Goal: Feedback & Contribution: Contribute content

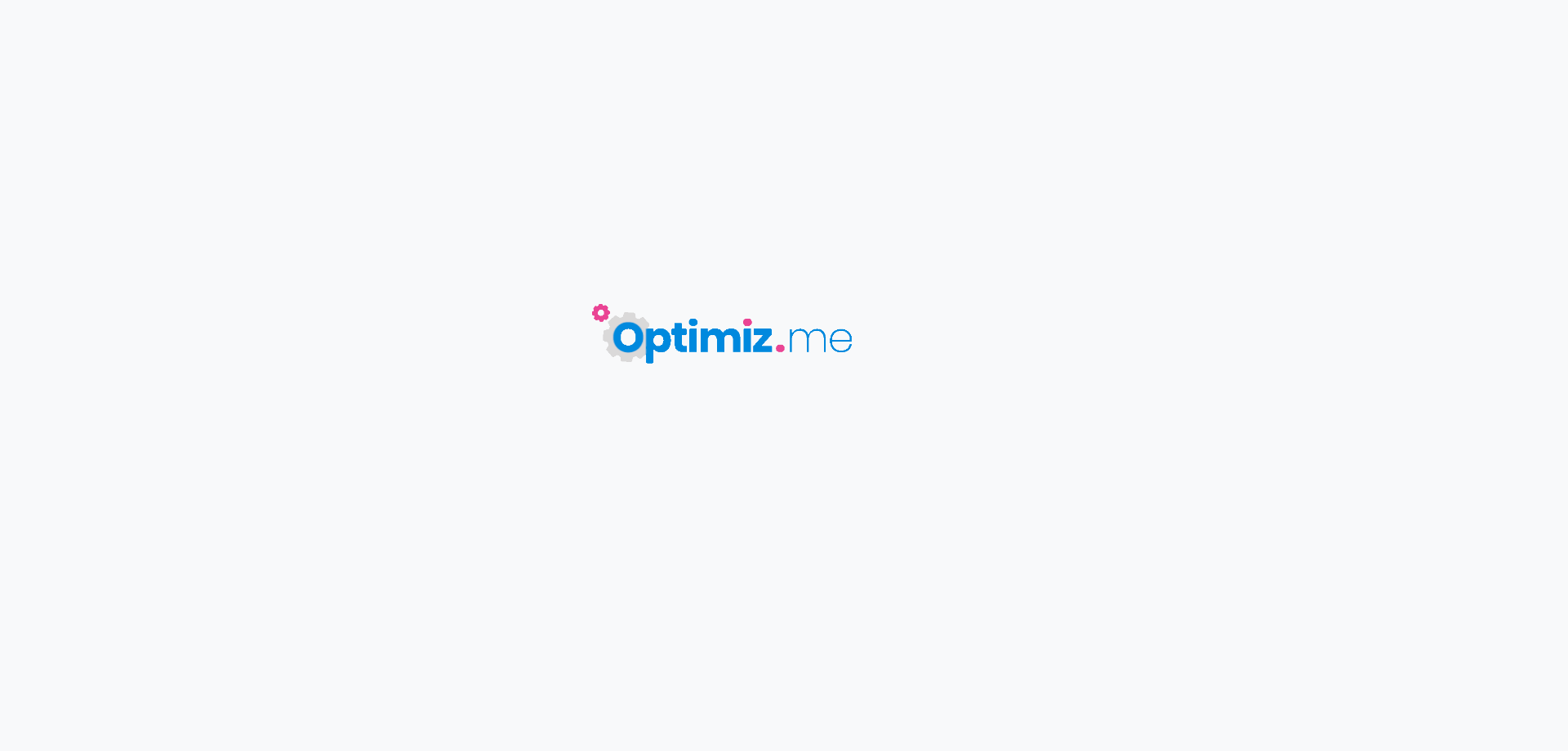
type input "Résine CBD 3 X FILTRÉ - Astro Hash"
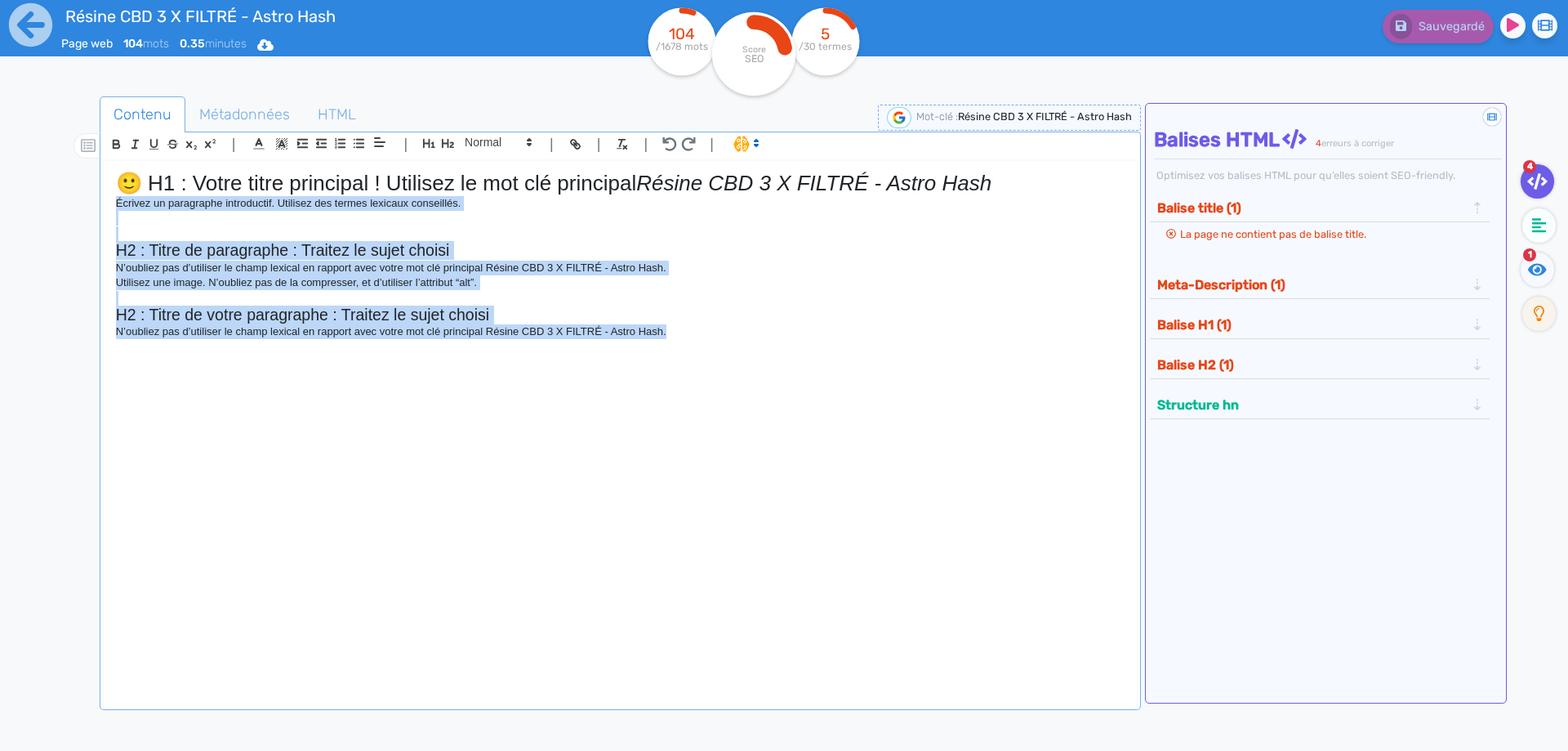
drag, startPoint x: 616, startPoint y: 318, endPoint x: 104, endPoint y: 210, distance: 523.3
click at [104, 210] on div "🙂 H1 : Votre titre principal ! Utilisez le mot clé principal Résine CBD 3 X FIL…" at bounding box center [620, 424] width 1033 height 526
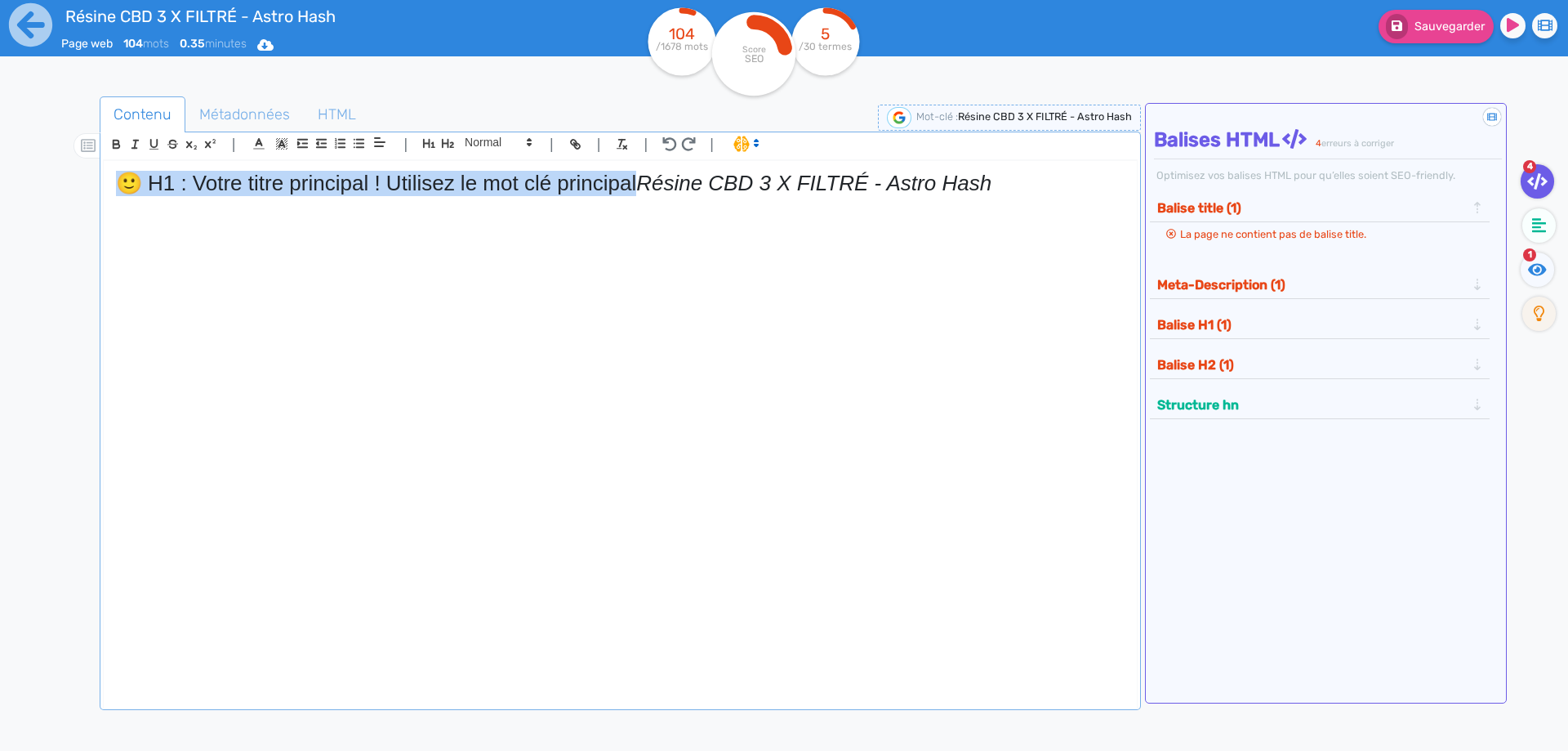
drag, startPoint x: 642, startPoint y: 182, endPoint x: 0, endPoint y: 153, distance: 642.7
click at [0, 153] on div "Résine CBD 3 X FILTRÉ - Astro Hash Page web 104 mots 0.35 minutes Html Pdf Word…" at bounding box center [784, 427] width 1568 height 854
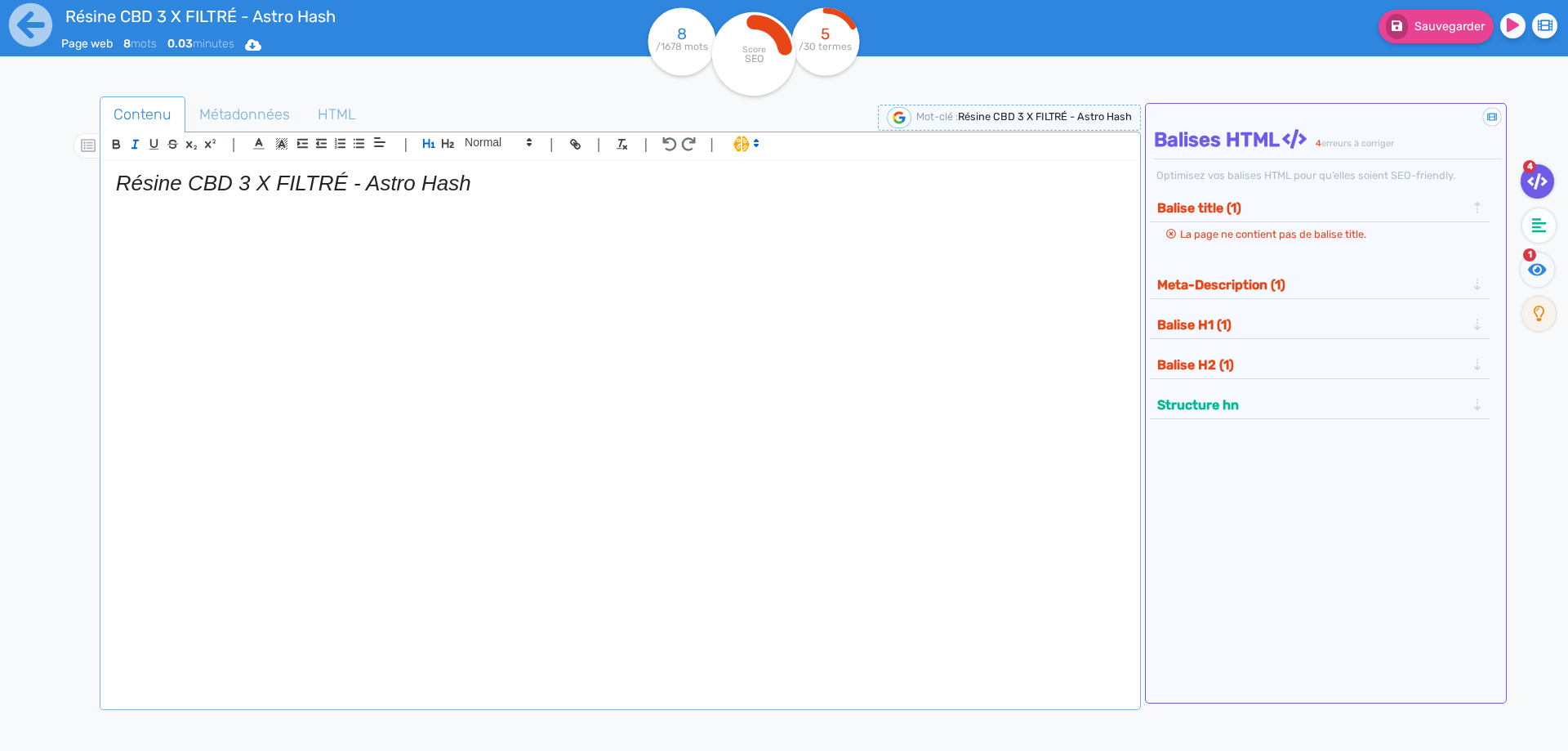
click at [147, 177] on em "Résine CBD 3 X FILTRÉ - Astro Hash" at bounding box center [293, 183] width 355 height 24
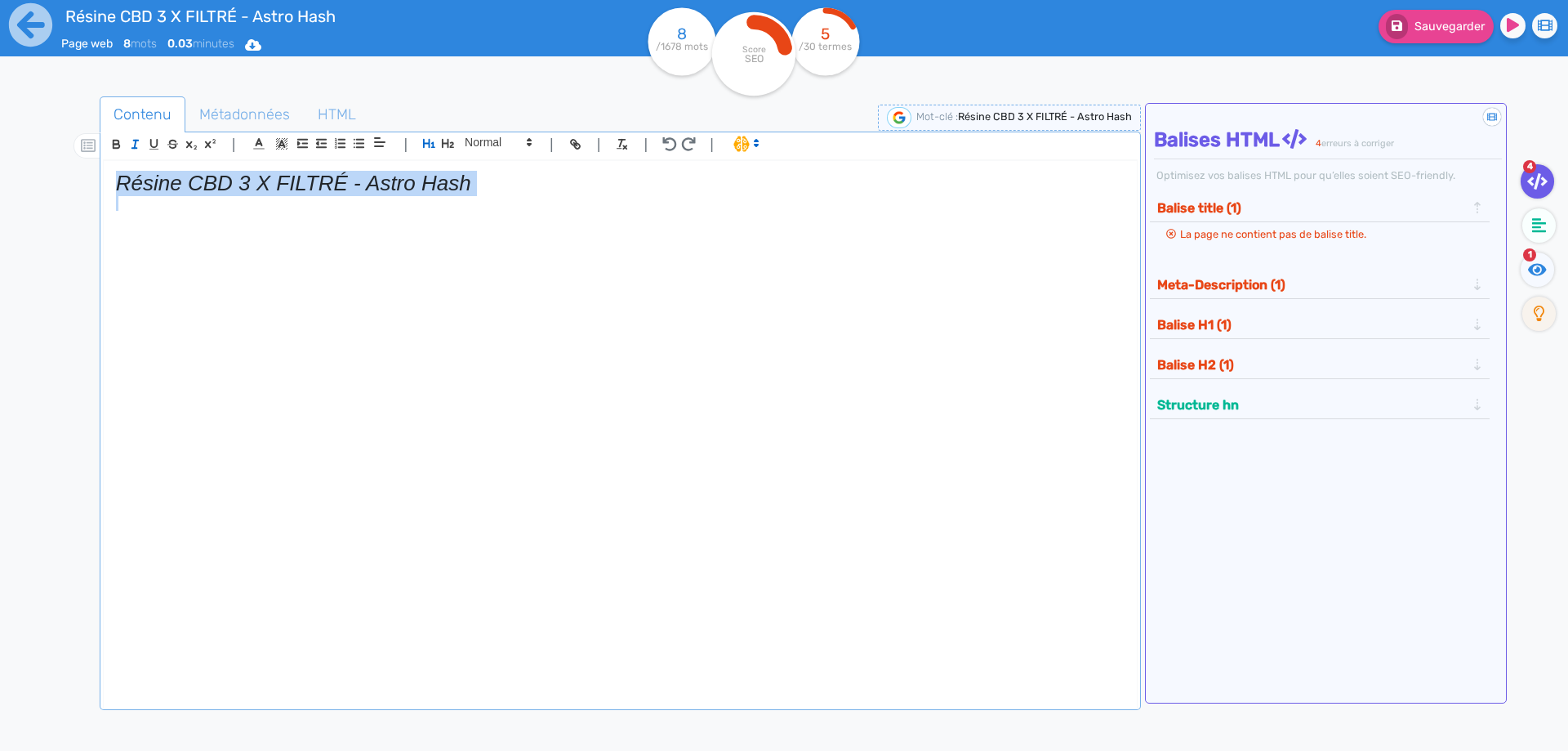
click at [147, 177] on em "Résine CBD 3 X FILTRÉ - Astro Hash" at bounding box center [293, 183] width 355 height 24
click at [135, 145] on line "button" at bounding box center [135, 144] width 2 height 8
click at [484, 192] on h1 "Résine CBD 3 X FILTRÉ - Astro Hash" at bounding box center [620, 183] width 1009 height 25
click at [483, 184] on h1 "Résine CBD 3 X FILTRÉ - Astro Hash" at bounding box center [620, 183] width 1009 height 25
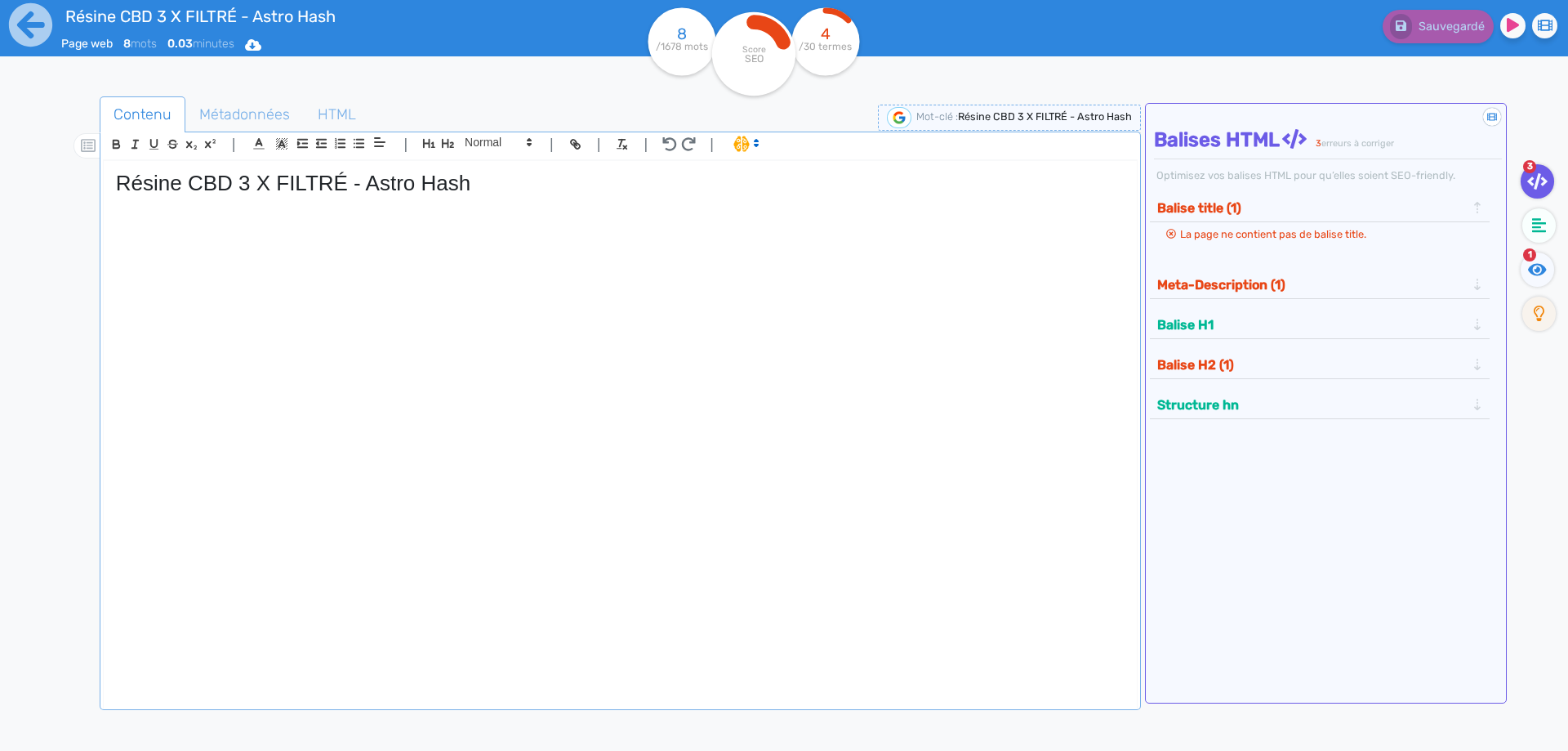
click at [318, 182] on h1 "Résine CBD 3 X FILTRÉ - Astro Hash" at bounding box center [620, 183] width 1009 height 25
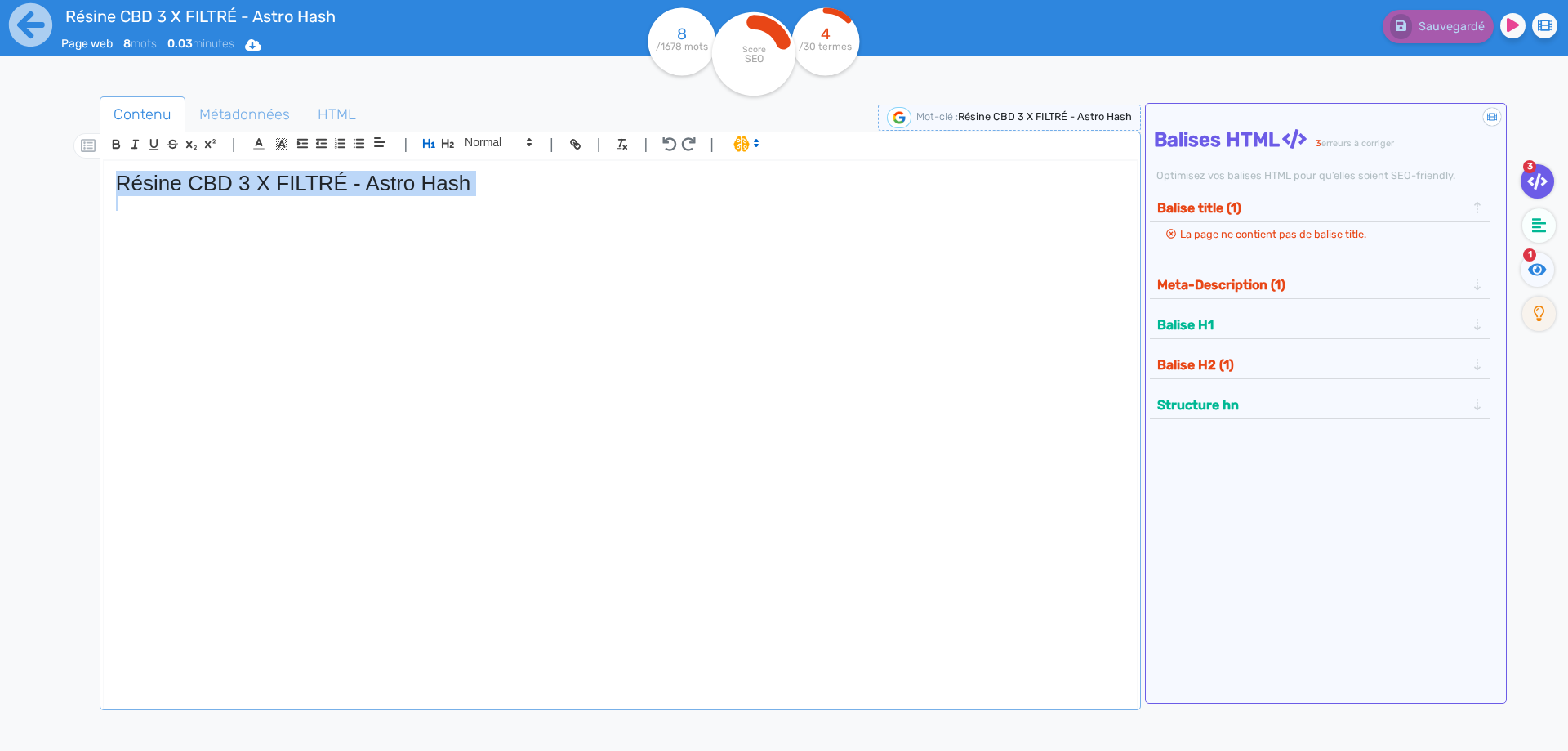
click at [318, 182] on h1 "Résine CBD 3 X FILTRÉ - Astro Hash" at bounding box center [620, 183] width 1009 height 25
copy h1 "Résine CBD 3 X FILTRÉ - Astro Hash"
click at [204, 335] on div "Résine CBD 3 X FILTRÉ - Astro Hash" at bounding box center [620, 424] width 1033 height 526
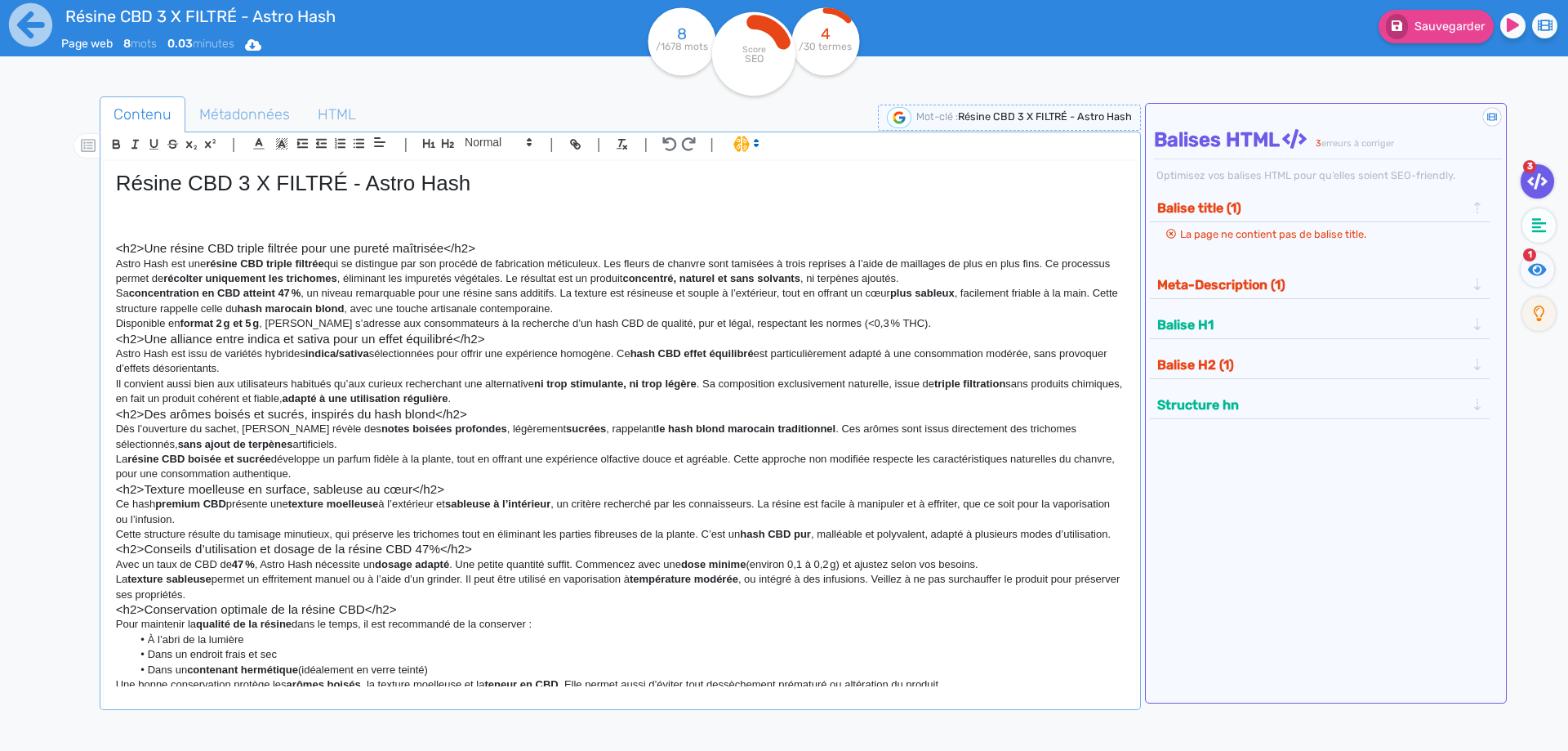
click at [141, 245] on h3 "<h2>Une résine CBD triple filtrée pour une pureté maîtrisée</h2>" at bounding box center [620, 249] width 1009 height 15
click at [449, 138] on icon "button" at bounding box center [447, 143] width 14 height 14
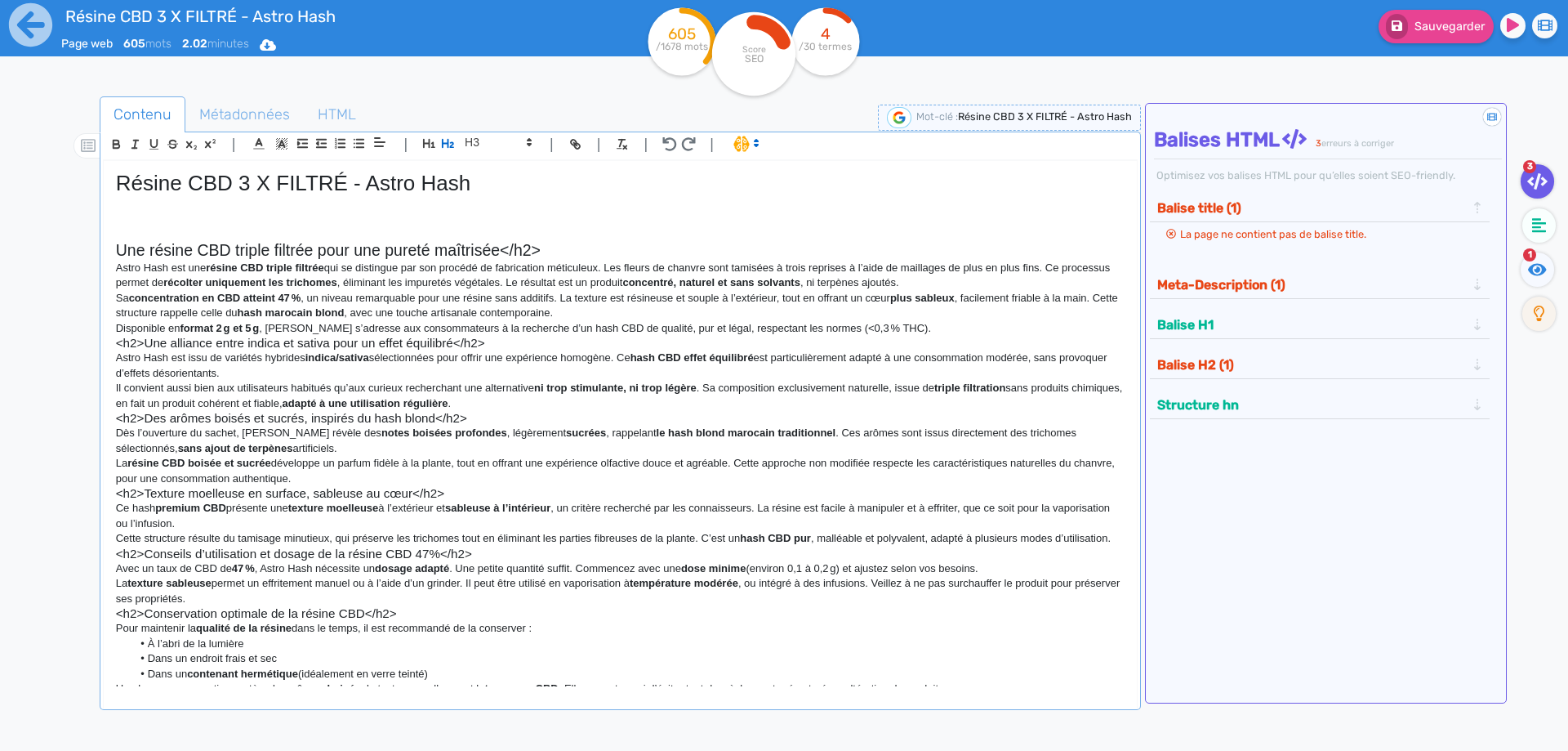
click at [532, 247] on h2 "Une résine CBD triple filtrée pour une pureté maîtrisée</h2>" at bounding box center [620, 251] width 1009 height 19
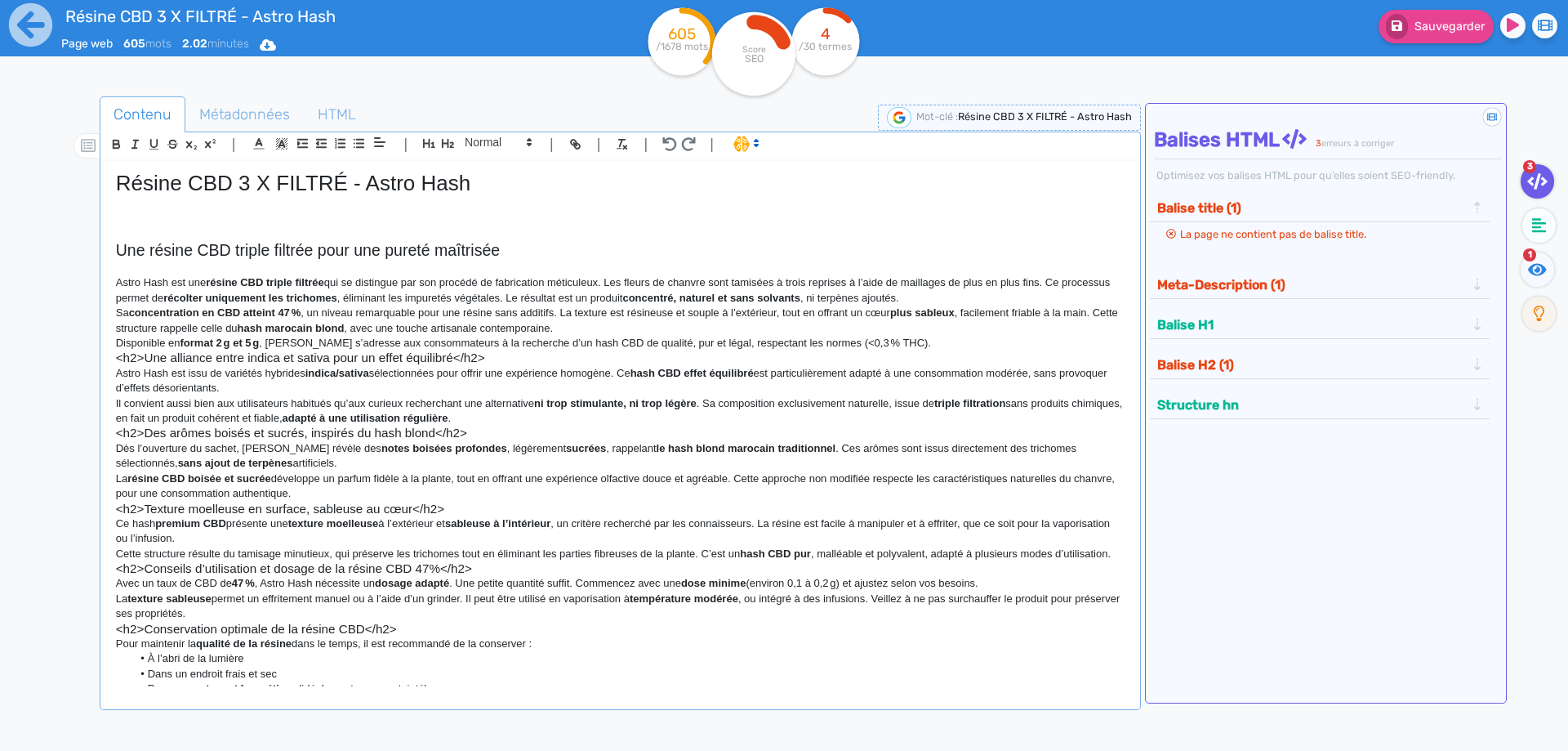
click at [981, 299] on p "Astro Hash est une résine CBD triple filtrée qui se distingue par son procédé d…" at bounding box center [620, 290] width 1009 height 30
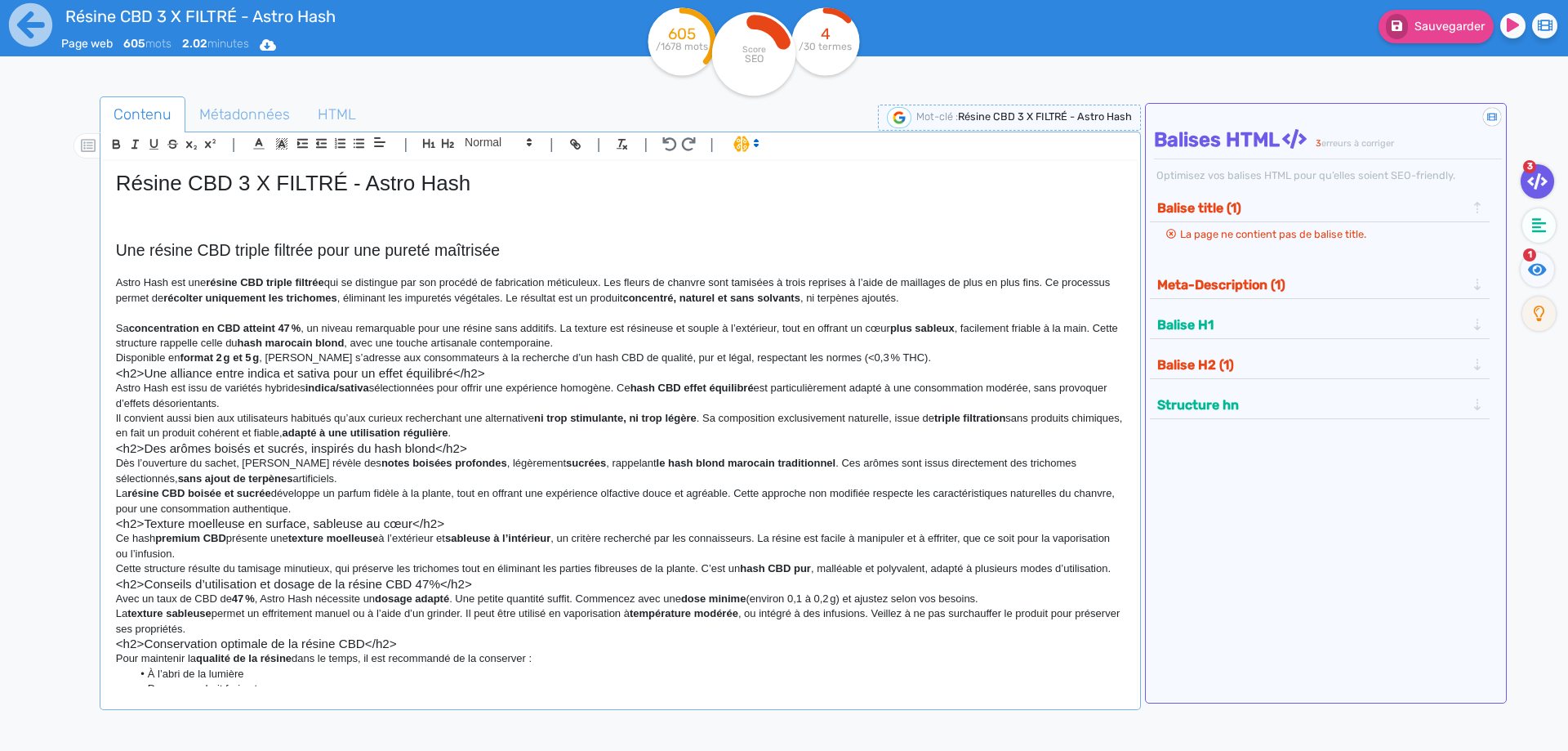
click at [769, 339] on p "Sa concentration en CBD atteint 47 % , un niveau remarquable pour une résine sa…" at bounding box center [620, 336] width 1009 height 30
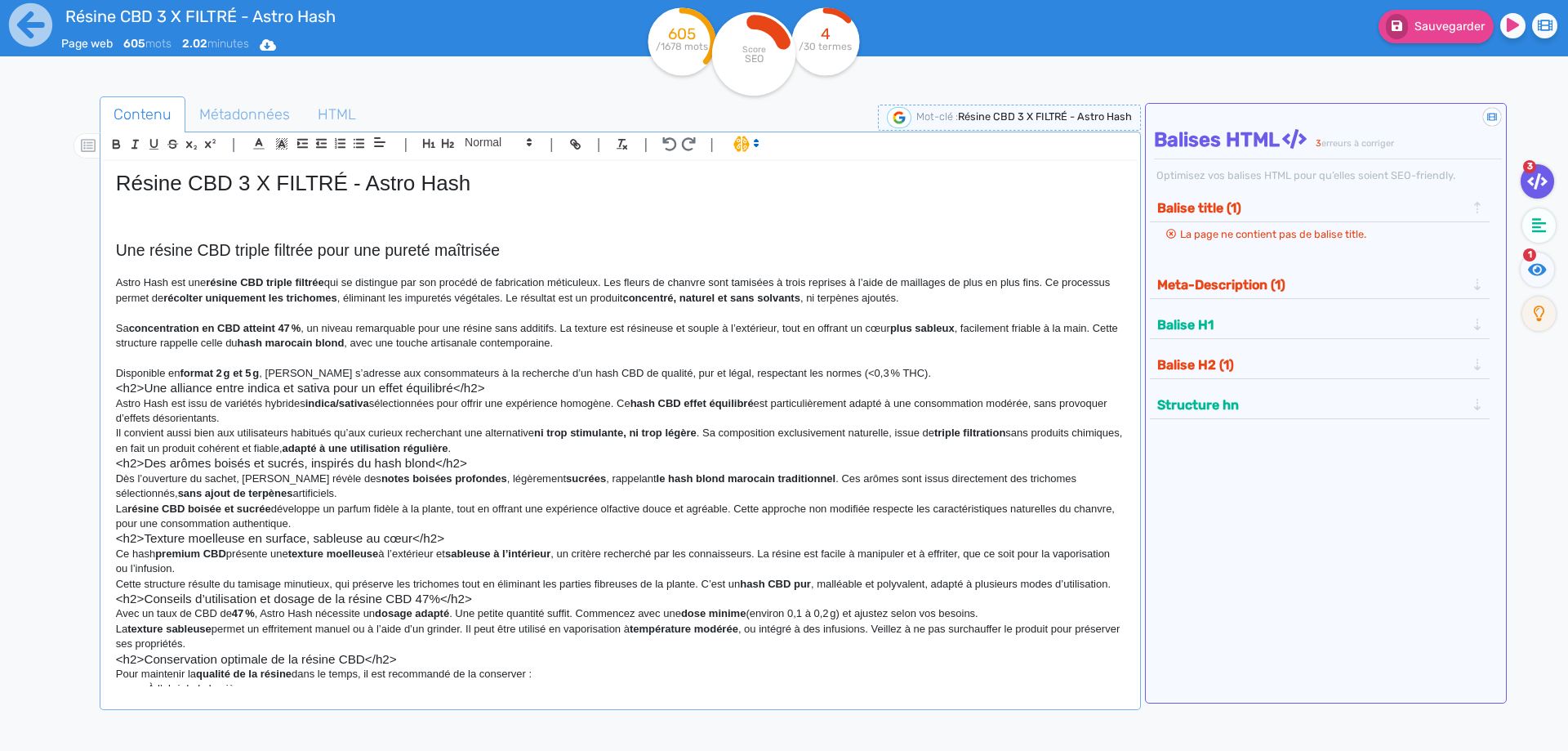
click at [940, 372] on p "Disponible en format 2 g et 5 g , [PERSON_NAME] s’adresse aux consommateurs à l…" at bounding box center [620, 374] width 1009 height 15
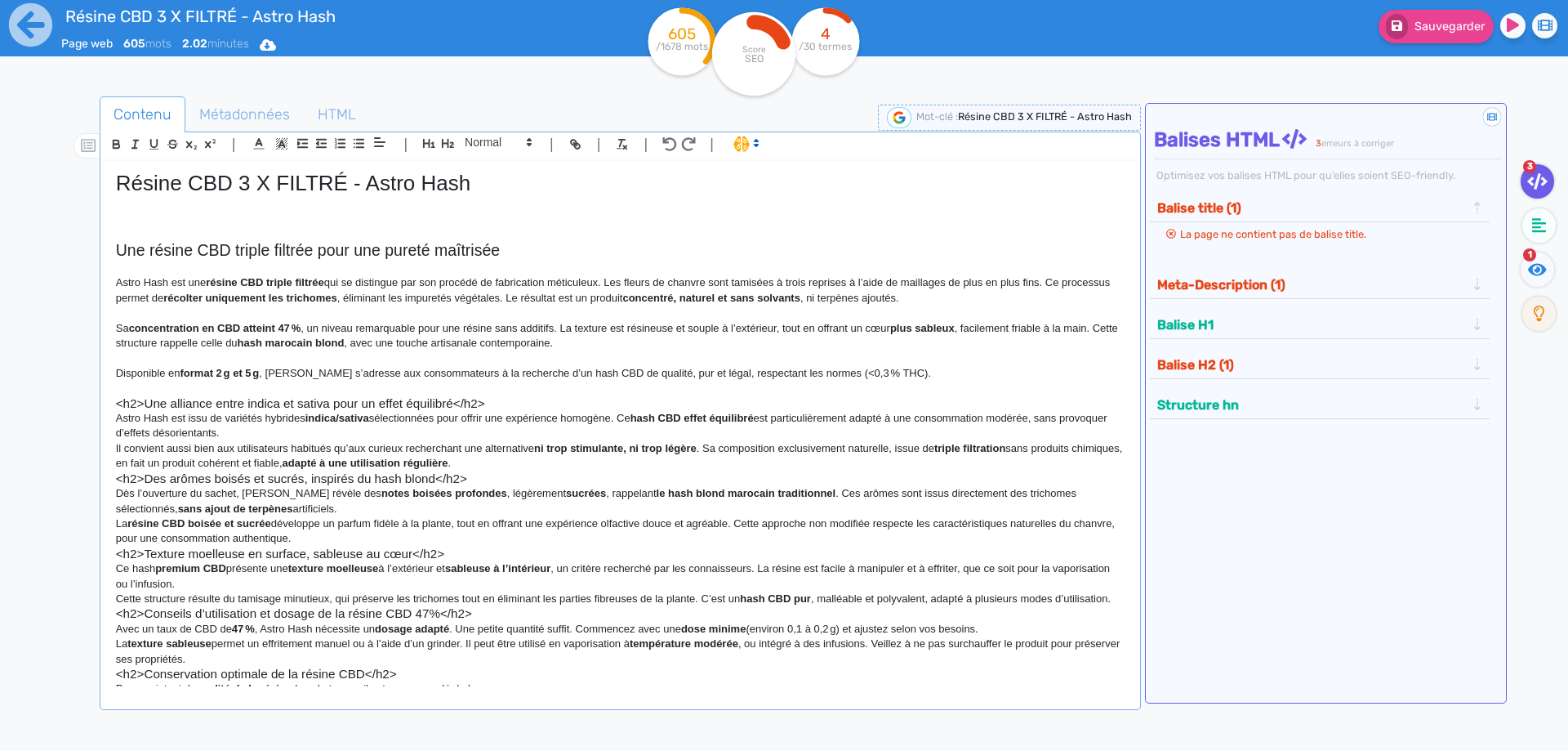
click at [667, 390] on p at bounding box center [620, 388] width 1009 height 15
click at [657, 397] on h3 "<h2>Une alliance entre indica et sativa pour un effet équilibré</h2>" at bounding box center [620, 404] width 1009 height 15
click at [451, 139] on icon "button" at bounding box center [447, 143] width 14 height 14
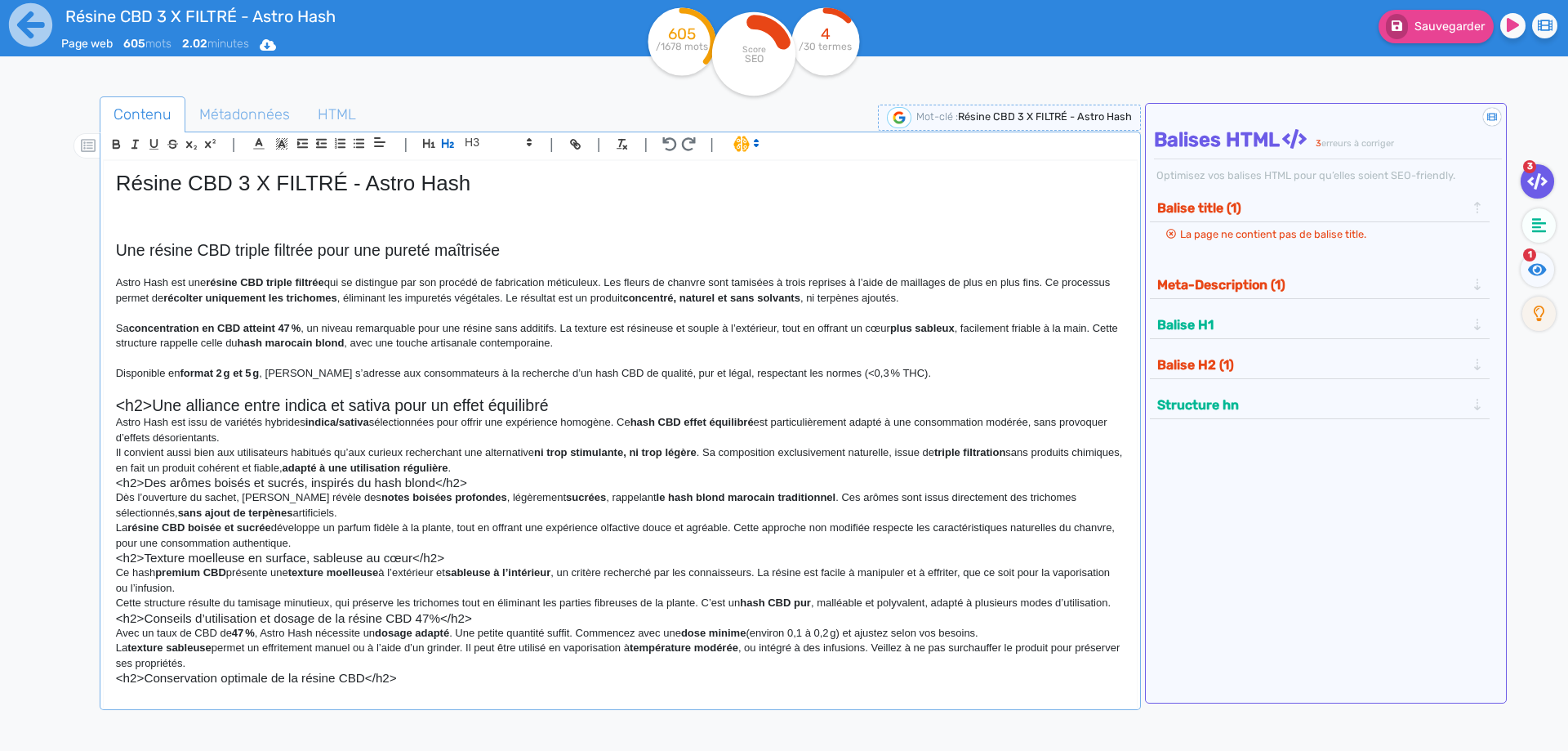
click at [147, 402] on h2 "<h2>Une alliance entre indica et sativa pour un effet équilibré" at bounding box center [620, 406] width 1009 height 19
click at [508, 404] on h2 "Une alliance entre indica et sativa pour un effet équilibré" at bounding box center [620, 406] width 1009 height 19
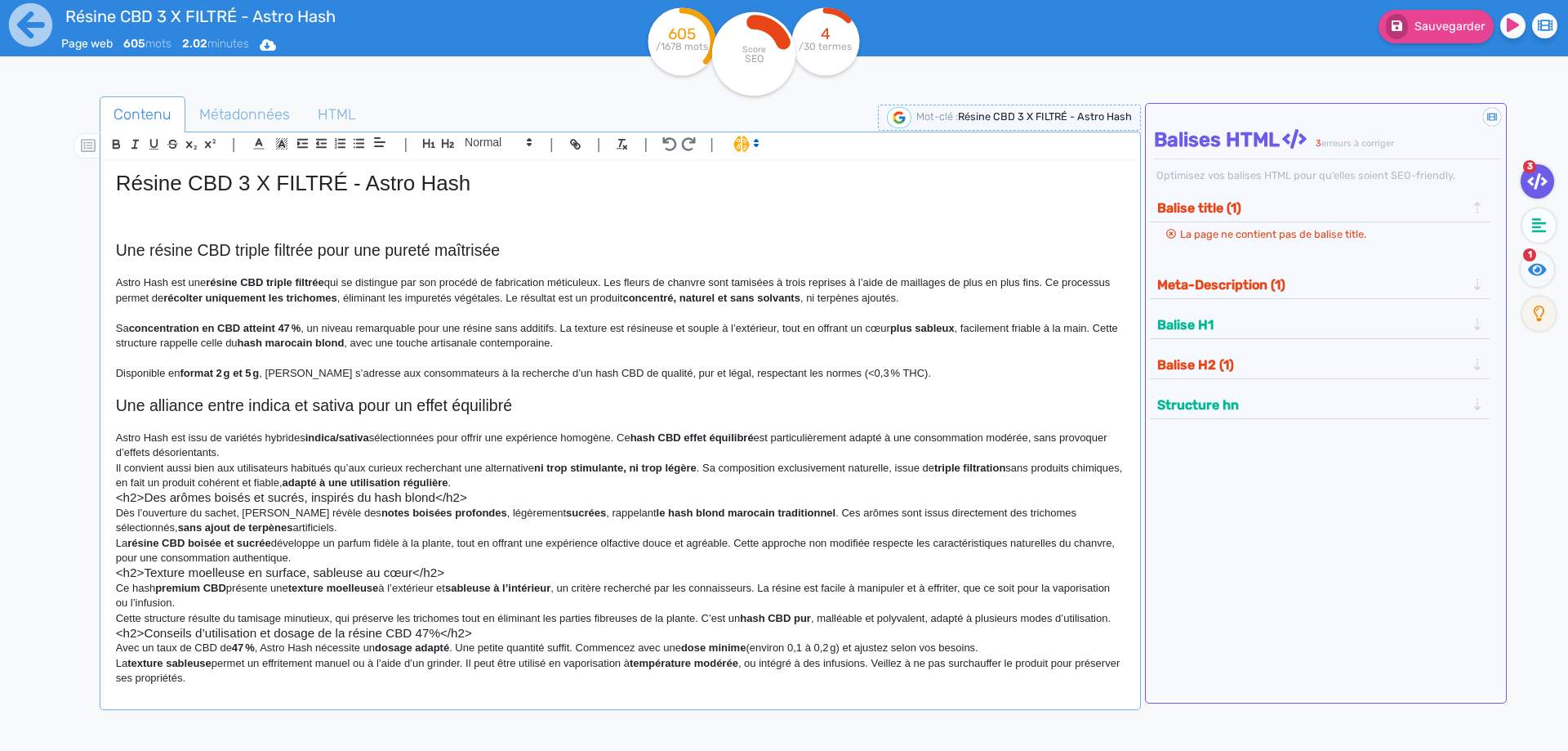
click at [474, 449] on p "Astro Hash est issu de variétés hybrides indica/sativa sélectionnées pour offri…" at bounding box center [620, 446] width 1009 height 30
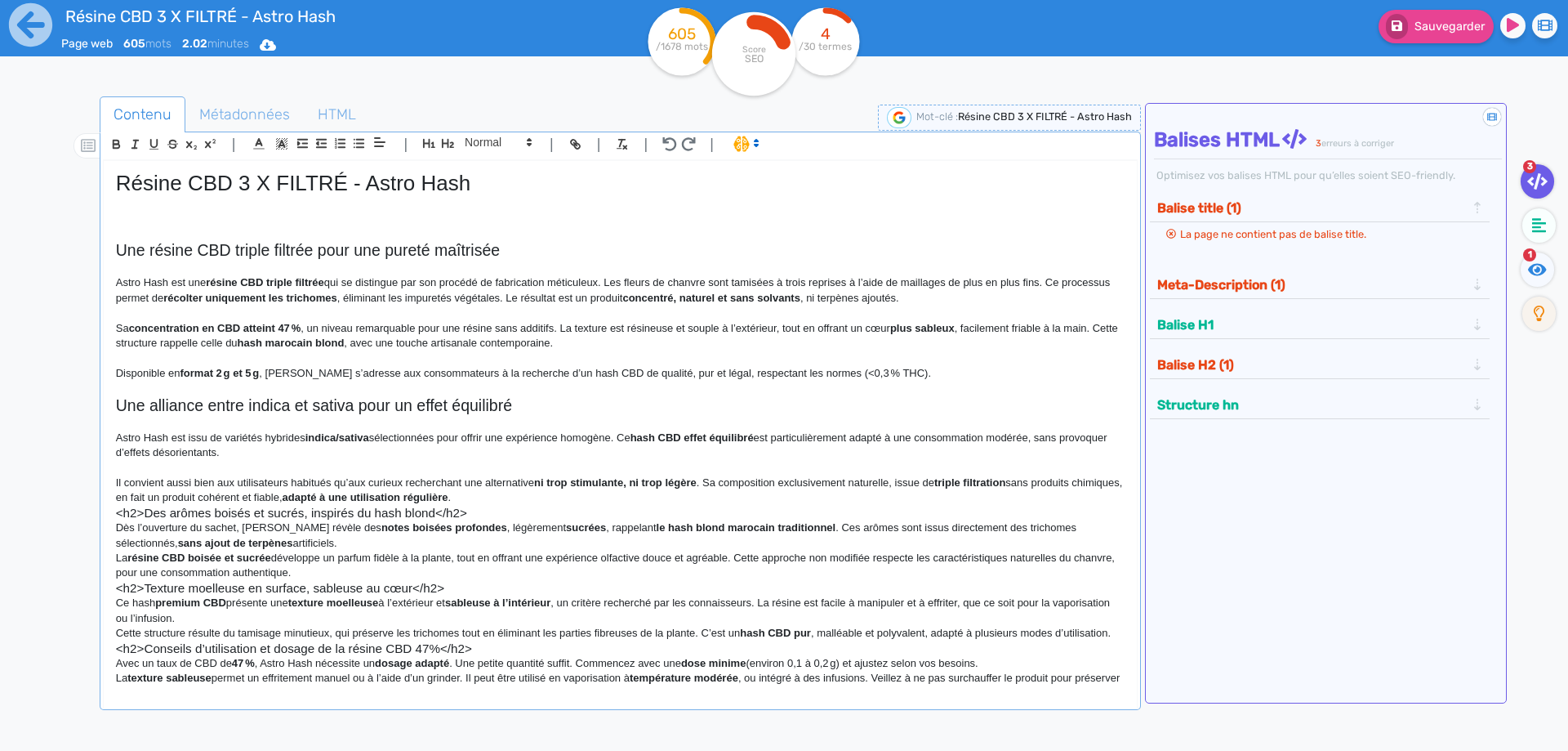
click at [515, 491] on p "Il convient aussi bien aux utilisateurs habitués qu’aux curieux recherchant une…" at bounding box center [620, 491] width 1009 height 30
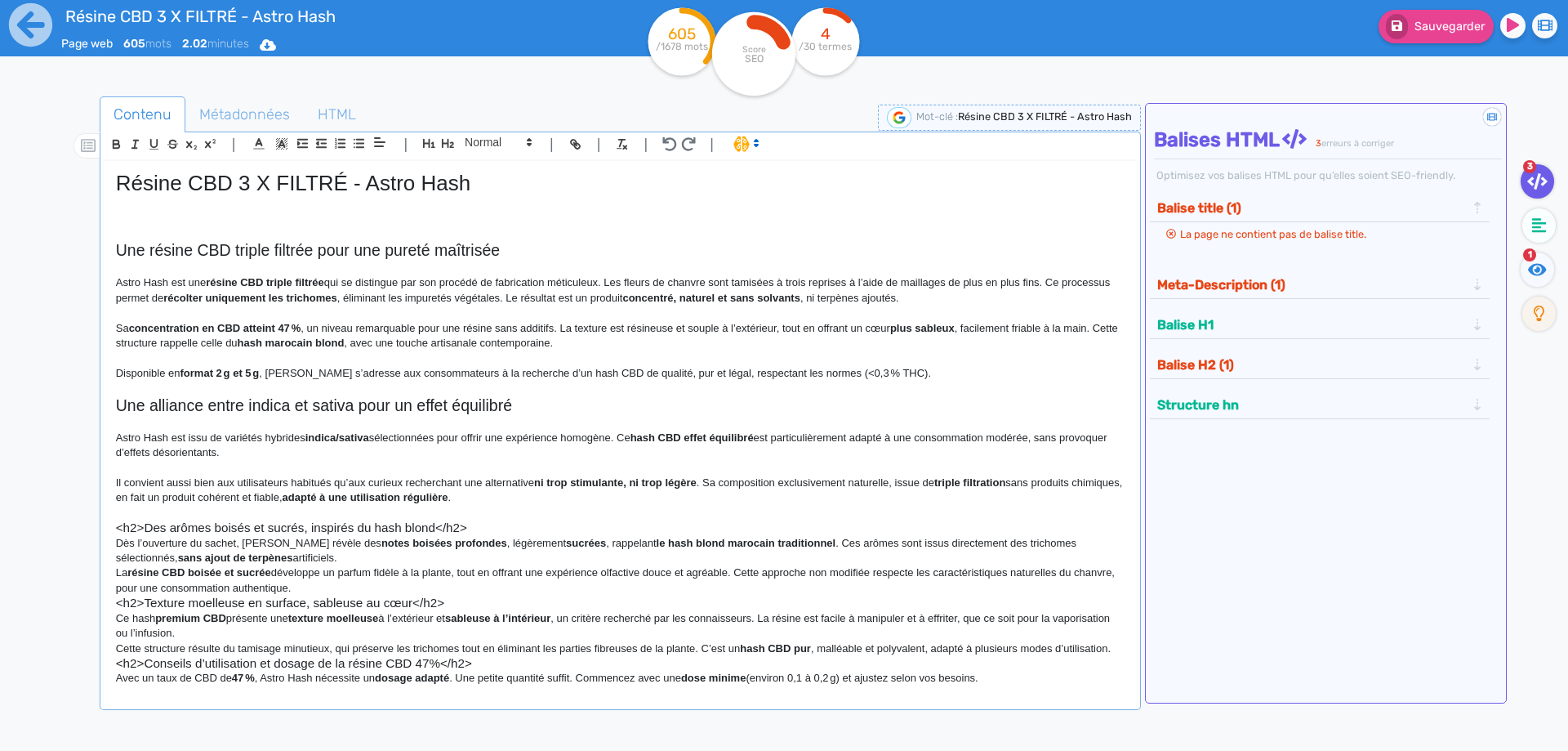
click at [490, 532] on h3 "<h2>Des arômes boisés et sucrés, inspirés du hash blond</h2>" at bounding box center [620, 528] width 1009 height 15
click at [447, 145] on icon "button" at bounding box center [447, 143] width 12 height 9
click at [138, 531] on h2 "<h2>Des arômes boisés et sucrés, inspirés du hash blond" at bounding box center [620, 530] width 1009 height 19
click at [514, 531] on h2 "Des arômes boisés et sucrés, inspirés du hash blond" at bounding box center [620, 530] width 1009 height 19
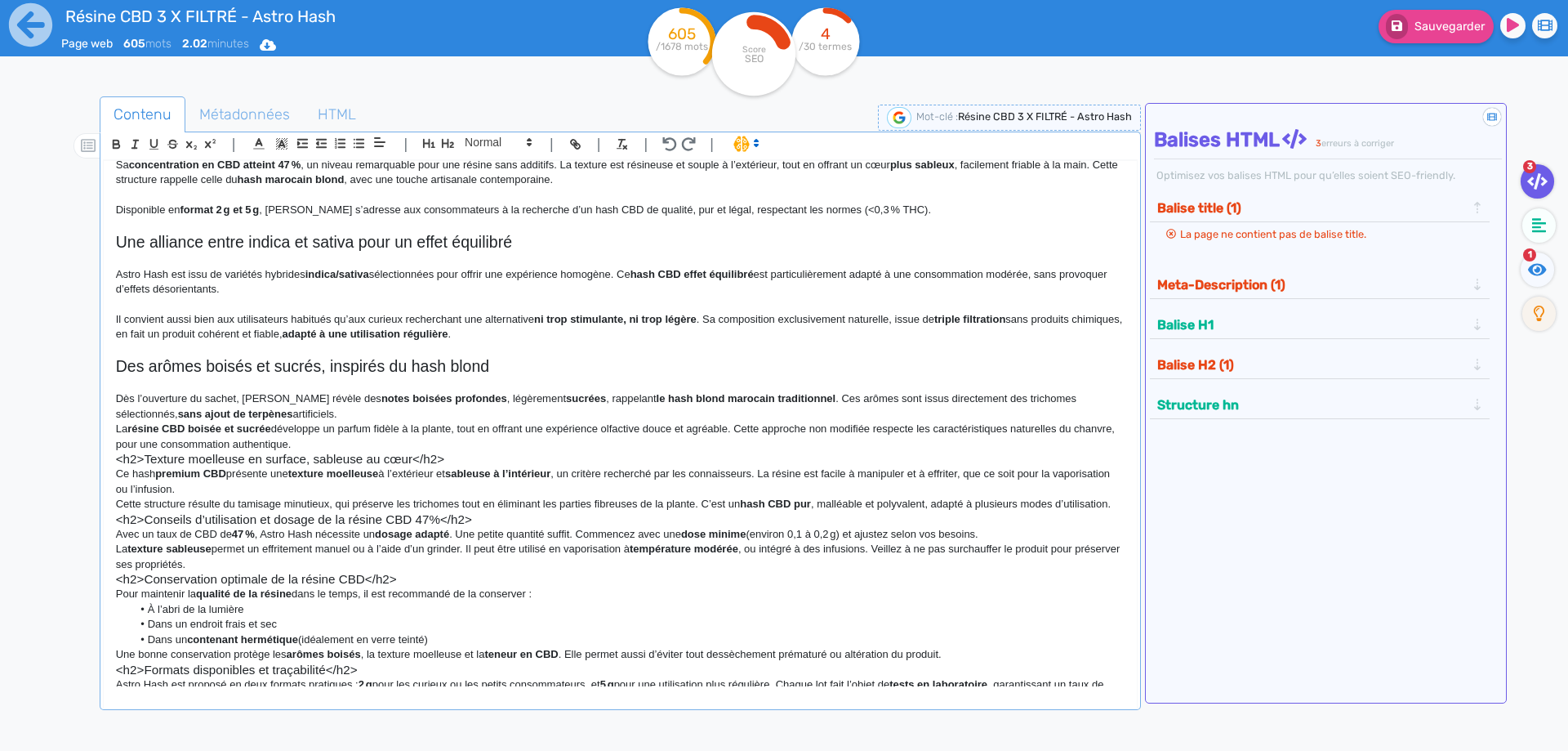
scroll to position [225, 0]
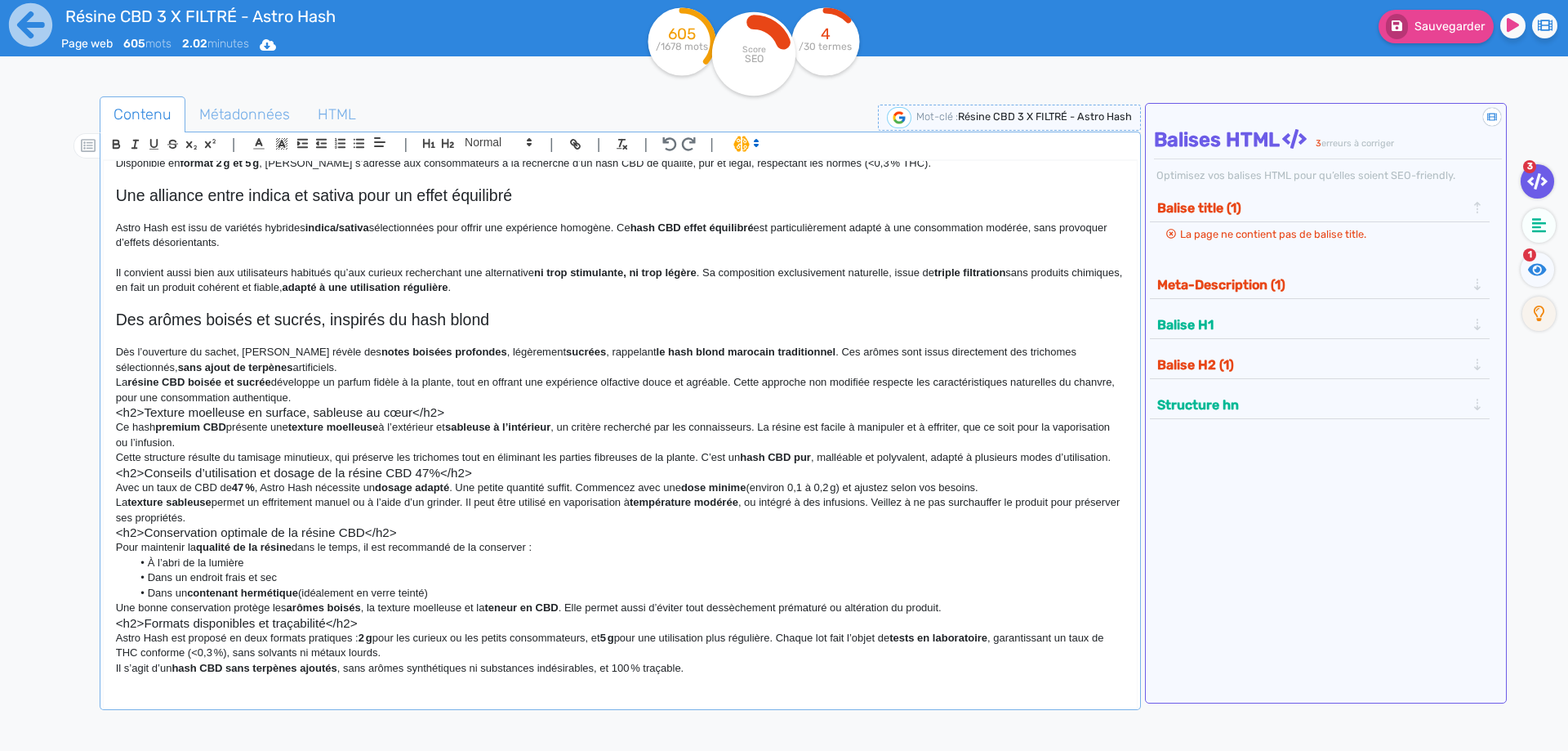
click at [342, 357] on p "Dès l’ouverture du sachet, [PERSON_NAME] révèle des notes boisées profondes , l…" at bounding box center [620, 360] width 1009 height 30
click at [353, 349] on p "Dès l’ouverture du sachet, [PERSON_NAME] révèle des notes boisées profondes , l…" at bounding box center [620, 360] width 1009 height 30
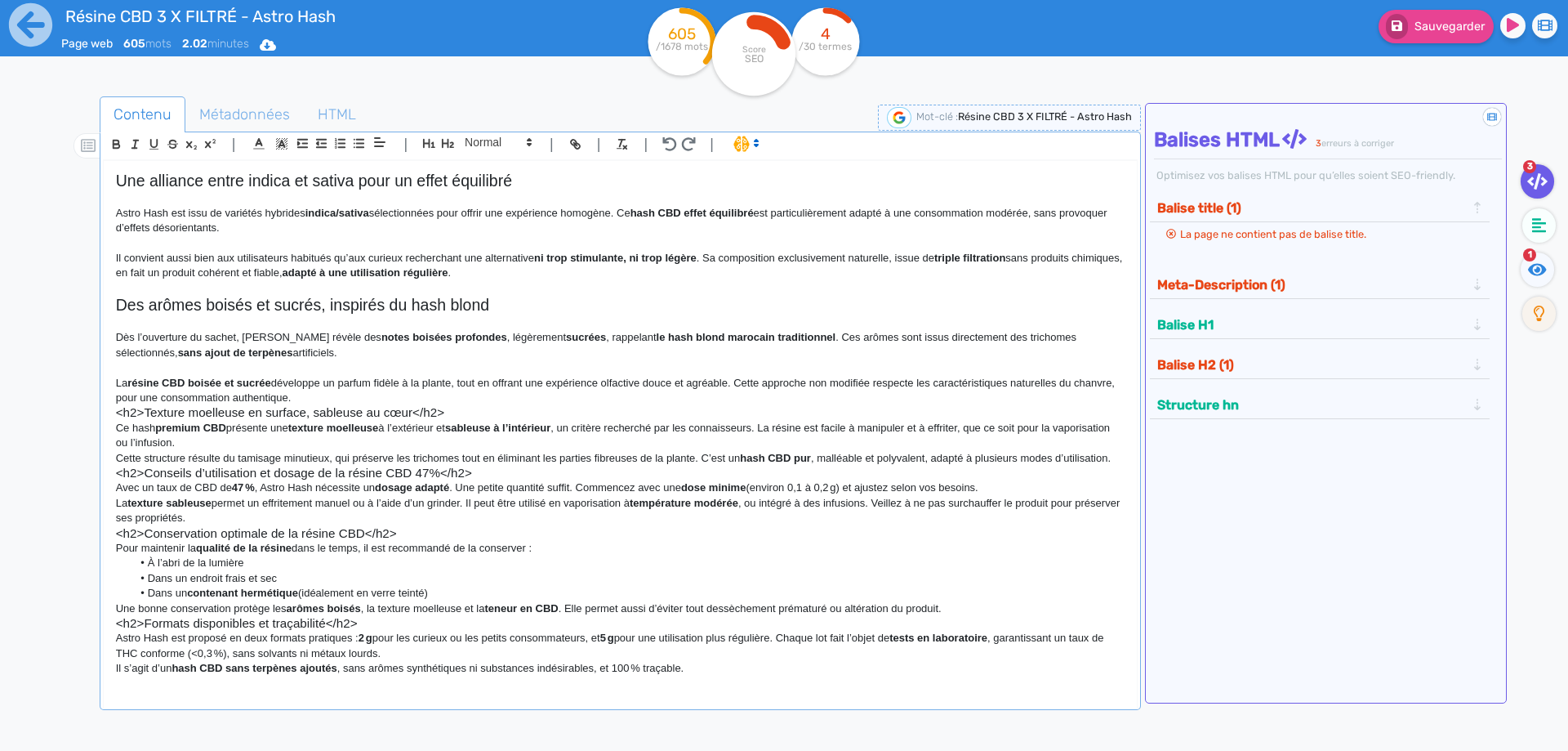
click at [348, 392] on p "La résine CBD boisée et sucrée développe un parfum fidèle à la plante, tout en …" at bounding box center [620, 391] width 1009 height 30
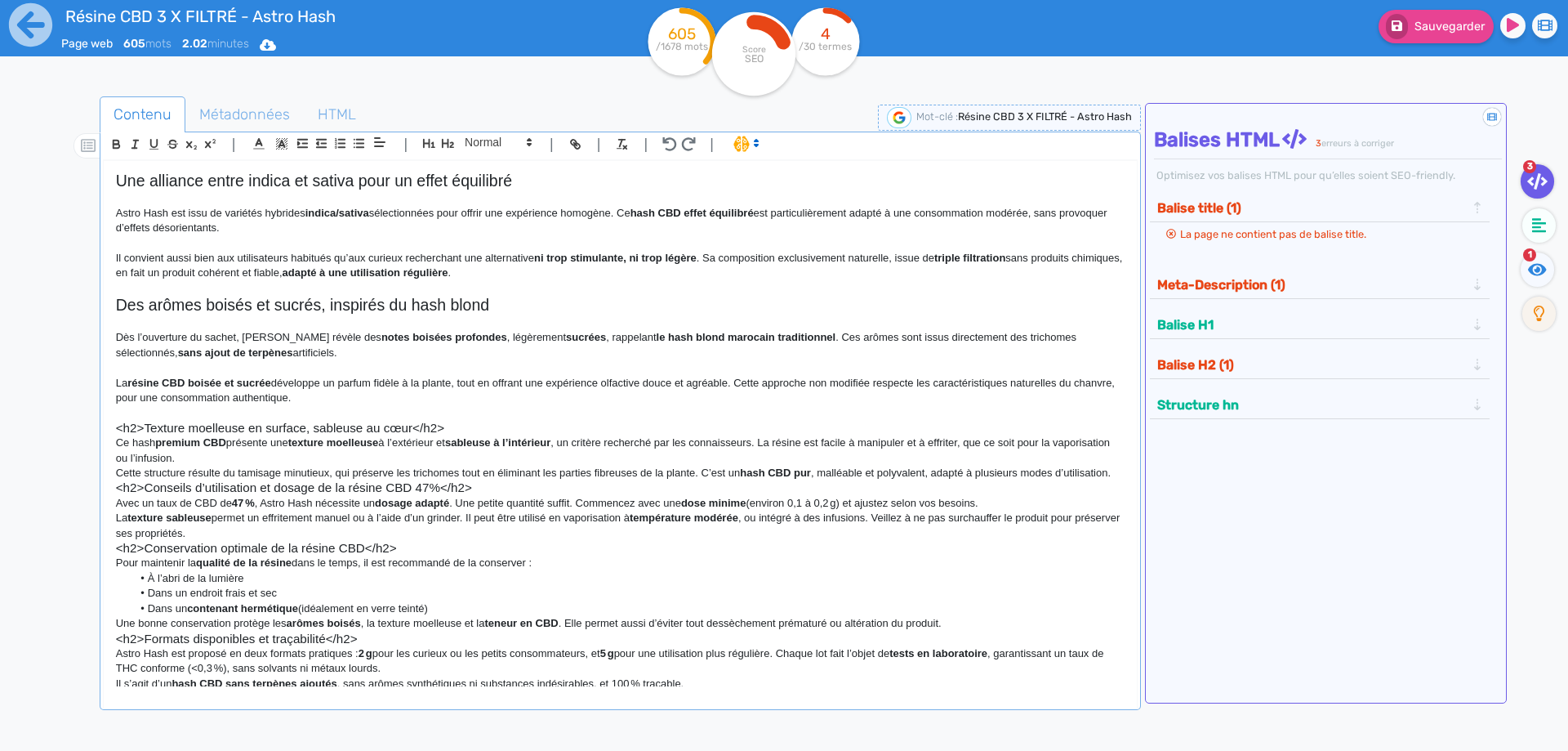
click at [495, 421] on h3 "<h2>Texture moelleuse en surface, sableuse au cœur</h2>" at bounding box center [620, 429] width 1009 height 15
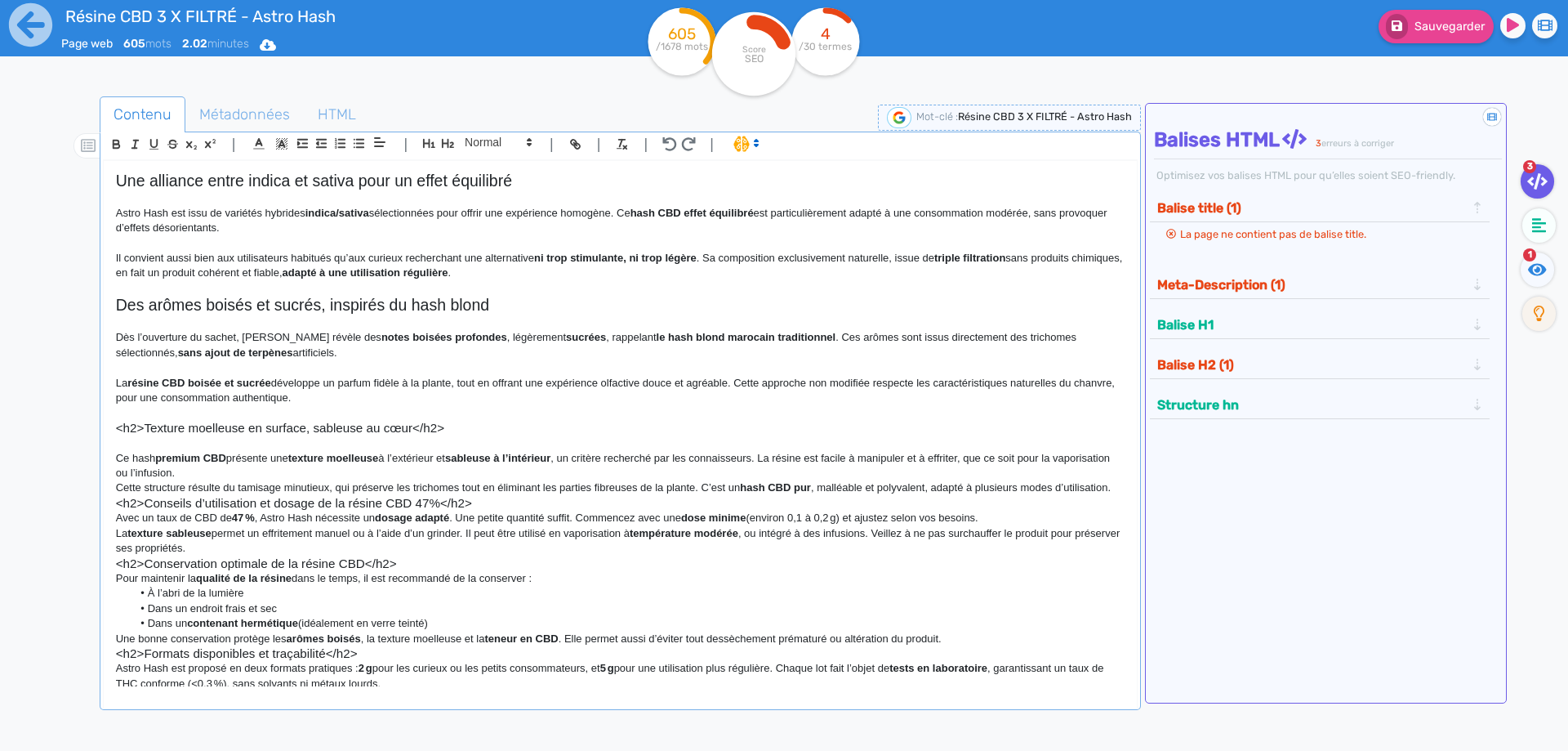
click at [464, 433] on h3 "<h2>Texture moelleuse en surface, sableuse au cœur</h2>" at bounding box center [620, 429] width 1009 height 15
click at [145, 430] on h3 "<h2>Texture moelleuse en surface, sableuse au cœur" at bounding box center [620, 429] width 1009 height 15
click at [440, 139] on button "button" at bounding box center [448, 143] width 19 height 19
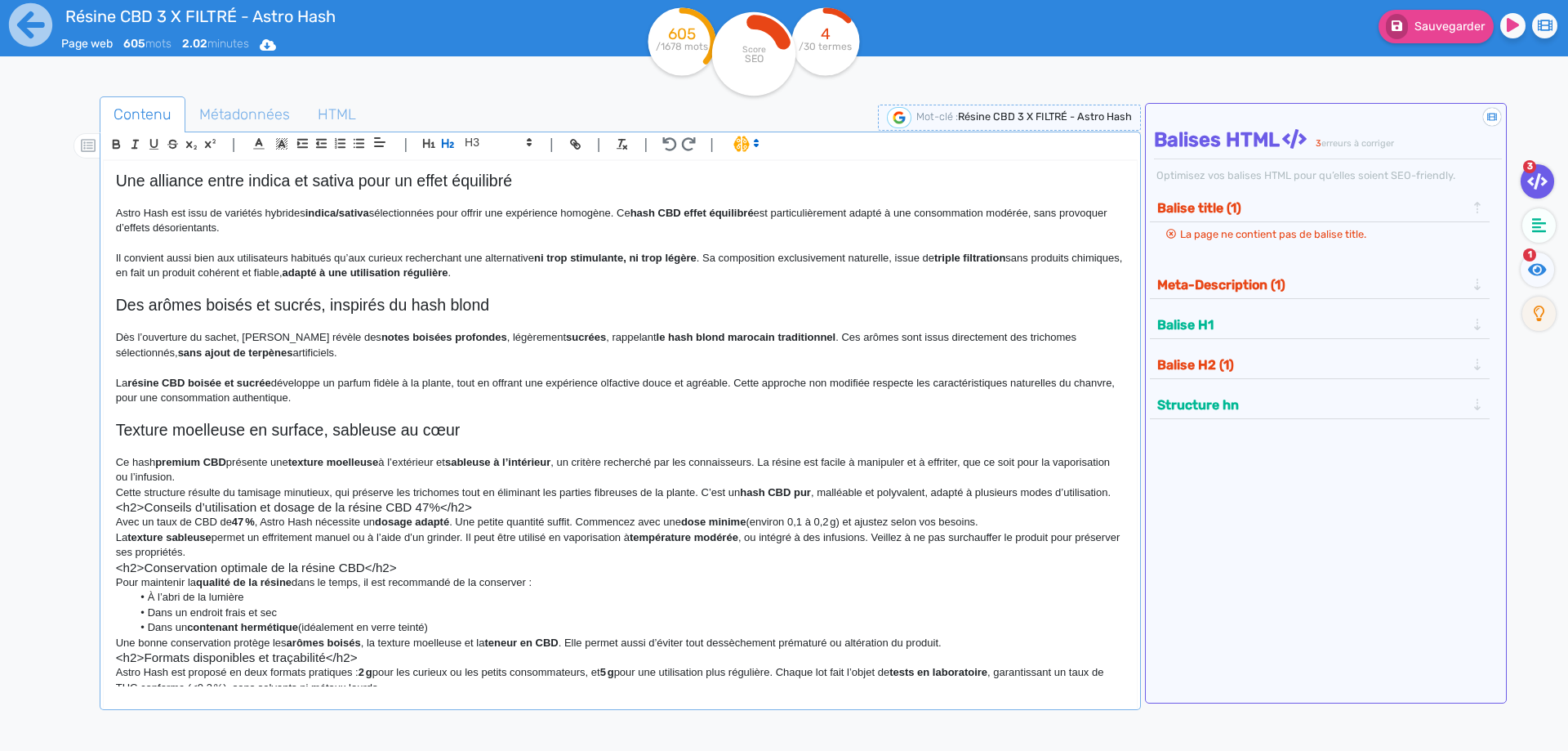
click at [378, 470] on p "Ce hash premium CBD présente une texture moelleuse à l’extérieur et sableuse à …" at bounding box center [620, 470] width 1009 height 30
click at [338, 469] on p "Ce hash premium CBD présente une texture moelleu ﻿ se à l’extérieur et sableuse…" at bounding box center [620, 470] width 1009 height 30
click at [303, 476] on p "Ce hash premium CBD présente une texture ﻿ moelleuse à l’extérieur et sableuse …" at bounding box center [620, 470] width 1009 height 30
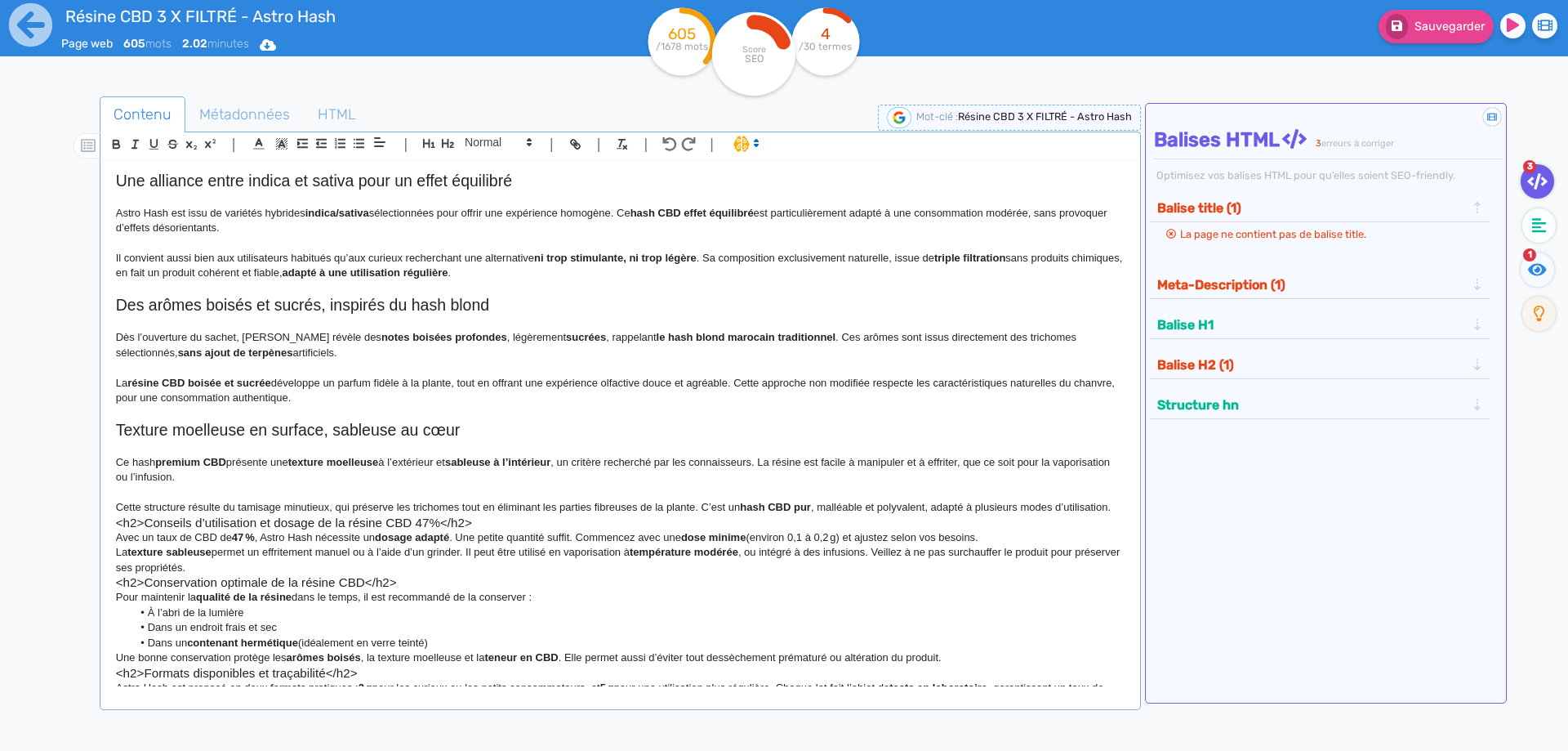
click at [266, 514] on p "Cette structure résulte du tamisage minutieux, qui préserve les trichomes tout …" at bounding box center [620, 508] width 1009 height 15
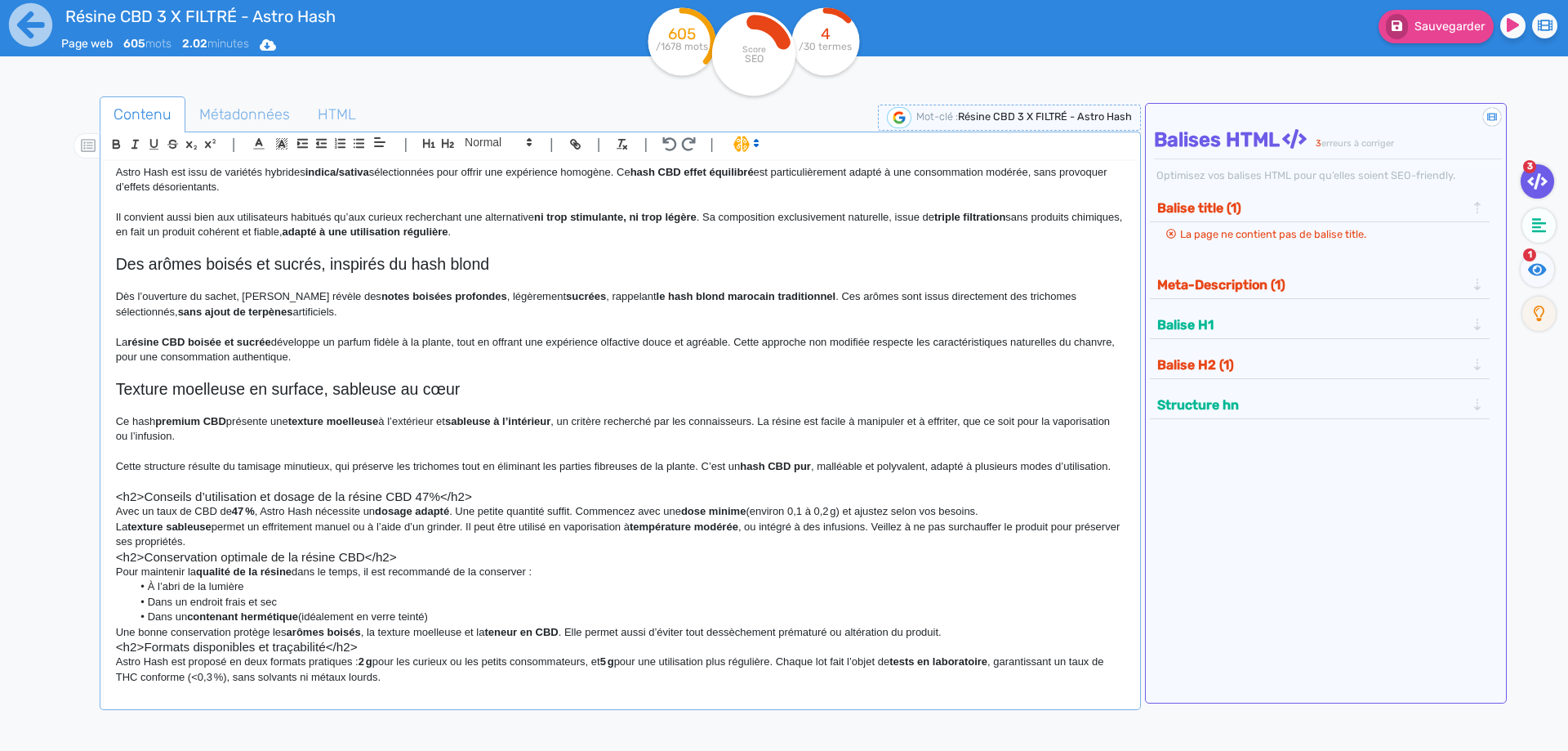
scroll to position [304, 0]
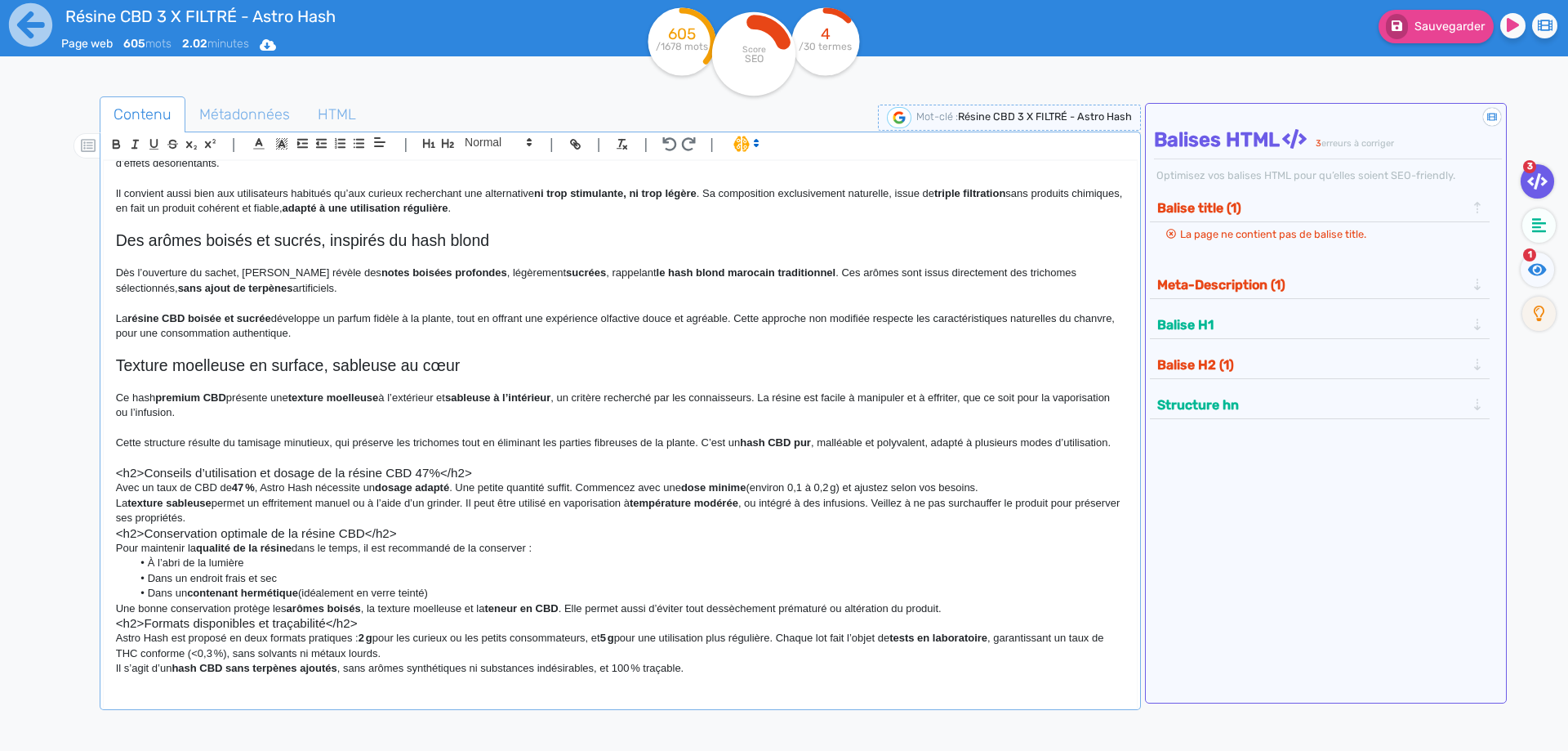
click at [483, 465] on p at bounding box center [620, 459] width 1009 height 15
click at [482, 471] on h3 "<h2>Conseils d’utilisation et dosage de la résine CBD 47%</h2>" at bounding box center [620, 473] width 1009 height 15
click at [145, 470] on h3 "<h2>Conseils d’utilisation et dosage de la résine CBD 47%" at bounding box center [620, 473] width 1009 height 15
click at [445, 145] on icon "button" at bounding box center [447, 143] width 14 height 14
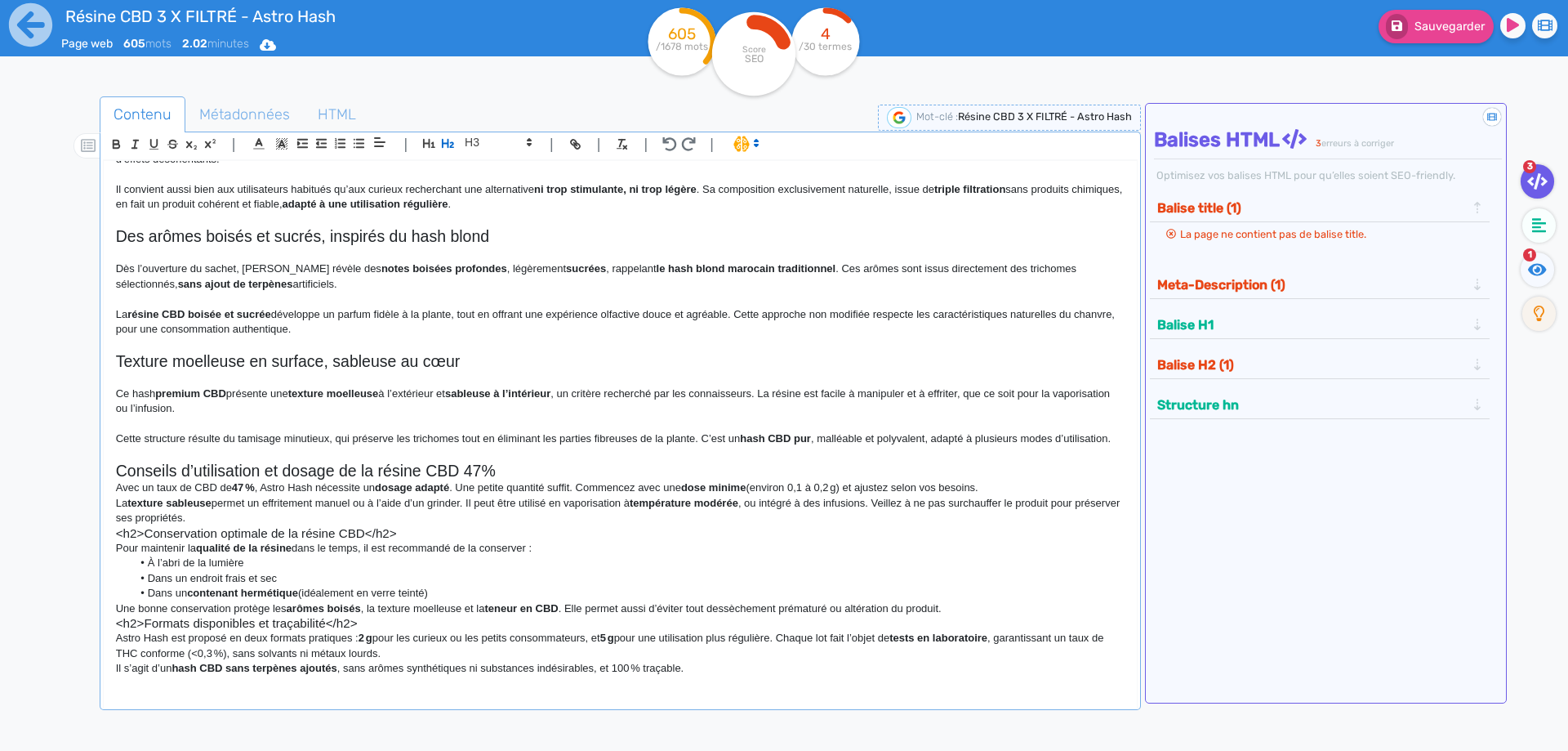
scroll to position [308, 0]
click at [535, 464] on h2 "Conseils d’utilisation et dosage de la résine CBD 47%" at bounding box center [620, 471] width 1009 height 19
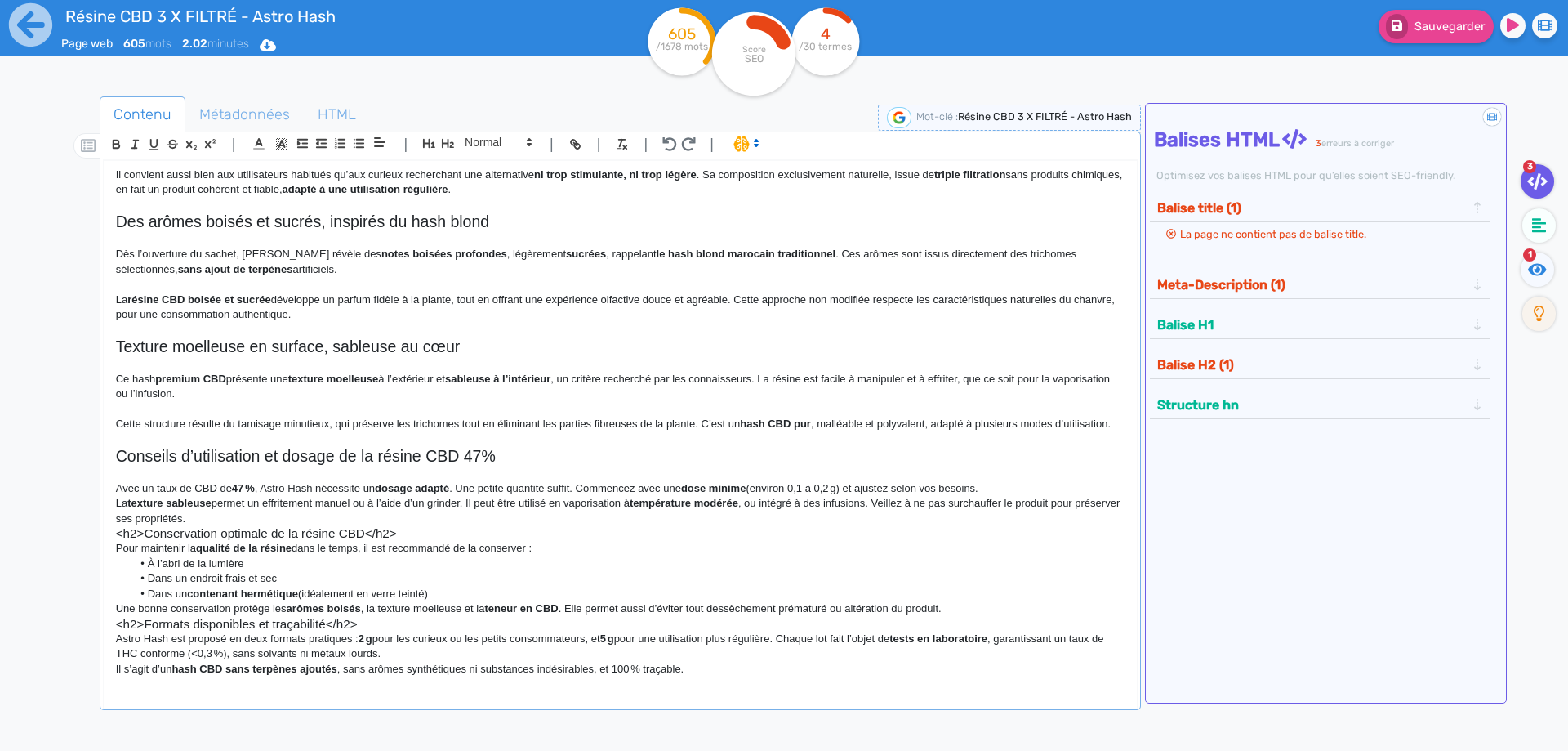
click at [393, 522] on p "La texture sableuse permet un effritement manuel ou à l’aide d’un grinder. Il p…" at bounding box center [620, 511] width 1009 height 30
click at [390, 527] on p "La texture sableuse permet un effritement manuel ou à l’aide d’un grinder. Il p…" at bounding box center [620, 511] width 1009 height 30
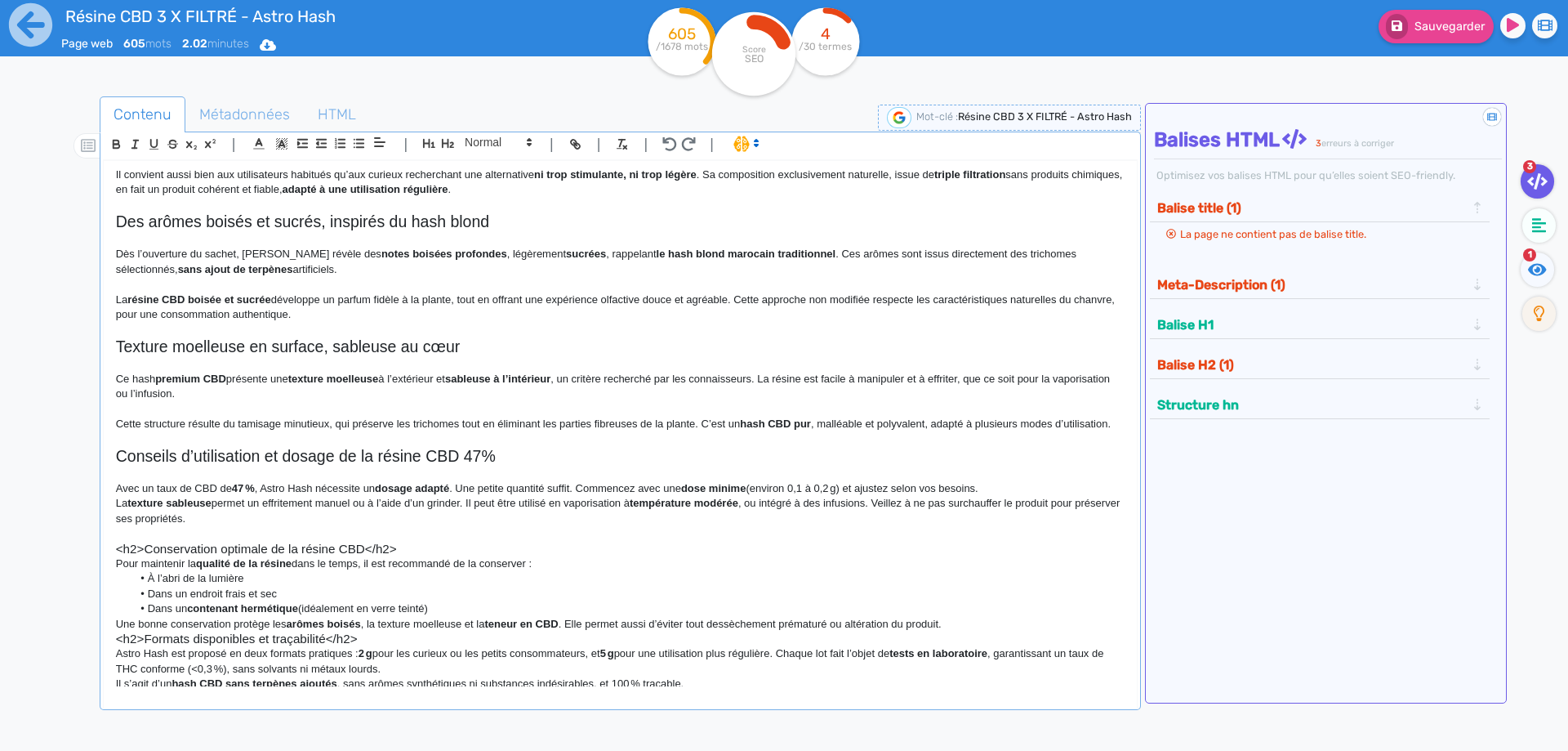
click at [1001, 496] on p "Avec un taux de CBD de 47 % , Astro Hash nécessite un dosage adapté . Une petit…" at bounding box center [620, 489] width 1009 height 15
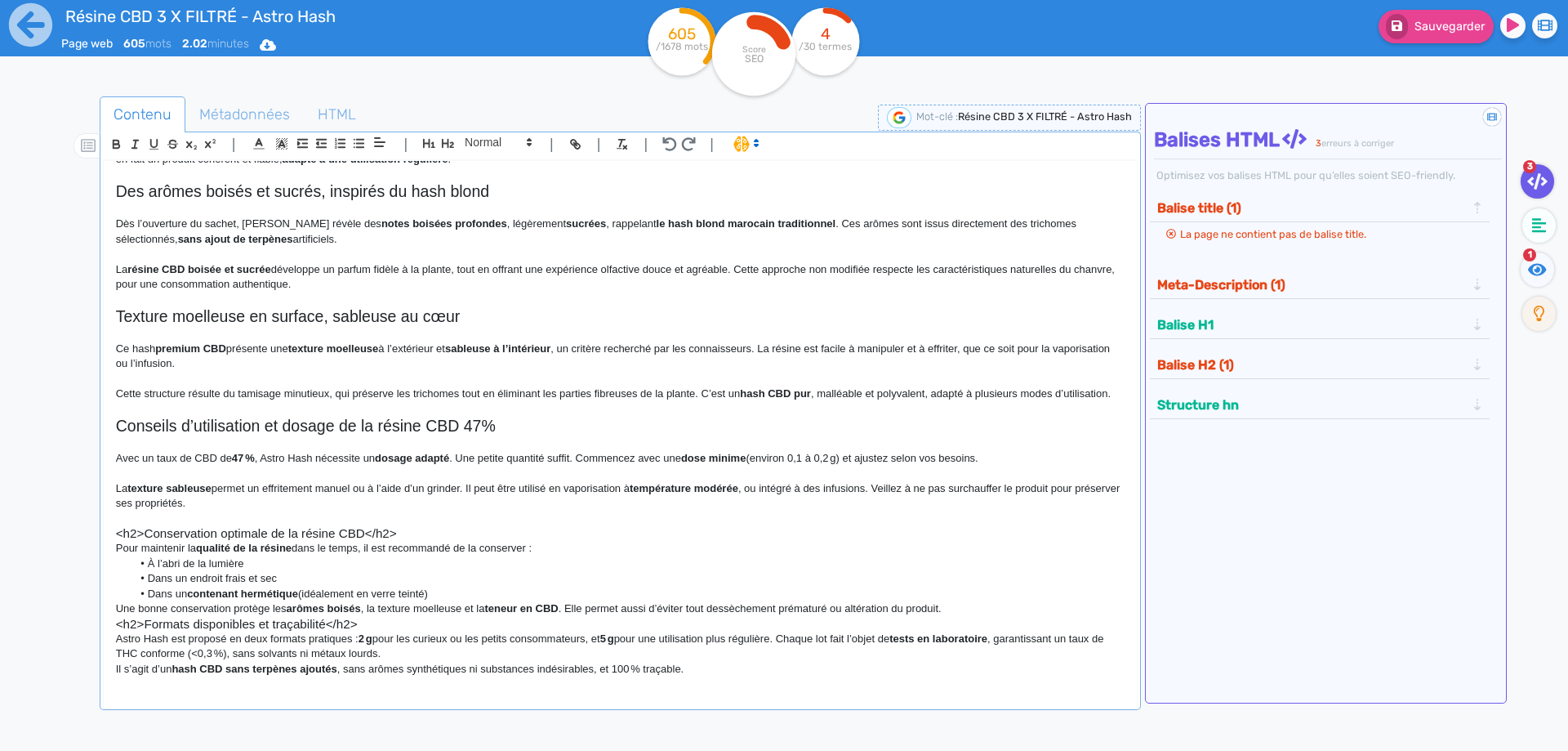
scroll to position [354, 0]
click at [416, 536] on h3 "<h2>Conservation optimale de la résine CBD</h2>" at bounding box center [620, 534] width 1009 height 15
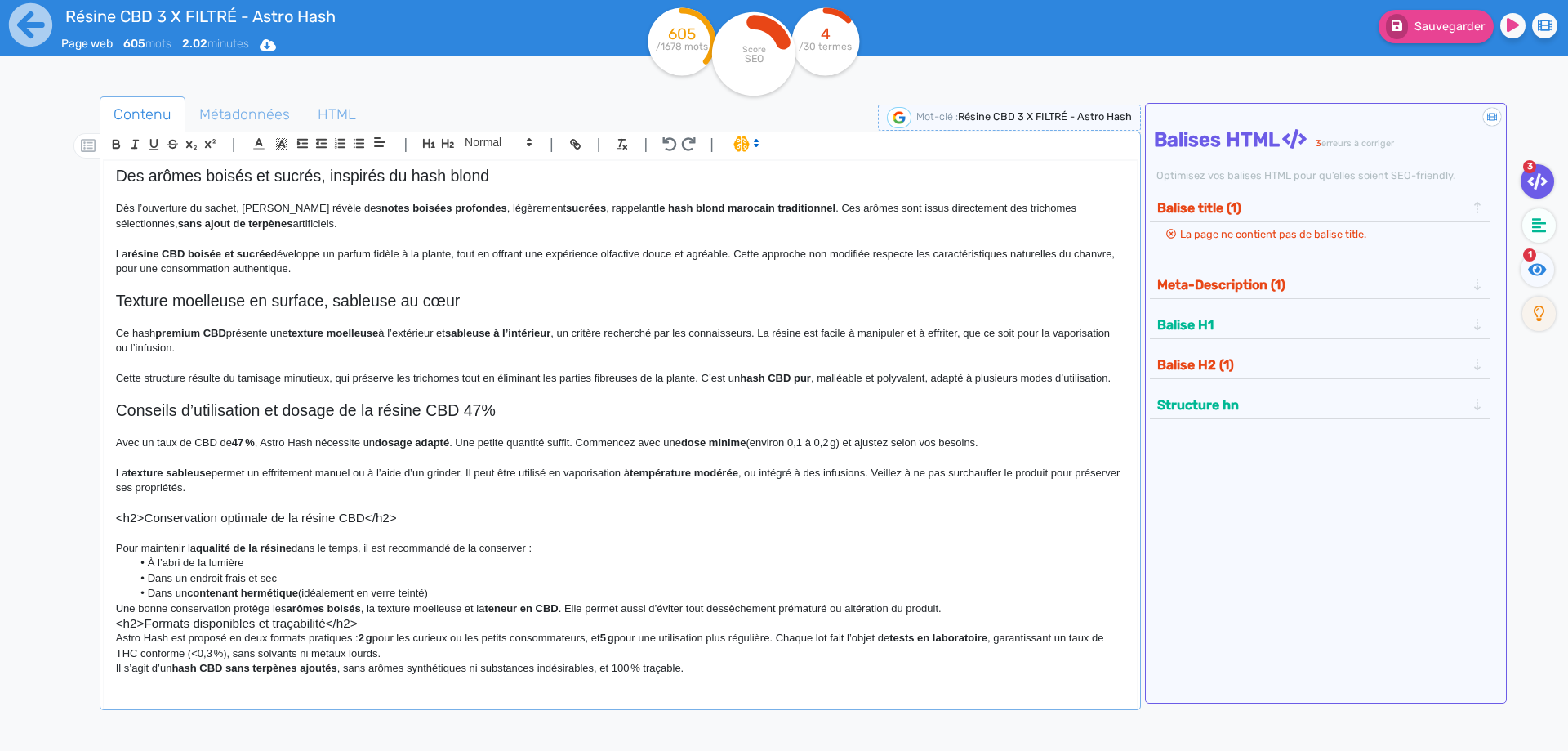
click at [399, 526] on h3 "<h2>Conservation optimale de la résine CBD</h2>" at bounding box center [620, 518] width 1009 height 15
click at [144, 526] on h3 "<h2>Conservation optimale de la résine CBD" at bounding box center [620, 518] width 1009 height 15
click at [440, 139] on button "button" at bounding box center [448, 143] width 19 height 19
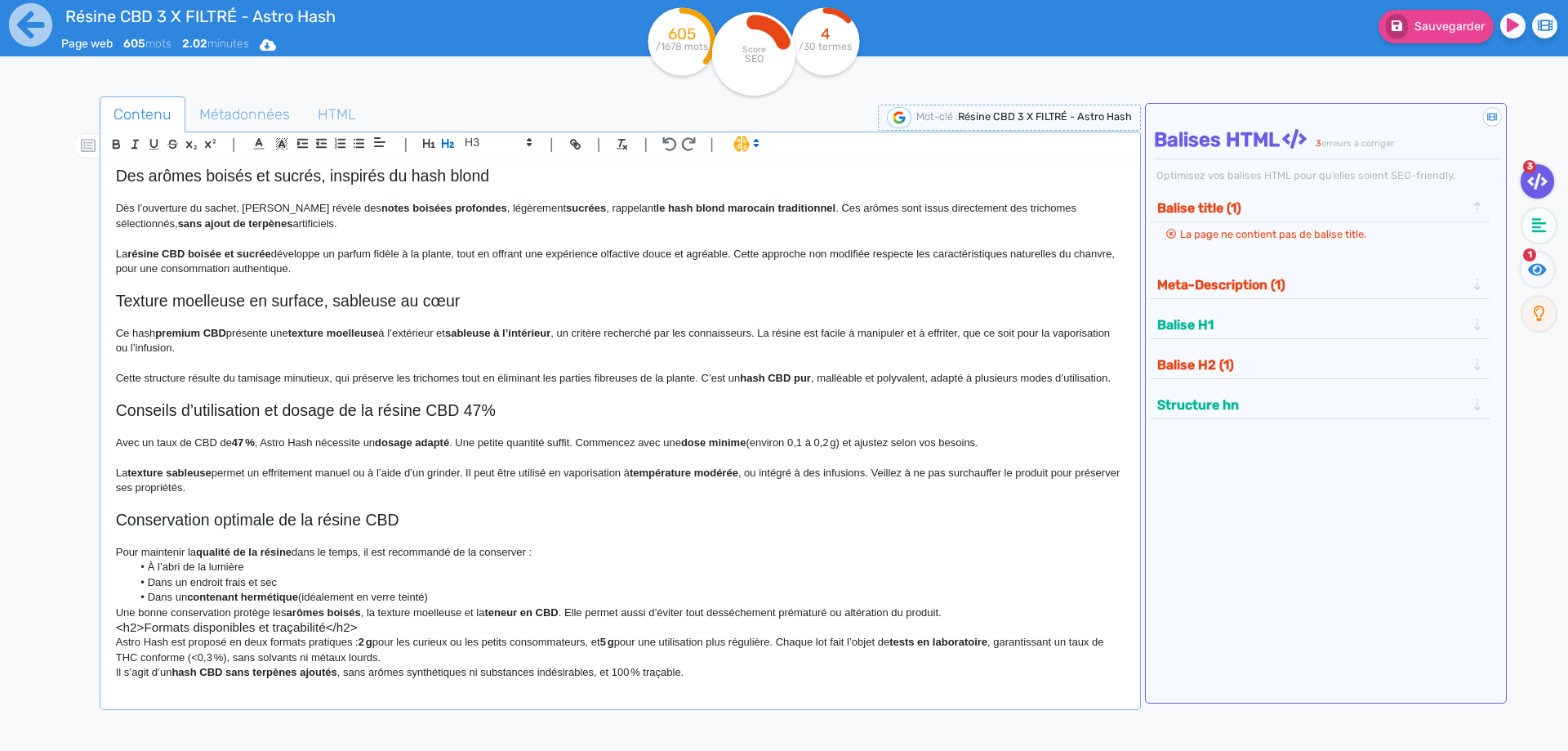
click at [558, 560] on div "Résine CBD 3 X FILTRÉ - Astro Hash Une résine CBD triple filtrée pour une puret…" at bounding box center [620, 424] width 1033 height 526
click at [543, 560] on p "Pour maintenir la qualité de la résine dans le temps, il est recommandé de la c…" at bounding box center [620, 552] width 1009 height 15
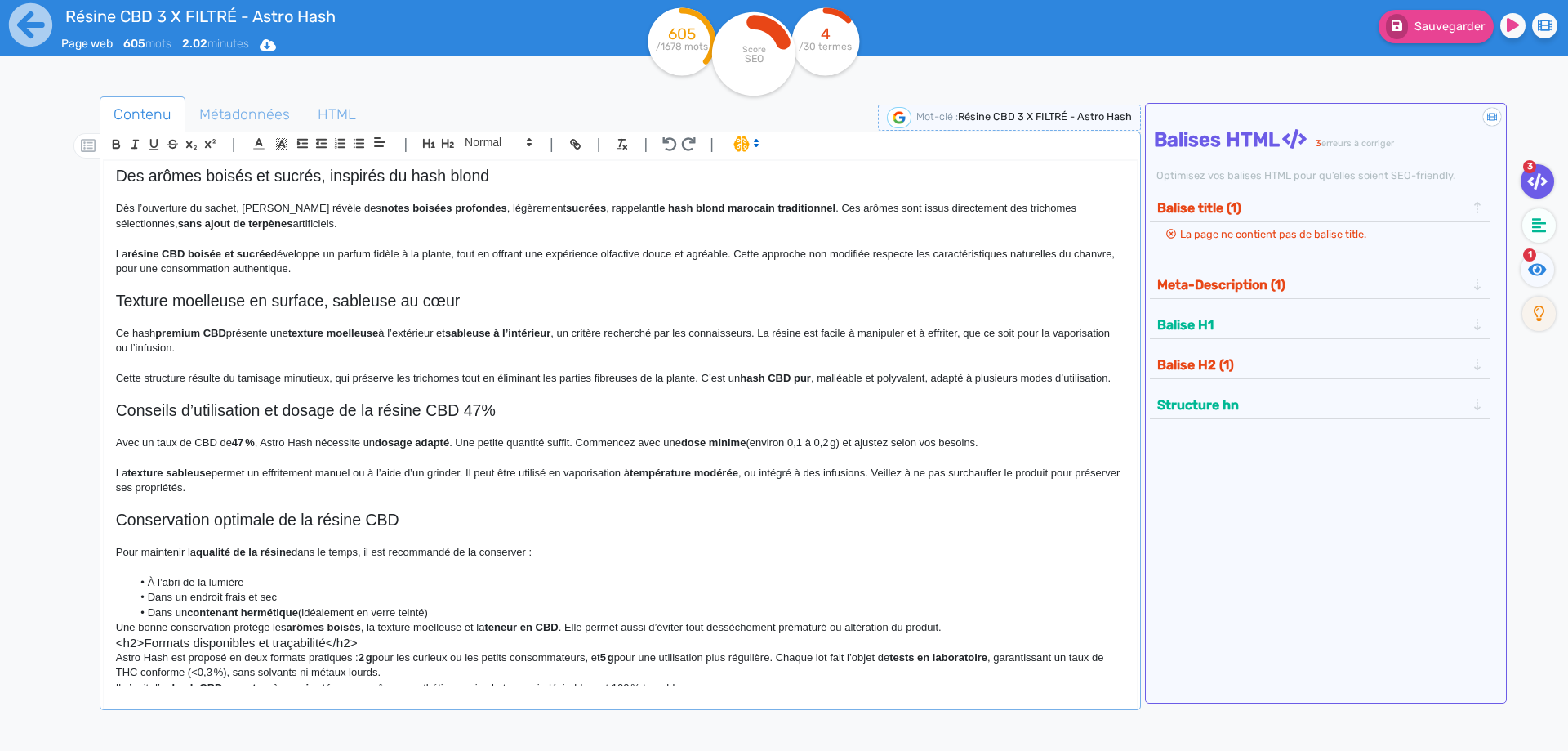
scroll to position [388, 0]
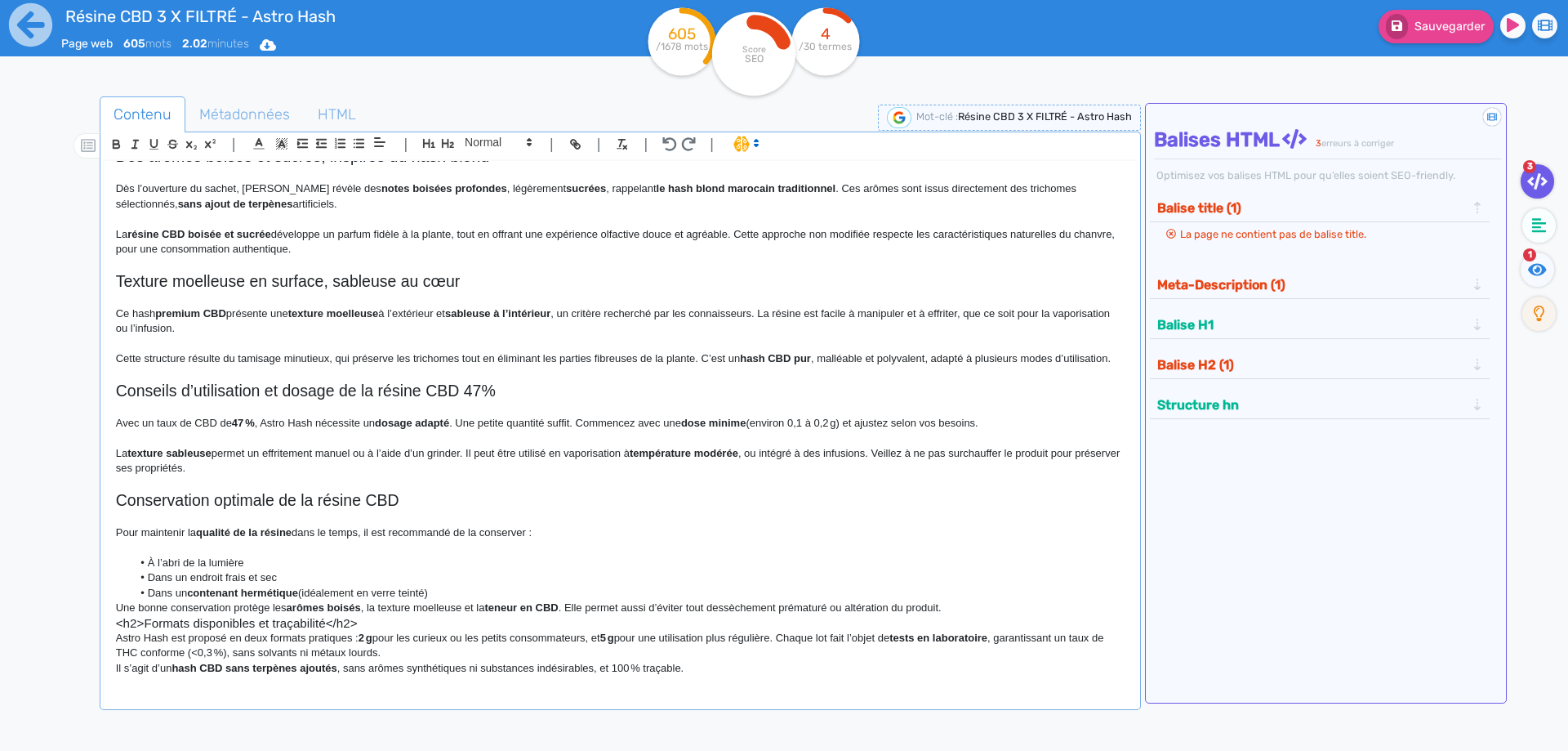
drag, startPoint x: 481, startPoint y: 578, endPoint x: 475, endPoint y: 591, distance: 14.3
click at [477, 585] on li "Dans un endroit frais et sec" at bounding box center [628, 578] width 993 height 15
click at [473, 594] on li "Dans un contenant hermétique (idéalement en verre teinté)" at bounding box center [628, 594] width 993 height 15
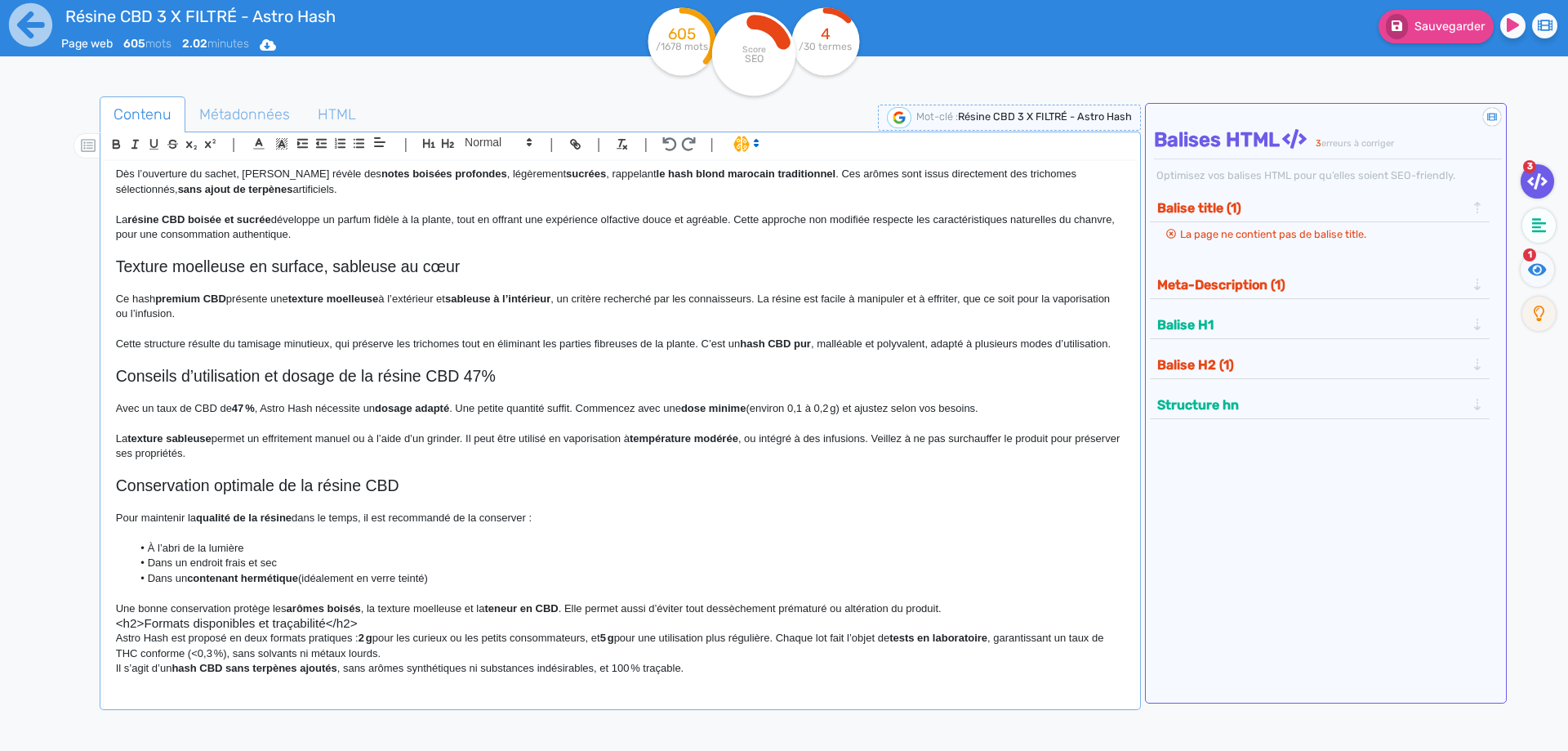
click at [973, 600] on p at bounding box center [620, 594] width 1009 height 15
click at [968, 616] on p "Une bonne conservation protège les arômes boisés , la texture moelleuse et la t…" at bounding box center [620, 609] width 1009 height 15
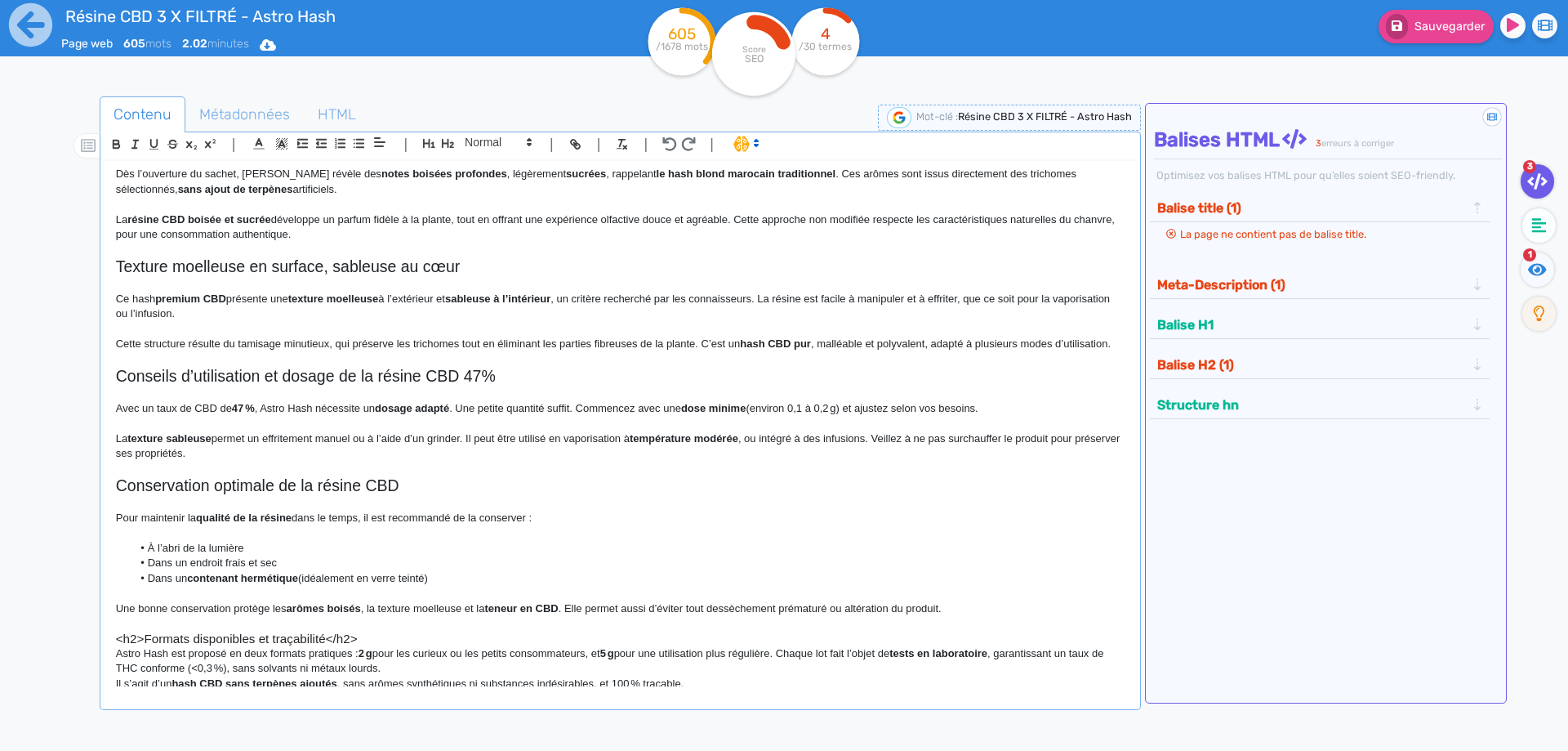
click at [498, 663] on p "Astro Hash est proposé en deux formats pratiques : 2 g pour les curieux ou les …" at bounding box center [620, 661] width 1009 height 30
click at [495, 646] on h3 "<h2>Formats disponibles et traçabilité</h2>" at bounding box center [620, 639] width 1009 height 15
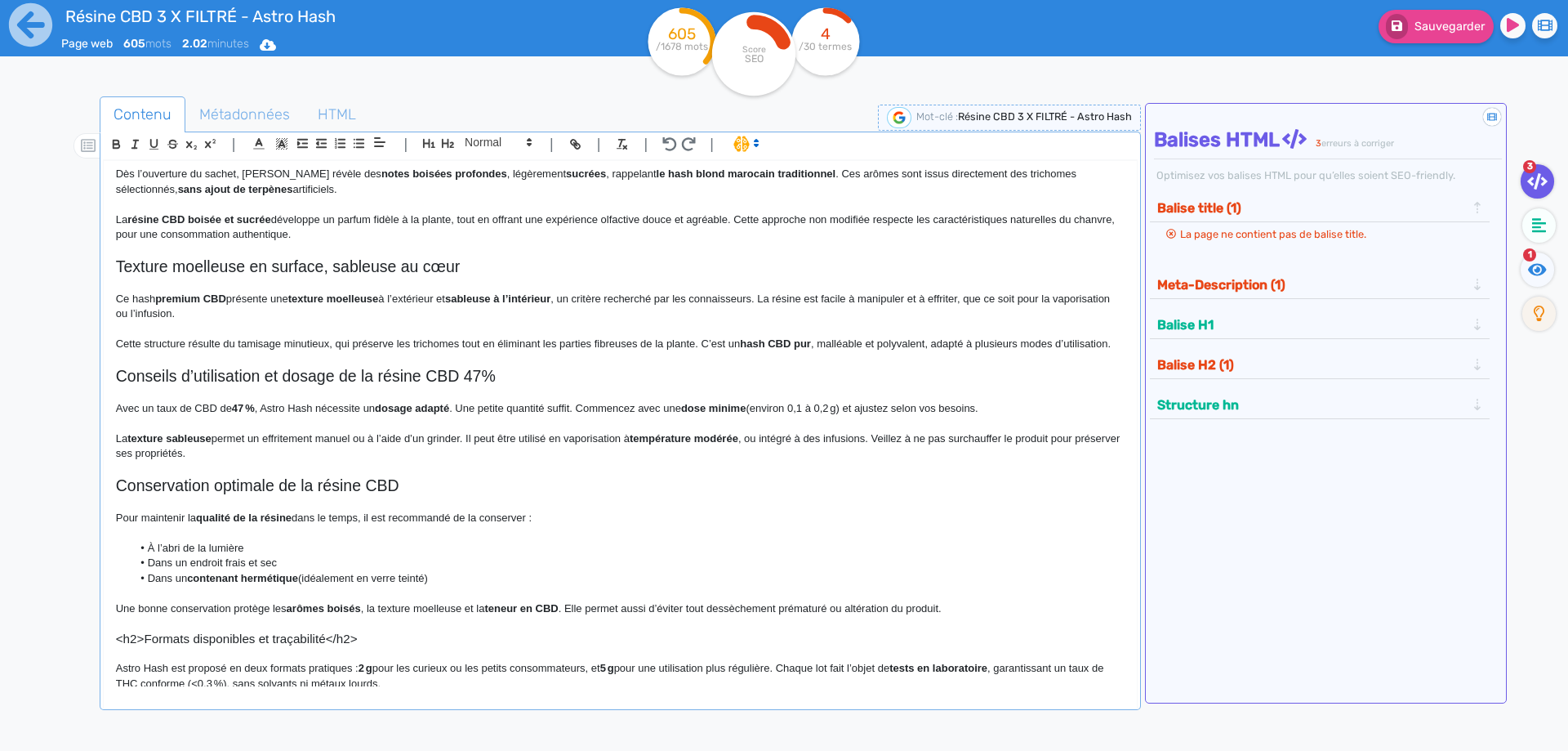
scroll to position [433, 0]
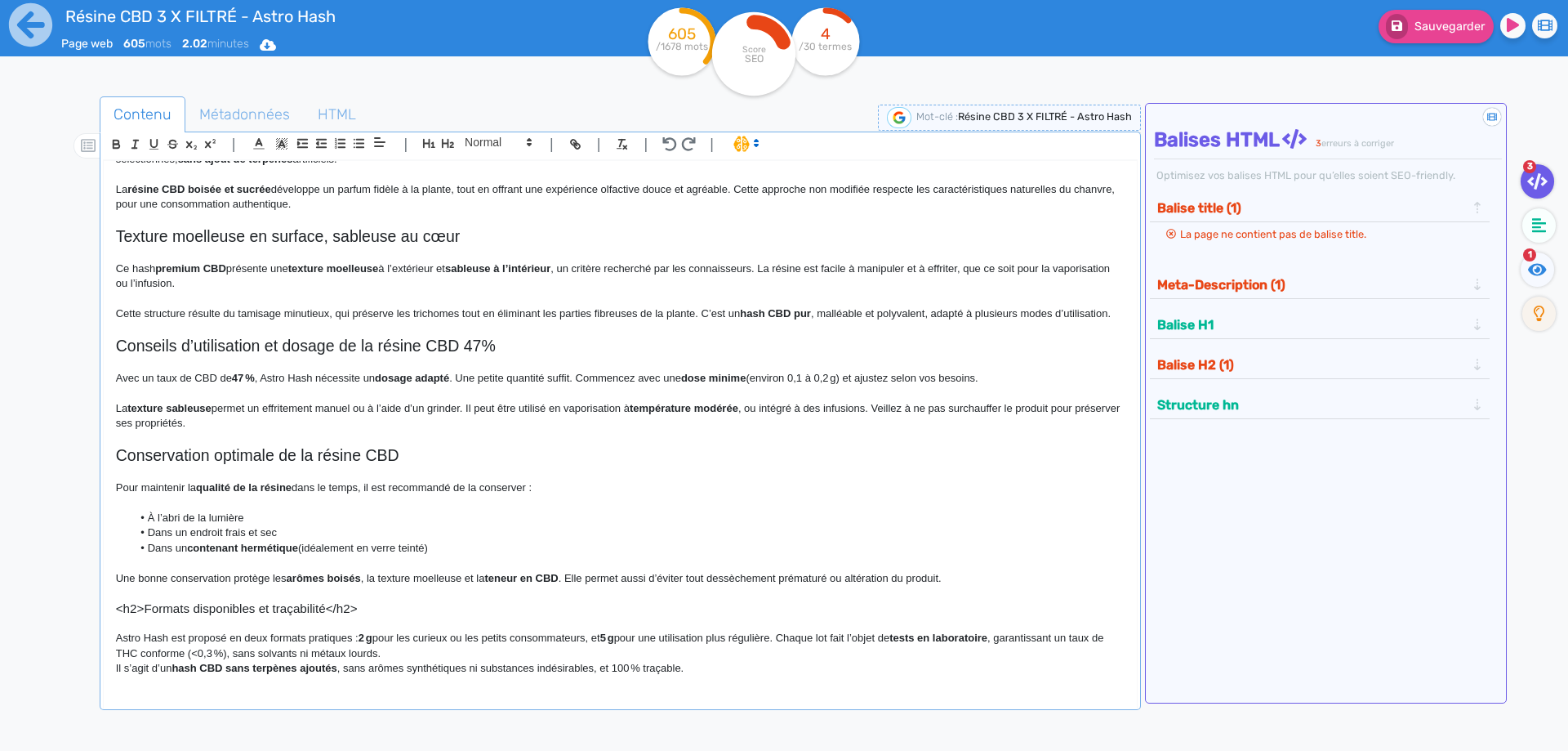
drag, startPoint x: 437, startPoint y: 627, endPoint x: 427, endPoint y: 602, distance: 26.9
click at [437, 623] on p at bounding box center [620, 624] width 1009 height 15
click at [427, 601] on h3 "<h2>Formats disponibles et traçabilité</h2>" at bounding box center [620, 609] width 1009 height 15
click at [138, 605] on h3 "<h2>Formats disponibles et traçabilité" at bounding box center [620, 609] width 1009 height 15
click at [440, 137] on button "button" at bounding box center [448, 143] width 19 height 19
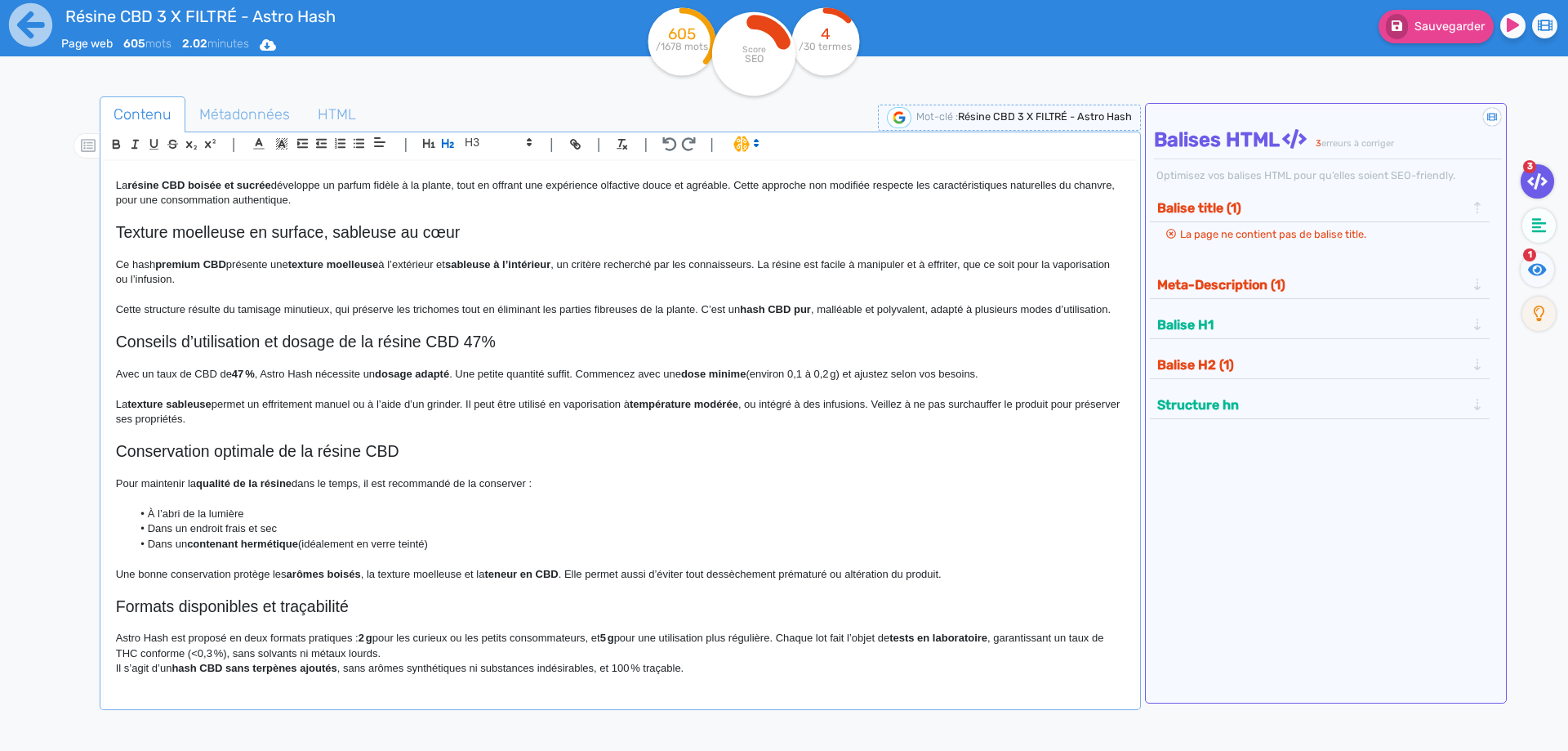
scroll to position [437, 0]
click at [412, 650] on p "Astro Hash est proposé en deux formats pratiques : 2 g pour les curieux ou les …" at bounding box center [620, 646] width 1009 height 30
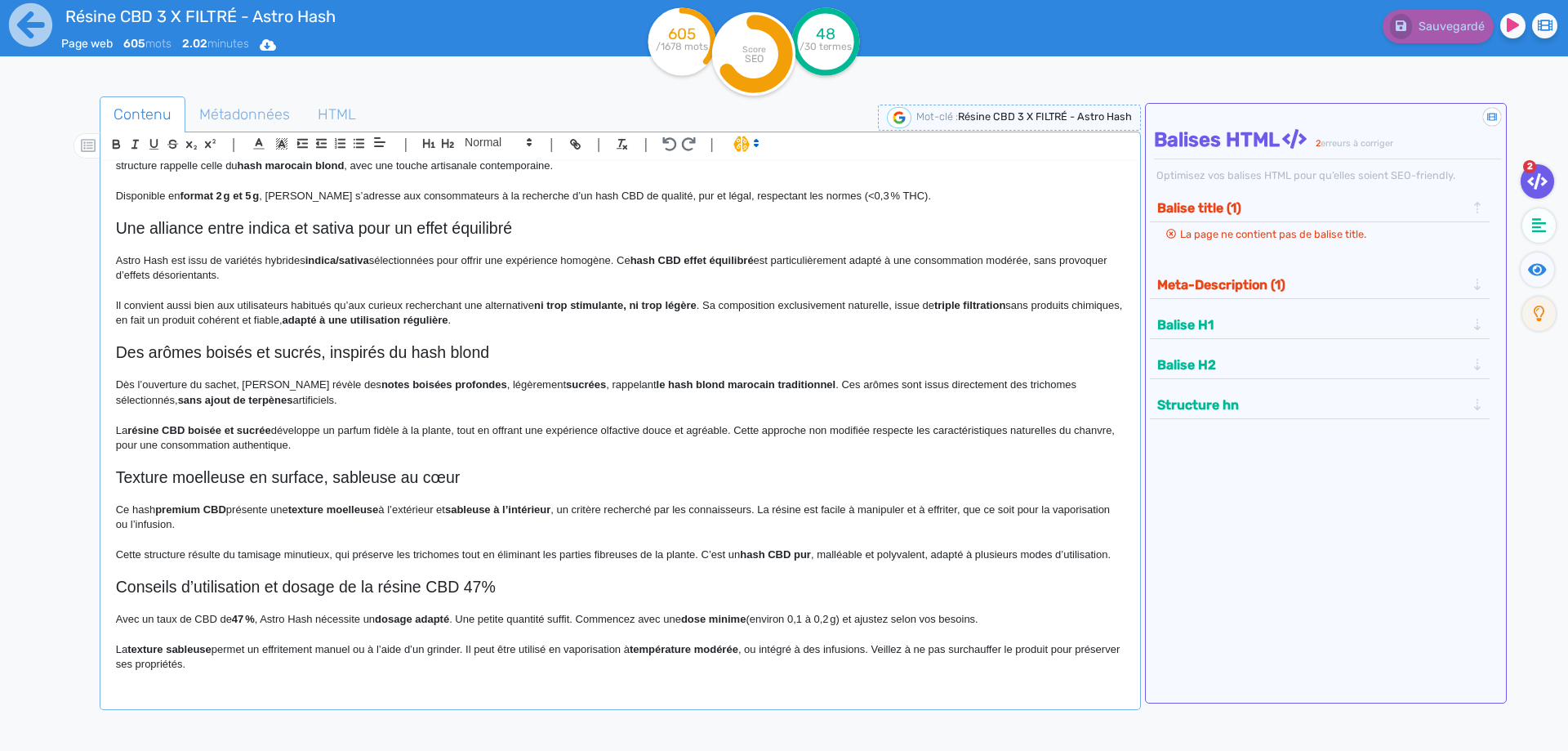
scroll to position [0, 0]
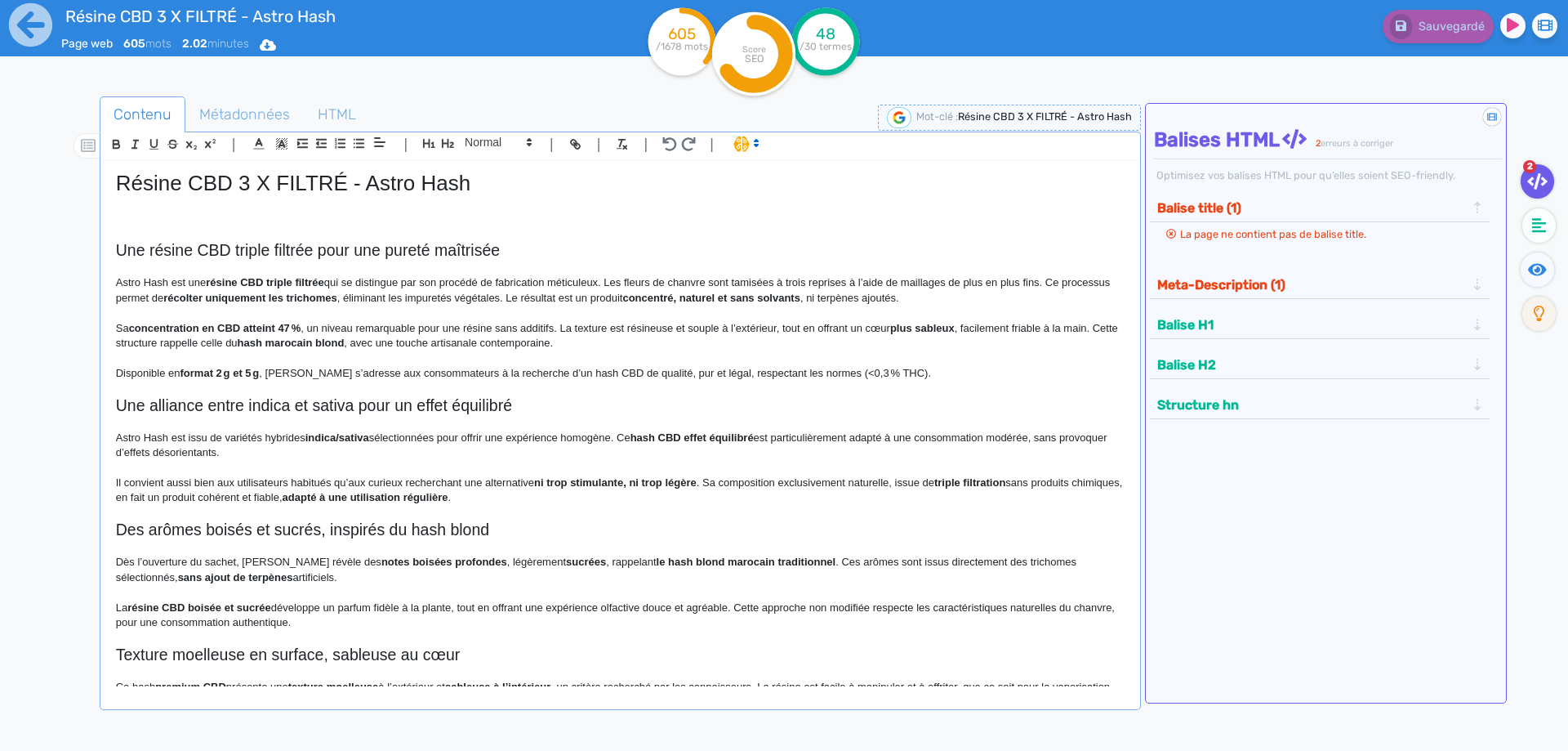
drag, startPoint x: 239, startPoint y: 450, endPoint x: 274, endPoint y: 489, distance: 52.4
click at [274, 489] on p "Il convient aussi bien aux utilisateurs habitués qu’aux curieux recherchant une…" at bounding box center [620, 491] width 1009 height 30
click at [169, 282] on p "Astro Hash est une résine CBD triple filtrée qui se distingue par son procédé d…" at bounding box center [620, 290] width 1009 height 30
click at [187, 286] on p "Astro Hash est une résine CBD triple filtrée qui se distingue par son procédé d…" at bounding box center [620, 290] width 1009 height 30
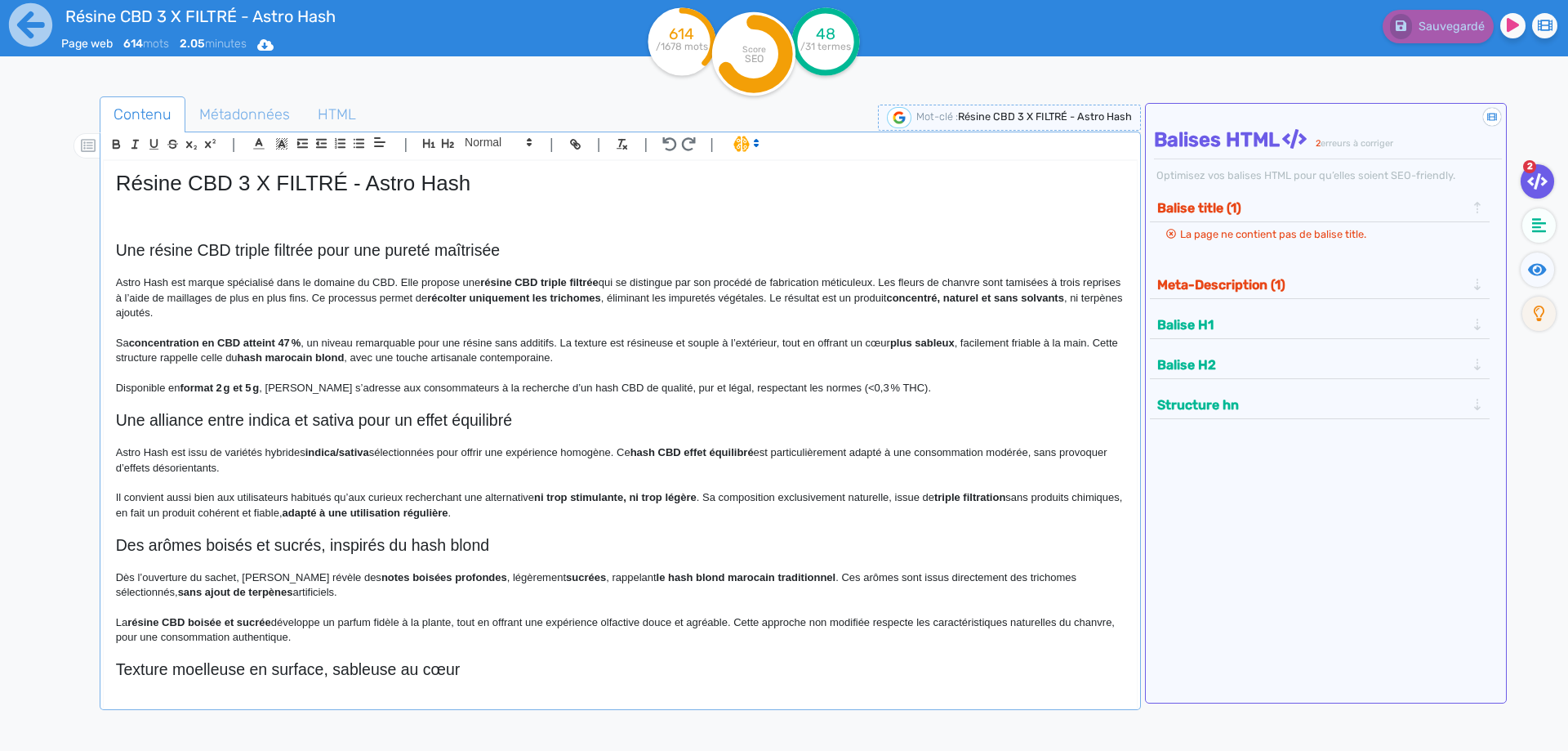
click at [811, 297] on p "Astro Hash est marque spécialisé dans le domaine du CBD. Elle propose une résin…" at bounding box center [620, 298] width 1009 height 45
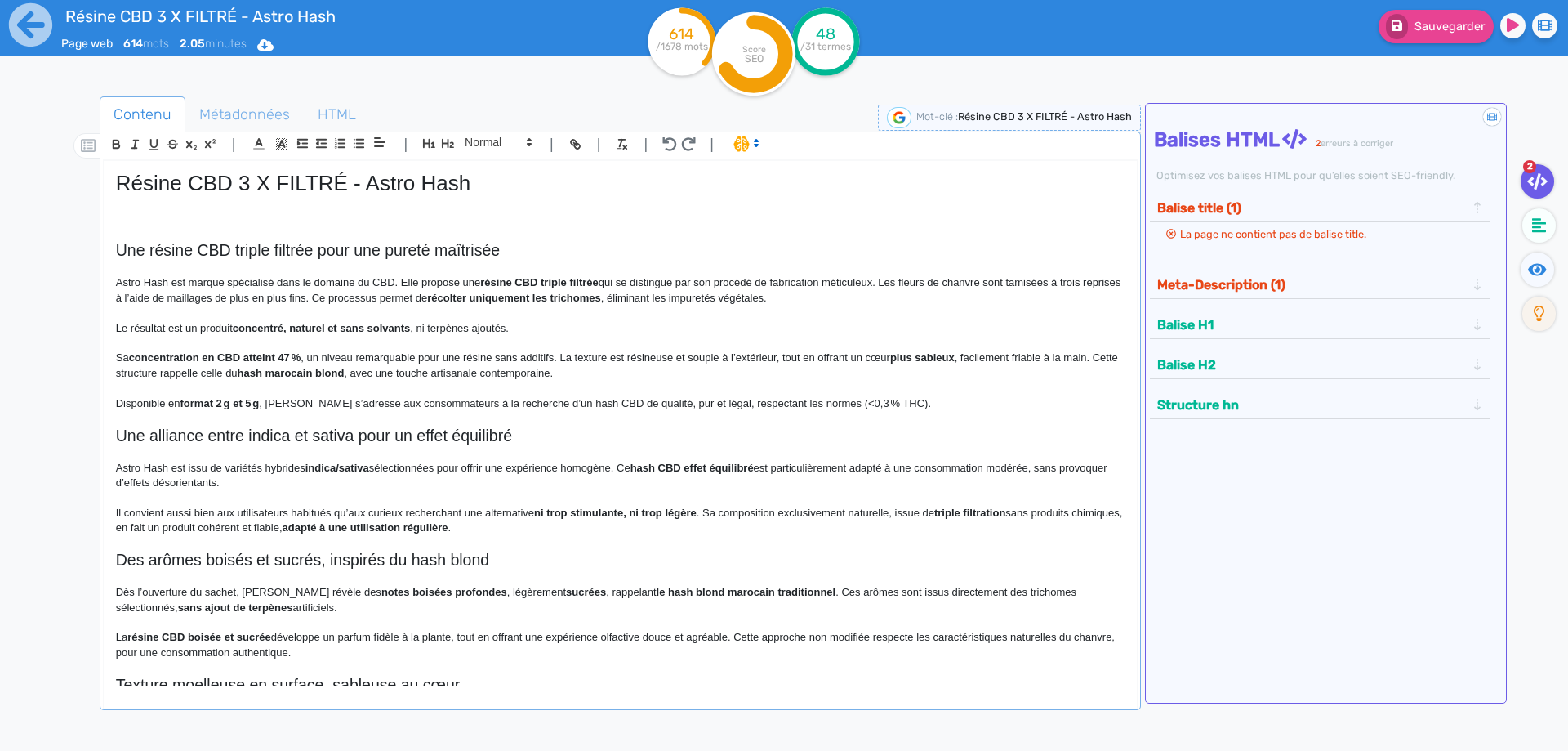
click at [522, 323] on p "Le résultat est un produit concentré, naturel et sans solvants , ni terpènes aj…" at bounding box center [620, 329] width 1009 height 15
click at [248, 327] on strong "concentré, naturel et sans solvants" at bounding box center [321, 328] width 177 height 12
drag, startPoint x: 258, startPoint y: 327, endPoint x: 385, endPoint y: 328, distance: 127.0
click at [385, 328] on strong "concentré, naturel et sans solvants" at bounding box center [321, 328] width 177 height 12
click at [539, 335] on p "Le résultat est un produit concentré, naturel et sans solvants, ni terpènes ajo…" at bounding box center [620, 329] width 1009 height 15
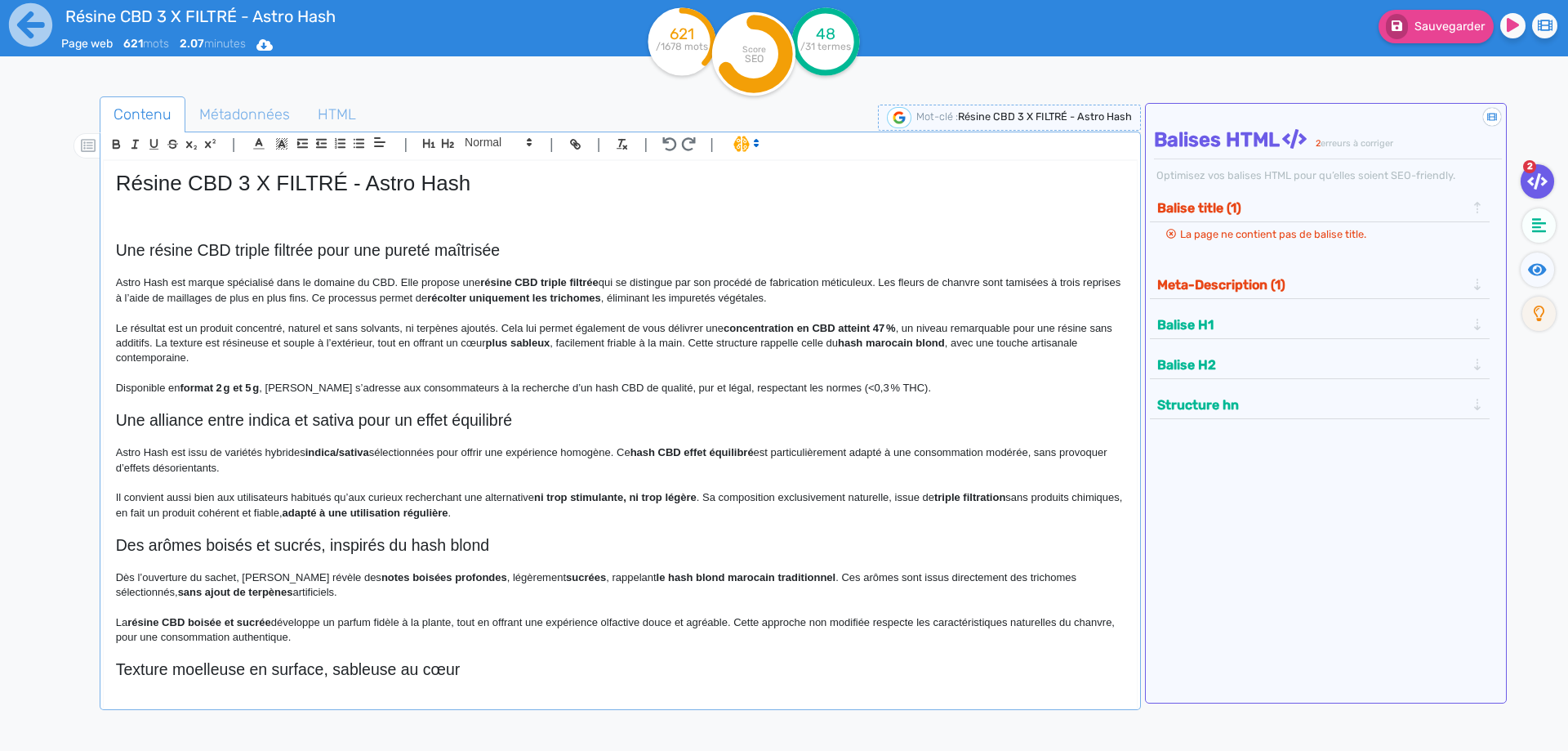
click at [748, 331] on strong "concentration en CBD atteint 47 %" at bounding box center [809, 328] width 172 height 12
click at [832, 324] on strong "intensité en CBD atteint 47 %" at bounding box center [796, 328] width 145 height 12
click at [891, 330] on strong "intensité en CBD s'élevant à 47 %" at bounding box center [807, 328] width 168 height 12
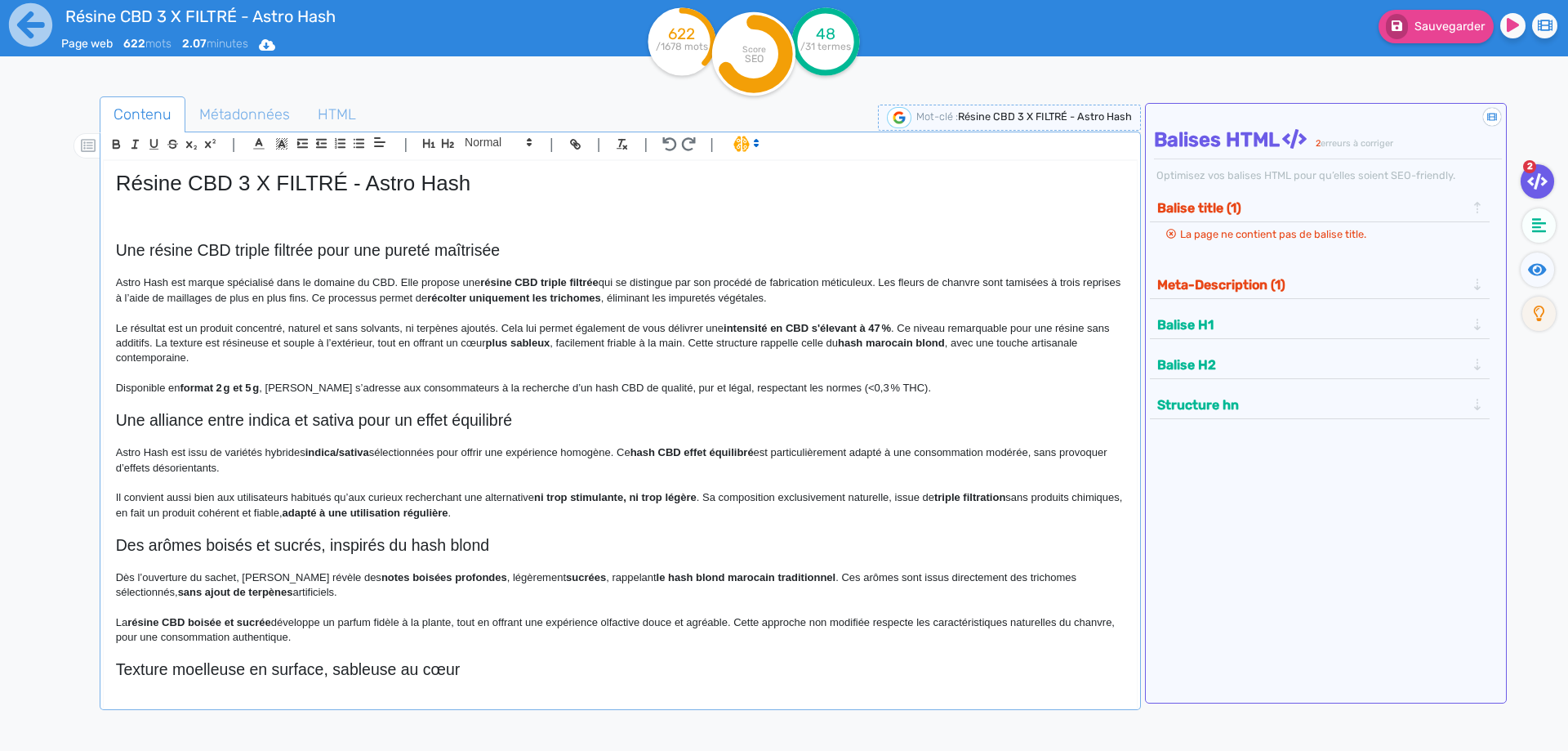
click at [955, 331] on p "Le résultat est un produit concentré, naturel et sans solvants, ni terpènes ajo…" at bounding box center [620, 344] width 1009 height 45
click at [951, 331] on p "Le résultat est un produit concentré, naturel et sans solvants, ni terpènes ajo…" at bounding box center [620, 344] width 1009 height 45
click at [174, 344] on p "Le résultat est un produit concentré, naturel et sans solvants, ni terpènes ajo…" at bounding box center [620, 344] width 1009 height 45
click at [182, 343] on p "Le résultat est un produit concentré, naturel et sans solvants, ni terpènes ajo…" at bounding box center [620, 344] width 1009 height 45
click at [441, 347] on p "Le résultat est un produit concentré, naturel et sans solvants, ni terpènes ajo…" at bounding box center [620, 344] width 1009 height 45
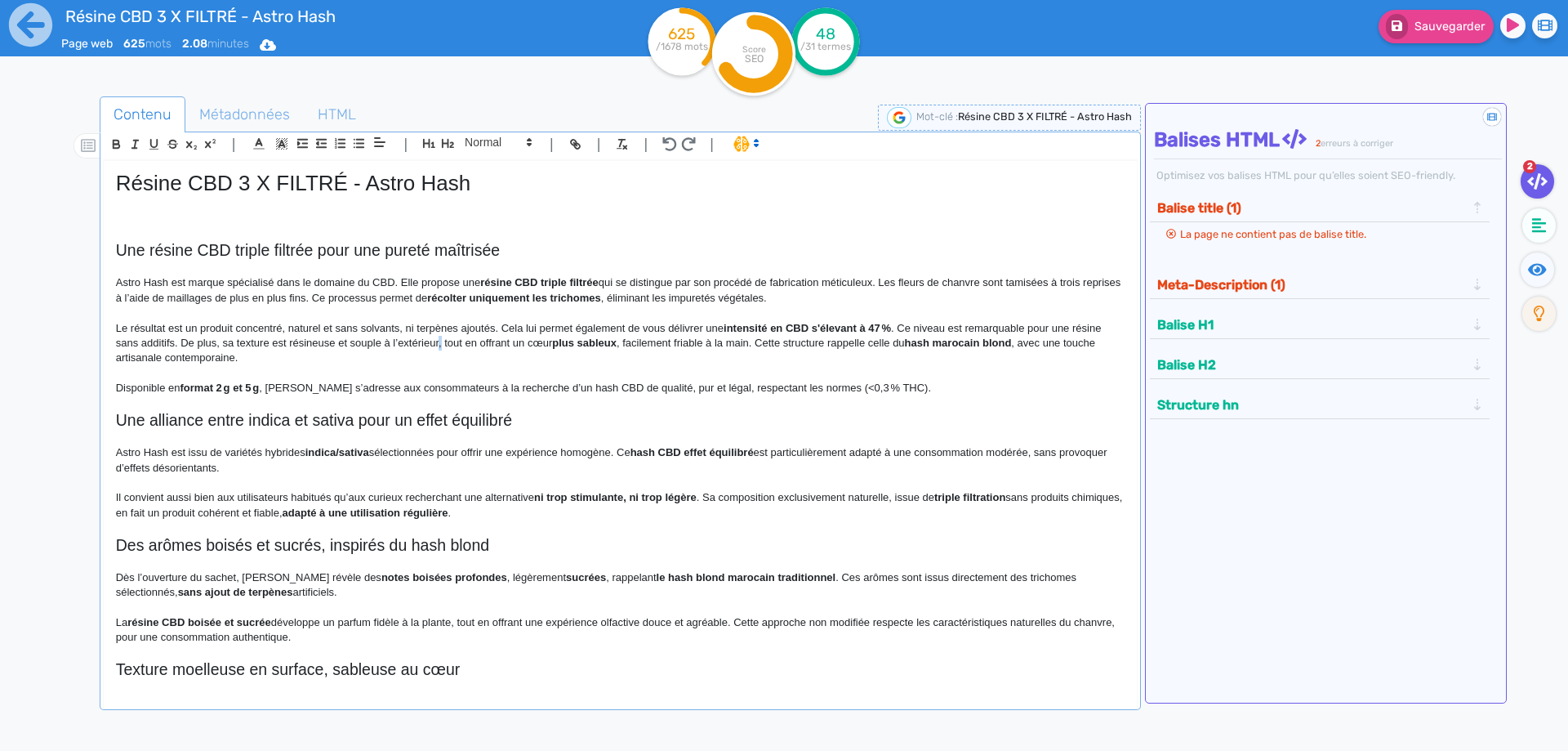
click at [574, 343] on strong "plus sableux" at bounding box center [584, 342] width 65 height 12
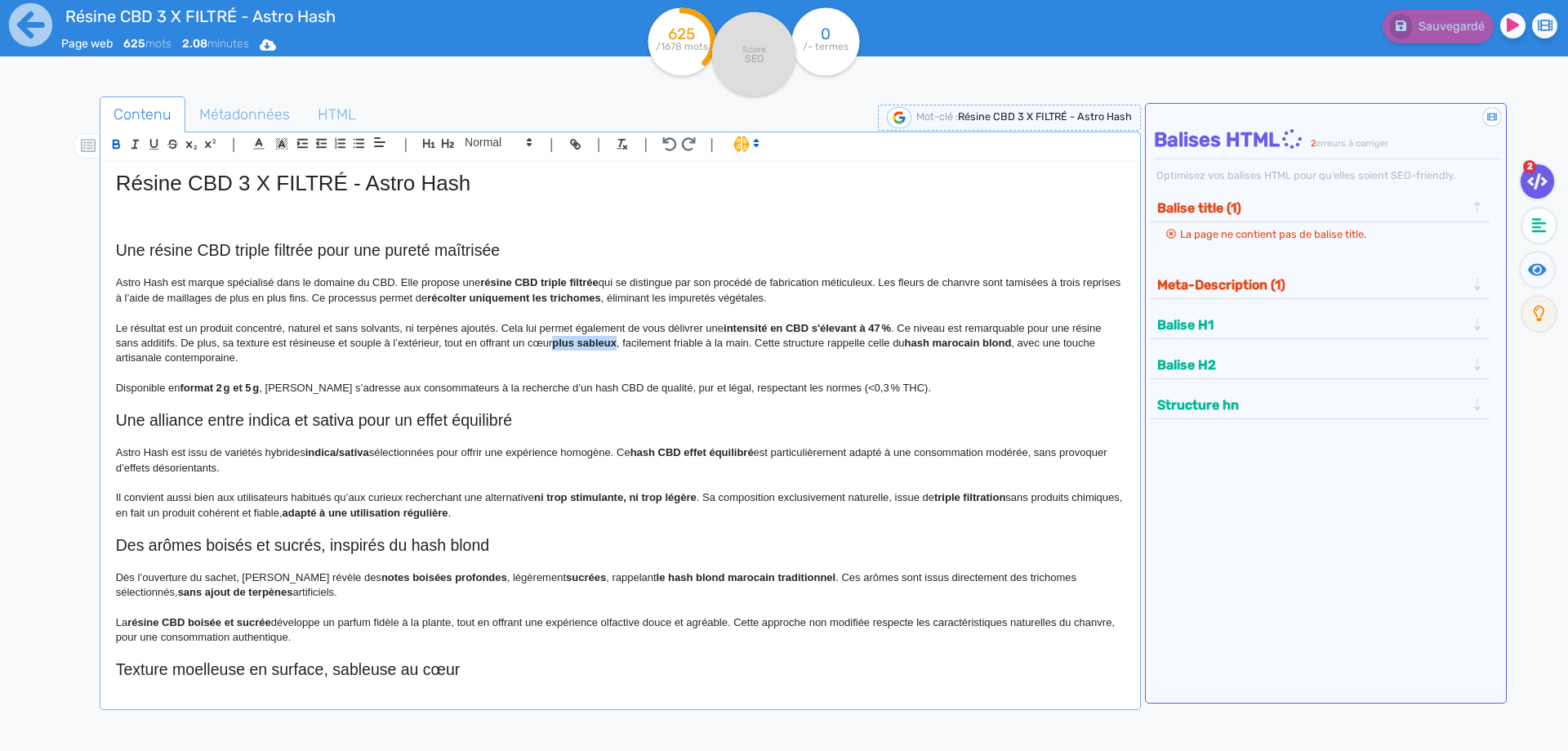
drag, startPoint x: 574, startPoint y: 343, endPoint x: 593, endPoint y: 346, distance: 19.2
click at [593, 346] on strong "plus sableux" at bounding box center [584, 342] width 65 height 12
click at [655, 339] on p "Le résultat est un produit concentré, naturel et sans solvants, ni terpènes ajo…" at bounding box center [620, 344] width 1009 height 45
click at [753, 342] on p "Le résultat est un produit concentré, naturel et sans solvants, ni terpènes ajo…" at bounding box center [620, 344] width 1009 height 45
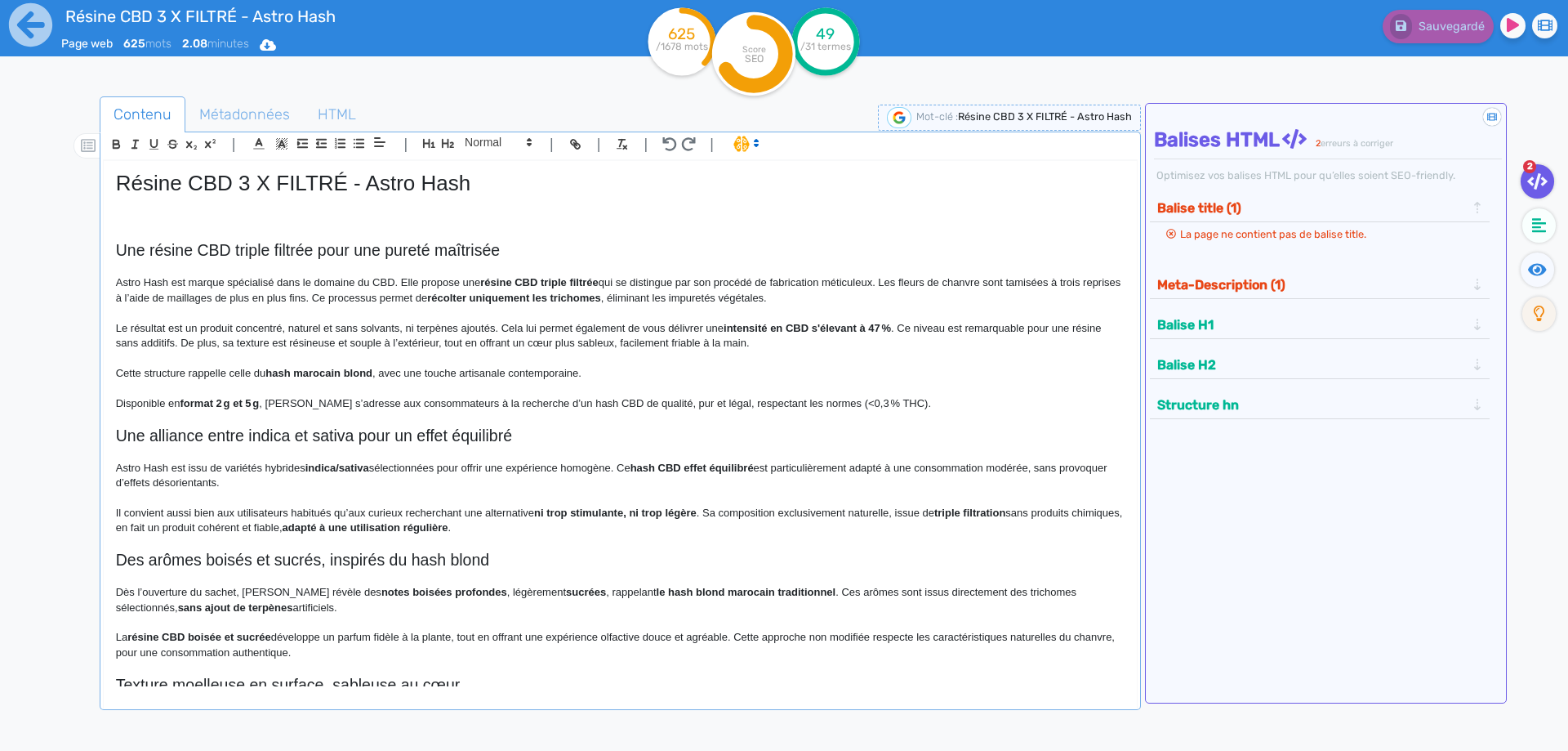
click at [317, 374] on strong "hash marocain blond" at bounding box center [319, 372] width 107 height 12
drag, startPoint x: 317, startPoint y: 374, endPoint x: 352, endPoint y: 370, distance: 35.2
click at [352, 370] on strong "hash marocain blond" at bounding box center [319, 372] width 107 height 12
click at [575, 375] on p "Cette structure rappelle celle du hash traditionnel , avec une touche artisanal…" at bounding box center [620, 374] width 1009 height 15
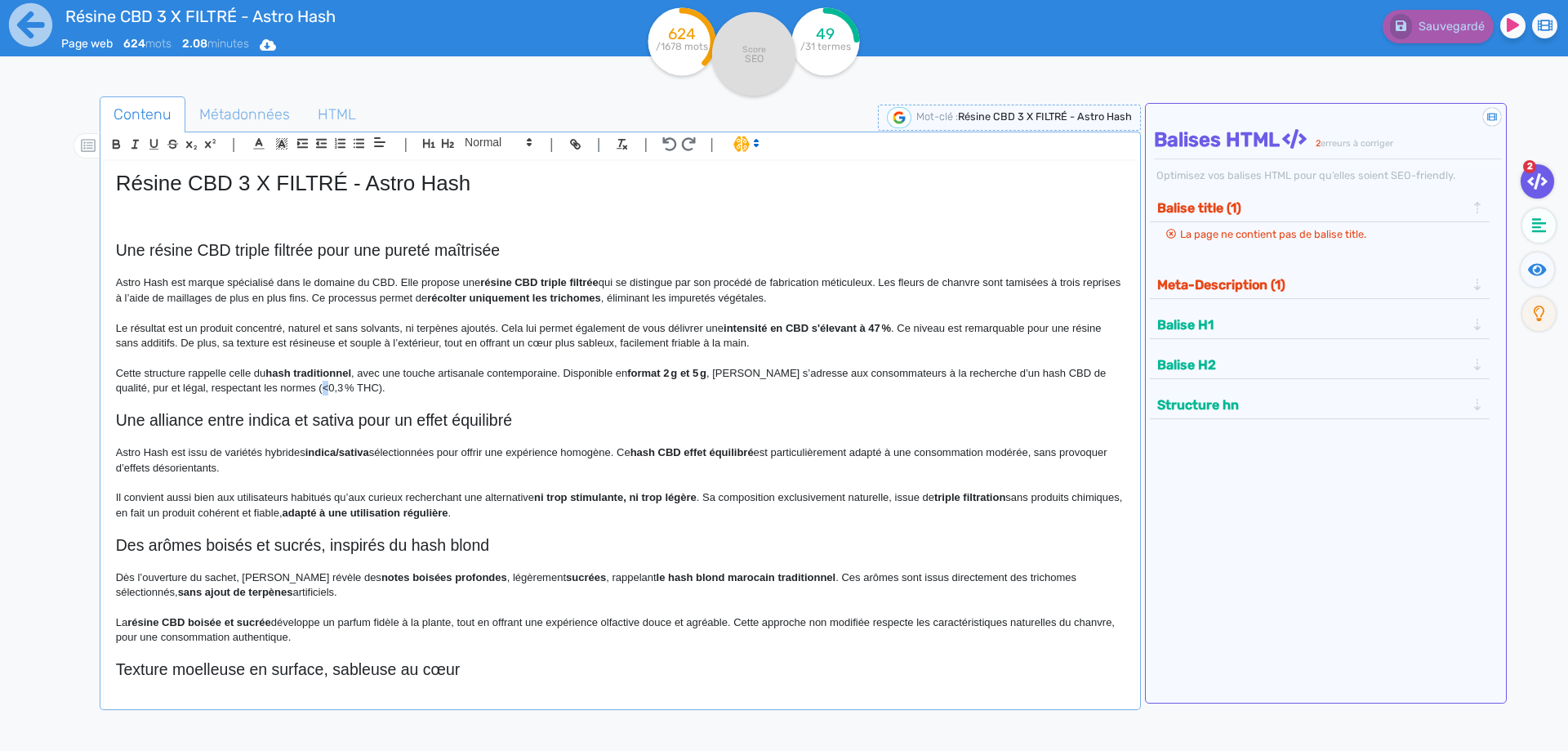
click at [341, 388] on p "Cette structure rappelle celle du hash traditionnel , avec une touche artisanal…" at bounding box center [620, 382] width 1009 height 30
click at [410, 385] on p "Cette structure rappelle celle du hash traditionnel , avec une touche artisanal…" at bounding box center [620, 382] width 1009 height 30
click at [157, 452] on p "Astro Hash est issu de variétés hybrides indica/sativa sélectionnées pour offri…" at bounding box center [620, 461] width 1009 height 30
drag, startPoint x: 157, startPoint y: 452, endPoint x: 107, endPoint y: 452, distance: 50.0
click at [107, 452] on div "Résine CBD 3 X FILTRÉ - Astro Hash Une résine CBD triple filtrée pour une puret…" at bounding box center [620, 424] width 1033 height 526
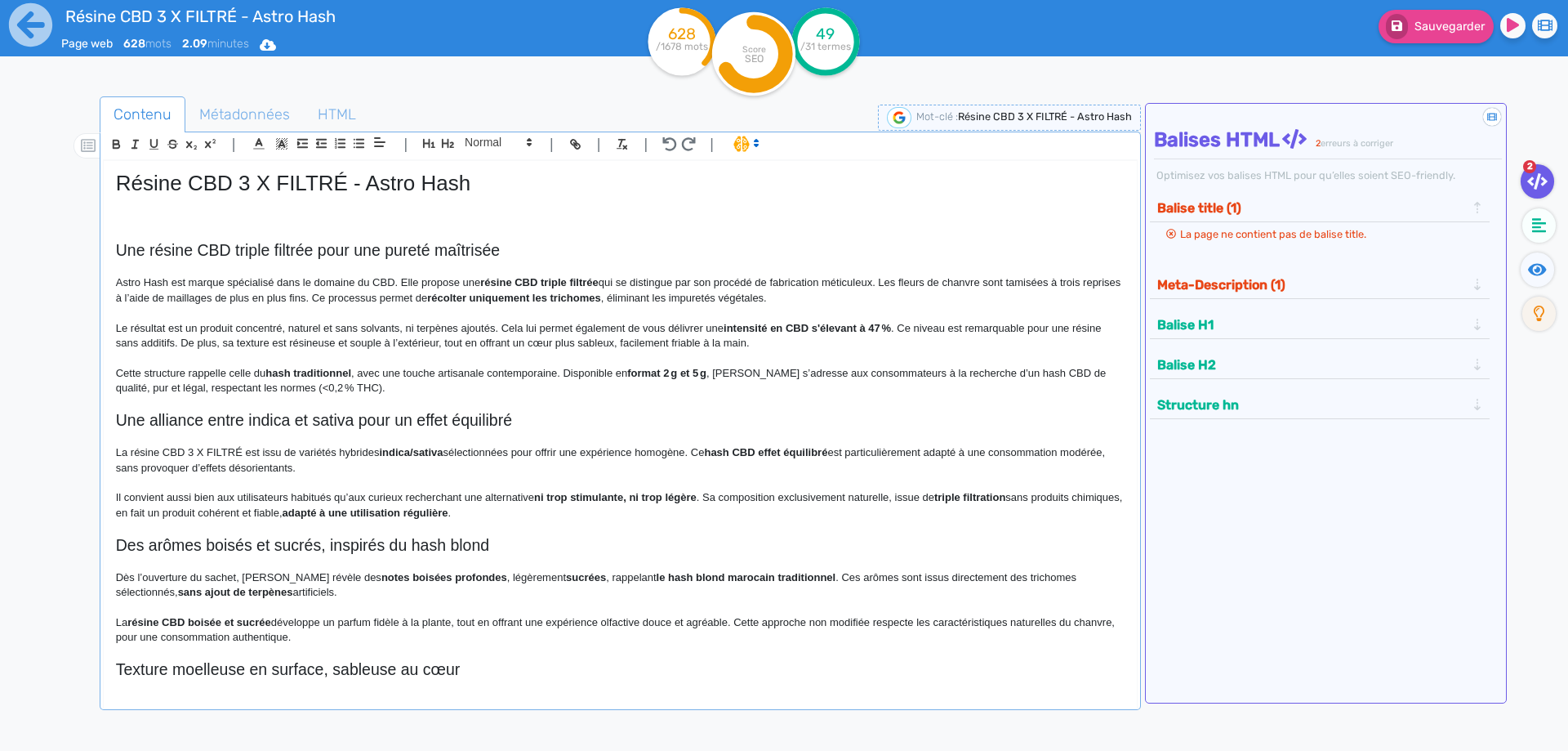
click at [282, 452] on p "La résine CBD 3 X FILTRÉ est issu de variétés hybrides indica/sativa sélectionn…" at bounding box center [620, 461] width 1009 height 30
click at [422, 452] on strong "indica/sativa" at bounding box center [417, 452] width 64 height 12
click at [410, 449] on strong "indica et sativa" at bounding box center [423, 452] width 76 height 12
drag, startPoint x: 410, startPoint y: 449, endPoint x: 437, endPoint y: 449, distance: 27.0
click at [455, 450] on p "La résine CBD 3 X FILTRÉ est issue de variétés hybrides indica et sativa sélect…" at bounding box center [620, 461] width 1009 height 30
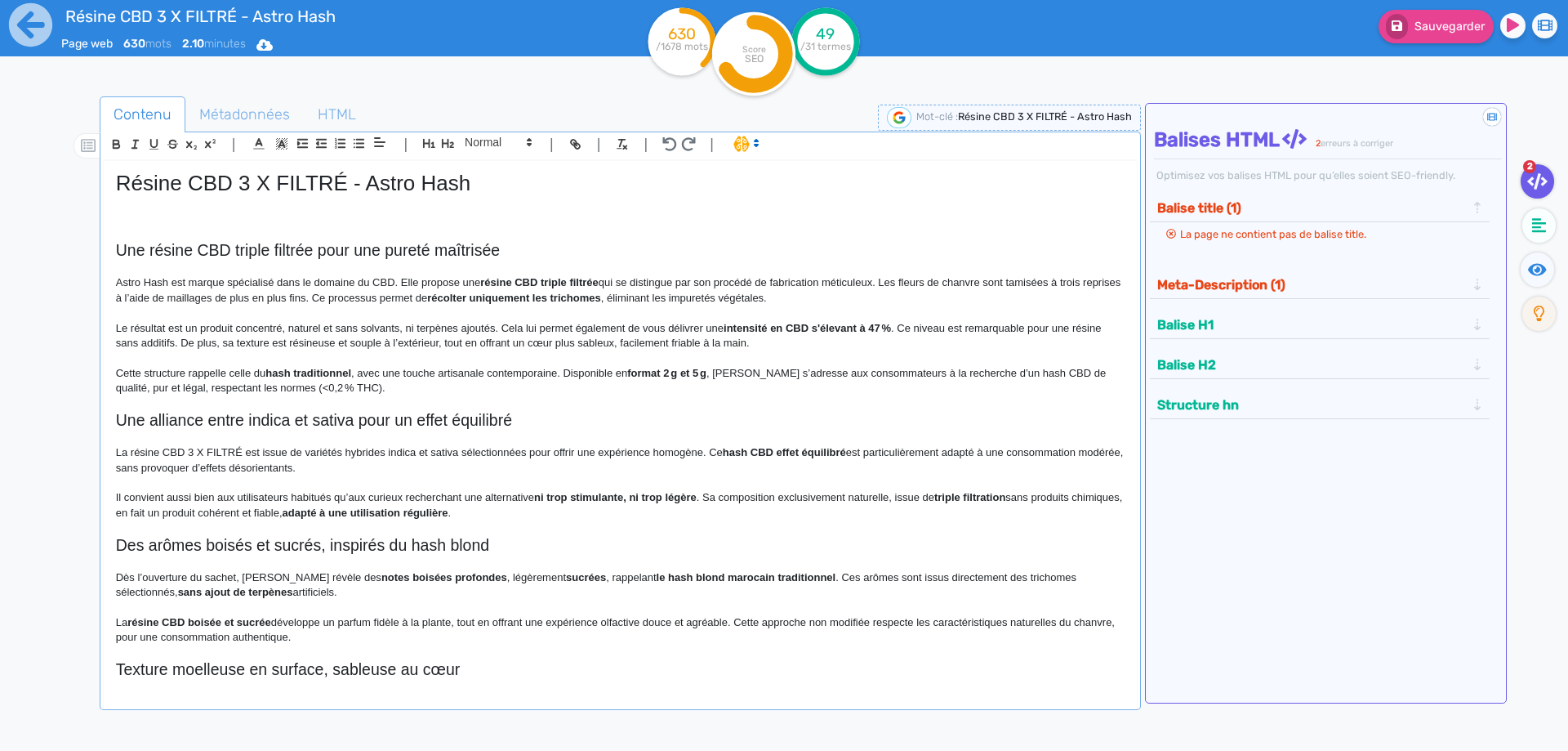
click at [460, 452] on p "La résine CBD 3 X FILTRÉ est issue de variétés hybrides indica et sativa sélect…" at bounding box center [620, 461] width 1009 height 30
click at [533, 449] on p "La résine CBD 3 X FILTRÉ est issue de variétés hybrides indica et sativa, sélec…" at bounding box center [620, 461] width 1009 height 30
click at [1544, 252] on ul "2" at bounding box center [1535, 252] width 57 height 176
click at [1542, 265] on icon at bounding box center [1538, 269] width 19 height 12
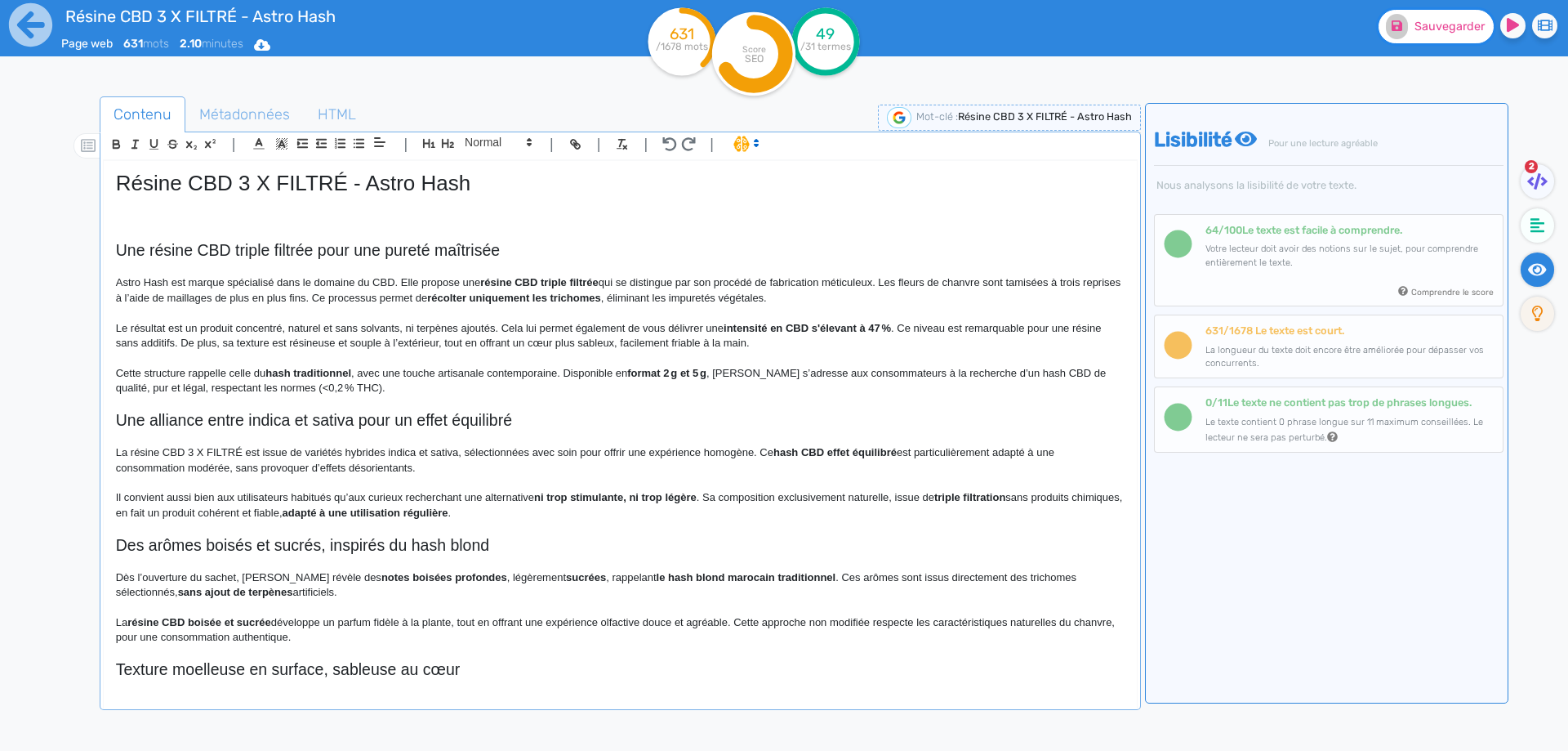
click at [1416, 36] on button "Sauvegarder" at bounding box center [1436, 26] width 115 height 34
click at [833, 449] on strong "hash CBD effet équilibré" at bounding box center [834, 452] width 123 height 12
click at [832, 449] on strong "hash CBD effet équilibré" at bounding box center [834, 452] width 123 height 12
click at [978, 447] on p "La résine CBD 3 X FILTRÉ est issue de variétés hybrides indica et sativa, sélec…" at bounding box center [620, 461] width 1009 height 30
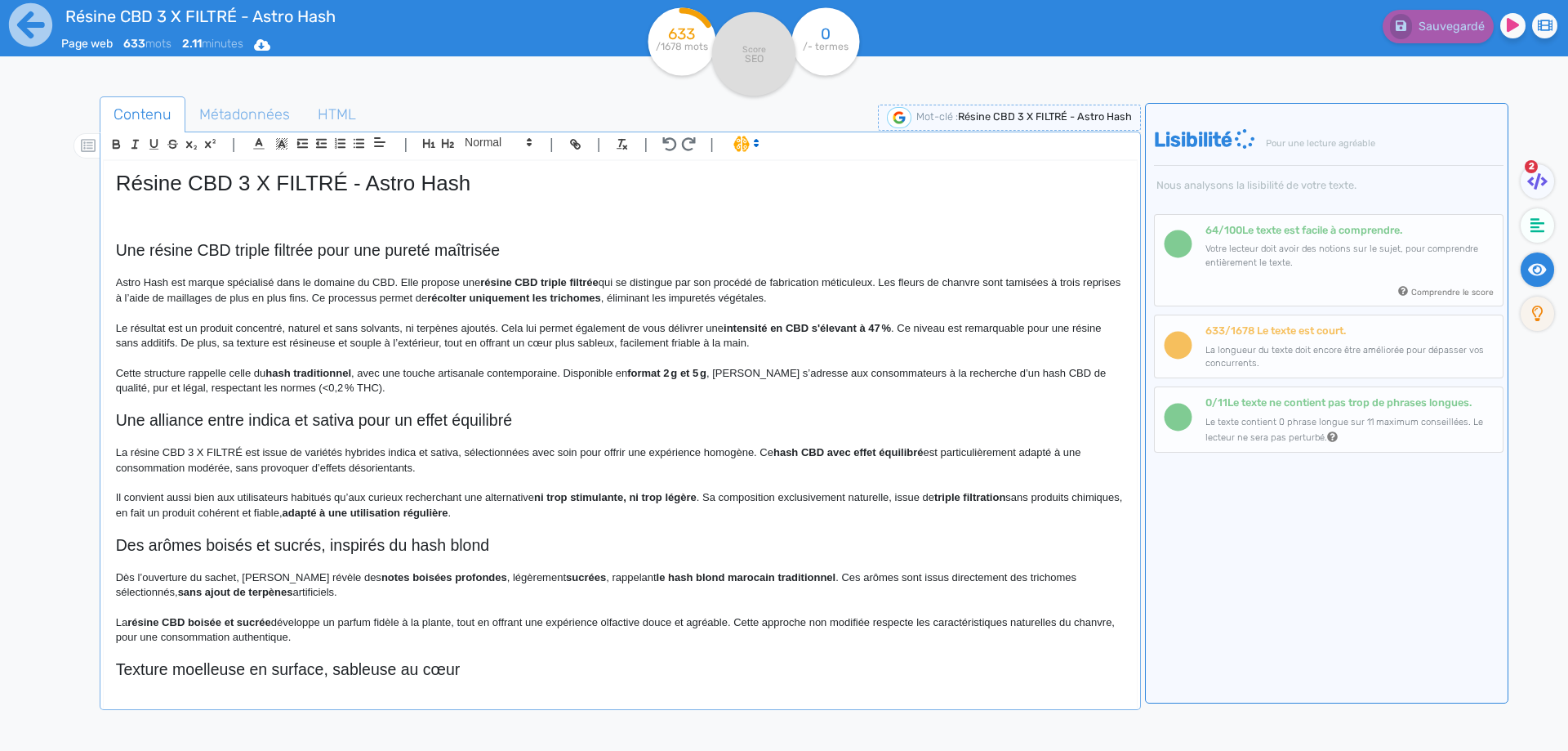
click at [364, 468] on p "La résine CBD 3 X FILTRÉ est issue de variétés hybrides indica et sativa, sélec…" at bounding box center [620, 461] width 1009 height 30
click at [539, 498] on strong "ni trop stimulante, ni trop légère" at bounding box center [615, 497] width 163 height 12
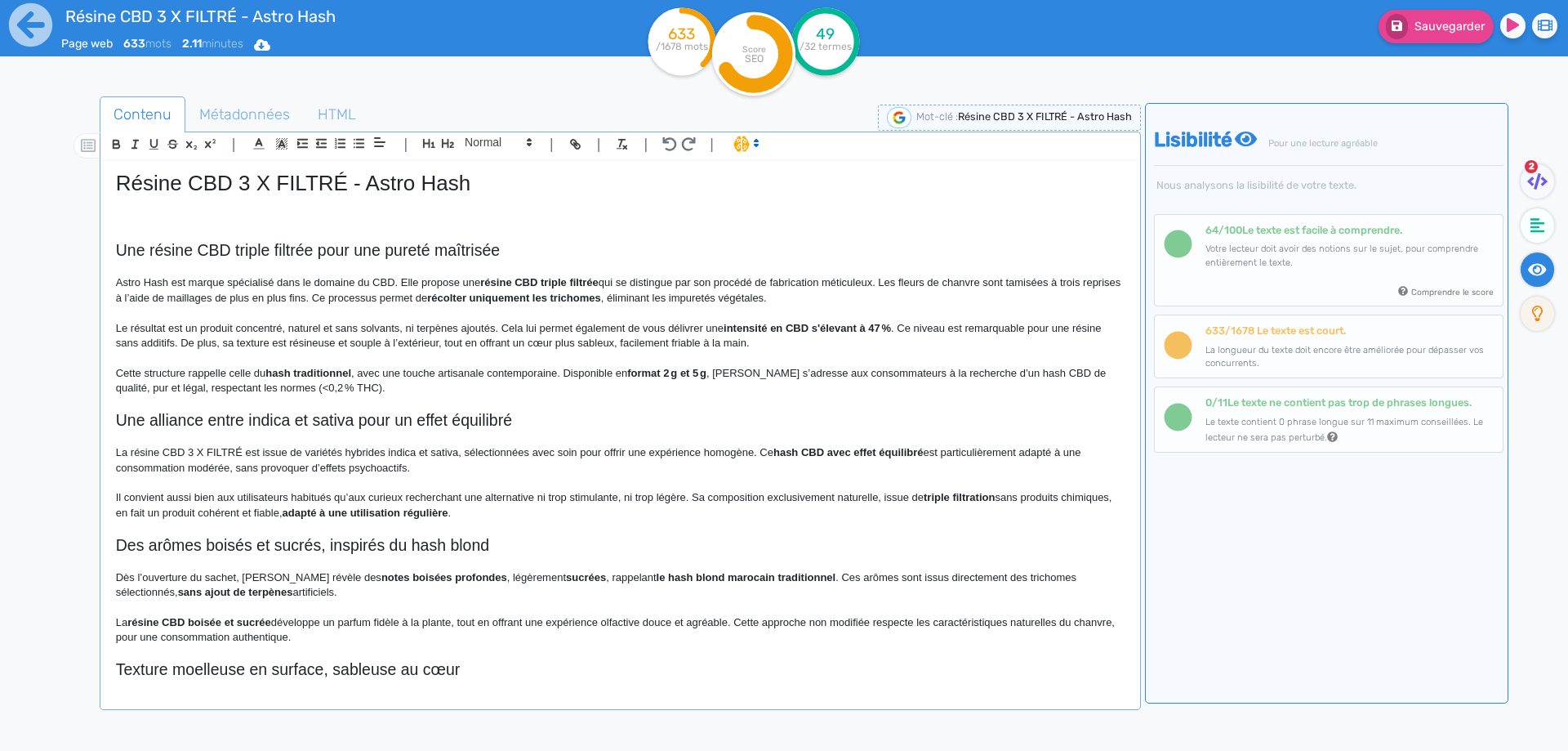
drag, startPoint x: 539, startPoint y: 498, endPoint x: 680, endPoint y: 501, distance: 141.0
click at [724, 495] on p "Il convient aussi bien aux utilisateurs habitués qu’aux curieux recherchant une…" at bounding box center [620, 505] width 1009 height 30
click at [784, 498] on p "Il convient aussi bien aux utilisateurs habitués qu’aux curieux recherchant une…" at bounding box center [620, 505] width 1009 height 30
click at [785, 496] on p "Il convient aussi bien aux utilisateurs habitués qu’aux curieux recherchant une…" at bounding box center [620, 505] width 1009 height 30
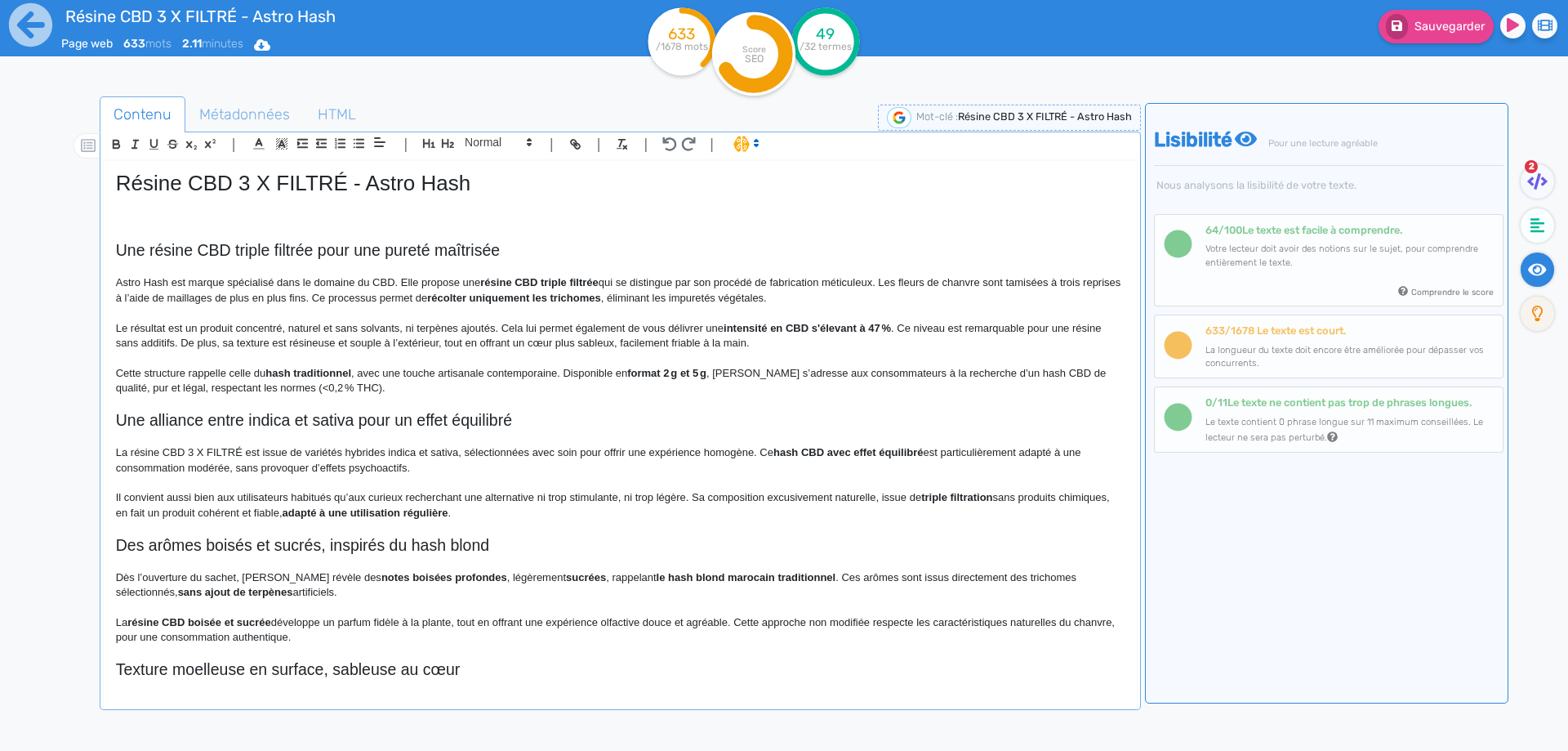
click at [785, 496] on p "Il convient aussi bien aux utilisateurs habitués qu’aux curieux recherchant une…" at bounding box center [620, 505] width 1009 height 30
click at [864, 498] on strong "triple filtration" at bounding box center [888, 497] width 71 height 12
drag, startPoint x: 864, startPoint y: 498, endPoint x: 896, endPoint y: 496, distance: 32.1
click at [896, 496] on strong "triple filtration" at bounding box center [888, 497] width 71 height 12
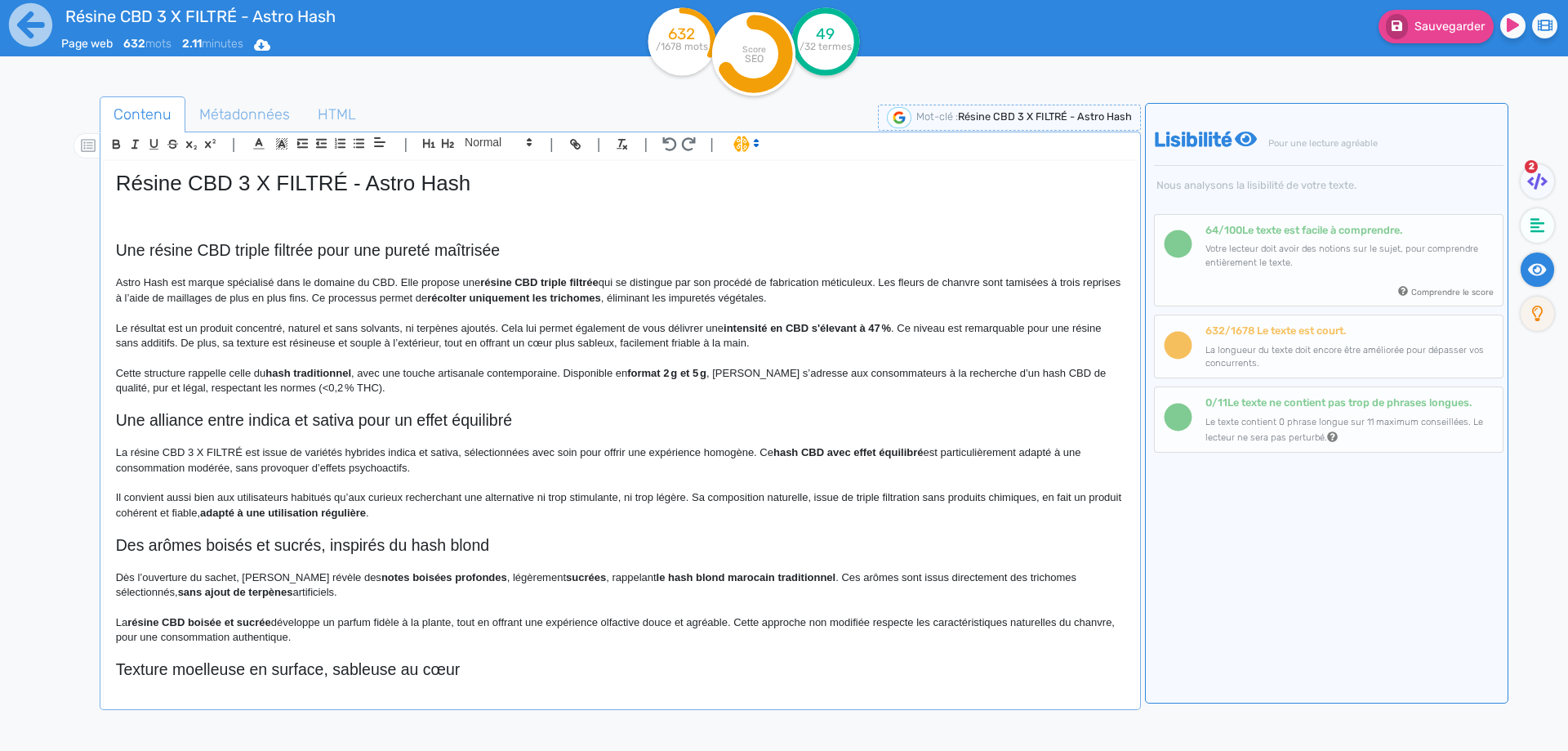
click at [843, 498] on p "Il convient aussi bien aux utilisateurs habitués qu’aux curieux recherchant une…" at bounding box center [620, 505] width 1009 height 30
click at [240, 514] on strong "adapté à une utilisation régulière" at bounding box center [318, 513] width 166 height 12
drag, startPoint x: 240, startPoint y: 514, endPoint x: 451, endPoint y: 515, distance: 211.0
click at [474, 519] on p "Il convient aussi bien aux utilisateurs habitués qu’aux curieux recherchant une…" at bounding box center [620, 505] width 1009 height 30
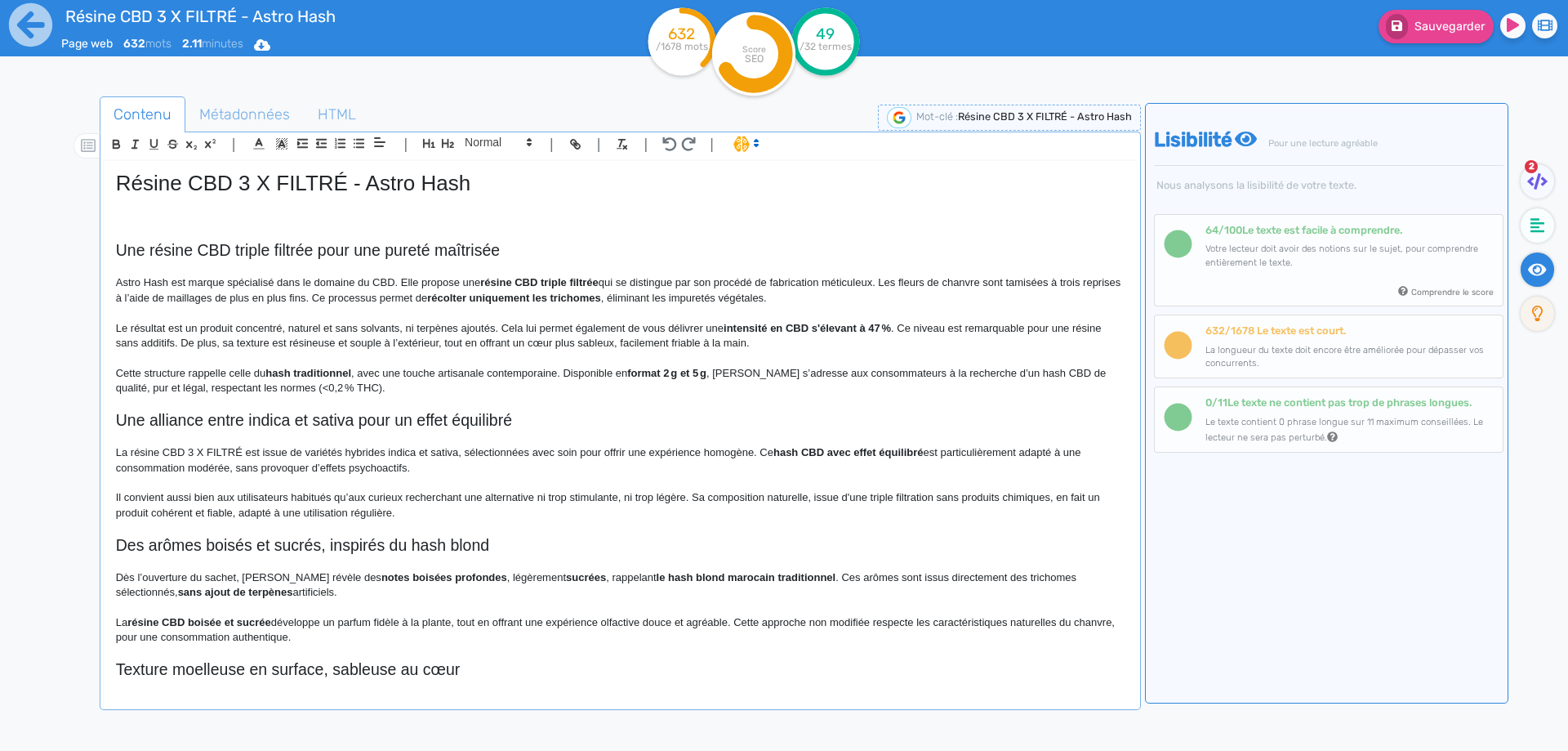
scroll to position [163, 0]
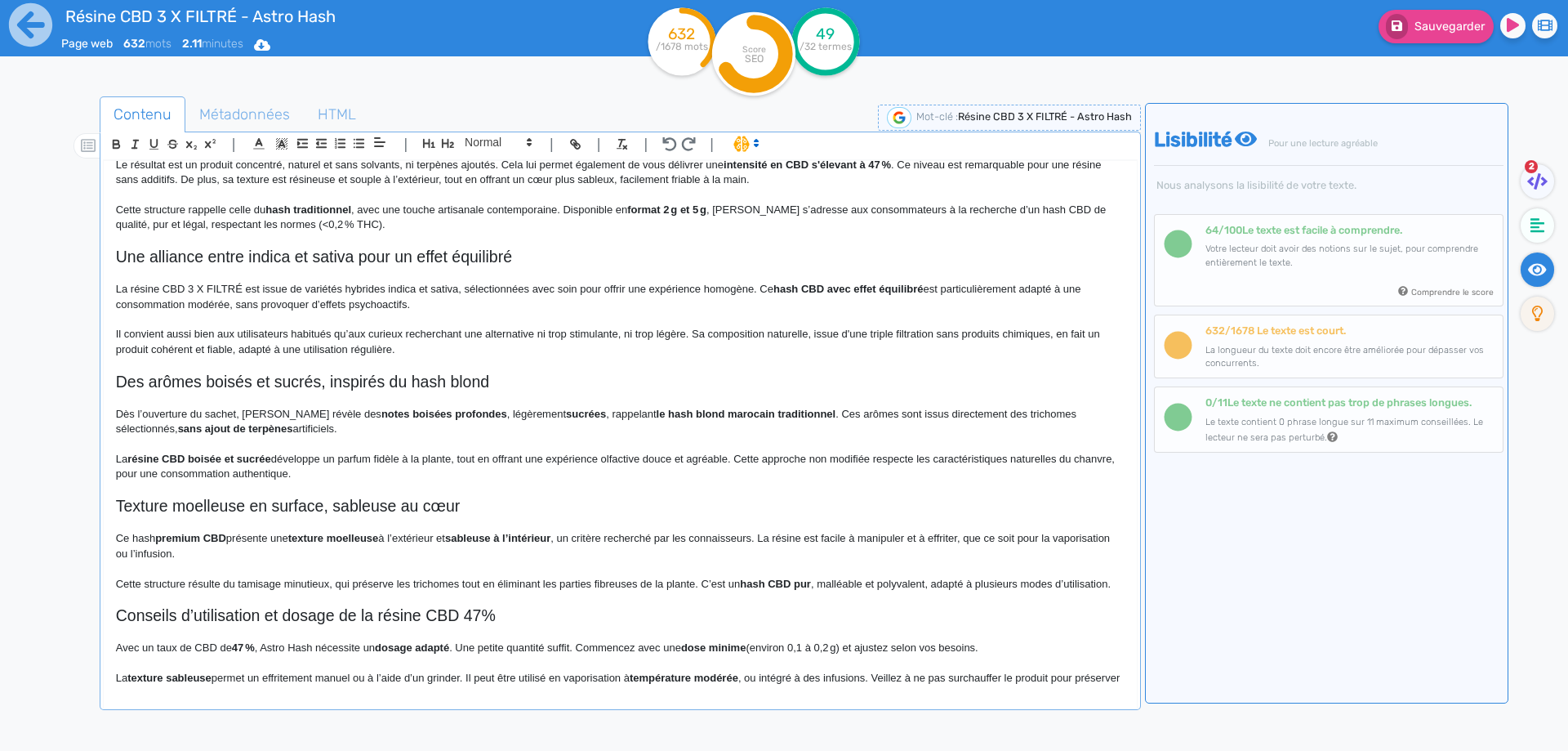
click at [220, 267] on h2 "Une alliance entre indica et sativa pour un effet équilibré" at bounding box center [620, 257] width 1009 height 19
click at [470, 140] on span at bounding box center [497, 142] width 80 height 20
click at [471, 167] on span at bounding box center [496, 171] width 65 height 28
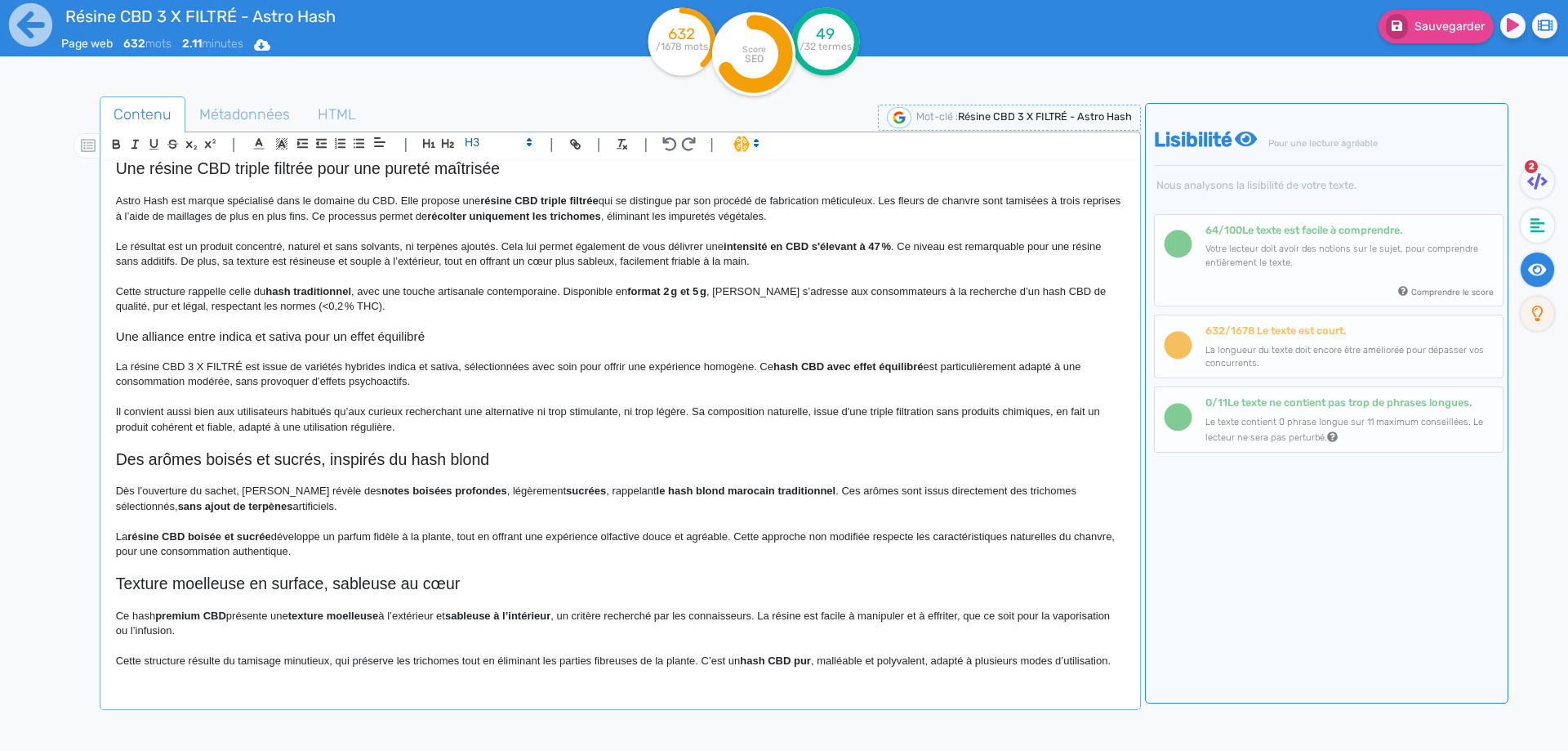
scroll to position [0, 0]
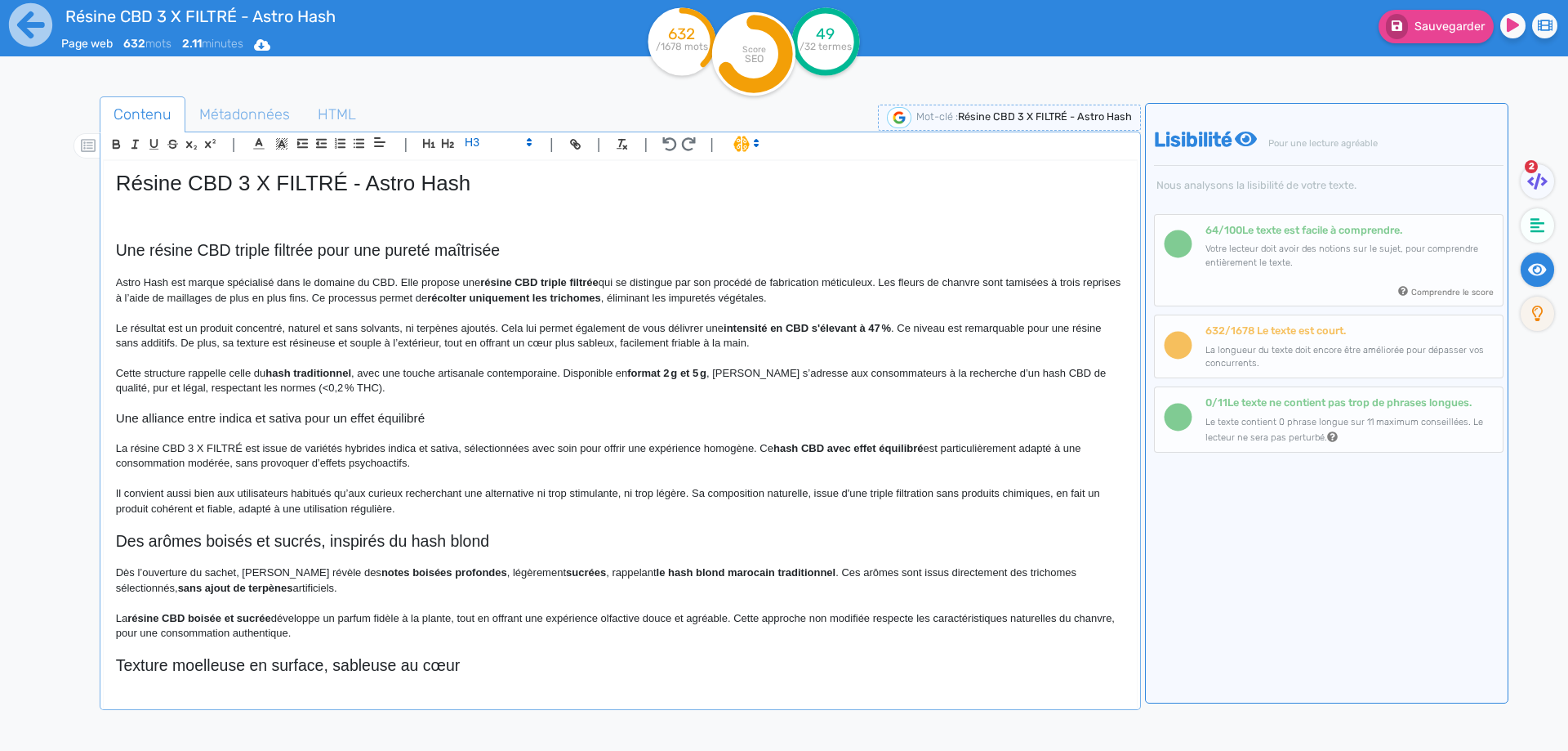
click at [117, 256] on h2 "Une résine CBD triple filtrée pour une pureté maîtrisée" at bounding box center [620, 251] width 1009 height 19
click at [508, 250] on h2 "Résine CBD 3 X FILTRÉ Astro Hash : une résine CBD triple filtrée pour une puret…" at bounding box center [620, 251] width 1009 height 19
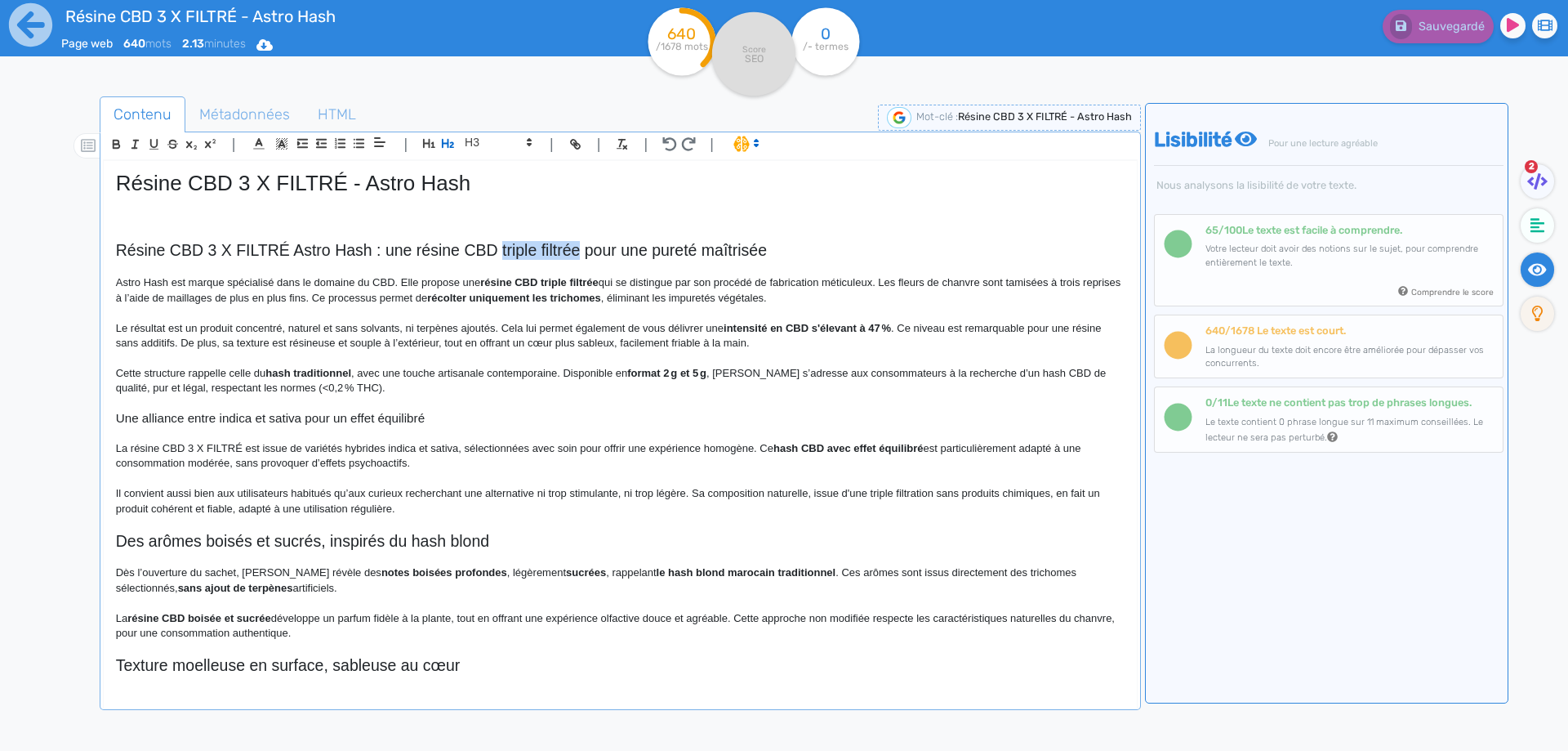
drag, startPoint x: 508, startPoint y: 250, endPoint x: 544, endPoint y: 250, distance: 36.0
click at [544, 250] on h2 "Résine CBD 3 X FILTRÉ Astro Hash : une résine CBD triple filtrée pour une puret…" at bounding box center [620, 251] width 1009 height 19
drag, startPoint x: 376, startPoint y: 242, endPoint x: 579, endPoint y: 246, distance: 203.0
click at [579, 246] on h2 "Résine CBD 3 X FILTRÉ Astro Hash : une résine CBD triple filtrée pour une puret…" at bounding box center [620, 251] width 1009 height 19
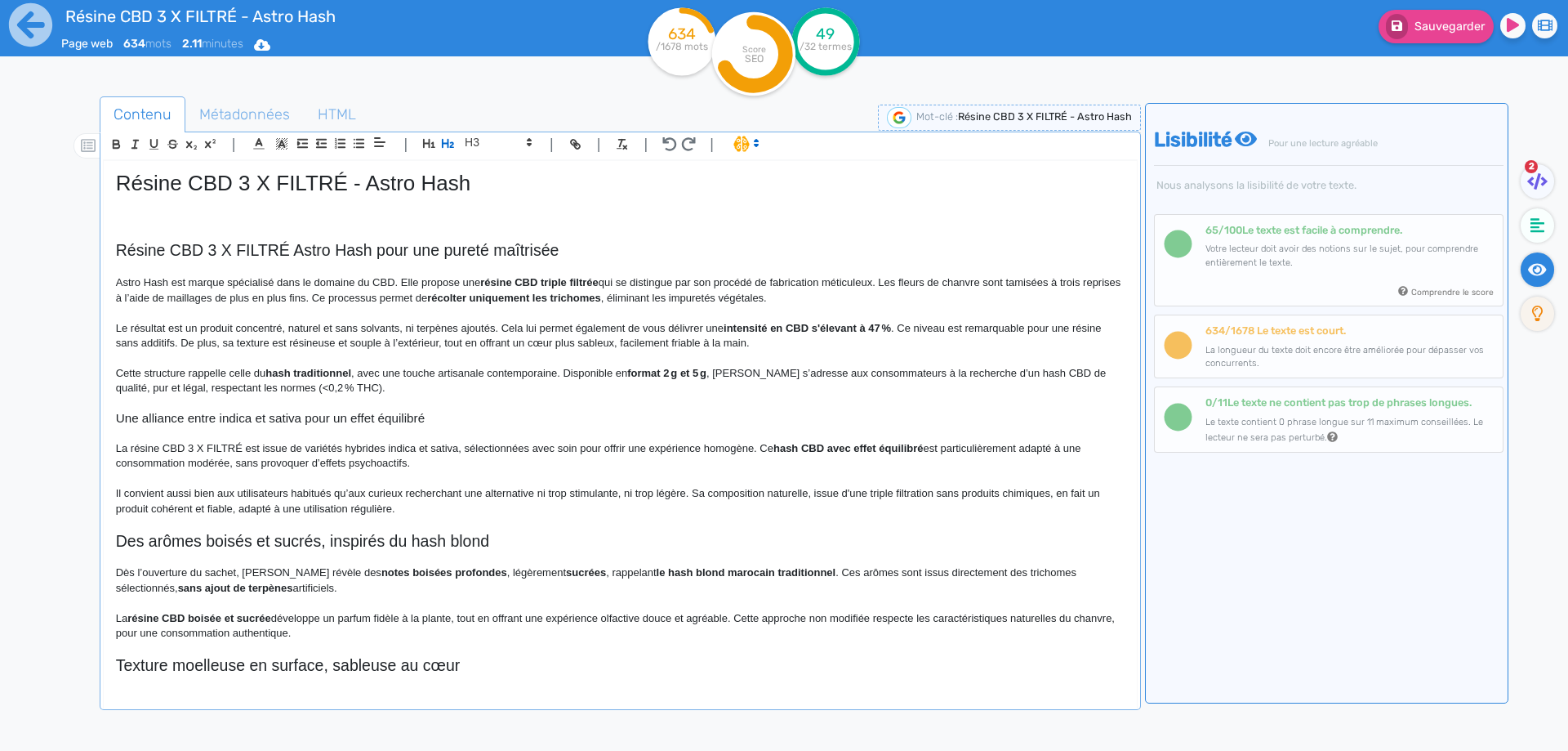
click at [416, 253] on h2 "Résine CBD 3 X FILTRÉ Astro Hash pour une pureté maîtrisée" at bounding box center [620, 251] width 1009 height 19
copy h2 "Résine CBD 3 X FILTRÉ Astro Hash pour une pureté maîtrisée"
click at [461, 251] on h2 "Résine CBD 3 X FILTRÉ Astro Hash : une résine CBD triple filtrée pour une puret…" at bounding box center [620, 251] width 1009 height 19
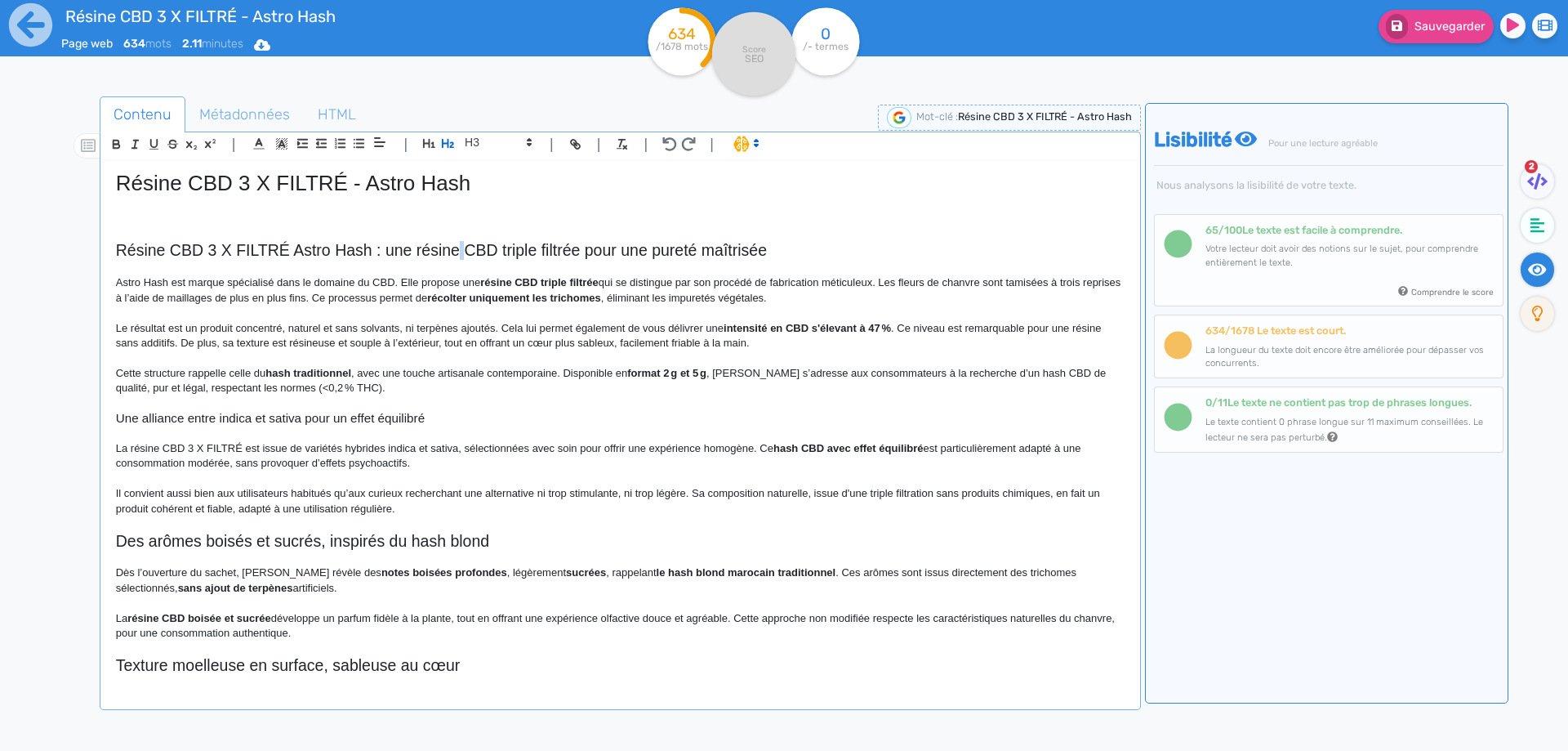
click at [461, 251] on h2 "Résine CBD 3 X FILTRÉ Astro Hash : une résine CBD triple filtrée pour une puret…" at bounding box center [620, 251] width 1009 height 19
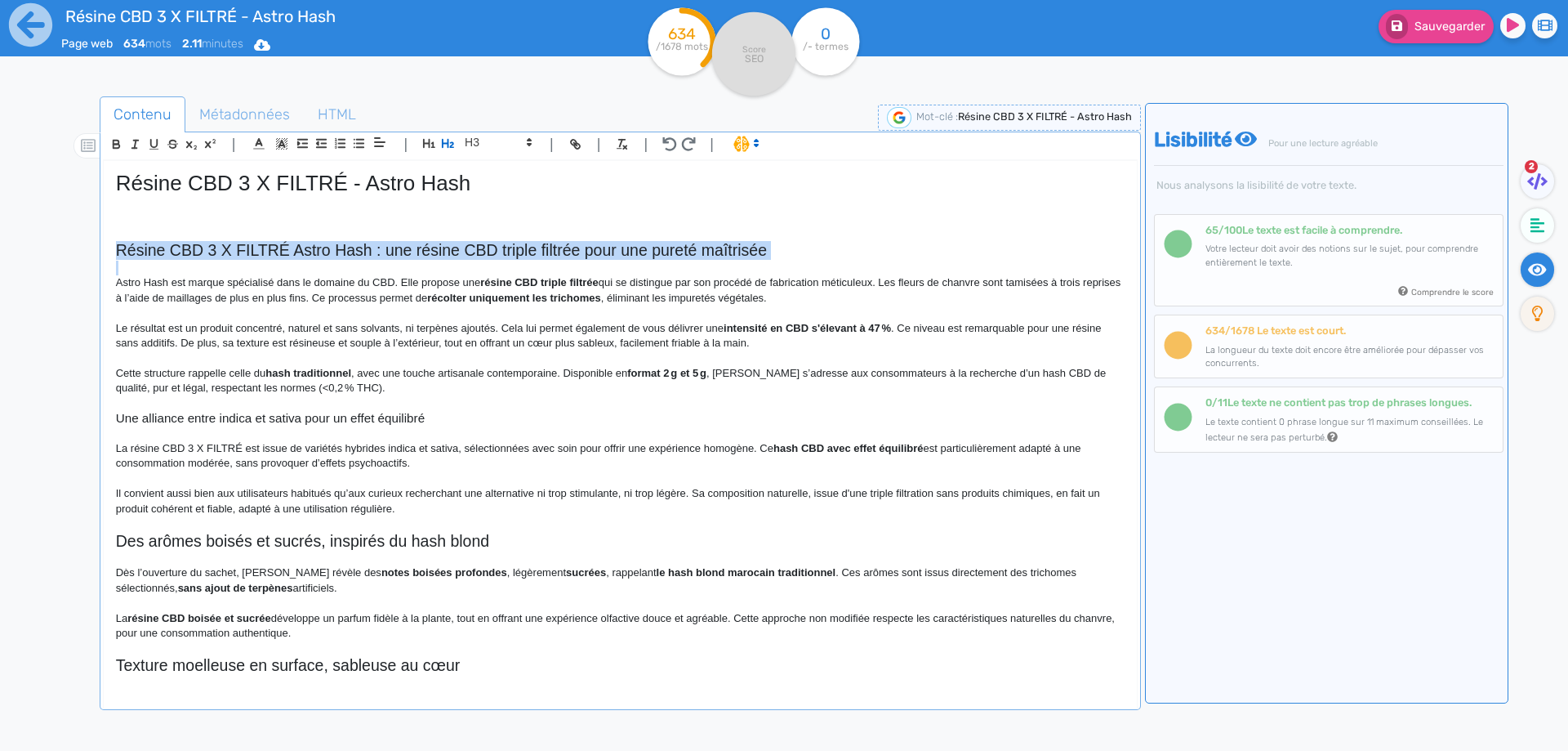
click at [461, 251] on h2 "Résine CBD 3 X FILTRÉ Astro Hash : une résine CBD triple filtrée pour une puret…" at bounding box center [620, 251] width 1009 height 19
copy h2 "Résine CBD 3 X FILTRÉ Astro Hash : une résine CBD triple filtrée pour une puret…"
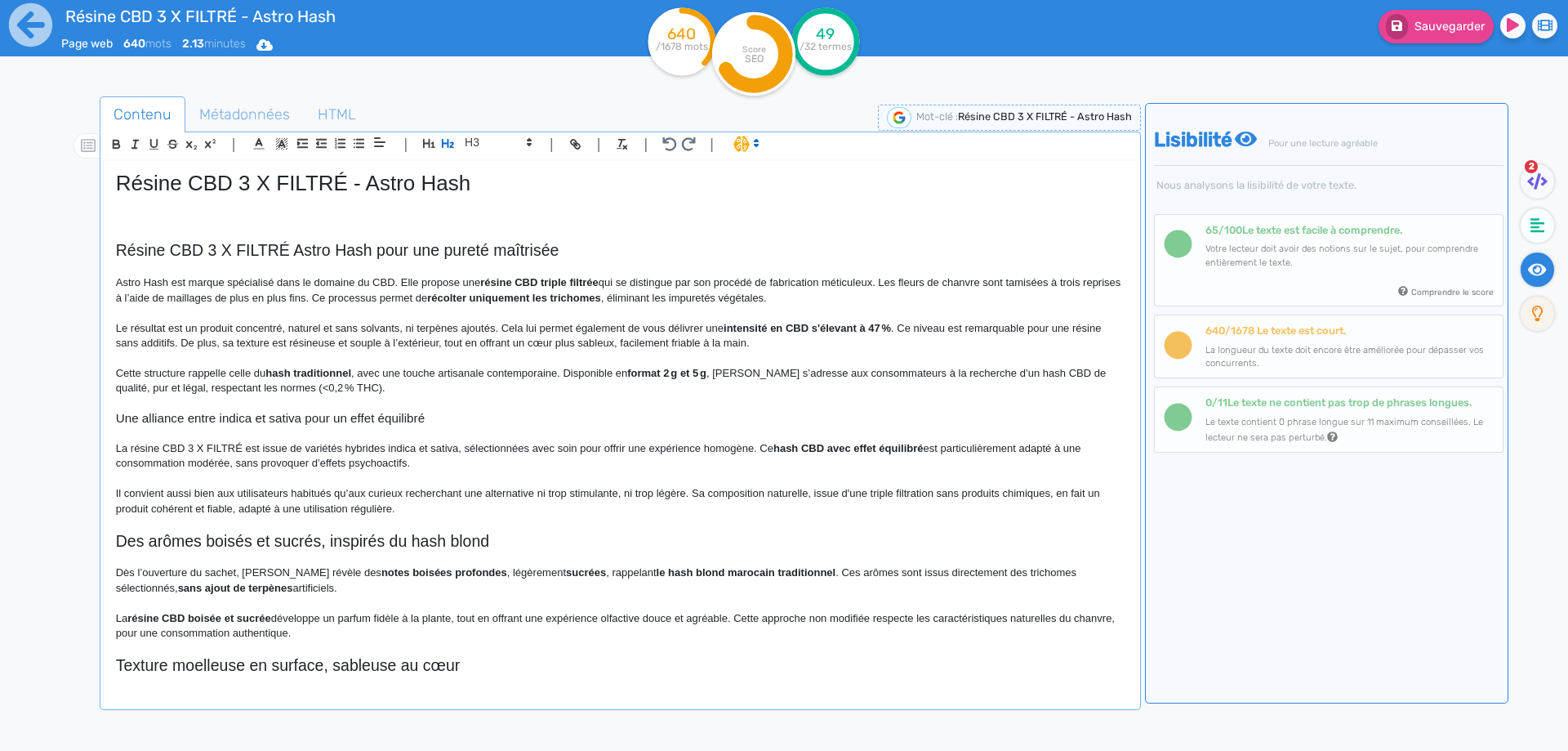
click at [449, 318] on p at bounding box center [620, 313] width 1009 height 15
click at [290, 250] on h2 "Résine CBD 3 X FILTRÉ Astro Hash pour une pureté maîtrisée" at bounding box center [620, 251] width 1009 height 19
click at [280, 542] on h2 "Des arômes boisés et sucrés, inspirés du hash blond" at bounding box center [620, 542] width 1009 height 19
click at [483, 131] on ul "Contenu Métadonnées HTML" at bounding box center [621, 114] width 1042 height 37
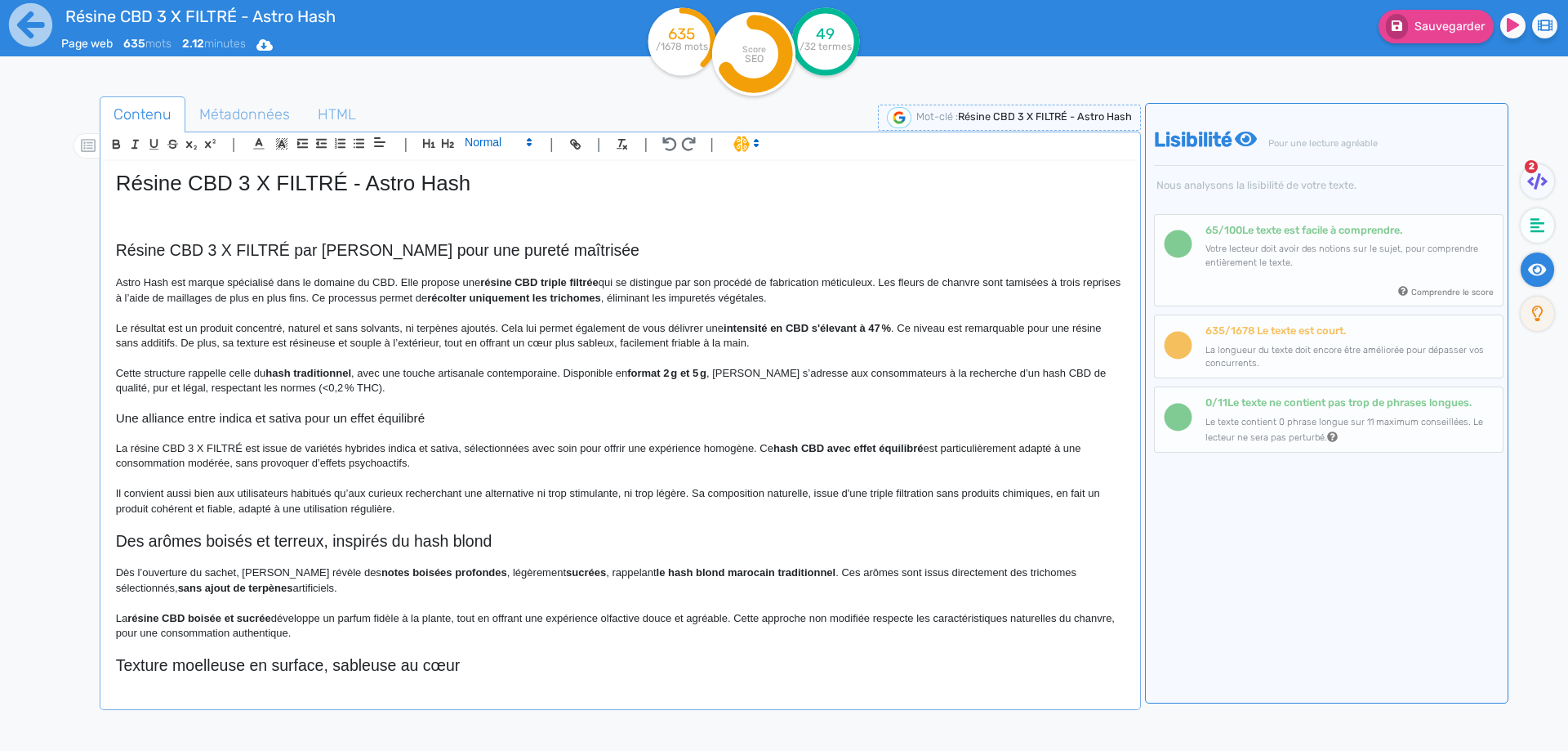
drag, startPoint x: 478, startPoint y: 136, endPoint x: 478, endPoint y: 146, distance: 10.0
click at [478, 139] on span at bounding box center [497, 142] width 80 height 20
click at [486, 168] on span at bounding box center [496, 171] width 65 height 28
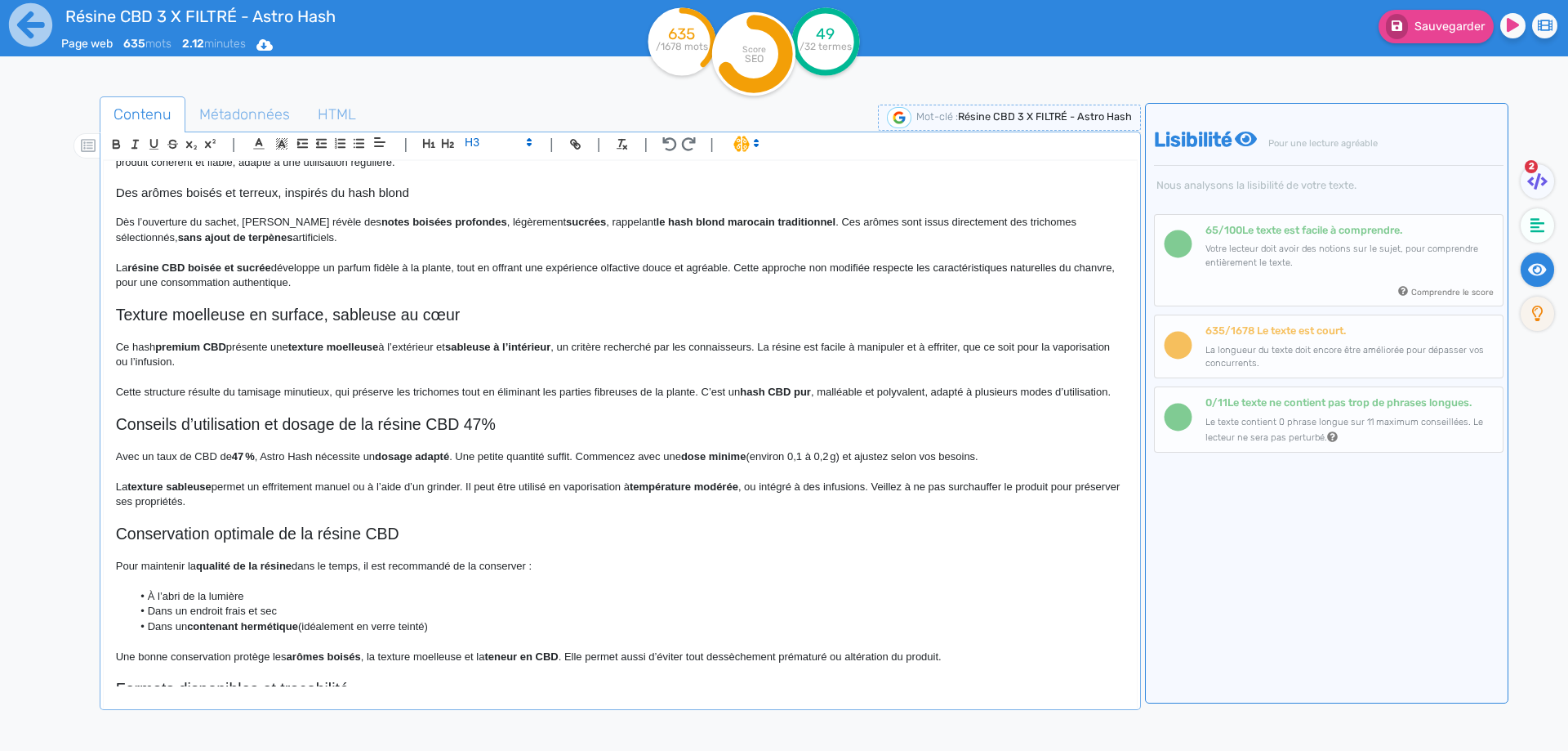
scroll to position [214, 0]
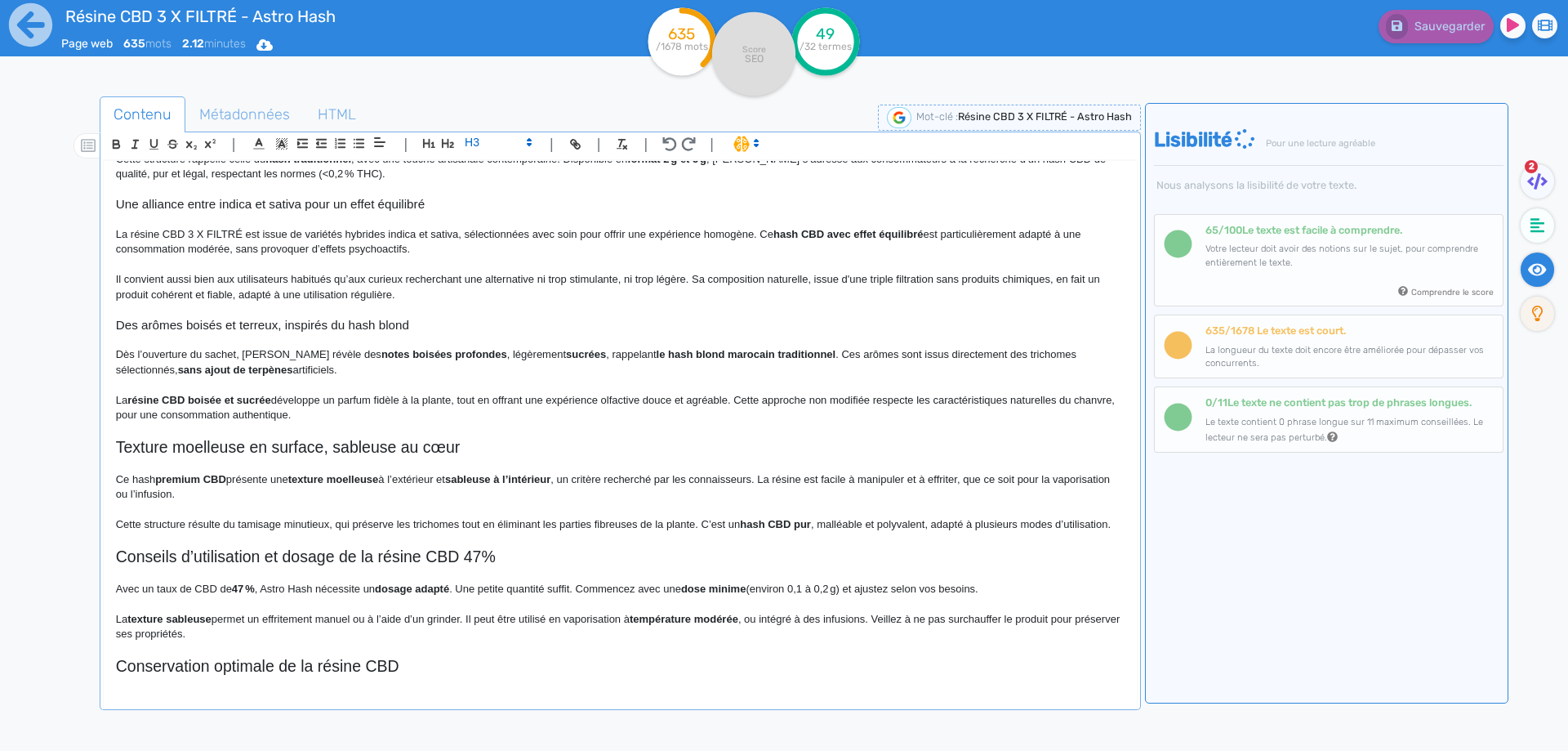
click at [380, 318] on h3 "Des arômes boisés et terreux, inspirés du hash blond" at bounding box center [620, 325] width 1009 height 15
click at [381, 318] on h3 "Des arômes boisés et terreux, inspirés du hash traditionnel" at bounding box center [620, 325] width 1009 height 15
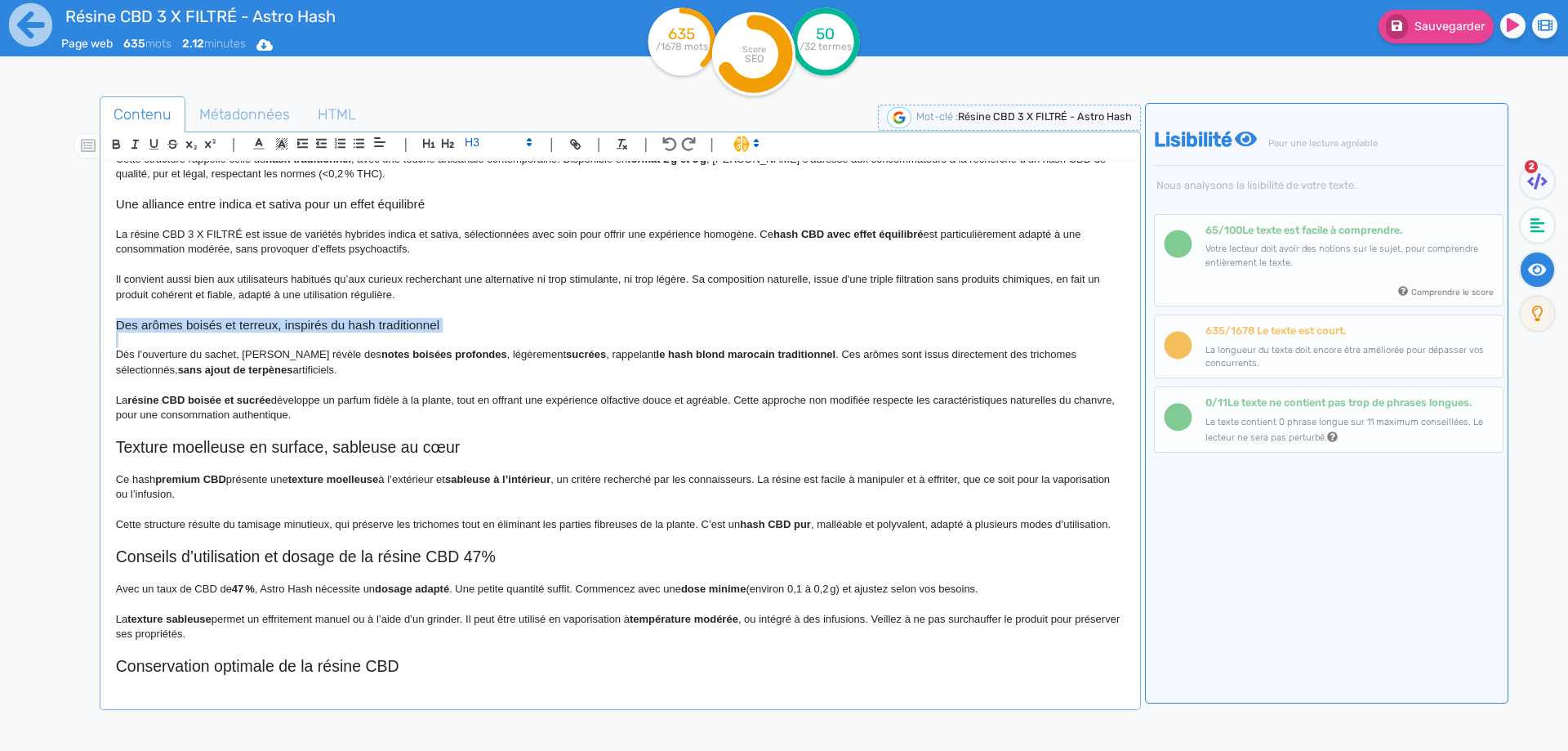
click at [381, 318] on h3 "Des arômes boisés et terreux, inspirés du hash traditionnel" at bounding box center [620, 325] width 1009 height 15
copy h3 "Des arômes boisés et terreux, inspirés du hash traditionnel"
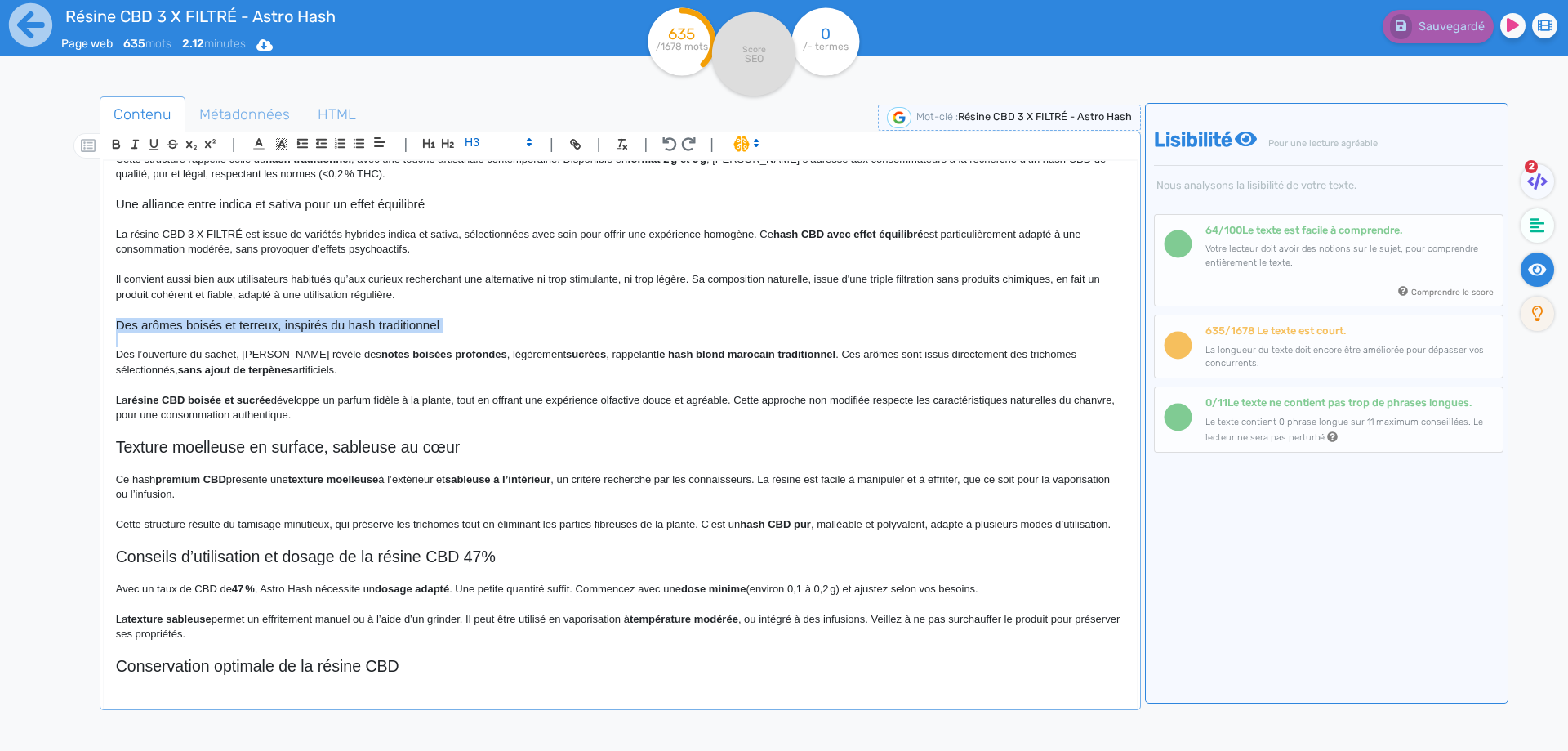
click at [329, 339] on p at bounding box center [620, 340] width 1009 height 15
click at [245, 350] on p "Dès l’ouverture du sachet, [PERSON_NAME] révèle des notes boisées profondes , l…" at bounding box center [620, 363] width 1009 height 30
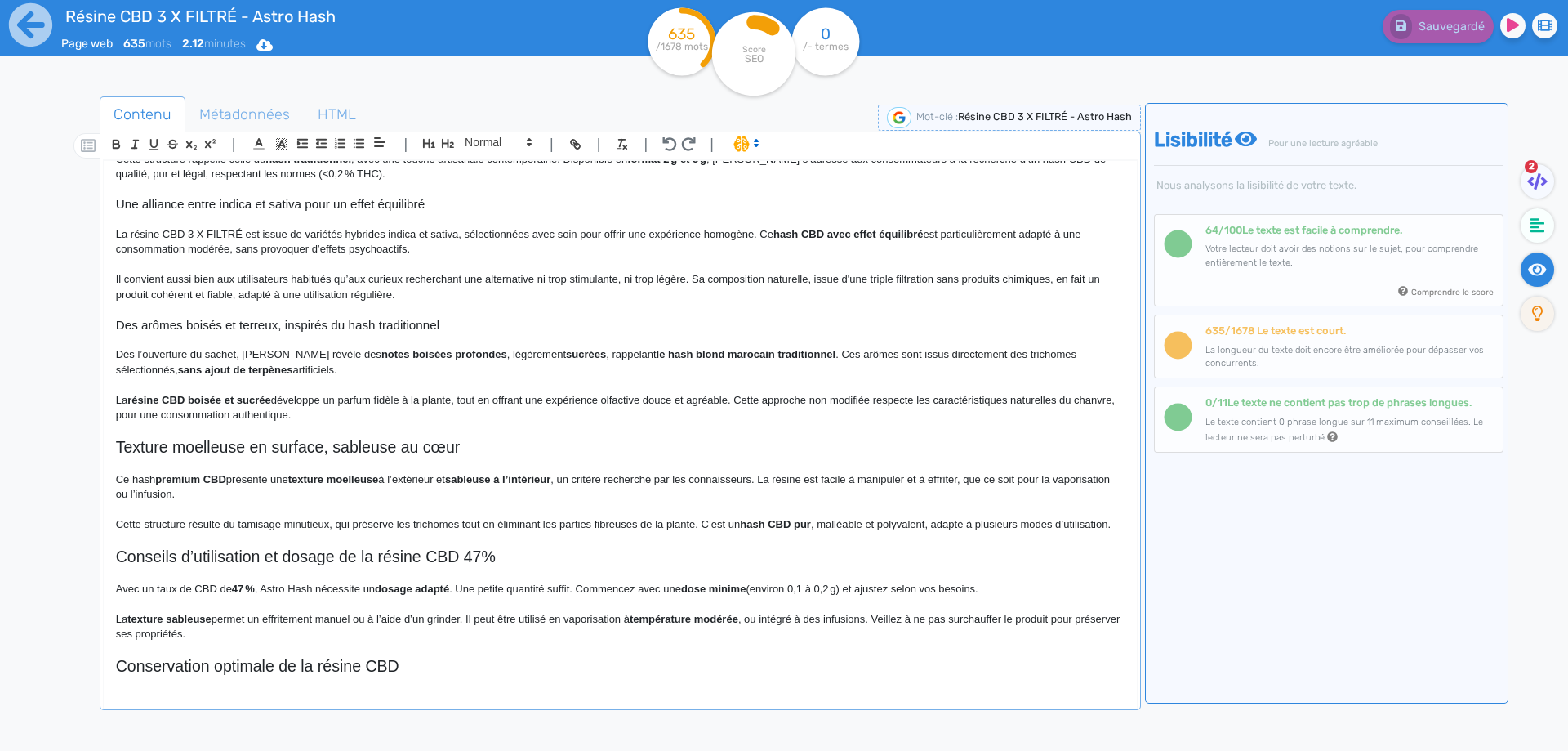
click at [311, 353] on p "Dès l’ouverture du sachet, [PERSON_NAME] révèle des notes boisées profondes , l…" at bounding box center [620, 363] width 1009 height 30
click at [324, 353] on p "Dès l’ouverture du sachet, [PERSON_NAME] révèle des notes boisées profondes , l…" at bounding box center [620, 363] width 1009 height 30
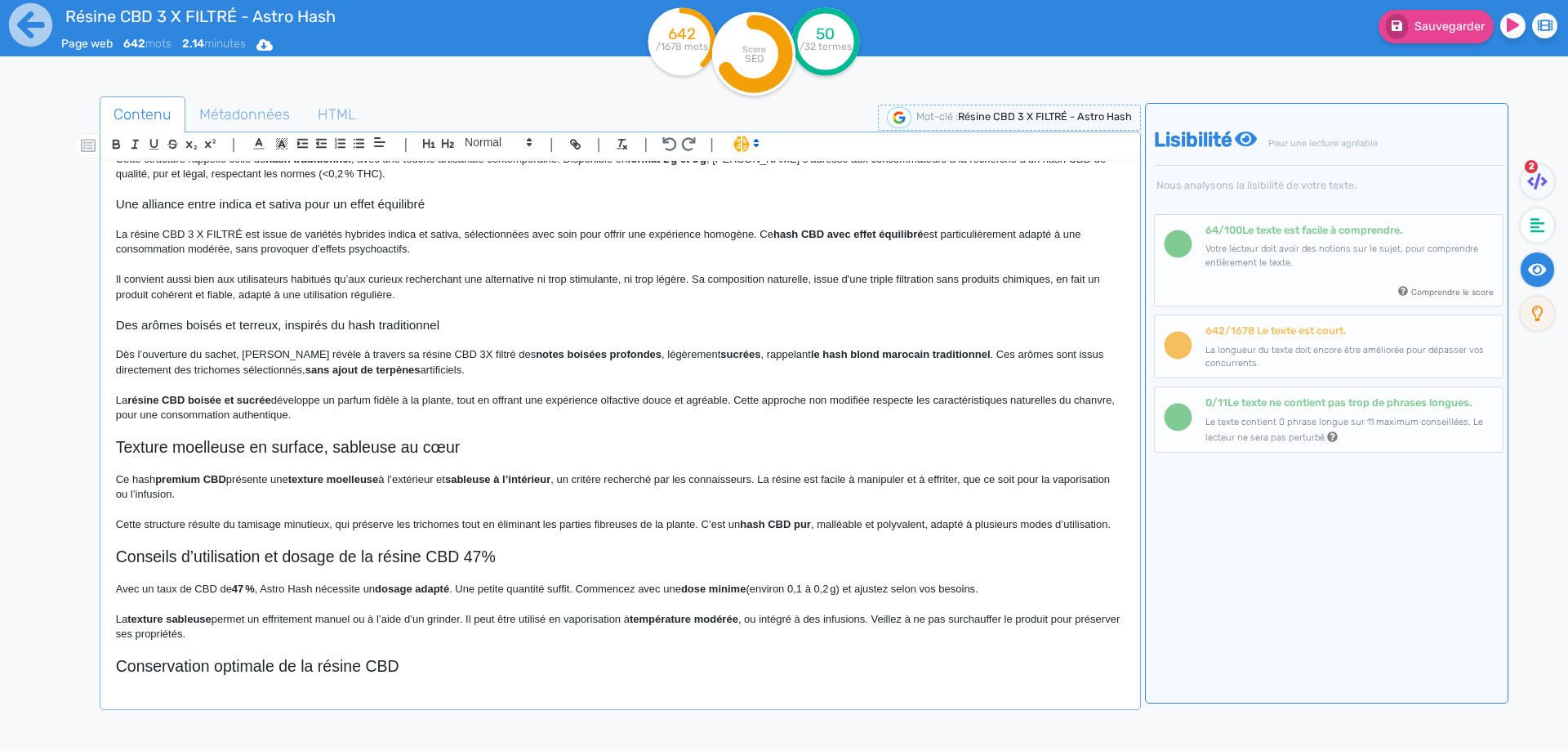
click at [720, 352] on strong "sucrées" at bounding box center [740, 353] width 40 height 12
click at [720, 353] on strong "sucrées" at bounding box center [740, 353] width 40 height 12
click at [837, 348] on p "Dès l’ouverture du sachet, [PERSON_NAME] révèle à travers sa résine CBD 3X filt…" at bounding box center [620, 363] width 1009 height 30
drag, startPoint x: 837, startPoint y: 348, endPoint x: 877, endPoint y: 349, distance: 40.0
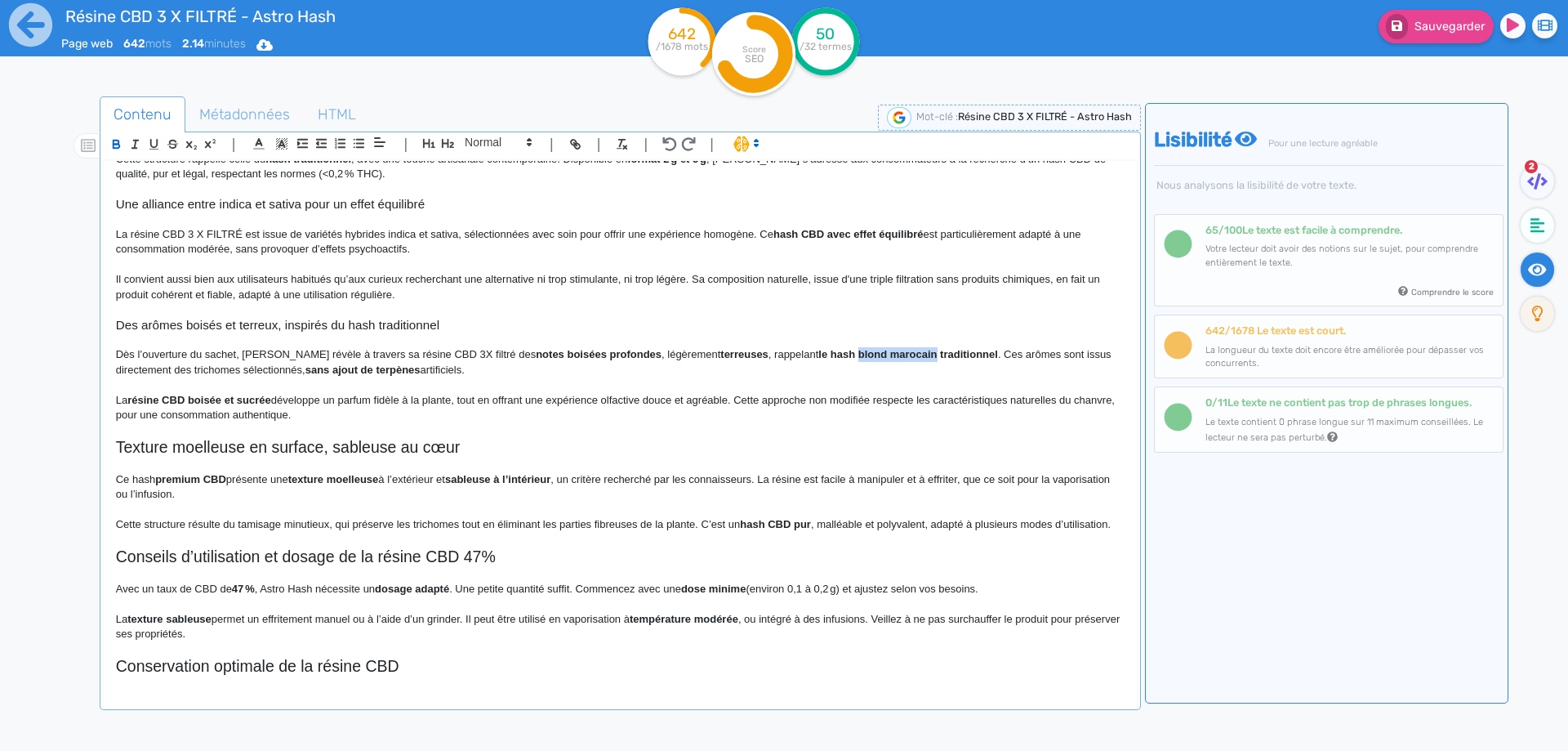
click at [877, 349] on p "Dès l’ouverture du sachet, [PERSON_NAME] révèle à travers sa résine CBD 3X filt…" at bounding box center [620, 363] width 1009 height 30
click at [782, 356] on p "Dès l’ouverture du sachet, [PERSON_NAME] révèle à travers sa résine CBD 3X filt…" at bounding box center [620, 363] width 1009 height 30
drag, startPoint x: 782, startPoint y: 356, endPoint x: 871, endPoint y: 351, distance: 89.1
click at [871, 351] on p "Dès l’ouverture du sachet, [PERSON_NAME] révèle à travers sa résine CBD 3X filt…" at bounding box center [620, 363] width 1009 height 30
click at [873, 367] on p "Dès l’ouverture du sachet, [PERSON_NAME] révèle à travers sa résine CBD 3X filt…" at bounding box center [620, 363] width 1009 height 30
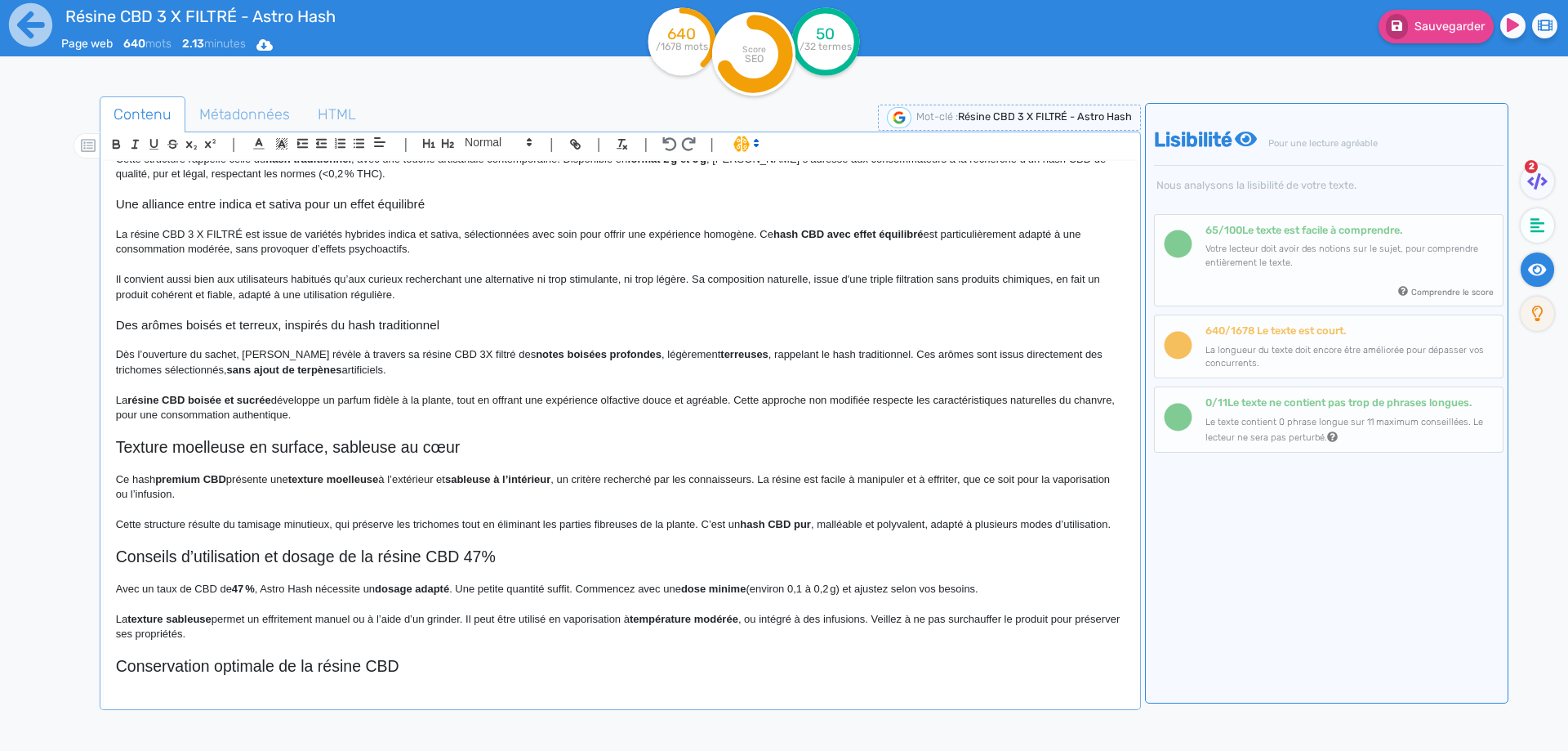
click at [242, 367] on strong "sans ajout de terpènes" at bounding box center [284, 369] width 115 height 12
drag, startPoint x: 242, startPoint y: 367, endPoint x: 323, endPoint y: 367, distance: 81.0
click at [315, 393] on p "La résine CBD boisée et sucrée développe un parfum fidèle à la plante, tout en …" at bounding box center [620, 408] width 1009 height 30
click at [131, 398] on strong "résine CBD boisée et sucrée" at bounding box center [199, 400] width 144 height 12
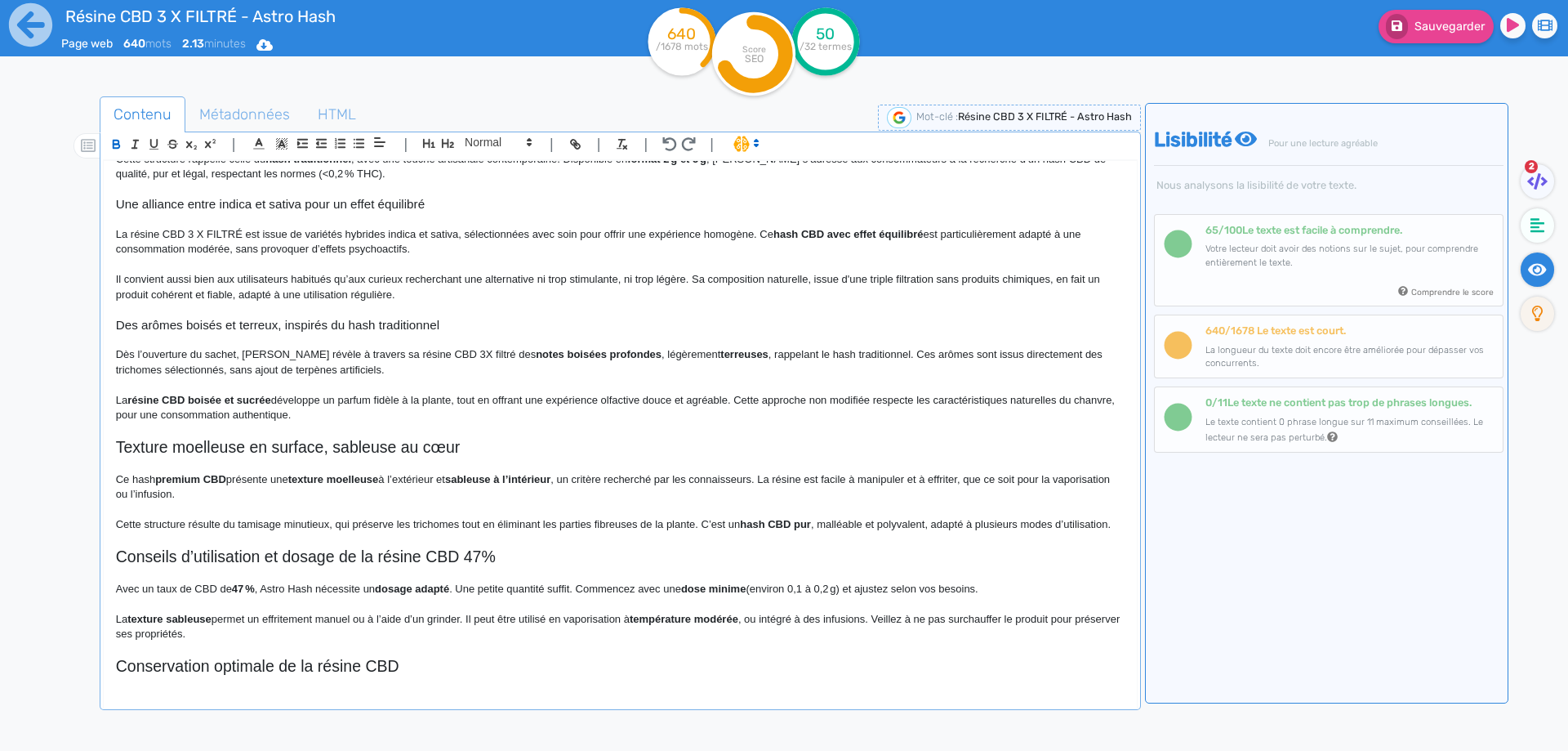
click at [116, 396] on p "La résine CBD boisée et sucrée développe un parfum fidèle à la plante, tout en …" at bounding box center [620, 408] width 1009 height 30
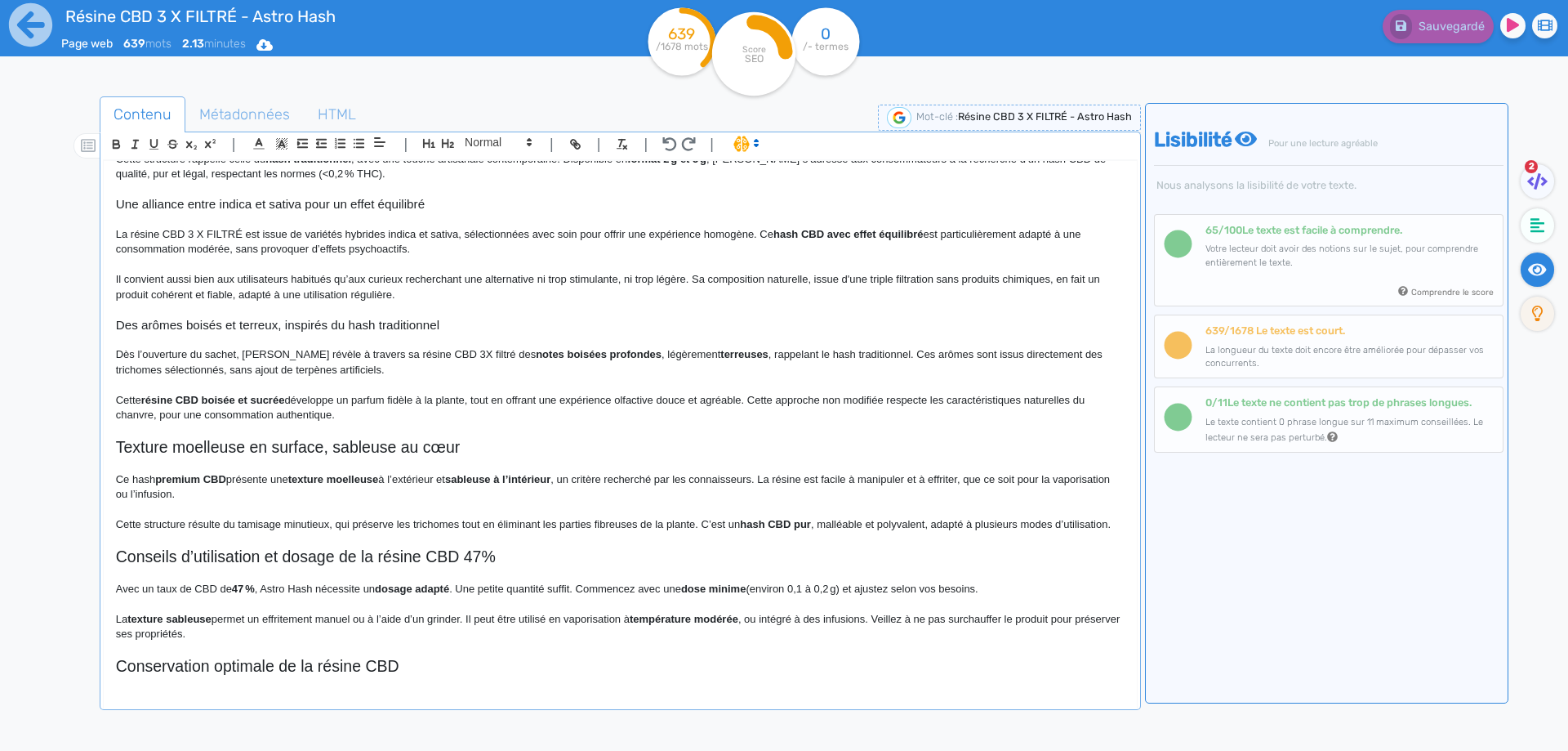
click at [274, 400] on strong "résine CBD boisée et sucrée" at bounding box center [213, 400] width 144 height 12
click at [671, 400] on p "Cette résine CBD boisée et poivrée développe un parfum fidèle à la plante, tout…" at bounding box center [620, 408] width 1009 height 30
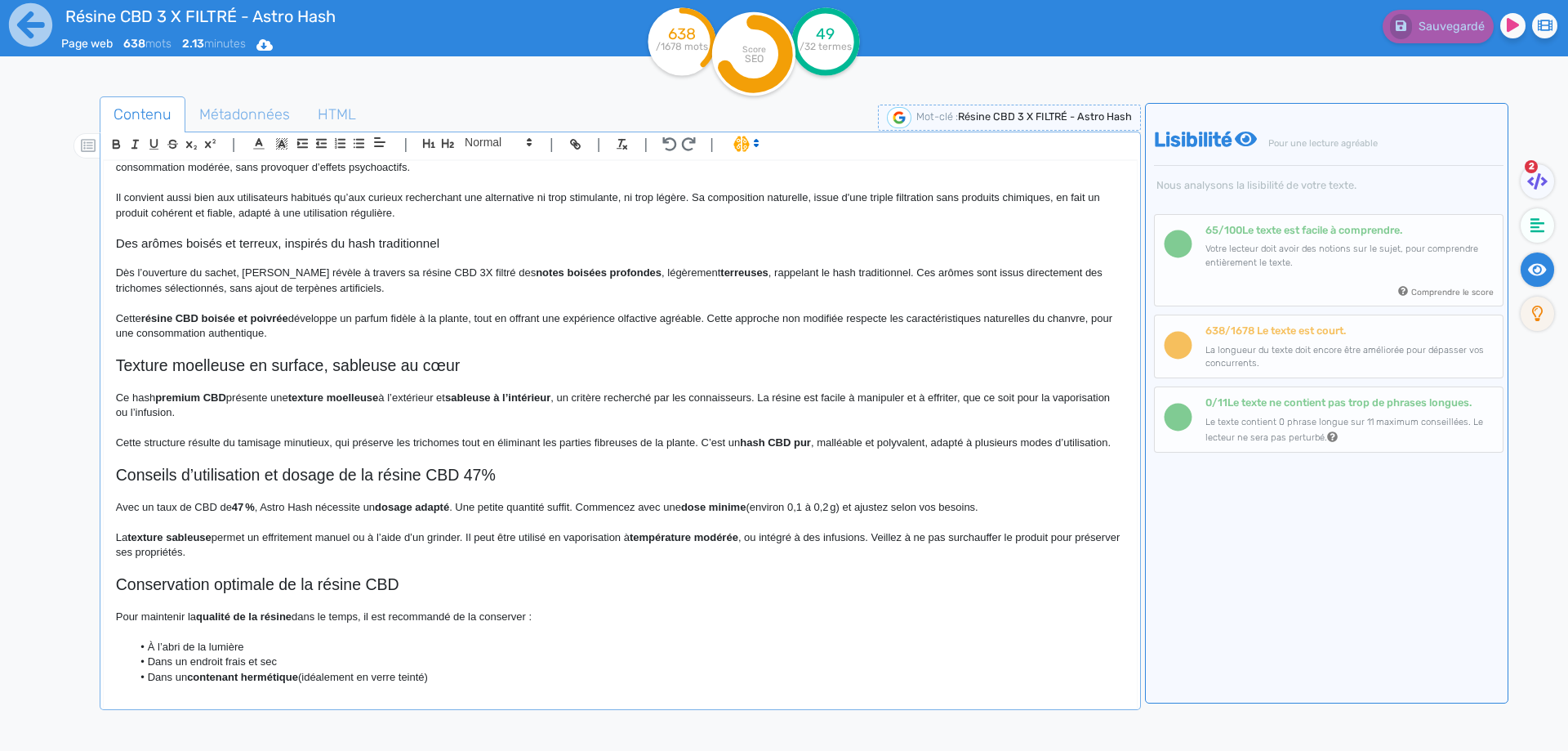
click at [192, 361] on h2 "Texture moelleuse en surface, sableuse au cœur" at bounding box center [620, 366] width 1009 height 19
click at [250, 361] on h2 "Texture moelleuse en surface, sableuse au cœur" at bounding box center [620, 366] width 1009 height 19
drag, startPoint x: 250, startPoint y: 361, endPoint x: 311, endPoint y: 364, distance: 61.1
click at [311, 364] on h2 "Texture moelleuse en surface, sableuse au cœur" at bounding box center [620, 366] width 1009 height 19
click at [372, 367] on h2 "Texture moelleuse et sableuse au cœur" at bounding box center [620, 366] width 1009 height 19
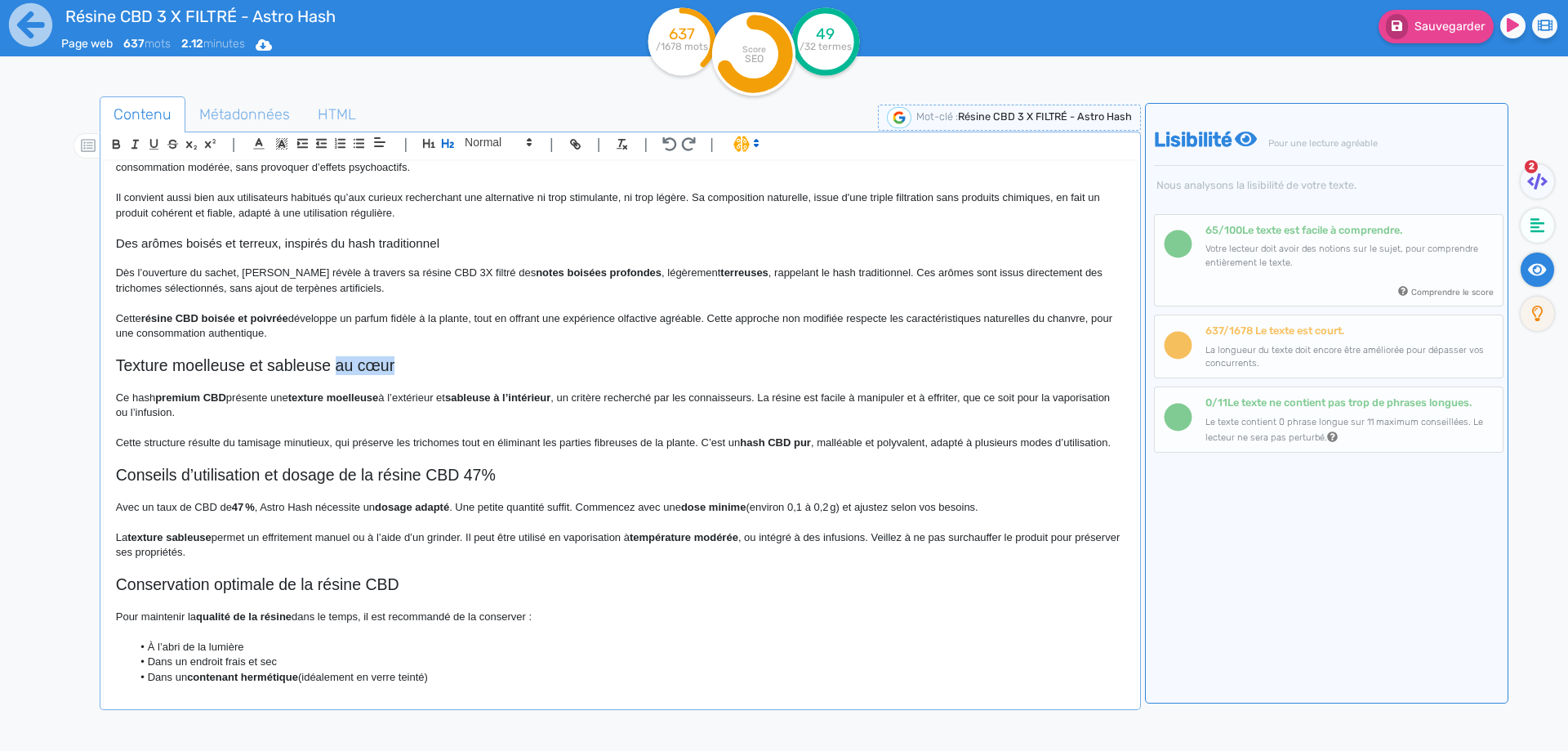
drag, startPoint x: 372, startPoint y: 367, endPoint x: 348, endPoint y: 367, distance: 24.0
click at [348, 367] on h2 "Texture moelleuse et sableuse au cœur" at bounding box center [620, 366] width 1009 height 19
click at [369, 352] on p at bounding box center [620, 350] width 1009 height 15
click at [367, 362] on h2 "Texture moelleuse et sableuse de la résine Astro Hash 3 X FILTRÉ" at bounding box center [620, 366] width 1009 height 19
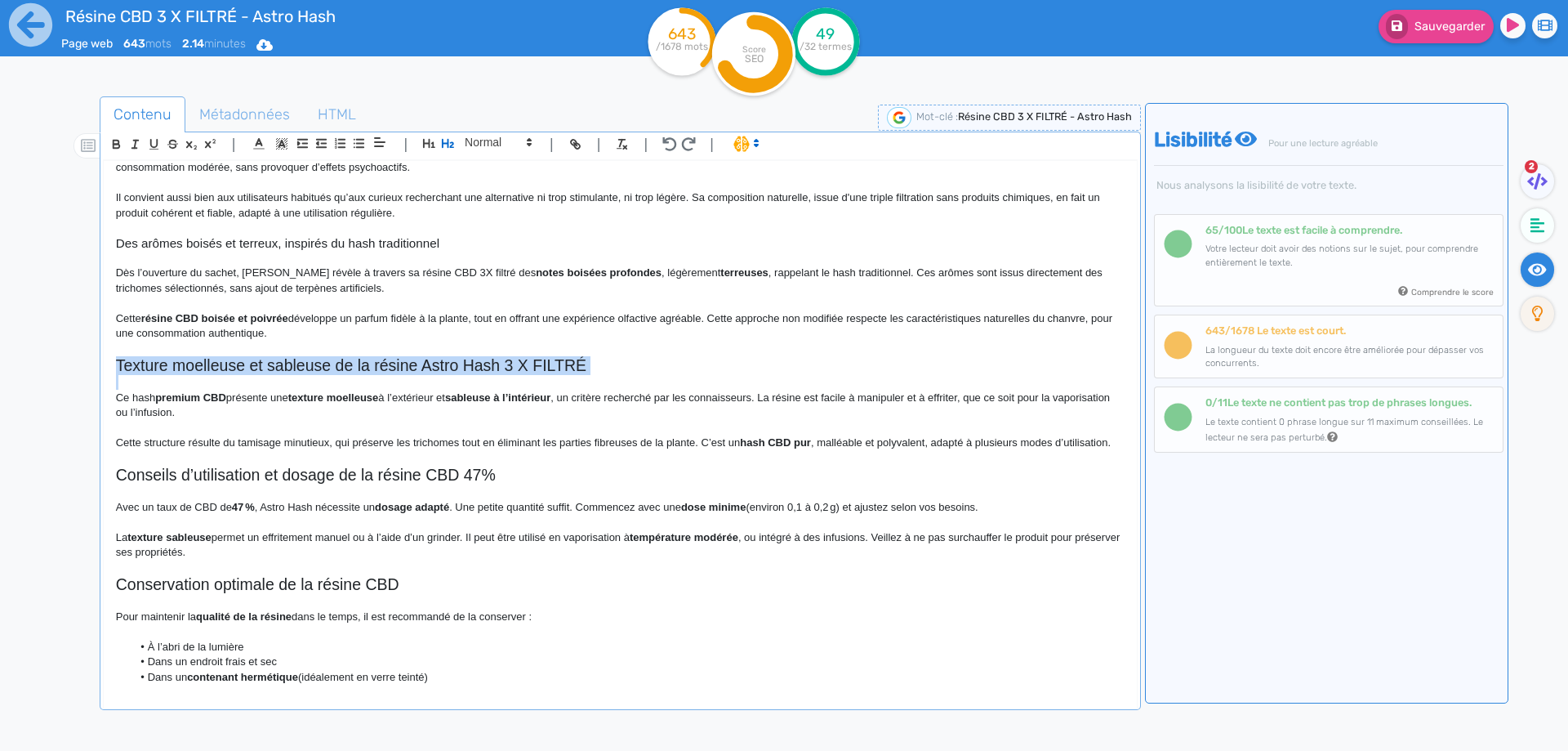
click at [367, 362] on h2 "Texture moelleuse et sableuse de la résine Astro Hash 3 X FILTRÉ" at bounding box center [620, 366] width 1009 height 19
copy h2 "Texture moelleuse et sableuse de la résine Astro Hash 3 X FILTRÉ"
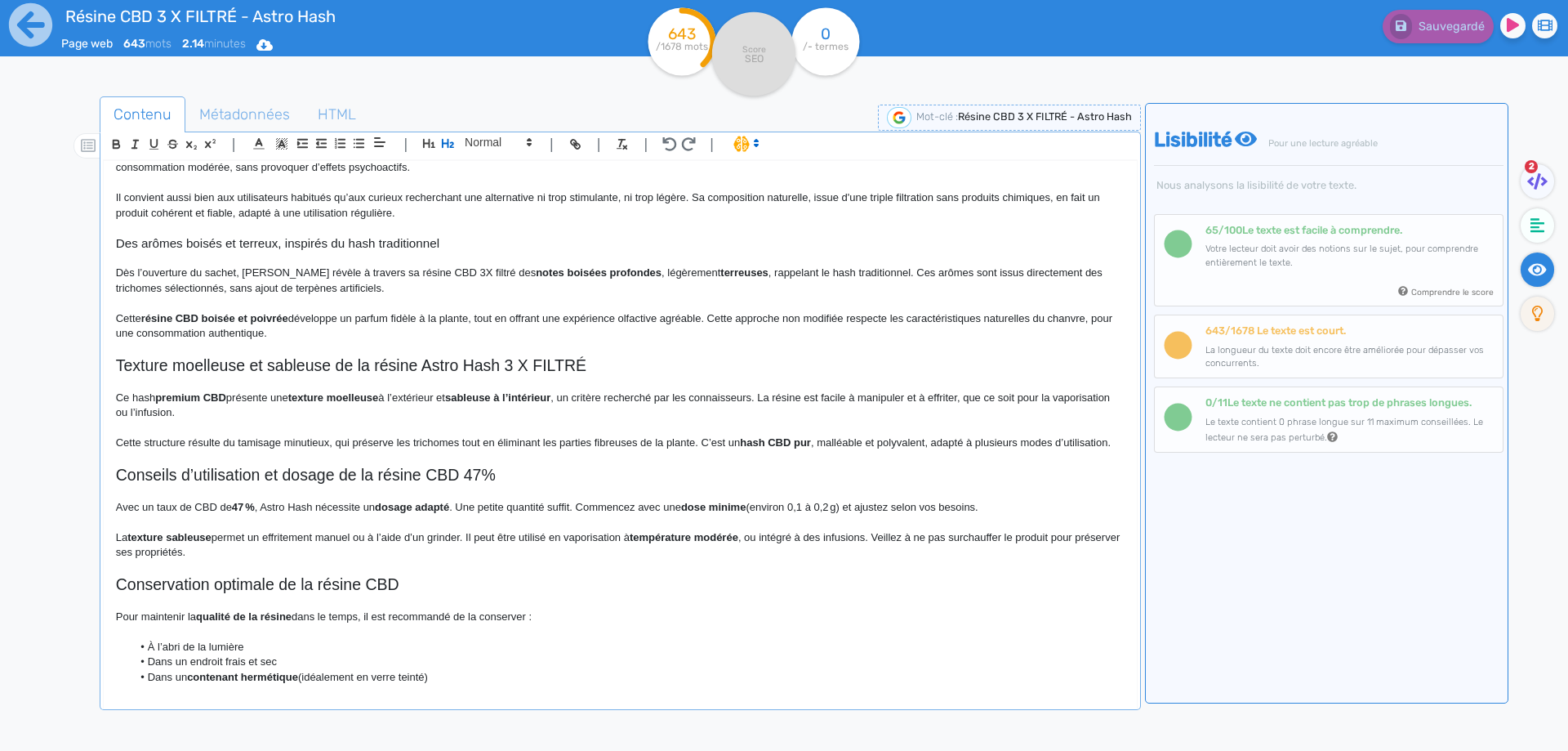
click at [361, 425] on p at bounding box center [620, 429] width 1009 height 15
click at [137, 399] on p "Ce hash premium CBD présente une texture moelleuse à l’extérieur et sableuse à …" at bounding box center [620, 406] width 1009 height 30
drag, startPoint x: 137, startPoint y: 399, endPoint x: 212, endPoint y: 391, distance: 75.4
click at [212, 391] on p "Ce hash premium CBD présente une texture moelleuse à l’extérieur et sableuse à …" at bounding box center [620, 406] width 1009 height 30
click at [314, 399] on strong "texture moelleuse" at bounding box center [335, 397] width 90 height 12
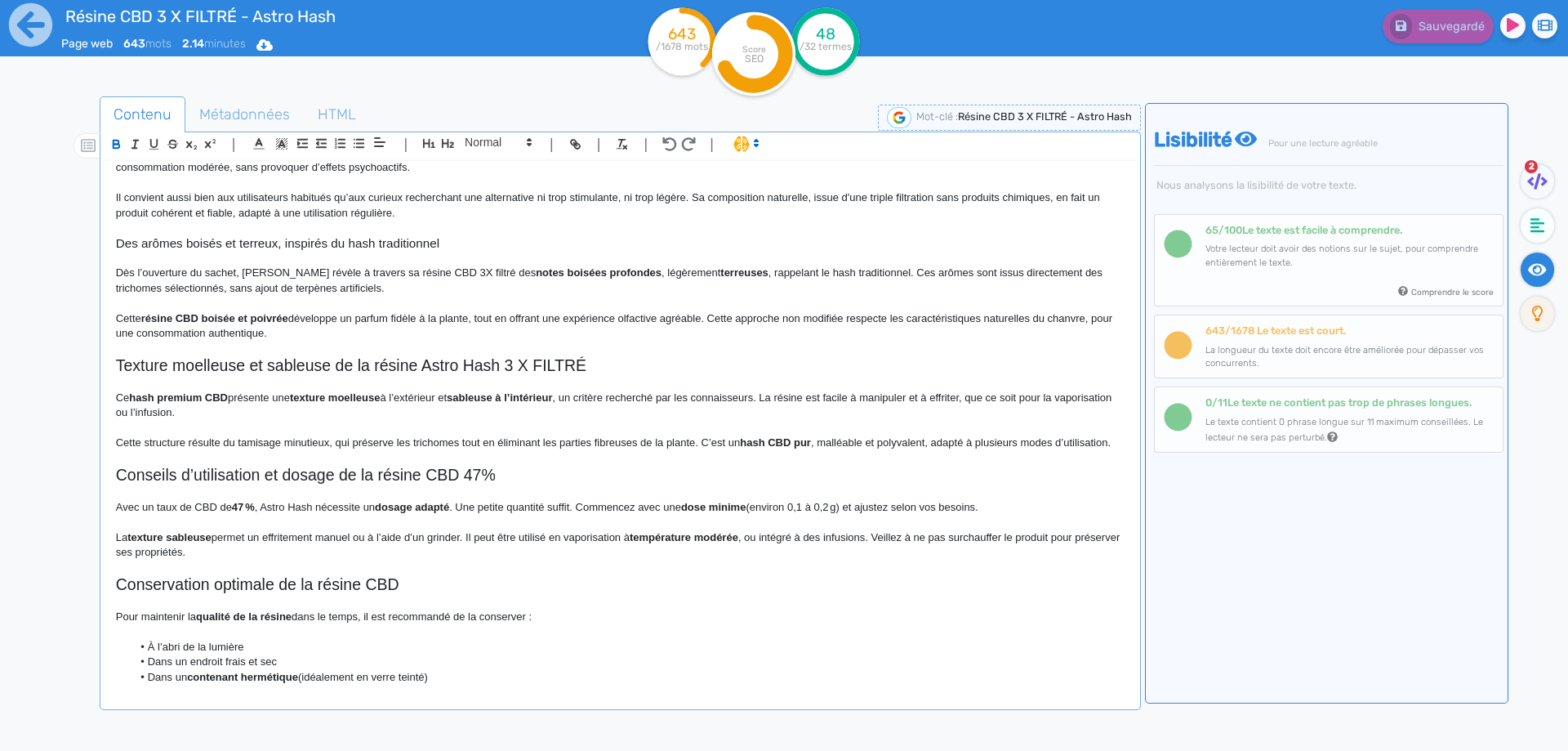
click at [779, 395] on p "Ce hash premium CBD présente une texture moelleuse à l’extérieur et sableuse à …" at bounding box center [620, 406] width 1009 height 30
click at [331, 442] on p "Cette structure résulte du tamisage minutieux, qui préserve les trichomes tout …" at bounding box center [620, 443] width 1009 height 15
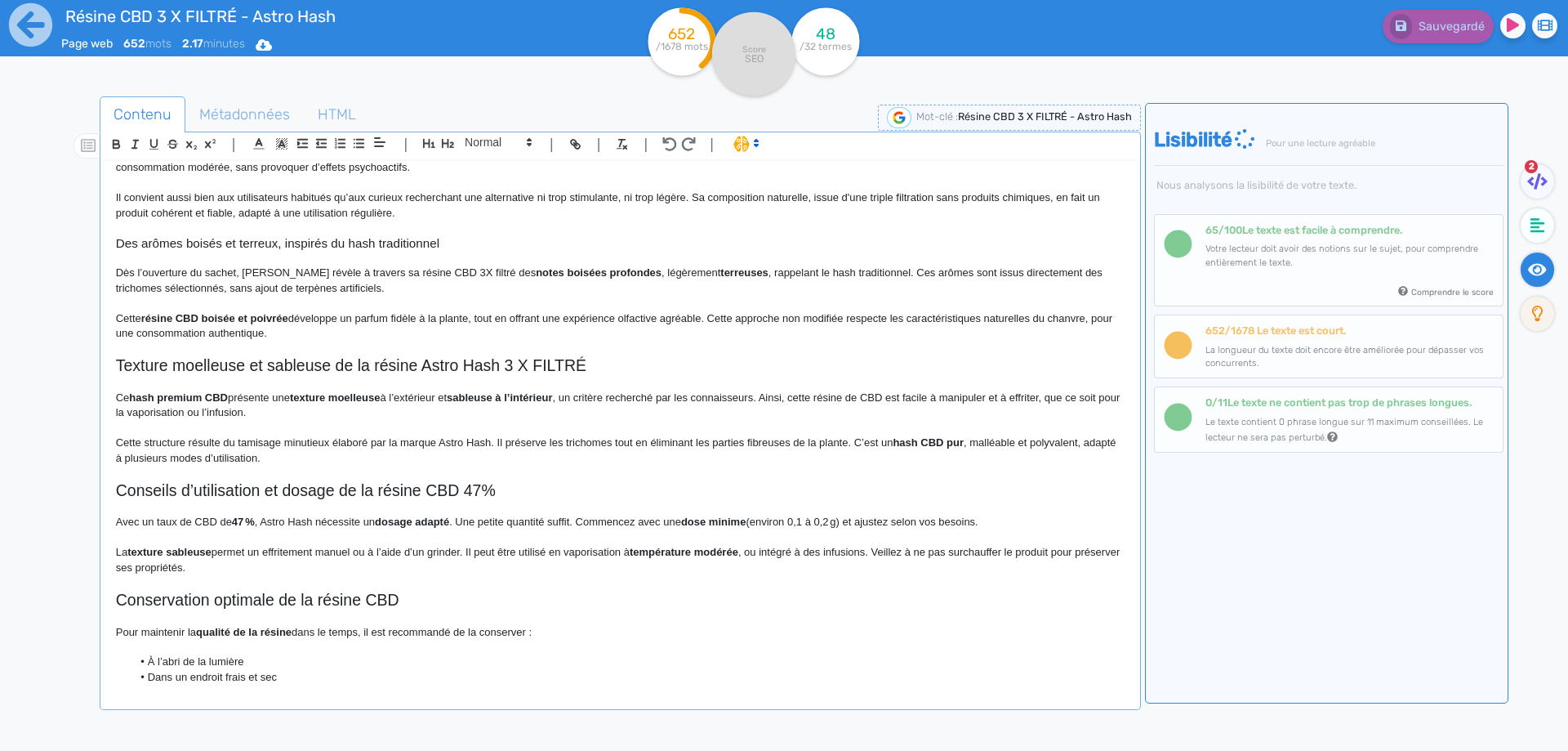
click at [911, 447] on strong "hash CBD pur" at bounding box center [928, 442] width 71 height 12
drag, startPoint x: 911, startPoint y: 447, endPoint x: 953, endPoint y: 446, distance: 42.0
click at [883, 416] on p "Ce hash premium CBD présente une texture moelleuse à l’extérieur et sableuse à …" at bounding box center [620, 406] width 1009 height 30
click at [424, 488] on h2 "Conseils d’utilisation et dosage de la résine CBD 47%" at bounding box center [620, 491] width 1009 height 19
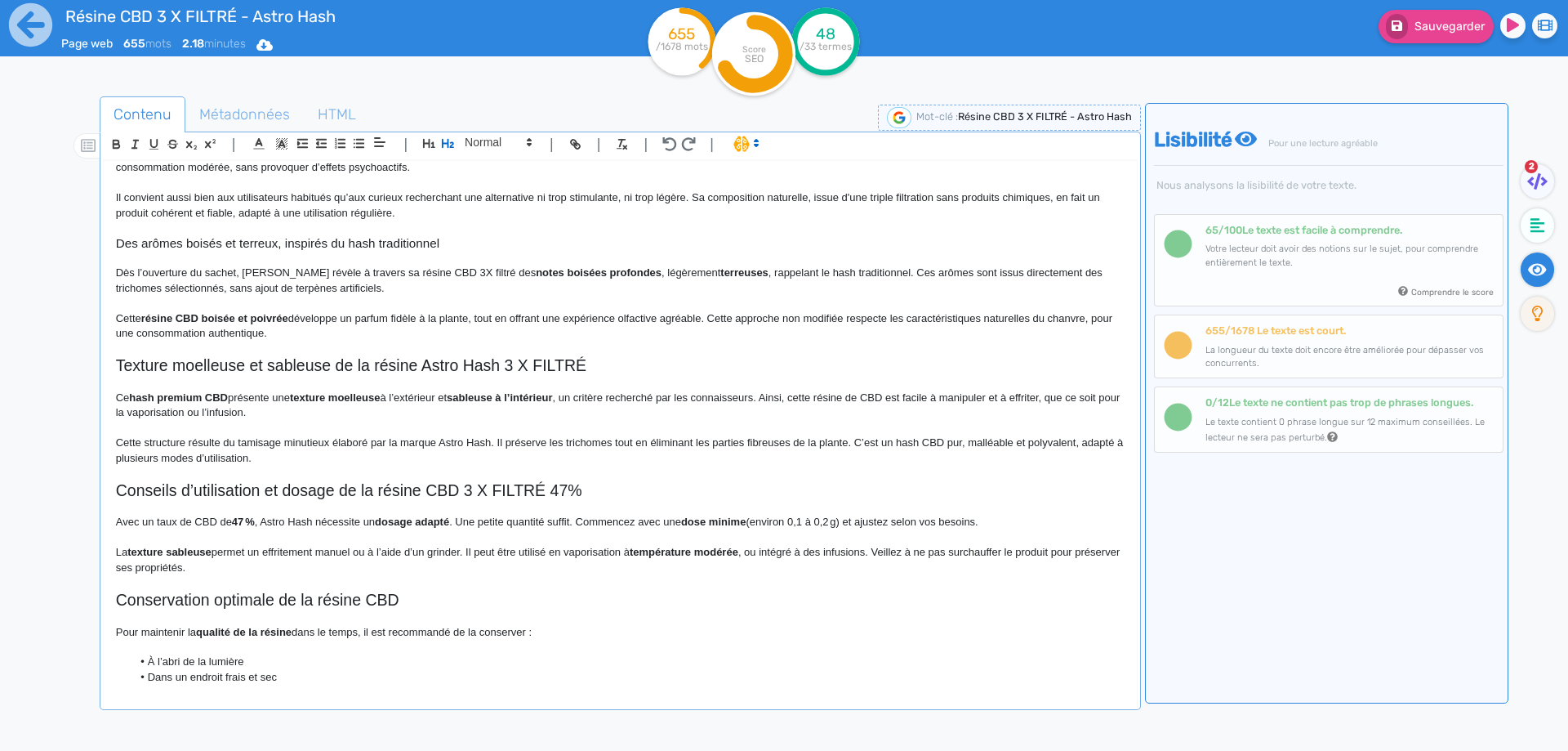
click at [236, 524] on strong "47 %" at bounding box center [243, 521] width 23 height 12
click at [167, 518] on p "Avec un taux de CBD de 47 % , Astro Hash nécessite un dosage adapté . Une petit…" at bounding box center [620, 522] width 1009 height 15
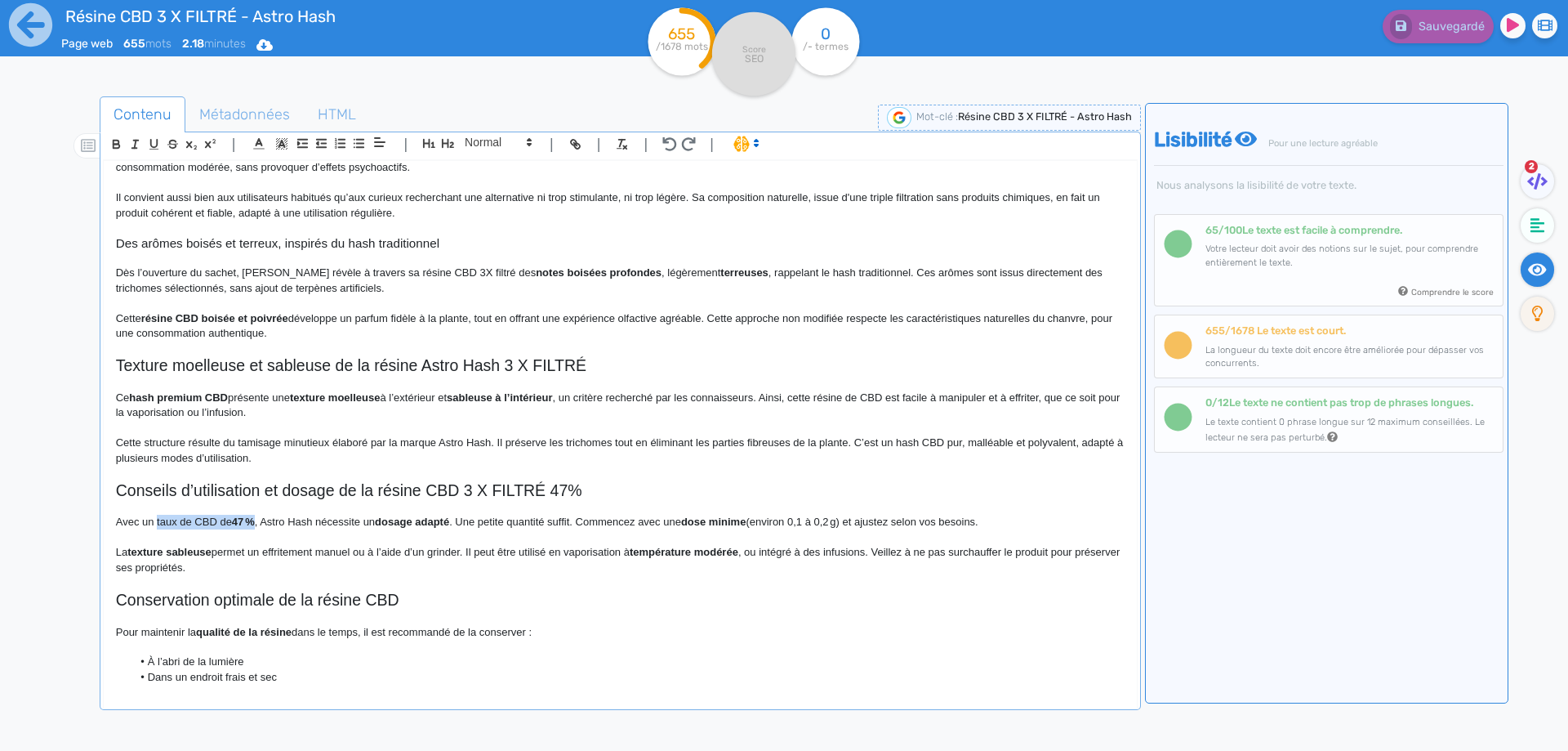
drag, startPoint x: 167, startPoint y: 518, endPoint x: 251, endPoint y: 525, distance: 84.3
click at [251, 525] on p "Avec un taux de CBD de 47 % , Astro Hash nécessite un dosage adapté . Une petit…" at bounding box center [620, 522] width 1009 height 15
click at [113, 140] on icon "button" at bounding box center [116, 142] width 6 height 4
click at [419, 305] on p at bounding box center [620, 303] width 1009 height 15
click at [578, 523] on p "Avec un taux de CBD de 47 % , Astro Hash nécessite un dosage adapté . Une petit…" at bounding box center [620, 522] width 1009 height 15
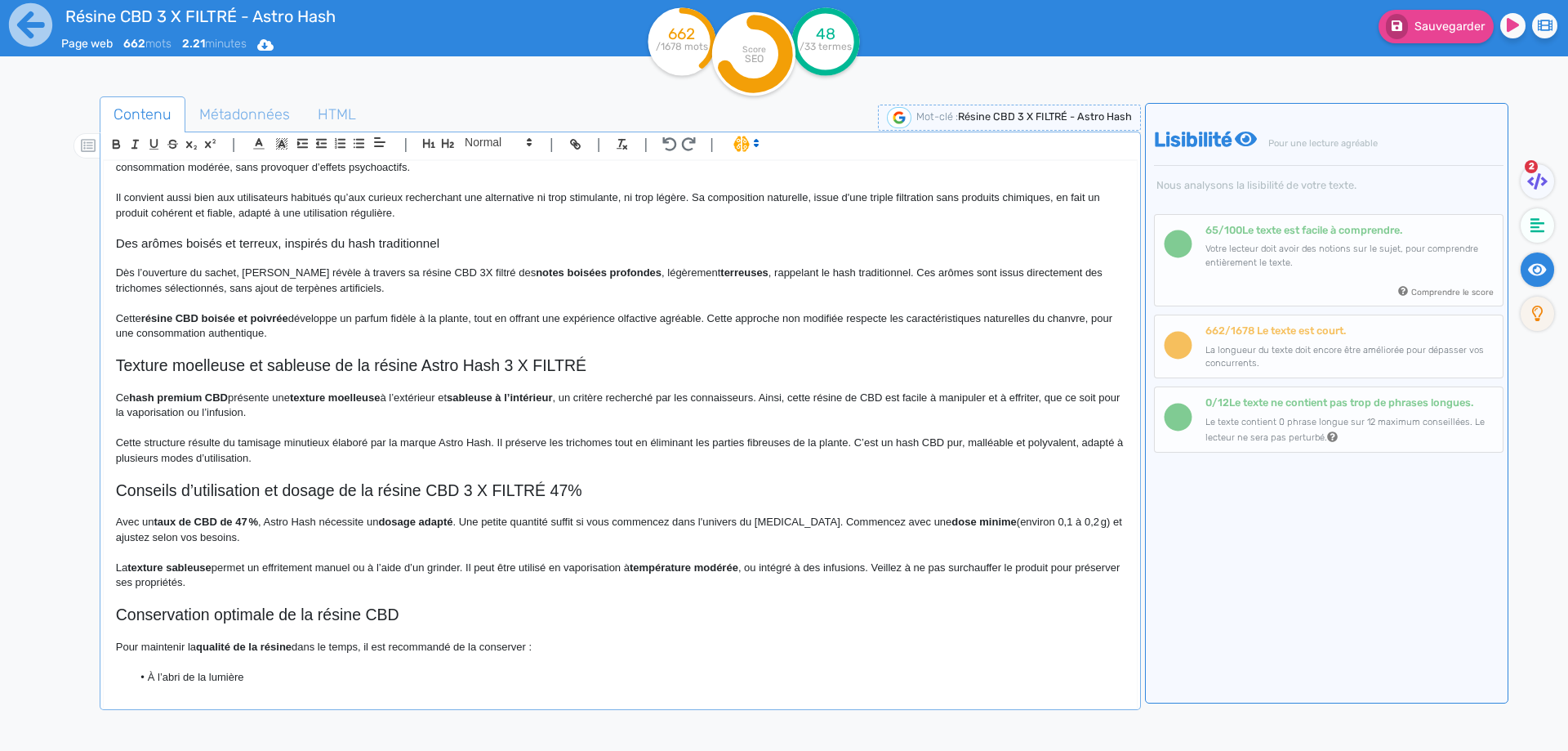
click at [1002, 531] on p "Avec un taux de CBD de 47 % , Astro Hash nécessite un dosage adapté . Une petit…" at bounding box center [620, 530] width 1009 height 30
drag, startPoint x: 1003, startPoint y: 520, endPoint x: 1012, endPoint y: 521, distance: 9.1
click at [1012, 521] on p "Avec un taux de CBD de 47 % , Astro Hash nécessite un dosage adapté . Une petit…" at bounding box center [620, 530] width 1009 height 30
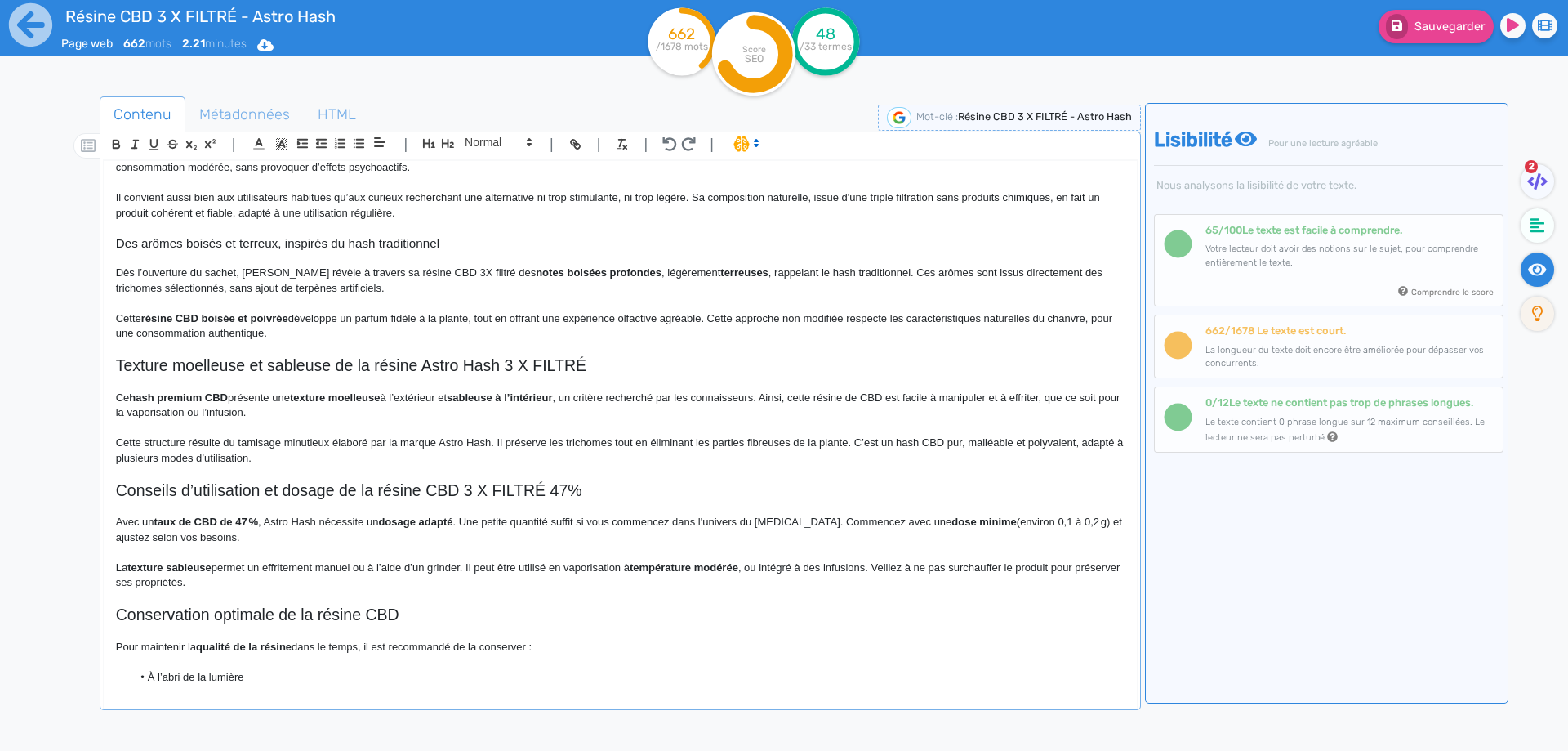
click at [1003, 523] on p "Avec un taux de CBD de 47 % , Astro Hash nécessite un dosage adapté . Une petit…" at bounding box center [620, 530] width 1009 height 30
drag, startPoint x: 1003, startPoint y: 523, endPoint x: 1073, endPoint y: 524, distance: 70.0
click at [1073, 524] on p "Avec un taux de CBD de 47 % , Astro Hash nécessite un dosage adapté . Une petit…" at bounding box center [620, 530] width 1009 height 30
click at [955, 519] on strong "dose minime" at bounding box center [983, 521] width 65 height 12
click at [951, 521] on strong "dose minime" at bounding box center [983, 521] width 65 height 12
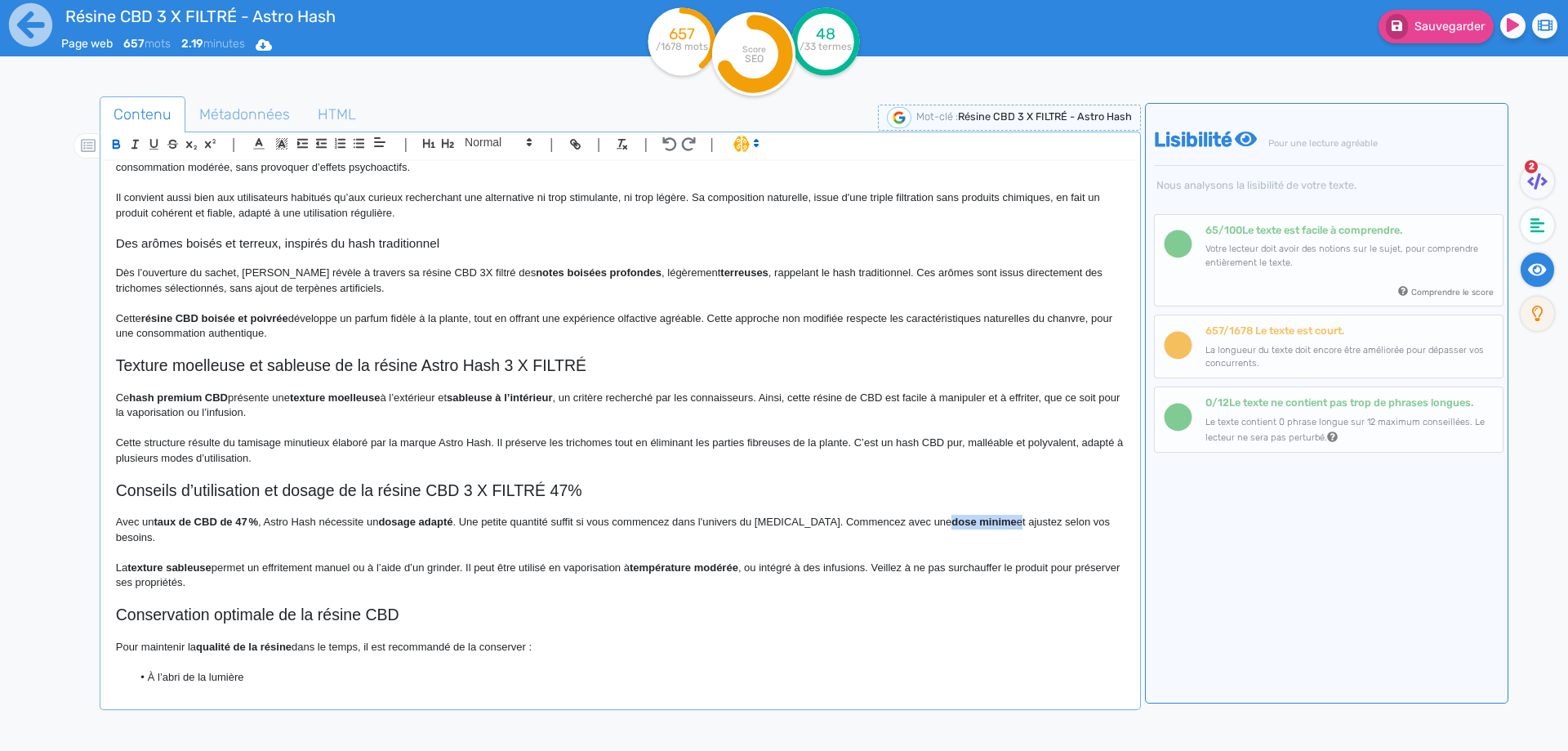
drag, startPoint x: 936, startPoint y: 521, endPoint x: 994, endPoint y: 521, distance: 58.0
click at [994, 521] on strong "dose minime" at bounding box center [983, 521] width 65 height 12
click at [910, 516] on p "Avec un taux de CBD de 47 % , Astro Hash nécessite un dosage adapté . Une petit…" at bounding box center [620, 530] width 1009 height 30
click at [206, 569] on strong "texture sableuse" at bounding box center [169, 567] width 84 height 12
drag, startPoint x: 206, startPoint y: 569, endPoint x: 138, endPoint y: 567, distance: 68.0
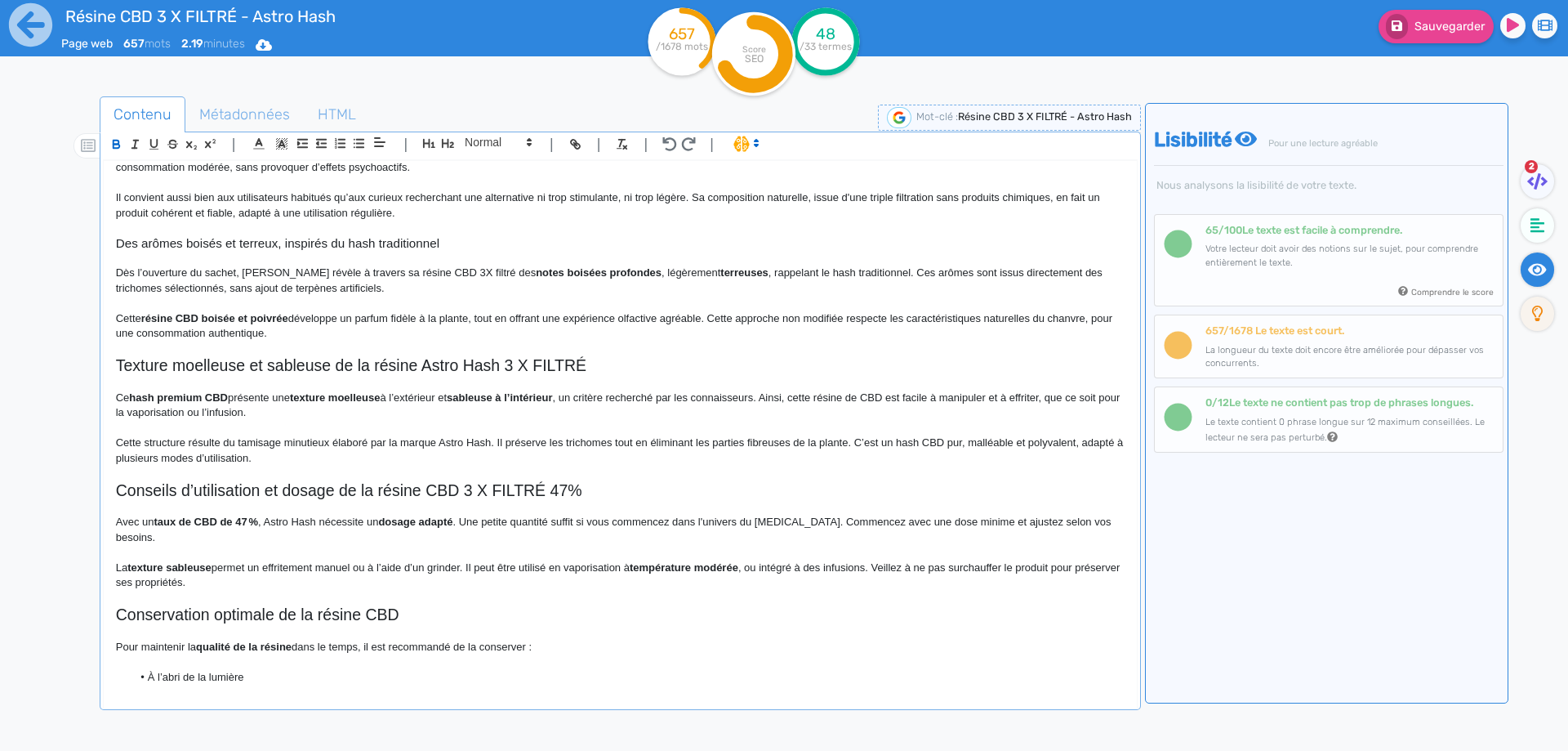
click at [138, 567] on strong "texture sableuse" at bounding box center [169, 567] width 84 height 12
click at [139, 565] on strong "texture sableuse" at bounding box center [169, 567] width 84 height 12
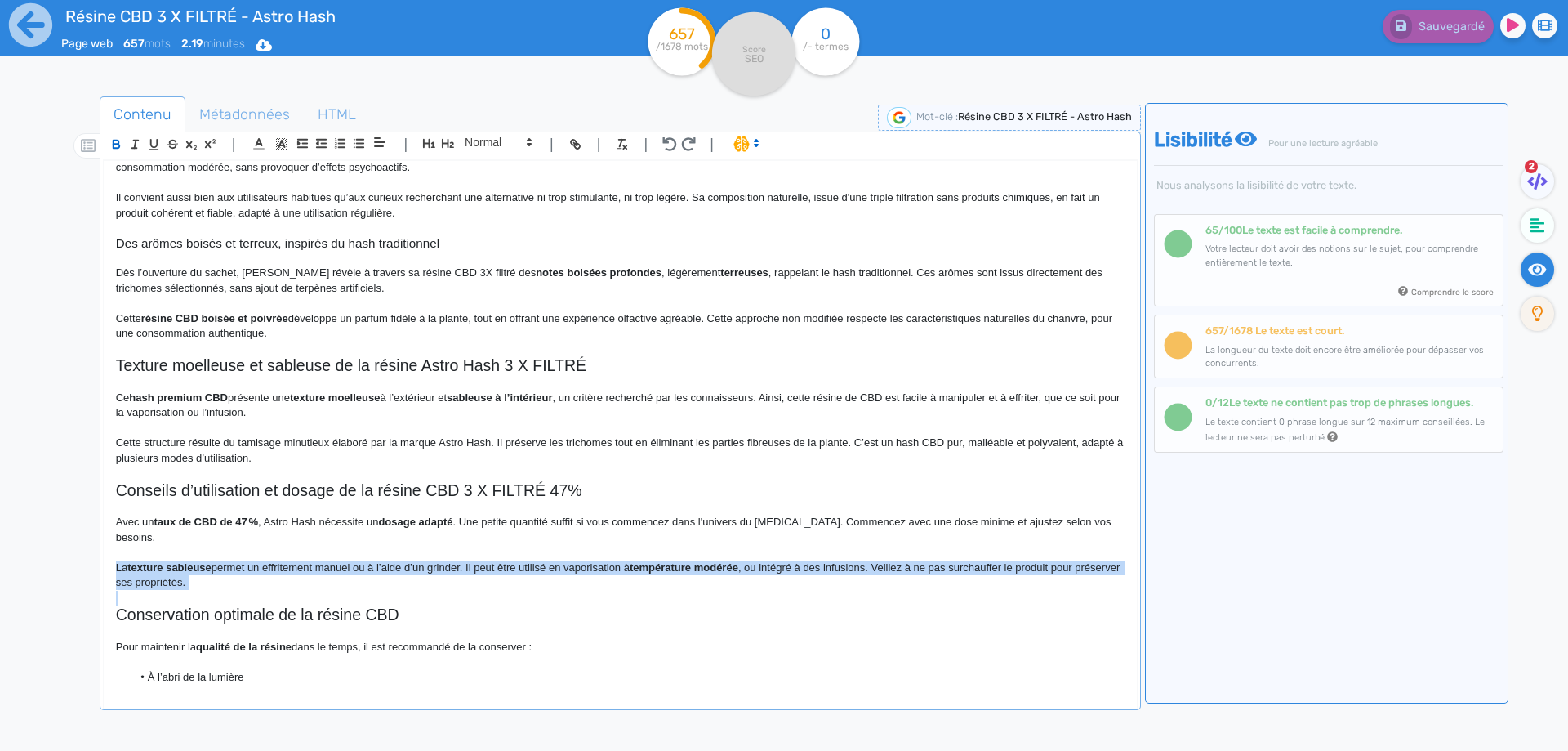
click at [142, 565] on strong "texture sableuse" at bounding box center [169, 567] width 84 height 12
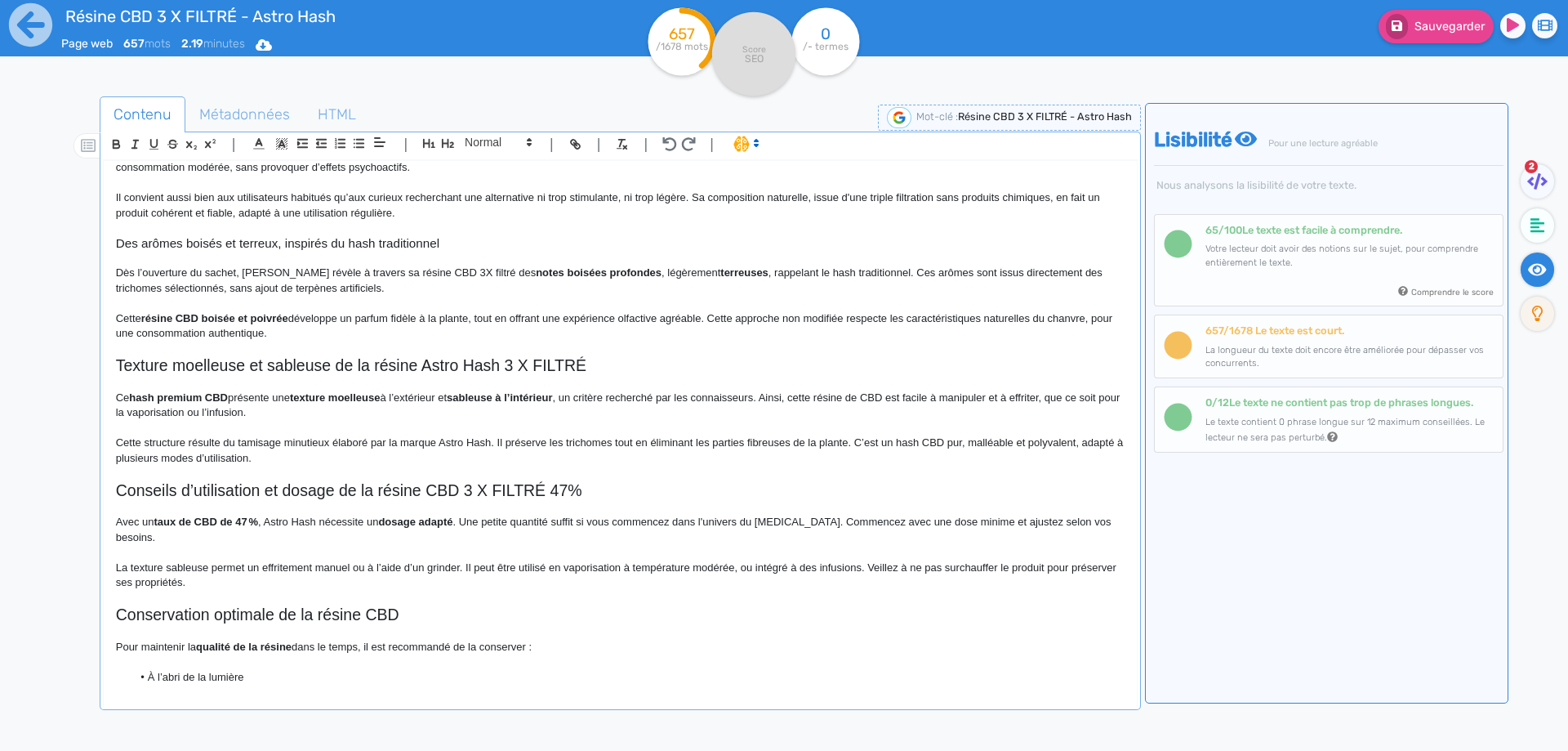
click at [229, 570] on p "La texture sableuse permet un effritement manuel ou à l’aide d’un grinder. Il p…" at bounding box center [620, 576] width 1009 height 30
click at [371, 584] on p "La texture sableuse permet un effritement manuel ou à l’aide d’un grinder. Il p…" at bounding box center [620, 576] width 1009 height 30
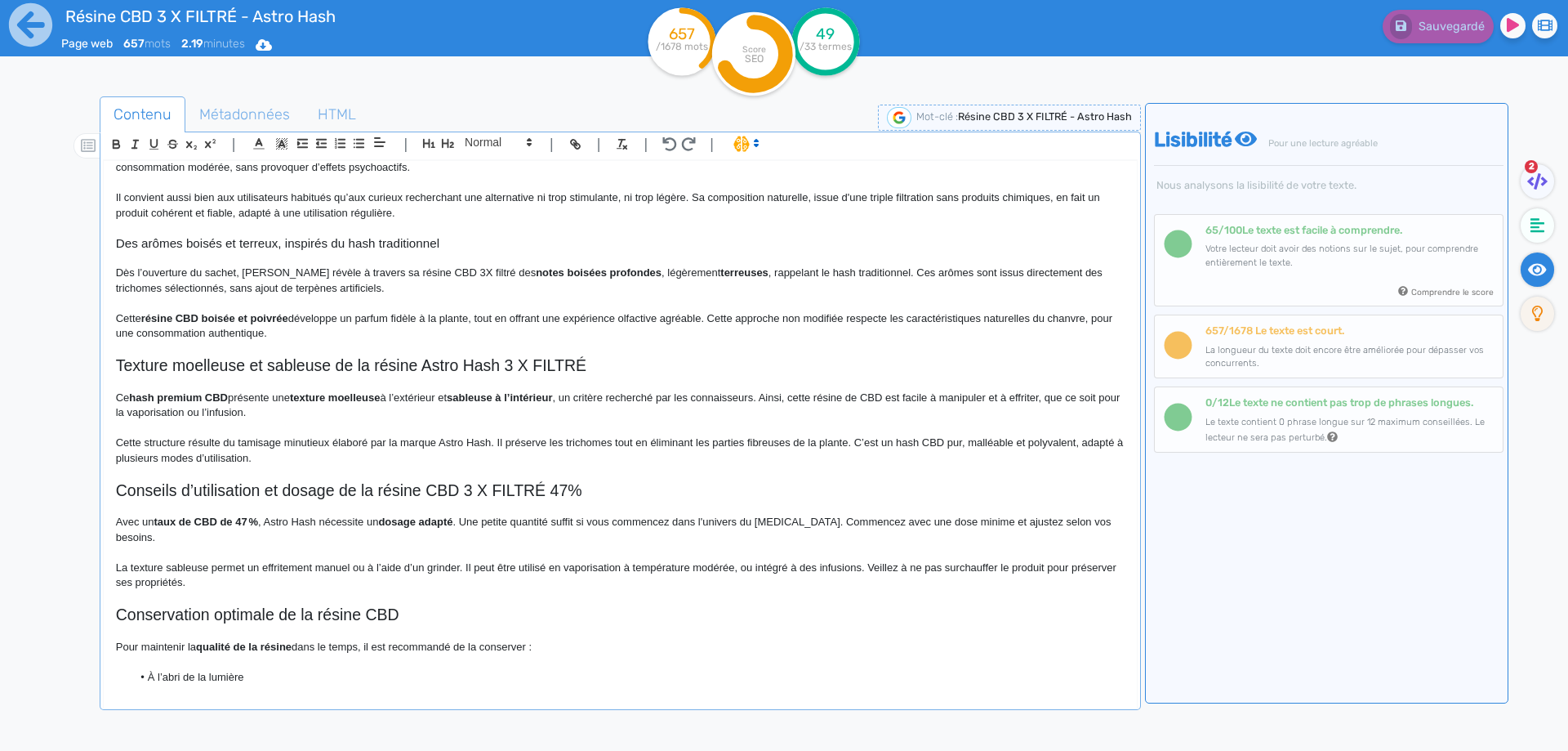
click at [468, 566] on p "La texture sableuse permet un effritement manuel ou à l’aide d’un grinder. Il p…" at bounding box center [620, 576] width 1009 height 30
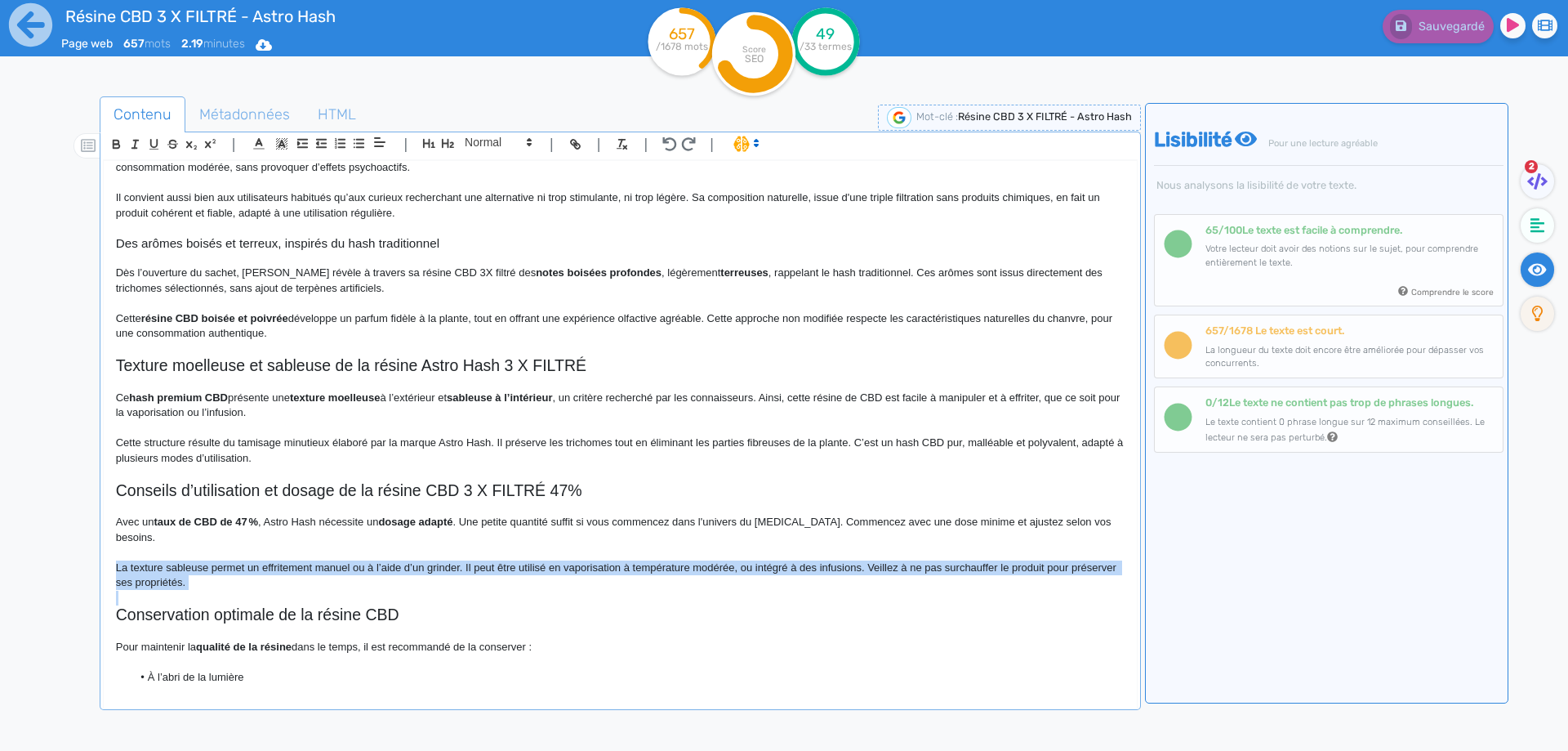
click at [468, 566] on p "La texture sableuse permet un effritement manuel ou à l’aide d’un grinder. Il p…" at bounding box center [620, 576] width 1009 height 30
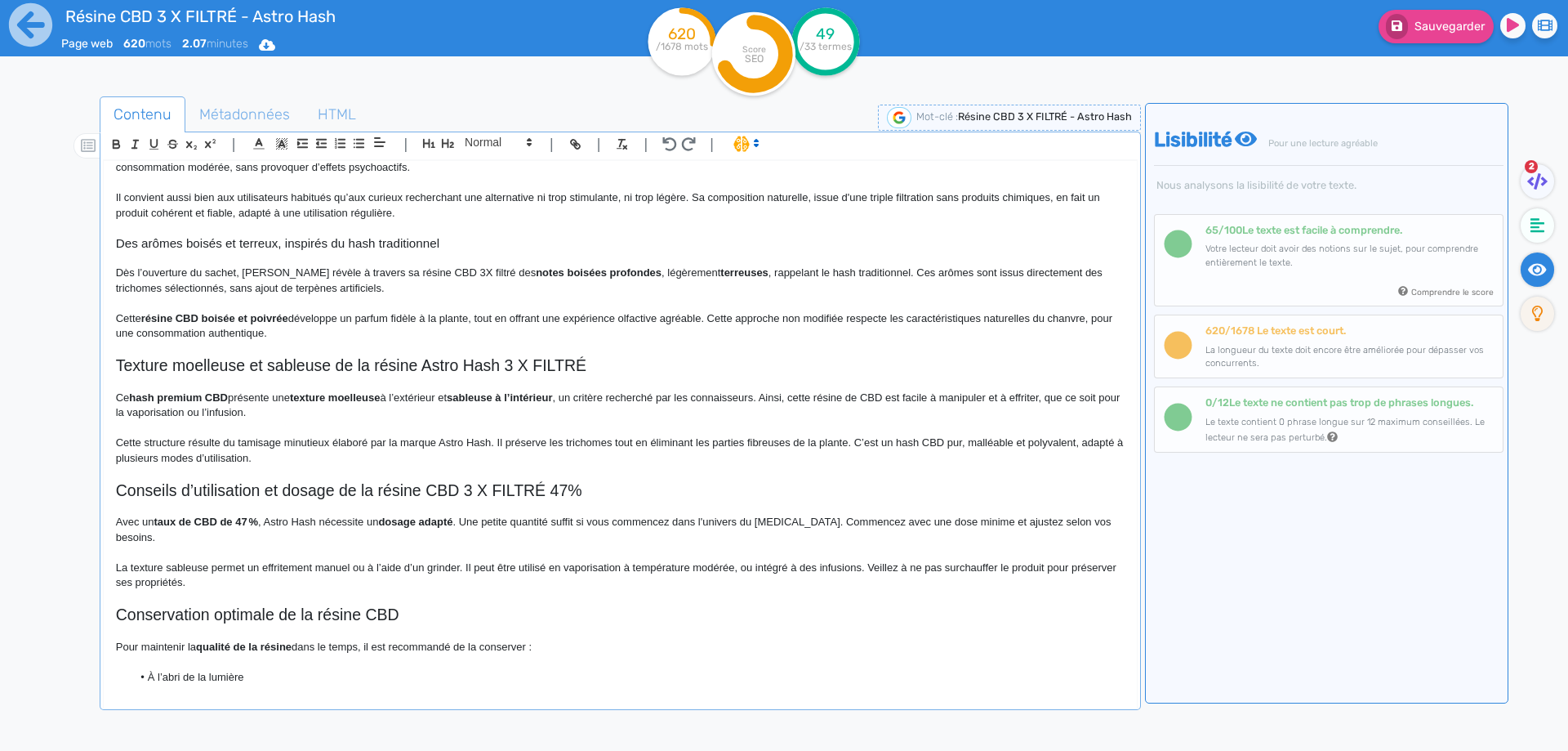
click at [274, 561] on p "La texture sableuse permet un effritement manuel ou à l’aide d’un grinder. Il p…" at bounding box center [620, 576] width 1009 height 30
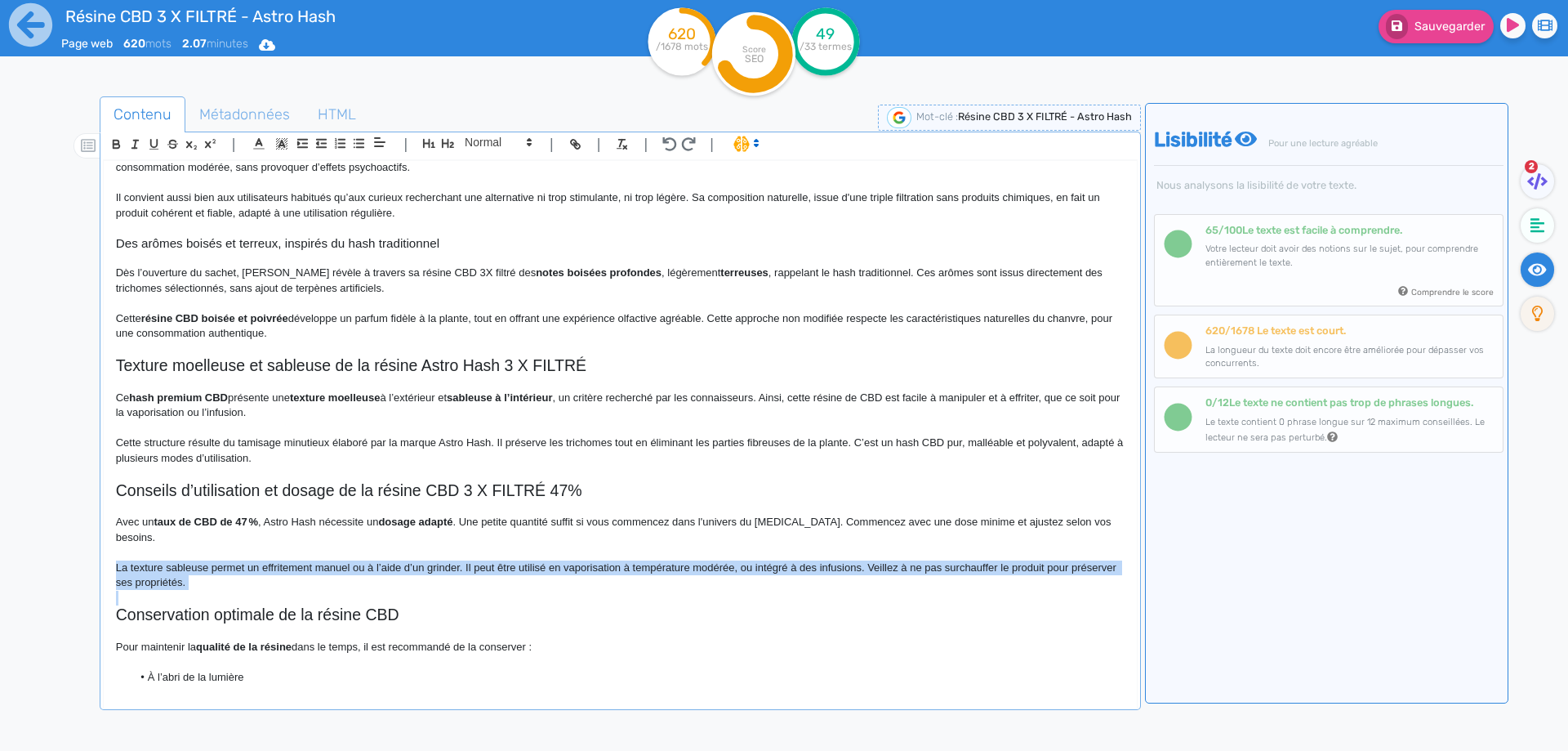
click at [274, 561] on p "La texture sableuse permet un effritement manuel ou à l’aide d’un grinder. Il p…" at bounding box center [620, 576] width 1009 height 30
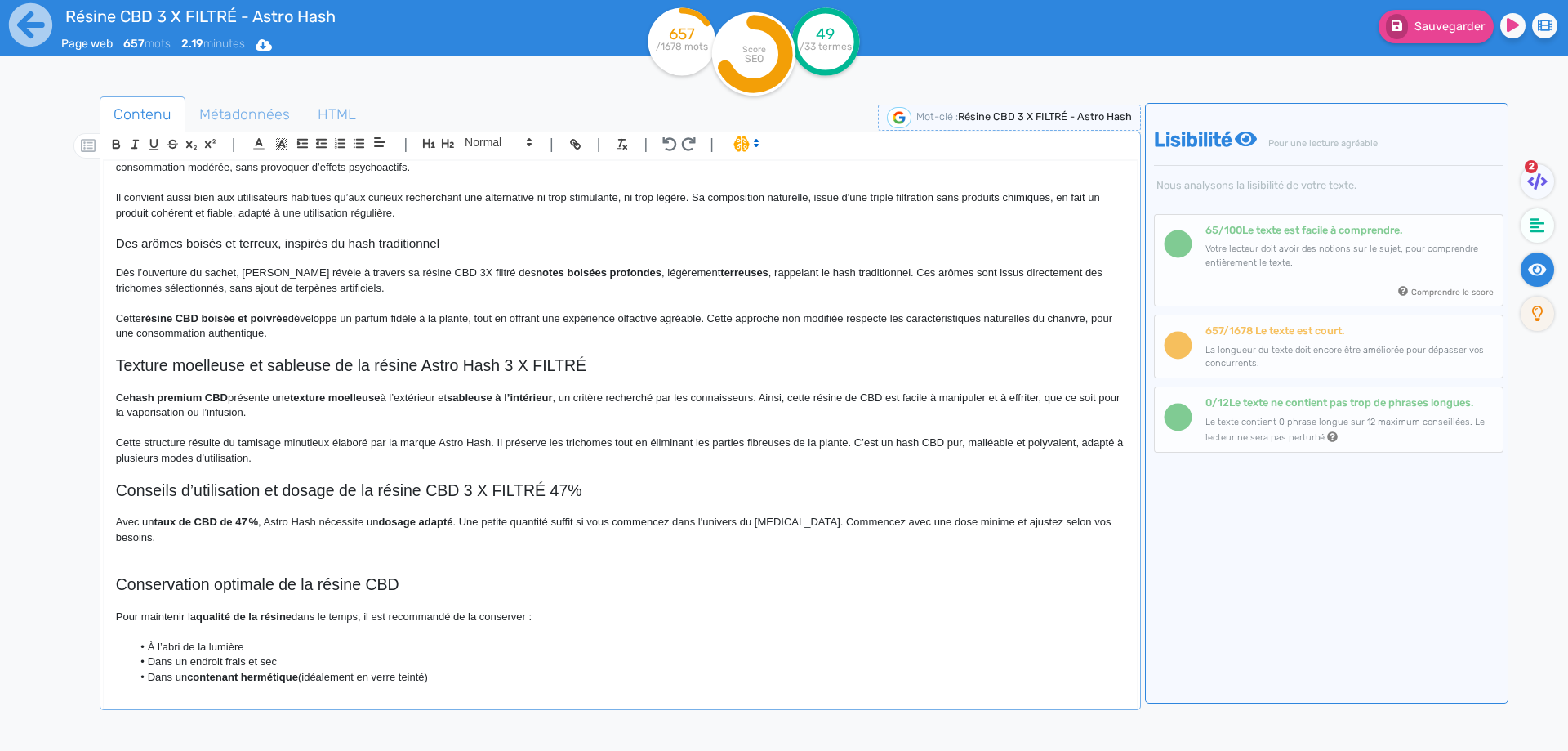
click at [352, 459] on p "Cette structure résulte du tamisage minutieux élaboré par la marque Astro Hash.…" at bounding box center [620, 450] width 1009 height 30
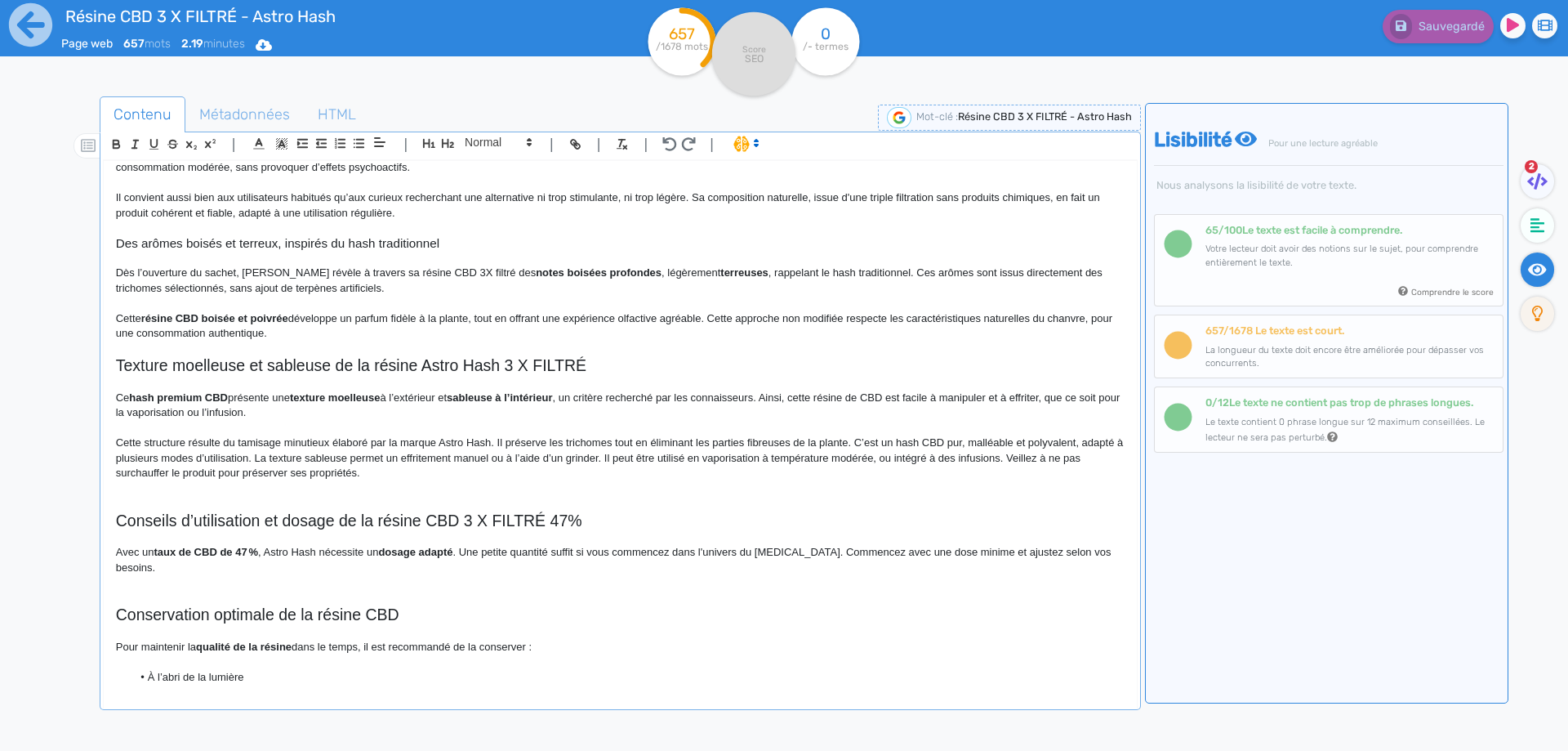
click at [650, 459] on p "Cette structure résulte du tamisage minutieux élaboré par la marque Astro Hash.…" at bounding box center [620, 458] width 1009 height 45
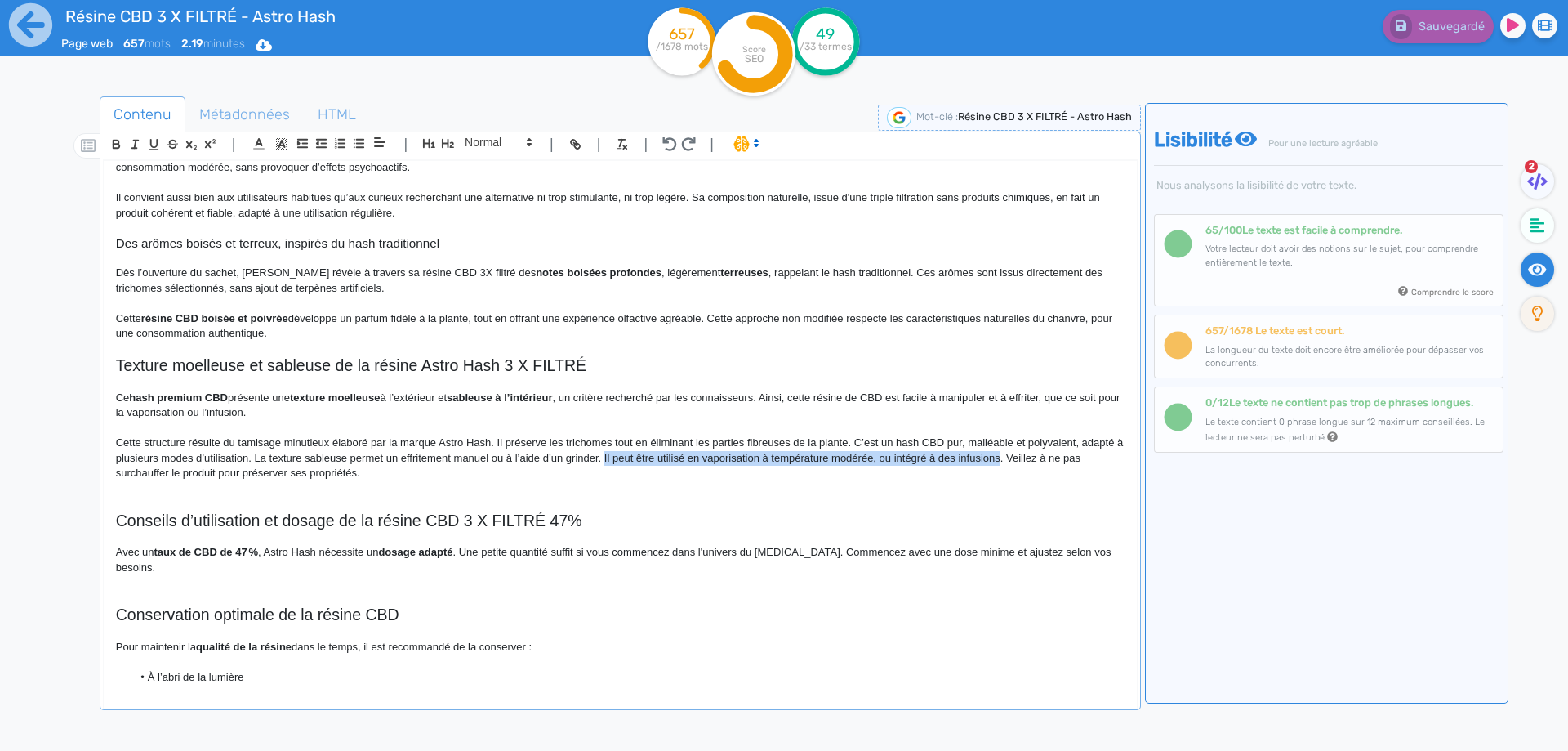
drag, startPoint x: 650, startPoint y: 459, endPoint x: 1029, endPoint y: 455, distance: 379.0
click at [1029, 455] on p "Cette structure résulte du tamisage minutieux élaboré par la marque Astro Hash.…" at bounding box center [620, 458] width 1009 height 45
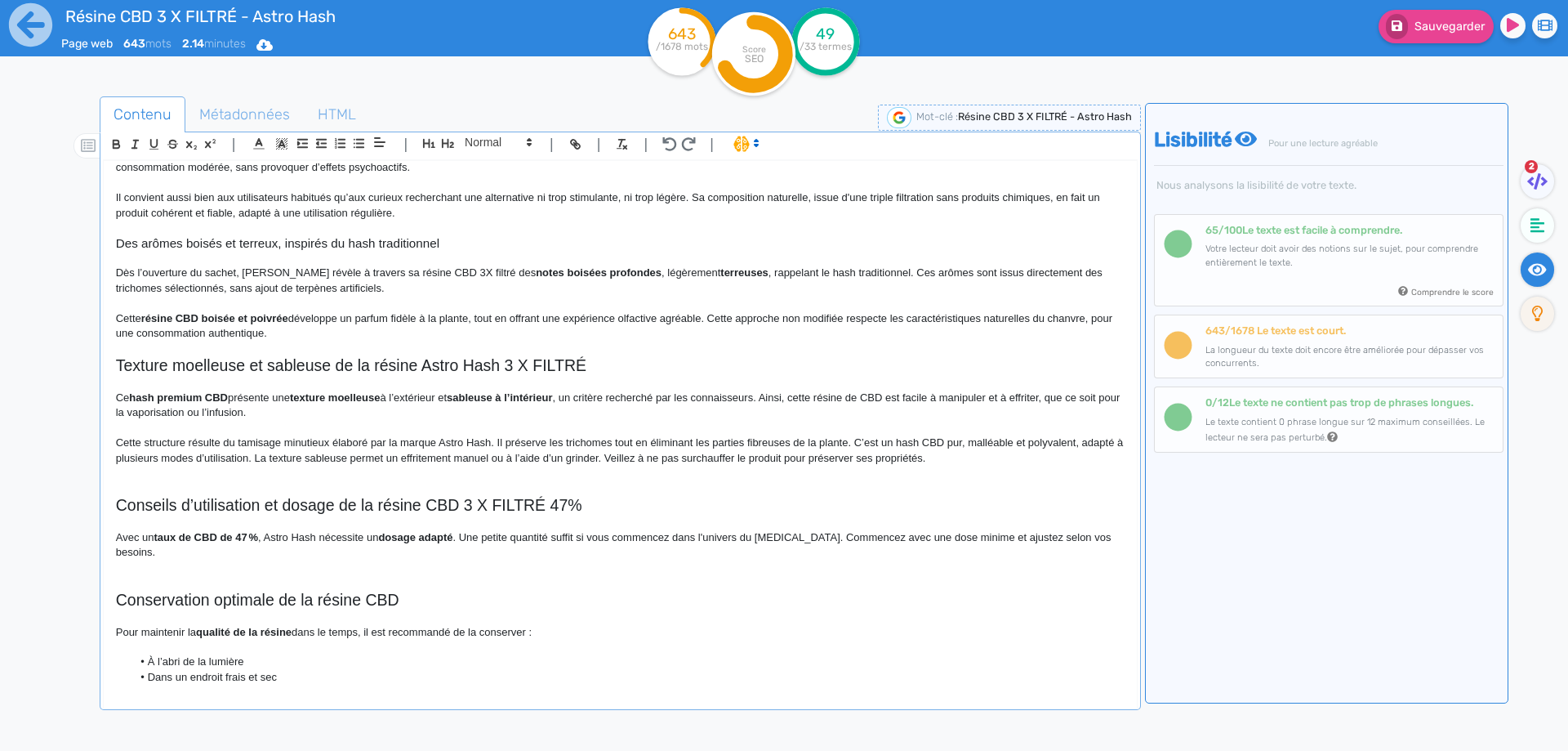
click at [594, 548] on p "Avec un taux de CBD de 47 % , Astro Hash nécessite un dosage adapté . Une petit…" at bounding box center [620, 546] width 1009 height 30
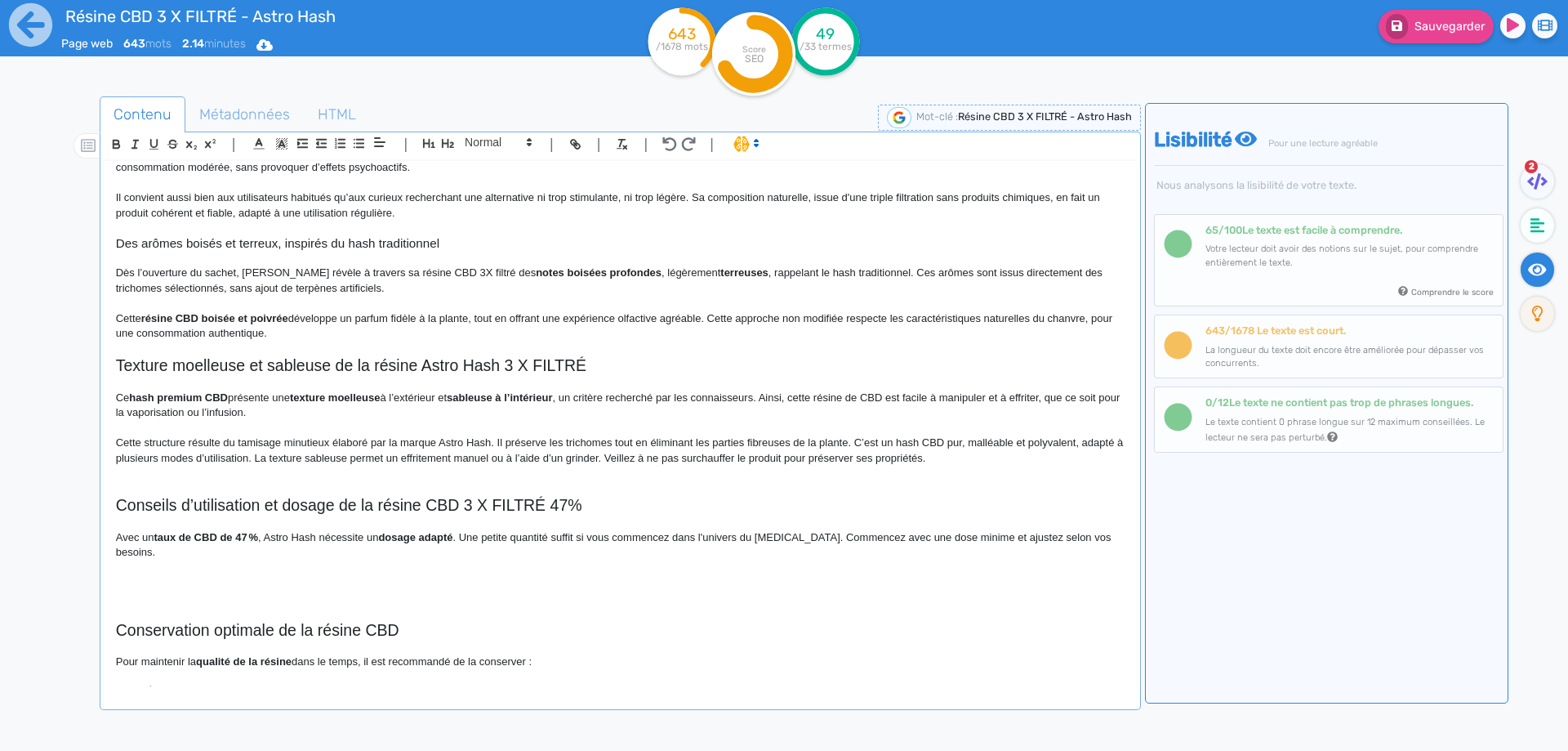
click at [435, 482] on p at bounding box center [620, 489] width 1009 height 15
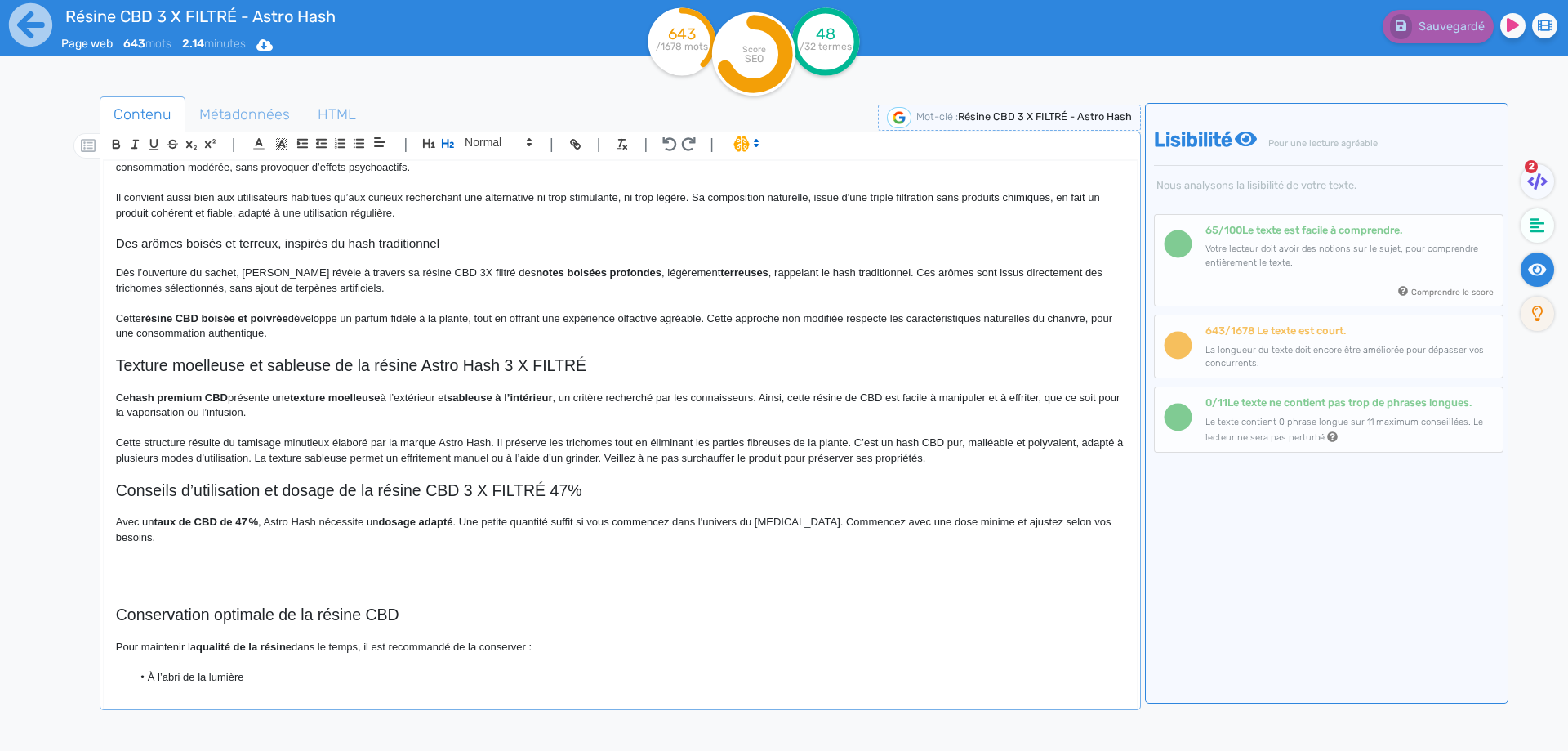
click at [305, 483] on h2 "Conseils d’utilisation et dosage de la résine CBD 3 X FILTRÉ 47%" at bounding box center [620, 491] width 1009 height 19
copy h2 "Conseils d’utilisation et dosage de la résine CBD 3 X FILTRÉ 47%"
click at [417, 543] on p "Avec un taux de CBD de 47 % , Astro Hash nécessite un dosage adapté . Une petit…" at bounding box center [620, 530] width 1009 height 30
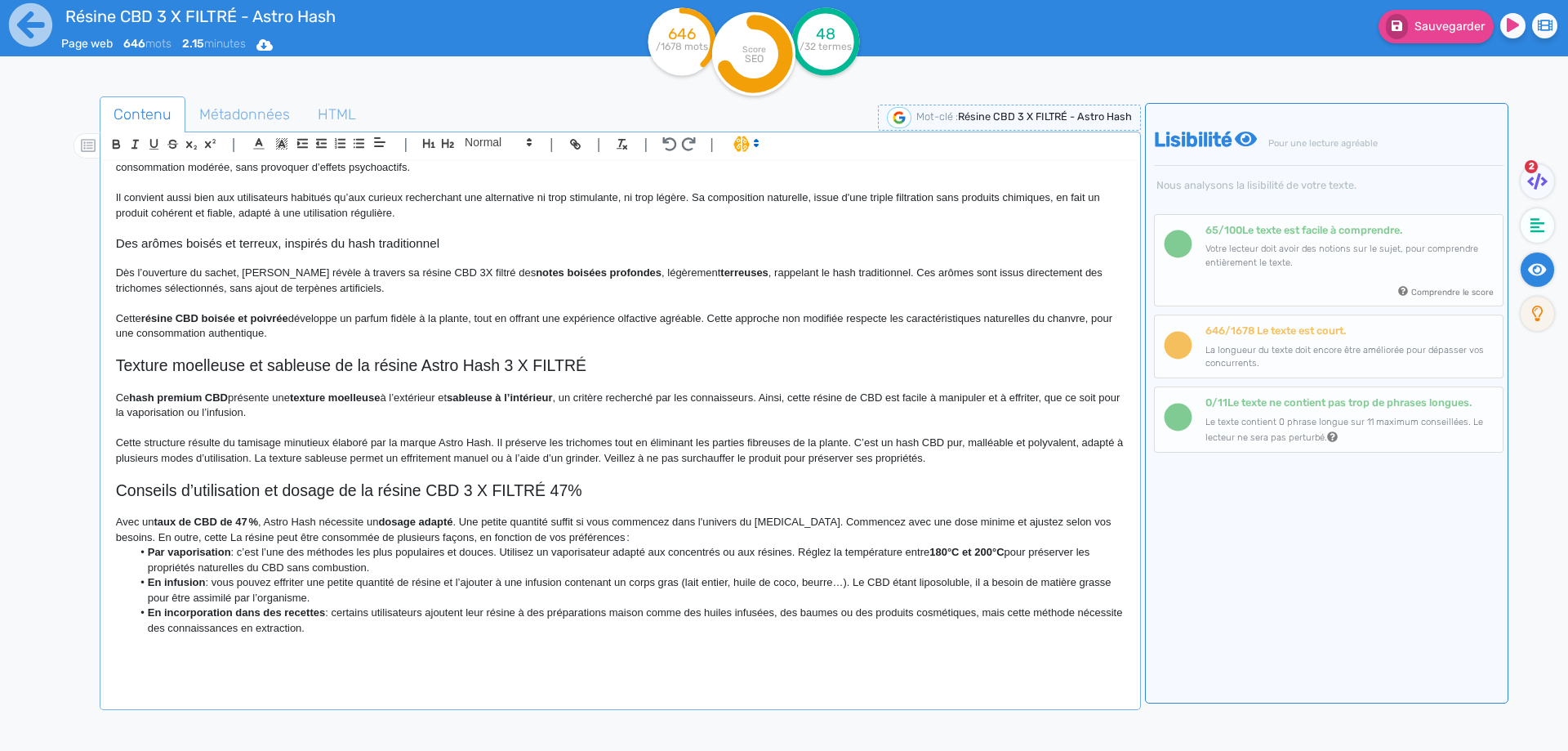
click at [234, 538] on p "Avec un taux de CBD de 47 % , Astro Hash nécessite un dosage adapté . Une petit…" at bounding box center [620, 530] width 1009 height 30
click at [260, 544] on p "Avec un taux de CBD de 47 % , Astro Hash nécessite un dosage adapté . Une petit…" at bounding box center [620, 530] width 1009 height 30
click at [802, 530] on p "Avec un taux de CBD de 47 % , Astro Hash nécessite un dosage adapté . Une petit…" at bounding box center [620, 530] width 1009 height 30
click at [795, 537] on p "Avec un taux de CBD de 47 % , Astro Hash nécessite un dosage adapté . Une petit…" at bounding box center [620, 530] width 1009 height 30
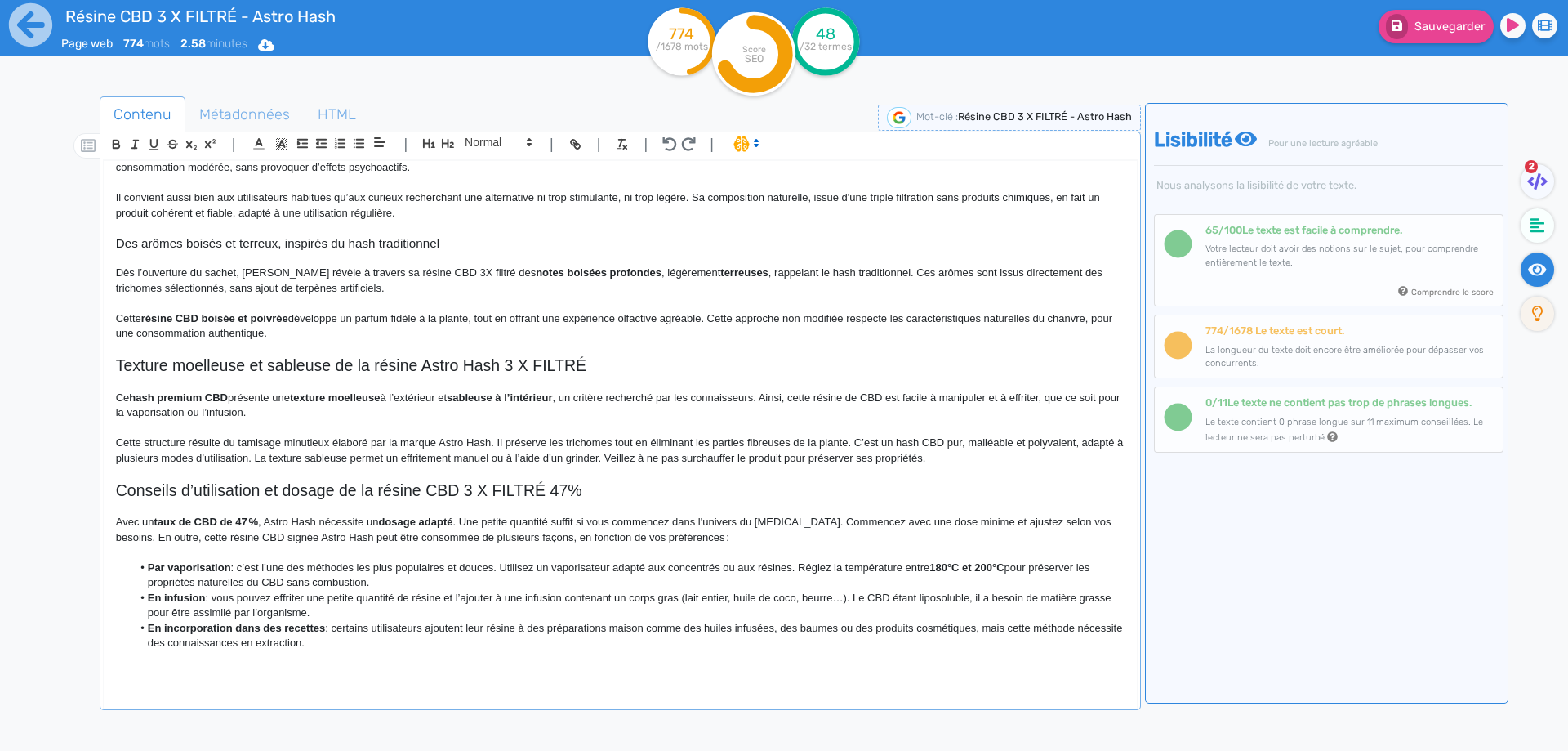
click at [156, 570] on strong "Par vaporisation" at bounding box center [189, 567] width 83 height 12
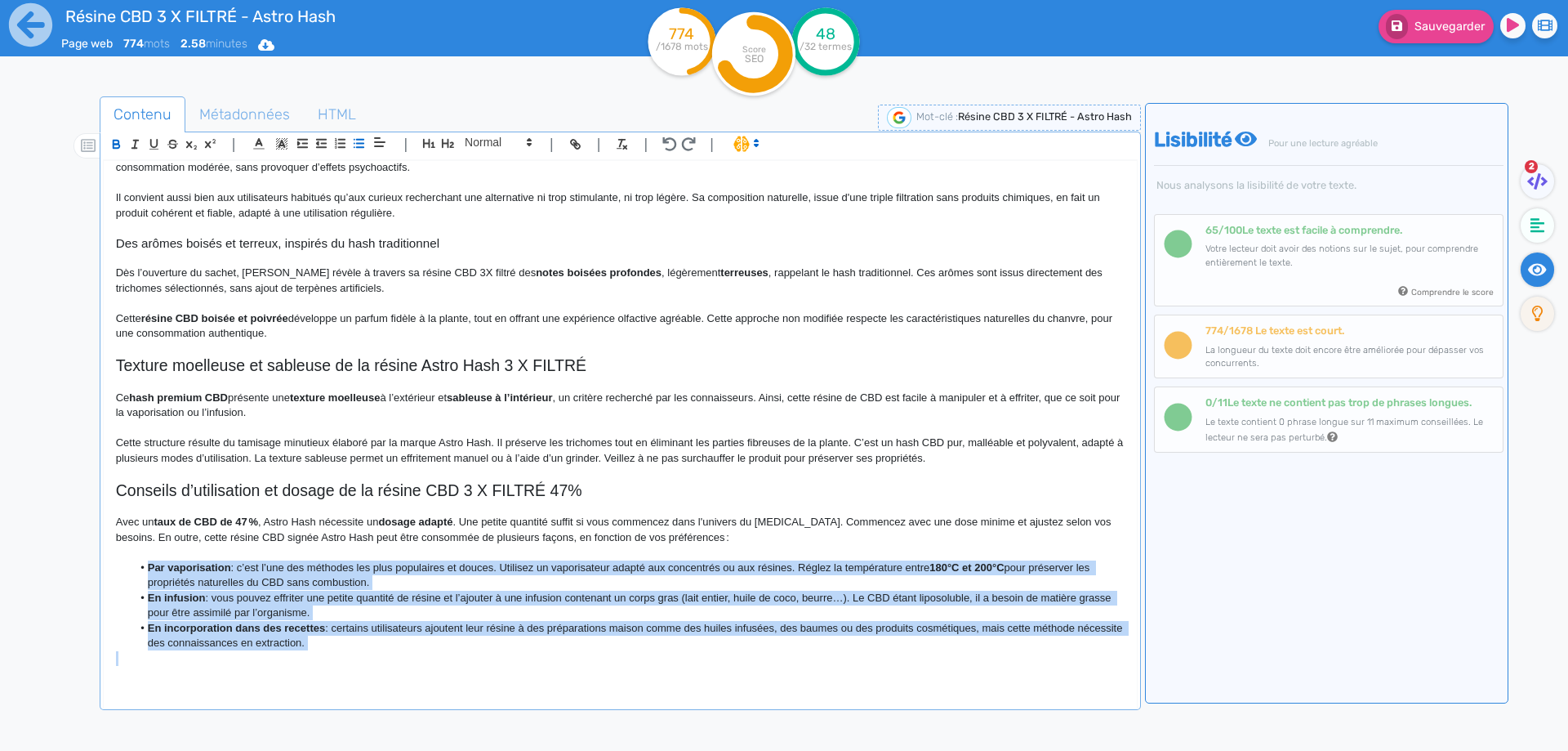
drag, startPoint x: 156, startPoint y: 570, endPoint x: 373, endPoint y: 643, distance: 228.9
click at [373, 643] on ul "Par vaporisation : c’est l’une des méthodes les plus populaires et douces. Util…" at bounding box center [620, 606] width 1009 height 90
click at [385, 645] on li "En incorporation dans des recettes : certains utilisateurs ajoutent leur résine…" at bounding box center [628, 636] width 993 height 30
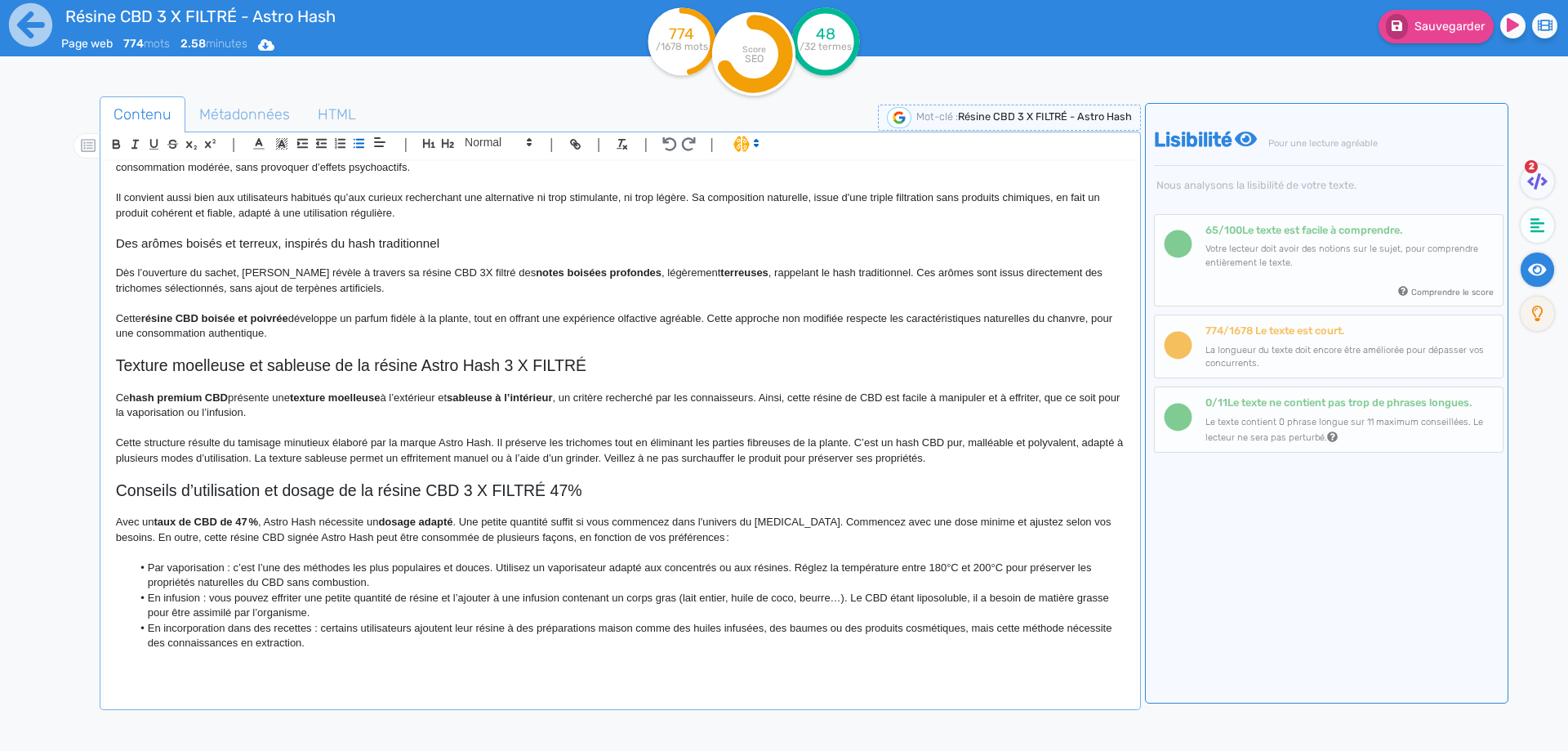
scroll to position [378, 0]
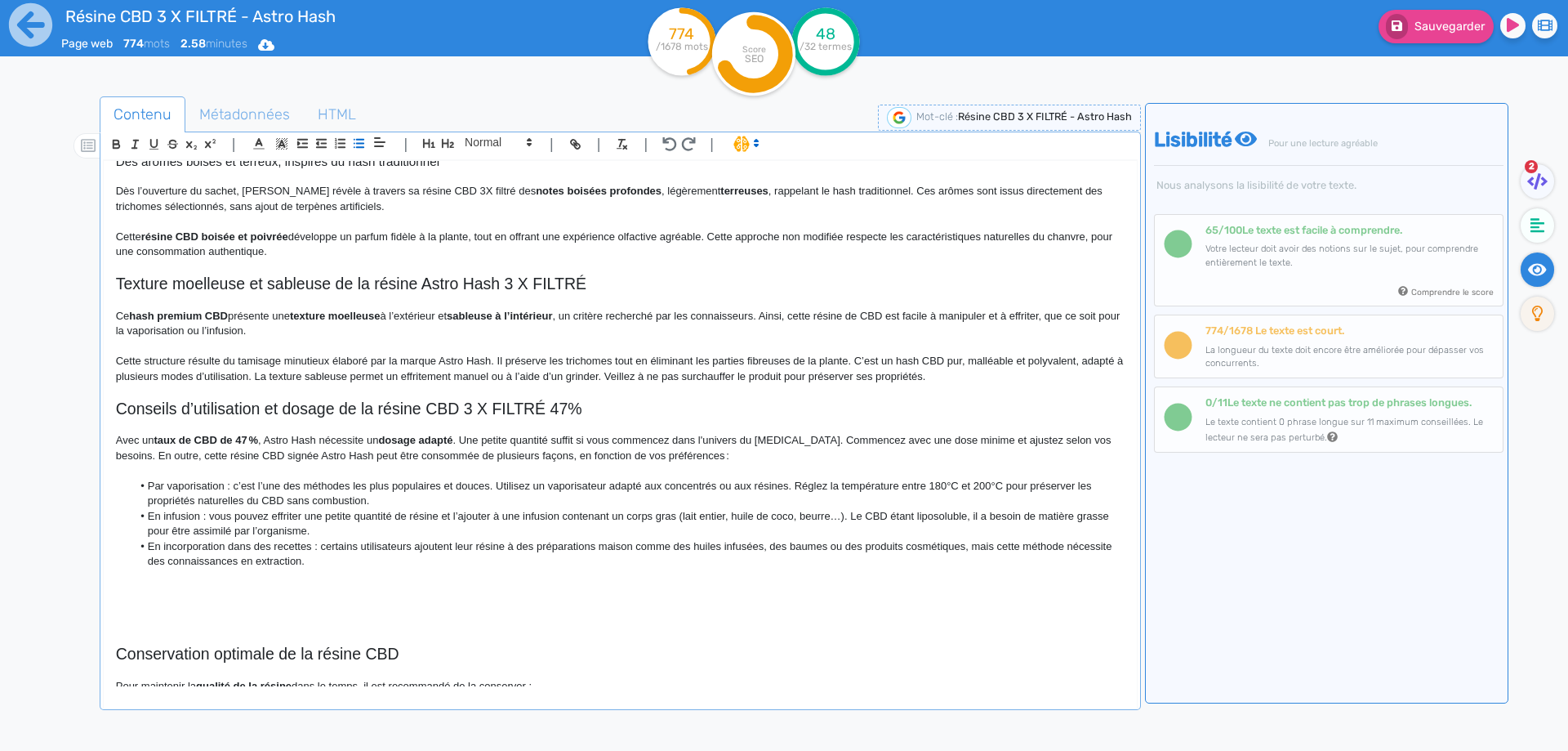
click at [463, 485] on li "Par vaporisation : c’est l’une des méthodes les plus populaires et douces. Util…" at bounding box center [628, 494] width 993 height 30
drag, startPoint x: 463, startPoint y: 485, endPoint x: 441, endPoint y: 486, distance: 22.0
click at [441, 486] on li "Par vaporisation : c’est l’une des méthodes les plus populaires et douces. Util…" at bounding box center [628, 494] width 993 height 30
click at [723, 486] on li "Par vaporisation : c’est l’une des méthodes les plus populaires. Utilisez un va…" at bounding box center [628, 494] width 993 height 30
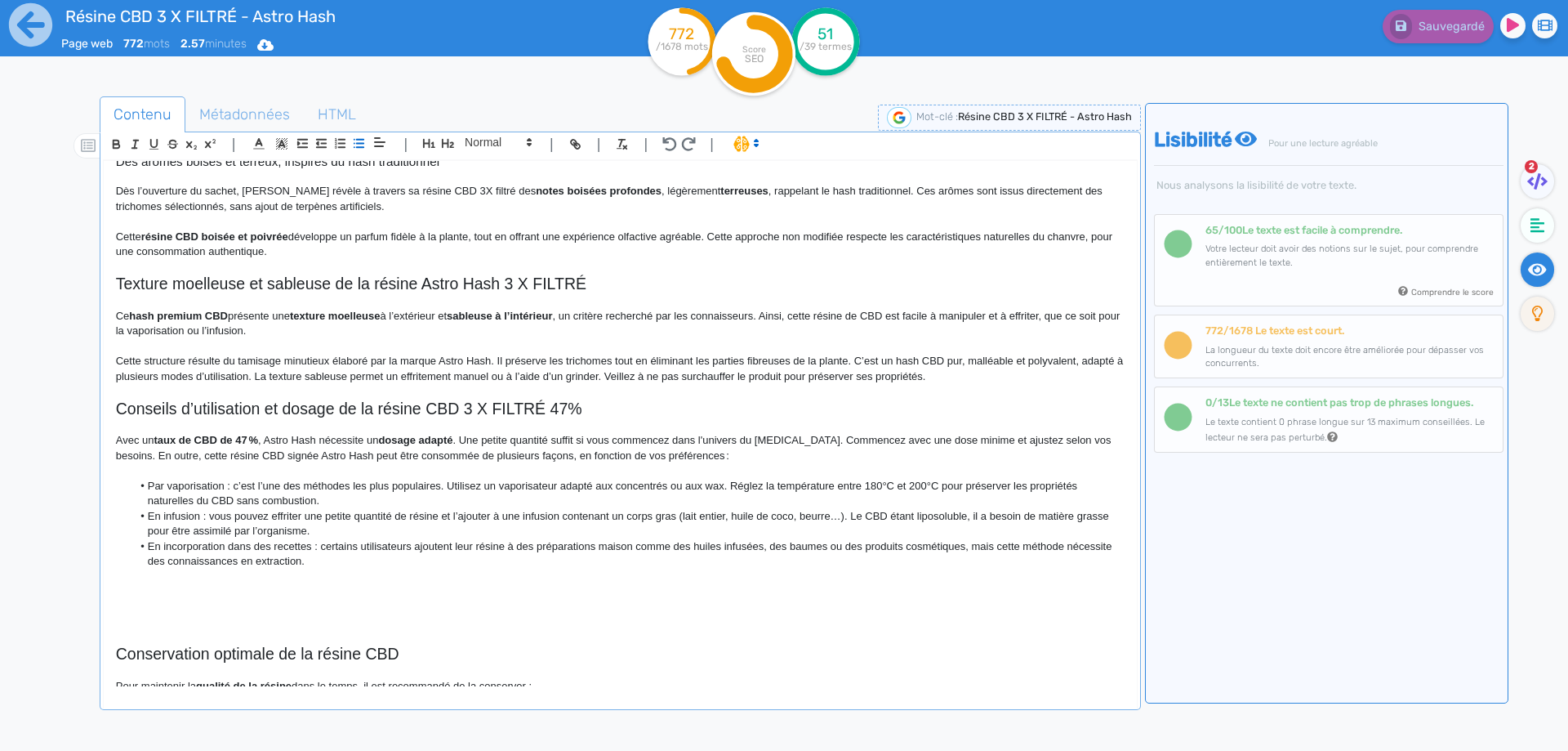
click at [774, 543] on li "En incorporation dans des recettes : certains utilisateurs ajoutent leur résine…" at bounding box center [628, 554] width 993 height 30
drag, startPoint x: 774, startPoint y: 543, endPoint x: 907, endPoint y: 546, distance: 133.0
click at [907, 546] on li "En incorporation dans des recettes : certains utilisateurs ajoutent leur résine…" at bounding box center [628, 554] width 993 height 30
click at [622, 550] on li "En incorporation dans des recettes : certains utilisateurs ajoutent leur résine…" at bounding box center [628, 554] width 993 height 30
drag, startPoint x: 622, startPoint y: 550, endPoint x: 934, endPoint y: 547, distance: 312.0
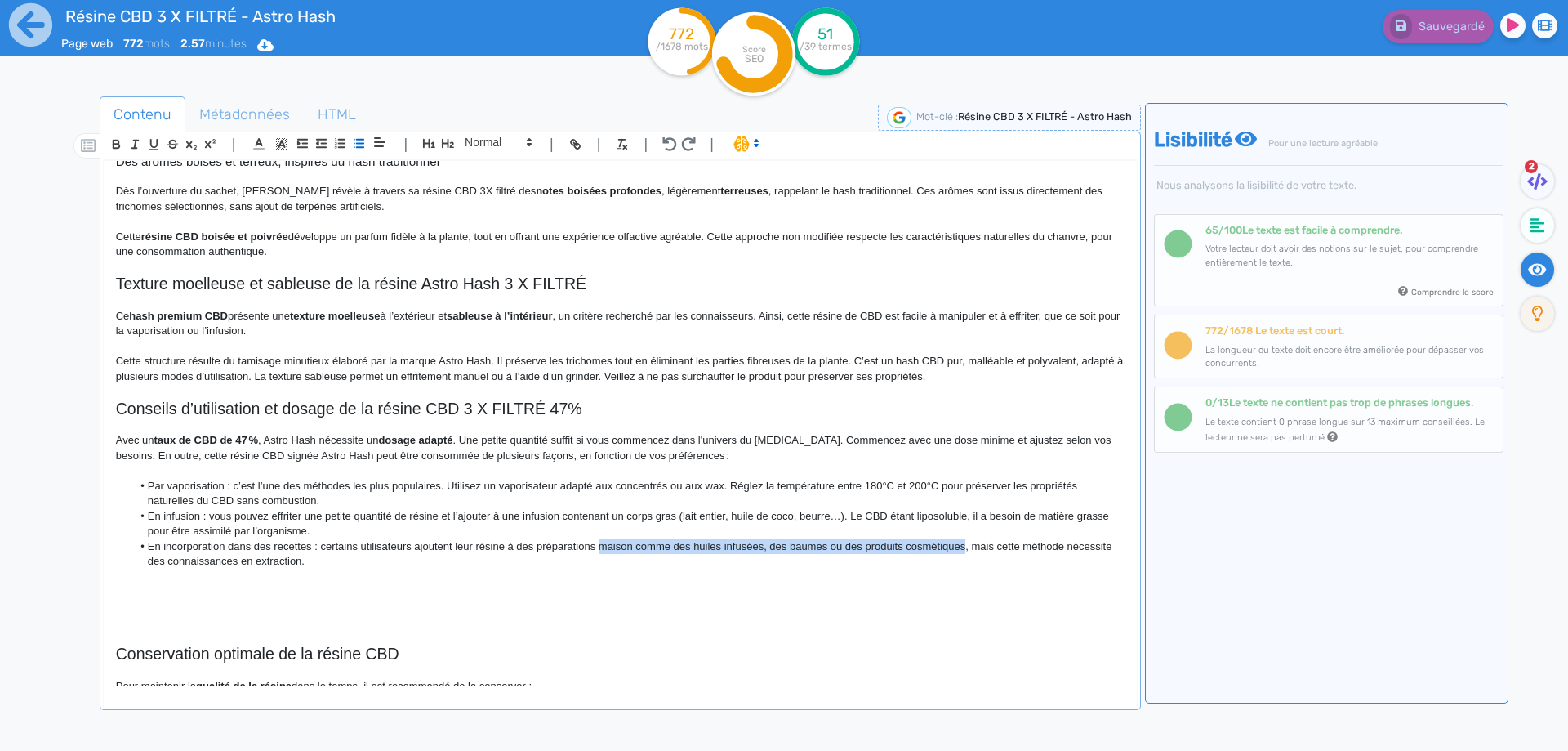
click at [934, 547] on li "En incorporation dans des recettes : certains utilisateurs ajoutent leur résine…" at bounding box center [628, 554] width 993 height 30
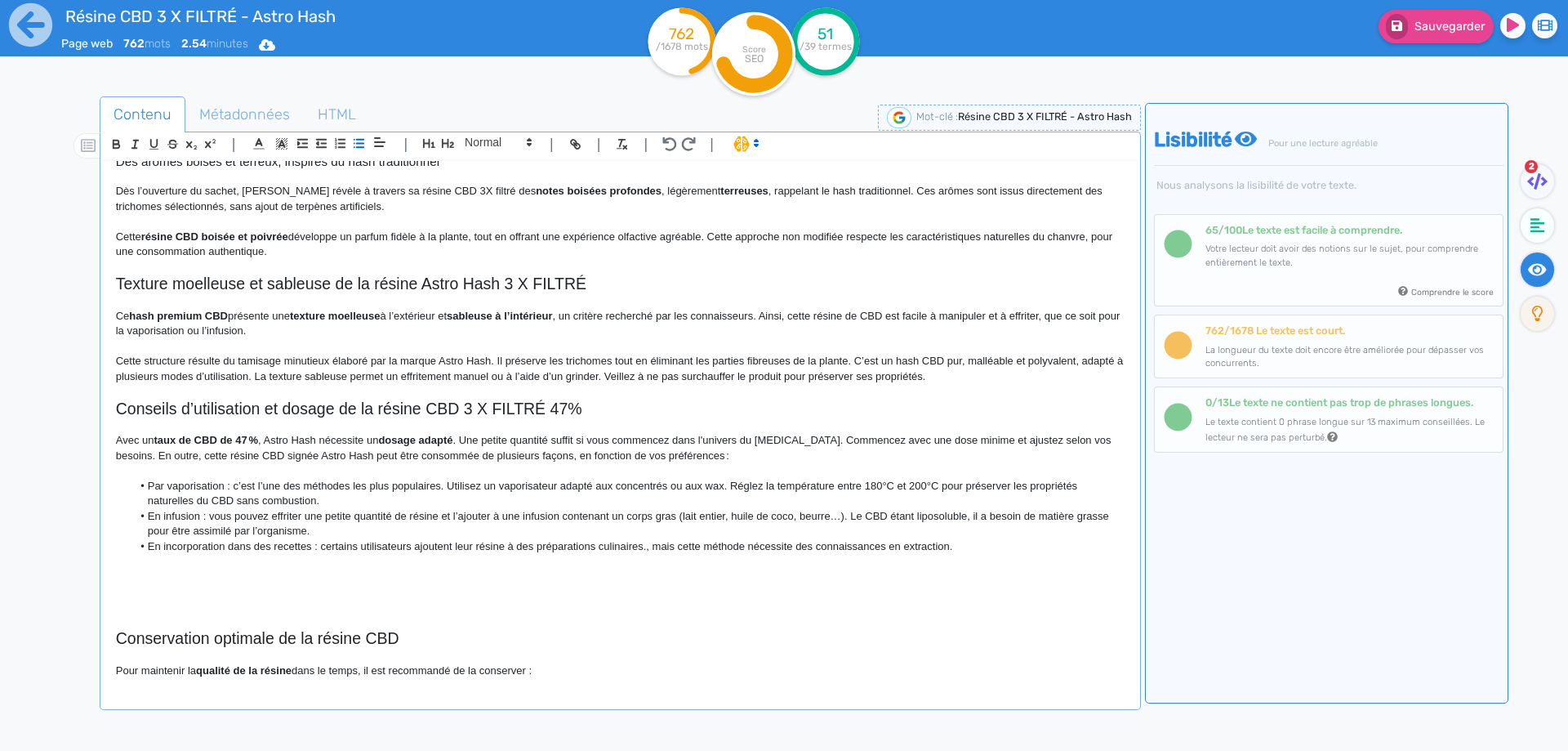
click at [870, 547] on li "En incorporation dans des recettes : certains utilisateurs ajoutent leur résine…" at bounding box center [628, 547] width 993 height 15
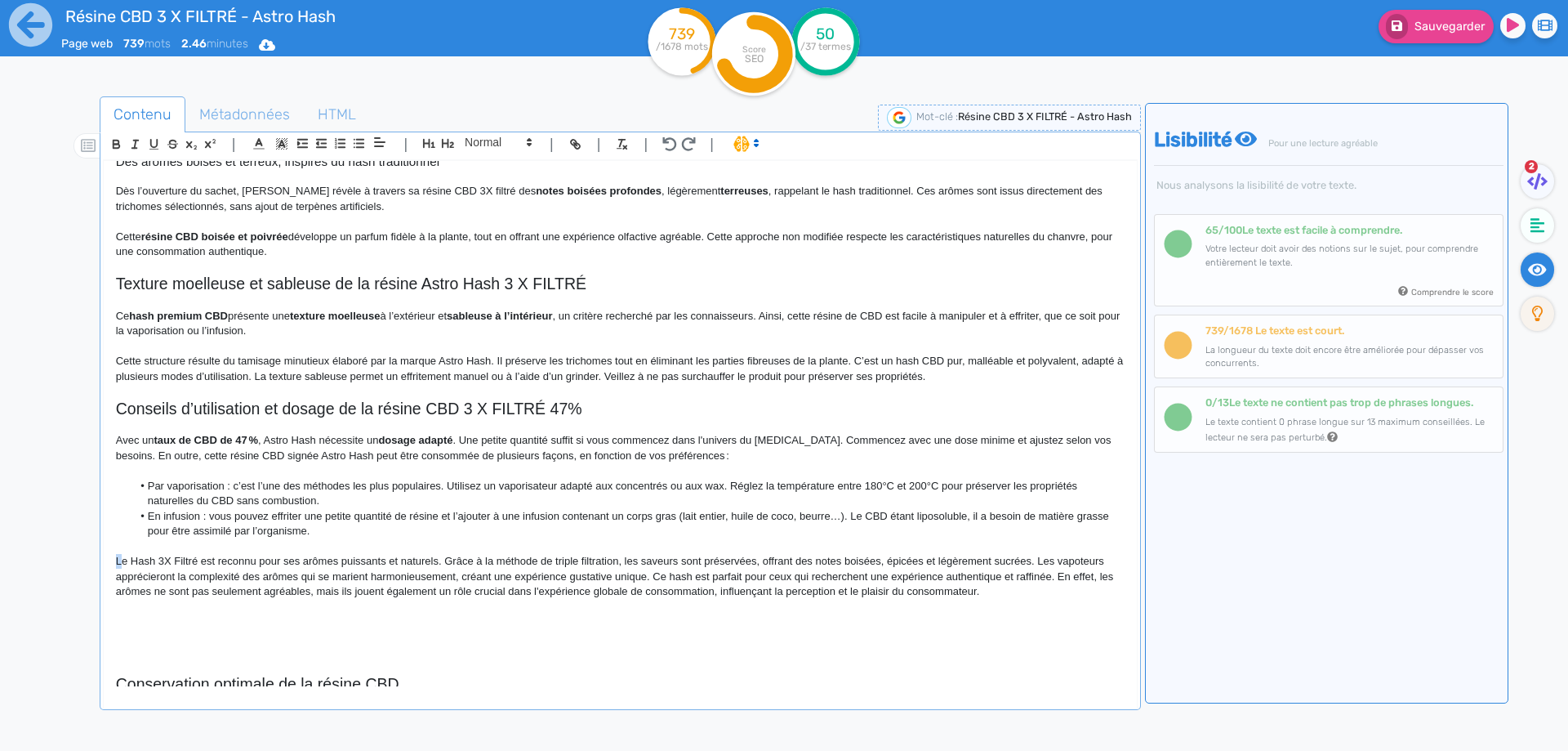
click at [121, 563] on p "Le Hash 3X Filtré est reconnu pour ses arômes puissants et naturels. Grâce à la…" at bounding box center [620, 577] width 1009 height 45
click at [132, 561] on p "Ce Hash 3X Filtré est reconnu pour ses arômes puissants et naturels. Grâce à la…" at bounding box center [620, 577] width 1009 height 45
click at [138, 561] on p "Ce Hash 3X Filtré est reconnu pour ses arômes puissants et naturels. Grâce à la…" at bounding box center [620, 577] width 1009 height 45
click at [137, 560] on p "Ce Hash 3X Filtré est reconnu pour ses arômes puissants et naturels. Grâce à la…" at bounding box center [620, 577] width 1009 height 45
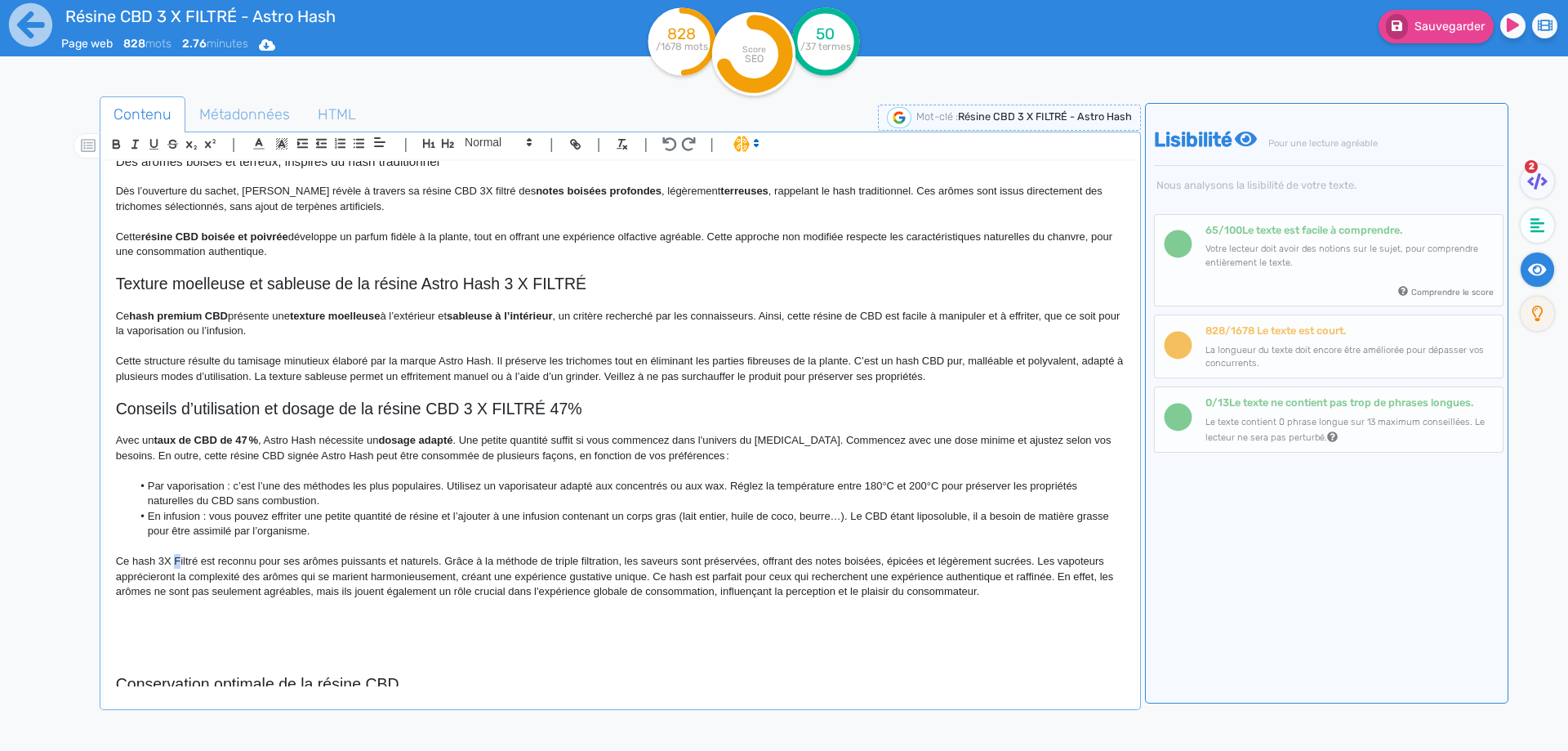
click at [177, 556] on p "Ce hash 3X Filtré est reconnu pour ses arômes puissants et naturels. Grâce à la…" at bounding box center [620, 577] width 1009 height 45
click at [169, 558] on p "Ce hash 3X filtré est reconnu pour ses arômes puissants et naturels. Grâce à la…" at bounding box center [620, 577] width 1009 height 45
click at [164, 561] on p "Ce hash 3X filtré est reconnu pour ses arômes puissants et naturels. Grâce à la…" at bounding box center [620, 577] width 1009 height 45
click at [180, 560] on p "Ce hash 3 X filtré est reconnu pour ses arômes puissants et naturels. Grâce à l…" at bounding box center [620, 577] width 1009 height 45
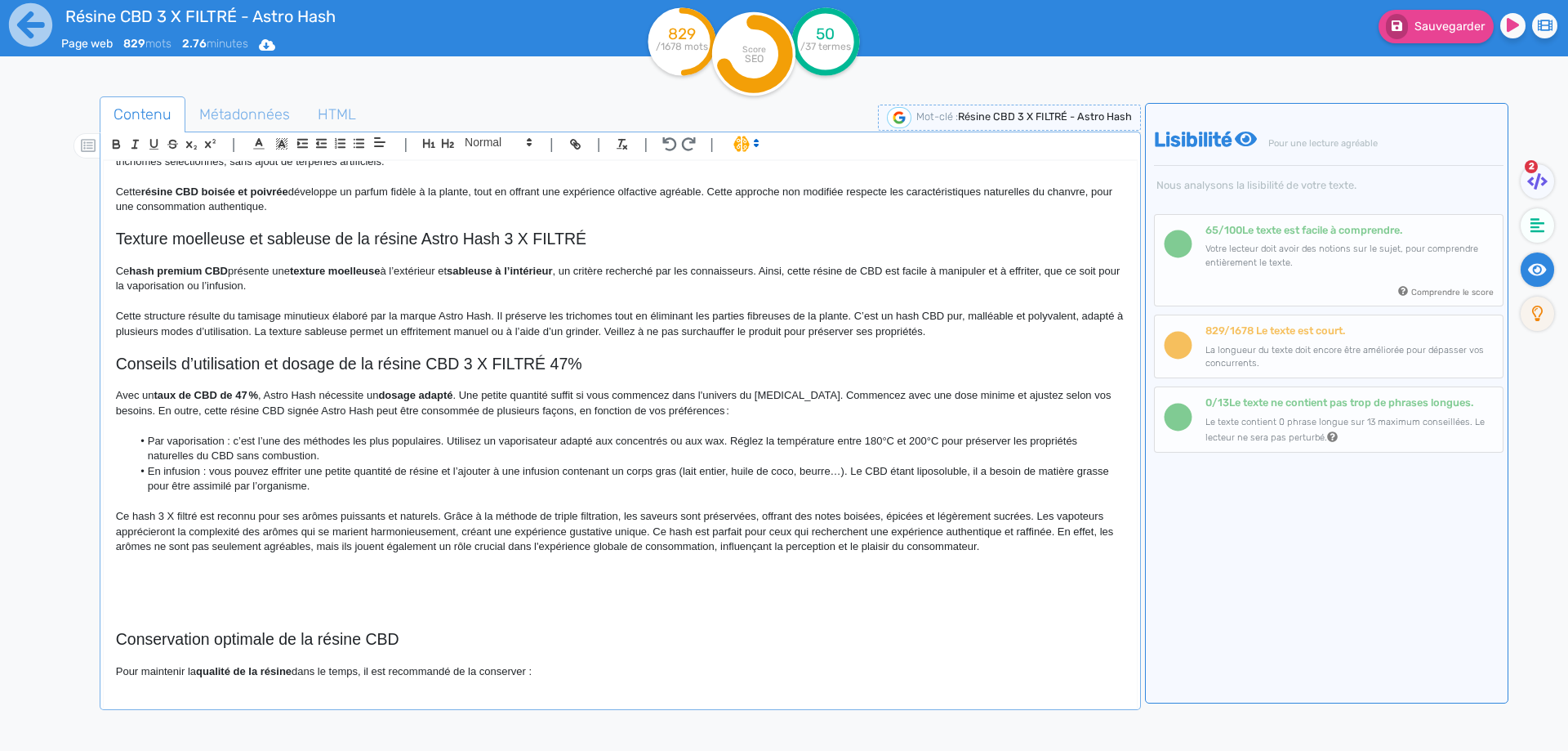
scroll to position [459, 0]
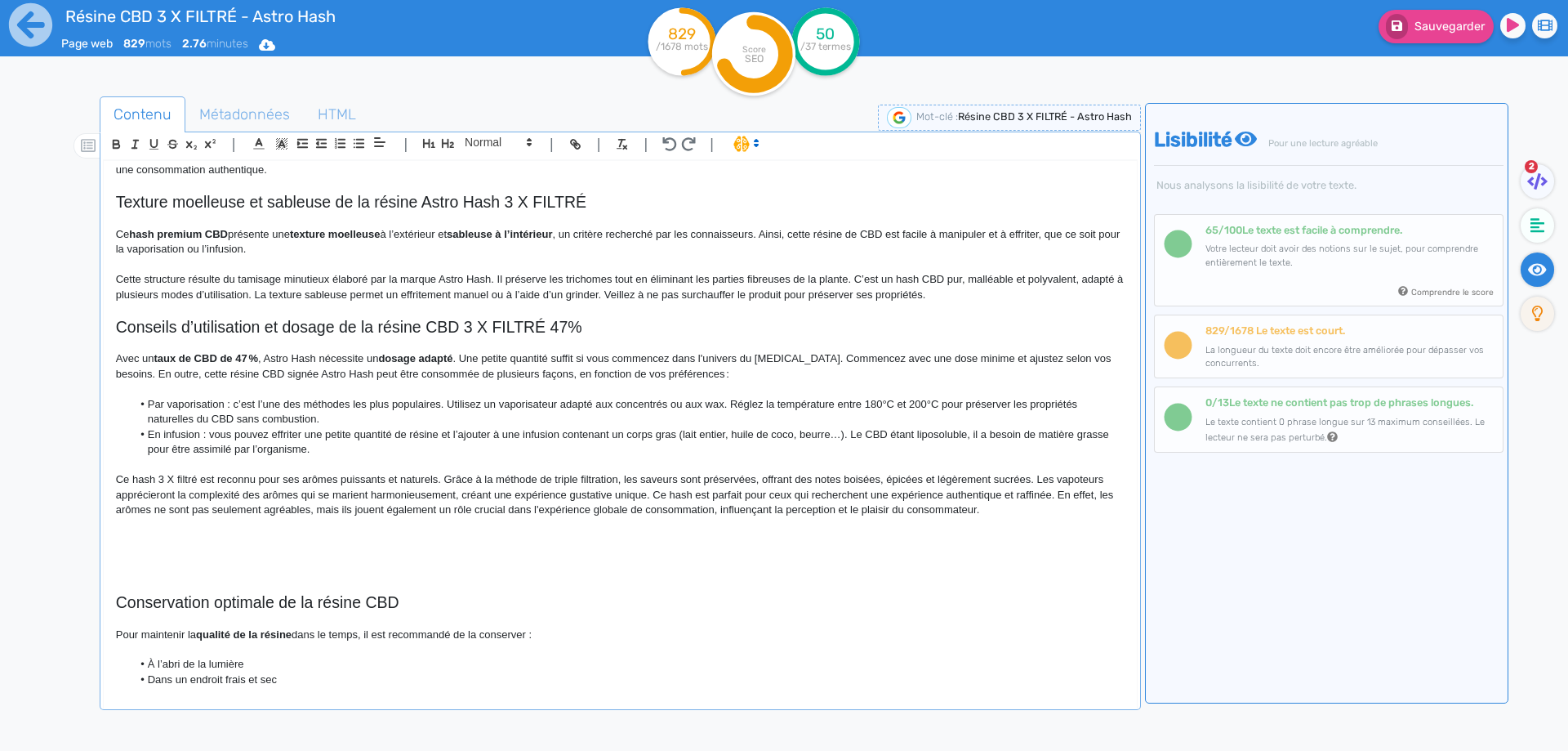
click at [328, 480] on p "Ce hash 3 X filtré est reconnu pour ses arômes puissants et naturels. Grâce à l…" at bounding box center [620, 495] width 1009 height 45
drag, startPoint x: 328, startPoint y: 480, endPoint x: 409, endPoint y: 477, distance: 81.1
click at [409, 477] on p "Ce hash 3 X filtré est reconnu pour ses arômes puissants et naturels . Grâce à …" at bounding box center [620, 495] width 1009 height 45
click at [512, 490] on p "Ce hash 3 X filtré est reconnu pour ses arômes puissants et naturels . Grâce à …" at bounding box center [620, 495] width 1009 height 45
click at [1026, 479] on p "Ce hash 3 X filtré est reconnu pour ses arômes puissants et naturels . Grâce à …" at bounding box center [620, 495] width 1009 height 45
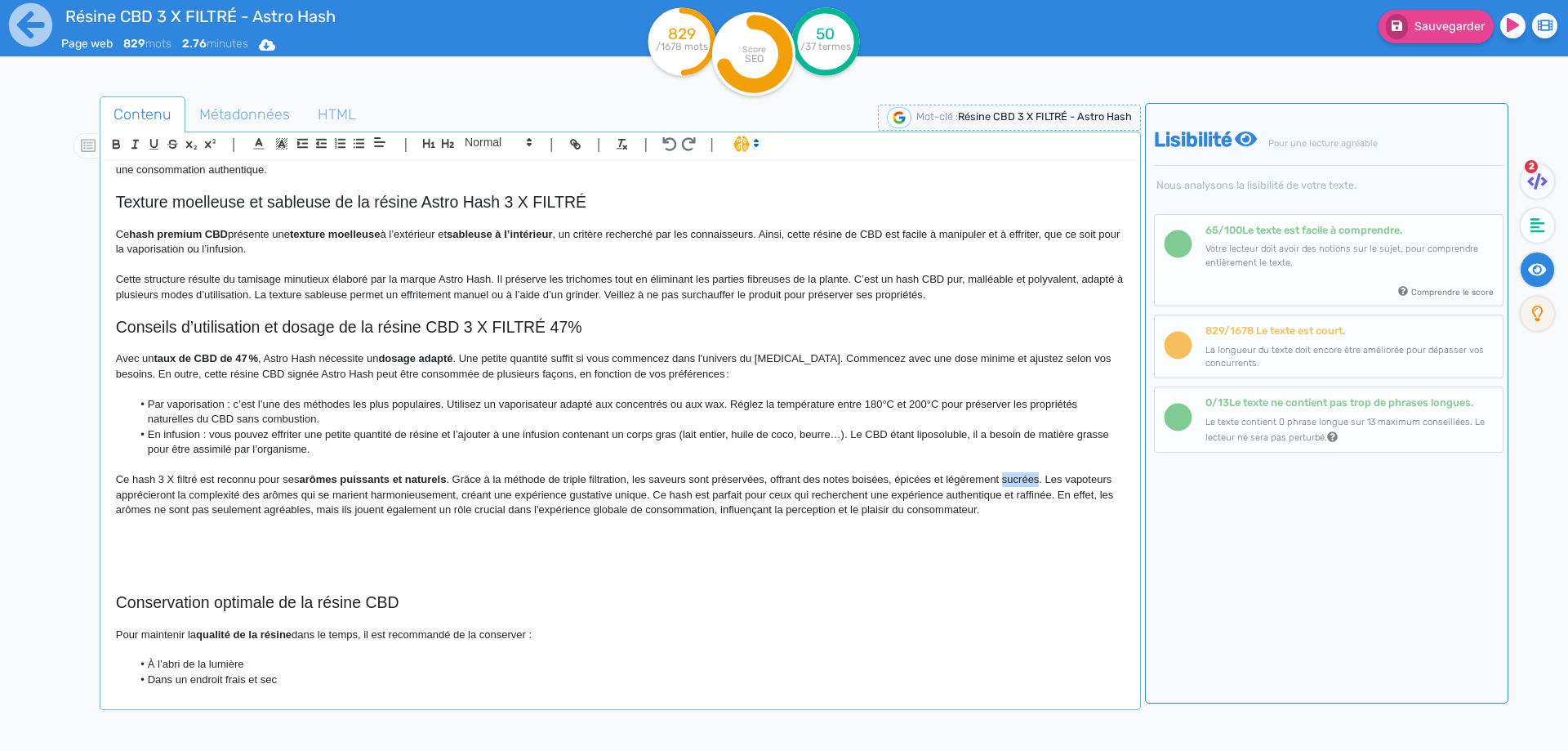
click at [1026, 479] on p "Ce hash 3 X filtré est reconnu pour ses arômes puissants et naturels . Grâce à …" at bounding box center [620, 495] width 1009 height 45
click at [931, 589] on p at bounding box center [620, 585] width 1009 height 15
click at [505, 492] on p "Ce hash 3 X filtré est reconnu pour ses arômes puissants et naturels . Grâce à …" at bounding box center [620, 495] width 1009 height 45
click at [521, 492] on p "Ce hash 3 X filtré est reconnu pour ses arômes puissants et naturels . Grâce à …" at bounding box center [620, 495] width 1009 height 45
drag, startPoint x: 521, startPoint y: 492, endPoint x: 675, endPoint y: 493, distance: 154.0
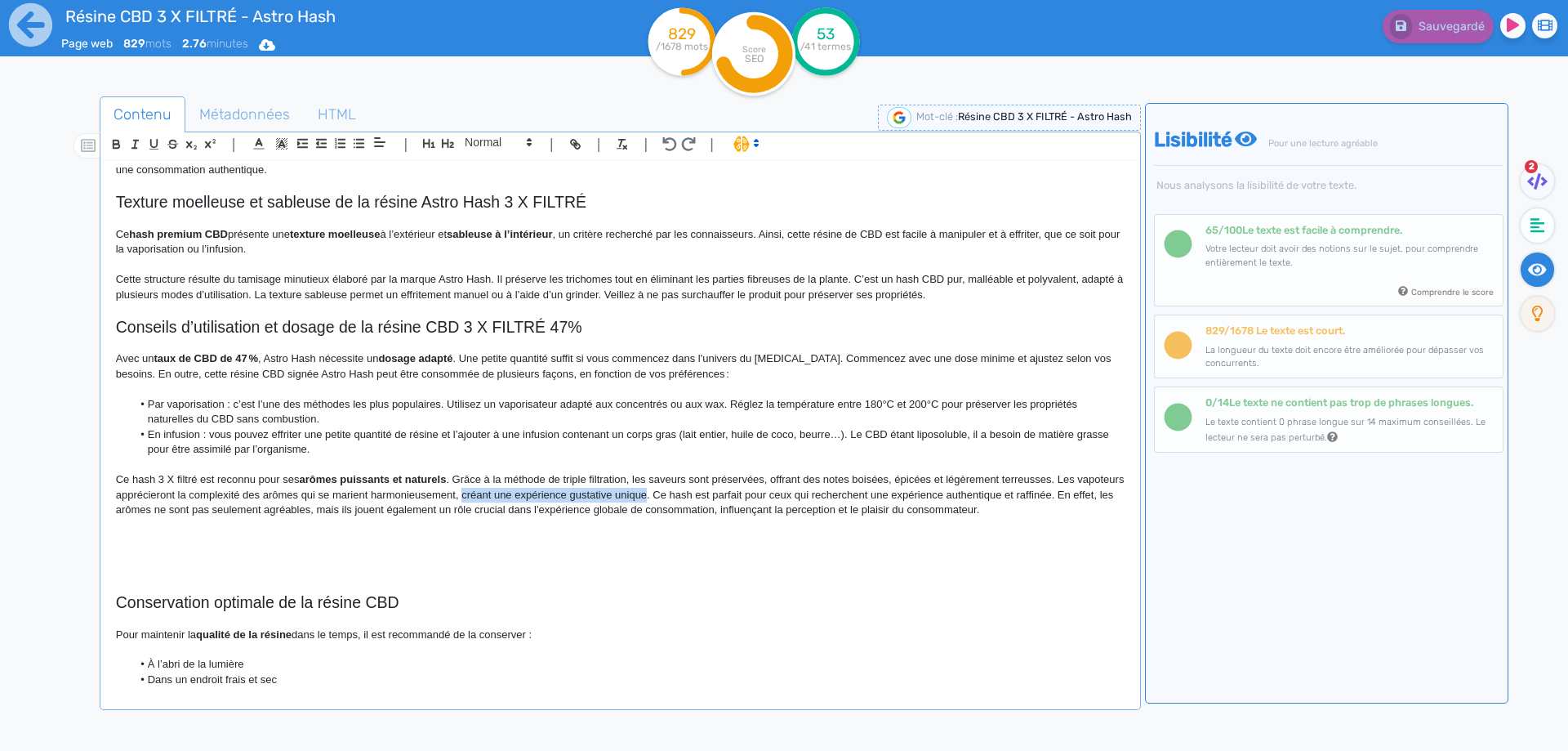
click at [675, 493] on p "Ce hash 3 X filtré est reconnu pour ses arômes puissants et naturels . Grâce à …" at bounding box center [620, 495] width 1009 height 45
click at [513, 493] on p "Ce hash 3 X filtré est reconnu pour ses arômes puissants et naturels . Grâce à …" at bounding box center [620, 495] width 1009 height 45
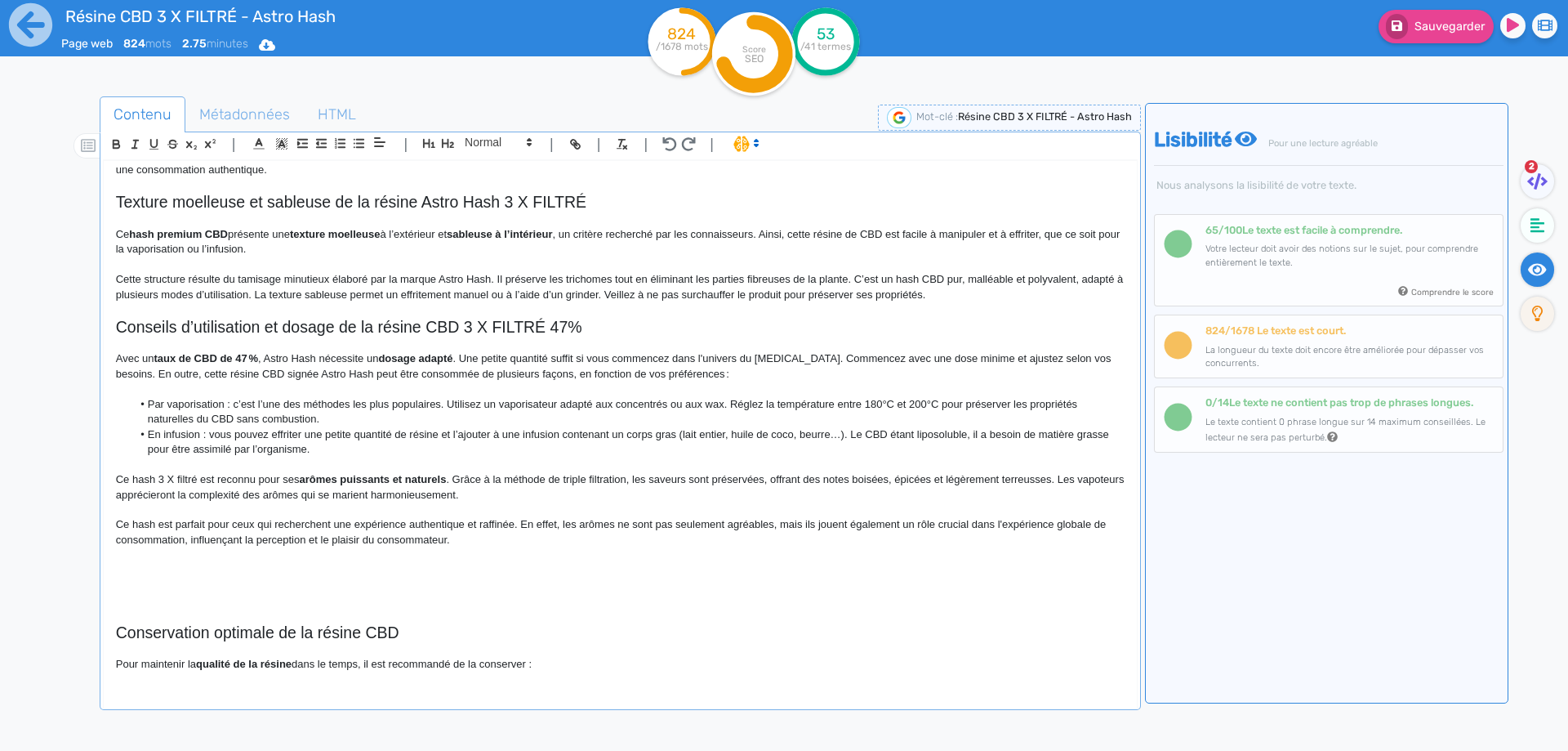
click at [142, 526] on p "Ce hash est parfait pour ceux qui recherchent une expérience authentique et raf…" at bounding box center [620, 532] width 1009 height 30
click at [880, 521] on p "Ce produit à base de CBD est parfait pour ceux qui recherchent une expérience a…" at bounding box center [620, 532] width 1009 height 30
click at [297, 545] on p "Ce produit à base de CBD est parfait pour ceux qui recherchent une expérience a…" at bounding box center [620, 532] width 1009 height 30
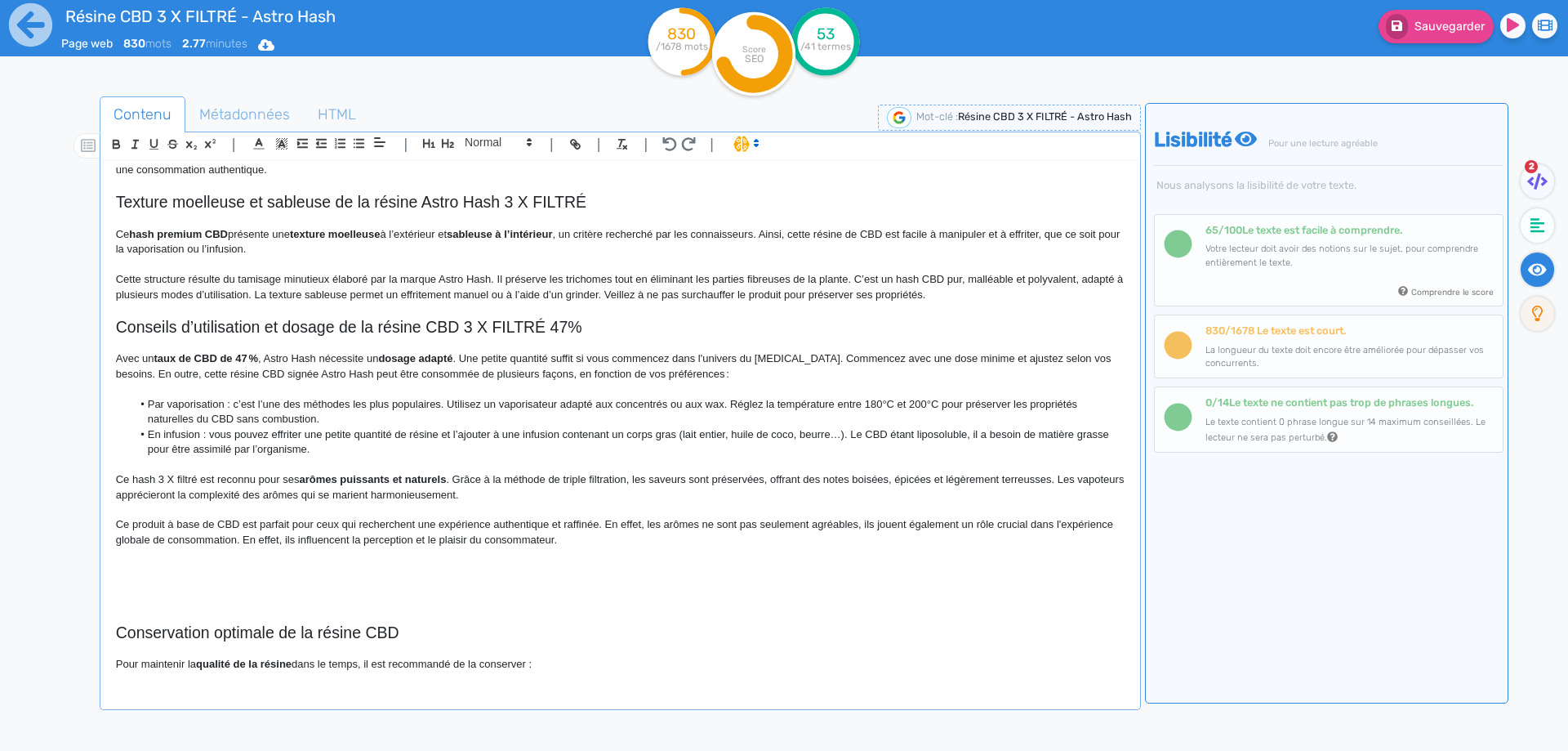
click at [500, 544] on p "Ce produit à base de CBD est parfait pour ceux qui recherchent une expérience a…" at bounding box center [620, 532] width 1009 height 30
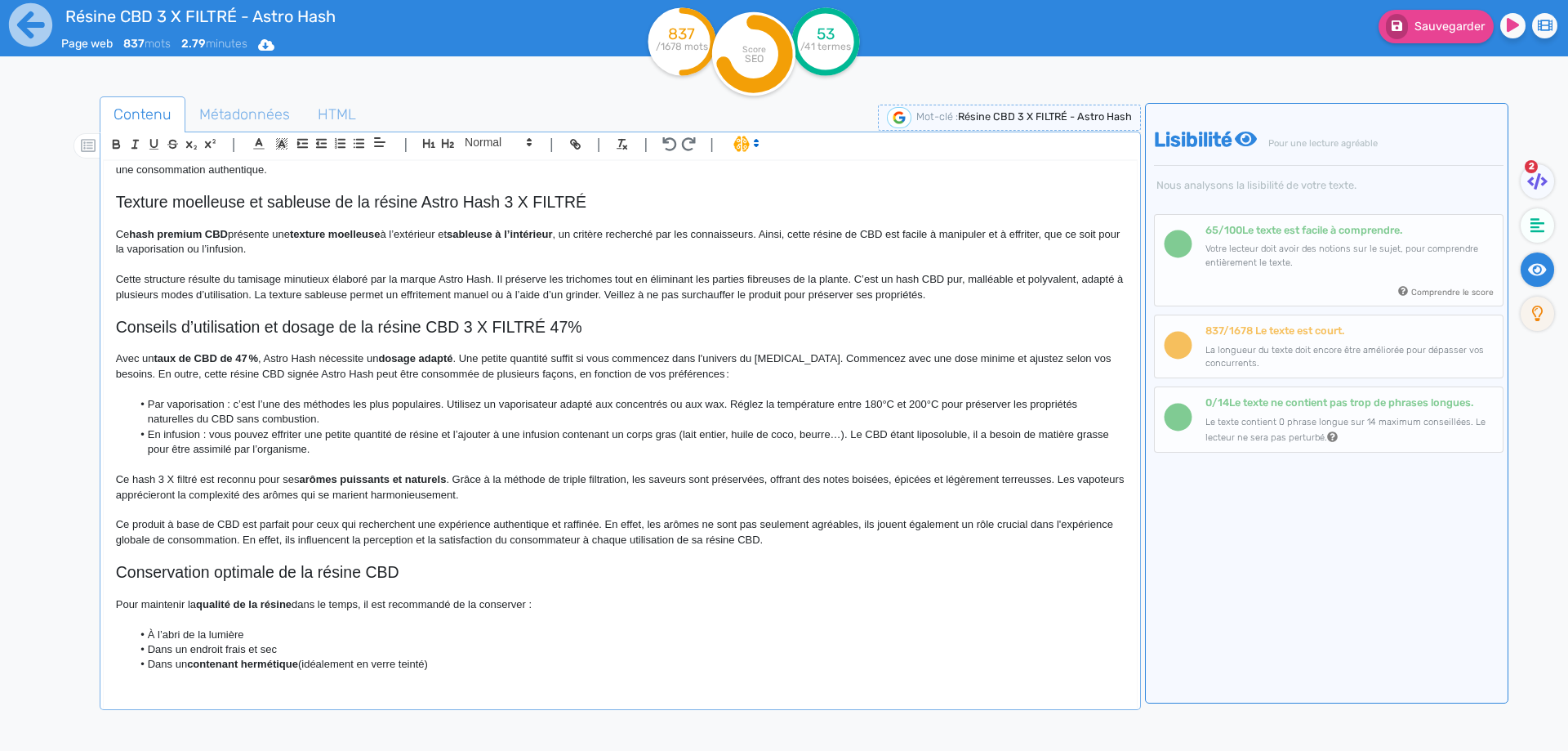
scroll to position [595, 0]
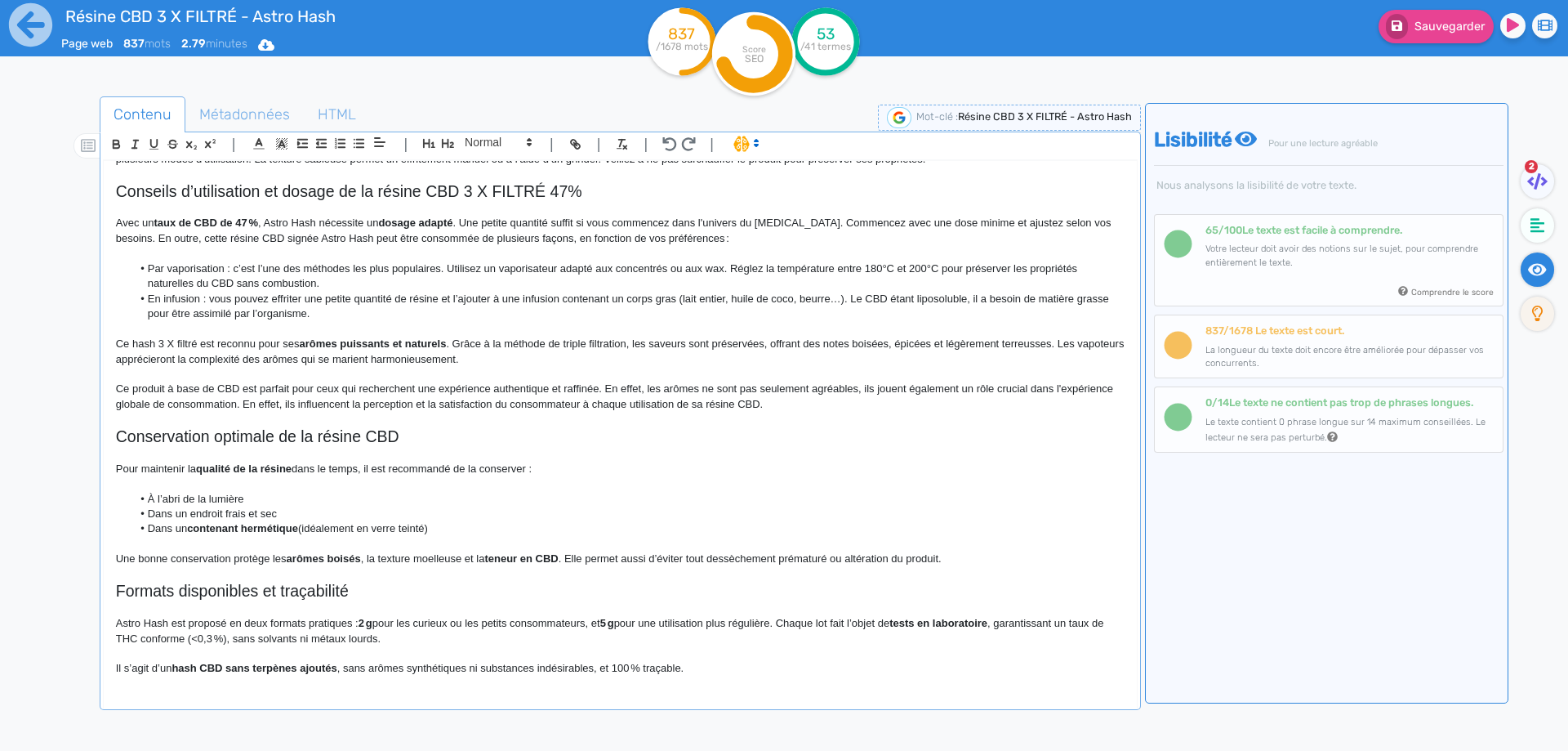
click at [218, 439] on h2 "Conservation optimale de la résine CBD" at bounding box center [620, 437] width 1009 height 19
copy h2 "Conservation optimale de la résine CBD"
click at [205, 469] on strong "qualité de la résine" at bounding box center [243, 468] width 95 height 12
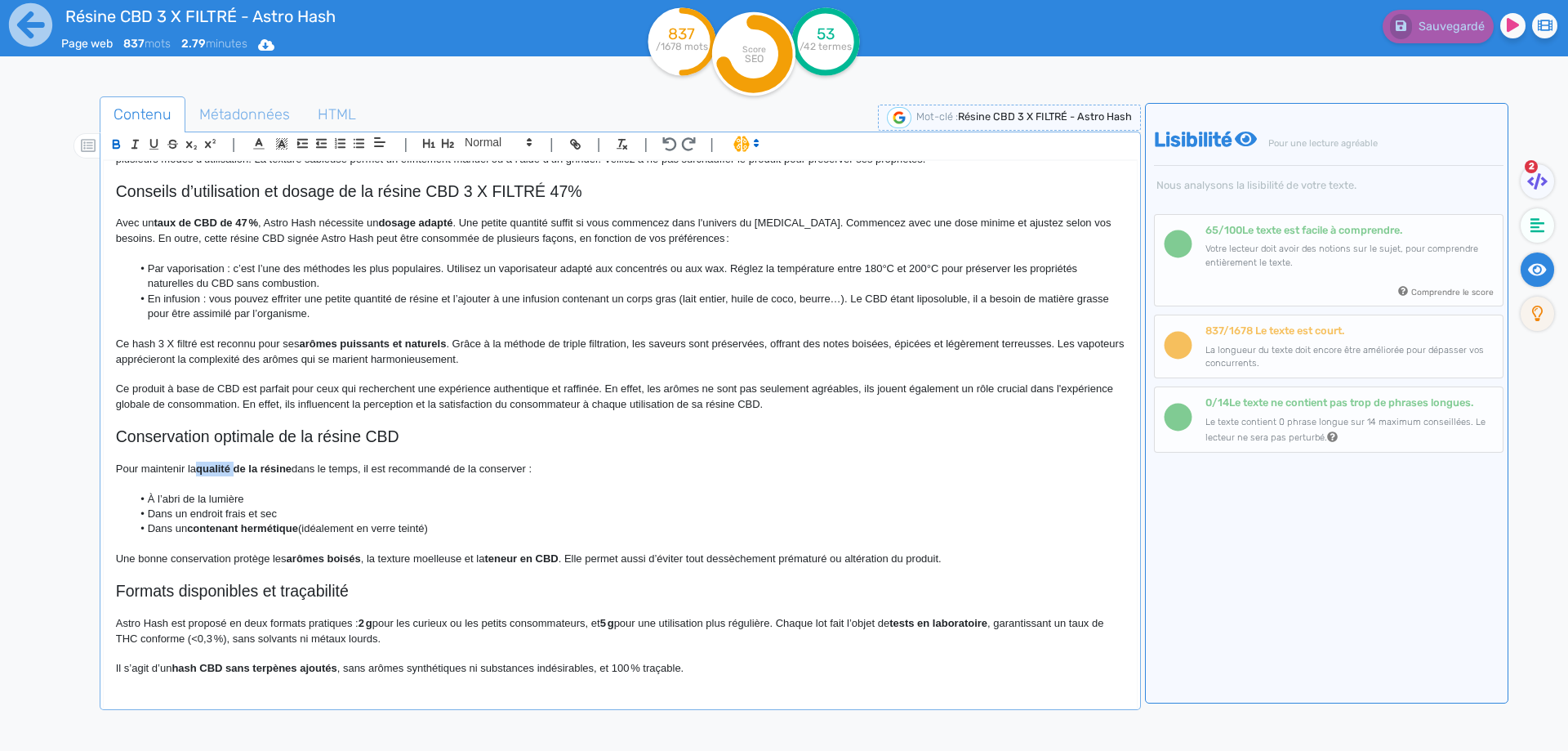
click at [205, 469] on strong "qualité de la résine" at bounding box center [243, 468] width 95 height 12
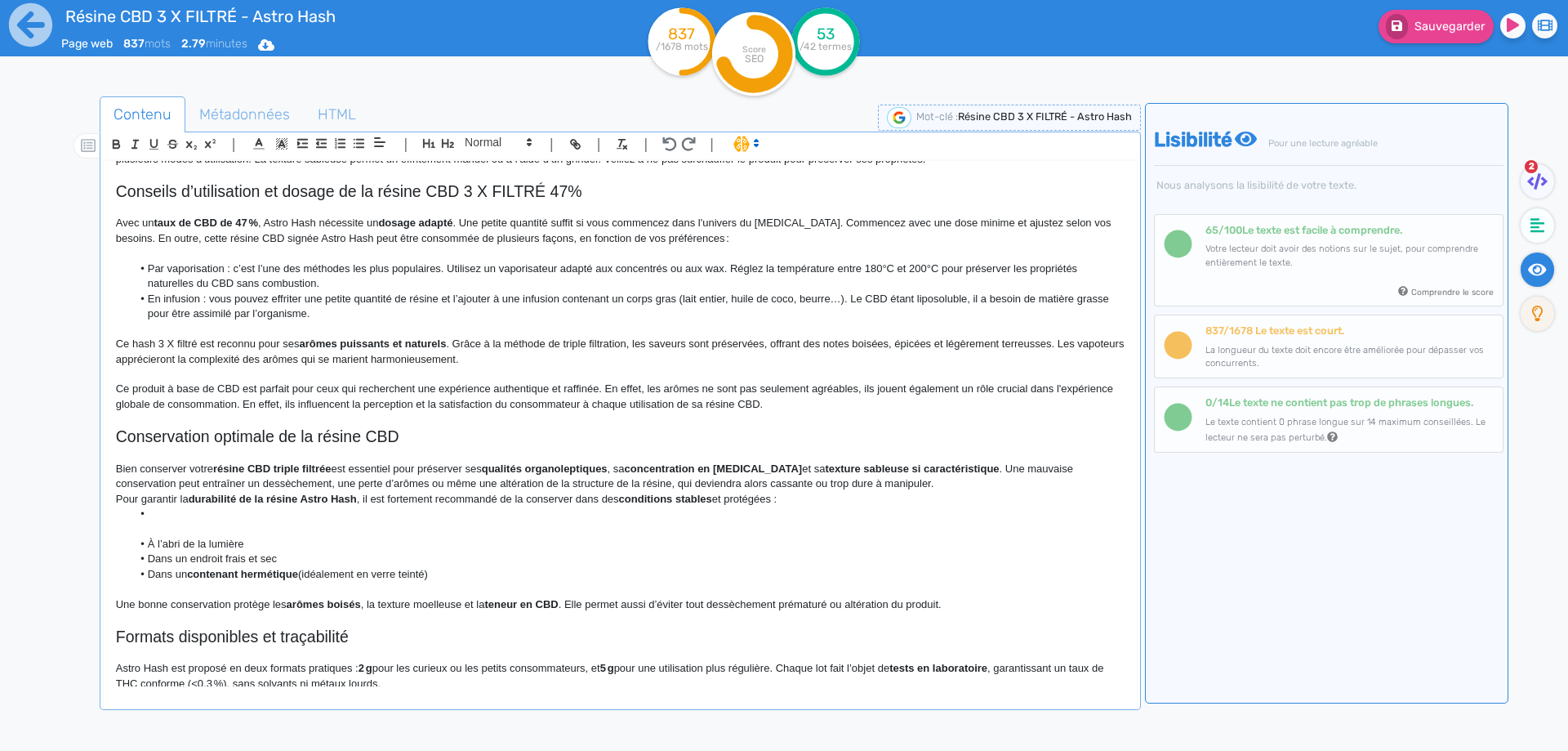
click at [192, 528] on p at bounding box center [620, 529] width 1009 height 15
click at [319, 459] on p at bounding box center [620, 454] width 1009 height 15
click at [323, 473] on strong "résine CBD triple filtrée" at bounding box center [272, 468] width 119 height 12
drag, startPoint x: 323, startPoint y: 473, endPoint x: 232, endPoint y: 466, distance: 91.3
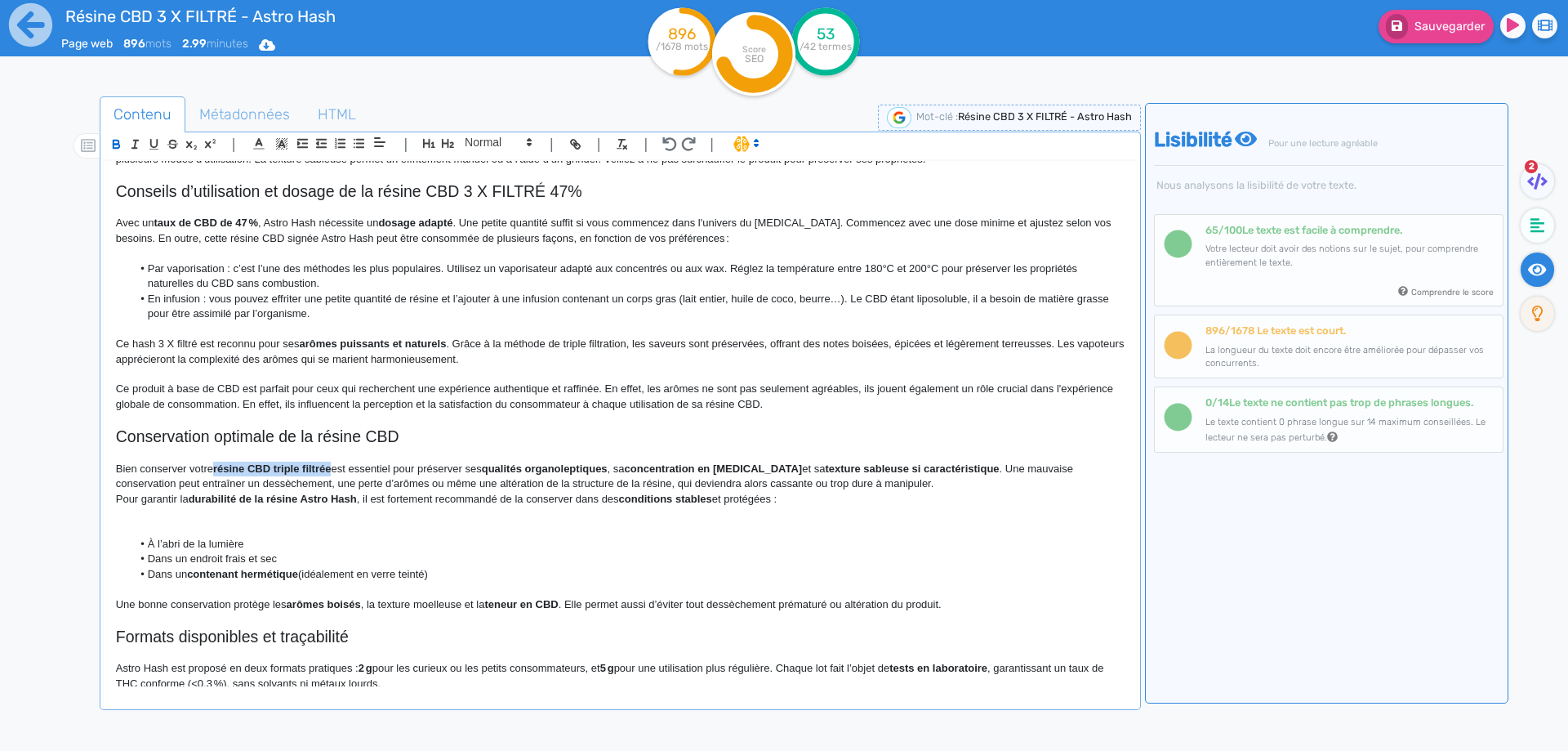
click at [232, 466] on strong "résine CBD triple filtrée" at bounding box center [272, 468] width 119 height 12
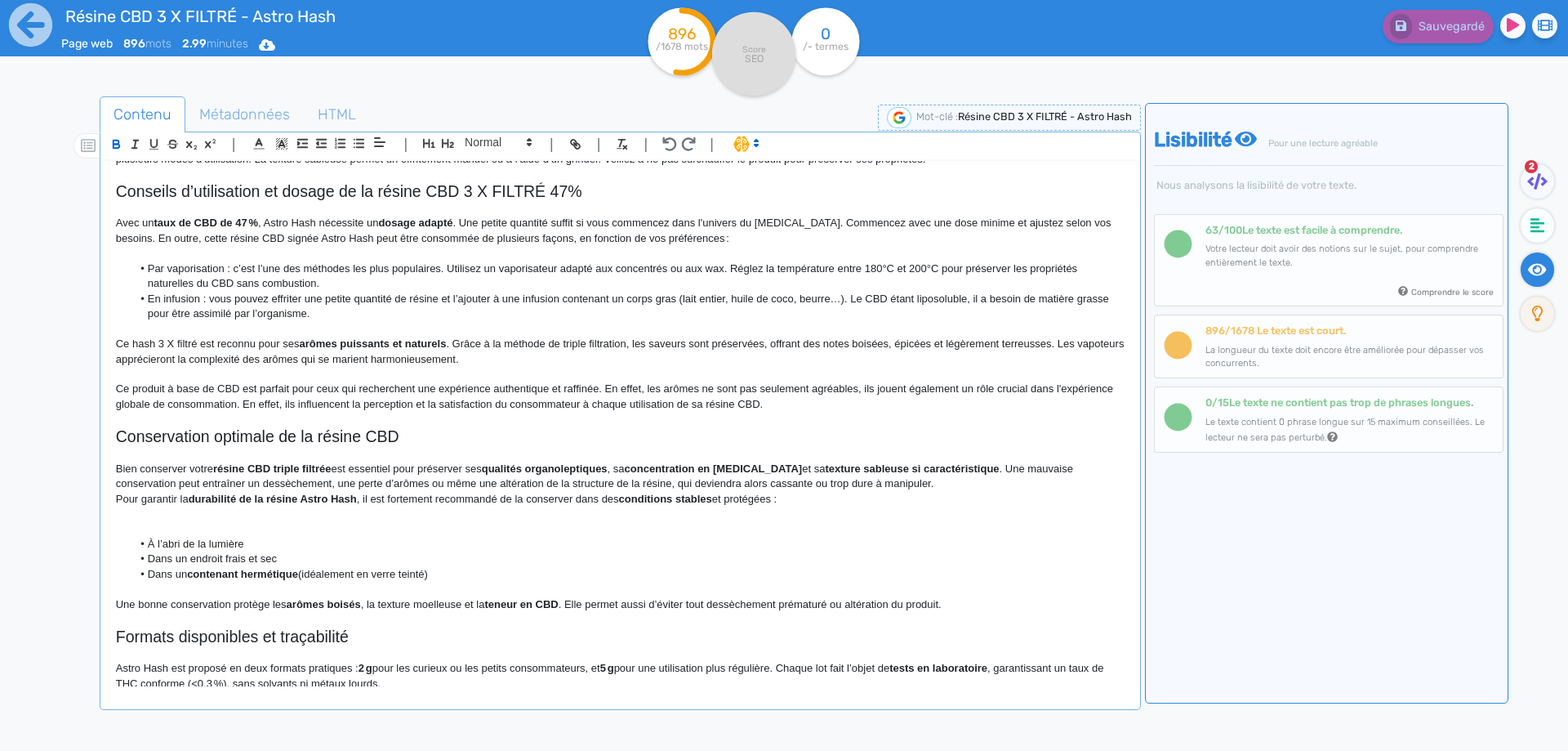
click at [601, 382] on p "Ce produit à base de CBD est parfait pour ceux qui recherchent une expérience a…" at bounding box center [620, 397] width 1009 height 30
click at [491, 465] on strong "qualités organoleptiques" at bounding box center [545, 468] width 126 height 12
drag, startPoint x: 491, startPoint y: 465, endPoint x: 579, endPoint y: 465, distance: 88.0
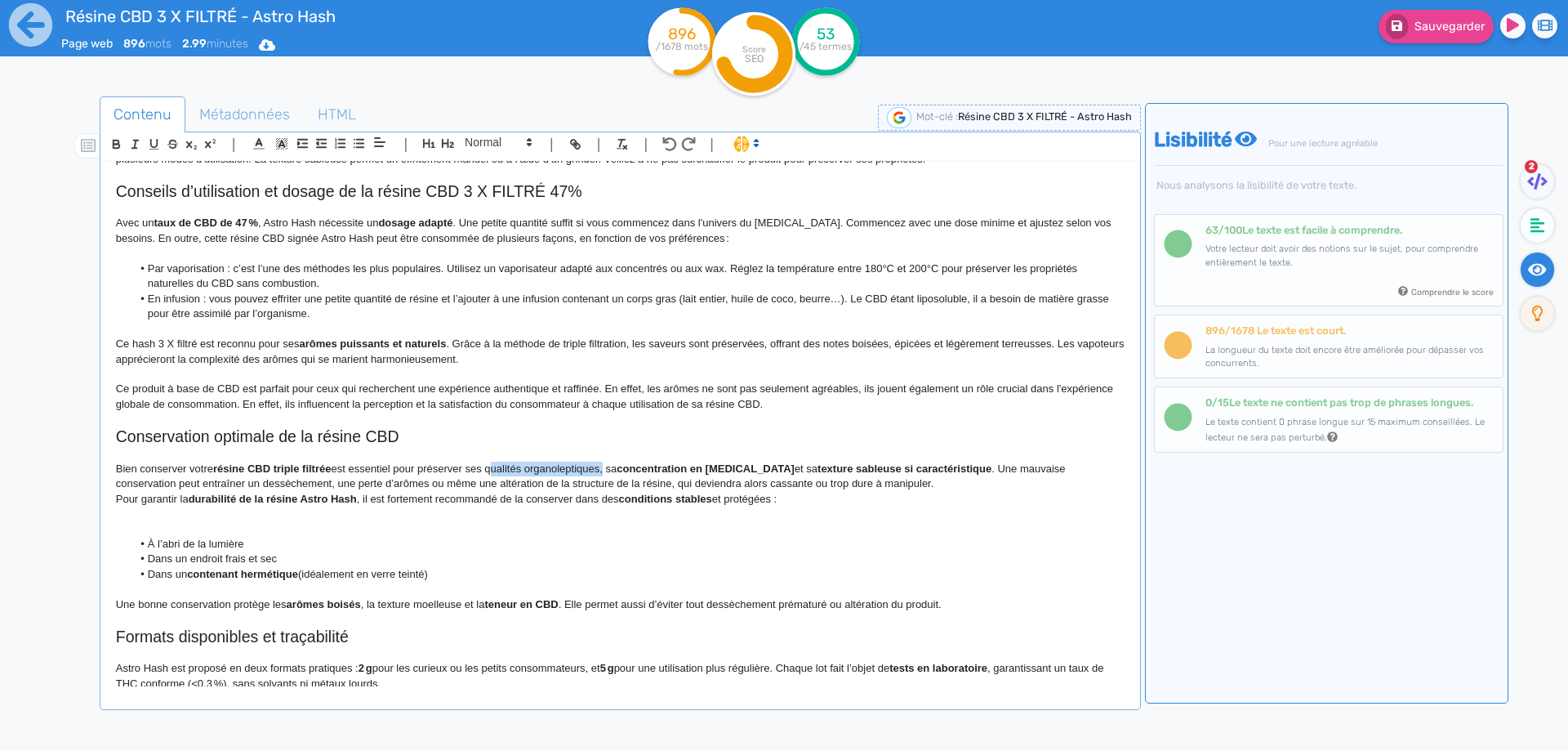
click at [551, 465] on p "Bien conserver votre résine CBD triple filtrée est essentiel pour préserver ses…" at bounding box center [620, 477] width 1009 height 30
copy p "organoleptiques"
click at [495, 468] on p "Bien conserver votre résine CBD triple filtrée est essentiel pour préserver ses…" at bounding box center [620, 477] width 1009 height 30
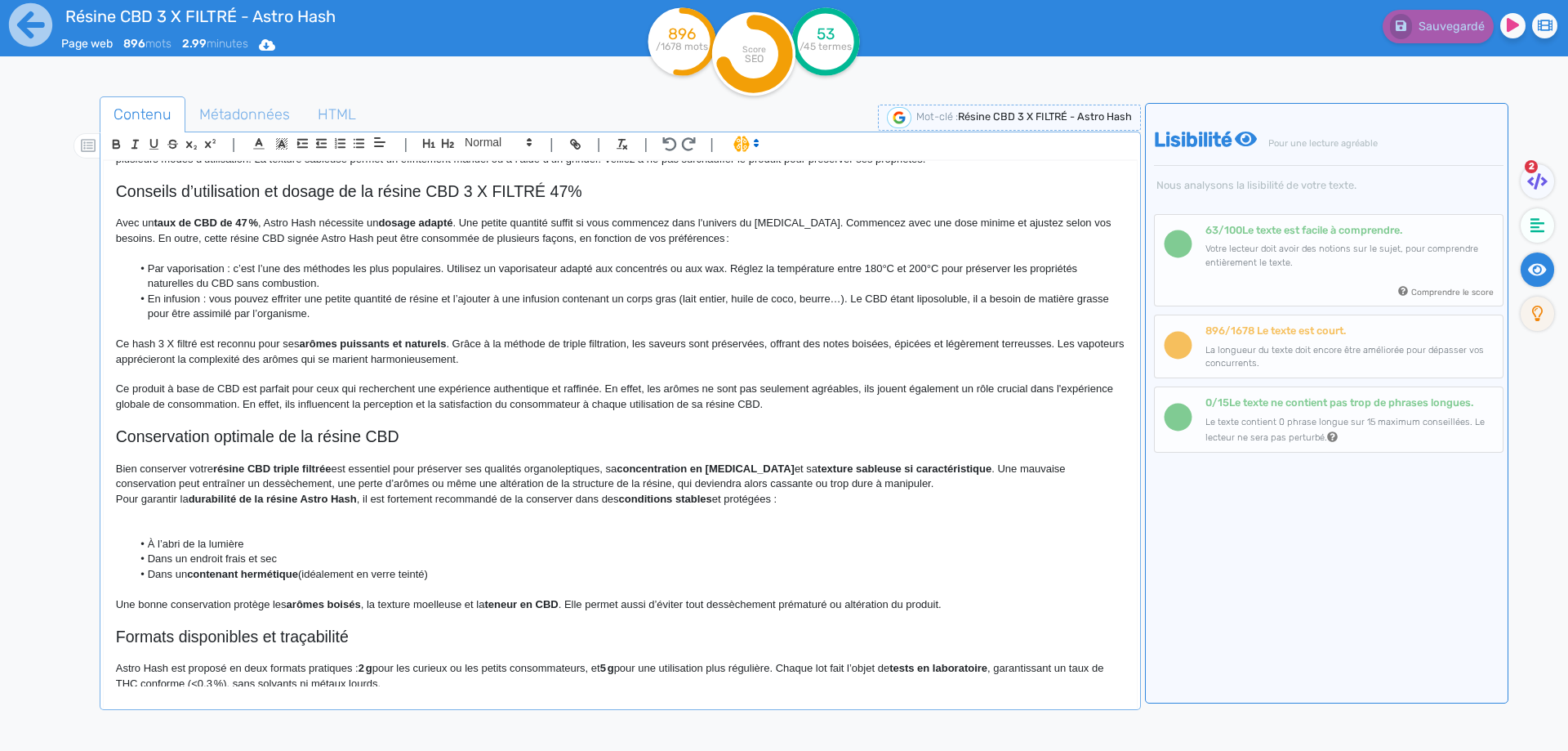
click at [495, 468] on p "Bien conserver votre résine CBD triple filtrée est essentiel pour préserver ses…" at bounding box center [620, 477] width 1009 height 30
drag, startPoint x: 495, startPoint y: 468, endPoint x: 551, endPoint y: 465, distance: 56.1
click at [551, 465] on p "Bien conserver votre résine CBD triple filtrée est essentiel pour préserver ses…" at bounding box center [620, 477] width 1009 height 30
click at [606, 469] on p "Bien conserver votre résine CBD triple filtrée est essentiel pour préserver son…" at bounding box center [620, 477] width 1009 height 30
drag, startPoint x: 606, startPoint y: 469, endPoint x: 752, endPoint y: 467, distance: 146.0
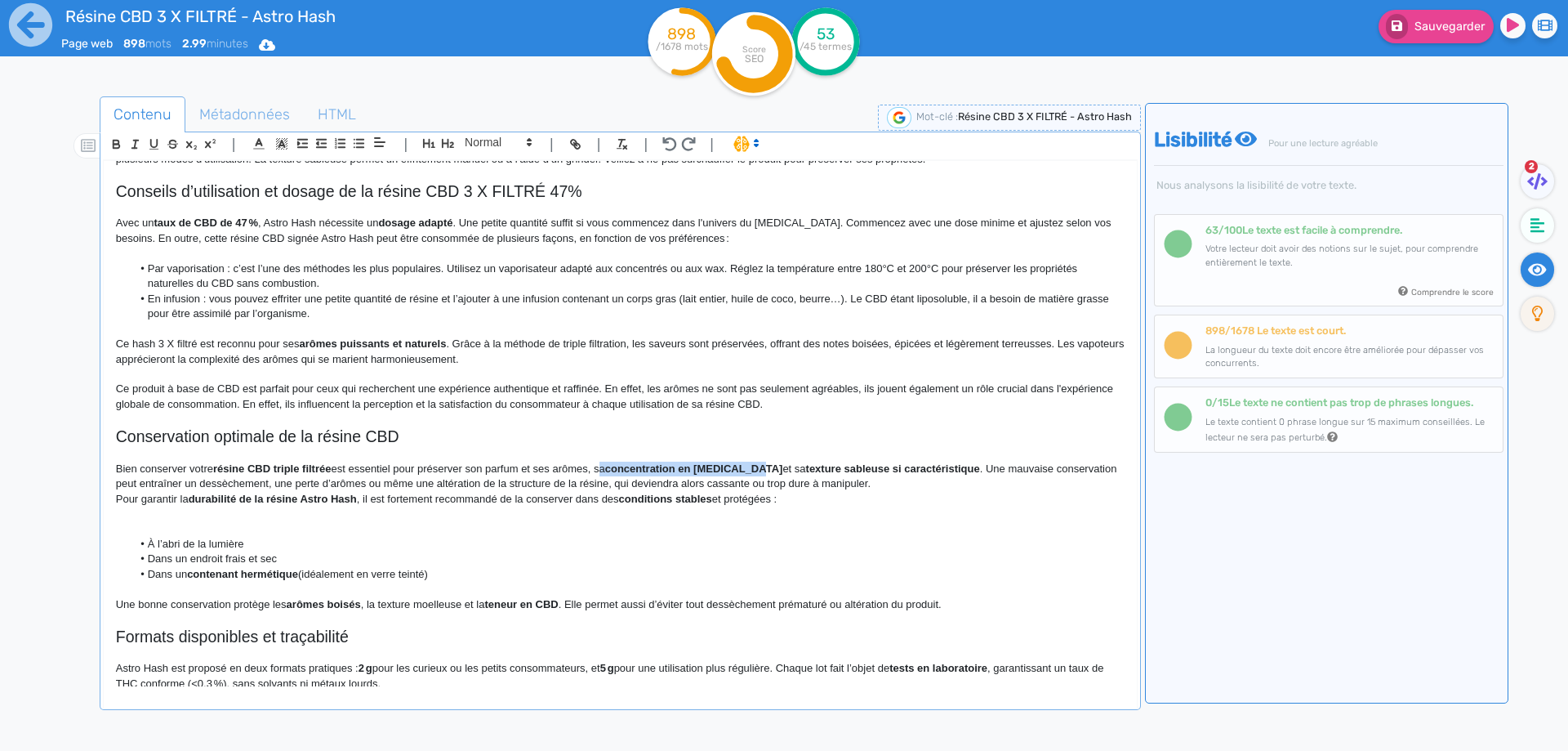
click at [752, 467] on p "Bien conserver votre résine CBD triple filtrée est essentiel pour préserver son…" at bounding box center [620, 477] width 1009 height 30
click at [631, 465] on strong "texture sableuse si caractéristique" at bounding box center [701, 468] width 174 height 12
drag, startPoint x: 631, startPoint y: 465, endPoint x: 758, endPoint y: 469, distance: 127.1
click at [758, 469] on strong "texture sableuse si caractéristique" at bounding box center [701, 468] width 174 height 12
click at [796, 487] on p "Bien conserver votre résine CBD triple filtrée est essentiel pour préserver son…" at bounding box center [620, 477] width 1009 height 30
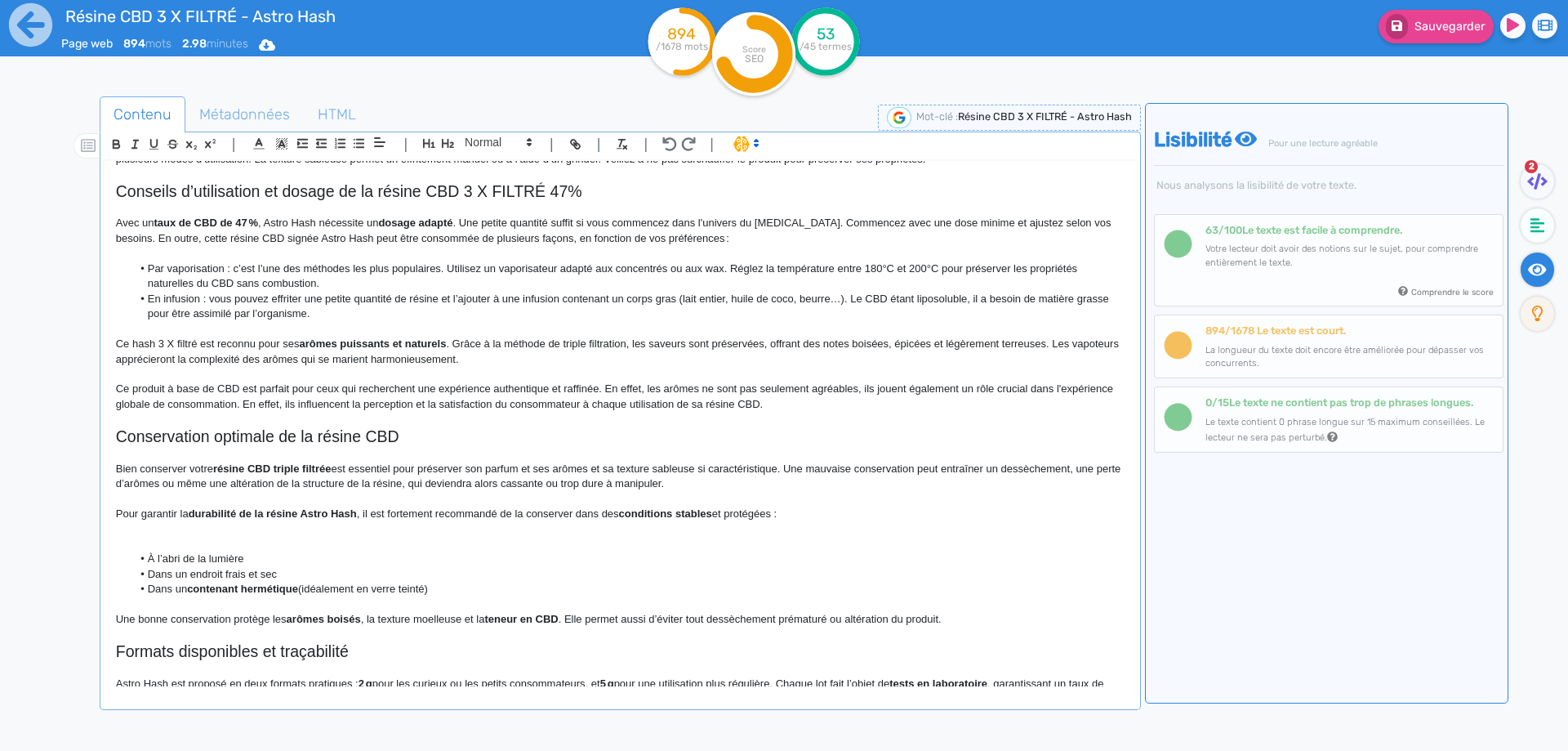
click at [562, 465] on p "Bien conserver votre résine CBD triple filtrée est essentiel pour préserver son…" at bounding box center [620, 477] width 1009 height 30
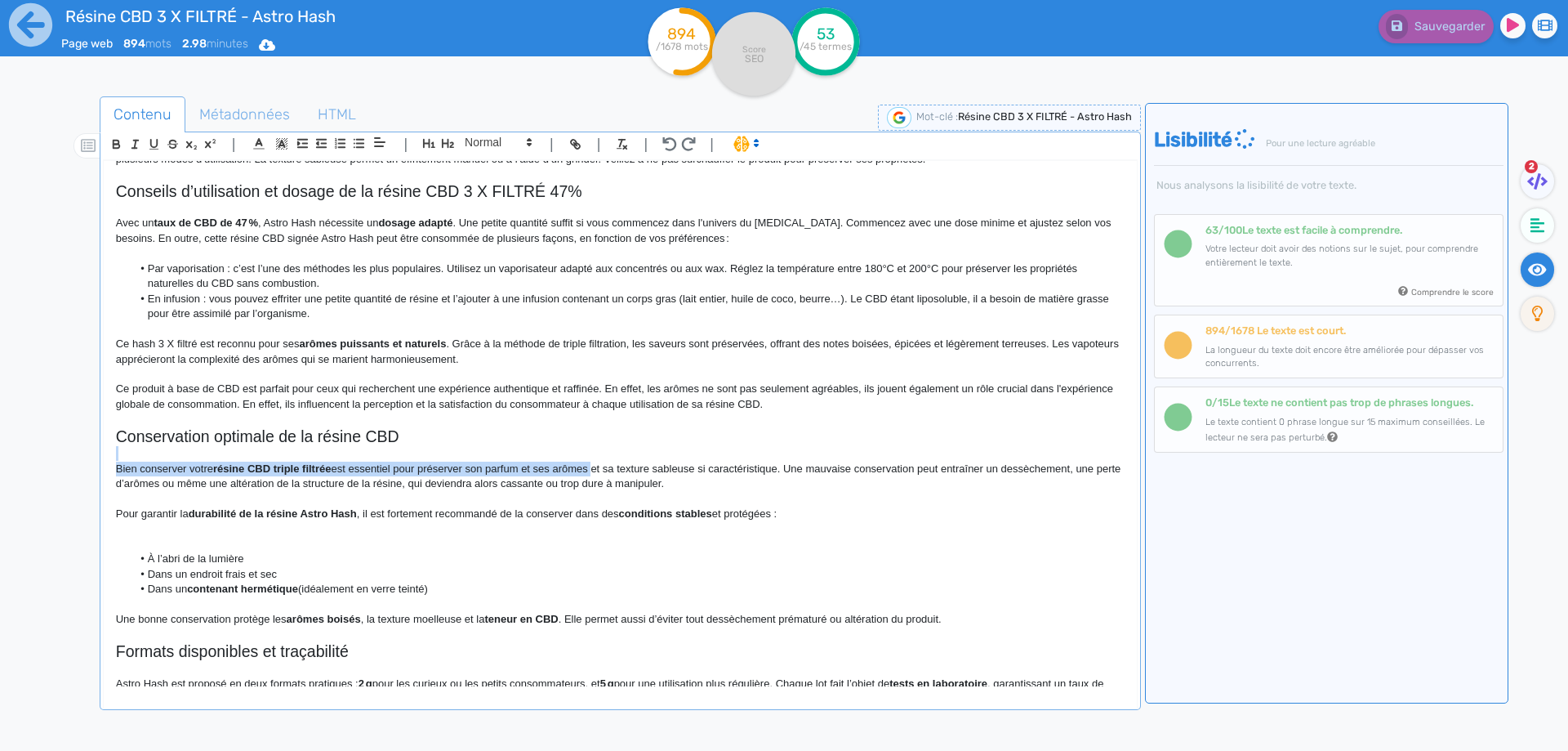
drag, startPoint x: 562, startPoint y: 465, endPoint x: 526, endPoint y: 460, distance: 36.3
click at [526, 460] on div "Résine CBD 3 X FILTRÉ - Astro Hash Résine CBD 3 X FILTRÉ par Astro Hash pour un…" at bounding box center [620, 424] width 1033 height 526
click at [526, 462] on p "Bien conserver votre résine CBD triple filtrée est essentiel pour préserver son…" at bounding box center [620, 477] width 1009 height 30
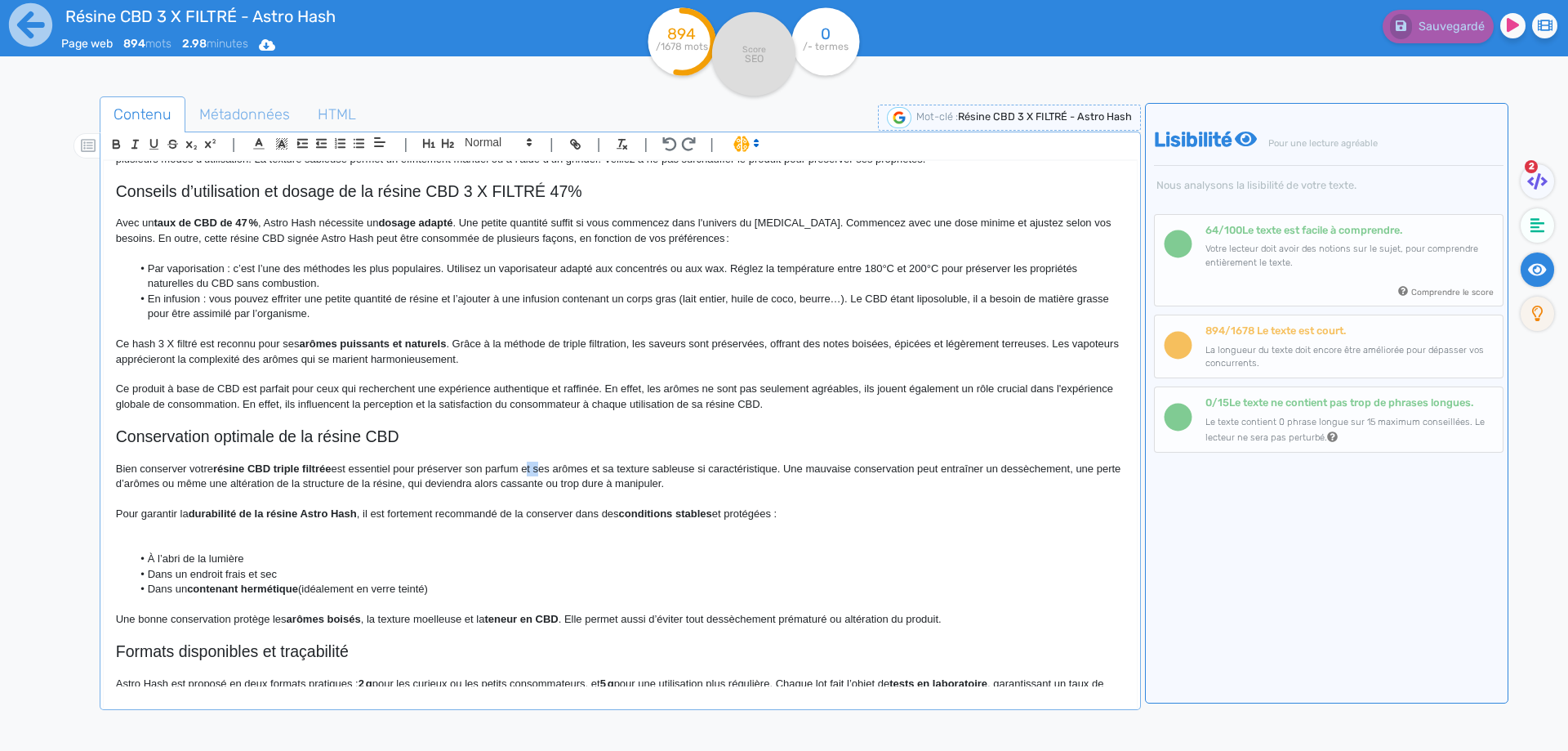
click at [526, 462] on p "Bien conserver votre résine CBD triple filtrée est essentiel pour préserver son…" at bounding box center [620, 477] width 1009 height 30
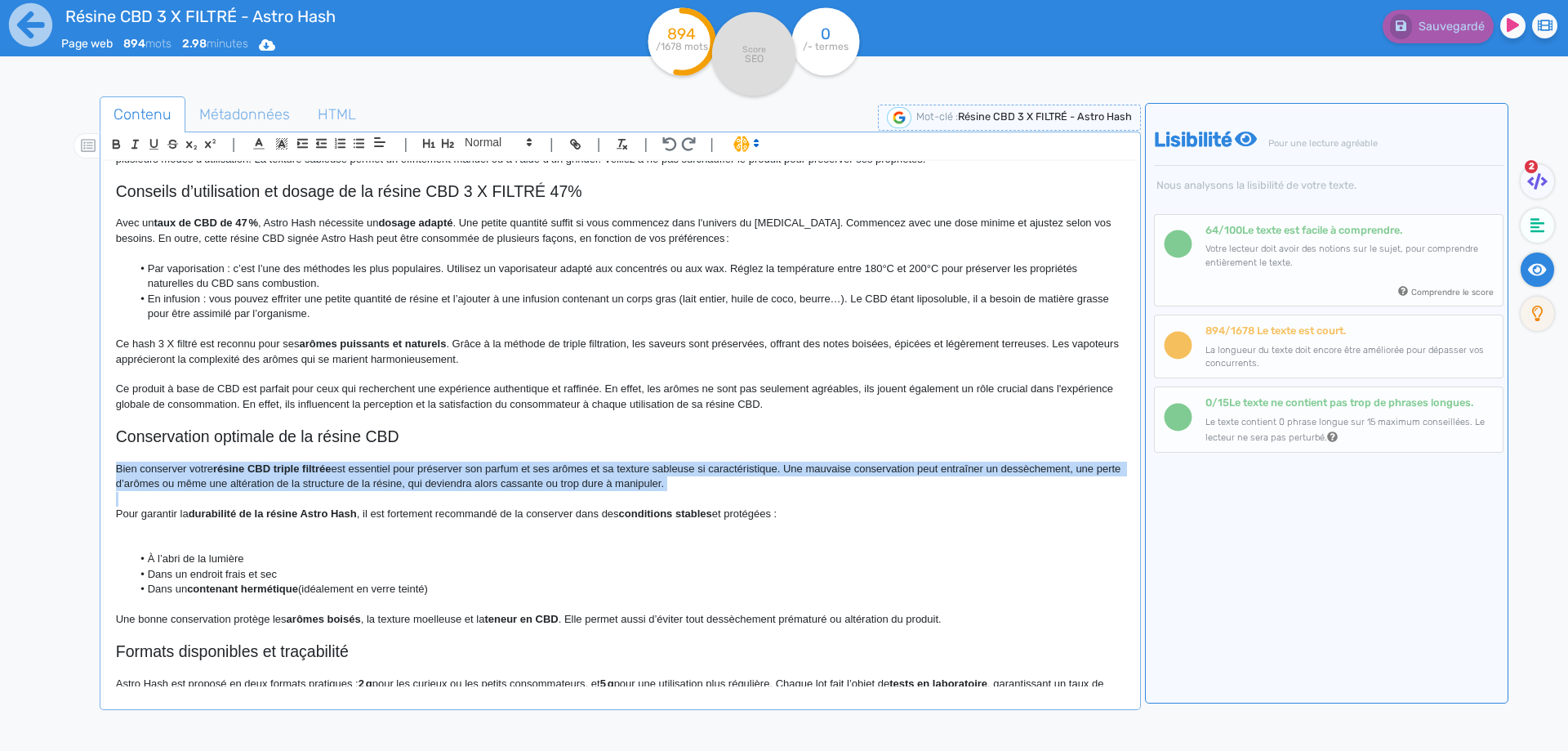
click at [532, 465] on p "Bien conserver votre résine CBD triple filtrée est essentiel pour préserver son…" at bounding box center [620, 477] width 1009 height 30
click at [526, 465] on p "Bien conserver votre résine CBD triple filtrée est essentiel pour préserver son…" at bounding box center [620, 477] width 1009 height 30
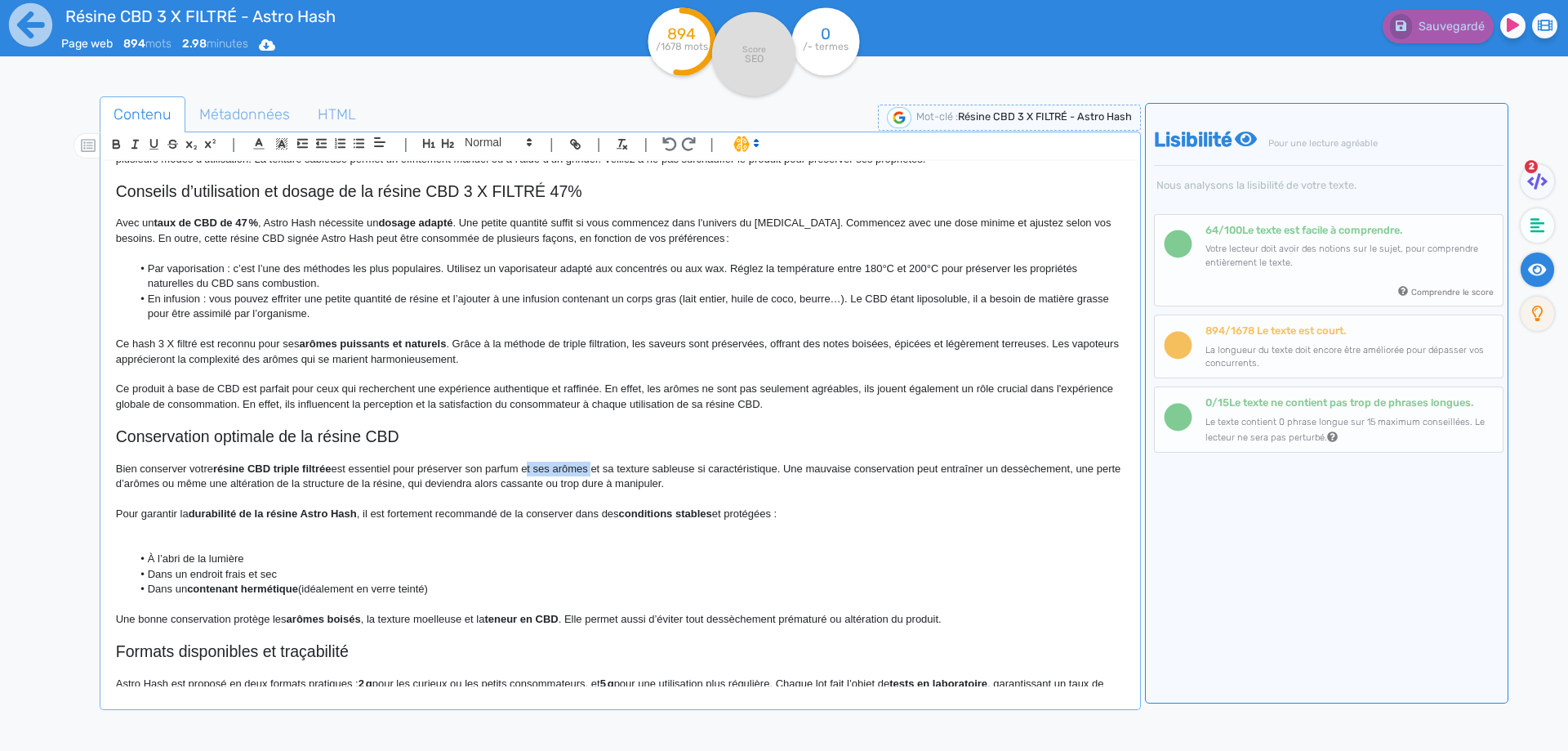
drag, startPoint x: 526, startPoint y: 465, endPoint x: 570, endPoint y: 464, distance: 44.0
click at [570, 464] on p "Bien conserver votre résine CBD triple filtrée est essentiel pour préserver son…" at bounding box center [620, 477] width 1009 height 30
click at [354, 483] on p "Bien conserver votre résine CBD triple filtrée est essentiel pour préserver son…" at bounding box center [620, 477] width 1009 height 30
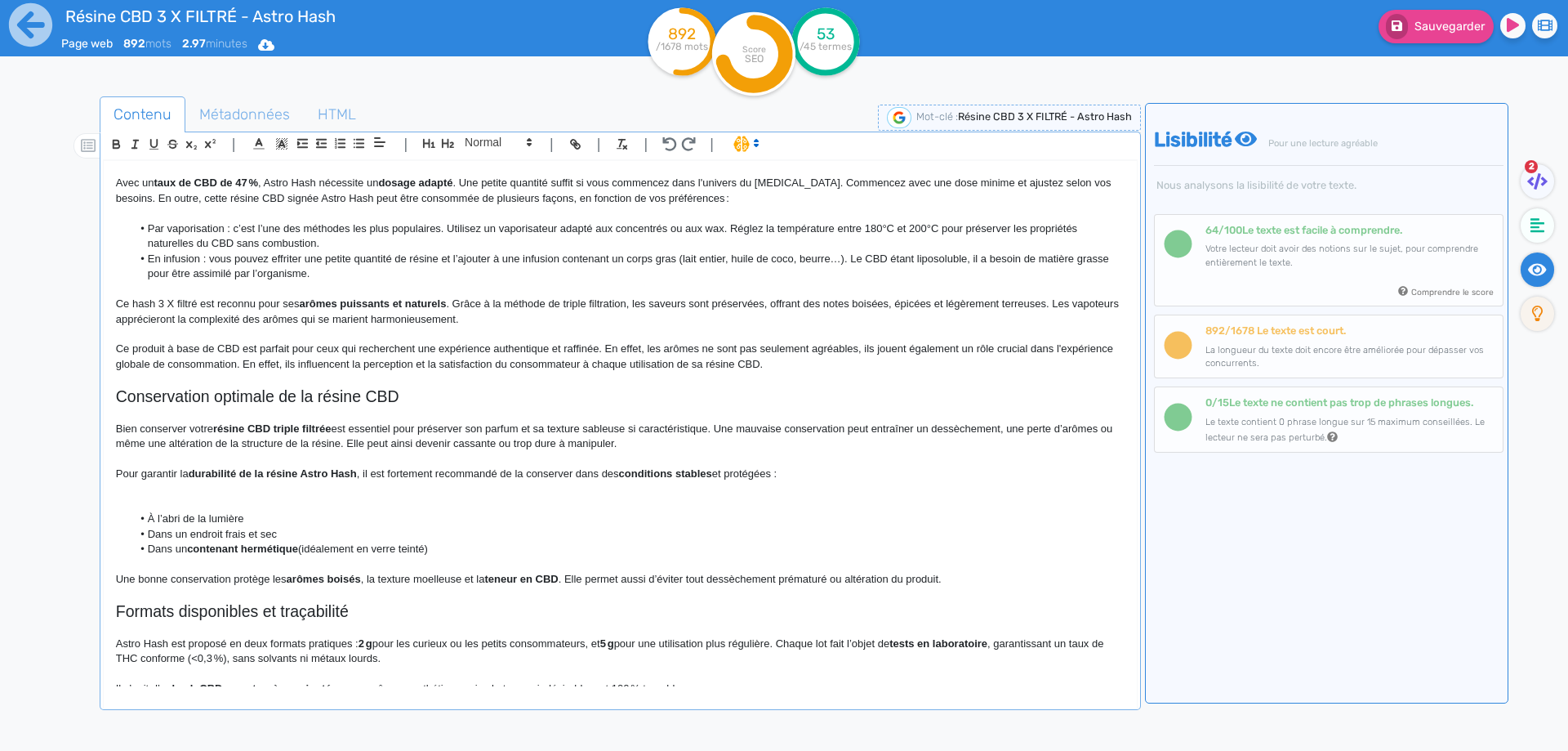
scroll to position [656, 0]
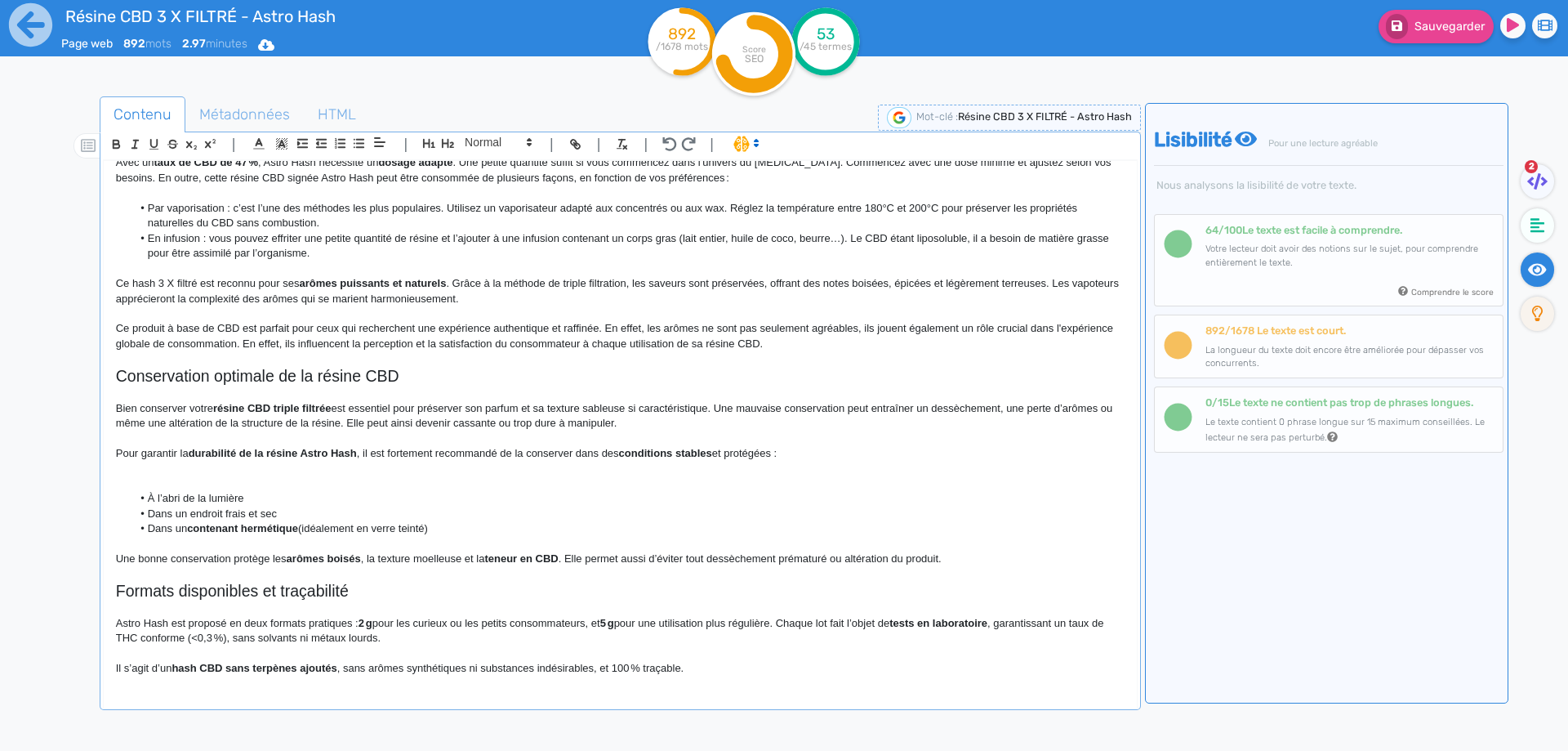
click at [208, 459] on strong "durabilité de la résine Astro Hash" at bounding box center [272, 452] width 169 height 12
drag, startPoint x: 208, startPoint y: 459, endPoint x: 336, endPoint y: 455, distance: 128.1
click at [336, 455] on strong "durabilité de la résine Astro Hash" at bounding box center [272, 452] width 169 height 12
click at [291, 453] on p "Pour garantir la durabilité de la résine Astro Hash, il est fortement recommand…" at bounding box center [620, 454] width 1009 height 15
click at [422, 452] on p "Pour garantir la durabilité de la résine CBD Astro Hash, il est fortement recom…" at bounding box center [620, 454] width 1009 height 15
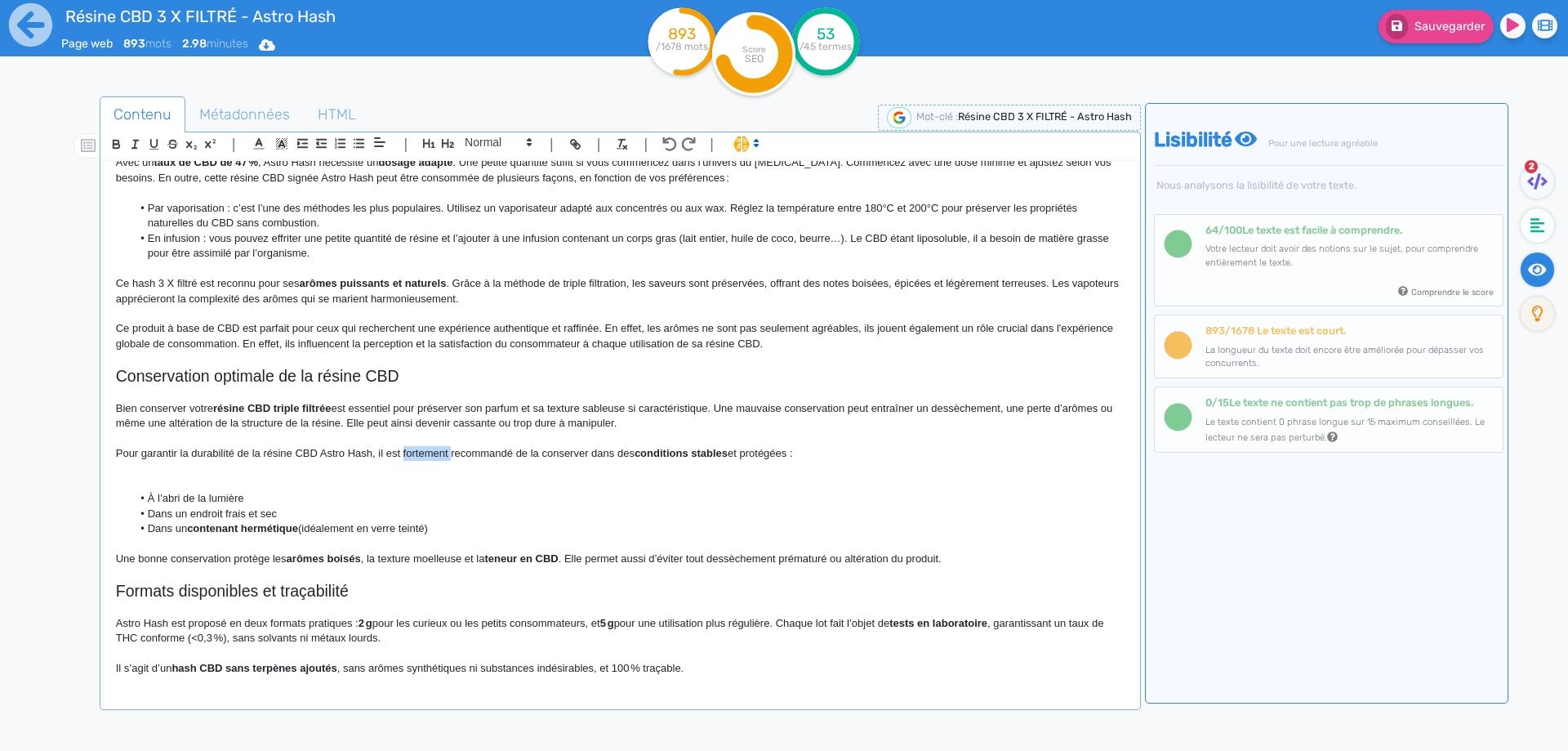
click at [422, 452] on p "Pour garantir la durabilité de la résine CBD Astro Hash, il est fortement recom…" at bounding box center [620, 454] width 1009 height 15
click at [627, 454] on strong "conditions stables" at bounding box center [633, 452] width 93 height 12
drag, startPoint x: 627, startPoint y: 454, endPoint x: 662, endPoint y: 456, distance: 35.1
click at [662, 456] on strong "conditions stables" at bounding box center [633, 452] width 93 height 12
click at [597, 470] on p at bounding box center [620, 468] width 1009 height 15
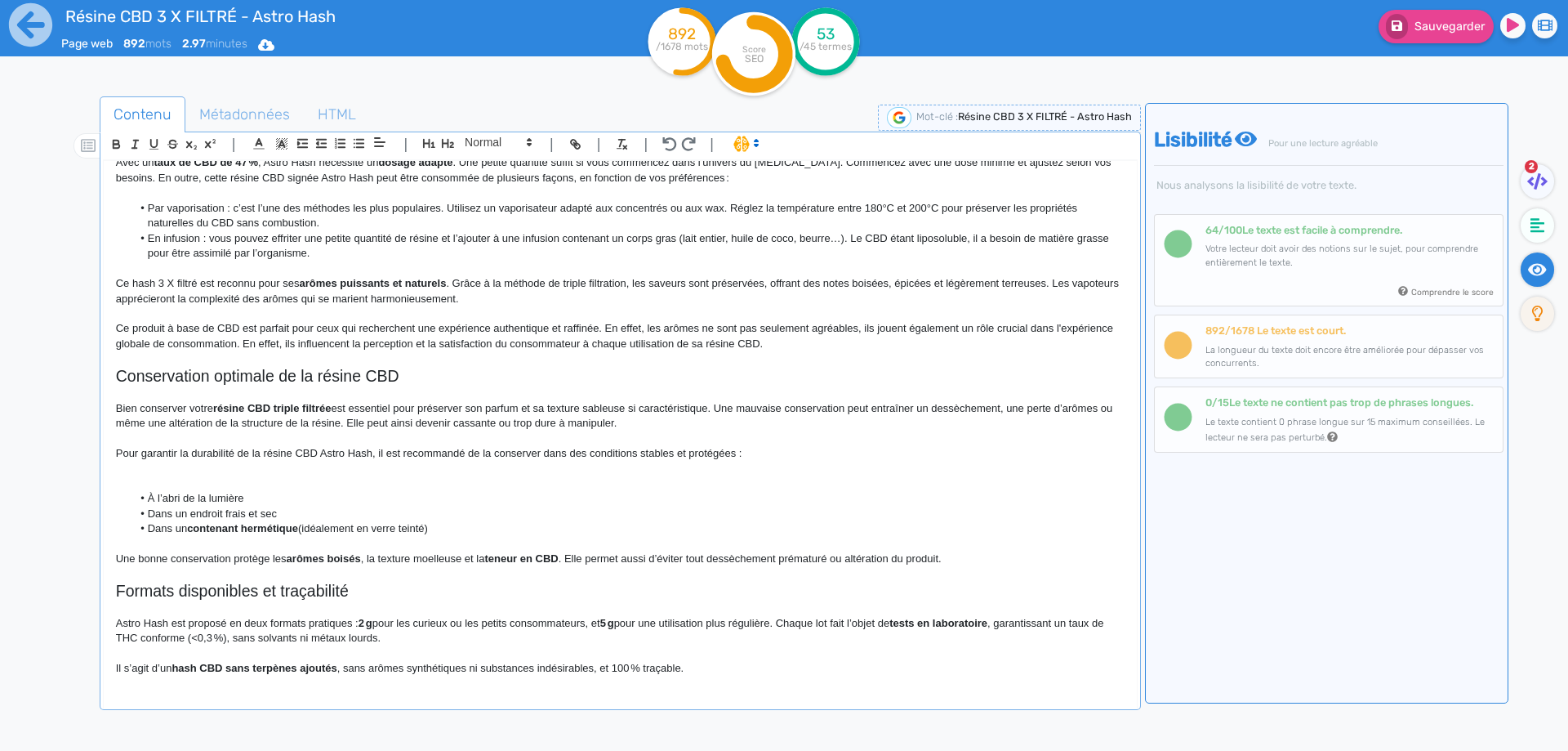
scroll to position [641, 0]
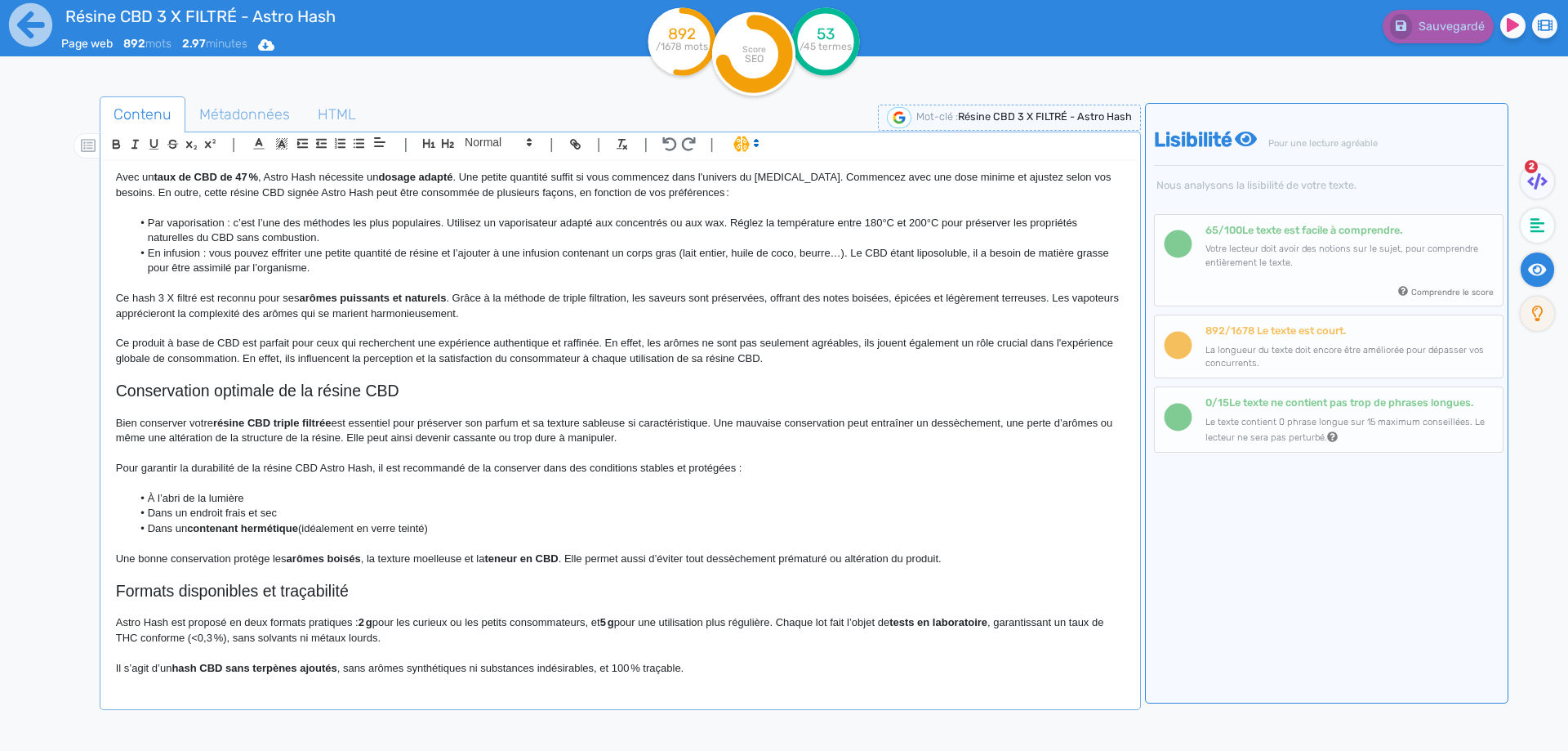
click at [144, 498] on li "À l’abri de la lumière" at bounding box center [628, 498] width 993 height 15
drag, startPoint x: 144, startPoint y: 498, endPoint x: 494, endPoint y: 532, distance: 351.6
click at [494, 532] on ul "À l’abri de la lumière Dans un endroit frais et sec Dans un contenant hermétiqu…" at bounding box center [620, 514] width 1009 height 45
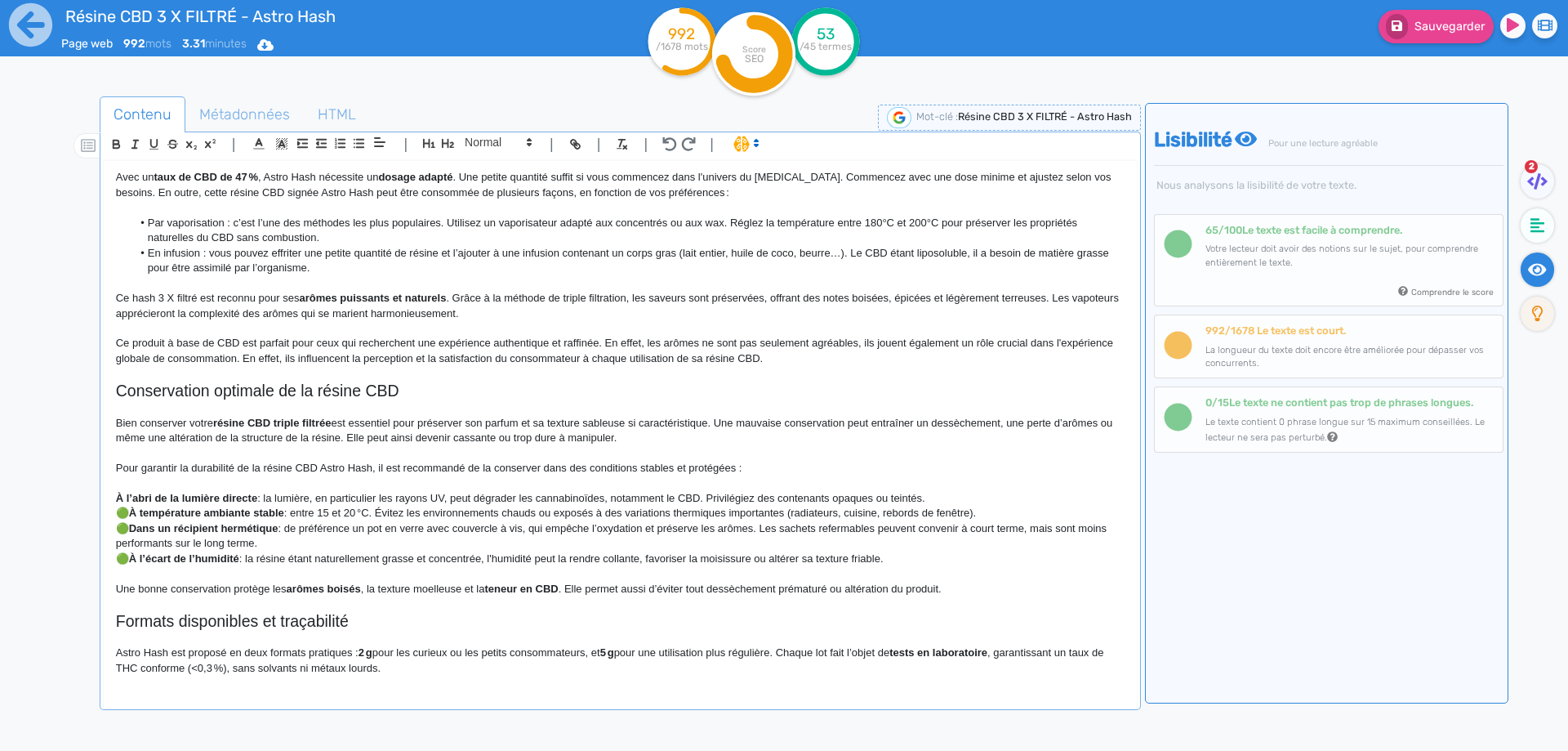
click at [128, 514] on p "🟢 À température ambiante stable : entre 15 et 20 °C. Évitez les environnements …" at bounding box center [620, 514] width 1009 height 15
click at [135, 525] on strong "Dans un récipient hermétique" at bounding box center [203, 528] width 150 height 12
click at [132, 560] on p "🟢 À l’écart de l’humidité : la résine étant naturellement grasse et concentrée,…" at bounding box center [620, 559] width 1009 height 15
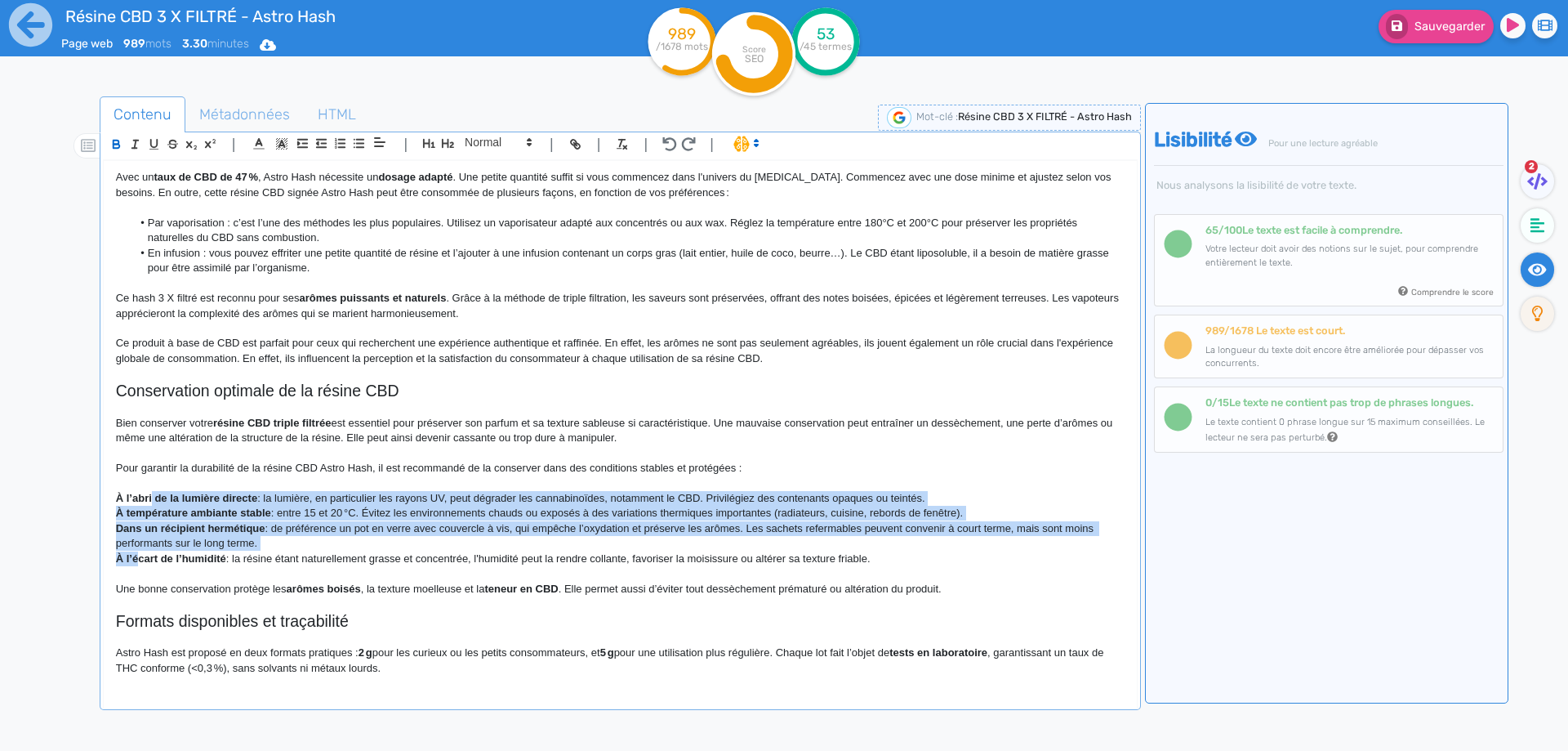
drag, startPoint x: 137, startPoint y: 560, endPoint x: 151, endPoint y: 500, distance: 61.6
click at [151, 500] on div "Résine CBD 3 X FILTRÉ - Astro Hash Résine CBD 3 X FILTRÉ par Astro Hash pour un…" at bounding box center [620, 424] width 1033 height 526
click at [354, 145] on icon "button" at bounding box center [359, 143] width 14 height 14
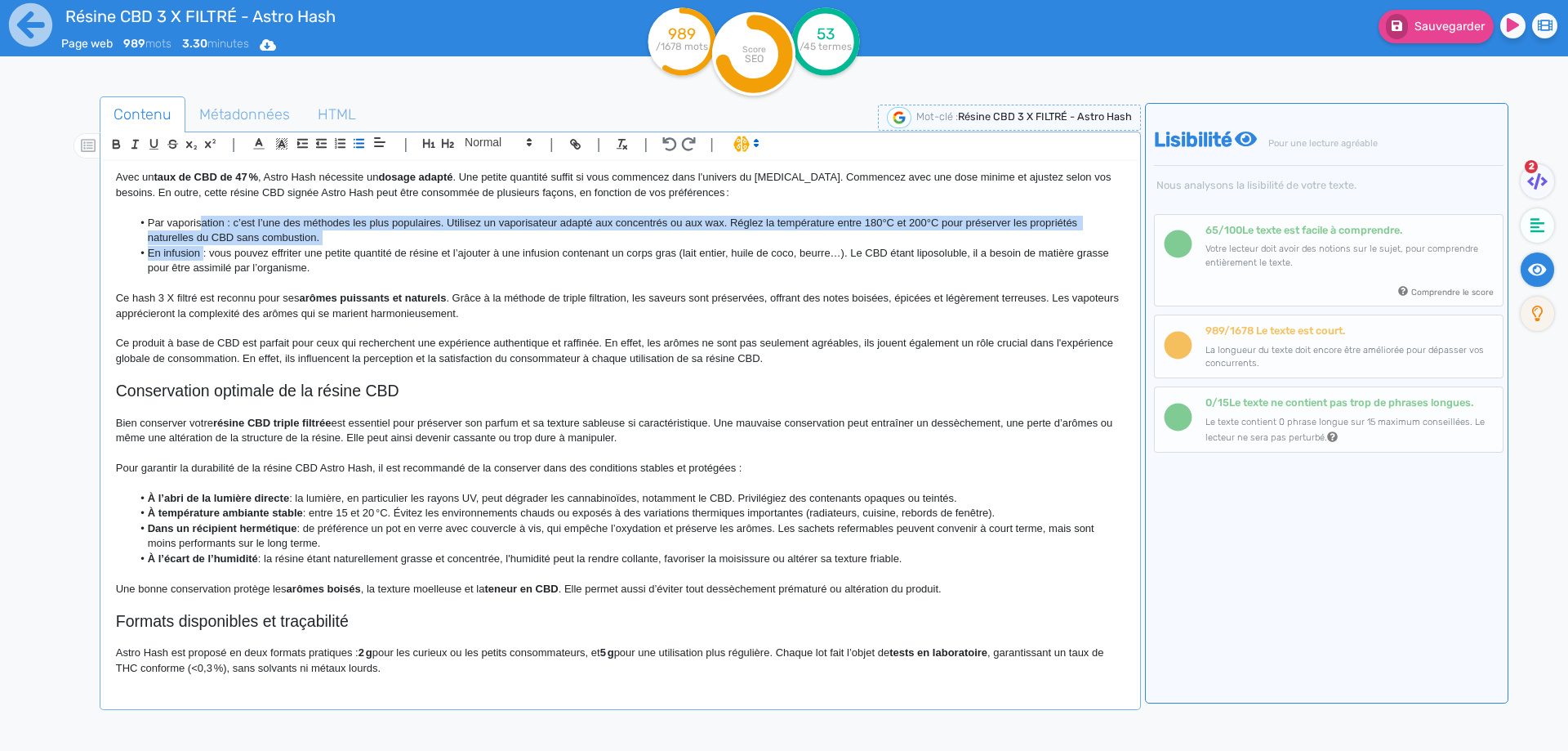
drag, startPoint x: 201, startPoint y: 229, endPoint x: 202, endPoint y: 249, distance: 20.0
click at [202, 249] on ul "Par vaporisation : c’est l’une des méthodes les plus populaires. Utilisez un va…" at bounding box center [620, 246] width 1009 height 60
click at [335, 136] on button "button" at bounding box center [340, 143] width 19 height 19
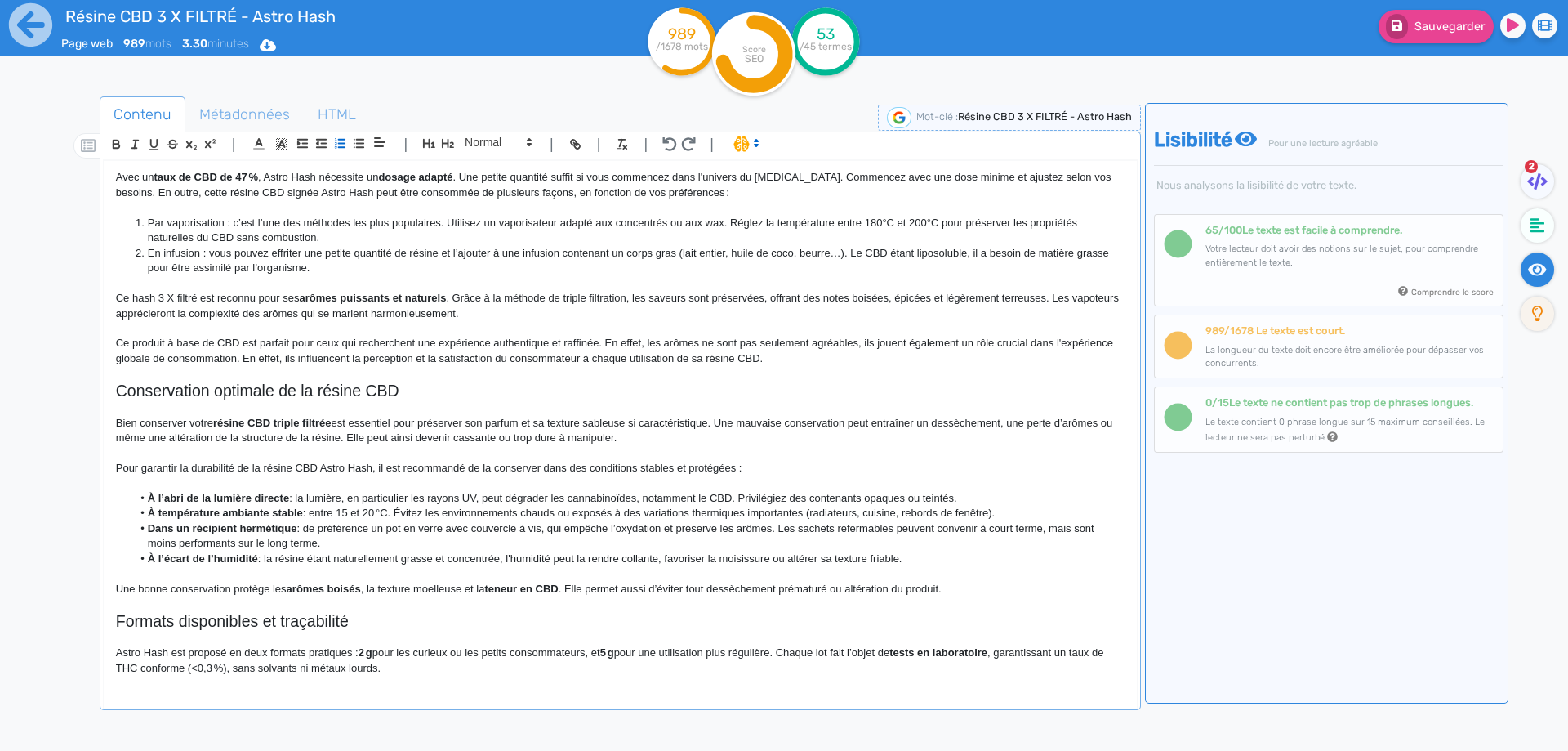
click at [331, 521] on li "Dans un récipient hermétique : de préférence un pot en verre avec couvercle à v…" at bounding box center [628, 536] width 993 height 30
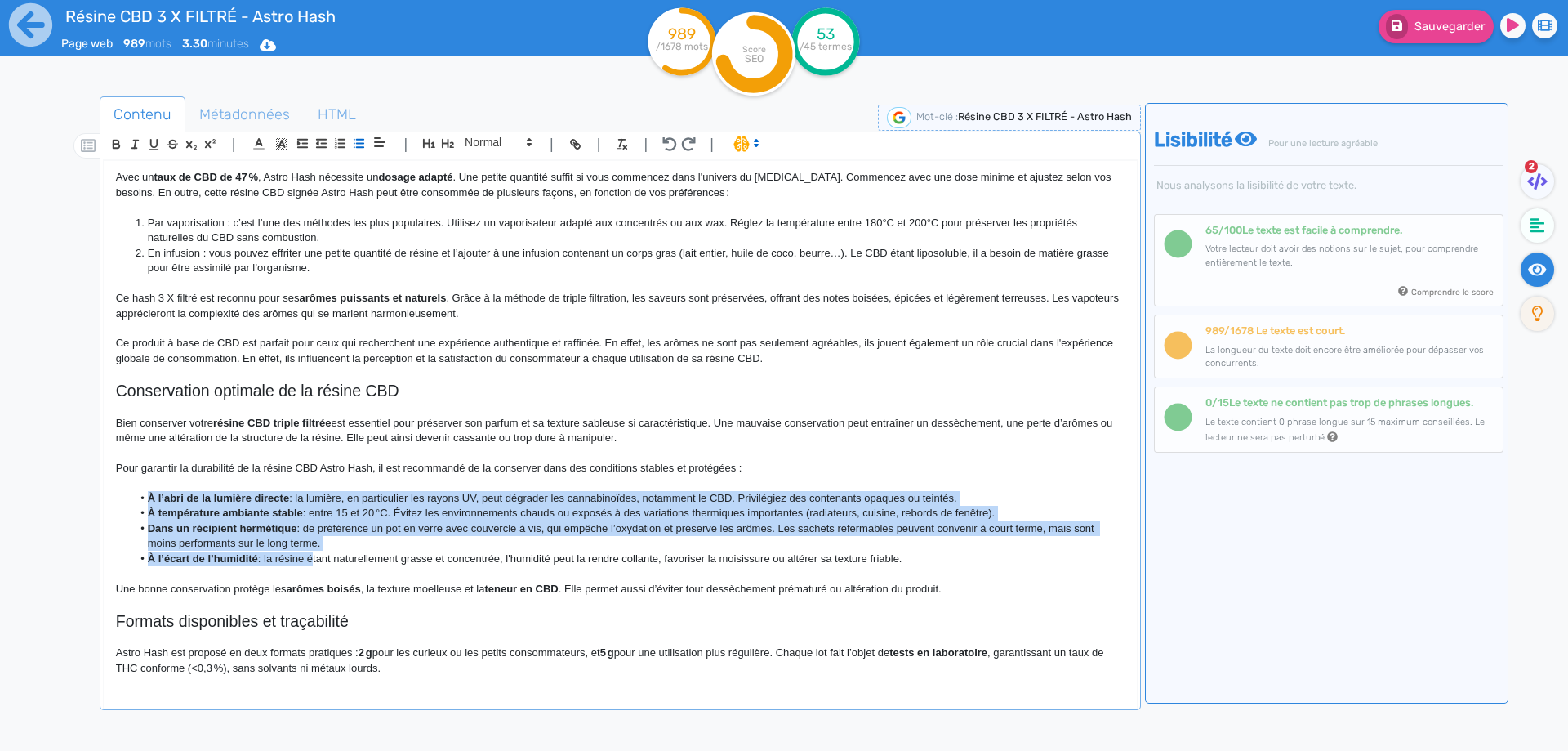
drag, startPoint x: 133, startPoint y: 494, endPoint x: 312, endPoint y: 555, distance: 189.1
click at [312, 555] on ul "À l’abri de la lumière directe : la lumière, en particulier les rayons UV, peut…" at bounding box center [620, 529] width 1009 height 75
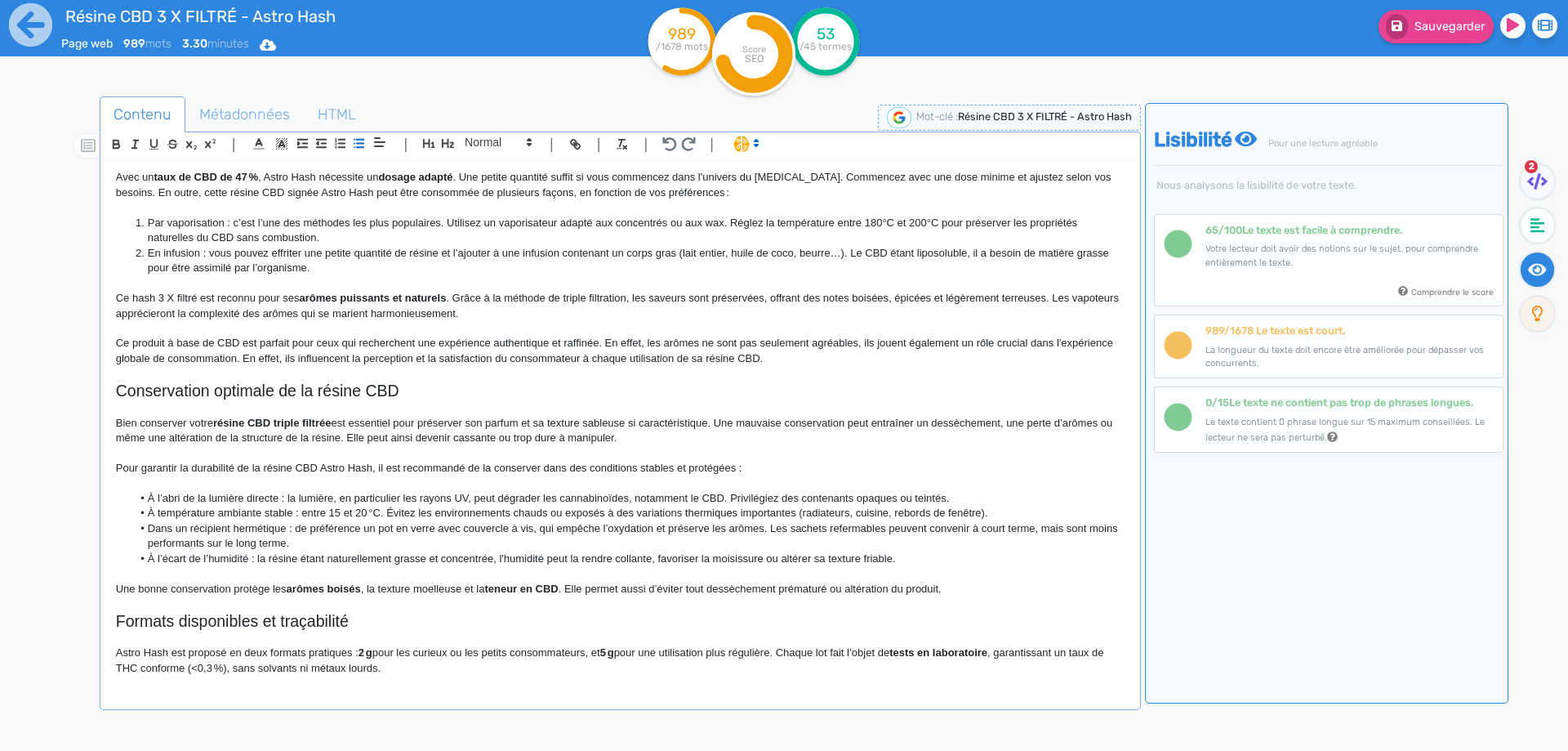
click at [286, 455] on p at bounding box center [620, 454] width 1009 height 15
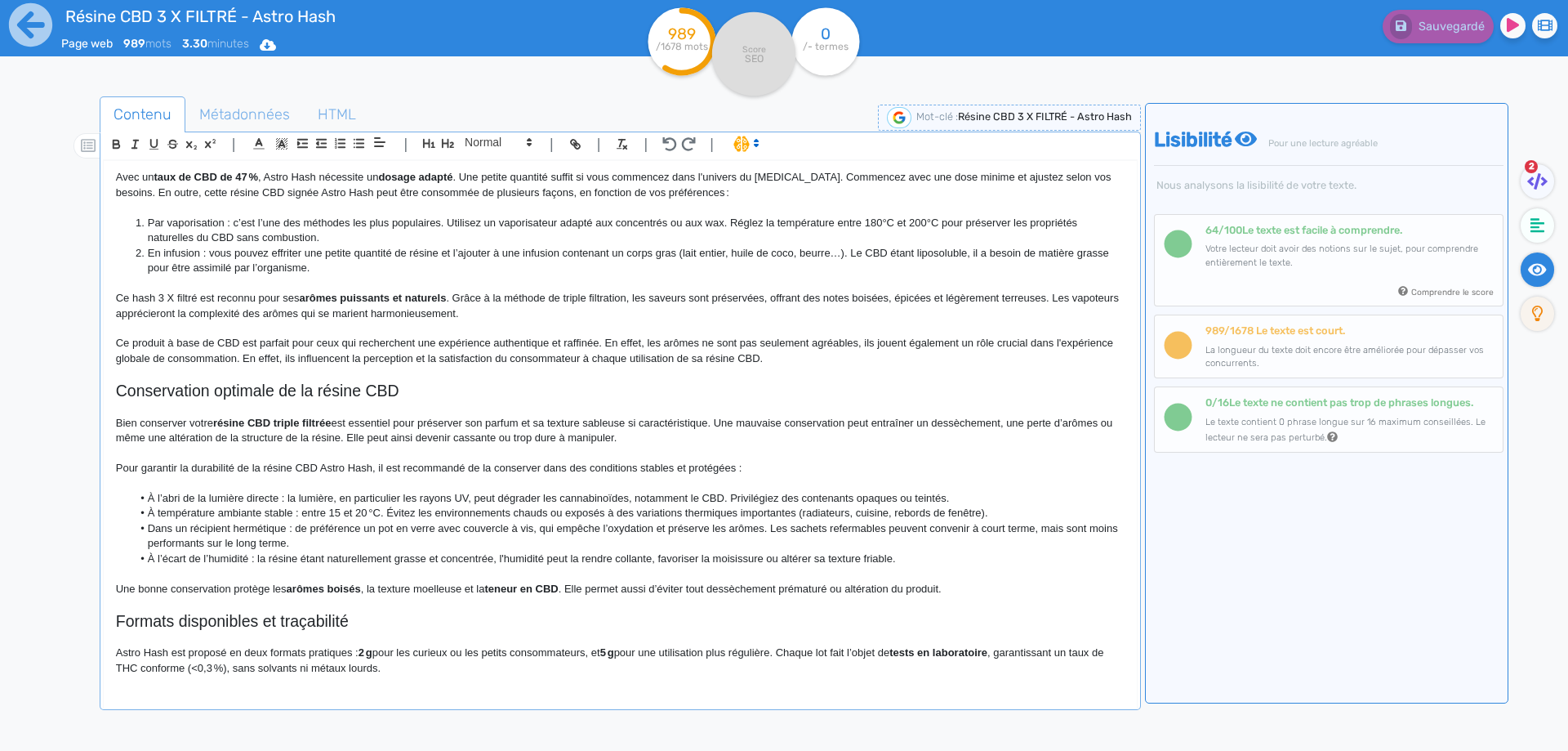
click at [292, 496] on li "À l’abri de la lumière directe : la lumière, en particulier les rayons UV, peut…" at bounding box center [628, 498] width 993 height 15
drag, startPoint x: 292, startPoint y: 496, endPoint x: 388, endPoint y: 496, distance: 96.0
click at [388, 496] on li "À l’abri de la lumière directe : la lumière, en particulier les rayons UV, peut…" at bounding box center [628, 498] width 993 height 15
click at [355, 501] on li "À l’abri de la lumière directe : les rayons UV, peut dégrader les cannabinoïdes…" at bounding box center [628, 498] width 993 height 15
click at [375, 501] on li "À l’abri de la lumière directe : les rayons UV peut dégrader les cannabinoïdes,…" at bounding box center [628, 498] width 993 height 15
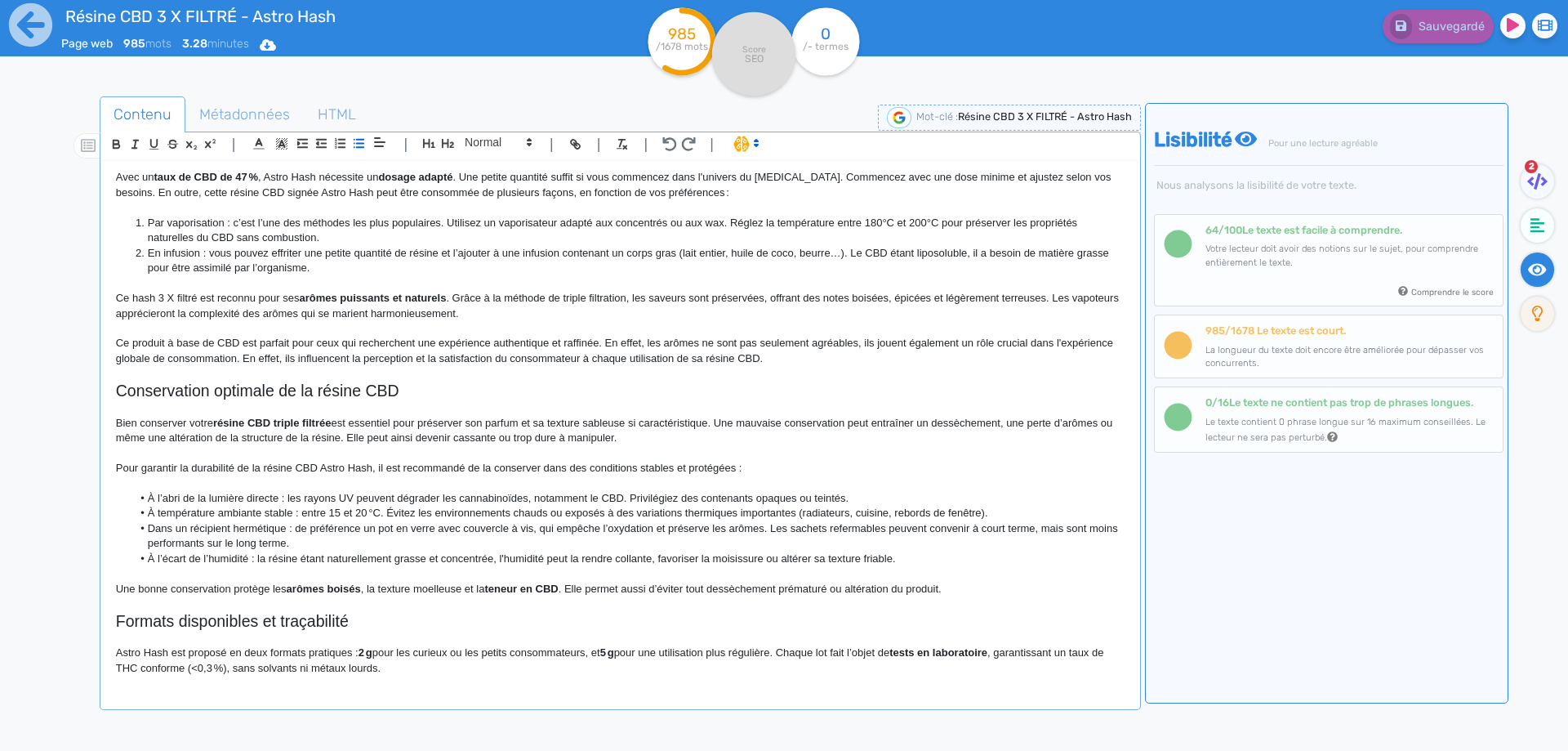
click at [813, 510] on li "À température ambiante stable : entre 15 et 20 °C. Évitez les environnements ch…" at bounding box center [628, 514] width 993 height 15
drag, startPoint x: 813, startPoint y: 510, endPoint x: 966, endPoint y: 513, distance: 153.0
click at [966, 513] on li "À température ambiante stable : entre 15 et 20 °C. Évitez les environnements ch…" at bounding box center [628, 514] width 993 height 15
click at [1054, 531] on li "Dans un récipient hermétique : de préférence un pot en verre avec couvercle à v…" at bounding box center [628, 536] width 993 height 30
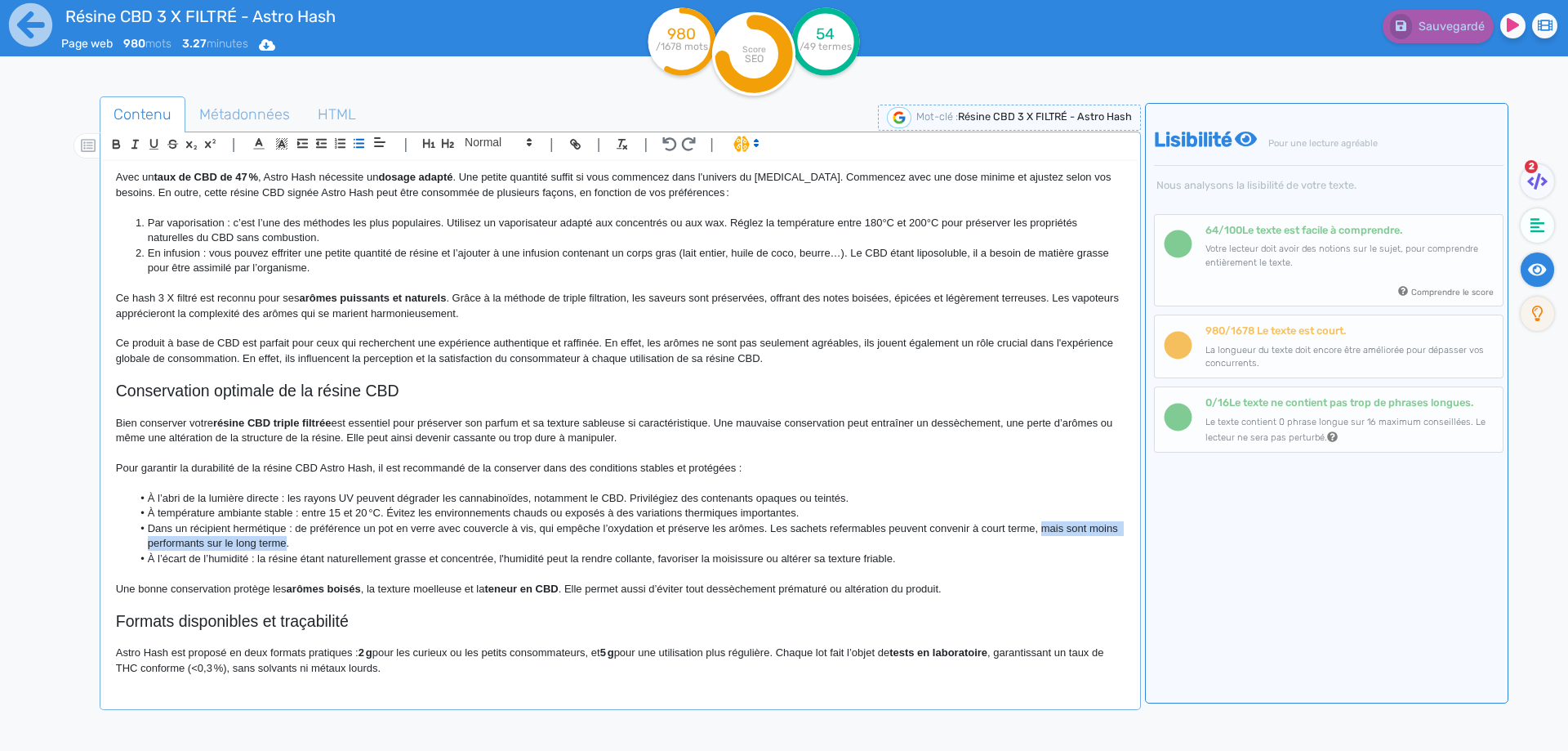
drag, startPoint x: 1054, startPoint y: 531, endPoint x: 296, endPoint y: 544, distance: 758.1
click at [296, 544] on li "Dans un récipient hermétique : de préférence un pot en verre avec couvercle à v…" at bounding box center [628, 536] width 993 height 30
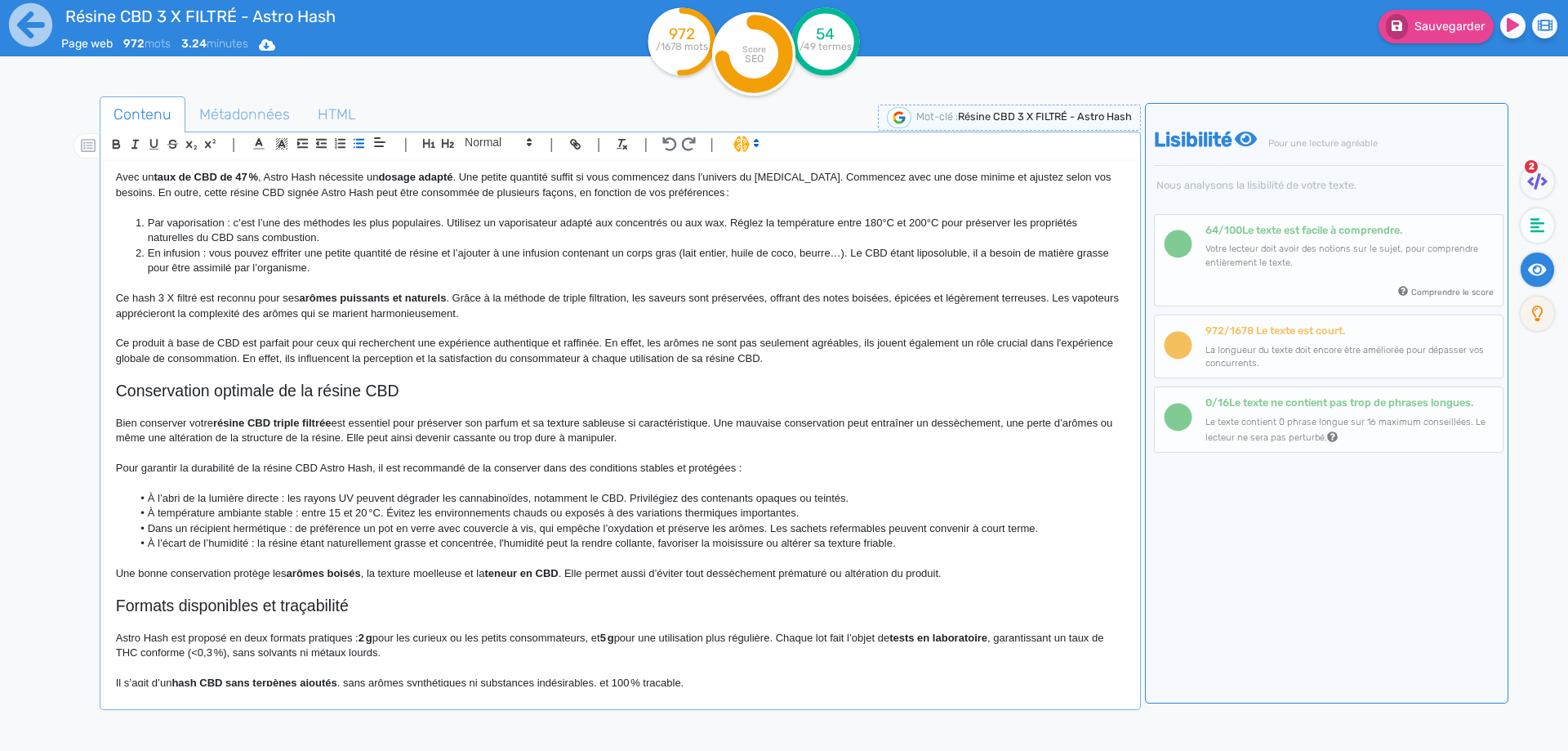
click at [967, 527] on li "Dans un récipient hermétique : de préférence un pot en verre avec couvercle à v…" at bounding box center [628, 529] width 993 height 15
click at [978, 528] on li "Dans un récipient hermétique : de préférence un pot en verre avec couvercle à v…" at bounding box center [628, 529] width 993 height 15
drag, startPoint x: 978, startPoint y: 528, endPoint x: 1025, endPoint y: 531, distance: 47.1
click at [1025, 531] on li "Dans un récipient hermétique : de préférence un pot en verre avec couvercle à v…" at bounding box center [628, 529] width 993 height 15
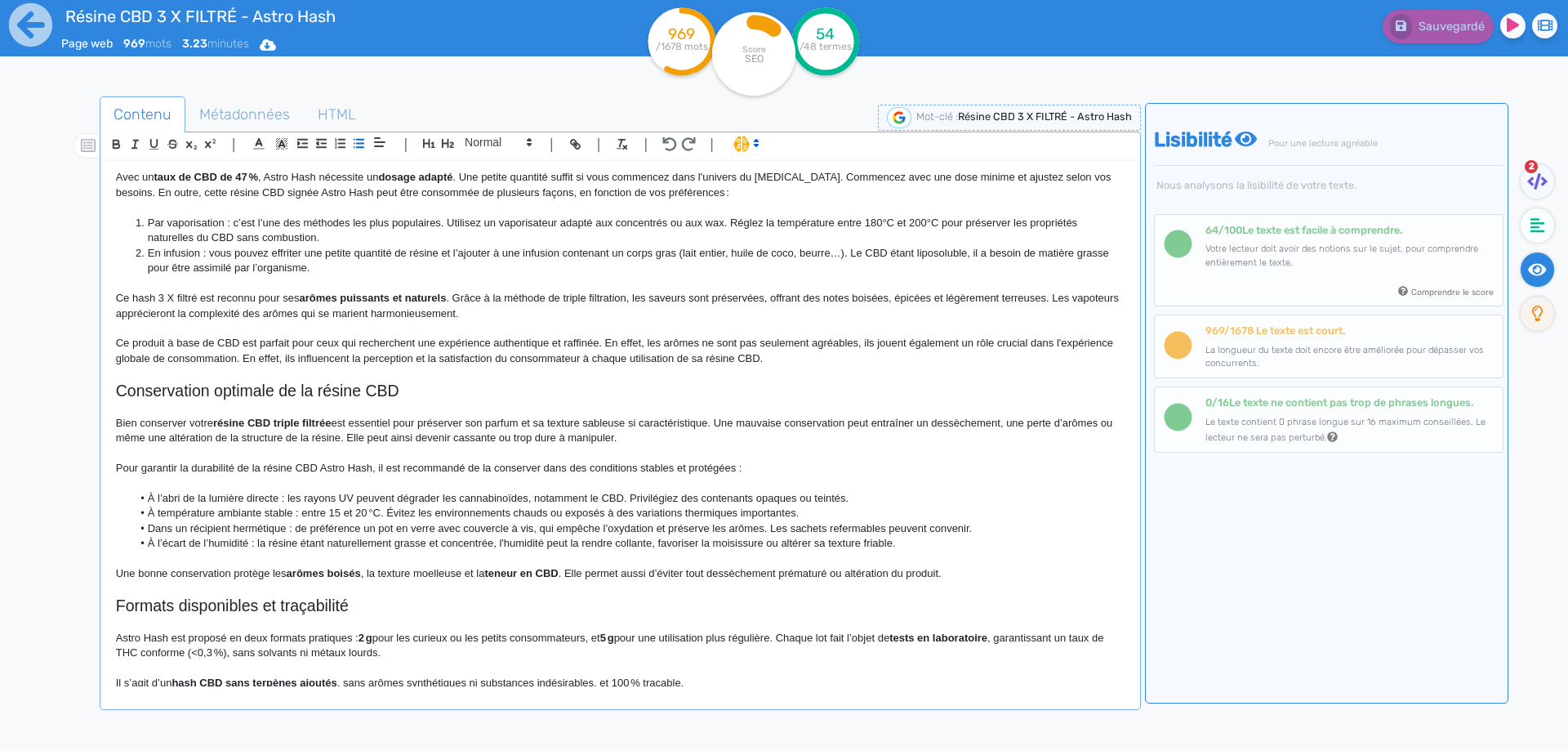
click at [659, 545] on li "À l’écart de l’humidité : la résine étant naturellement grasse et concentrée, l…" at bounding box center [628, 544] width 993 height 15
click at [684, 541] on li "À l’écart de l’humidité : la résine étant naturellement grasse et concentrée, l…" at bounding box center [628, 544] width 993 height 15
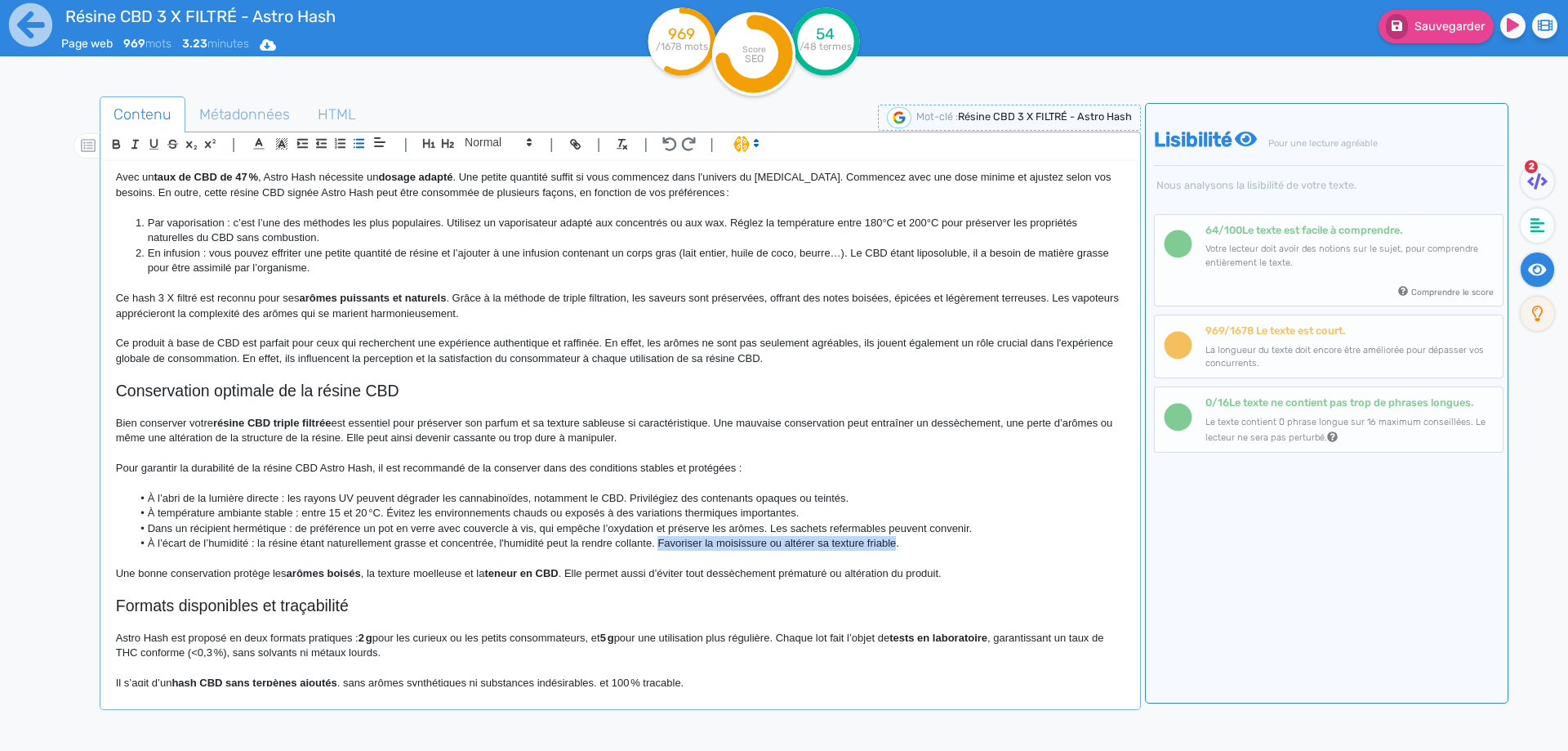
drag, startPoint x: 684, startPoint y: 541, endPoint x: 872, endPoint y: 544, distance: 188.0
click at [872, 544] on li "À l’écart de l’humidité : la résine étant naturellement grasse et concentrée, l…" at bounding box center [628, 544] width 993 height 15
click at [661, 545] on li "À l’écart de l’humidité : la résine étant naturellement grasse et concentrée, l…" at bounding box center [628, 544] width 993 height 15
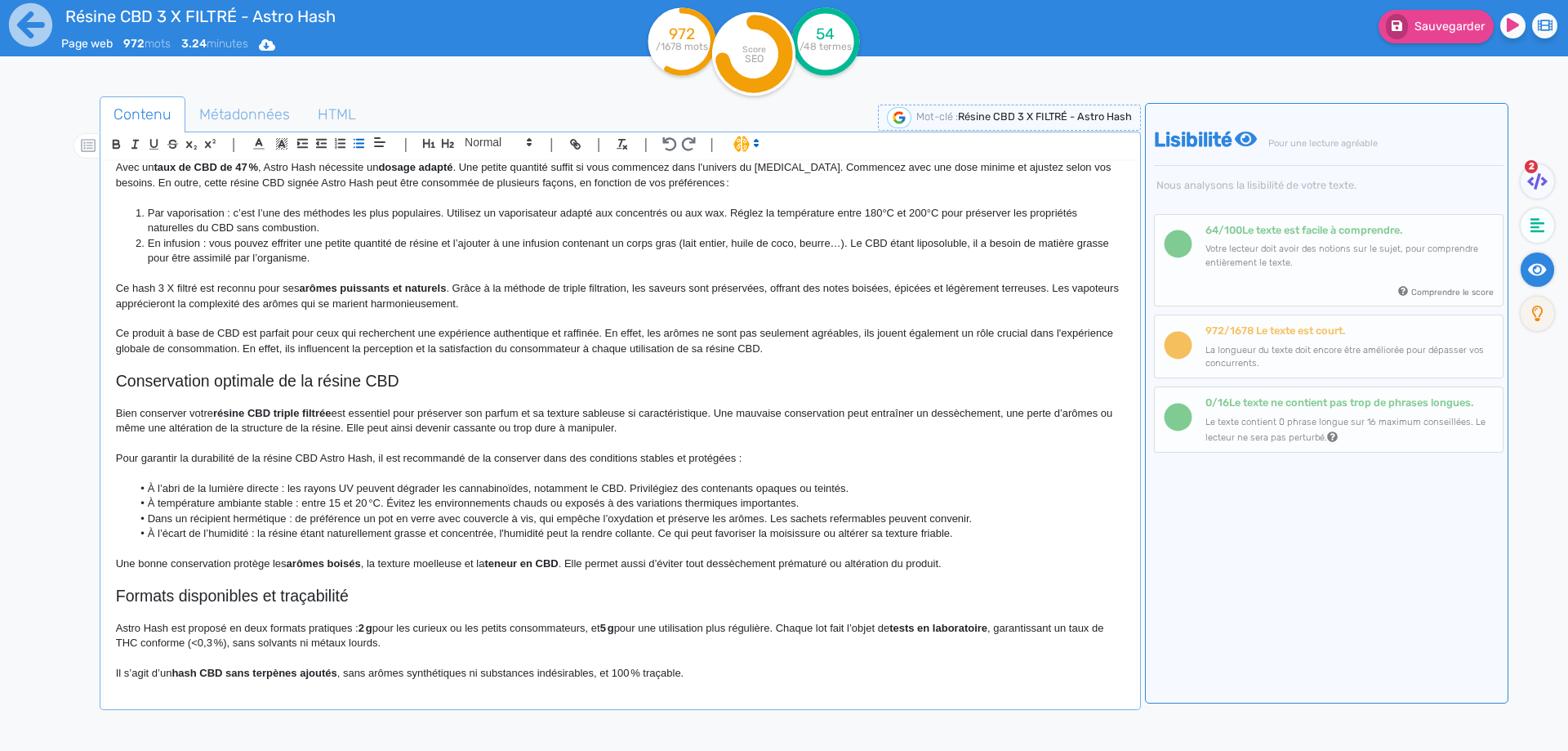
scroll to position [656, 0]
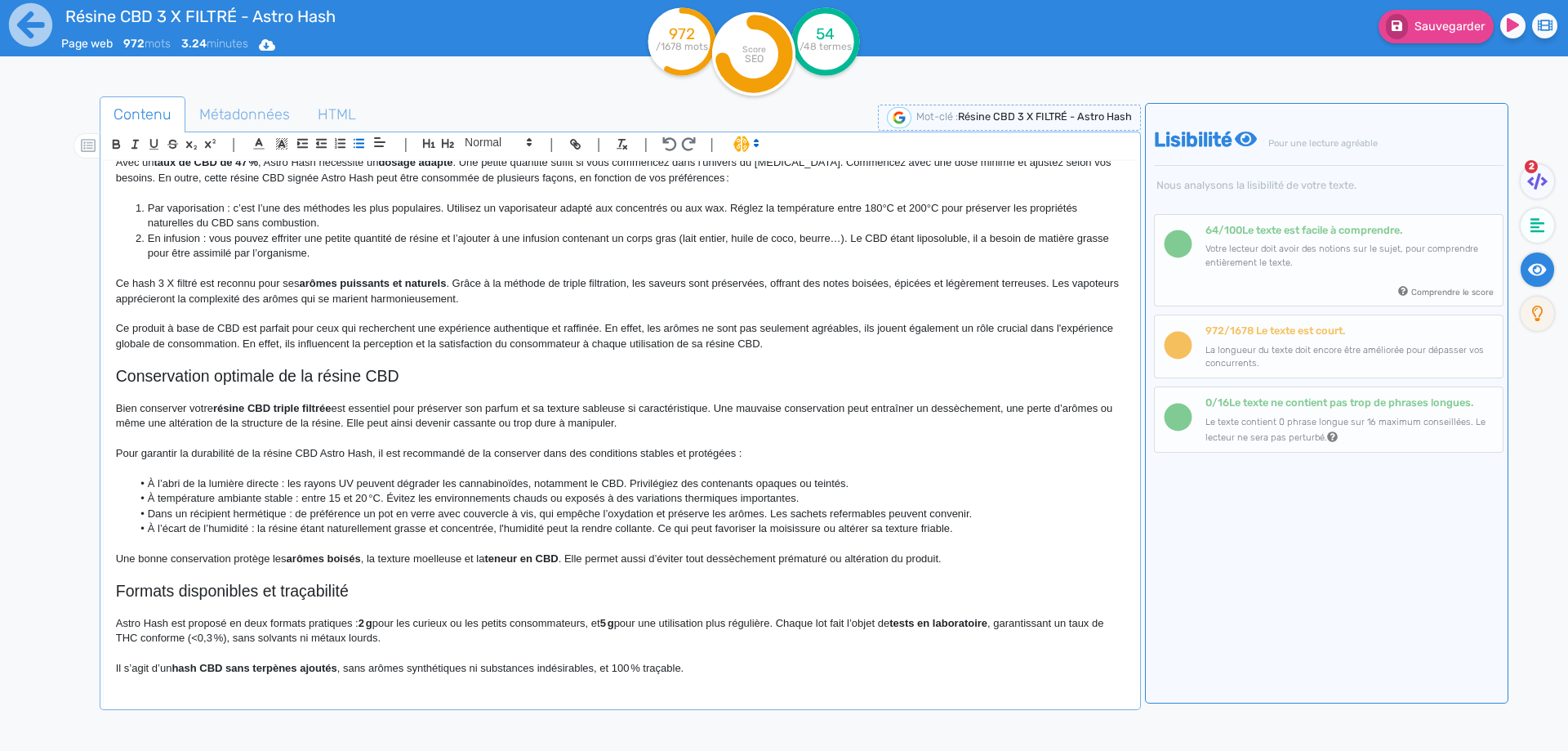
click at [300, 562] on strong "arômes boisés" at bounding box center [323, 558] width 74 height 12
drag, startPoint x: 300, startPoint y: 562, endPoint x: 348, endPoint y: 560, distance: 48.0
click at [348, 560] on strong "arômes boisés" at bounding box center [323, 558] width 74 height 12
click at [109, 146] on icon "button" at bounding box center [116, 144] width 14 height 14
click at [535, 534] on li "À l’écart de l’humidité : la résine étant naturellement grasse et concentrée, l…" at bounding box center [628, 529] width 993 height 15
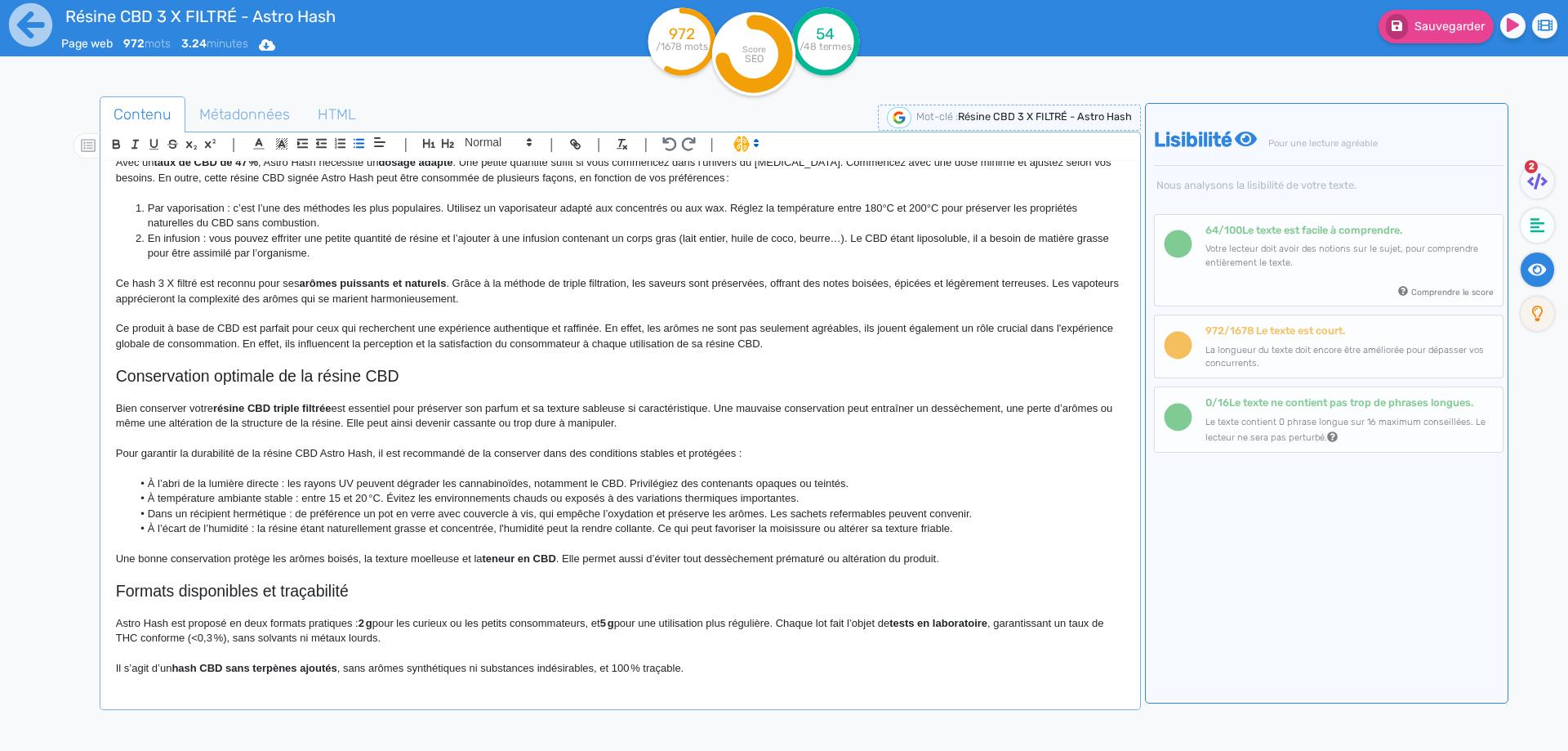
click at [503, 563] on strong "teneur en CBD" at bounding box center [520, 558] width 73 height 12
drag, startPoint x: 503, startPoint y: 563, endPoint x: 543, endPoint y: 562, distance: 40.0
click at [543, 562] on strong "teneur en CBD" at bounding box center [520, 558] width 73 height 12
click at [578, 508] on li "Dans un récipient hermétique : de préférence un pot en verre avec couvercle à v…" at bounding box center [628, 514] width 993 height 15
click at [350, 588] on h2 "Formats disponibles et traçabilité" at bounding box center [620, 592] width 1009 height 19
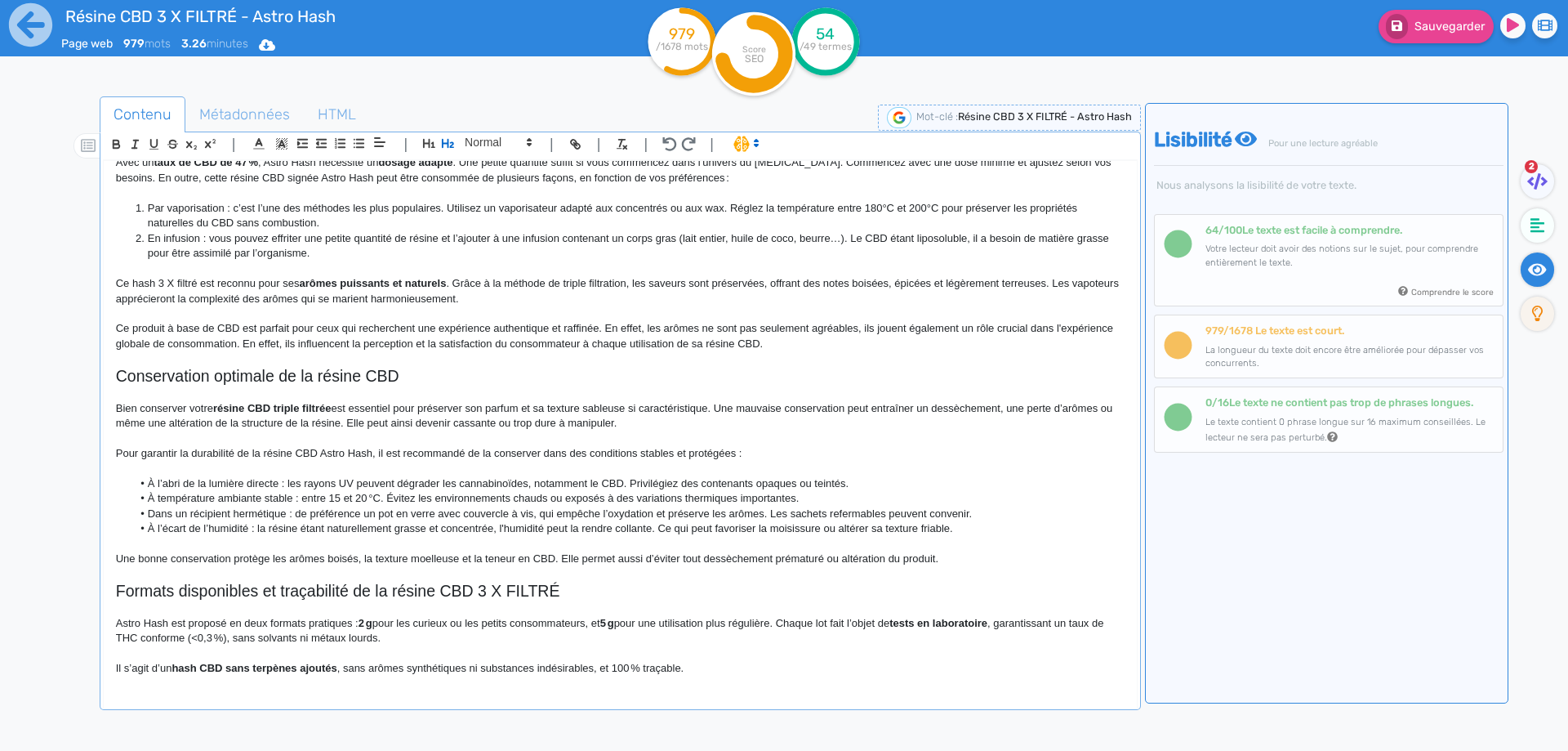
click at [179, 622] on p "Astro Hash est proposé en deux formats pratiques : 2 g pour les curieux ou les …" at bounding box center [620, 631] width 1009 height 30
drag, startPoint x: 179, startPoint y: 622, endPoint x: 198, endPoint y: 621, distance: 19.0
click at [201, 622] on p "Astro Hash est proposé en deux formats pratiques : 2 g pour les curieux ou les …" at bounding box center [620, 631] width 1009 height 30
click at [489, 624] on p "Astro Hash propose sa gamme de résines CBD en deux formats pratiques : 2 g pour…" at bounding box center [620, 631] width 1009 height 30
click at [474, 620] on strong "2 grammes" at bounding box center [498, 623] width 55 height 12
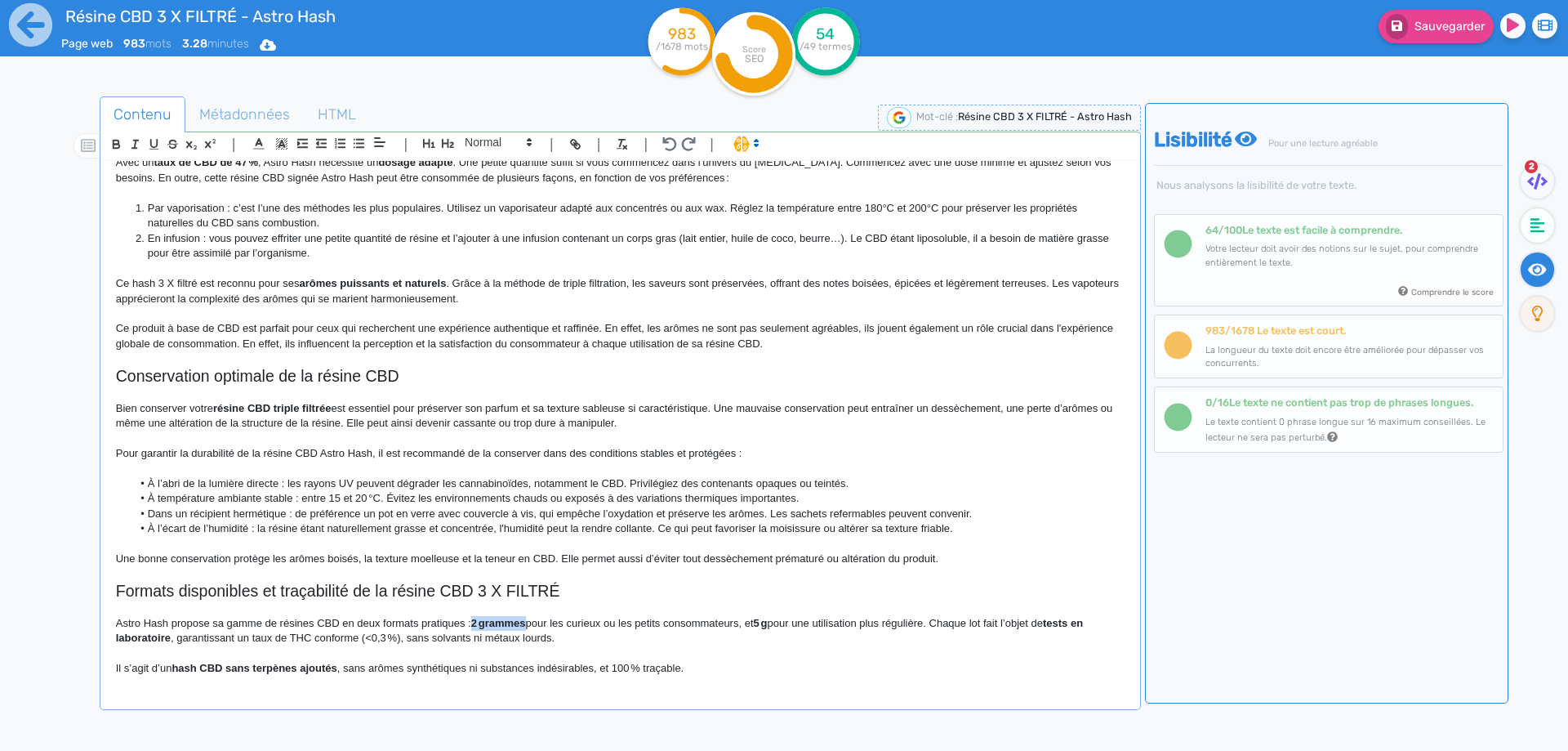
drag, startPoint x: 474, startPoint y: 620, endPoint x: 501, endPoint y: 617, distance: 27.2
click at [501, 617] on strong "2 grammes" at bounding box center [498, 623] width 55 height 12
click at [770, 623] on strong "5 g" at bounding box center [763, 623] width 14 height 12
click at [515, 620] on p "Astro Hash propose sa gamme de résines CBD en deux formats pratiques : 2 gramme…" at bounding box center [620, 631] width 1009 height 30
click at [475, 621] on p "Astro Hash propose sa gamme de résines CBD en deux formats pratiques : 2 gramme…" at bounding box center [620, 631] width 1009 height 30
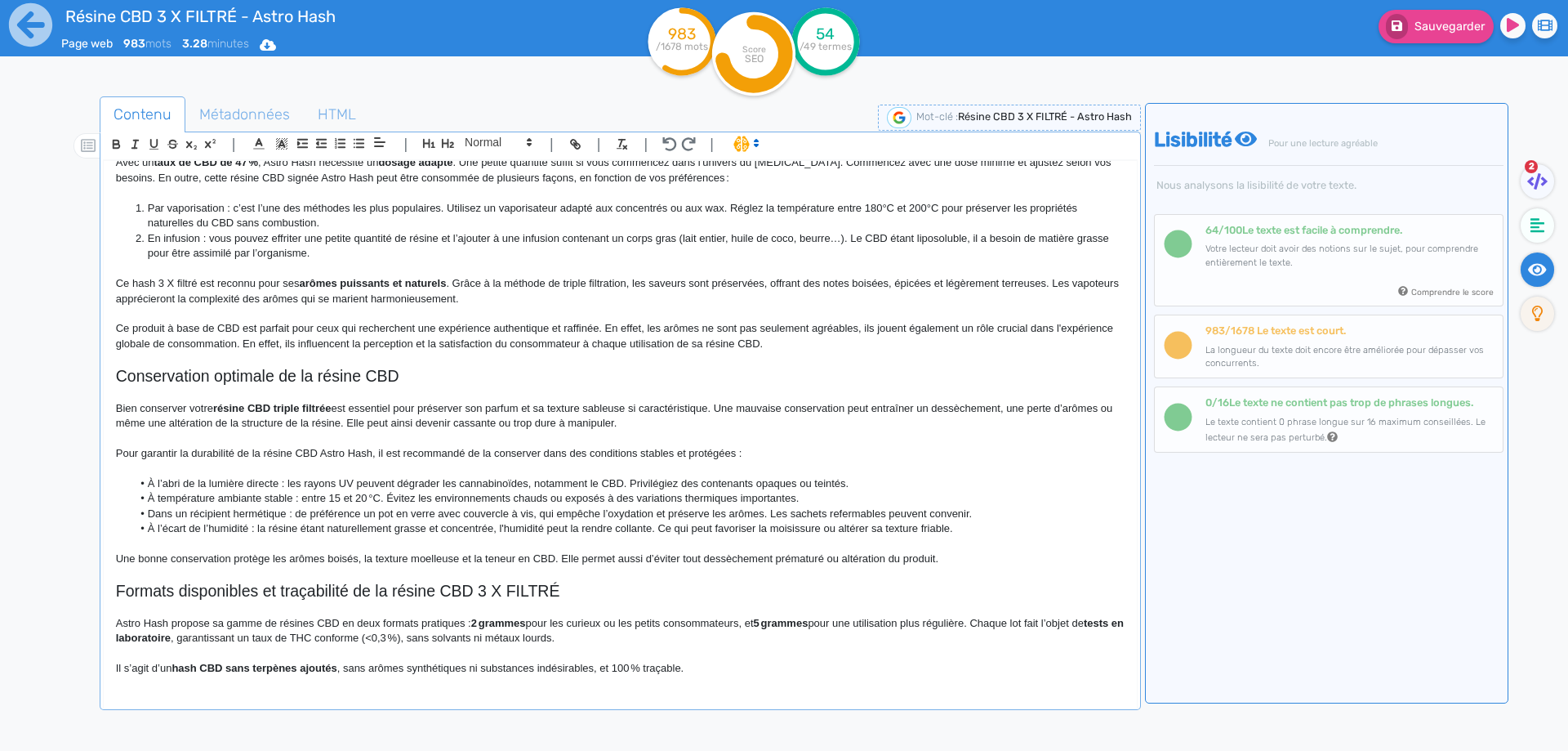
click at [639, 601] on p at bounding box center [620, 608] width 1009 height 15
click at [120, 640] on strong "tests en laboratoire" at bounding box center [622, 630] width 1011 height 27
drag, startPoint x: 120, startPoint y: 640, endPoint x: 168, endPoint y: 640, distance: 48.0
click at [203, 637] on p "Astro Hash propose sa gamme de résines CBD en deux formats pratiques : 2 gramme…" at bounding box center [620, 631] width 1009 height 30
click at [427, 636] on p "Astro Hash propose sa gamme de résines CBD en deux formats pratiques : 2 gramme…" at bounding box center [620, 631] width 1009 height 30
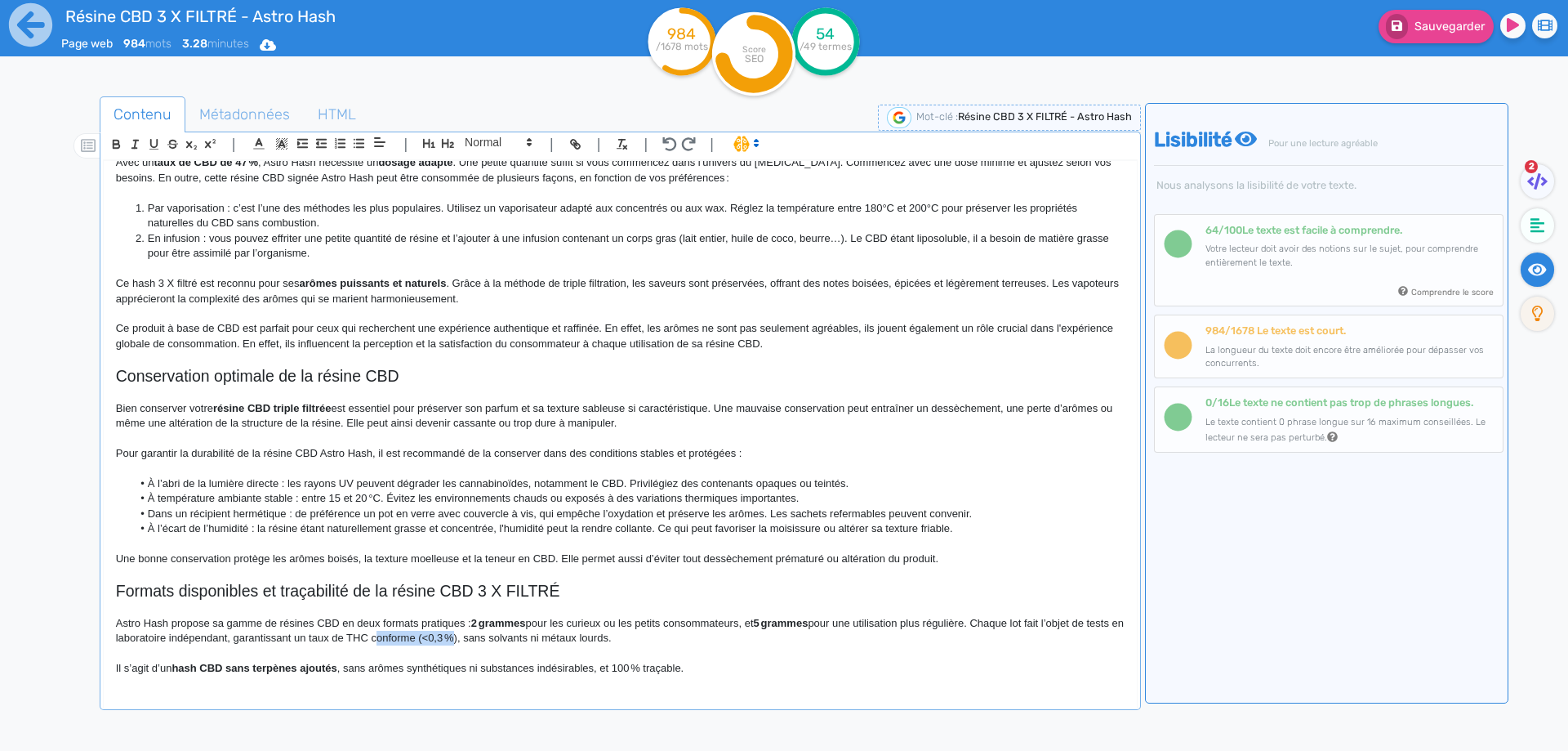
drag, startPoint x: 427, startPoint y: 636, endPoint x: 481, endPoint y: 637, distance: 54.0
click at [481, 637] on p "Astro Hash propose sa gamme de résines CBD en deux formats pratiques : 2 gramme…" at bounding box center [620, 631] width 1009 height 30
click at [508, 636] on p "Astro Hash propose sa gamme de résines CBD en deux formats pratiques : 2 gramme…" at bounding box center [620, 631] width 1009 height 30
drag, startPoint x: 508, startPoint y: 636, endPoint x: 622, endPoint y: 636, distance: 114.0
click at [622, 636] on p "Astro Hash propose sa gamme de résines CBD en deux formats pratiques : 2 gramme…" at bounding box center [620, 631] width 1009 height 30
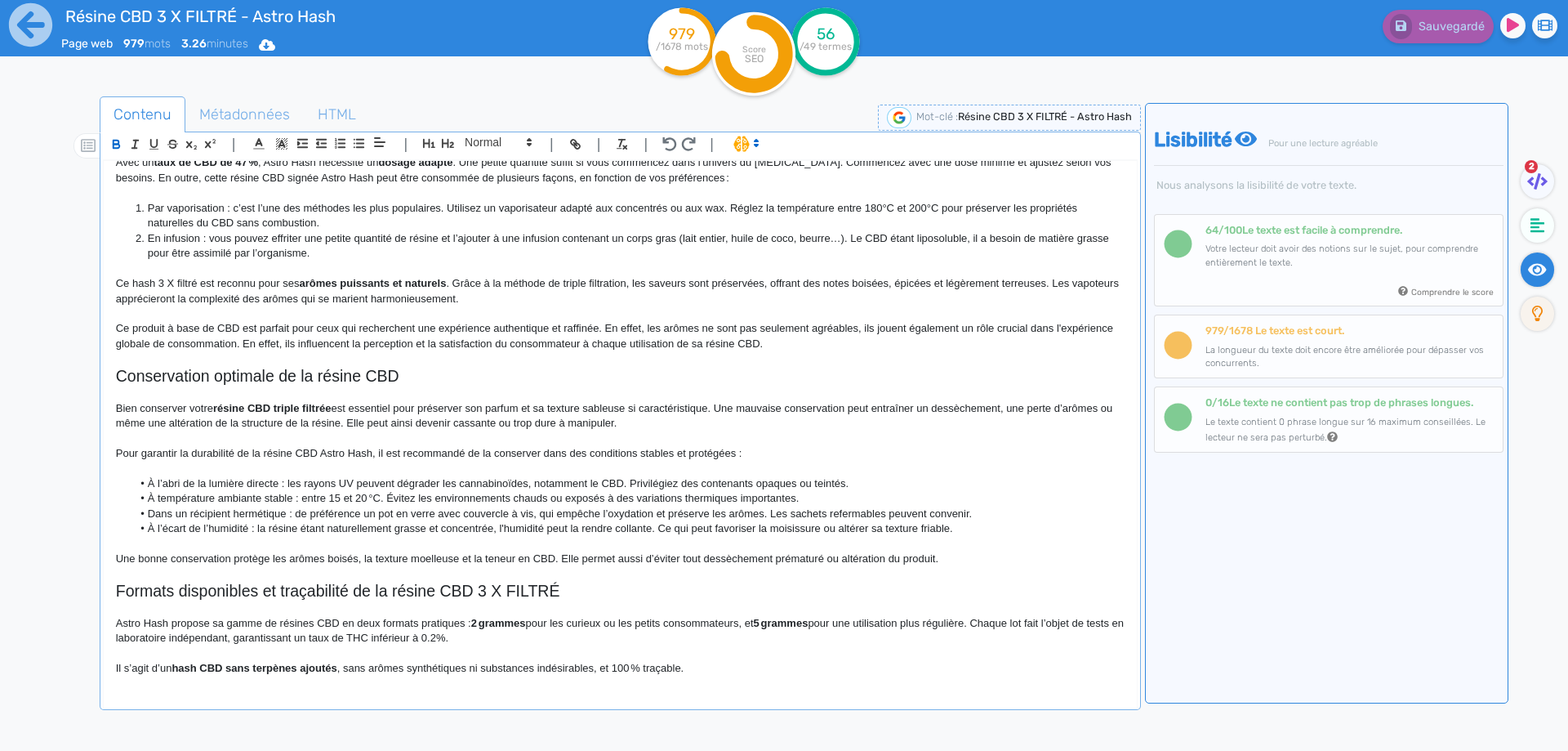
click at [233, 596] on h2 "Formats disponibles et traçabilité de la résine CBD 3 X FILTRÉ" at bounding box center [620, 592] width 1009 height 19
click at [234, 596] on h2 "Formats disponibles et traçabilité de la résine CBD 3 X FILTRÉ" at bounding box center [620, 592] width 1009 height 19
copy h2 "Formats disponibles et traçabilité de la résine CBD 3 X FILTRÉ"
click at [472, 625] on p "Astro Hash propose sa gamme de résines CBD en deux formats pratiques : 2 gramme…" at bounding box center [620, 631] width 1009 height 30
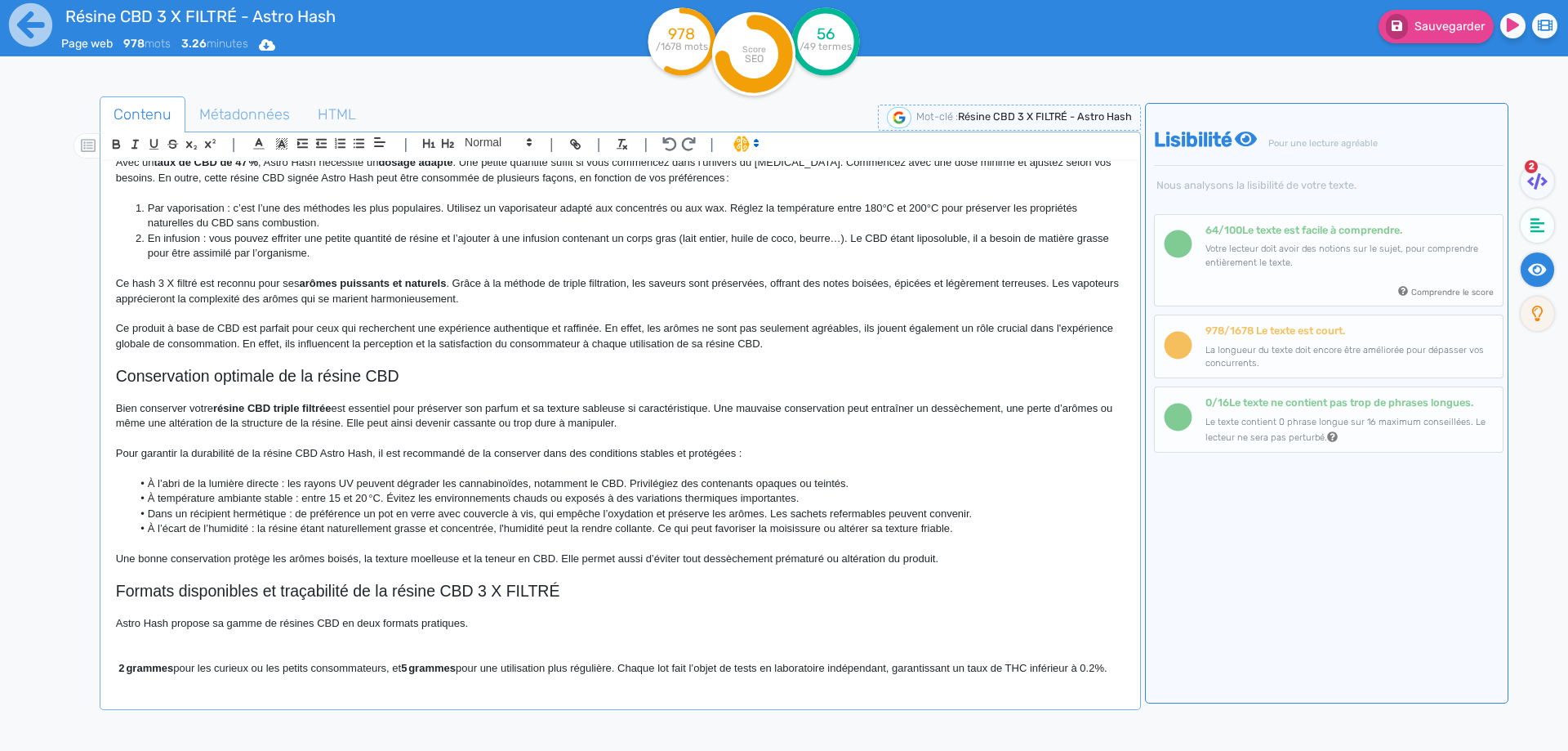
click at [551, 622] on p "Astro Hash propose sa gamme de résines CBD en deux formats pratiques." at bounding box center [620, 624] width 1009 height 15
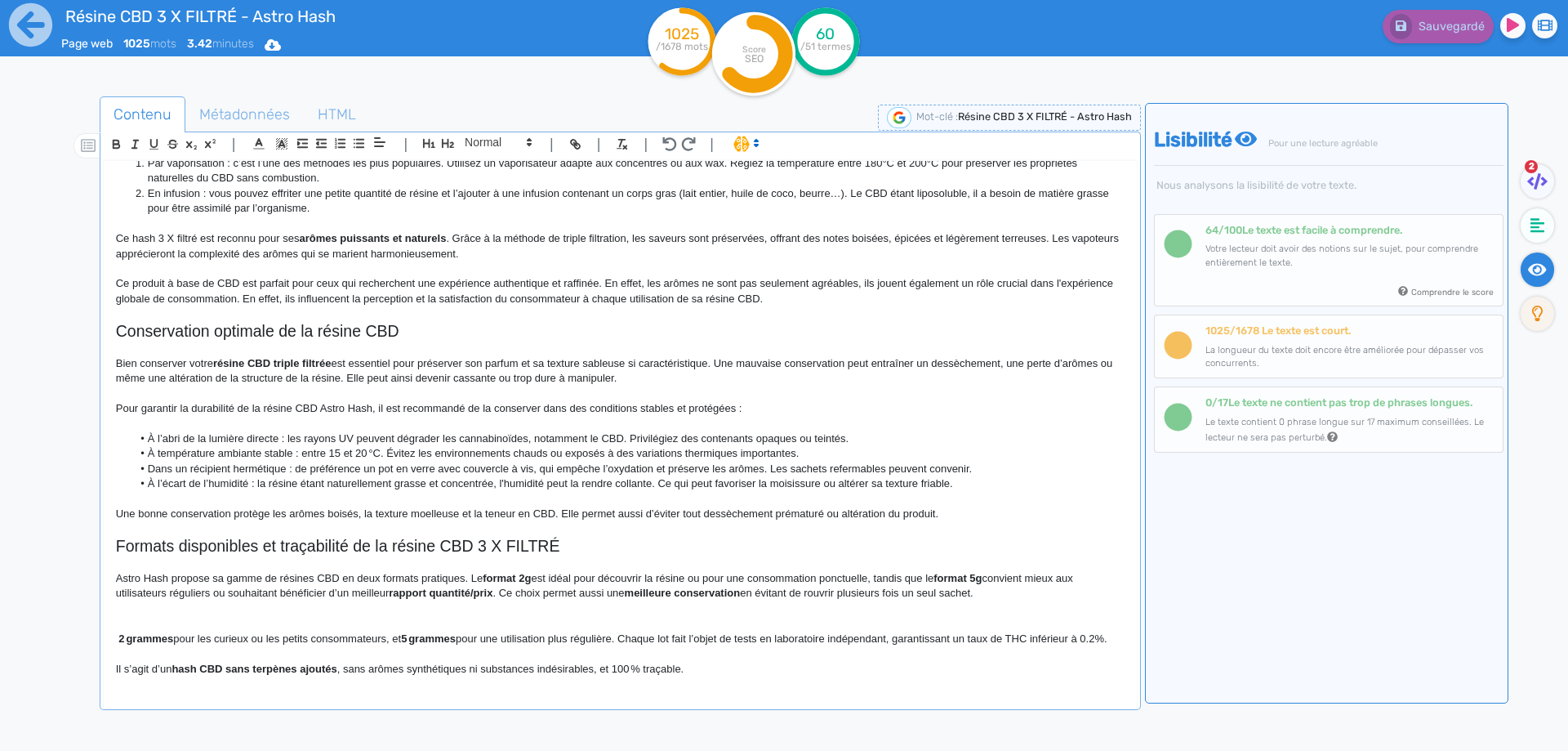
scroll to position [716, 0]
click at [531, 572] on strong "format 2g" at bounding box center [507, 578] width 48 height 12
click at [916, 571] on p "Astro Hash propose sa gamme de résines CBD en deux formats pratiques. Le format…" at bounding box center [620, 586] width 1009 height 30
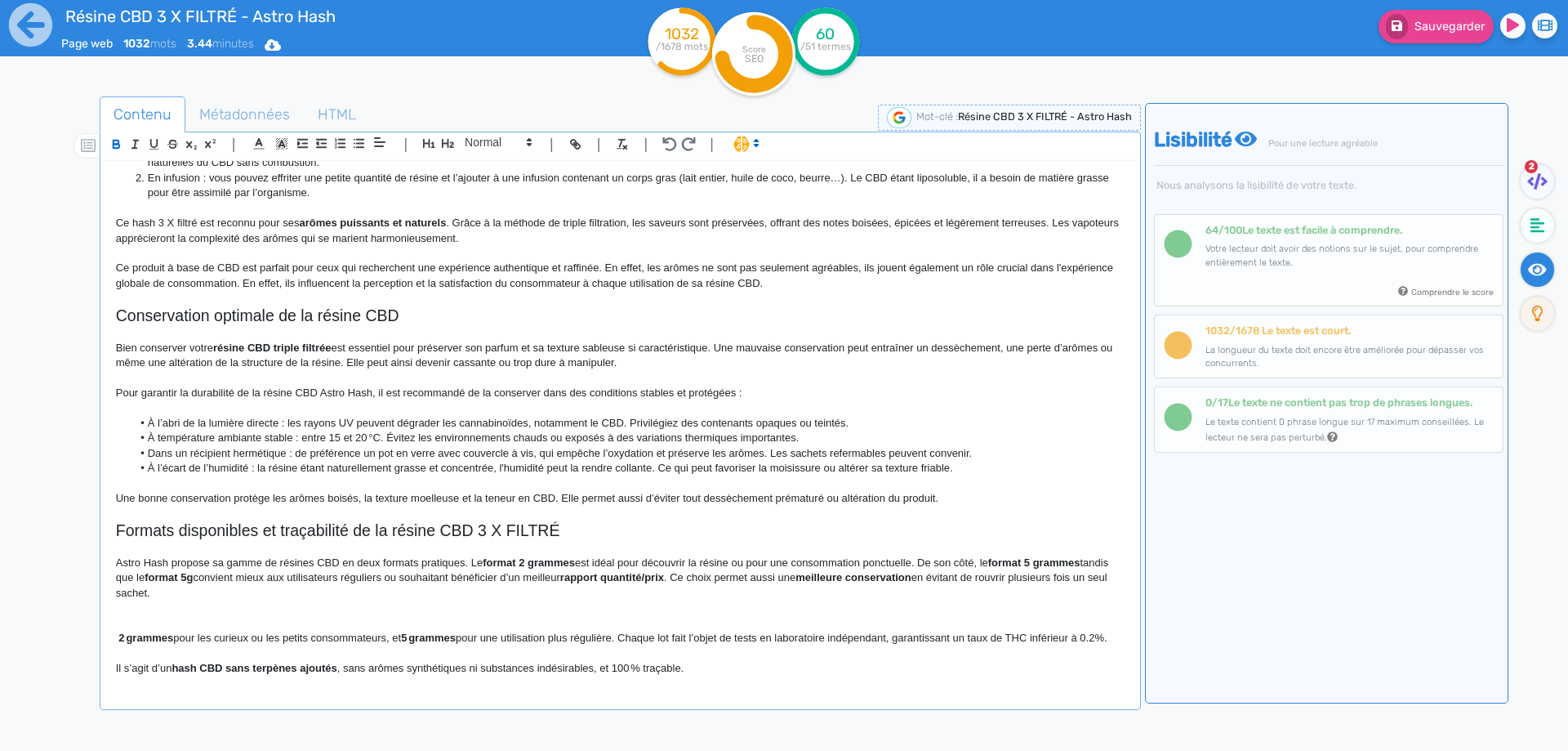
click at [130, 578] on p "Astro Hash propose sa gamme de résines CBD en deux formats pratiques. Le format…" at bounding box center [620, 579] width 1009 height 45
drag, startPoint x: 130, startPoint y: 578, endPoint x: 216, endPoint y: 575, distance: 86.1
click at [216, 575] on p "Astro Hash propose sa gamme de résines CBD en deux formats pratiques. Le format…" at bounding box center [620, 579] width 1009 height 45
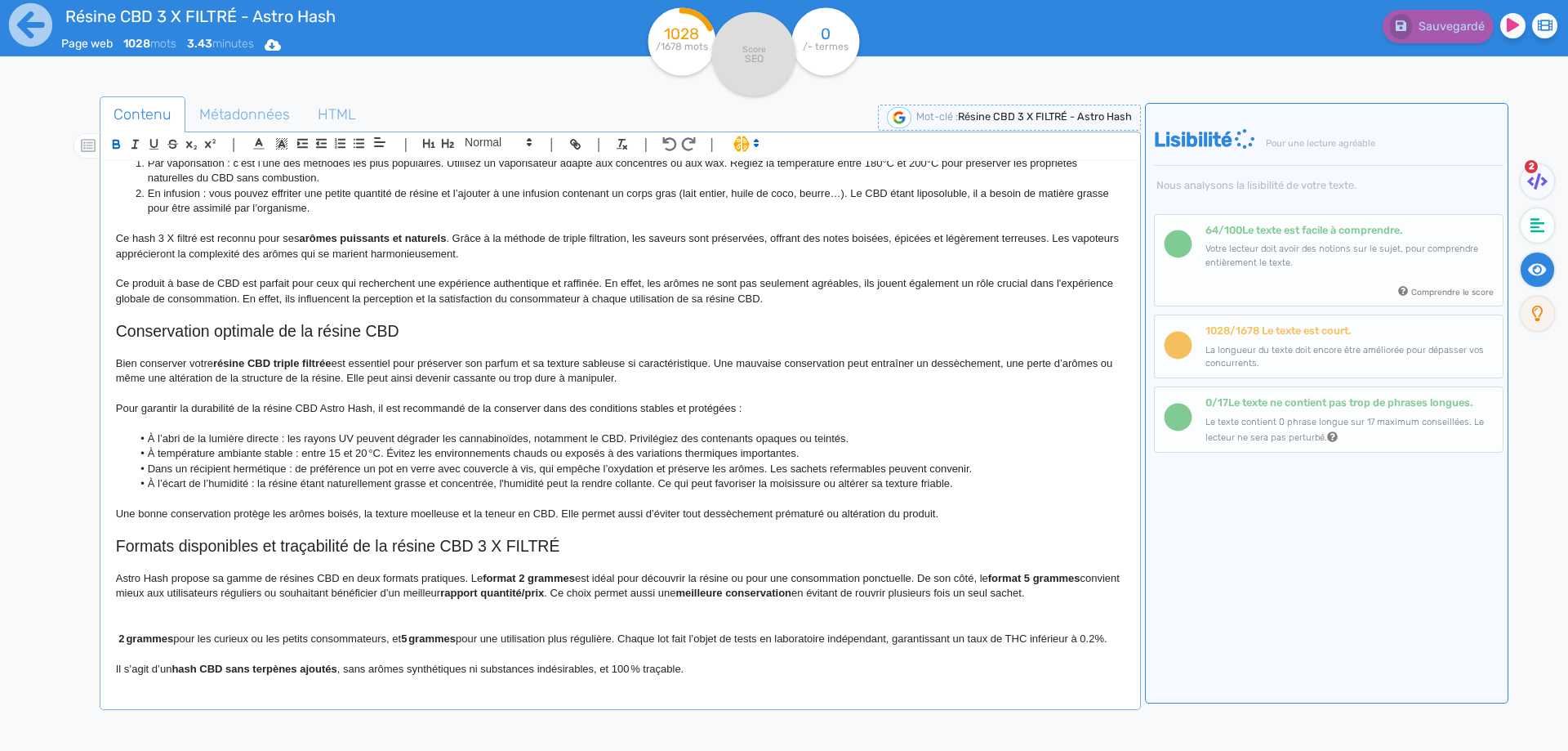
click at [497, 587] on strong "rapport quantité/prix" at bounding box center [492, 593] width 104 height 12
drag, startPoint x: 497, startPoint y: 580, endPoint x: 590, endPoint y: 576, distance: 93.1
click at [587, 576] on p "Astro Hash propose sa gamme de résines CBD en deux formats pratiques. Le format…" at bounding box center [620, 586] width 1009 height 30
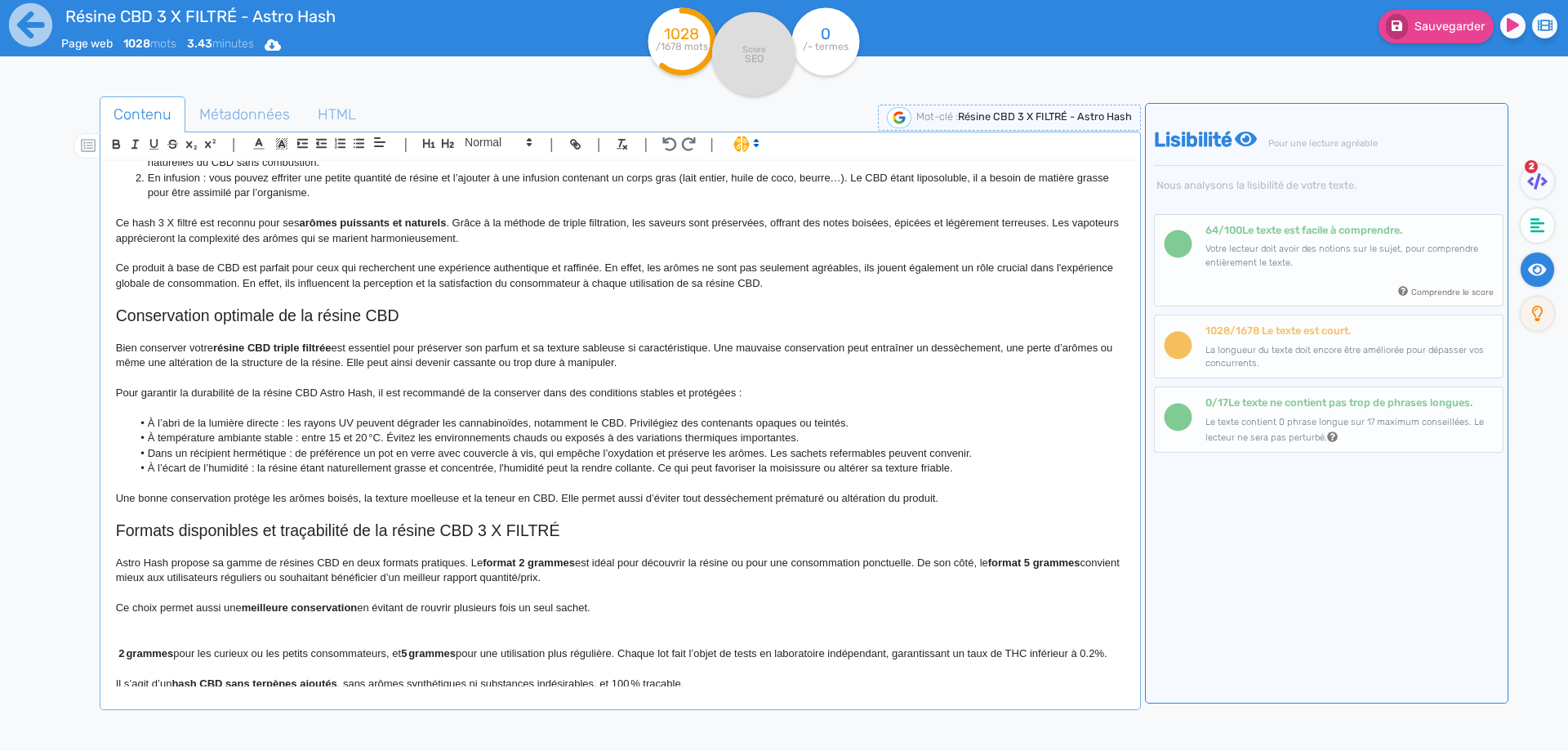
click at [262, 607] on strong "meilleure conservation" at bounding box center [299, 607] width 116 height 12
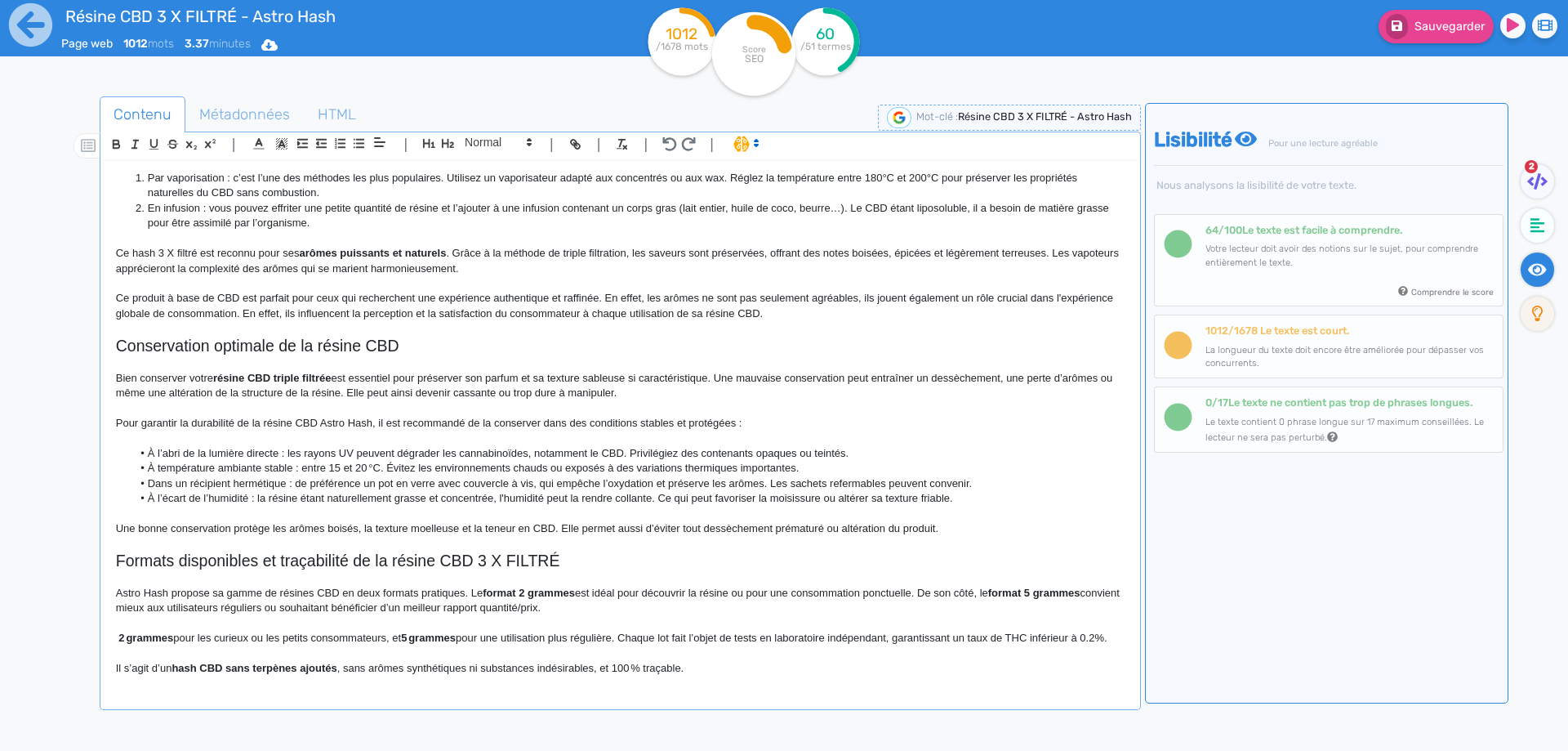
scroll to position [700, 0]
click at [225, 631] on p "2 grammes pour les curieux ou les petits consommateurs, et 5 grammes pour une u…" at bounding box center [620, 639] width 1009 height 15
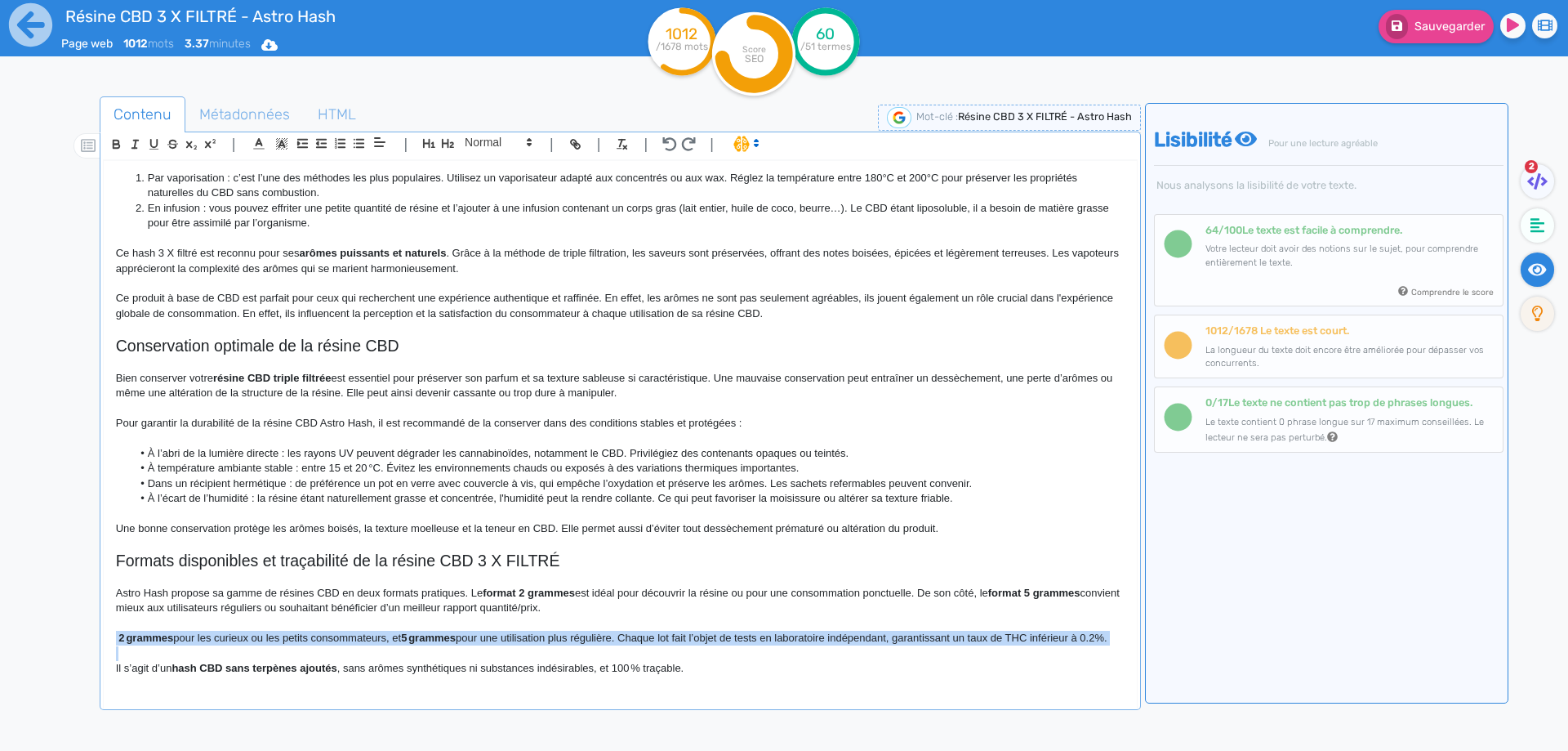
click at [225, 631] on p "2 grammes pour les curieux ou les petits consommateurs, et 5 grammes pour une u…" at bounding box center [620, 639] width 1009 height 15
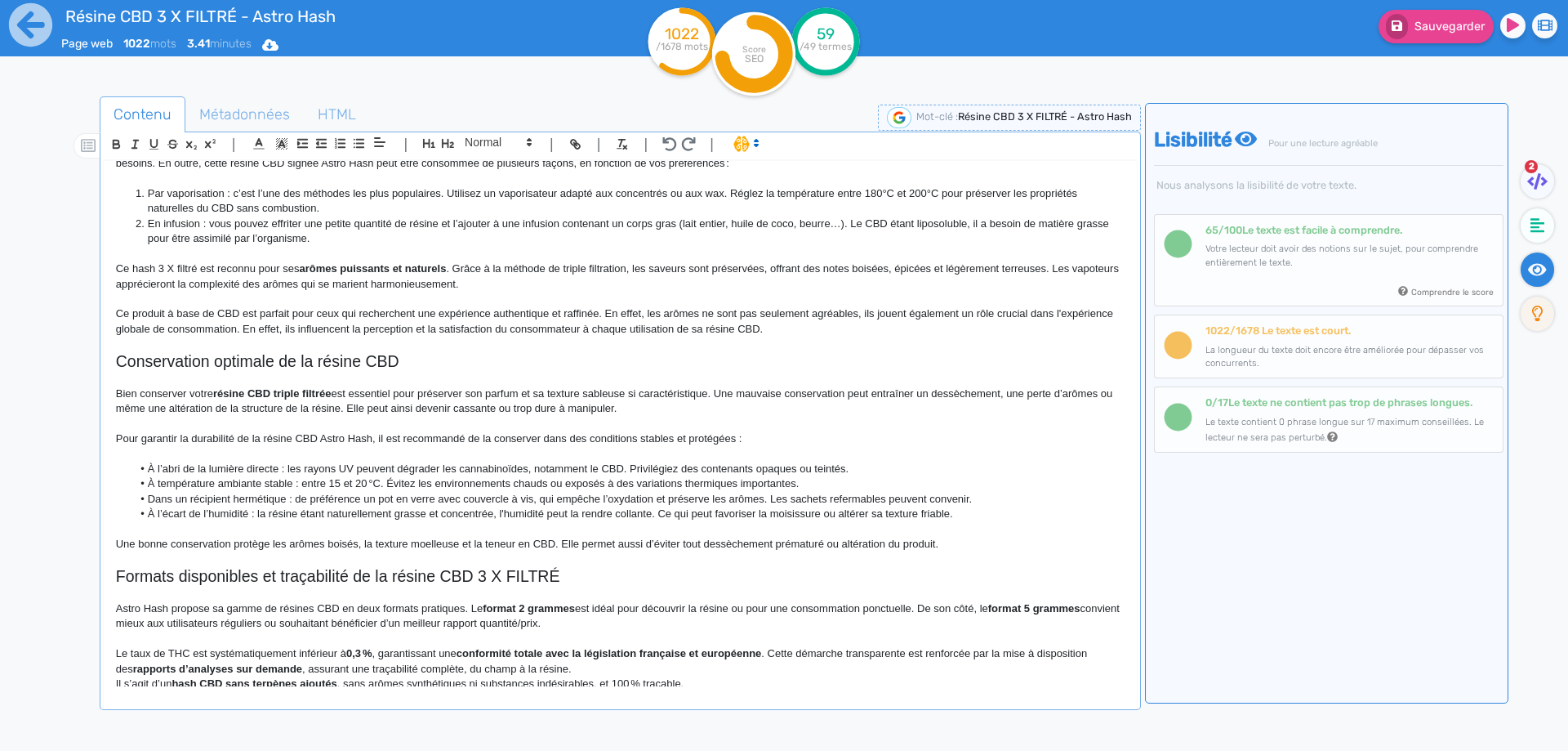
scroll to position [674, 0]
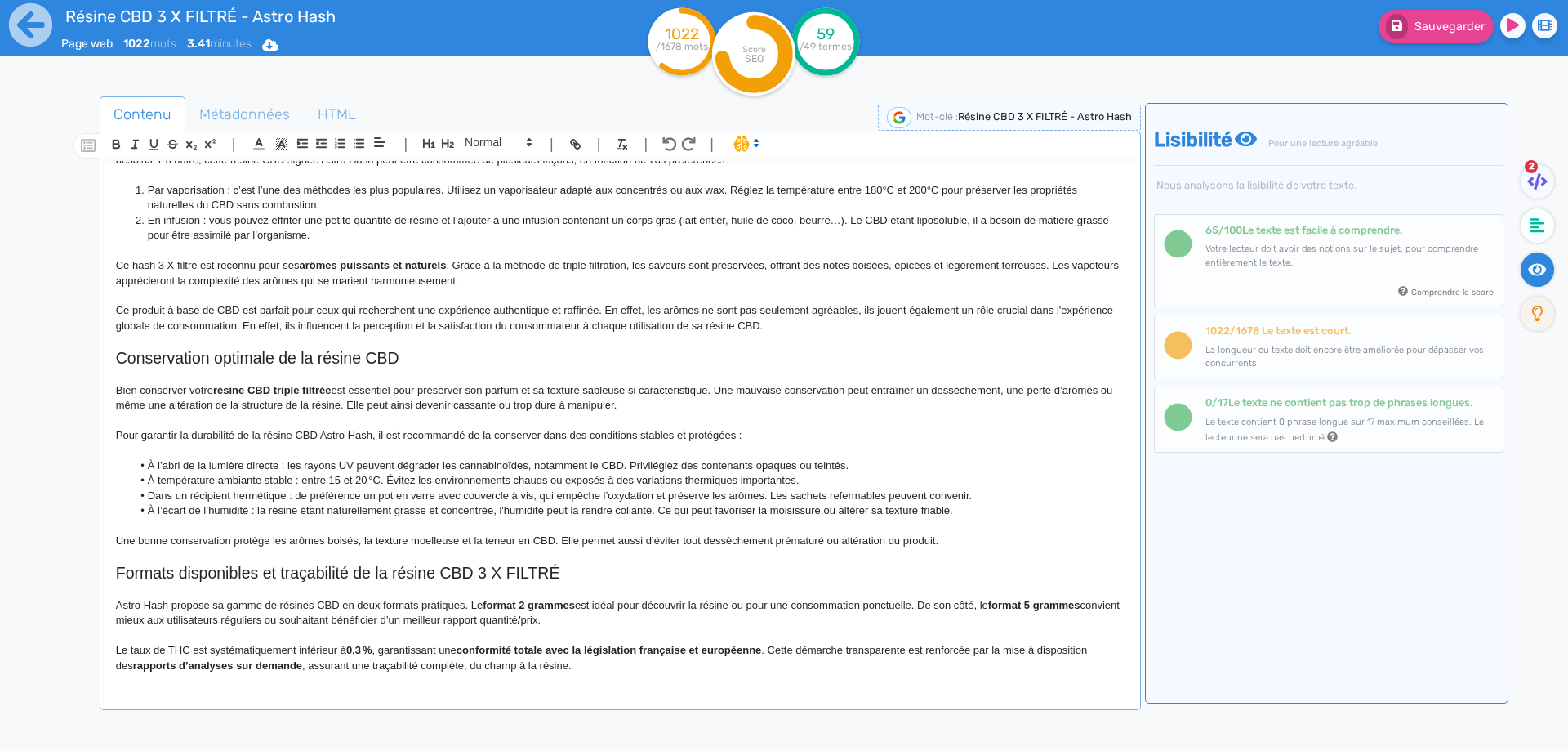
click at [359, 651] on strong "0,3 %" at bounding box center [359, 649] width 25 height 12
click at [217, 651] on p "Le taux de THC est systématiquement inférieur à 0,2 % , garantissant une confor…" at bounding box center [620, 659] width 1009 height 30
click at [143, 652] on p "Le taux de THC est inférieur à 0,2 % , garantissant une conformité totale avec …" at bounding box center [620, 659] width 1009 height 30
click at [279, 650] on p "Le taux de THC est inférieur à 0,2 % , garantissant une conformité totale avec …" at bounding box center [620, 659] width 1009 height 30
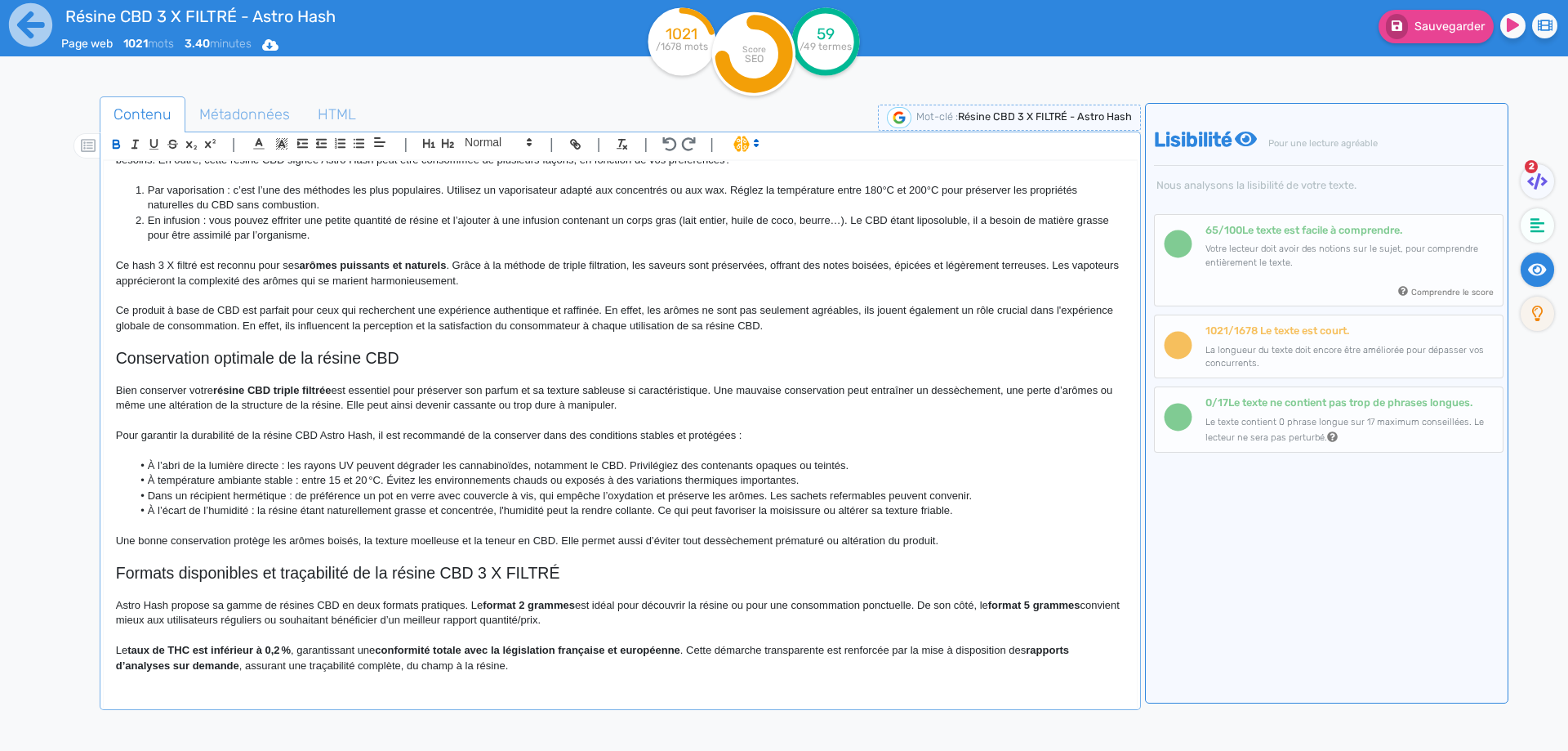
click at [364, 655] on p "Le taux de THC est inférieur à 0,2 % , garantissant une conformité totale avec …" at bounding box center [620, 659] width 1009 height 30
click at [413, 650] on strong "conformité totale avec la législation française et européenne" at bounding box center [527, 649] width 305 height 12
drag, startPoint x: 413, startPoint y: 650, endPoint x: 652, endPoint y: 653, distance: 239.0
click at [650, 650] on p "Le taux de THC est inférieur à 0,2 % , garantissant une conformité totale avec …" at bounding box center [620, 659] width 1009 height 30
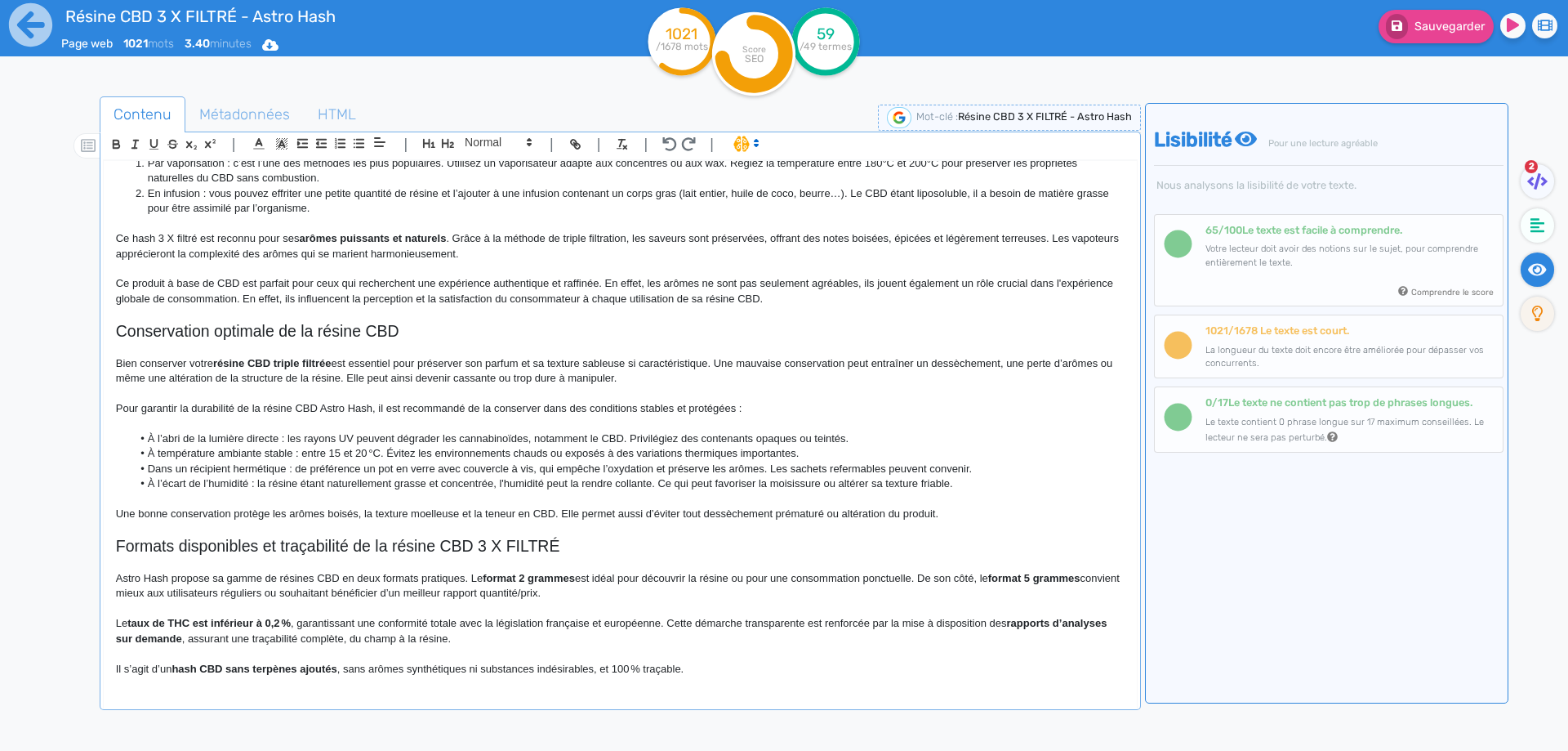
click at [684, 619] on p "Le taux de THC est inférieur à 0,2 % , garantissant une conformité totale avec …" at bounding box center [620, 631] width 1009 height 30
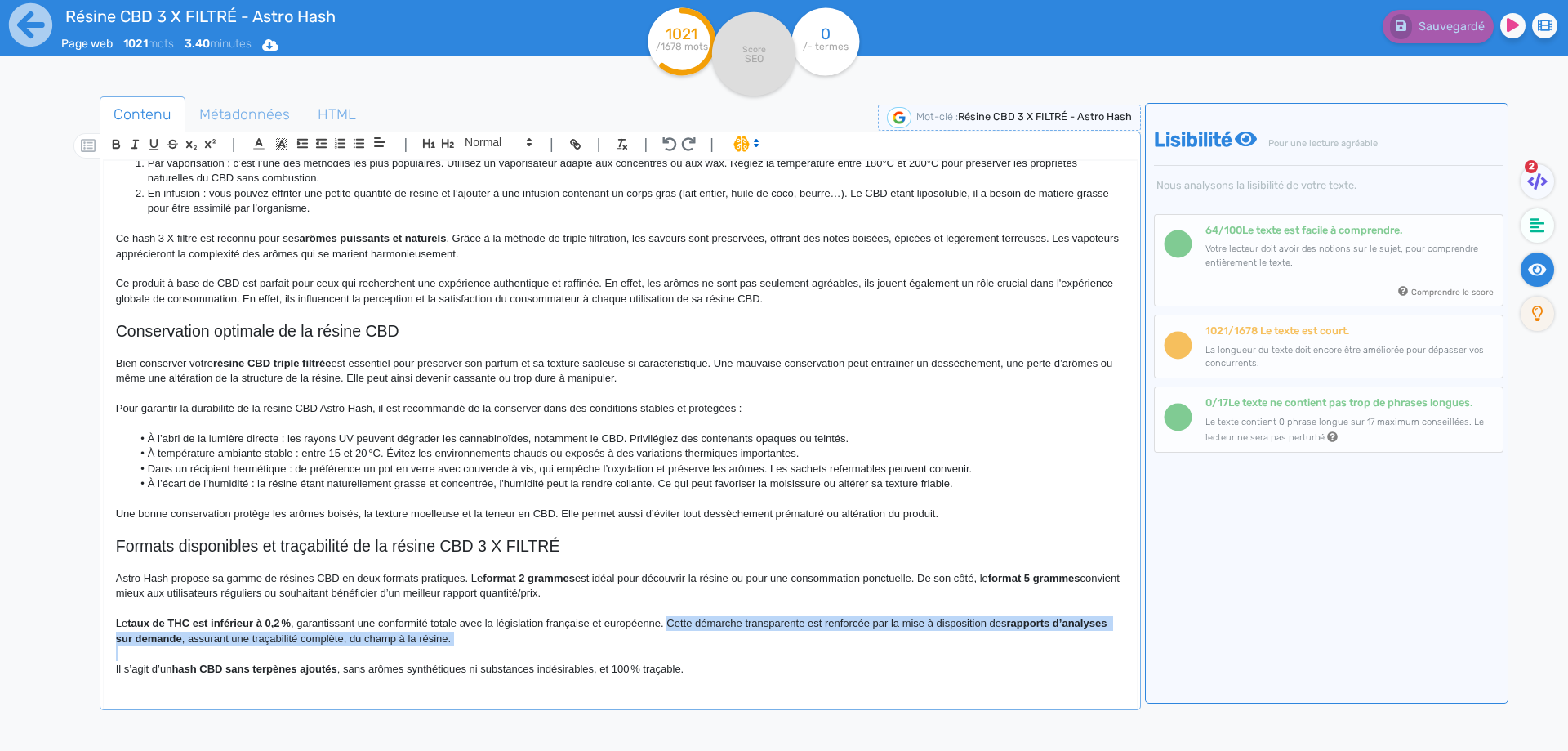
click at [685, 643] on p "Le taux de THC est inférieur à 0,2 % , garantissant une conformité totale avec …" at bounding box center [620, 631] width 1009 height 30
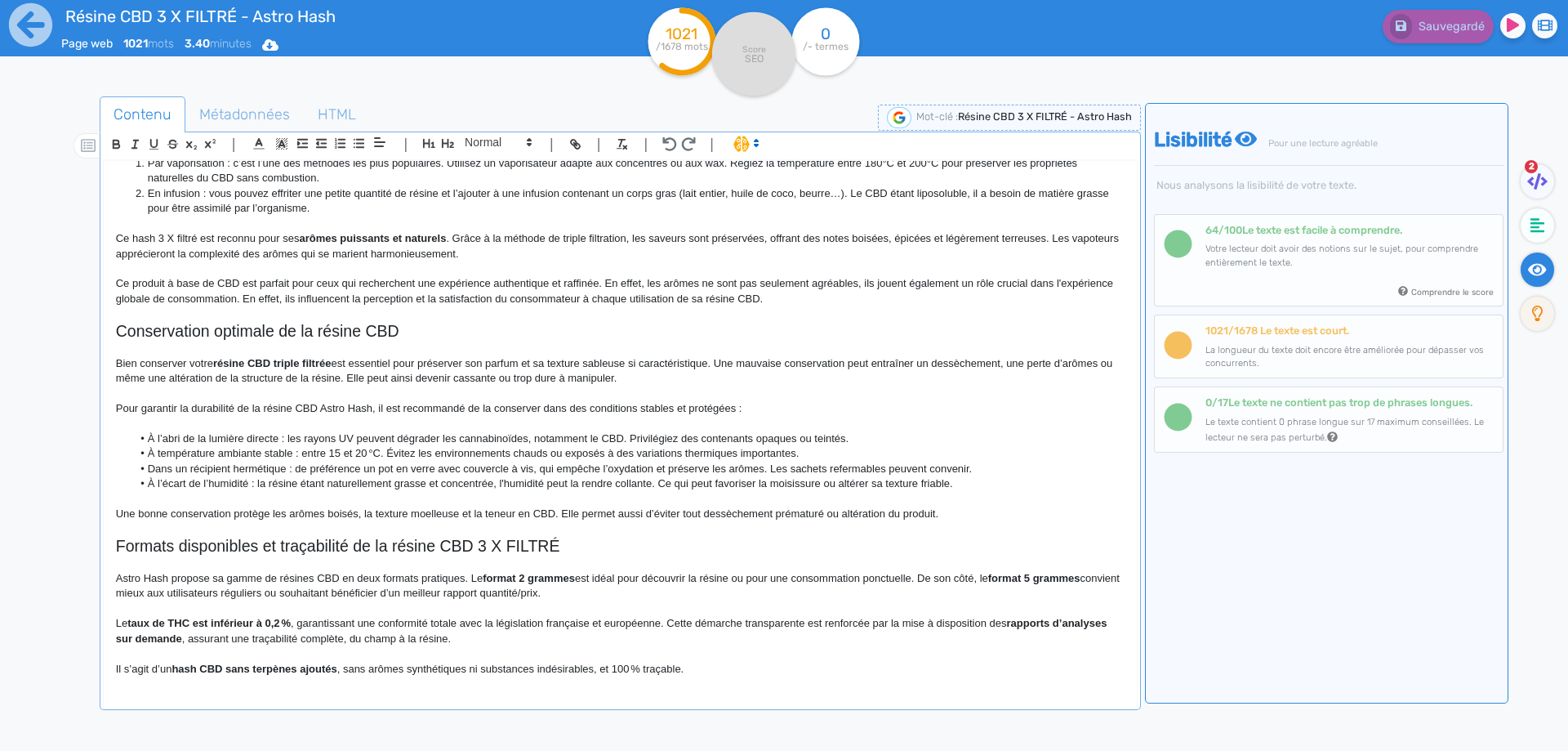
scroll to position [670, 0]
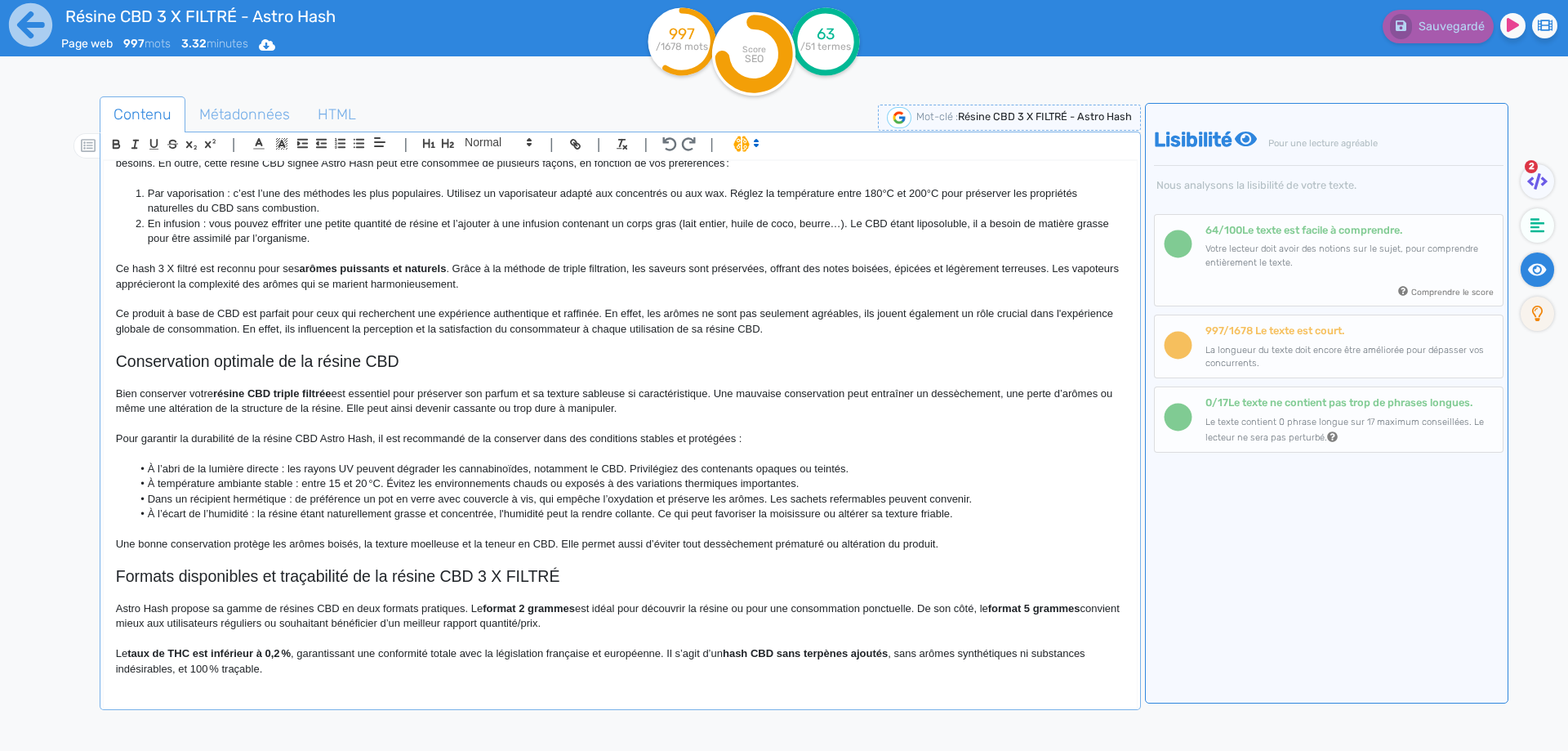
click at [303, 676] on p "Le taux de THC est inférieur à 0,2 % , garantissant une conformité totale avec …" at bounding box center [620, 661] width 1009 height 30
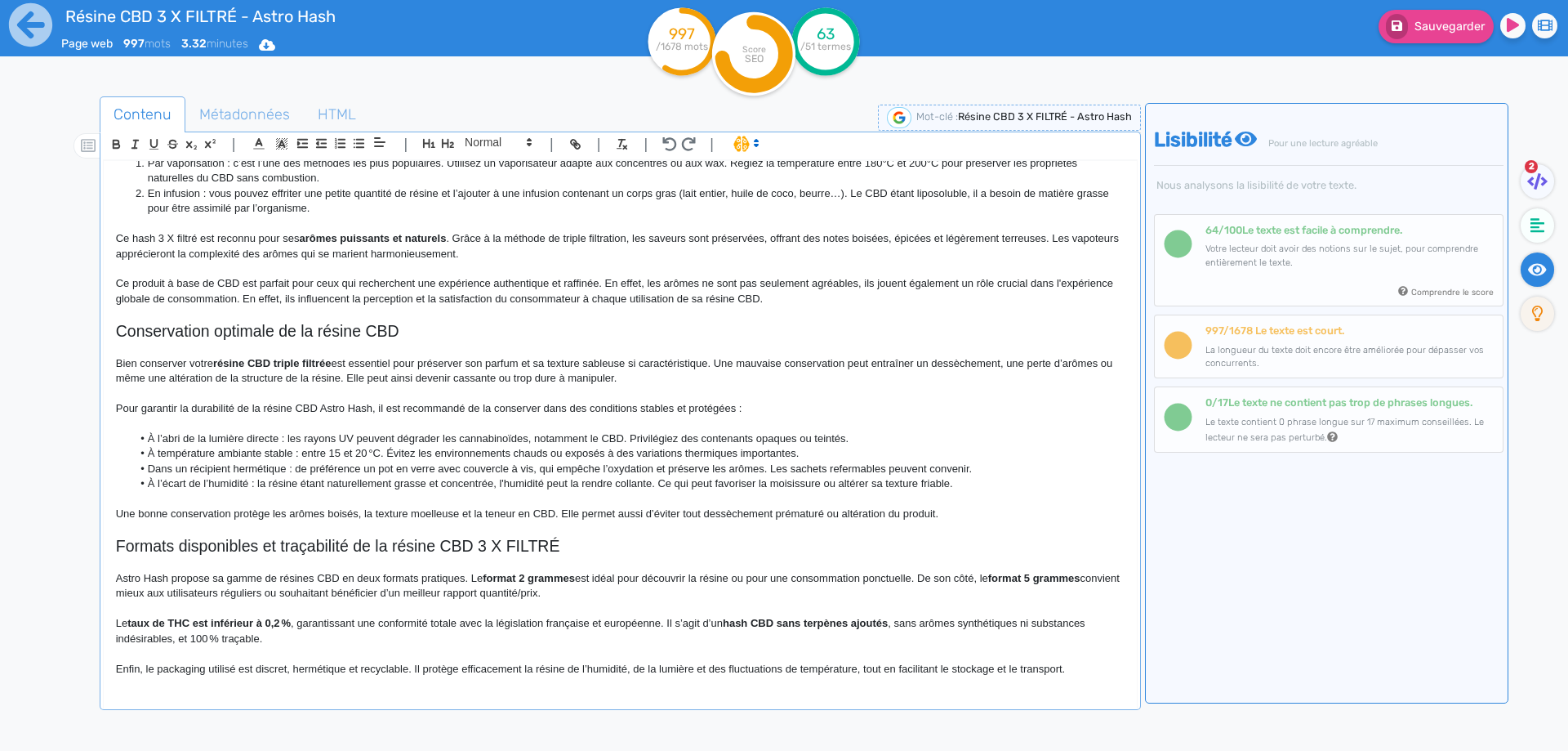
scroll to position [700, 0]
click at [506, 667] on p "Enfin, le packaging utilisé est discret, hermétique et recyclable. Il protège e…" at bounding box center [620, 670] width 1009 height 15
click at [1017, 671] on p "Enfin, le packaging utilisé est discret, hermétique et recyclable. Il protège l…" at bounding box center [620, 670] width 1009 height 15
click at [1413, 35] on button "Sauvegarder" at bounding box center [1436, 26] width 115 height 34
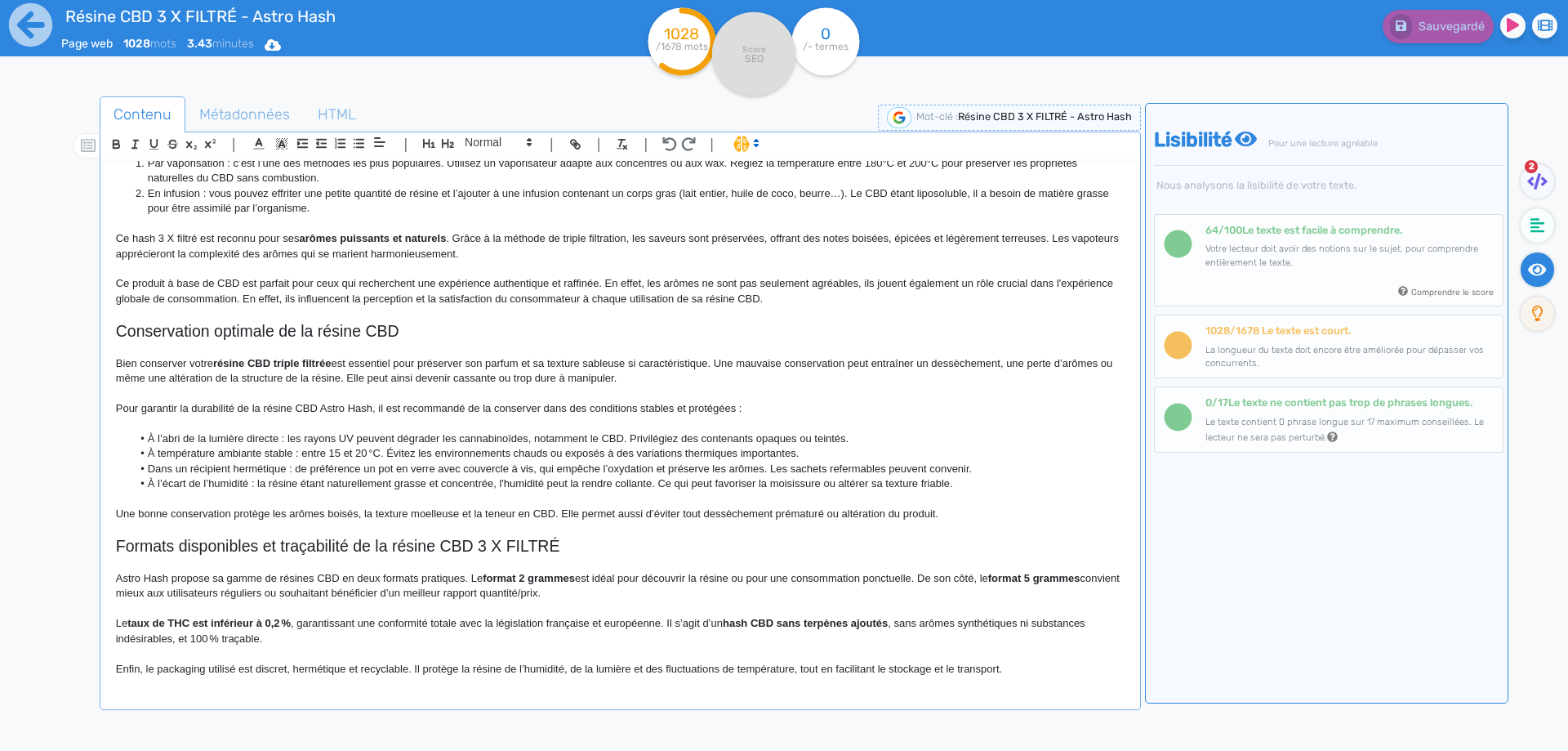
click at [1015, 685] on div "Résine CBD 3 X FILTRÉ - Astro Hash Résine CBD 3 X FILTRÉ par Astro Hash pour un…" at bounding box center [620, 424] width 1033 height 526
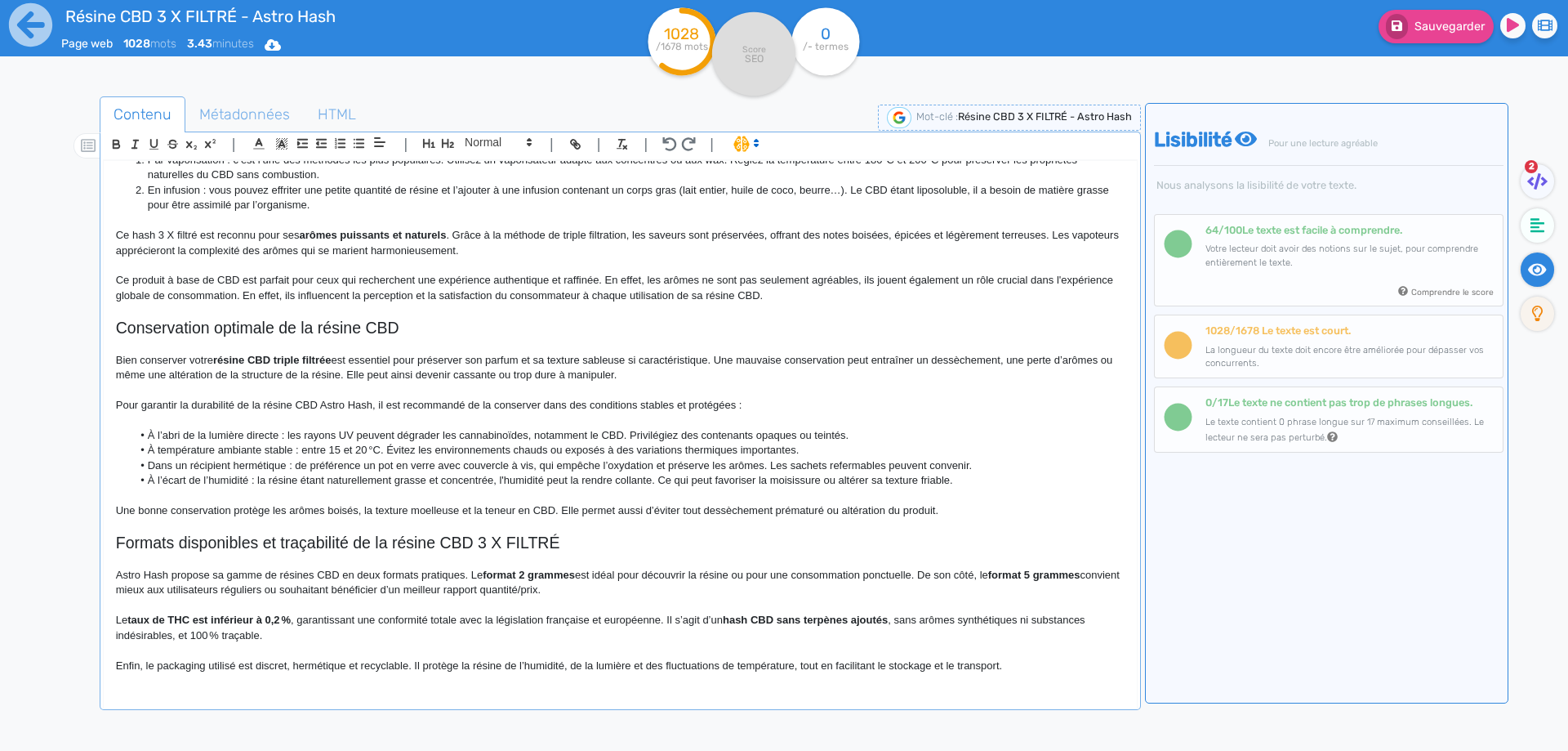
scroll to position [718, 0]
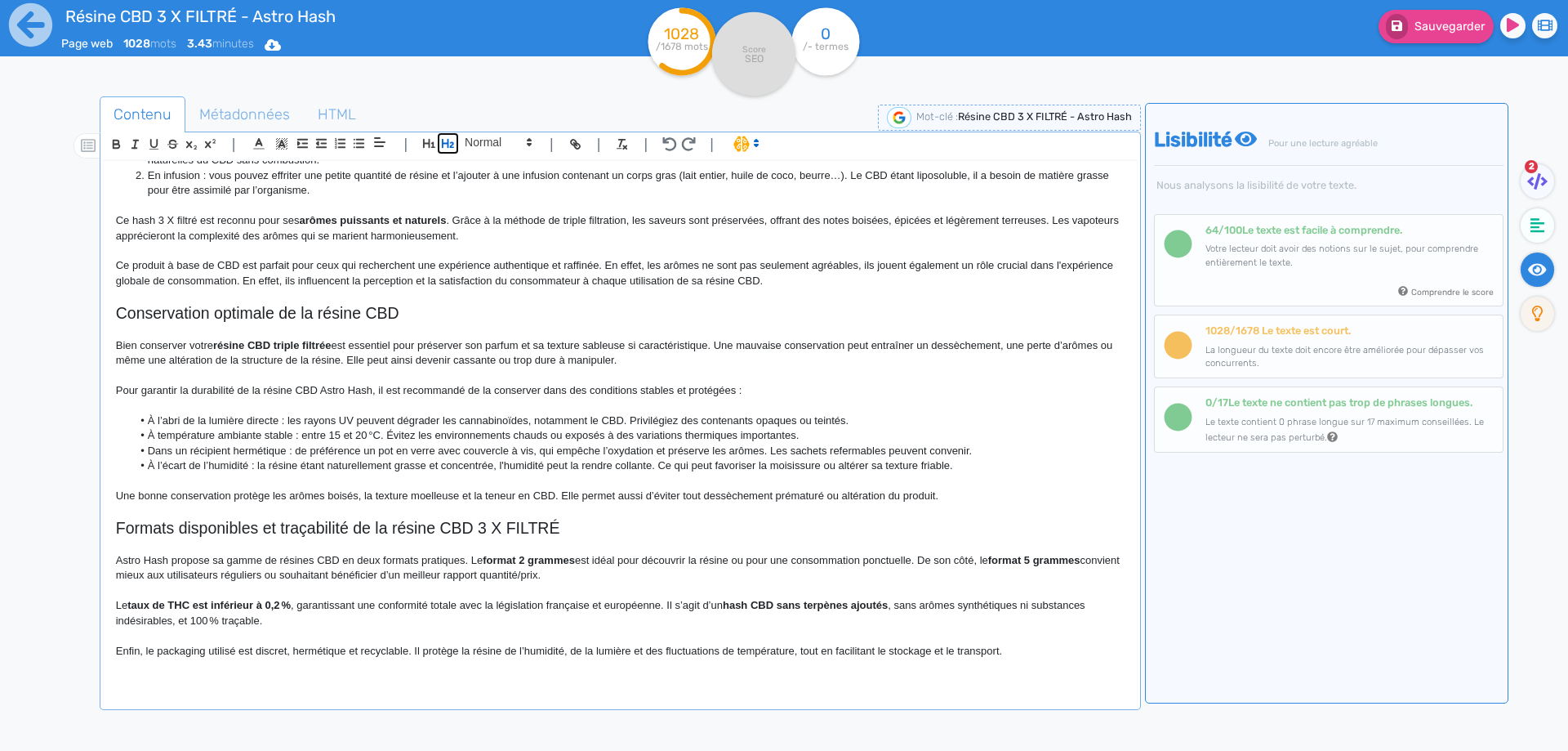
click at [455, 136] on button "button" at bounding box center [448, 143] width 19 height 19
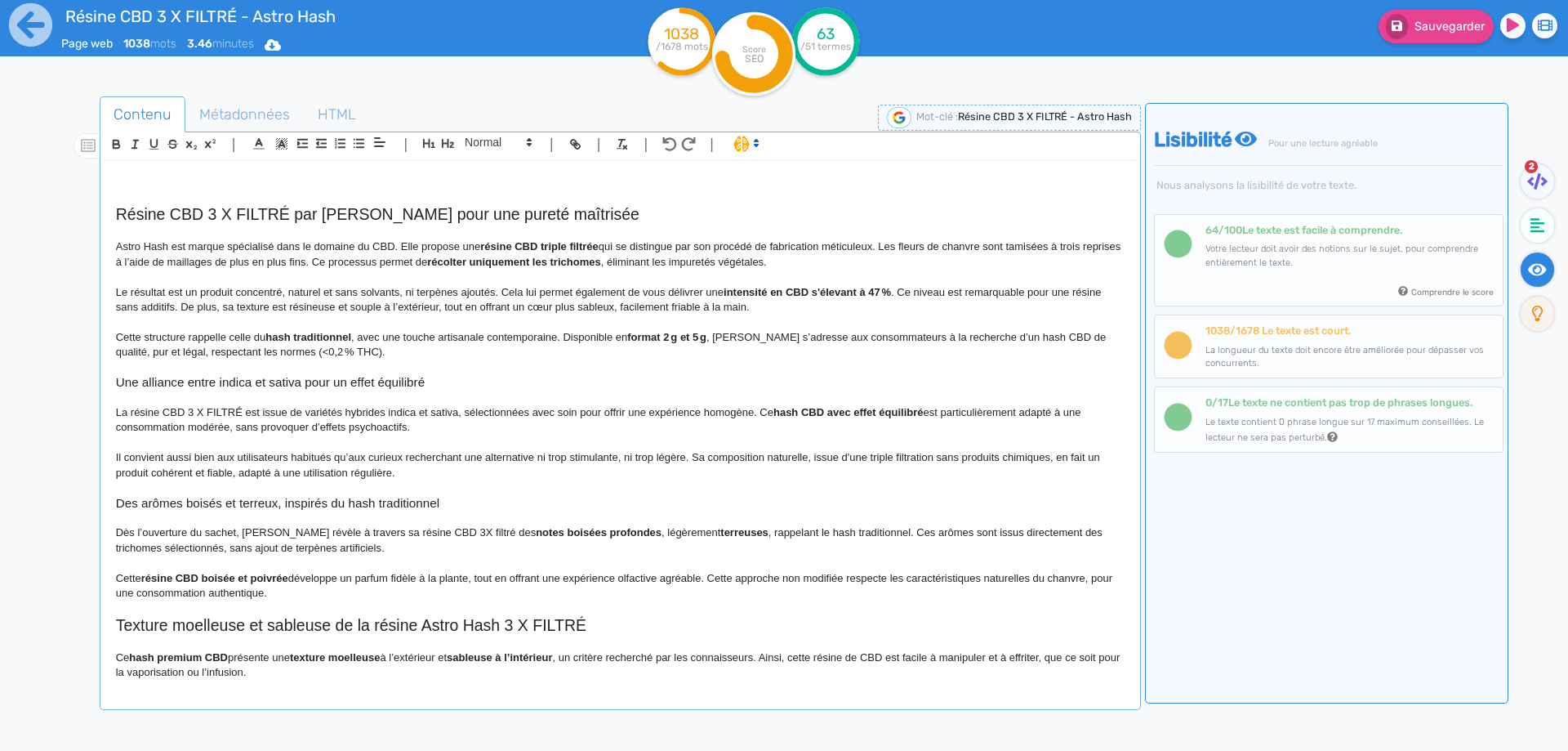
scroll to position [0, 0]
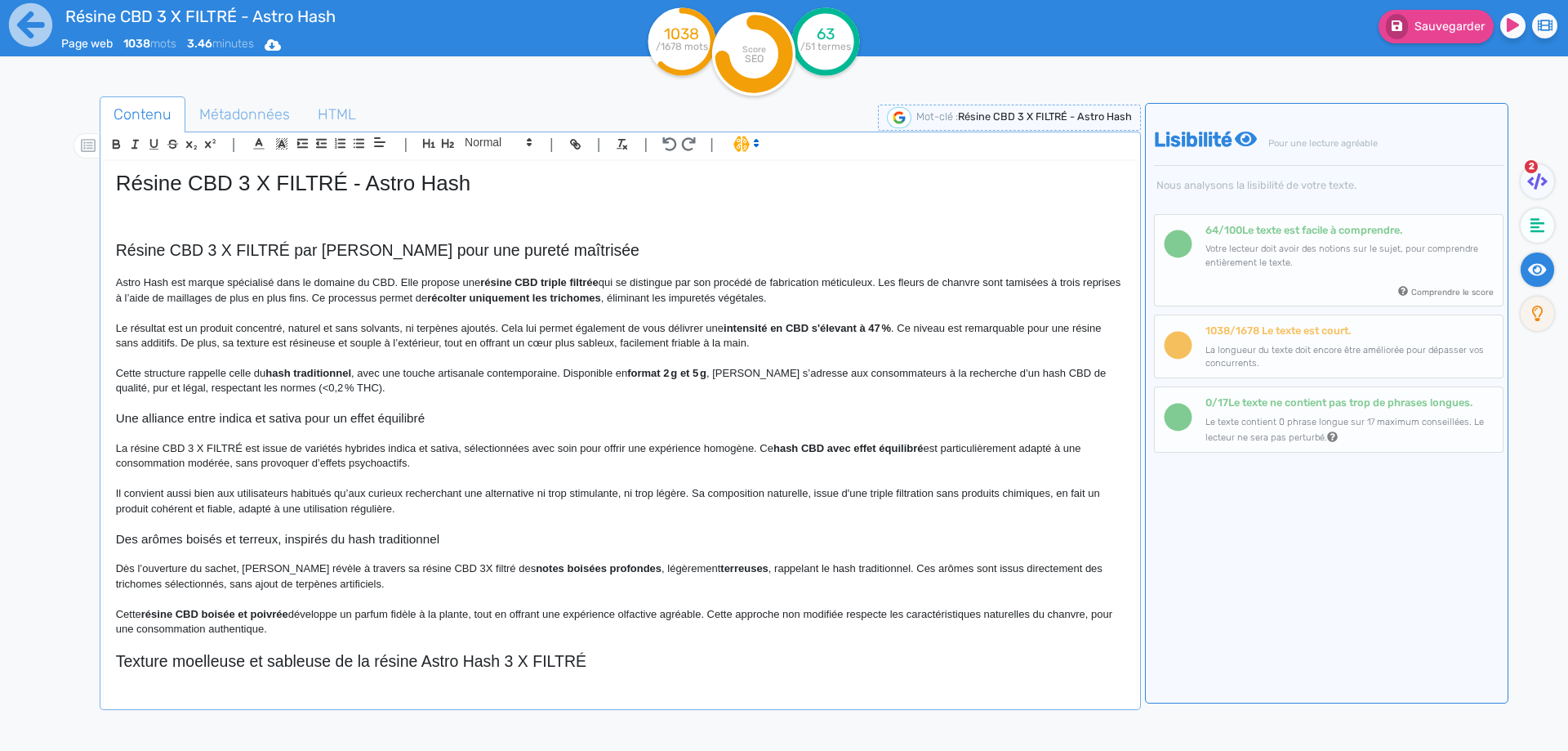
click at [276, 166] on div "Résine CBD 3 X FILTRÉ - Astro Hash Résine CBD 3 X FILTRÉ par Astro Hash pour un…" at bounding box center [620, 424] width 1033 height 526
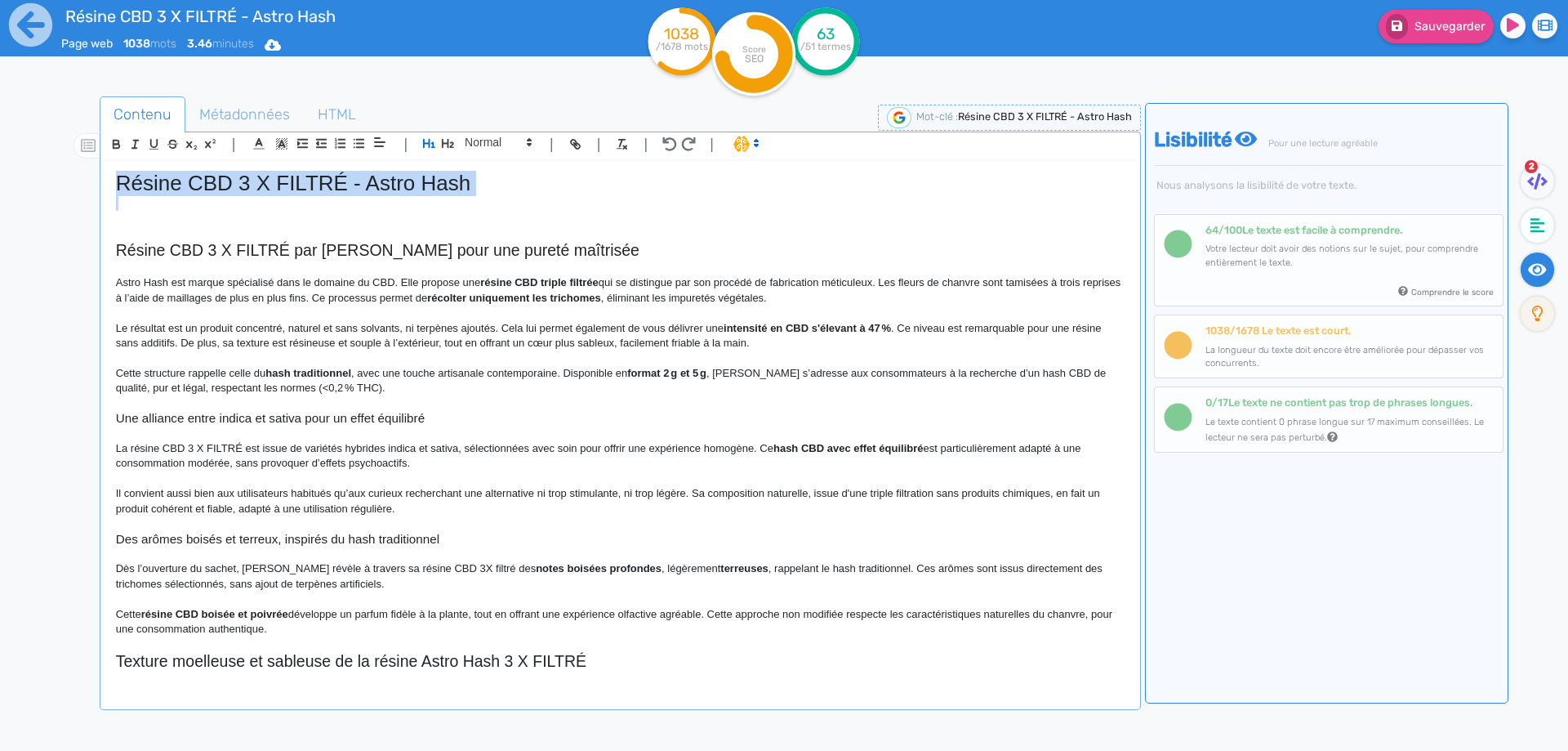
click at [276, 166] on div "Résine CBD 3 X FILTRÉ - Astro Hash Résine CBD 3 X FILTRÉ par Astro Hash pour un…" at bounding box center [620, 424] width 1033 height 526
copy h1 "Résine CBD 3 X FILTRÉ - Astro Hash"
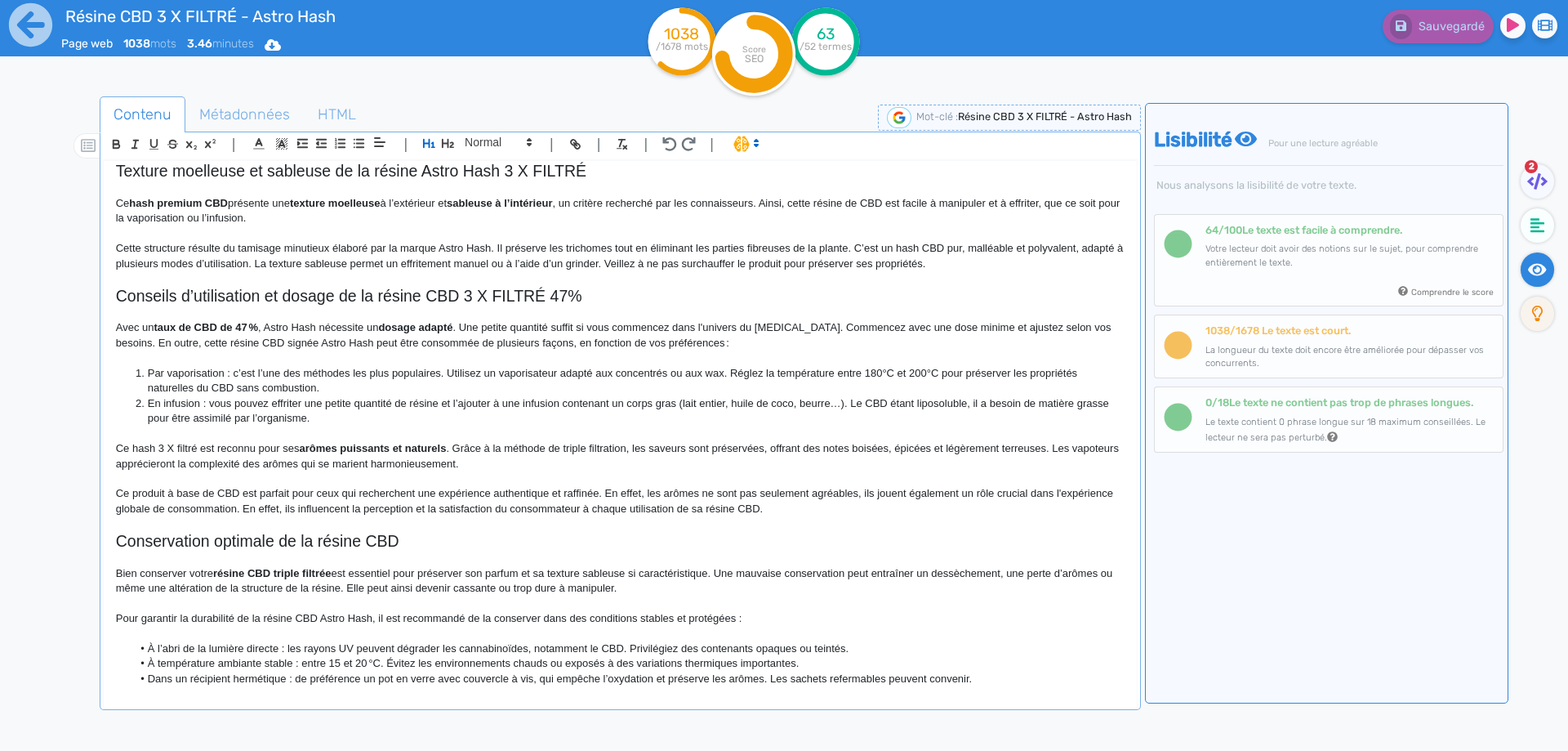
scroll to position [765, 0]
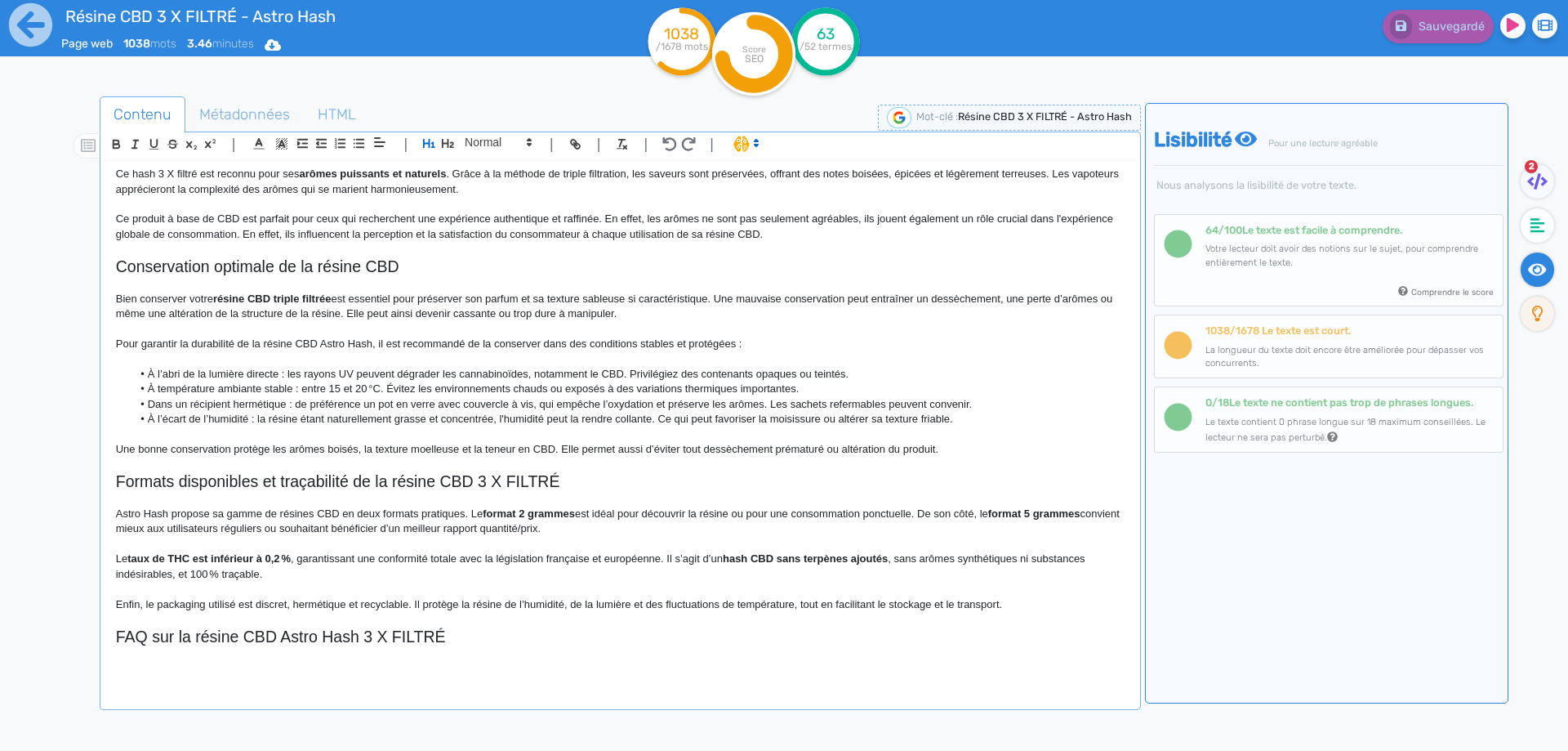
click at [262, 664] on p at bounding box center [620, 669] width 1009 height 15
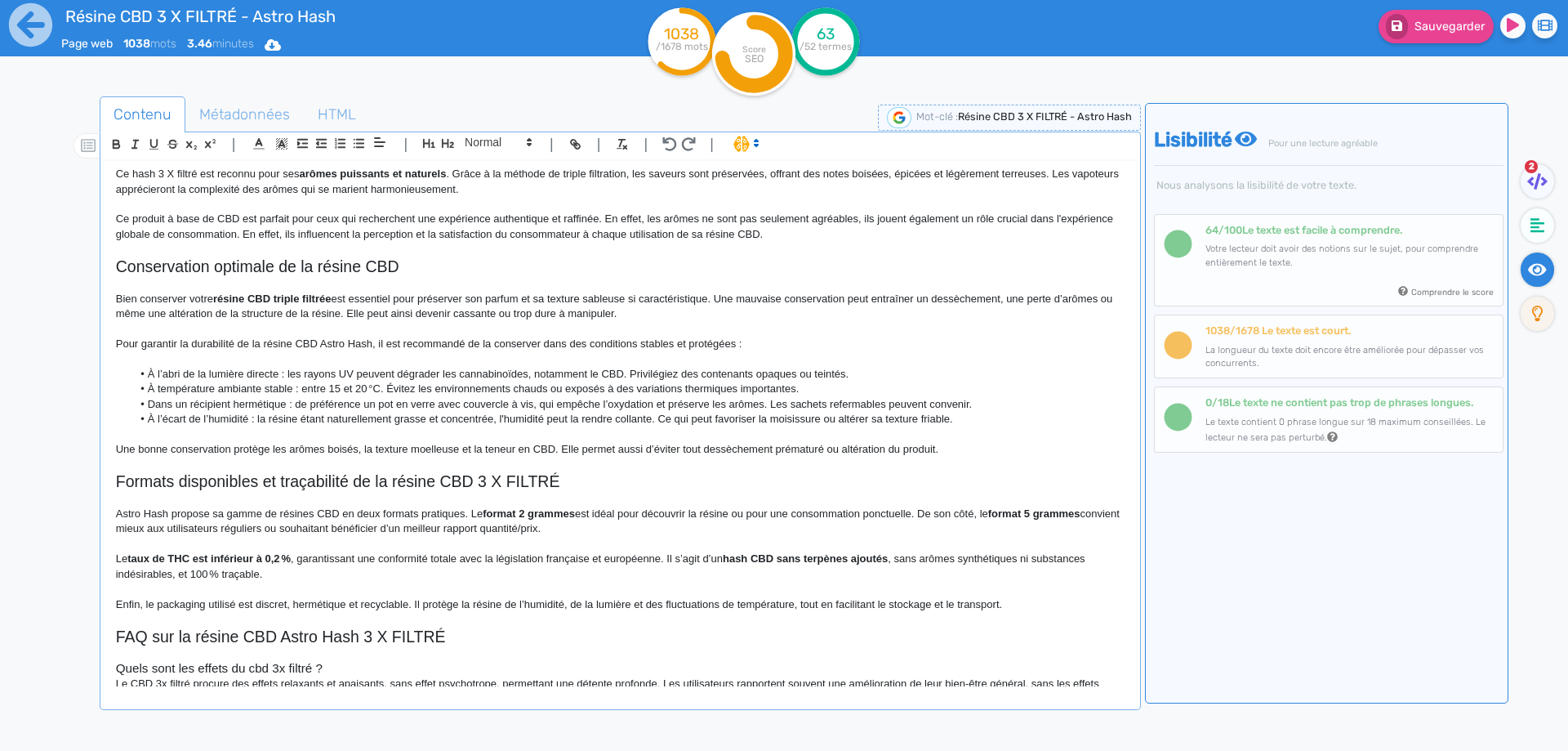
scroll to position [797, 0]
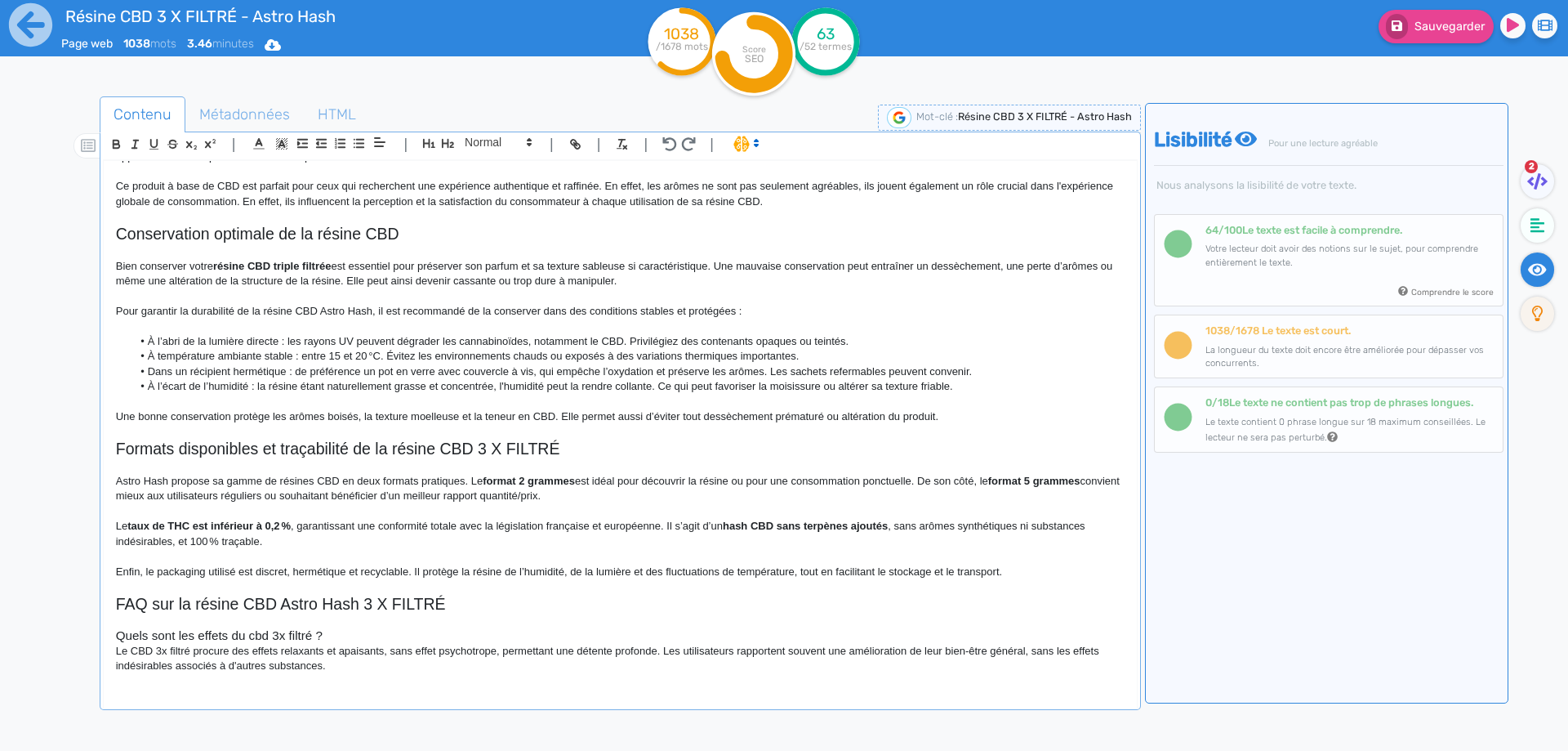
click at [379, 637] on h3 "Quels sont les effets du cbd 3x filtré ?" at bounding box center [620, 636] width 1009 height 15
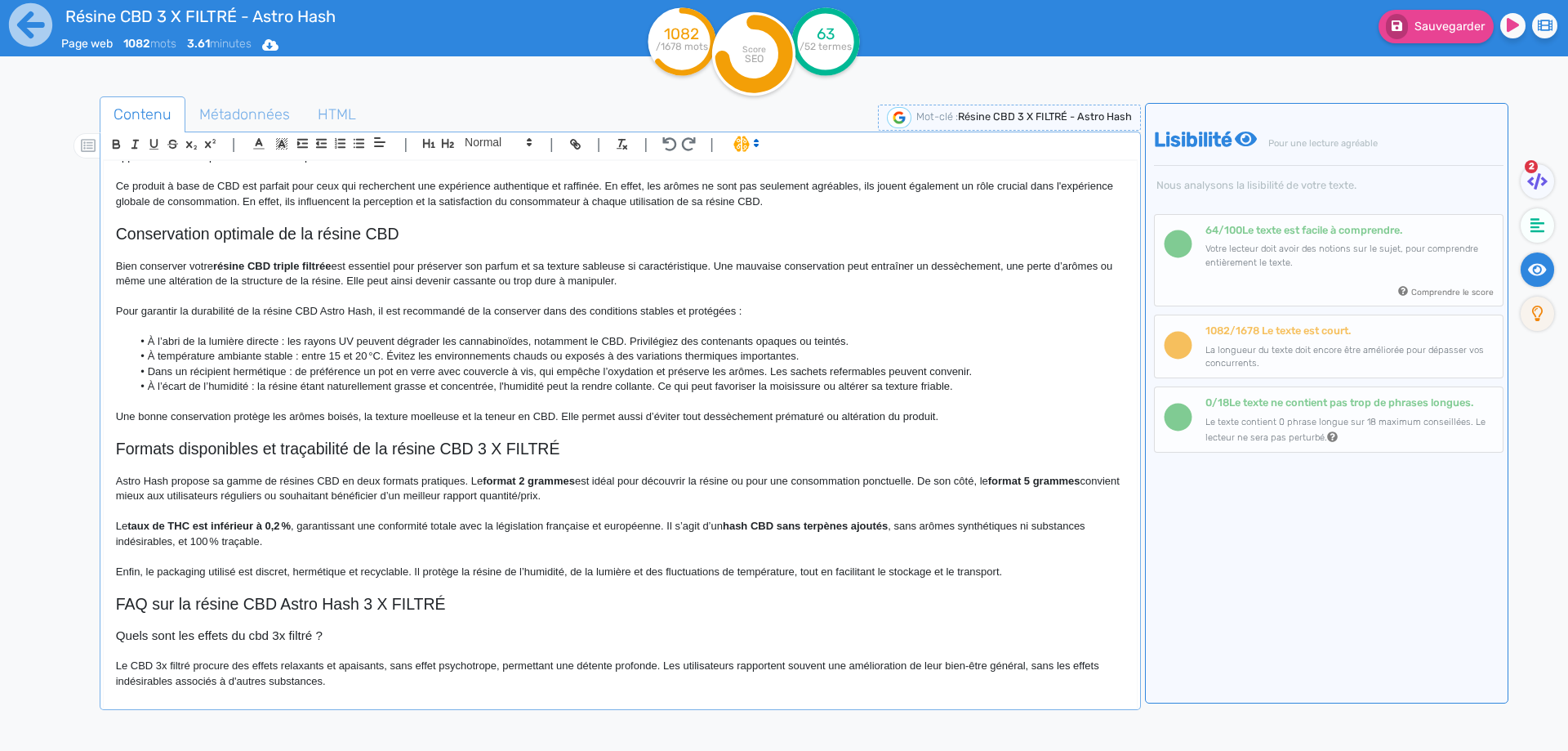
scroll to position [825, 0]
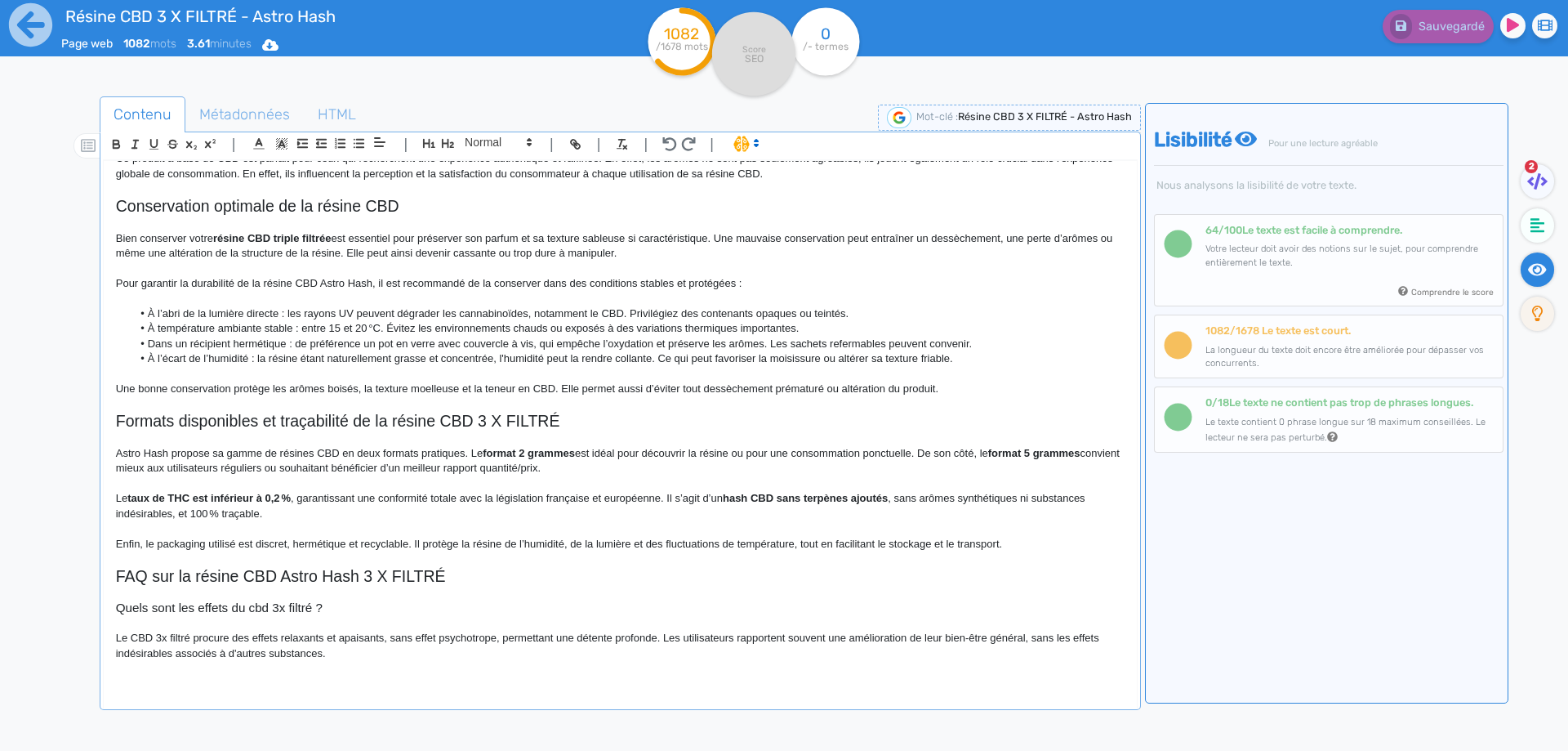
click at [133, 637] on p "Le CBD 3x filtré procure des effets relaxants et apaisants, sans effet psychotr…" at bounding box center [620, 646] width 1009 height 30
click at [198, 631] on p "La résine CBD 3x filtré procure des effets relaxants et apaisants, sans effet p…" at bounding box center [620, 646] width 1009 height 30
click at [307, 636] on p "La résine CBD 3x filtré procure des effets relaxants et apaisants, sans effet p…" at bounding box center [620, 646] width 1009 height 30
click at [300, 637] on p "La résine CBD 3x filtré procure des effets relaxants et apaisants, sans effet p…" at bounding box center [620, 646] width 1009 height 30
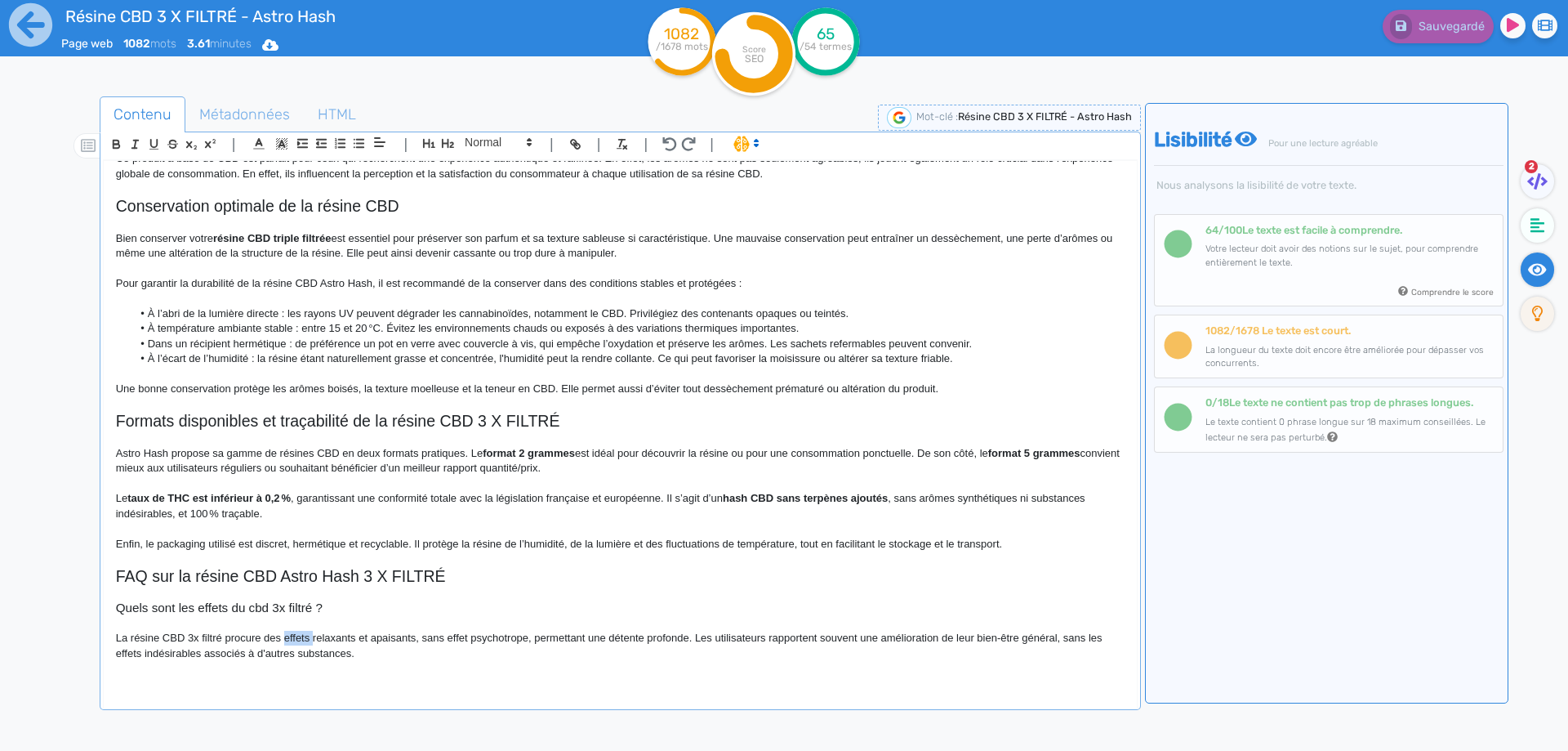
click at [300, 637] on p "La résine CBD 3x filtré procure des effets relaxants et apaisants, sans effet p…" at bounding box center [620, 646] width 1009 height 30
click at [375, 636] on p "La résine CBD 3x filtré procure des propriétés relaxants et apaisants, sans eff…" at bounding box center [620, 646] width 1009 height 30
click at [370, 639] on p "La résine CBD 3x filtré procure des propriétés relaxants et apaisants, sans eff…" at bounding box center [620, 646] width 1009 height 30
click at [373, 639] on p "La résine CBD 3x filtré procure des propriétés relaxants et apaisants, sans eff…" at bounding box center [620, 646] width 1009 height 30
click at [440, 637] on p "La résine CBD 3x filtré procure des propriétés relaxantes et apaisants, sans ef…" at bounding box center [620, 646] width 1009 height 30
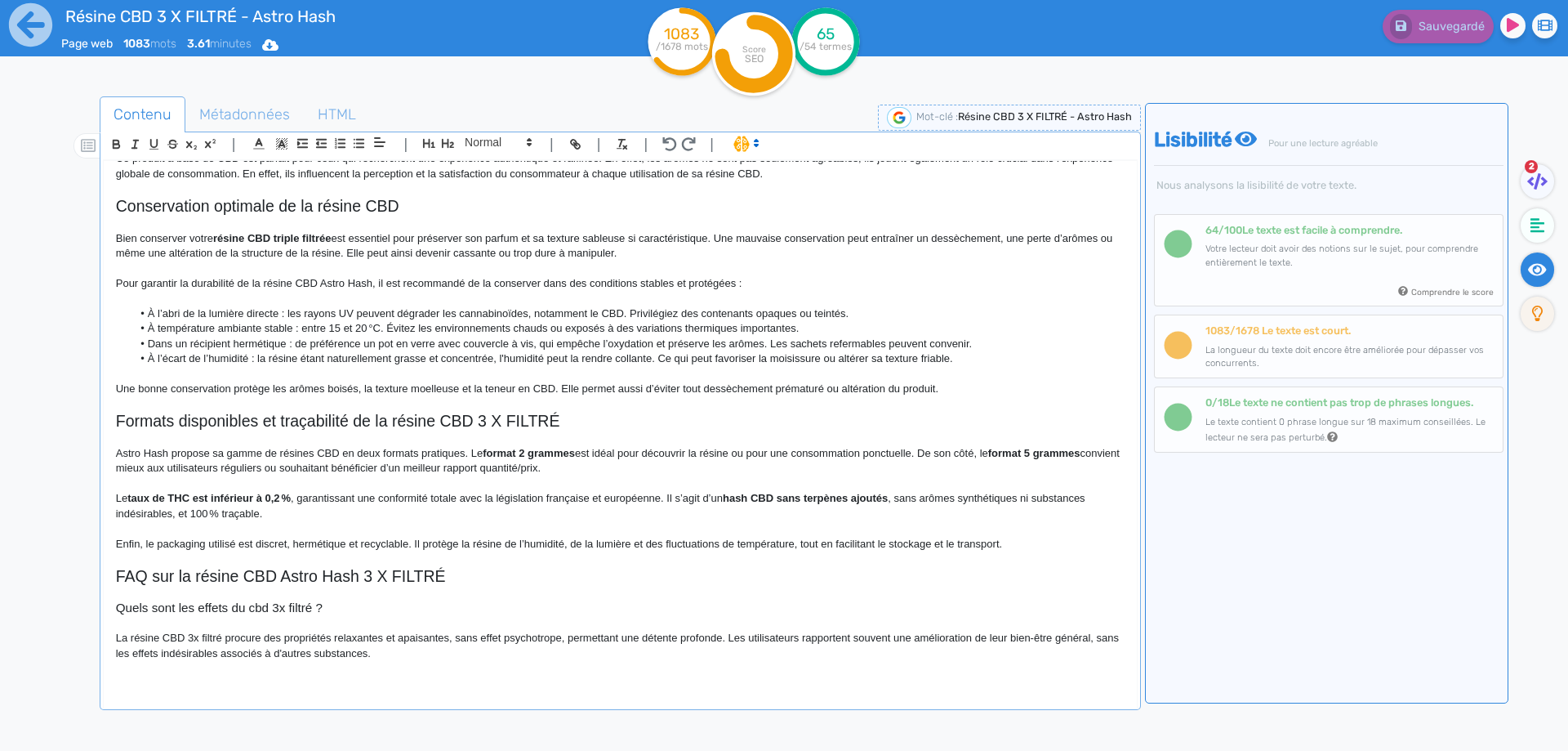
click at [570, 635] on p "La résine CBD 3x filtré procure des propriétés relaxantes et apaisantes, sans e…" at bounding box center [620, 646] width 1009 height 30
drag, startPoint x: 570, startPoint y: 635, endPoint x: 700, endPoint y: 639, distance: 130.1
click at [700, 639] on p "La résine CBD 3x filtré procure des propriétés relaxantes et apaisantes, sans e…" at bounding box center [620, 646] width 1009 height 30
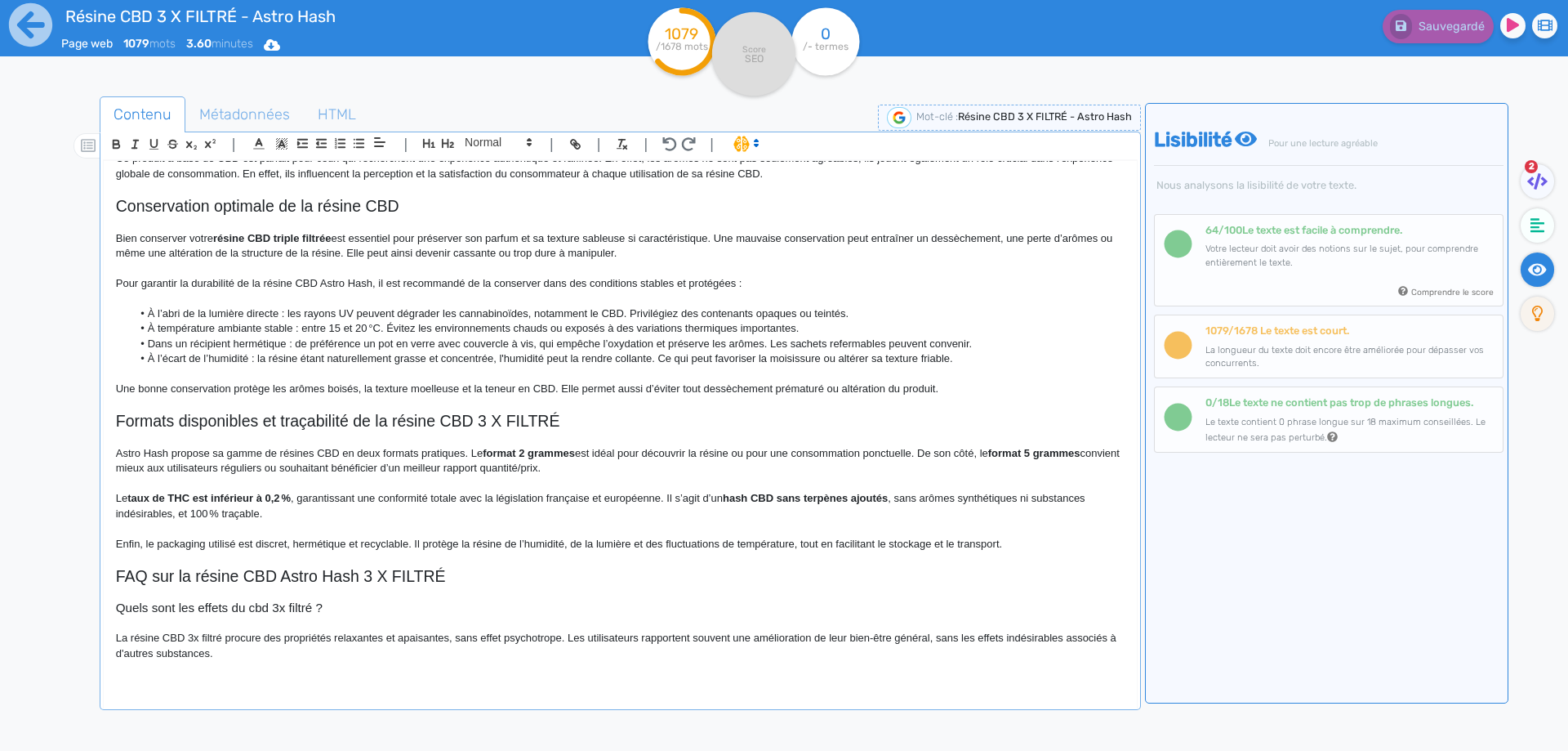
click at [574, 640] on p "La résine CBD 3x filtré procure des propriétés relaxantes et apaisantes, sans e…" at bounding box center [620, 646] width 1009 height 30
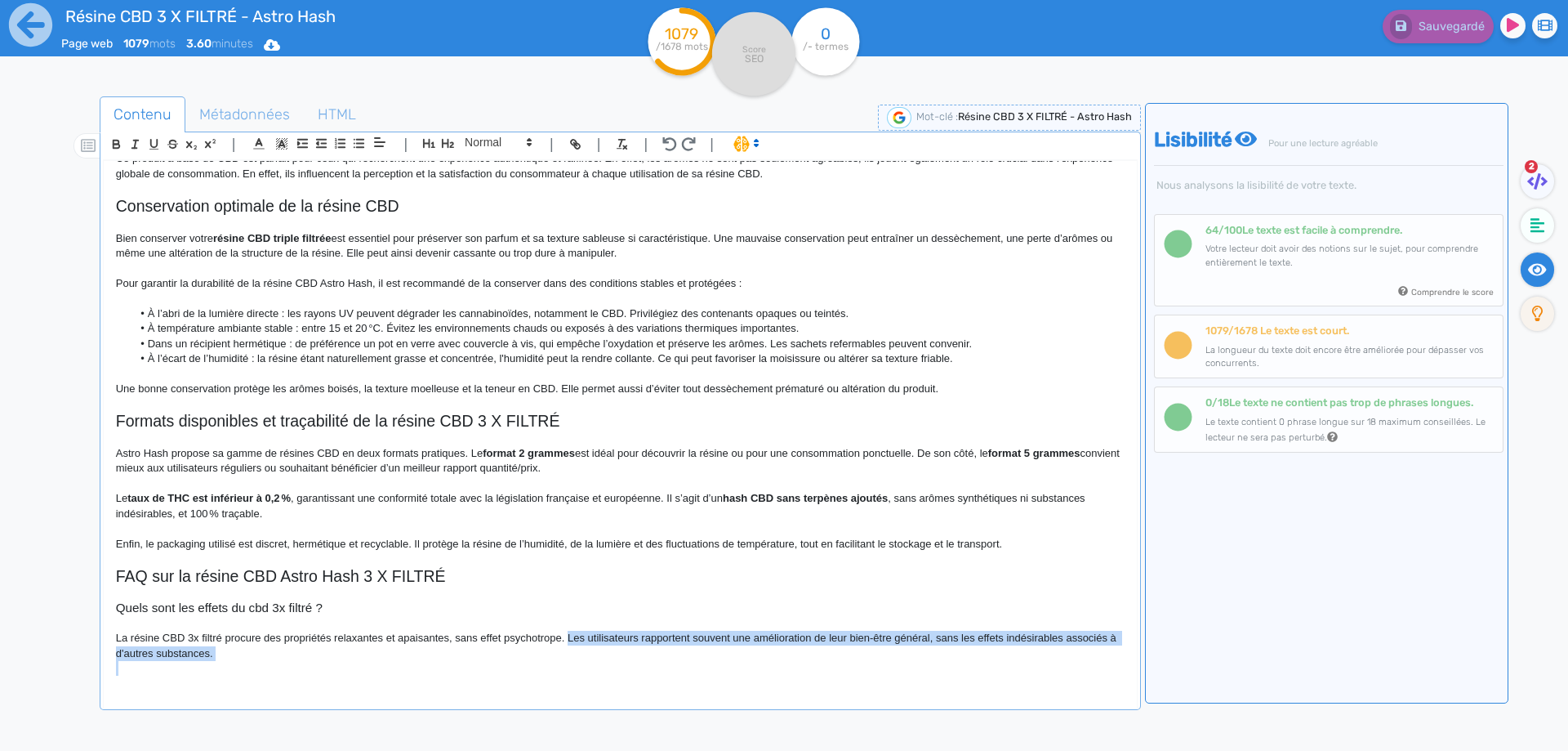
drag, startPoint x: 574, startPoint y: 640, endPoint x: 577, endPoint y: 661, distance: 21.2
click at [577, 661] on div "Résine CBD 3 X FILTRÉ - Astro Hash Résine CBD 3 X FILTRÉ par Astro Hash pour un…" at bounding box center [620, 424] width 1033 height 526
click at [587, 649] on p "La résine CBD 3x filtré procure des propriétés relaxantes et apaisantes, sans e…" at bounding box center [620, 646] width 1009 height 30
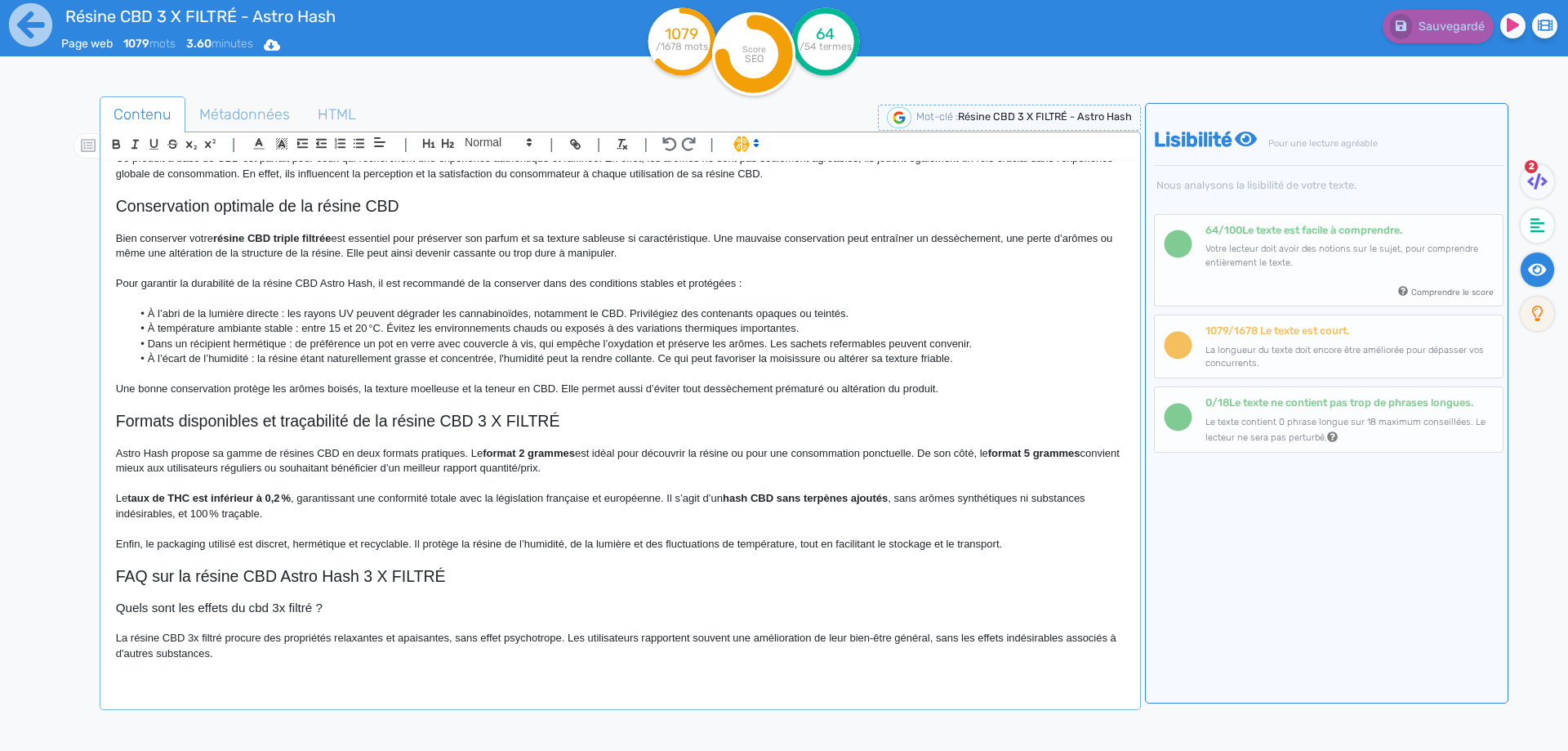
click at [62, 563] on div at bounding box center [73, 473] width 53 height 761
drag, startPoint x: 747, startPoint y: 640, endPoint x: 772, endPoint y: 667, distance: 36.8
click at [772, 667] on div "Résine CBD 3 X FILTRÉ - Astro Hash Résine CBD 3 X FILTRÉ par Astro Hash pour un…" at bounding box center [620, 424] width 1033 height 526
drag, startPoint x: 745, startPoint y: 639, endPoint x: 928, endPoint y: 636, distance: 183.0
click at [928, 636] on p "La résine CBD 3x filtré procure des propriétés relaxantes et apaisantes, sans e…" at bounding box center [620, 646] width 1009 height 30
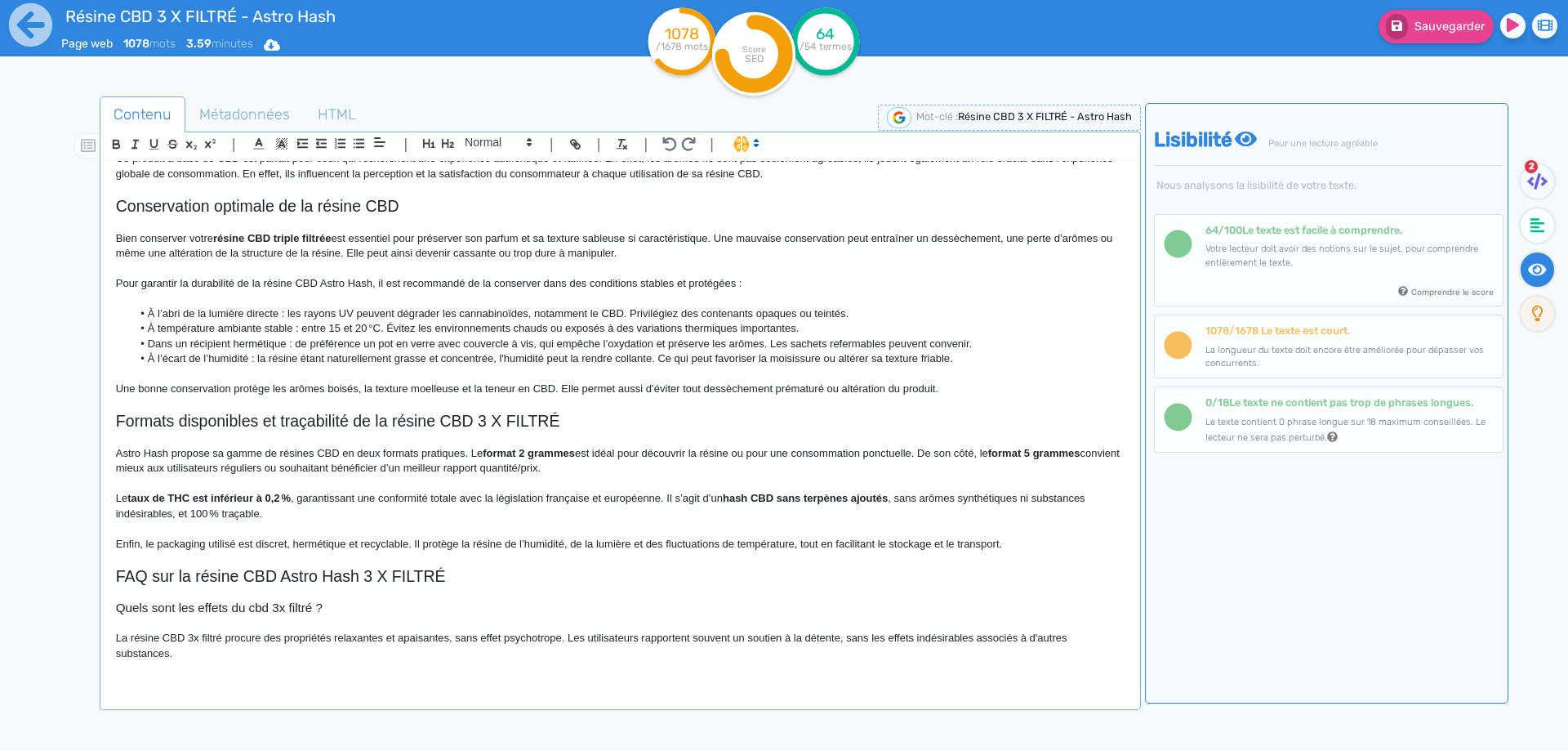
click at [499, 645] on p "La résine CBD 3x filtré procure des propriétés relaxantes et apaisantes, sans e…" at bounding box center [620, 646] width 1009 height 30
click at [124, 652] on p "La résine CBD 3x filtré procure des propriétés relaxantes et apaisantes, sans e…" at bounding box center [620, 646] width 1009 height 30
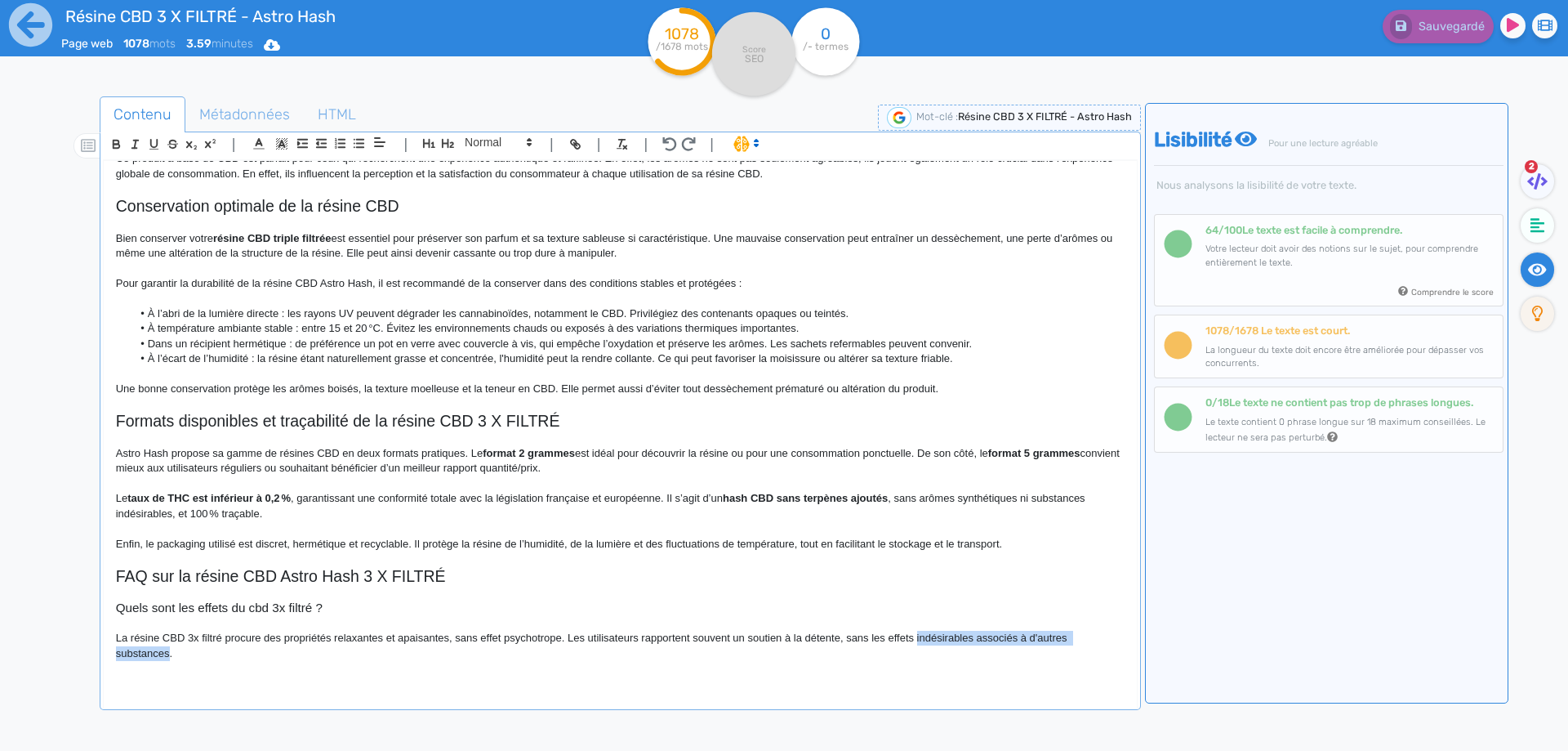
drag, startPoint x: 124, startPoint y: 652, endPoint x: 928, endPoint y: 642, distance: 804.1
click at [928, 642] on p "La résine CBD 3x filtré procure des propriétés relaxantes et apaisantes, sans e…" at bounding box center [620, 646] width 1009 height 30
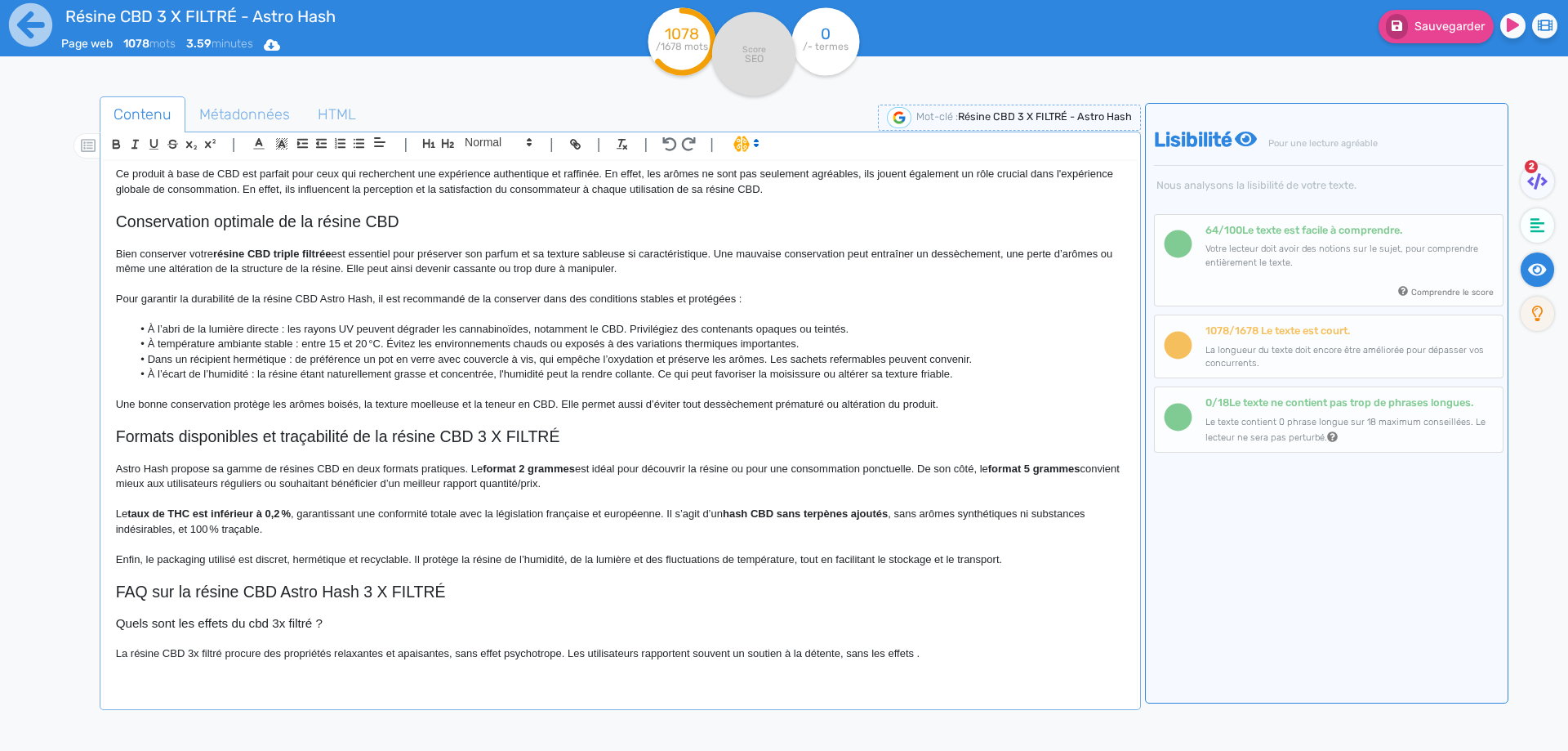
scroll to position [809, 0]
drag, startPoint x: 857, startPoint y: 638, endPoint x: 873, endPoint y: 656, distance: 24.1
click at [859, 640] on p at bounding box center [620, 639] width 1009 height 15
click at [873, 656] on p "La résine CBD 3x filtré procure des propriétés relaxantes et apaisantes, sans e…" at bounding box center [620, 654] width 1009 height 15
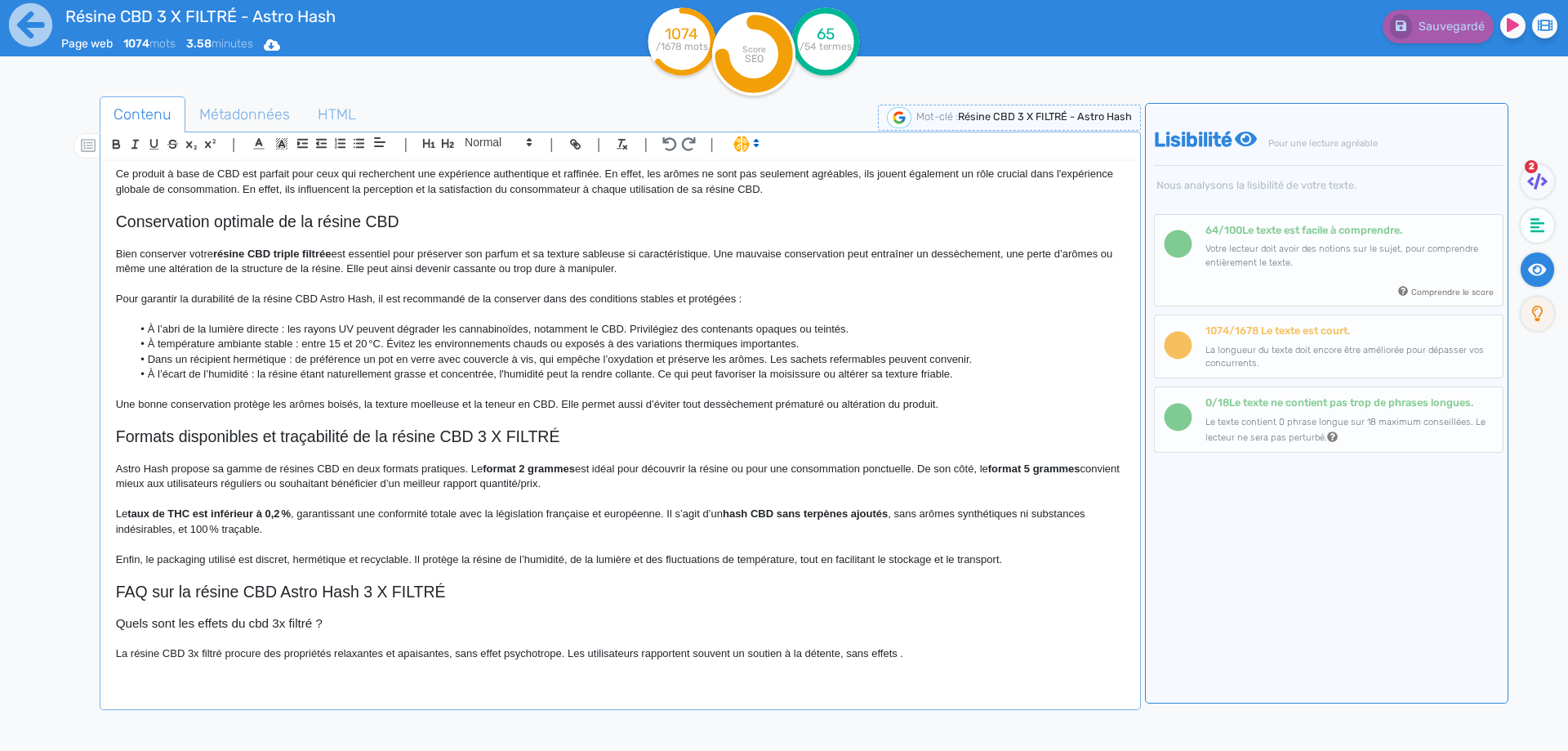
click at [898, 656] on p "La résine CBD 3x filtré procure des propriétés relaxantes et apaisantes, sans e…" at bounding box center [620, 654] width 1009 height 15
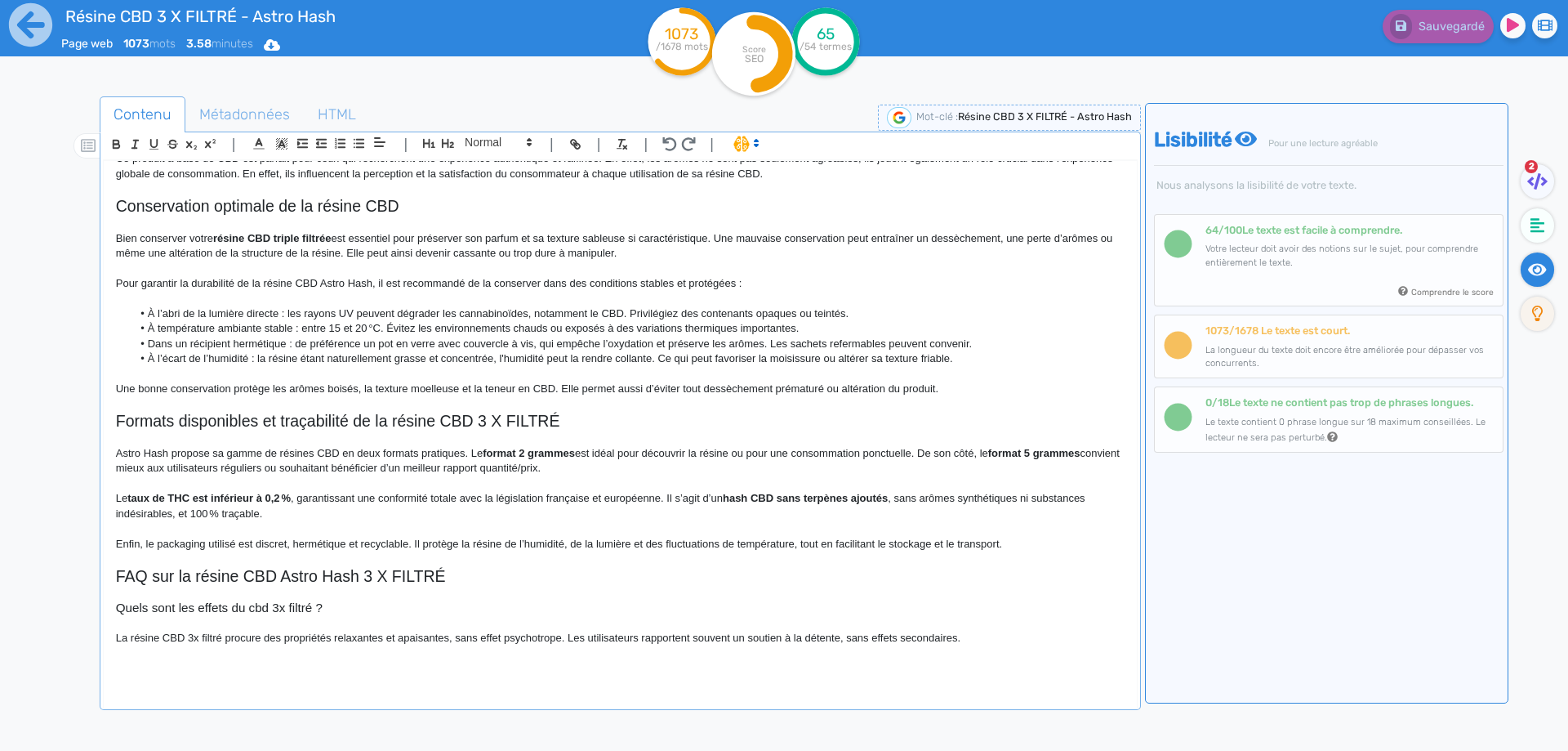
scroll to position [858, 0]
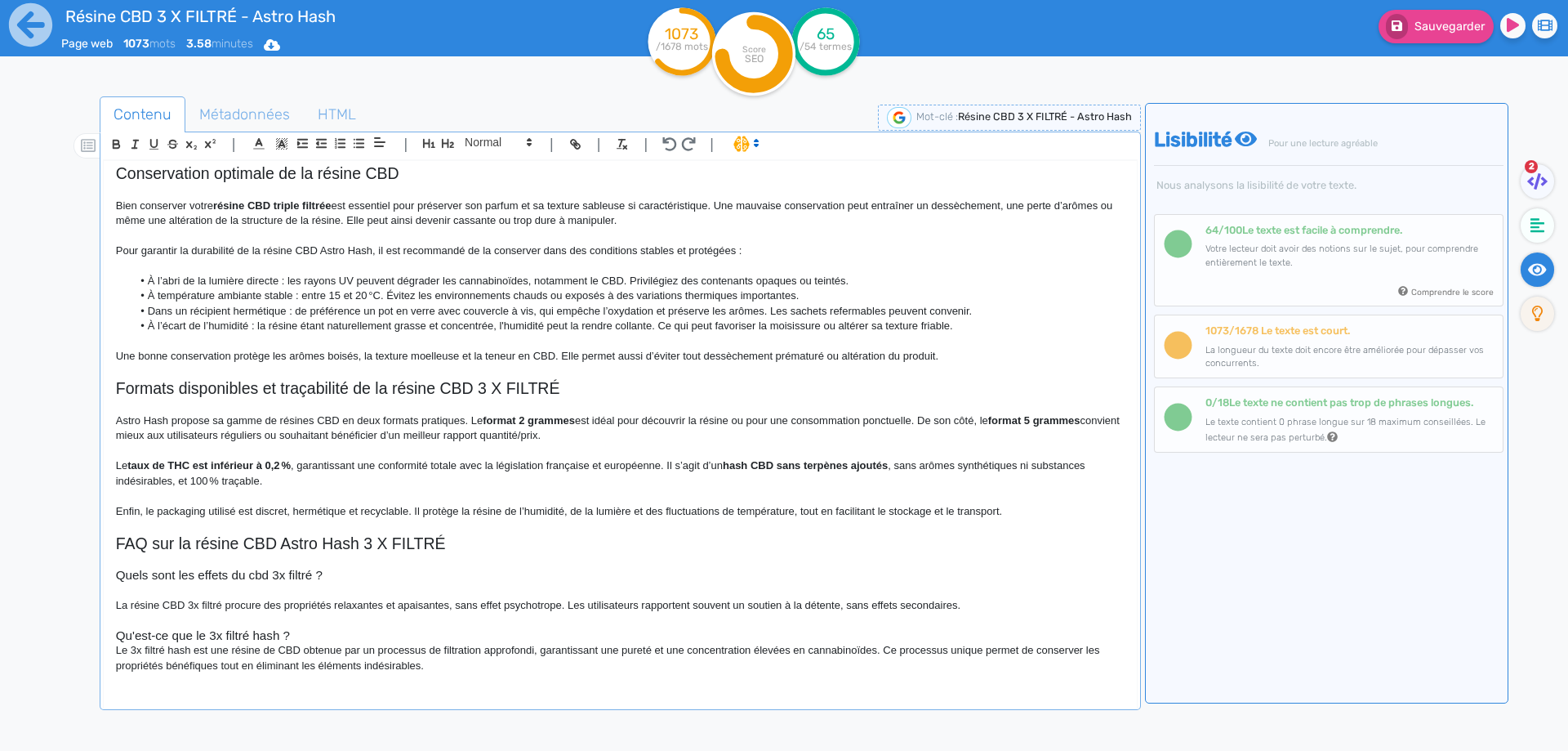
click at [342, 637] on h3 "Qu'est-ce que le 3x filtré hash ?" at bounding box center [620, 636] width 1009 height 15
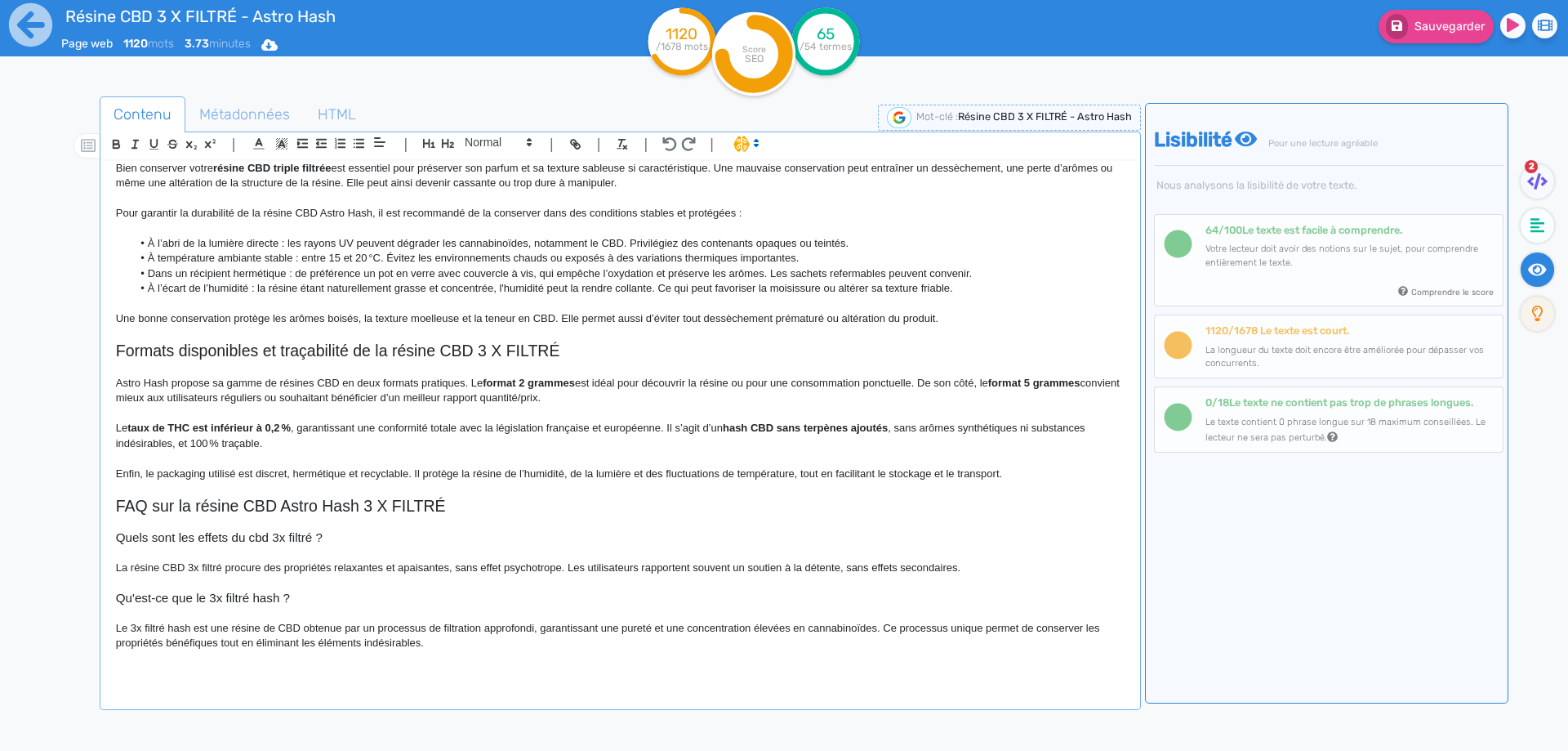
scroll to position [901, 0]
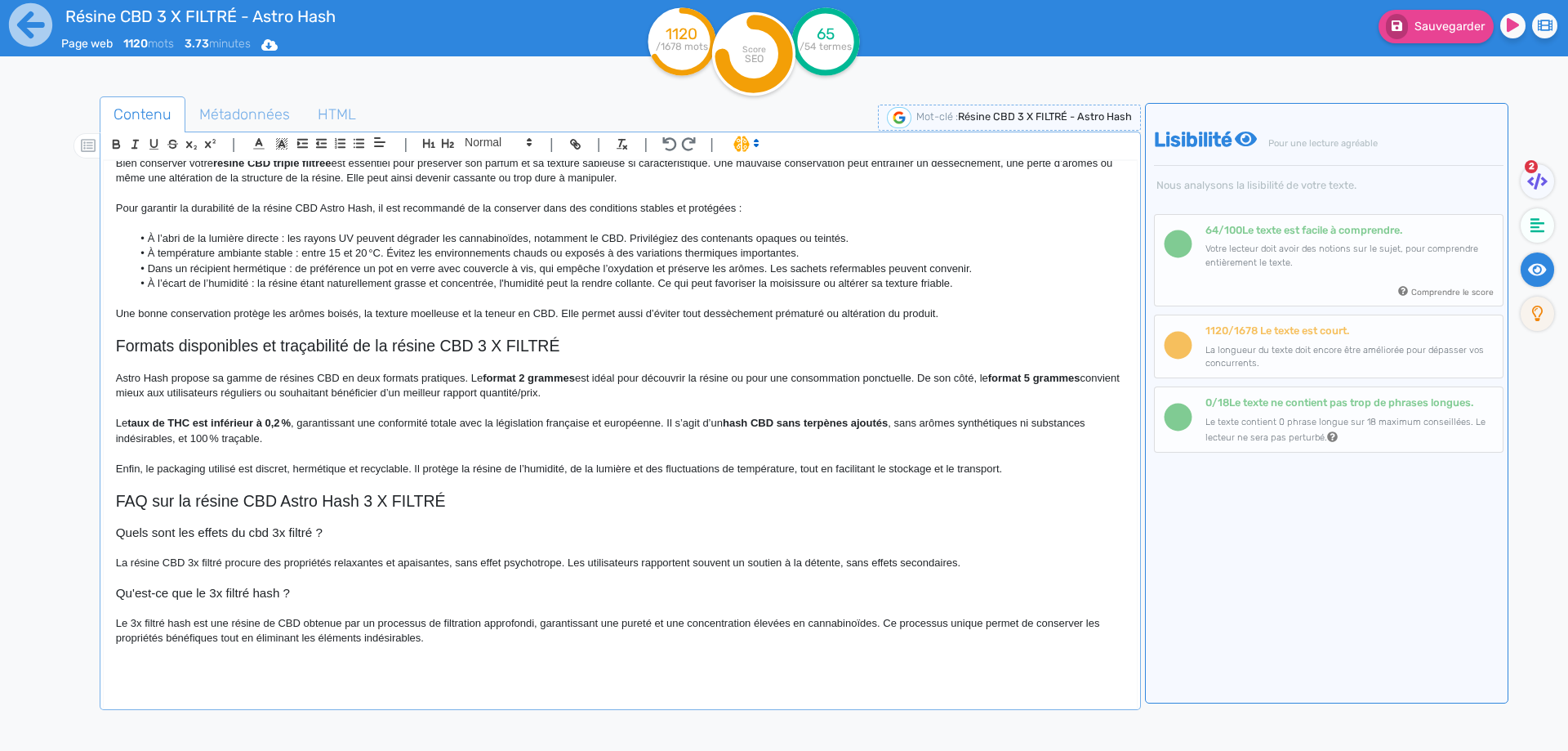
click at [130, 627] on p "Le 3x filtré hash est une résine de CBD obtenue par un processus de filtration …" at bounding box center [620, 631] width 1009 height 30
click at [578, 626] on p "Le hash 3x filtré hash est une résine de CBD obtenue par un processus de filtra…" at bounding box center [620, 631] width 1009 height 30
click at [164, 665] on p at bounding box center [620, 669] width 1009 height 15
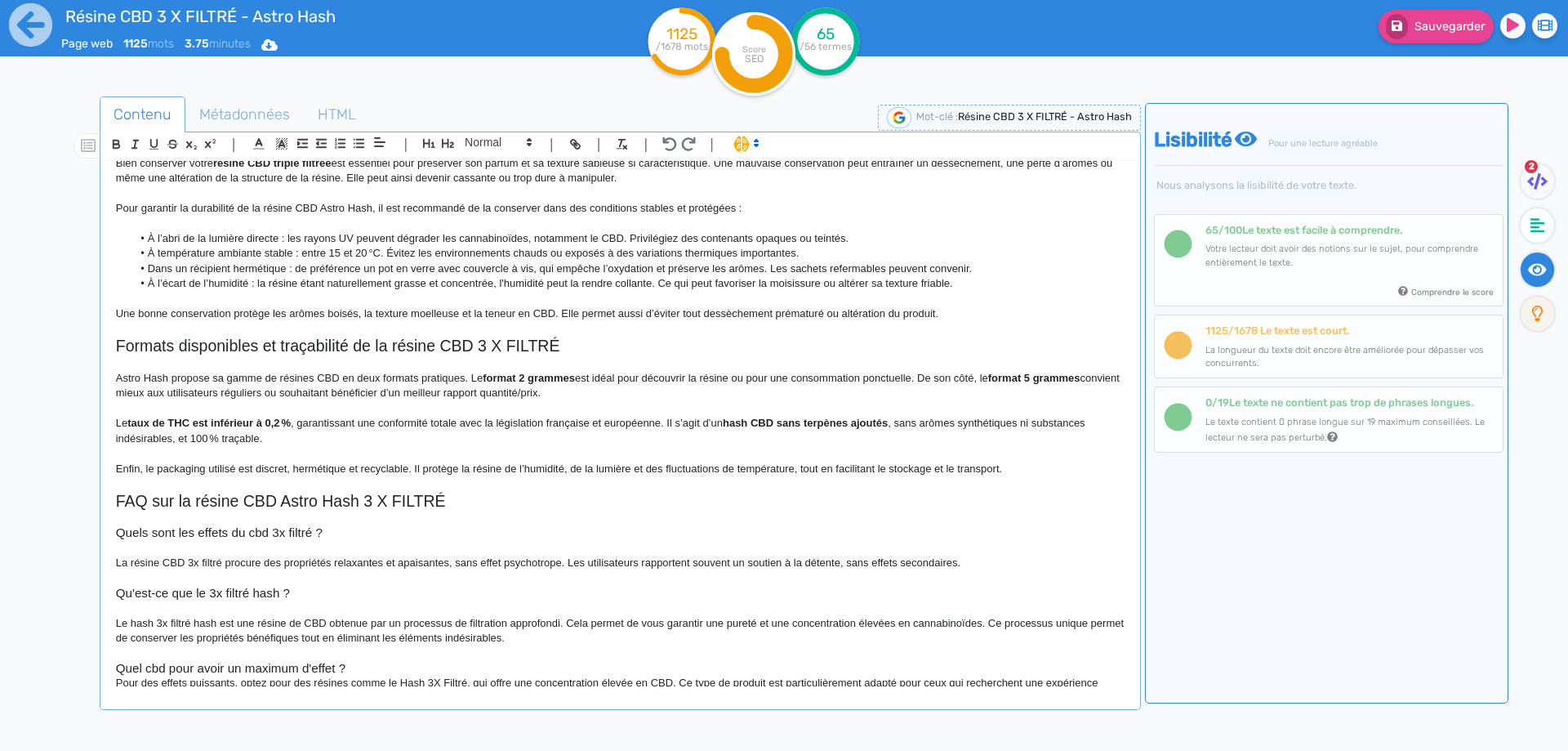
scroll to position [919, 0]
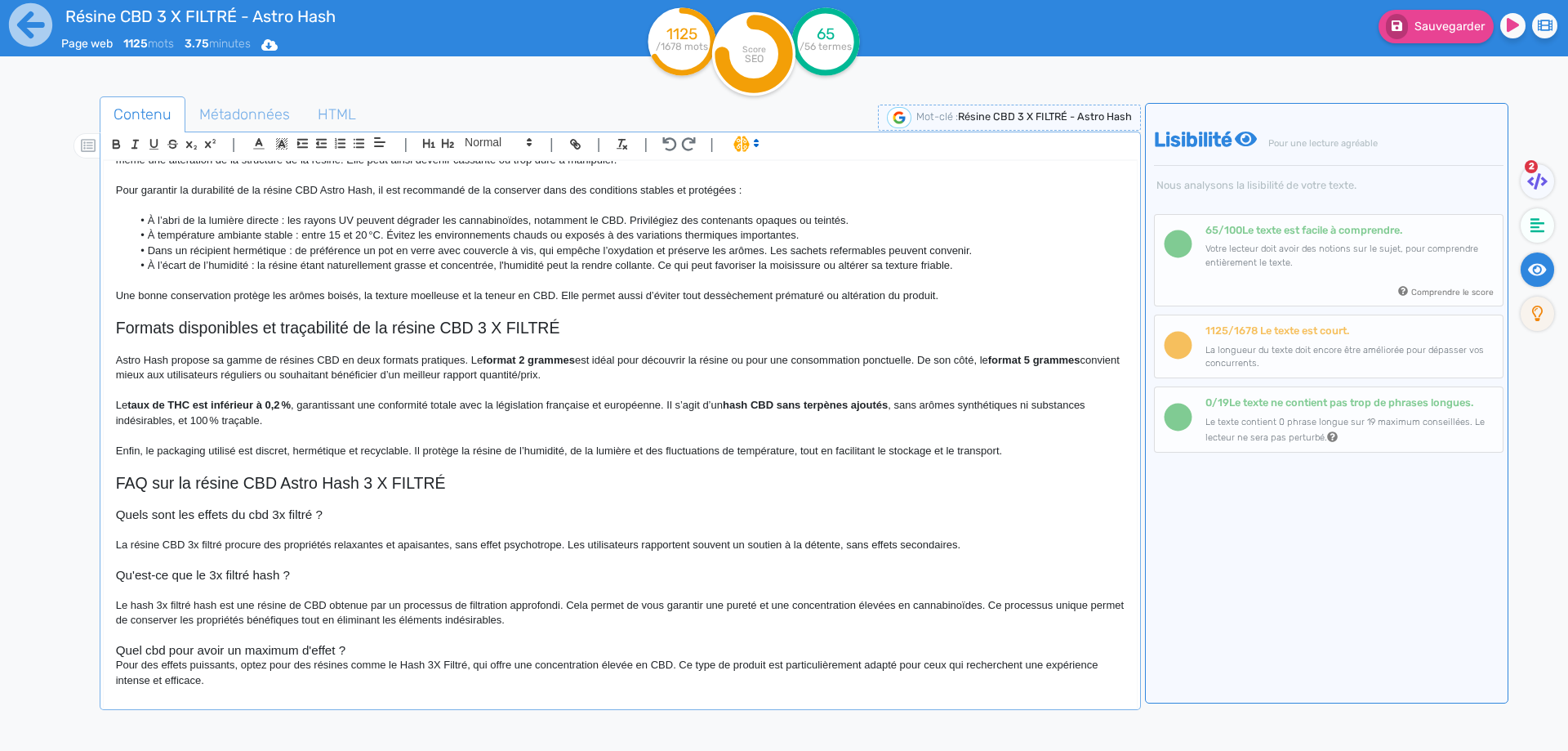
click at [375, 645] on h3 "Quel cbd pour avoir un maximum d'effet ?" at bounding box center [620, 651] width 1009 height 15
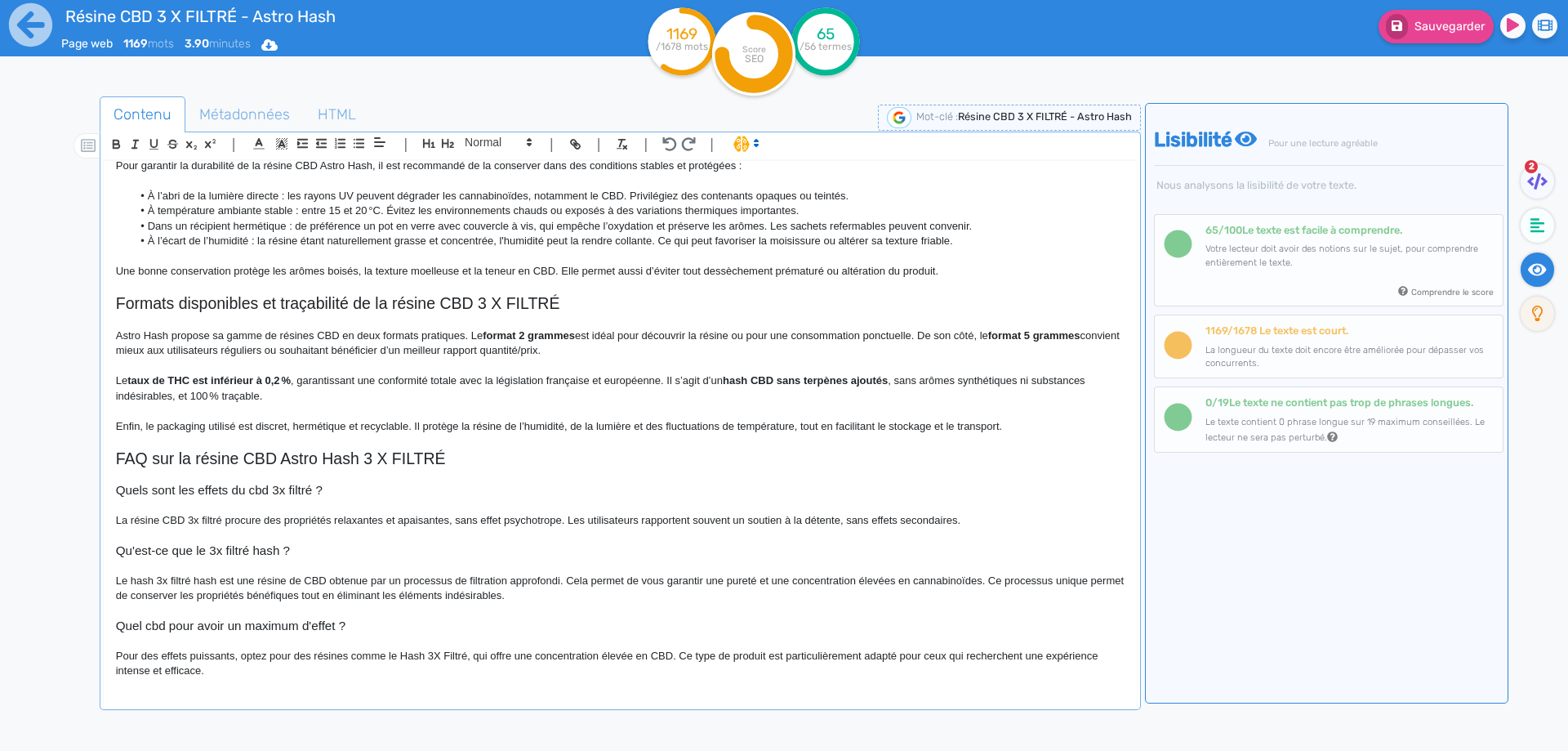
scroll to position [945, 0]
click at [168, 624] on h3 "Quel cbd pour avoir un maximum d'effet ?" at bounding box center [620, 624] width 1009 height 15
click at [407, 650] on p "Pour des effets puissants, optez pour des résines comme le Hash 3X Filtré, qui …" at bounding box center [620, 661] width 1009 height 30
click at [813, 652] on p "Pour des effets puissants, optez pour des résines comme le hash 3X Filtré, qui …" at bounding box center [620, 661] width 1009 height 30
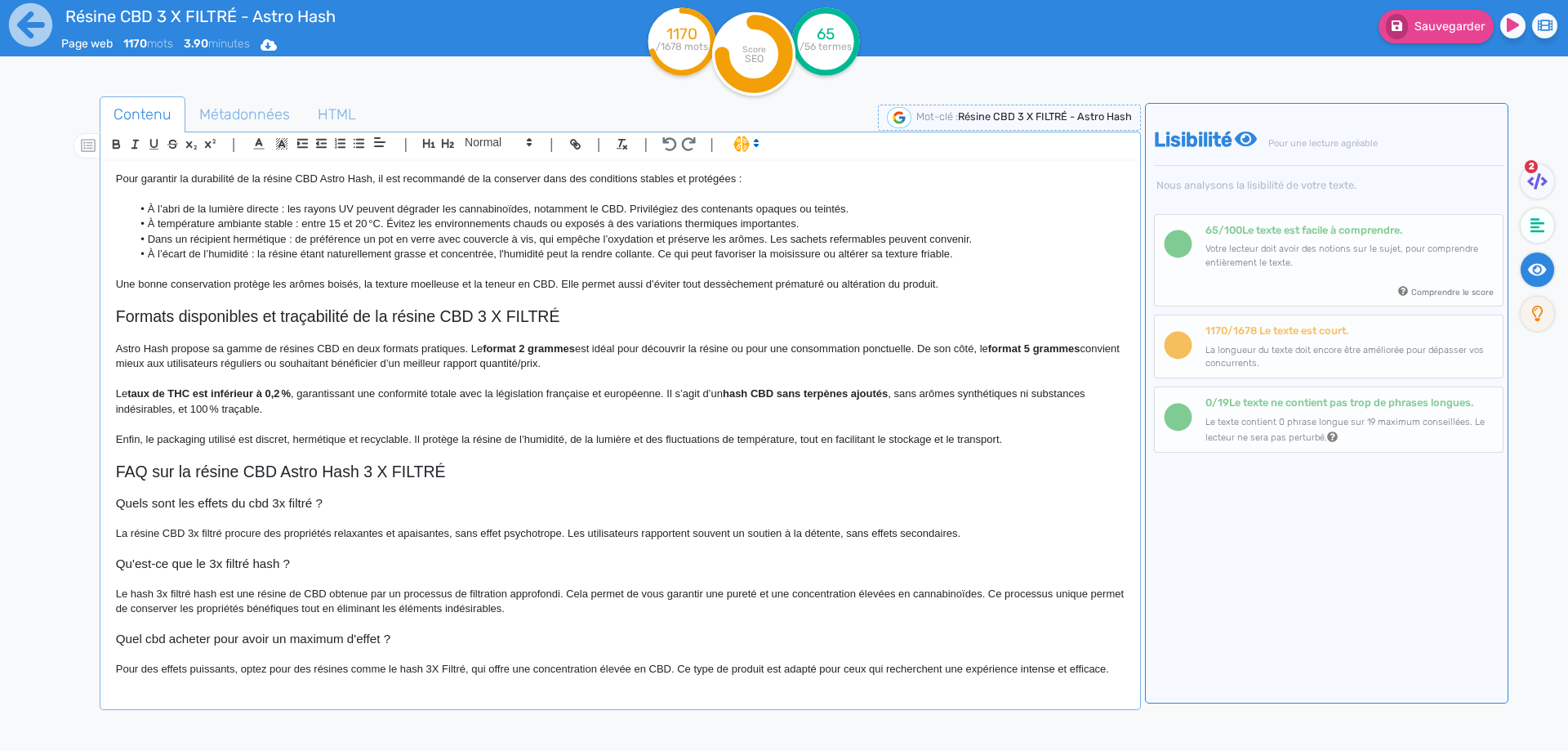
scroll to position [930, 0]
click at [1426, 28] on span "Sauvegarder" at bounding box center [1449, 26] width 71 height 14
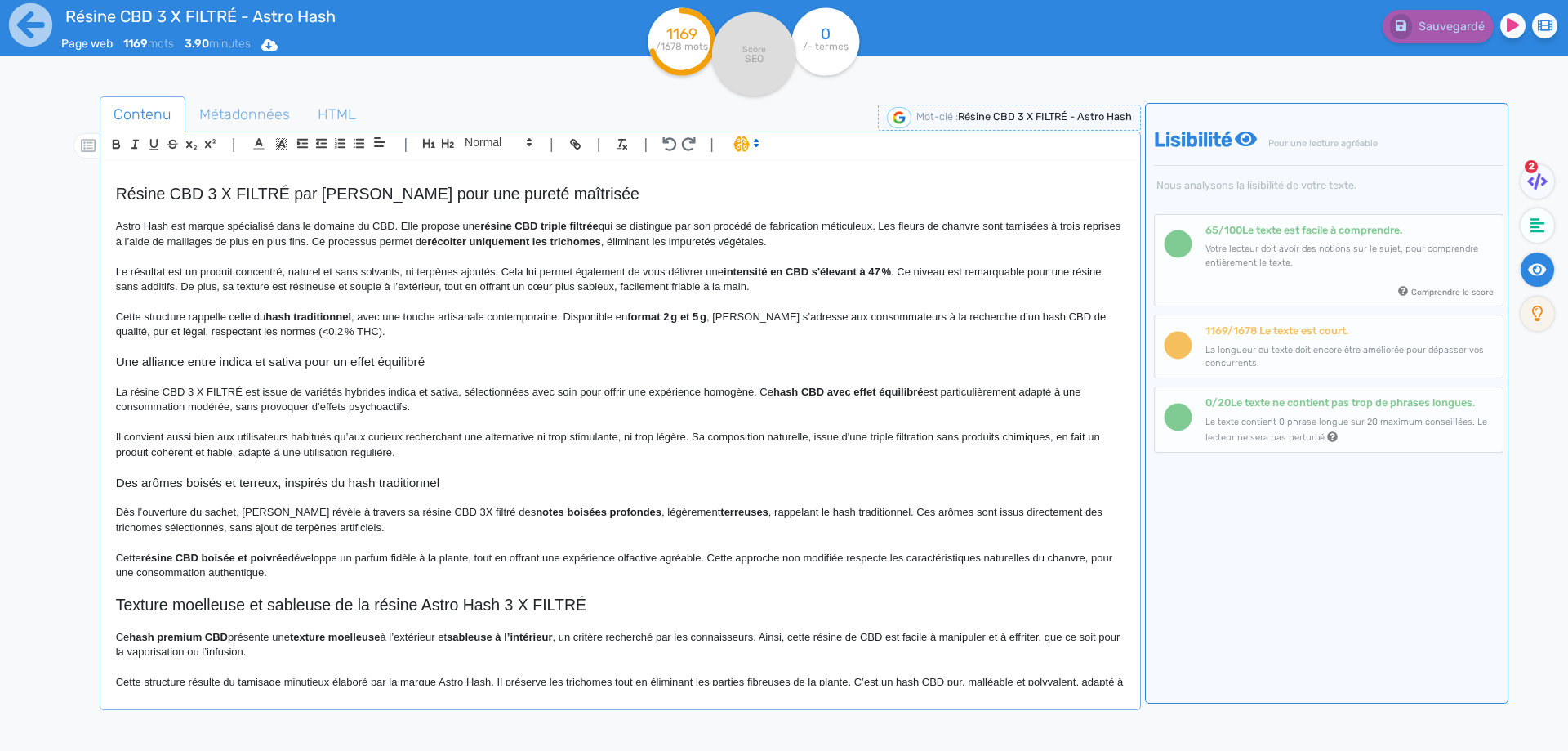
scroll to position [0, 0]
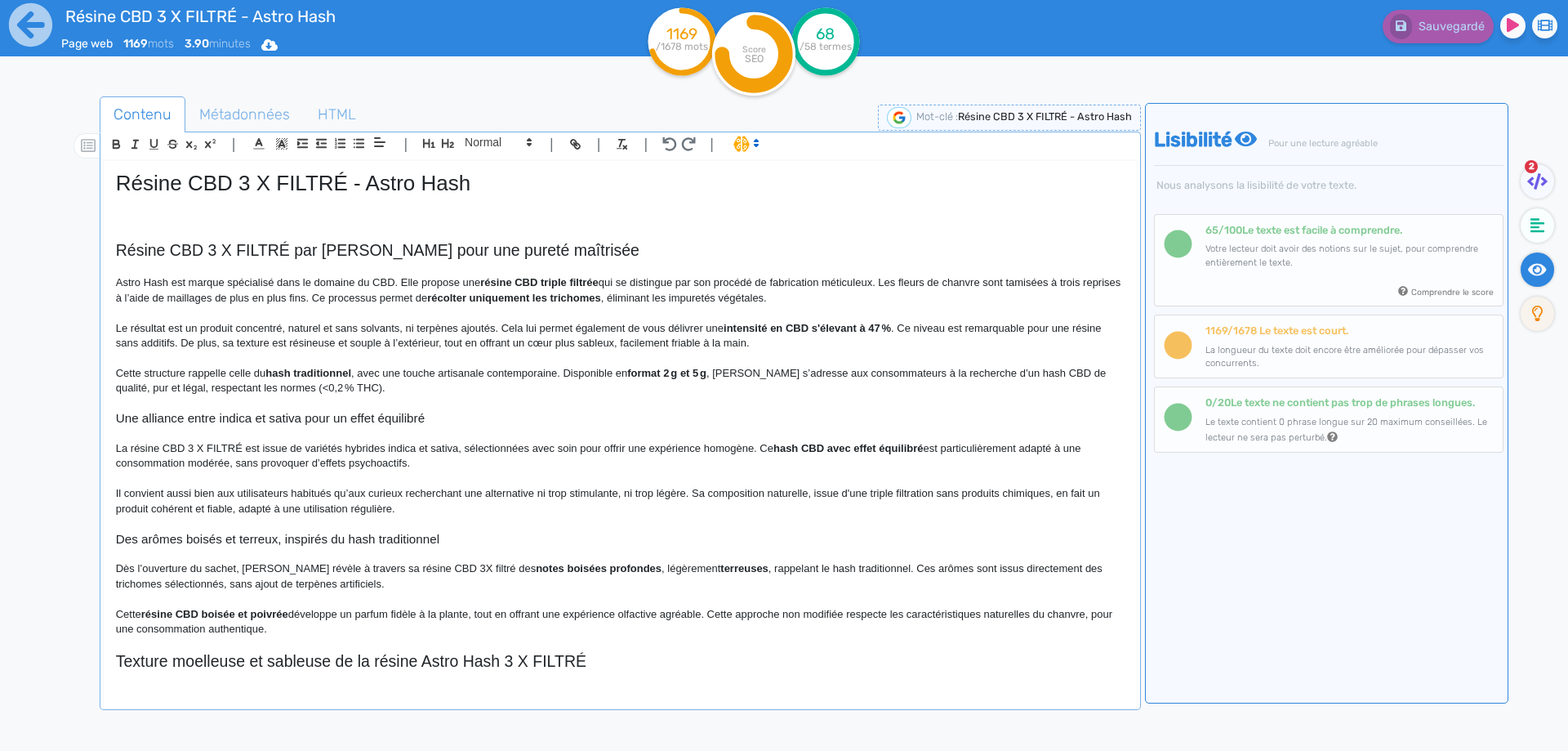
click at [248, 211] on p at bounding box center [620, 219] width 1009 height 15
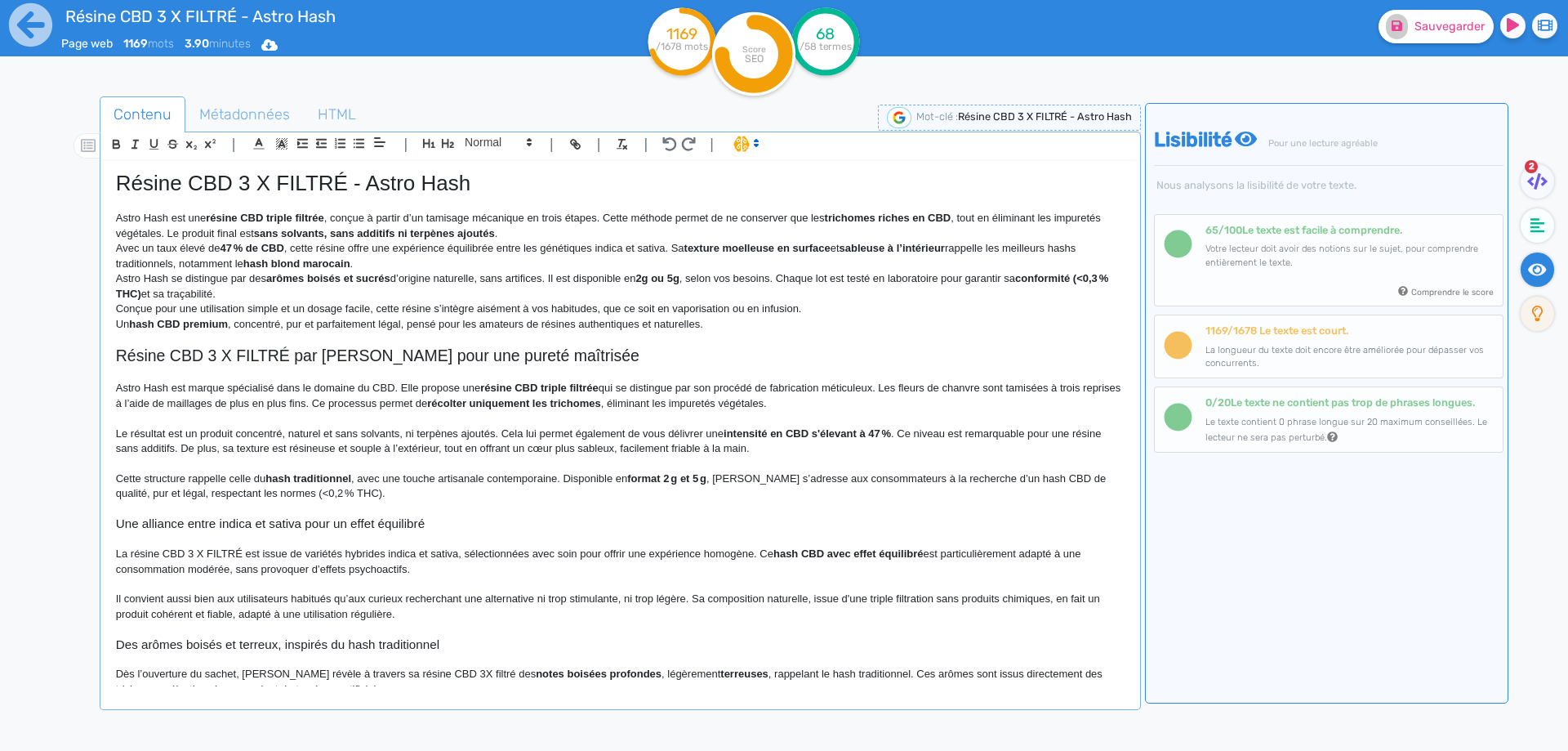
click at [172, 213] on p "Astro Hash est une résine CBD triple filtrée , conçue à partir d’un tamisage mé…" at bounding box center [620, 226] width 1009 height 30
click at [300, 223] on strong "résine CBD triple filtrée" at bounding box center [286, 218] width 119 height 12
click at [525, 214] on p "Astro Hash présente sa résine CBD 3 X FILTRÉ , conçue à partir d’un tamisage mé…" at bounding box center [620, 226] width 1009 height 30
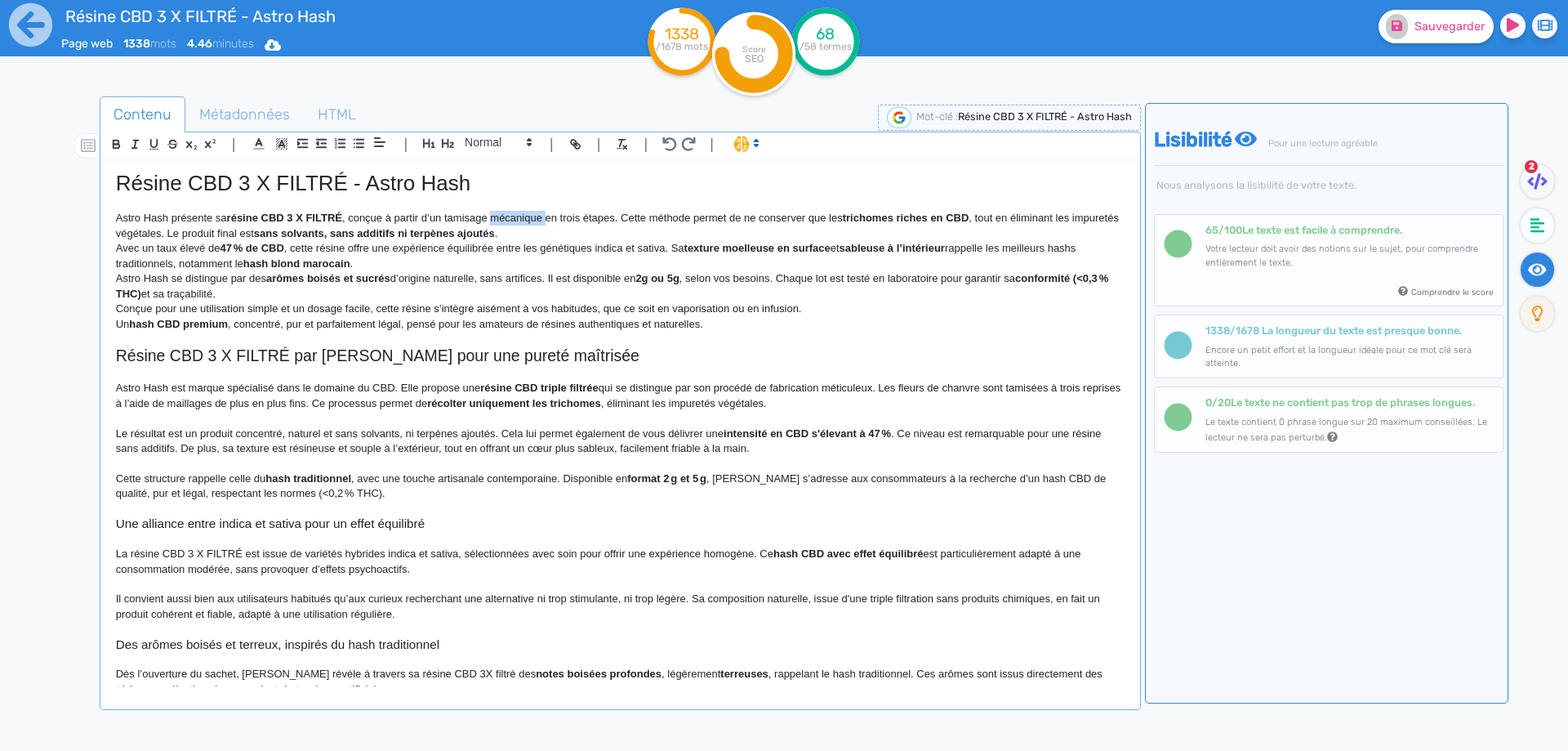
click at [525, 214] on p "Astro Hash présente sa résine CBD 3 X FILTRÉ , conçue à partir d’un tamisage mé…" at bounding box center [620, 226] width 1009 height 30
click at [616, 219] on p "Astro Hash présente sa résine CBD 3 X FILTRÉ , conçue à partir d’un tamisage en…" at bounding box center [620, 226] width 1009 height 30
click at [317, 231] on strong "sans solvants, sans additifs ni terpènes ajoutés" at bounding box center [425, 233] width 241 height 12
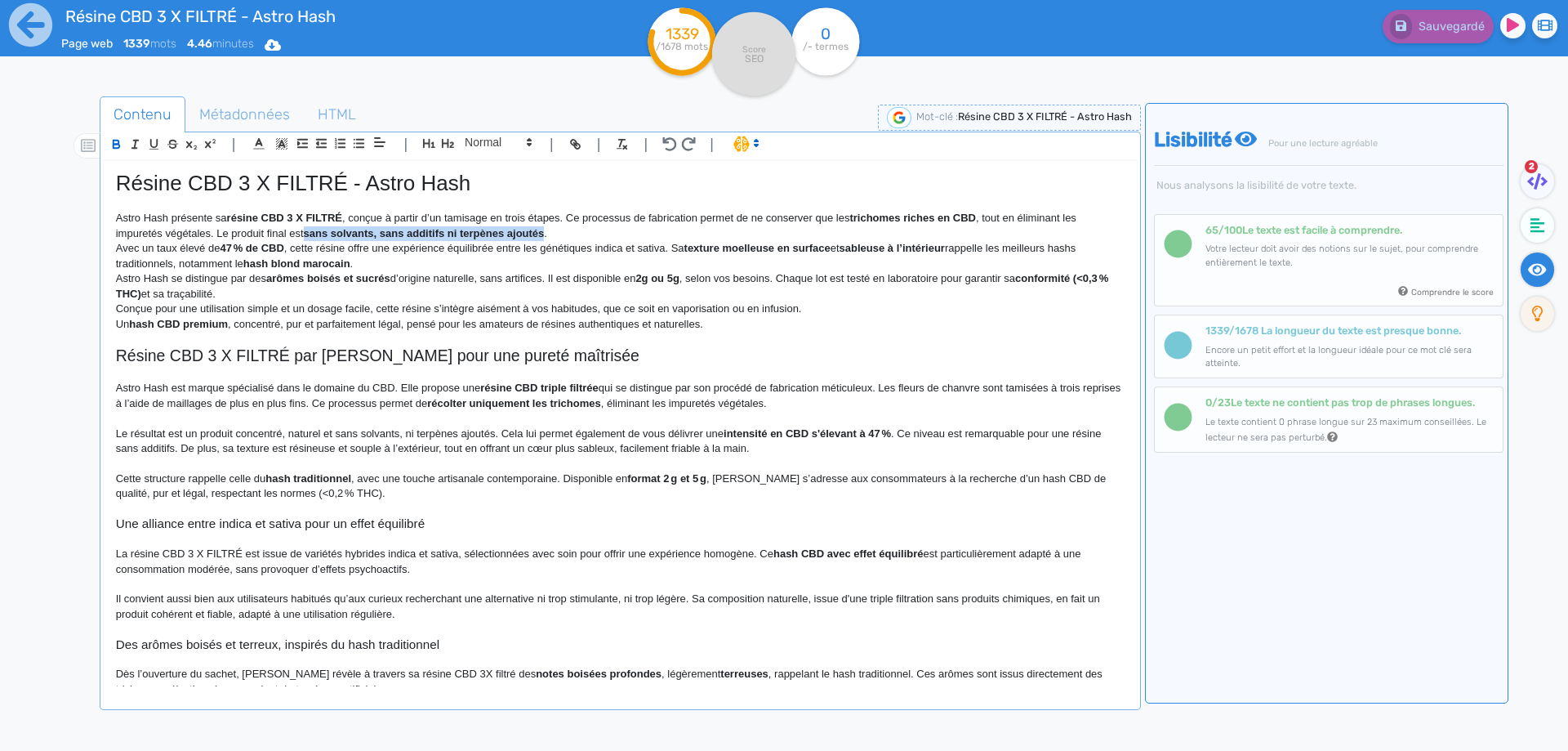
drag, startPoint x: 317, startPoint y: 231, endPoint x: 530, endPoint y: 234, distance: 213.0
click at [571, 231] on p "Astro Hash présente sa résine CBD 3 X FILTRÉ , conçue à partir d’un tamisage en…" at bounding box center [620, 226] width 1009 height 30
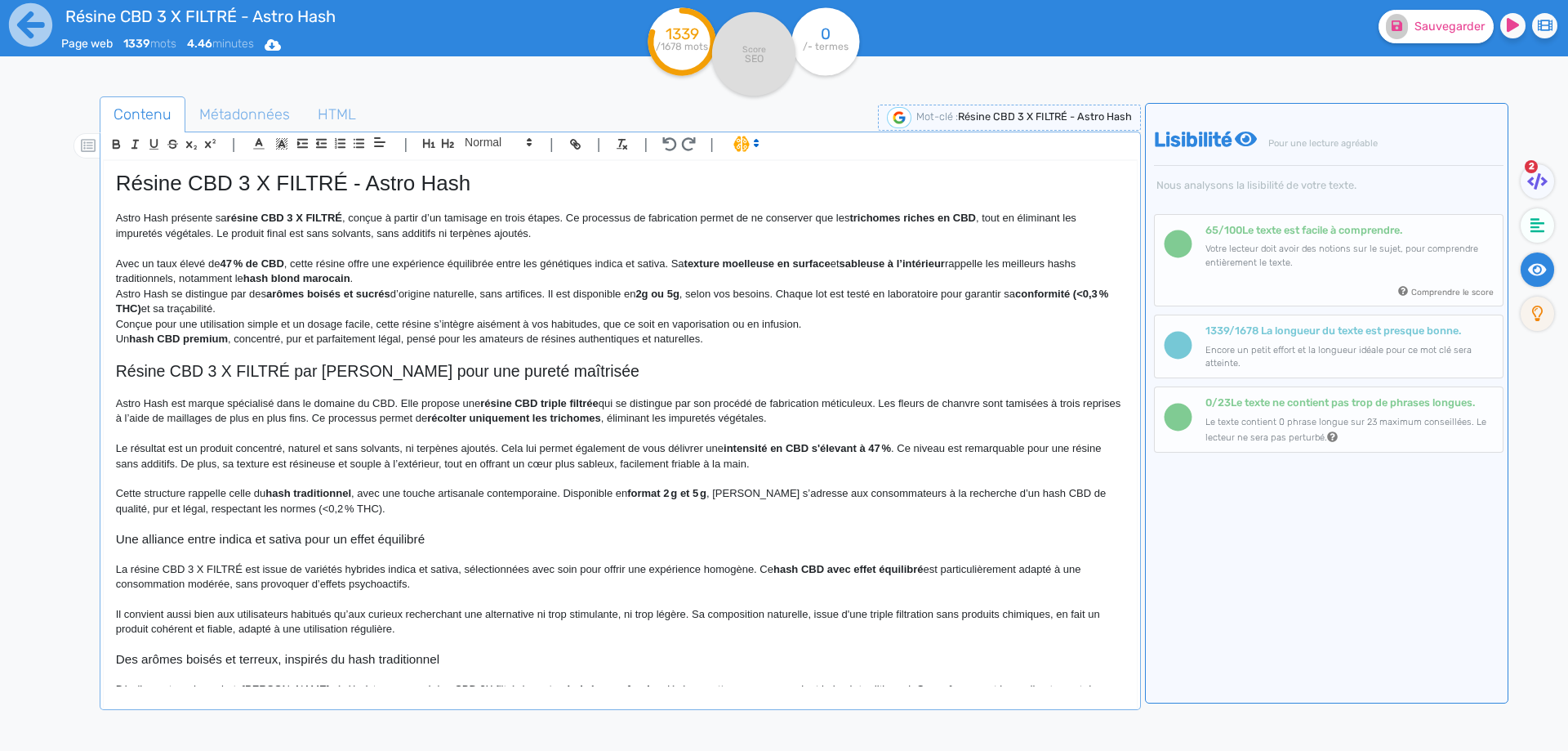
click at [164, 259] on p "Avec un taux élevé de 47 % de CBD , cette résine offre une expérience équilibré…" at bounding box center [620, 271] width 1009 height 30
drag, startPoint x: 164, startPoint y: 259, endPoint x: 279, endPoint y: 255, distance: 115.1
click at [279, 256] on p "Avec un taux élevé de 47 % de CBD , cette résine offre une expérience équilibré…" at bounding box center [620, 271] width 1009 height 30
click at [310, 264] on p "Avec un taux élevé de 47 % de CBD , cette résine offre une expérience équilibré…" at bounding box center [620, 271] width 1009 height 30
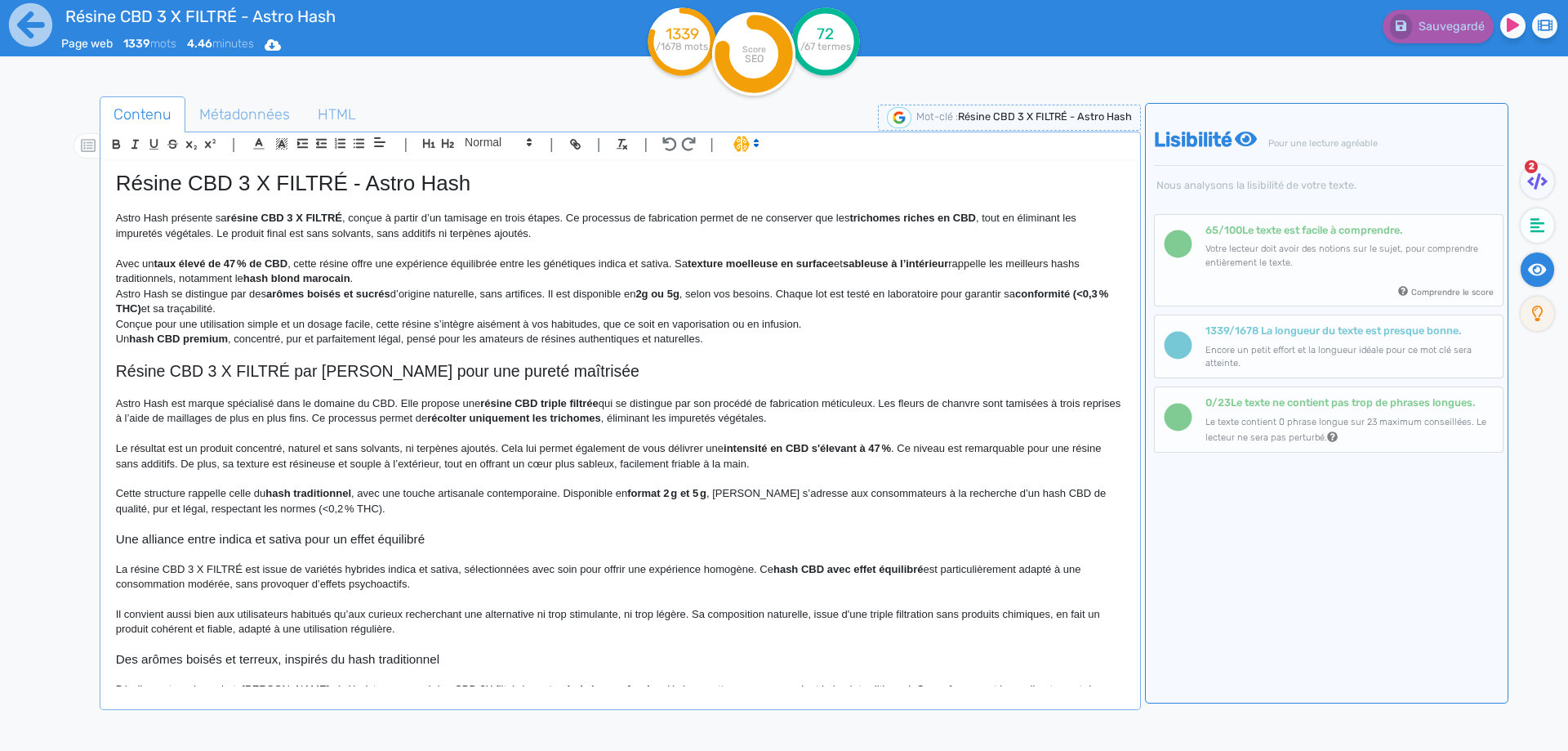
click at [564, 262] on p "Avec un taux élevé de 47 % de CBD , cette résine offre une expérience équilibré…" at bounding box center [620, 271] width 1009 height 30
click at [562, 260] on p "Avec un taux élevé de 47 % de CBD , cette résine offre une expérience équilibré…" at bounding box center [620, 271] width 1009 height 30
click at [703, 261] on strong "texture moelleuse en surface" at bounding box center [746, 263] width 146 height 12
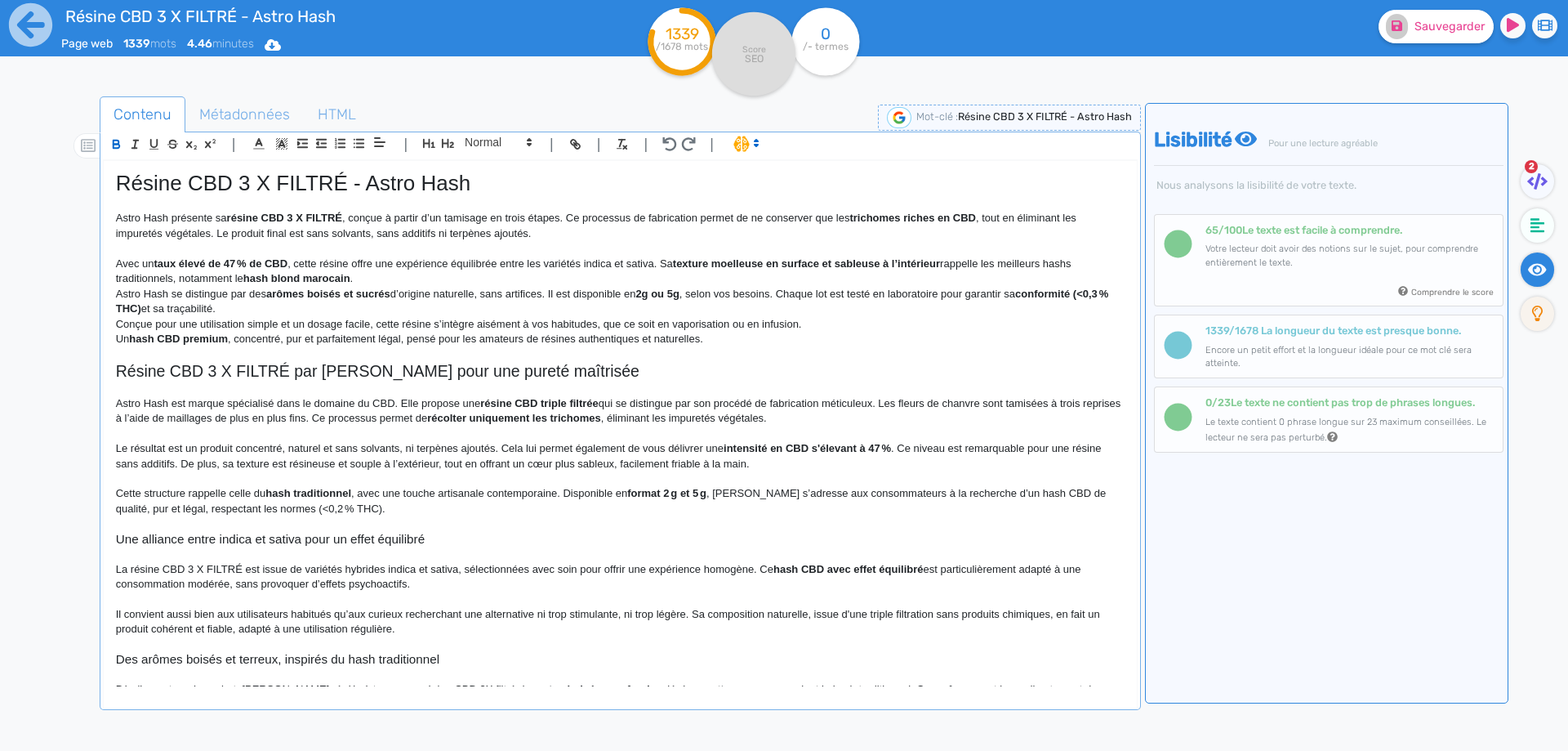
drag, startPoint x: 703, startPoint y: 261, endPoint x: 934, endPoint y: 262, distance: 231.0
click at [934, 262] on strong "texture moelleuse en surface et sableuse à l’intérieur" at bounding box center [807, 263] width 267 height 12
click at [935, 262] on strong "texture moelleuse en surface et sableuse à l’intérieur" at bounding box center [807, 263] width 267 height 12
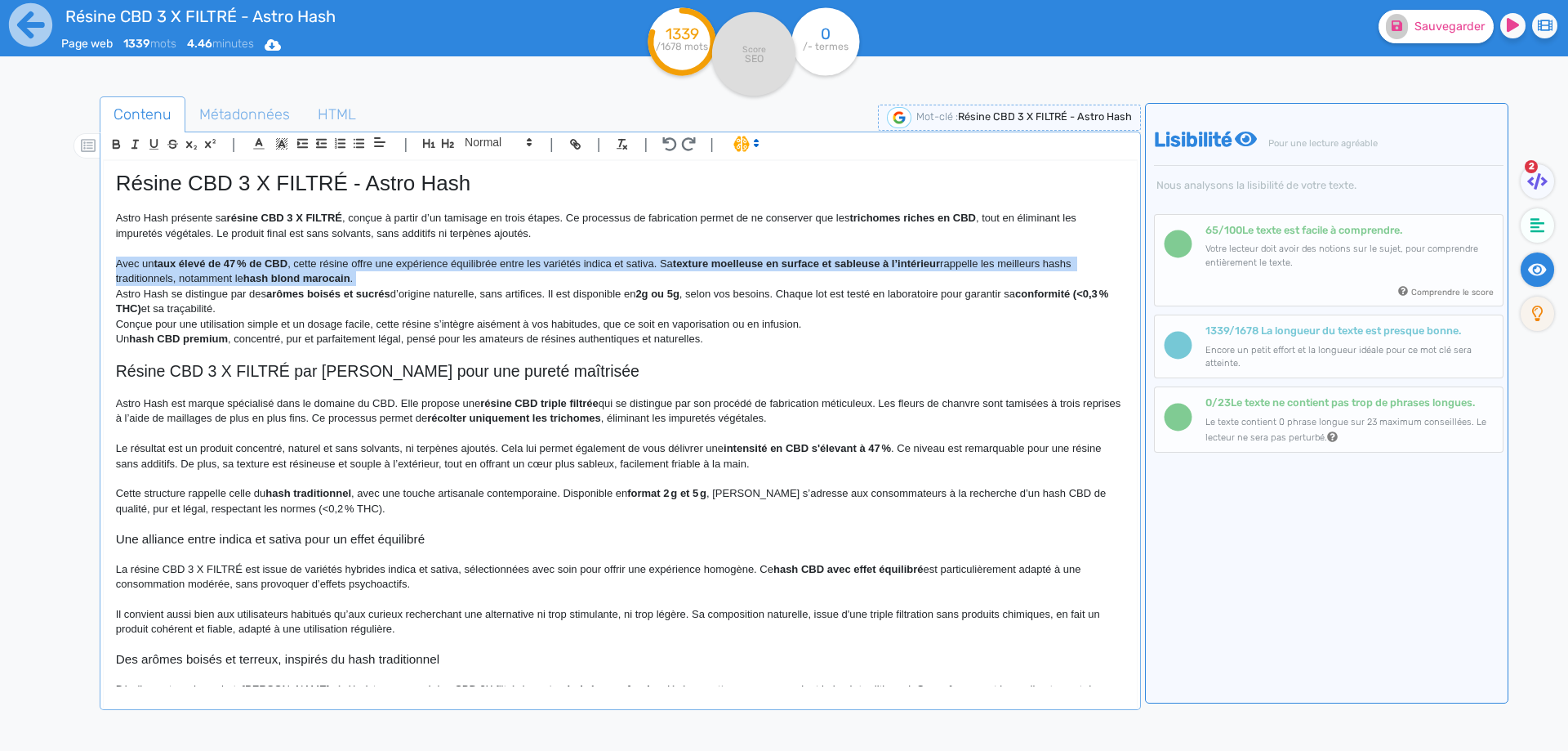
drag, startPoint x: 935, startPoint y: 262, endPoint x: 779, endPoint y: 264, distance: 156.0
click at [779, 264] on strong "texture moelleuse en surface et sableuse à l’intérieur" at bounding box center [807, 263] width 267 height 12
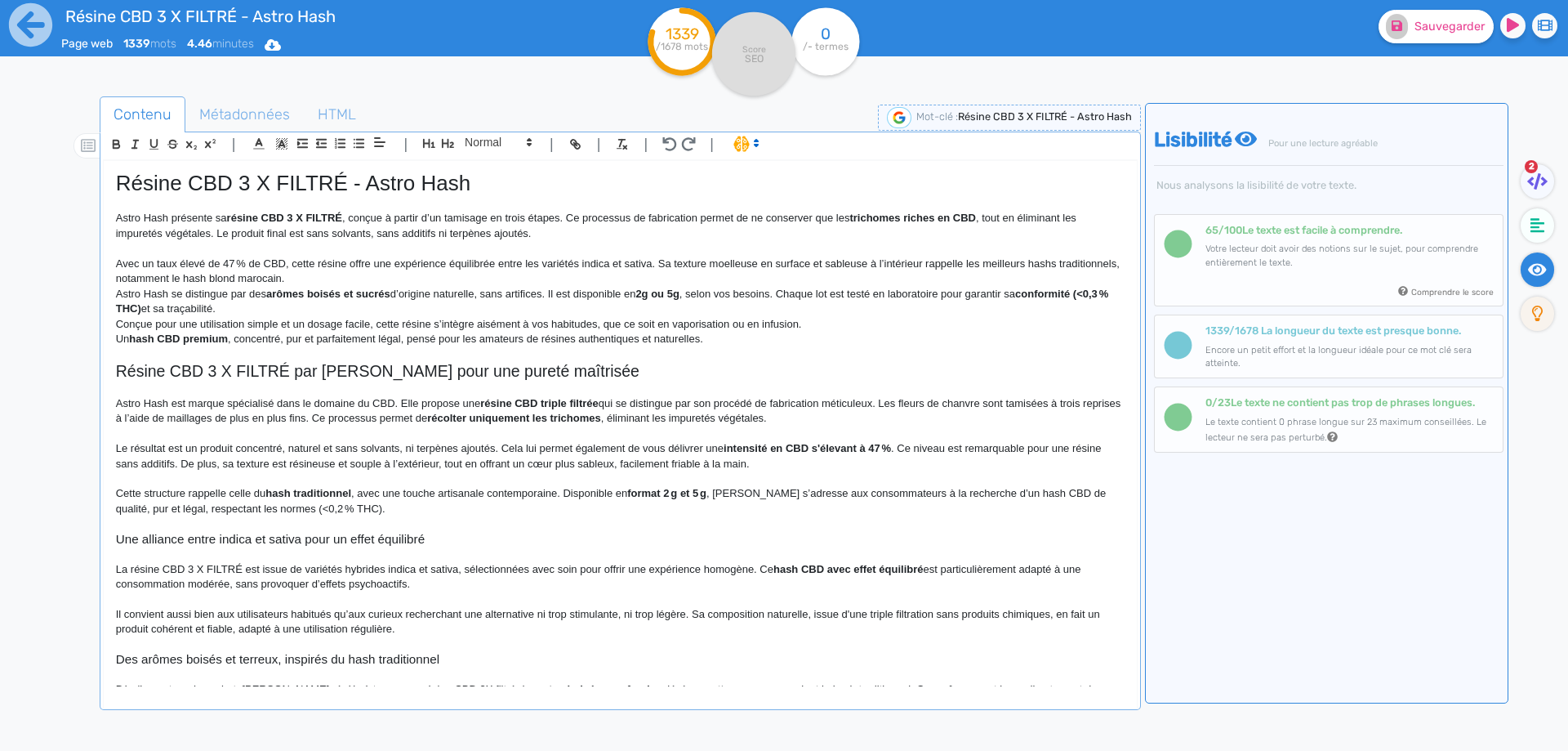
click at [779, 264] on p "Avec un taux élevé de 47 % de CBD, cette résine offre une expérience équilibrée…" at bounding box center [620, 271] width 1009 height 30
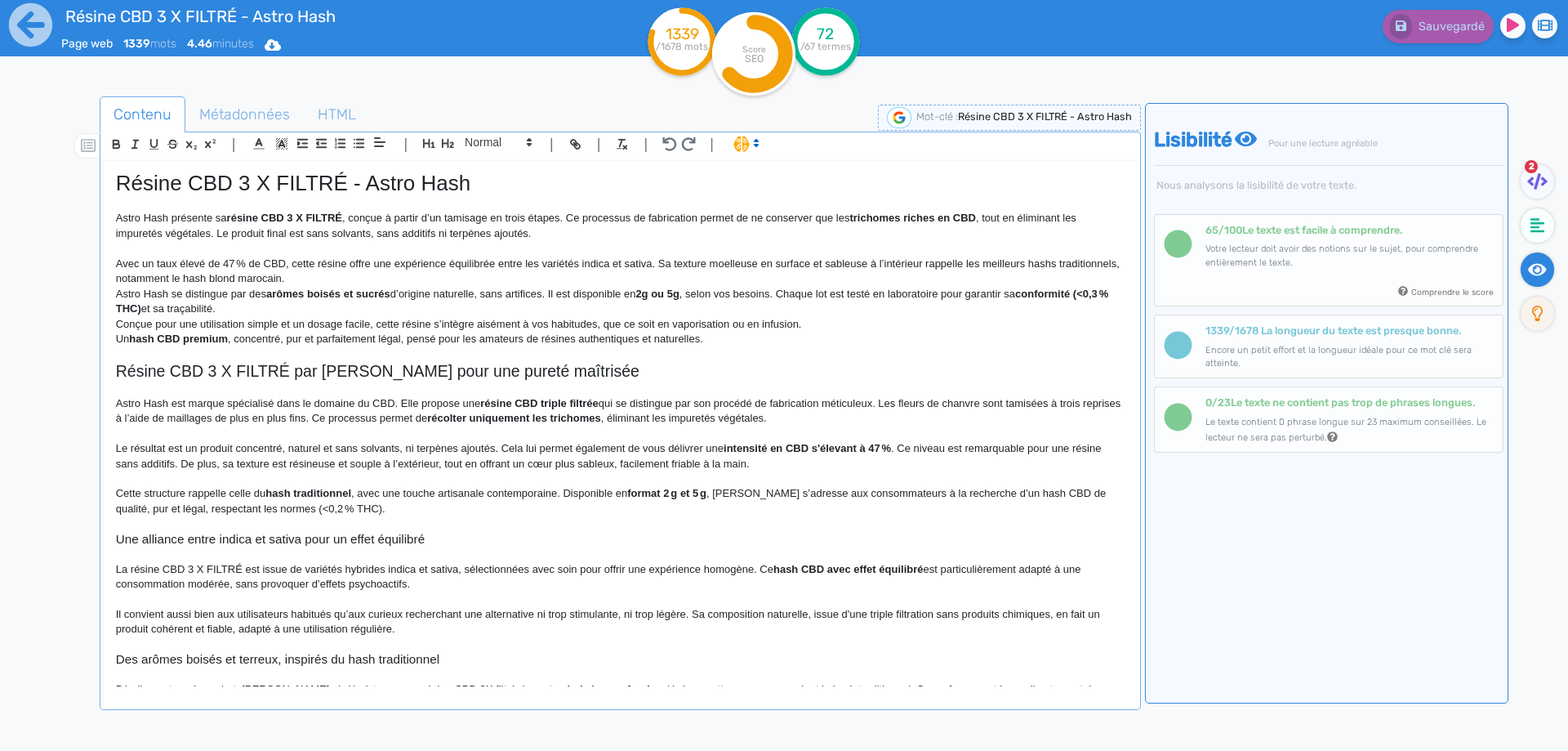
click at [162, 261] on p "Avec un taux élevé de 47 % de CBD, cette résine offre une expérience équilibrée…" at bounding box center [620, 271] width 1009 height 30
click at [268, 263] on p "Avec un taux élevé de 47 % de CBD, cette résine offre une expérience équilibrée…" at bounding box center [620, 271] width 1009 height 30
click at [746, 286] on p "Astro Hash se distingue par des arômes boisés et sucrés d’origine naturelle, sa…" at bounding box center [620, 302] width 1009 height 30
click at [828, 268] on p "Avec un taux élevé de 47 % de CBD , cette résine offre une expérience équilibré…" at bounding box center [620, 271] width 1009 height 30
click at [823, 272] on p "Avec un taux élevé de 47 % de CBD , cette résine offre une expérience équilibré…" at bounding box center [620, 271] width 1009 height 30
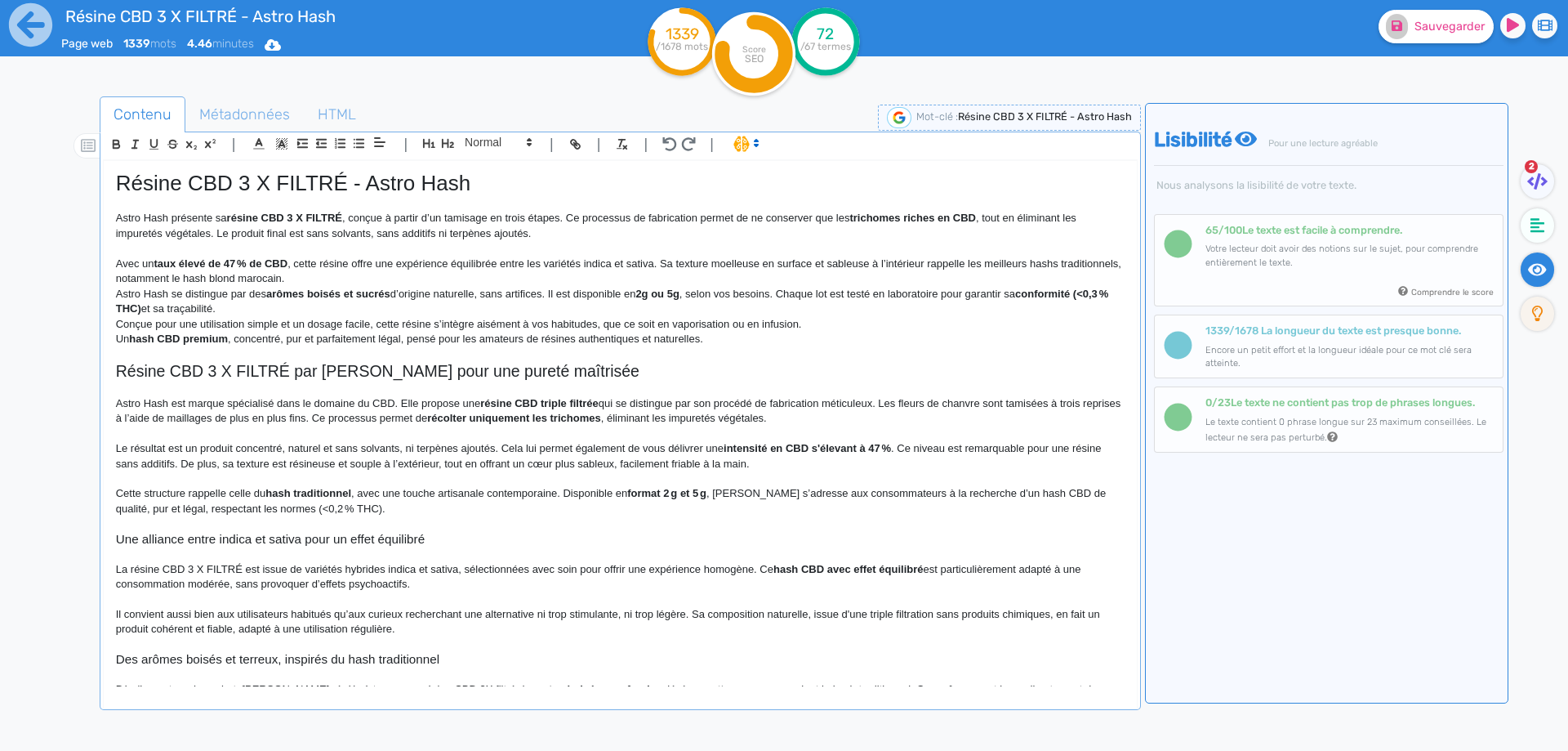
click at [171, 281] on p "Avec un taux élevé de 47 % de CBD , cette résine offre une expérience équilibré…" at bounding box center [620, 271] width 1009 height 30
click at [200, 278] on p "Avec un taux élevé de 47 % de CBD , cette résine offre une expérience équilibré…" at bounding box center [620, 271] width 1009 height 30
drag, startPoint x: 200, startPoint y: 278, endPoint x: 301, endPoint y: 274, distance: 101.1
click at [301, 274] on p "Avec un taux élevé de 47 % de CBD , cette résine offre une expérience équilibré…" at bounding box center [620, 271] width 1009 height 30
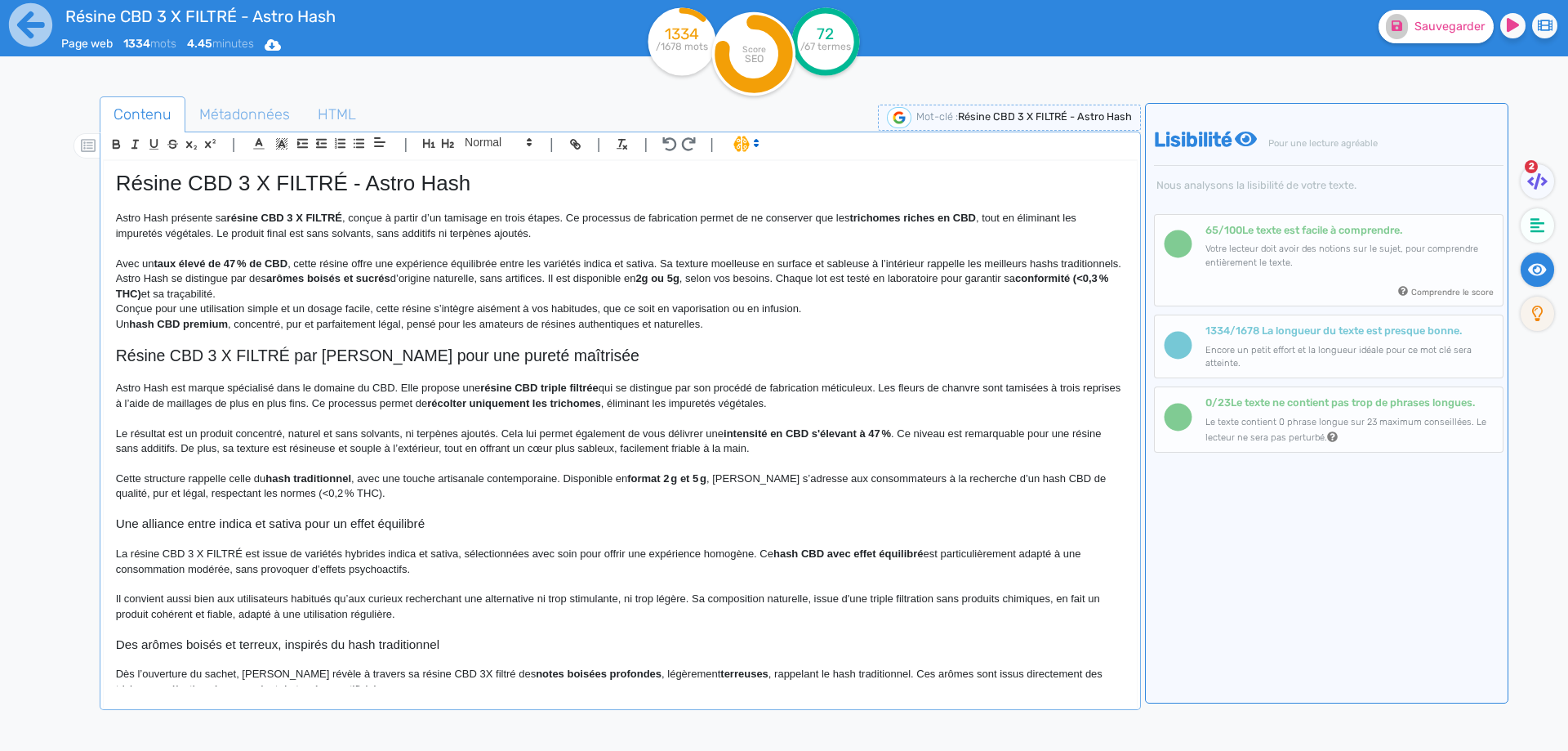
click at [267, 271] on p "Avec un taux élevé de 47 % de CBD , cette résine offre une expérience équilibré…" at bounding box center [620, 264] width 1009 height 15
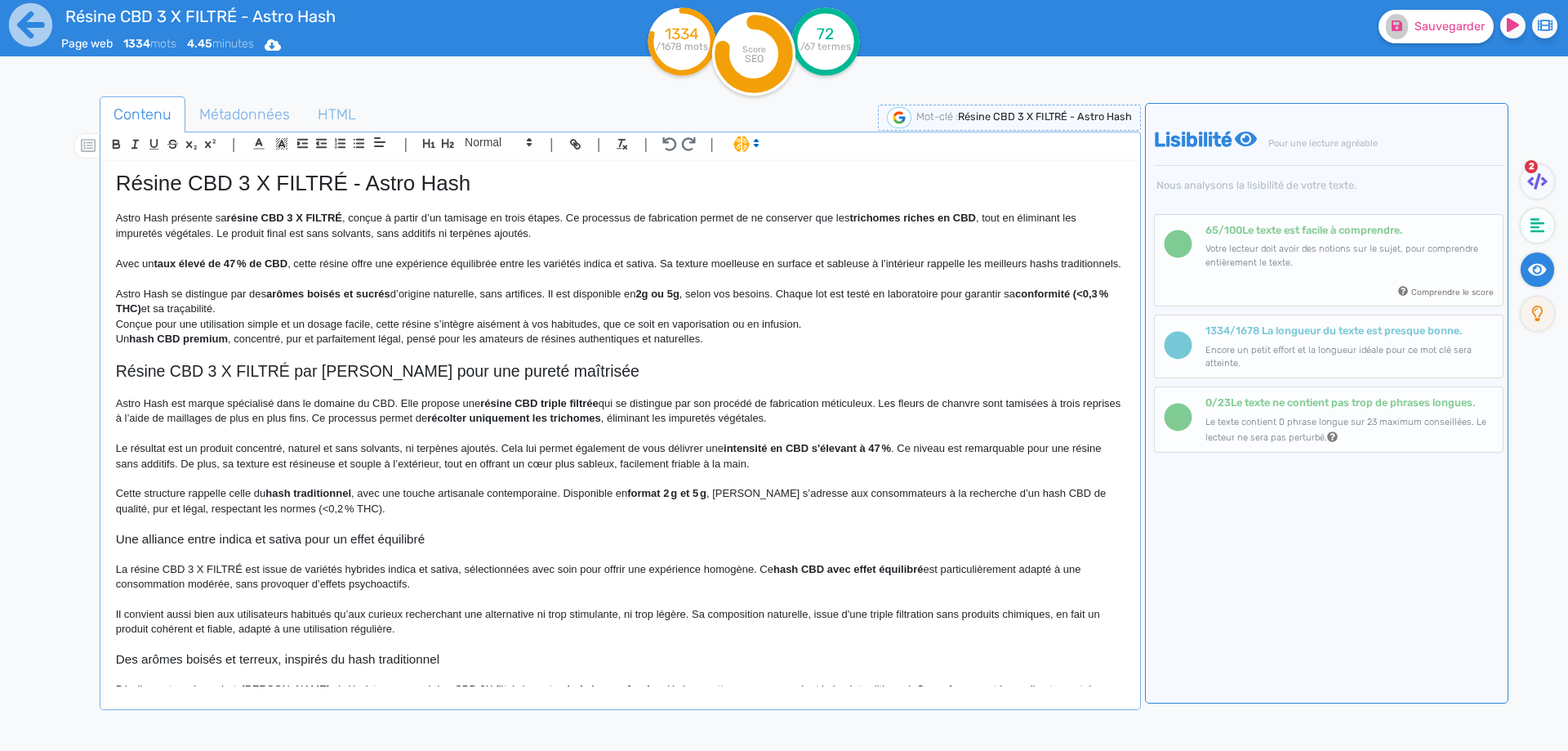
click at [165, 308] on p "Astro Hash se distingue par des arômes boisés et sucrés d’origine naturelle, sa…" at bounding box center [620, 302] width 1009 height 30
drag, startPoint x: 165, startPoint y: 308, endPoint x: 125, endPoint y: 308, distance: 40.0
click at [125, 308] on p "Astro Hash se distingue par des arômes boisés et sucrés d’origine naturelle, sa…" at bounding box center [620, 302] width 1009 height 30
click at [450, 300] on strong "arômes boisés et sucrés" at bounding box center [413, 293] width 124 height 12
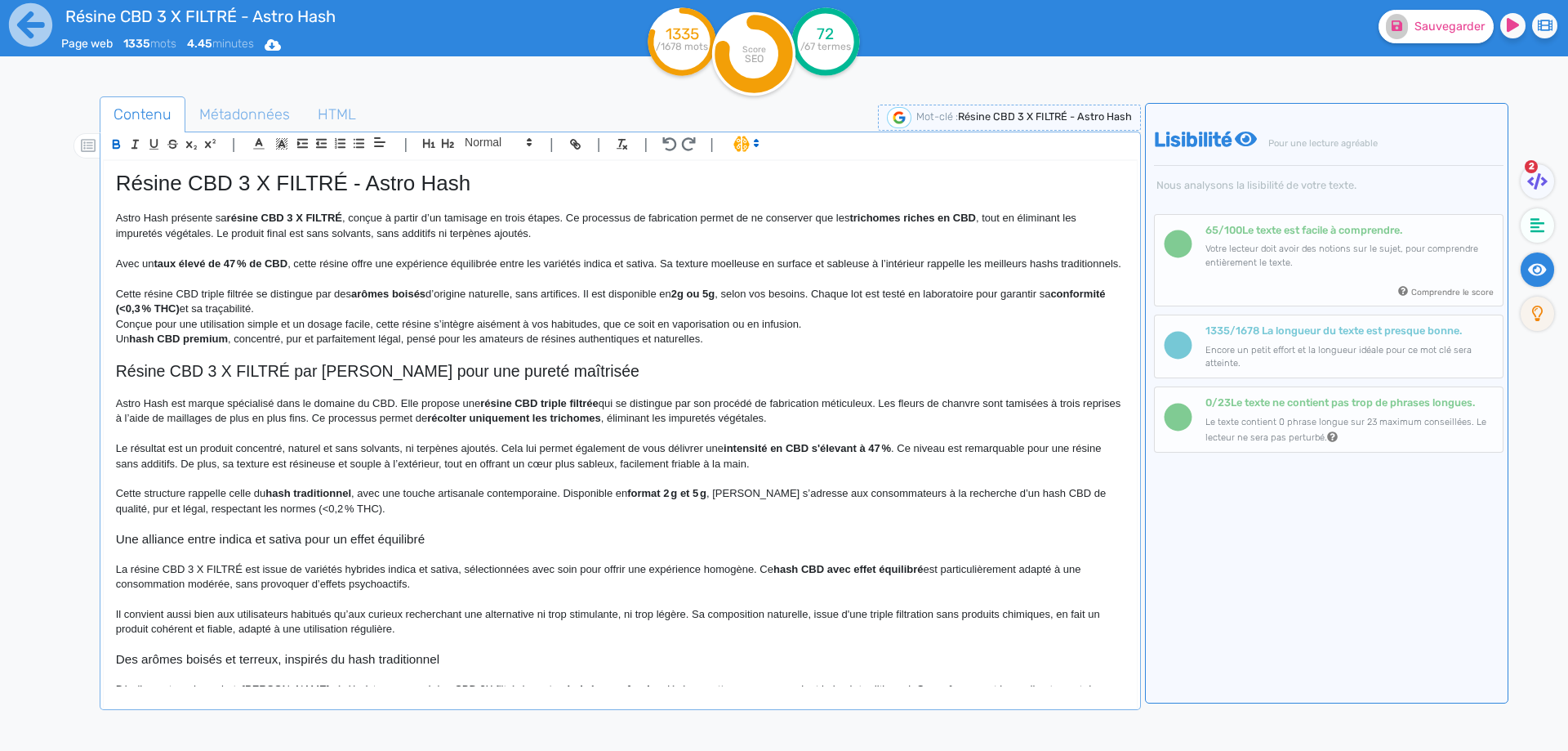
click at [589, 310] on p "Cette résine CBD triple filtrée se distingue par des arômes boisés d’origine na…" at bounding box center [620, 302] width 1009 height 30
click at [692, 300] on strong "2g ou 5g" at bounding box center [705, 293] width 43 height 12
drag, startPoint x: 692, startPoint y: 311, endPoint x: 737, endPoint y: 311, distance: 45.0
click at [727, 300] on strong "2g ou 5g" at bounding box center [705, 293] width 43 height 12
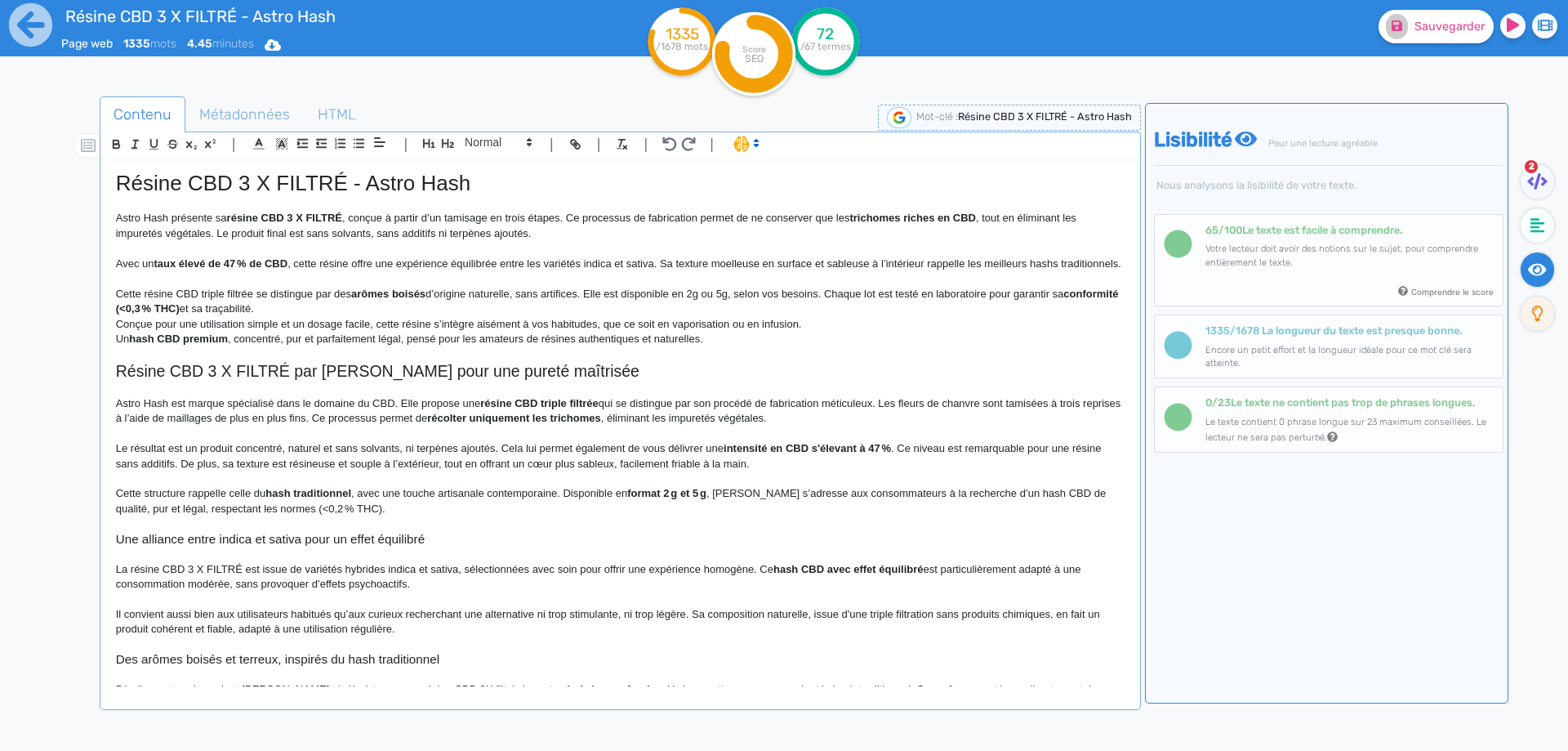
click at [759, 310] on p "Cette résine CBD triple filtrée se distingue par des arômes boisés d’origine na…" at bounding box center [620, 302] width 1009 height 30
click at [193, 315] on strong "conformité (<0,3 % THC)" at bounding box center [619, 301] width 1006 height 27
drag, startPoint x: 254, startPoint y: 323, endPoint x: 106, endPoint y: 330, distance: 148.2
click at [106, 330] on div "Résine CBD 3 X FILTRÉ - Astro Hash Astro Hash présente sa résine CBD 3 X FILTRÉ…" at bounding box center [620, 424] width 1033 height 526
click at [121, 315] on strong "﻿ conformité (<0,2 % THC) et" at bounding box center [619, 301] width 1006 height 27
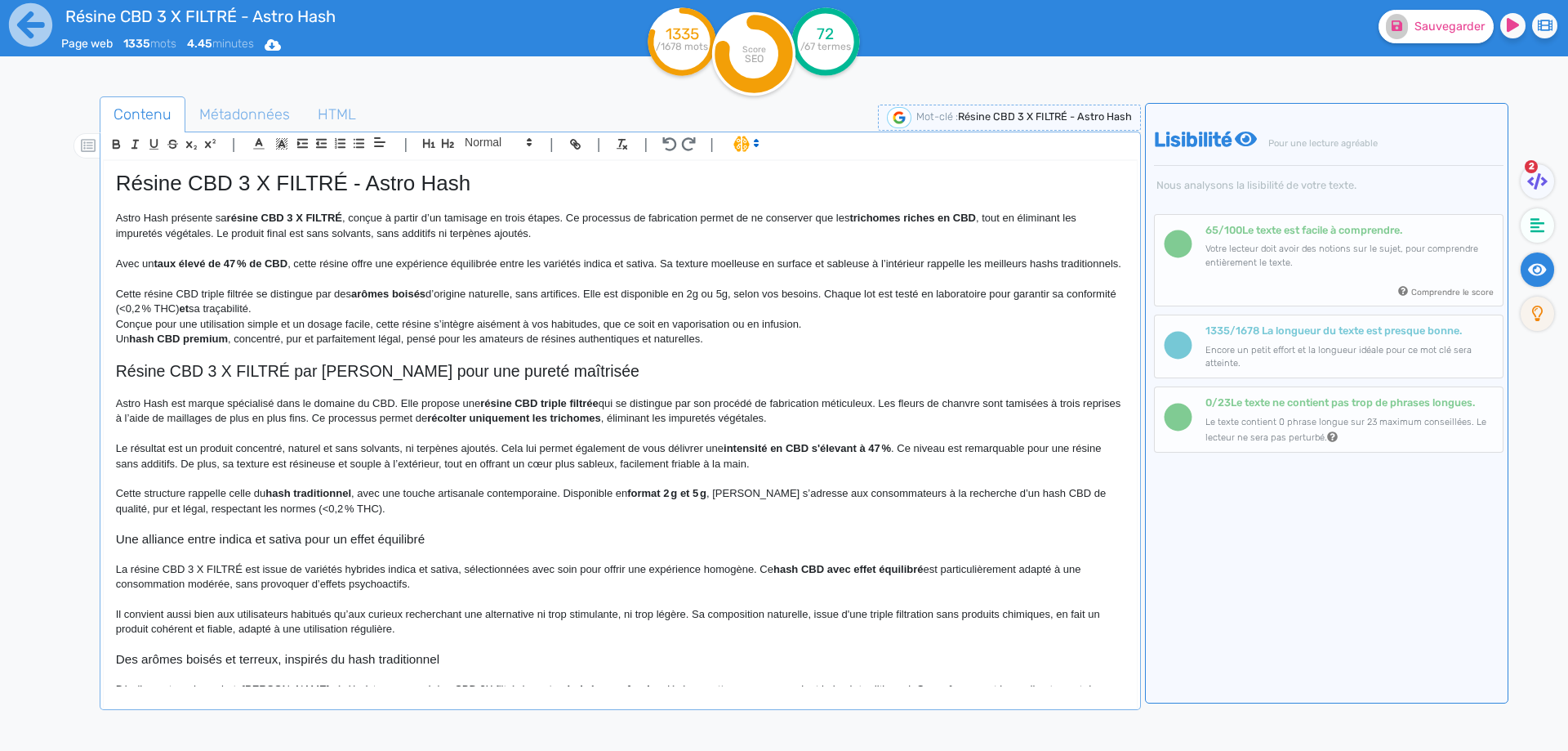
click at [326, 318] on p "Cette résine CBD triple filtrée se distingue par des arômes boisés d’origine na…" at bounding box center [620, 302] width 1009 height 30
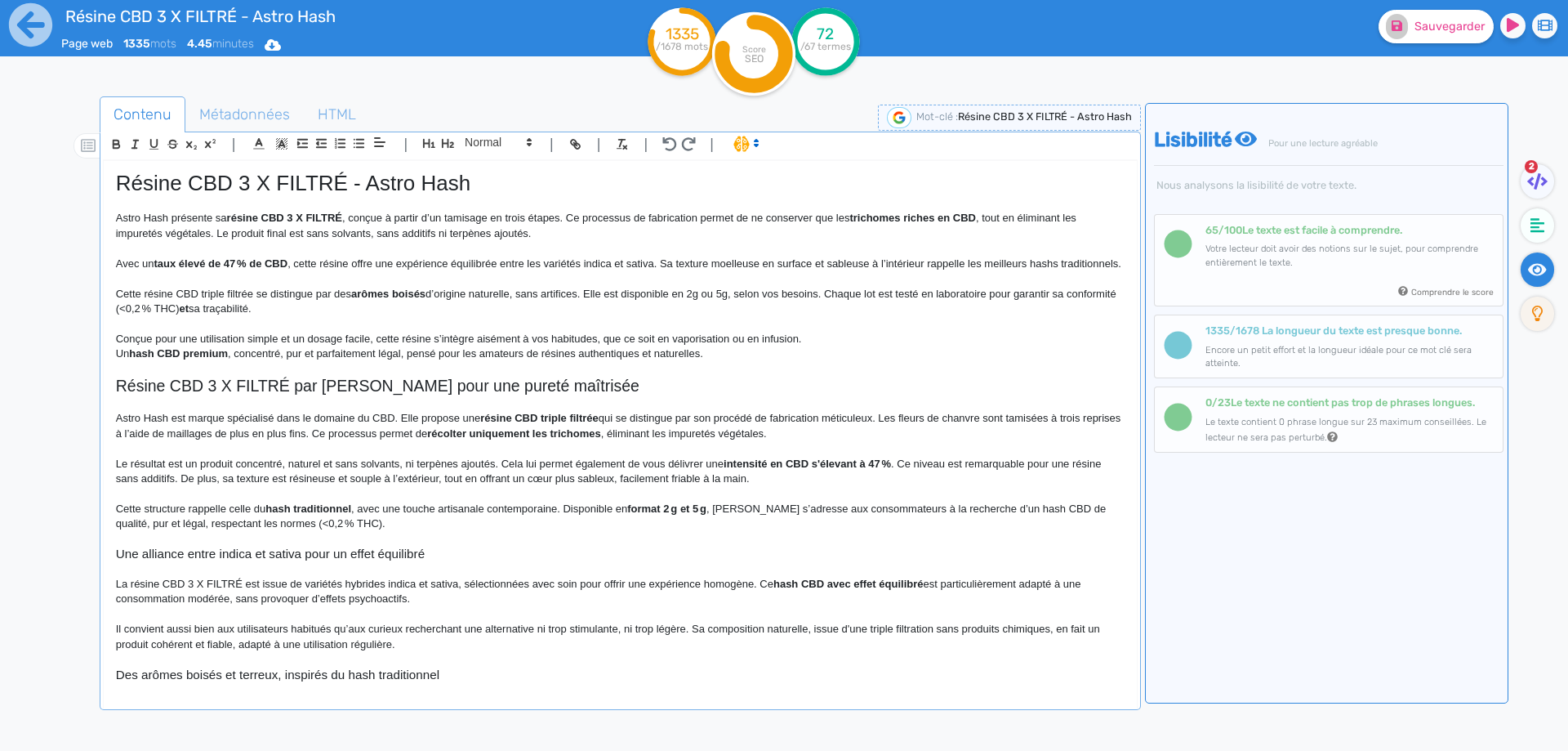
click at [189, 315] on strong "et" at bounding box center [185, 308] width 9 height 12
click at [217, 347] on p "Conçue pour une utilisation simple et un dosage facile, cette résine s’intègre …" at bounding box center [620, 339] width 1009 height 15
click at [812, 347] on p "Conçue pour une utilisation simple et un dosage facile, cette résine s’intègre …" at bounding box center [620, 339] width 1009 height 15
click at [949, 361] on p "Conçue pour une utilisation simple et un dosage facile, cette résine s’intègre …" at bounding box center [620, 347] width 1009 height 30
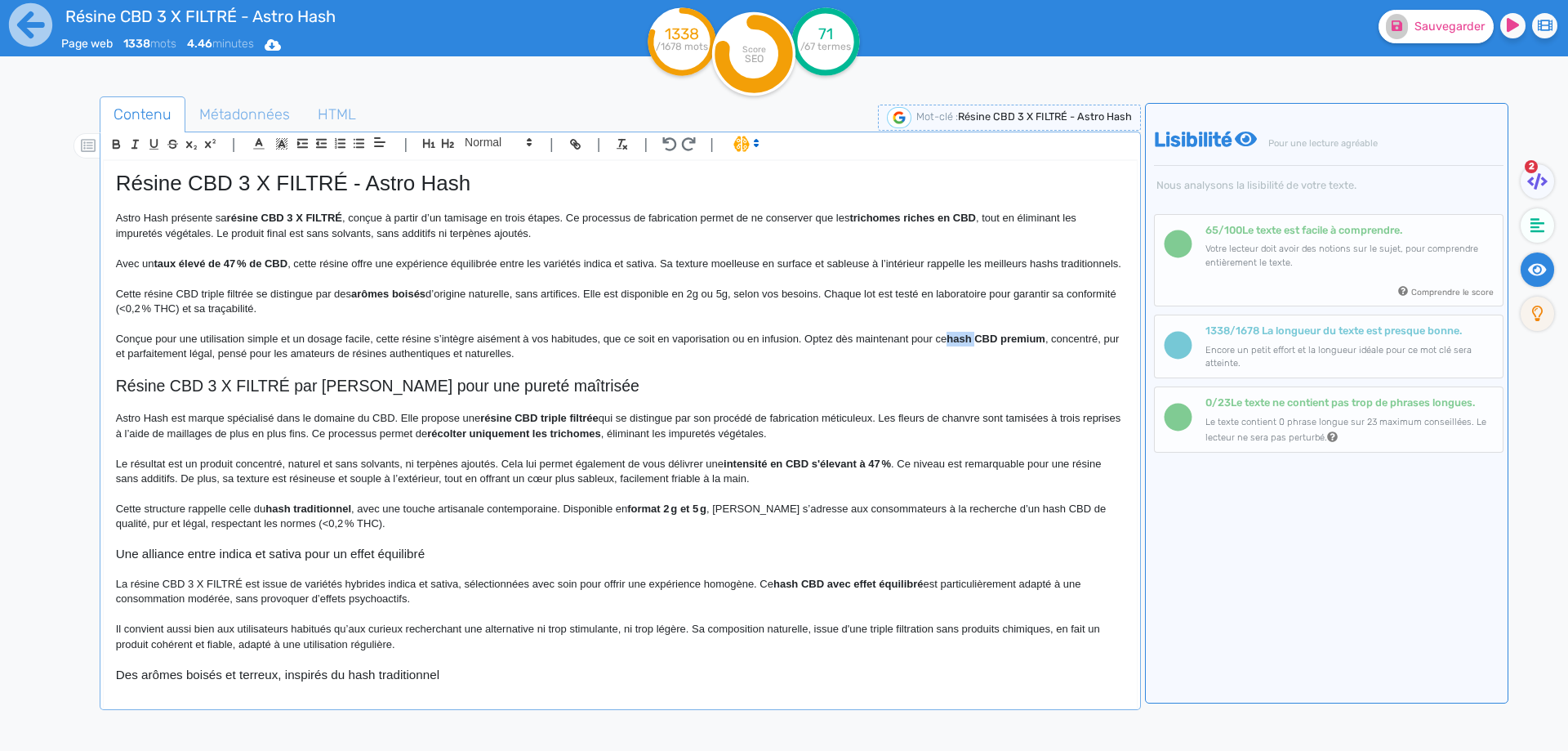
click at [949, 361] on p "Conçue pour une utilisation simple et un dosage facile, cette résine s’intègre …" at bounding box center [620, 347] width 1009 height 30
click at [952, 345] on strong "hash CBD premium" at bounding box center [995, 338] width 99 height 12
drag, startPoint x: 952, startPoint y: 358, endPoint x: 1008, endPoint y: 357, distance: 56.0
click at [1008, 356] on p "Conçue pour une utilisation simple et un dosage facile, cette résine s’intègre …" at bounding box center [620, 347] width 1009 height 30
click at [184, 362] on p "Conçue pour une utilisation simple et un dosage facile, cette résine s’intègre …" at bounding box center [620, 347] width 1009 height 30
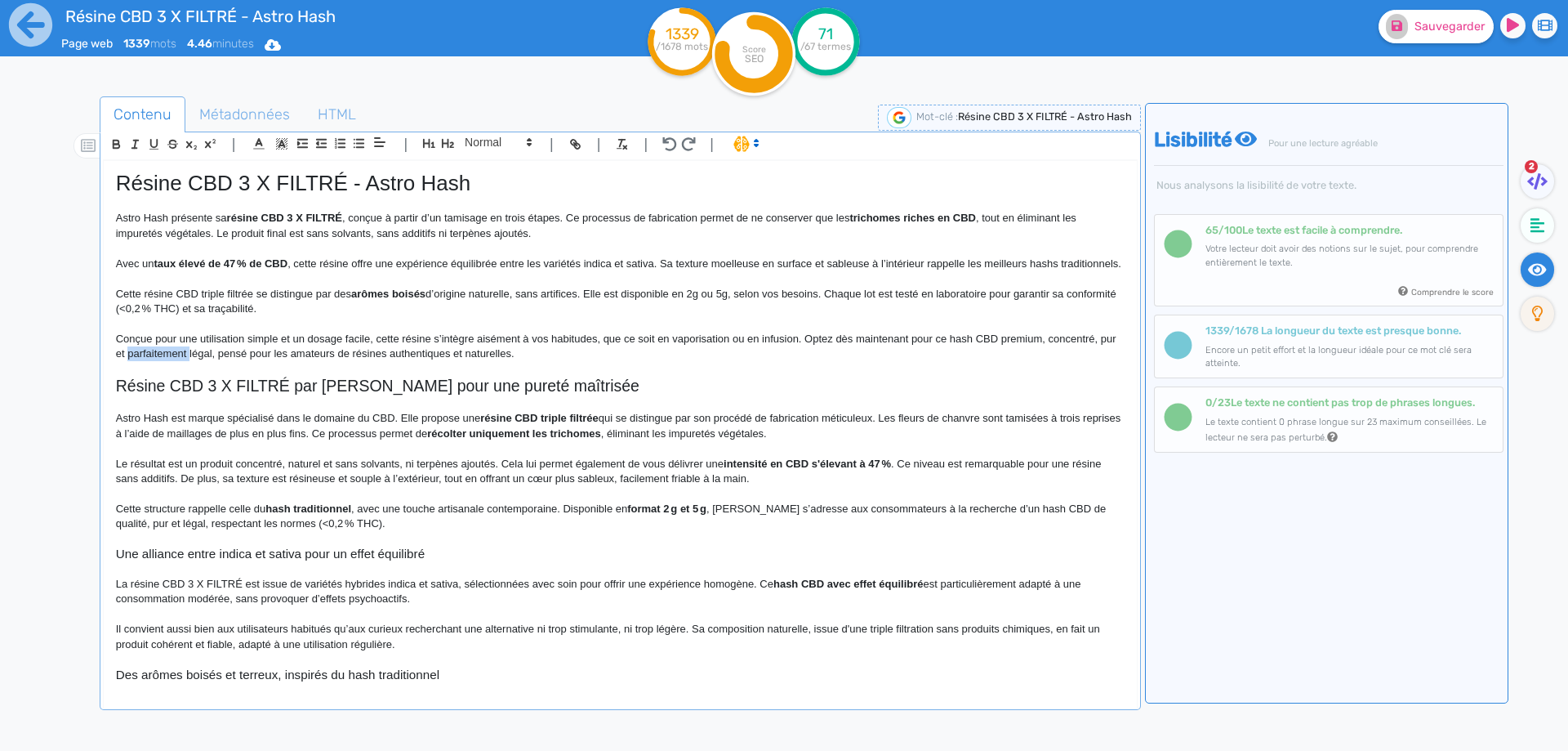
click at [184, 362] on p "Conçue pour une utilisation simple et un dosage facile, cette résine s’intègre …" at bounding box center [620, 347] width 1009 height 30
click at [165, 362] on p "Conçue pour une utilisation simple et un dosage facile, cette résine s’intègre …" at bounding box center [620, 347] width 1009 height 30
click at [168, 362] on p "Conçue pour une utilisation simple et un dosage facile, cette résine s’intègre …" at bounding box center [620, 347] width 1009 height 30
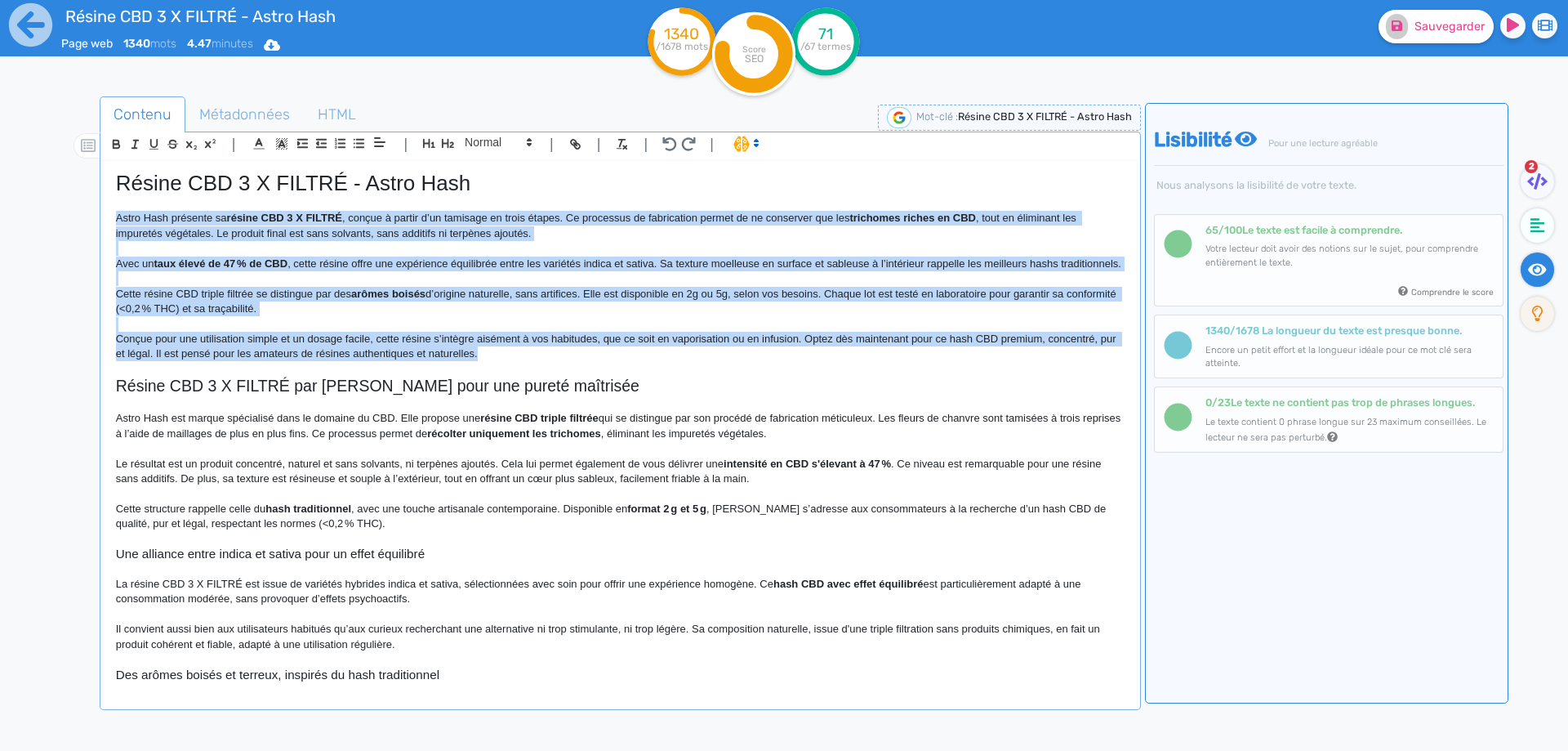
drag, startPoint x: 503, startPoint y: 372, endPoint x: 320, endPoint y: 318, distance: 190.8
click at [42, 219] on div "Contenu Métadonnées HTML | | H3 H4 H5 H6 Normal | | | | Résine CBD 3 X FILTRÉ -…" at bounding box center [804, 466] width 1529 height 774
drag, startPoint x: 392, startPoint y: 354, endPoint x: 409, endPoint y: 362, distance: 18.8
click at [391, 354] on p "Conçue pour une utilisation simple et un dosage facile, cette résine s’intègre …" at bounding box center [620, 347] width 1009 height 30
click at [443, 362] on p "Conçue pour une utilisation simple et un dosage facile, cette résine s’intègre …" at bounding box center [620, 347] width 1009 height 30
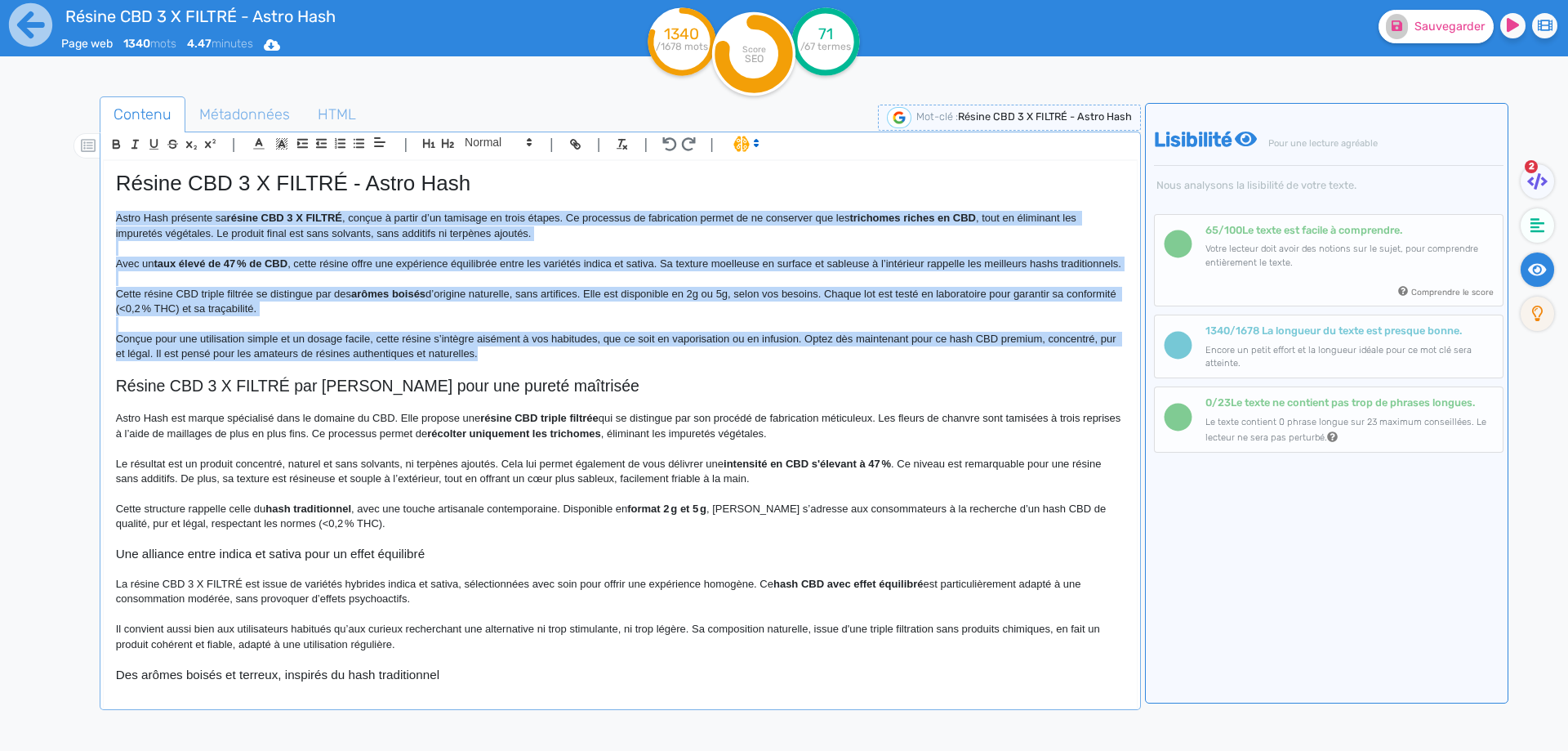
click at [431, 362] on p "Conçue pour une utilisation simple et un dosage facile, cette résine s’intègre …" at bounding box center [620, 347] width 1009 height 30
drag, startPoint x: 559, startPoint y: 366, endPoint x: 114, endPoint y: 222, distance: 467.7
click at [114, 222] on div "Résine CBD 3 X FILTRÉ - Astro Hash Astro Hash présente sa résine CBD 3 X FILTRÉ…" at bounding box center [620, 424] width 1033 height 526
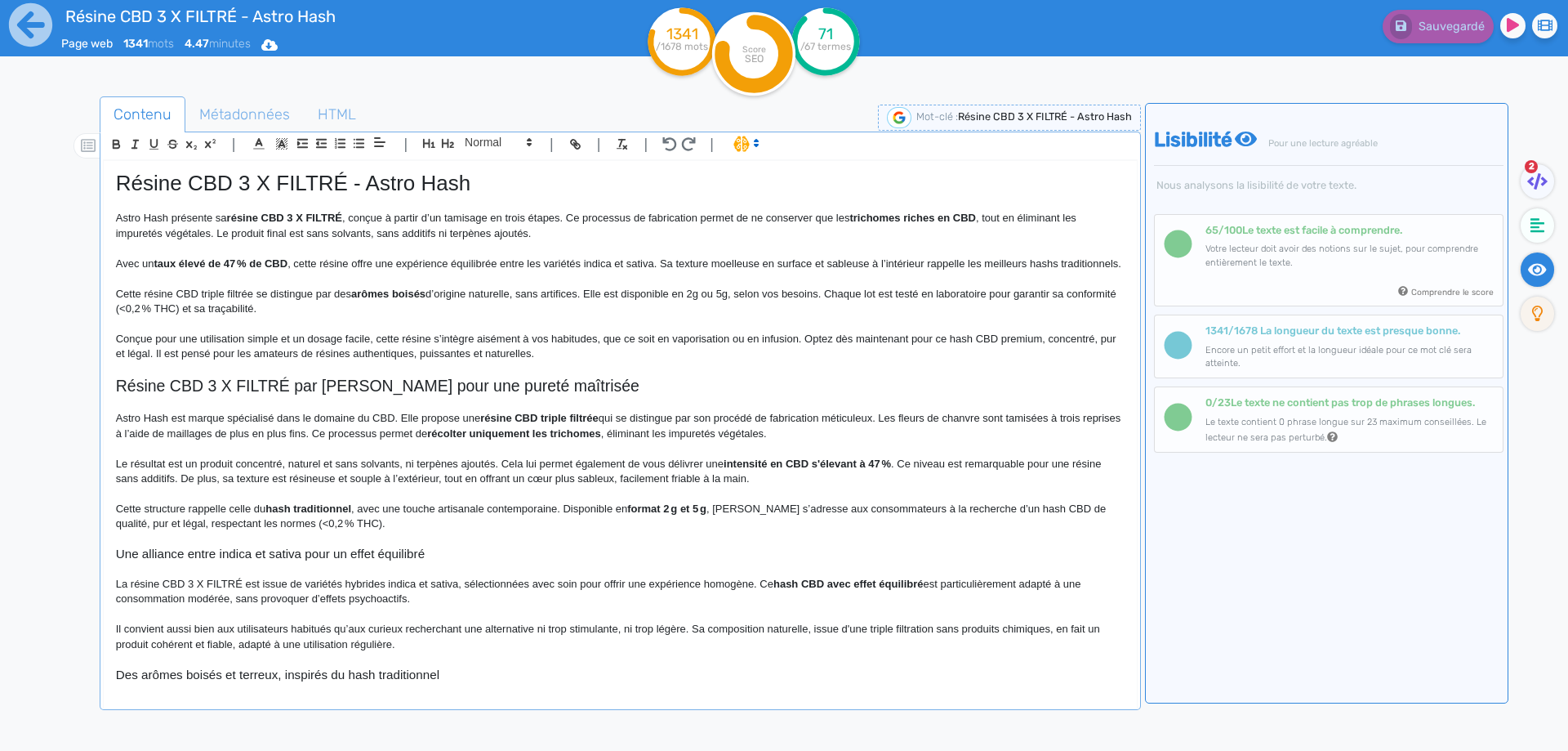
click at [370, 456] on p at bounding box center [620, 449] width 1009 height 15
click at [381, 300] on strong "arômes boisés" at bounding box center [388, 293] width 74 height 12
drag, startPoint x: 381, startPoint y: 308, endPoint x: 397, endPoint y: 303, distance: 16.8
click at [391, 300] on strong "arômes boisés" at bounding box center [388, 293] width 74 height 12
click at [365, 300] on strong "arômes boisés" at bounding box center [388, 293] width 74 height 12
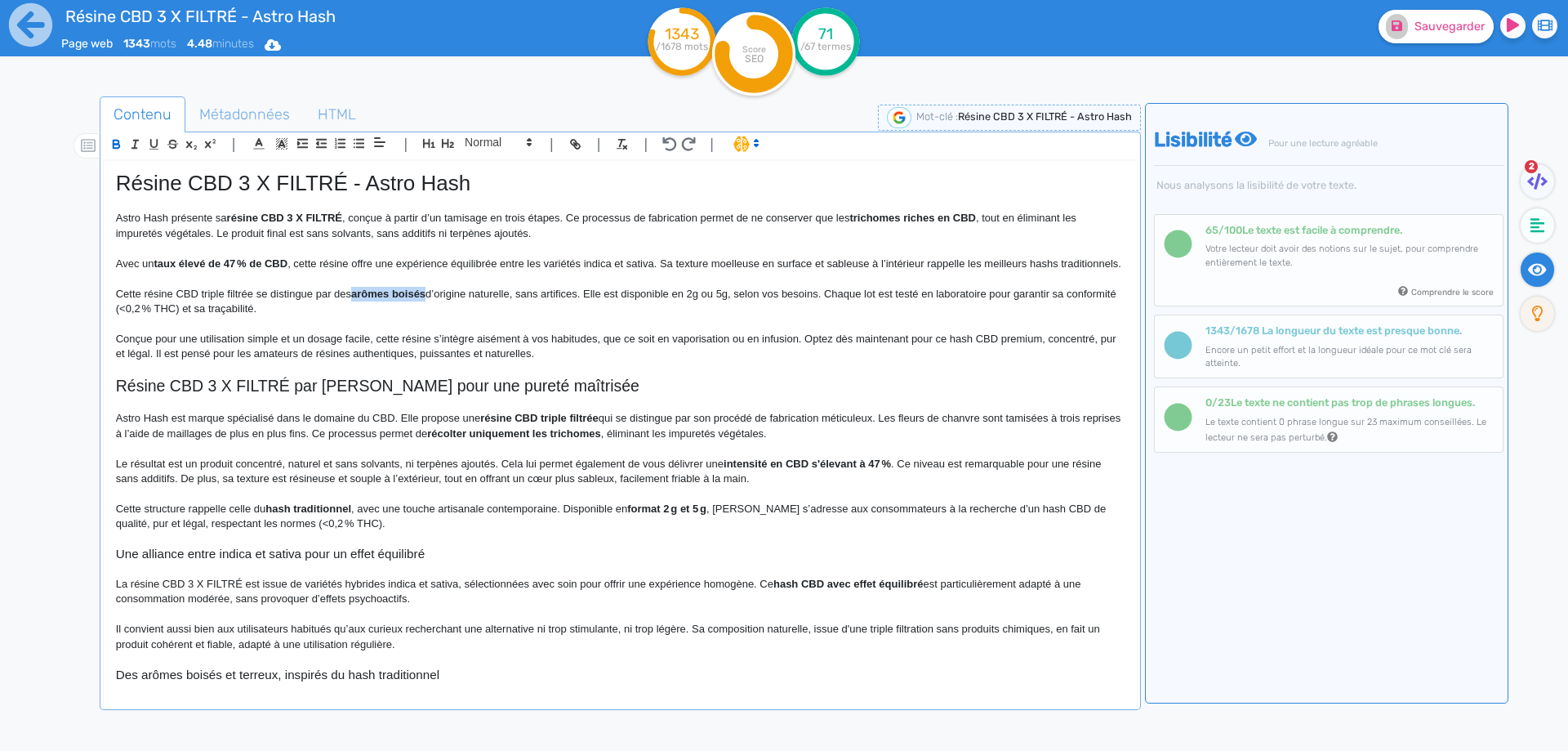
drag, startPoint x: 365, startPoint y: 311, endPoint x: 397, endPoint y: 311, distance: 32.0
click at [397, 300] on strong "arômes boisés" at bounding box center [388, 293] width 74 height 12
click at [400, 315] on p "Cette résine CBD triple filtrée se distingue par des arômes boisés d’origine na…" at bounding box center [620, 302] width 1009 height 30
click at [412, 305] on p "Cette résine CBD triple filtrée se distingue par des arômes boisés d’origine na…" at bounding box center [620, 302] width 1009 height 30
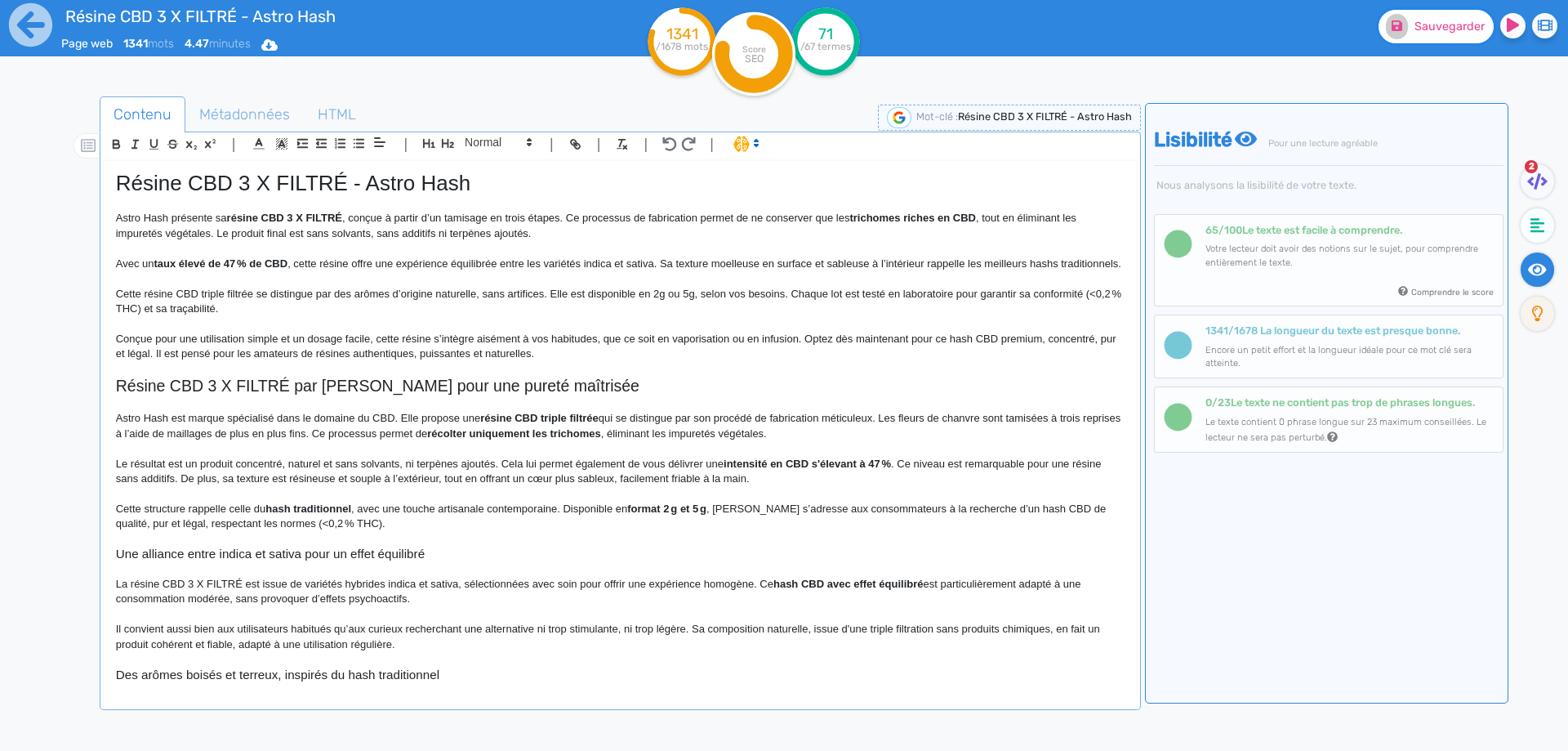
click at [1430, 36] on button "Sauvegarder" at bounding box center [1436, 26] width 115 height 34
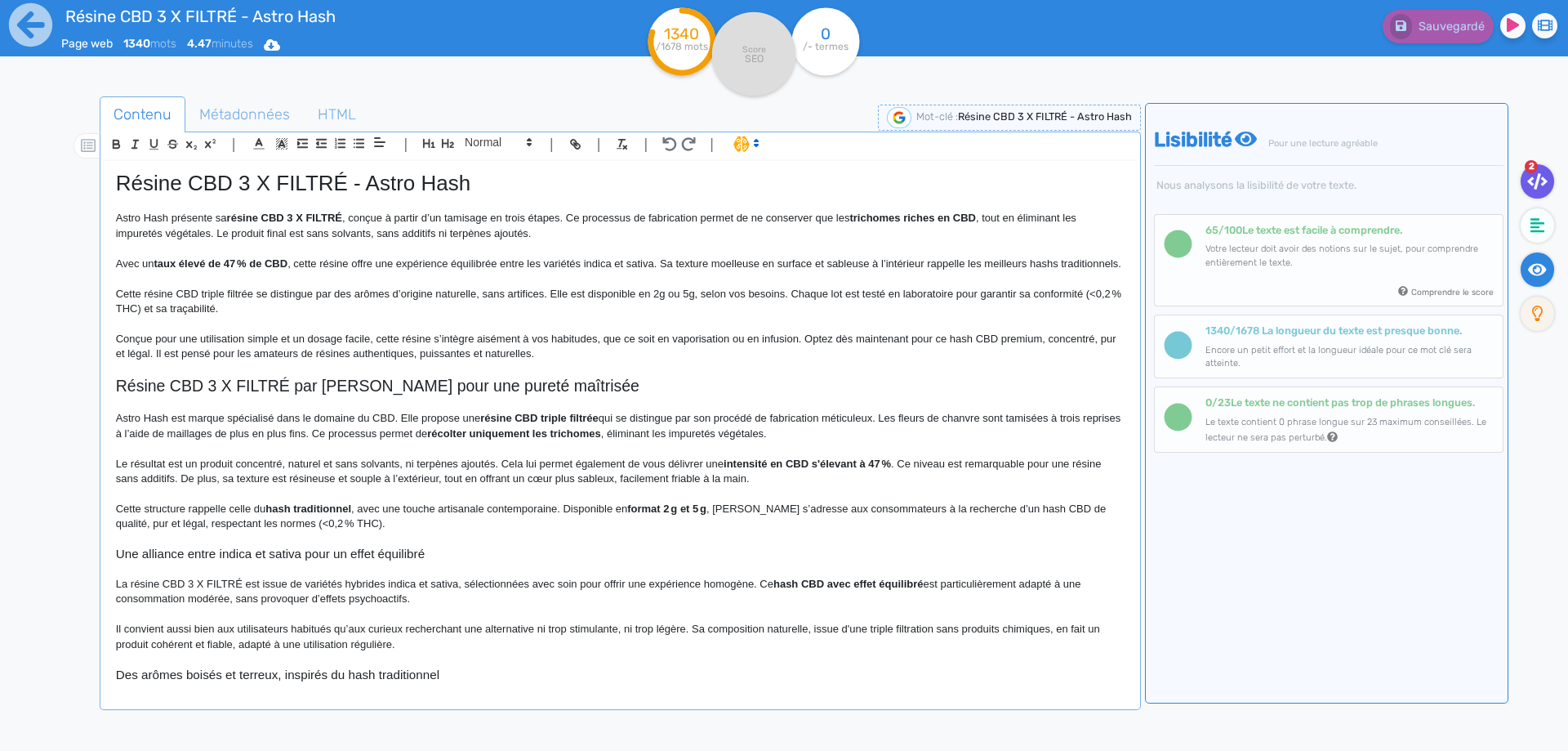
click at [1542, 189] on fa-icon at bounding box center [1538, 181] width 34 height 34
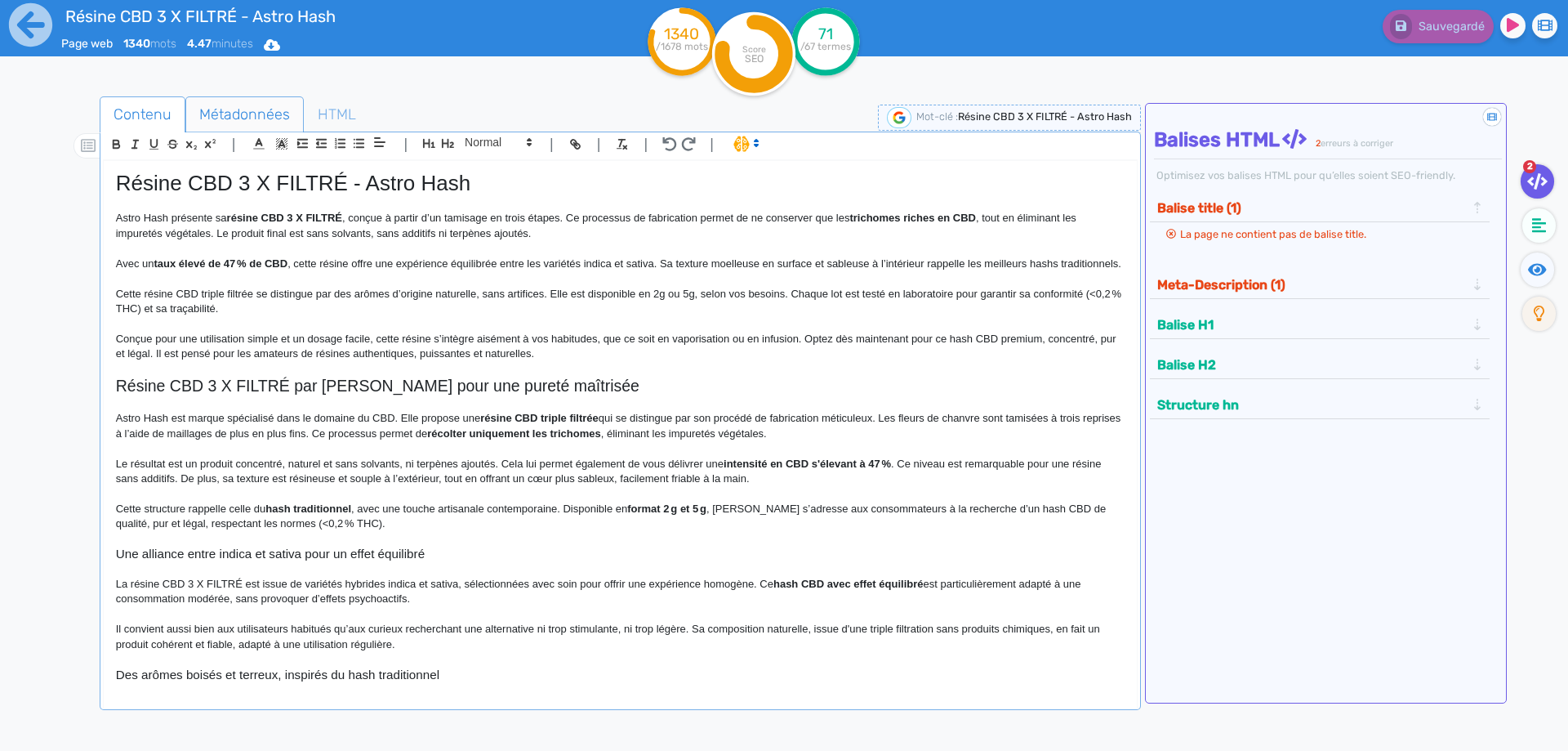
click at [243, 110] on span "Métadonnées" at bounding box center [245, 114] width 117 height 44
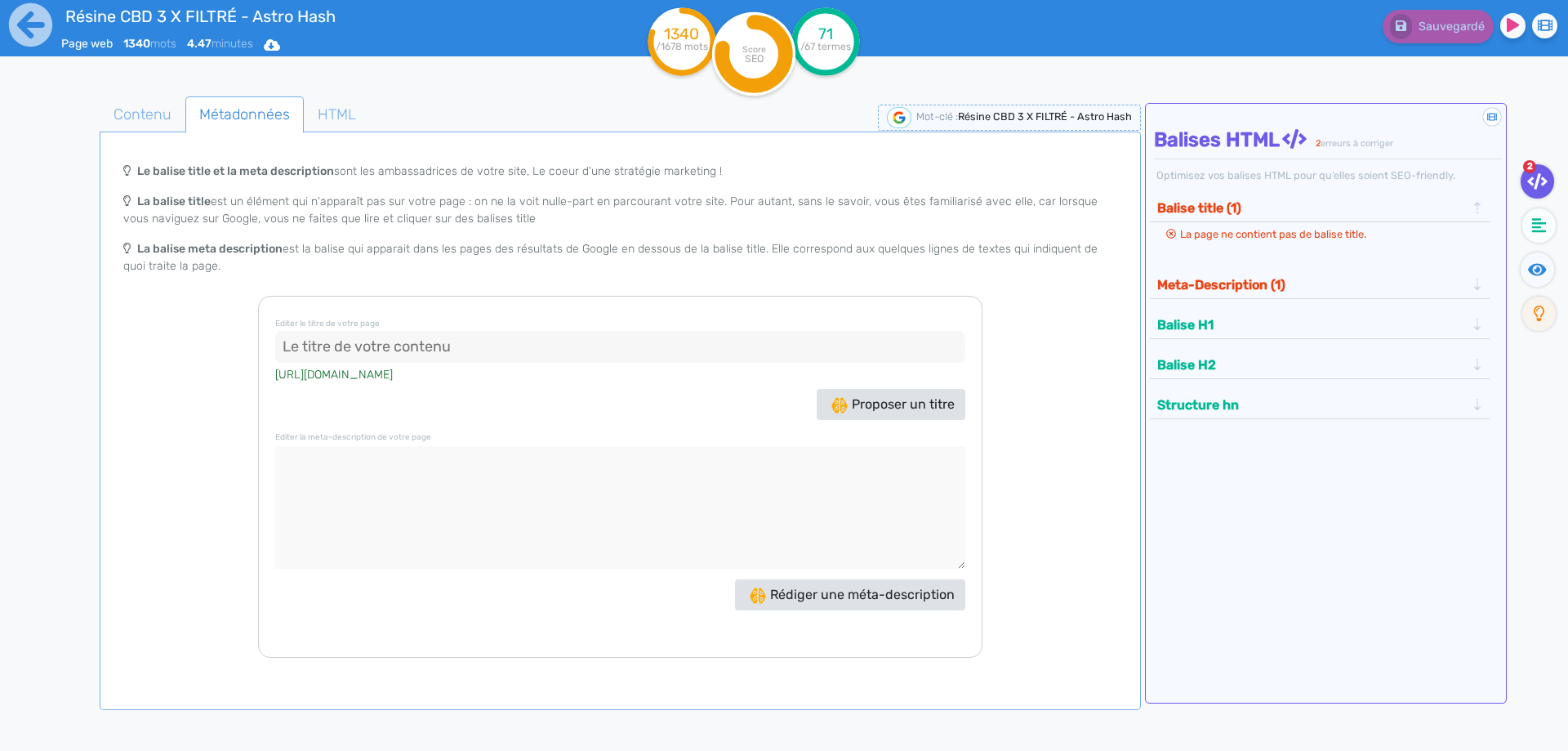
click at [388, 337] on input at bounding box center [620, 347] width 690 height 33
paste input "Résine CBD 3 X FILTRÉ - Astro Hash | 47% CBD naturel"
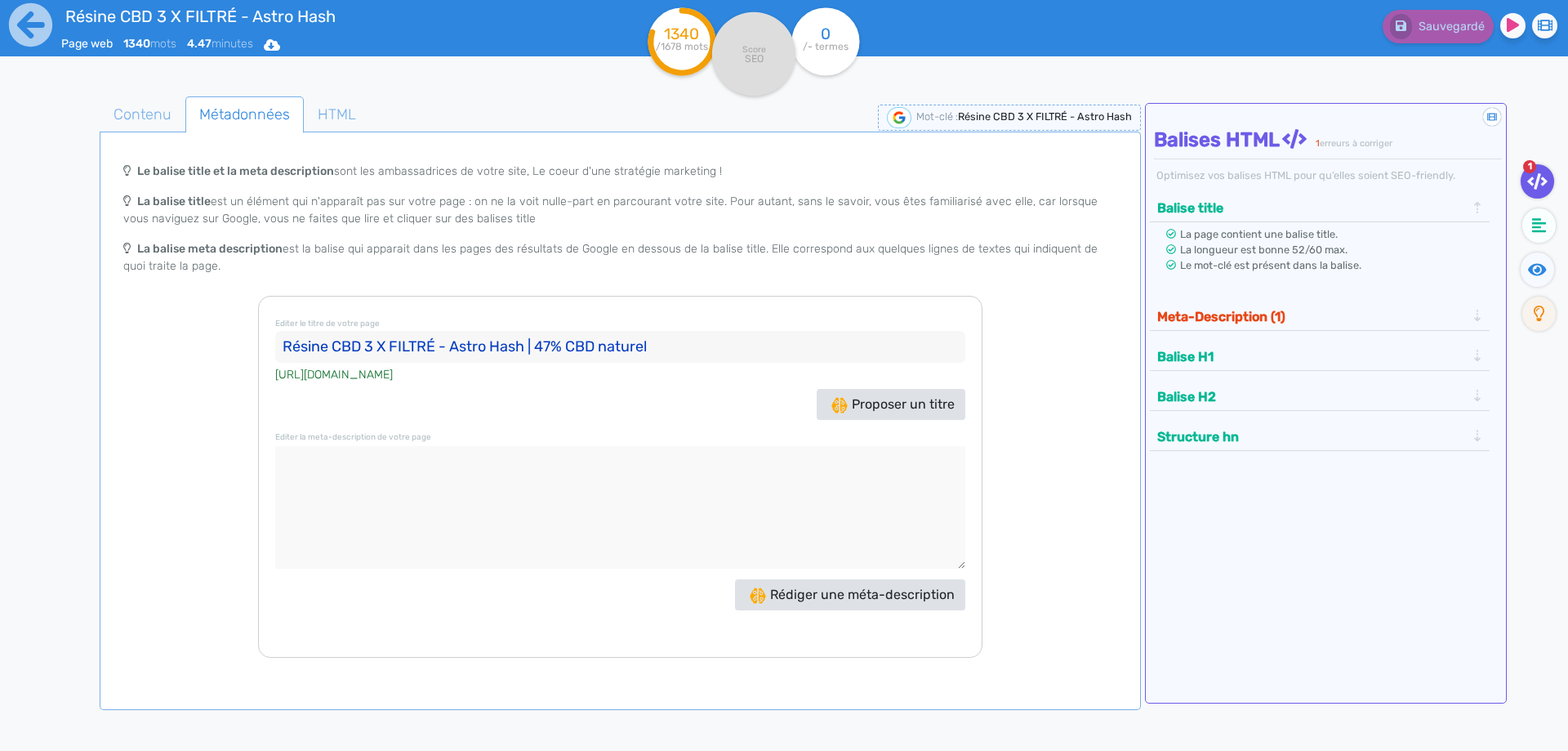
click at [440, 344] on input "Résine CBD 3 X FILTRÉ - Astro Hash | 47% CBD naturel" at bounding box center [620, 347] width 690 height 33
click at [523, 347] on input "Résine CBD 3 X FILTRÉ Astro Hash | 47% CBD naturel" at bounding box center [620, 347] width 690 height 33
click at [626, 347] on input "Résine CBD 3 X FILTRÉ Astro Hash | 47% CBD naturel" at bounding box center [620, 347] width 690 height 33
click at [520, 348] on input "Résine CBD 3 X FILTRÉ Astro Hash | 47% CBD" at bounding box center [620, 347] width 690 height 33
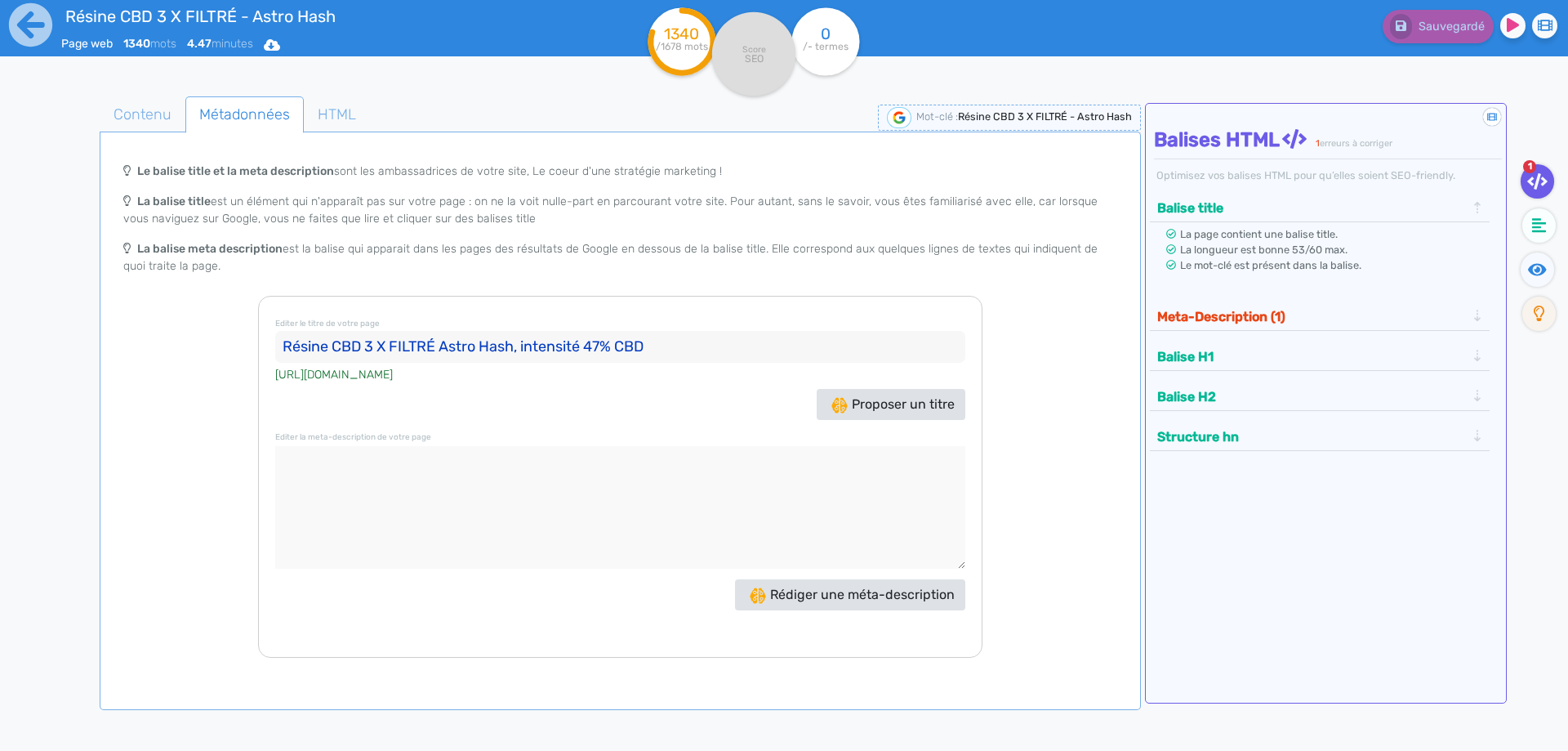
type input "Résine CBD 3 X FILTRÉ Astro Hash, intensité 47% CBD"
click at [366, 515] on textarea at bounding box center [620, 508] width 690 height 122
paste textarea "Astro Hash est une résine CBD à 47 %, filtrée 3 fois, sans solvants ni arômes, …"
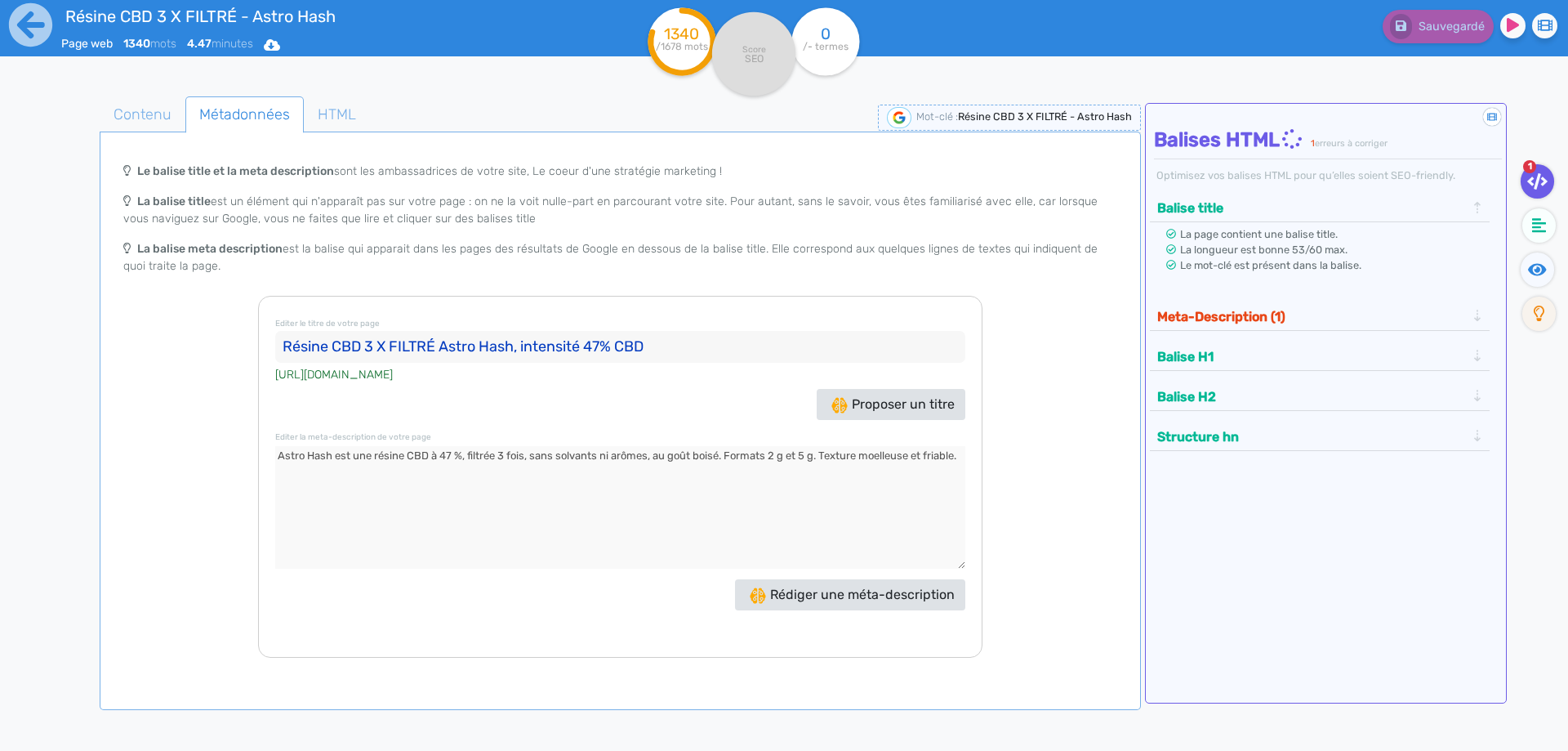
click at [307, 452] on textarea at bounding box center [620, 508] width 690 height 122
click at [321, 457] on textarea at bounding box center [620, 508] width 690 height 122
click at [337, 457] on textarea at bounding box center [620, 508] width 690 height 122
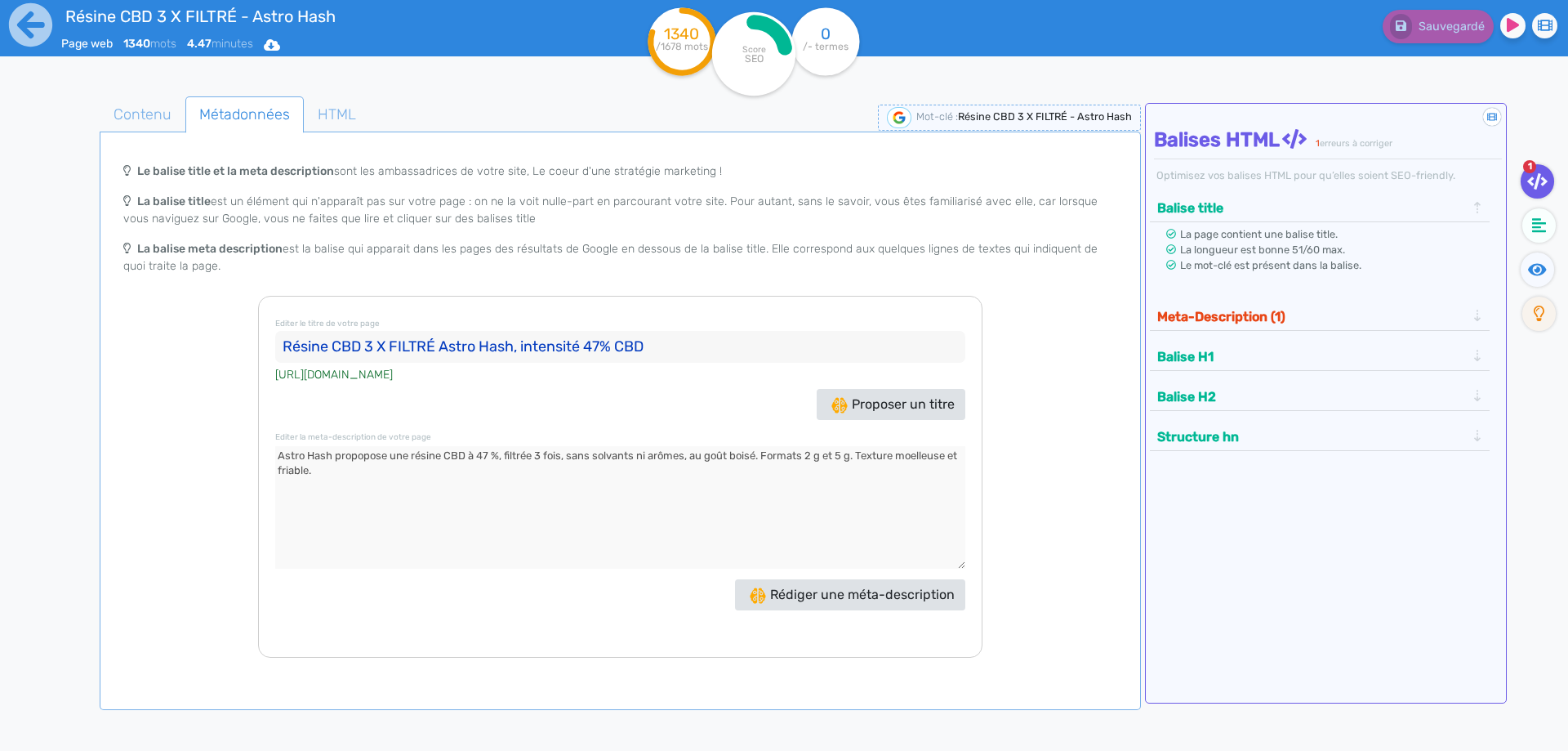
click at [377, 452] on textarea at bounding box center [620, 508] width 690 height 122
click at [1241, 328] on button "Meta-Description (1)" at bounding box center [1312, 317] width 318 height 27
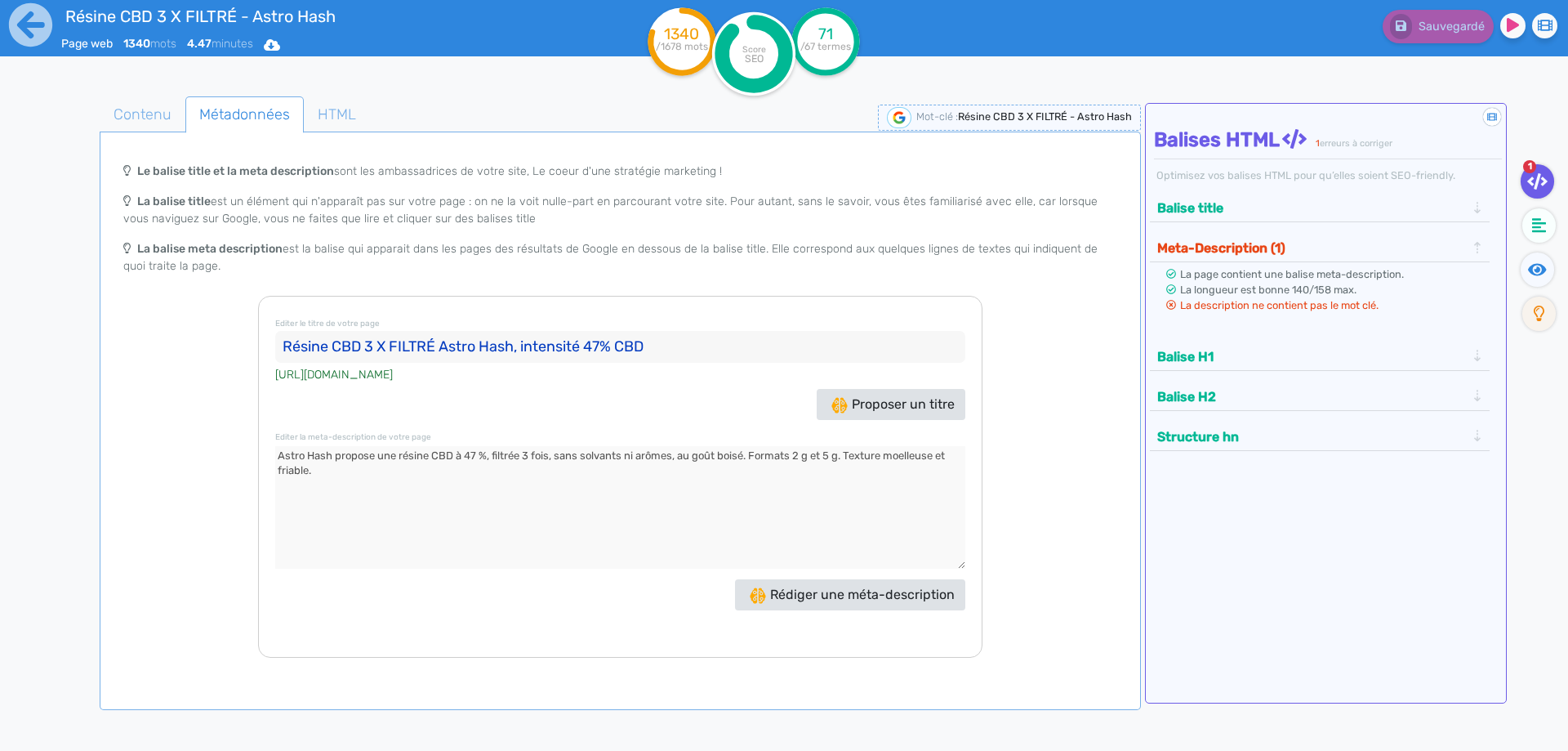
click at [455, 453] on textarea at bounding box center [620, 508] width 690 height 122
click at [501, 459] on textarea at bounding box center [620, 508] width 690 height 122
click at [701, 461] on textarea at bounding box center [620, 508] width 690 height 122
drag, startPoint x: 701, startPoint y: 461, endPoint x: 687, endPoint y: 459, distance: 14.1
click at [699, 461] on textarea at bounding box center [620, 508] width 690 height 122
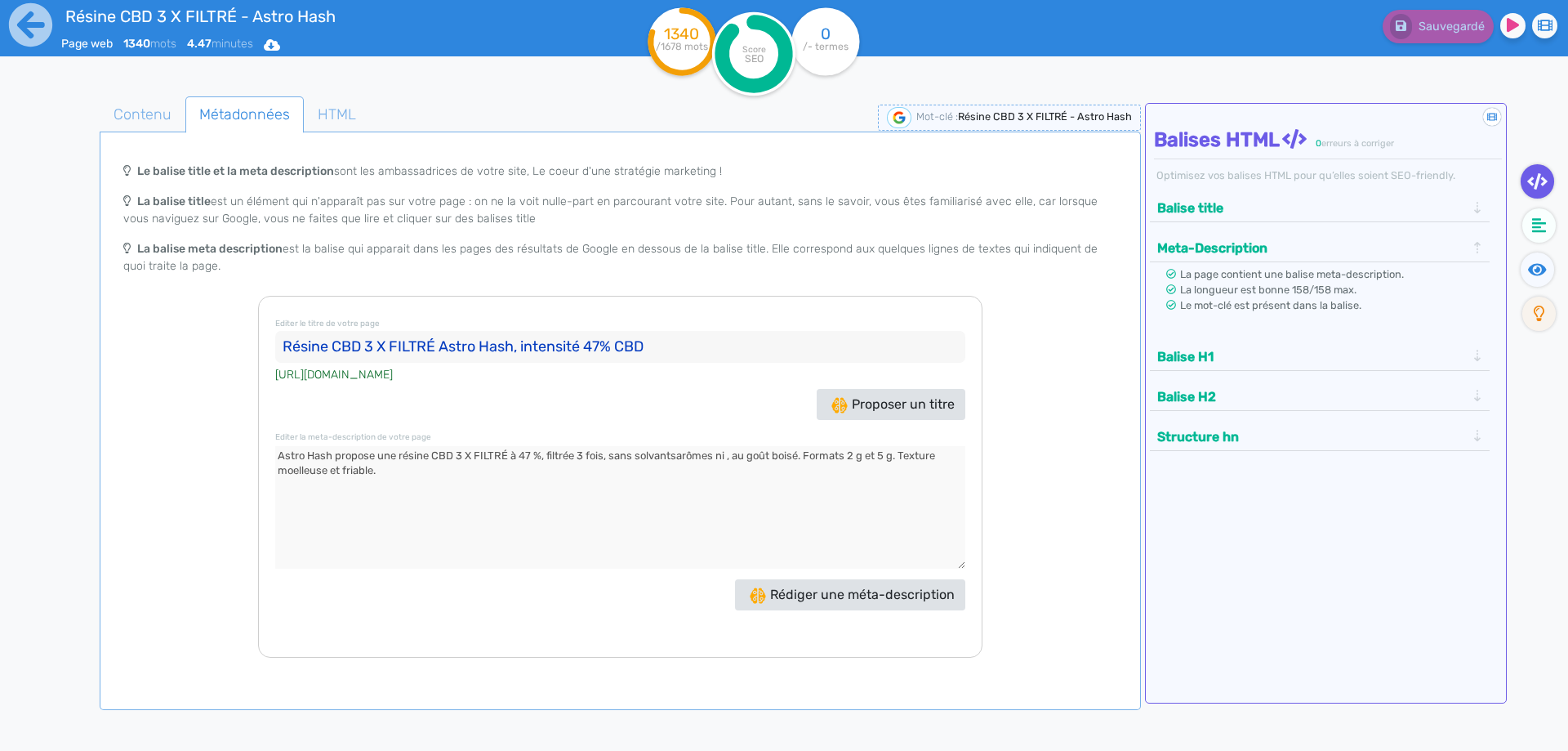
click at [607, 456] on textarea at bounding box center [620, 508] width 690 height 122
drag, startPoint x: 607, startPoint y: 456, endPoint x: 707, endPoint y: 456, distance: 100.0
click at [707, 456] on textarea at bounding box center [620, 508] width 690 height 122
type textarea "Astro Hash propose une résine CBD 3 X FILTRÉ à 47 %, filtrée 3 fois avec un goû…"
click at [528, 342] on input "Résine CBD 3 X FILTRÉ Astro Hash, intensité 47% CBD" at bounding box center [620, 347] width 690 height 33
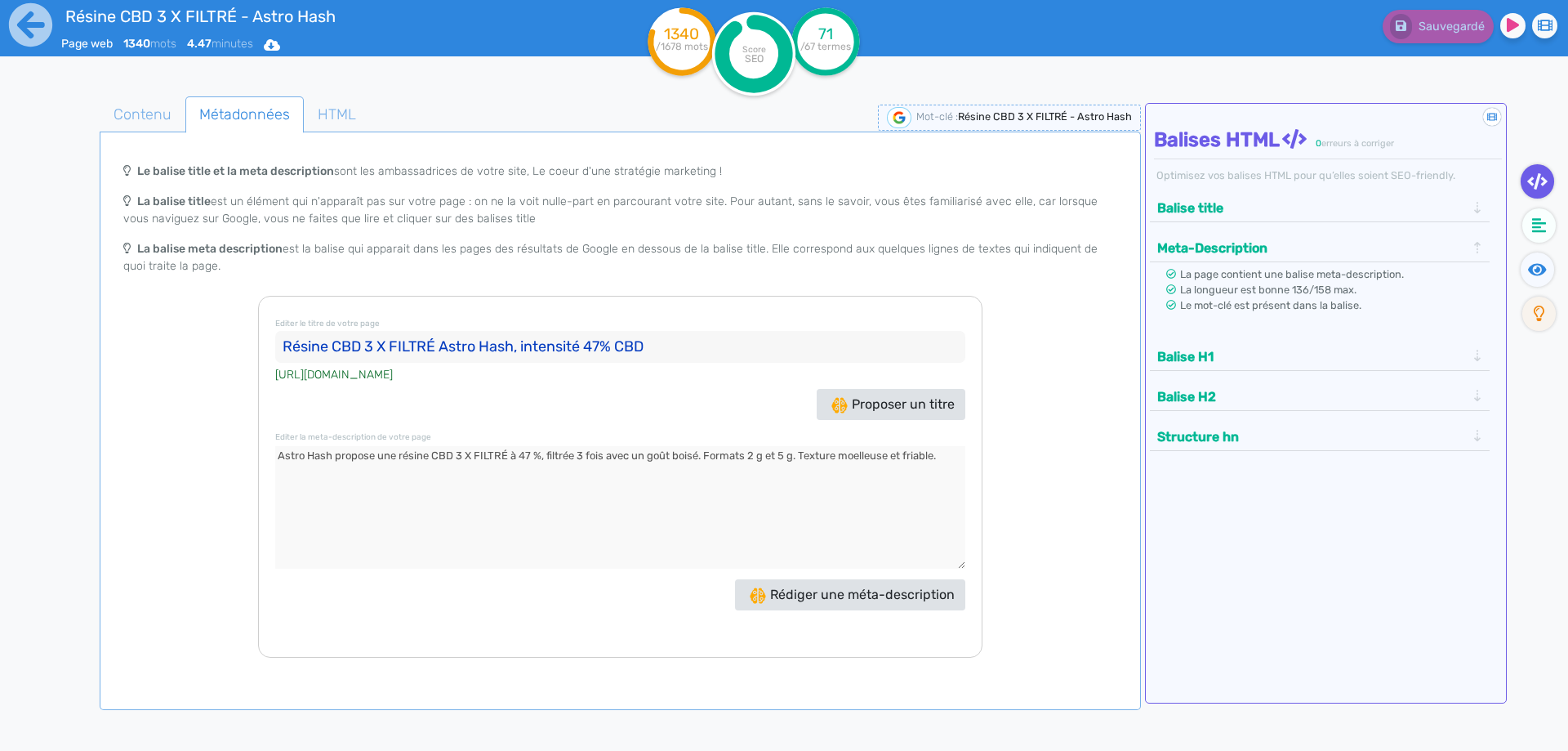
drag, startPoint x: 528, startPoint y: 342, endPoint x: 697, endPoint y: 342, distance: 169.0
click at [697, 342] on input "Résine CBD 3 X FILTRÉ Astro Hash, intensité 47% CBD" at bounding box center [620, 347] width 690 height 33
type input "Résine CBD 3 X FILTRÉ Astro Hash, hash triple filtré"
click at [542, 456] on textarea at bounding box center [620, 508] width 690 height 122
click at [547, 458] on textarea at bounding box center [620, 508] width 690 height 122
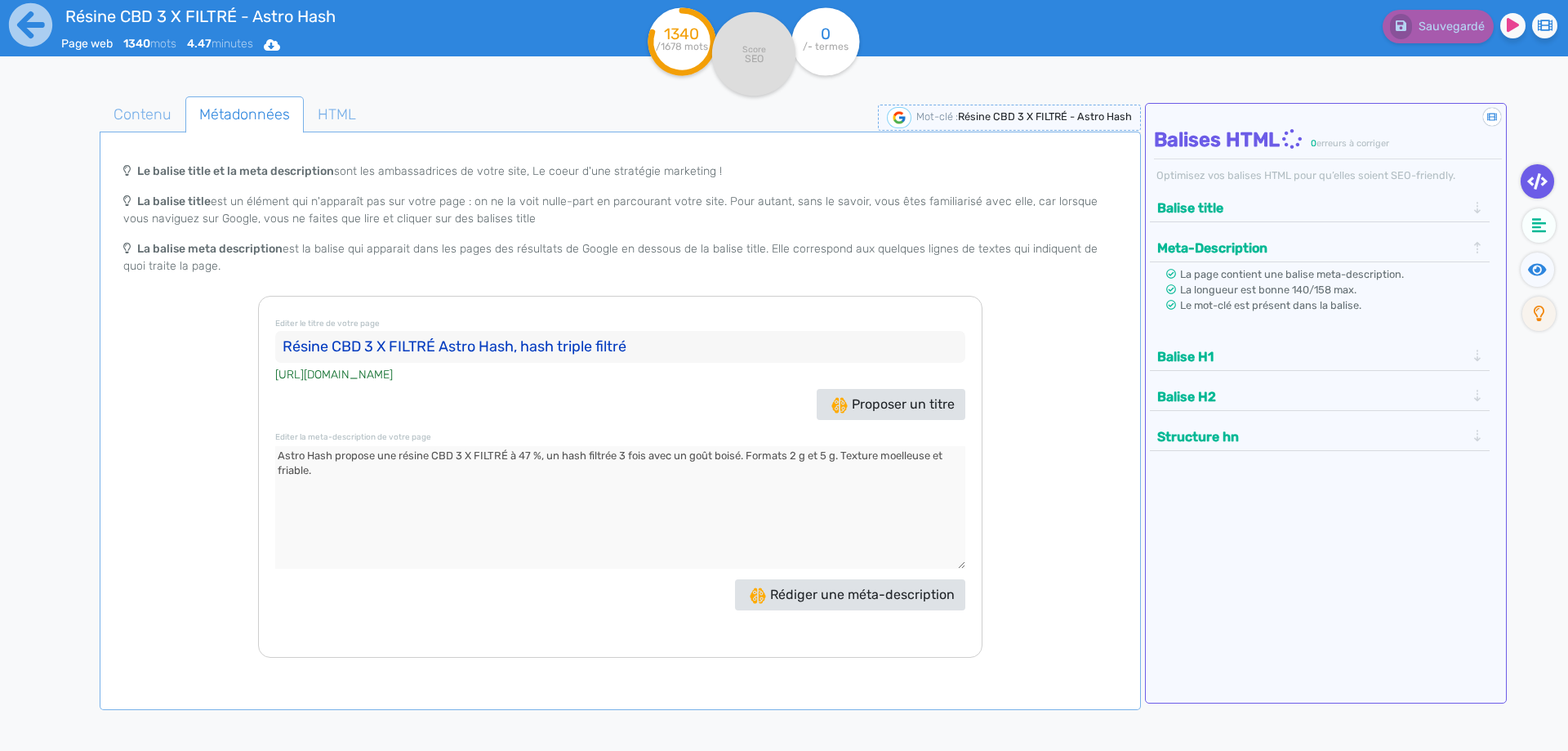
click at [614, 447] on textarea at bounding box center [620, 508] width 690 height 122
click at [728, 450] on textarea at bounding box center [620, 508] width 690 height 122
click at [752, 448] on textarea at bounding box center [620, 508] width 690 height 122
type textarea "Astro Hash propose une résine CBD 3 X FILTRÉ à 47 %, un hash filtré 3 fois avec…"
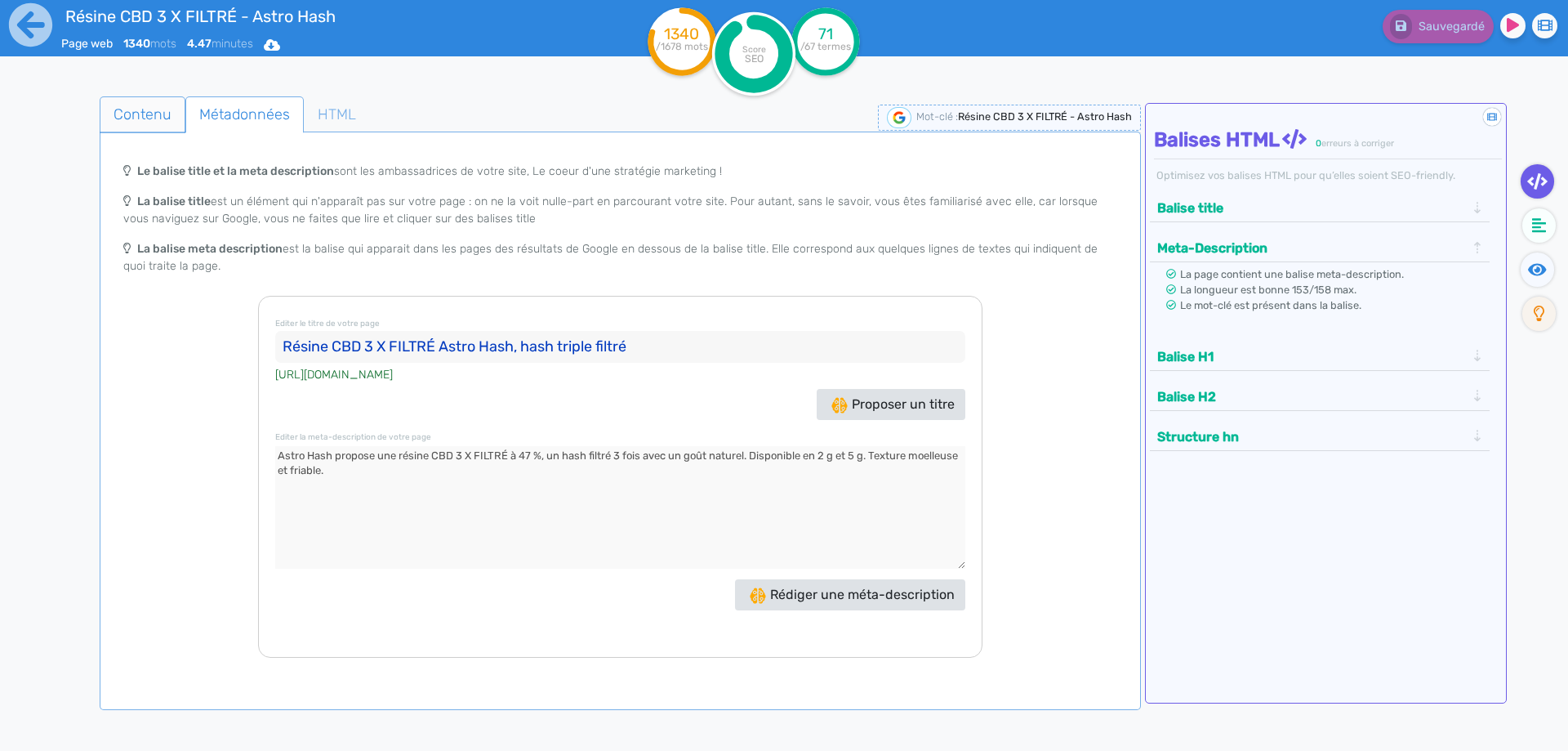
click at [143, 114] on span "Contenu" at bounding box center [142, 114] width 84 height 44
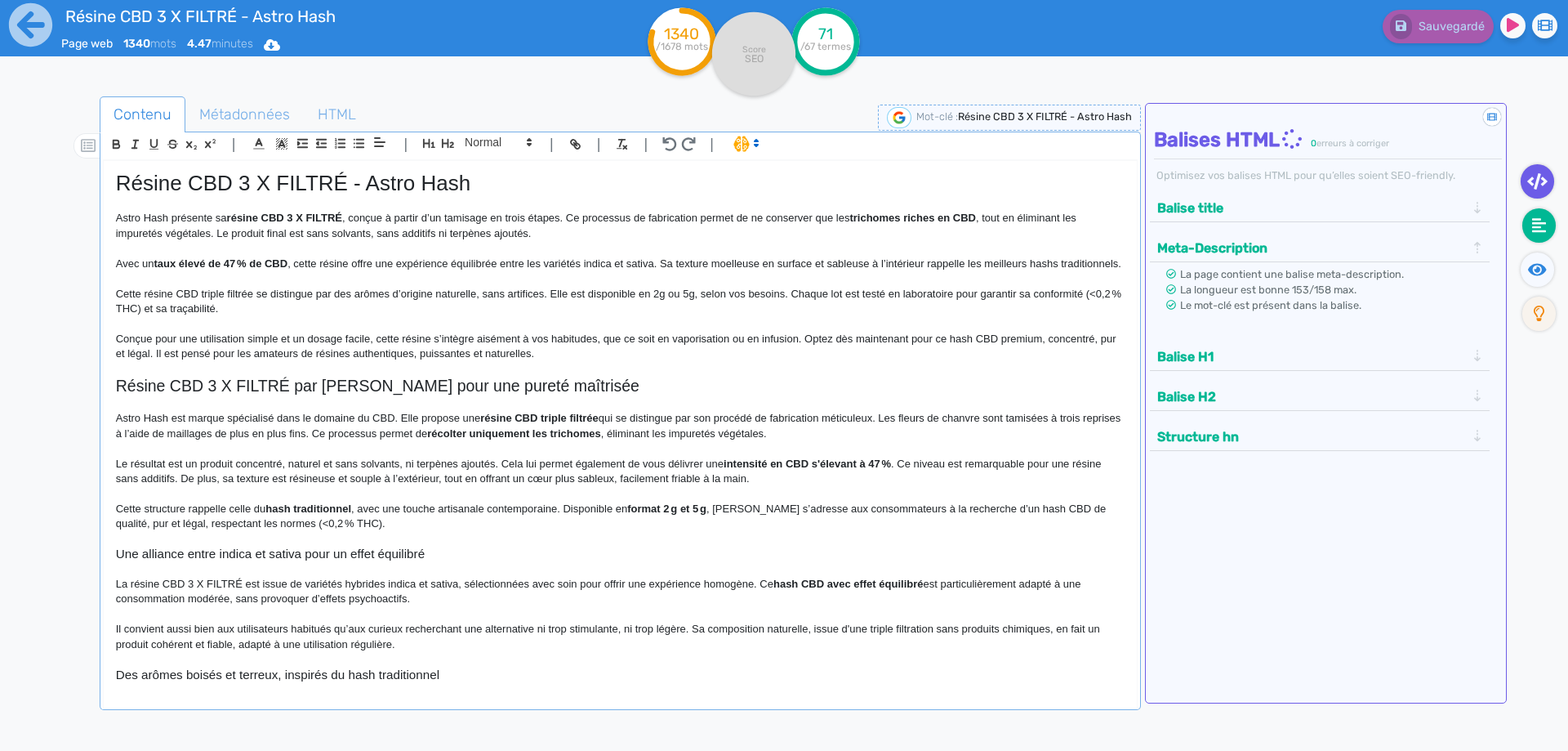
click at [1541, 232] on icon at bounding box center [1540, 226] width 15 height 15
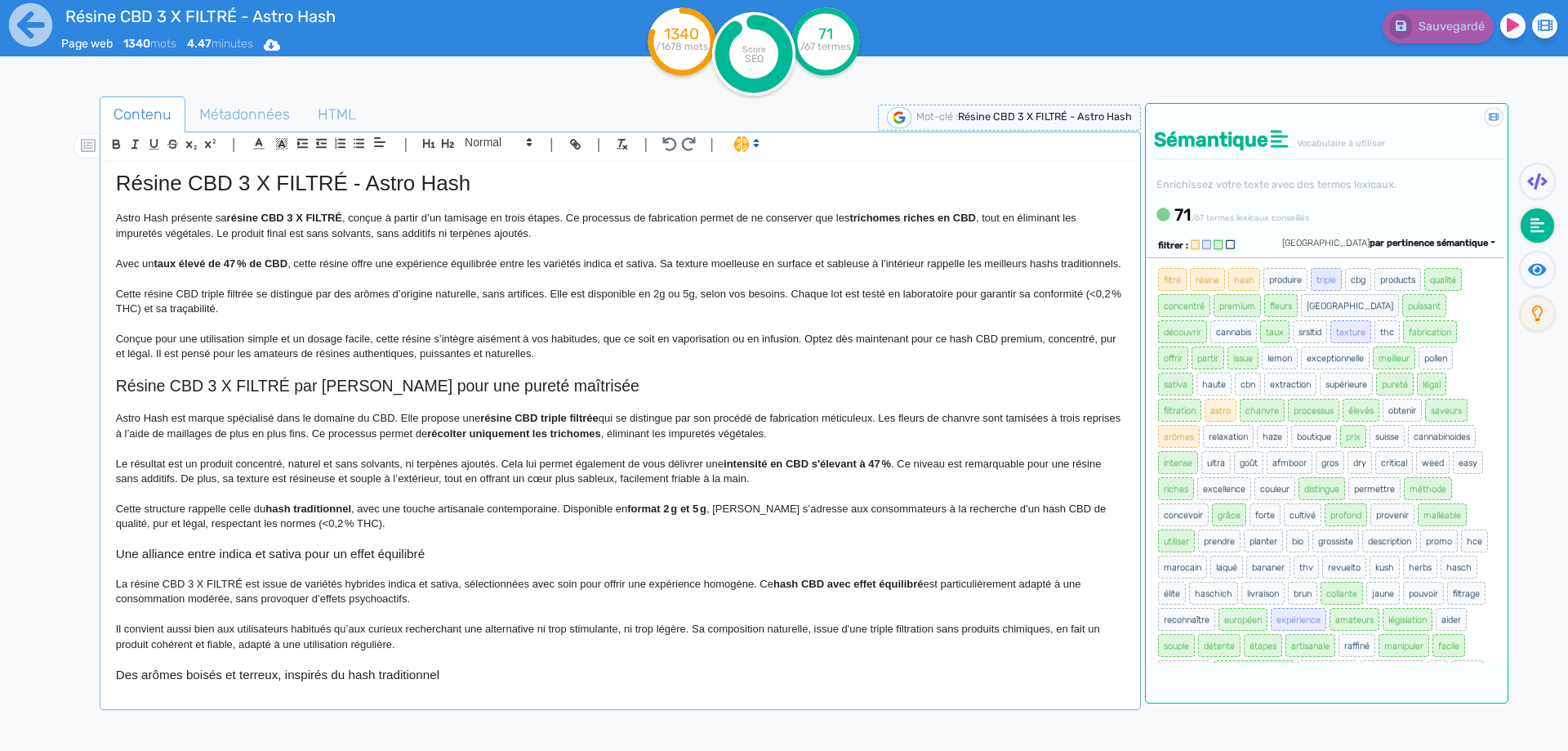
click at [168, 362] on p "Conçue pour une utilisation simple et un dosage facile, cette résine s’intègre …" at bounding box center [620, 347] width 1009 height 30
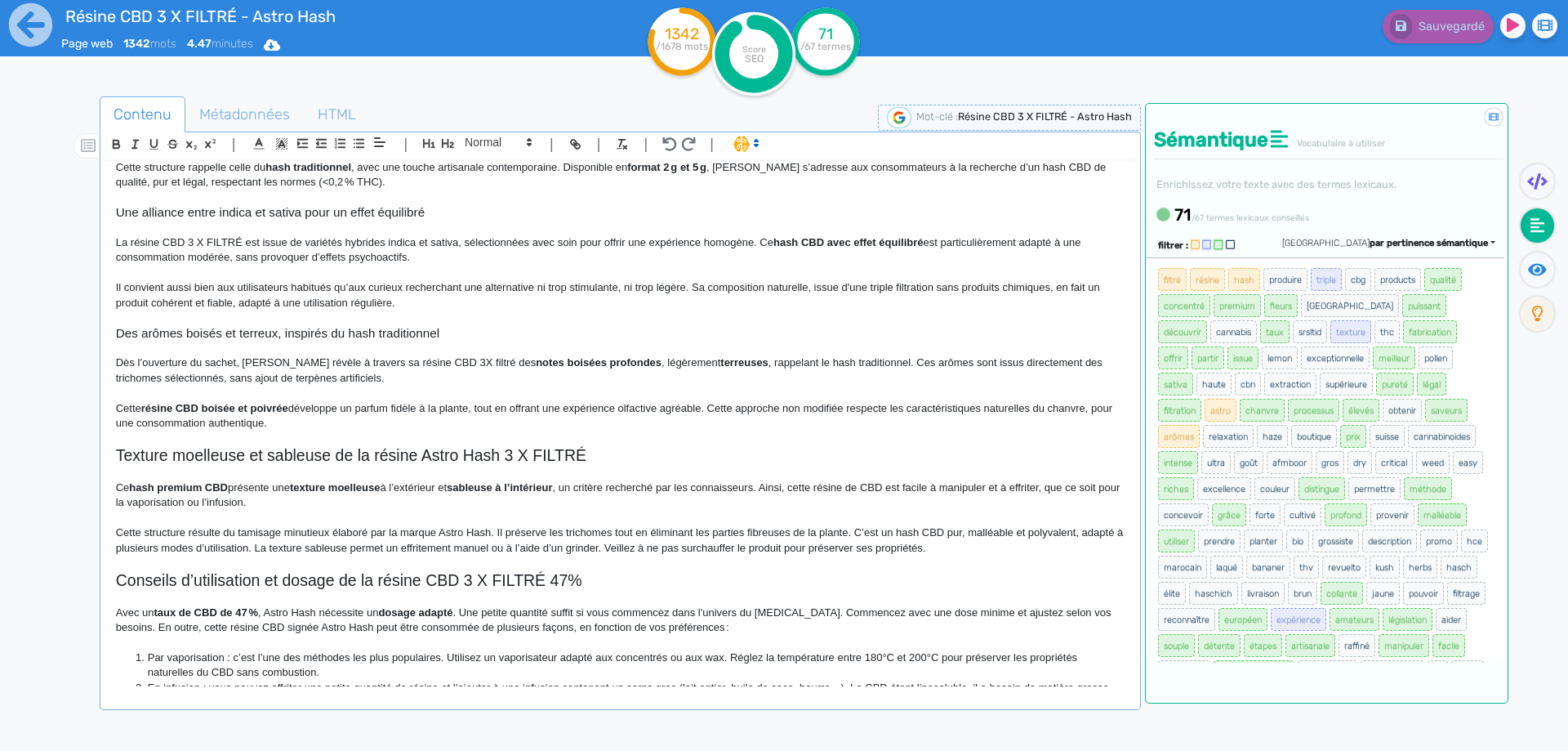
click at [473, 416] on p "Cette résine CBD boisée et poivrée développe un parfum fidèle à la plante, tout…" at bounding box center [620, 416] width 1009 height 30
click at [541, 422] on p "Cette résine CBD boisée et poivrée développe un parfum fidèle à la plante de ca…" at bounding box center [620, 416] width 1009 height 30
drag, startPoint x: 541, startPoint y: 422, endPoint x: 750, endPoint y: 420, distance: 209.0
click at [750, 420] on p "Cette résine CBD boisée et poivrée développe un parfum fidèle à la plante de ca…" at bounding box center [620, 416] width 1009 height 30
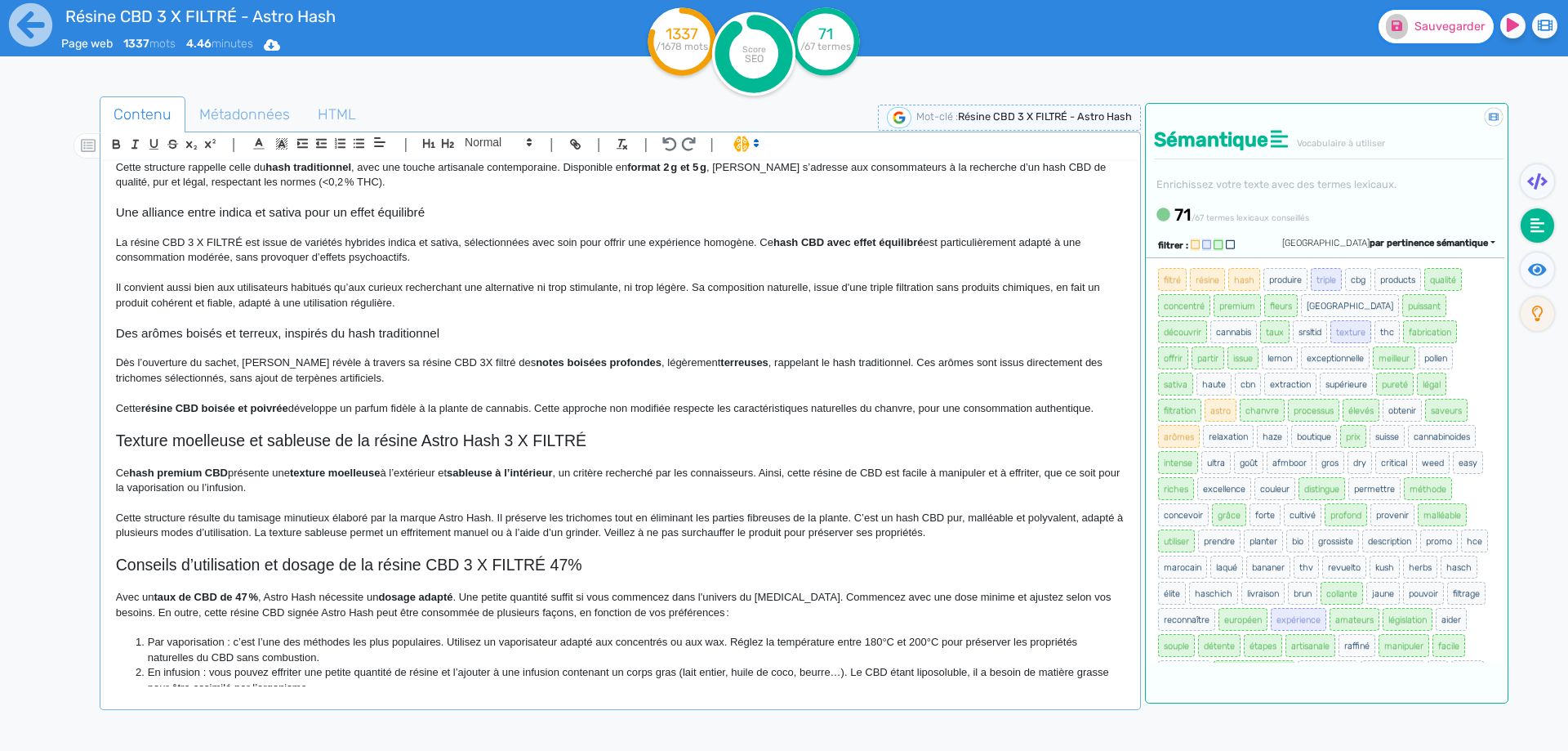
click at [1410, 34] on button "Sauvegarder" at bounding box center [1436, 26] width 115 height 34
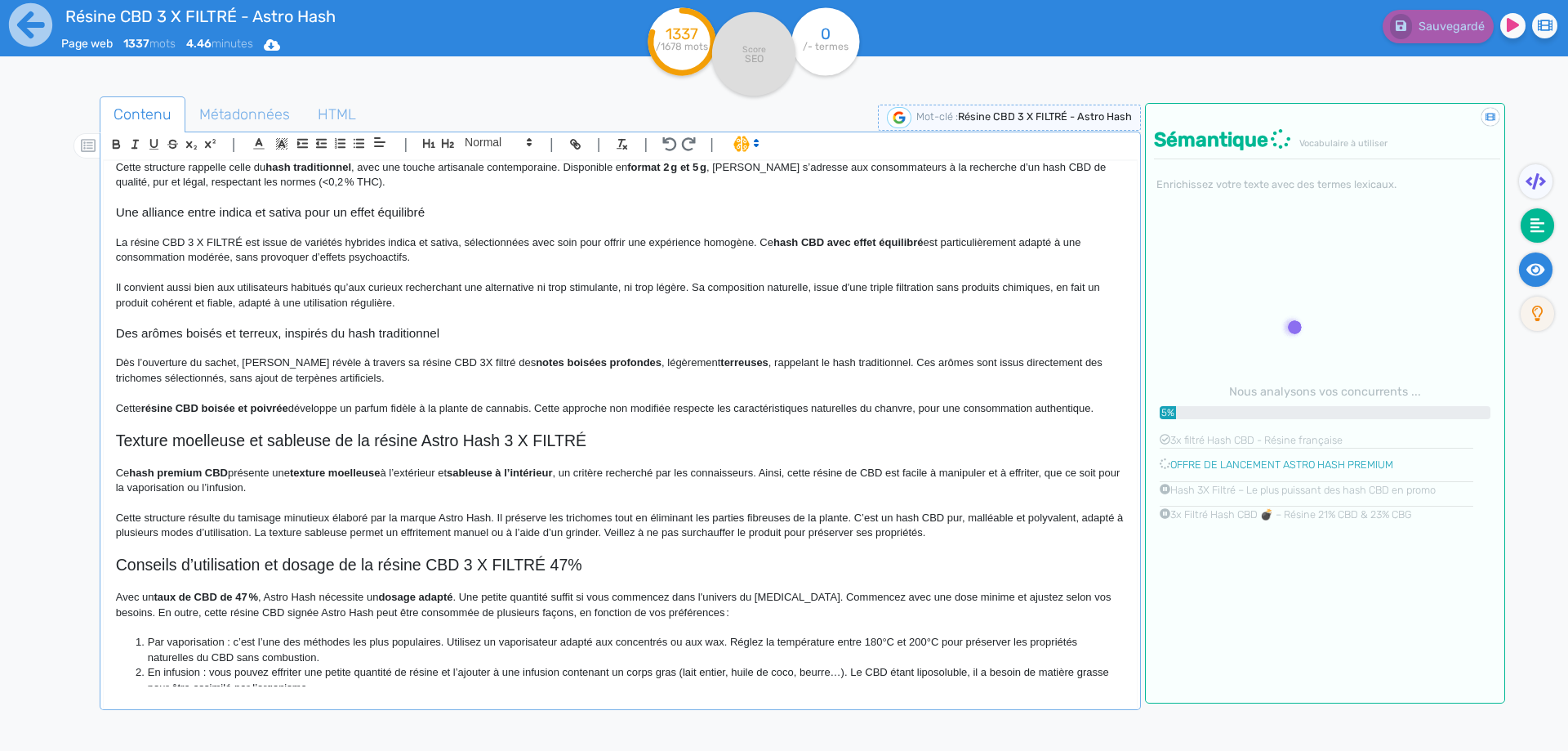
click at [1544, 269] on icon at bounding box center [1536, 269] width 19 height 12
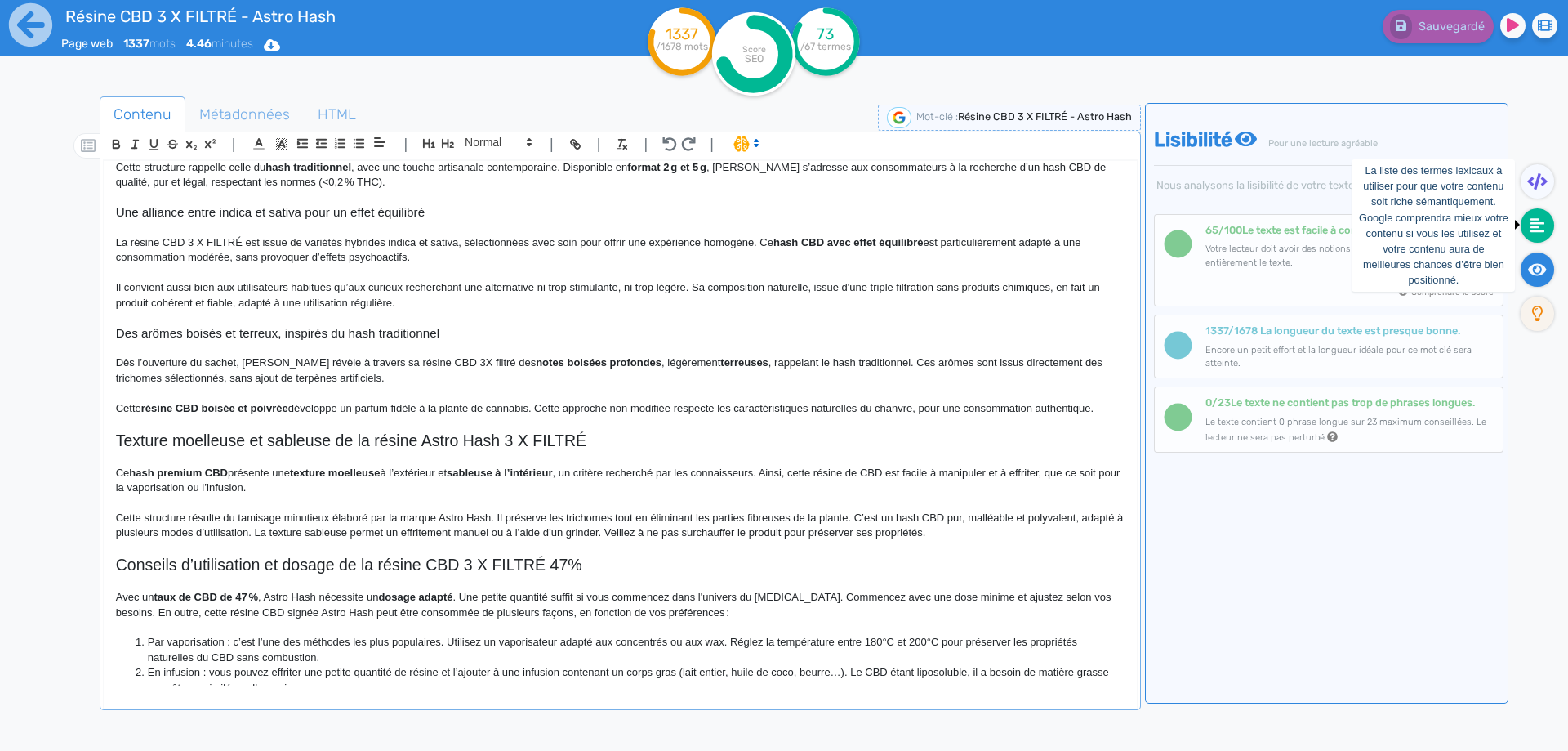
click at [1531, 226] on icon at bounding box center [1538, 226] width 15 height 15
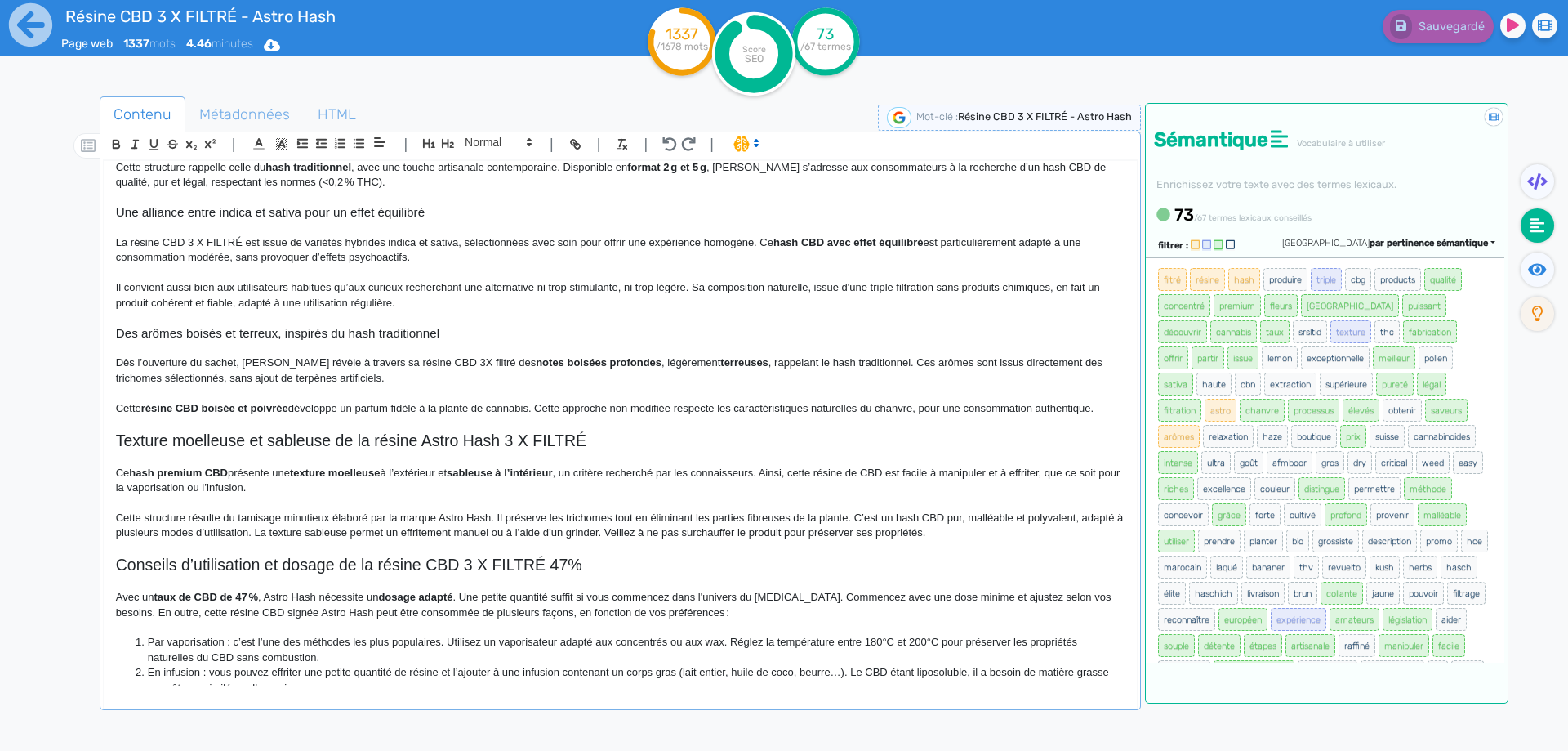
click at [764, 311] on p "Il convient aussi bien aux utilisateurs habitués qu’aux curieux recherchant une…" at bounding box center [620, 295] width 1009 height 30
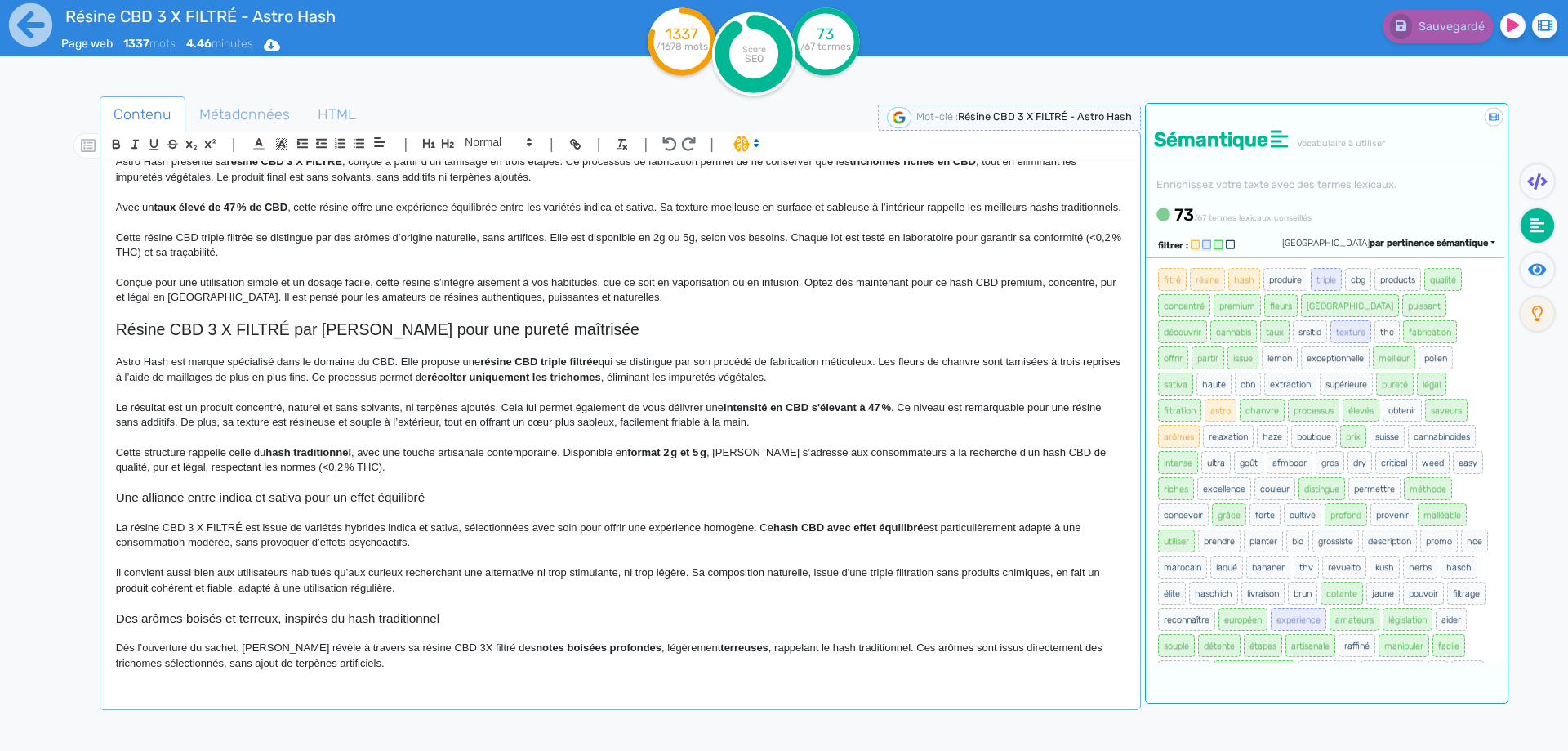
scroll to position [56, 0]
click at [360, 477] on p "Cette structure rappelle celle du hash traditionnel , avec une touche artisanal…" at bounding box center [620, 462] width 1009 height 30
click at [1418, 34] on button "Sauvegarder" at bounding box center [1436, 26] width 115 height 34
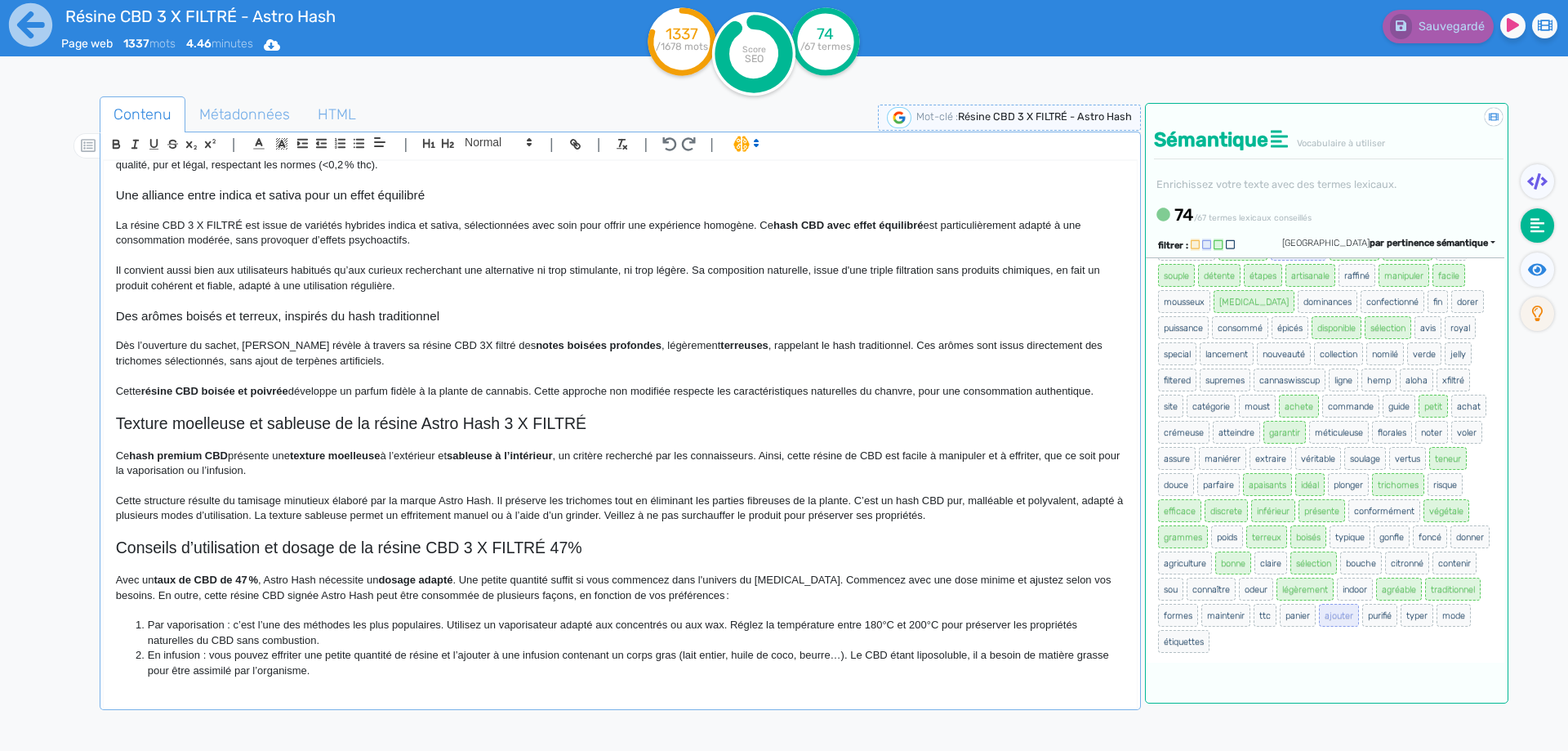
scroll to position [330, 0]
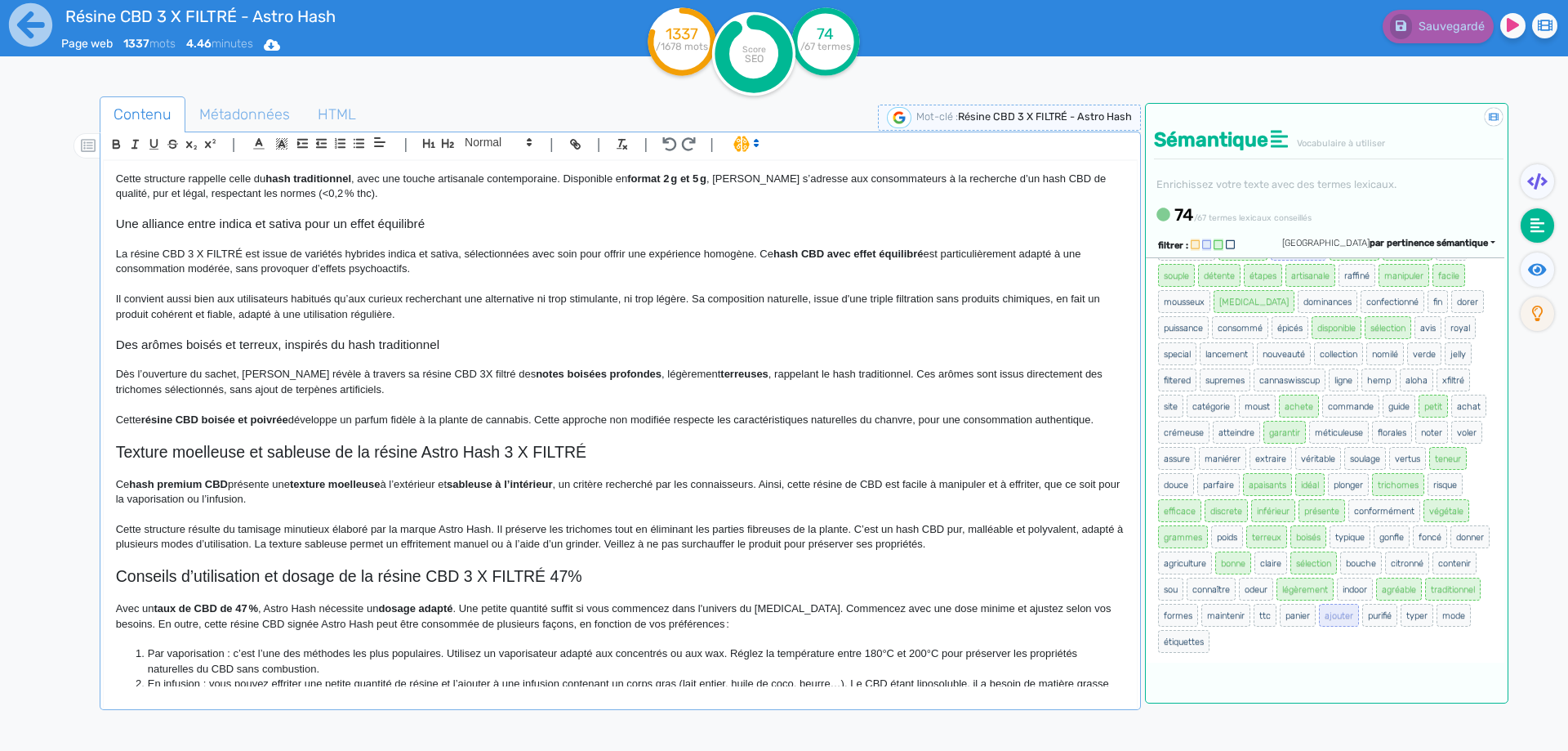
click at [720, 380] on strong "terreuses" at bounding box center [744, 373] width 48 height 12
click at [635, 352] on h3 "Des arômes boisés et terreux, inspirés du hash traditionnel" at bounding box center [620, 345] width 1009 height 15
click at [617, 380] on strong "notes boisées profondes" at bounding box center [599, 373] width 126 height 12
drag, startPoint x: 617, startPoint y: 390, endPoint x: 502, endPoint y: 385, distance: 115.1
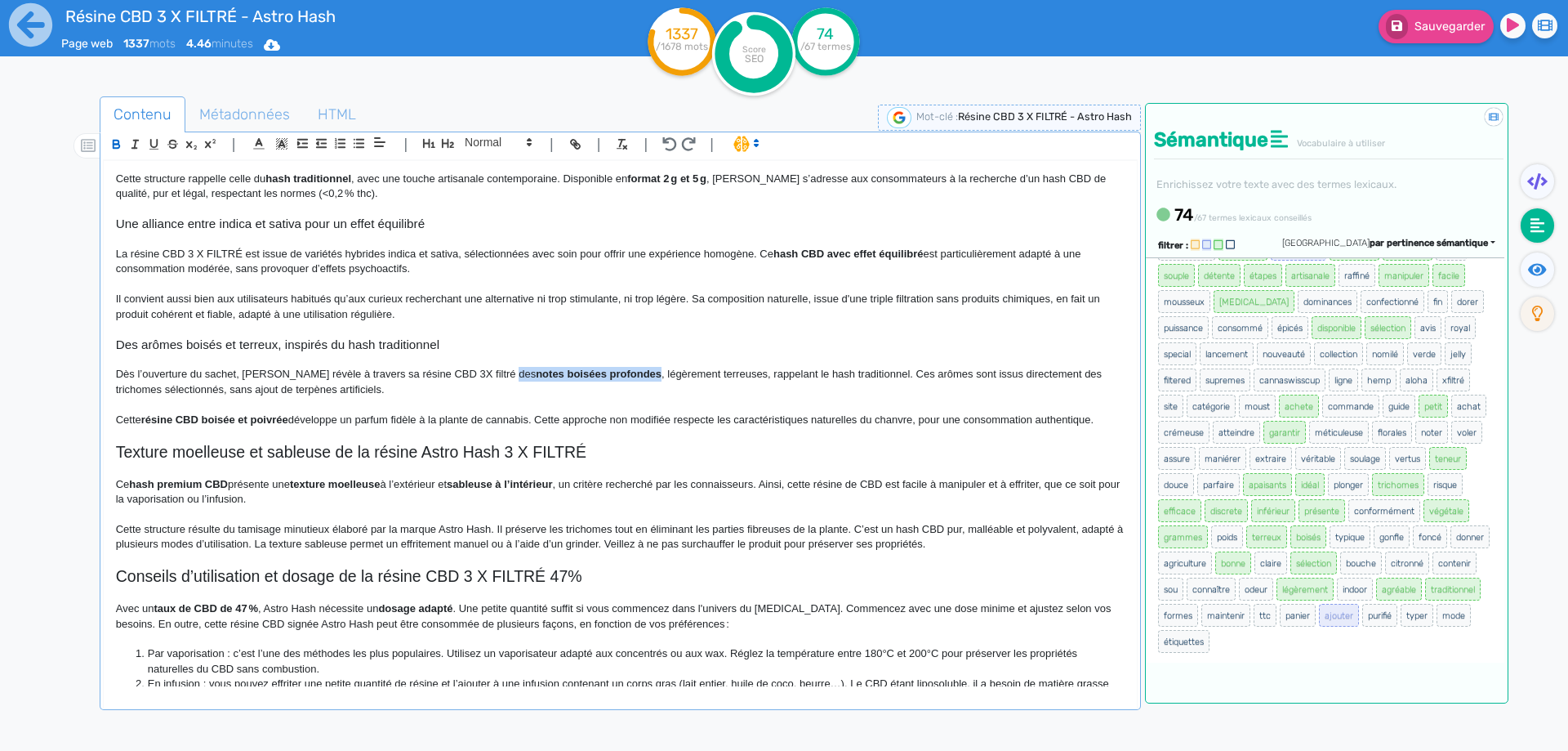
click at [502, 385] on p "Dès l’ouverture du sachet, [PERSON_NAME] révèle à travers sa résine CBD 3X filt…" at bounding box center [620, 382] width 1009 height 30
click at [502, 352] on h3 "Des arômes boisés et terreux, inspirés du hash traditionnel" at bounding box center [620, 345] width 1009 height 15
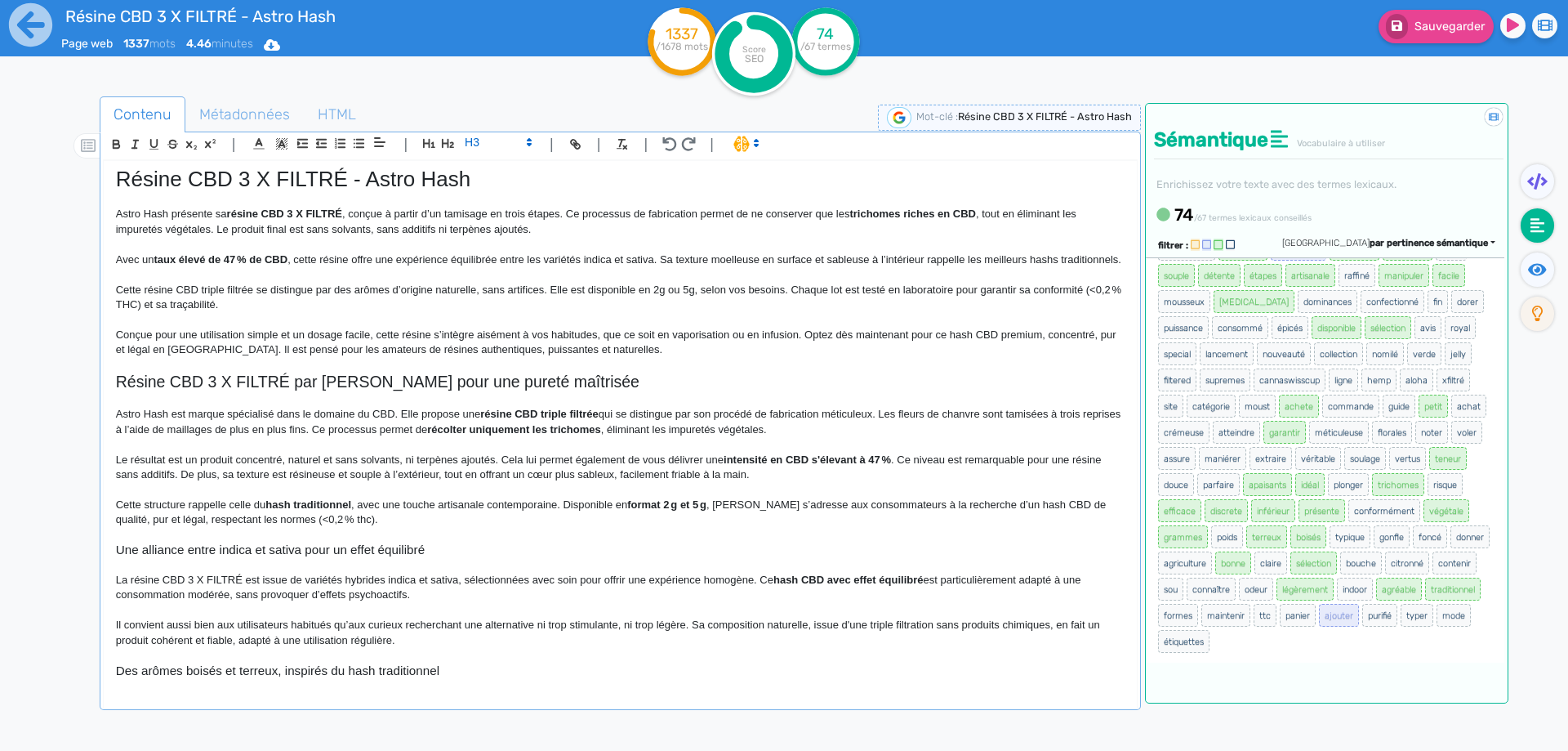
scroll to position [0, 0]
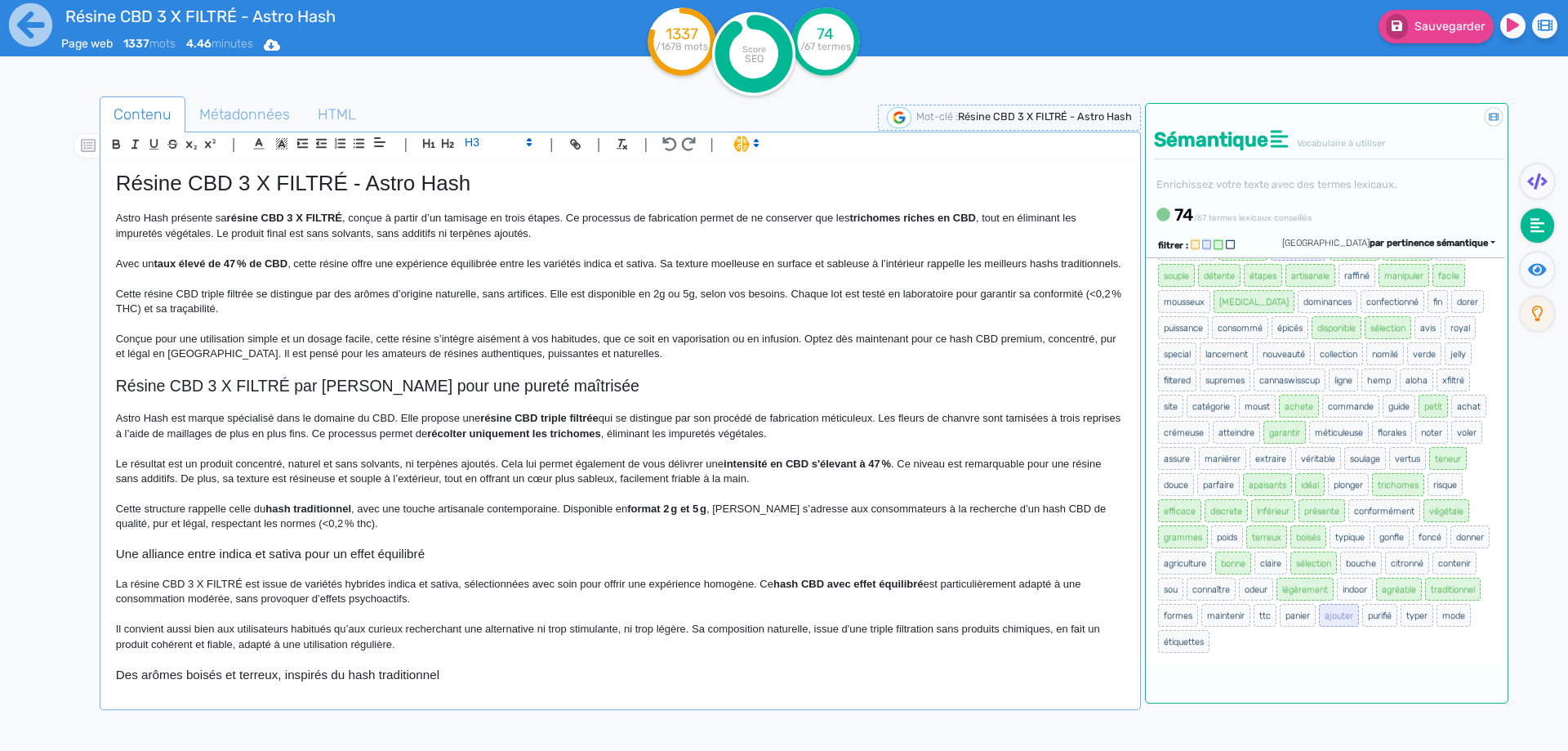
click at [497, 353] on p "Conçue pour une utilisation simple et un dosage facile, cette résine s’intègre …" at bounding box center [620, 347] width 1009 height 30
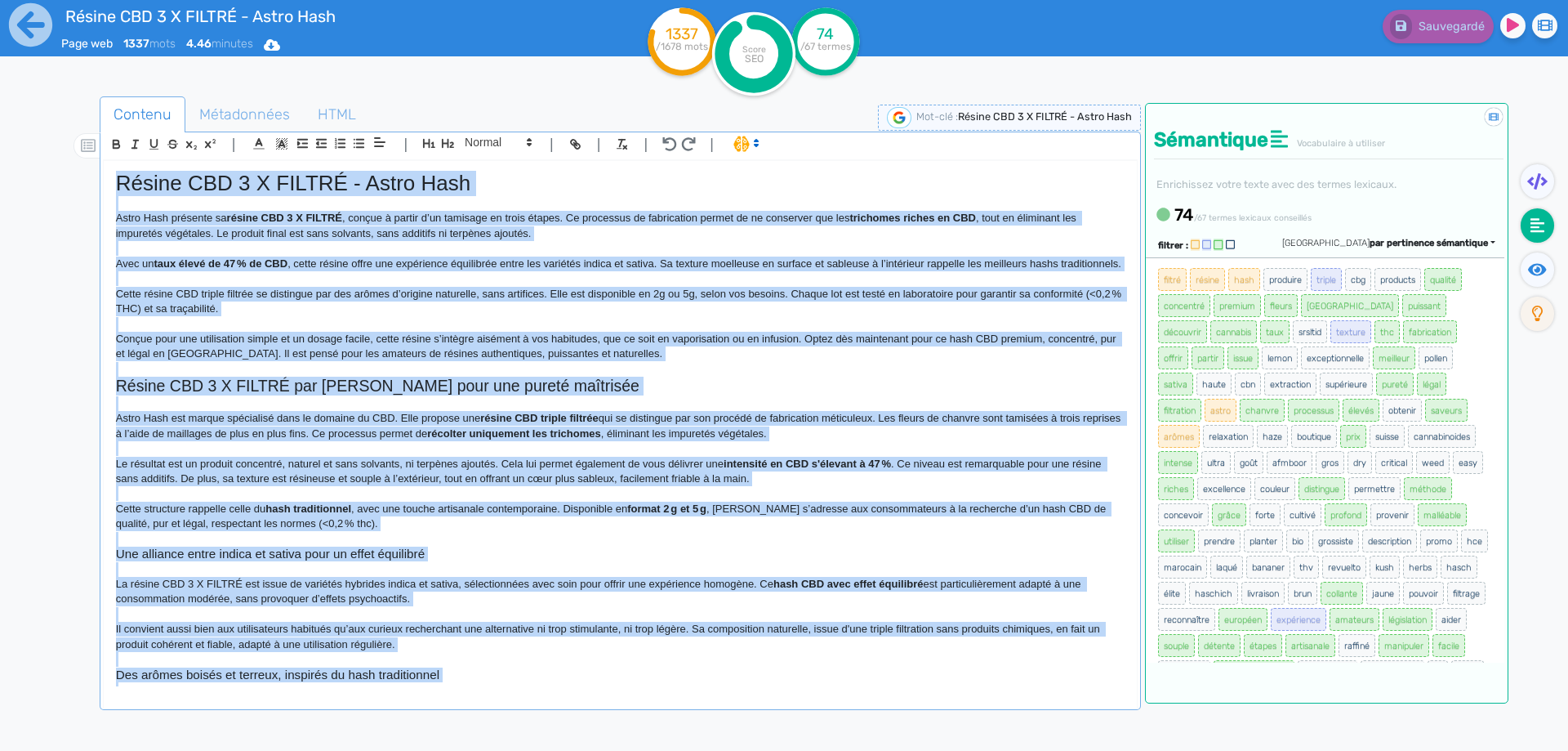
click at [282, 332] on p at bounding box center [620, 325] width 1009 height 15
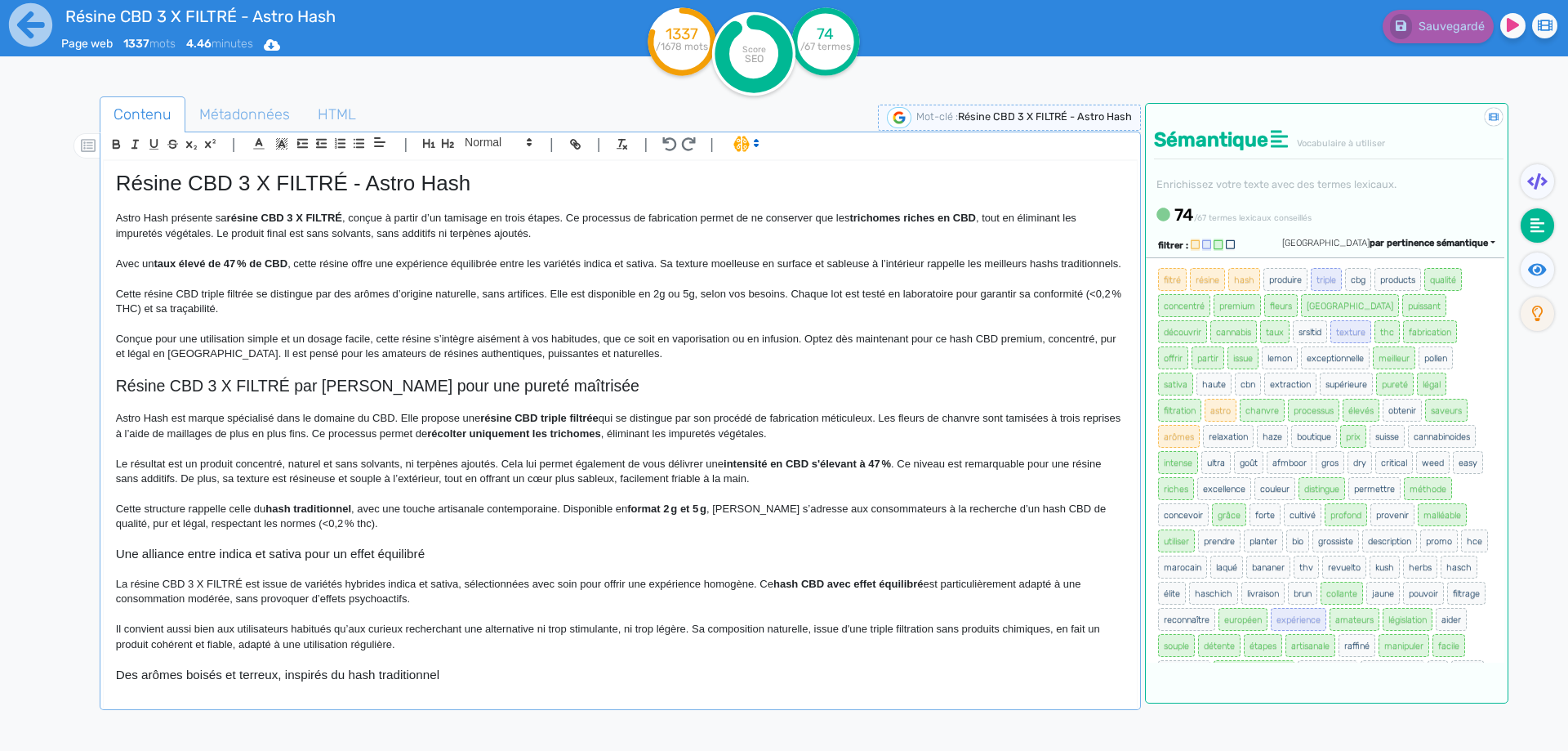
click at [277, 437] on p "Astro Hash est marque spécialisé dans le domaine du CBD. Elle propose une résin…" at bounding box center [620, 426] width 1009 height 30
click at [272, 437] on p "Astro Hash est marque spécialisé dans le domaine du CBD. Elle propose une résin…" at bounding box center [620, 426] width 1009 height 30
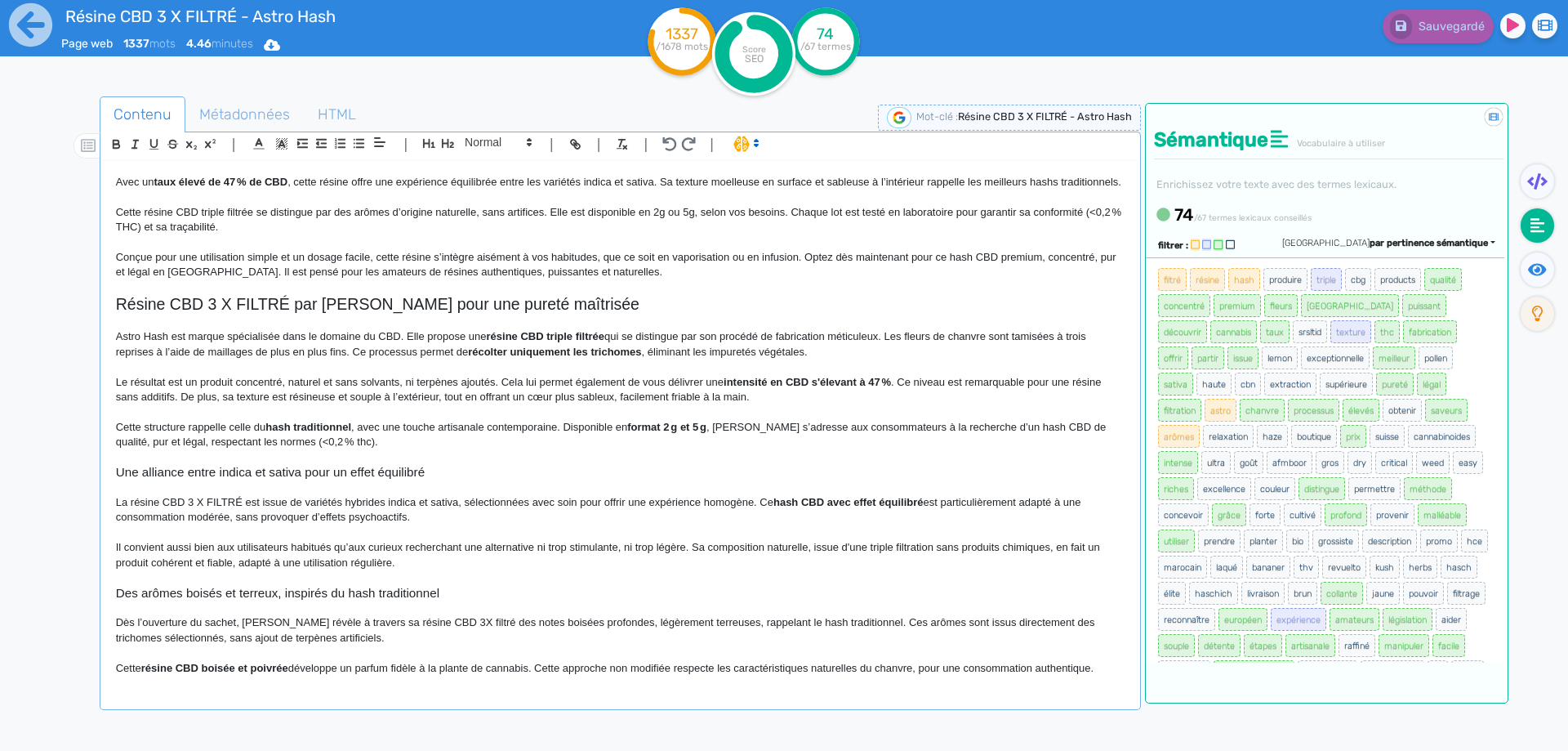
scroll to position [163, 0]
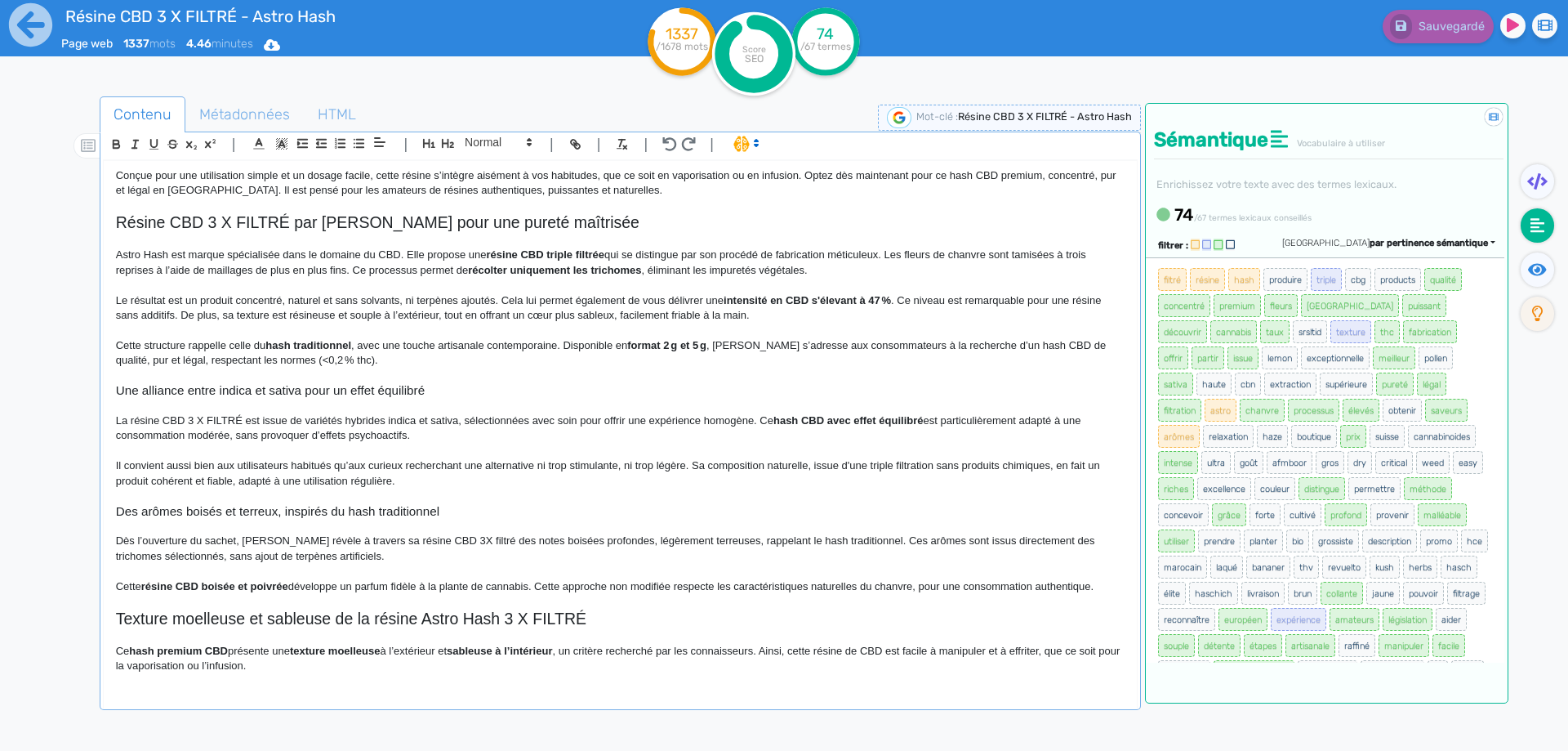
click at [408, 319] on p "Le résultat est un produit concentré, naturel et sans solvants, ni terpènes ajo…" at bounding box center [620, 308] width 1009 height 30
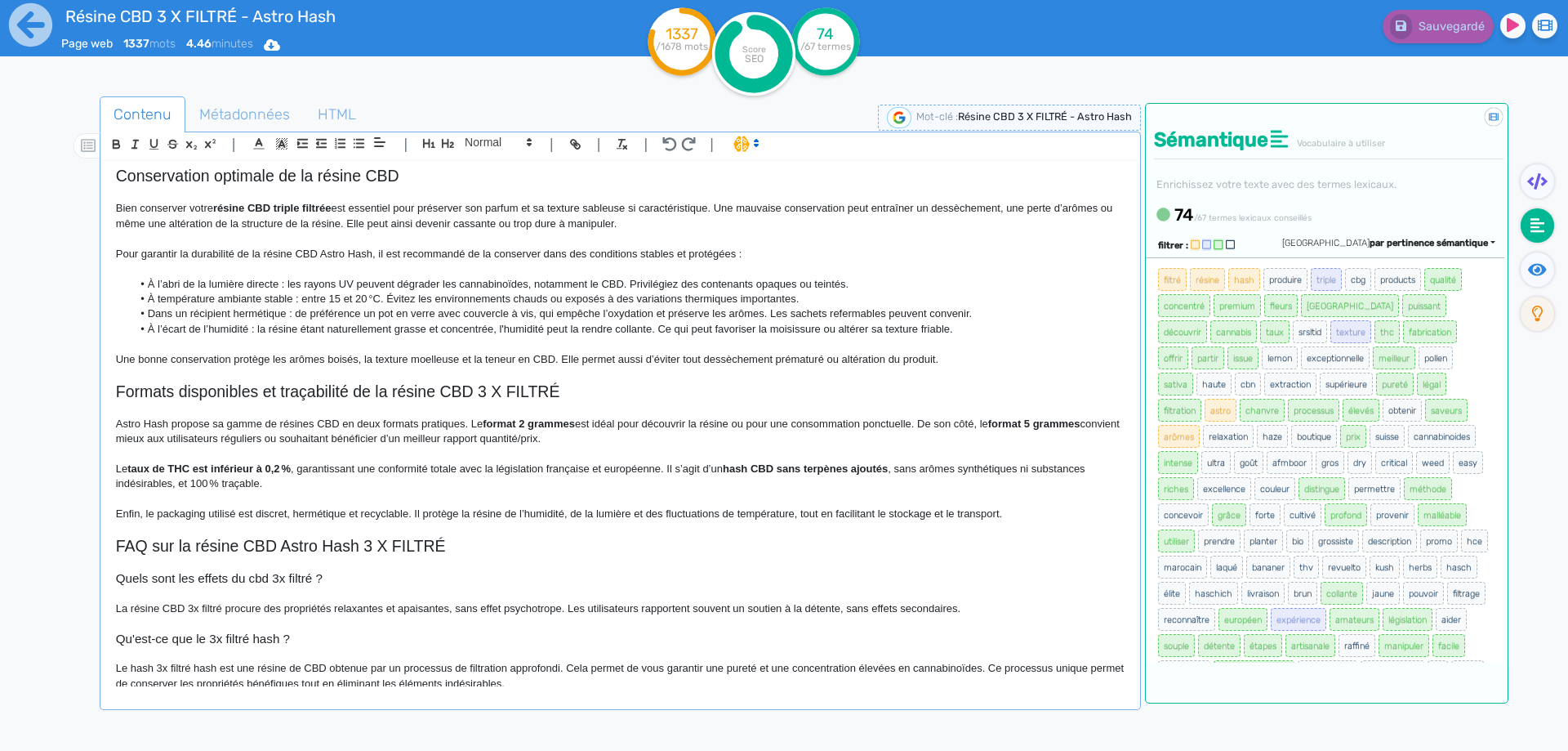
scroll to position [1066, 0]
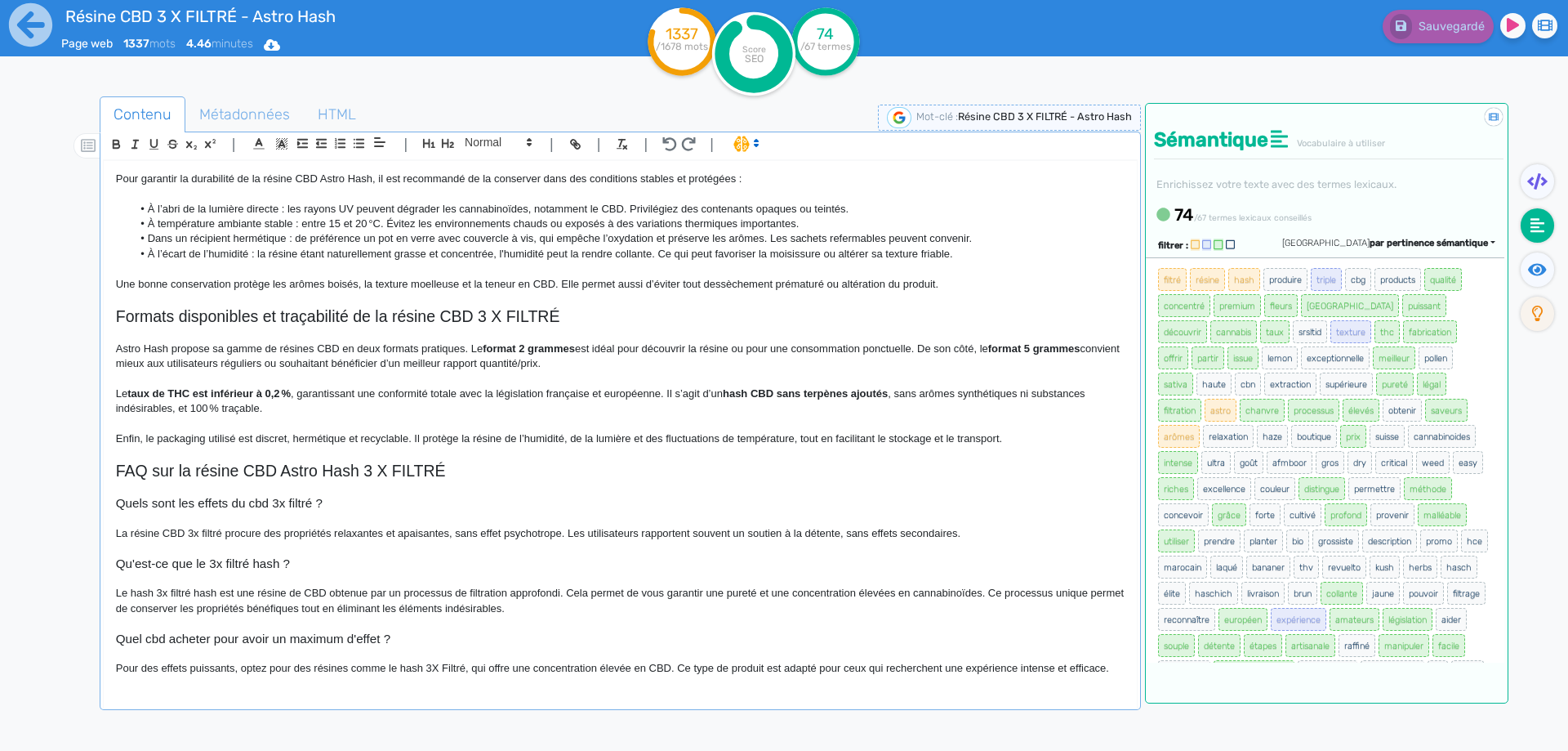
click at [446, 664] on p "Pour des effets puissants, optez pour des résines comme le hash 3X Filtré, qui …" at bounding box center [620, 669] width 1009 height 15
click at [443, 664] on p "Pour des effets puissants, optez pour des résines comme le hash 3X Filtré, qui …" at bounding box center [620, 669] width 1009 height 15
click at [1422, 34] on button "Sauvegarder" at bounding box center [1436, 26] width 115 height 34
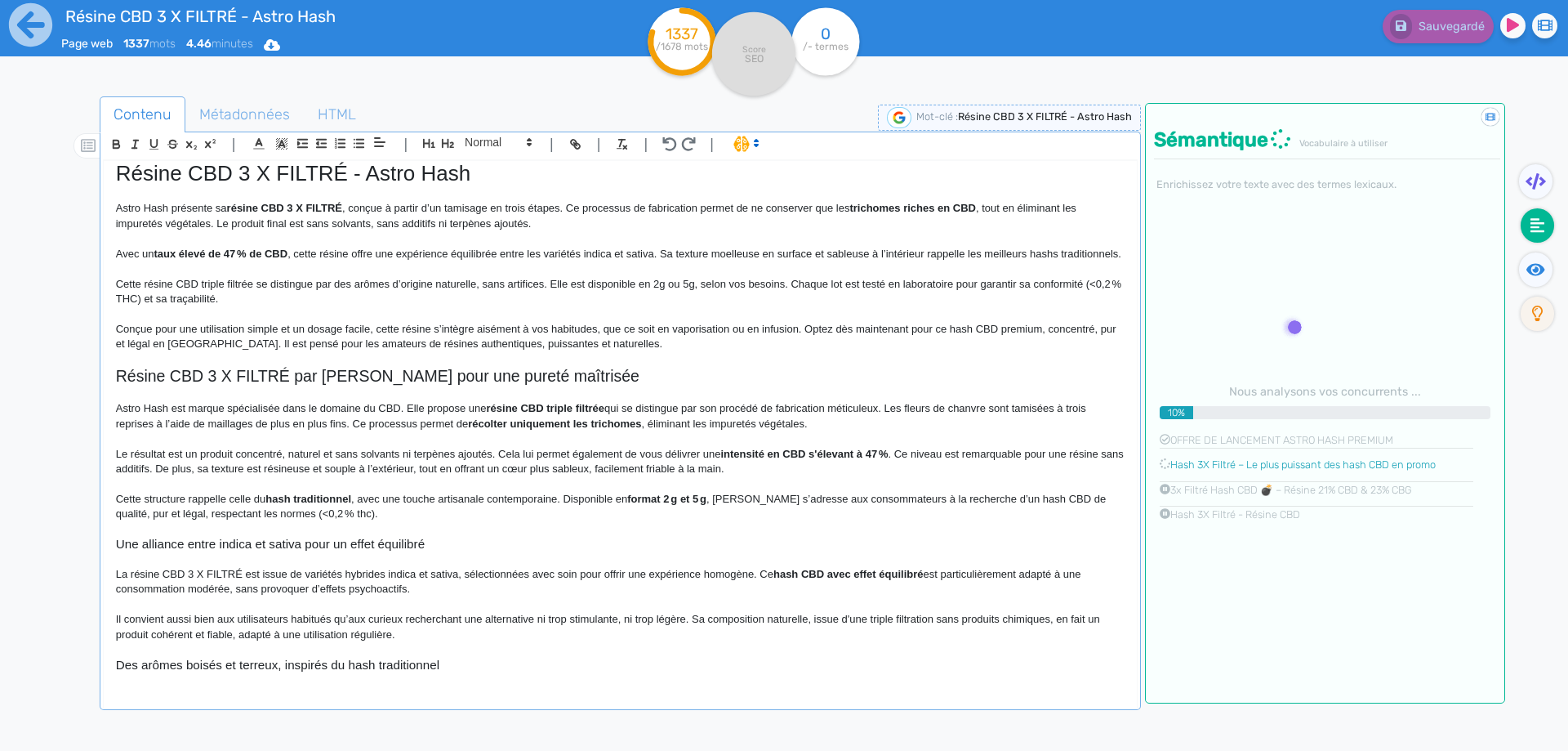
scroll to position [0, 0]
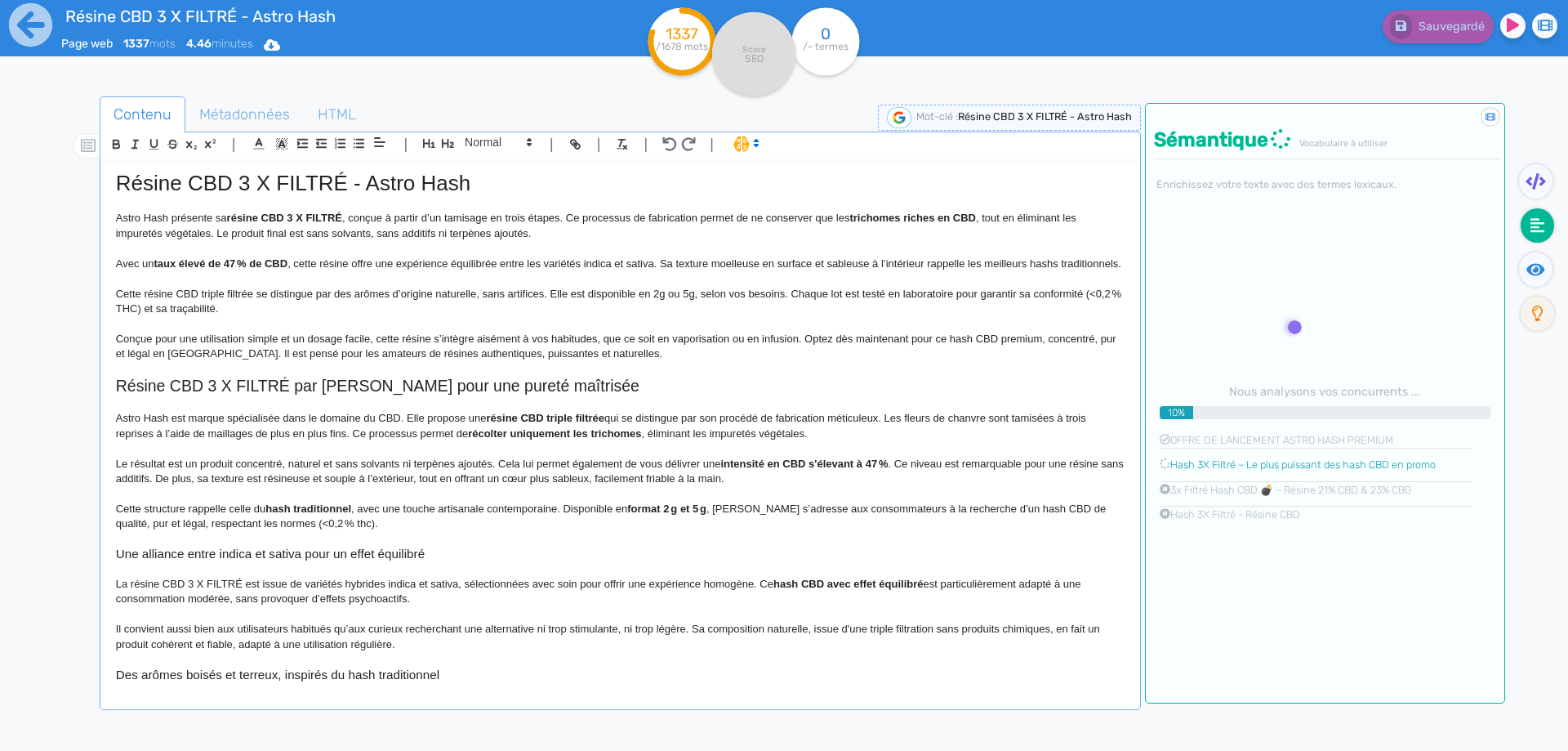
click at [337, 175] on h1 "Résine CBD 3 X FILTRÉ - Astro Hash" at bounding box center [620, 183] width 1009 height 25
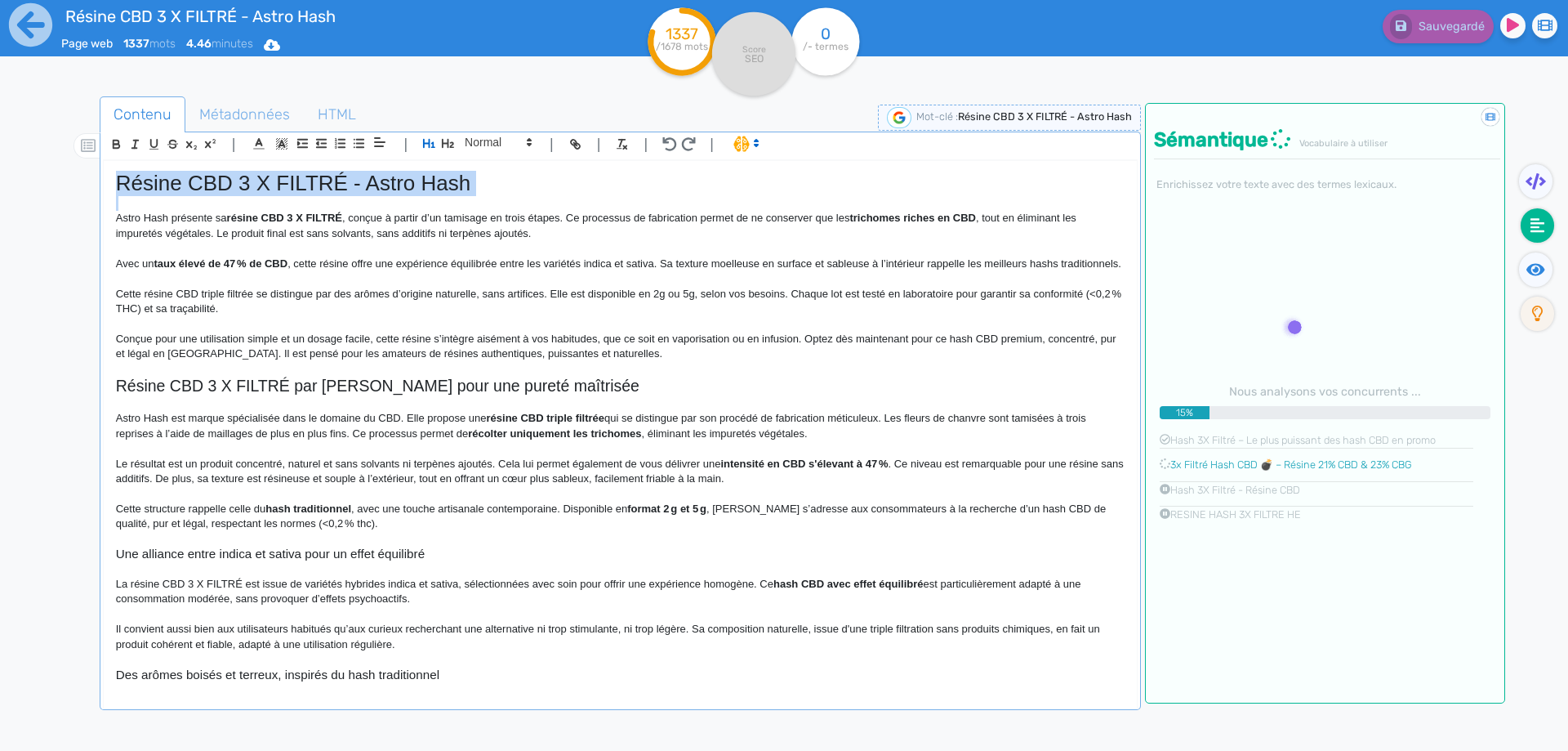
click at [337, 175] on h1 "Résine CBD 3 X FILTRÉ - Astro Hash" at bounding box center [620, 183] width 1009 height 25
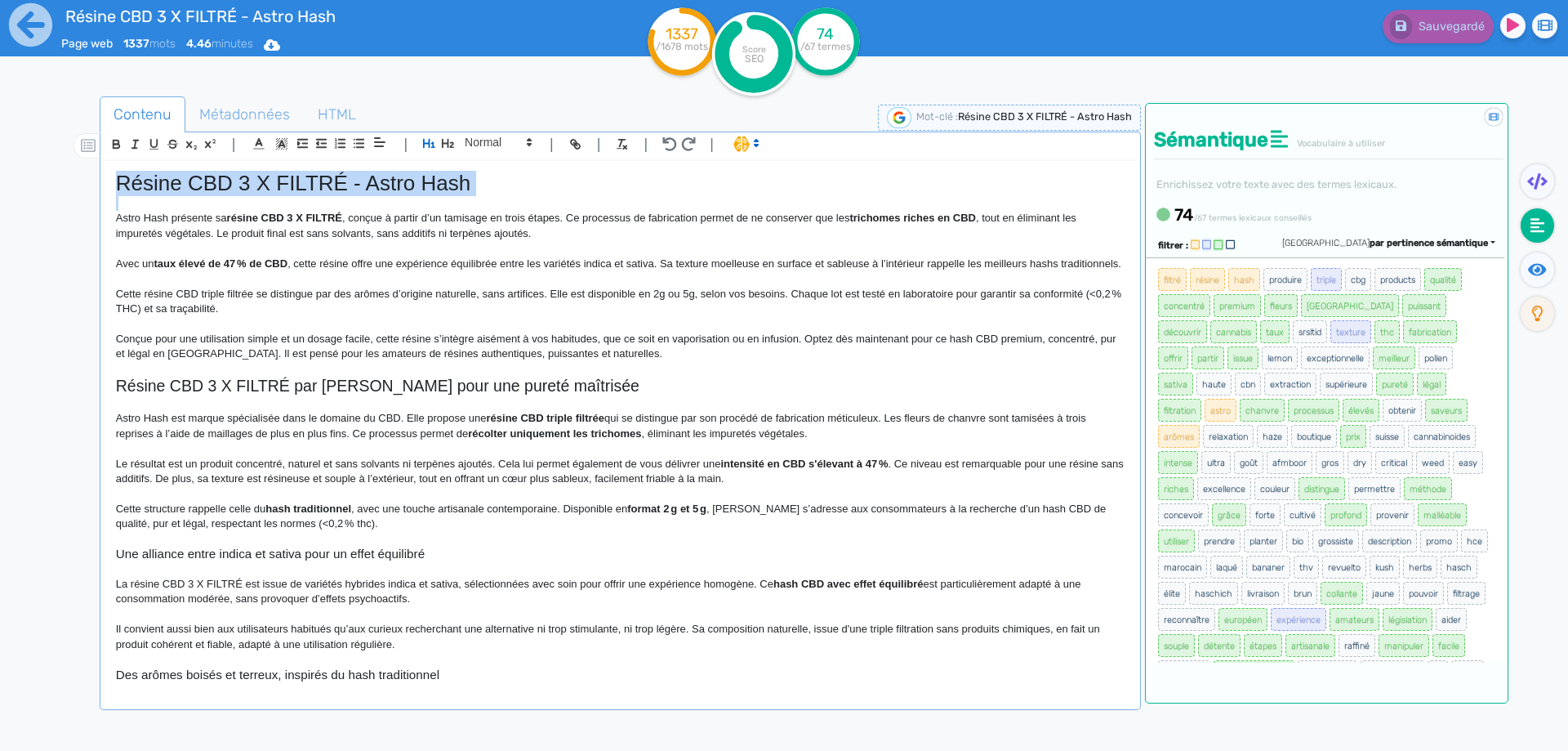
click at [196, 206] on p at bounding box center [620, 204] width 1009 height 15
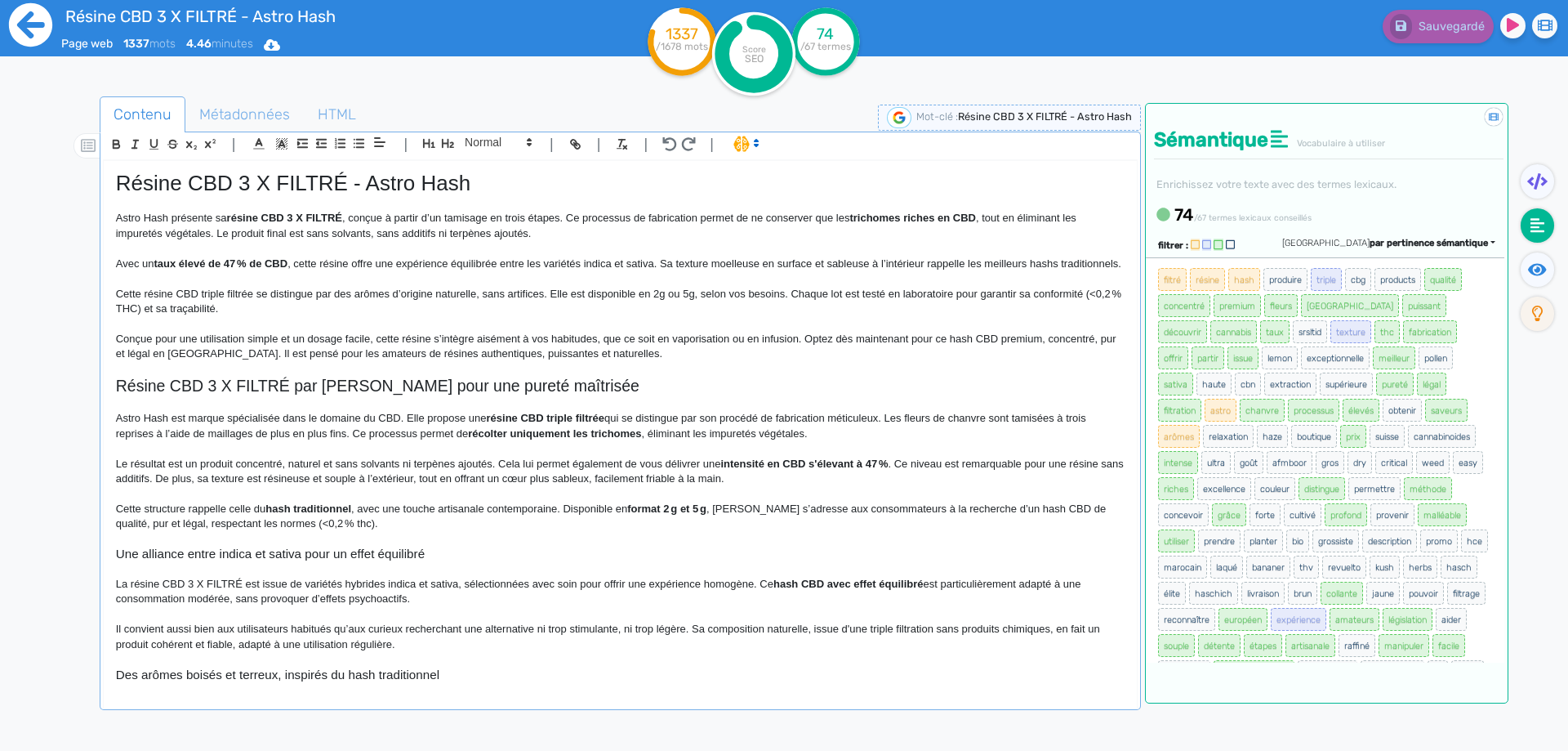
click at [24, 16] on icon at bounding box center [31, 24] width 43 height 43
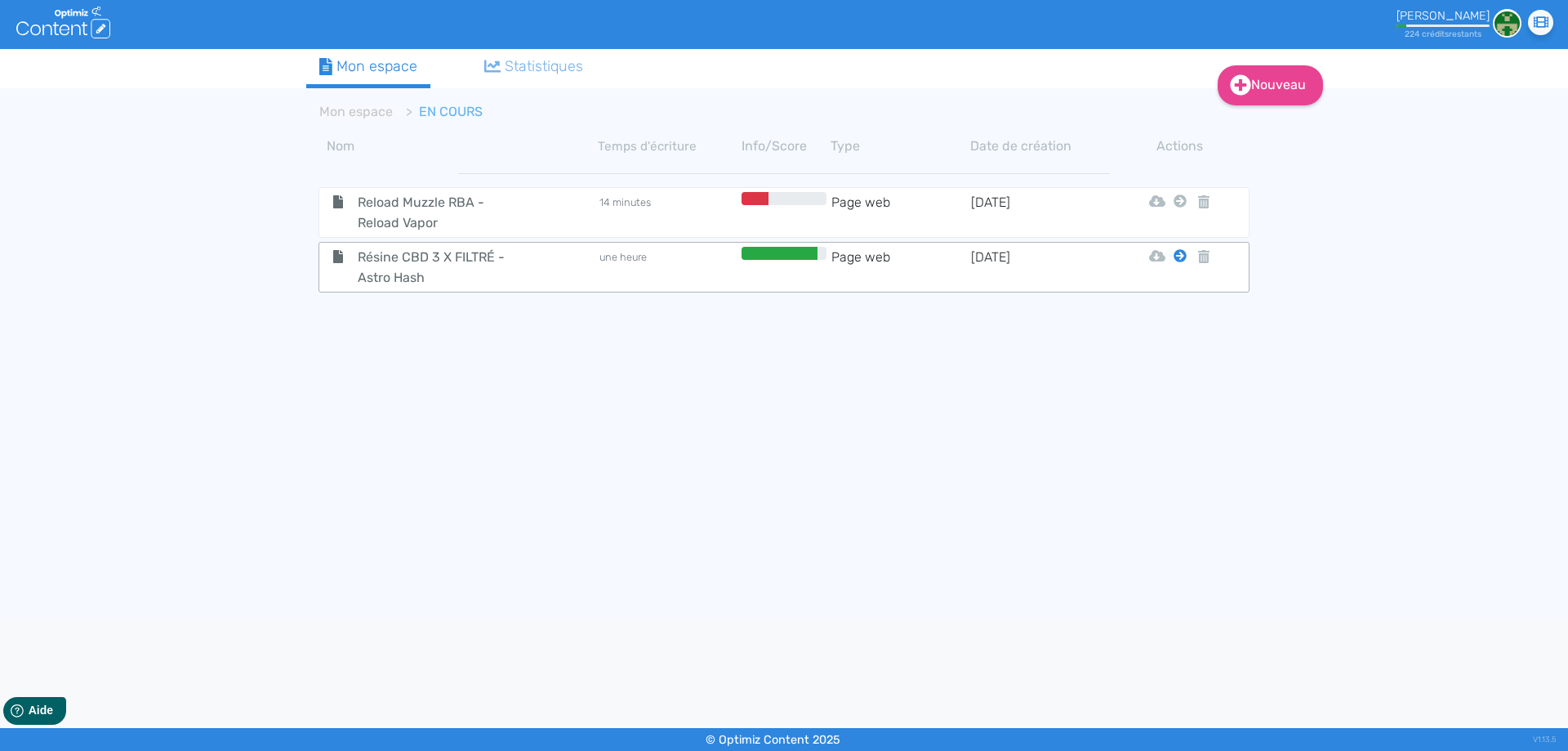
click at [1179, 256] on icon at bounding box center [1180, 256] width 13 height 13
click at [1172, 290] on button "Mon Espace" at bounding box center [1172, 297] width 140 height 26
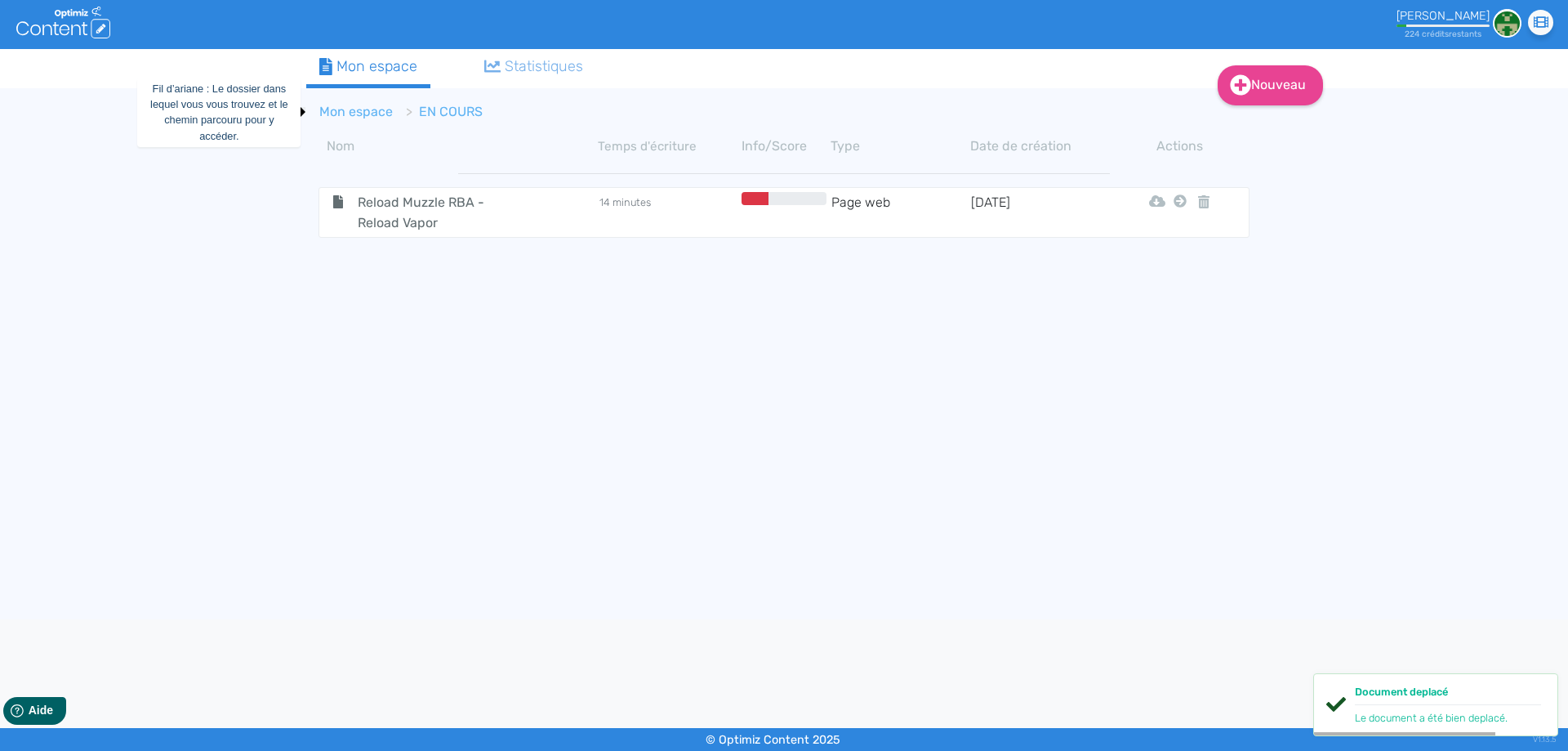
click at [374, 110] on link "Mon espace" at bounding box center [356, 111] width 73 height 15
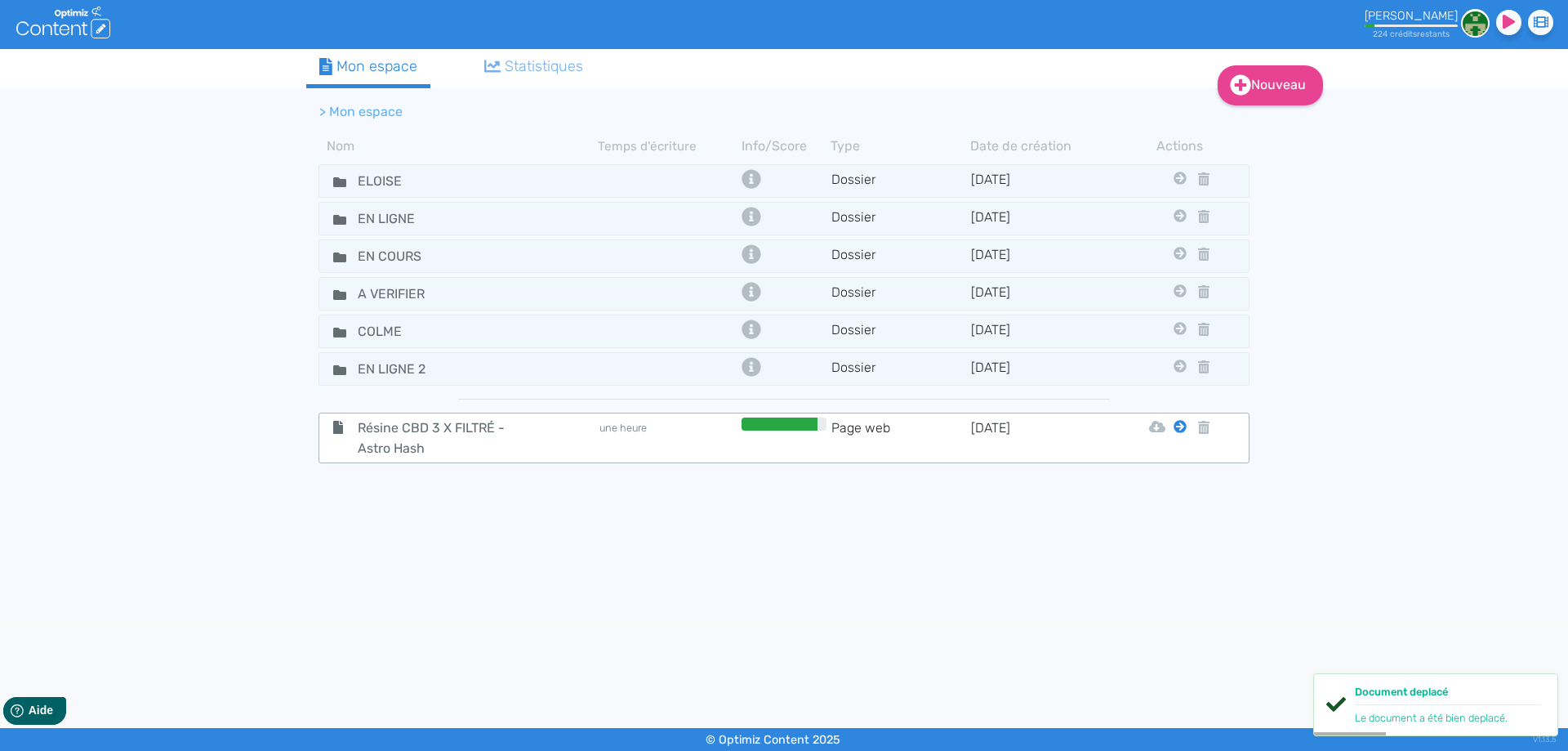
click at [1175, 428] on icon at bounding box center [1180, 427] width 13 height 13
click at [1176, 427] on icon at bounding box center [1180, 427] width 13 height 13
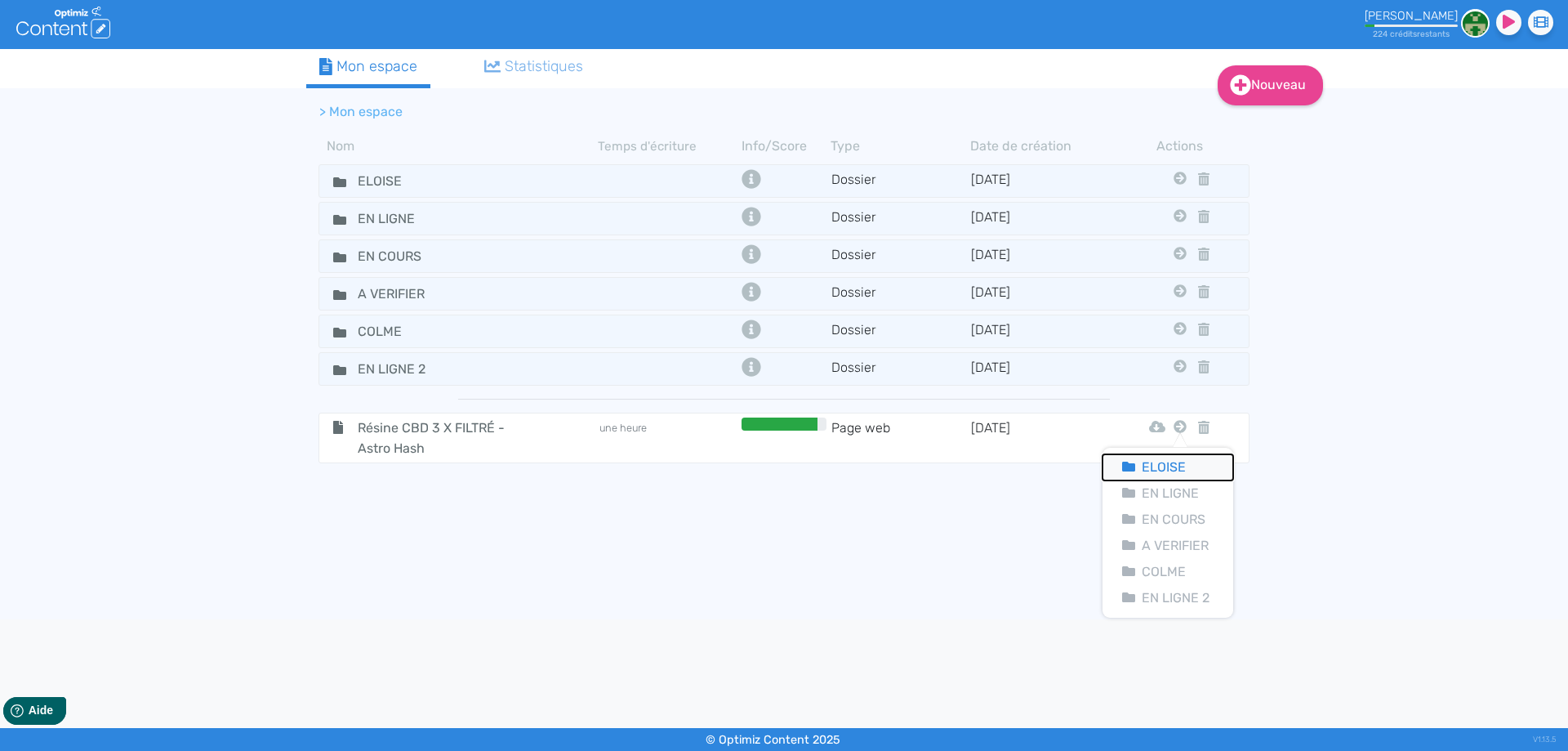
click at [1168, 461] on button "Eloise" at bounding box center [1168, 467] width 131 height 26
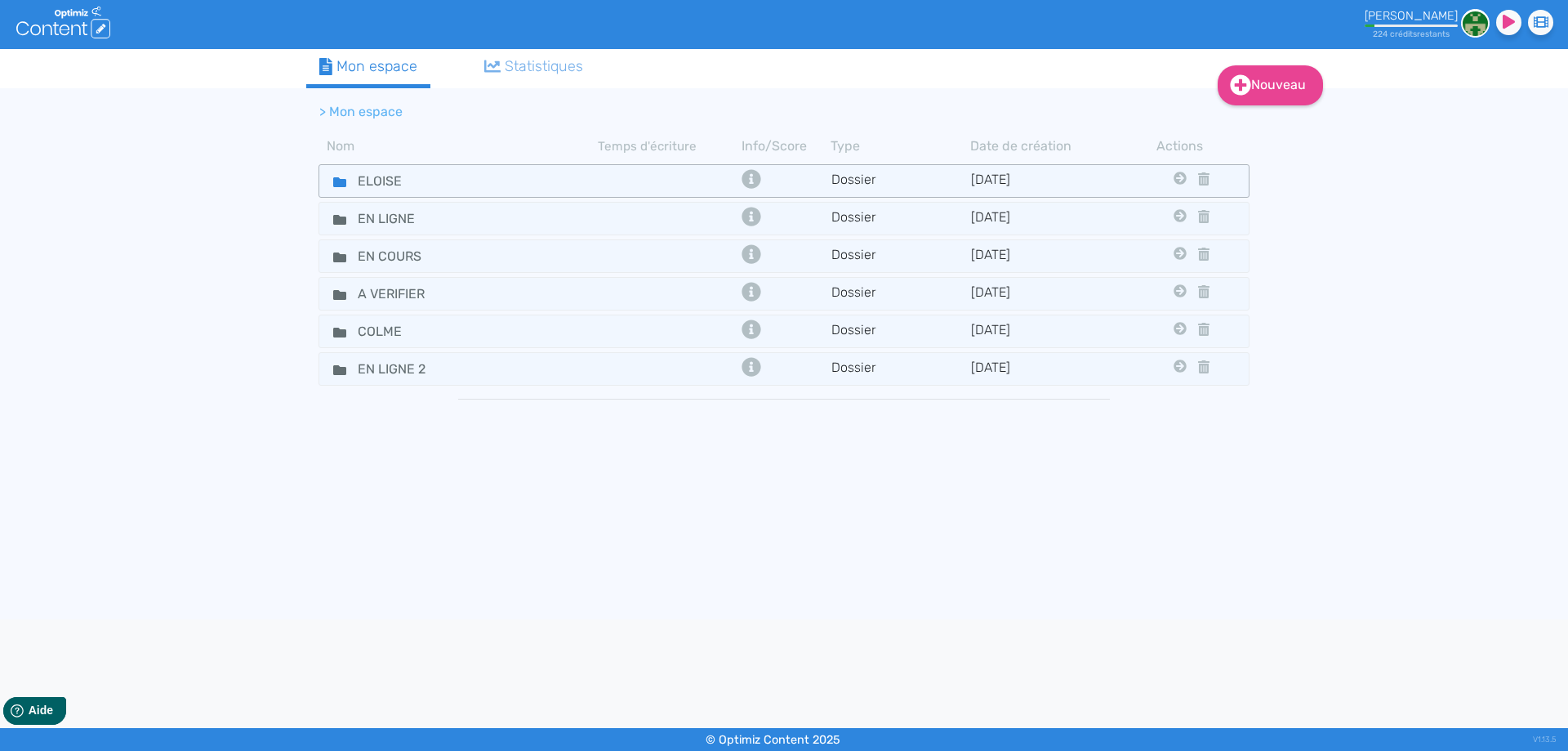
click at [335, 178] on icon at bounding box center [340, 182] width 13 height 9
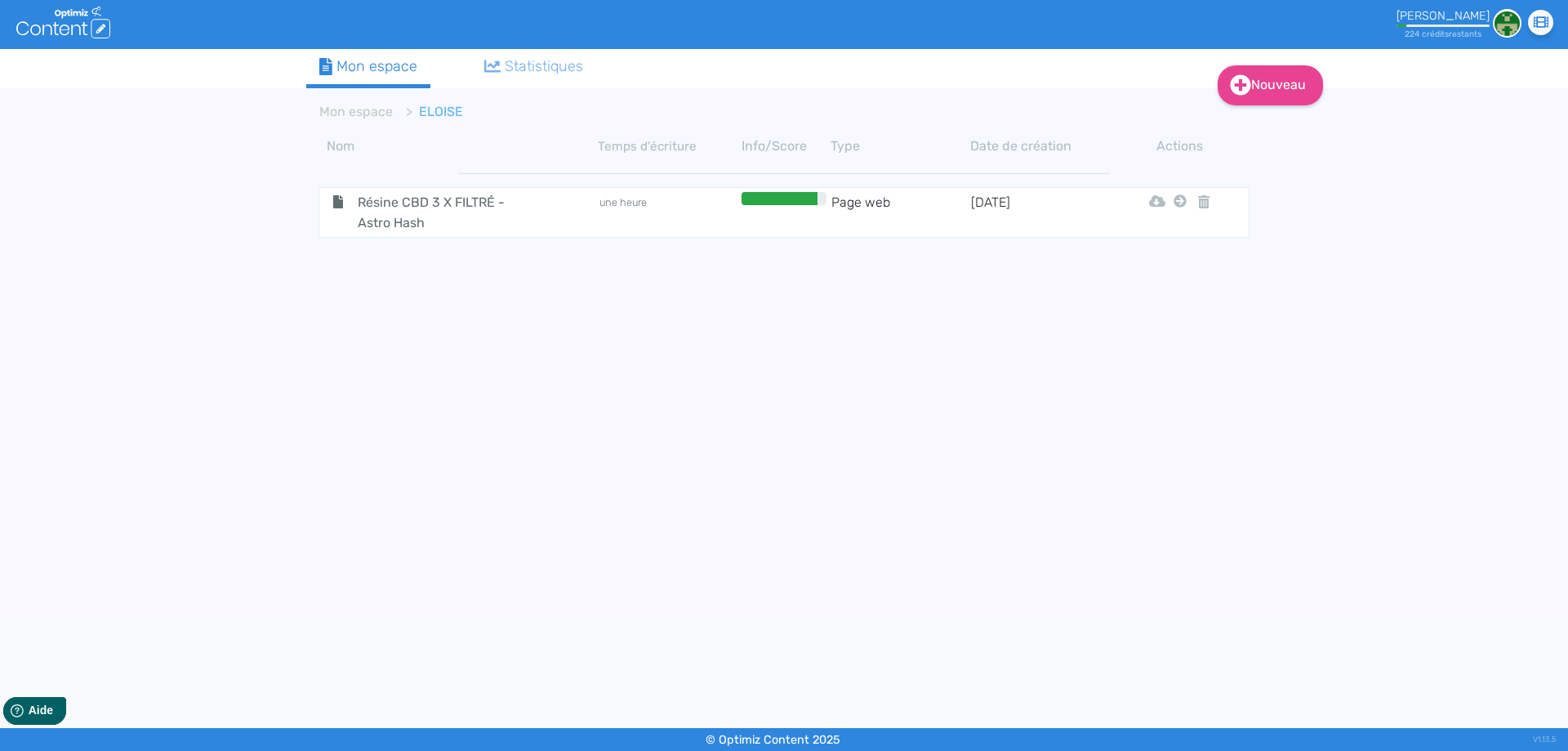
click at [22, 371] on div "Nouveau Contenu Dossier Mon espace Statistiques Mon espace ELOISE Nom Temps d'é…" at bounding box center [784, 334] width 1568 height 570
click at [348, 111] on link "Mon espace" at bounding box center [356, 111] width 73 height 15
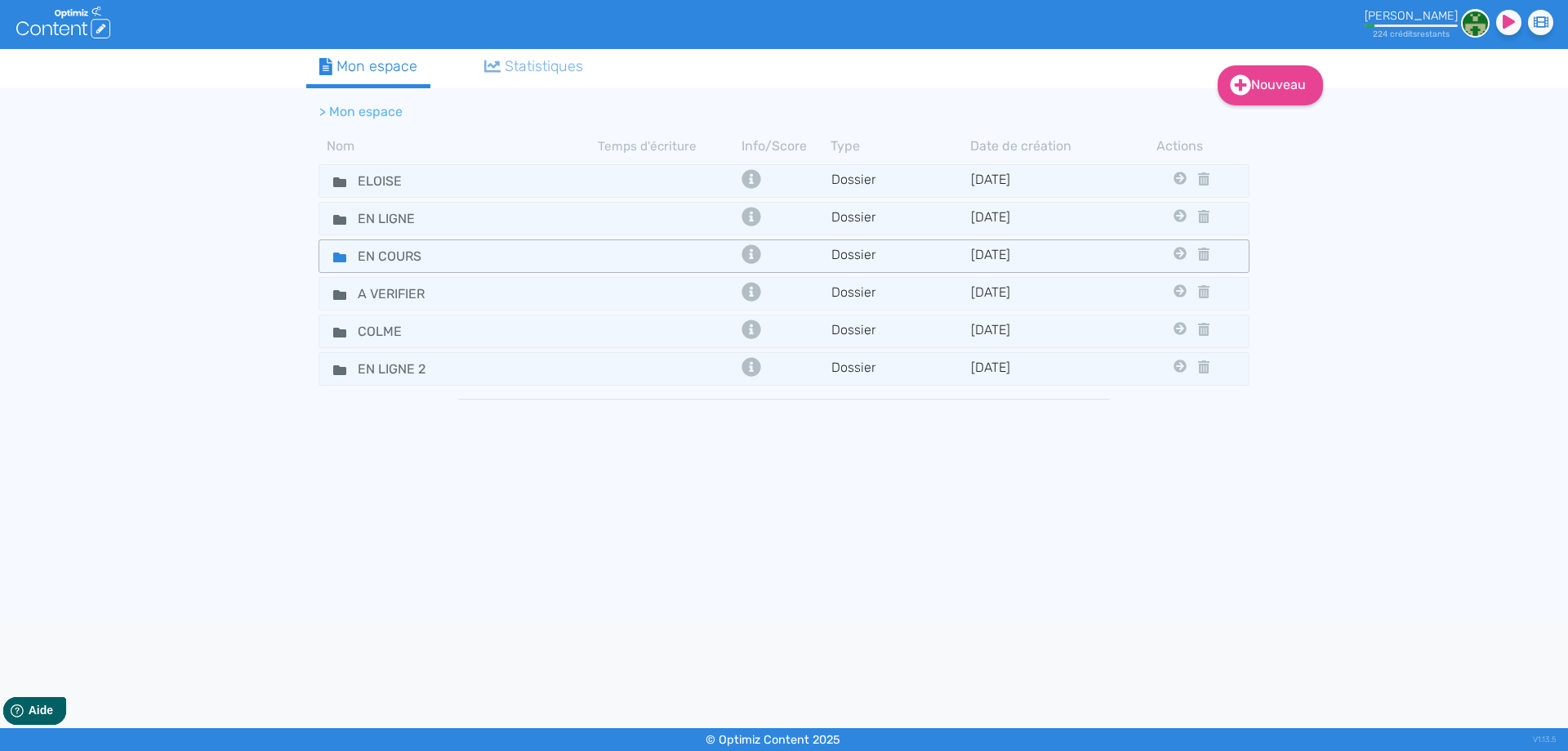
click at [344, 255] on icon at bounding box center [340, 257] width 13 height 9
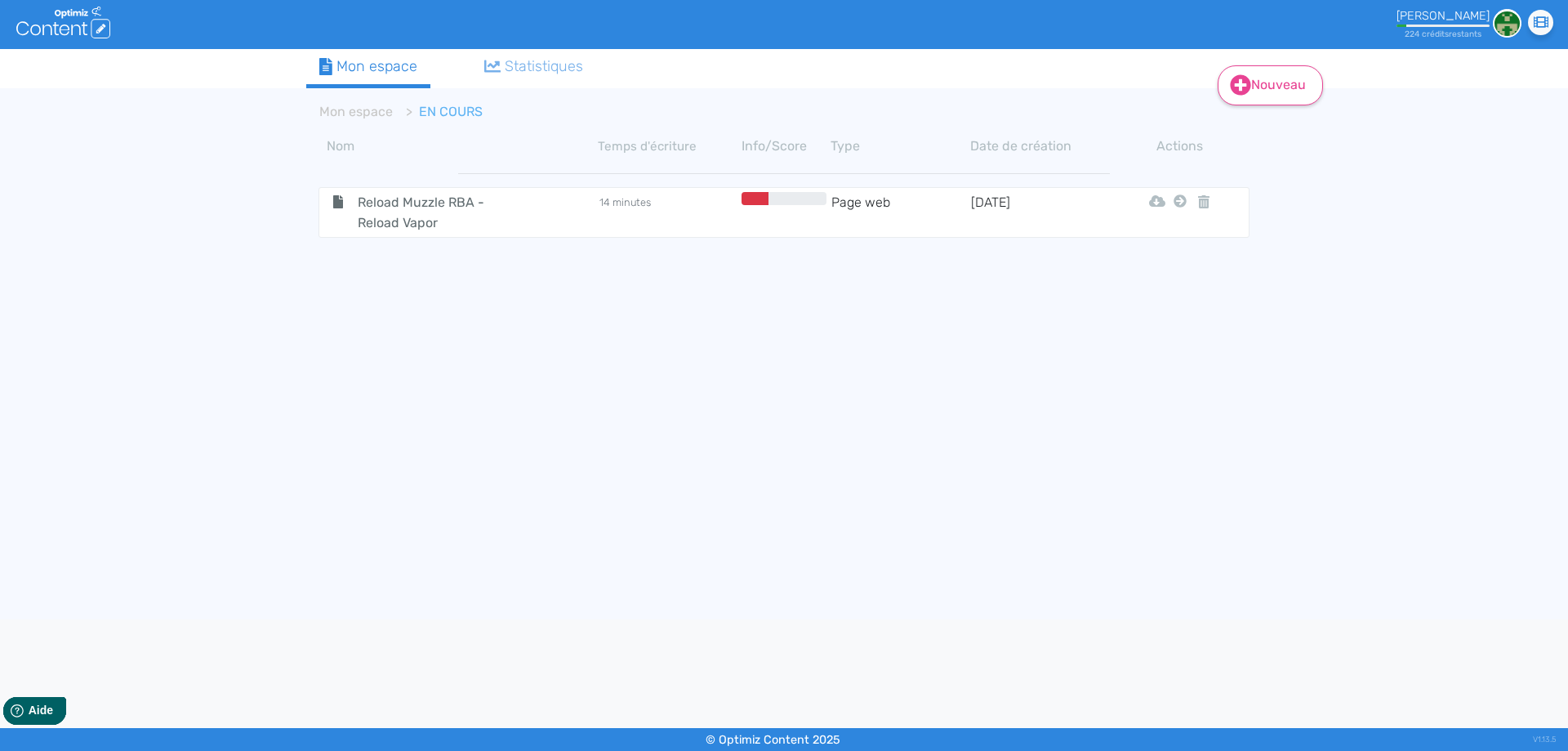
click at [1220, 87] on link "Nouveau" at bounding box center [1270, 85] width 105 height 40
click at [1253, 130] on button "Contenu" at bounding box center [1281, 127] width 131 height 26
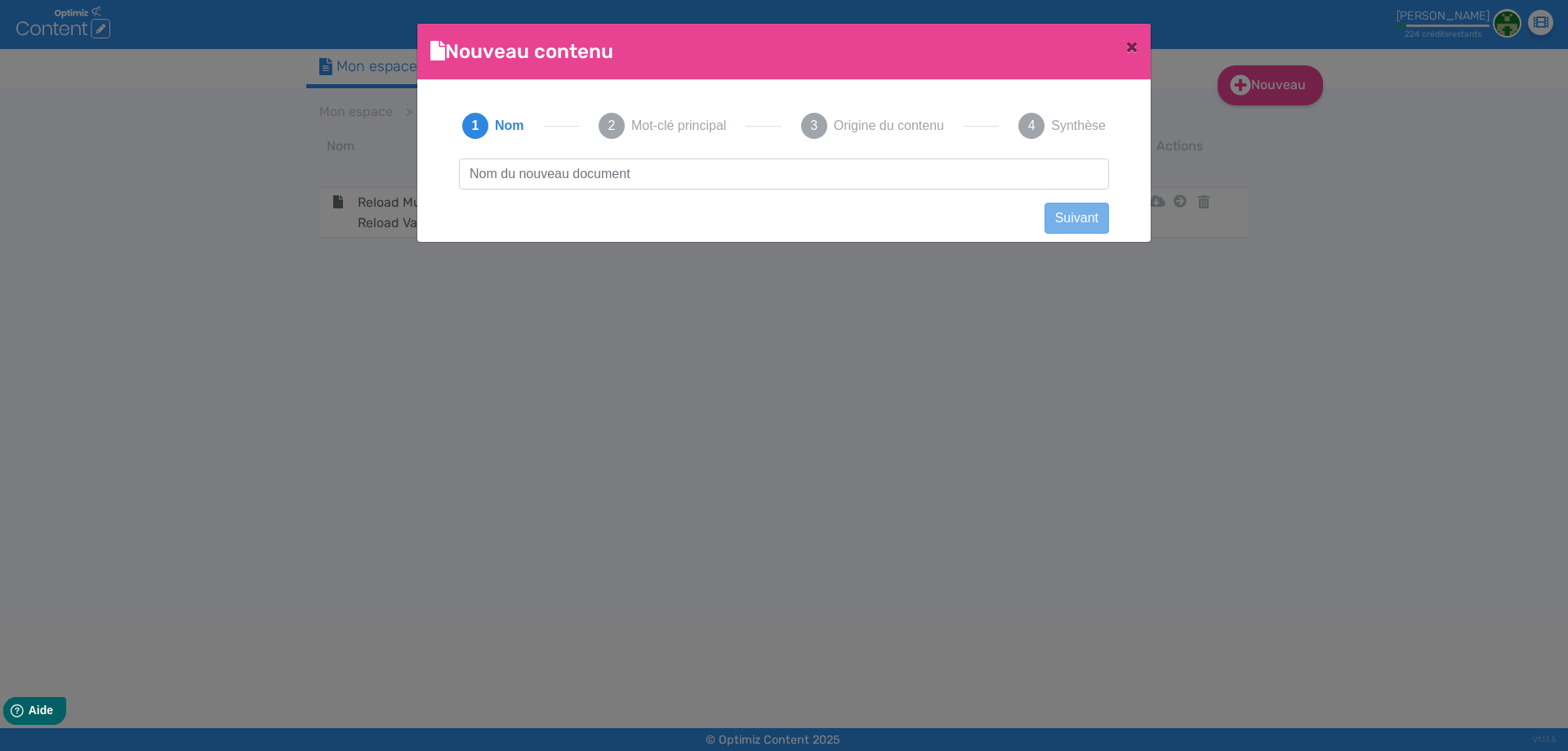
scroll to position [1, 0]
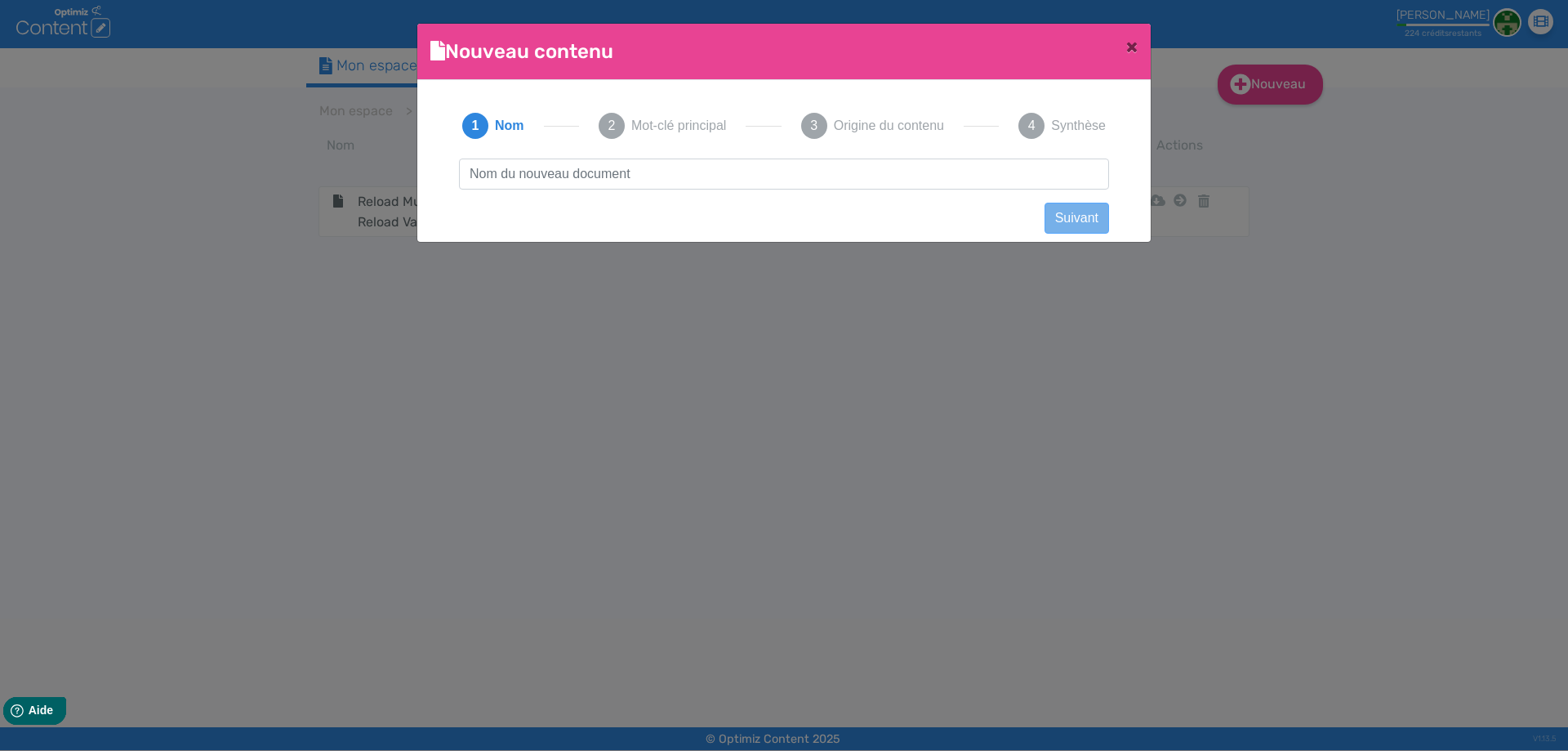
type input "Résine CBD LE BELDIA - Astro Hash"
drag, startPoint x: 735, startPoint y: 174, endPoint x: 656, endPoint y: 166, distance: 79.4
click at [656, 166] on input "Résine CBD LE BELDIA - Astro Hash" at bounding box center [784, 173] width 650 height 31
drag, startPoint x: 777, startPoint y: 166, endPoint x: 913, endPoint y: 175, distance: 136.3
click at [913, 175] on input "Résine CBD LE BELDIA - Astro Hash" at bounding box center [784, 173] width 650 height 31
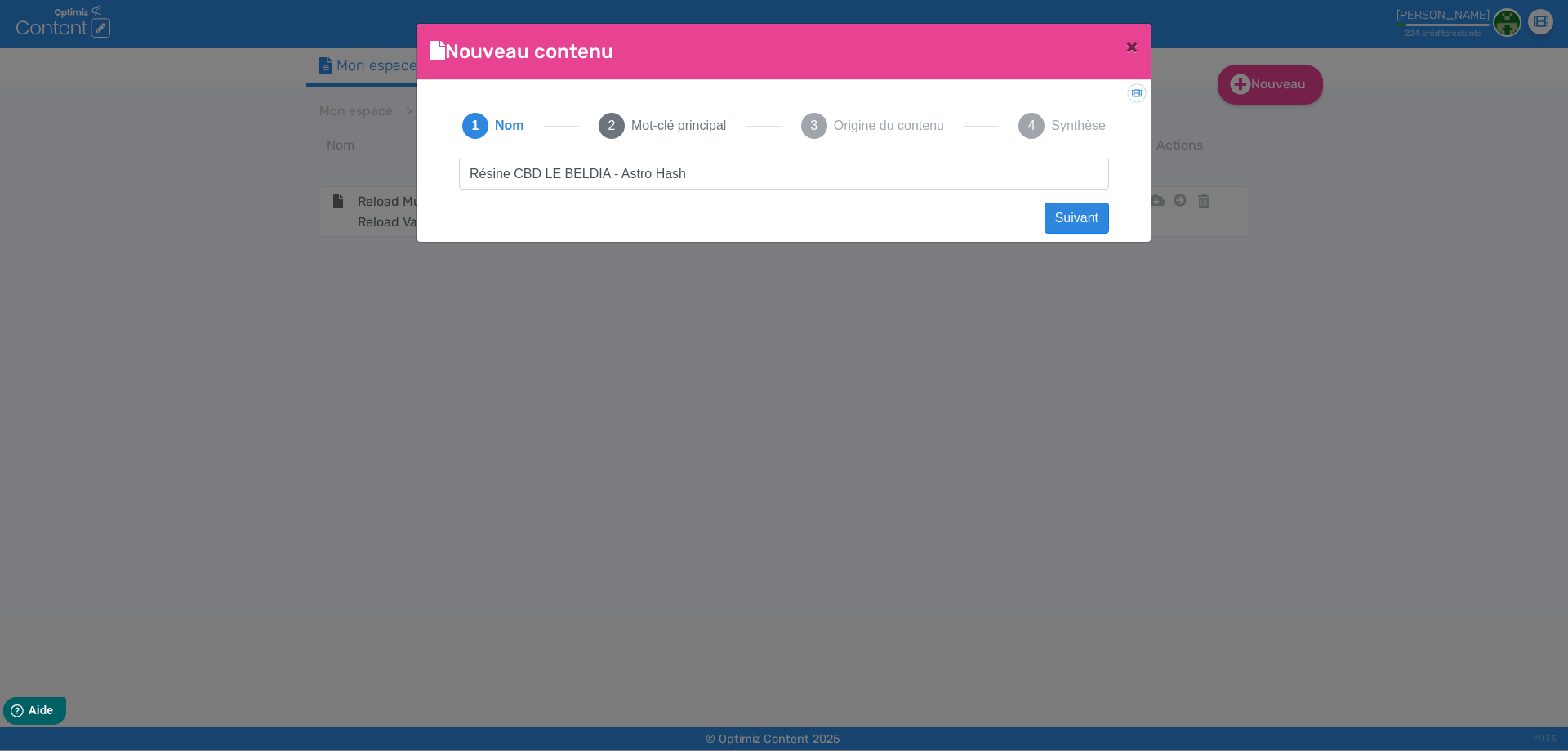
drag, startPoint x: 913, startPoint y: 175, endPoint x: 678, endPoint y: 172, distance: 235.0
click at [674, 173] on input "Résine CBD LE BELDIA - Astro Hash" at bounding box center [784, 173] width 650 height 31
click at [730, 170] on input "Résine CBD LE BELDIA - Astro Hash" at bounding box center [784, 173] width 650 height 31
drag, startPoint x: 708, startPoint y: 174, endPoint x: 656, endPoint y: 181, distance: 52.5
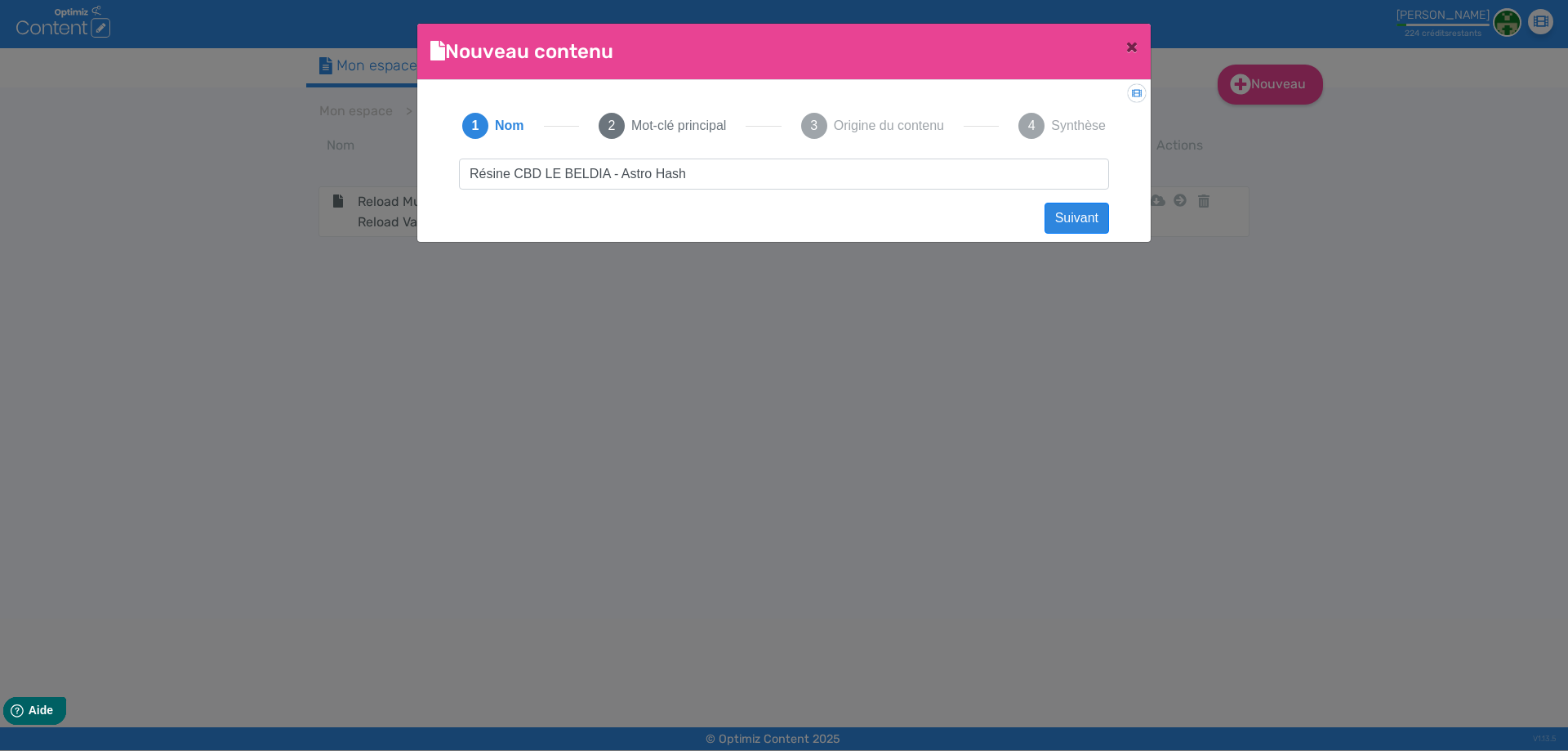
click at [422, 181] on div "Didacticiel: Créer un document 1 Nom 2 Mot-clé principal 3 Origine du contenu 4…" at bounding box center [784, 155] width 734 height 152
click at [733, 175] on input "Résine CBD LE BELDIA - Astro Hash" at bounding box center [784, 173] width 650 height 31
drag, startPoint x: 512, startPoint y: 169, endPoint x: 0, endPoint y: 126, distance: 513.8
click at [0, 126] on ngb-modal-window "Nouveau contenu × Didacticiel: Créer un document 1 Nom 2 Mot-clé principal 3 Or…" at bounding box center [784, 375] width 1568 height 751
click at [547, 180] on input "Résine CBD LE BELDIA - Astro Hash" at bounding box center [784, 173] width 650 height 31
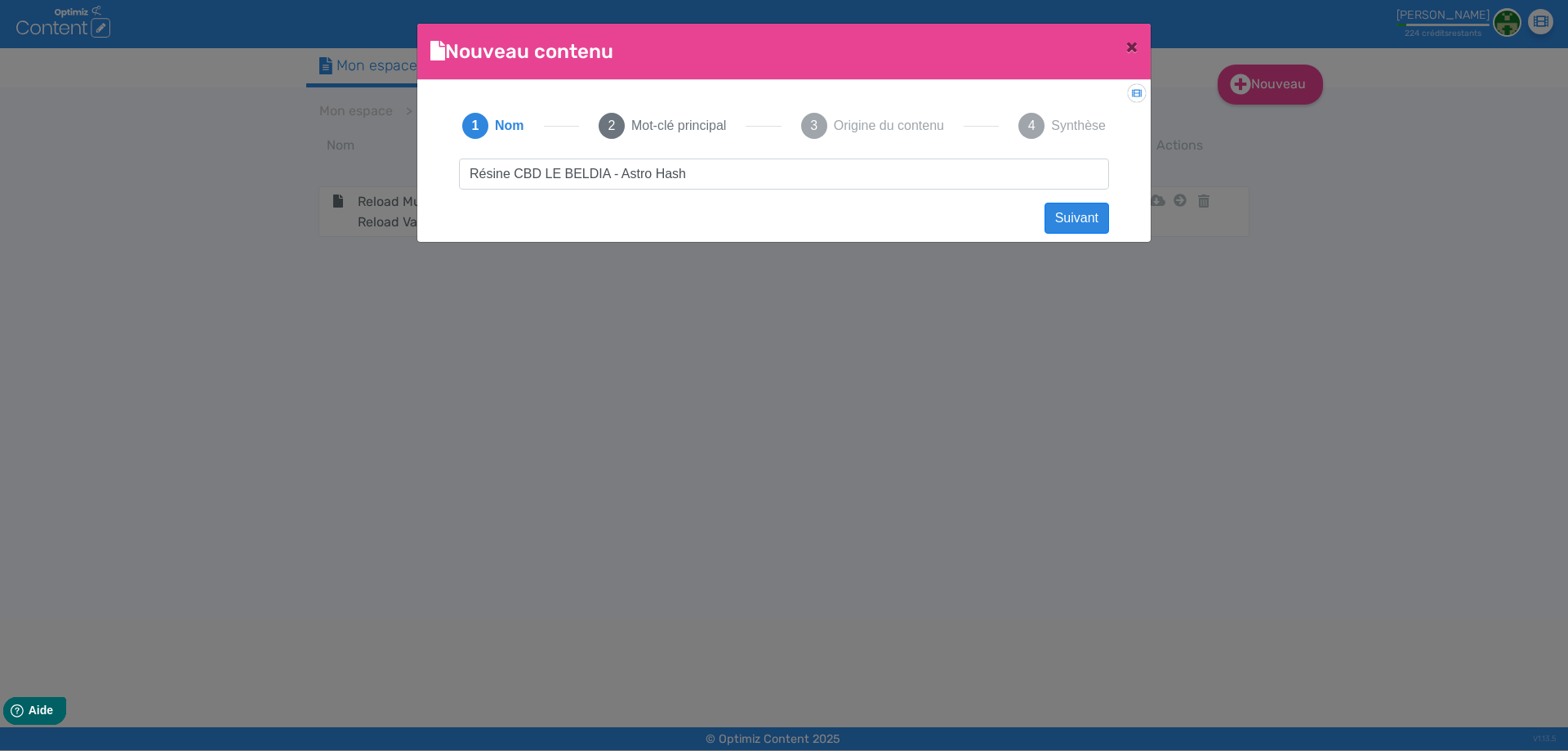
click at [547, 180] on input "Résine CBD LE BELDIA - Astro Hash" at bounding box center [784, 173] width 650 height 31
click button "Suivant" at bounding box center [1076, 218] width 65 height 31
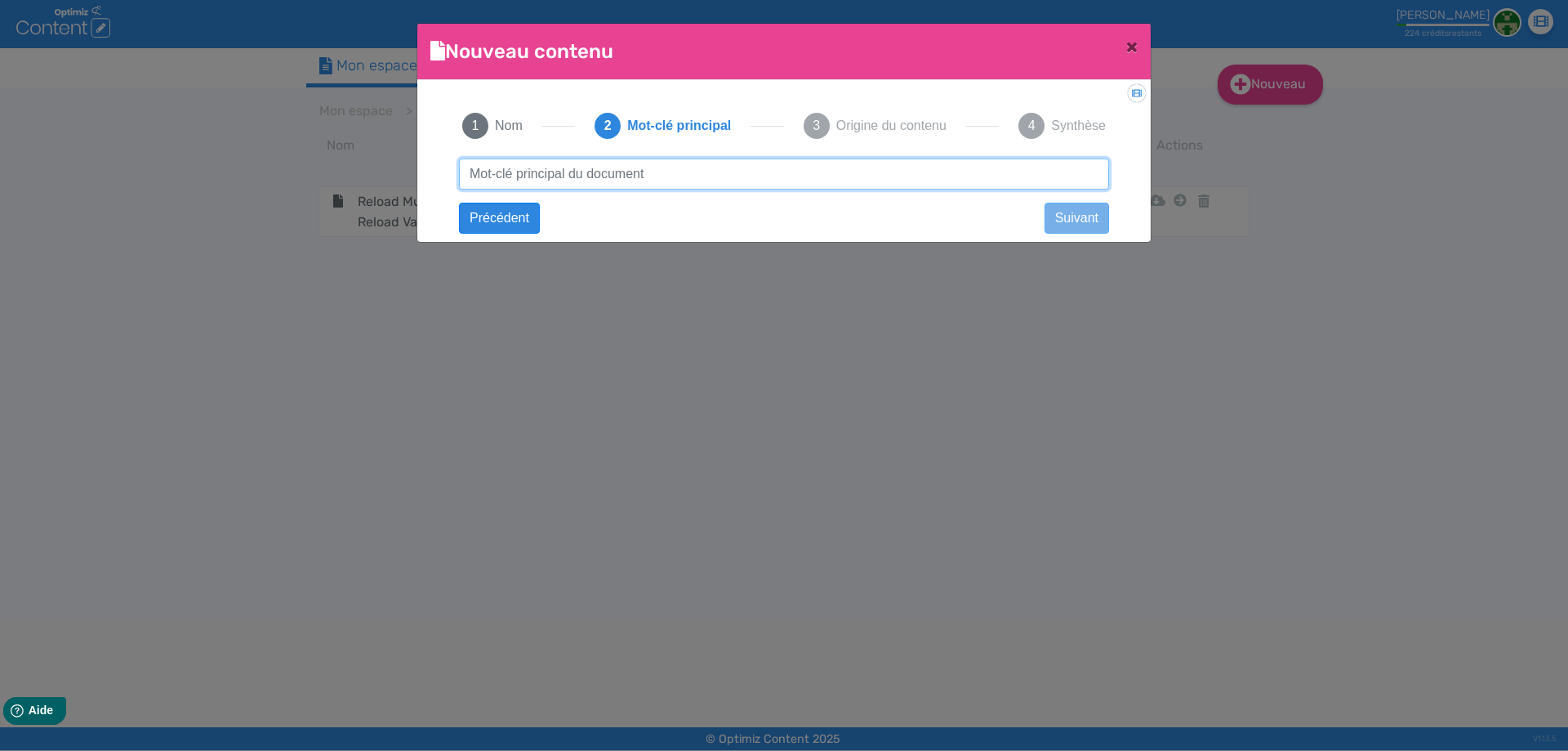
paste input "Résine CBD LE BELDIA - Astro Hash"
type input "Résine CBD LE BELDIA - Astro Hash"
drag, startPoint x: 732, startPoint y: 167, endPoint x: 1107, endPoint y: 188, distance: 375.6
click at [1107, 188] on input "Résine CBD LE BELDIA - Astro Hash" at bounding box center [784, 173] width 650 height 31
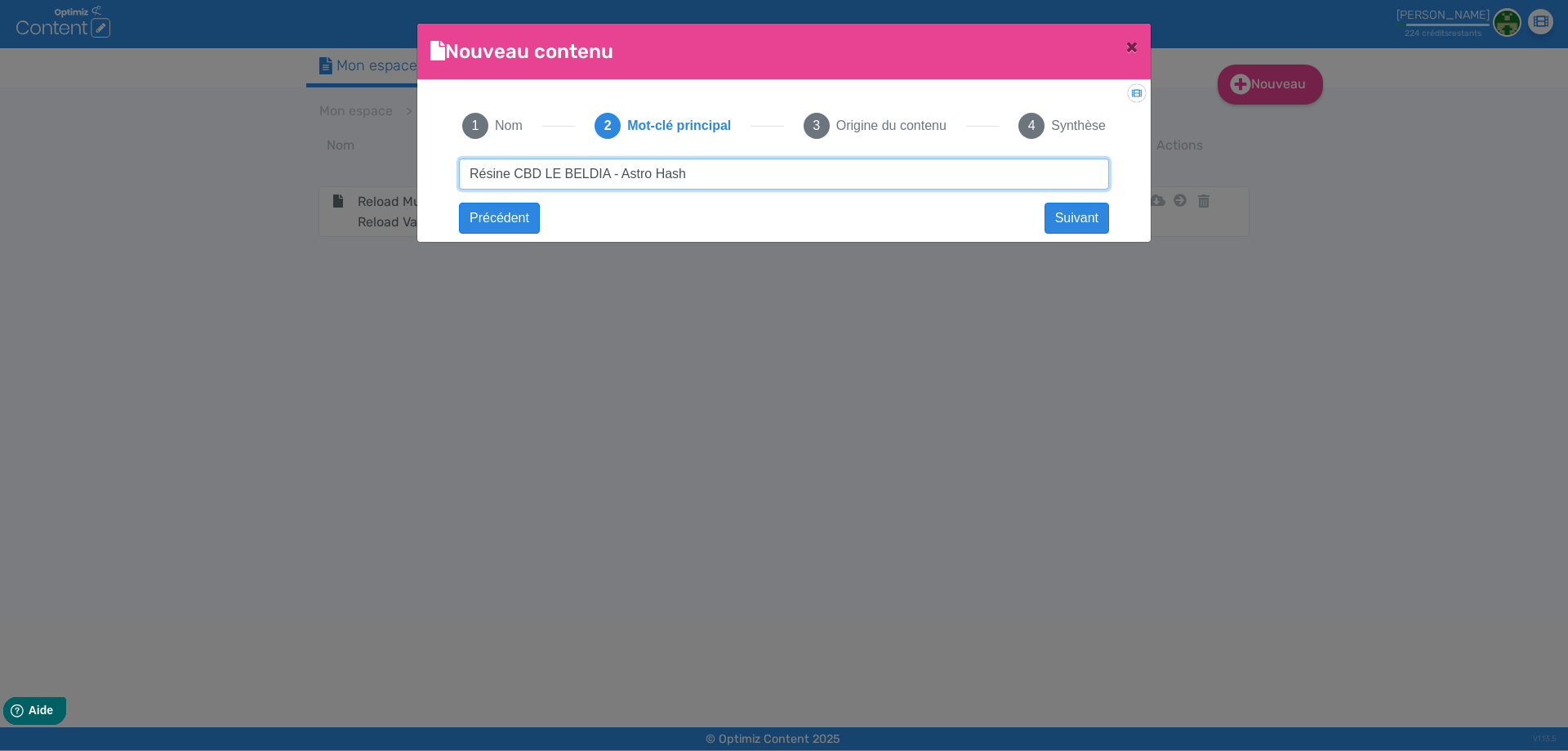
click button "Suivant" at bounding box center [0, 0] width 0 height 0
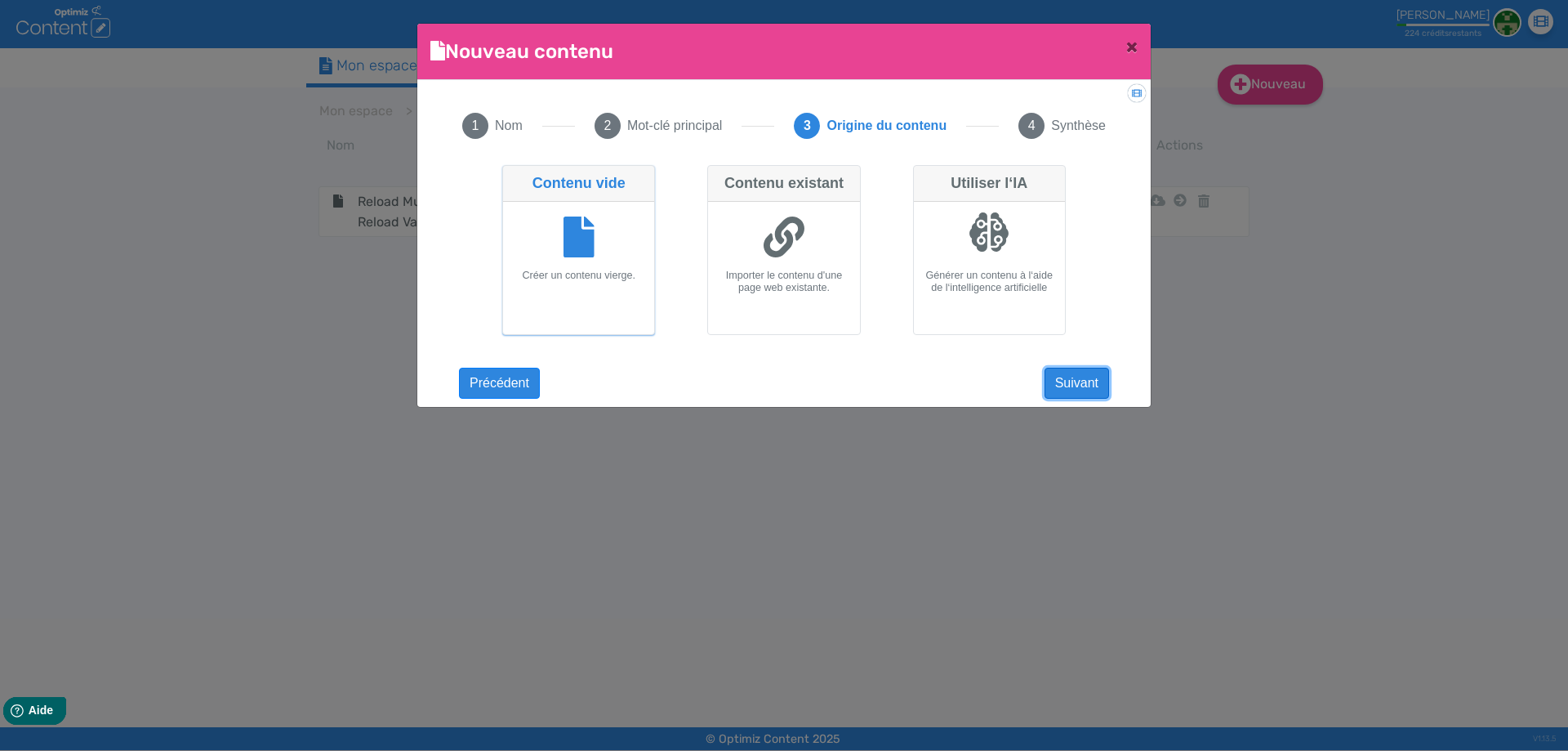
click at [1055, 391] on button "Suivant" at bounding box center [1076, 383] width 65 height 31
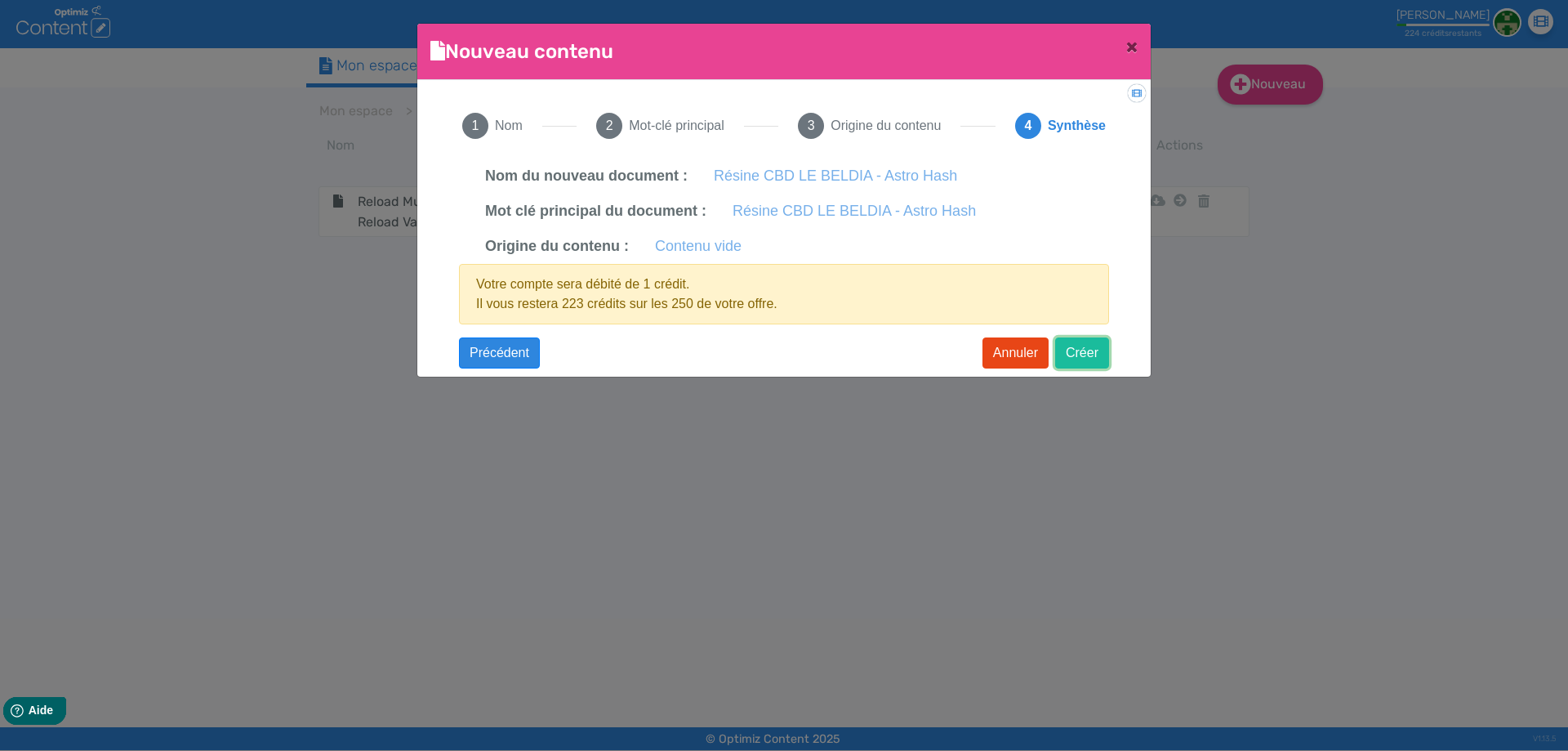
click at [1073, 360] on button "Créer" at bounding box center [1082, 352] width 54 height 31
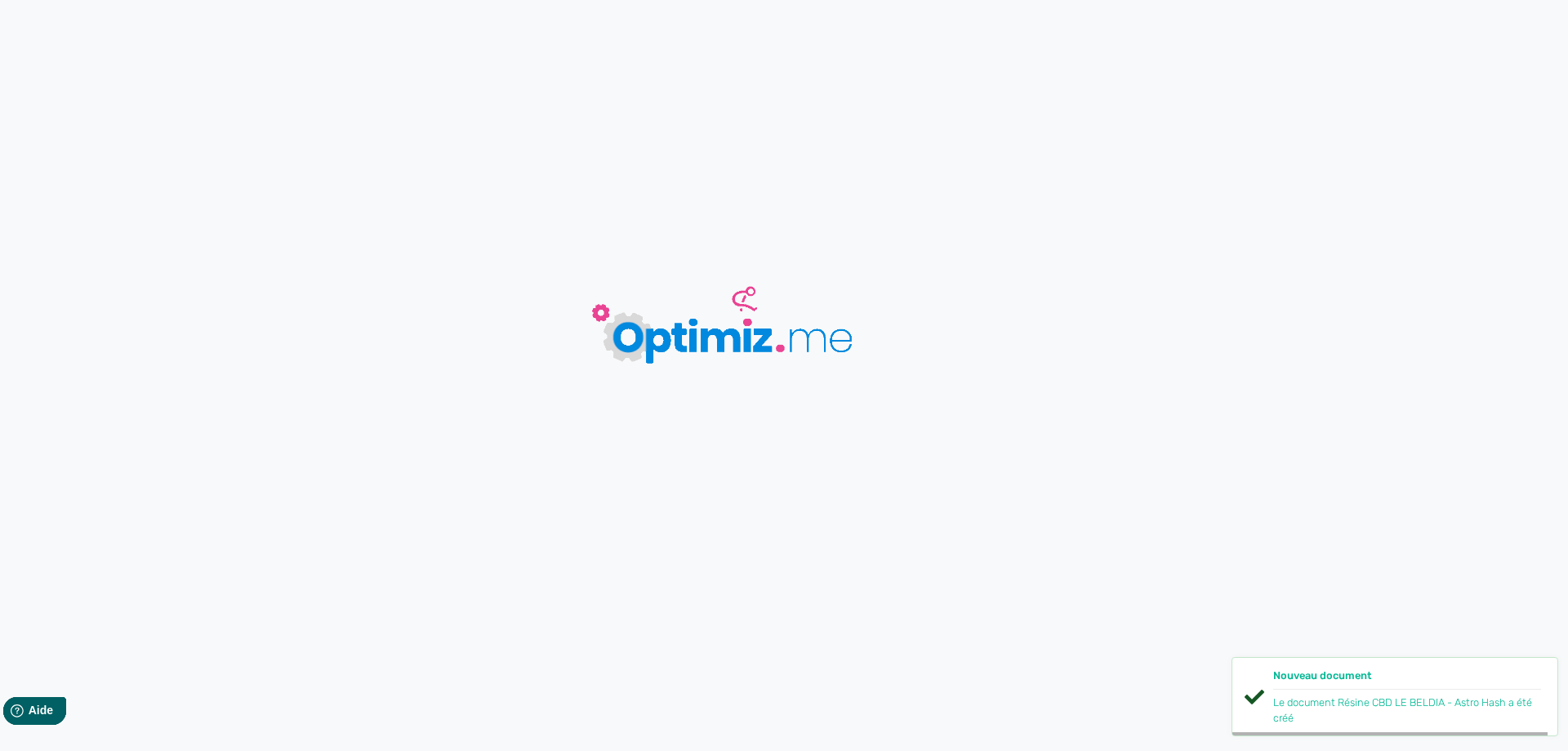
type input "Résine CBD LE BELDIA - Astro Hash"
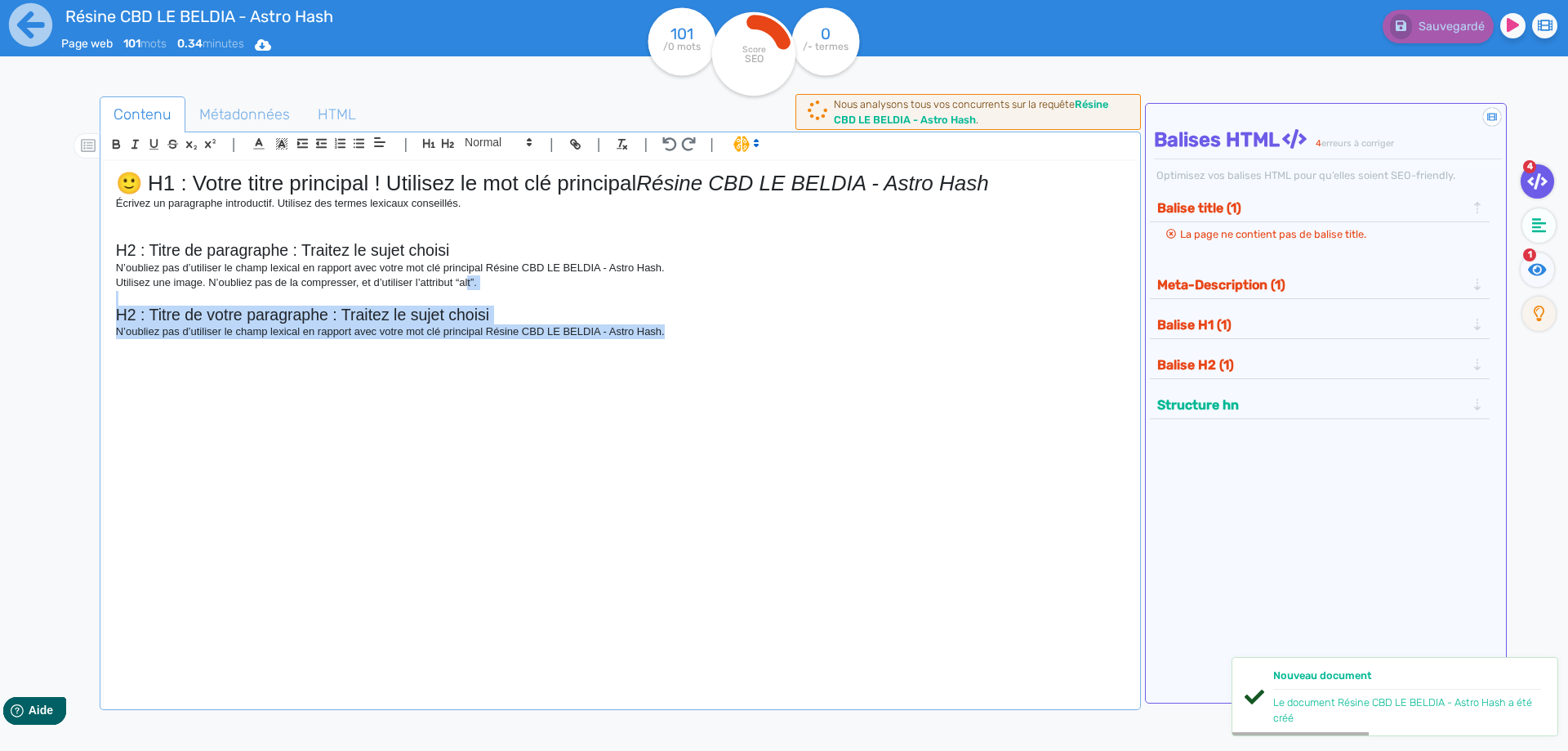
drag, startPoint x: 629, startPoint y: 313, endPoint x: 222, endPoint y: 253, distance: 411.4
click at [250, 270] on div "🙂 H1 : Votre titre principal ! Utilisez le mot clé principal Résine CBD LE BELD…" at bounding box center [620, 424] width 1033 height 526
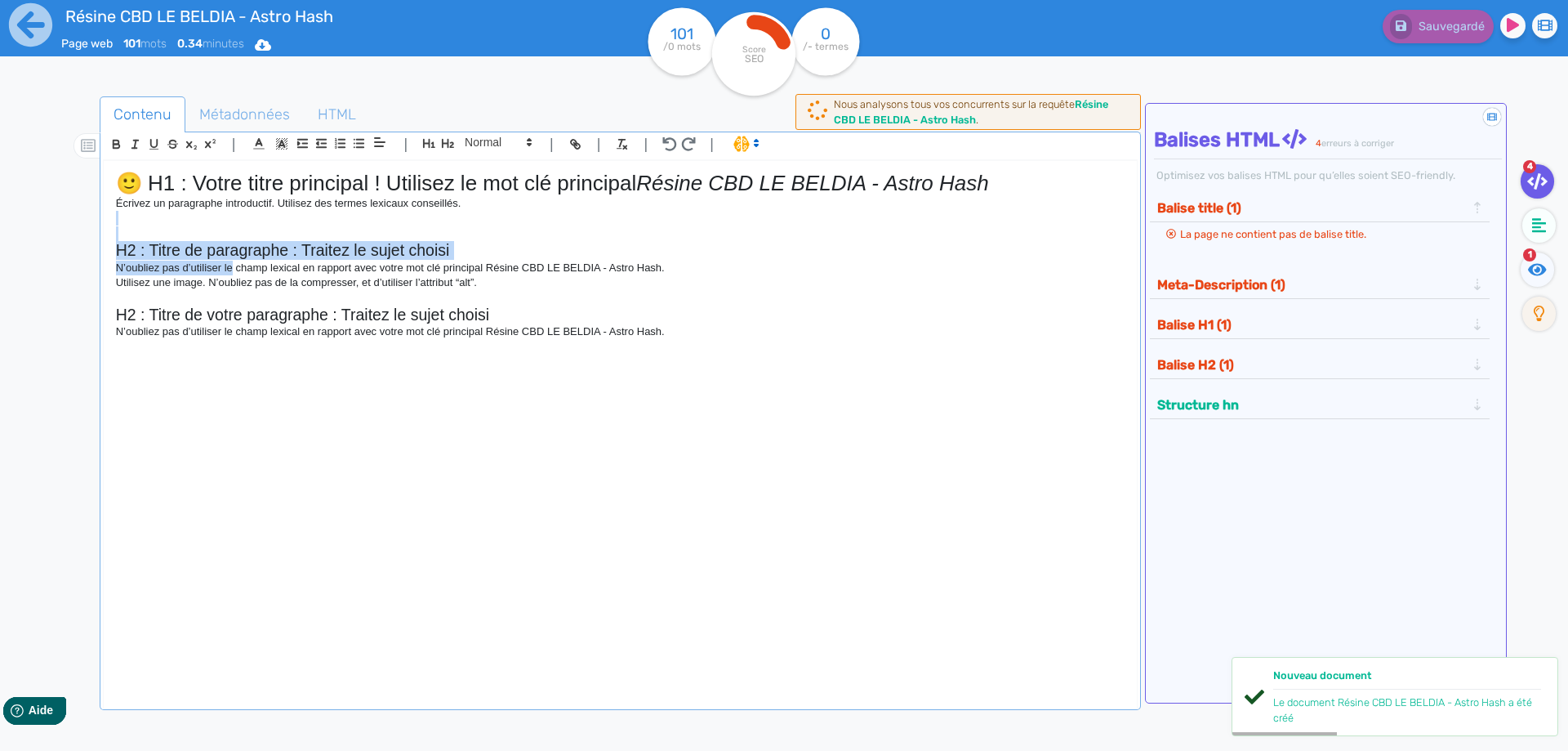
drag, startPoint x: 222, startPoint y: 253, endPoint x: 96, endPoint y: 212, distance: 132.5
click at [96, 212] on div "Contenu Métadonnées HTML | | H3 H4 H5 H6 Normal | | | | 🙂 H1 : Votre titre prin…" at bounding box center [807, 473] width 1521 height 761
click at [96, 212] on div at bounding box center [73, 473] width 53 height 761
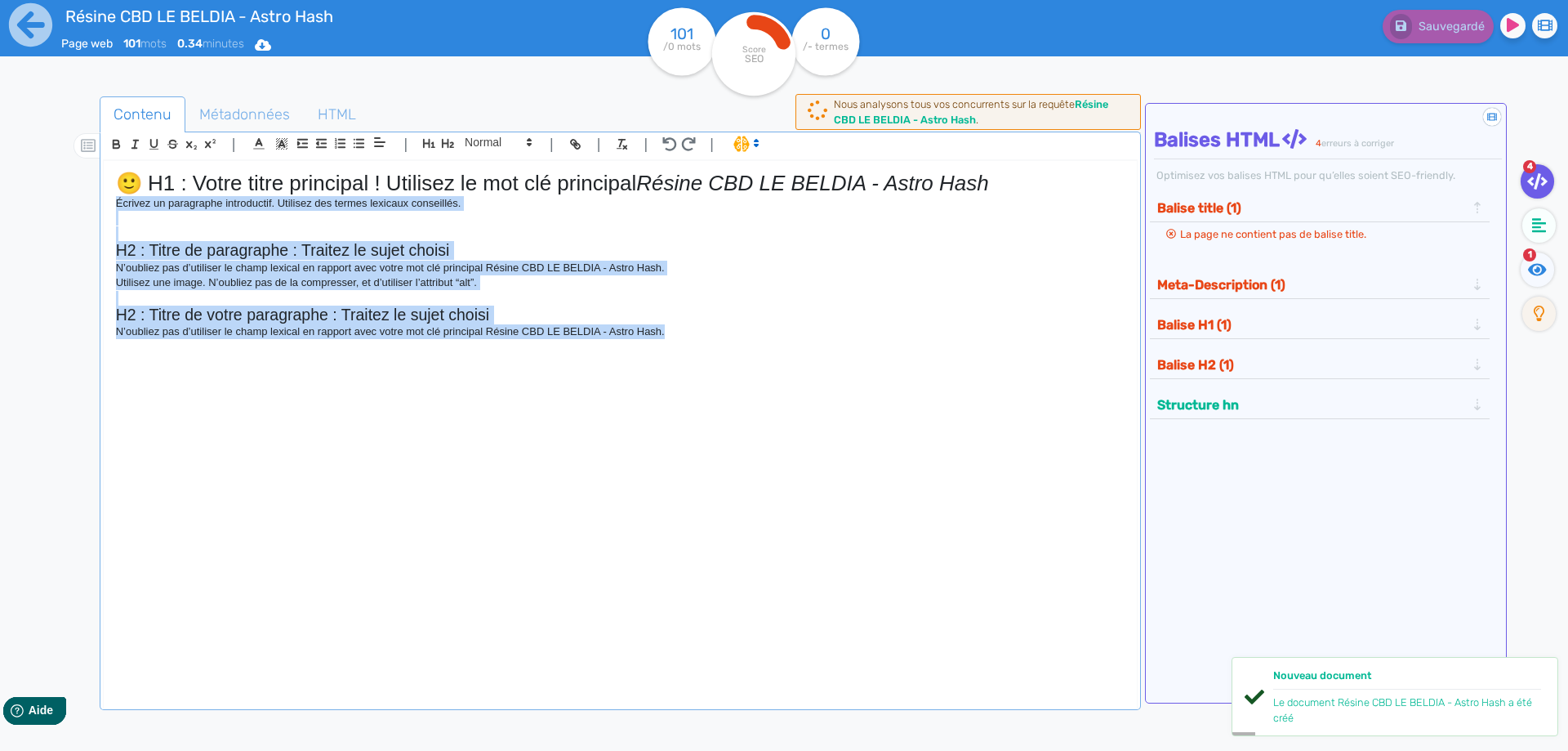
drag, startPoint x: 115, startPoint y: 203, endPoint x: 857, endPoint y: 389, distance: 765.0
click at [857, 389] on div "🙂 H1 : Votre titre principal ! Utilisez le mot clé principal Résine CBD LE BELD…" at bounding box center [620, 424] width 1033 height 526
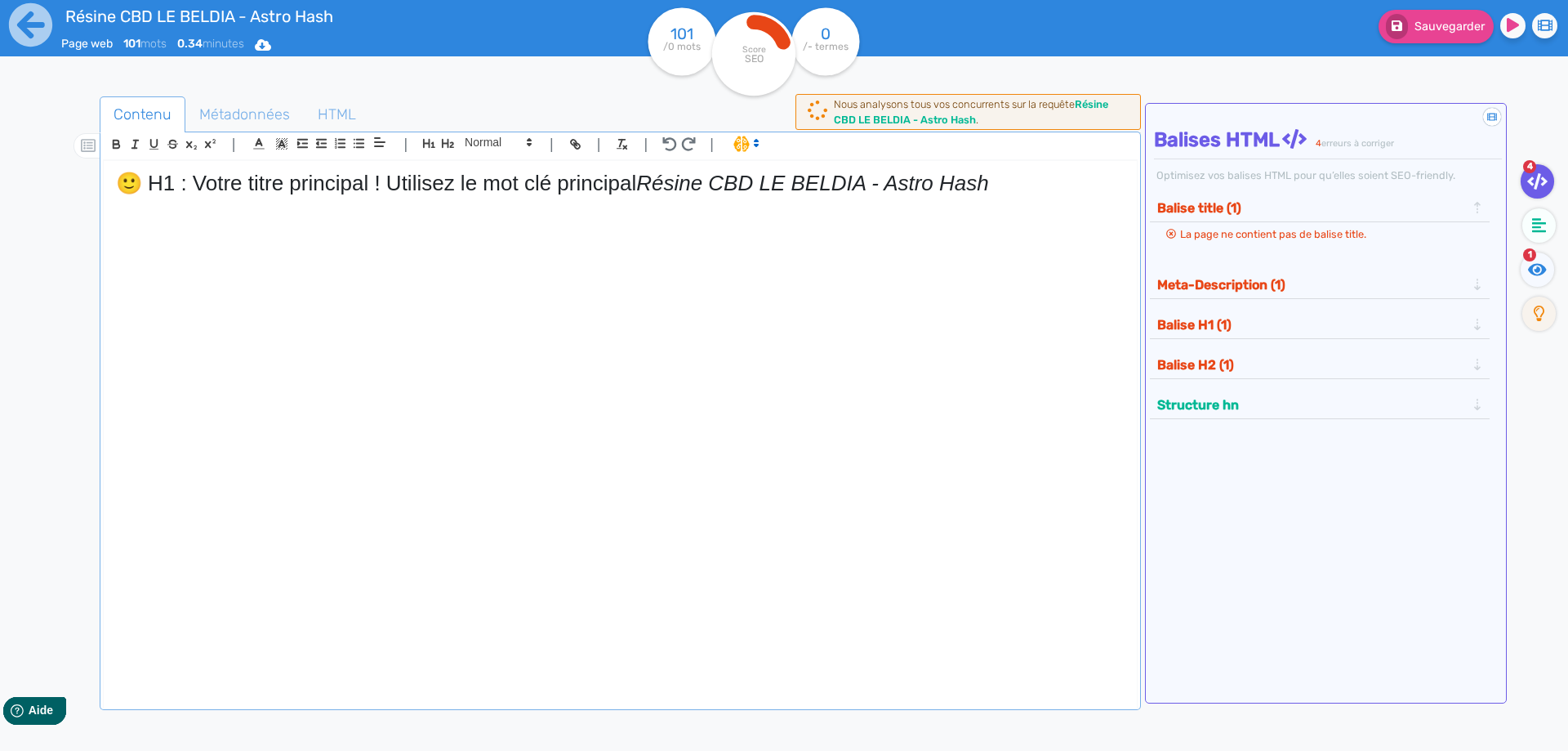
drag, startPoint x: 644, startPoint y: 179, endPoint x: 0, endPoint y: 180, distance: 644.0
click at [57, 179] on div "Contenu Métadonnées HTML | | H3 H4 H5 H6 Normal | | | | 🙂 H1 : Votre titre prin…" at bounding box center [807, 473] width 1521 height 761
click at [0, 180] on div "Résine CBD LE BELDIA - Astro Hash Page web 101 mots 0.34 minutes Html Pdf Word …" at bounding box center [784, 427] width 1568 height 854
drag, startPoint x: 650, startPoint y: 183, endPoint x: 20, endPoint y: 192, distance: 630.1
click at [0, 194] on div "Résine CBD LE BELDIA - Astro Hash Page web 101 mots 0.34 minutes Html Pdf Word …" at bounding box center [784, 427] width 1568 height 854
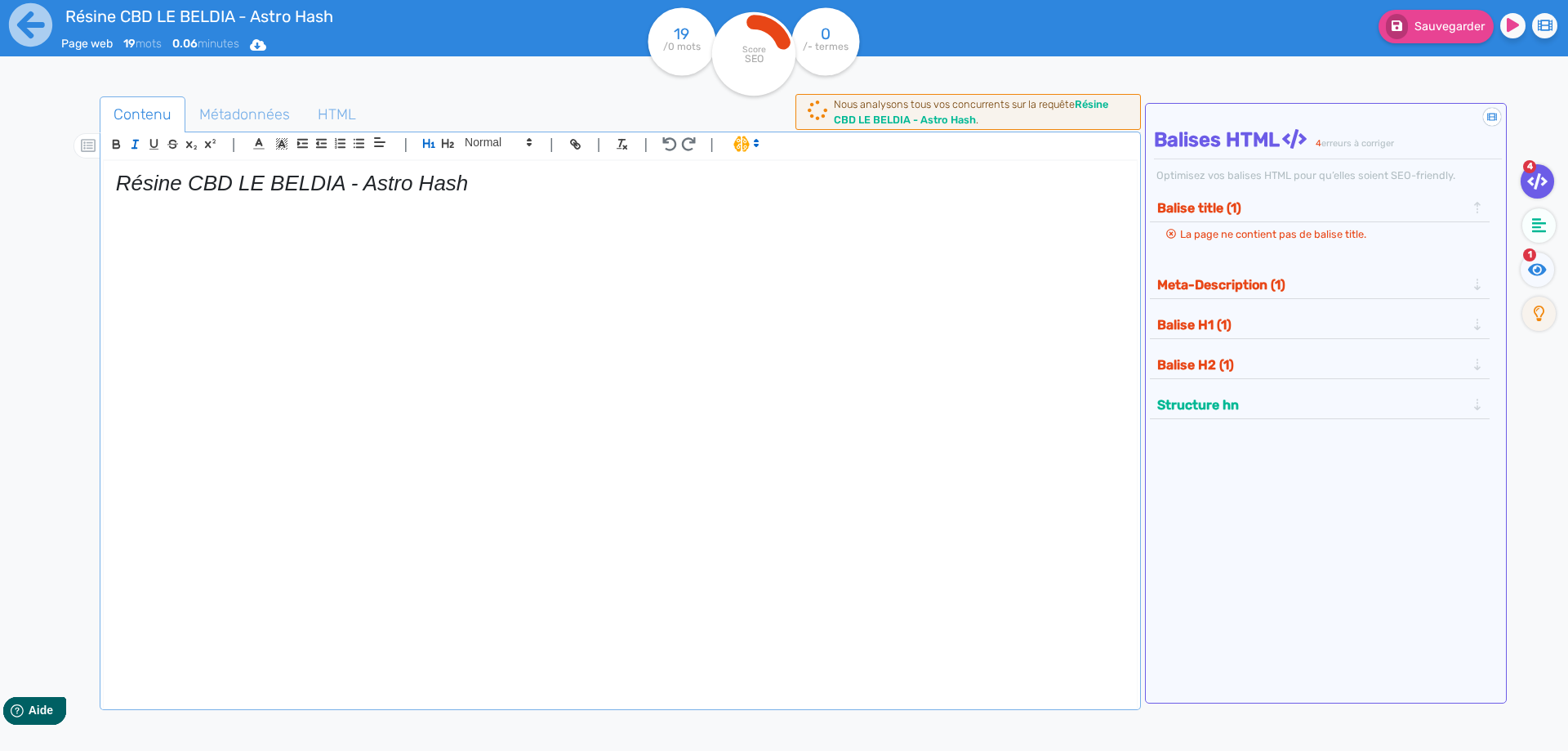
click at [187, 191] on em "Résine CBD LE BELDIA - Astro Hash" at bounding box center [292, 183] width 353 height 24
drag, startPoint x: 187, startPoint y: 191, endPoint x: 168, endPoint y: 159, distance: 37.2
click at [187, 190] on em "Résine CBD LE BELDIA - Astro Hash" at bounding box center [292, 183] width 353 height 24
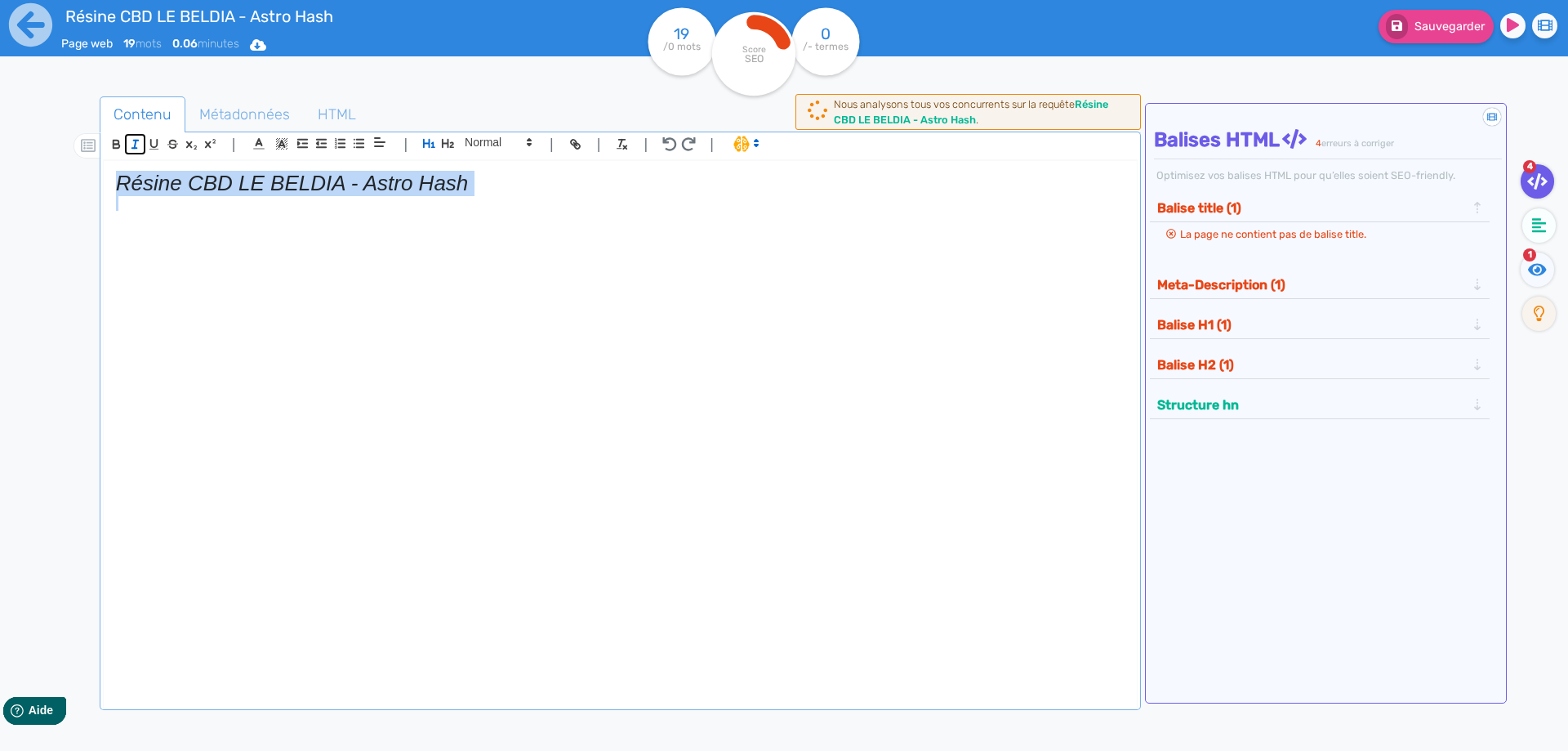
click at [138, 145] on icon "button" at bounding box center [135, 144] width 14 height 14
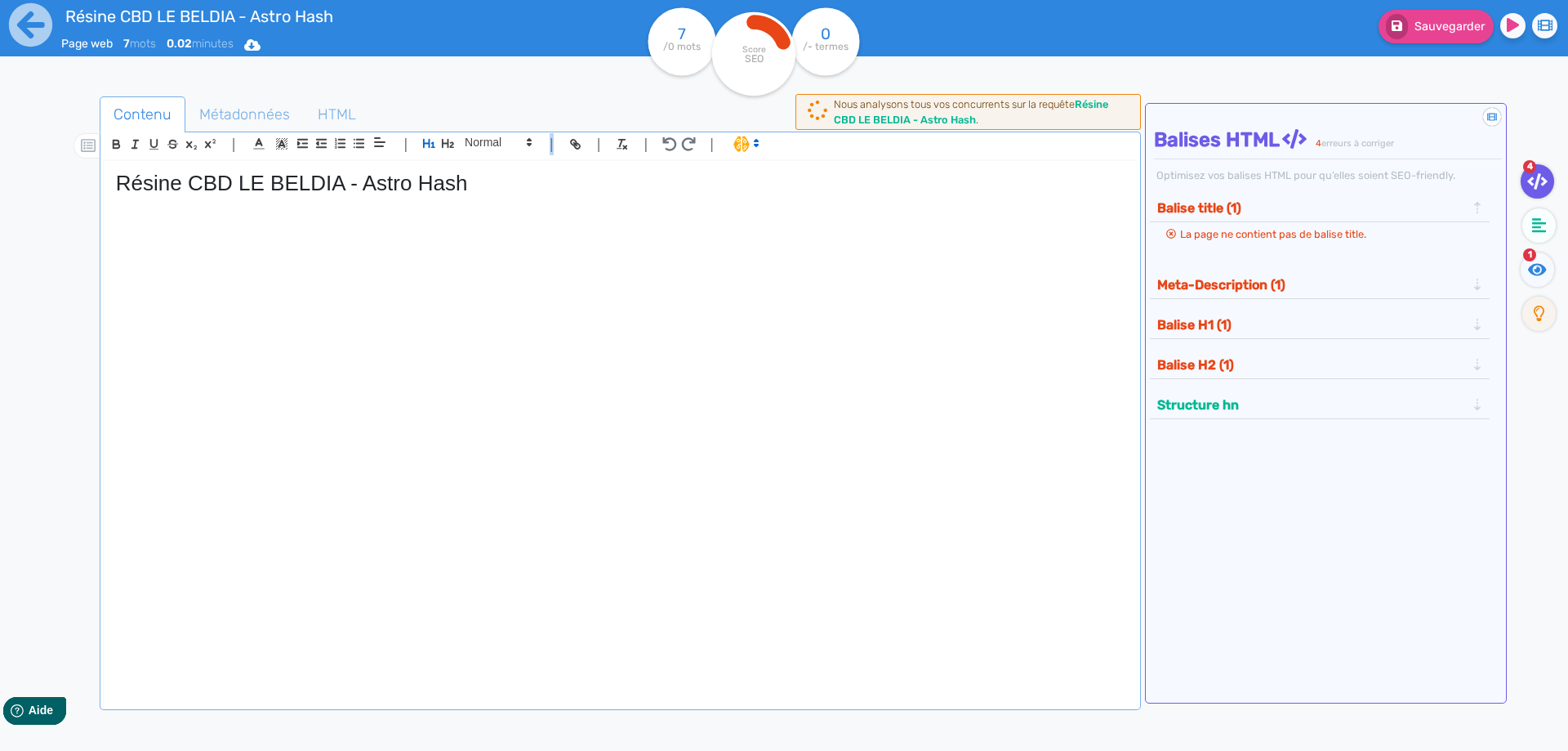
click at [551, 157] on div "| | H3 H4 H5 H6 Normal | | | |" at bounding box center [620, 146] width 1035 height 27
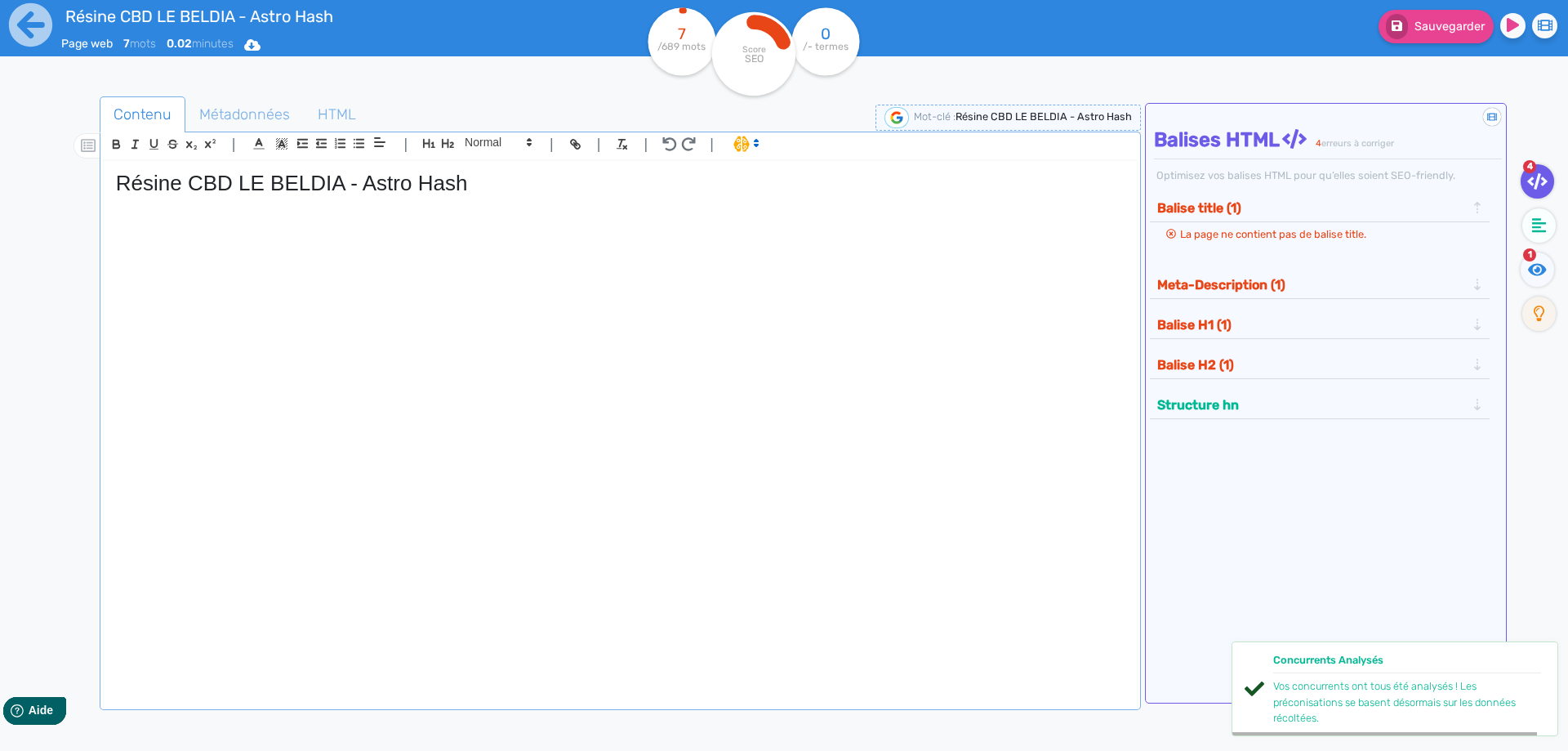
click at [544, 170] on div "Résine CBD LE BELDIA - Astro Hash" at bounding box center [620, 424] width 1033 height 526
click at [1453, 20] on button "Sauvegarder" at bounding box center [1436, 26] width 115 height 34
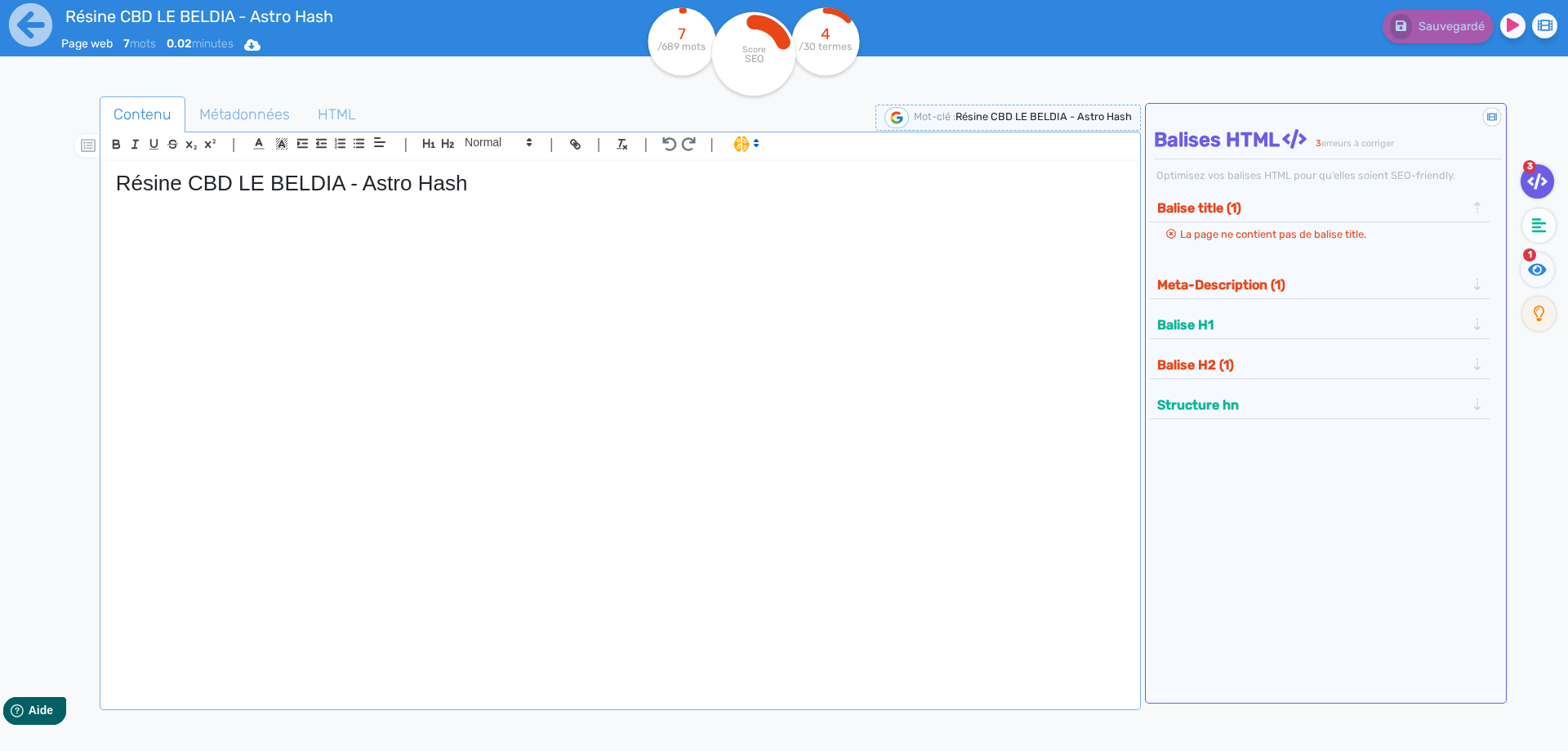
click at [419, 417] on div "Résine CBD LE BELDIA - Astro Hash" at bounding box center [620, 424] width 1033 height 526
click at [323, 188] on h1 "Résine CBD LE BELDIA - Astro Hash" at bounding box center [620, 183] width 1009 height 25
click at [322, 188] on h1 "Résine CBD LE BELDIA - Astro Hash" at bounding box center [620, 183] width 1009 height 25
click at [350, 318] on div "Résine CBD LE BELDIA - Astro Hash" at bounding box center [620, 424] width 1033 height 526
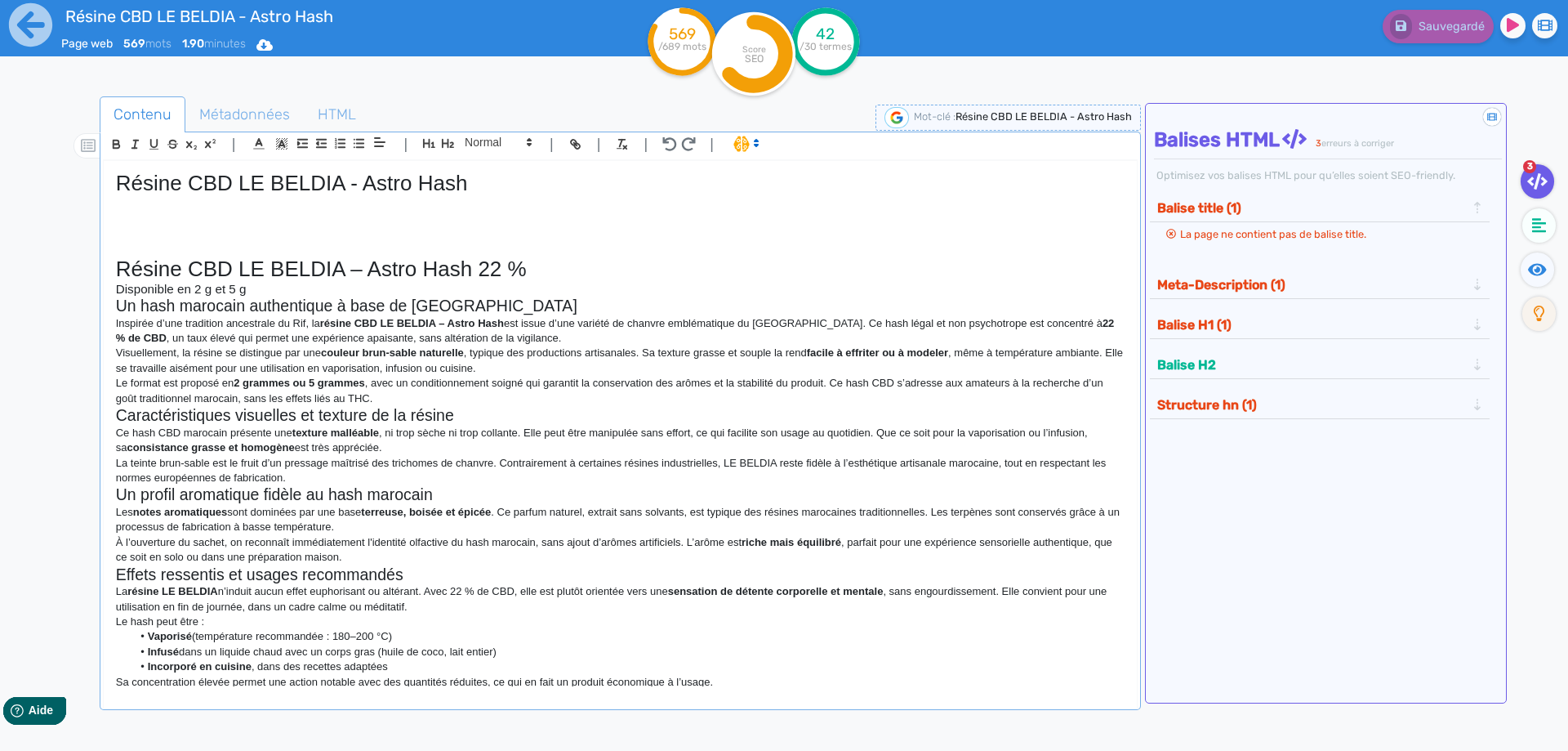
click at [595, 257] on h1 "Résine CBD LE BELDIA – Astro Hash 22 %" at bounding box center [620, 269] width 1009 height 25
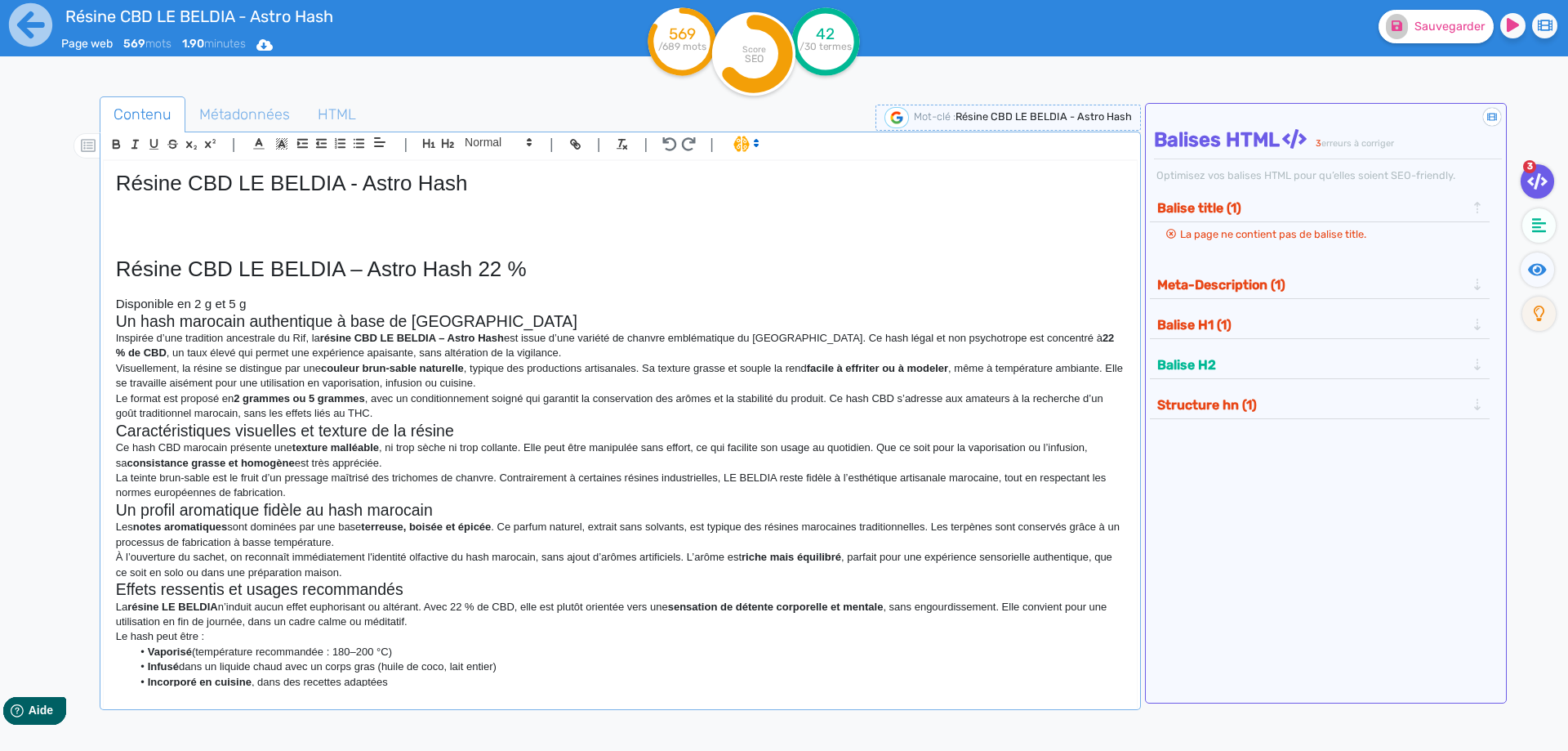
click at [410, 268] on h1 "Résine CBD LE BELDIA – Astro Hash 22 %" at bounding box center [620, 269] width 1009 height 25
click at [446, 139] on icon "button" at bounding box center [447, 143] width 14 height 14
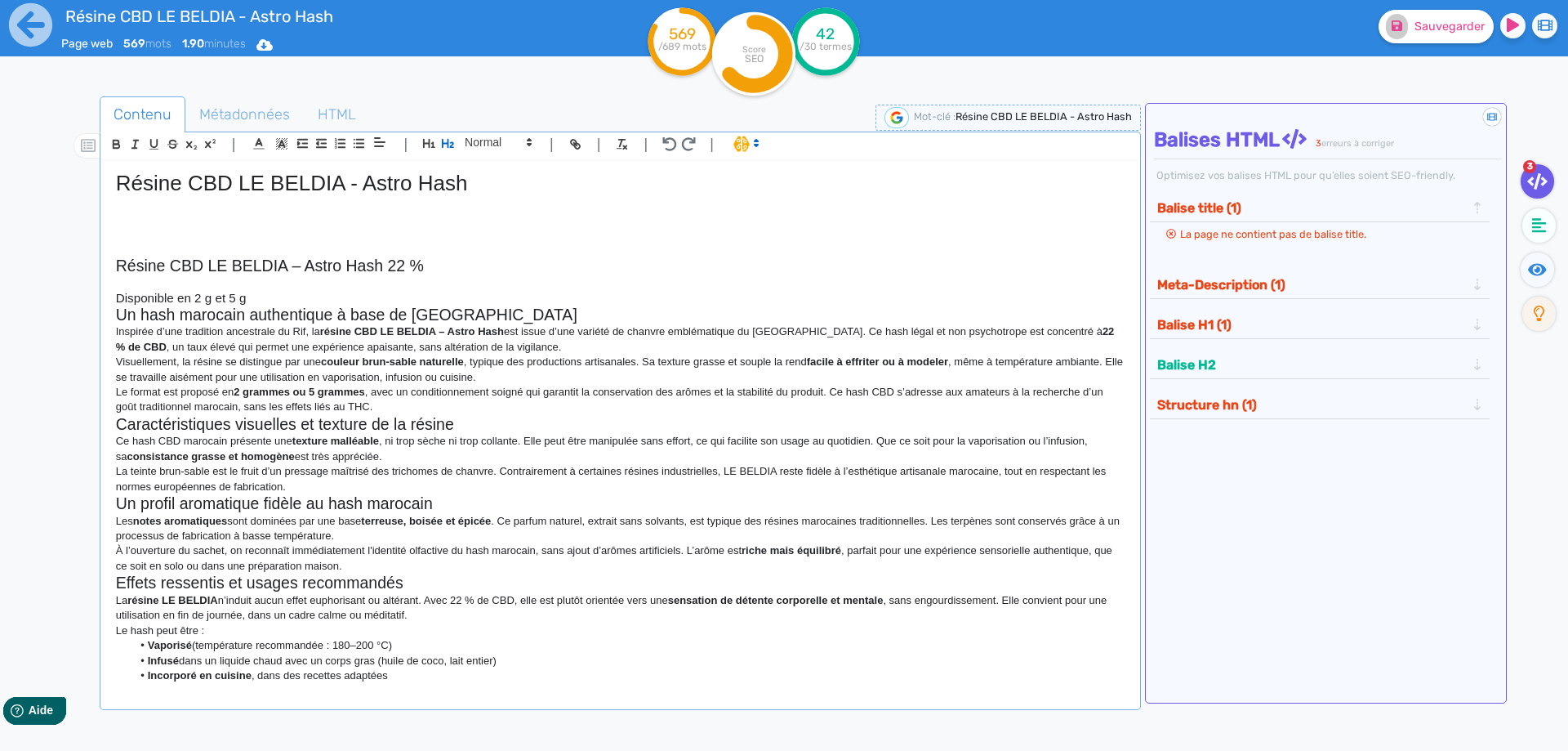
click at [310, 267] on h2 "Résine CBD LE BELDIA – Astro Hash 22 %" at bounding box center [620, 266] width 1009 height 19
click at [412, 280] on p at bounding box center [620, 283] width 1009 height 15
click at [413, 267] on h2 "Résine CBD LE BELDIA 22% Astro Hash 22 %" at bounding box center [620, 266] width 1009 height 19
click at [331, 263] on h2 "Résine CBD LE BELDIA 22% Astro Hash" at bounding box center [620, 266] width 1009 height 19
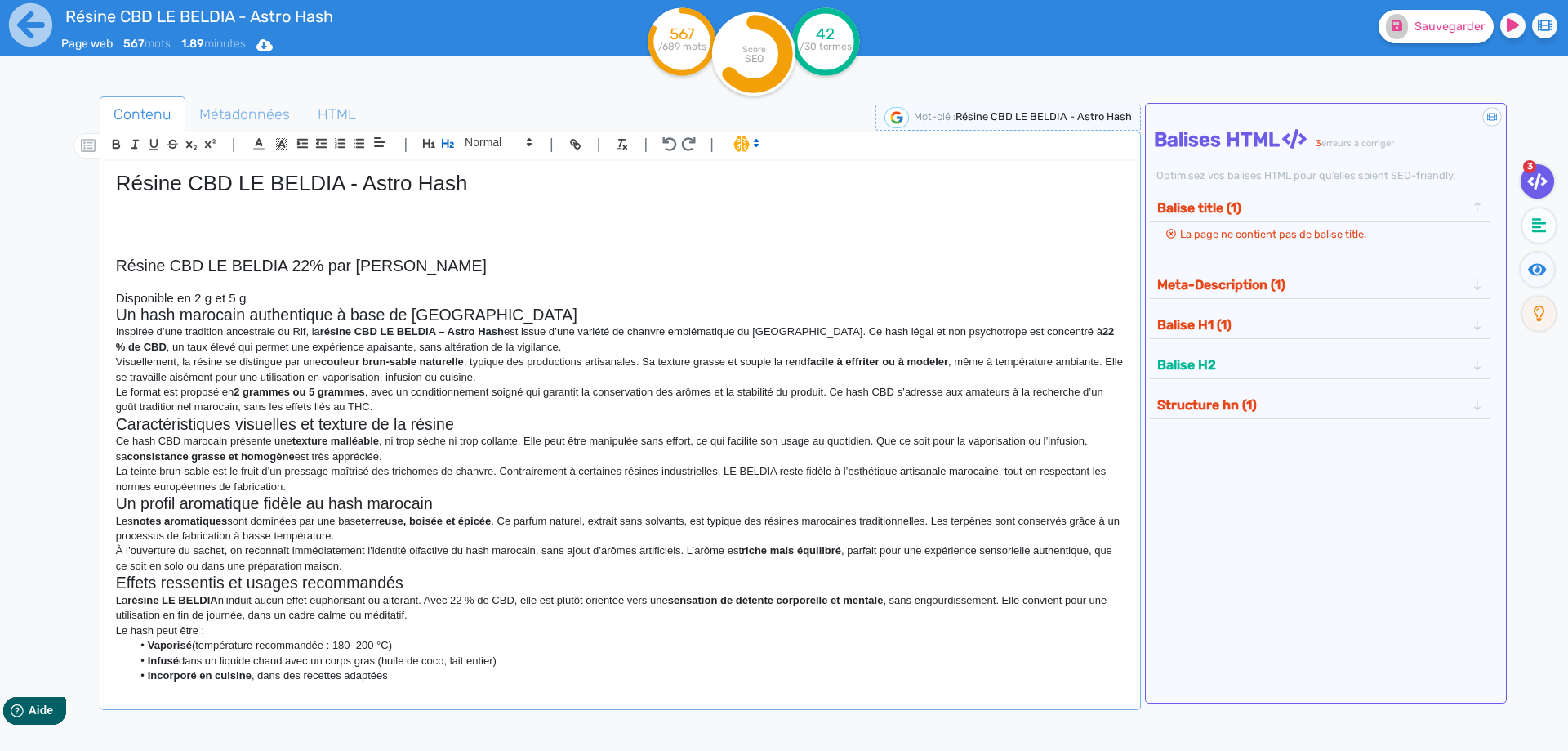
click at [483, 245] on p at bounding box center [620, 249] width 1009 height 15
drag, startPoint x: 478, startPoint y: 262, endPoint x: 459, endPoint y: 273, distance: 22.0
click at [478, 263] on h2 "Résine CBD LE BELDIA 22% par [PERSON_NAME]" at bounding box center [620, 266] width 1009 height 19
click at [272, 285] on p at bounding box center [620, 283] width 1009 height 15
click at [272, 292] on h3 "Disponible en 2 g et 5 g" at bounding box center [620, 299] width 1009 height 15
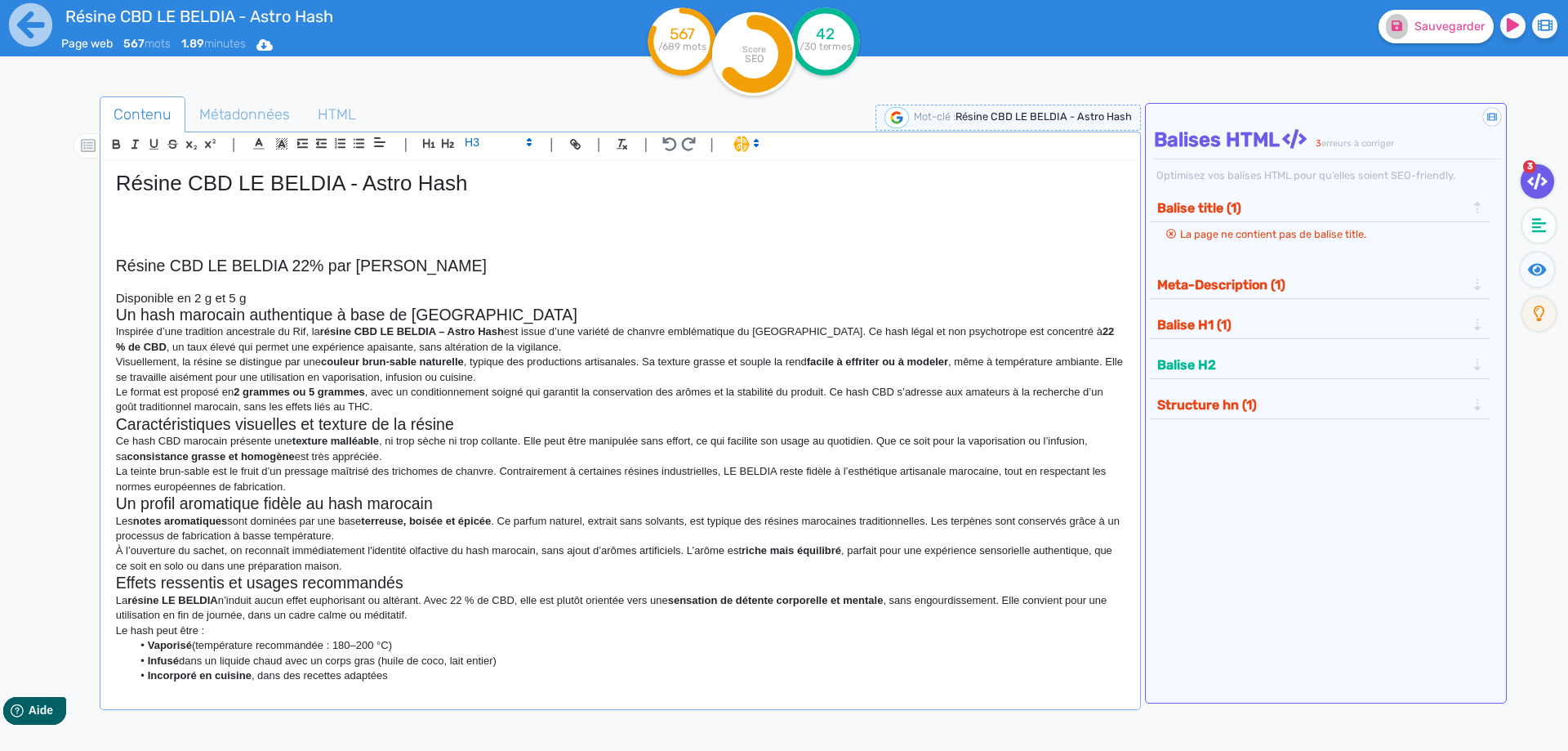
click at [272, 292] on h3 "Disponible en 2 g et 5 g" at bounding box center [620, 299] width 1009 height 15
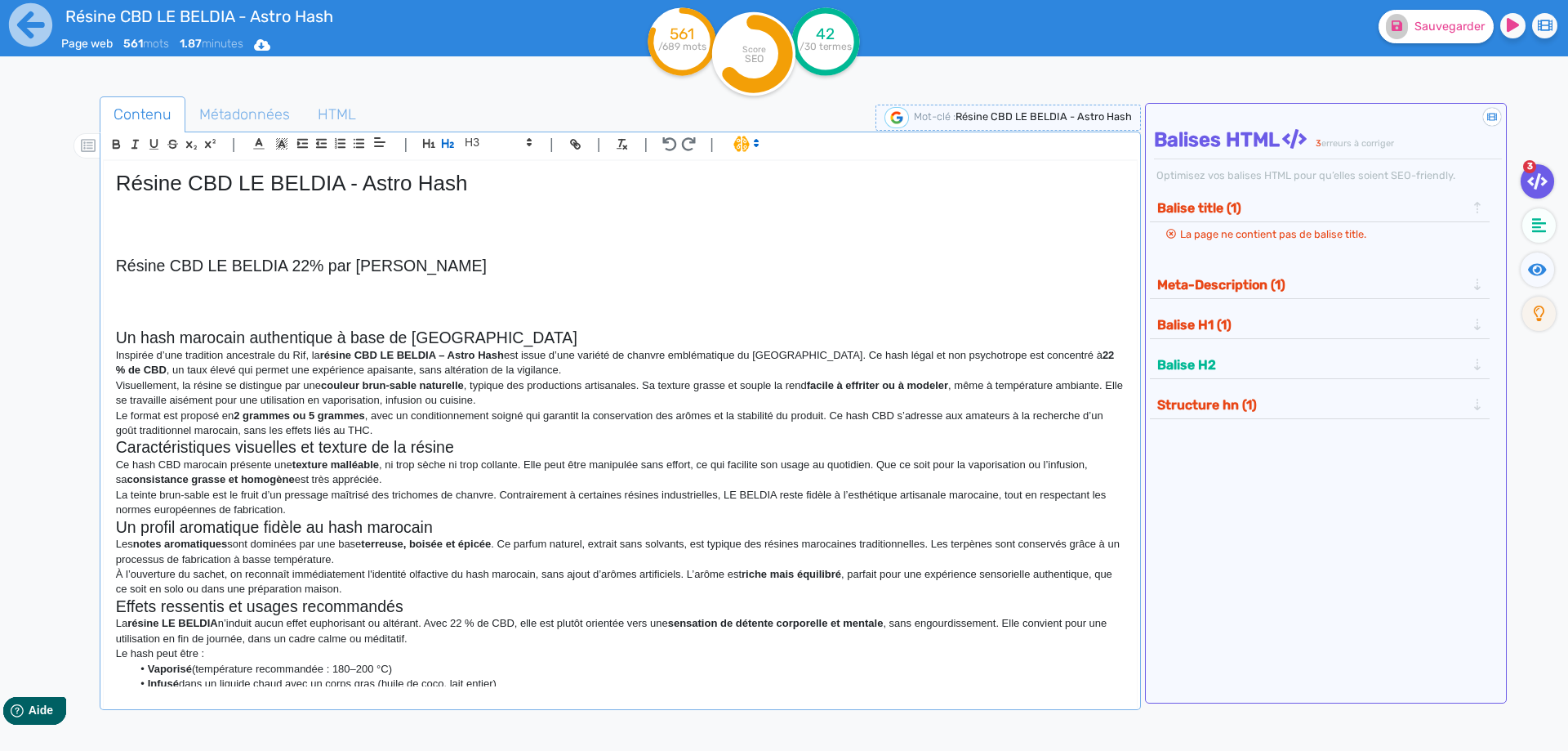
click at [471, 332] on h2 "Un hash marocain authentique à base de [GEOGRAPHIC_DATA]" at bounding box center [620, 338] width 1009 height 19
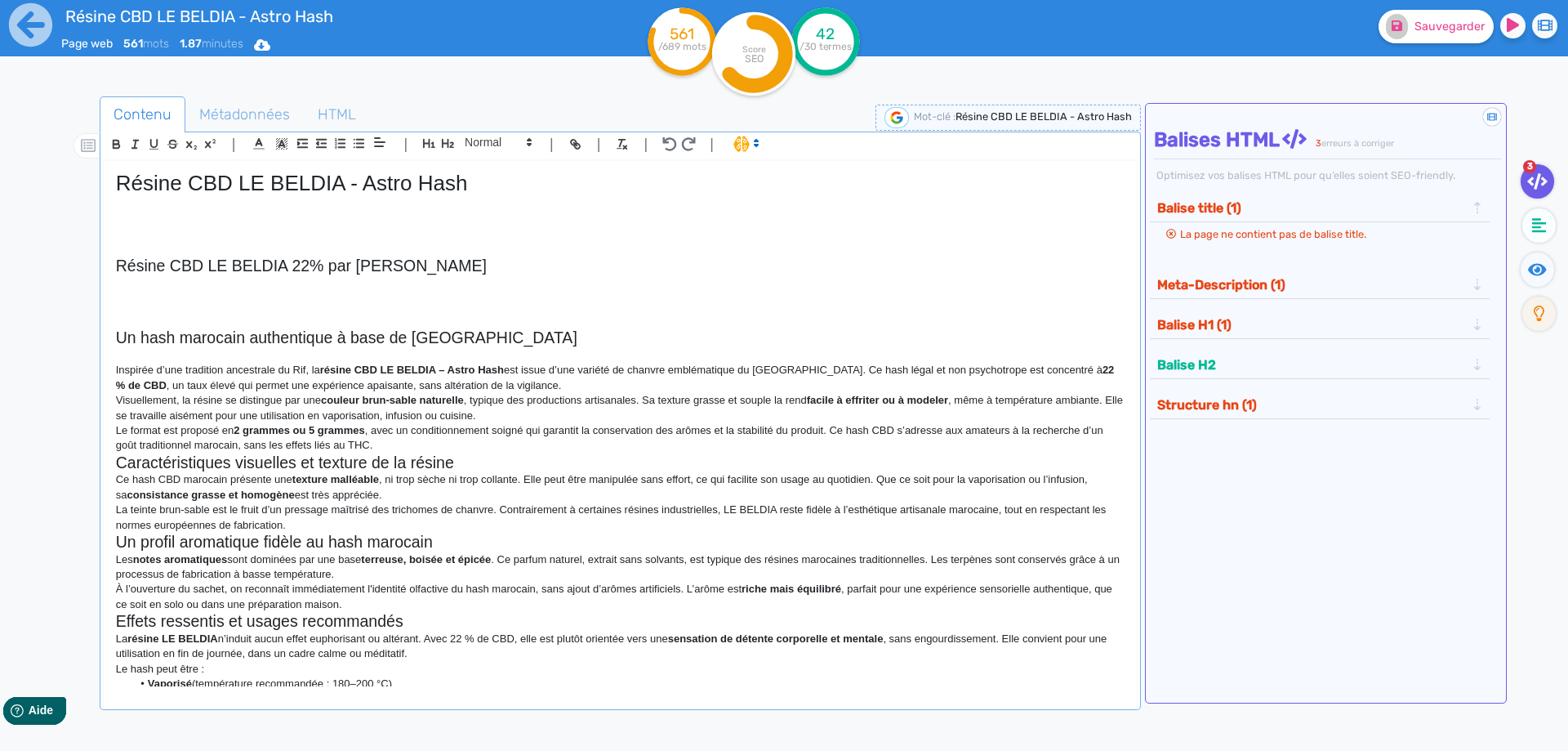
click at [524, 384] on p "Inspirée d’une tradition ancestrale du Rif, la résine CBD LE BELDIA – Astro Has…" at bounding box center [620, 378] width 1009 height 30
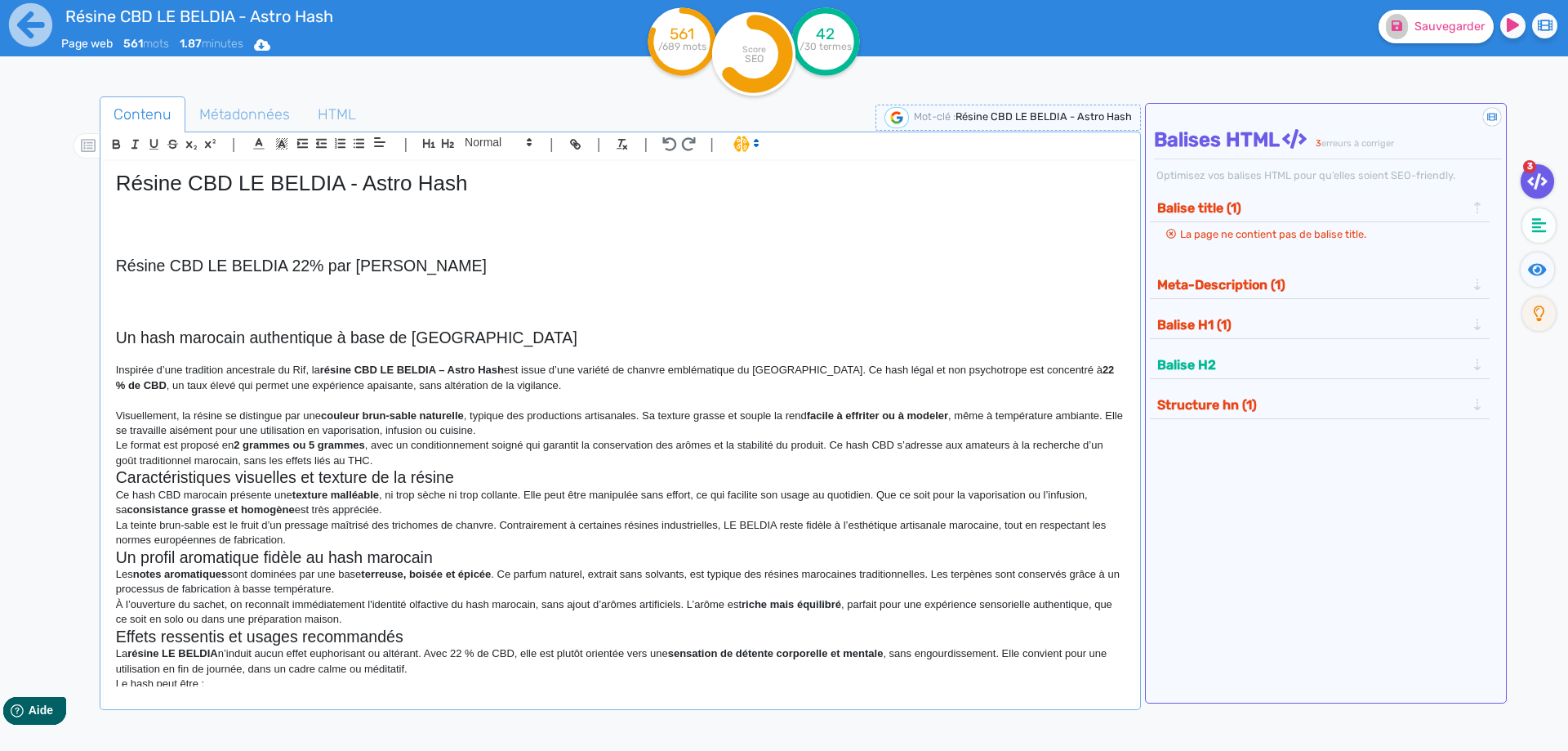
click at [514, 419] on p "Visuellement, la résine se distingue par une couleur brun-sable naturelle , typ…" at bounding box center [620, 424] width 1009 height 30
click at [514, 428] on p "Visuellement, la résine se distingue par une couleur brun-sable naturelle , typ…" at bounding box center [620, 424] width 1009 height 30
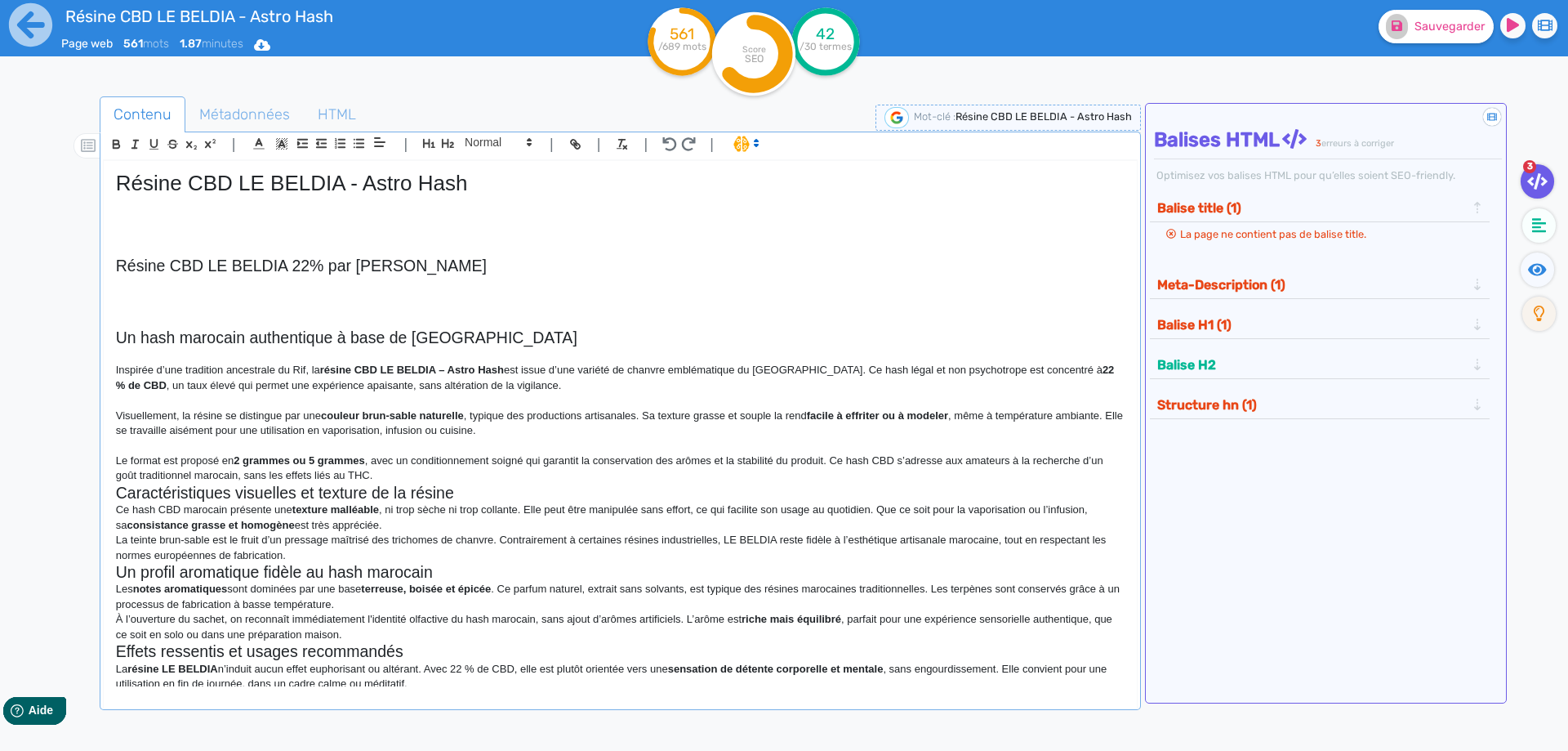
click at [464, 477] on p "Le format est proposé en 2 grammes ou 5 grammes , avec un conditionnement soign…" at bounding box center [620, 468] width 1009 height 30
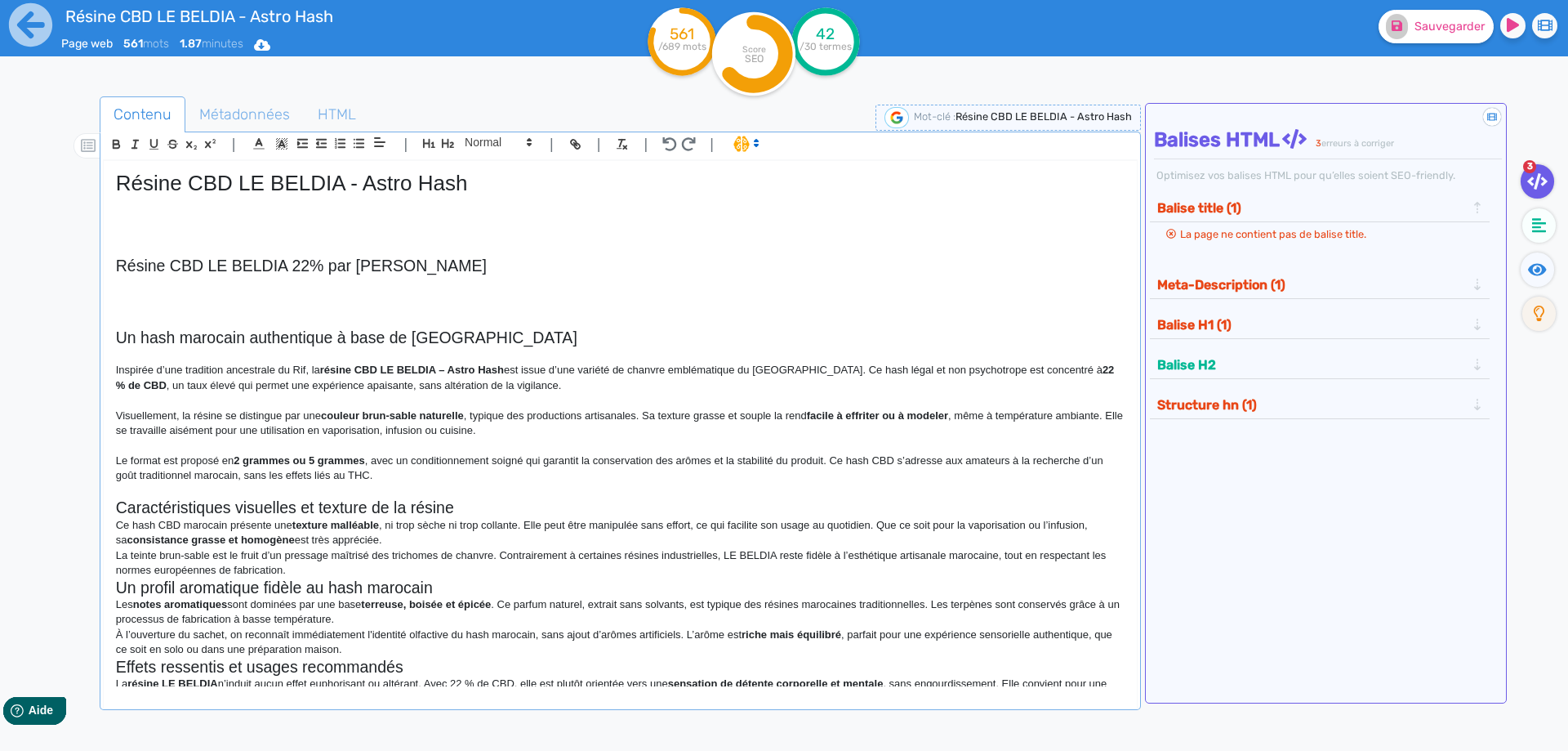
click at [467, 502] on h2 "Caractéristiques visuelles et texture de la résine" at bounding box center [620, 508] width 1009 height 19
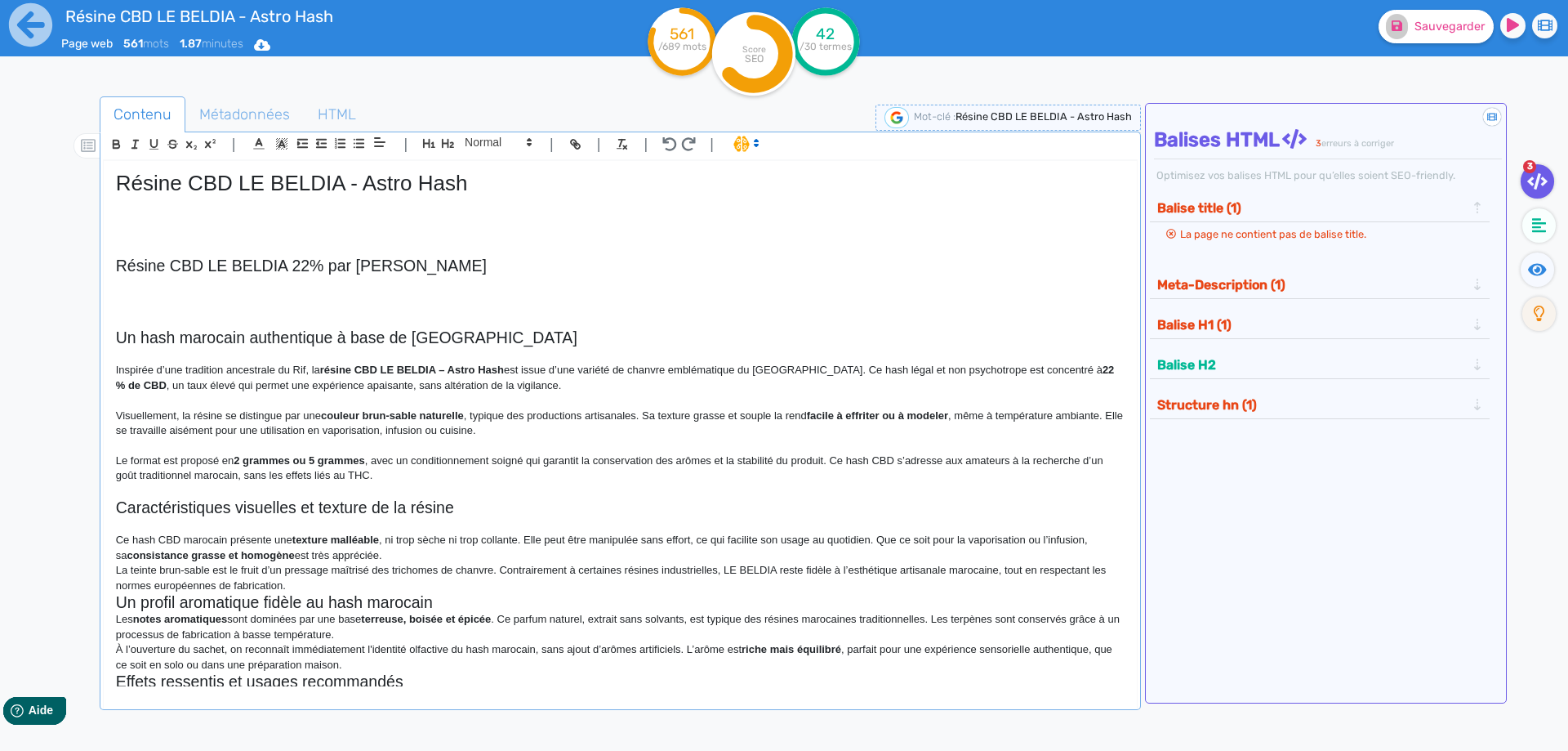
click at [389, 342] on h2 "Un hash marocain authentique à base de [GEOGRAPHIC_DATA]" at bounding box center [620, 338] width 1009 height 19
drag, startPoint x: 495, startPoint y: 139, endPoint x: 485, endPoint y: 164, distance: 26.9
click at [495, 141] on span at bounding box center [497, 142] width 80 height 20
click at [485, 164] on span at bounding box center [496, 171] width 65 height 28
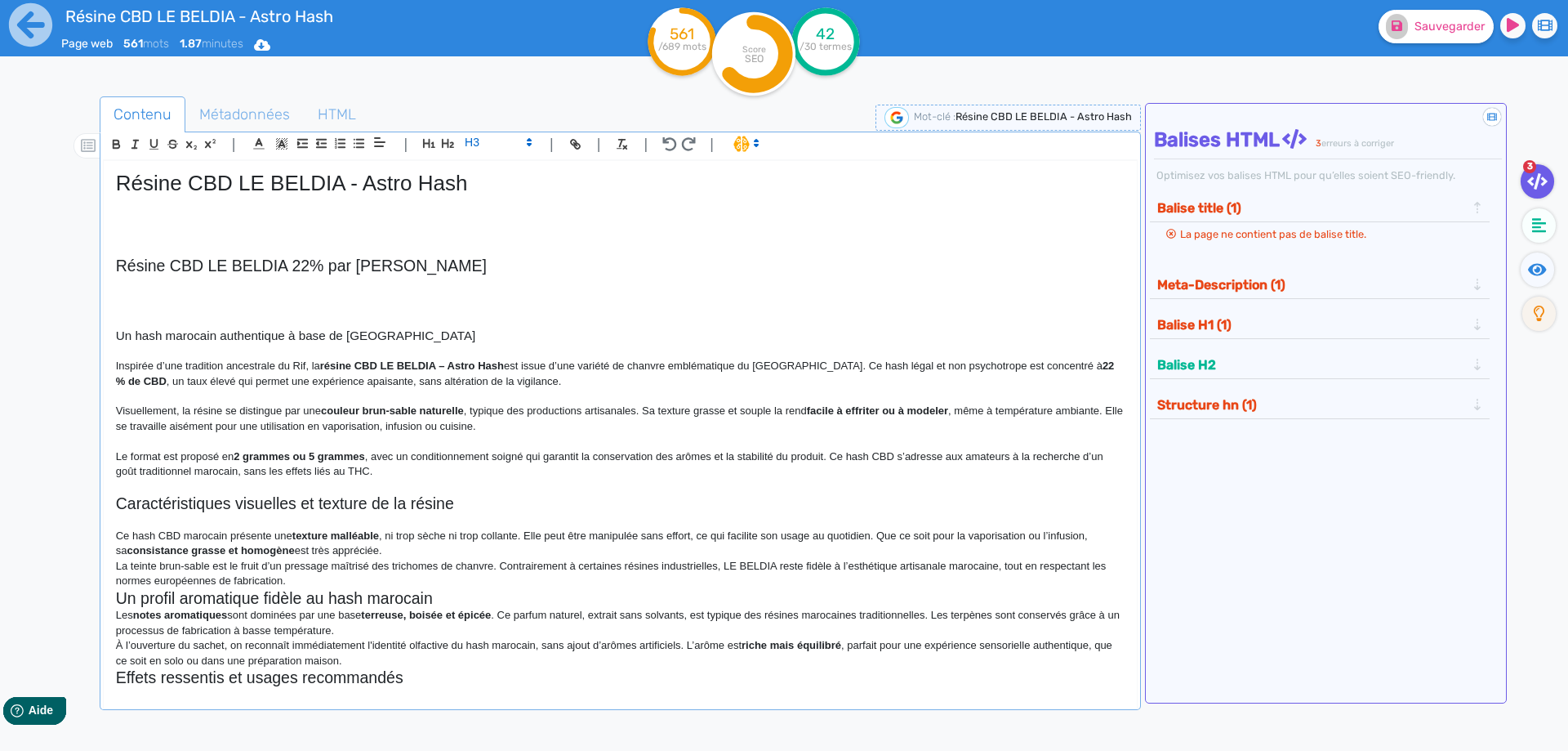
scroll to position [163, 0]
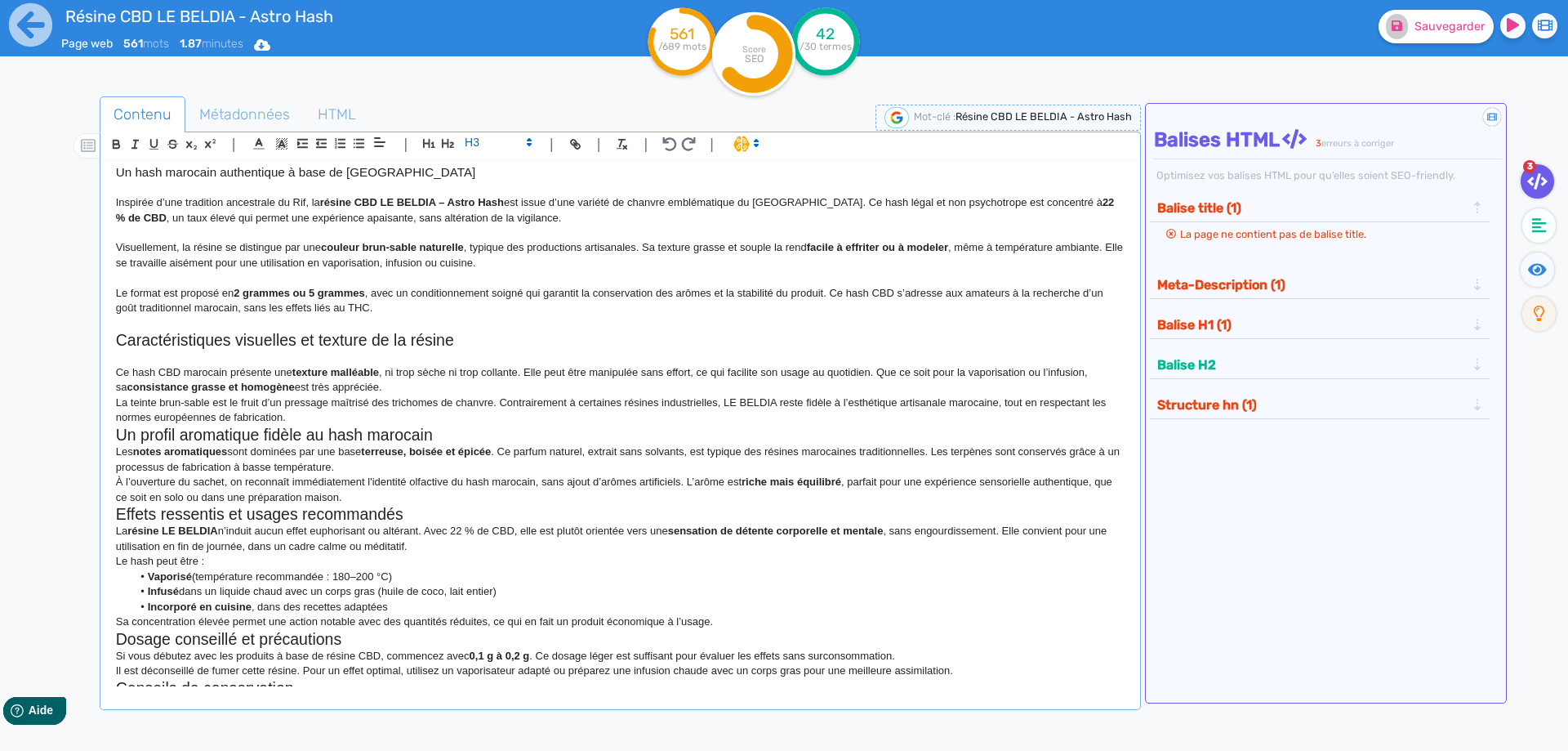
click at [440, 326] on p at bounding box center [620, 324] width 1009 height 15
click at [436, 336] on h2 "Caractéristiques visuelles et texture de la résine" at bounding box center [620, 340] width 1009 height 19
click at [488, 151] on span at bounding box center [497, 142] width 80 height 20
click at [485, 170] on span at bounding box center [496, 171] width 65 height 28
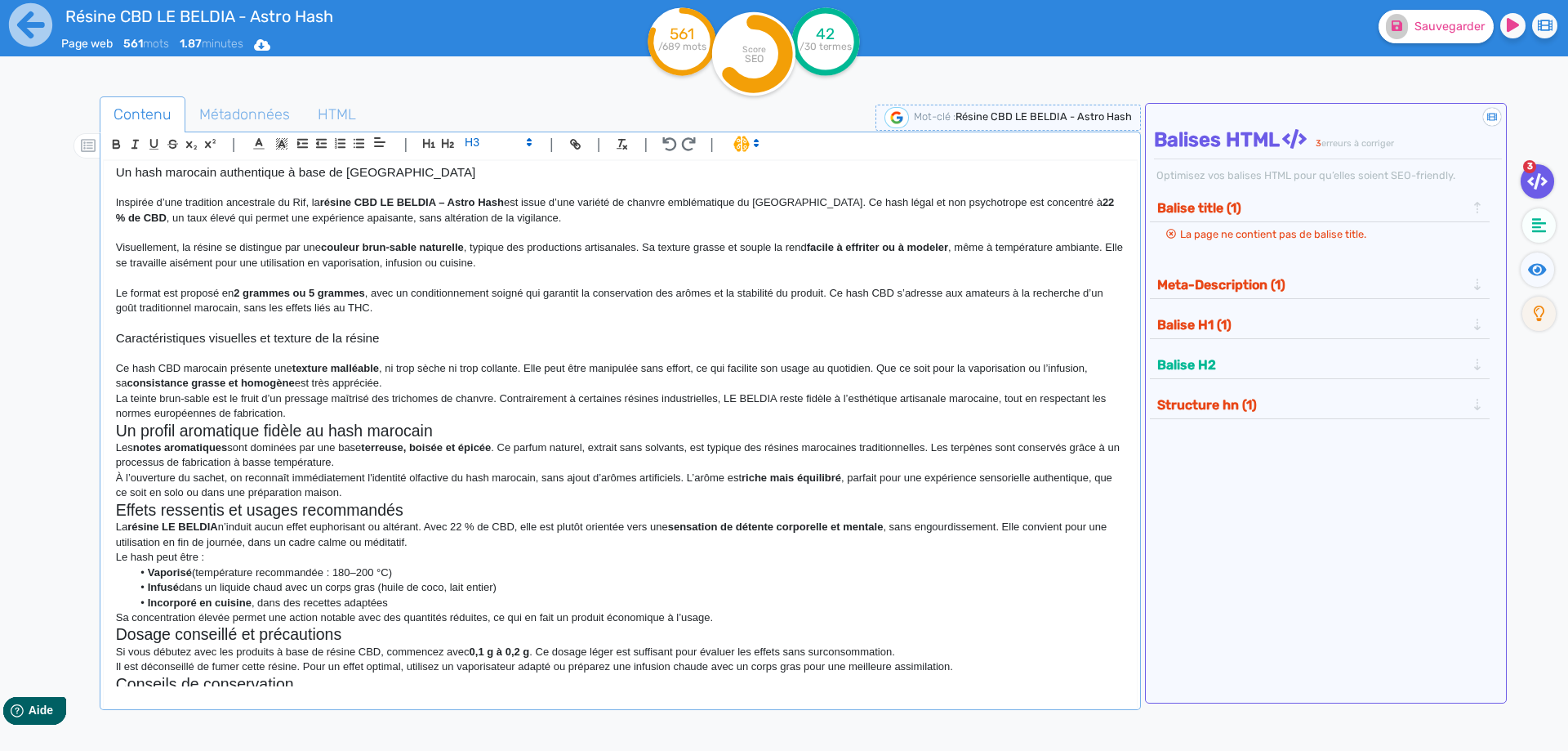
click at [409, 406] on p "La teinte brun-sable est le fruit d’un pressage maîtrisé des trichomes de chanv…" at bounding box center [620, 406] width 1009 height 30
click at [414, 393] on p "La teinte brun-sable est le fruit d’un pressage maîtrisé des trichomes de chanv…" at bounding box center [620, 406] width 1009 height 30
click at [412, 408] on p "La teinte brun-sable est le fruit d’un pressage maîtrisé des trichomes de chanv…" at bounding box center [620, 406] width 1009 height 30
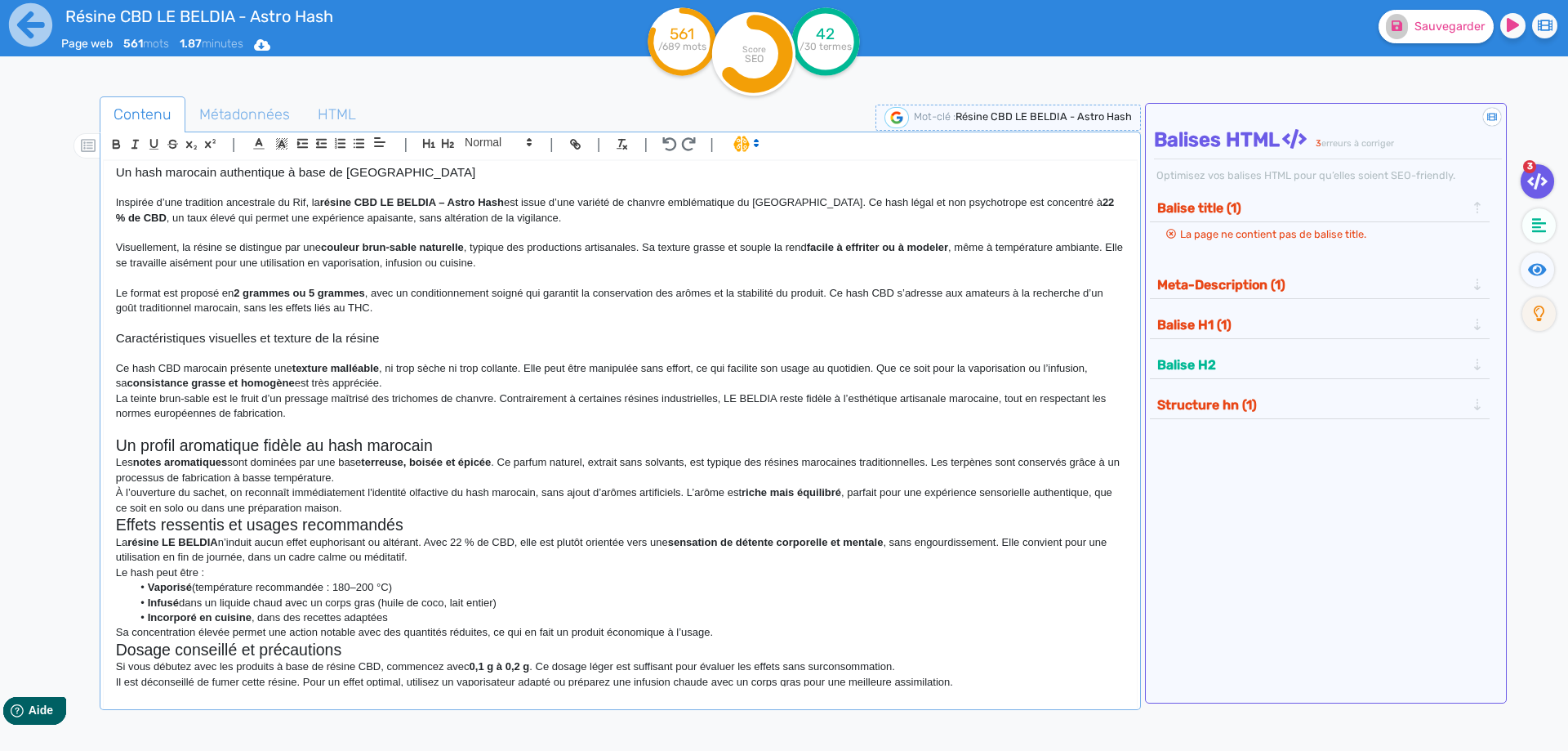
click at [415, 387] on p "Ce hash CBD marocain présente une texture malléable , ni trop sèche ni trop col…" at bounding box center [620, 376] width 1009 height 30
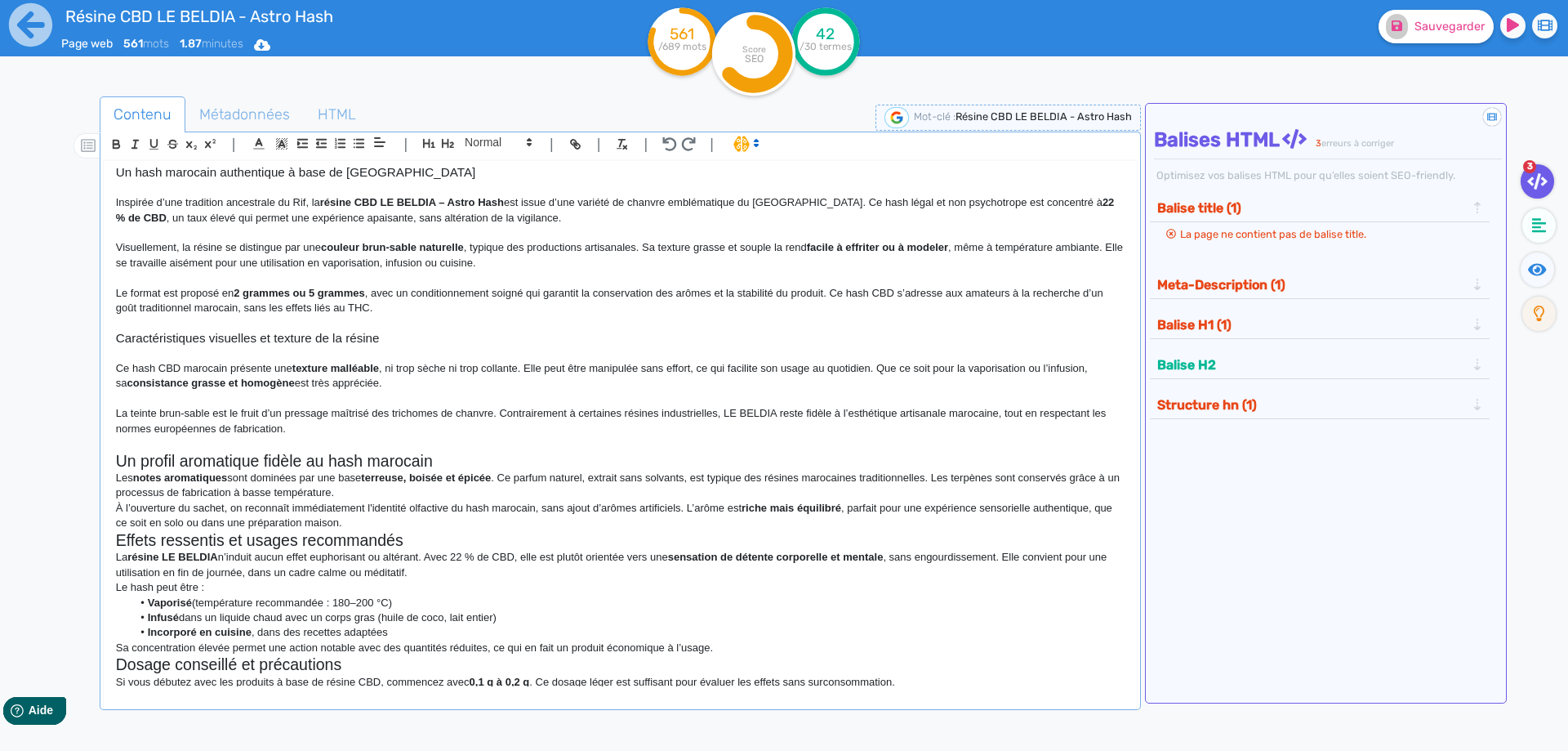
click at [432, 466] on h2 "Un profil aromatique fidèle au hash marocain" at bounding box center [620, 462] width 1009 height 19
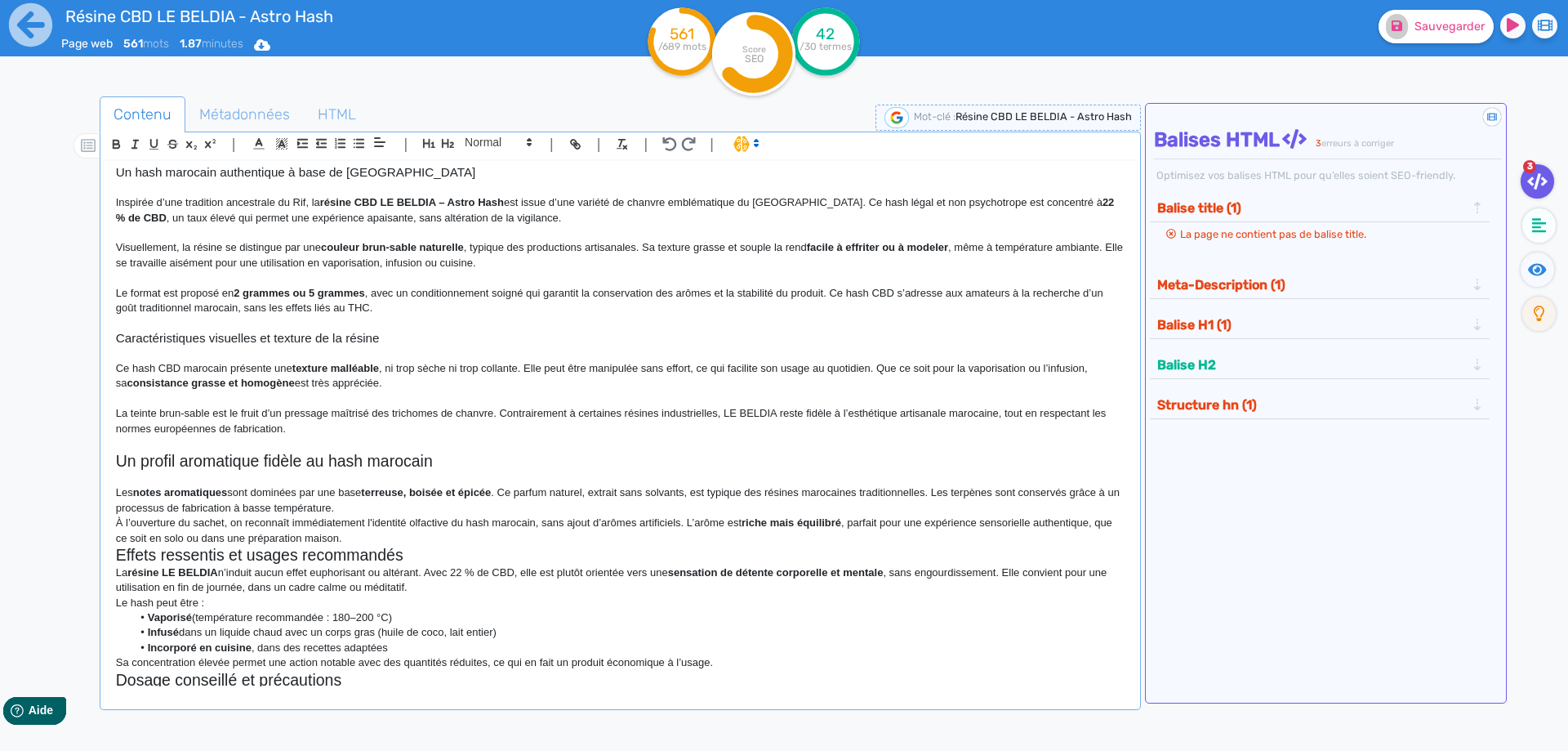
click at [429, 502] on p "Les notes aromatiques sont dominées par une base terreuse, boisée et épicée . C…" at bounding box center [620, 500] width 1009 height 30
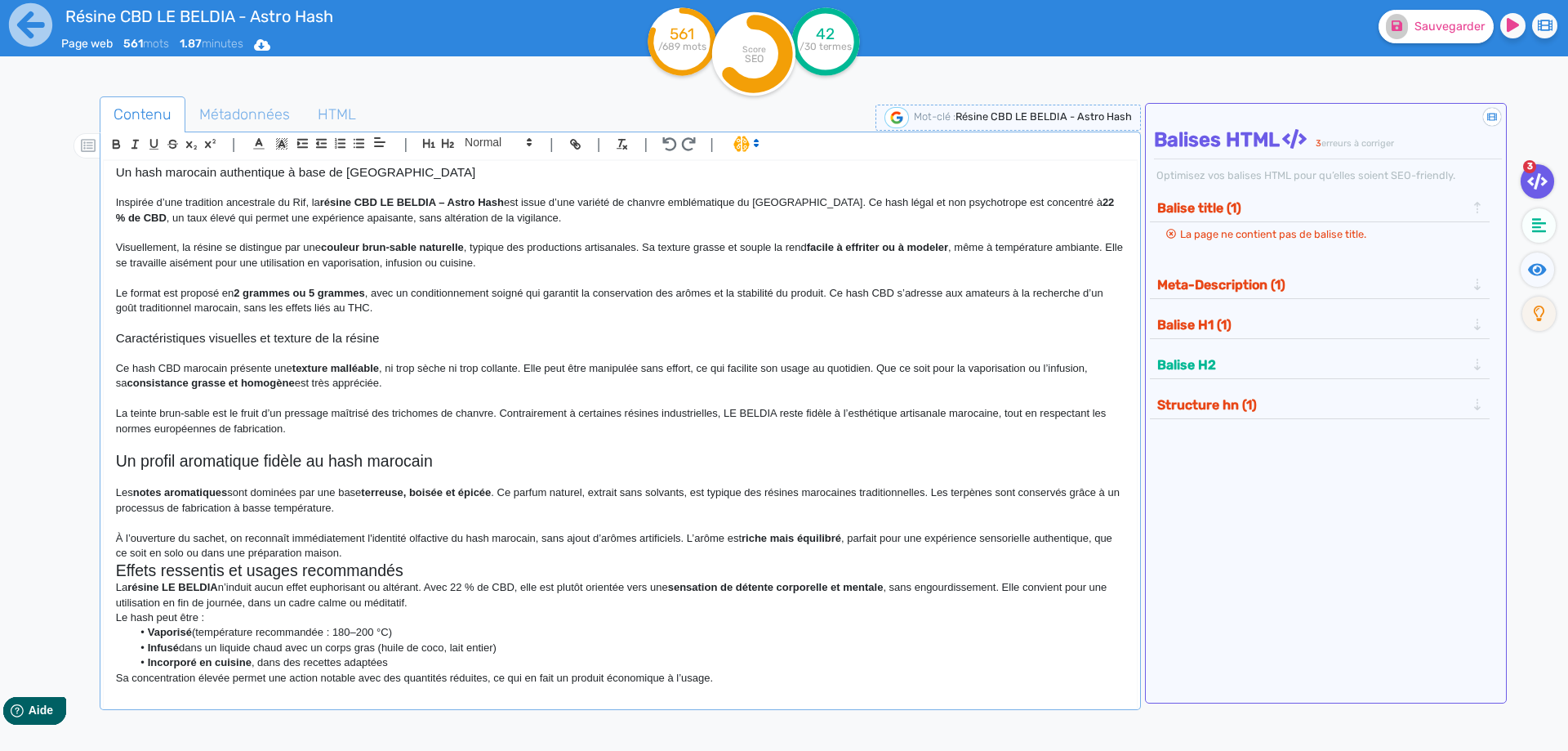
click at [416, 542] on p "À l’ouverture du sachet, on reconnaît immédiatement l'identité olfactive du has…" at bounding box center [620, 547] width 1009 height 30
click at [410, 557] on p "À l’ouverture du sachet, on reconnaît immédiatement l'identité olfactive du has…" at bounding box center [620, 547] width 1009 height 30
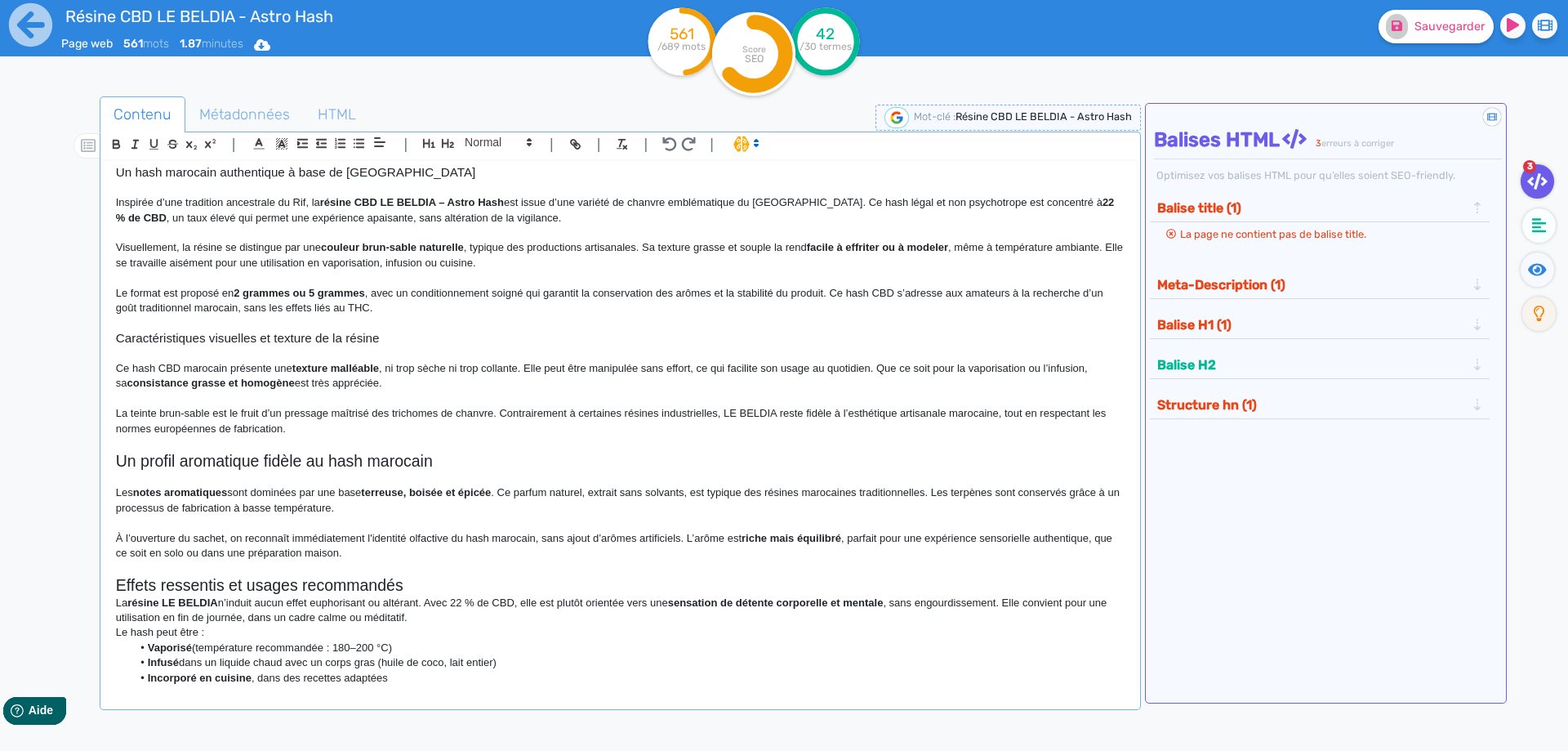
click at [410, 578] on h2 "Effets ressentis et usages recommandés" at bounding box center [620, 585] width 1009 height 19
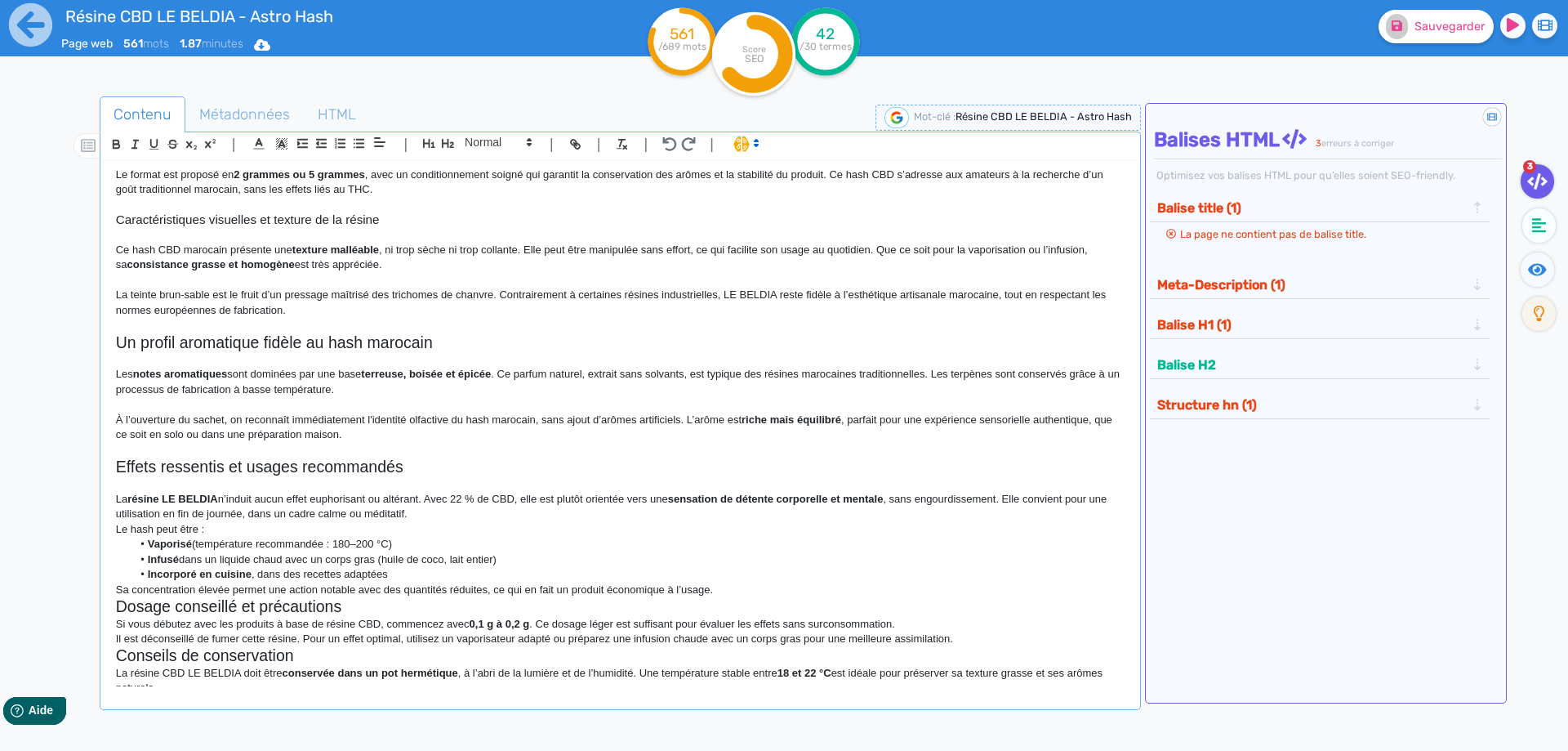
scroll to position [317, 0]
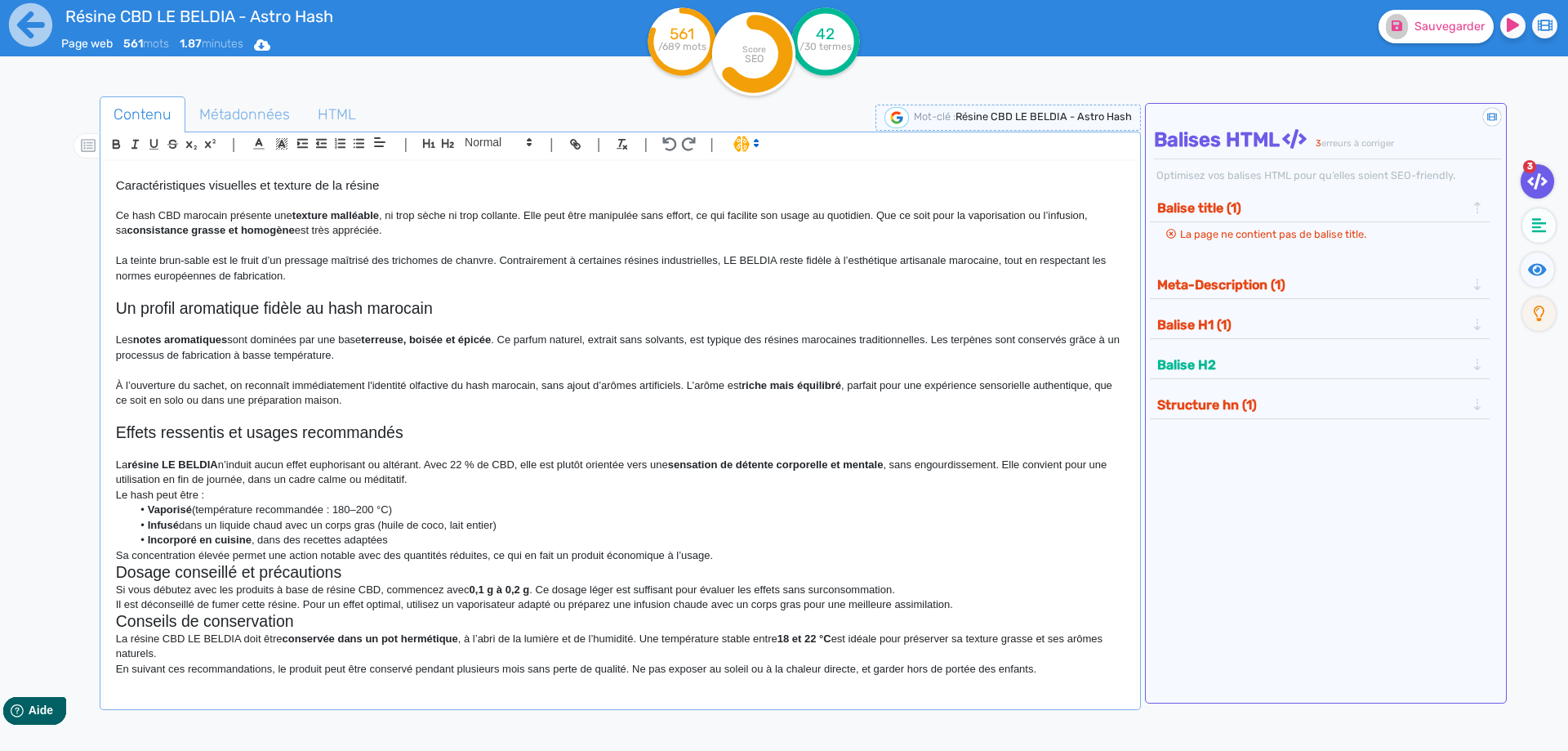
click at [446, 481] on p "La résine LE BELDIA n’induit aucun effet euphorisant ou altérant. Avec 22 % de …" at bounding box center [620, 473] width 1009 height 30
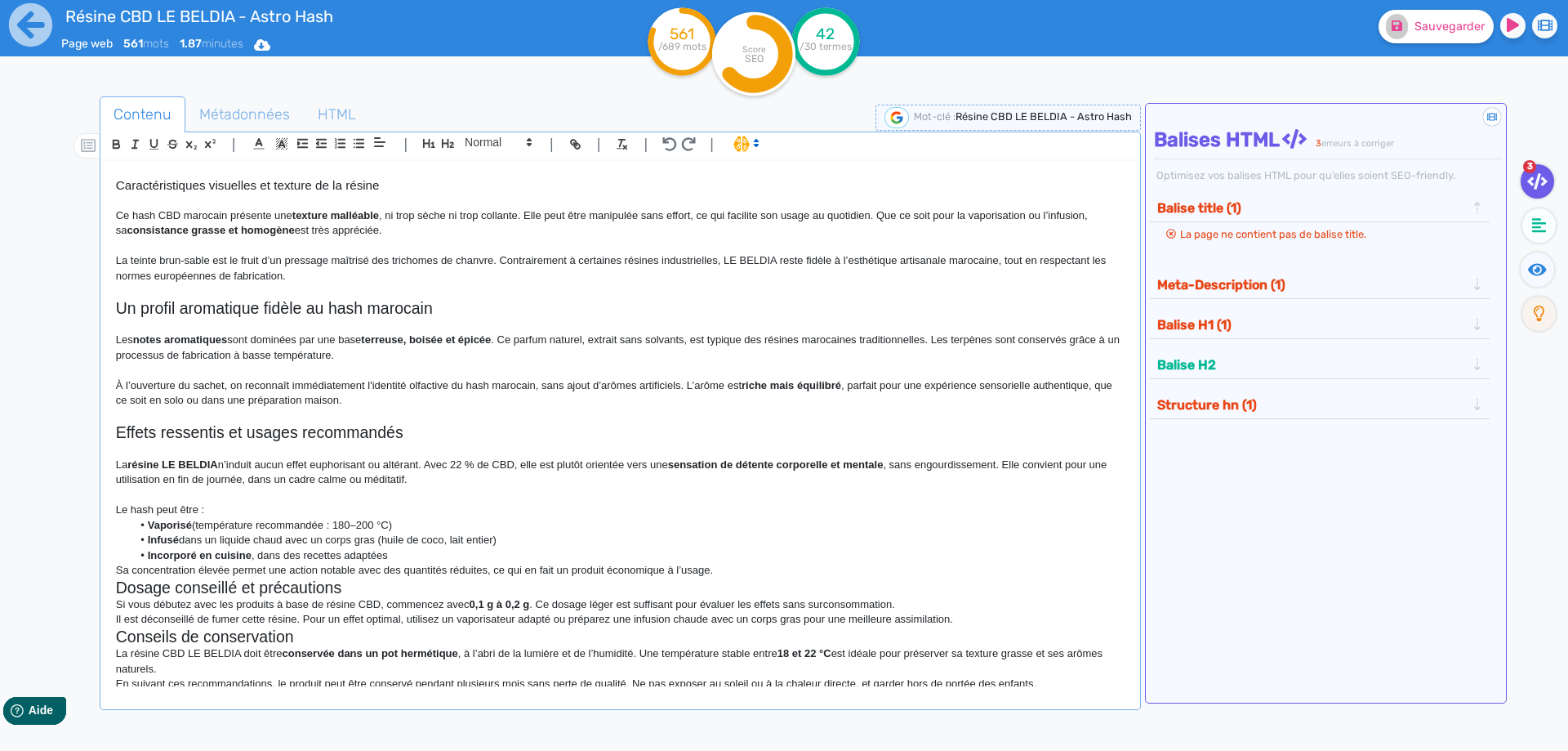
click at [420, 514] on p "Le hash peut être :" at bounding box center [620, 510] width 1009 height 15
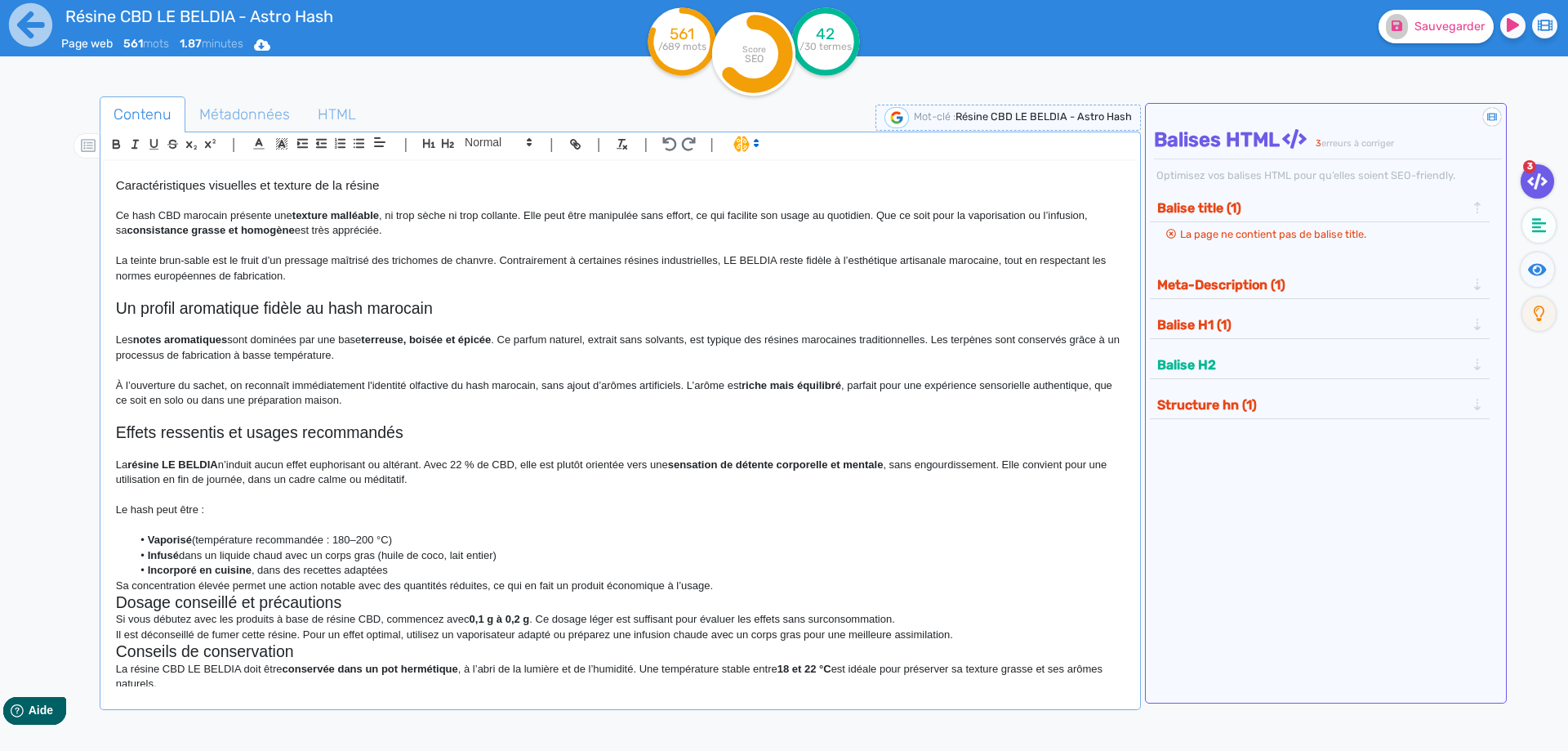
click at [619, 572] on li "Incorporé en cuisine , dans des recettes adaptées" at bounding box center [628, 571] width 993 height 15
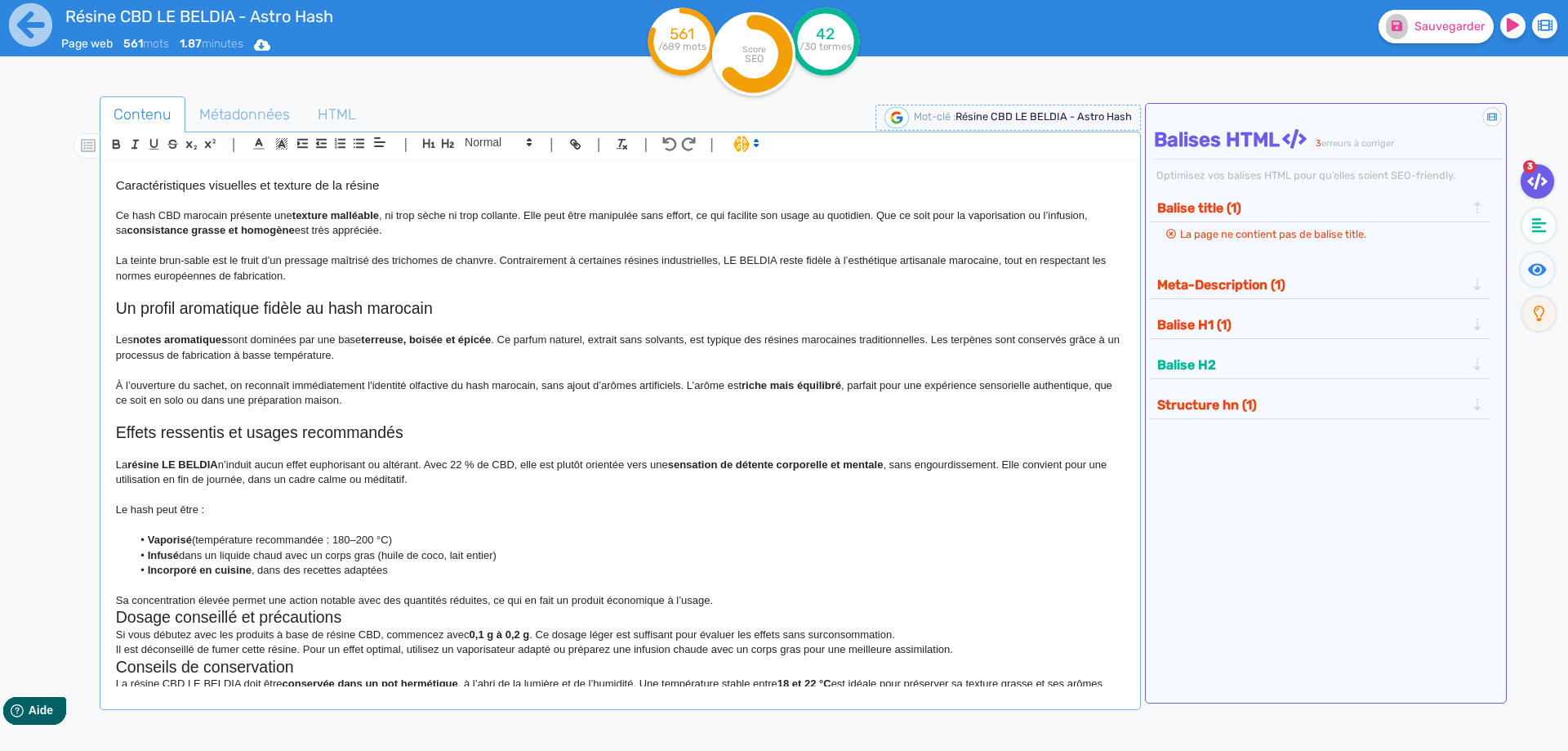
click at [792, 602] on p "Sa concentration élevée permet une action notable avec des quantités réduites, …" at bounding box center [620, 601] width 1009 height 15
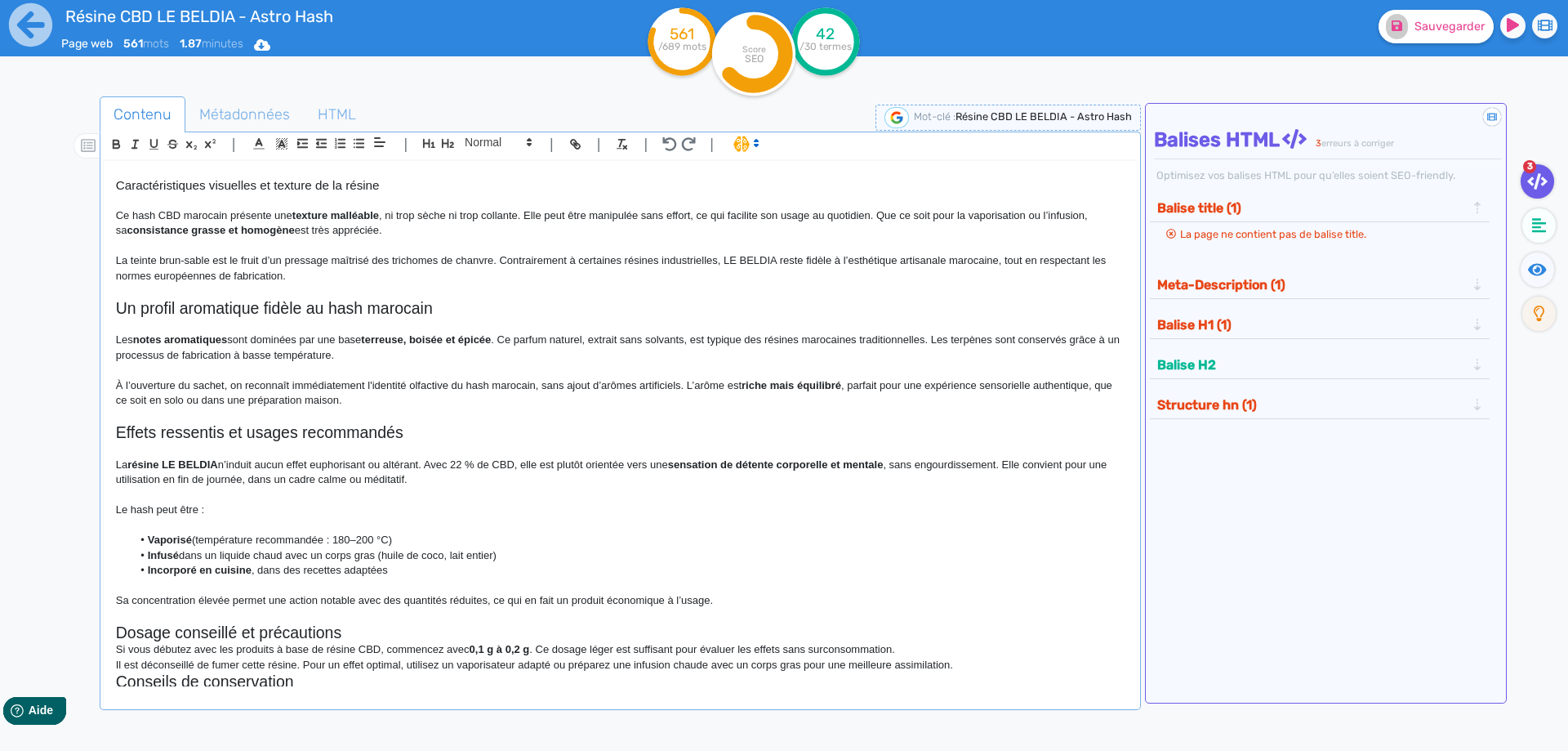
click at [578, 627] on h2 "Dosage conseillé et précautions" at bounding box center [620, 633] width 1009 height 19
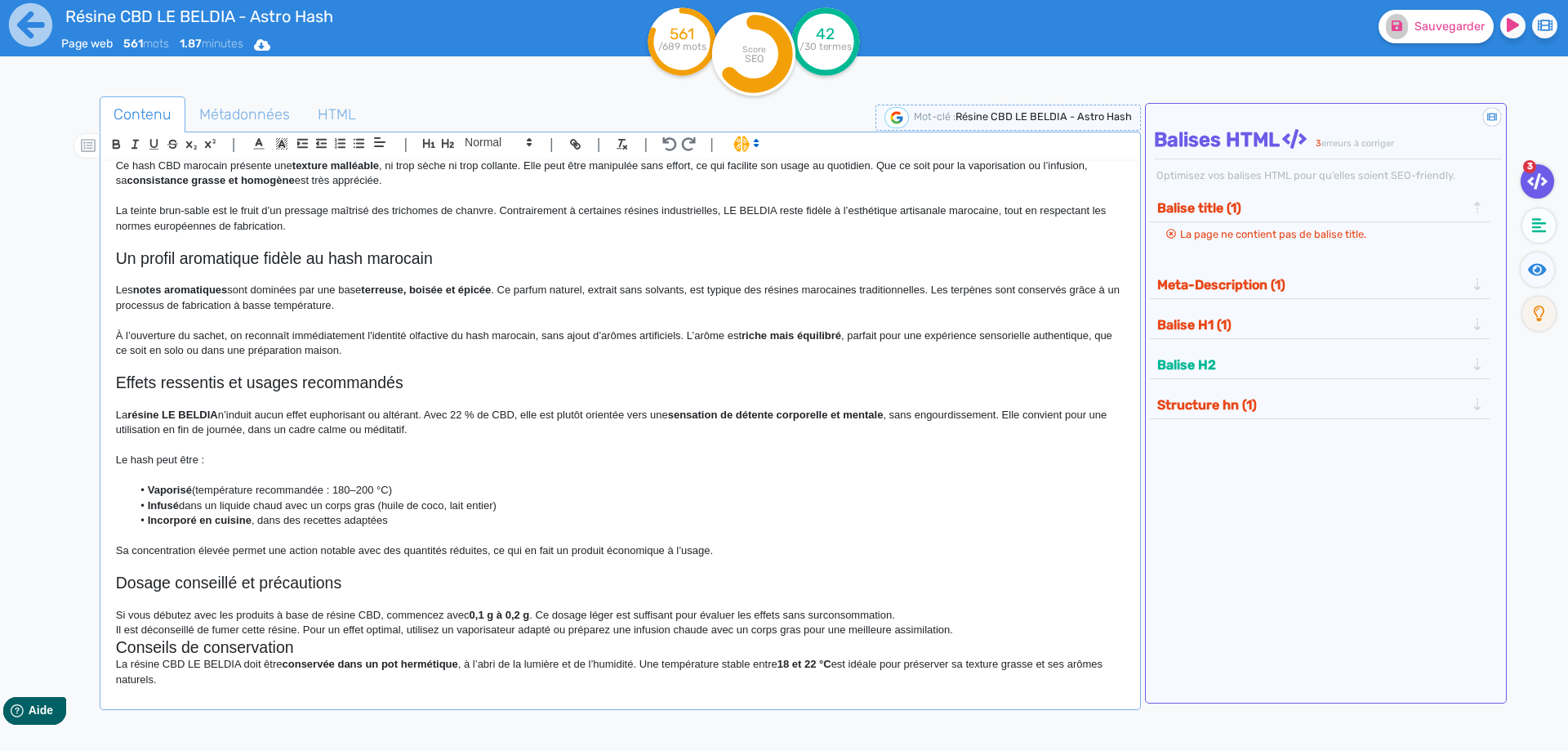
scroll to position [392, 0]
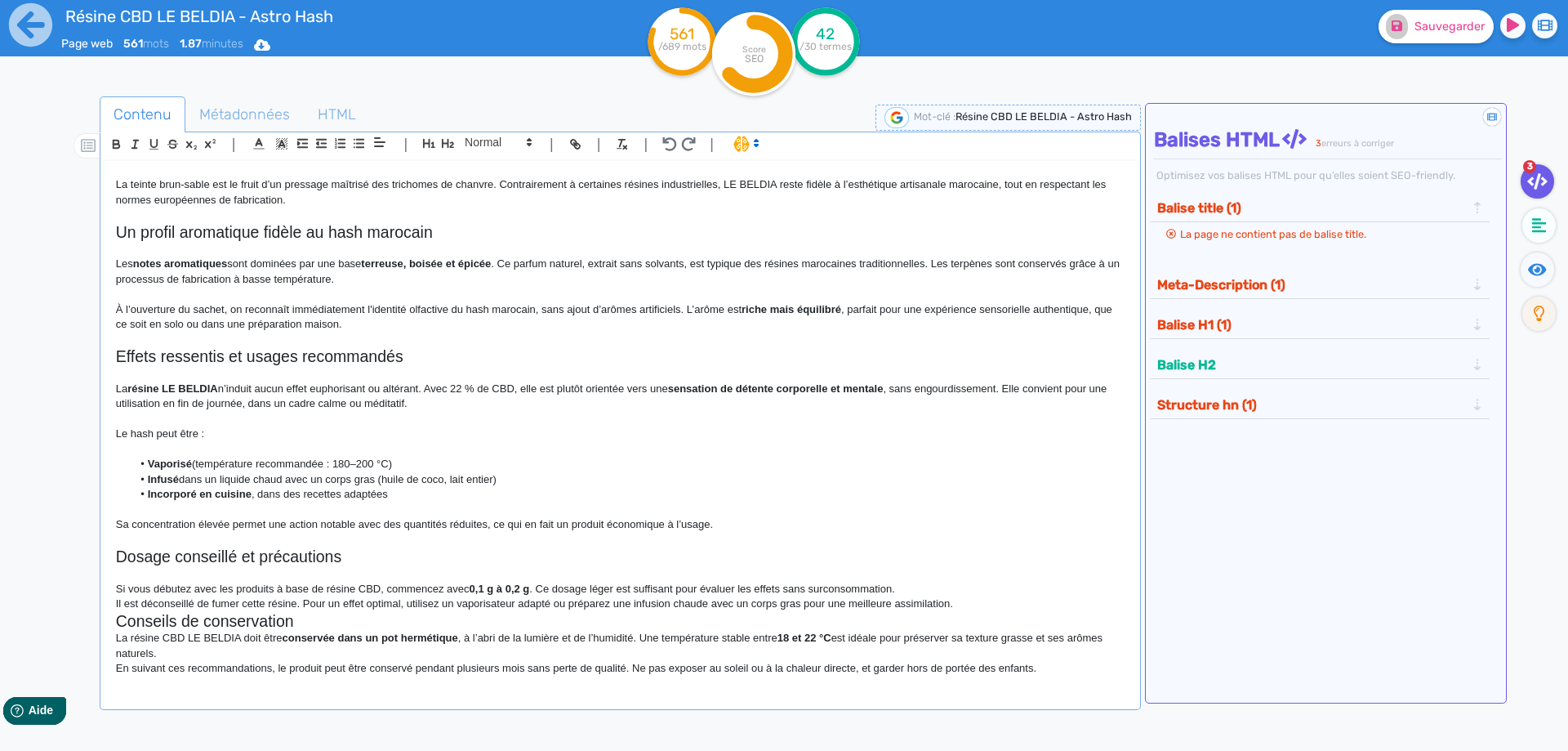
drag, startPoint x: 926, startPoint y: 570, endPoint x: 920, endPoint y: 585, distance: 16.2
click at [926, 571] on p at bounding box center [620, 574] width 1009 height 15
click at [920, 585] on p "Si vous débutez avec les produits à base de résine CBD, commencez avec 0,1 g à …" at bounding box center [620, 590] width 1009 height 15
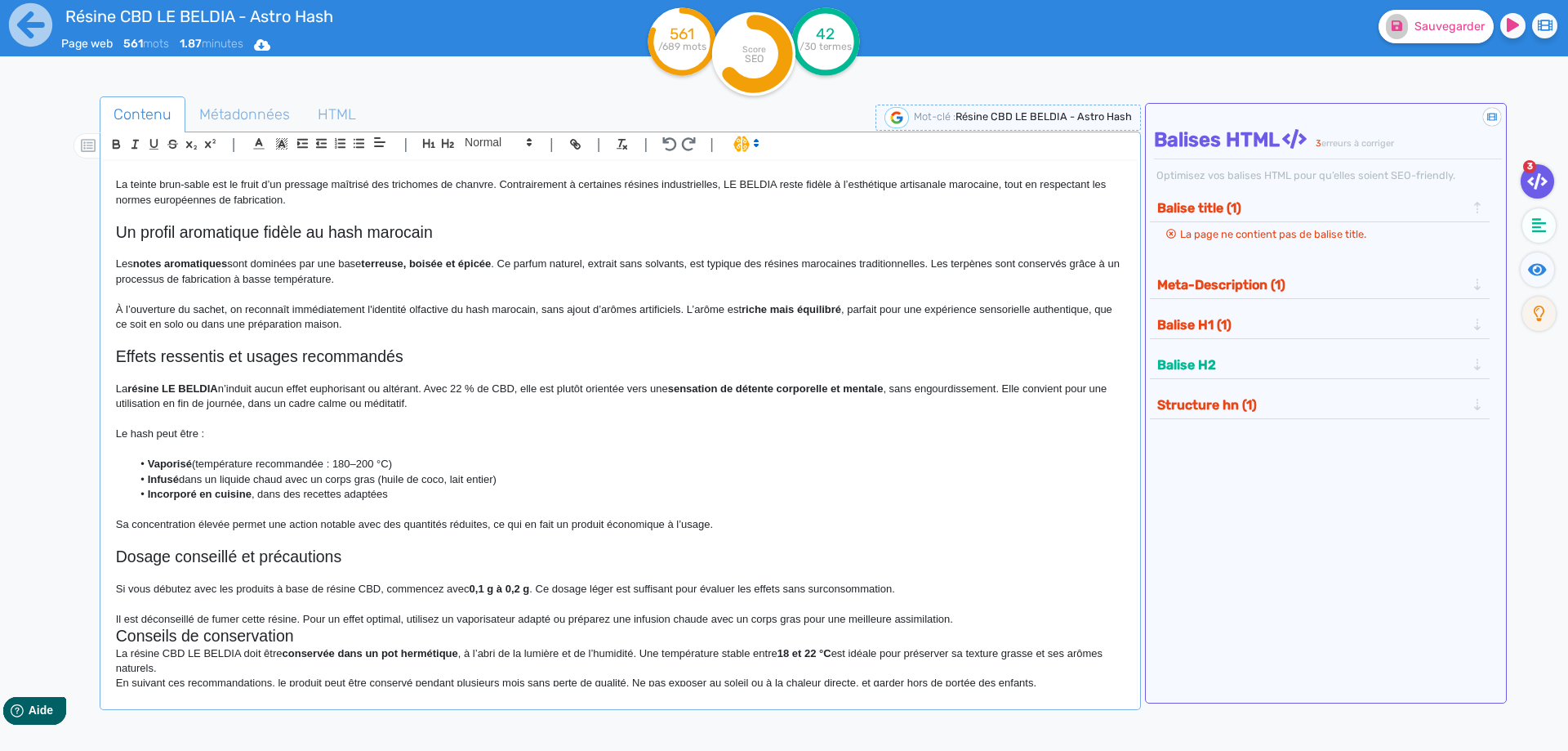
click at [966, 607] on p at bounding box center [620, 604] width 1009 height 15
click at [966, 617] on p "Il est déconseillé de fumer cette résine. Pour un effet optimal, utilisez un va…" at bounding box center [620, 620] width 1009 height 15
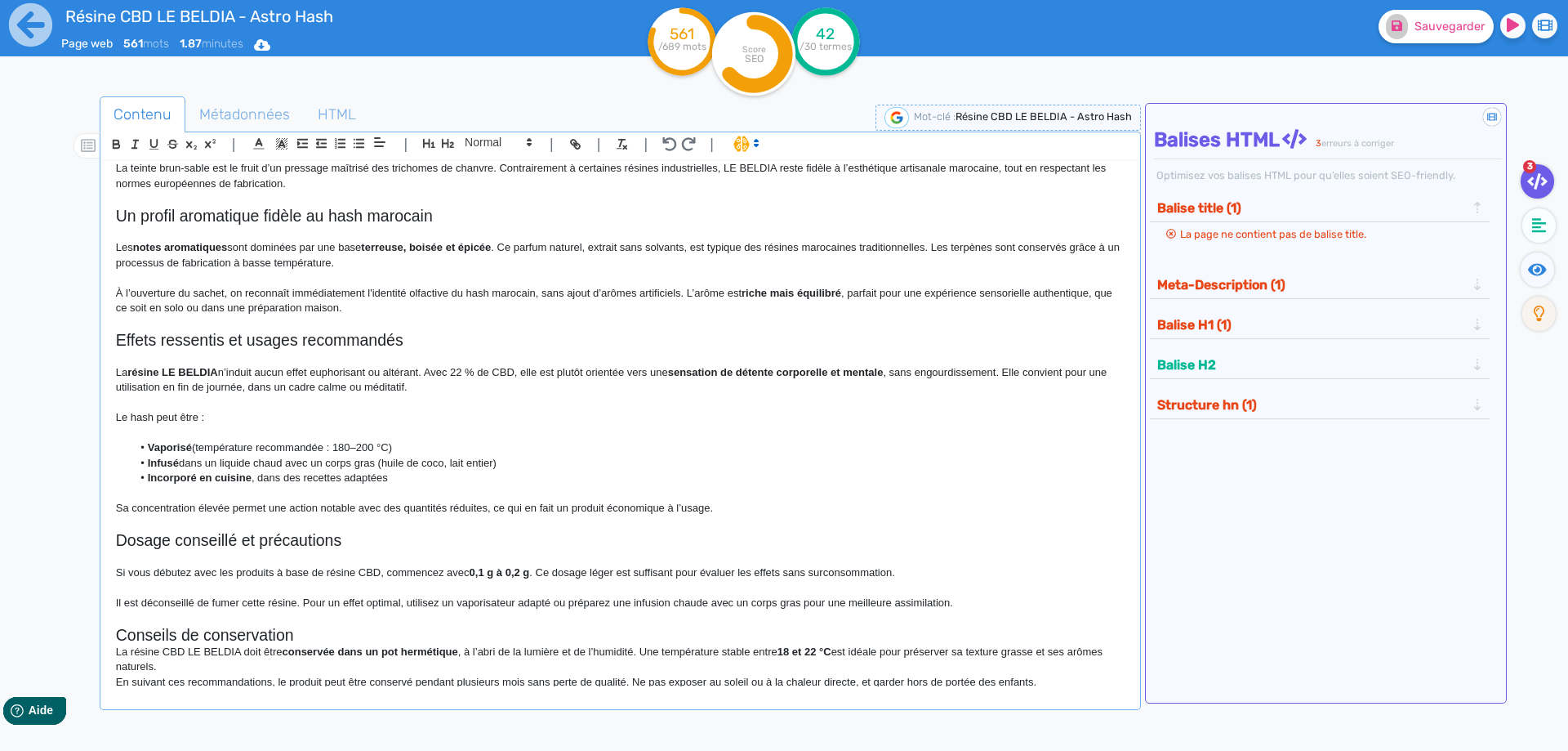
scroll to position [422, 0]
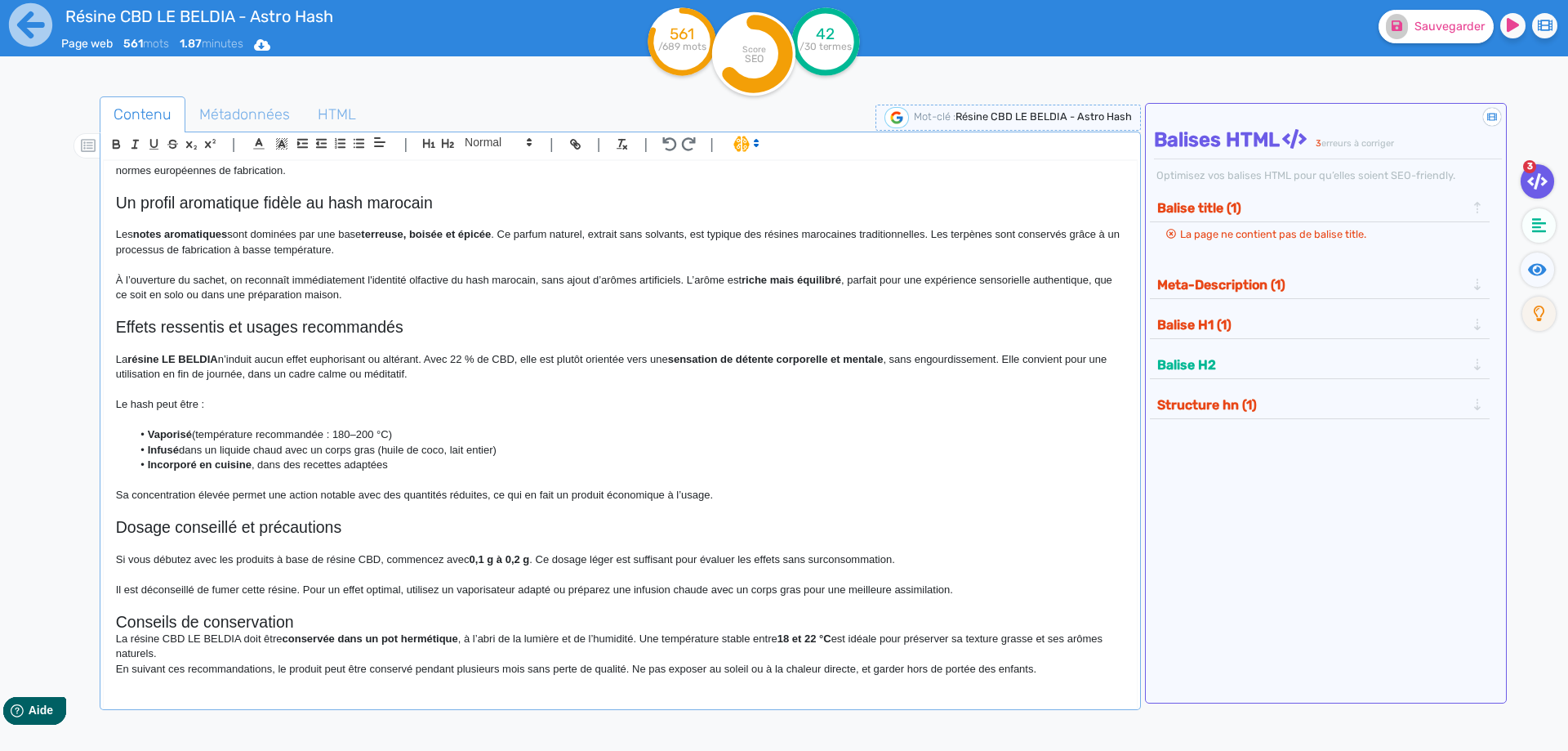
click at [393, 613] on h2 "Conseils de conservation" at bounding box center [620, 622] width 1009 height 19
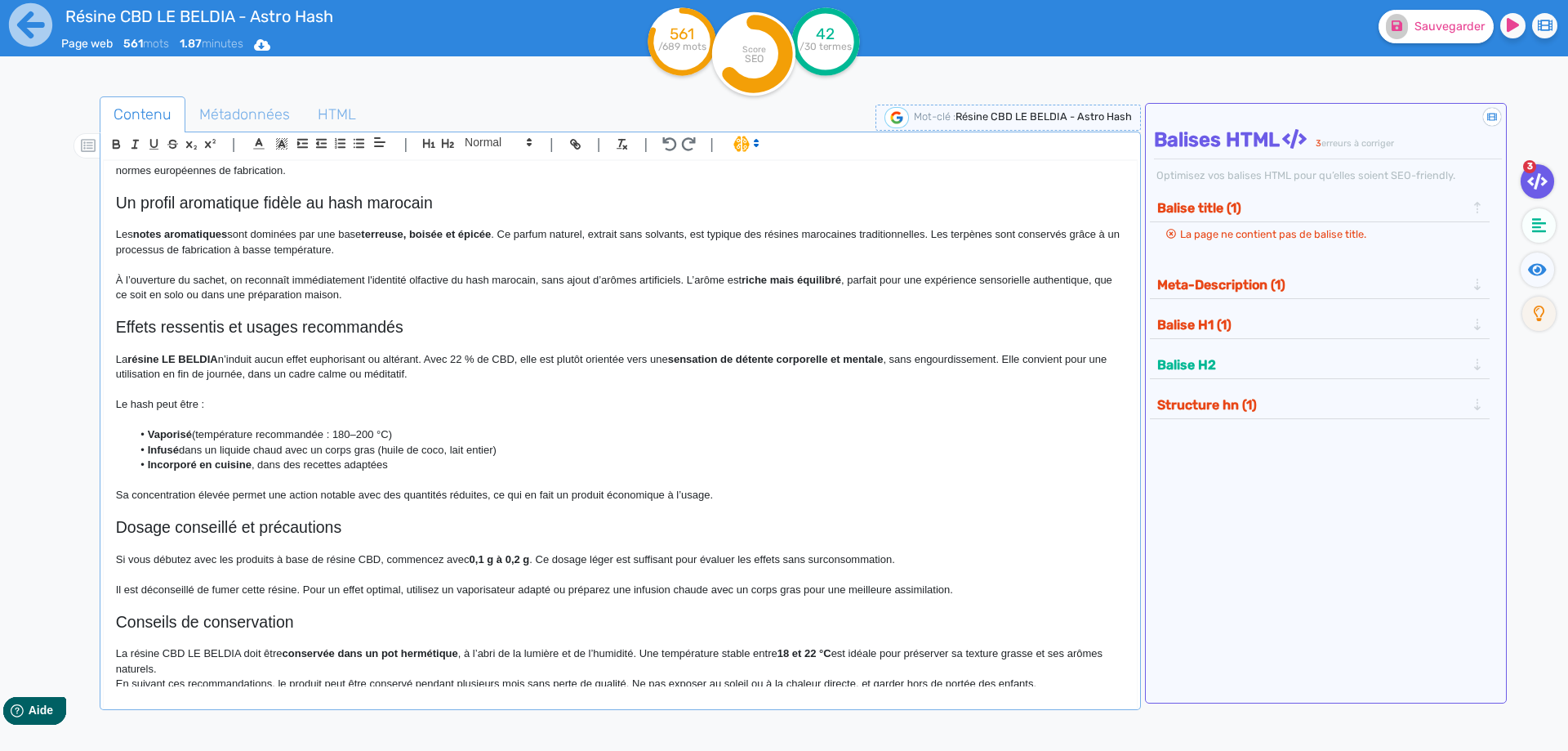
click at [369, 669] on p "La résine CBD LE BELDIA doit être conservée dans un pot hermétique , à l’abri d…" at bounding box center [620, 661] width 1009 height 30
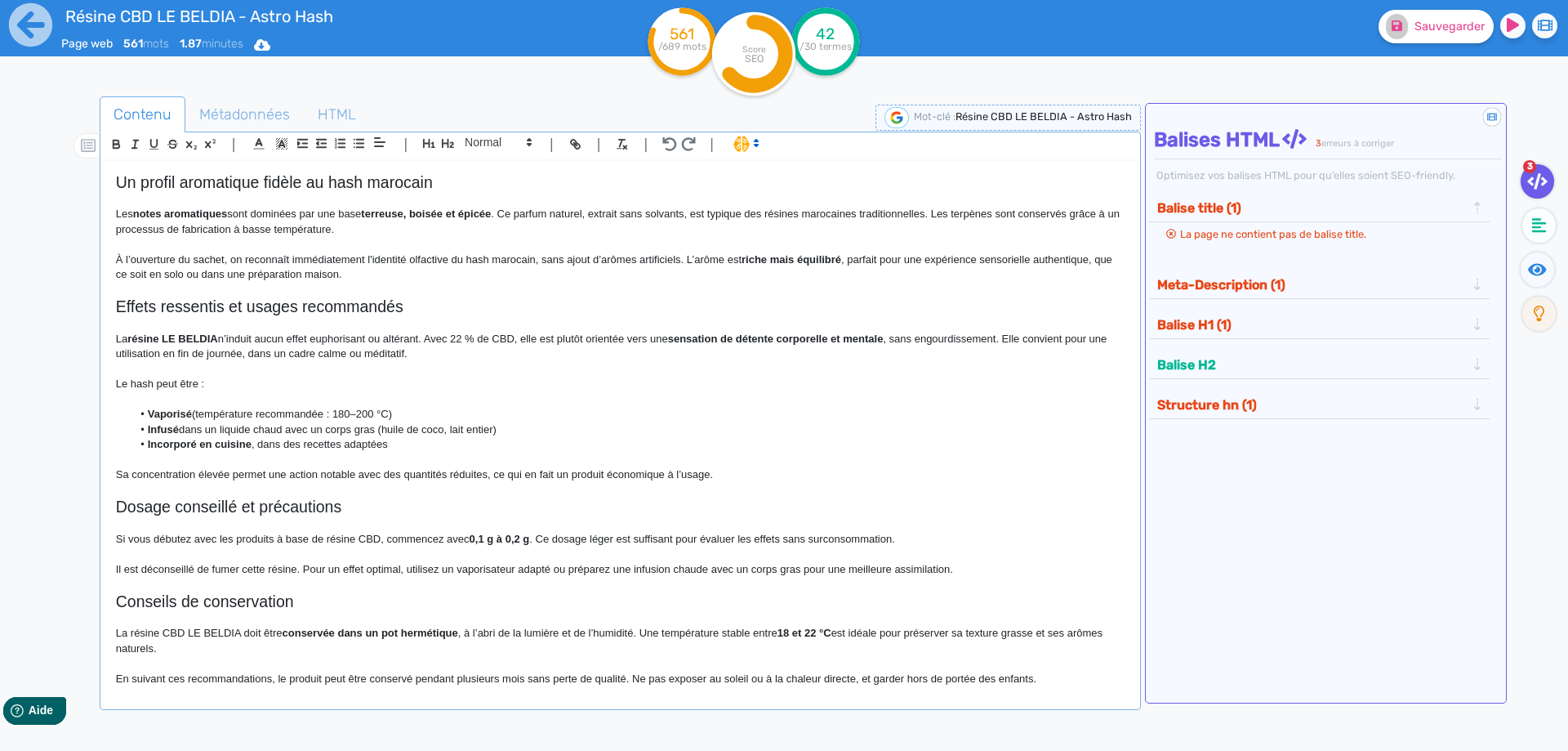
scroll to position [452, 0]
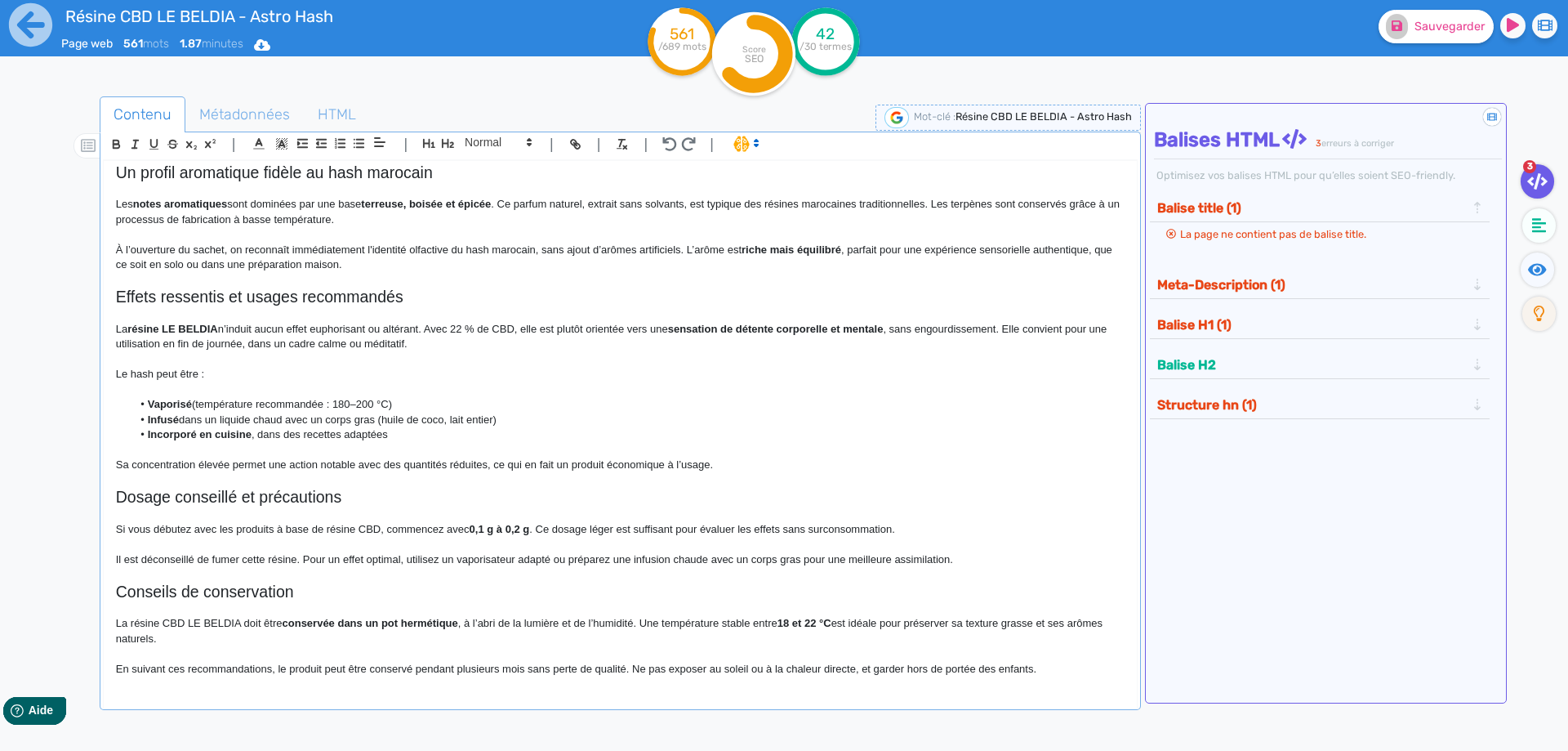
click at [1515, 268] on ul "3" at bounding box center [1535, 252] width 57 height 176
click at [1518, 268] on ul "3" at bounding box center [1535, 252] width 57 height 176
click at [1537, 277] on icon at bounding box center [1538, 269] width 19 height 16
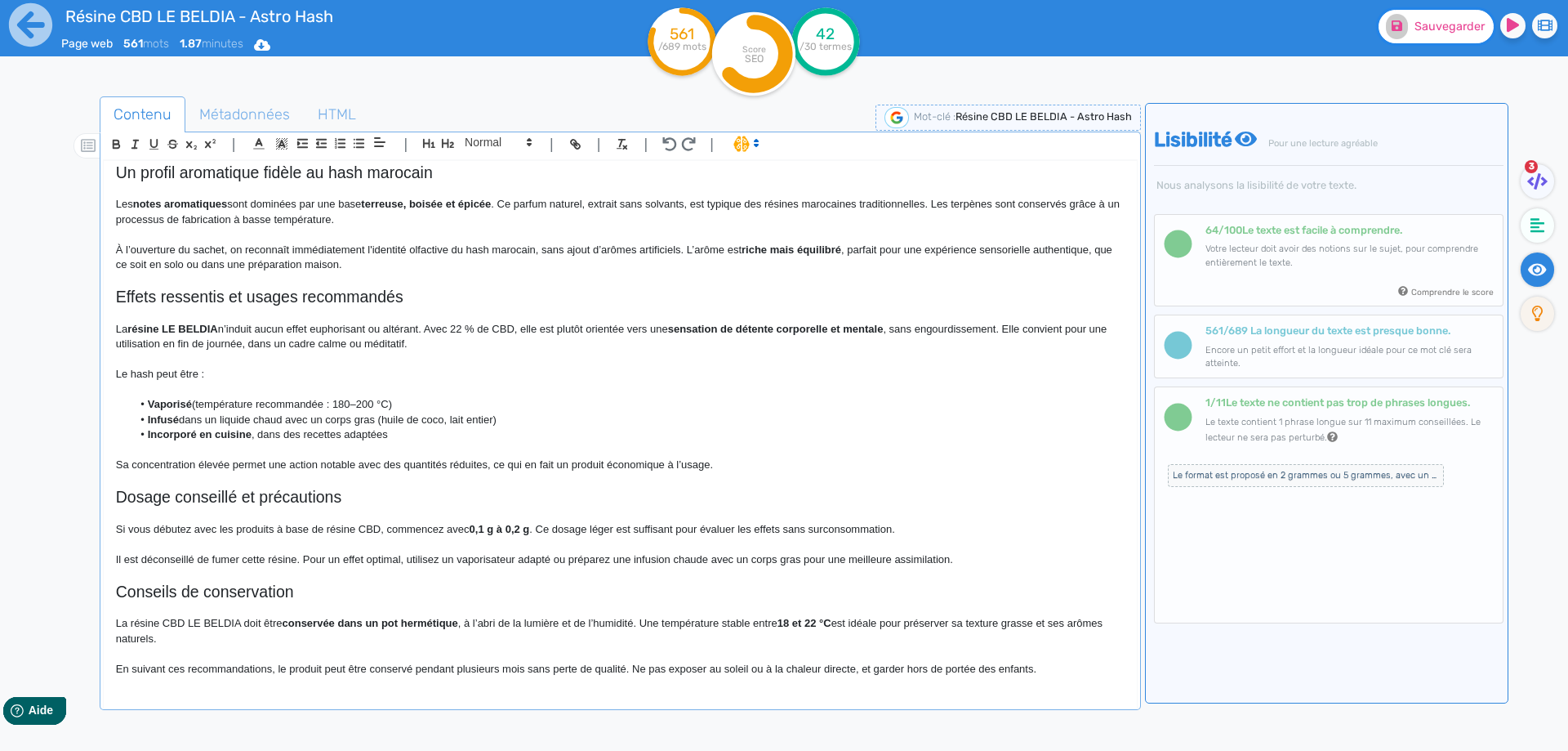
click at [1421, 34] on button "Sauvegarder" at bounding box center [1436, 26] width 115 height 34
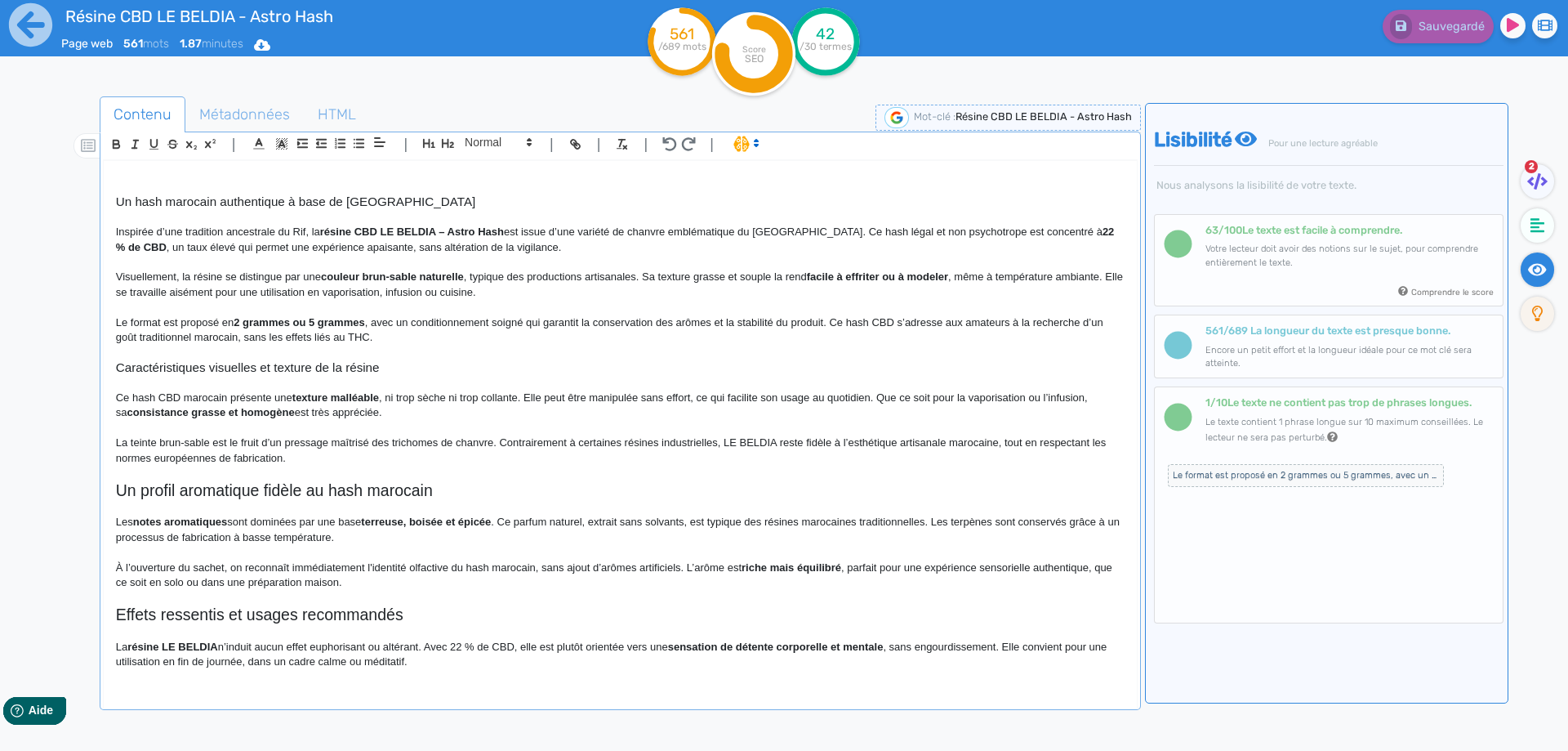
scroll to position [0, 0]
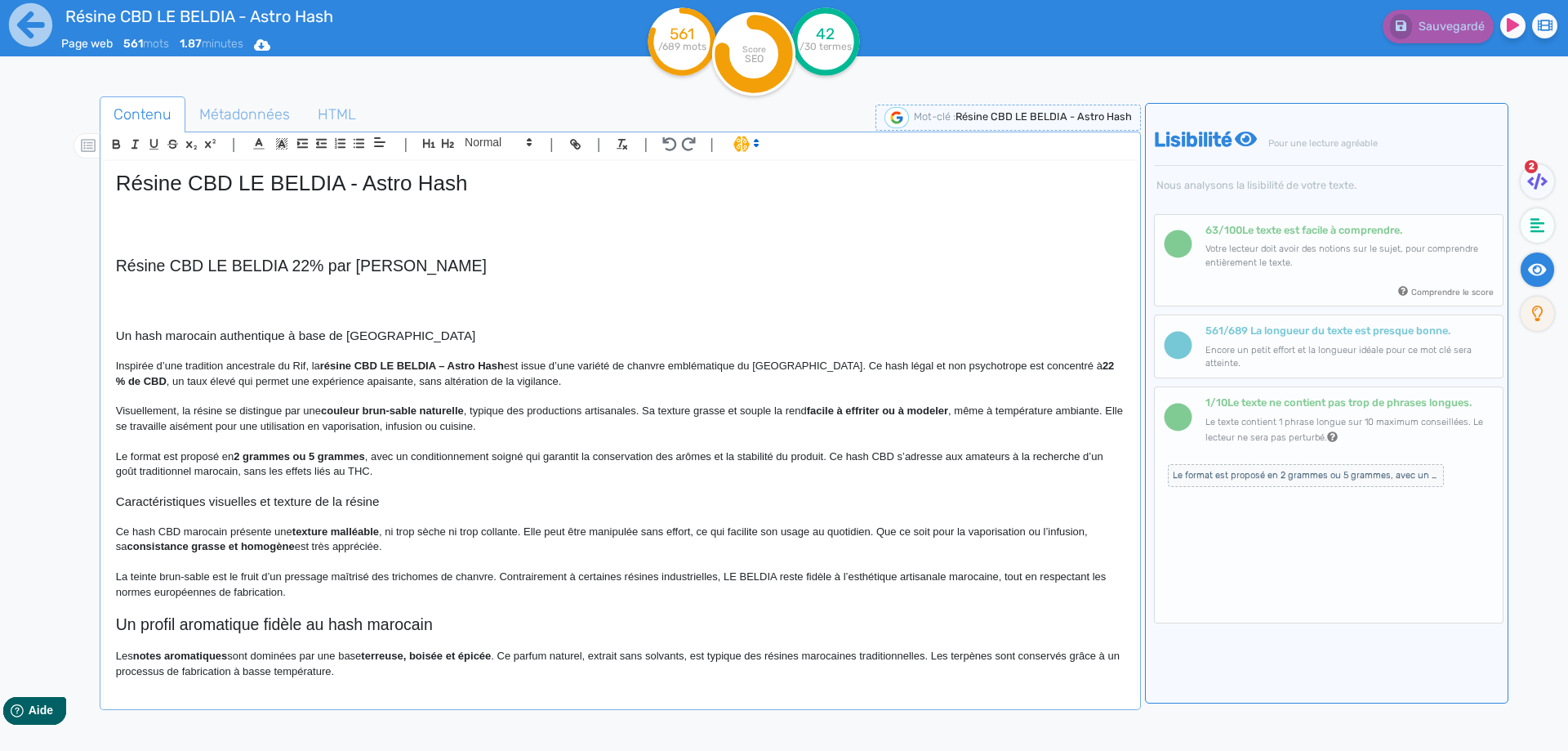
click at [134, 220] on p at bounding box center [620, 219] width 1009 height 15
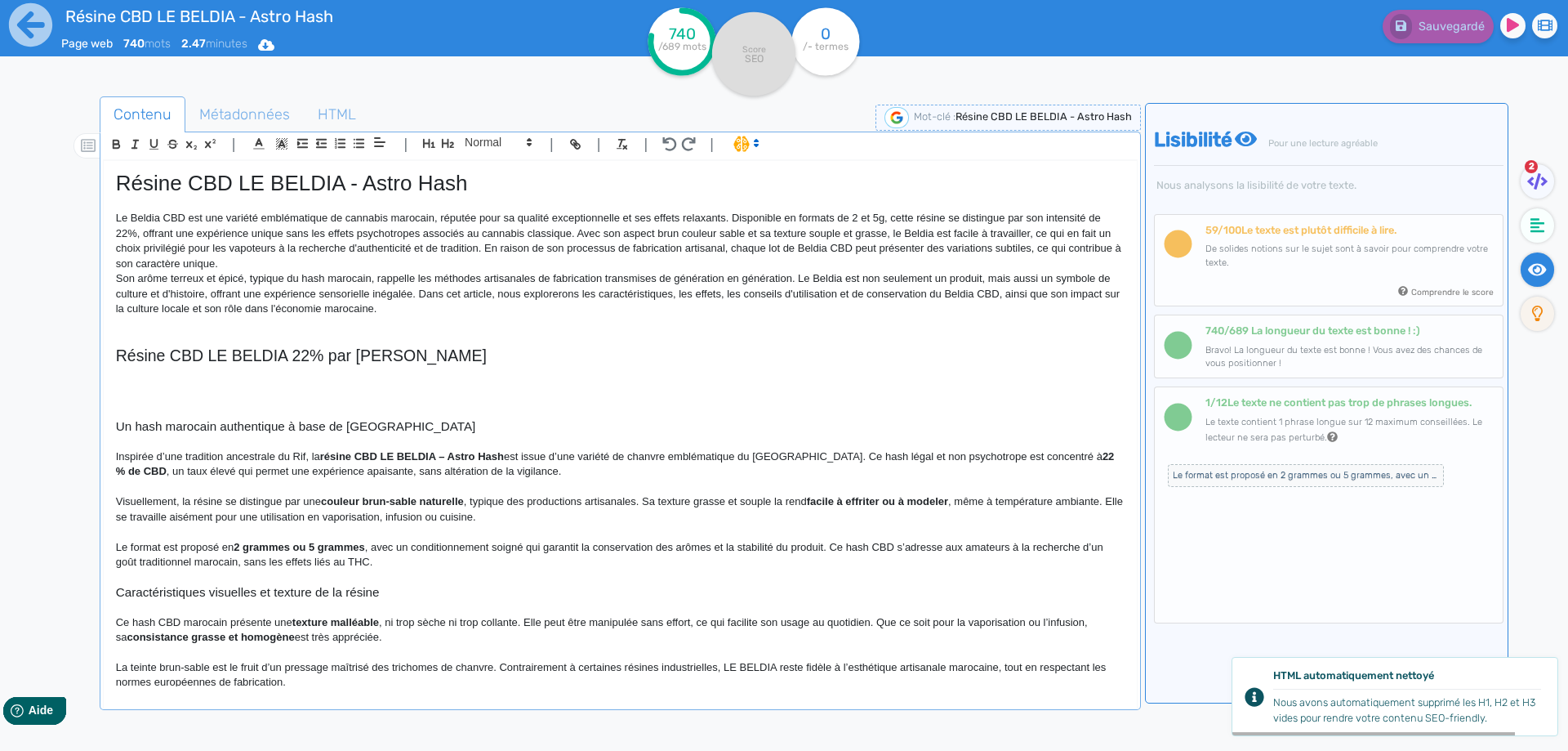
click at [186, 218] on p "Le Beldia CBD est une variété emblématique de cannabis marocain, réputée pour s…" at bounding box center [620, 241] width 1009 height 60
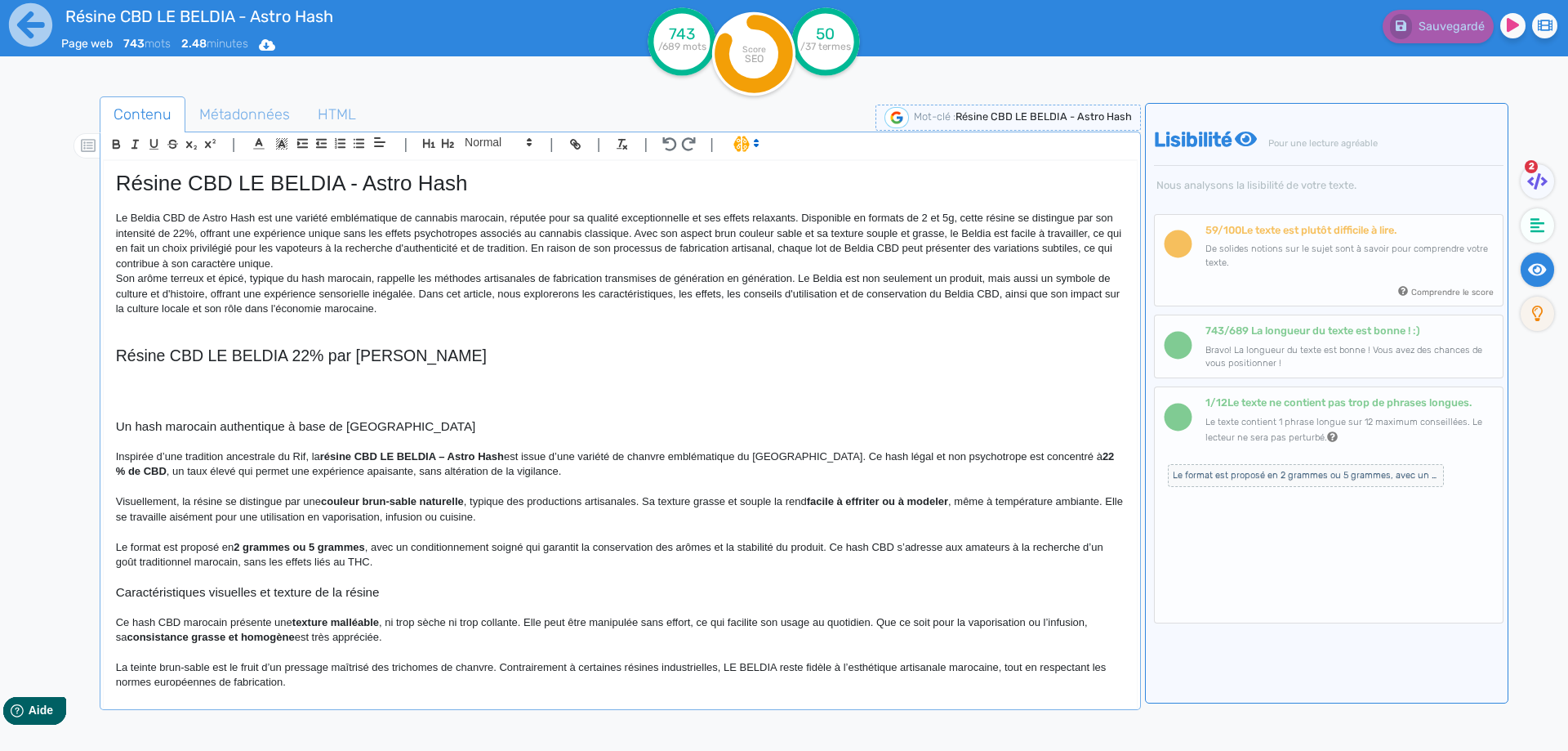
click at [137, 212] on p "Le Beldia CBD de Astro Hash est une variété emblématique de cannabis marocain, …" at bounding box center [620, 241] width 1009 height 60
drag, startPoint x: 137, startPoint y: 212, endPoint x: 237, endPoint y: 216, distance: 100.1
click at [237, 216] on p "Le Beldia CBD de Astro Hash est une variété emblématique de cannabis marocain, …" at bounding box center [620, 241] width 1009 height 60
click at [342, 228] on p "Le Beldia CBD de Astro Hash est une variété emblématique de cannabis marocain, …" at bounding box center [620, 241] width 1009 height 60
click at [674, 223] on p "Le Beldia CBD de Astro Hash est une variété emblématique de cannabis marocain, …" at bounding box center [620, 241] width 1009 height 60
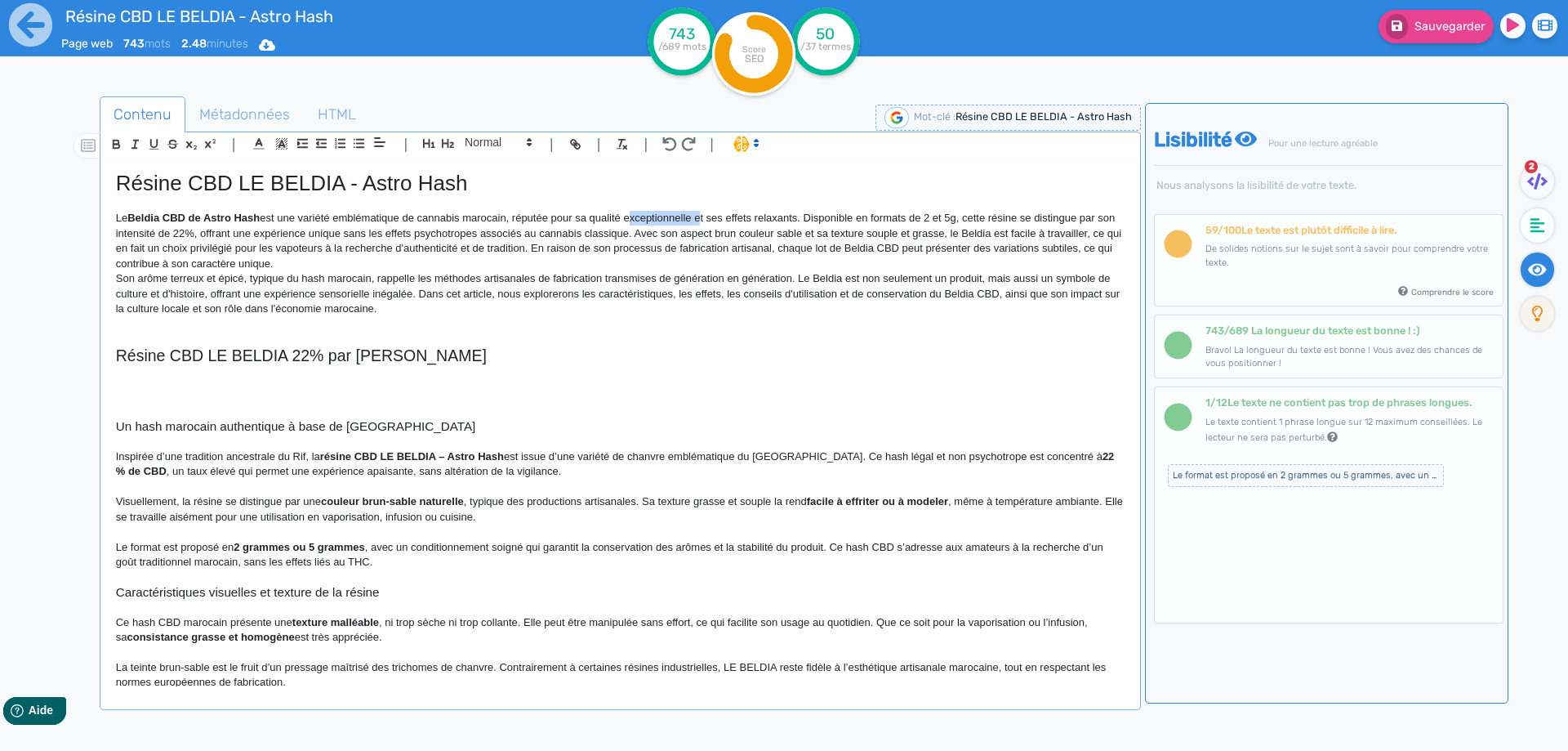
click at [674, 223] on p "Le Beldia CBD de Astro Hash est une variété emblématique de cannabis marocain, …" at bounding box center [620, 241] width 1009 height 60
click at [955, 215] on p "Le Beldia CBD de Astro Hash est une variété emblématique de cannabis marocain, …" at bounding box center [620, 241] width 1009 height 60
click at [199, 232] on p "Le Beldia CBD de Astro Hash est une variété emblématique de cannabis marocain, …" at bounding box center [620, 241] width 1009 height 60
click at [723, 237] on p "Le Beldia CBD de Astro Hash est une variété emblématique de cannabis marocain, …" at bounding box center [620, 241] width 1009 height 60
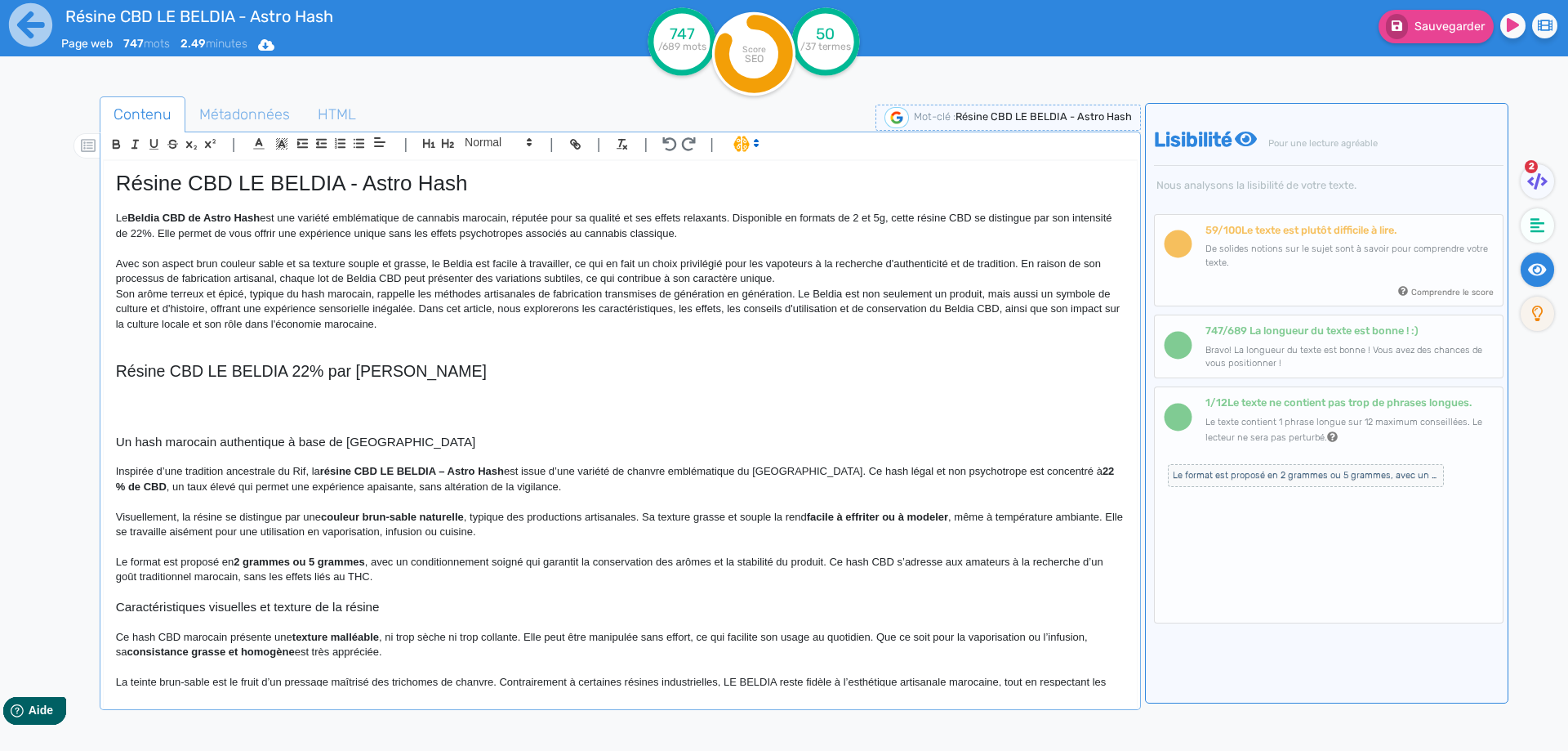
click at [218, 263] on p "Avec son aspect brun couleur sable et sa texture souple et grasse, le Beldia es…" at bounding box center [620, 271] width 1009 height 30
click at [322, 262] on p "Avec son aspect brun et sa couleur sable et sa texture souple et grasse, le Bel…" at bounding box center [620, 271] width 1009 height 30
click at [313, 266] on p "Avec son aspect brun et sa couleur sable et sa texture souple et grasse, le Bel…" at bounding box center [620, 271] width 1009 height 30
click at [312, 267] on p "Avec son aspect brun et sa couleur sable et sa texture souple et grasse, le Bel…" at bounding box center [620, 271] width 1009 height 30
click at [534, 268] on p "Avec son aspect brun et sa couleur sable, ainsi que sa texture souple et grasse…" at bounding box center [620, 271] width 1009 height 30
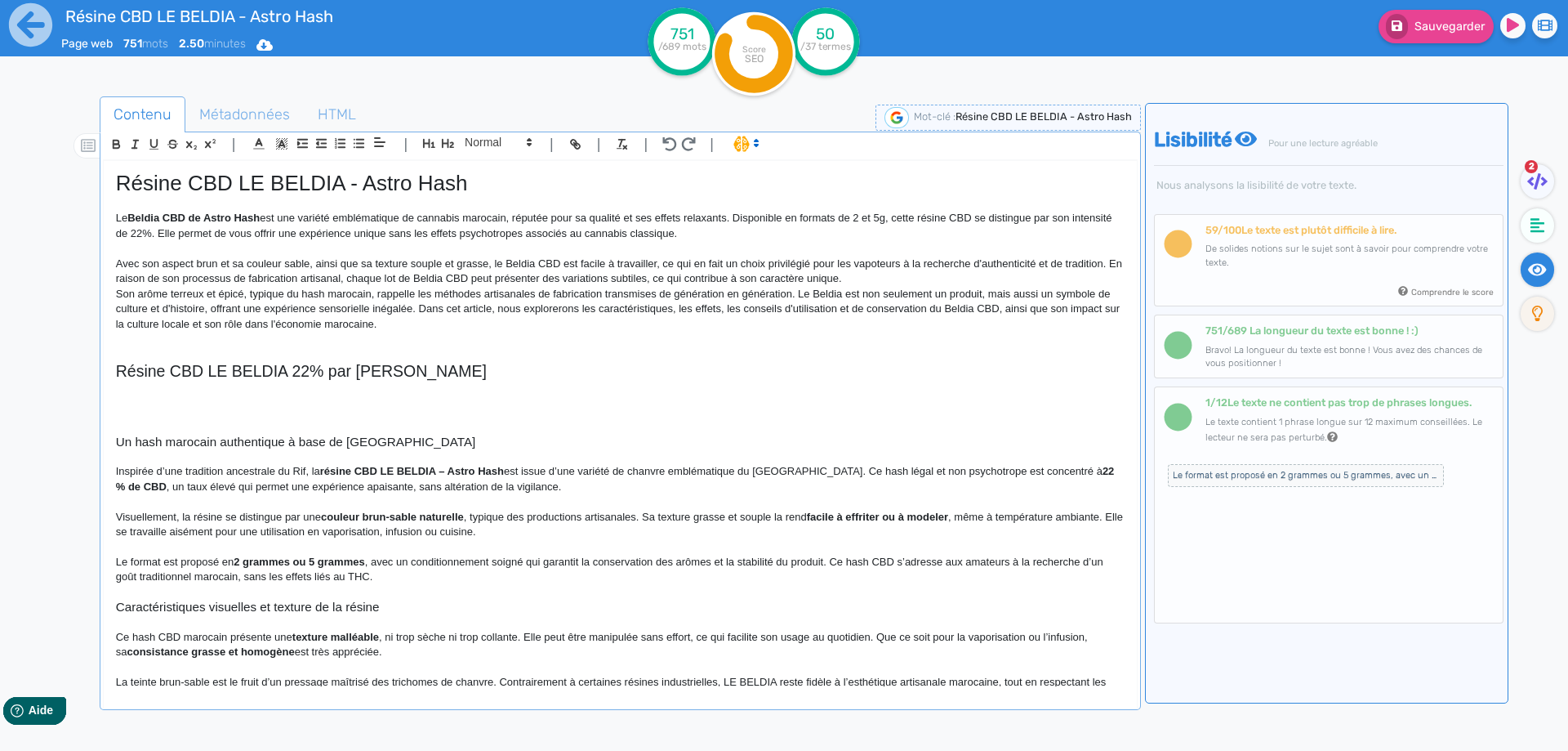
click at [654, 261] on p "Avec son aspect brun et sa couleur sable, ainsi que sa texture souple et grasse…" at bounding box center [620, 271] width 1009 height 30
click at [658, 262] on p "Avec son aspect brun et sa couleur sable, ainsi que sa texture souple et grasse…" at bounding box center [620, 271] width 1009 height 30
click at [525, 259] on p "Avec son aspect brun et sa couleur sable, ainsi que sa texture souple et grasse…" at bounding box center [620, 271] width 1009 height 30
click at [718, 262] on p "Avec son aspect brun et sa couleur sable, ainsi que sa texture souple et grasse…" at bounding box center [620, 271] width 1009 height 30
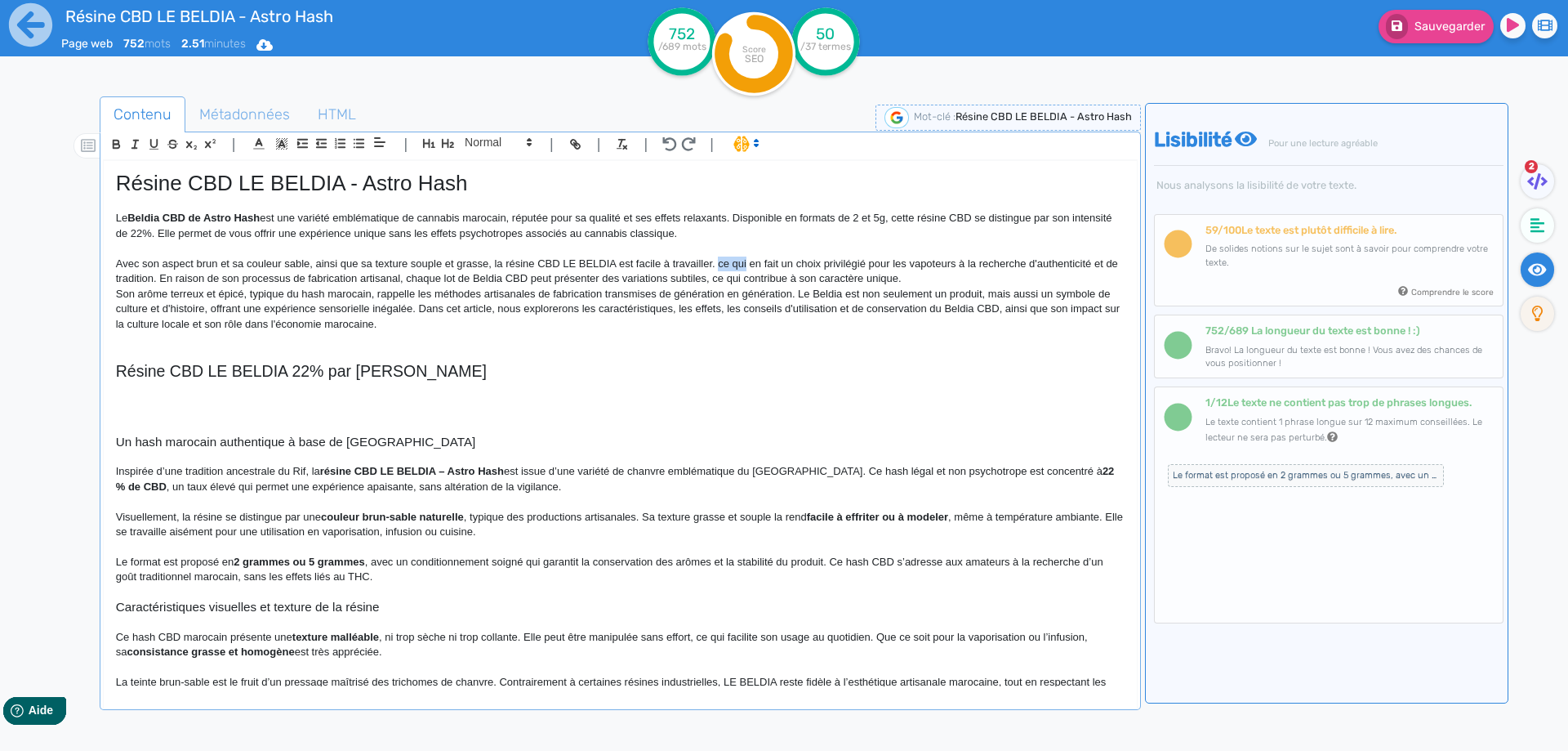
drag, startPoint x: 718, startPoint y: 262, endPoint x: 742, endPoint y: 266, distance: 24.3
click at [742, 266] on p "Avec son aspect brun et sa couleur sable, ainsi que sa texture souple et grasse…" at bounding box center [620, 271] width 1009 height 30
click at [955, 277] on p "Avec son aspect brun et sa couleur sable, ainsi que sa texture souple et grasse…" at bounding box center [620, 271] width 1009 height 30
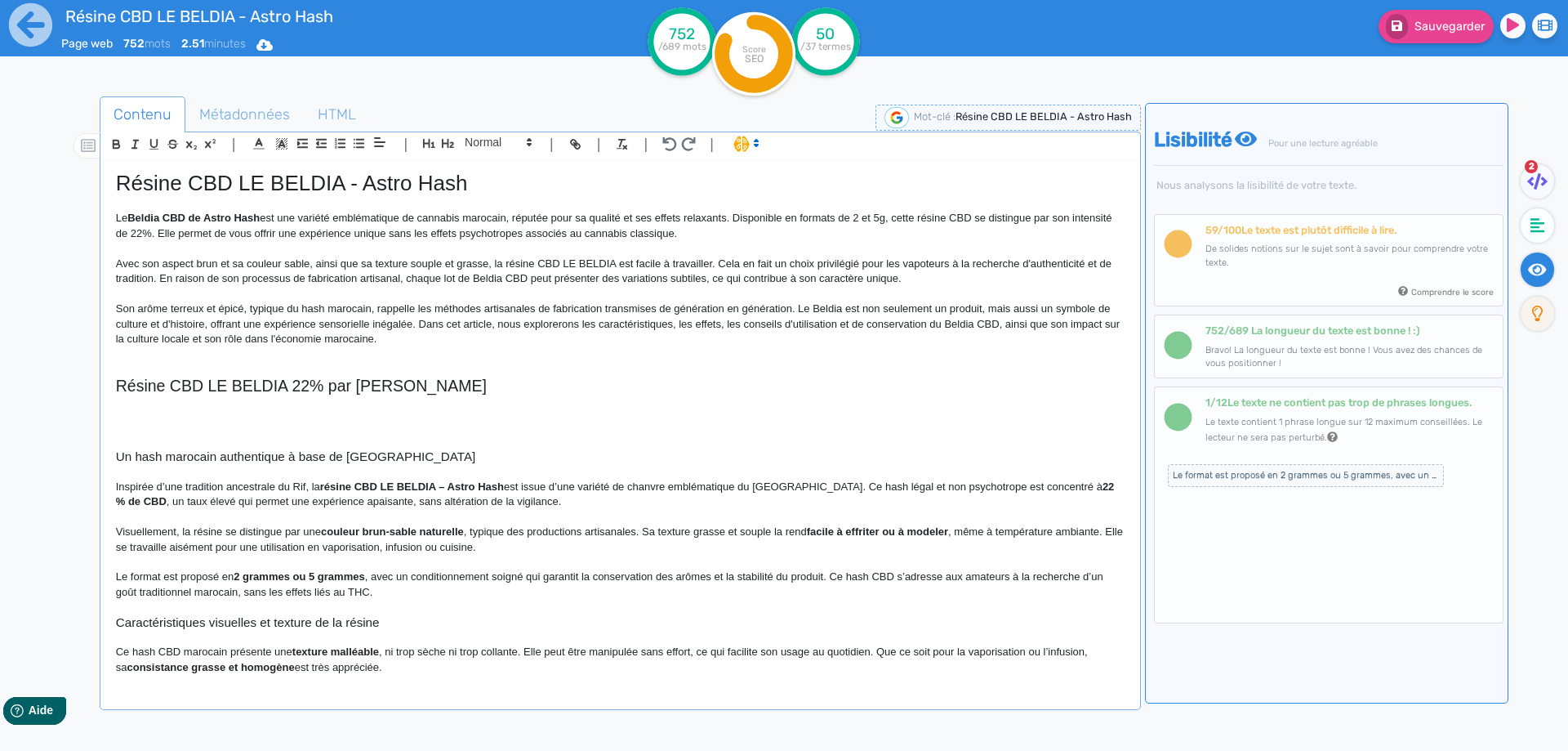
click at [158, 278] on p "Avec son aspect brun et sa couleur sable, ainsi que sa texture souple et grasse…" at bounding box center [620, 271] width 1009 height 30
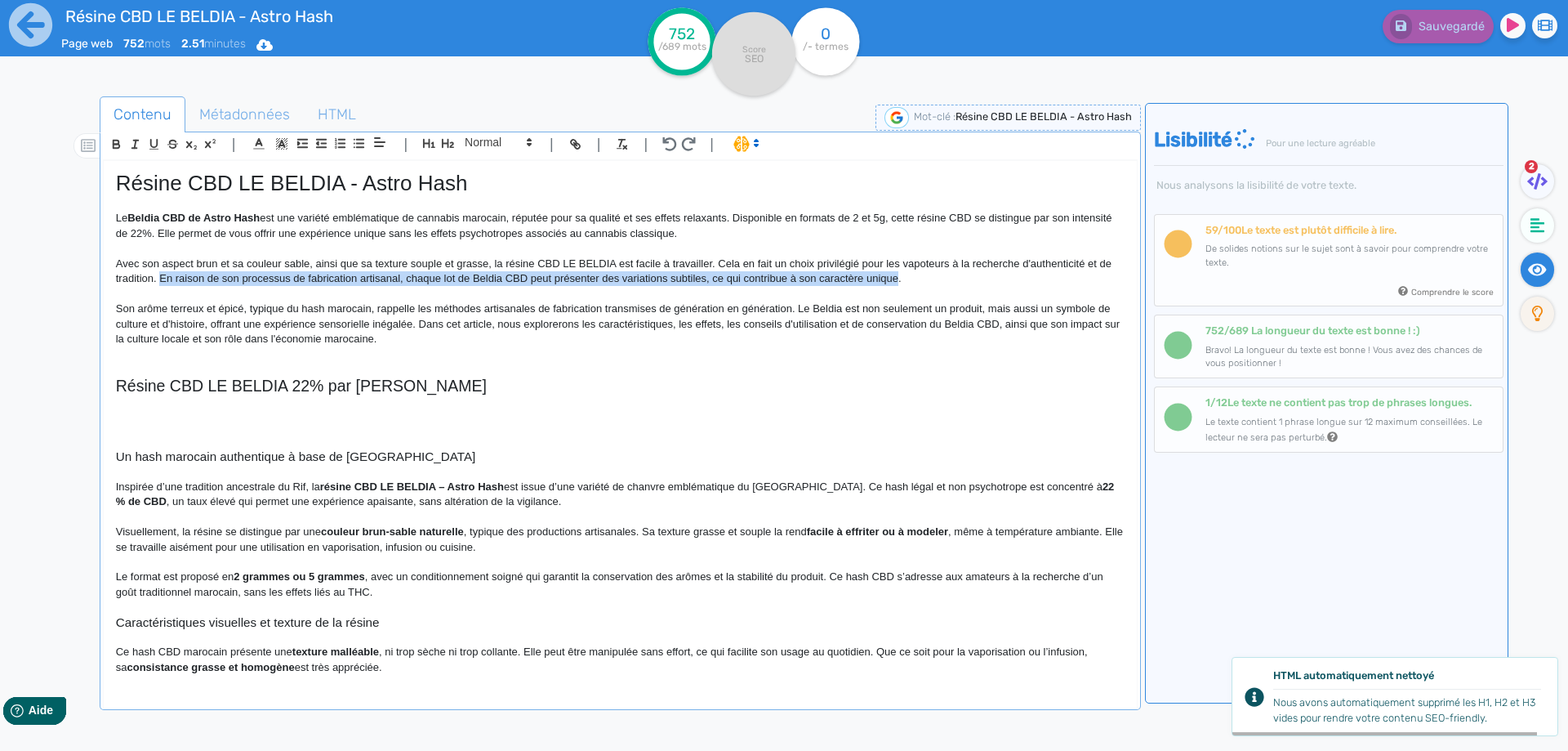
drag, startPoint x: 158, startPoint y: 278, endPoint x: 880, endPoint y: 276, distance: 722.0
click at [880, 276] on p "Avec son aspect brun et sa couleur sable, ainsi que sa texture souple et grasse…" at bounding box center [620, 271] width 1009 height 30
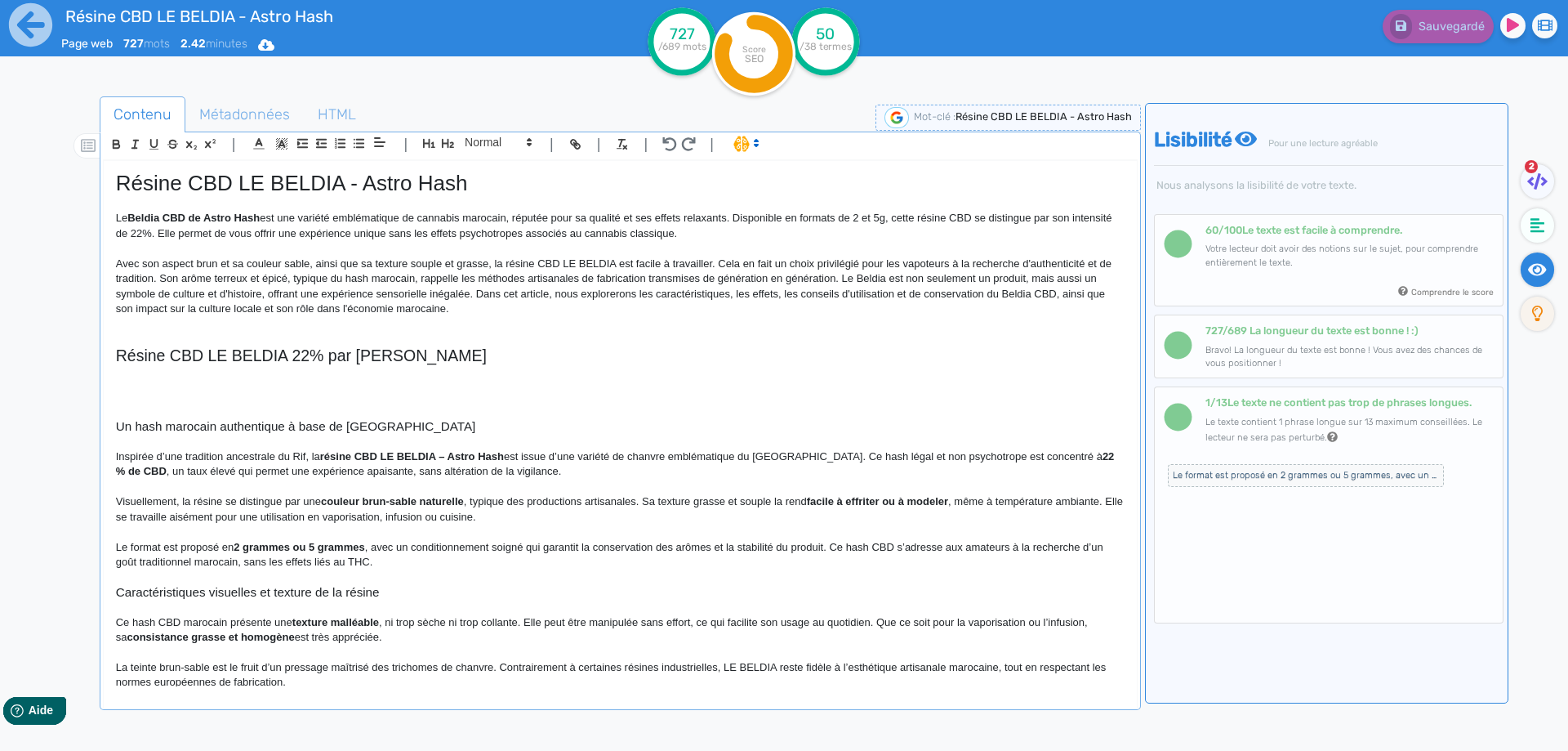
click at [848, 276] on p "Avec son aspect brun et sa couleur sable, ainsi que sa texture souple et grasse…" at bounding box center [620, 286] width 1009 height 60
click at [840, 276] on p "Avec son aspect brun et sa couleur sable, ainsi que sa texture souple et grasse…" at bounding box center [620, 286] width 1009 height 60
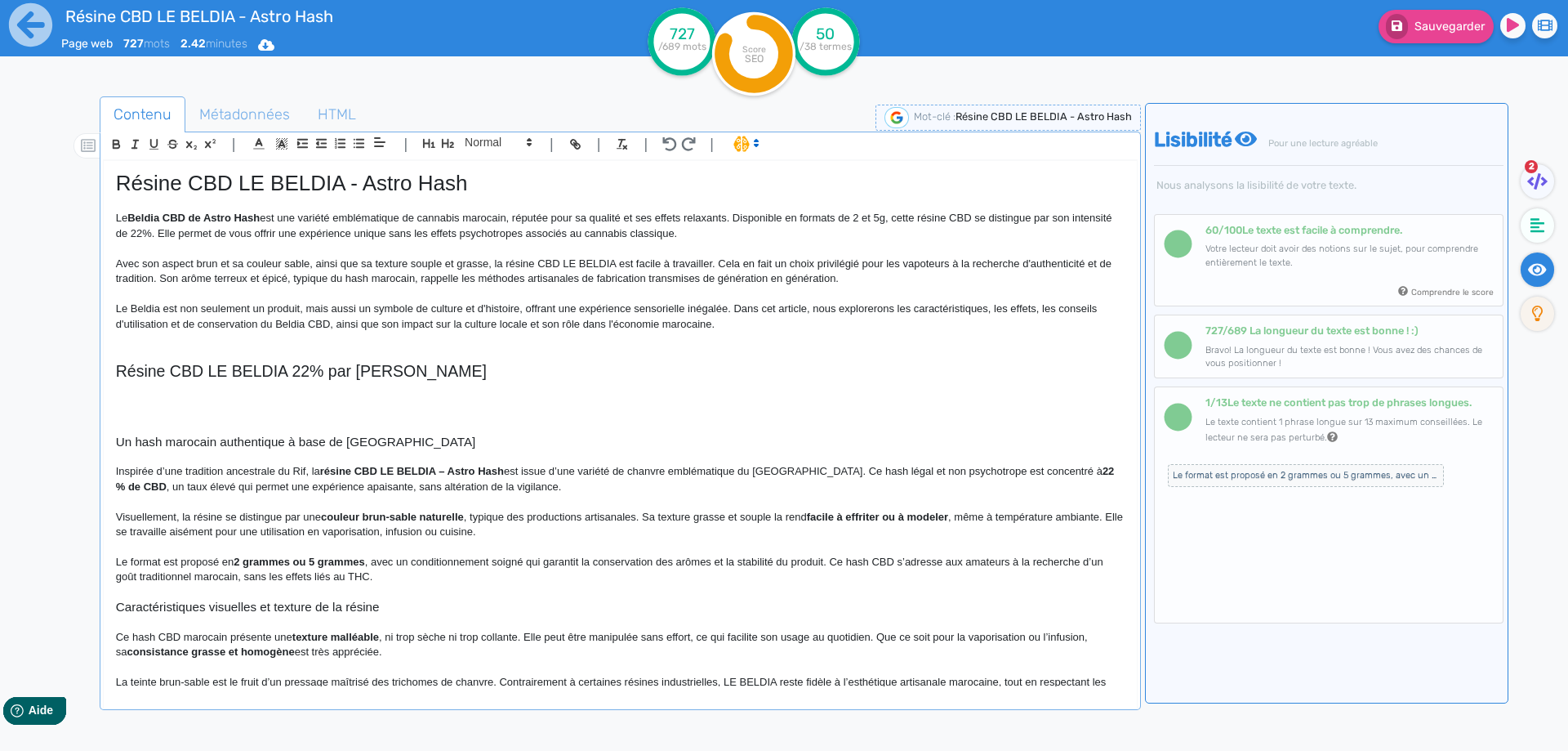
click at [168, 307] on p "Le Beldia est non seulement un produit, mais aussi un symbole de culture et d'h…" at bounding box center [620, 317] width 1009 height 30
click at [163, 311] on p "Le Beldia est non seulement un produit, mais aussi un symbole de culture et d'h…" at bounding box center [620, 317] width 1009 height 30
click at [546, 304] on p "Le Beldia CBD est non seulement un produit, mais aussi un symbole de culture et…" at bounding box center [620, 317] width 1009 height 30
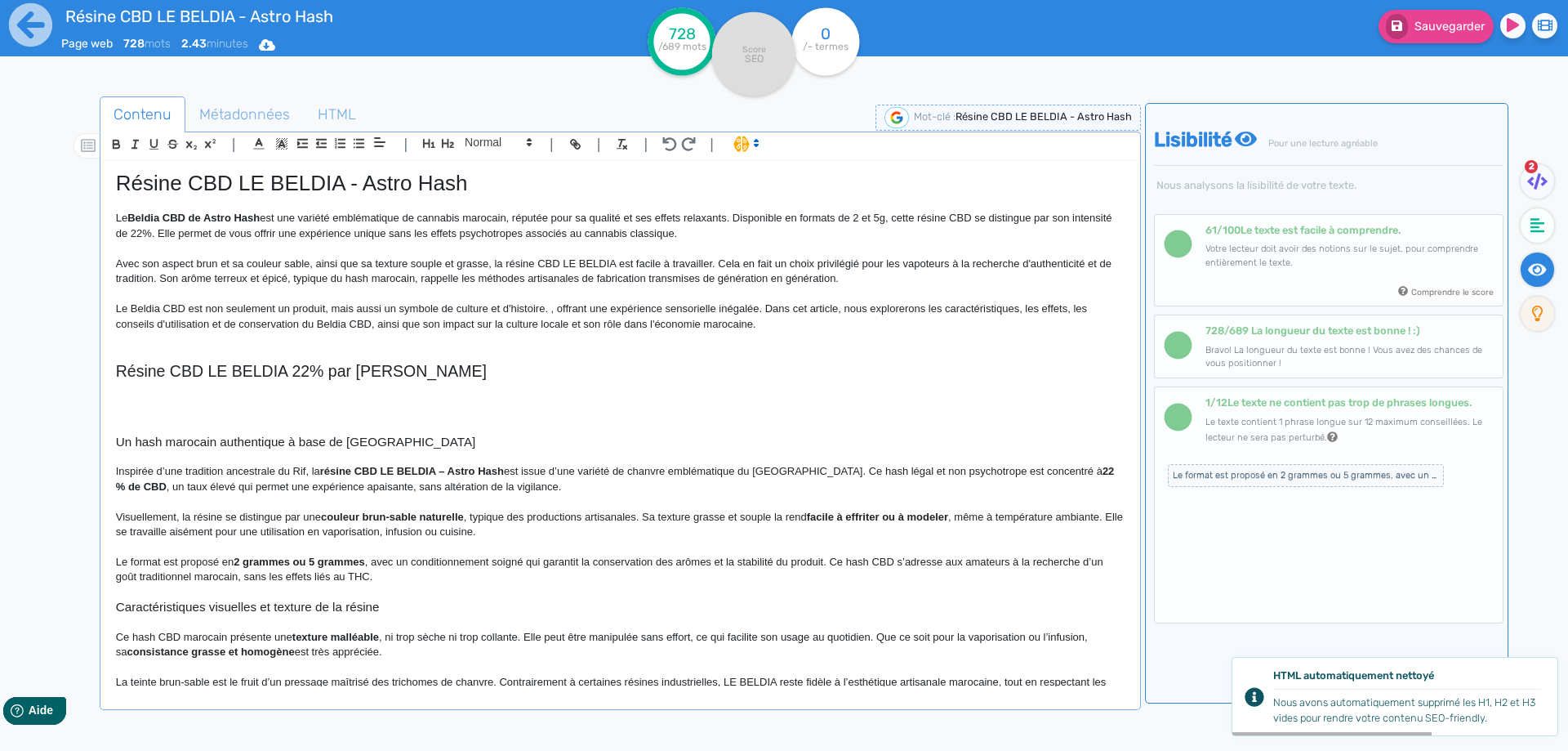
click at [551, 311] on p "Le Beldia CBD est non seulement un produit, mais aussi un symbole de culture et…" at bounding box center [620, 317] width 1009 height 30
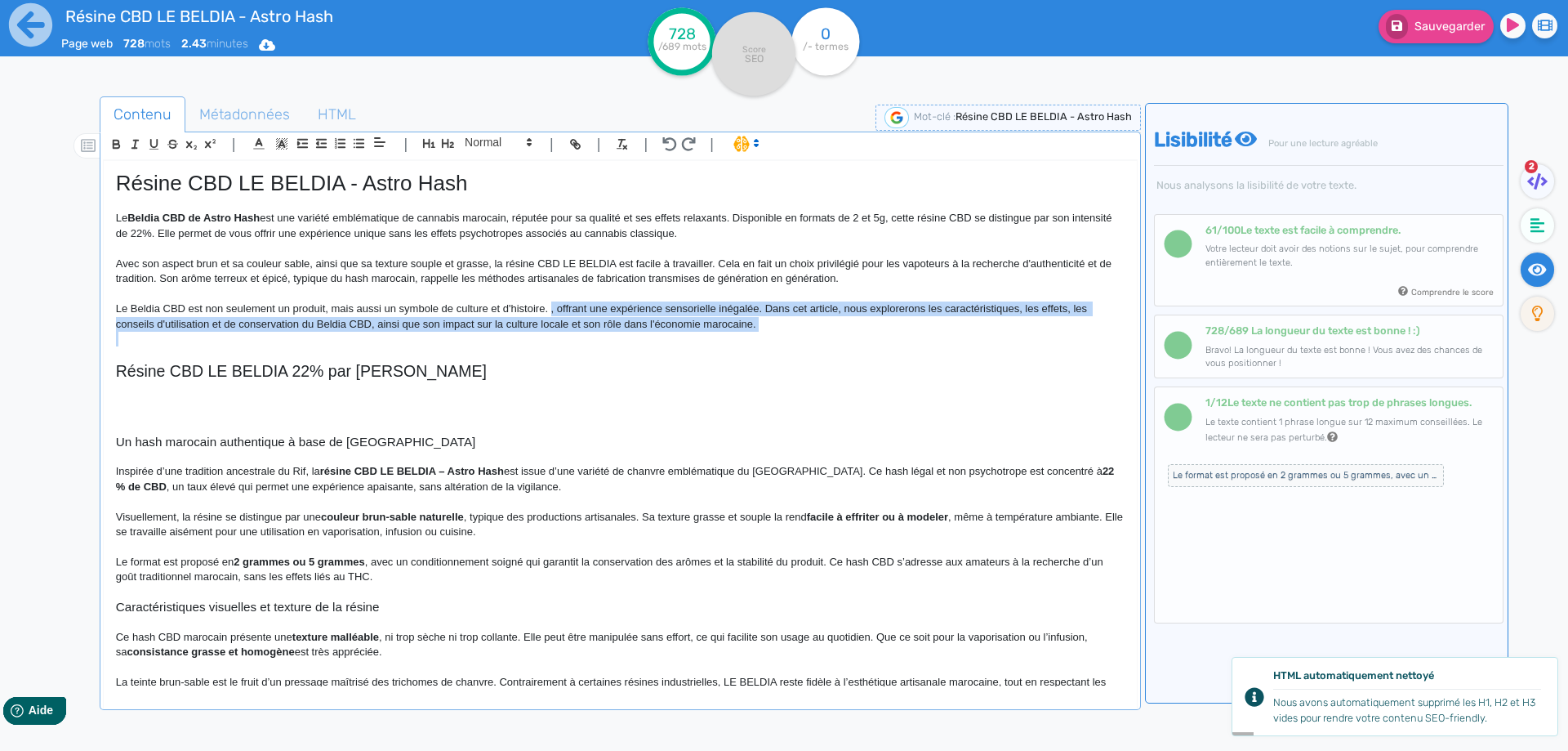
drag, startPoint x: 551, startPoint y: 311, endPoint x: 800, endPoint y: 318, distance: 249.1
click at [800, 318] on p "Le Beldia CBD est non seulement un produit, mais aussi un symbole de culture et…" at bounding box center [620, 317] width 1009 height 30
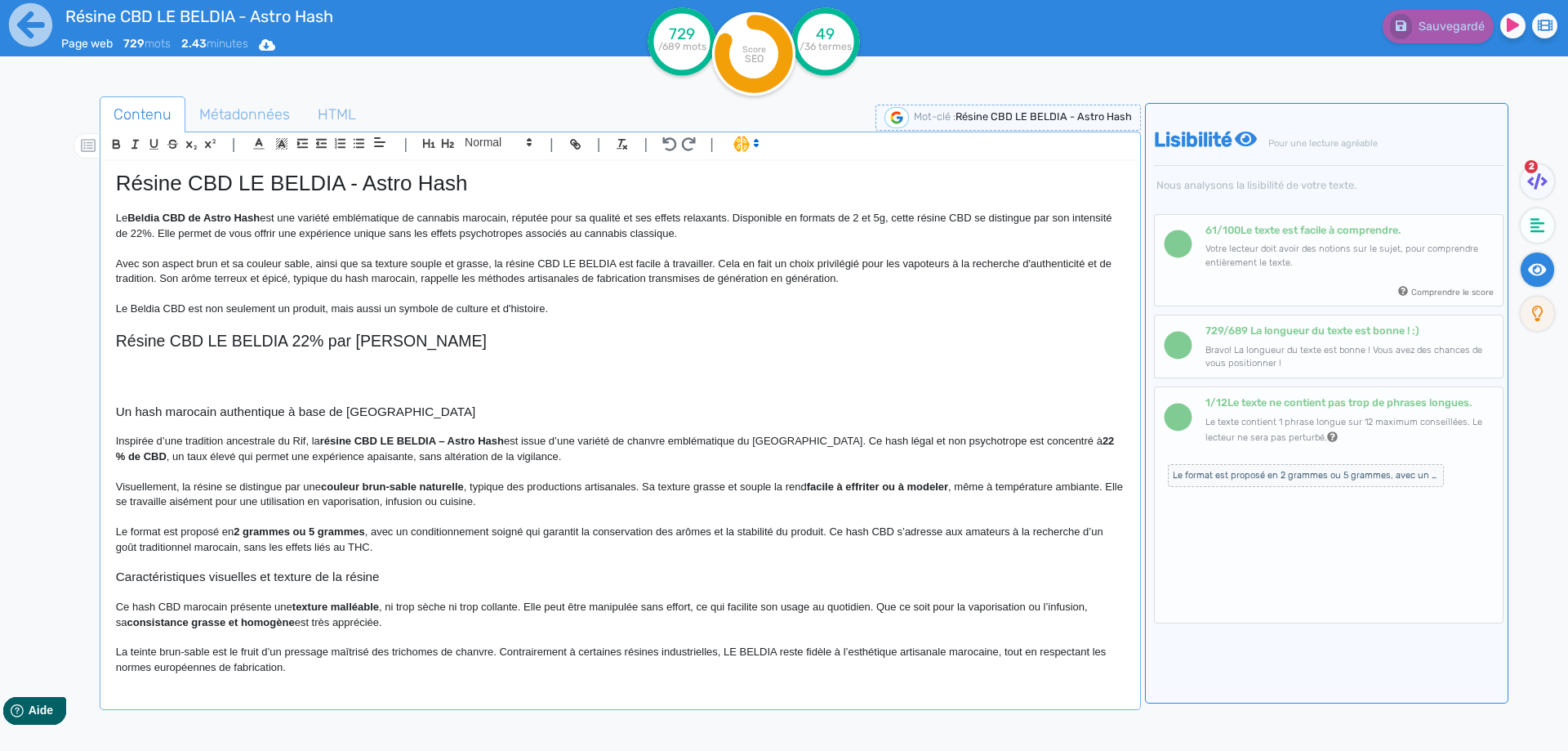
click at [279, 298] on p at bounding box center [620, 294] width 1009 height 15
click at [275, 305] on p "Le Beldia CBD est non seulement un produit, mais aussi un symbole de culture et…" at bounding box center [620, 309] width 1009 height 15
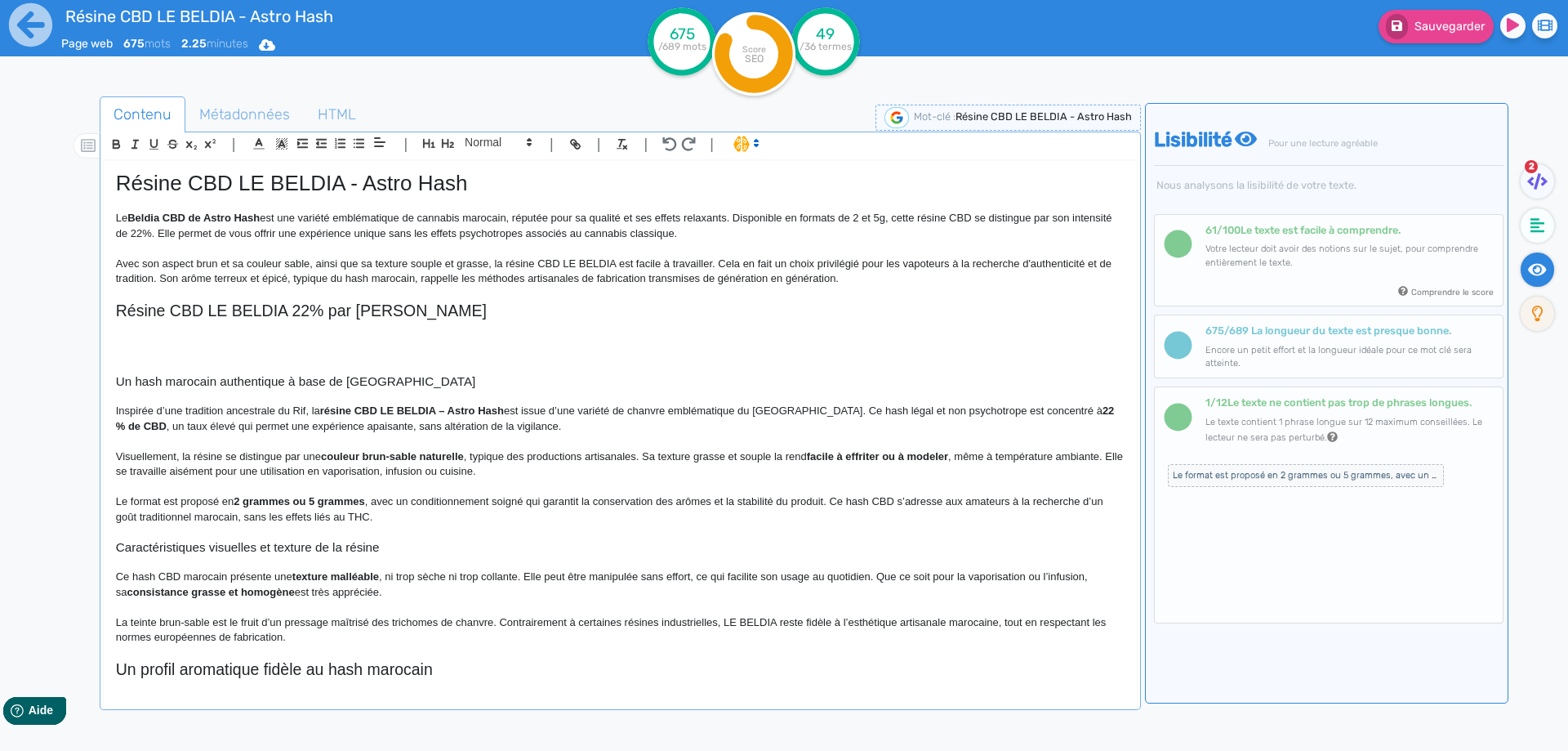
click at [222, 330] on p at bounding box center [620, 329] width 1009 height 15
click at [227, 322] on p at bounding box center [620, 329] width 1009 height 15
click at [228, 312] on h2 "Résine CBD LE BELDIA 22% par [PERSON_NAME]" at bounding box center [620, 311] width 1009 height 19
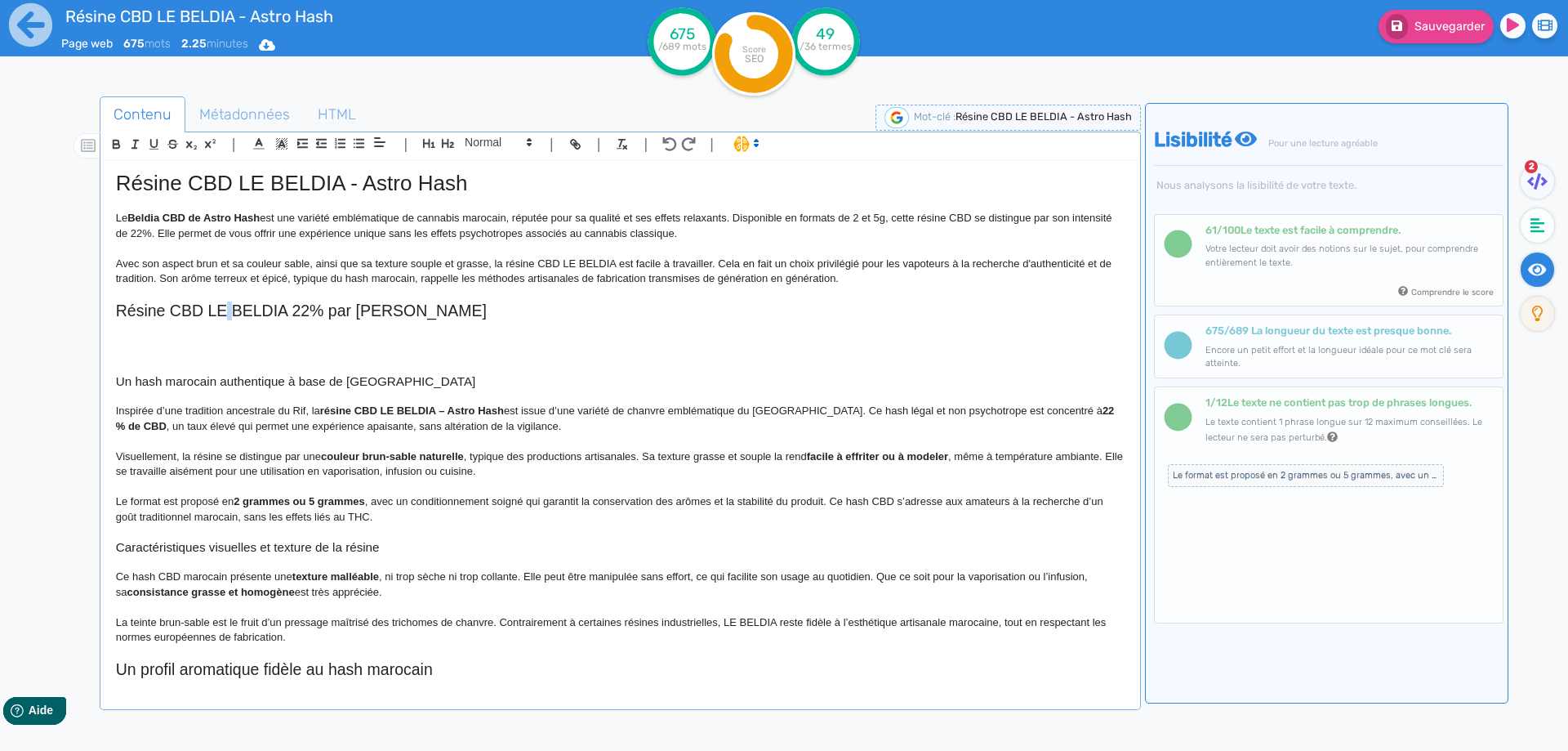
click at [229, 312] on h2 "Résine CBD LE BELDIA 22% par [PERSON_NAME]" at bounding box center [620, 311] width 1009 height 19
click at [230, 312] on h2 "Résine CBD LE BELDIA 22% par [PERSON_NAME]" at bounding box center [620, 311] width 1009 height 19
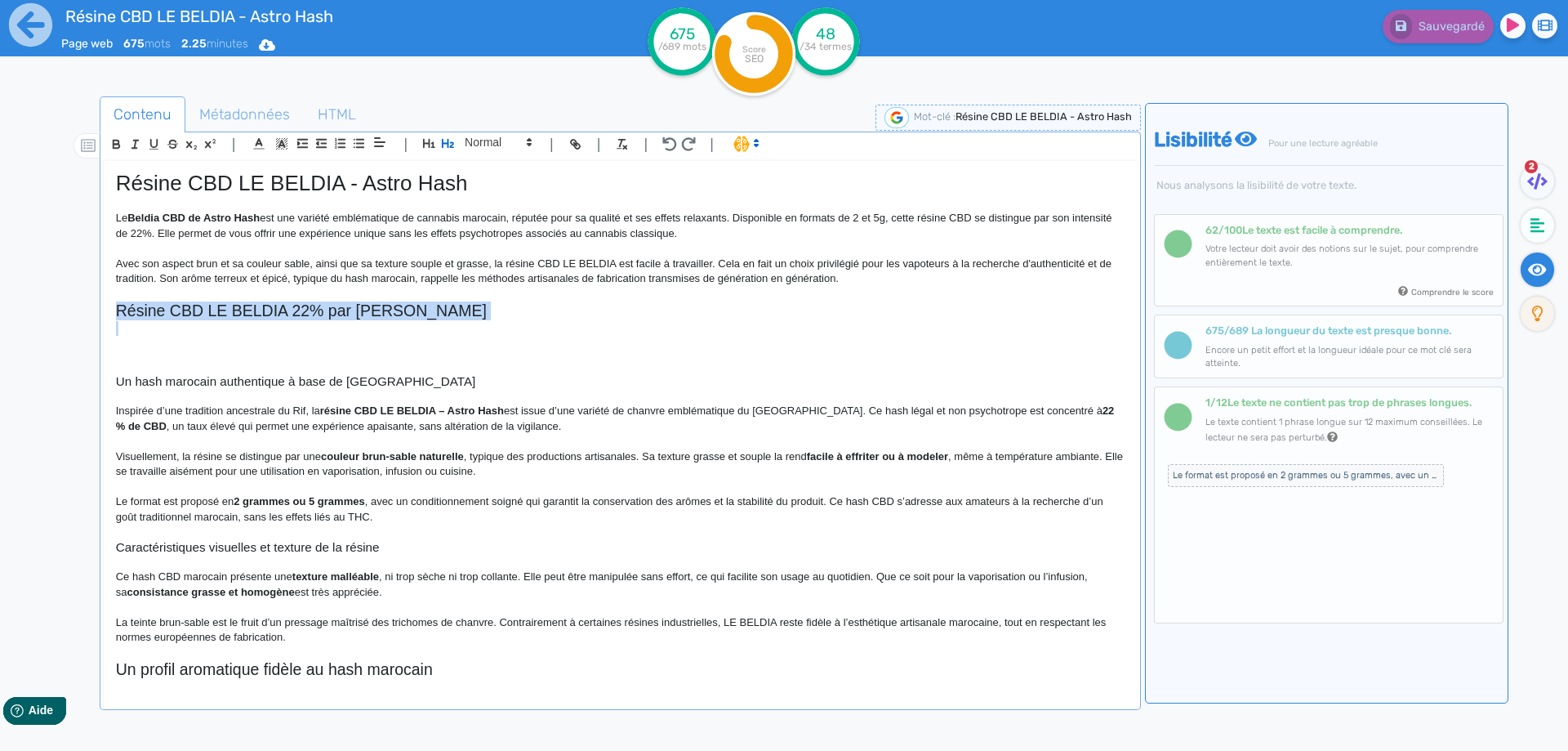
click at [268, 334] on p at bounding box center [620, 329] width 1009 height 15
click at [263, 340] on h2 at bounding box center [620, 345] width 1009 height 19
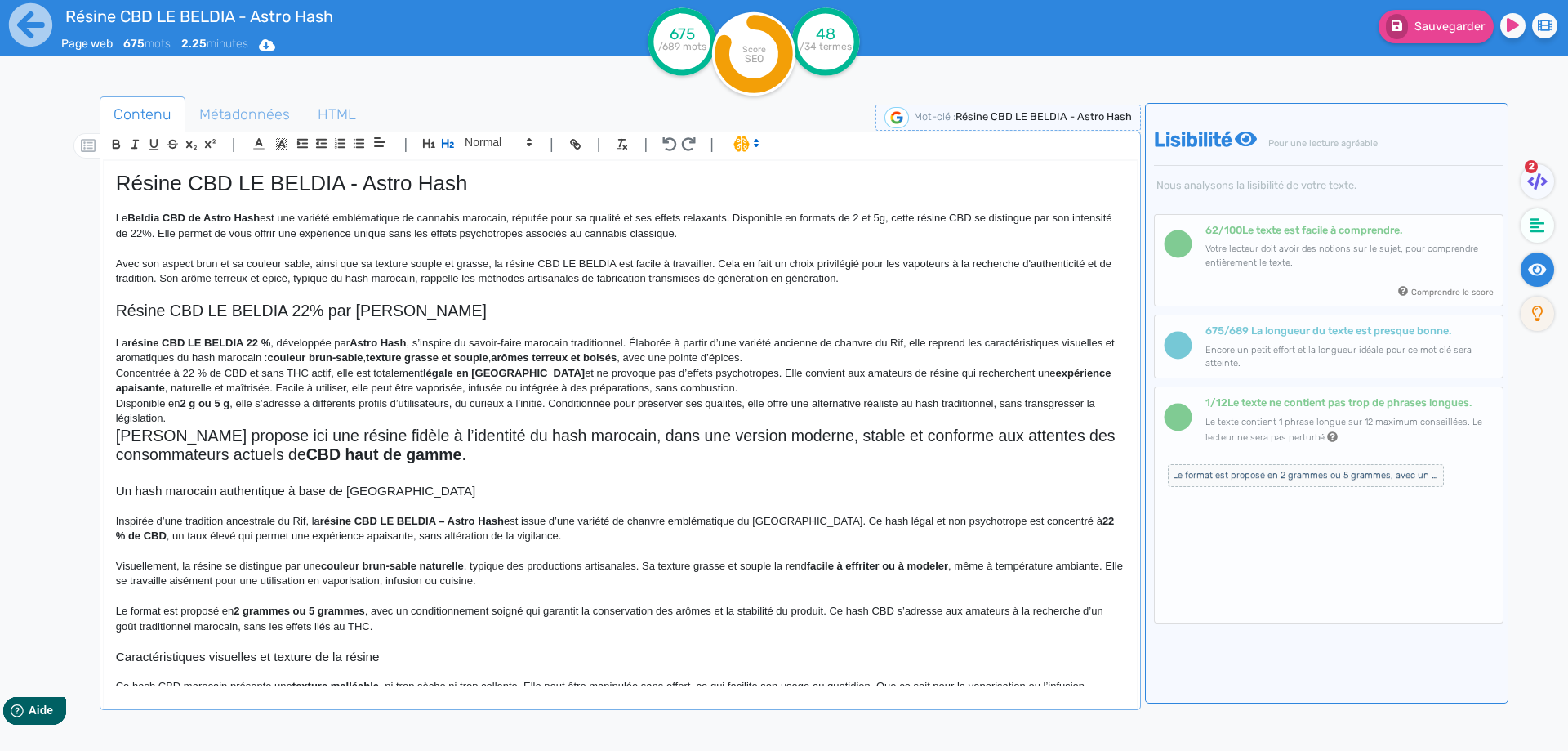
click at [218, 446] on h2 "[PERSON_NAME] propose ici une résine fidèle à l’identité du hash marocain, dans…" at bounding box center [620, 446] width 1009 height 39
click at [467, 139] on span at bounding box center [497, 142] width 80 height 20
click at [486, 271] on span at bounding box center [496, 274] width 65 height 25
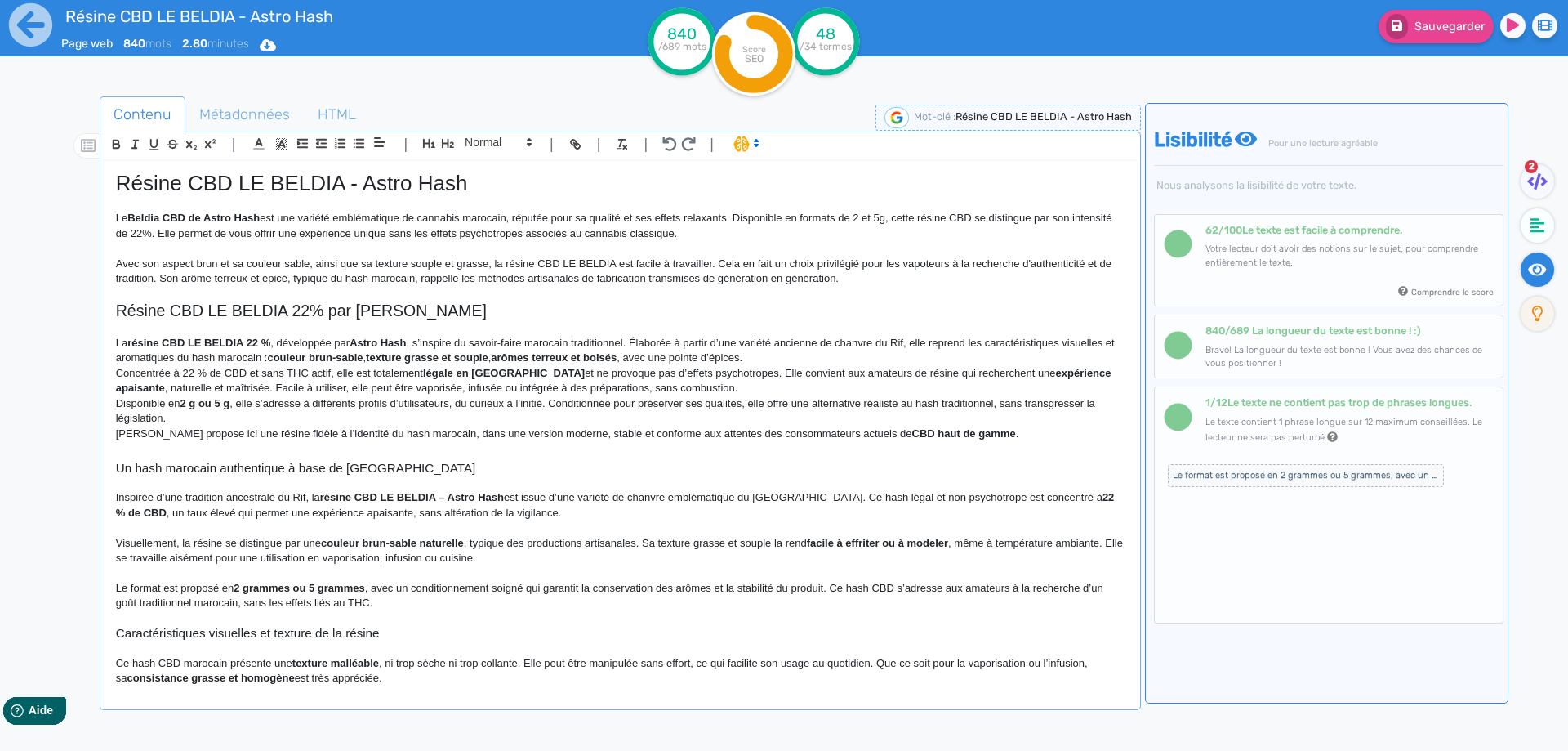
click at [109, 342] on div "Résine CBD LE BELDIA - Astro Hash Le Beldia CBD de Astro Hash est une variété e…" at bounding box center [620, 424] width 1033 height 526
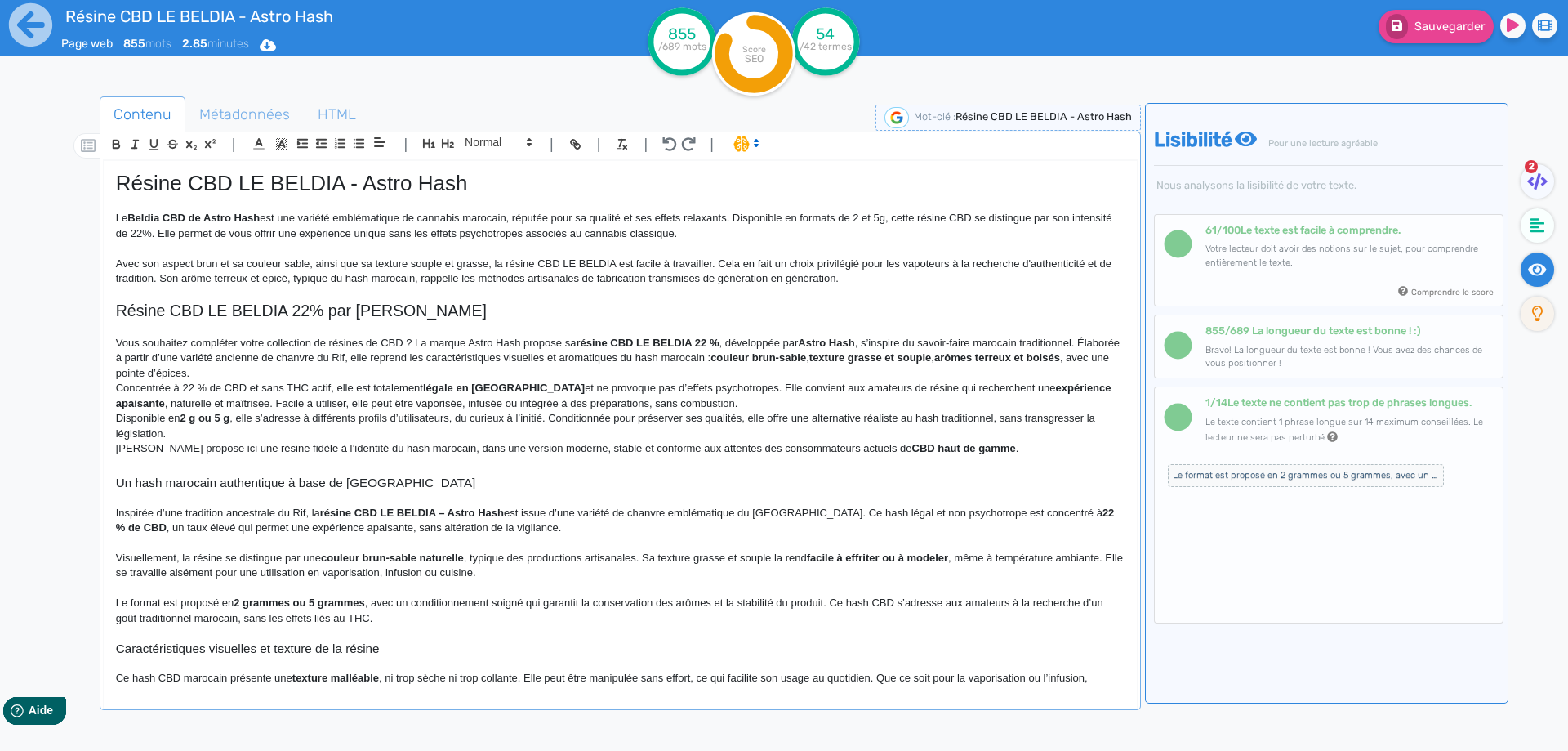
click at [703, 343] on strong "résine CBD LE BELDIA 22 %" at bounding box center [647, 342] width 143 height 12
drag, startPoint x: 703, startPoint y: 343, endPoint x: 711, endPoint y: 341, distance: 8.2
click at [711, 341] on strong "résine CBD LE BELDIA 22 %" at bounding box center [647, 342] width 143 height 12
click at [700, 343] on strong "résine CBD LE BELDIA %" at bounding box center [639, 342] width 128 height 12
drag, startPoint x: 700, startPoint y: 343, endPoint x: 836, endPoint y: 345, distance: 136.0
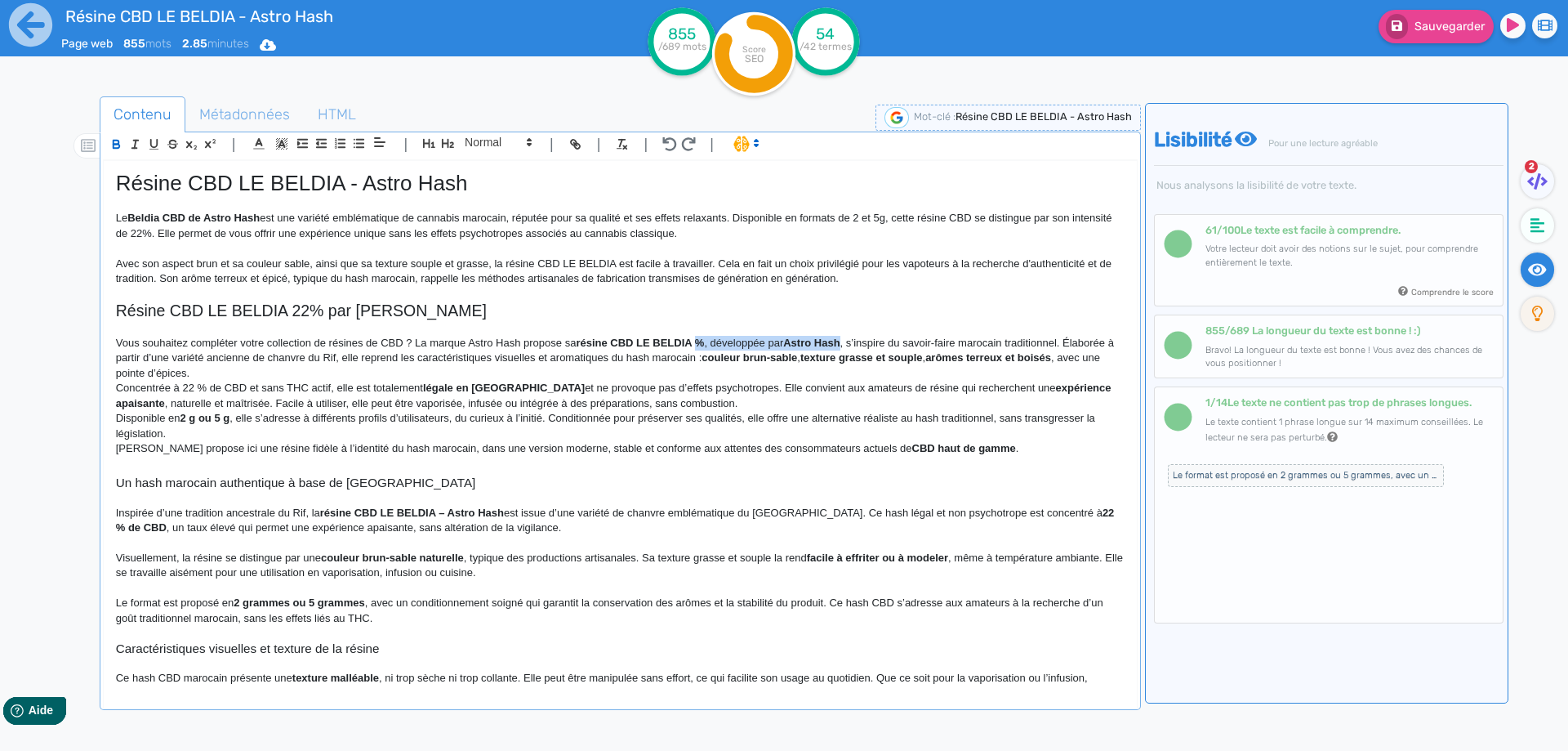
click at [836, 345] on p "Vous souhaitez compléter votre collection de résines de CBD ? La marque Astro H…" at bounding box center [620, 358] width 1009 height 45
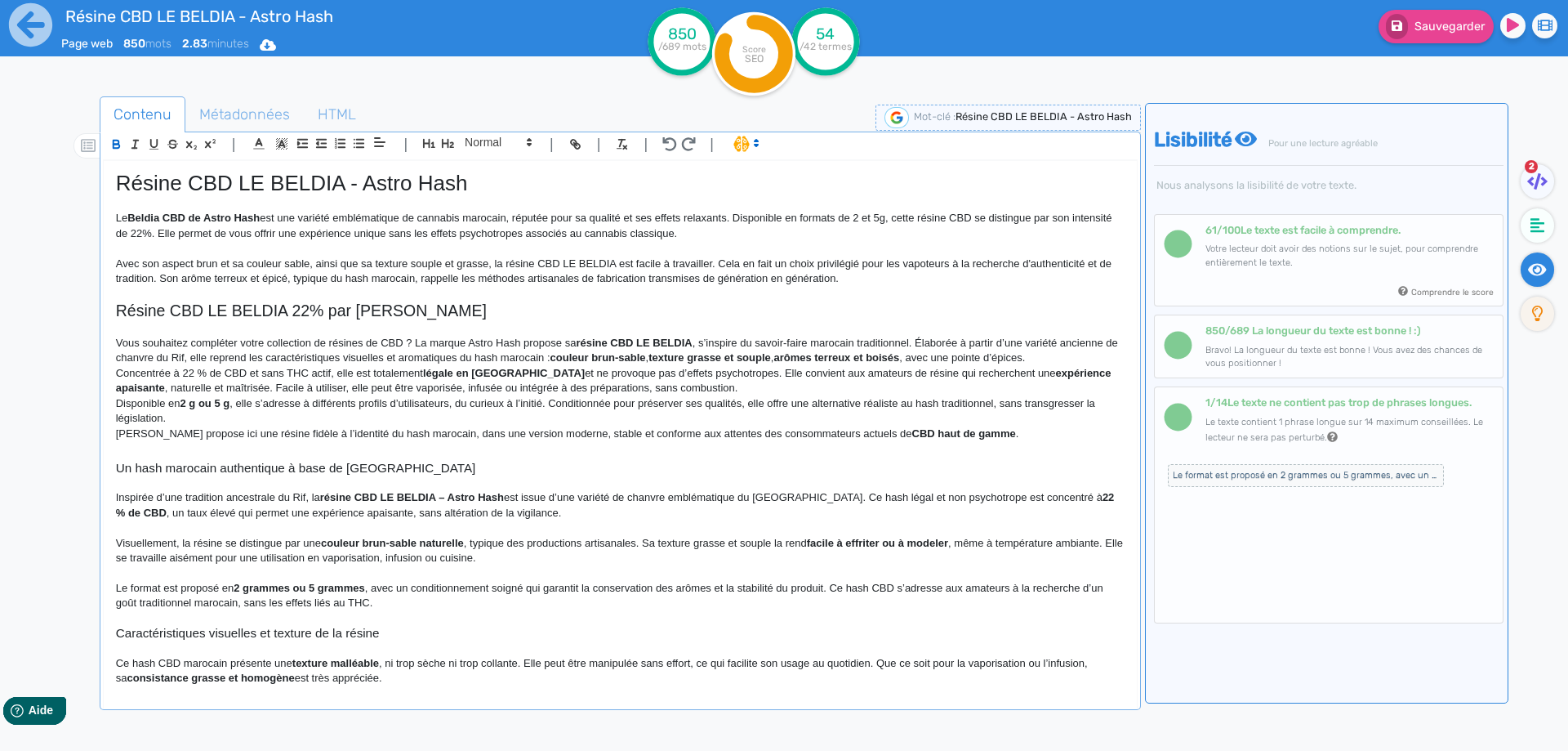
click at [703, 343] on p "Vous souhaitez compléter votre collection de résines de CBD ? La marque Astro H…" at bounding box center [620, 351] width 1009 height 30
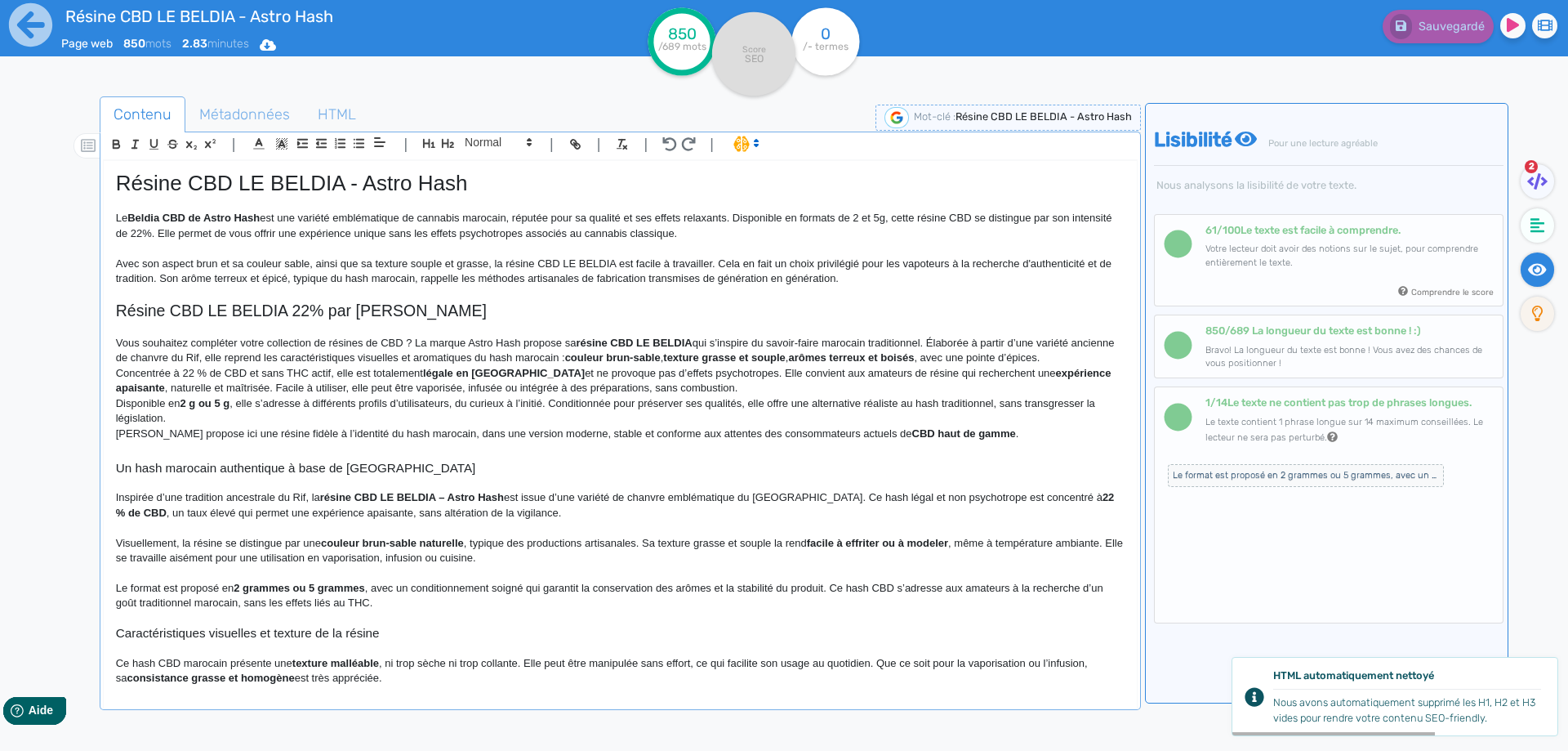
click at [606, 355] on p "Vous souhaitez compléter votre collection de résines de CBD ? La marque Astro H…" at bounding box center [620, 351] width 1009 height 30
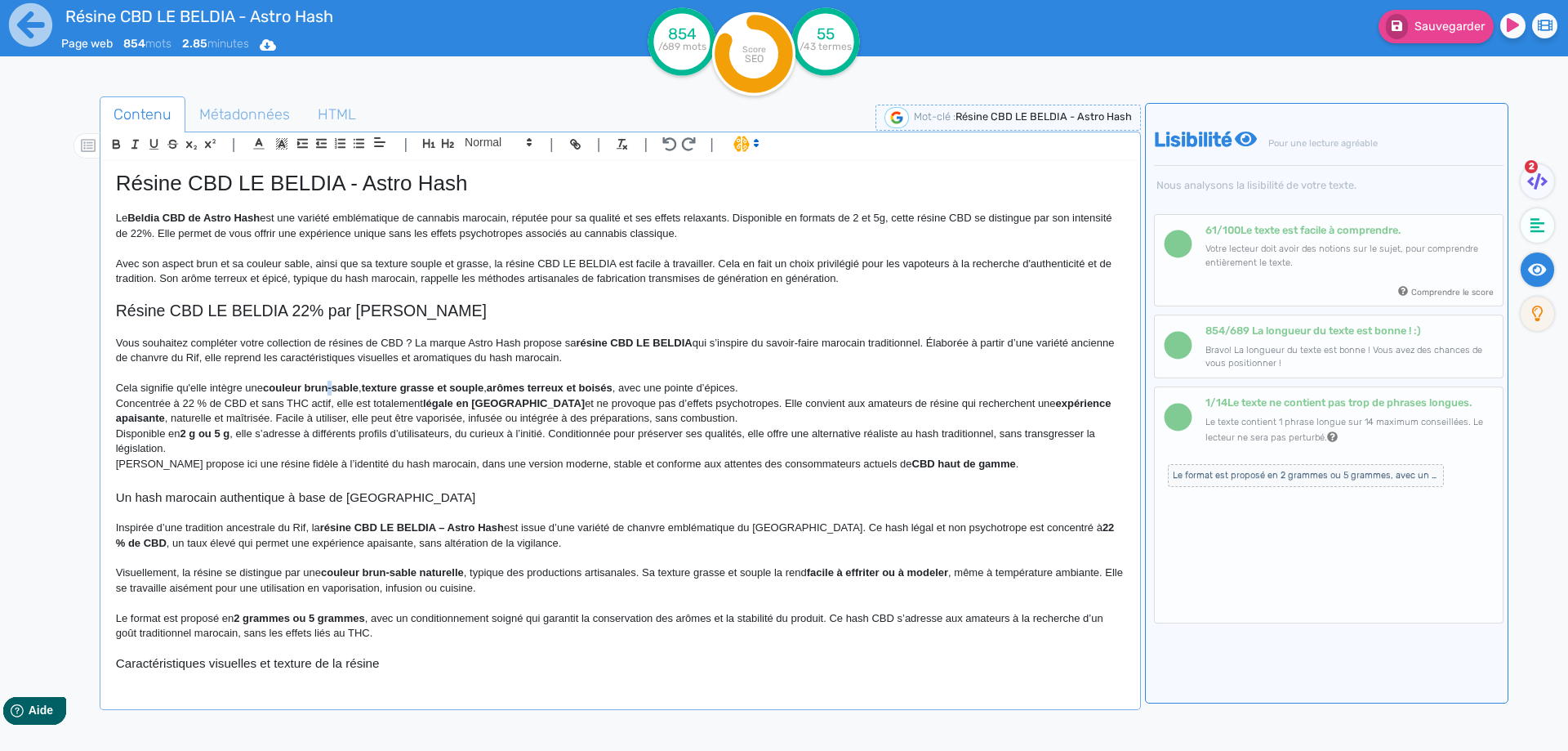
click at [335, 391] on strong "couleur brun-sable" at bounding box center [310, 387] width 95 height 12
click at [333, 391] on strong "couleur brun et sable" at bounding box center [316, 387] width 107 height 12
click at [330, 391] on strong "couleur brun et sable" at bounding box center [316, 387] width 107 height 12
click at [123, 388] on p "Cela signifie qu'elle intègre une couleur brun et sable , texture grasse et sou…" at bounding box center [620, 388] width 1009 height 15
drag, startPoint x: 123, startPoint y: 388, endPoint x: 351, endPoint y: 393, distance: 228.1
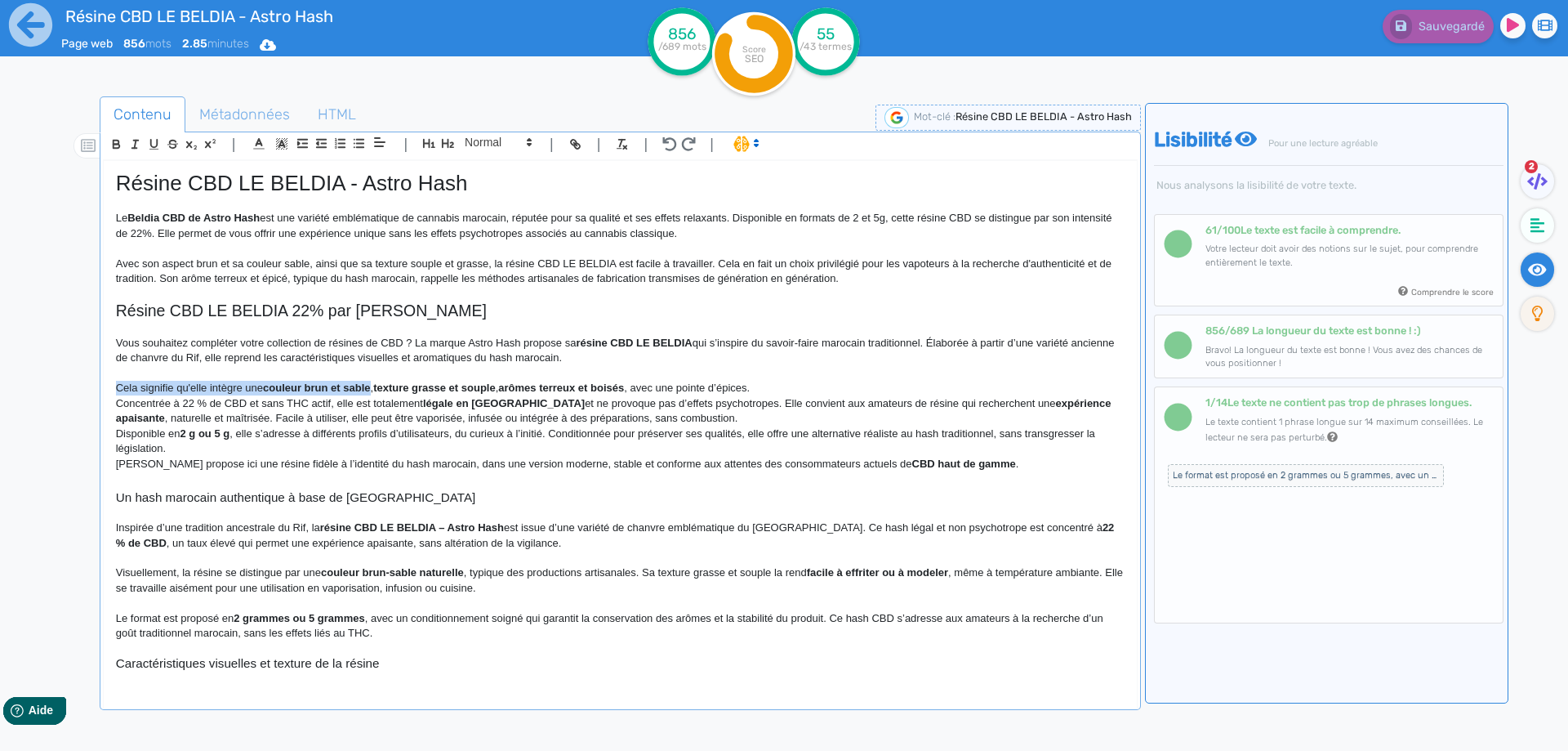
click at [351, 393] on p "Cela signifie qu'elle intègre une couleur brun et sable , texture grasse et sou…" at bounding box center [620, 388] width 1009 height 15
click at [438, 390] on p "Son aspect brun est accompagné par une couleur sable. Ces distinctions vont per…" at bounding box center [620, 388] width 1009 height 15
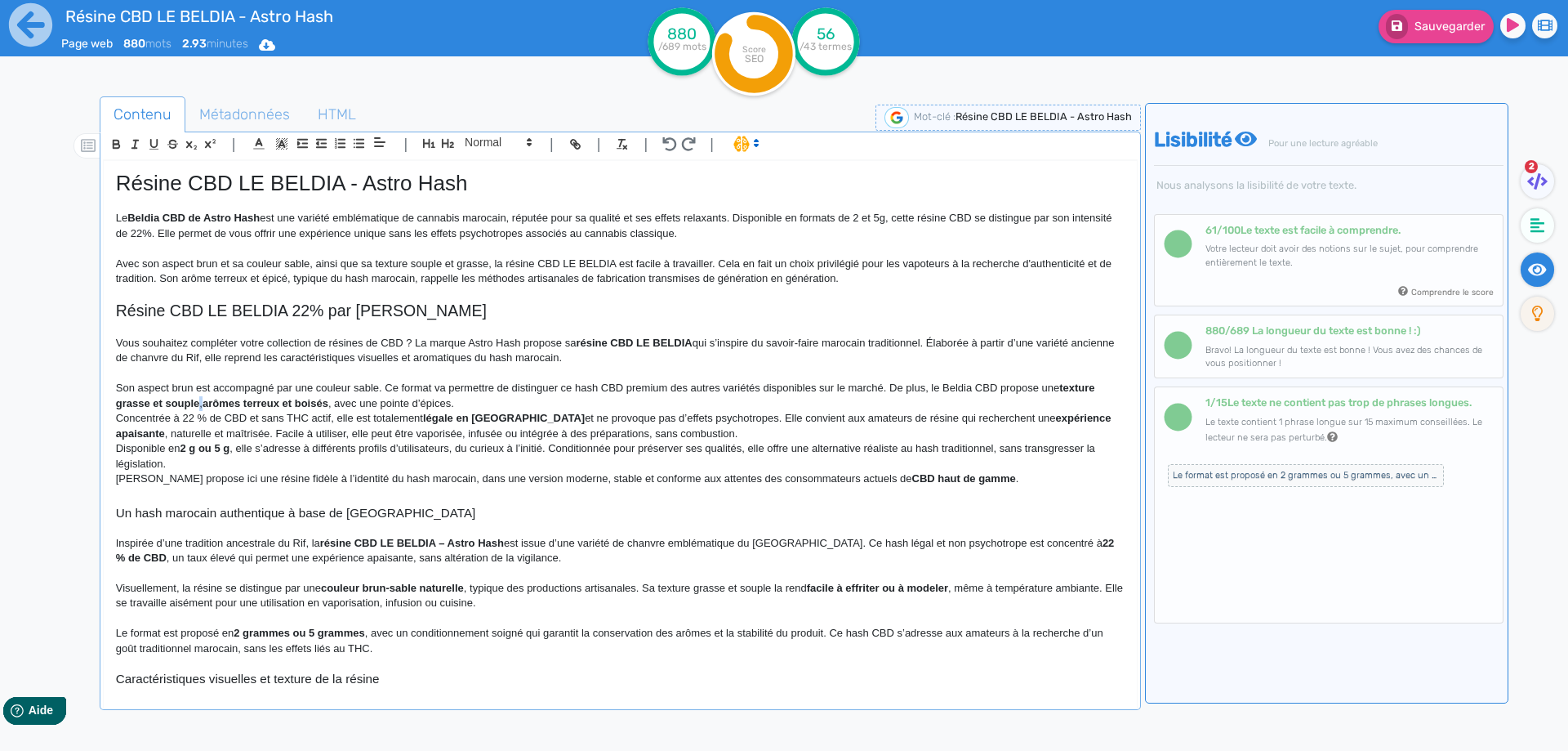
click at [202, 403] on p "Son aspect brun est accompagné par une couleur sable. Ce format va permettre de…" at bounding box center [620, 396] width 1009 height 30
click at [202, 405] on strong "texture grasse et souple" at bounding box center [606, 395] width 981 height 27
click at [202, 406] on strong "texture grasse et souple et des" at bounding box center [606, 395] width 981 height 27
drag, startPoint x: 202, startPoint y: 406, endPoint x: 221, endPoint y: 403, distance: 19.2
click at [221, 403] on strong "texture grasse et souple et des" at bounding box center [606, 395] width 981 height 27
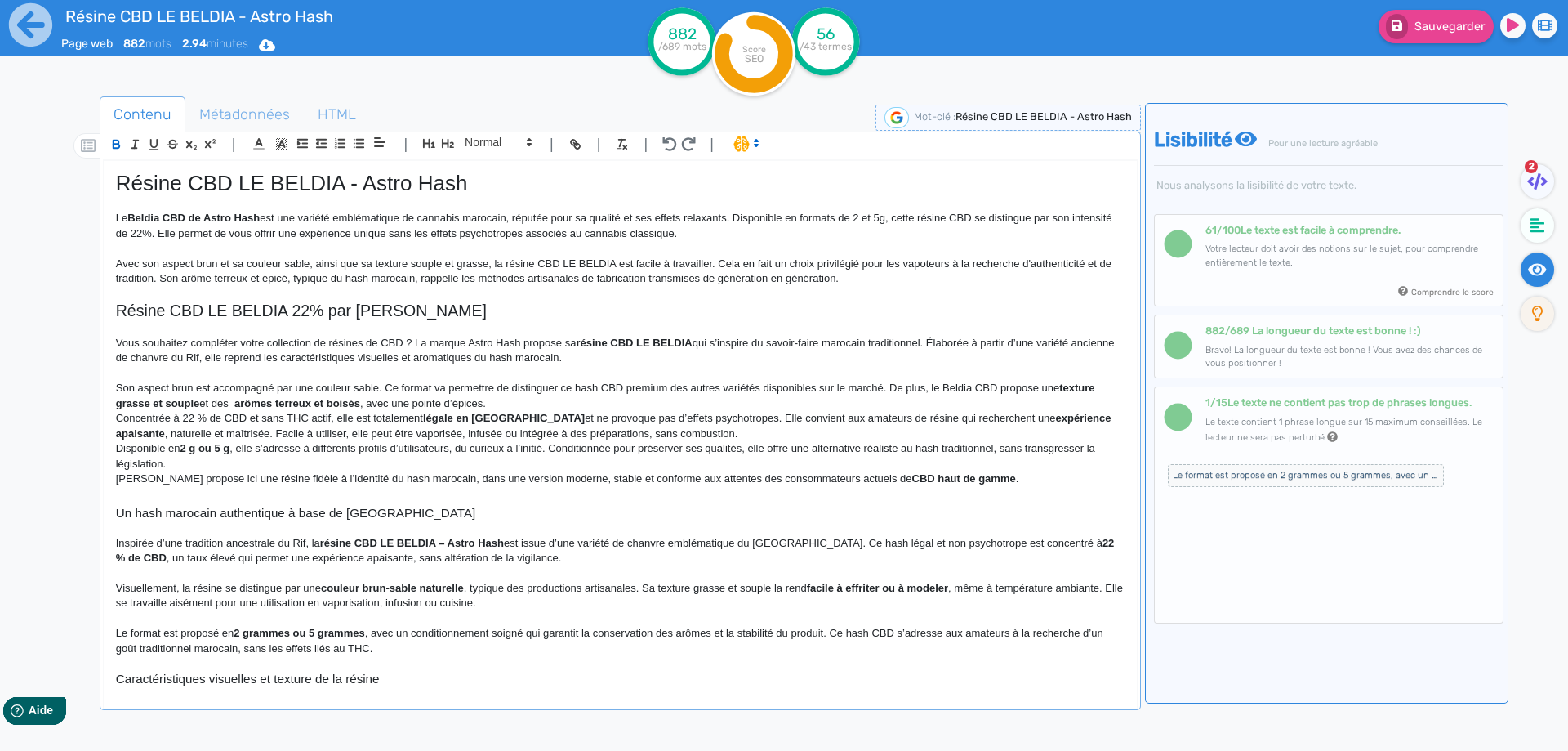
click at [237, 410] on p "Son aspect brun est accompagné par une couleur sable. Ce format va permettre de…" at bounding box center [620, 396] width 1009 height 30
click at [250, 401] on strong "arômes terreux et boisés" at bounding box center [292, 403] width 126 height 12
drag, startPoint x: 250, startPoint y: 401, endPoint x: 351, endPoint y: 398, distance: 101.0
click at [351, 398] on p "Son aspect brun est accompagné par une couleur sable. Ce format va permettre de…" at bounding box center [620, 396] width 1009 height 30
click at [1065, 389] on strong "texture grasse et souple" at bounding box center [606, 395] width 981 height 27
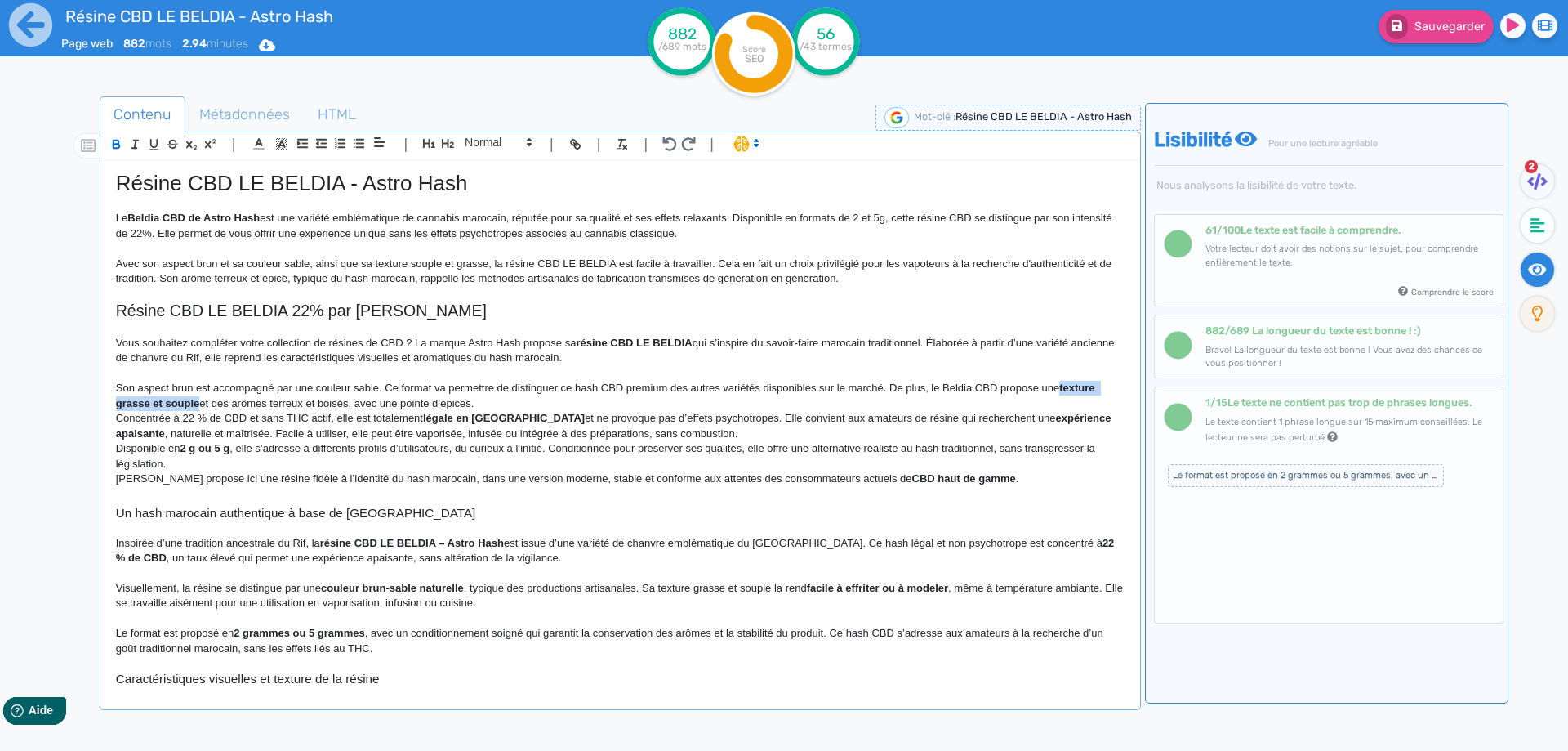
drag, startPoint x: 1065, startPoint y: 389, endPoint x: 186, endPoint y: 404, distance: 879.1
click at [601, 391] on p "Son aspect brun est accompagné par une couleur sable. Ce format va permettre de…" at bounding box center [620, 396] width 1009 height 30
click at [570, 403] on p "Son aspect brun est accompagné par une couleur sable. Ce format va permettre de…" at bounding box center [620, 396] width 1009 height 30
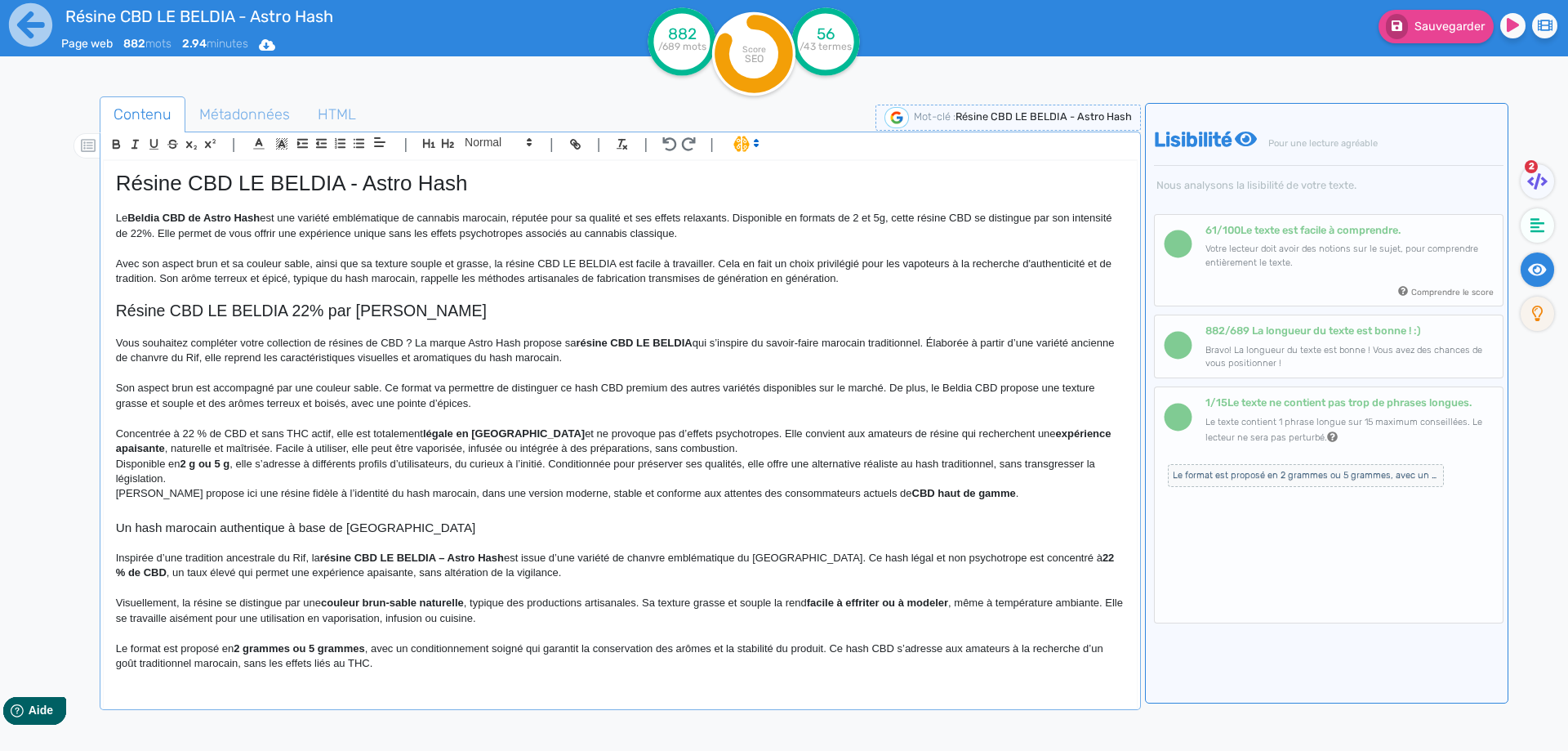
scroll to position [163, 0]
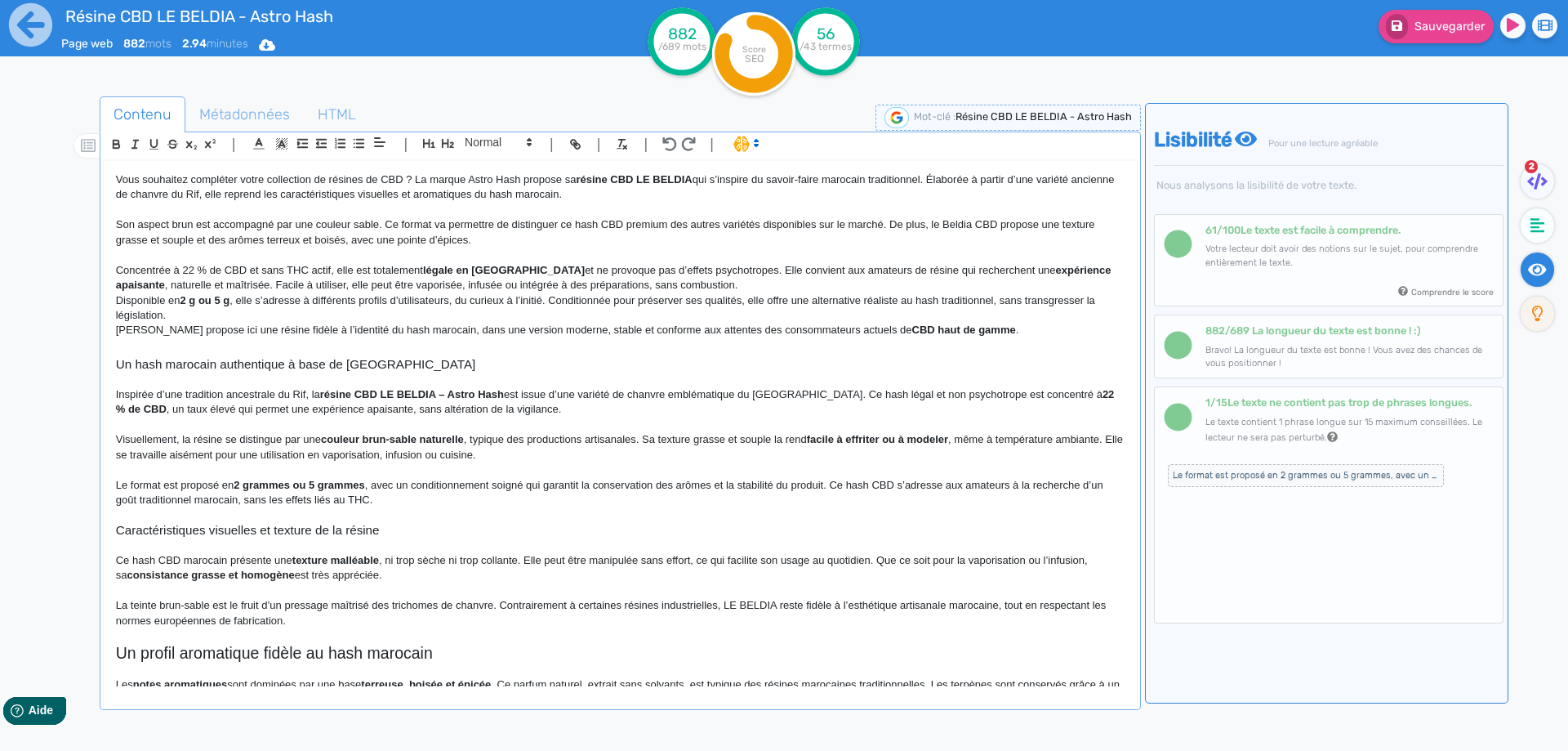
click at [265, 268] on p "Concentrée à 22 % de CBD et sans THC actif, elle est totalement légale en [DEMO…" at bounding box center [620, 278] width 1009 height 30
drag, startPoint x: 265, startPoint y: 268, endPoint x: 317, endPoint y: 268, distance: 52.0
click at [317, 268] on p "Concentrée à 22 % de CBD et sans THC actif, elle est totalement légale en [DEMO…" at bounding box center [620, 278] width 1009 height 30
click at [455, 272] on p "Concentrée à 22 % de CBD et avec un taux de THC inférieur à 0.2%, elle est tota…" at bounding box center [620, 278] width 1009 height 30
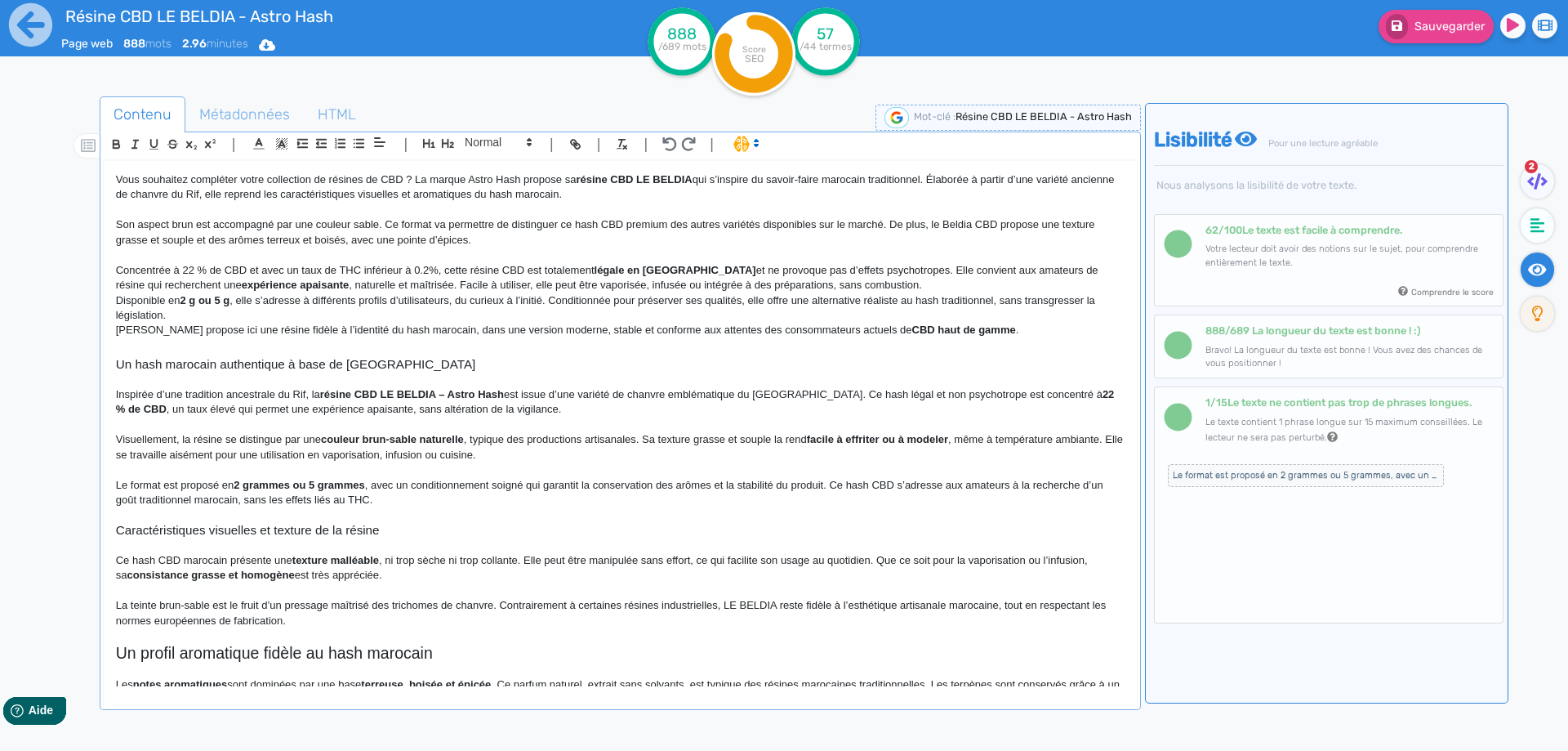
click at [567, 274] on p "Concentrée à 22 % de CBD et avec un taux de THC inférieur à 0.2%, cette résine …" at bounding box center [620, 278] width 1009 height 30
click at [865, 279] on p "Concentrée à 22 % de CBD et avec un taux de THC inférieur à 0.2%, cette résine …" at bounding box center [620, 278] width 1009 height 30
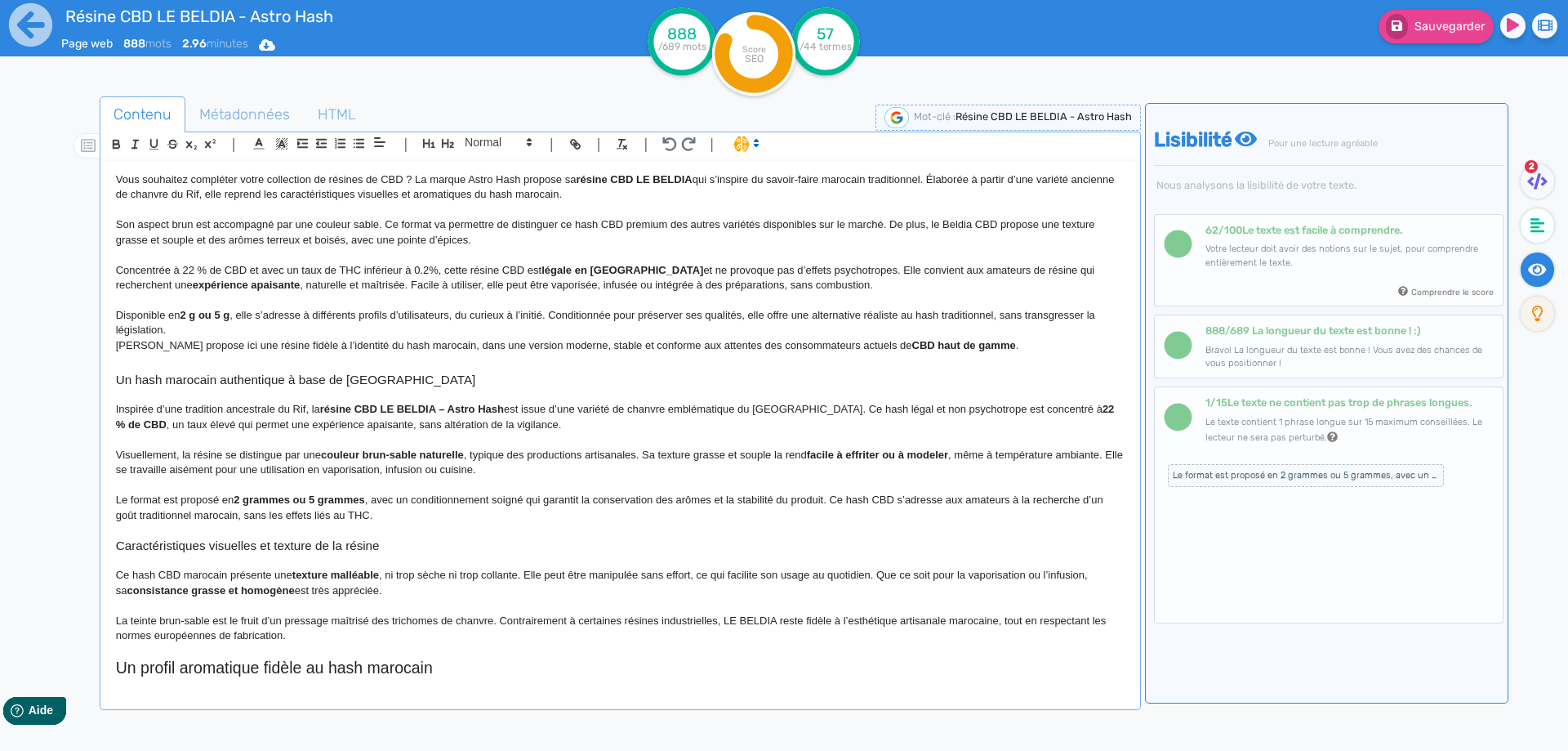
click at [984, 269] on p "Concentrée à 22 % de CBD et avec un taux de THC inférieur à 0.2%, cette résine …" at bounding box center [620, 278] width 1009 height 30
click at [209, 288] on strong "expérience apaisante" at bounding box center [247, 285] width 107 height 12
drag, startPoint x: 209, startPoint y: 288, endPoint x: 116, endPoint y: 279, distance: 93.4
click at [331, 291] on p "Concentrée à 22 % de CBD et avec un taux de THC inférieur à 0.2%, cette résine …" at bounding box center [620, 278] width 1009 height 30
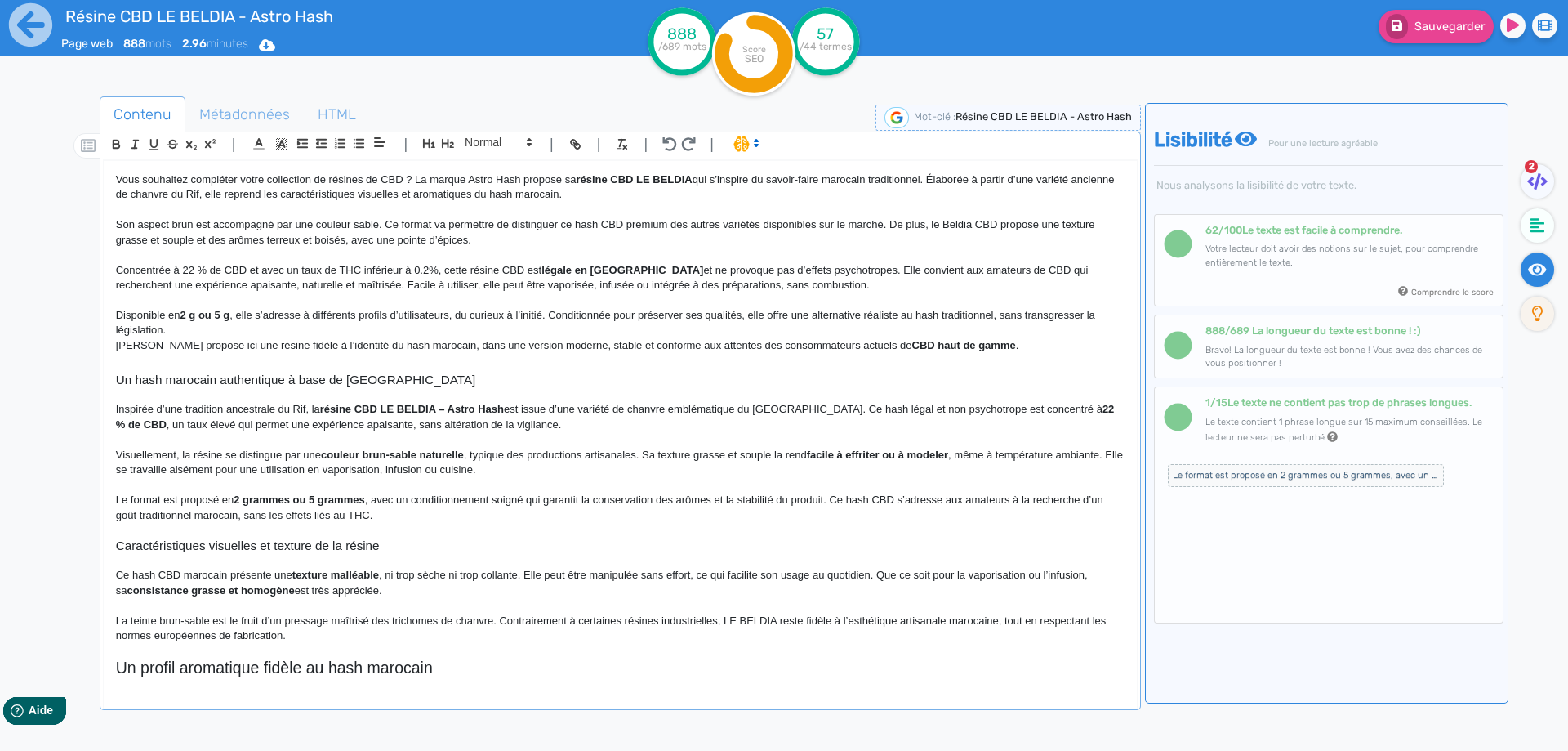
click at [699, 287] on p "Concentrée à 22 % de CBD et avec un taux de THC inférieur à 0.2%, cette résine …" at bounding box center [620, 278] width 1009 height 30
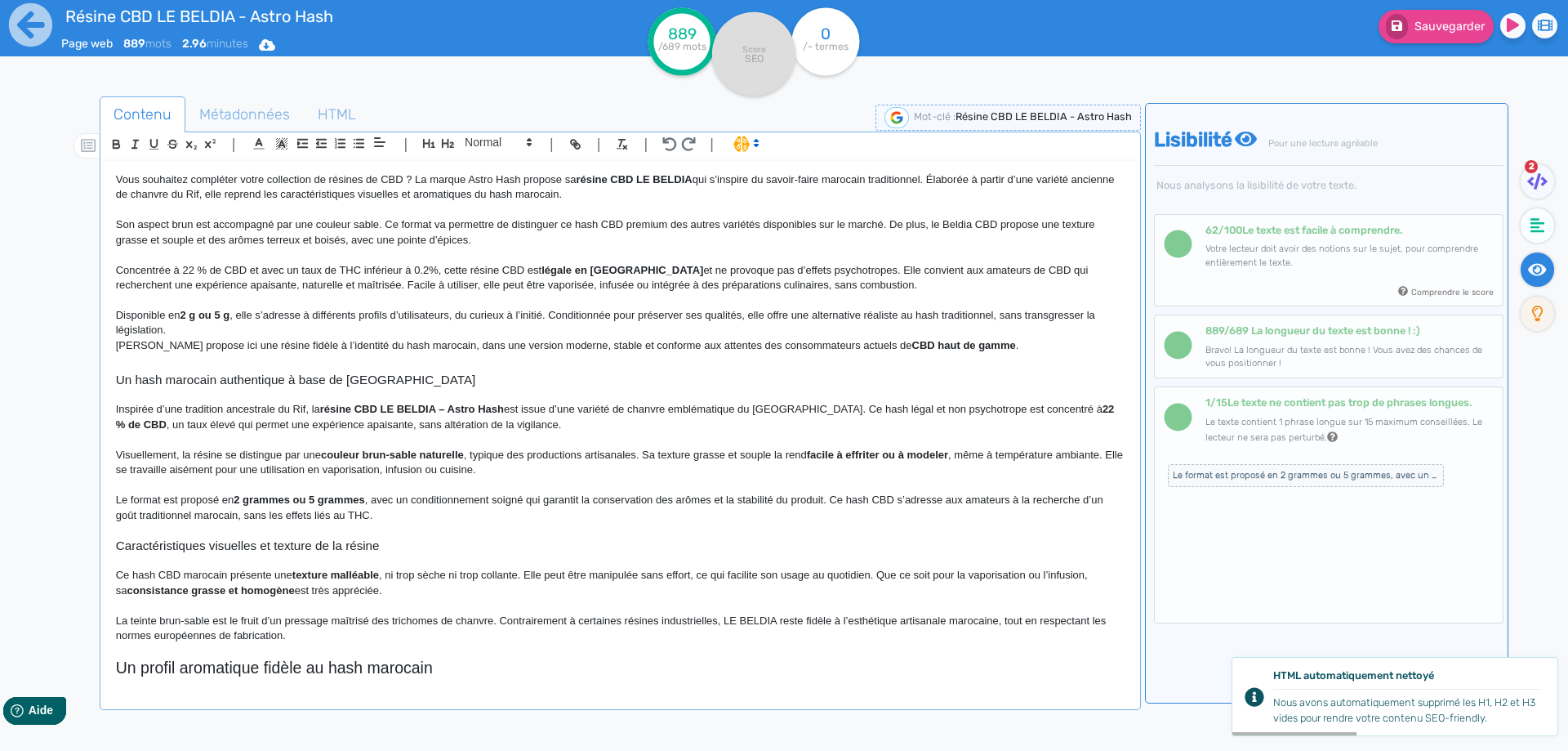
click at [224, 324] on p "Disponible en 2 g ou 5 g , elle s’adresse à différents profils d’utilisateurs, …" at bounding box center [620, 323] width 1009 height 30
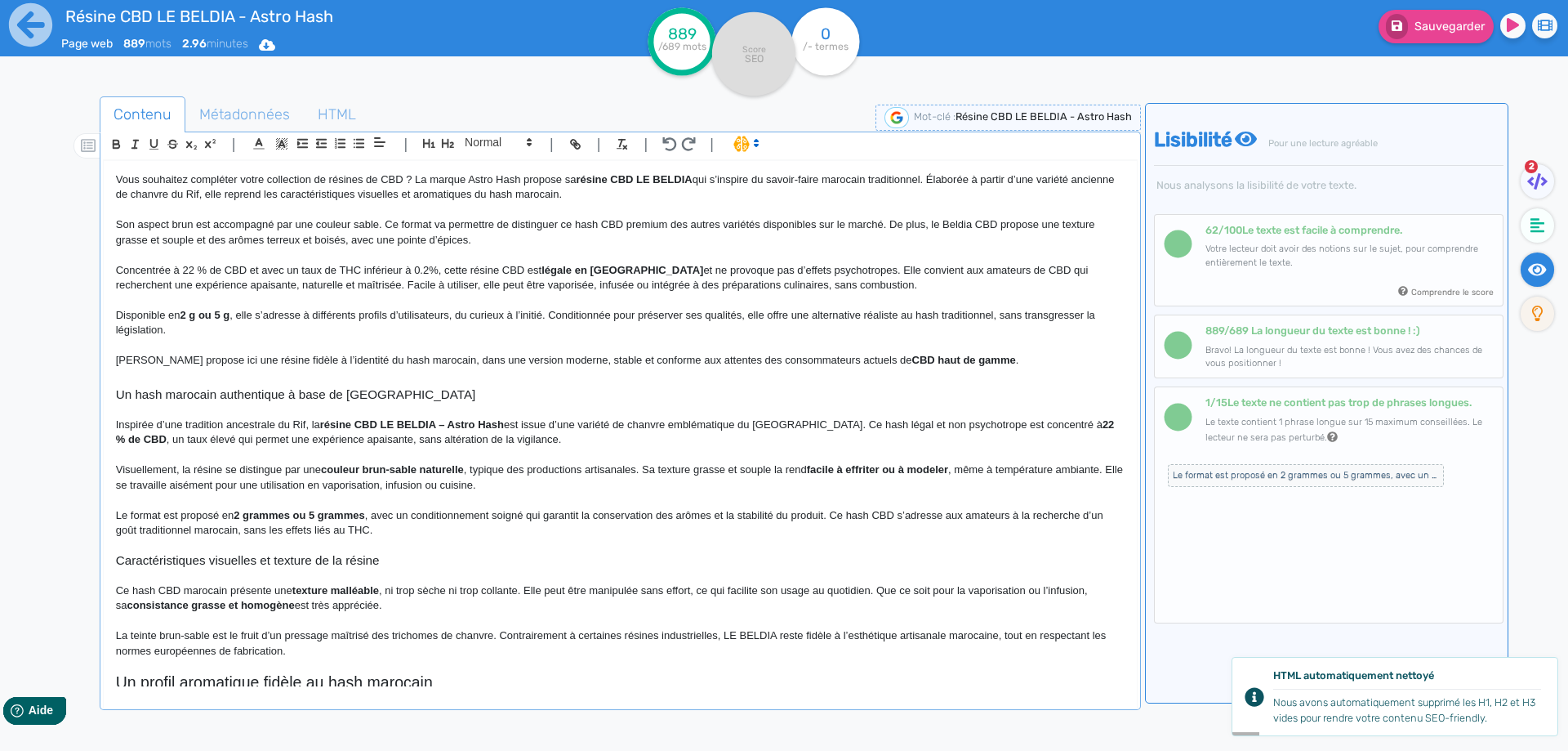
click at [199, 314] on strong "2 g ou 5 g" at bounding box center [205, 315] width 50 height 12
click at [225, 314] on p "Disponible en 2 ou 5 g , elle s’adresse à différents profils d’utilisateurs, du…" at bounding box center [620, 323] width 1009 height 30
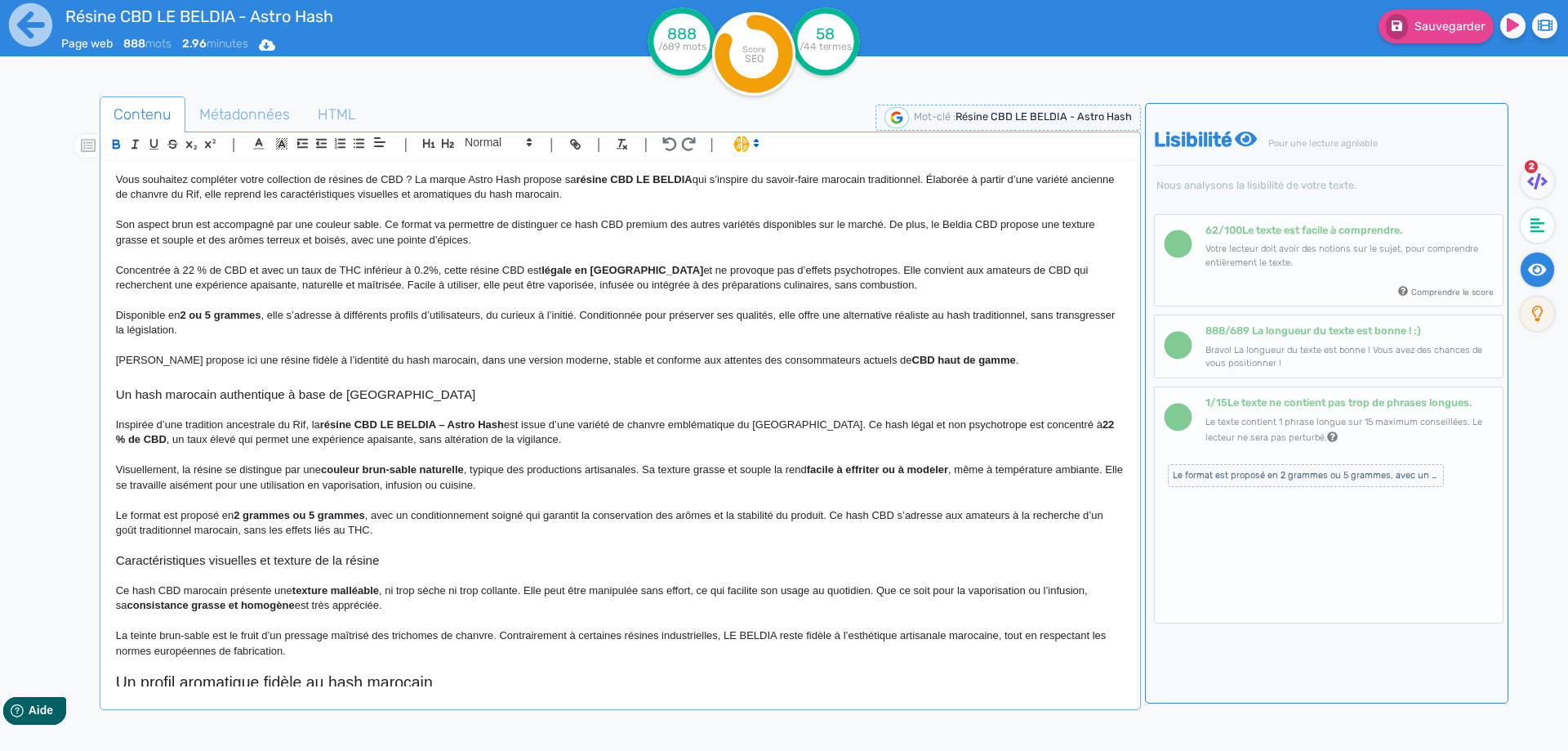
click at [666, 323] on p "Disponible en 2 ou 5 grammes , elle s’adresse à différents profils d’utilisateu…" at bounding box center [620, 323] width 1009 height 30
click at [221, 331] on p "Disponible en 2 ou 5 grammes , elle s’adresse à différents profils d’utilisateu…" at bounding box center [620, 323] width 1009 height 30
drag, startPoint x: 221, startPoint y: 331, endPoint x: 1035, endPoint y: 311, distance: 814.2
click at [1035, 311] on p "Disponible en 2 ou 5 grammes , elle s’adresse à différents profils d’utilisateu…" at bounding box center [620, 323] width 1009 height 30
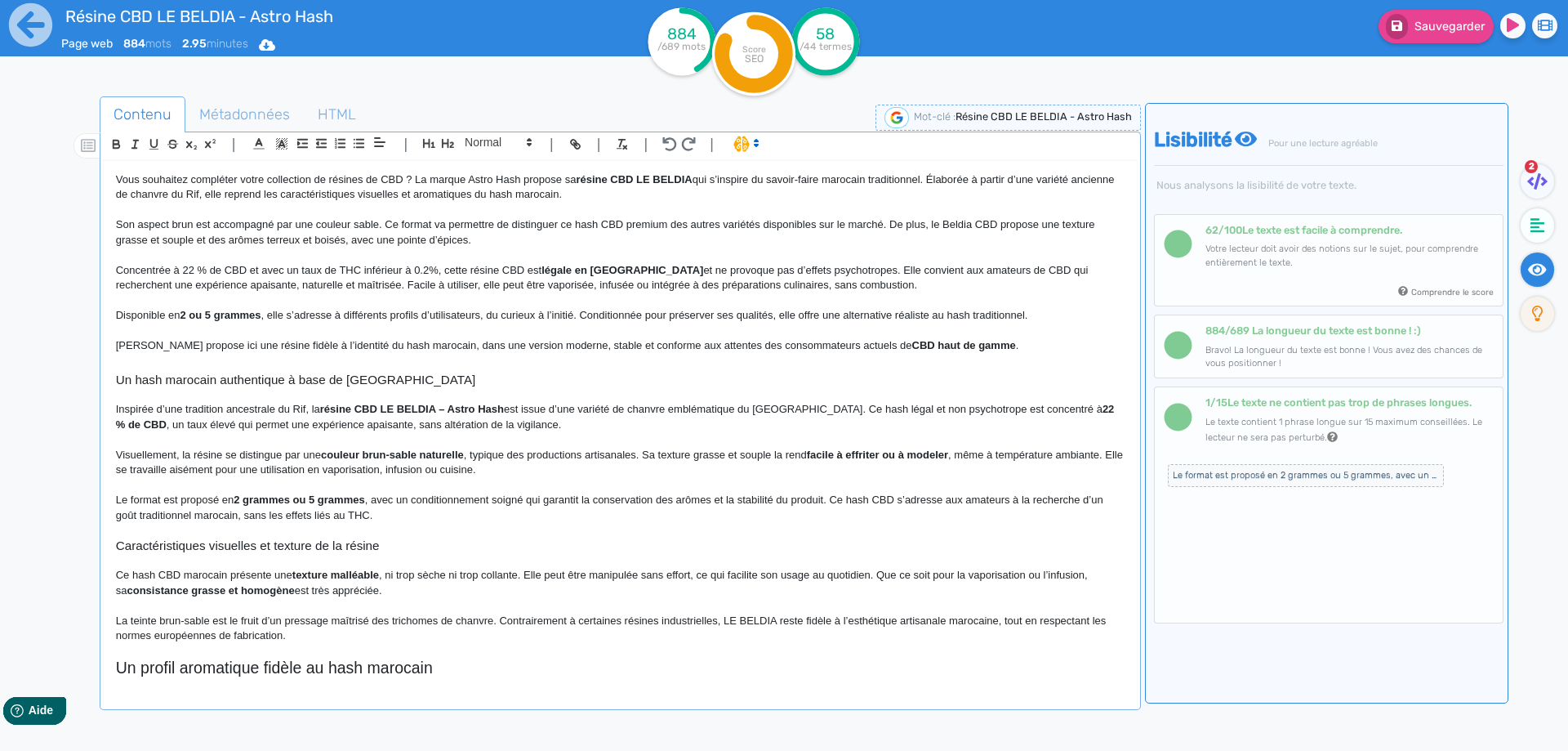
click at [1045, 318] on p "Disponible en 2 ou 5 grammes , elle s’adresse à différents profils d’utilisateu…" at bounding box center [620, 316] width 1009 height 15
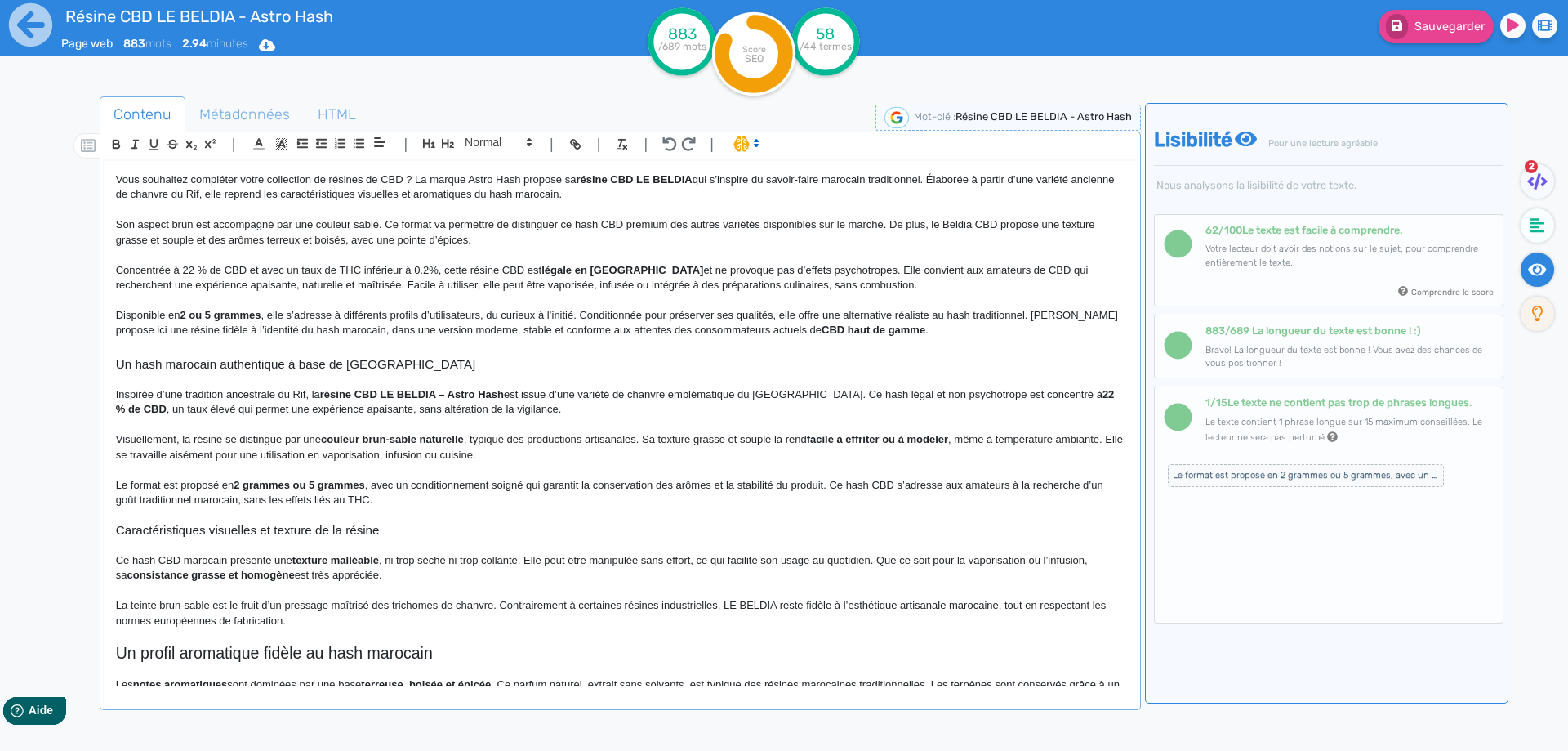
click at [823, 326] on p "Disponible en 2 ou 5 grammes , elle s’adresse à différents profils d’utilisateu…" at bounding box center [620, 323] width 1009 height 30
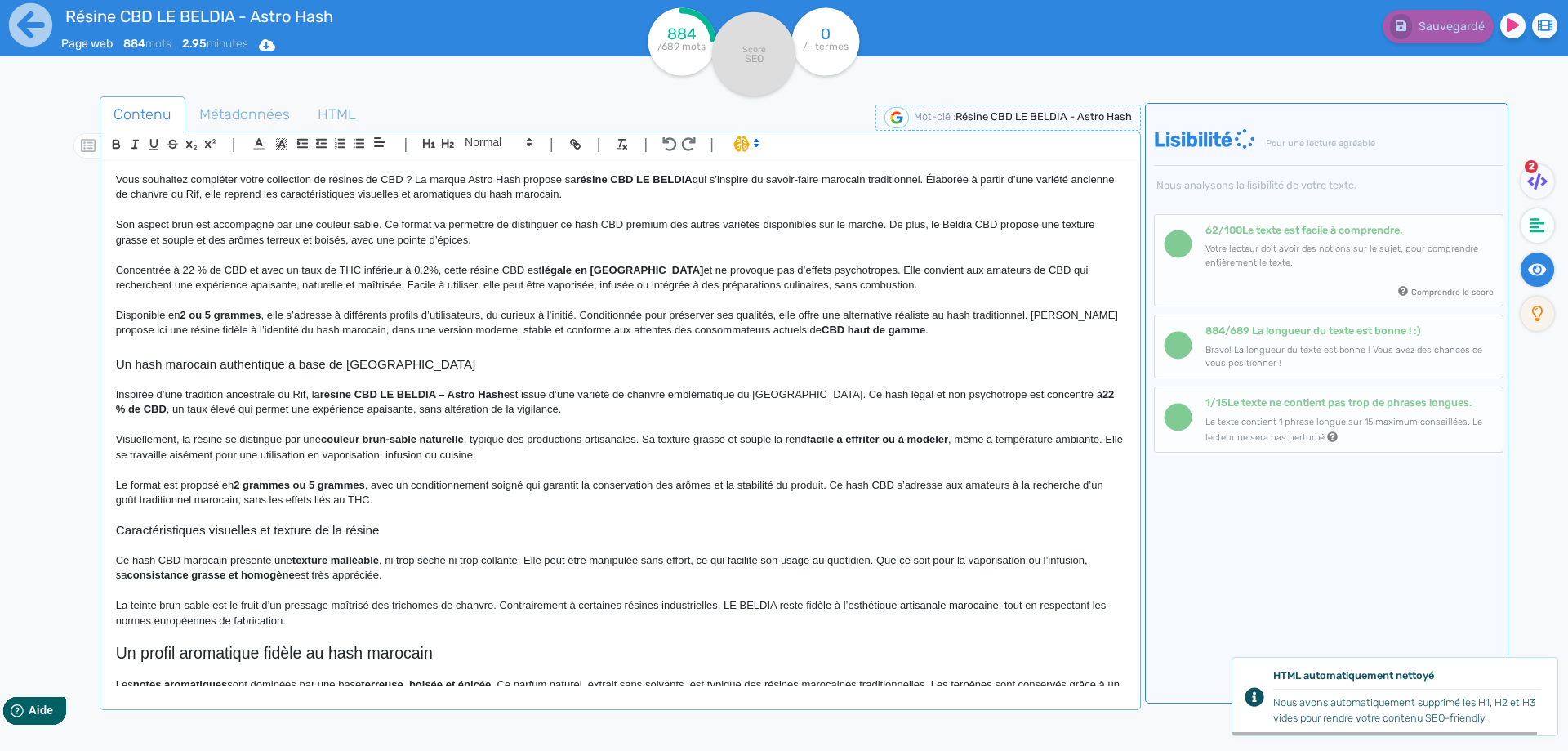
click at [833, 326] on strong "CBD haut de gamme" at bounding box center [874, 329] width 104 height 12
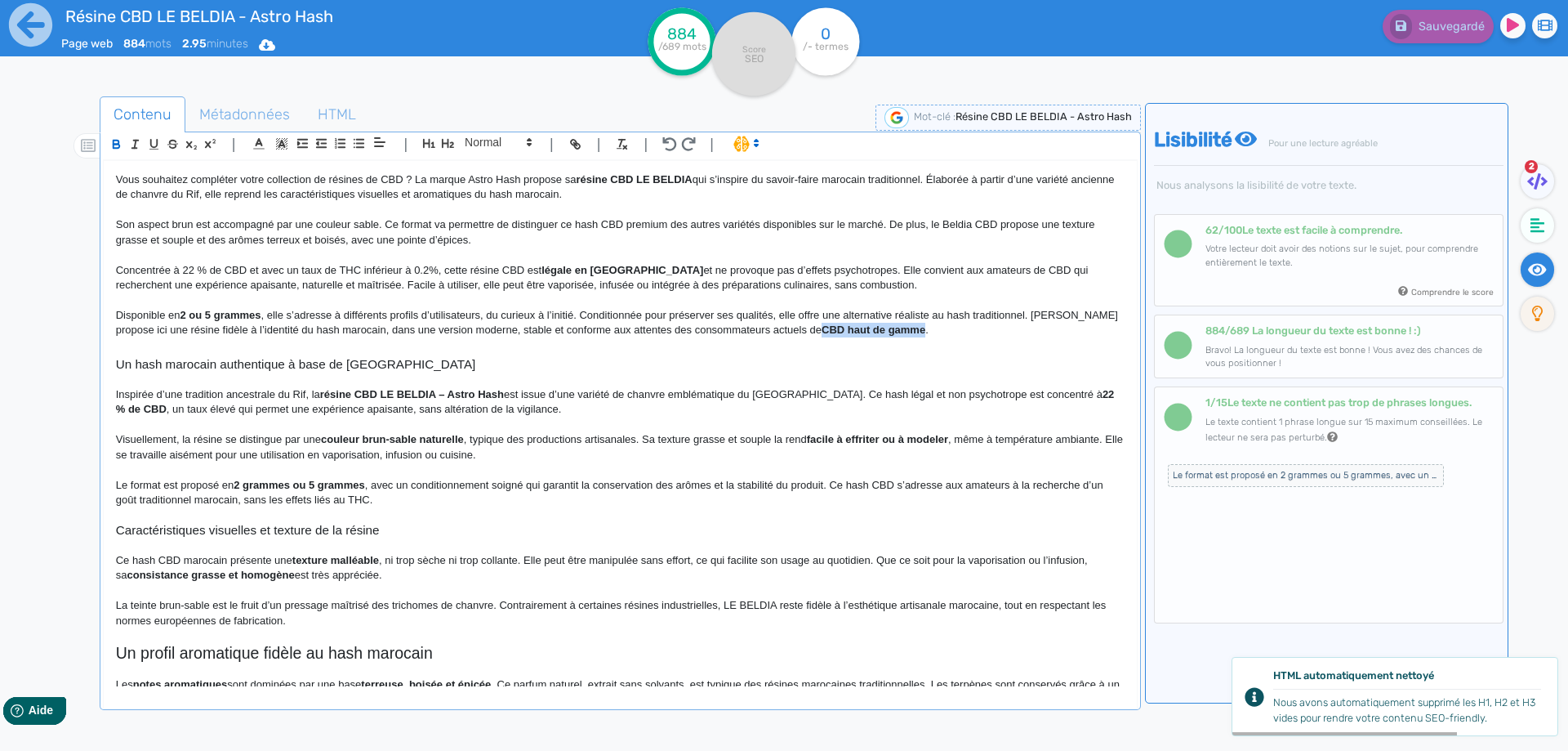
drag, startPoint x: 833, startPoint y: 326, endPoint x: 920, endPoint y: 332, distance: 87.2
click at [881, 337] on p "Disponible en 2 ou 5 grammes , elle s’adresse à différents profils d’utilisateu…" at bounding box center [620, 323] width 1009 height 30
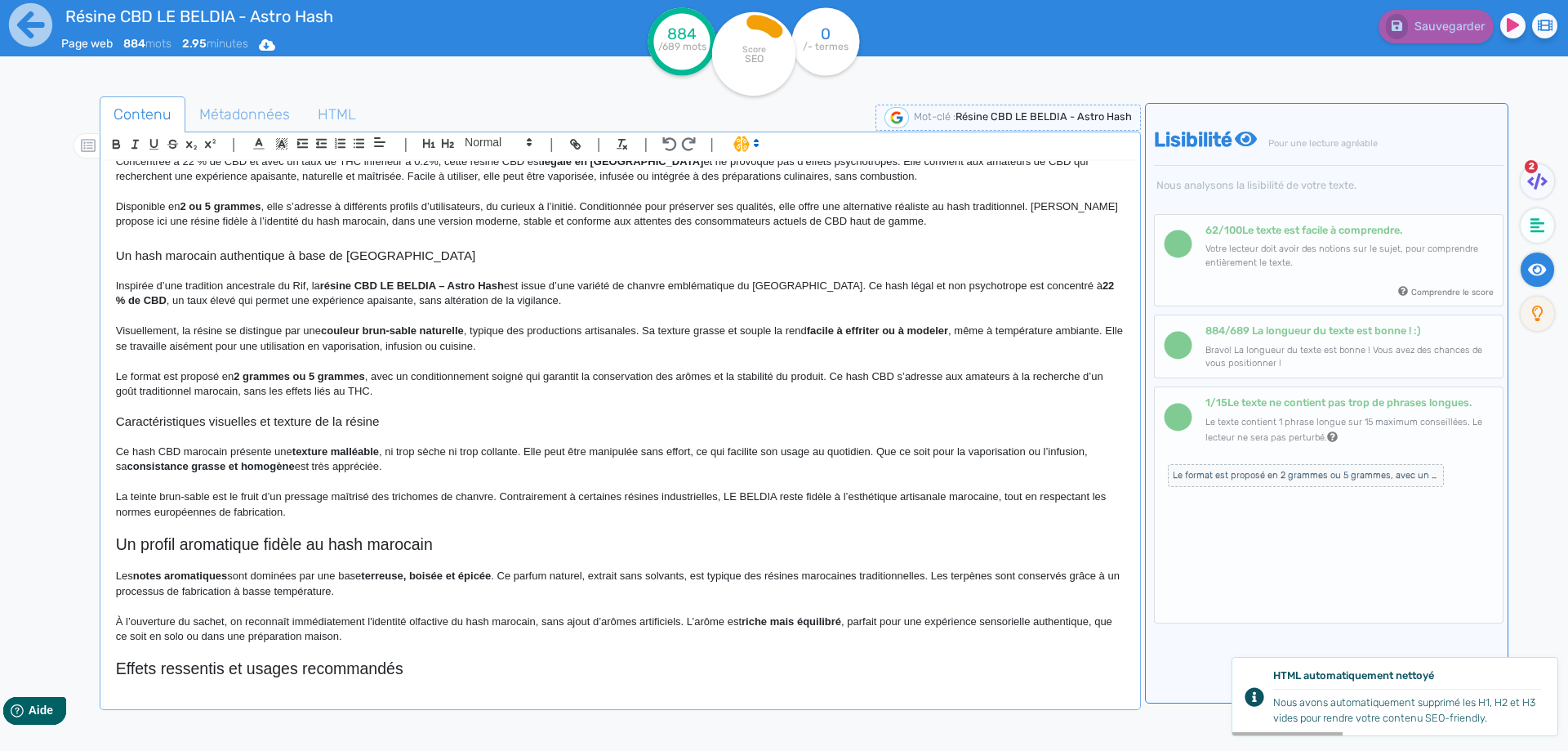
scroll to position [327, 0]
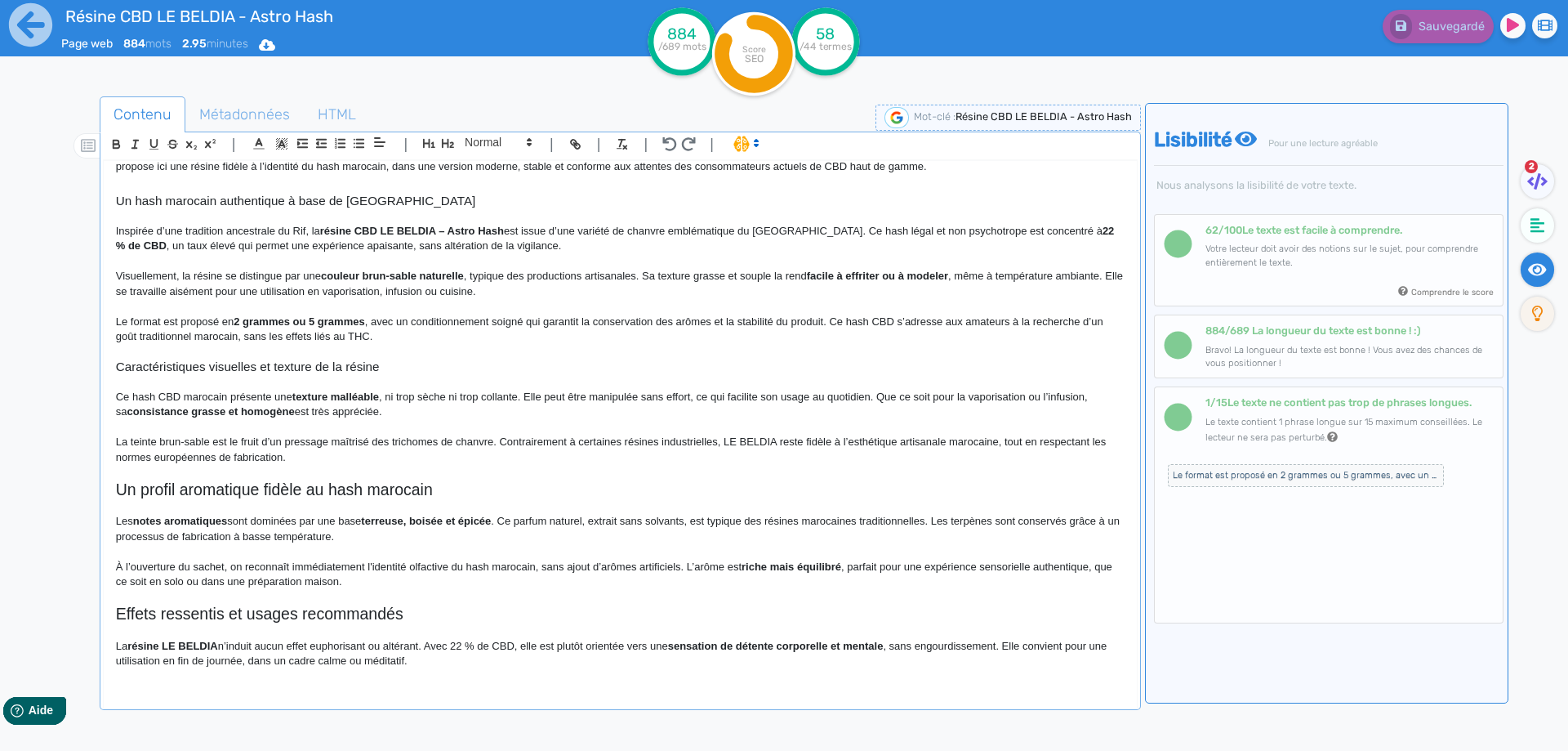
click at [444, 231] on strong "résine CBD LE BELDIA – Astro Hash" at bounding box center [412, 231] width 184 height 12
click at [450, 227] on strong "résine CBD LE BELDIA – Astro Hash" at bounding box center [412, 231] width 184 height 12
click at [125, 325] on p "Le format est proposé en 2 grammes ou 5 grammes , avec un conditionnement soign…" at bounding box center [620, 330] width 1009 height 30
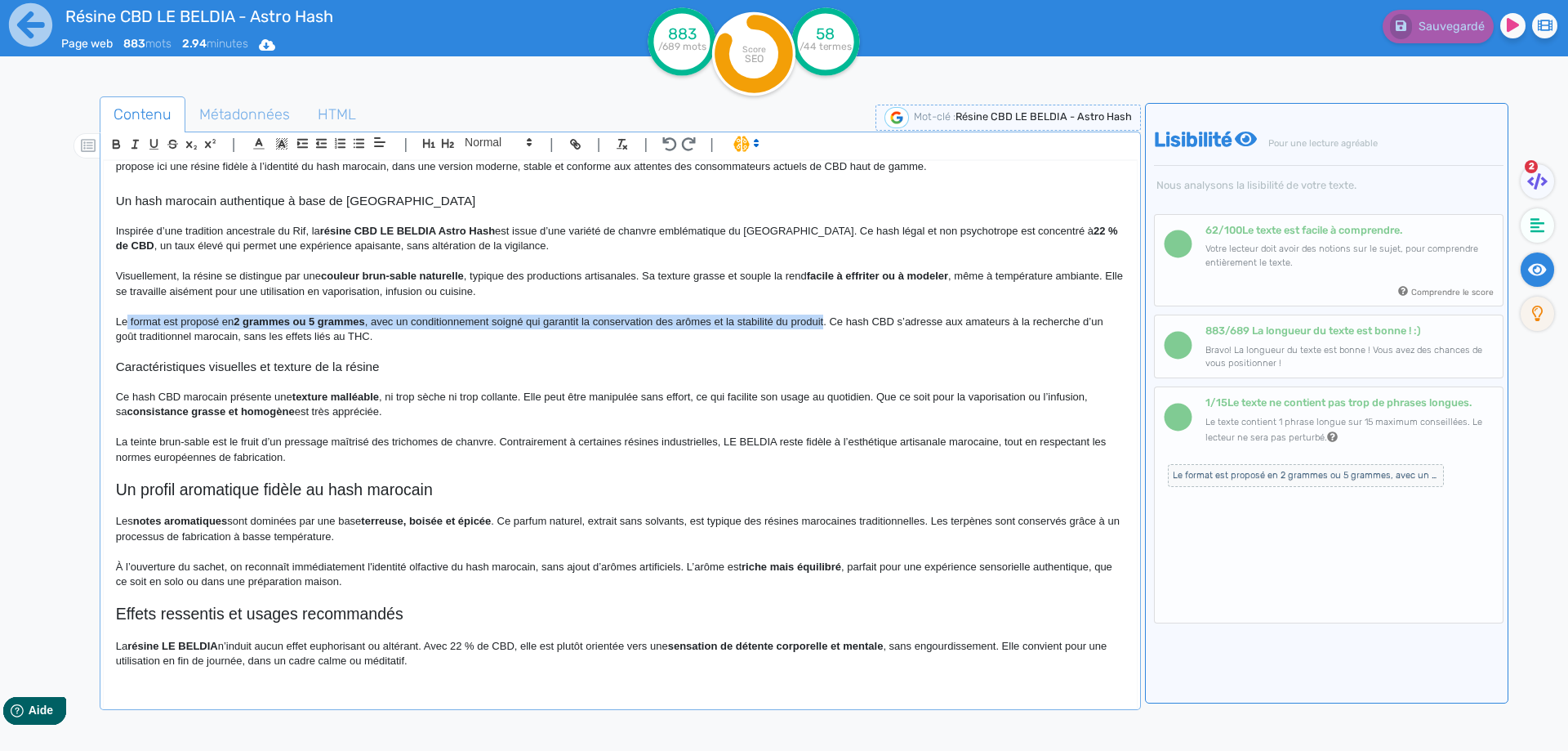
drag, startPoint x: 125, startPoint y: 325, endPoint x: 797, endPoint y: 320, distance: 672.0
click at [798, 320] on p "Le format est proposé en 2 grammes ou 5 grammes , avec un conditionnement soign…" at bounding box center [620, 330] width 1009 height 30
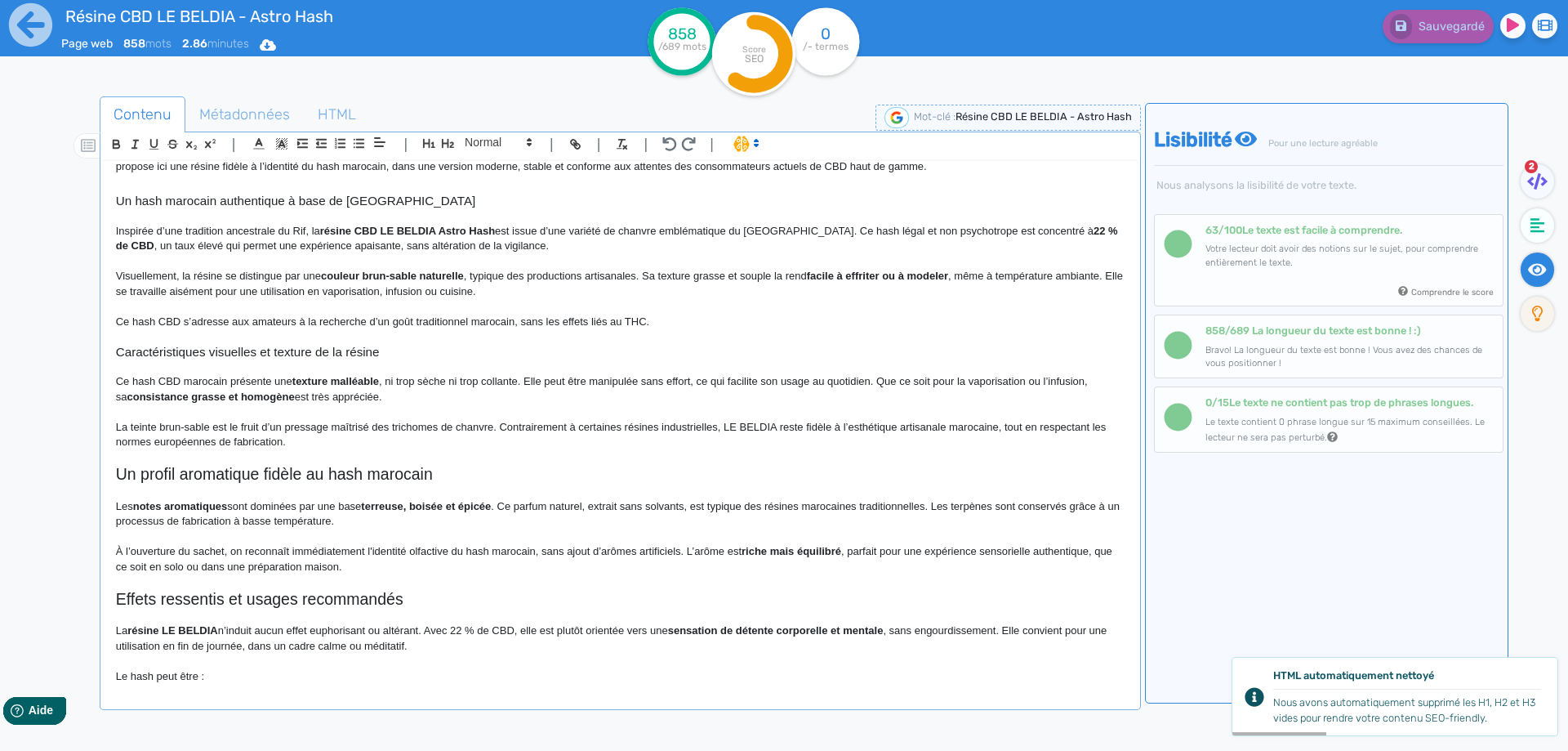
click at [1005, 383] on p "Ce hash CBD marocain présente une texture malléable , ni trop sèche ni trop col…" at bounding box center [620, 389] width 1009 height 30
click at [698, 424] on p "La teinte brun-sable est le fruit d’un pressage maîtrisé des trichomes de chanv…" at bounding box center [620, 435] width 1009 height 30
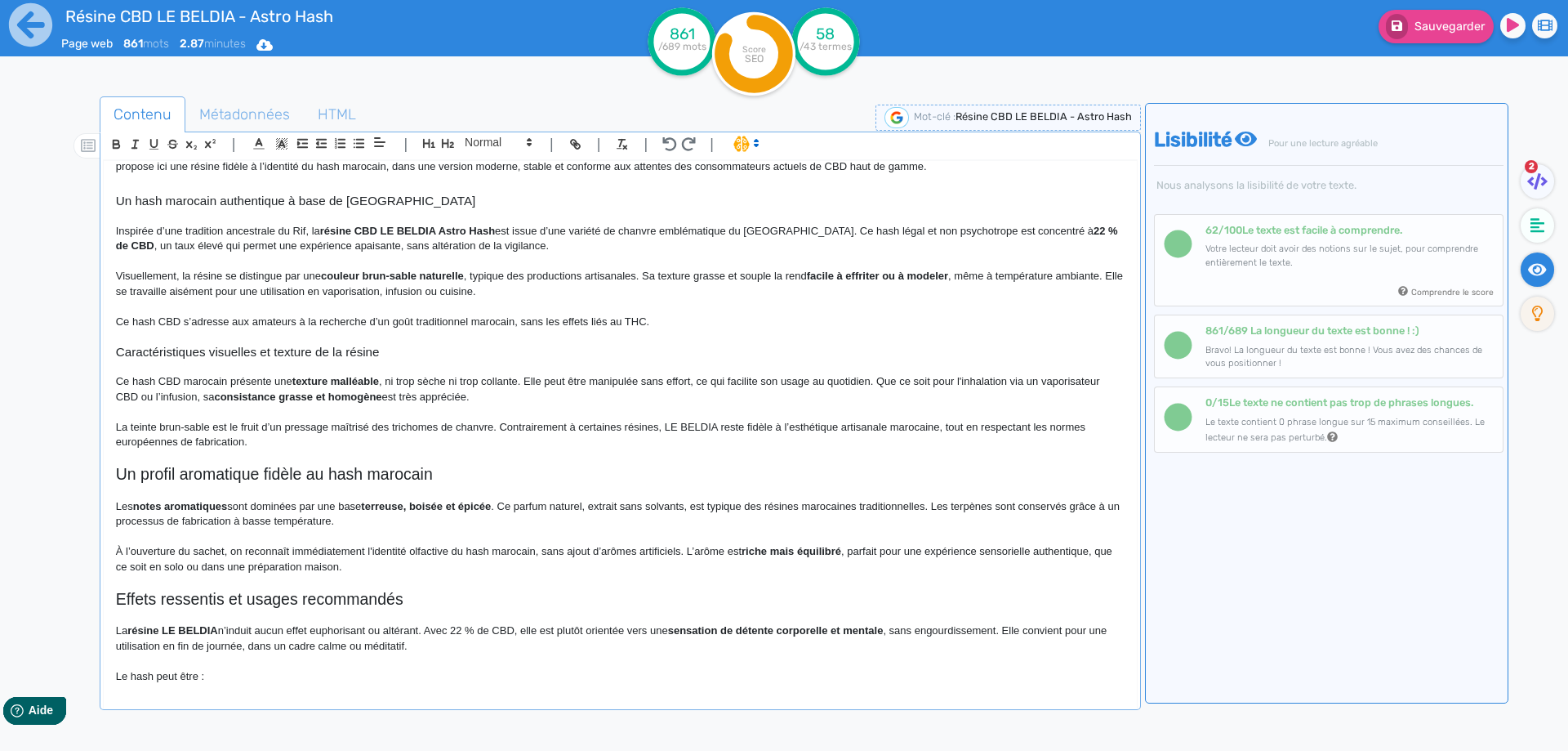
click at [717, 425] on p "La teinte brun-sable est le fruit d’un pressage maîtrisé des trichomes de chanv…" at bounding box center [620, 435] width 1009 height 30
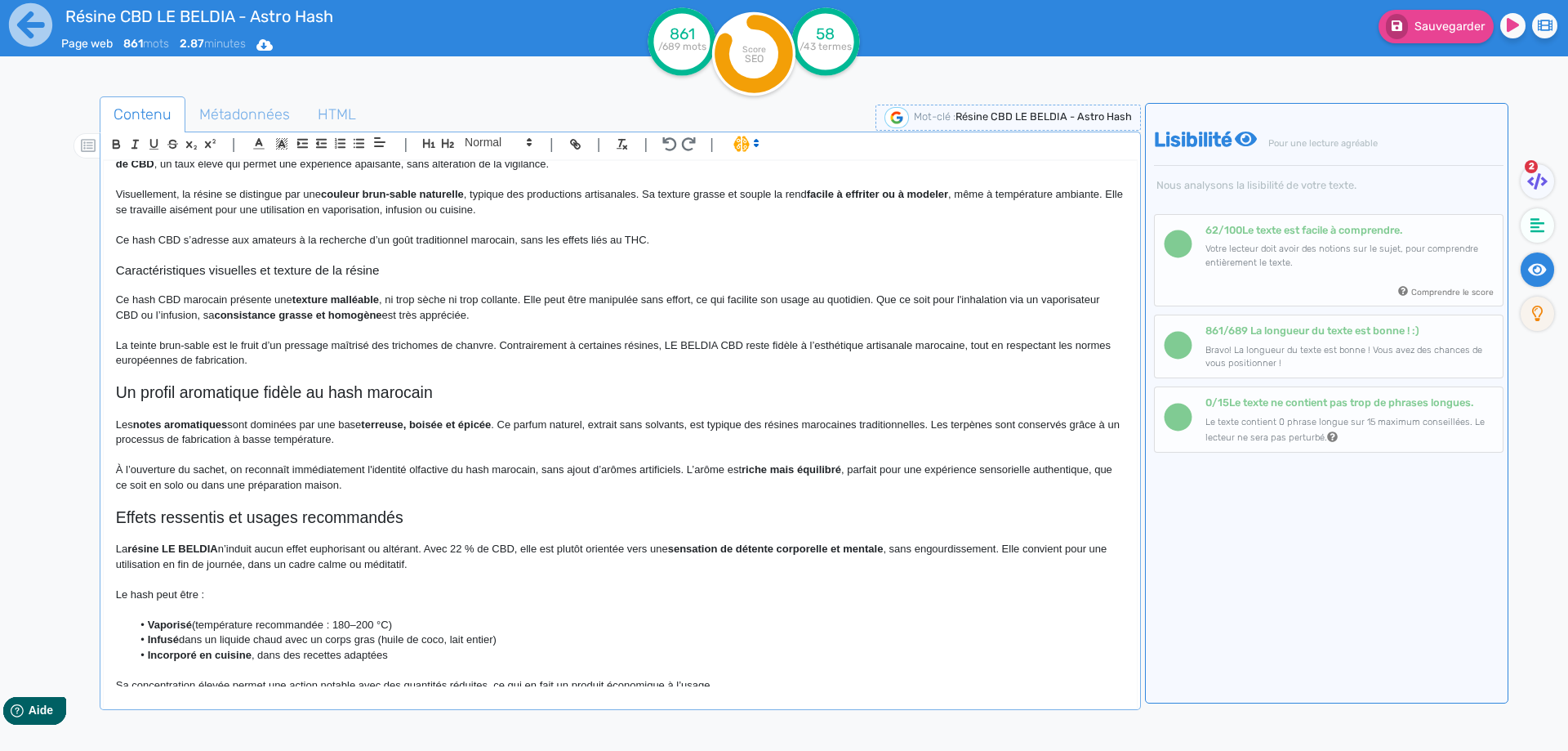
click at [231, 428] on p "Les notes aromatiques sont dominées par une base terreuse, boisée et épicée . C…" at bounding box center [620, 433] width 1009 height 30
click at [517, 433] on p "Les notes aromatiques délivrées par cette résine de CBD sont dominées par une b…" at bounding box center [620, 433] width 1009 height 30
click at [517, 428] on p "Les notes aromatiques délivrées par cette résine de CBD sont dominées par une b…" at bounding box center [620, 433] width 1009 height 30
click at [653, 424] on p "Les notes aromatiques délivrées par cette résine de CBD sont dominées par une b…" at bounding box center [620, 433] width 1009 height 30
click at [650, 448] on p at bounding box center [620, 455] width 1009 height 15
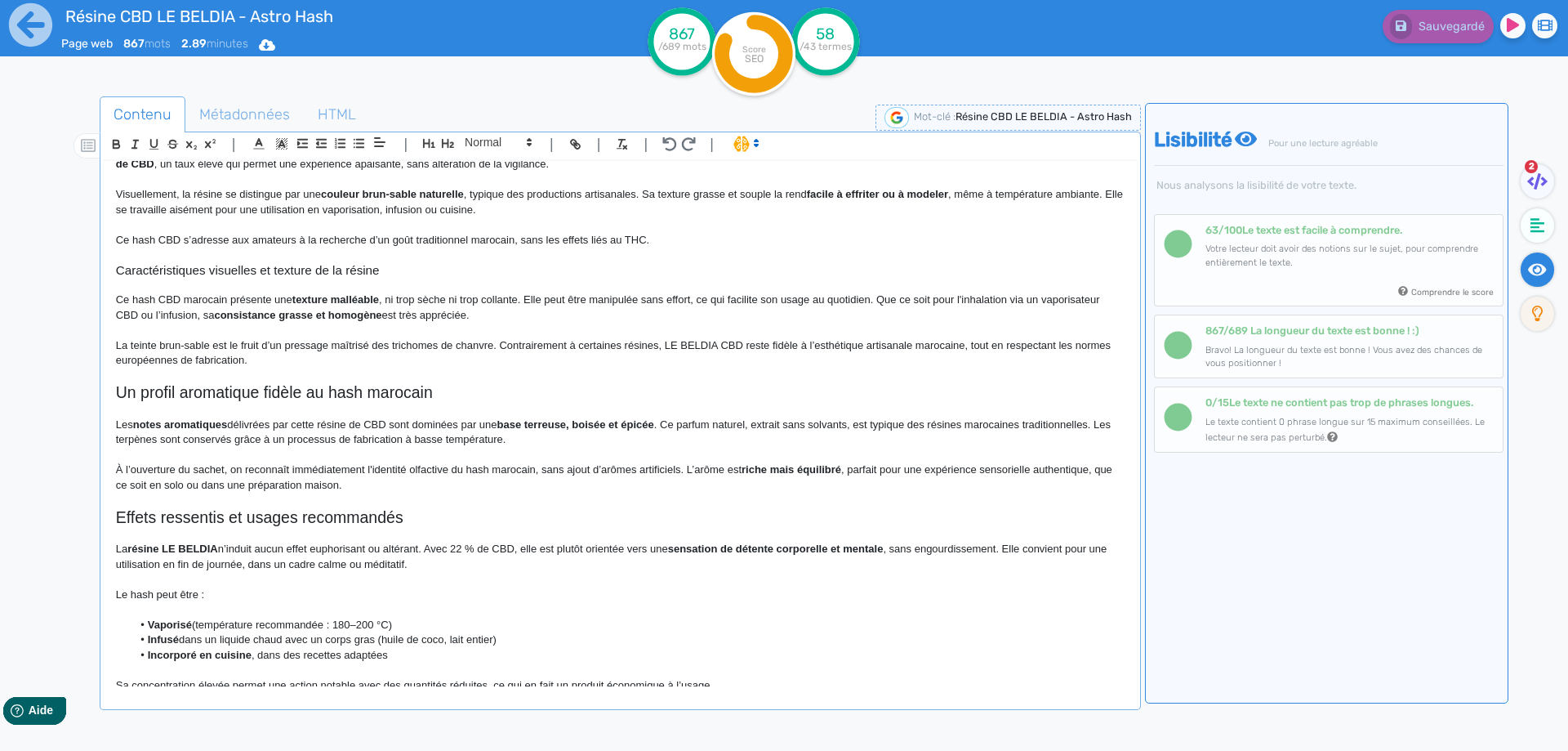
click at [198, 470] on p "À l’ouverture du sachet, on reconnaît immédiatement l'identité olfactive du has…" at bounding box center [620, 478] width 1009 height 30
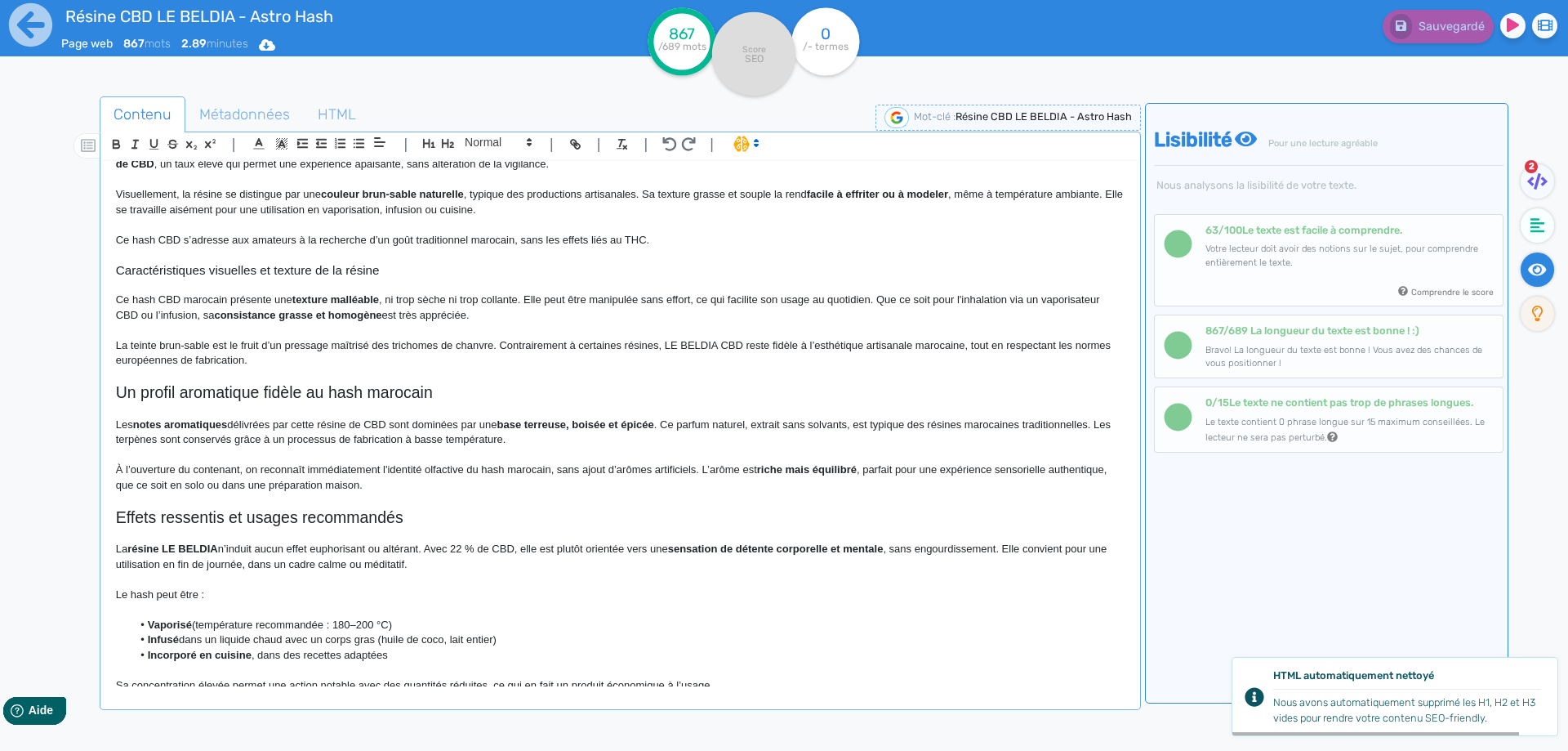
click at [711, 471] on p "À l’ouverture du contenant, on reconnaît immédiatement l'identité olfactive du …" at bounding box center [620, 478] width 1009 height 30
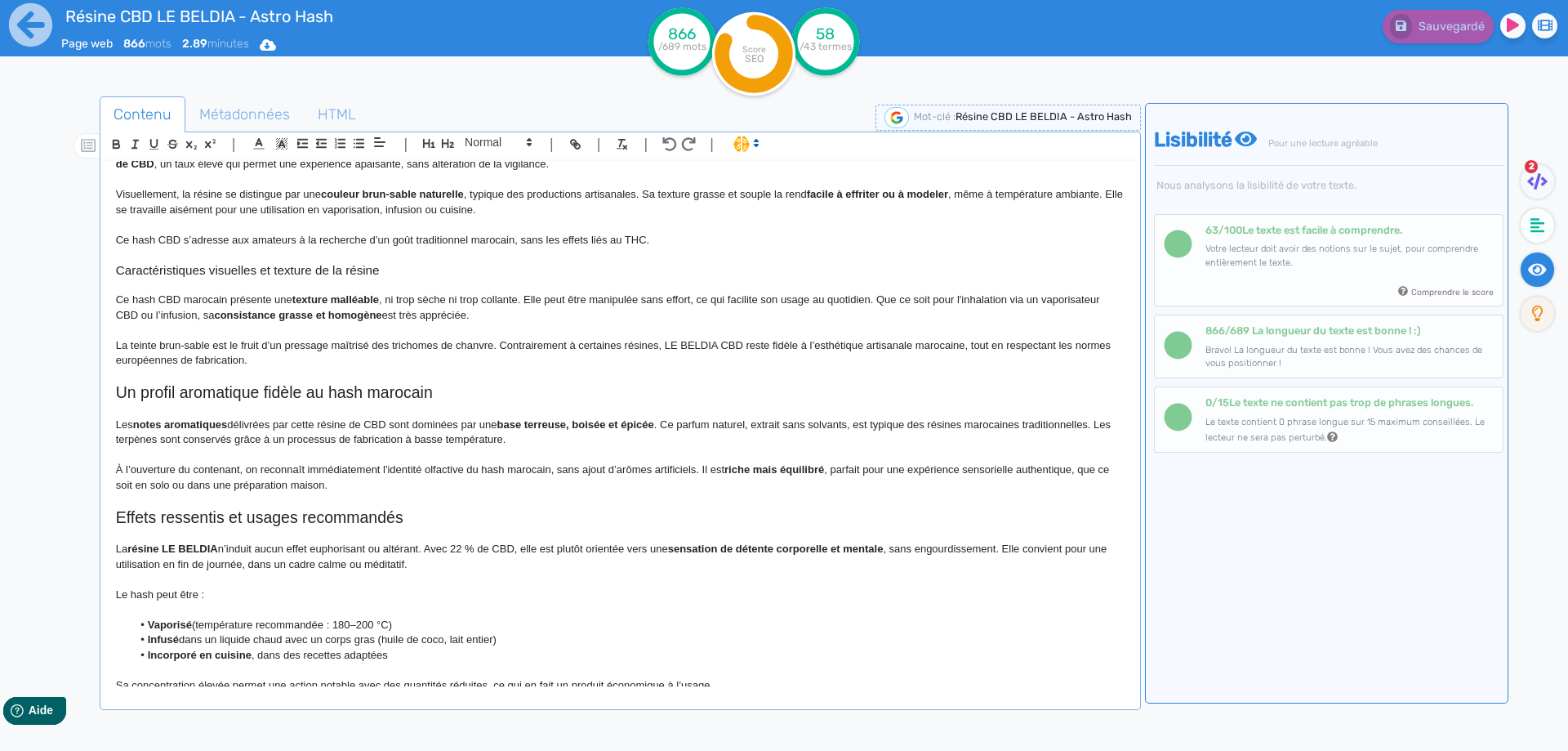
click at [769, 473] on strong "riche mais équilibré" at bounding box center [774, 469] width 100 height 12
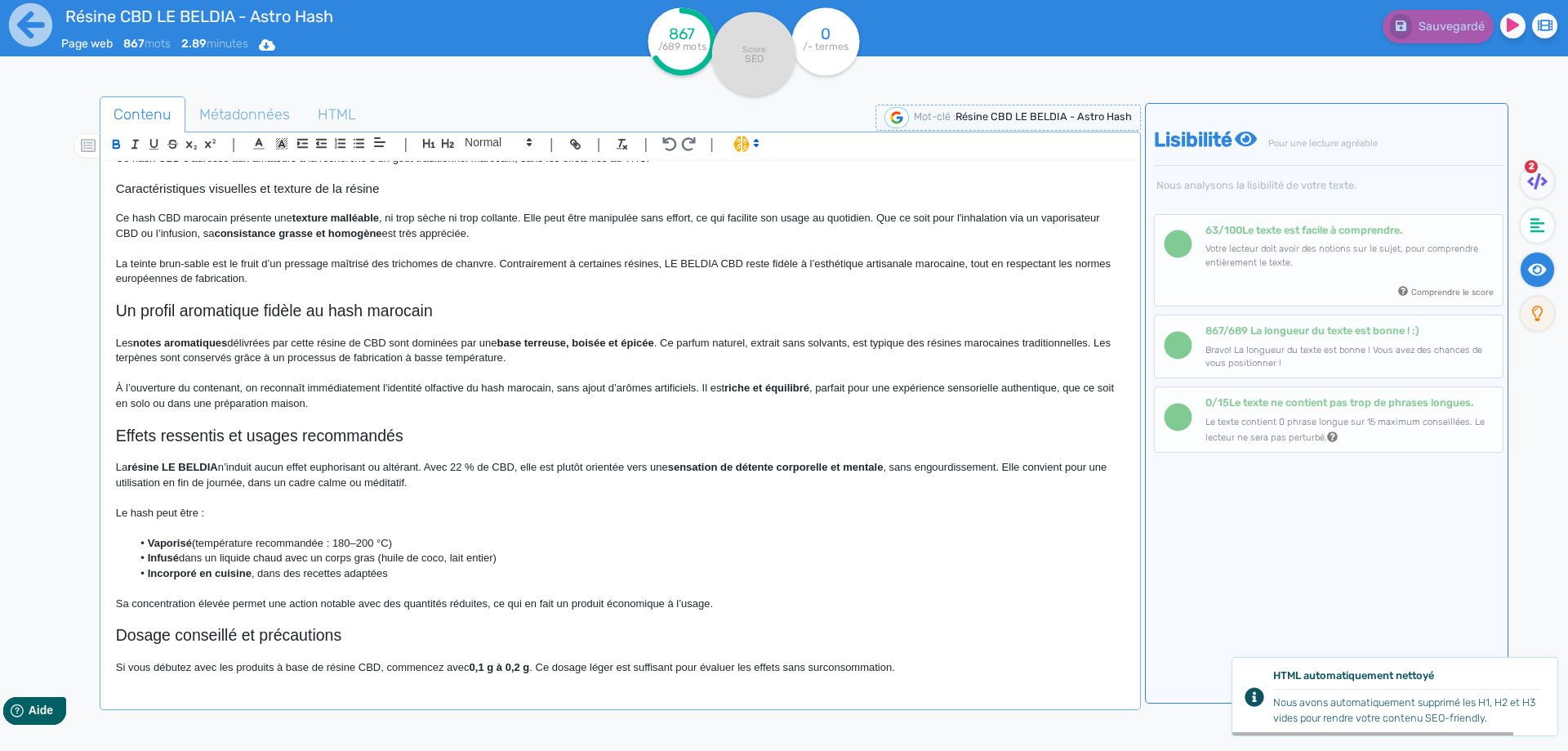
scroll to position [572, 0]
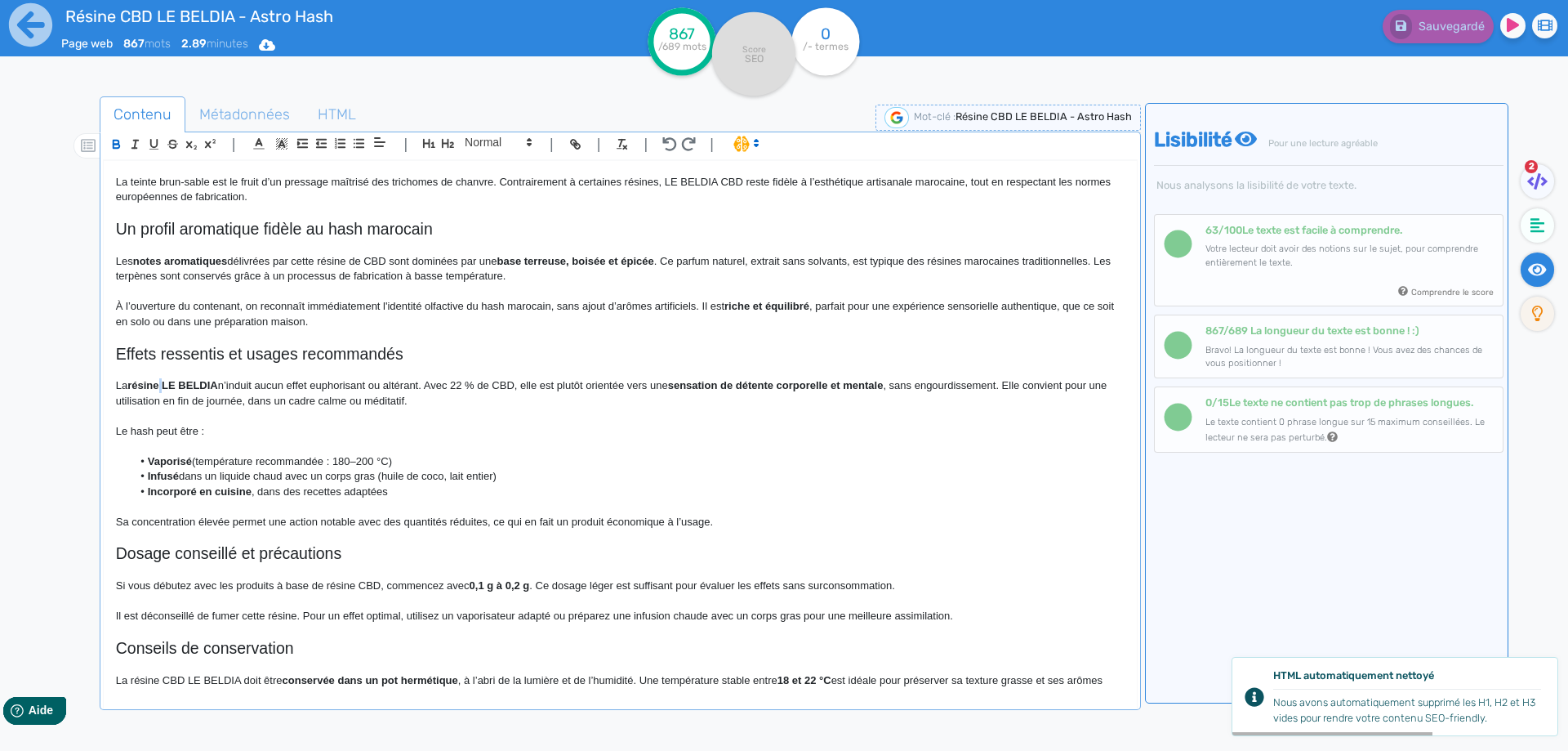
click at [163, 381] on strong "résine LE BELDIA" at bounding box center [172, 384] width 90 height 12
click at [223, 384] on p "La résine LE BELDIA n’induit aucun effet euphorisant ou altérant. Avec 22 % de …" at bounding box center [620, 394] width 1009 height 30
click at [220, 386] on p "La résine LE BELDIA n’induit aucun effet euphorisant ou altérant. Avec 22 % de …" at bounding box center [620, 394] width 1009 height 30
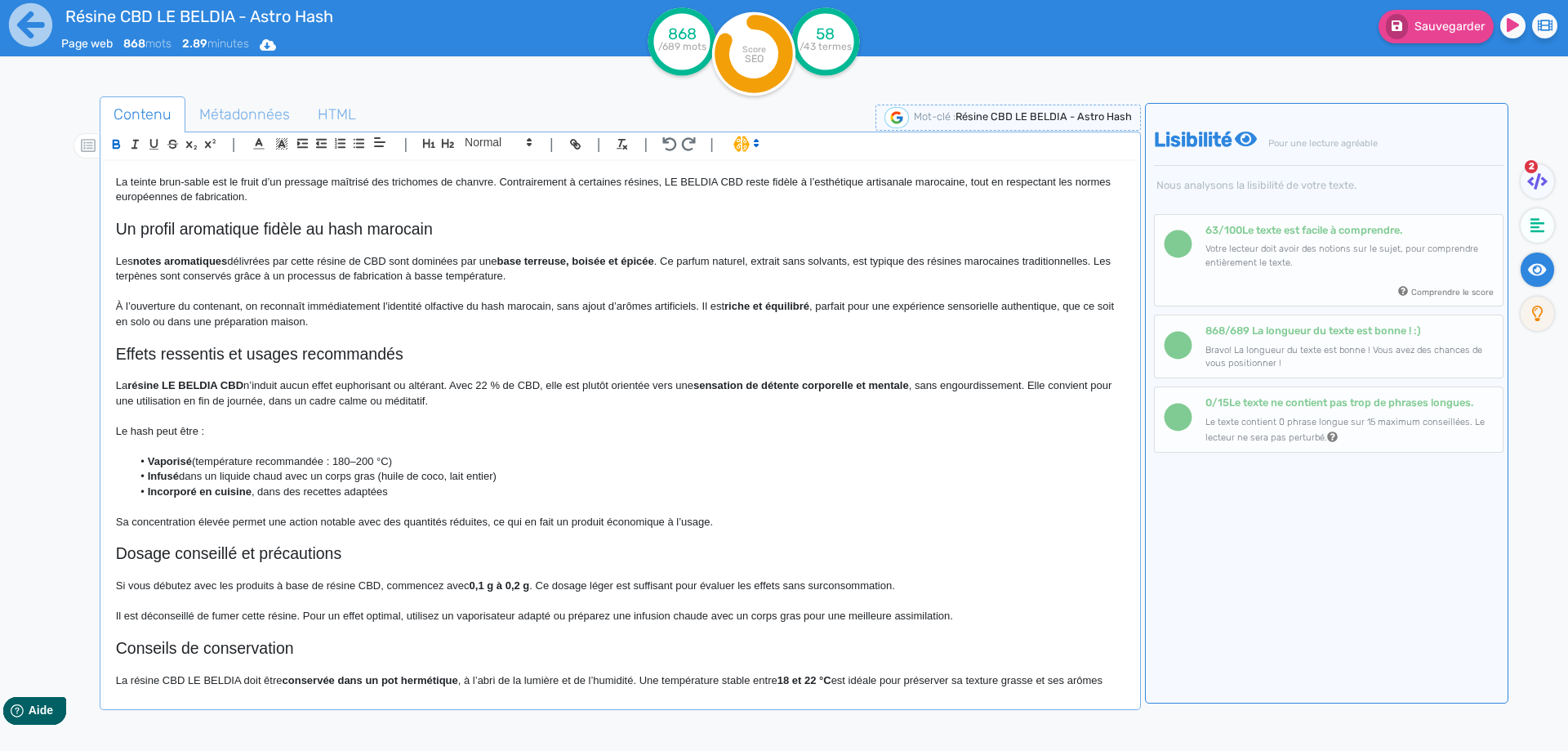
click at [482, 385] on p "La résine LE BELDIA CBD n’induit aucun effet euphorisant ou altérant. Avec 22 %…" at bounding box center [620, 394] width 1009 height 30
click at [593, 385] on p "La résine LE BELDIA CBD n’induit aucun effet euphorisant ou altérant. Avec une …" at bounding box center [620, 394] width 1009 height 30
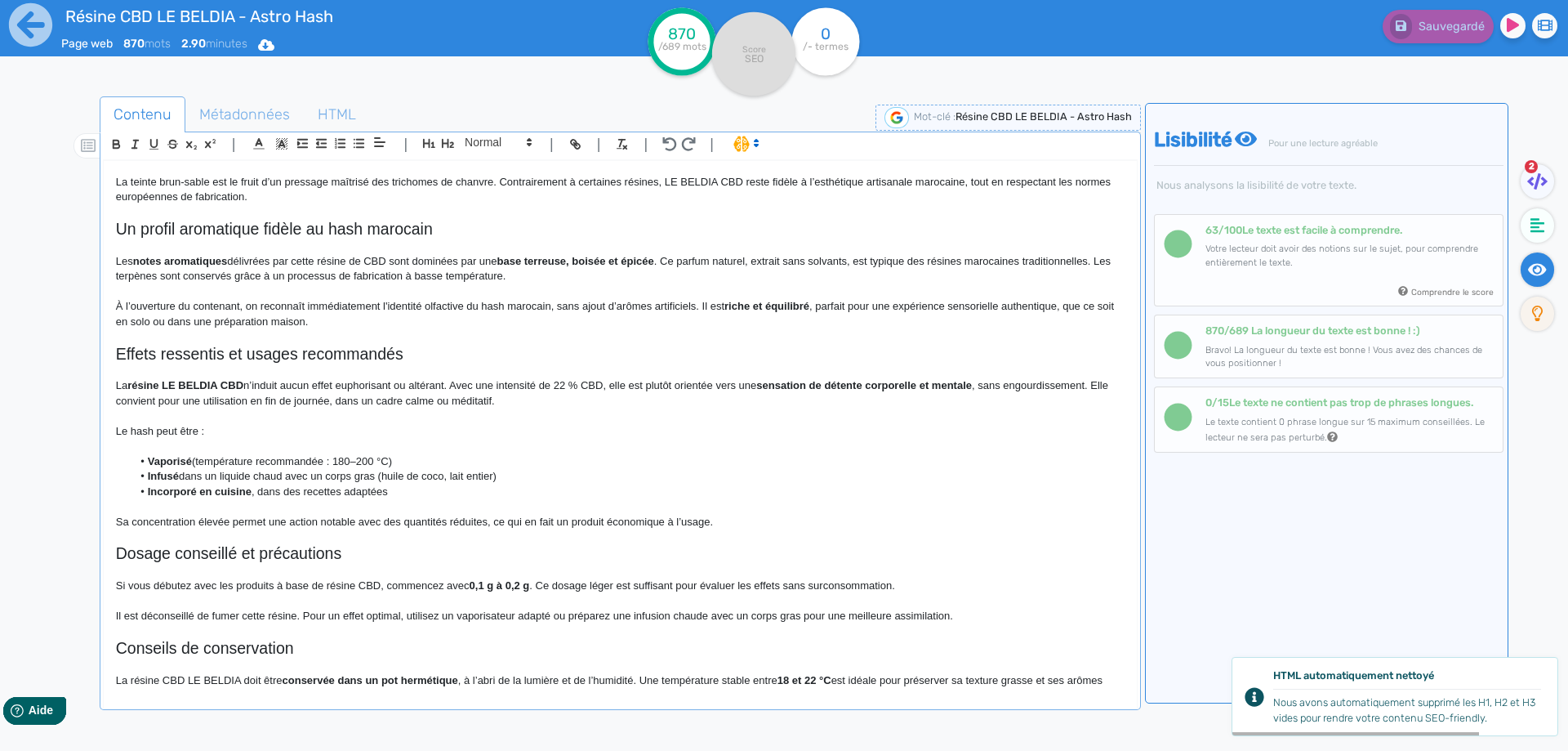
click at [898, 385] on strong "sensation de détente corporelle et mentale" at bounding box center [864, 384] width 216 height 12
drag, startPoint x: 898, startPoint y: 385, endPoint x: 959, endPoint y: 385, distance: 61.0
click at [959, 385] on p "La résine LE BELDIA CBD n’induit aucun effet euphorisant ou altérant. Avec une …" at bounding box center [620, 394] width 1009 height 30
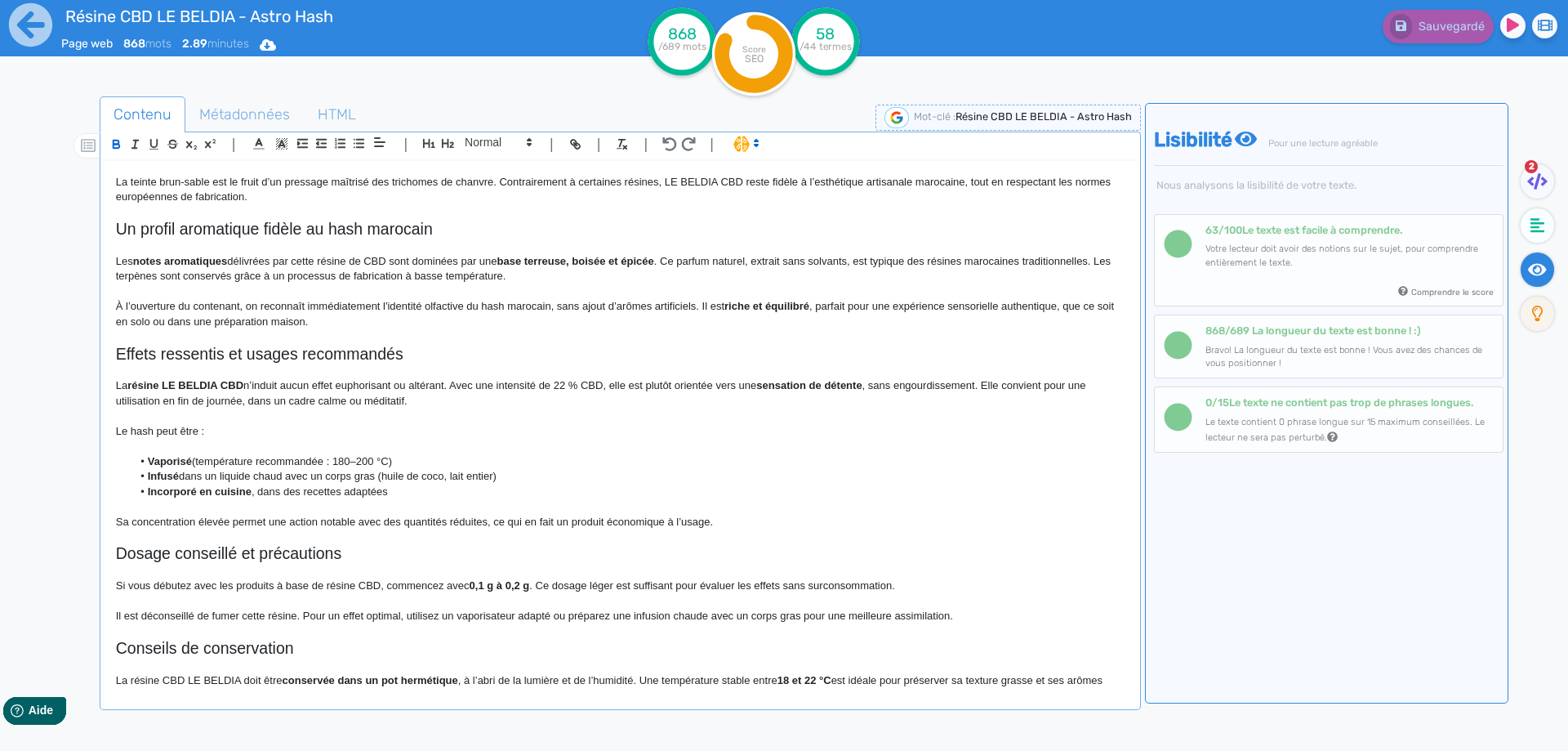
click at [385, 403] on p "La résine LE BELDIA CBD n’induit aucun effet euphorisant ou altérant. Avec une …" at bounding box center [620, 394] width 1009 height 30
drag, startPoint x: 385, startPoint y: 403, endPoint x: 350, endPoint y: 399, distance: 35.2
click at [350, 399] on p "La résine LE BELDIA CBD n’induit aucun effet euphorisant ou altérant. Avec une …" at bounding box center [620, 394] width 1009 height 30
click at [163, 463] on strong "Vaporisé" at bounding box center [170, 461] width 44 height 12
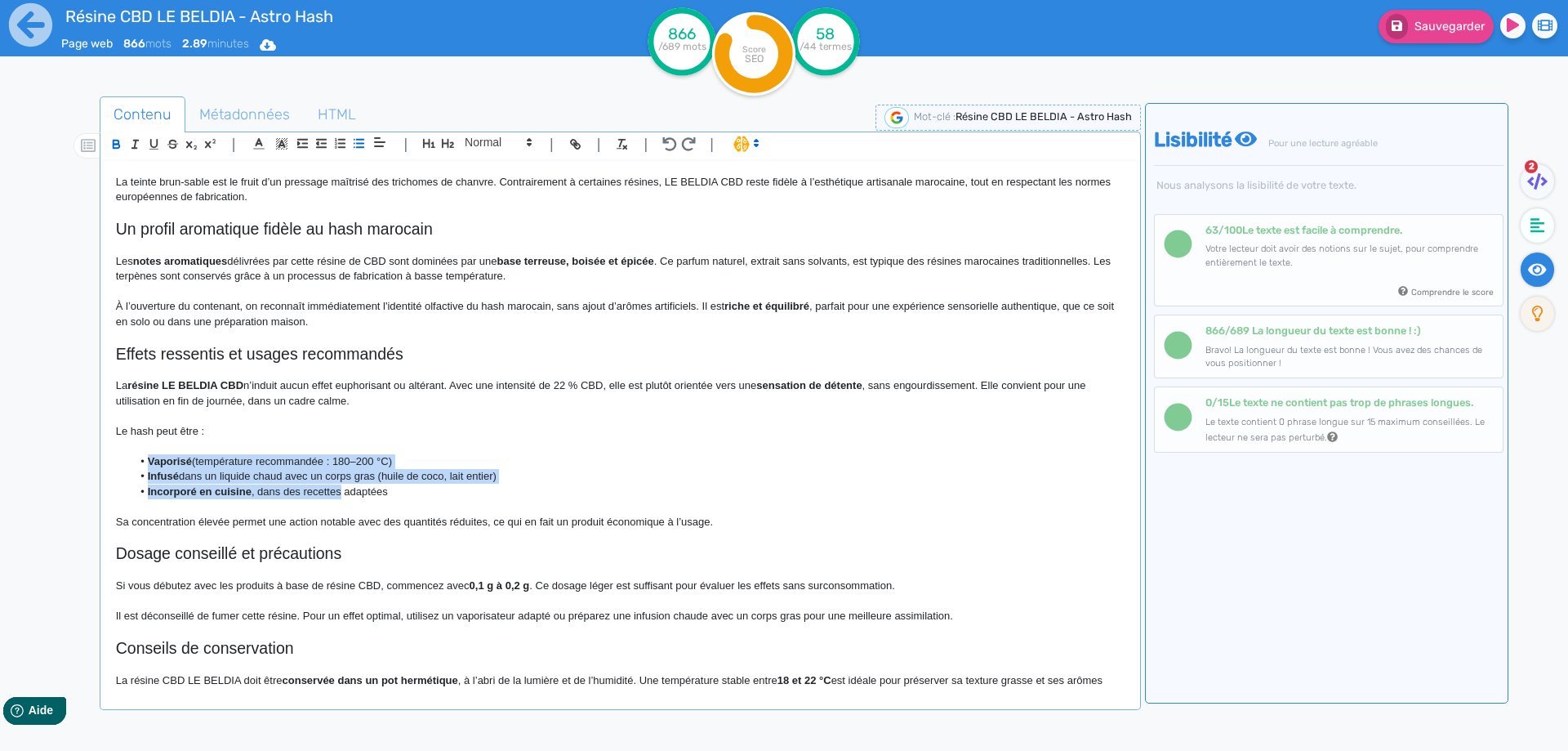
drag, startPoint x: 163, startPoint y: 463, endPoint x: 303, endPoint y: 494, distance: 143.4
click at [303, 494] on ul "Vaporisé (température recommandée : 180–200 °C) Infusé dans un liquide chaud av…" at bounding box center [620, 477] width 1009 height 45
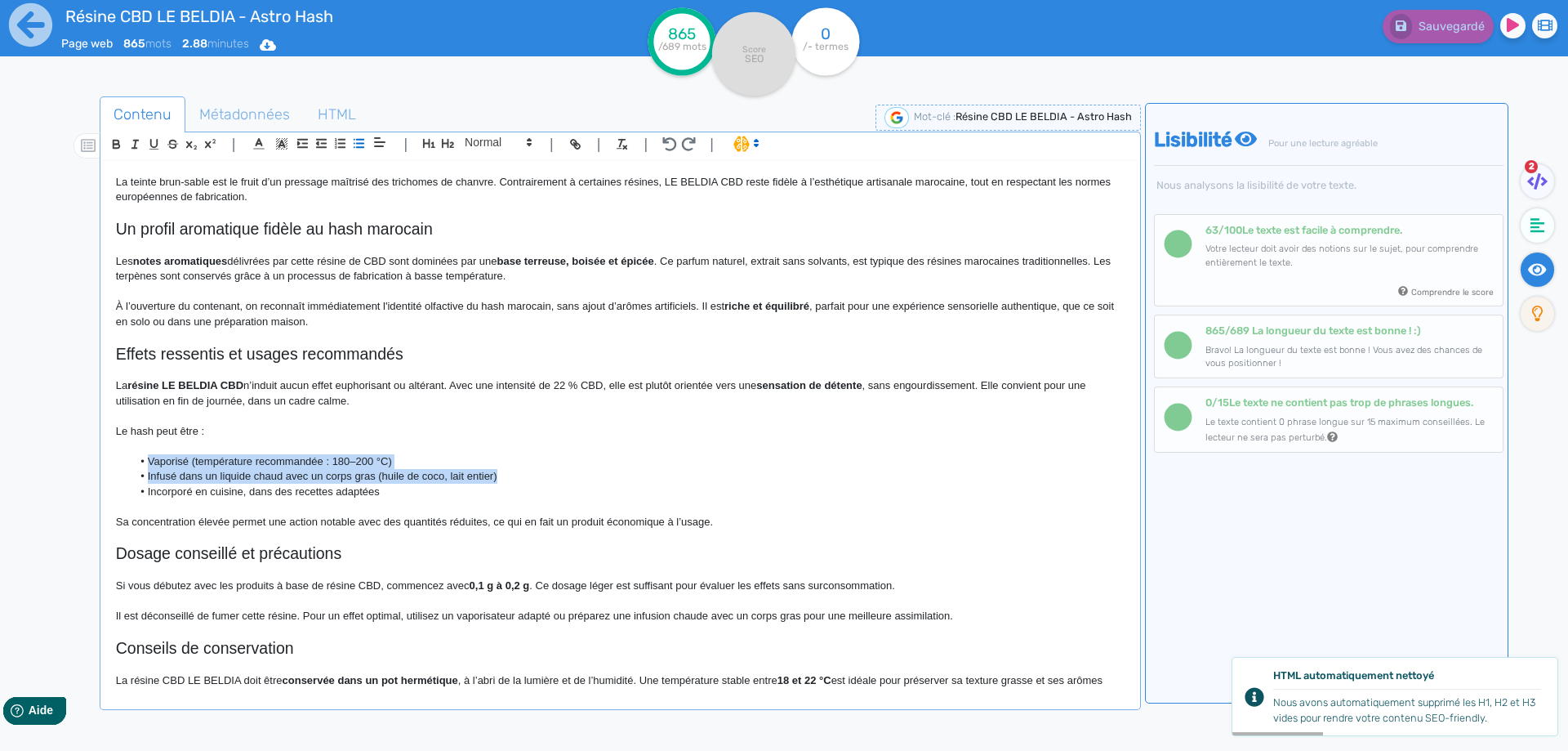
click at [194, 456] on li "Vaporisé (température recommandée : 180–200 °C)" at bounding box center [628, 462] width 993 height 15
click at [187, 459] on li "Vaporisé (température recommandée : 180–200 °C)" at bounding box center [628, 462] width 993 height 15
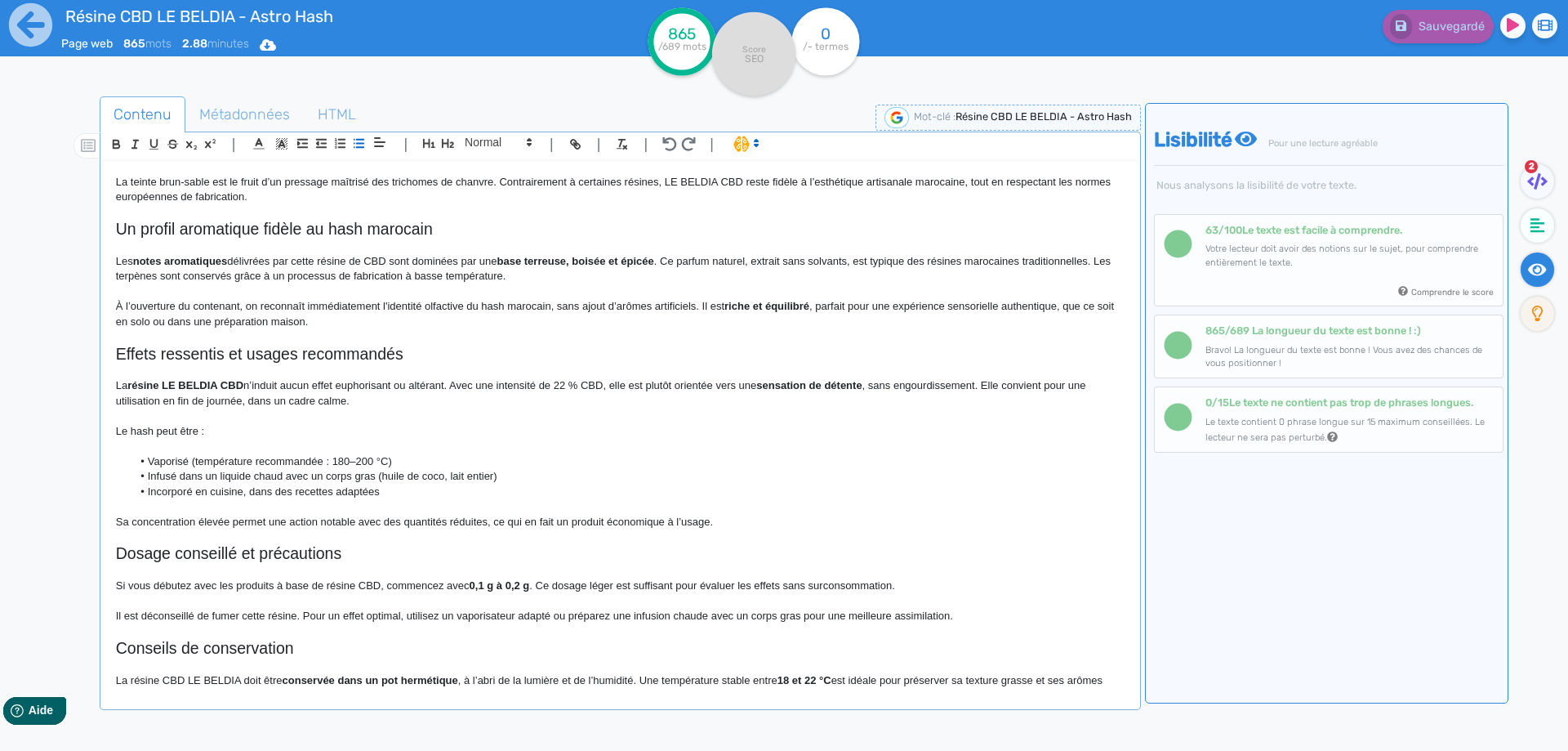
click at [196, 459] on li "Vaporisé (température recommandée : 180–200 °C)" at bounding box center [628, 462] width 993 height 15
click at [192, 460] on li "Vaporisé (température recommandée : 180–200 °C)" at bounding box center [628, 462] width 993 height 15
click at [194, 459] on li "Vaporisé (température recommandée : 180–200 °C)" at bounding box center [628, 462] width 993 height 15
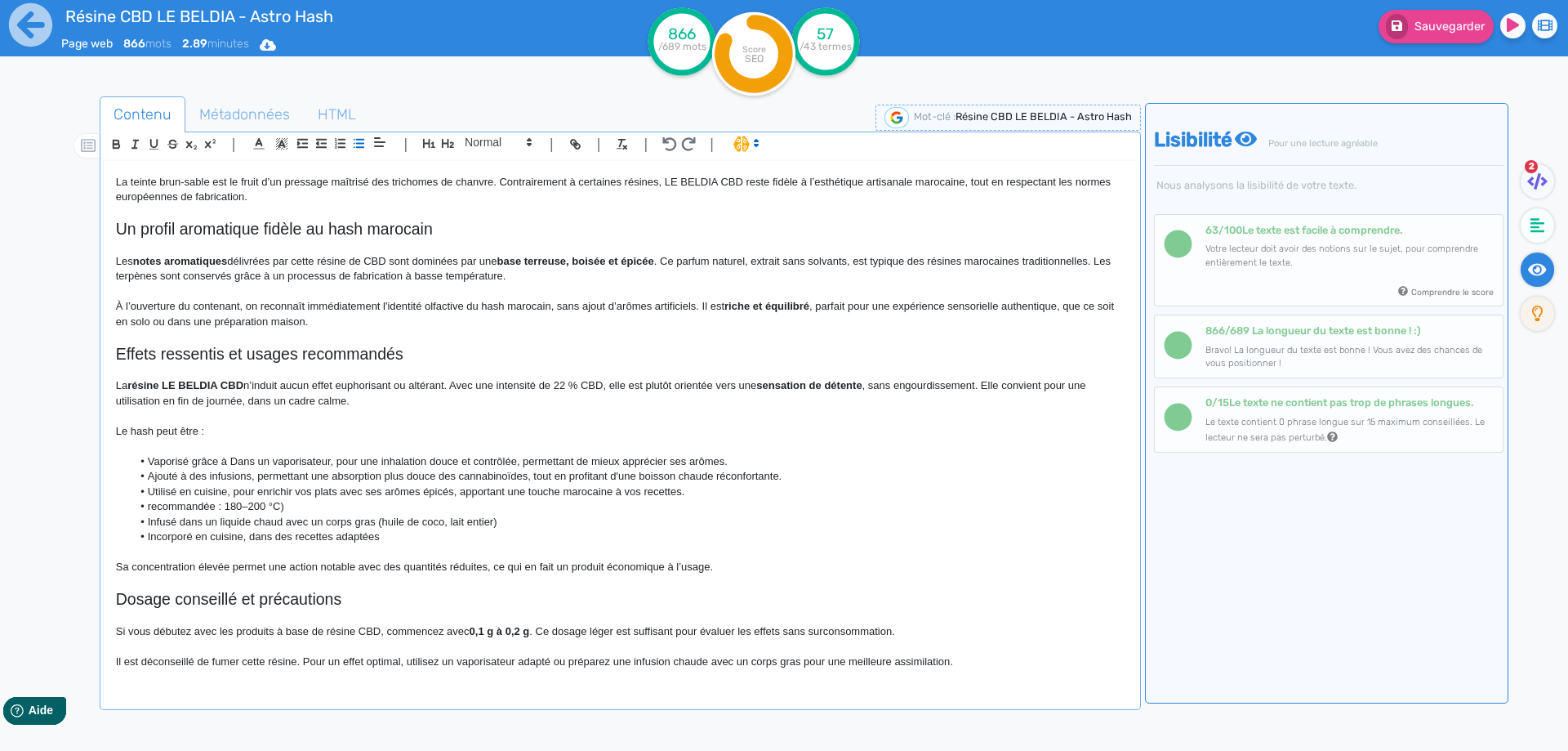
click at [243, 467] on li "Vaporisé grâce à Dans un vaporisateur, pour une inhalation douce et contrôlée, …" at bounding box center [628, 462] width 993 height 15
click at [426, 459] on li "Vaporisé grâce à un vaporisateur, pour une inhalation douce et contrôlée, perme…" at bounding box center [628, 462] width 993 height 15
click at [452, 460] on li "Vaporisé grâce à un vaporisateur, pour une inhalation contrôlée, permettant de …" at bounding box center [628, 462] width 993 height 15
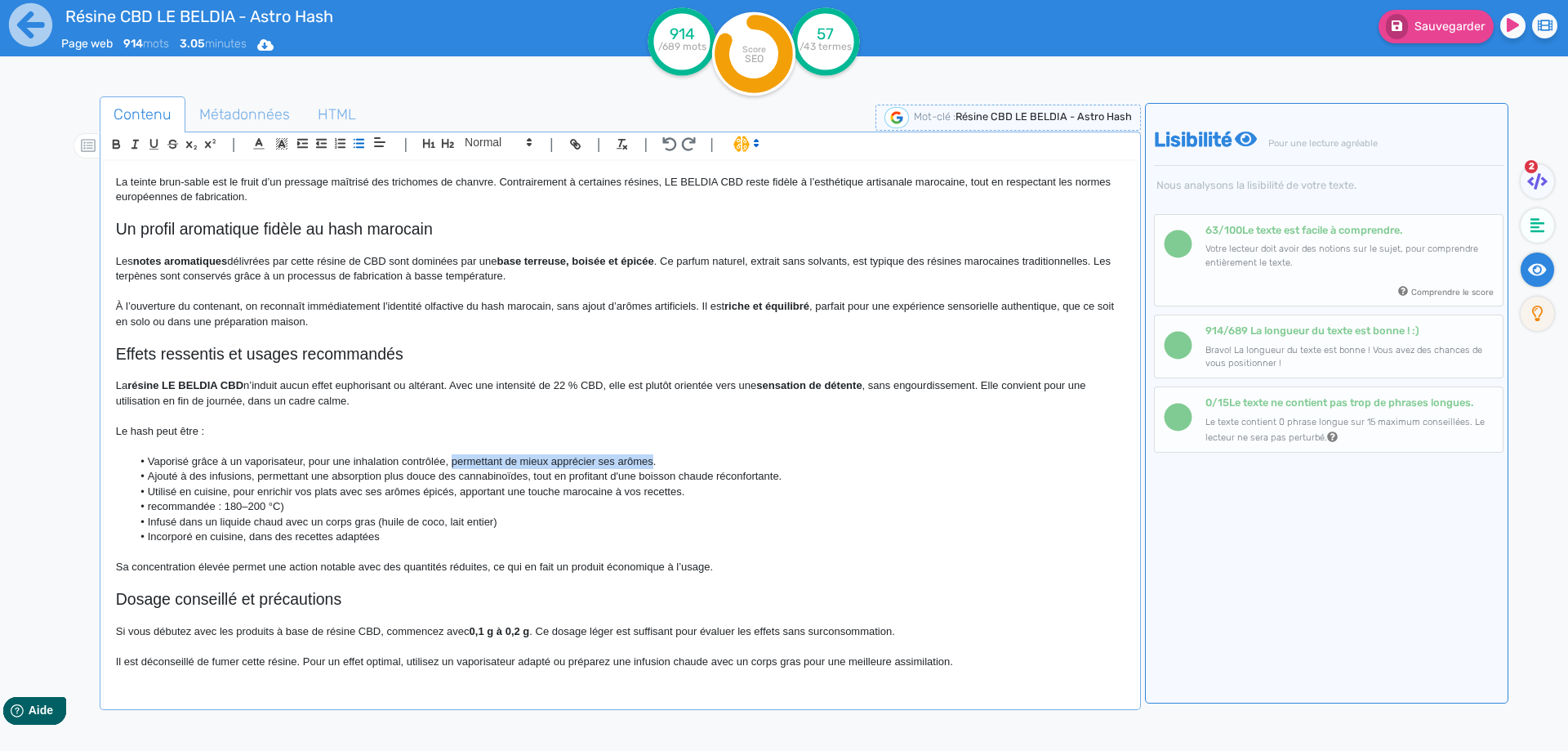
drag, startPoint x: 452, startPoint y: 460, endPoint x: 623, endPoint y: 459, distance: 171.0
click at [623, 459] on li "Vaporisé grâce à un vaporisateur, pour une inhalation contrôlée, permettant de …" at bounding box center [628, 462] width 993 height 15
click at [523, 464] on li "Vaporisé grâce à un vaporisateur, pour une inhalation contrôlée,." at bounding box center [628, 462] width 993 height 15
click at [264, 477] on li "Ajouté à des infusions, permettant une absorption plus douce des cannabinoïdes,…" at bounding box center [628, 477] width 993 height 15
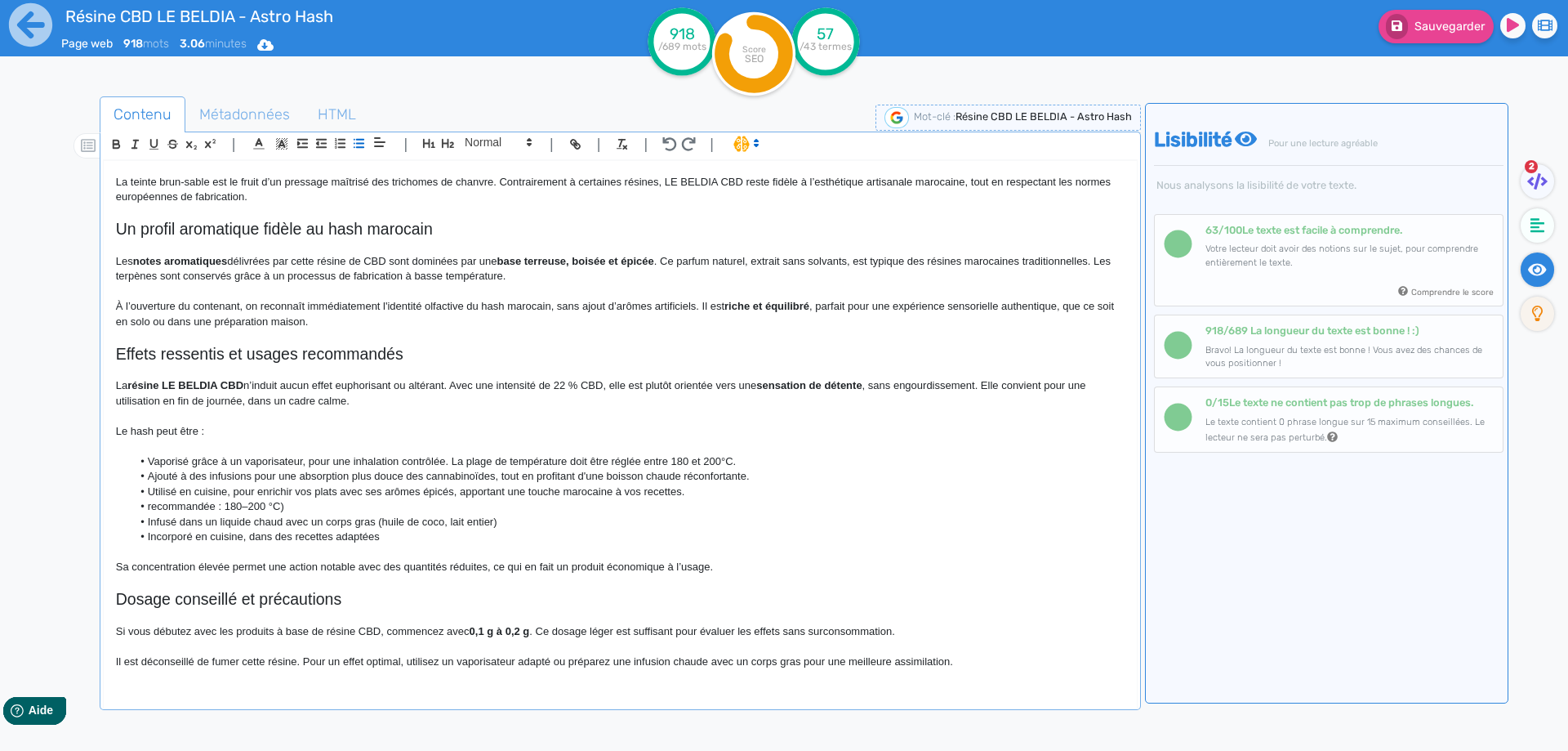
click at [376, 479] on li "Ajouté à des infusions pour une absorption plus douce des cannabinoïdes, tout e…" at bounding box center [628, 477] width 993 height 15
click at [357, 480] on li "Ajouté à des infusions pour une absorption plus douce des cannabinoïdes, tout e…" at bounding box center [628, 477] width 993 height 15
drag, startPoint x: 357, startPoint y: 480, endPoint x: 393, endPoint y: 477, distance: 36.1
click at [393, 477] on li "Ajouté à des infusions pour une absorption plus douce des cannabinoïdes, tout e…" at bounding box center [628, 477] width 993 height 15
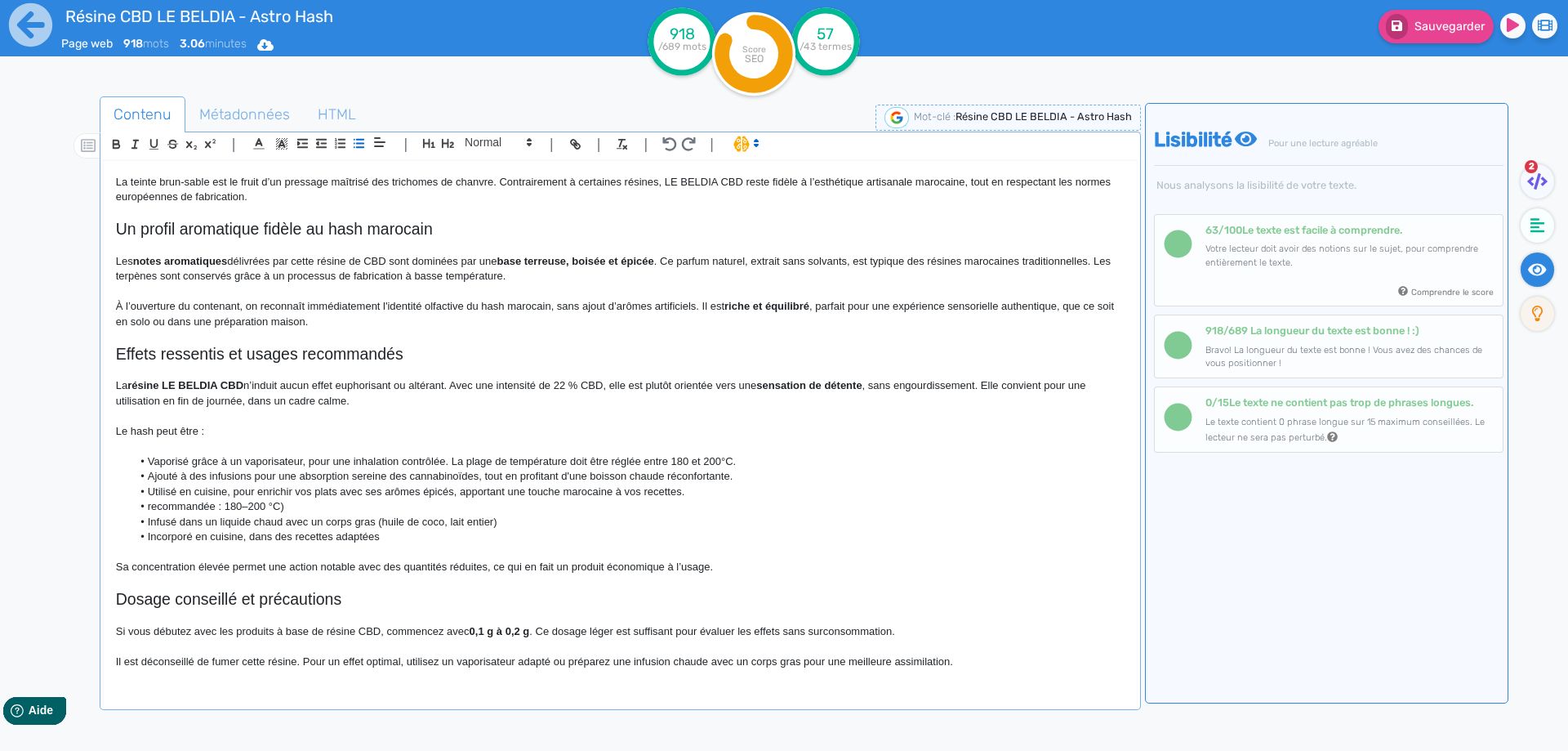
click at [375, 472] on li "Ajouté à des infusions pour une absorption sereine des cannabinoïdes, tout en p…" at bounding box center [628, 477] width 993 height 15
click at [495, 477] on li "Ajouté à des infusions pour une absorption optimale des cannabinoïdes, tout en …" at bounding box center [628, 477] width 993 height 15
drag, startPoint x: 495, startPoint y: 477, endPoint x: 701, endPoint y: 482, distance: 206.1
click at [701, 482] on li "Ajouté à des infusions pour une absorption optimale des cannabinoïdes, tout en …" at bounding box center [628, 477] width 993 height 15
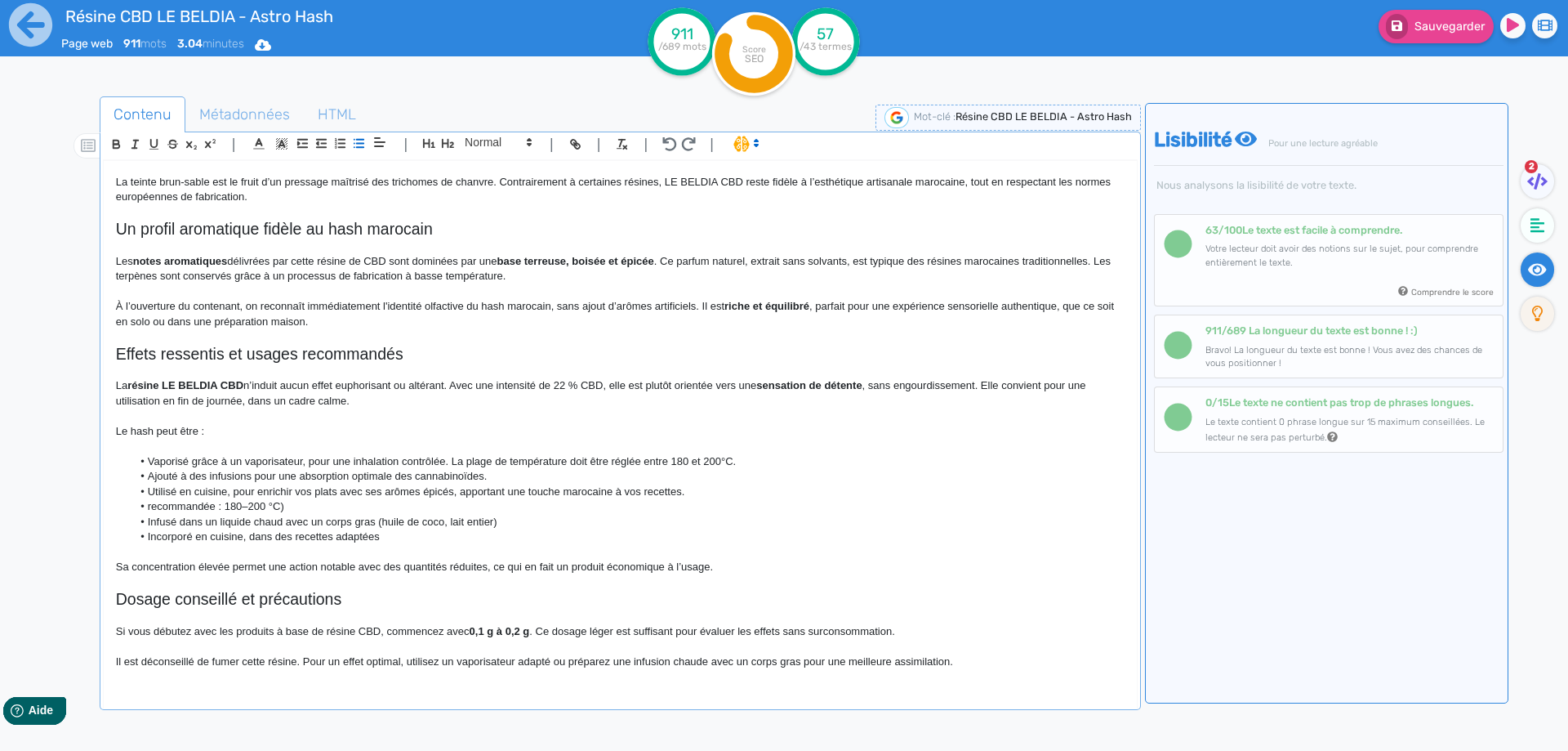
click at [555, 465] on li "Vaporisé grâce à un vaporisateur, pour une inhalation contrôlée. La plage de te…" at bounding box center [628, 462] width 993 height 15
click at [543, 471] on li "Ajouté à des infusions pour une absorption optimale des cannabinoïdes." at bounding box center [628, 477] width 993 height 15
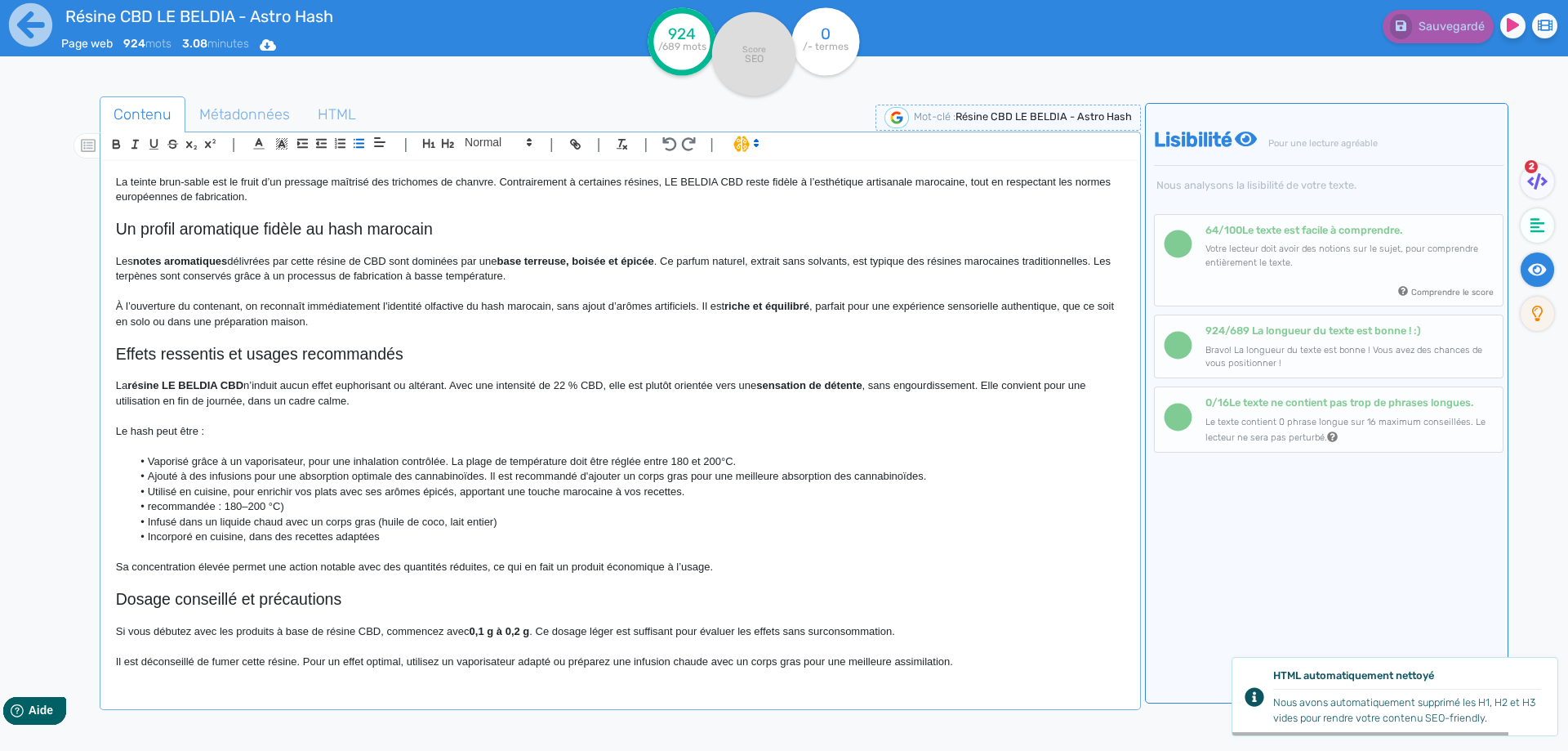
click at [462, 494] on li "Utilisé en cuisine, pour enrichir vos plats avec ses arômes épicés, apportant u…" at bounding box center [628, 492] width 993 height 15
drag, startPoint x: 462, startPoint y: 494, endPoint x: 656, endPoint y: 492, distance: 194.0
click at [656, 492] on li "Utilisé en cuisine, pour enrichir vos plats avec ses arômes épicés, apportant u…" at bounding box center [628, 492] width 993 height 15
click at [159, 508] on li "recommandée : 180–200 °C)" at bounding box center [628, 507] width 993 height 15
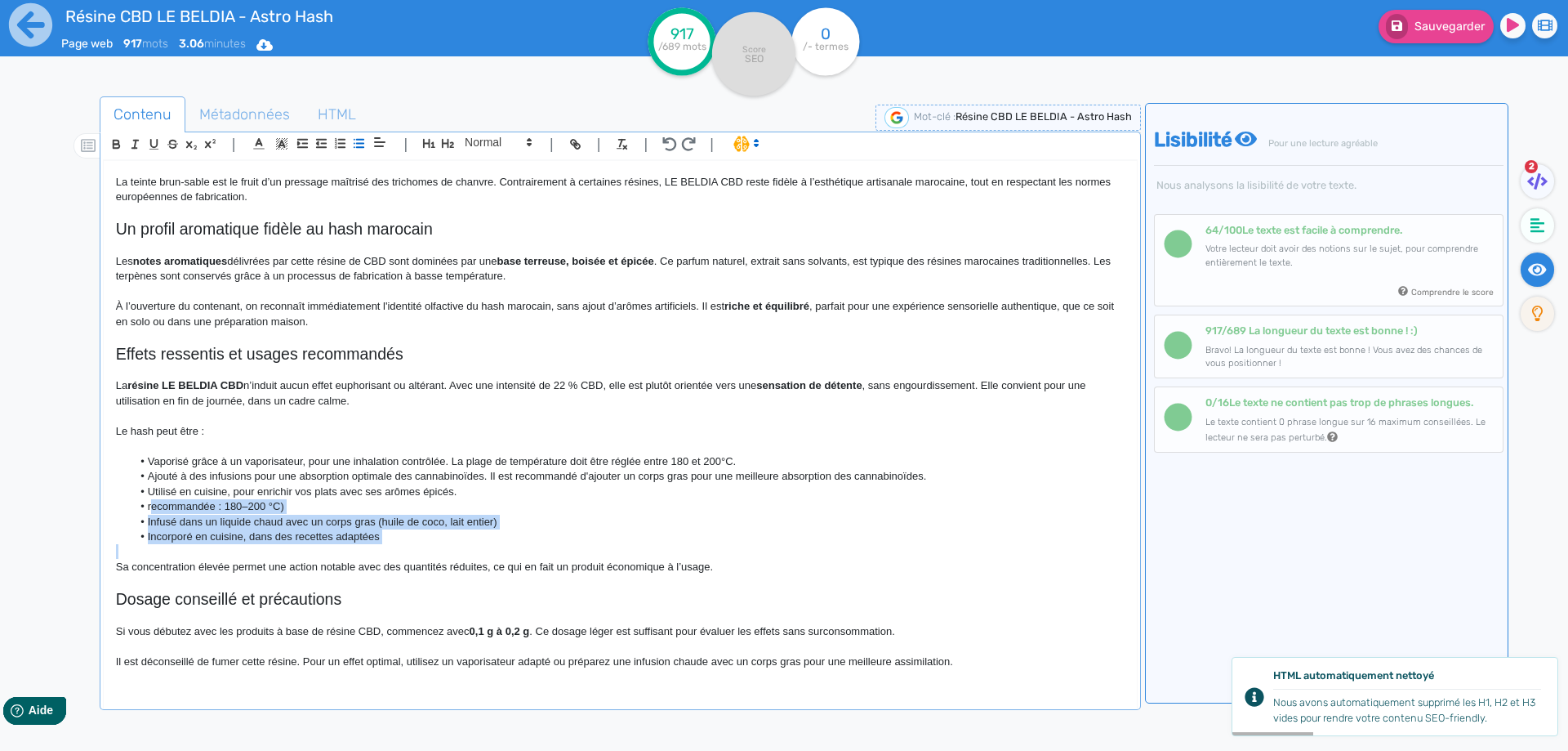
drag, startPoint x: 159, startPoint y: 508, endPoint x: 436, endPoint y: 536, distance: 278.4
click at [436, 536] on ul "Vaporisé grâce à un vaporisateur, pour une inhalation contrôlée. La plage de te…" at bounding box center [620, 499] width 1009 height 90
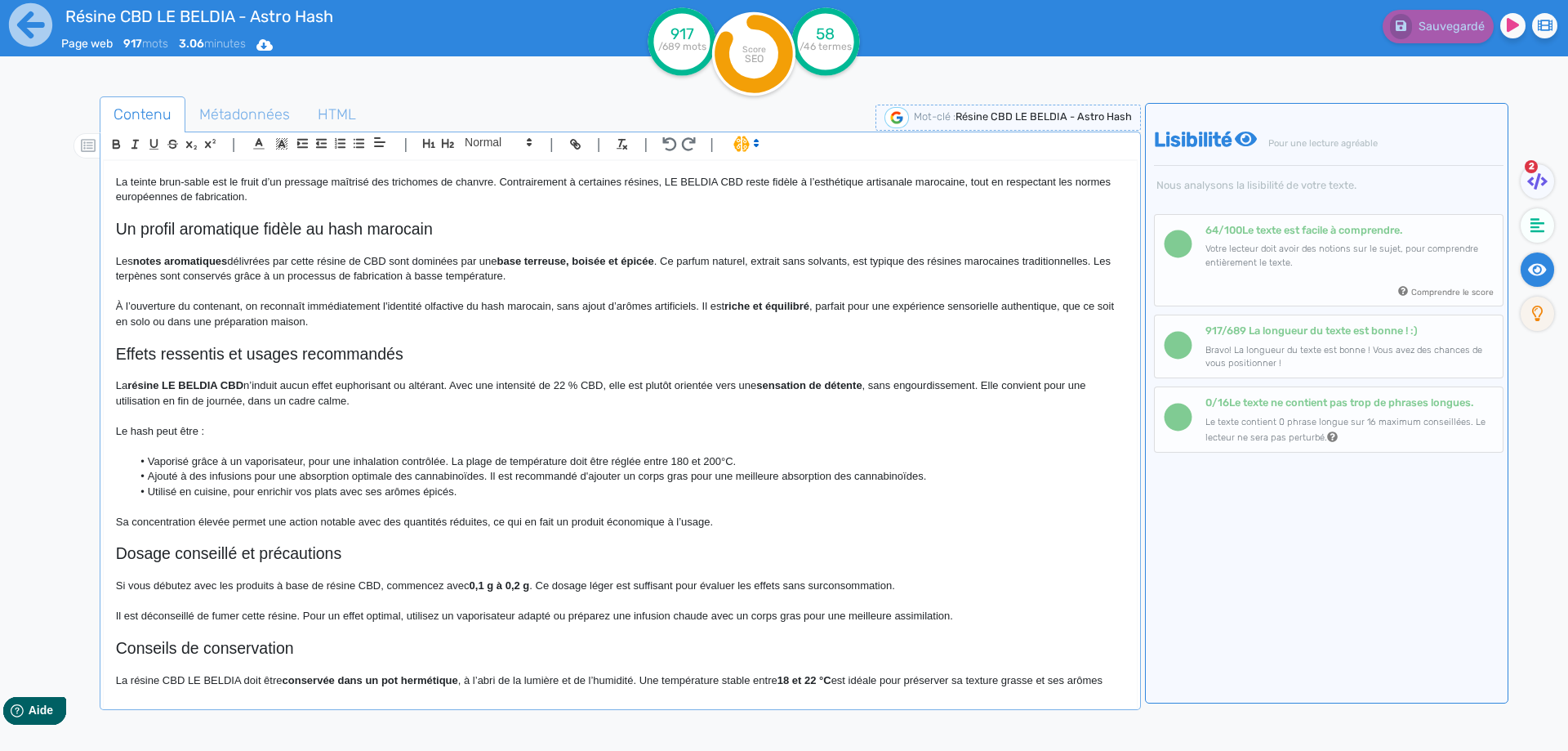
click at [765, 515] on p "Sa concentration élevée permet une action notable avec des quantités réduites, …" at bounding box center [620, 522] width 1009 height 15
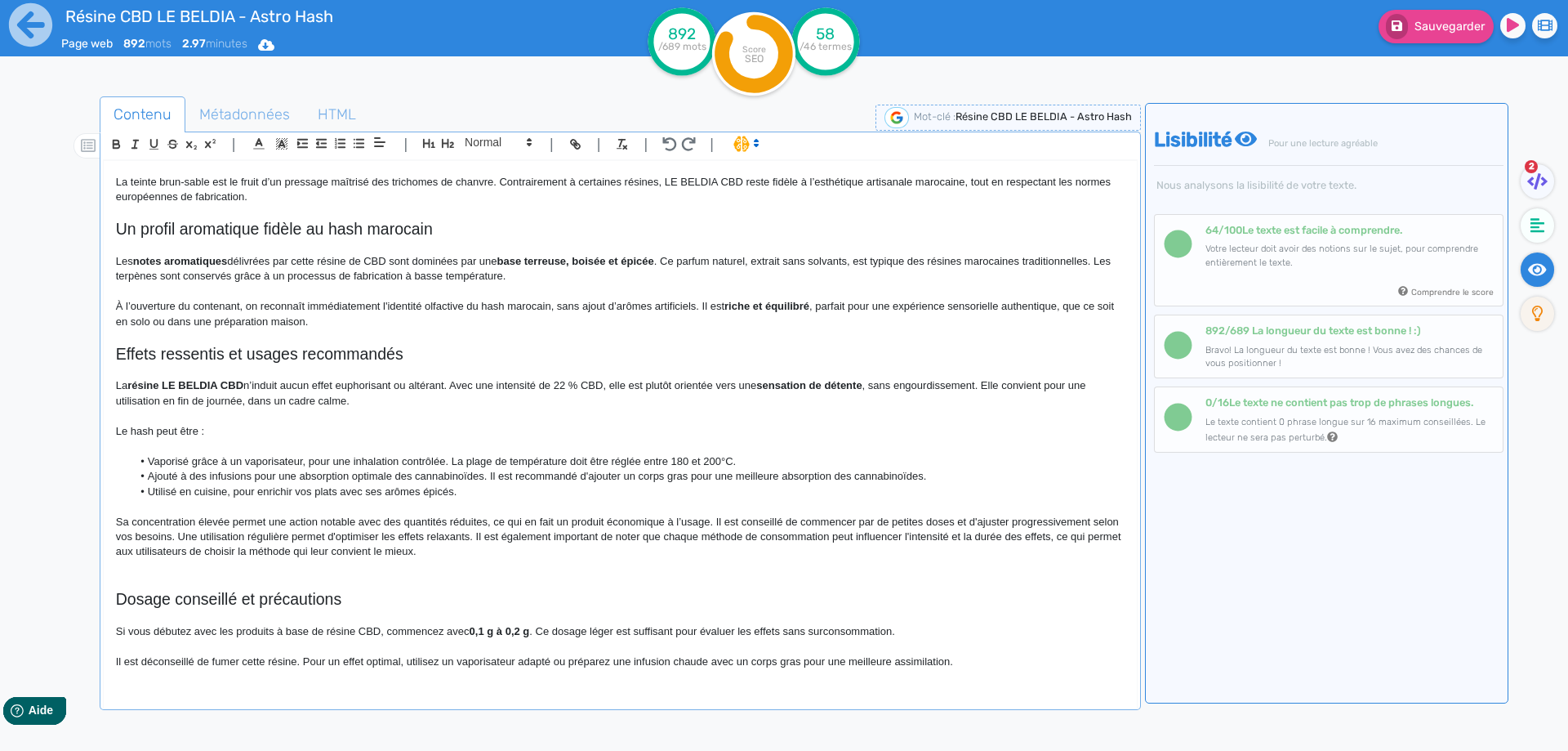
click at [720, 516] on p "Sa concentration élevée permet une action notable avec des quantités réduites, …" at bounding box center [620, 537] width 1009 height 45
click at [714, 520] on p "Sa concentration élevée permet une action notable avec des quantités réduites, …" at bounding box center [620, 537] width 1009 height 45
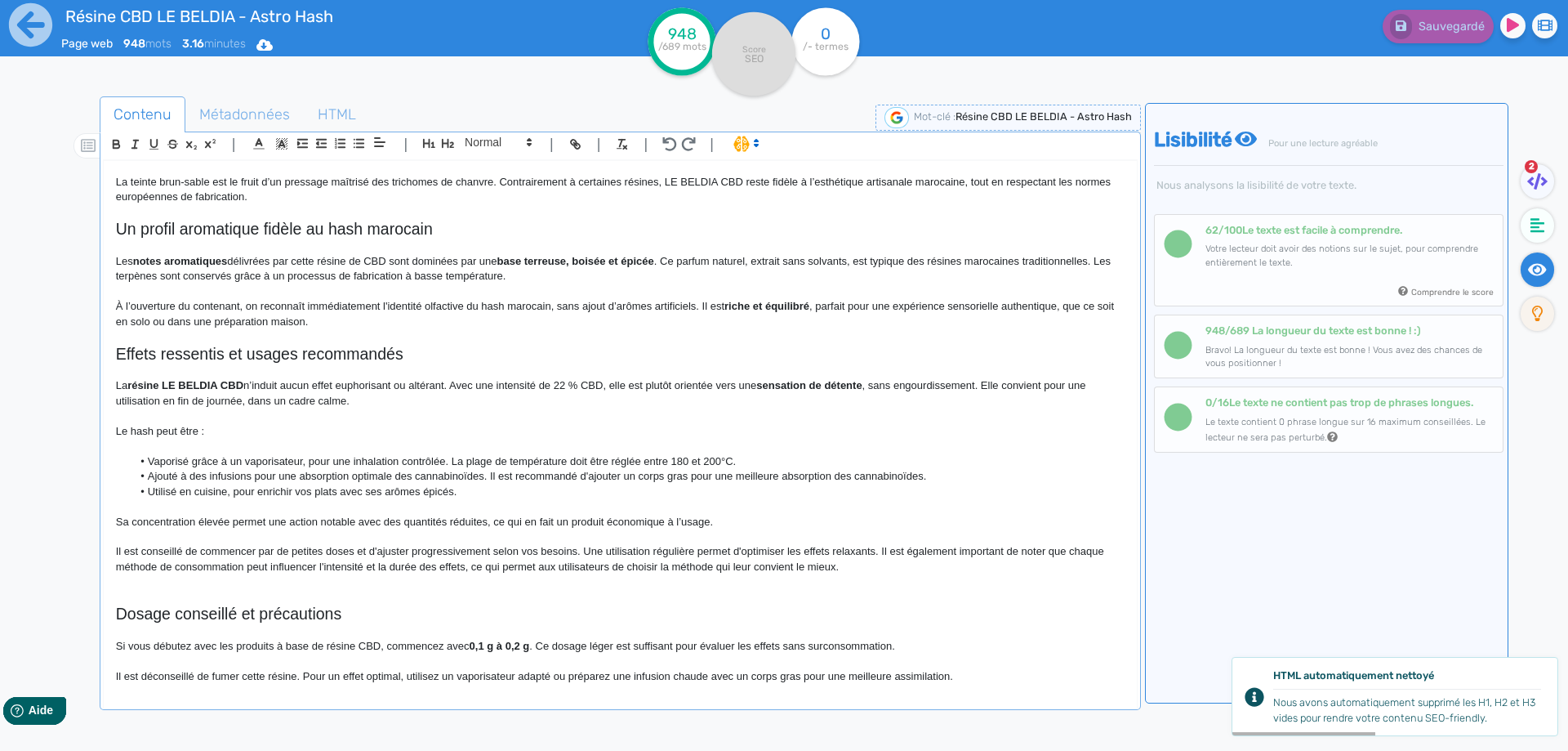
click at [156, 586] on p at bounding box center [620, 582] width 1009 height 15
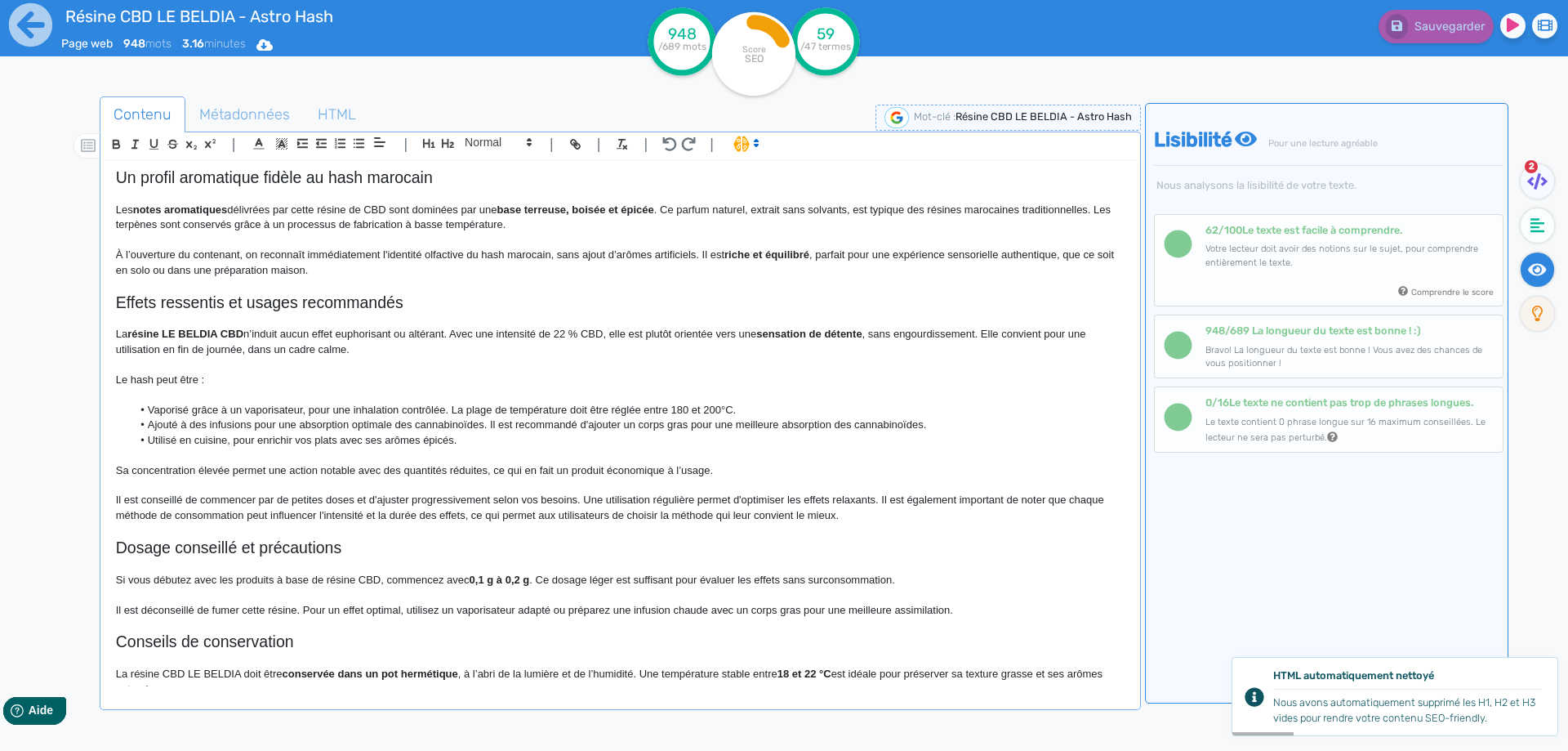
scroll to position [675, 0]
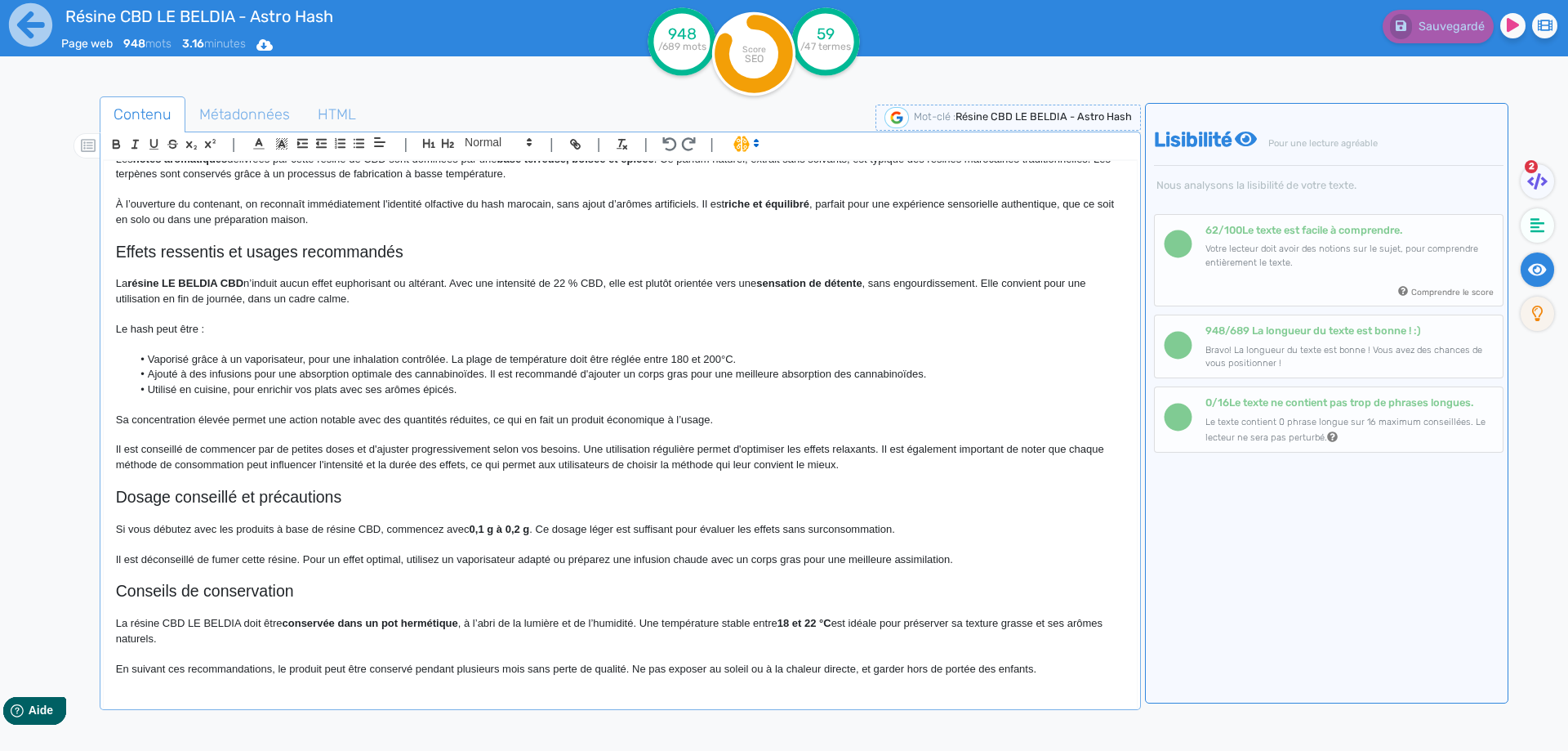
click at [482, 462] on p "Il est conseillé de commencer par de petites doses et d'ajuster progressivement…" at bounding box center [620, 457] width 1009 height 30
click at [476, 462] on p "Il est conseillé de commencer par de petites doses et d'ajuster progressivement…" at bounding box center [620, 457] width 1009 height 30
click at [1366, 45] on div "Sauvegarder" at bounding box center [1254, 40] width 627 height 80
click at [1433, 16] on button "Sauvegarder" at bounding box center [1436, 26] width 115 height 34
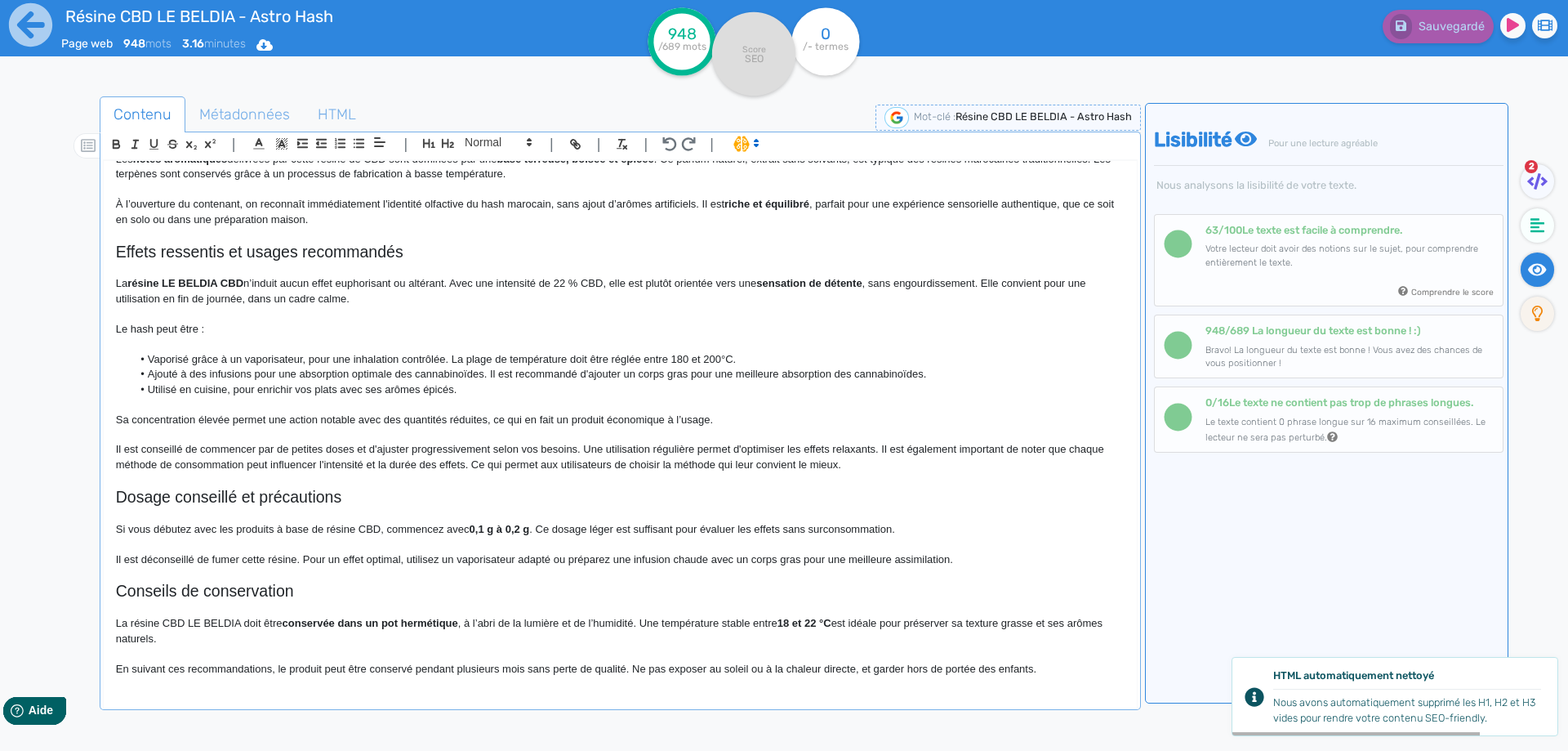
click at [713, 465] on p "Il est conseillé de commencer par de petites doses et d'ajuster progressivement…" at bounding box center [620, 457] width 1009 height 30
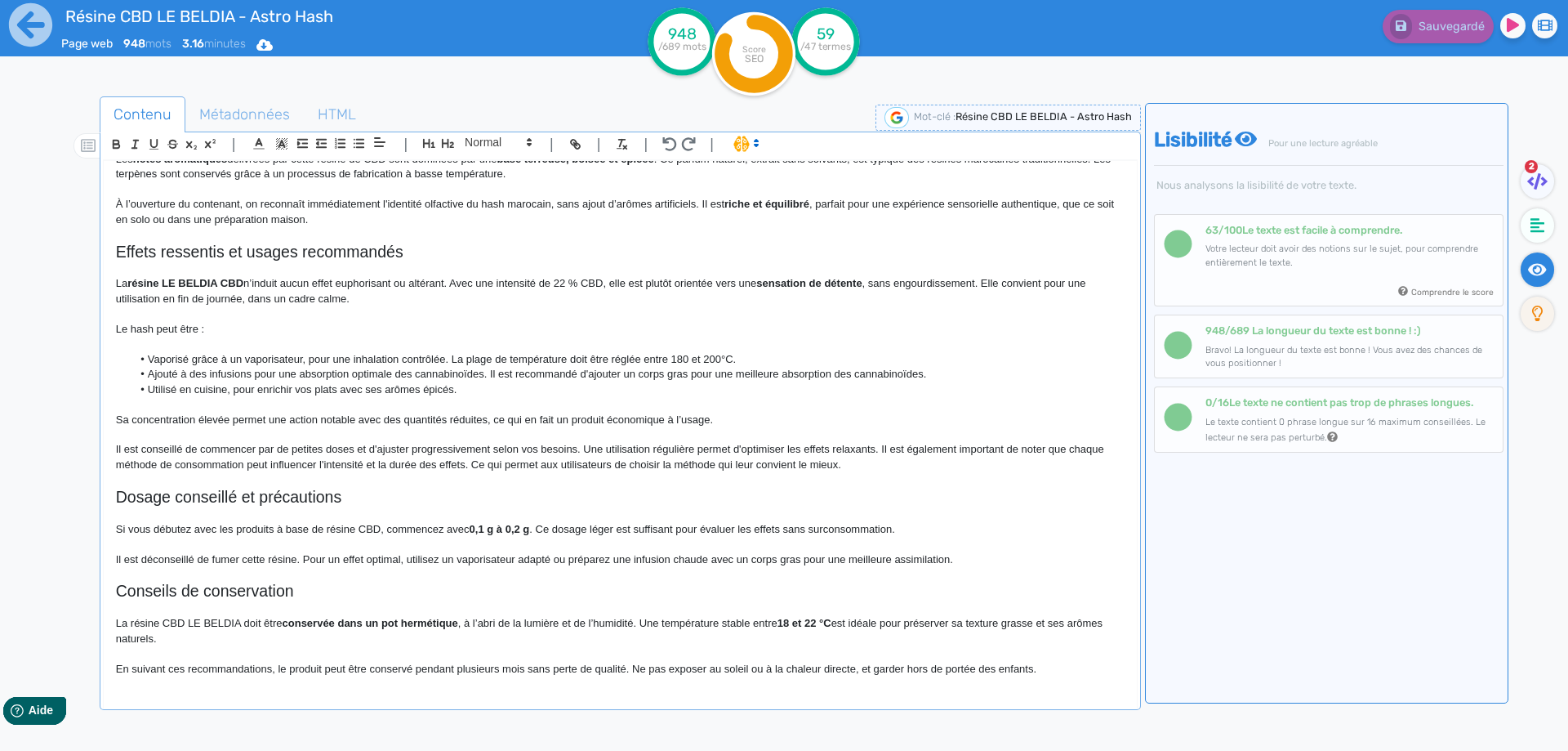
click at [415, 411] on p at bounding box center [620, 405] width 1009 height 15
drag, startPoint x: 415, startPoint y: 411, endPoint x: 403, endPoint y: 422, distance: 16.3
click at [413, 411] on p at bounding box center [620, 405] width 1009 height 15
click at [403, 422] on p "Sa concentration élevée permet une action notable avec des quantités réduites, …" at bounding box center [620, 420] width 1009 height 15
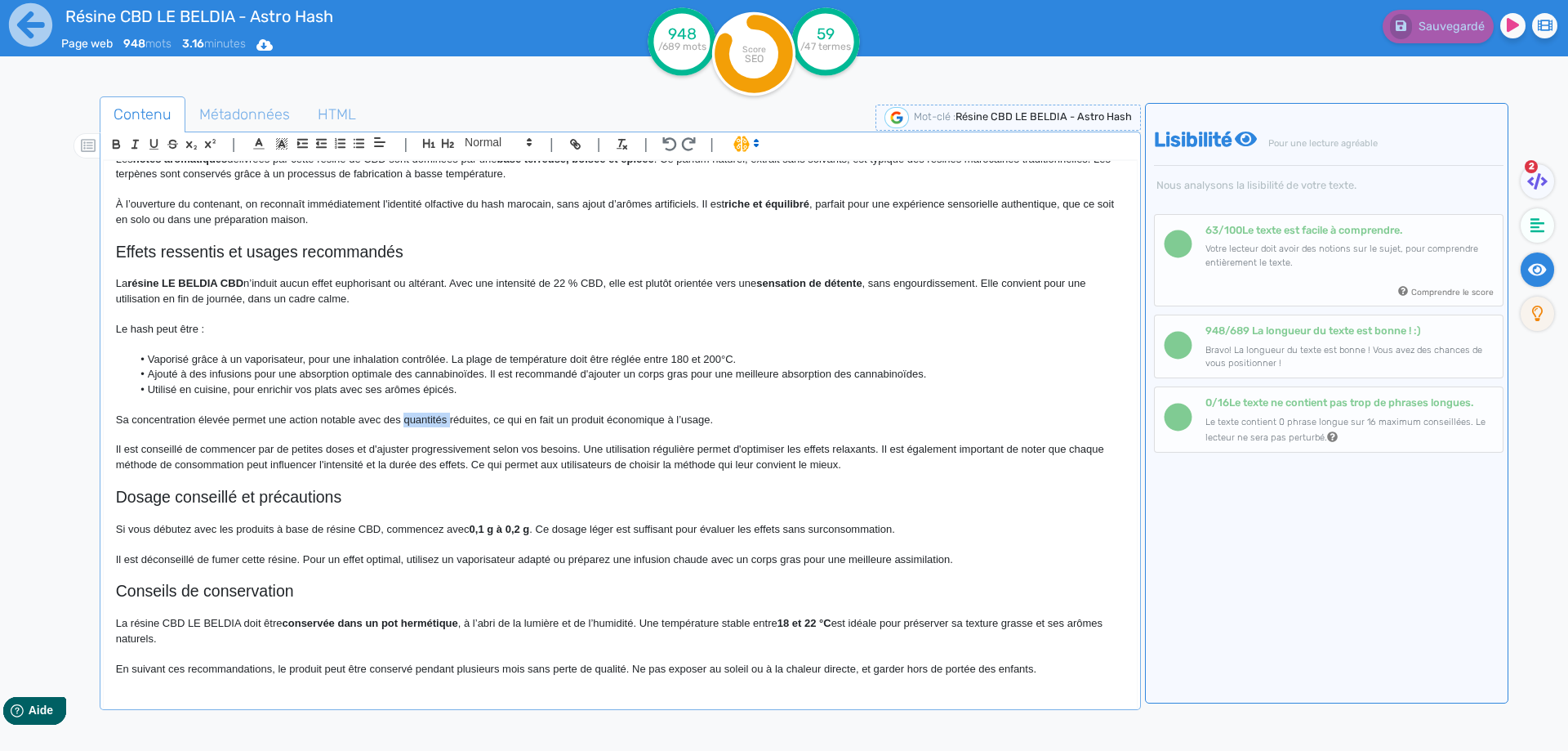
click at [403, 422] on p "Sa concentration élevée permet une action notable avec des quantités réduites, …" at bounding box center [620, 420] width 1009 height 15
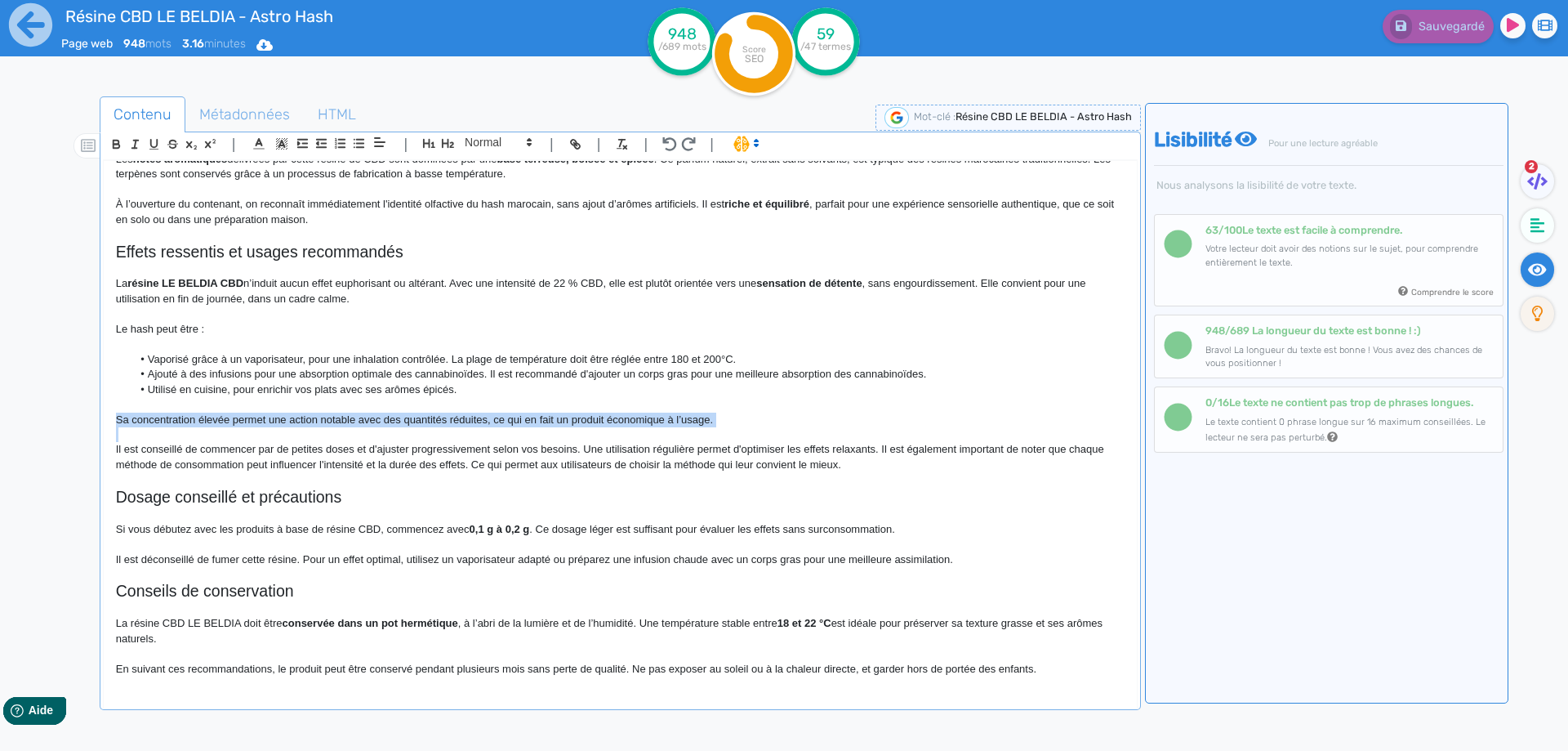
click at [403, 422] on p "Sa concentration élevée permet une action notable avec des quantités réduites, …" at bounding box center [620, 420] width 1009 height 15
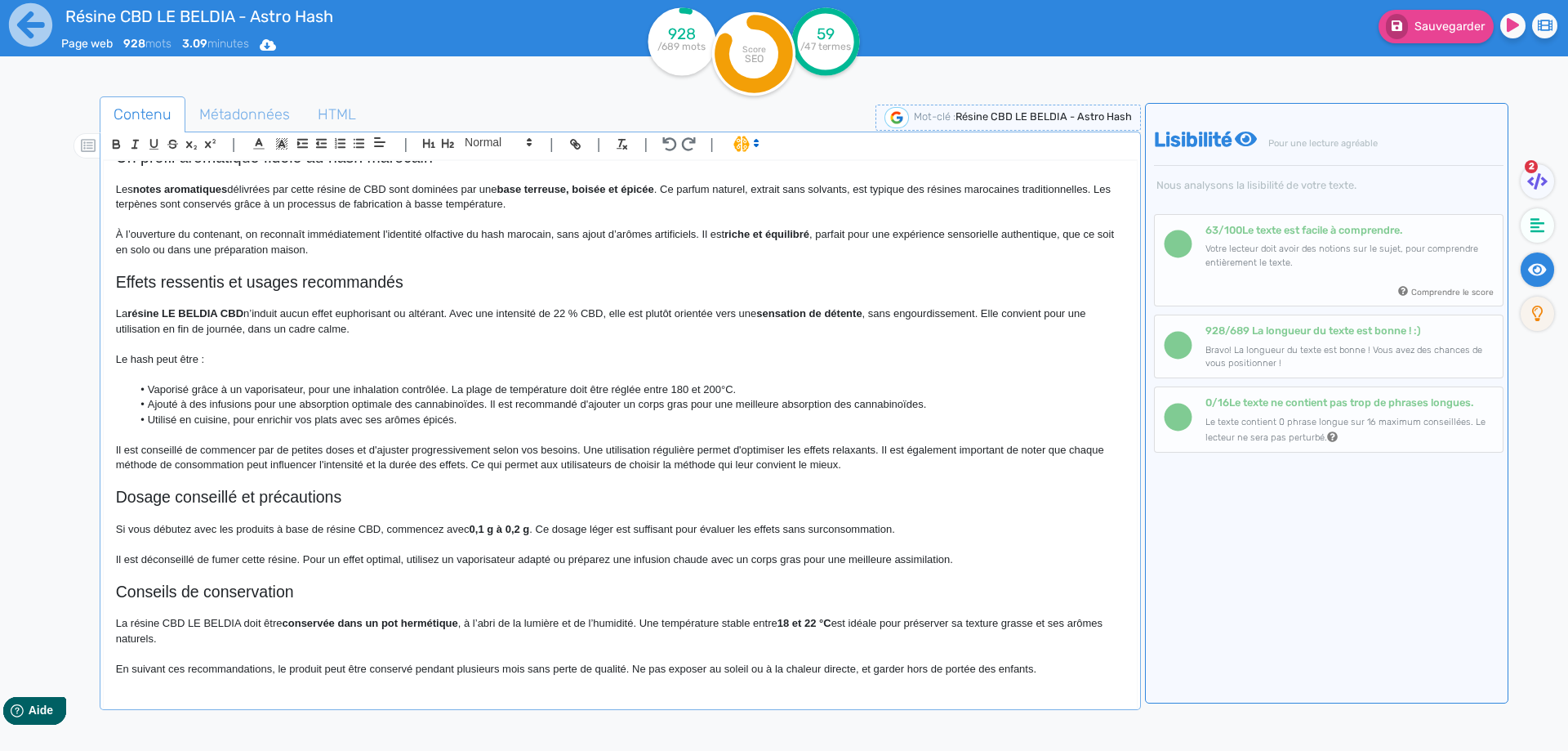
scroll to position [644, 0]
click at [268, 496] on h2 "Dosage conseillé et précautions" at bounding box center [620, 498] width 1009 height 19
click at [110, 526] on div "Résine CBD LE BELDIA - Astro Hash Le Beldia CBD de Astro Hash est une variété e…" at bounding box center [620, 424] width 1033 height 526
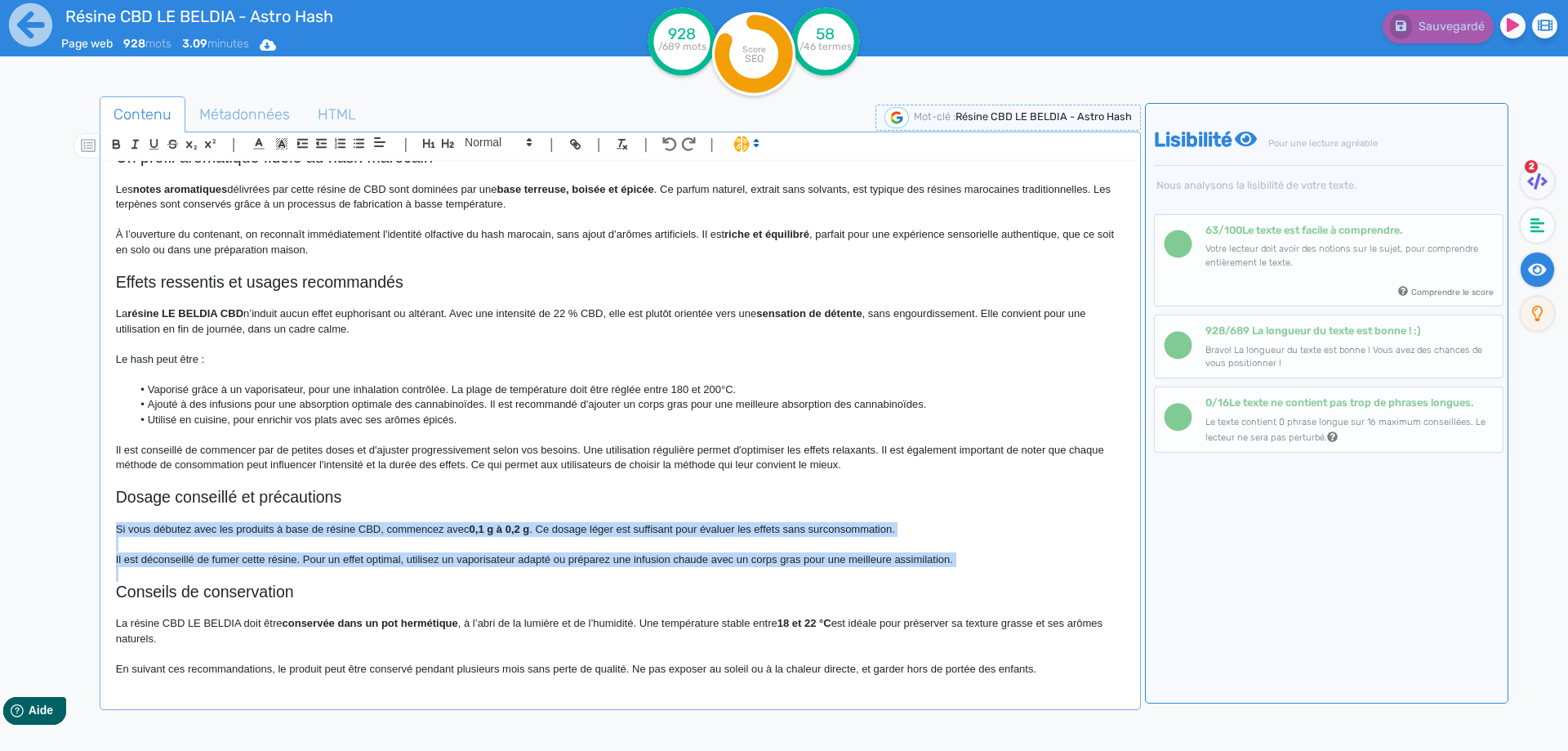
drag, startPoint x: 110, startPoint y: 526, endPoint x: 1007, endPoint y: 561, distance: 897.7
click at [1007, 561] on div "Résine CBD LE BELDIA - Astro Hash Le Beldia CBD de Astro Hash est une variété e…" at bounding box center [620, 424] width 1033 height 526
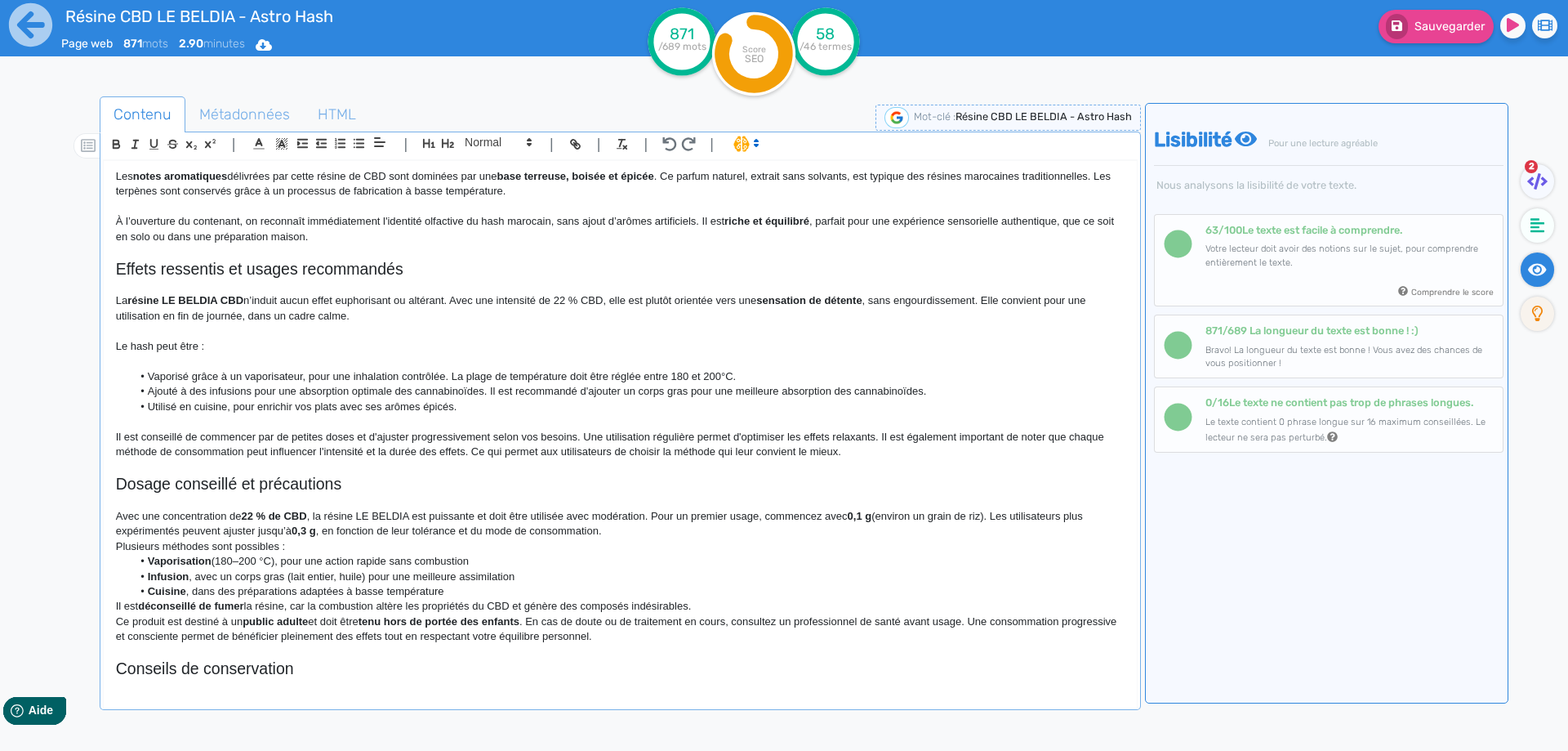
scroll to position [696, 0]
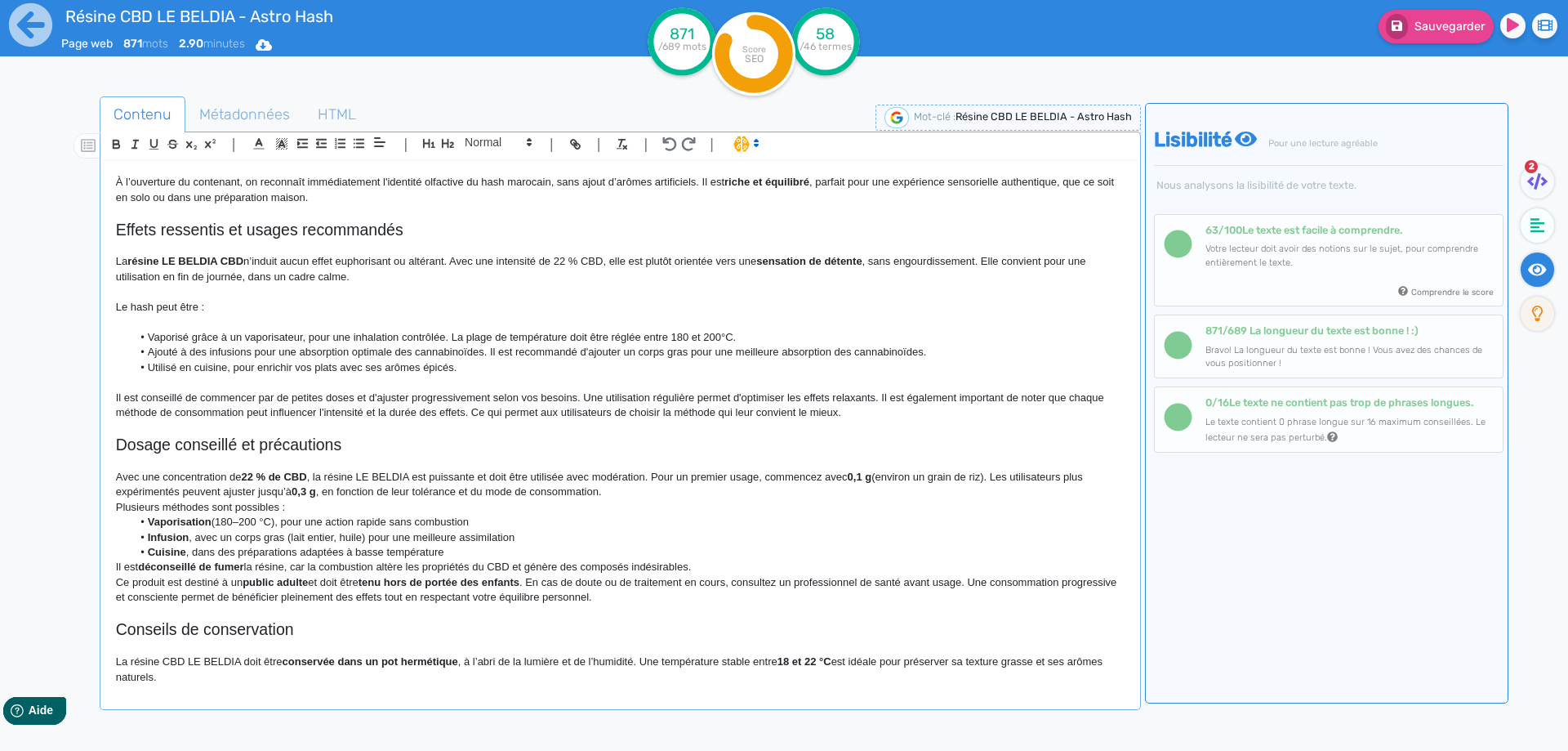
click at [191, 477] on p "Avec une concentration de 22 % de CBD , la résine LE BELDIA est puissante et do…" at bounding box center [620, 485] width 1009 height 30
click at [295, 478] on p "Avec une concentration de 22 % de CBD , la résine LE BELDIA est puissante et do…" at bounding box center [620, 485] width 1009 height 30
click at [447, 466] on p at bounding box center [620, 462] width 1009 height 15
click at [845, 478] on p "Avec une concentration de 22 % de CBD , la résine LE BELDIA est puissante et do…" at bounding box center [620, 485] width 1009 height 30
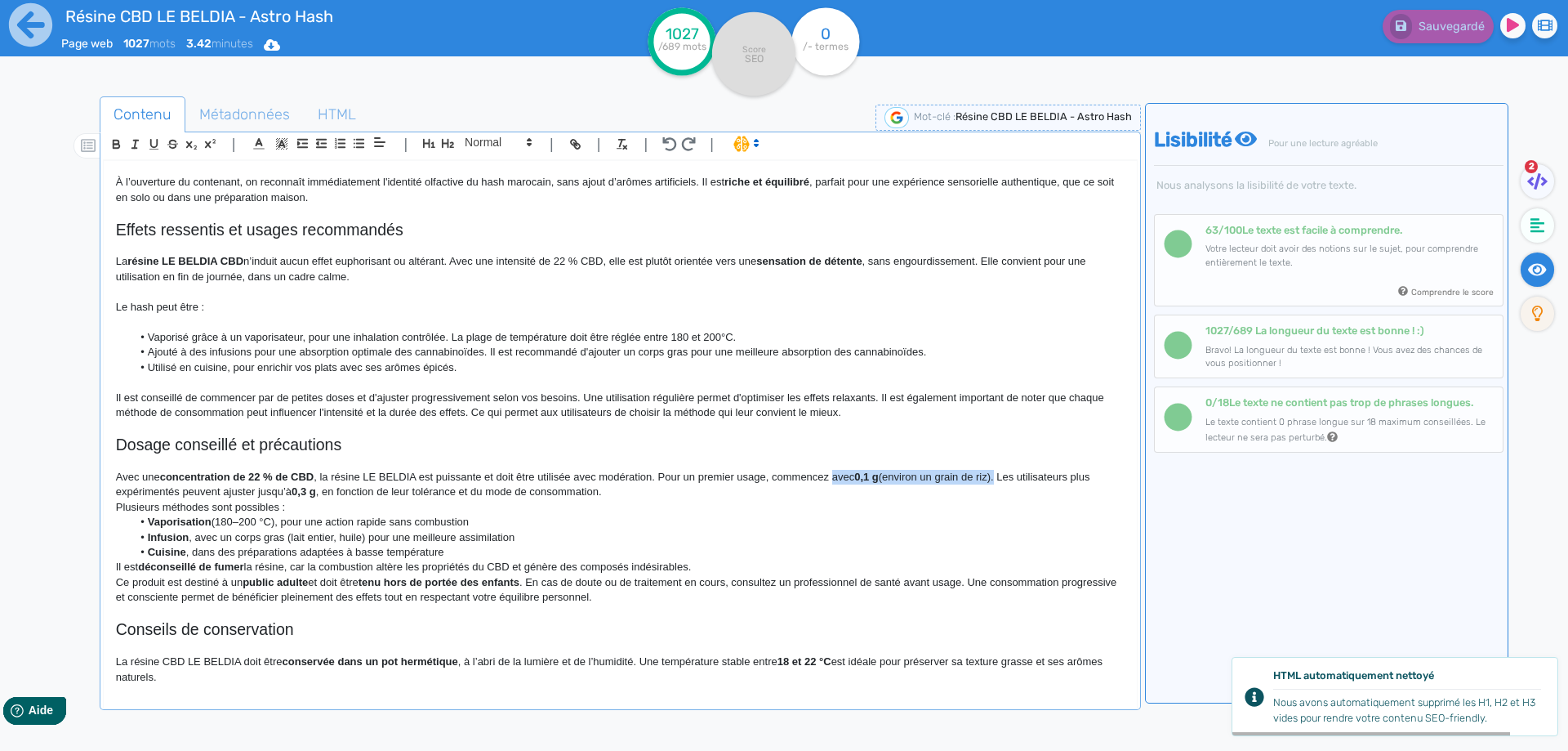
drag, startPoint x: 845, startPoint y: 478, endPoint x: 997, endPoint y: 478, distance: 152.0
click at [997, 478] on p "Avec une concentration de 22 % de CBD , la résine LE BELDIA est puissante et do…" at bounding box center [620, 485] width 1009 height 30
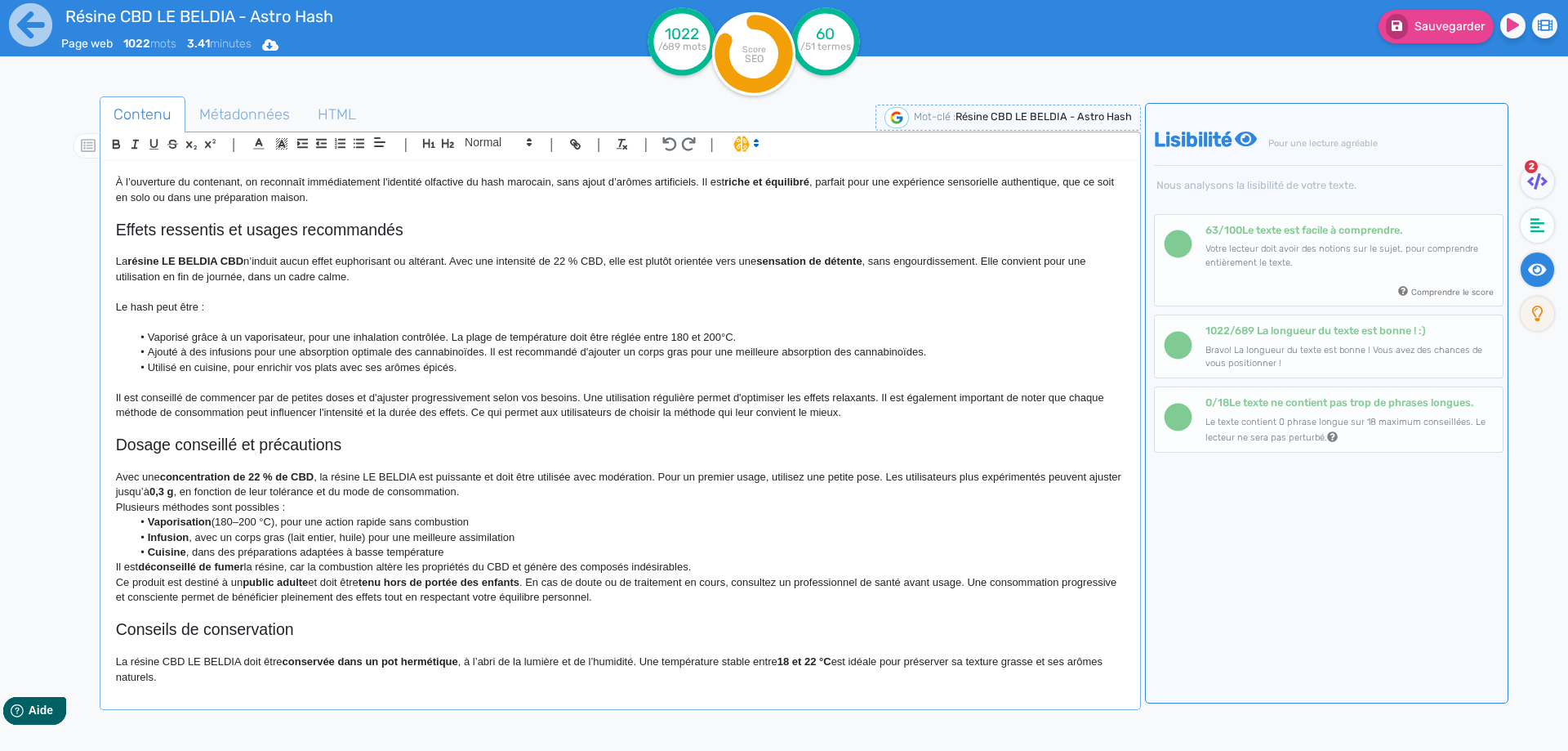
click at [154, 490] on p "Avec une concentration de 22 % de CBD , la résine LE BELDIA est puissante et do…" at bounding box center [620, 485] width 1009 height 30
drag, startPoint x: 154, startPoint y: 490, endPoint x: 200, endPoint y: 491, distance: 46.0
click at [200, 491] on p "Avec une concentration de 22 % de CBD , la résine LE BELDIA est puissante et do…" at bounding box center [620, 485] width 1009 height 30
click at [507, 484] on p "Avec une concentration de 22 % de CBD , la résine LE BELDIA est puissante et do…" at bounding box center [620, 485] width 1009 height 30
click at [501, 498] on p "Avec une concentration de 22 % de CBD , la résine LE BELDIA est puissante et do…" at bounding box center [620, 485] width 1009 height 30
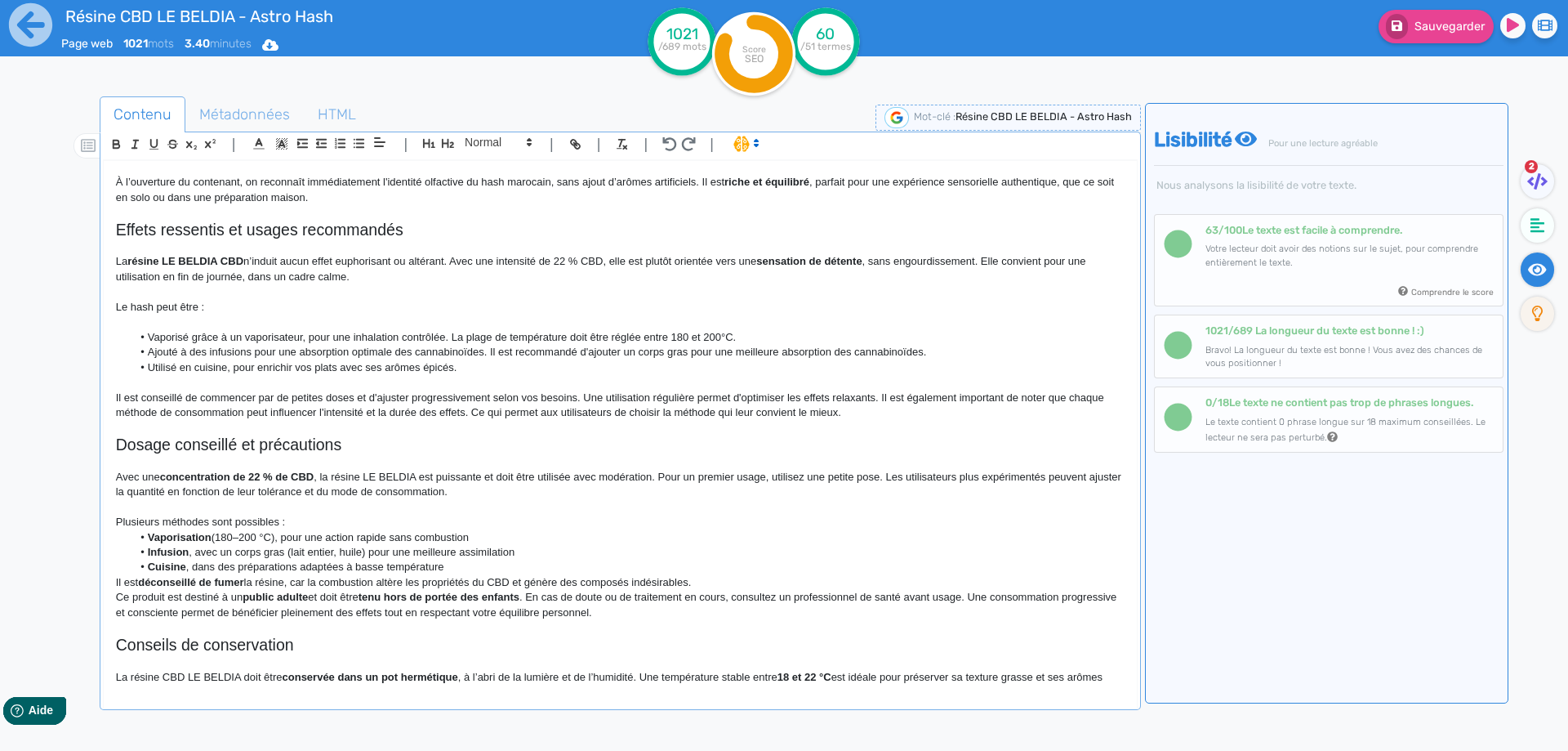
click at [317, 527] on p "Plusieurs méthodes sont possibles :" at bounding box center [620, 522] width 1009 height 15
click at [133, 524] on p "Plusieurs méthodes sont possibles :" at bounding box center [620, 522] width 1009 height 15
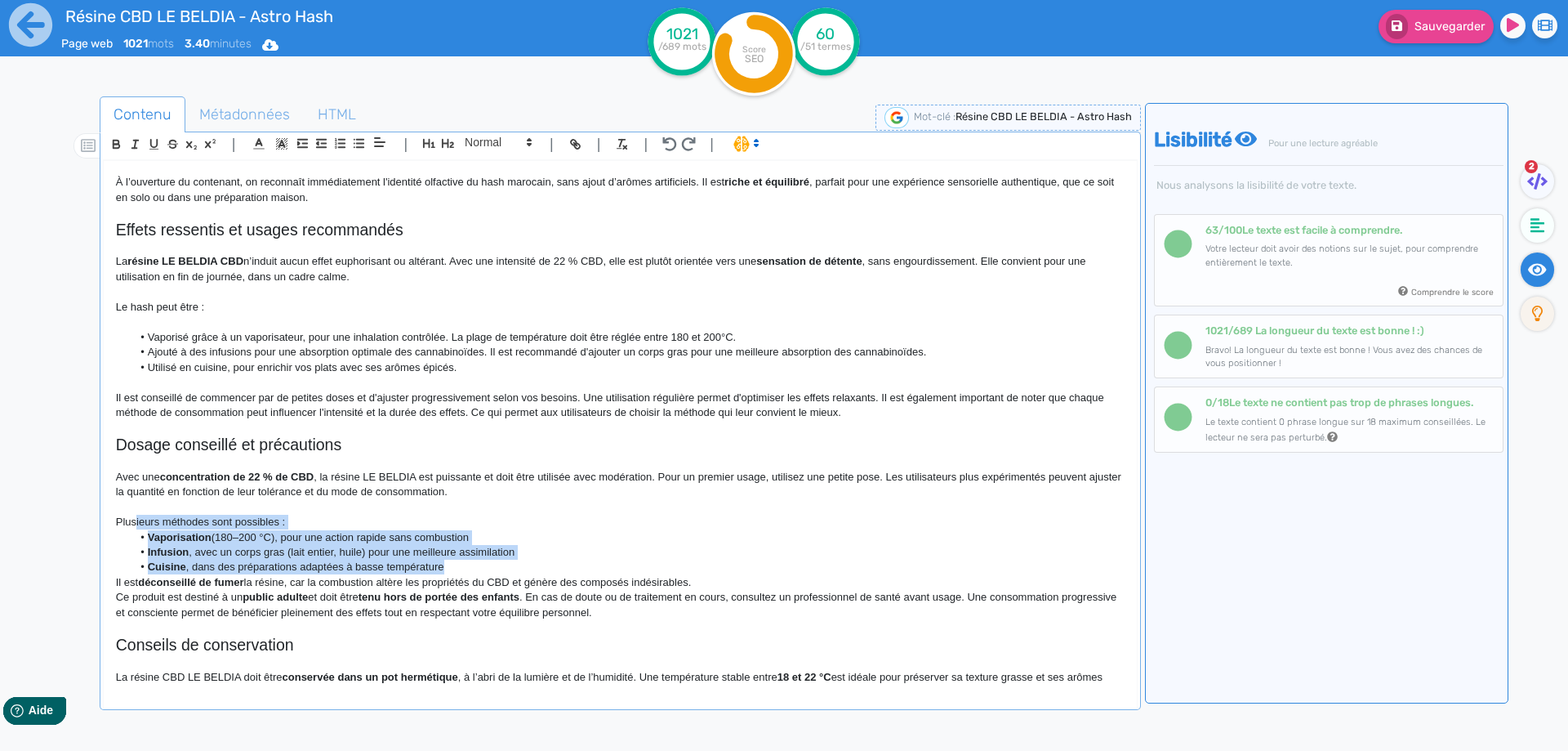
drag, startPoint x: 133, startPoint y: 524, endPoint x: 496, endPoint y: 570, distance: 365.9
click at [496, 570] on div "Résine CBD LE BELDIA - Astro Hash Le Beldia CBD de Astro Hash est une variété e…" at bounding box center [620, 424] width 1033 height 526
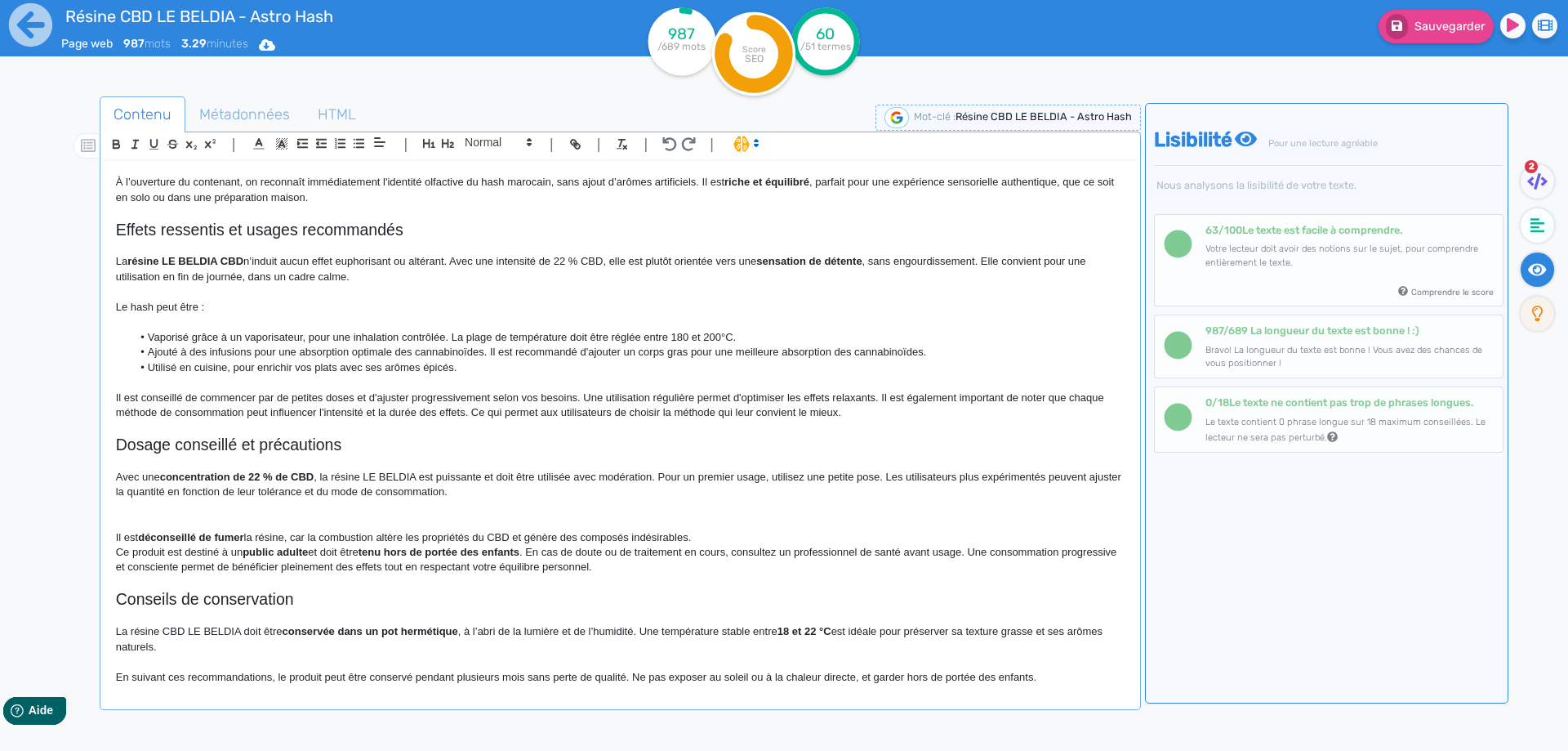
scroll to position [690, 0]
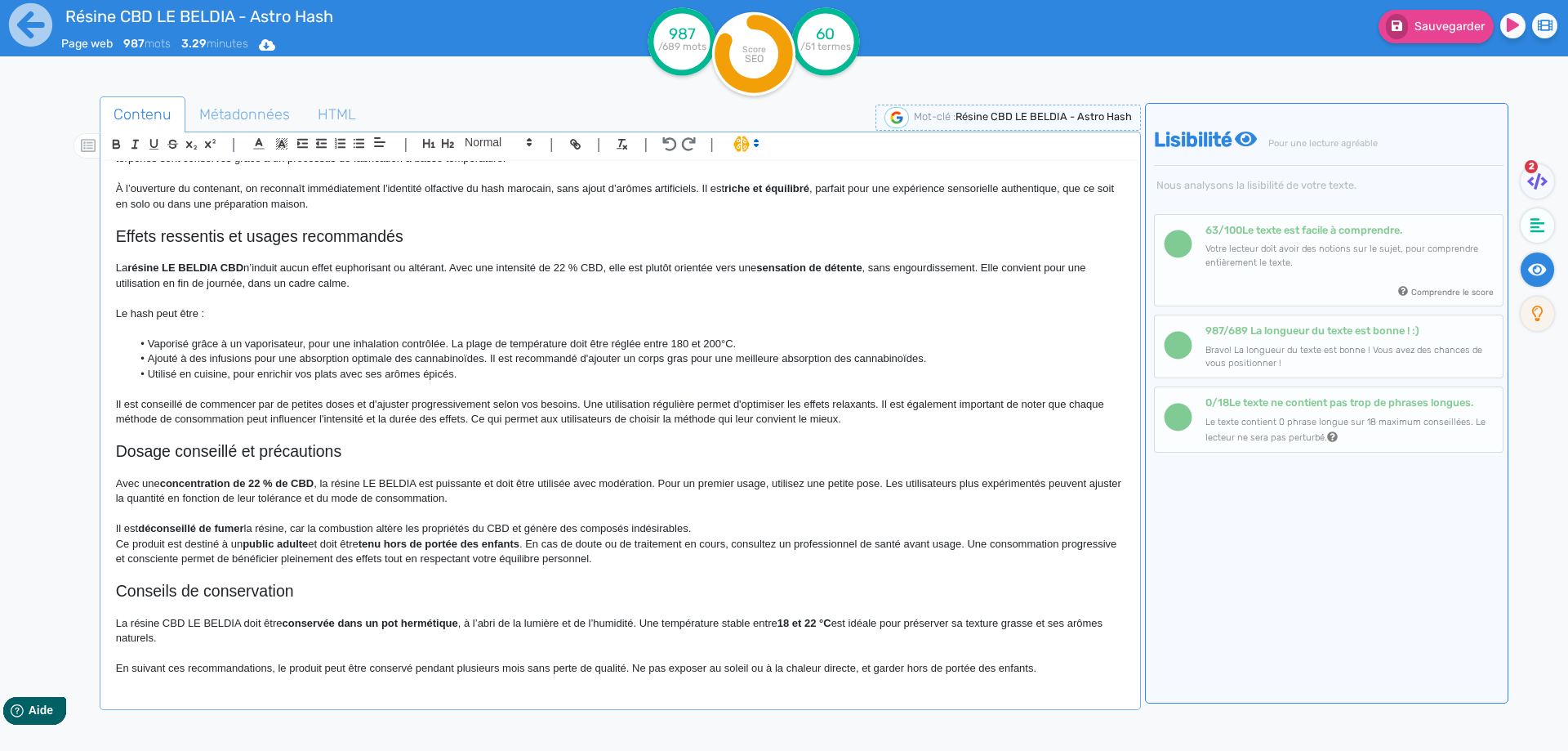
click at [121, 527] on p "Il est déconseillé de fumer la résine, car la combustion altère les propriétés …" at bounding box center [620, 529] width 1009 height 15
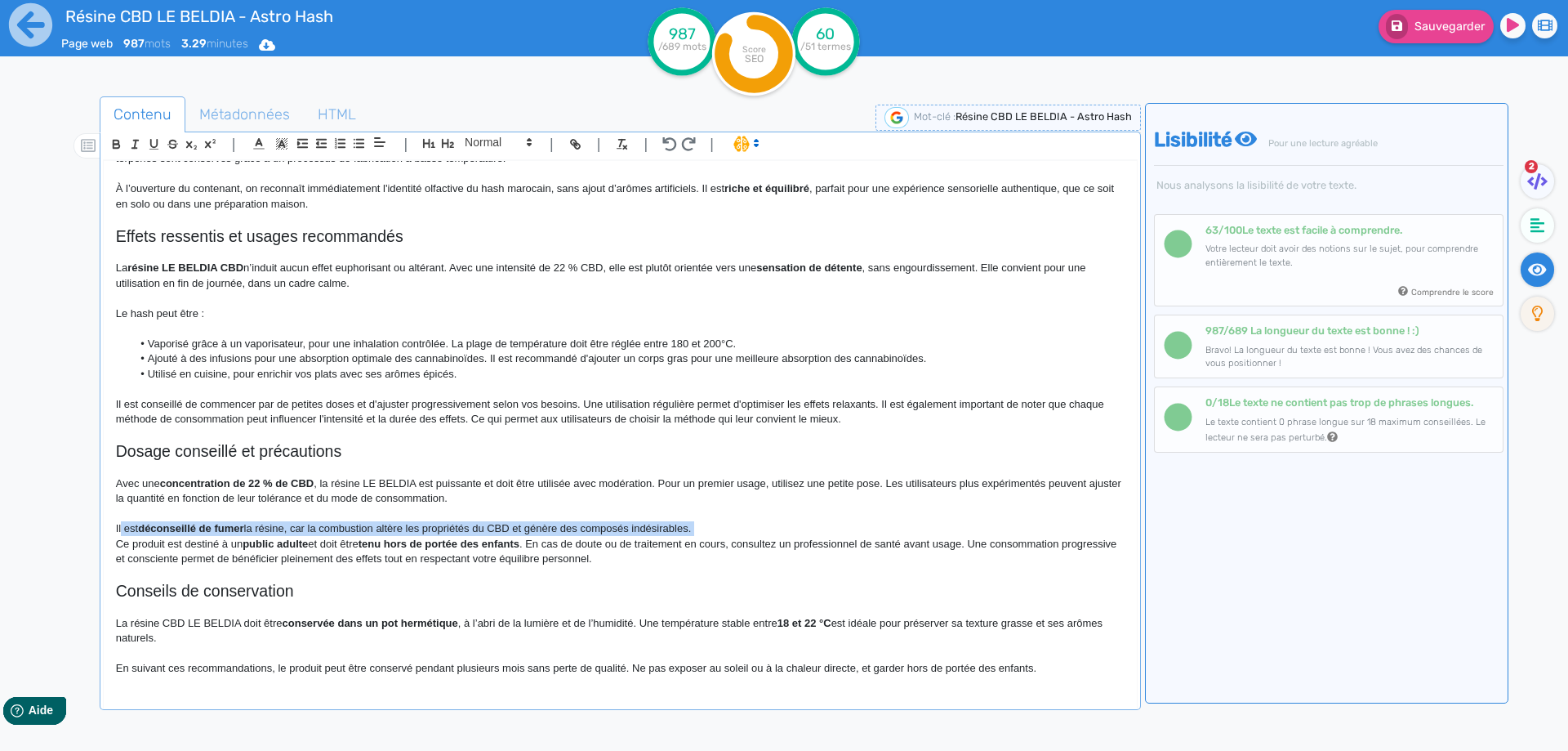
drag, startPoint x: 121, startPoint y: 527, endPoint x: 701, endPoint y: 528, distance: 580.0
click at [701, 528] on p "Il est déconseillé de fumer la résine, car la combustion altère les propriétés …" at bounding box center [620, 529] width 1009 height 15
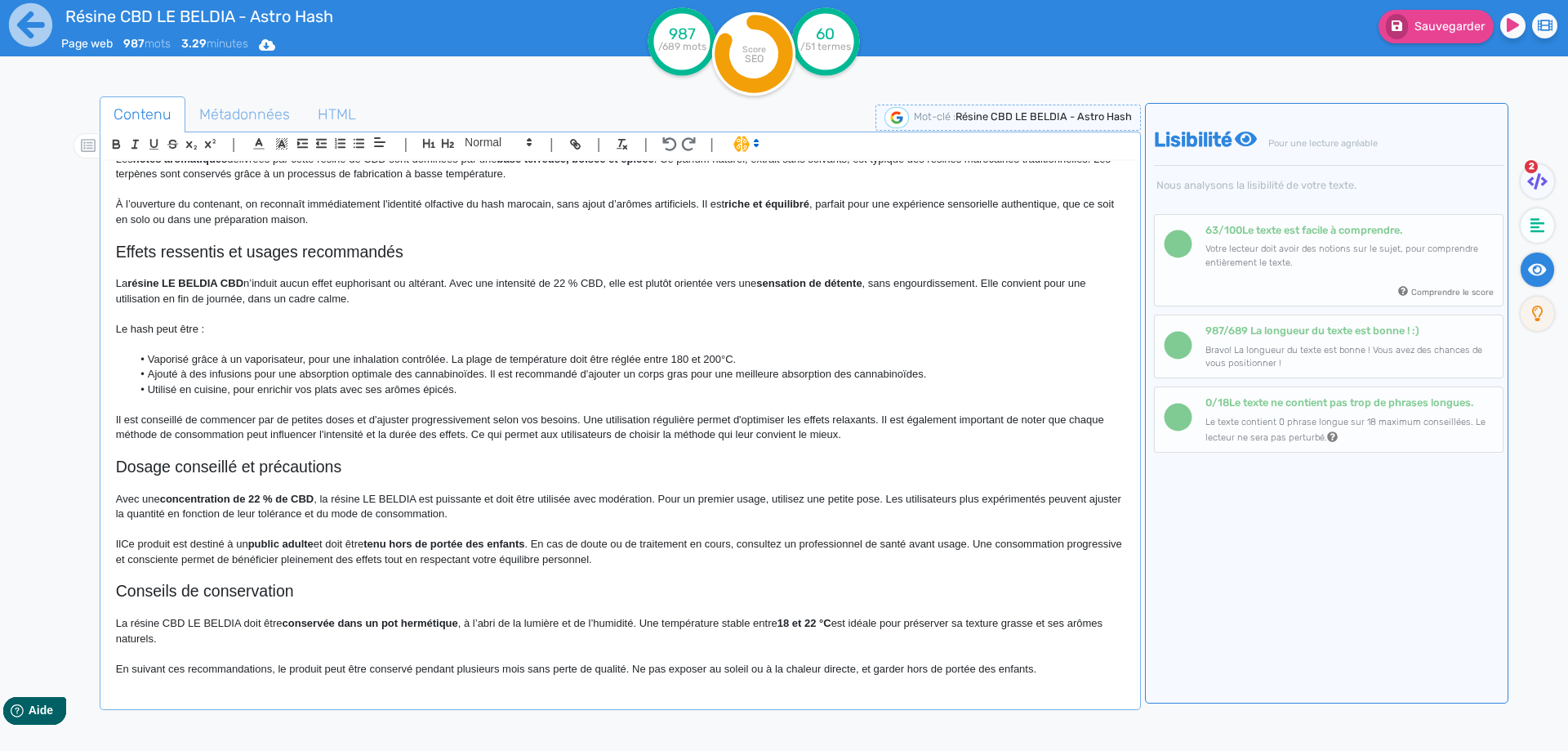
scroll to position [675, 0]
click at [256, 545] on strong "public adulte" at bounding box center [275, 544] width 65 height 12
drag, startPoint x: 256, startPoint y: 545, endPoint x: 310, endPoint y: 545, distance: 54.0
click at [308, 545] on strong "public adulte" at bounding box center [275, 544] width 65 height 12
click at [358, 545] on p "Ce produit est destiné à un public adulte et doit être tenu hors de portée des …" at bounding box center [620, 552] width 1009 height 30
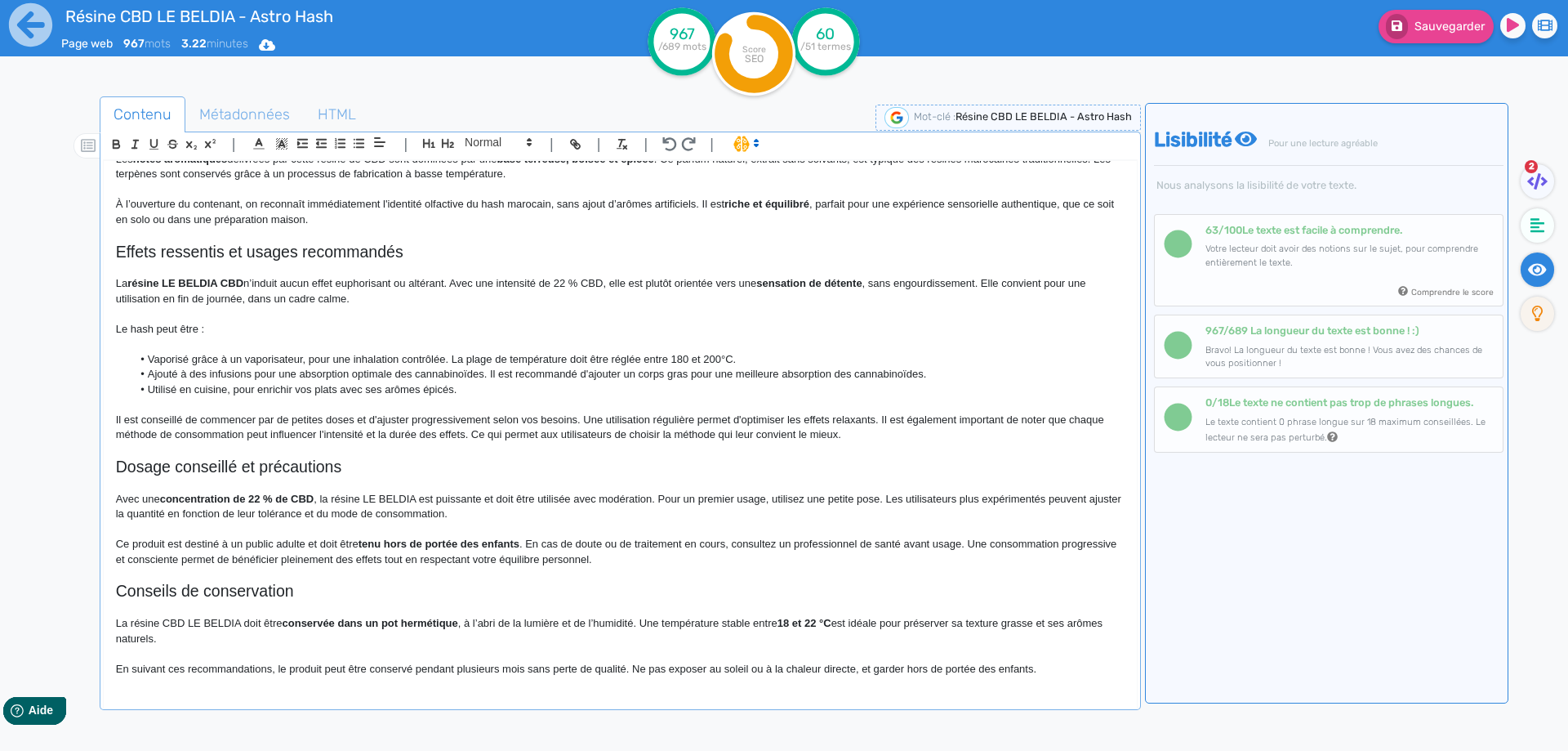
click at [379, 545] on strong "tenu hors de portée des enfants" at bounding box center [439, 544] width 161 height 12
drag, startPoint x: 379, startPoint y: 545, endPoint x: 505, endPoint y: 539, distance: 126.1
click at [495, 540] on p "Ce produit est destiné à un public adulte et doit être tenu hors de portée des …" at bounding box center [620, 552] width 1009 height 30
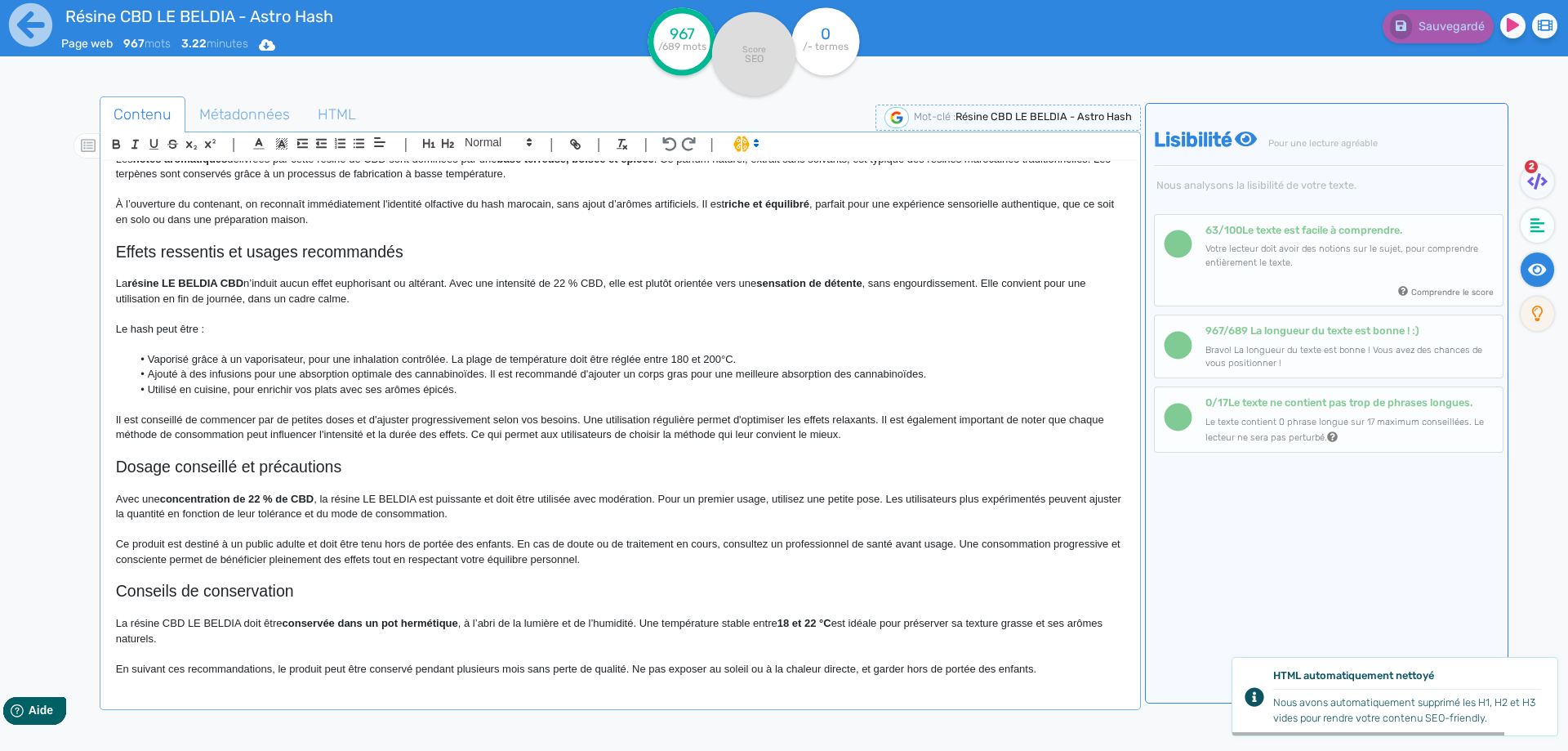
click at [157, 562] on p "Ce produit est destiné à un public adulte et doit être tenu hors de portée des …" at bounding box center [620, 552] width 1009 height 30
drag, startPoint x: 157, startPoint y: 562, endPoint x: 89, endPoint y: 555, distance: 68.4
click at [89, 555] on div "Contenu Métadonnées HTML | | H3 H4 H5 H6 Normal | | | | Résine CBD LE BELDIA - …" at bounding box center [807, 473] width 1521 height 761
click at [242, 561] on p "Ce produit est destiné à un public adulte et doit être tenu hors de portée des …" at bounding box center [620, 552] width 1009 height 30
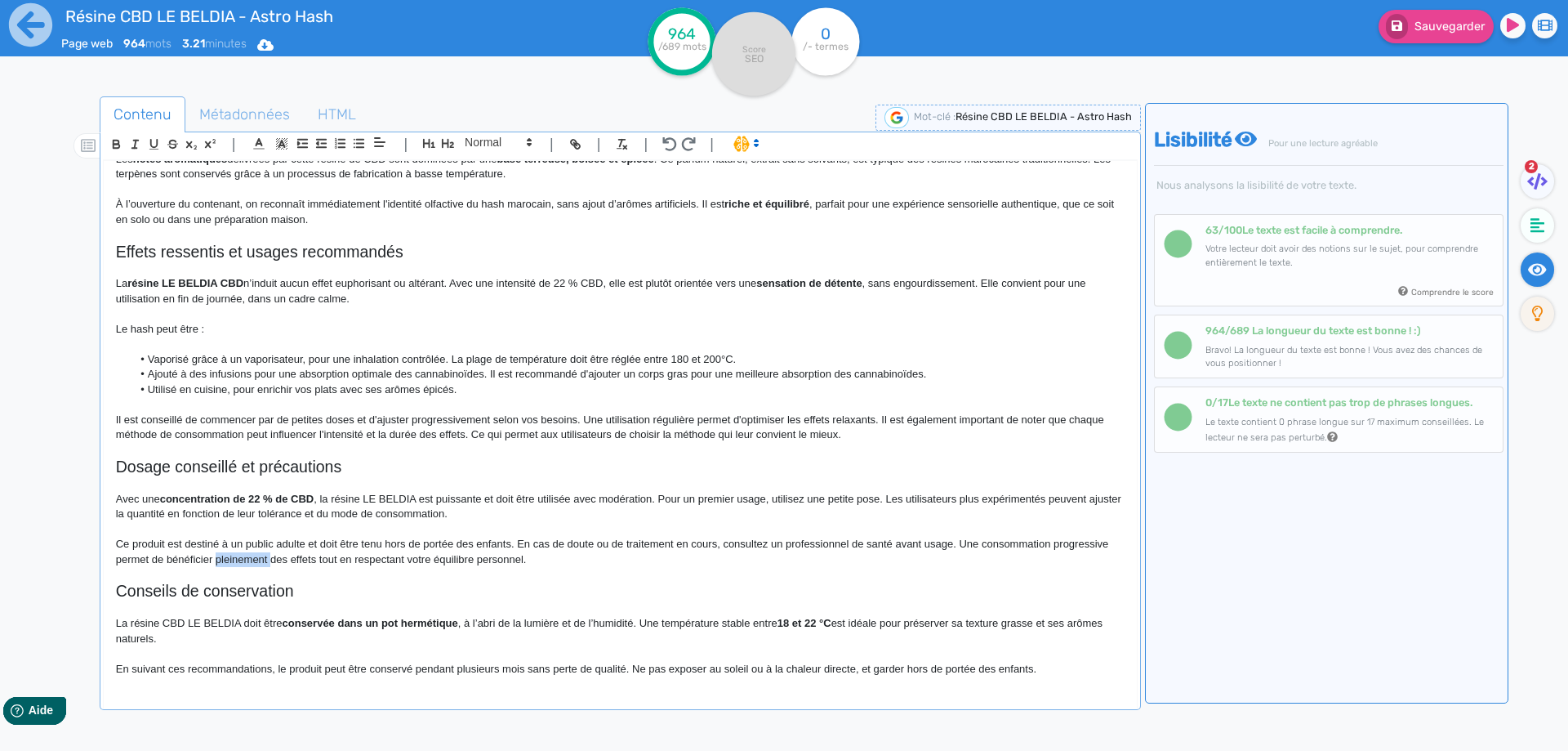
click at [242, 561] on p "Ce produit est destiné à un public adulte et doit être tenu hors de portée des …" at bounding box center [620, 552] width 1009 height 30
click at [262, 561] on p "Ce produit est destiné à un public adulte et doit être tenu hors de portée des …" at bounding box center [620, 552] width 1009 height 30
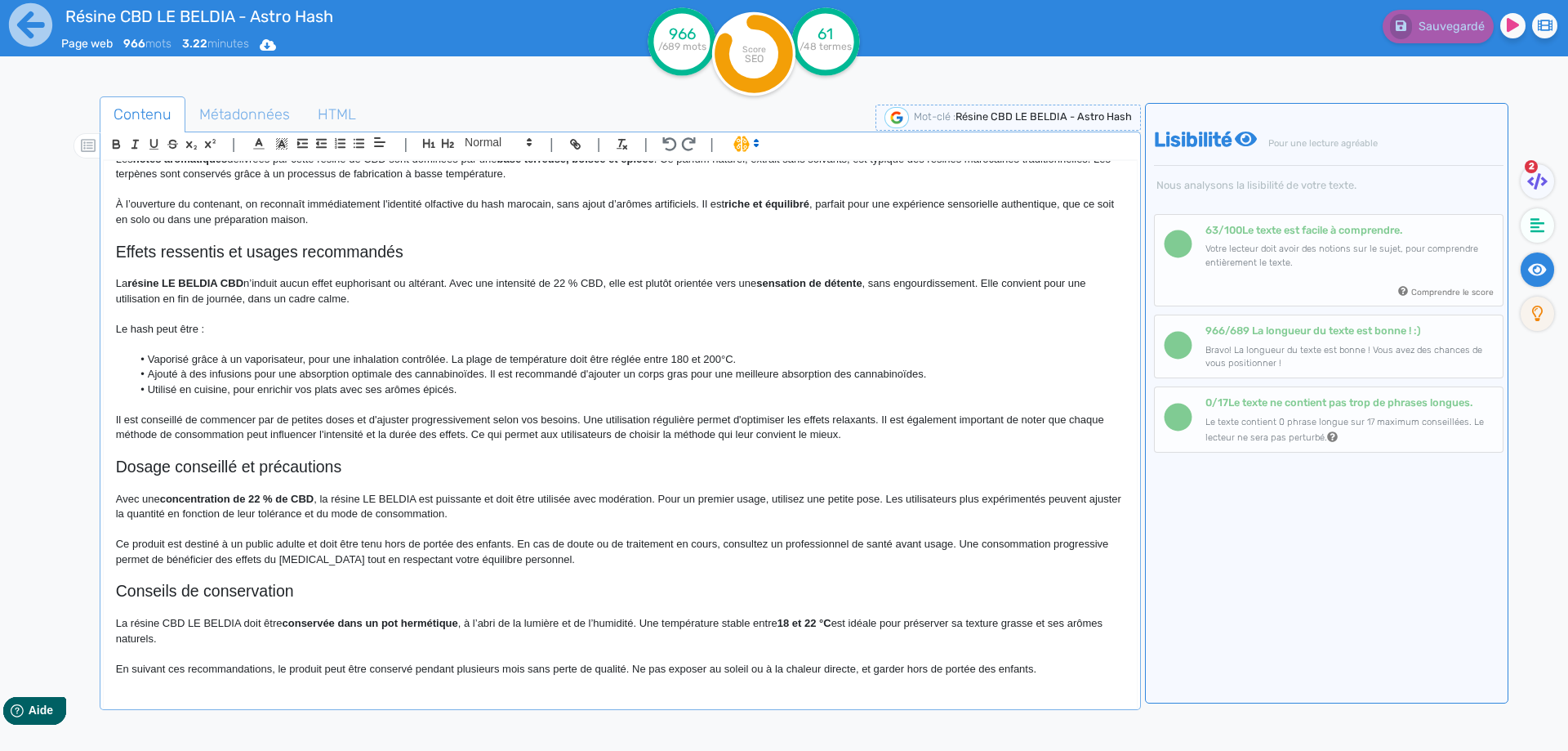
click at [182, 582] on h2 "Conseils de conservation" at bounding box center [620, 592] width 1009 height 19
click at [317, 595] on h2 "Conseils de conservation" at bounding box center [620, 592] width 1009 height 19
click at [434, 595] on h2 "Conseils de conservation de la résine Astro Hash CBD LE BELDIA" at bounding box center [620, 592] width 1009 height 19
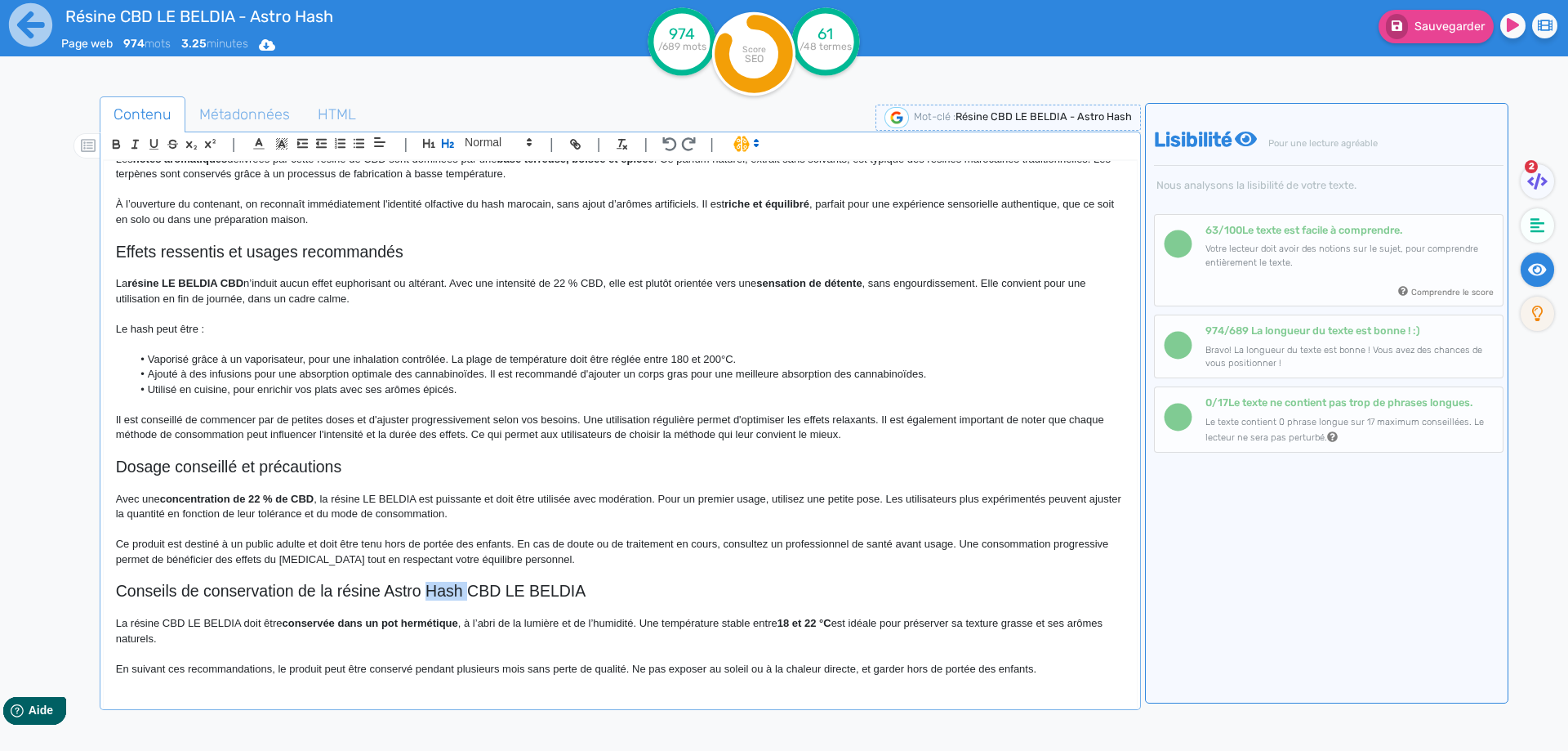
click at [434, 595] on h2 "Conseils de conservation de la résine Astro Hash CBD LE BELDIA" at bounding box center [620, 592] width 1009 height 19
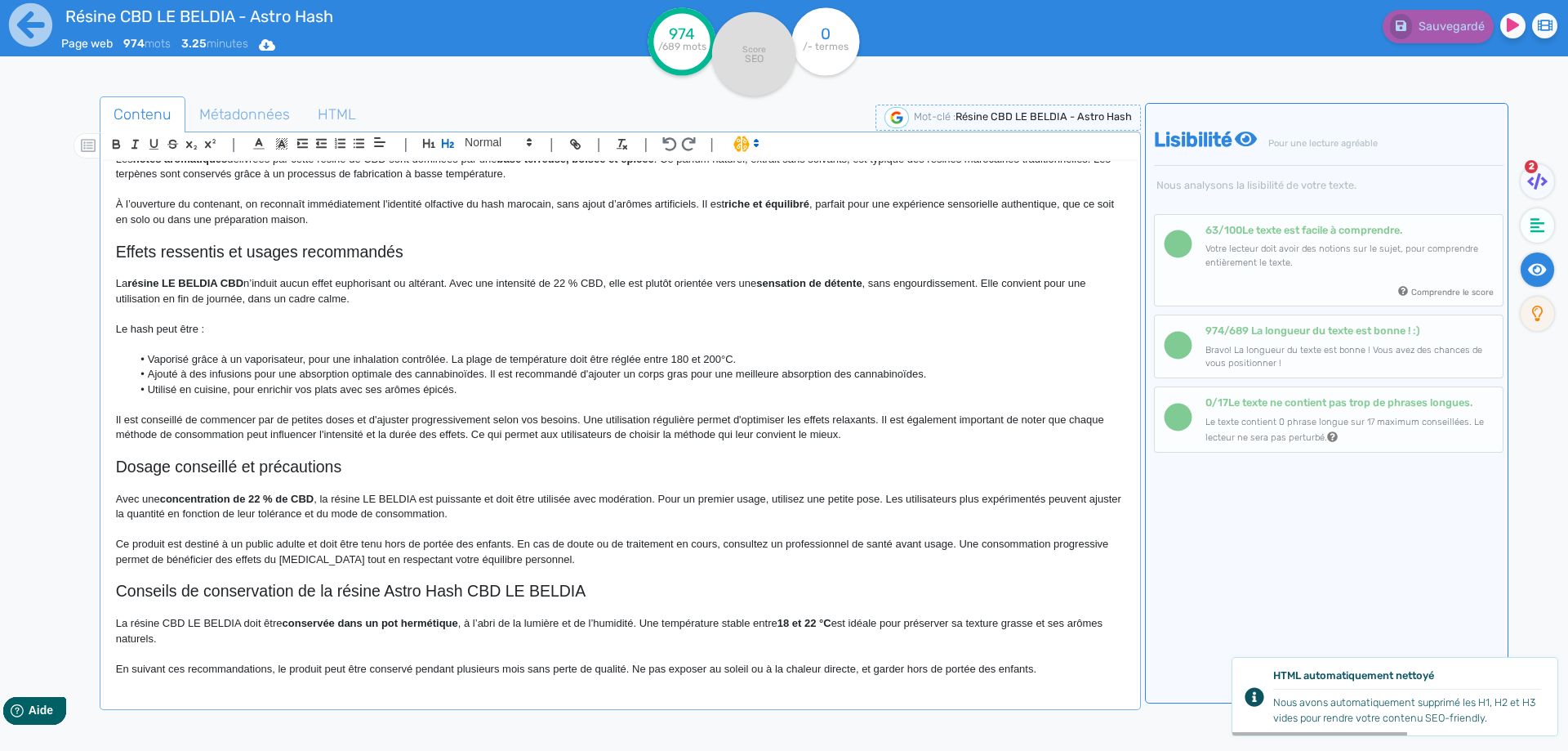
click at [344, 477] on p at bounding box center [620, 484] width 1009 height 15
click at [364, 466] on h2 "Dosage conseillé et précautions" at bounding box center [620, 467] width 1009 height 19
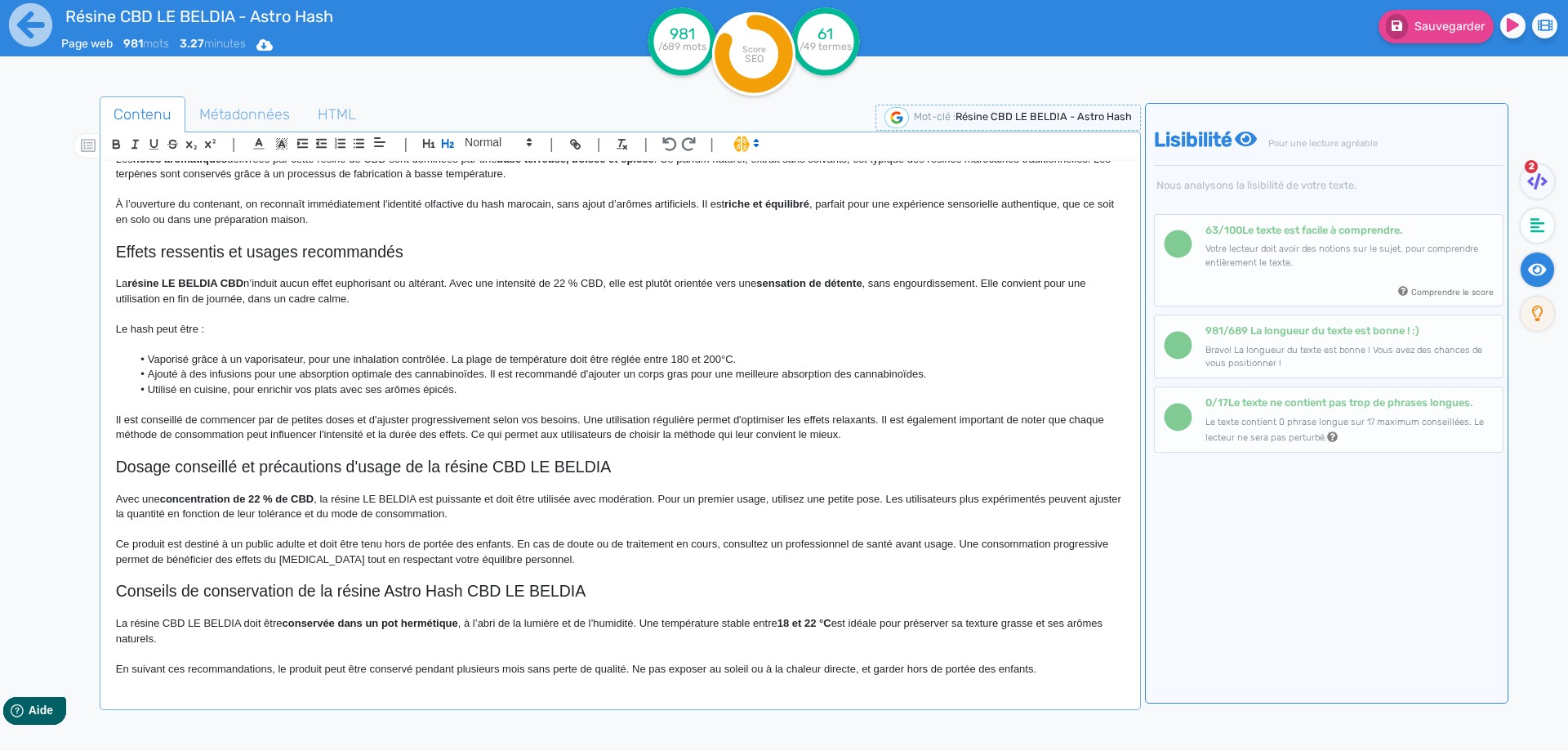
click at [317, 476] on h2 "Dosage conseillé et précautions d'usage de la résine CBD LE BELDIA" at bounding box center [620, 467] width 1009 height 19
drag, startPoint x: 370, startPoint y: 401, endPoint x: 364, endPoint y: 391, distance: 11.7
click at [364, 391] on div "Résine CBD LE BELDIA - Astro Hash Le Beldia CBD de Astro Hash est une variété e…" at bounding box center [620, 424] width 1033 height 526
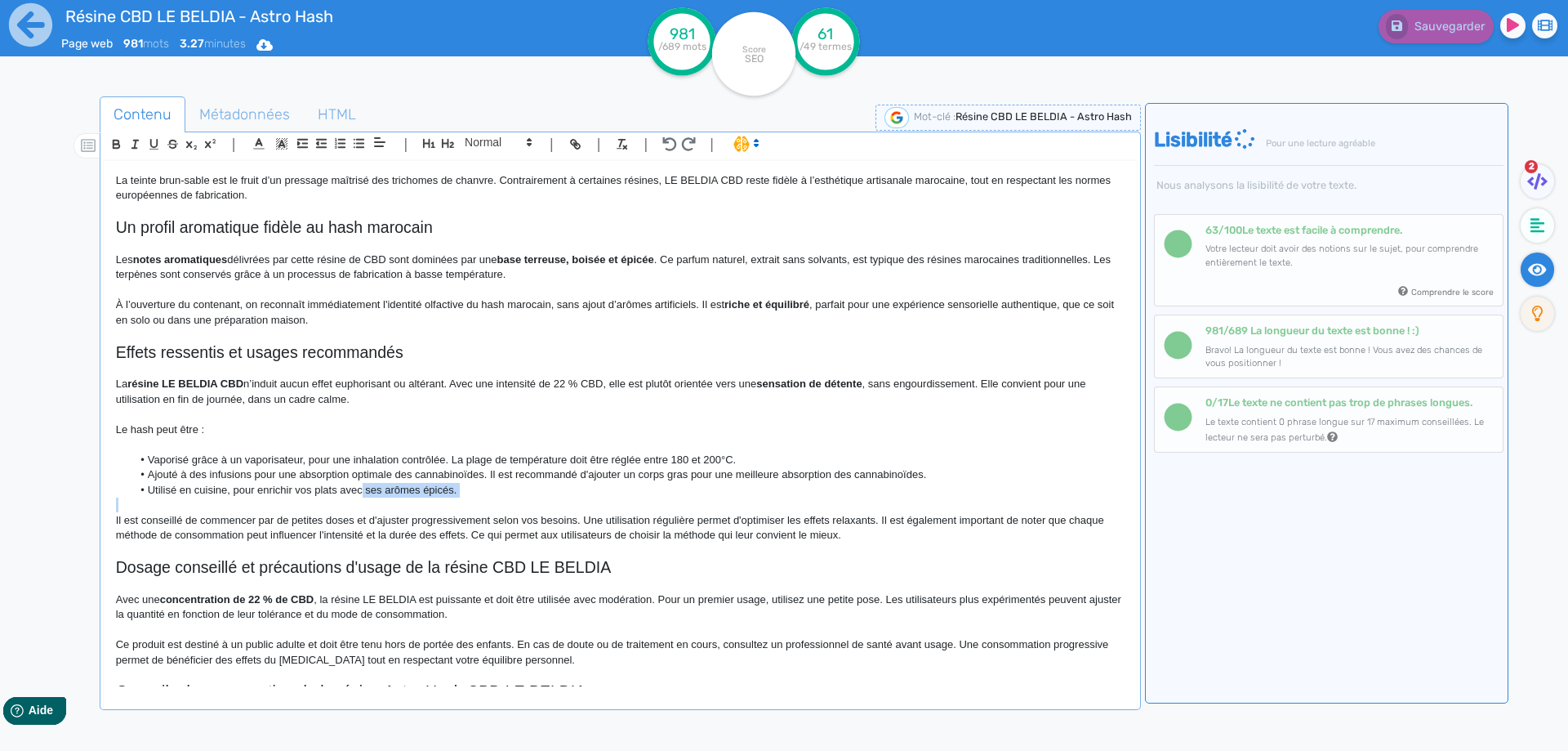
scroll to position [429, 0]
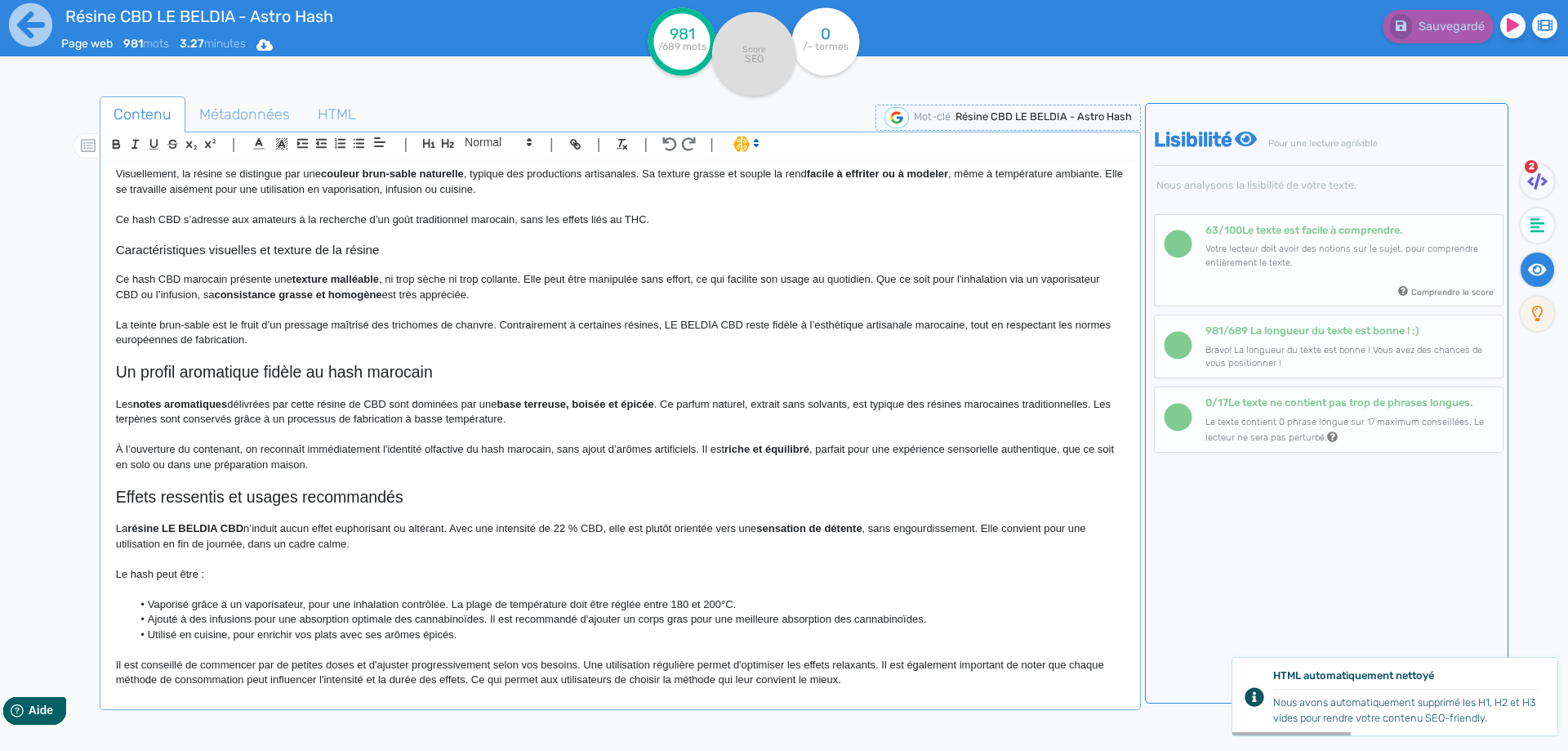
click at [171, 490] on h2 "Effets ressentis et usages recommandés" at bounding box center [620, 498] width 1009 height 19
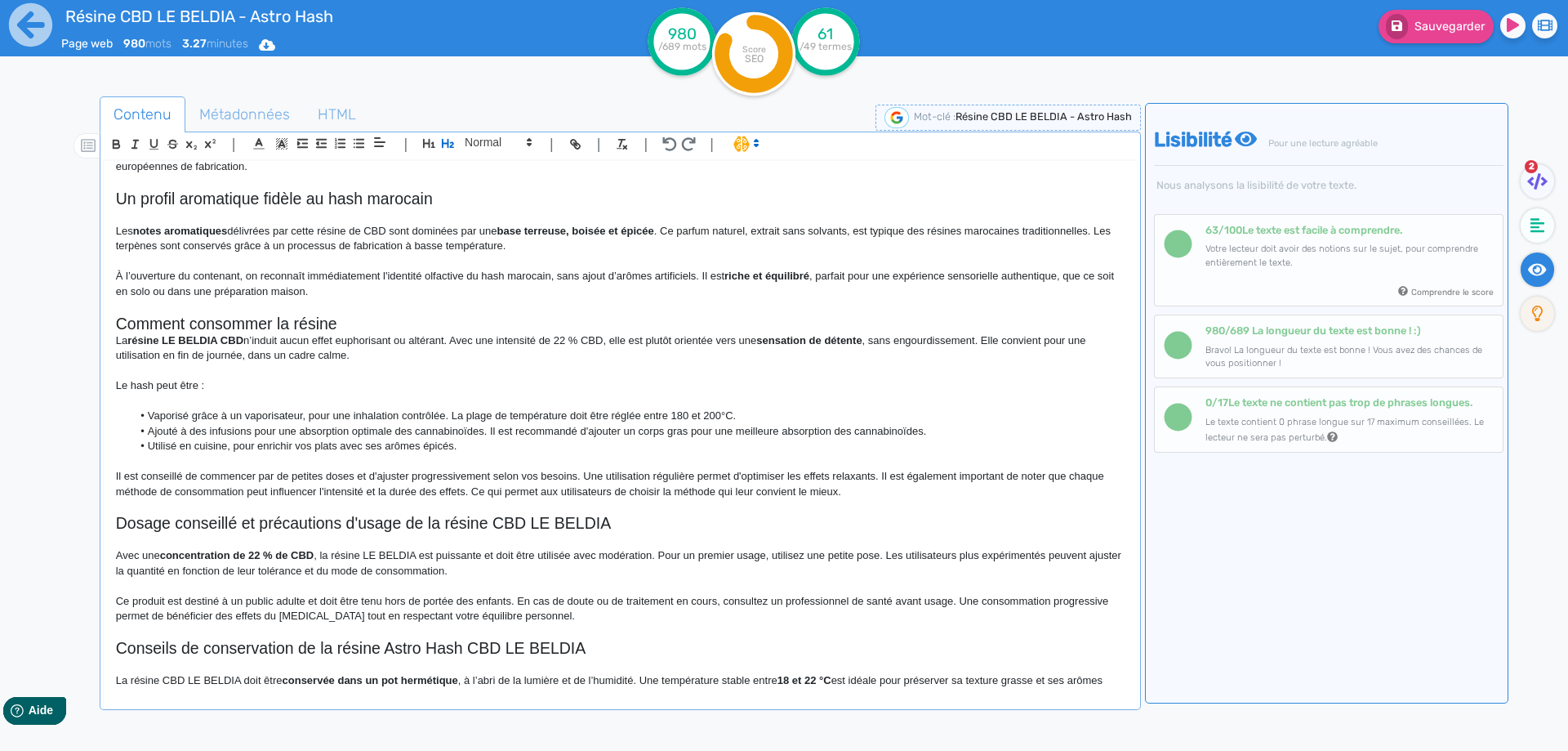
scroll to position [578, 0]
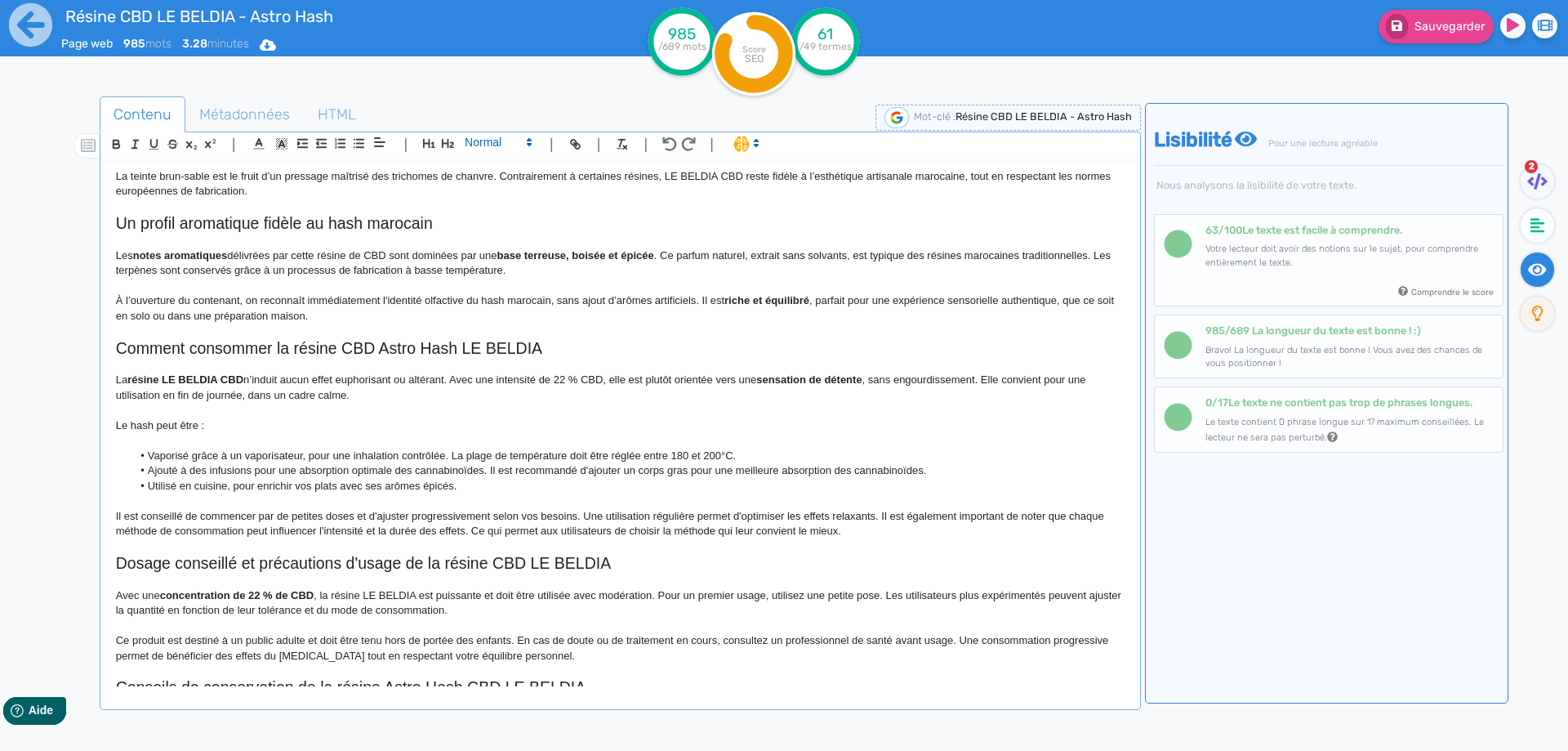
click at [511, 133] on div "| | H3 H4 H5 H6 Normal | | | | Résine CBD LE BELDIA - Astro Hash Le Beldia CBD …" at bounding box center [621, 421] width 1042 height 579
click at [511, 145] on span at bounding box center [497, 142] width 80 height 20
click at [495, 280] on span at bounding box center [496, 274] width 65 height 25
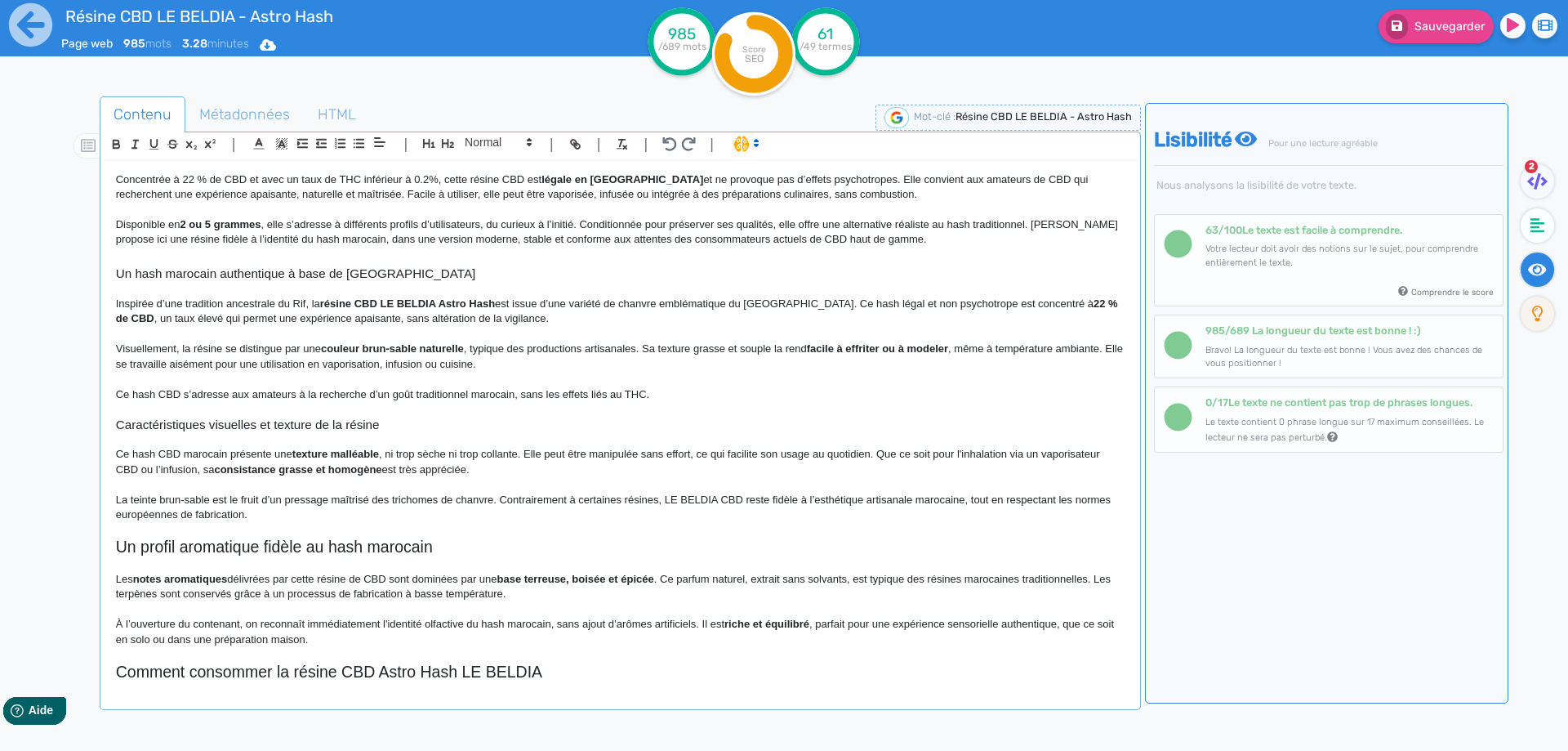
scroll to position [251, 0]
click at [311, 559] on h2 "Un profil aromatique fidèle au hash marocain" at bounding box center [620, 550] width 1009 height 19
click at [487, 148] on span at bounding box center [497, 142] width 80 height 20
click at [476, 169] on span at bounding box center [496, 171] width 65 height 28
click at [456, 337] on p at bounding box center [620, 337] width 1009 height 15
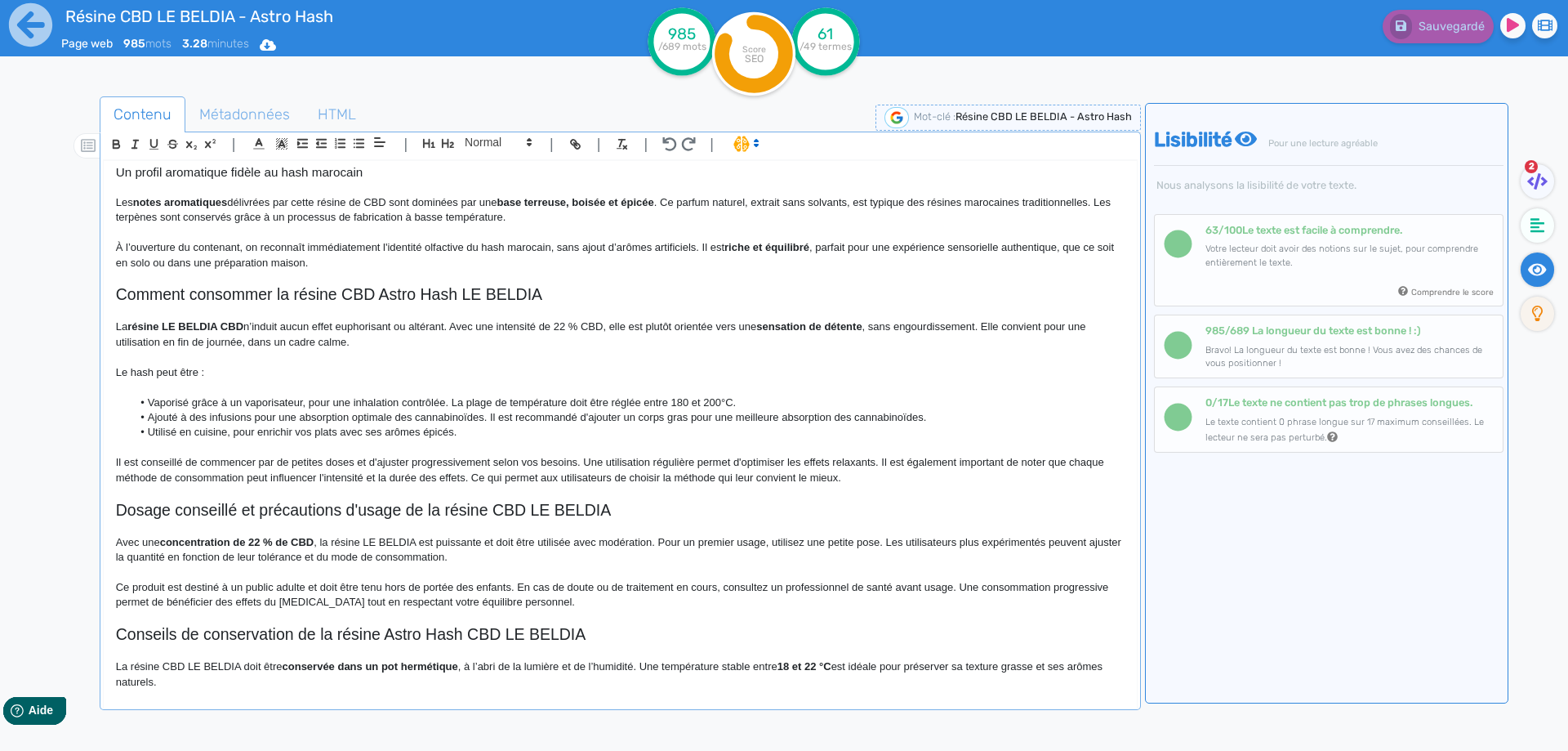
scroll to position [670, 0]
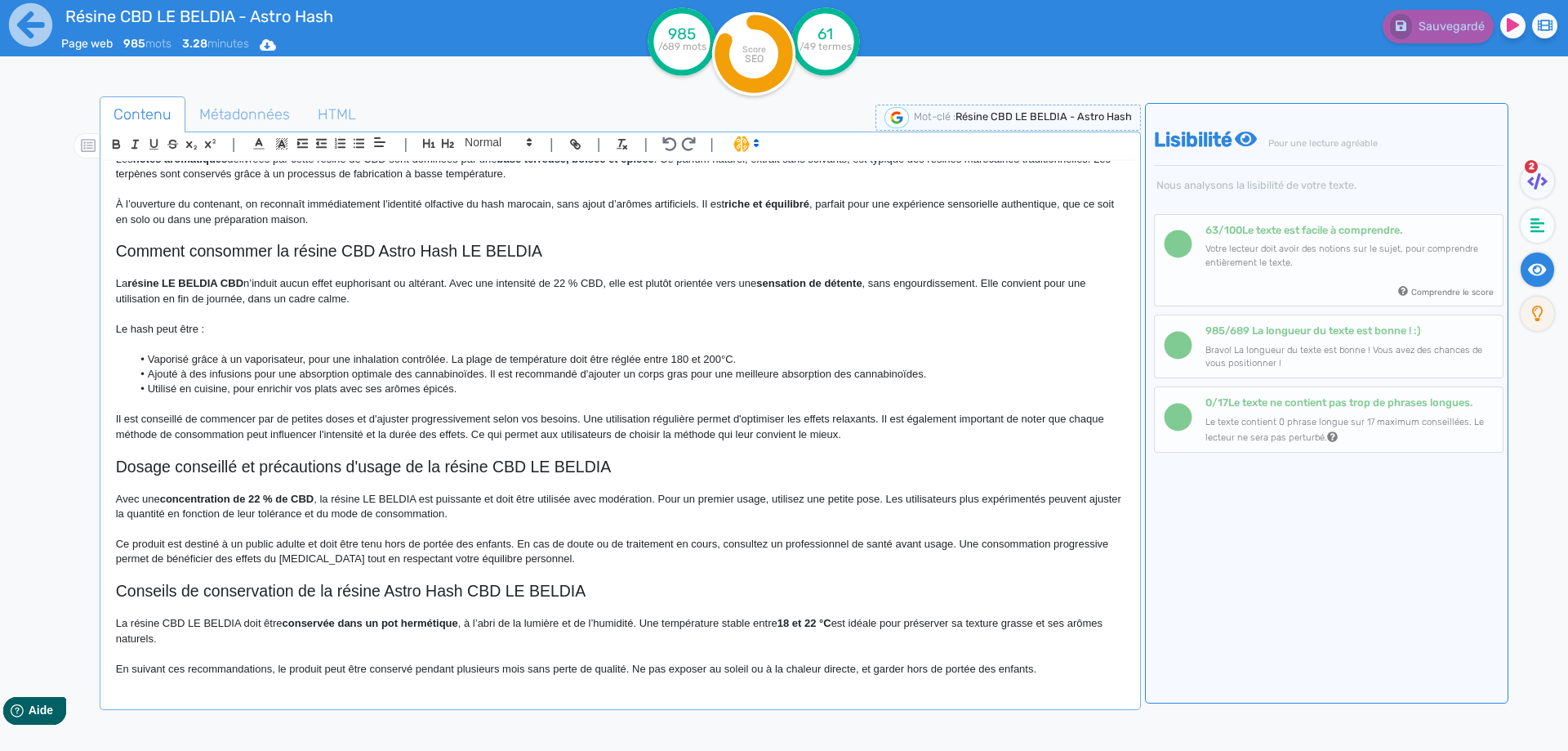
click at [121, 625] on p "La résine CBD LE BELDIA doit être conservée dans un pot hermétique , à l’abri d…" at bounding box center [620, 631] width 1009 height 30
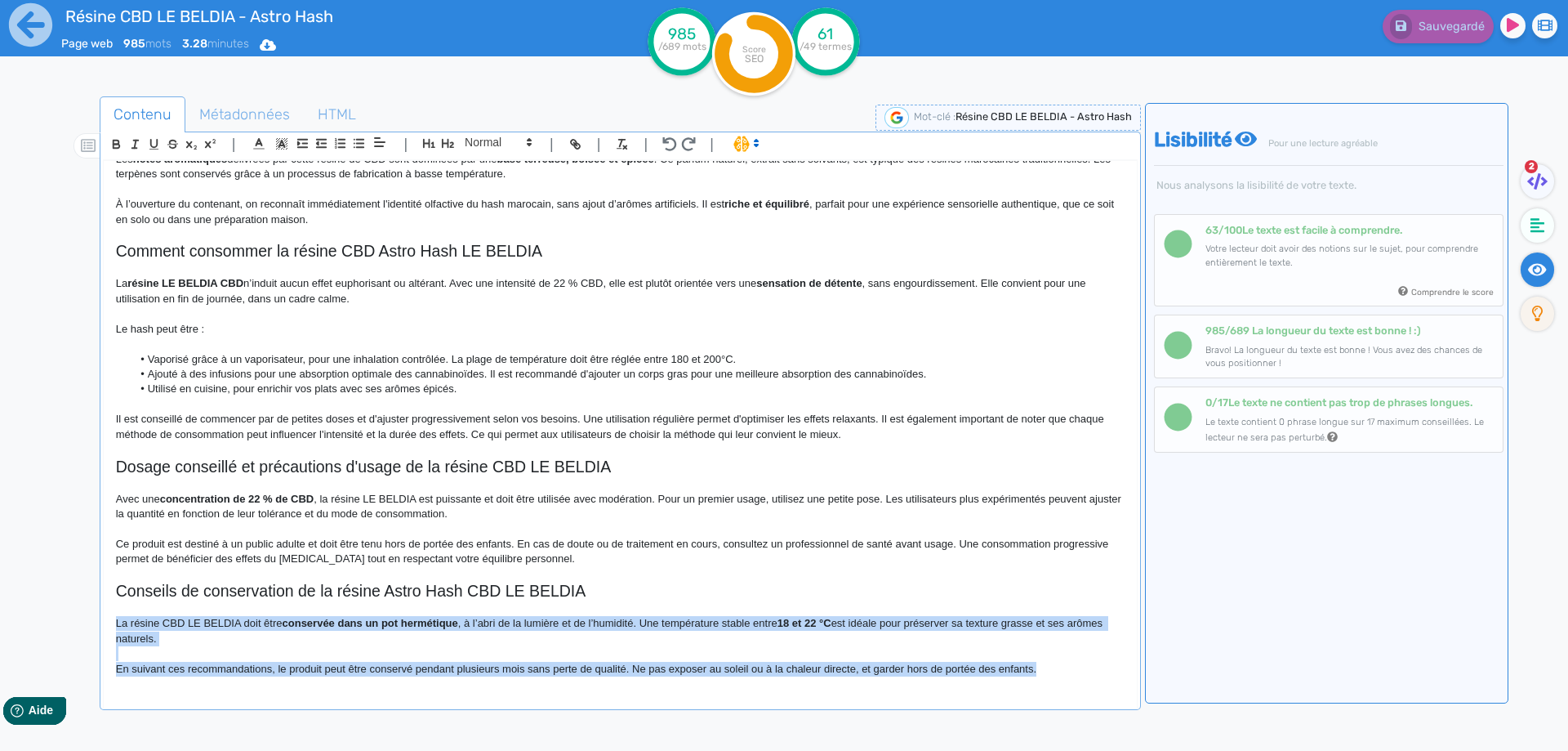
drag, startPoint x: 121, startPoint y: 625, endPoint x: 1276, endPoint y: 783, distance: 1165.8
click at [1276, 750] on html "Résine CBD LE BELDIA - Astro Hash Page web 985 mots 3.28 minutes Html Pdf Word …" at bounding box center [784, 375] width 1568 height 751
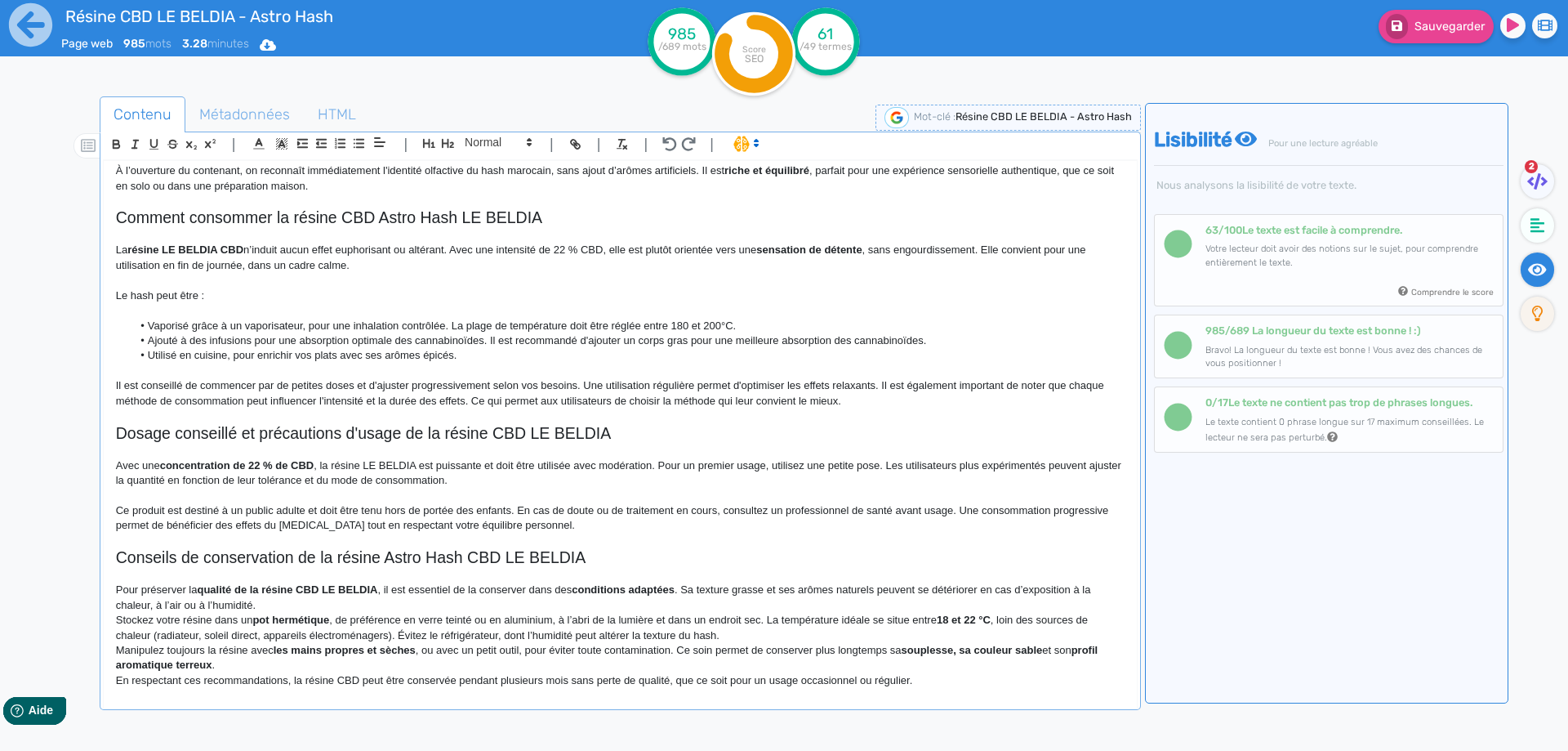
scroll to position [715, 0]
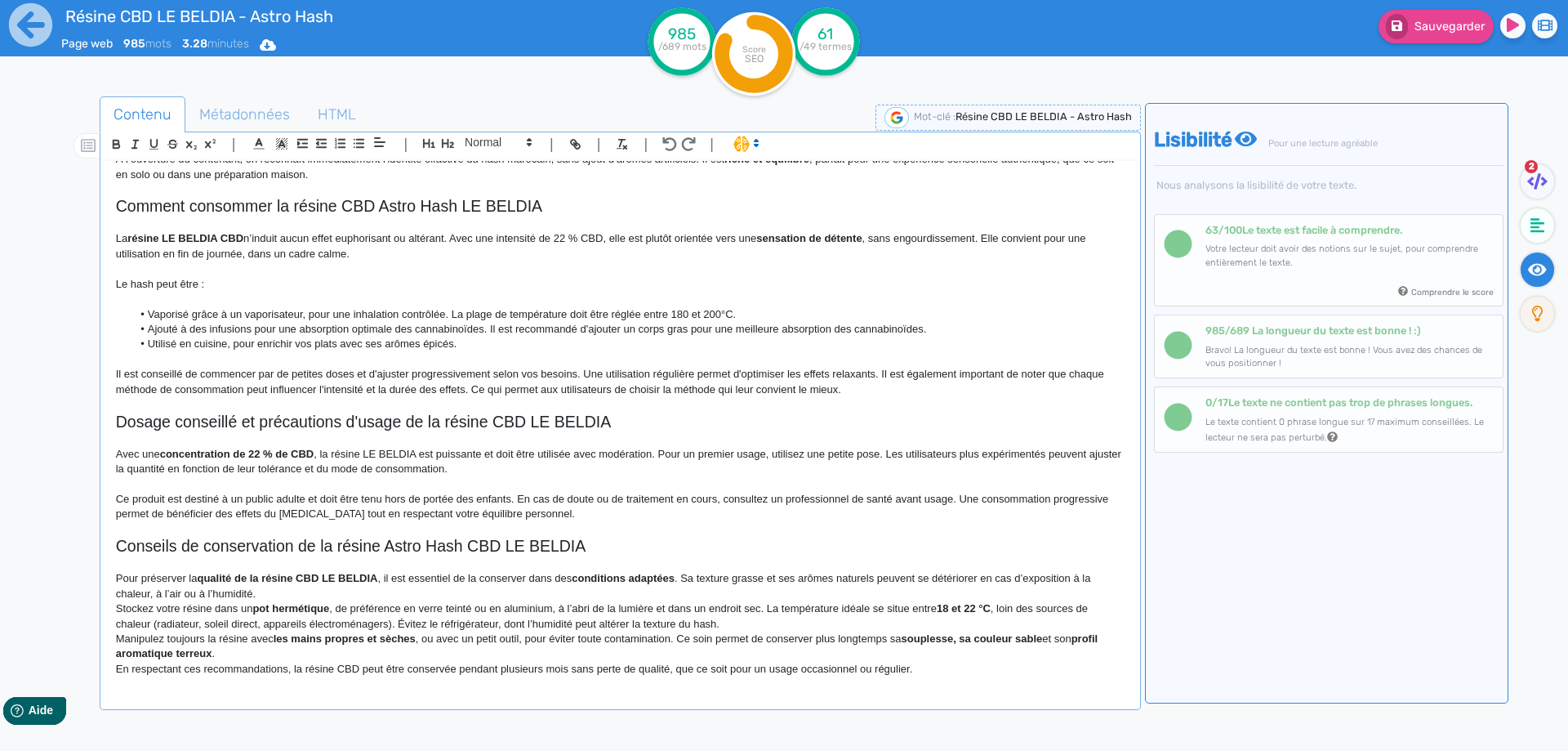
click at [356, 590] on p "Pour préserver la qualité de la résine CBD LE BELDIA , il est essentiel de la c…" at bounding box center [620, 586] width 1009 height 30
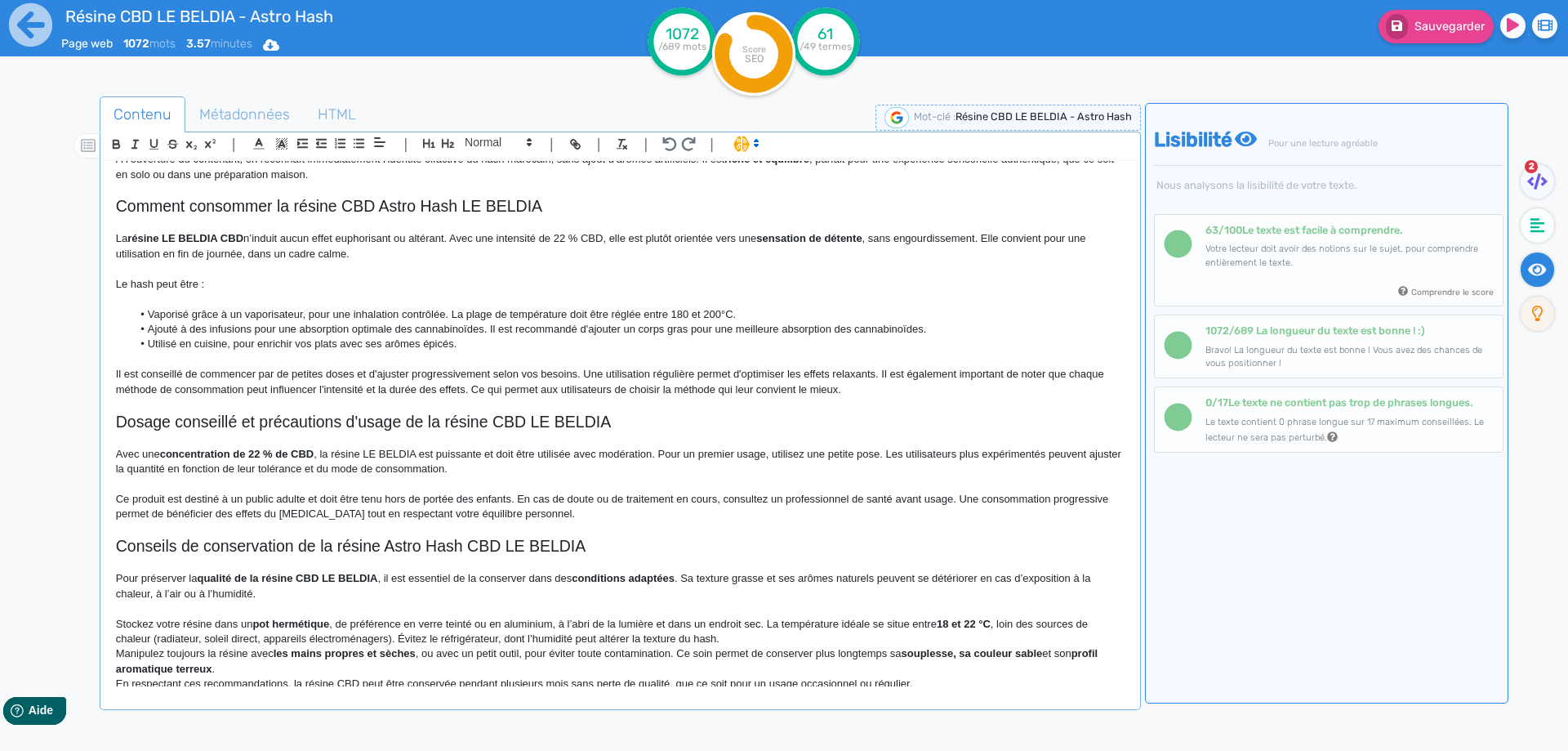
click at [585, 575] on strong "conditions adaptées" at bounding box center [622, 578] width 103 height 12
drag, startPoint x: 585, startPoint y: 575, endPoint x: 668, endPoint y: 577, distance: 83.0
click at [733, 585] on p "Pour préserver la qualité de la résine CBD LE BELDIA , il est essentiel de la c…" at bounding box center [620, 586] width 1009 height 30
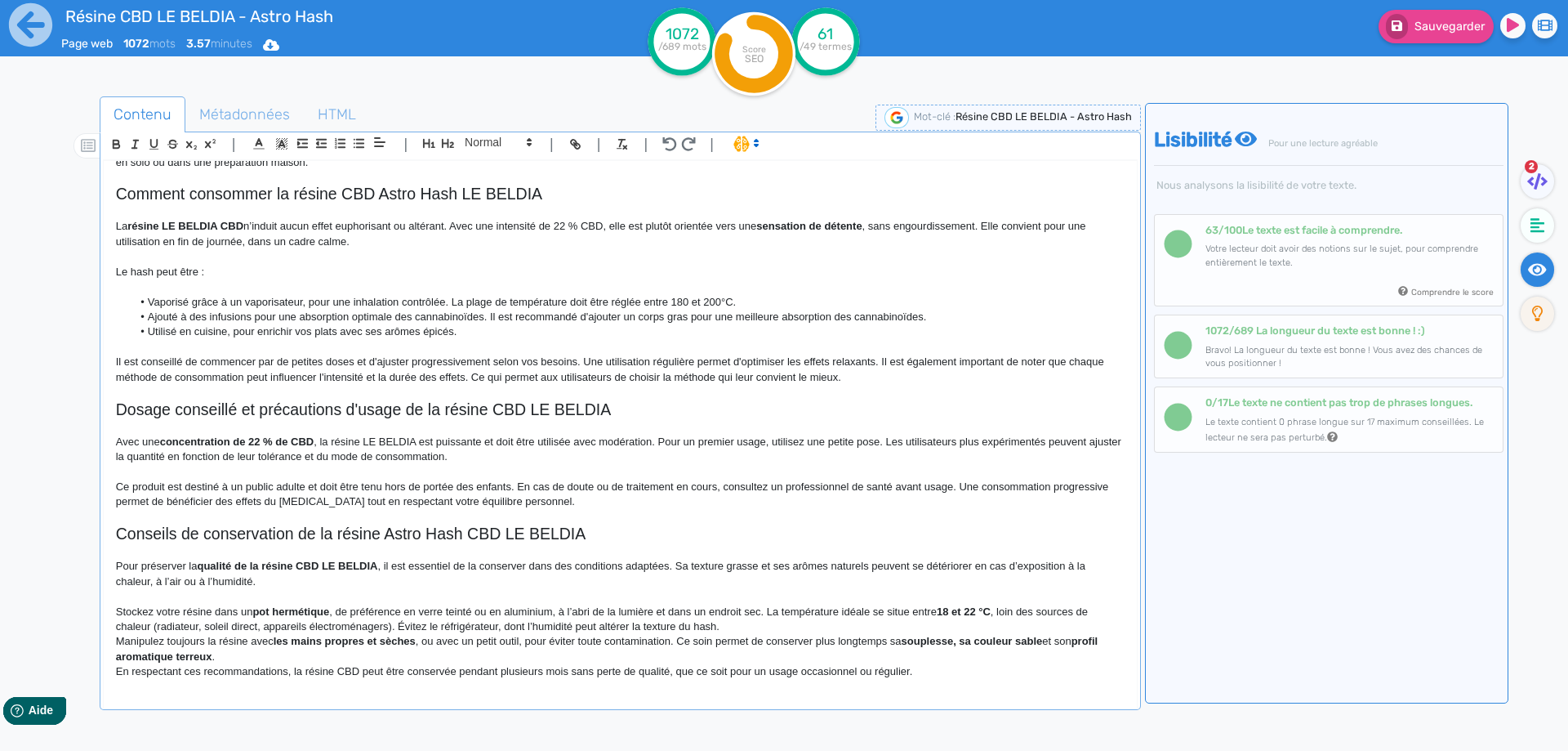
scroll to position [730, 0]
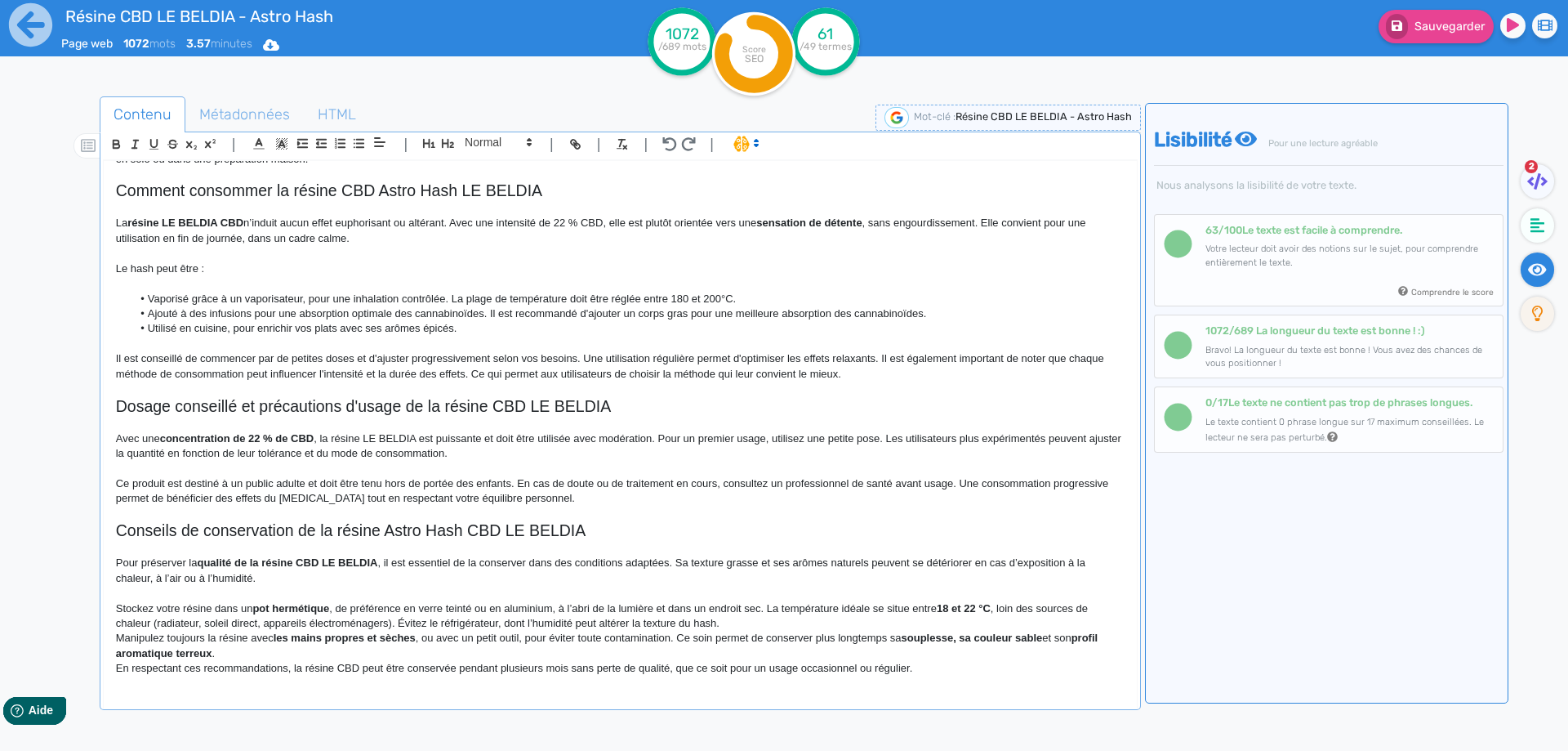
click at [267, 607] on strong "pot hermétique" at bounding box center [291, 608] width 77 height 12
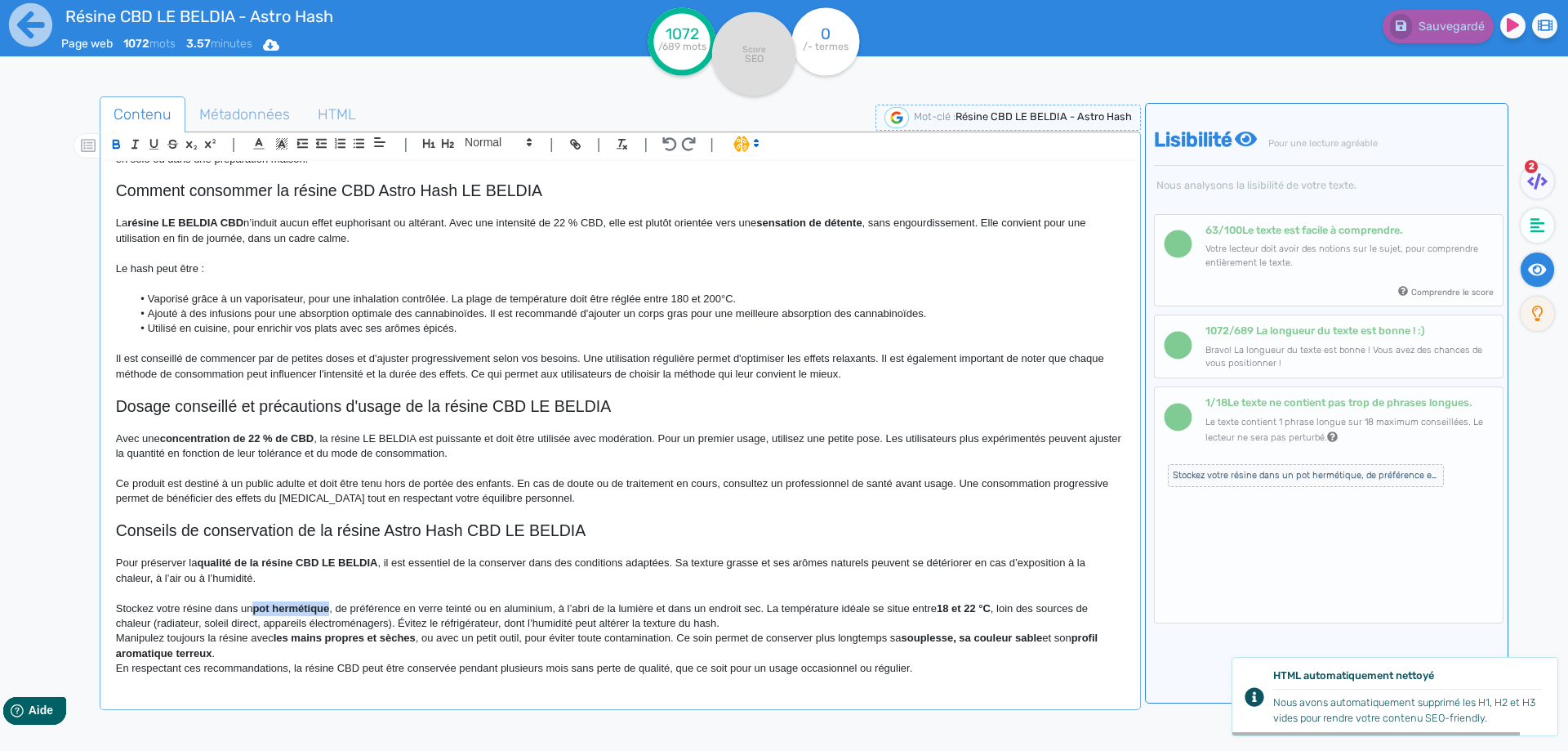
drag, startPoint x: 267, startPoint y: 607, endPoint x: 286, endPoint y: 610, distance: 19.2
click at [286, 610] on strong "pot hermétique" at bounding box center [291, 608] width 77 height 12
click at [427, 610] on p "Stockez votre résine dans un pot hermétique, de préférence en verre teinté ou e…" at bounding box center [620, 616] width 1009 height 30
click at [480, 610] on p "Stockez votre résine dans un pot hermétique, de préférence en verre teinté ou e…" at bounding box center [620, 616] width 1009 height 30
drag, startPoint x: 480, startPoint y: 610, endPoint x: 526, endPoint y: 610, distance: 46.0
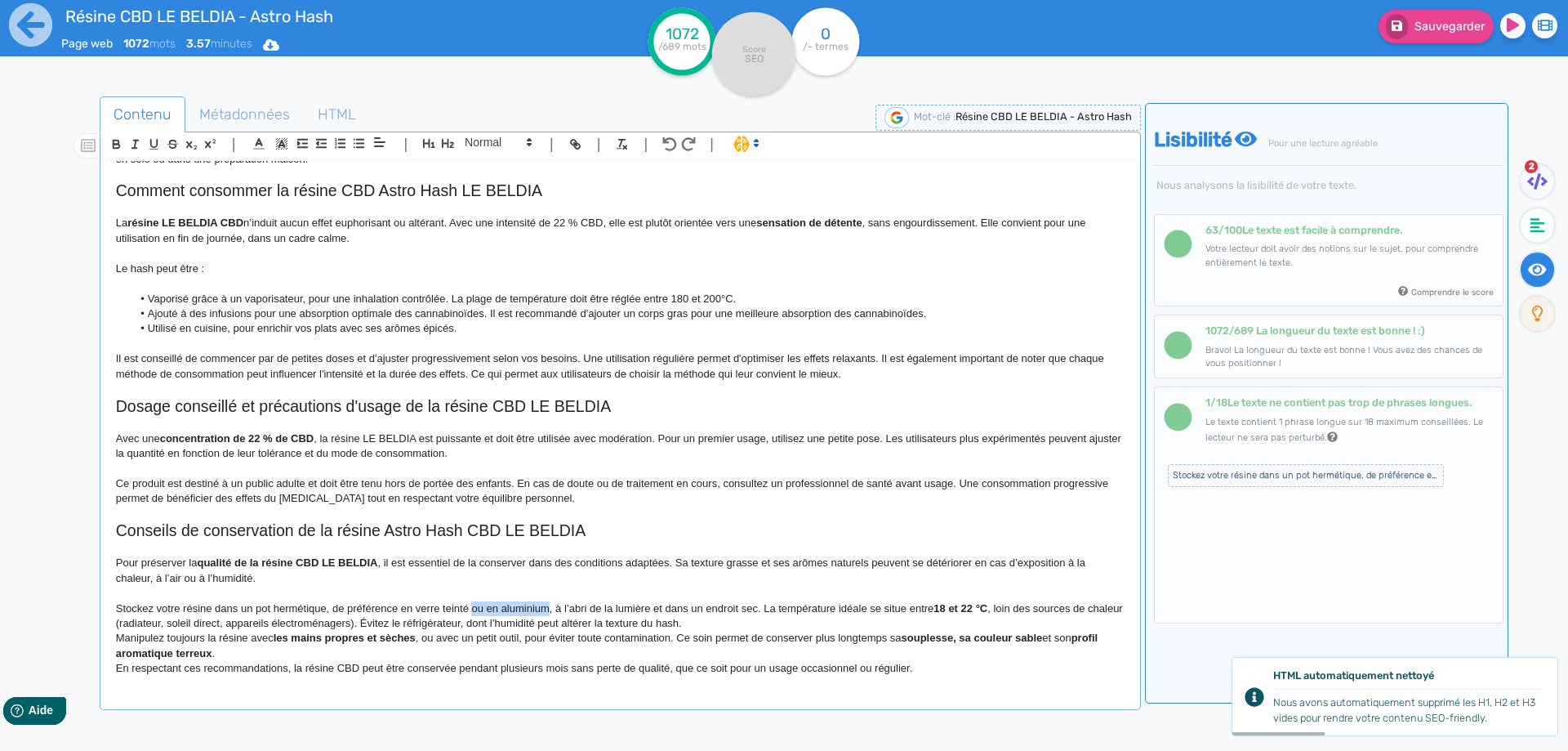
click at [526, 610] on p "Stockez votre résine dans un pot hermétique, de préférence en verre teinté ou e…" at bounding box center [620, 616] width 1009 height 30
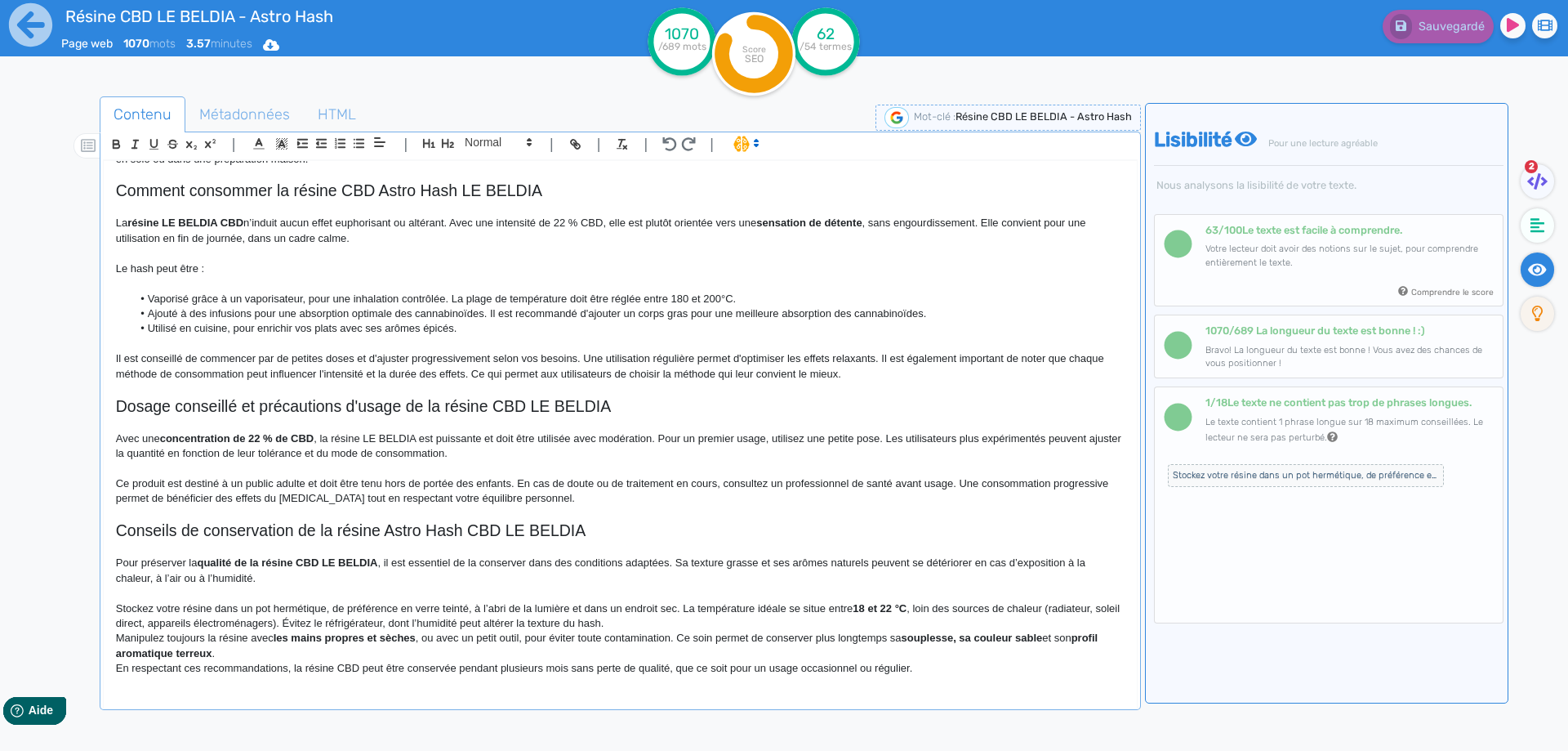
click at [687, 607] on p "Stockez votre résine dans un pot hermétique, de préférence en verre teinté, à l…" at bounding box center [620, 616] width 1009 height 30
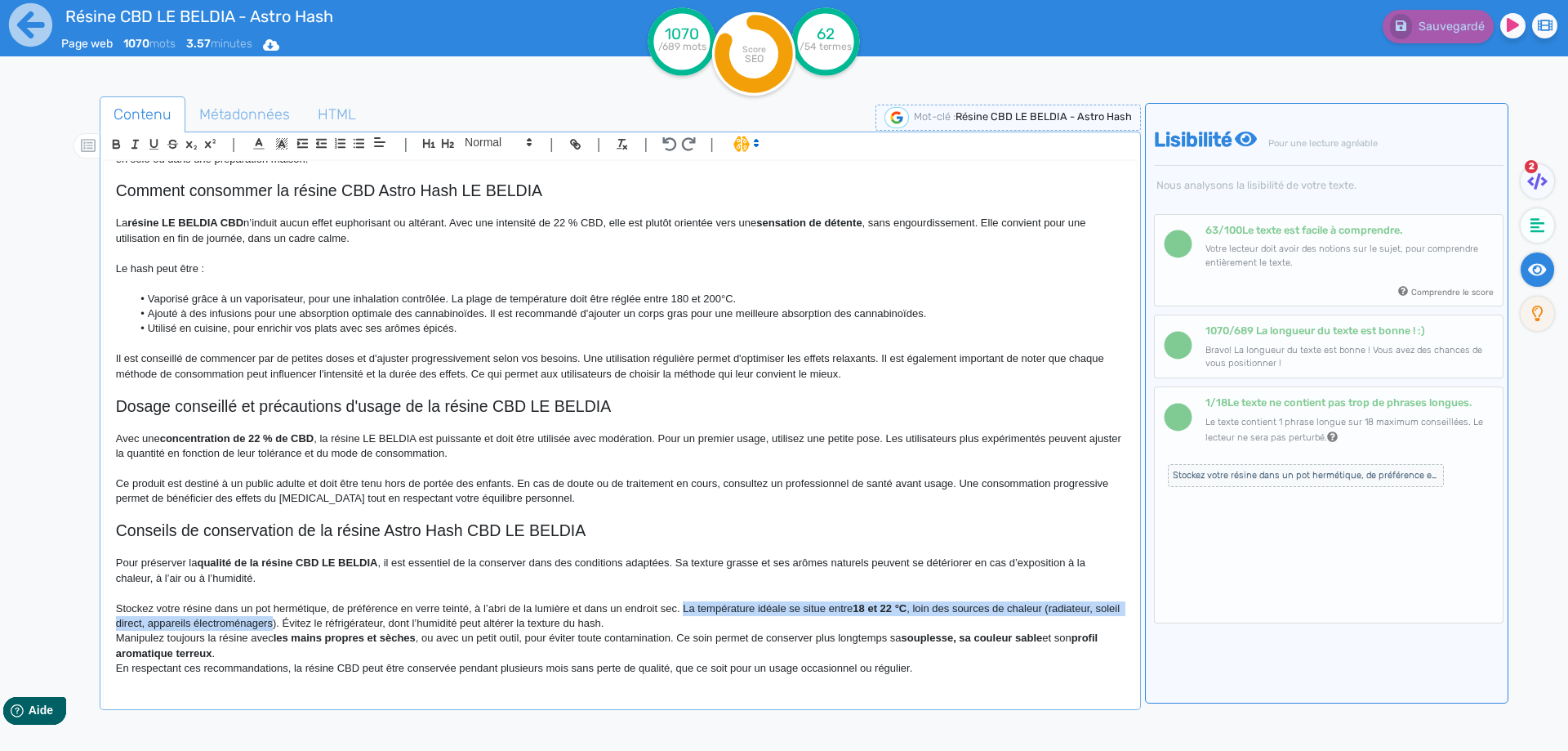
drag, startPoint x: 687, startPoint y: 607, endPoint x: 296, endPoint y: 627, distance: 391.5
click at [296, 627] on p "Stockez votre résine dans un pot hermétique, de préférence en verre teinté, à l…" at bounding box center [620, 616] width 1009 height 30
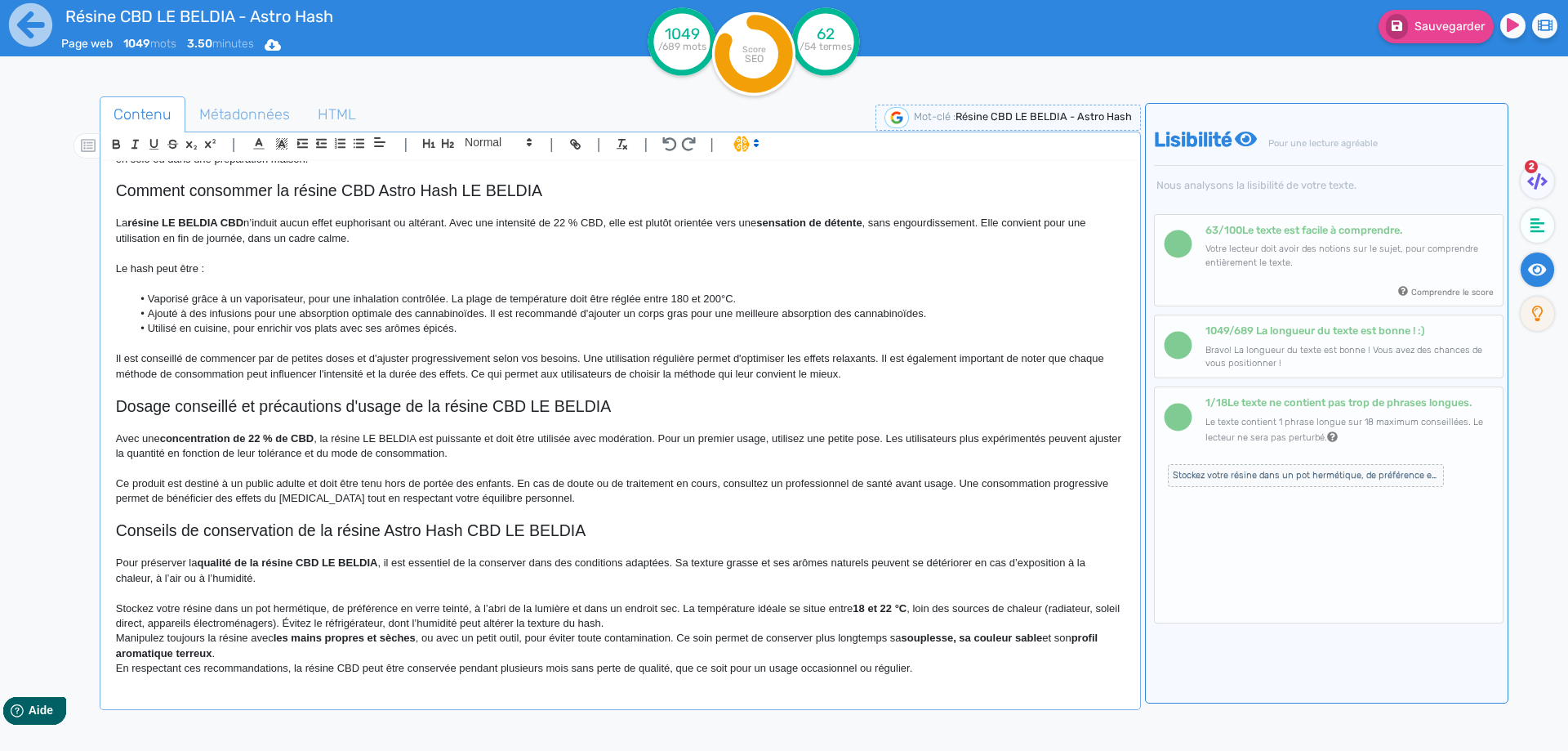
click at [852, 608] on p "Stockez votre résine dans un pot hermétique, de préférence en verre teinté, à l…" at bounding box center [620, 616] width 1009 height 30
drag, startPoint x: 852, startPoint y: 608, endPoint x: 918, endPoint y: 607, distance: 66.0
click at [918, 607] on p "Stockez votre résine dans un pot hermétique, de préférence en verre teinté, à l…" at bounding box center [620, 616] width 1009 height 30
click at [914, 607] on p "Stockez votre résine dans un pot hermétique, de préférence en verre teinté, à l…" at bounding box center [620, 616] width 1009 height 30
click at [151, 629] on p "Stockez votre résine dans un pot hermétique, de préférence en verre teinté, à l…" at bounding box center [620, 616] width 1009 height 30
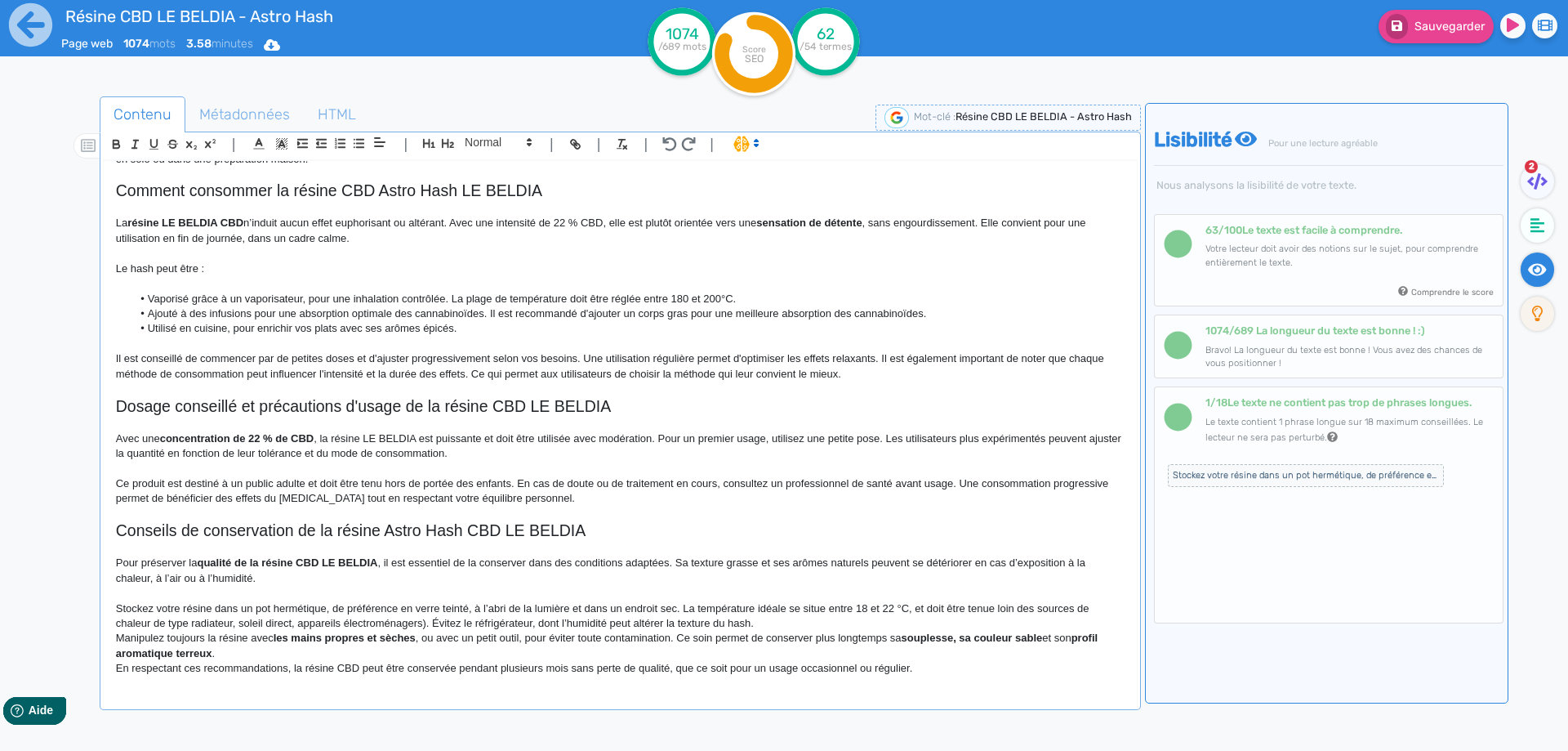
click at [422, 627] on p "Stockez votre résine dans un pot hermétique, de préférence en verre teinté, à l…" at bounding box center [620, 616] width 1009 height 30
click at [434, 623] on p "Stockez votre résine dans un pot hermétique, de préférence en verre teinté, à l…" at bounding box center [620, 616] width 1009 height 30
drag, startPoint x: 434, startPoint y: 623, endPoint x: 739, endPoint y: 619, distance: 305.0
click at [739, 619] on p "Stockez votre résine dans un pot hermétique, de préférence en verre teinté, à l…" at bounding box center [620, 616] width 1009 height 30
click at [773, 627] on p "Stockez votre résine dans un pot hermétique, de préférence en verre teinté, à l…" at bounding box center [620, 616] width 1009 height 30
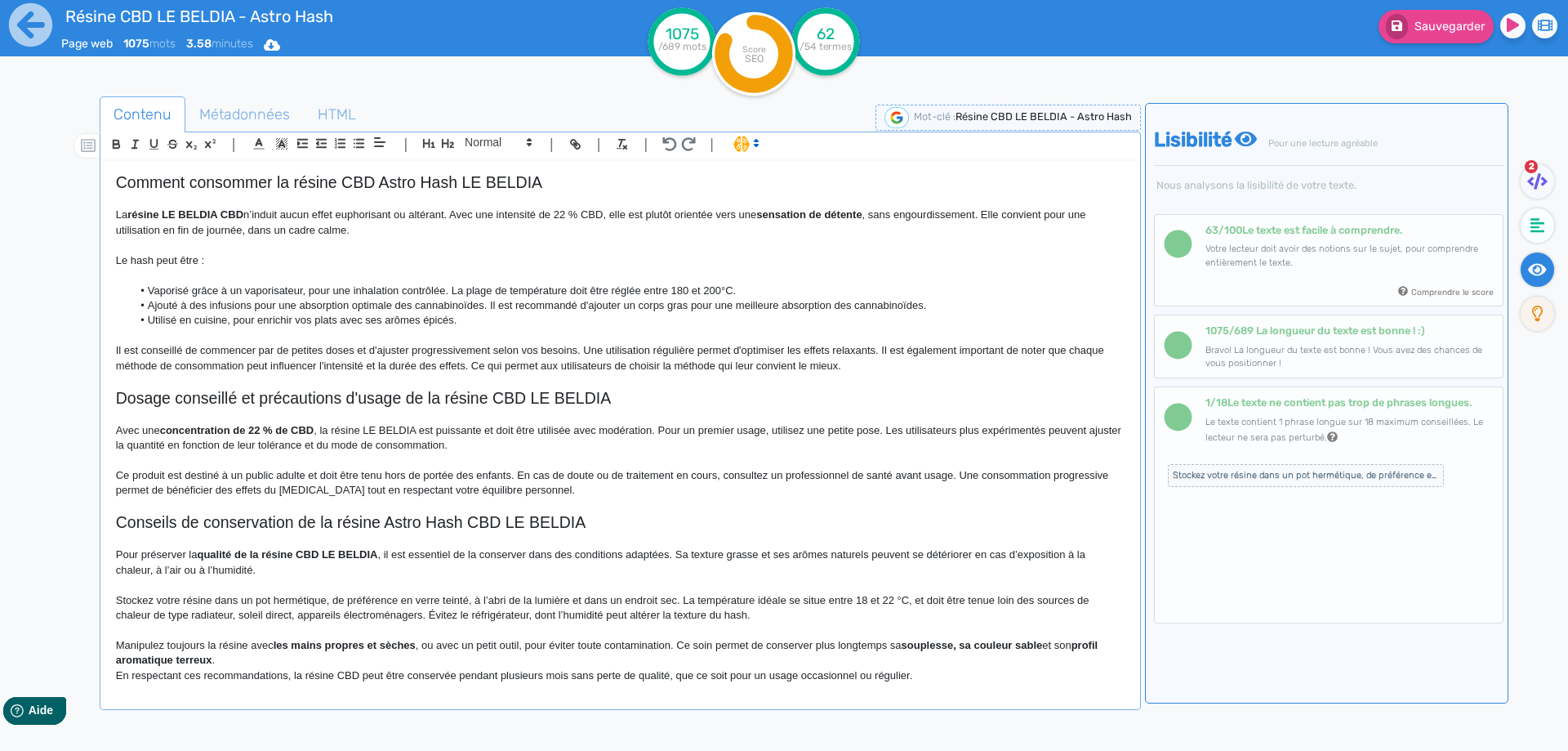
scroll to position [745, 0]
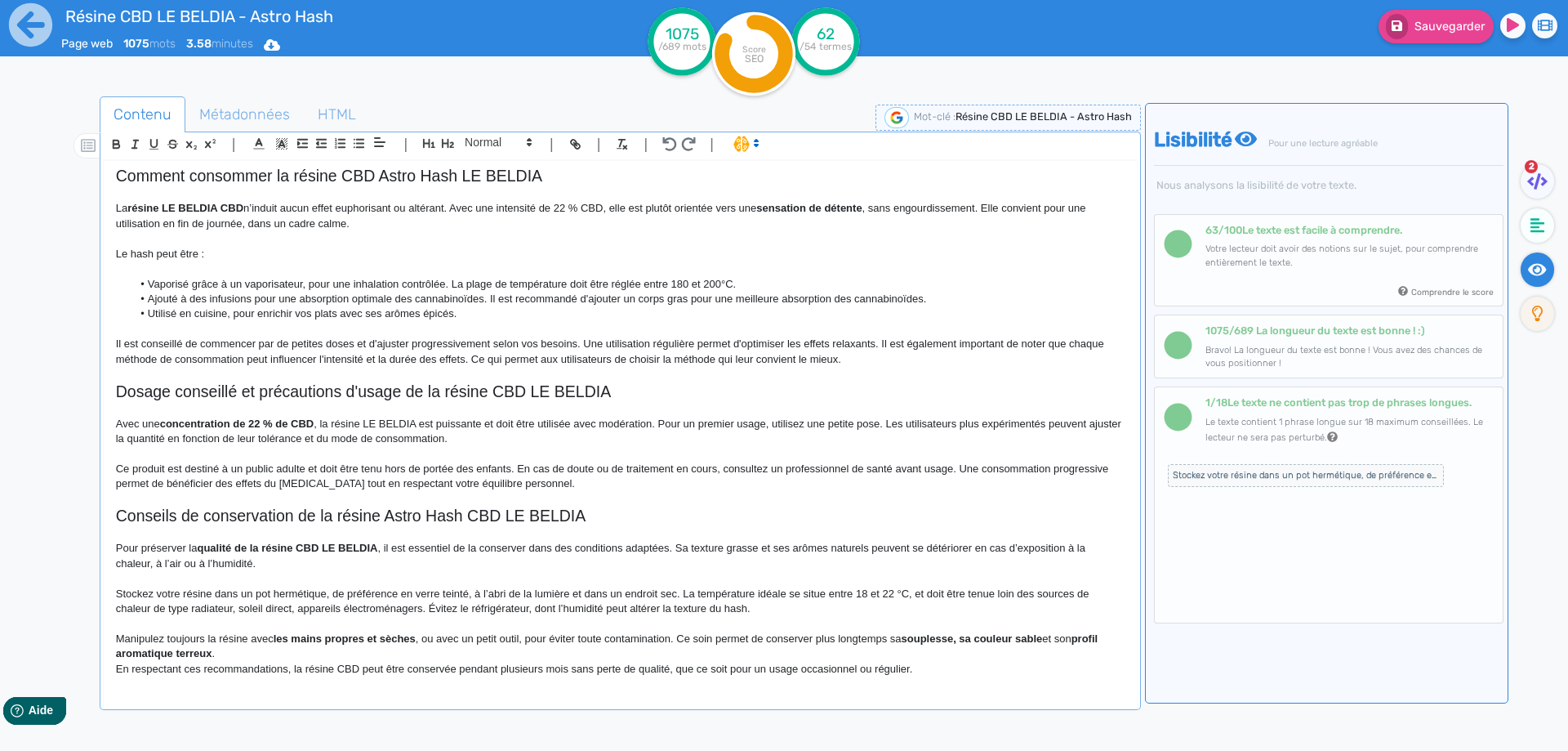
click at [248, 657] on p "Manipulez toujours la résine avec les mains propres et sèches , ou avec un peti…" at bounding box center [620, 646] width 1009 height 30
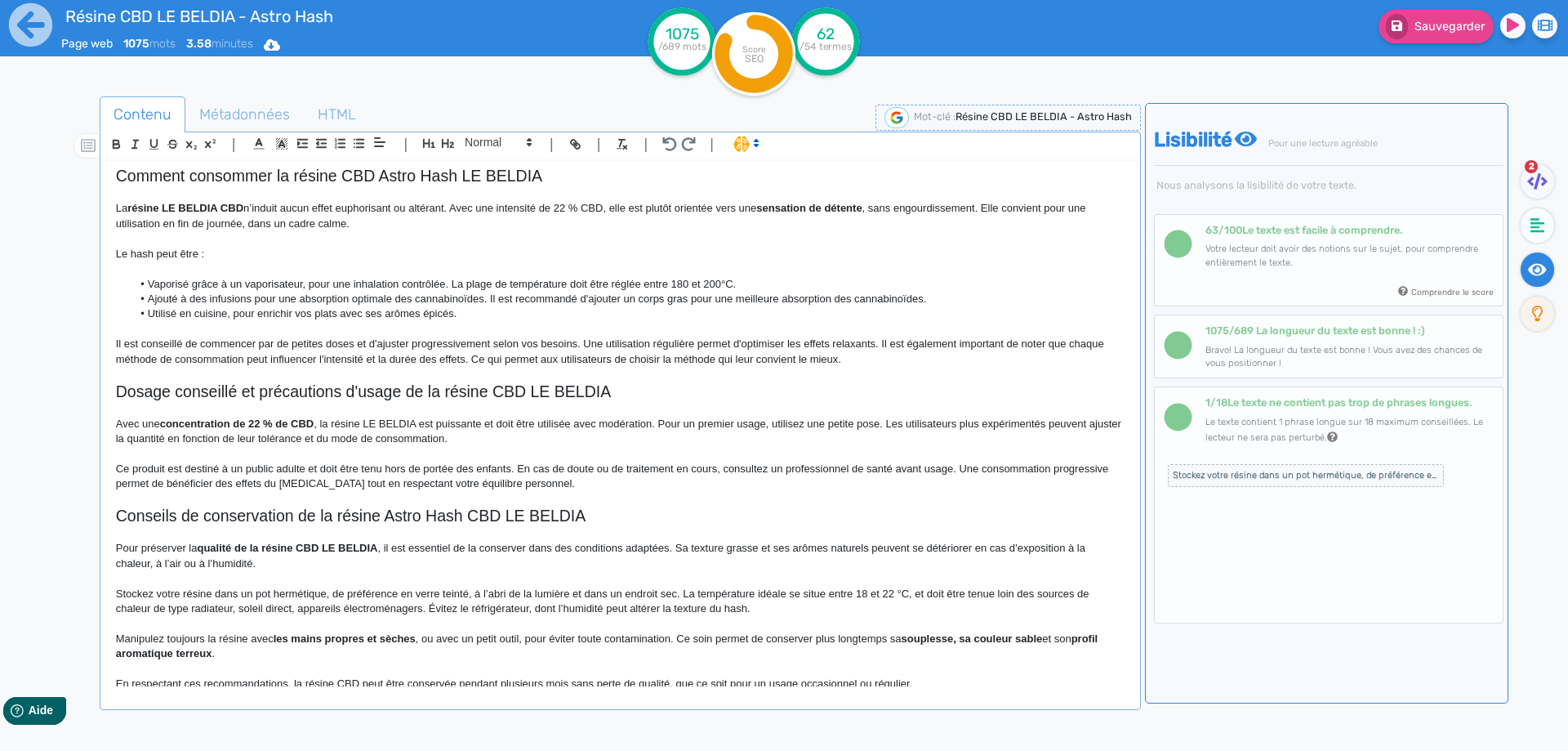
click at [280, 639] on strong "les mains propres et sèches" at bounding box center [345, 638] width 142 height 12
drag, startPoint x: 280, startPoint y: 639, endPoint x: 259, endPoint y: 400, distance: 239.9
click at [402, 630] on div "Résine CBD LE BELDIA - Astro Hash Le Beldia CBD de Astro Hash est une variété e…" at bounding box center [620, 424] width 1033 height 526
click at [403, 644] on strong "les mains propres et sèches" at bounding box center [345, 638] width 142 height 12
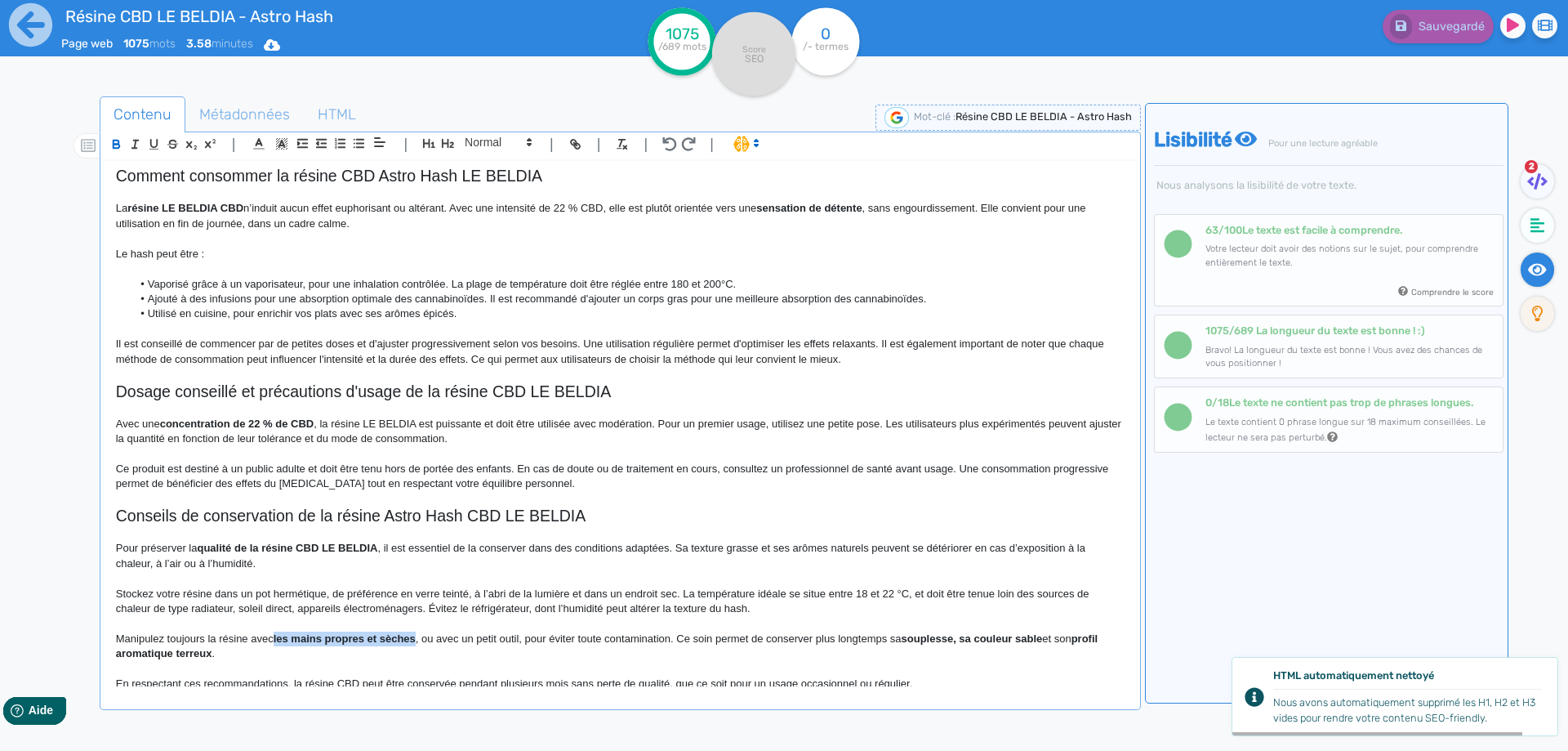
drag, startPoint x: 403, startPoint y: 644, endPoint x: 281, endPoint y: 637, distance: 122.2
click at [281, 637] on strong "les mains propres et sèches" at bounding box center [345, 638] width 142 height 12
click at [524, 629] on p at bounding box center [620, 624] width 1009 height 15
click at [416, 637] on p "Manipulez toujours la résine avec les mains propres et sèches, ou avec un petit…" at bounding box center [620, 646] width 1009 height 30
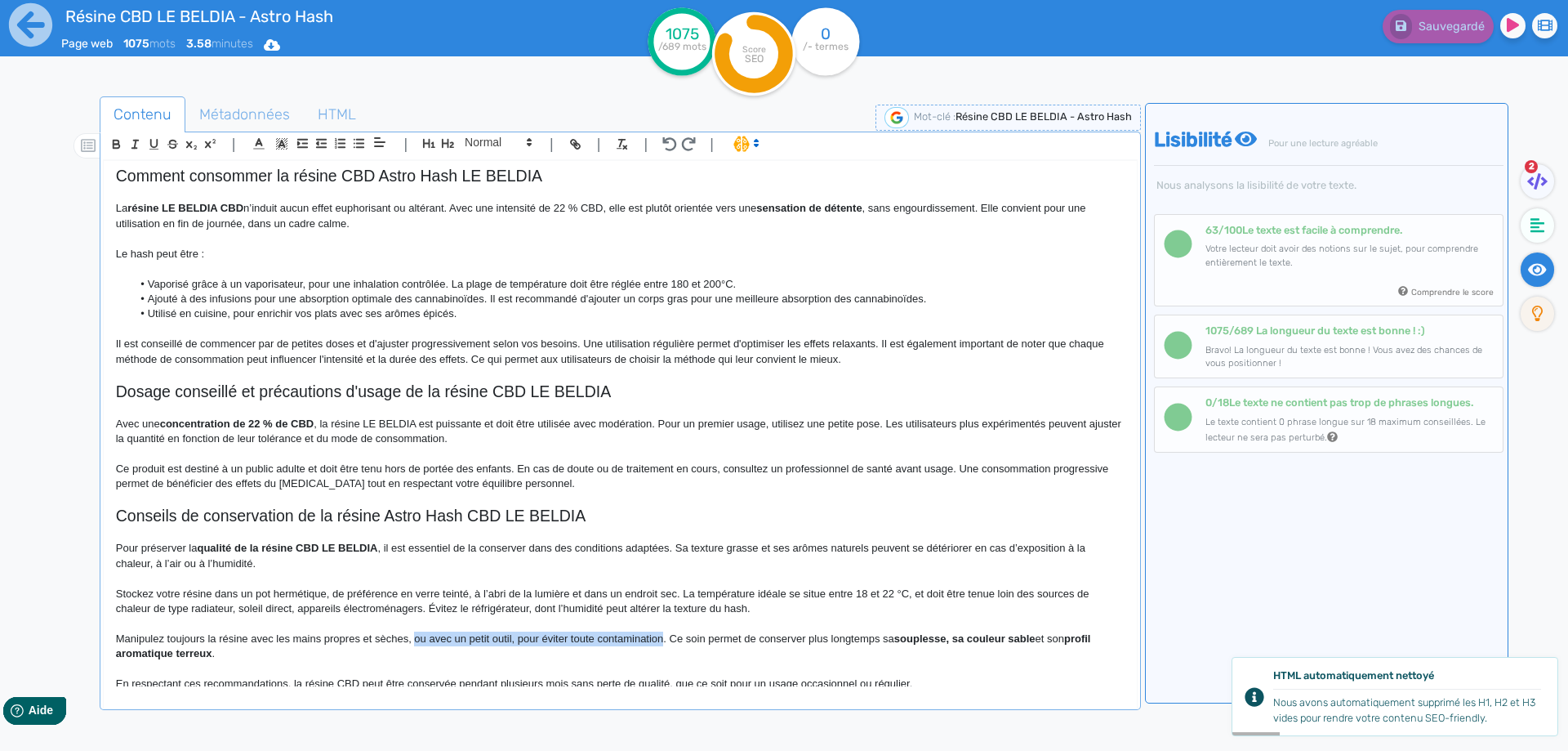
drag, startPoint x: 416, startPoint y: 637, endPoint x: 656, endPoint y: 638, distance: 240.0
click at [656, 638] on p "Manipulez toujours la résine avec les mains propres et sèches, ou avec un petit…" at bounding box center [620, 646] width 1009 height 30
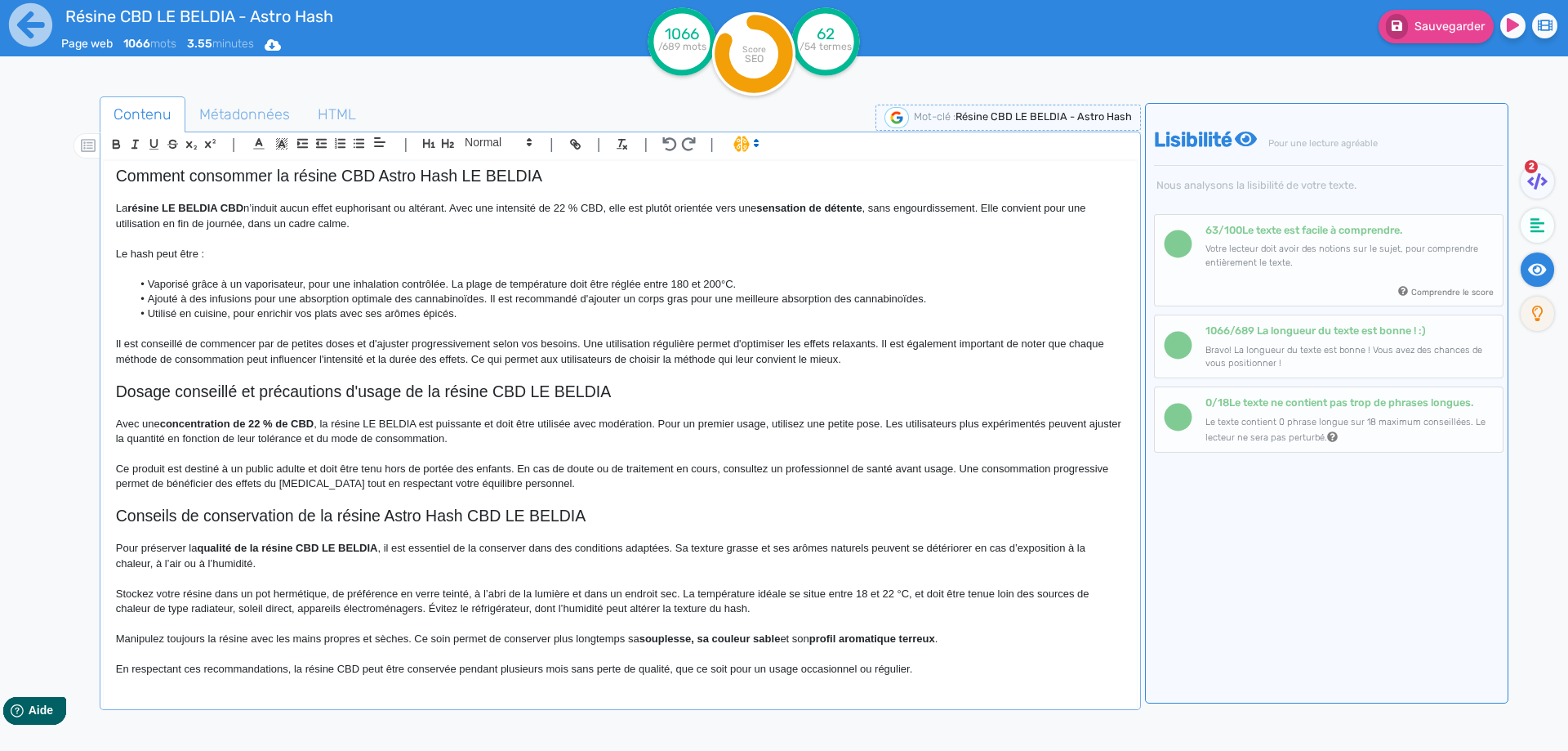
click at [648, 634] on strong "souplesse, sa couleur sable" at bounding box center [710, 638] width 141 height 12
drag, startPoint x: 648, startPoint y: 634, endPoint x: 920, endPoint y: 639, distance: 272.0
click at [920, 639] on p "Manipulez toujours la résine avec les mains propres et sèches. Ce soin permet d…" at bounding box center [620, 639] width 1009 height 15
click at [963, 637] on p "Manipulez toujours la résine avec les mains propres et sèches. Ce soin permet d…" at bounding box center [620, 639] width 1009 height 15
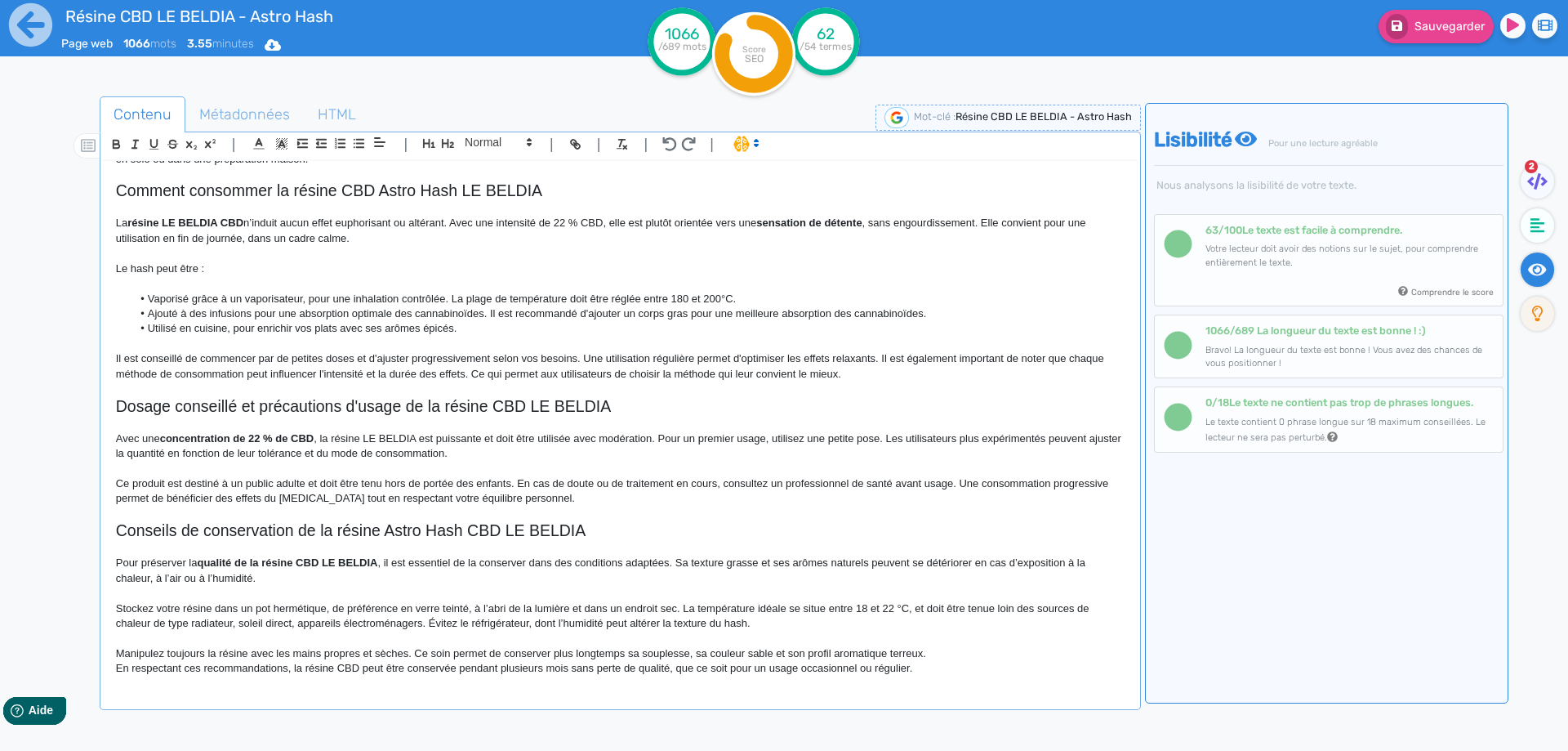
scroll to position [730, 0]
click at [183, 670] on p "Manipulez toujours la résine avec les mains propres et sèches. Ce soin permet d…" at bounding box center [620, 661] width 1009 height 30
click at [915, 678] on div "Résine CBD LE BELDIA - Astro Hash Le Beldia CBD de Astro Hash est une variété e…" at bounding box center [620, 424] width 1033 height 526
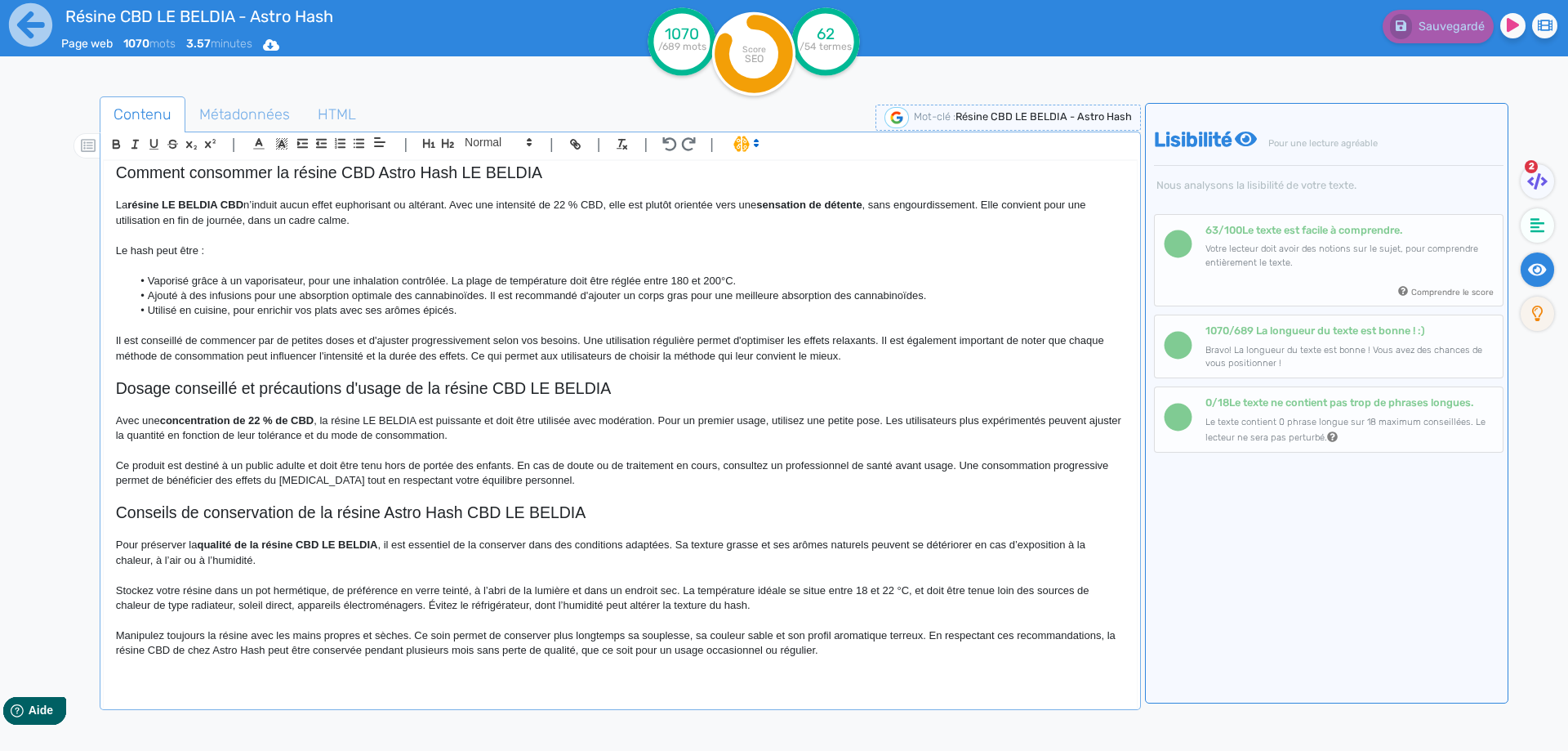
scroll to position [760, 0]
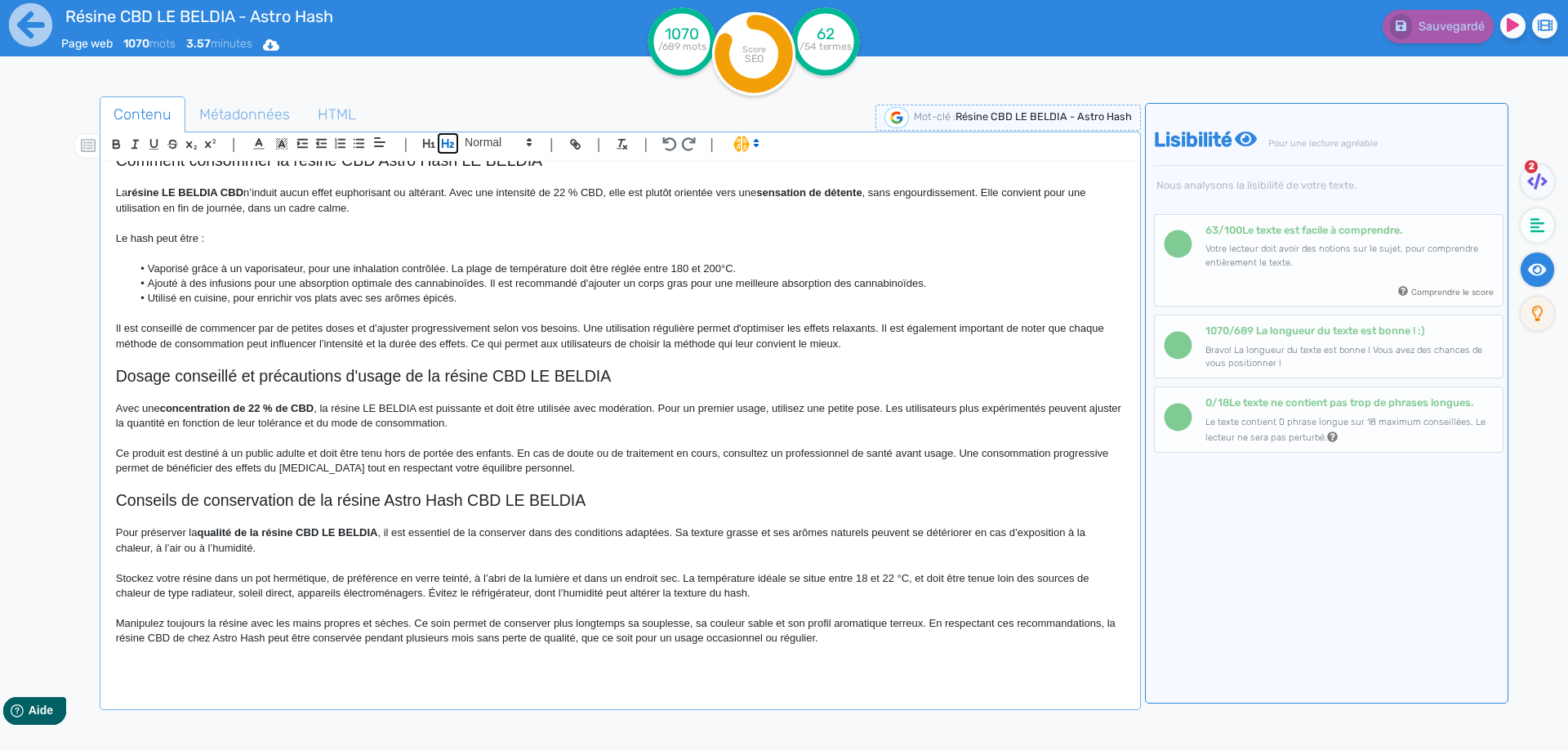
click at [452, 145] on icon "button" at bounding box center [447, 143] width 14 height 14
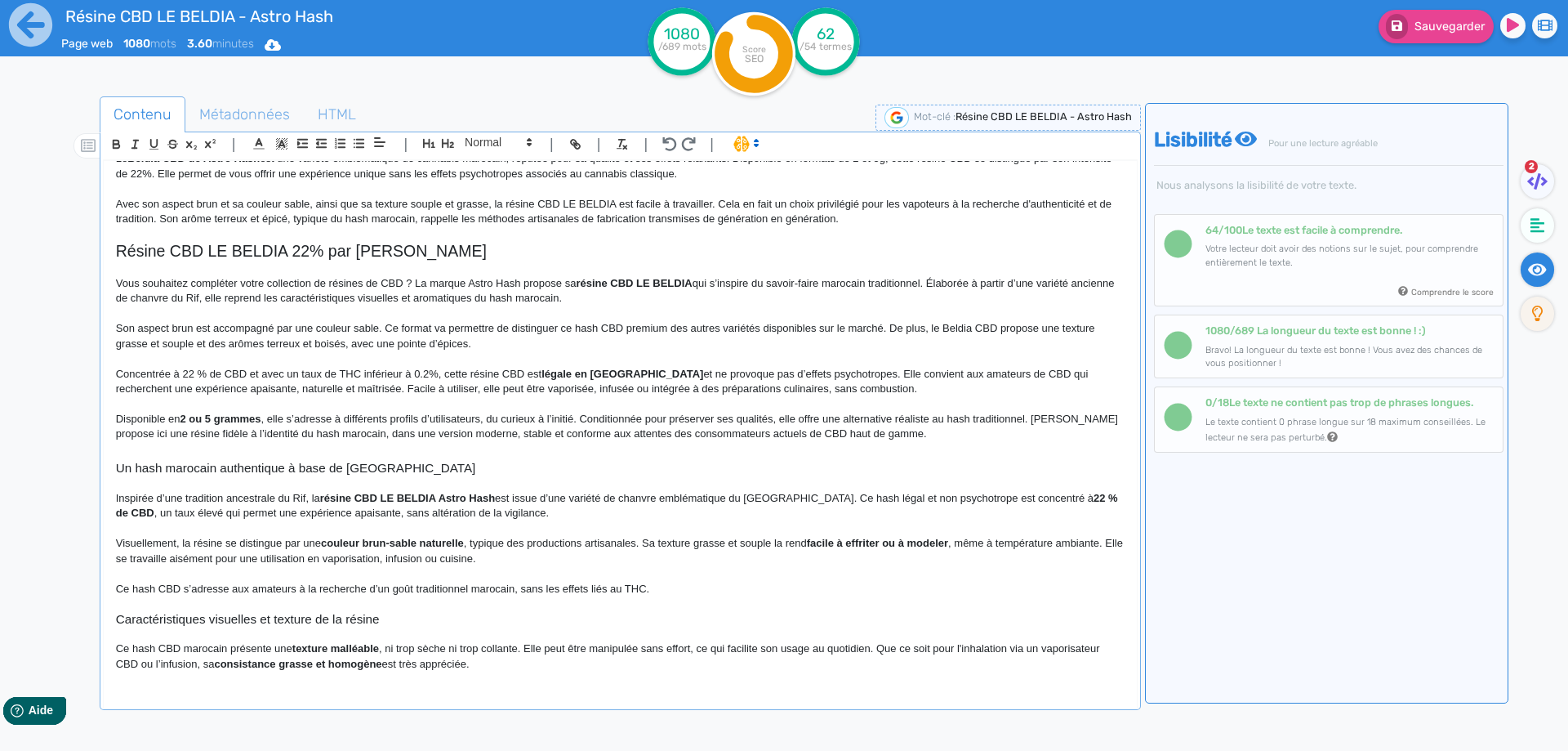
scroll to position [0, 0]
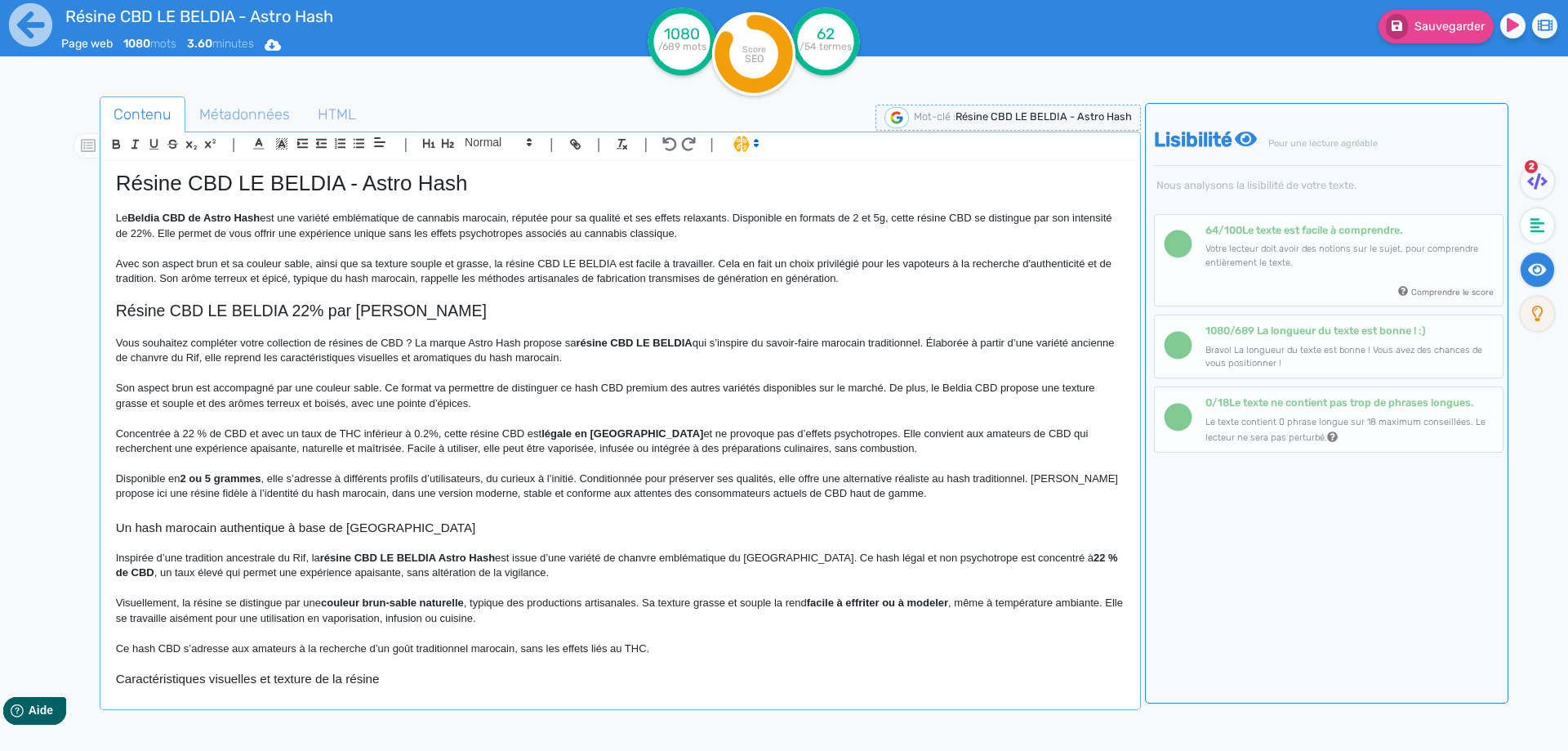
click at [257, 188] on h1 "Résine CBD LE BELDIA - Astro Hash" at bounding box center [620, 183] width 1009 height 25
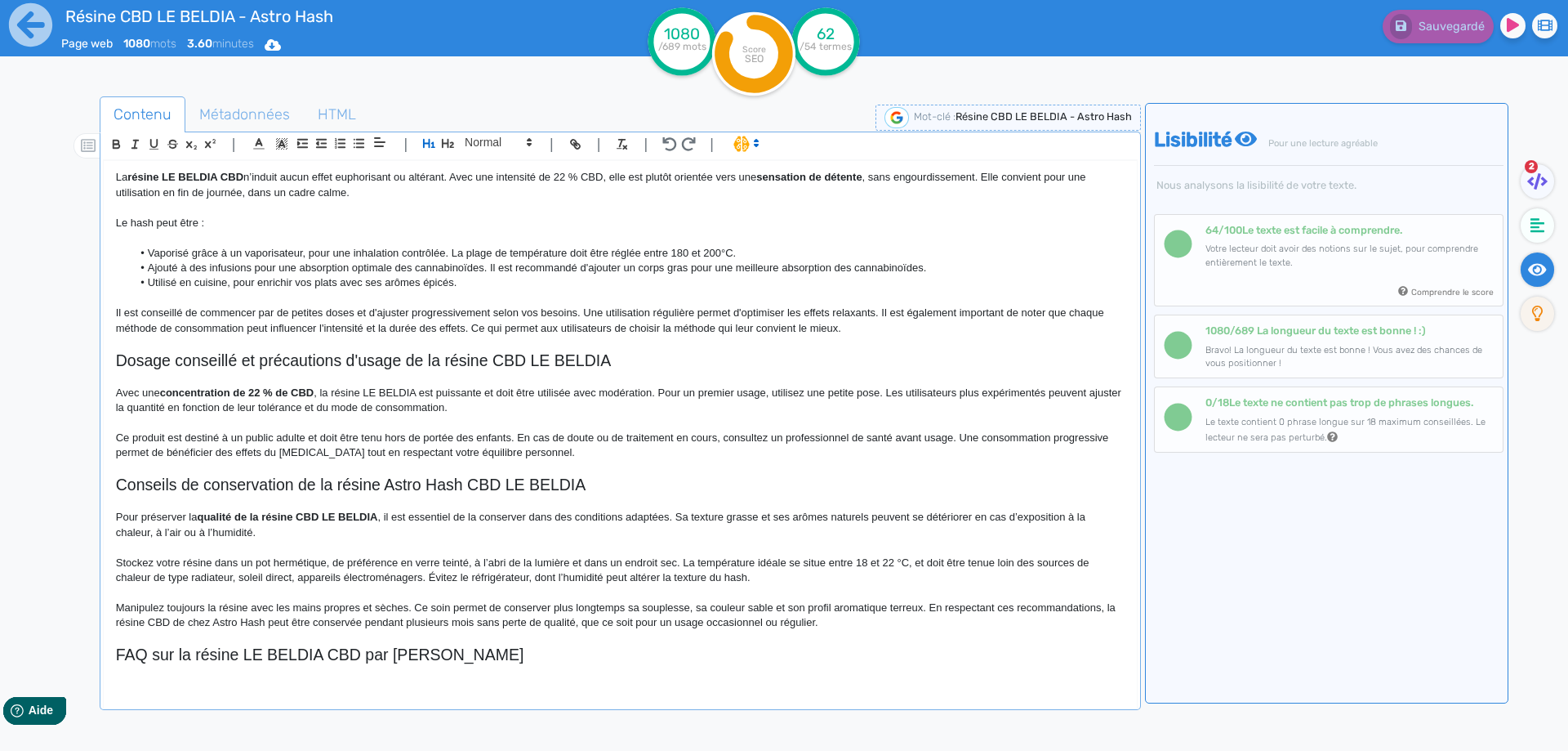
scroll to position [795, 0]
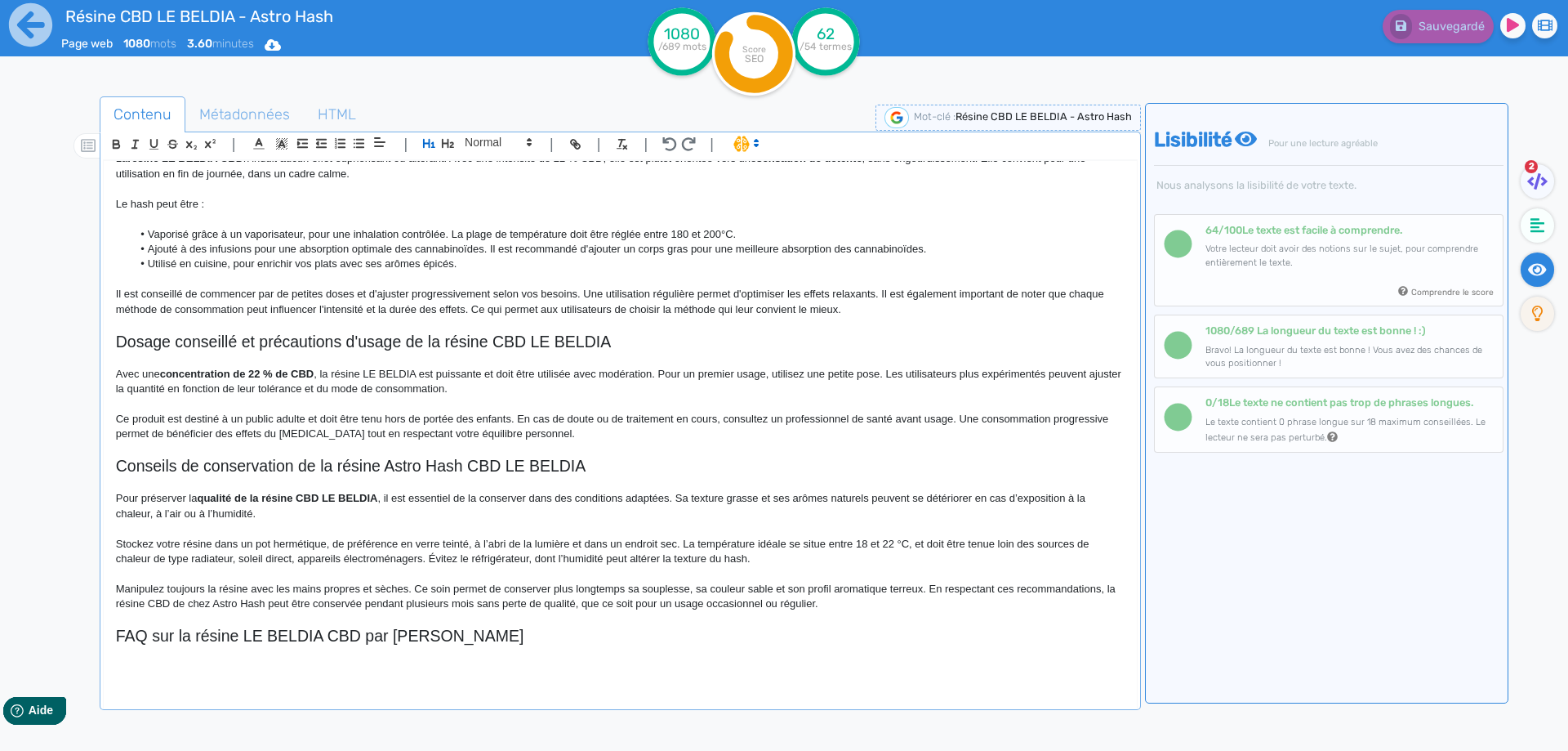
click at [195, 677] on div "Résine CBD LE BELDIA - Astro Hash Le Beldia CBD de Astro Hash est une variété e…" at bounding box center [620, 424] width 1033 height 526
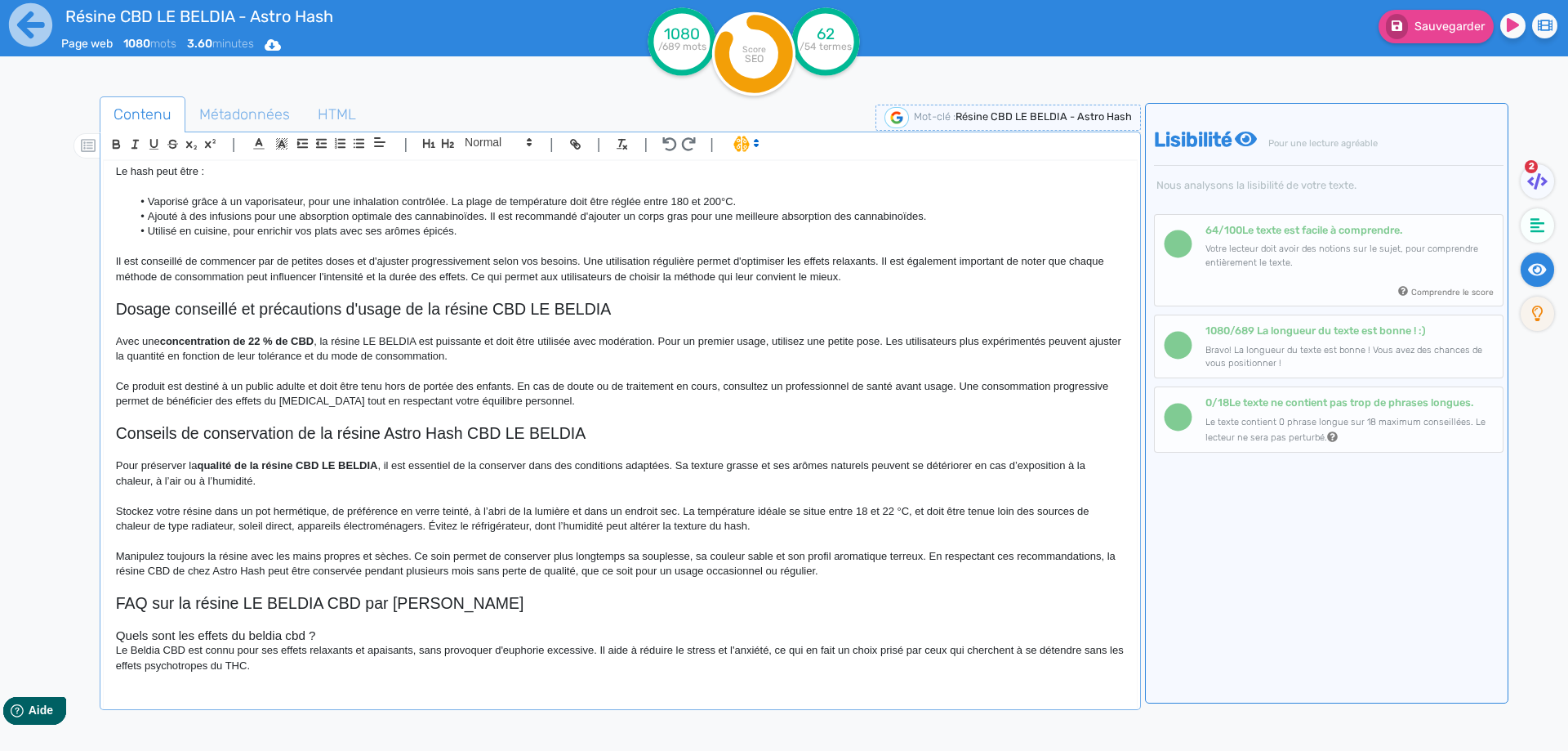
click at [320, 640] on h3 "Quels sont les effets du beldia cbd ?" at bounding box center [620, 636] width 1009 height 15
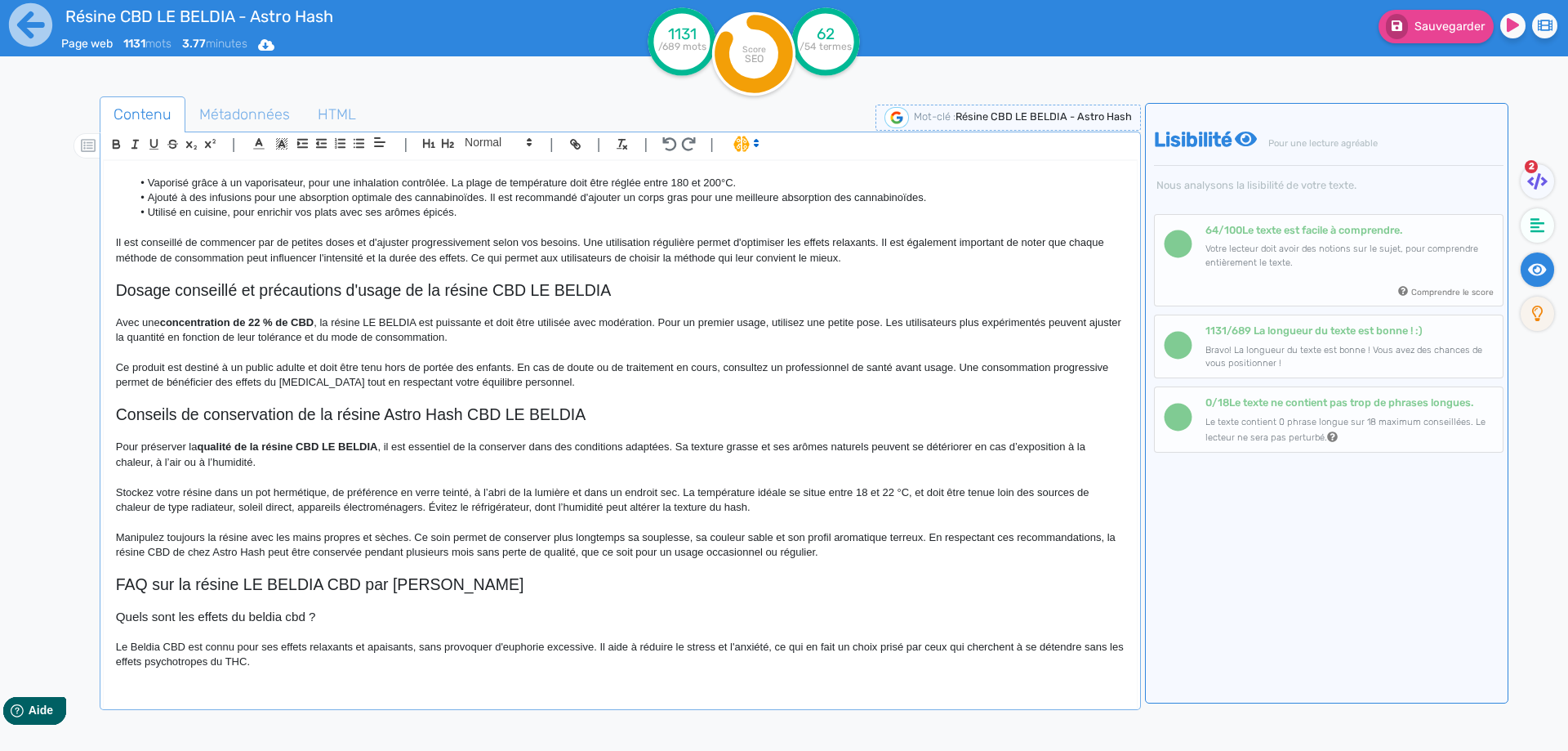
scroll to position [855, 0]
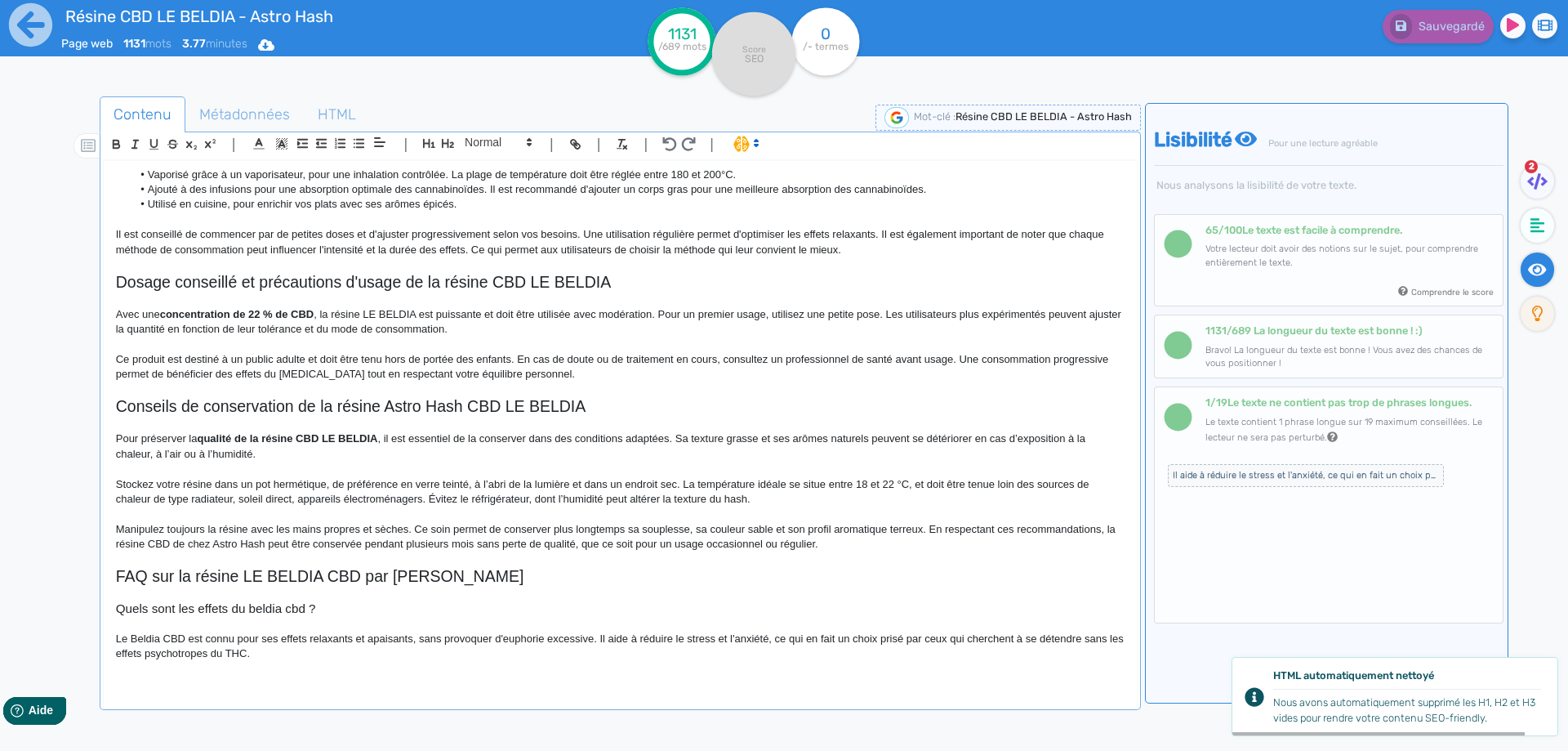
click at [566, 645] on p "Le Beldia CBD est connu pour ses effets relaxants et apaisants, sans provoquer …" at bounding box center [620, 646] width 1009 height 30
click at [689, 637] on p "Le Beldia CBD est connu pour ses effets relaxants et apaisants, sans provoquer …" at bounding box center [620, 646] width 1009 height 30
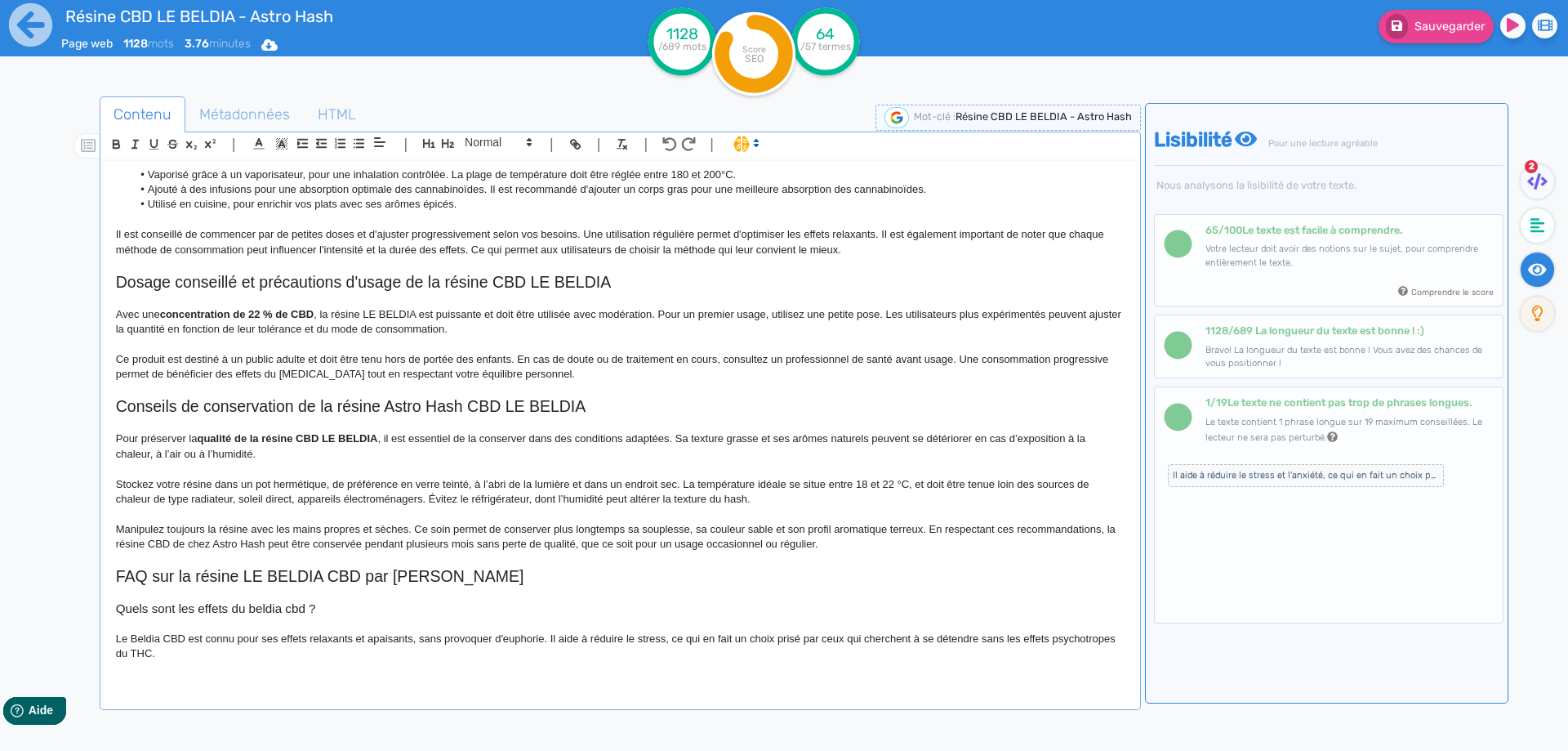
click at [603, 637] on p "Le Beldia CBD est connu pour ses effets relaxants et apaisants, sans provoquer …" at bounding box center [620, 646] width 1009 height 30
click at [625, 660] on p "Le Beldia CBD est connu pour ses effets relaxants et apaisants, sans provoquer …" at bounding box center [620, 646] width 1009 height 30
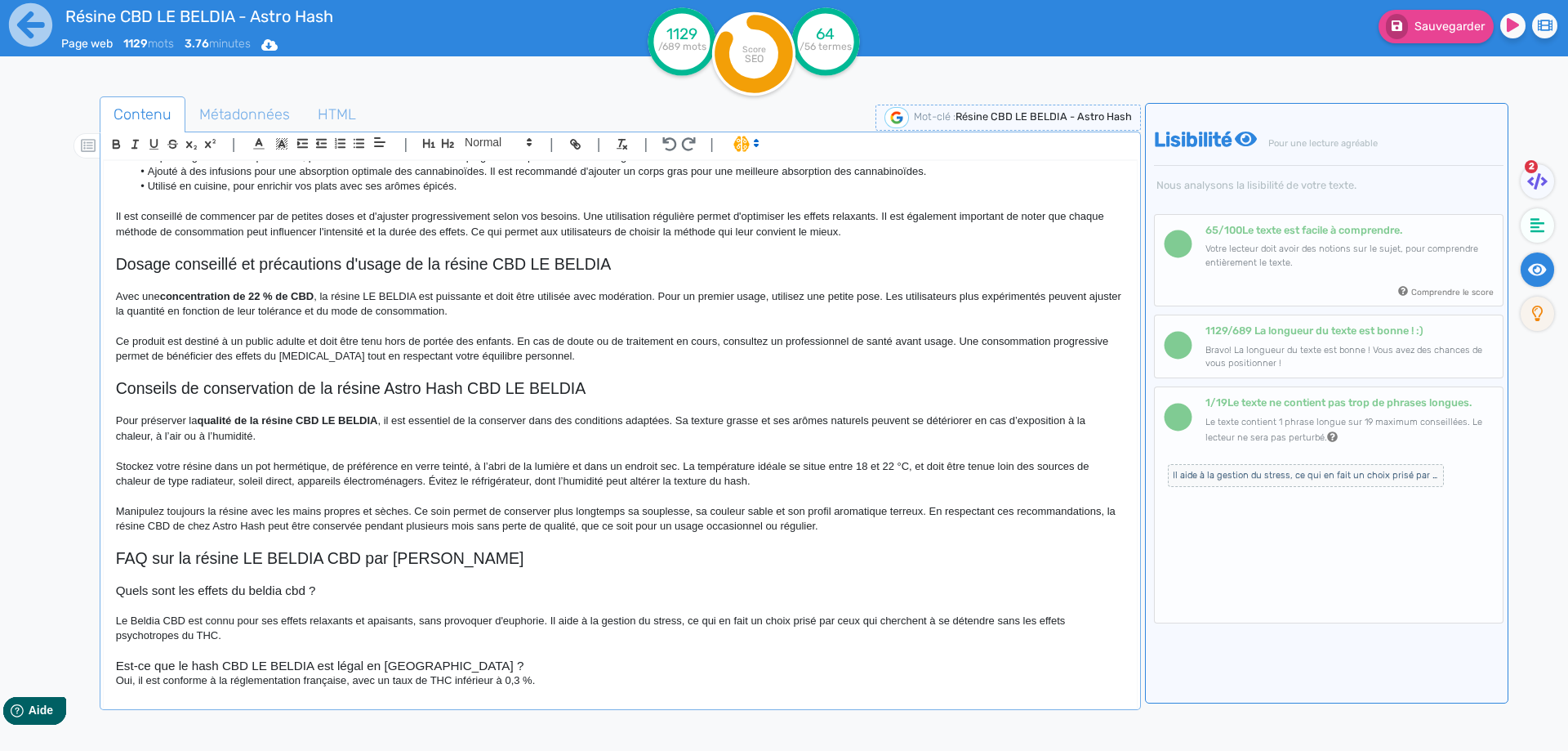
click at [502, 666] on h3 "Est-ce que le hash CBD LE BELDIA est légal en [GEOGRAPHIC_DATA] ?" at bounding box center [620, 666] width 1009 height 15
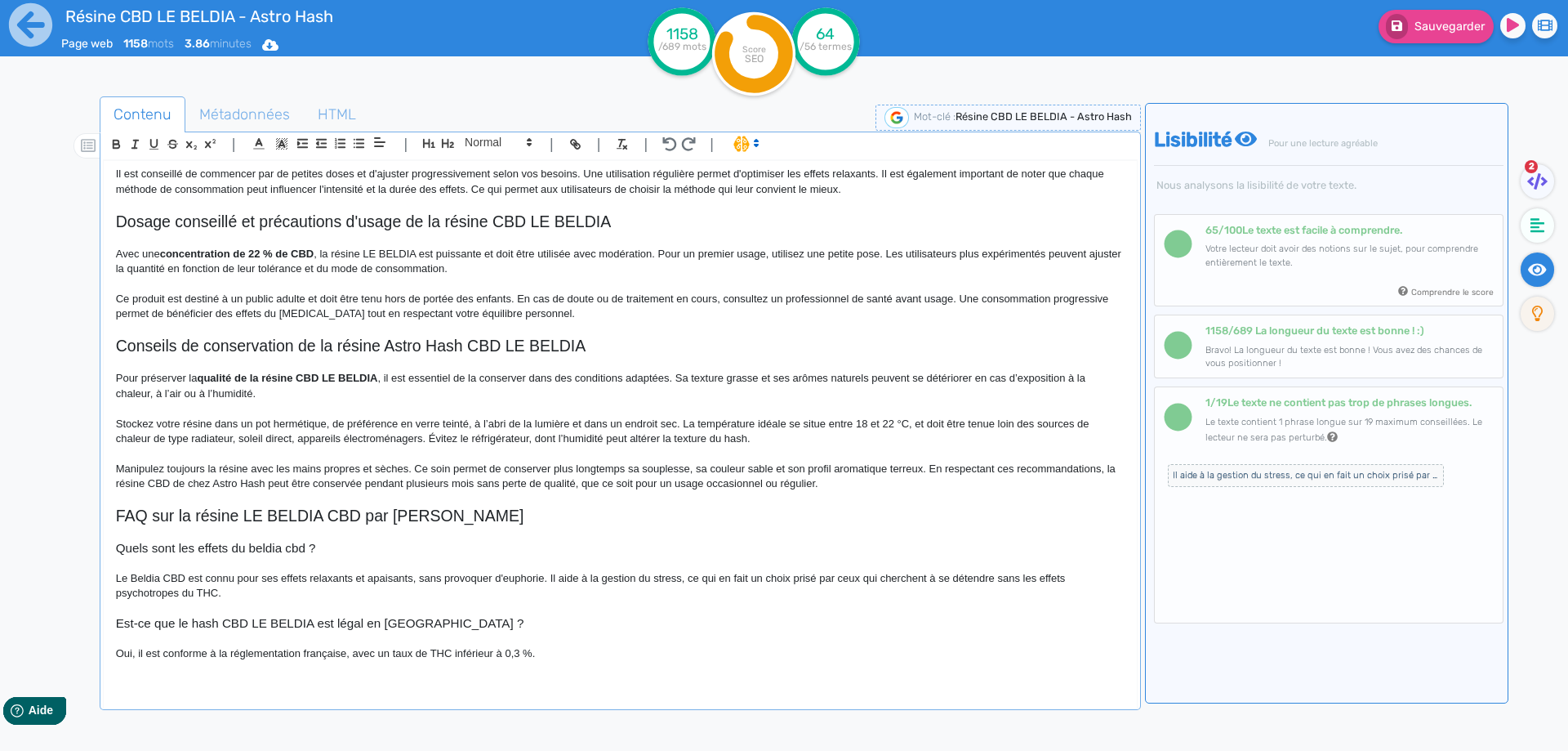
click at [513, 652] on p "Oui, il est conforme à la réglementation française, avec un taux de THC inférie…" at bounding box center [620, 654] width 1009 height 15
click at [520, 654] on p "Oui, il est conforme à la réglementation française, avec un taux de THC inférie…" at bounding box center [620, 654] width 1009 height 15
click at [564, 656] on p "Oui, il est conforme à la réglementation française, avec un taux de THC inférie…" at bounding box center [620, 654] width 1009 height 15
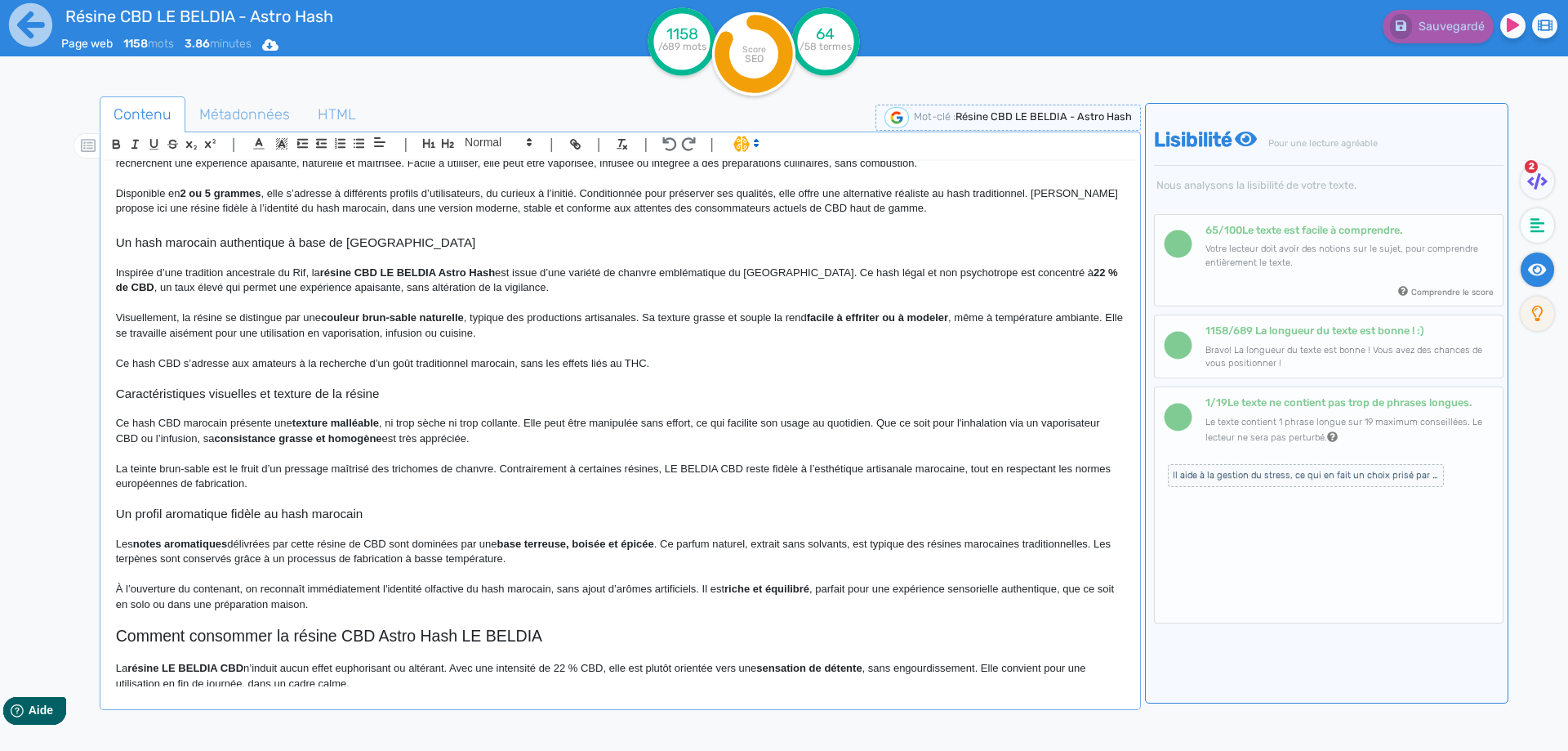
click at [232, 422] on p "Ce hash CBD marocain présente une texture malléable , ni trop sèche ni trop col…" at bounding box center [620, 431] width 1009 height 30
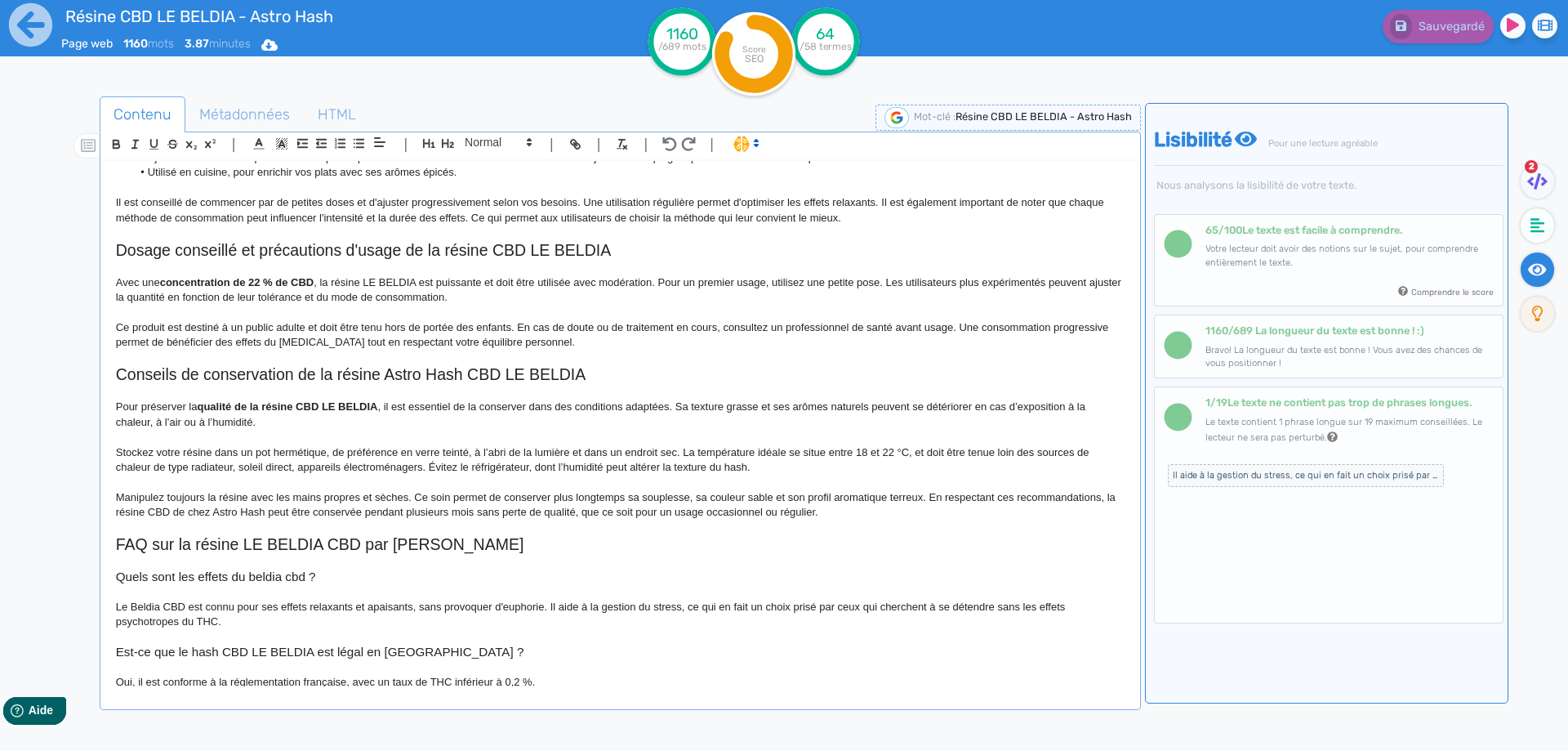
scroll to position [700, 0]
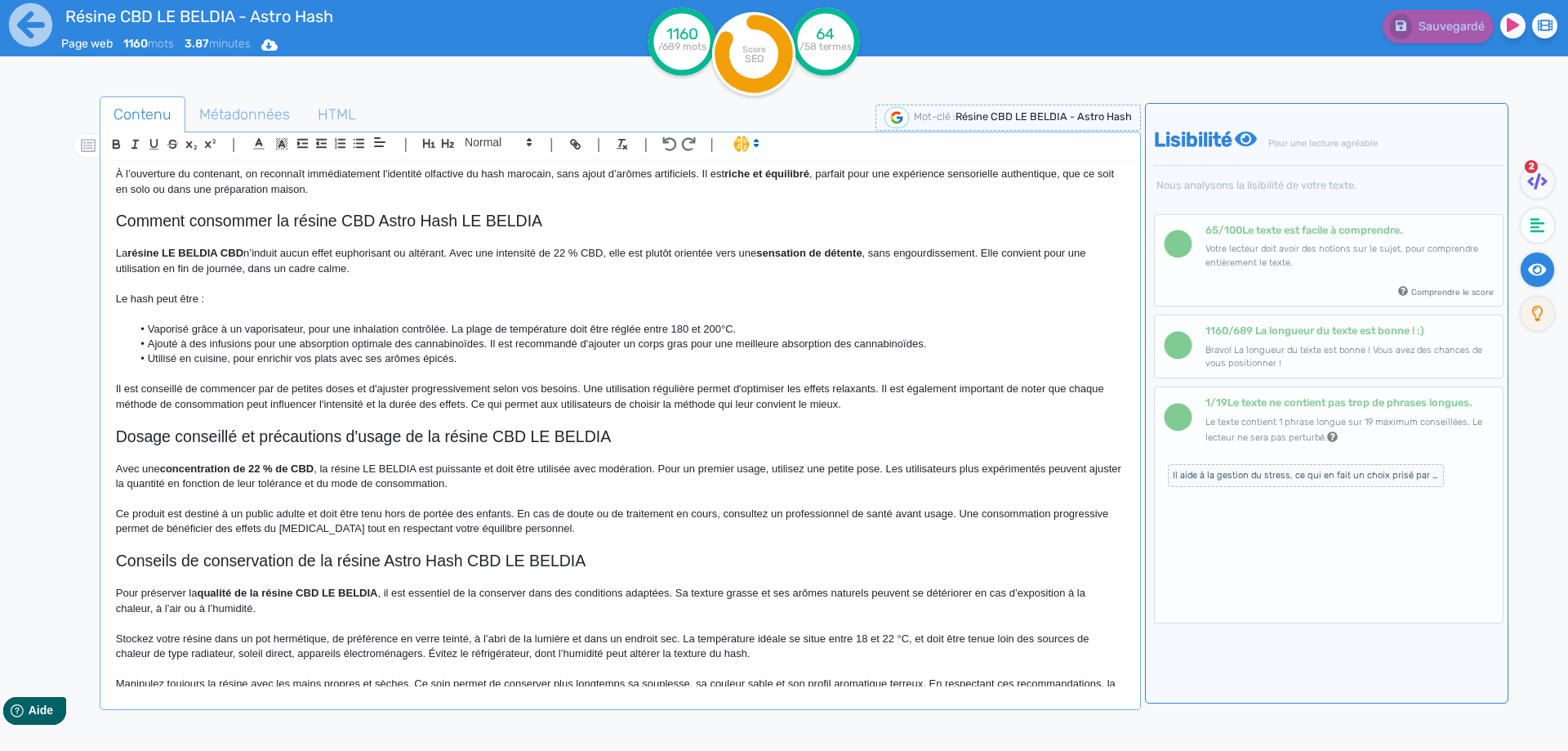
click at [144, 299] on p "Le hash peut être :" at bounding box center [620, 300] width 1009 height 15
drag, startPoint x: 144, startPoint y: 299, endPoint x: 98, endPoint y: 299, distance: 46.0
click at [98, 299] on div "Contenu Métadonnées HTML | | H3 H4 H5 H6 Normal | | | | Résine CBD LE BELDIA - …" at bounding box center [807, 473] width 1521 height 761
click at [187, 329] on li "Vaporisé grâce à un vaporisateur, pour une inhalation contrôlée. La plage de te…" at bounding box center [628, 330] width 993 height 15
click at [175, 343] on li "Ajouté à des infusions pour une absorption optimale des cannabinoïdes. Il est r…" at bounding box center [628, 344] width 993 height 15
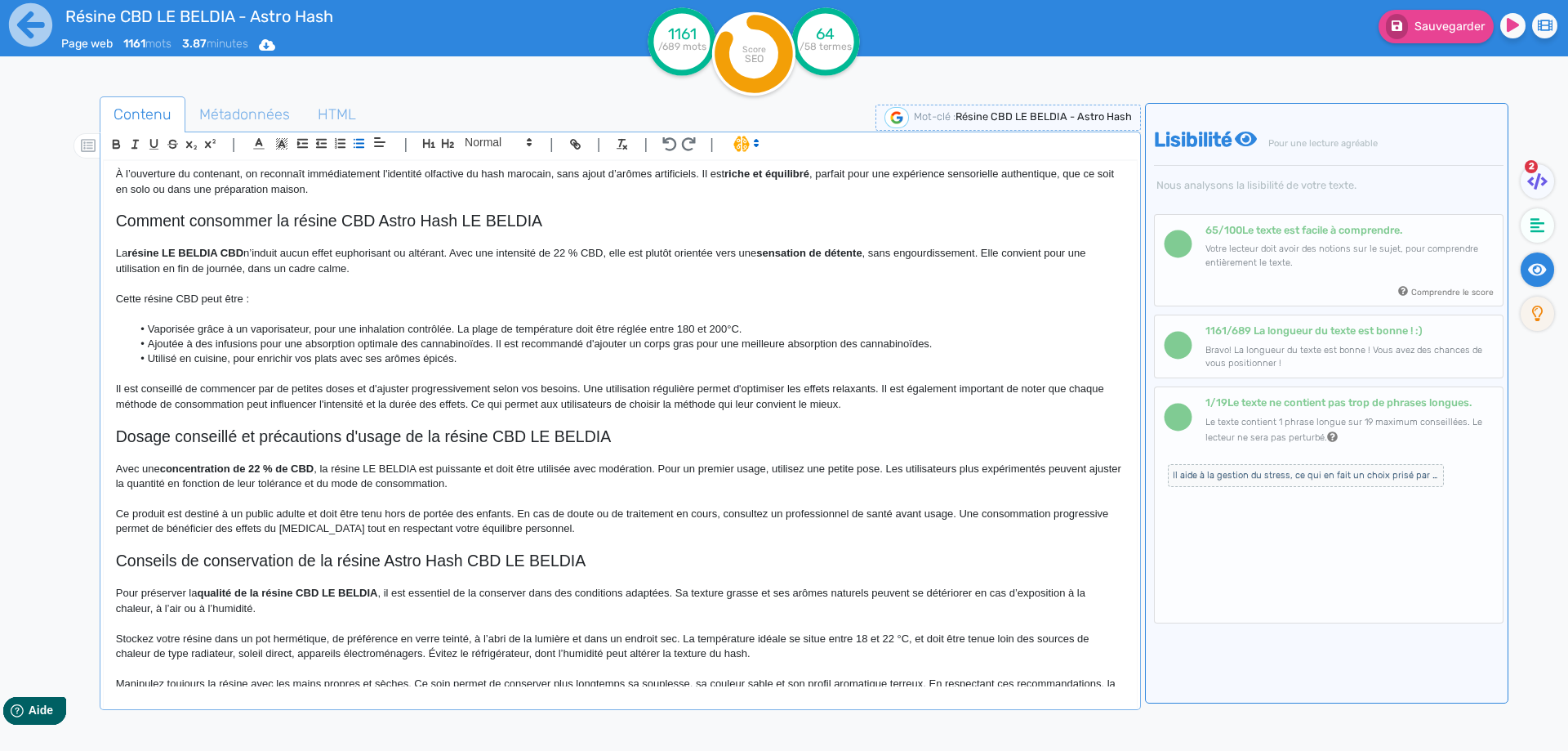
click at [170, 344] on li "Ajoutée à des infusions pour une absorption optimale des cannabinoïdes. Il est …" at bounding box center [628, 344] width 993 height 15
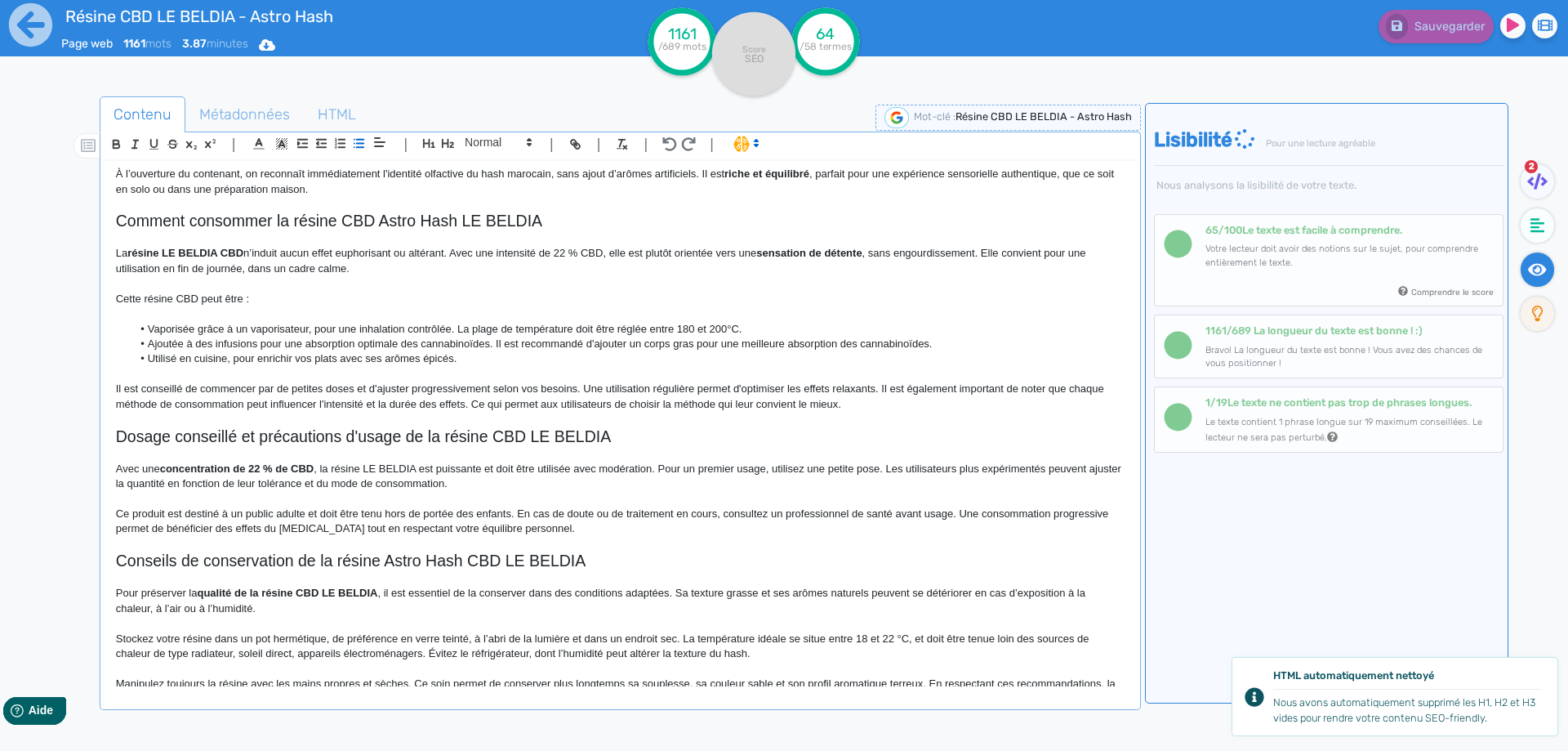
click at [172, 356] on li "Utilisé en cuisine, pour enrichir vos plats avec ses arômes épicés." at bounding box center [628, 359] width 993 height 15
click at [177, 358] on li "Utilisé en cuisine, pour enrichir vos plats avec ses arômes épicés." at bounding box center [628, 359] width 993 height 15
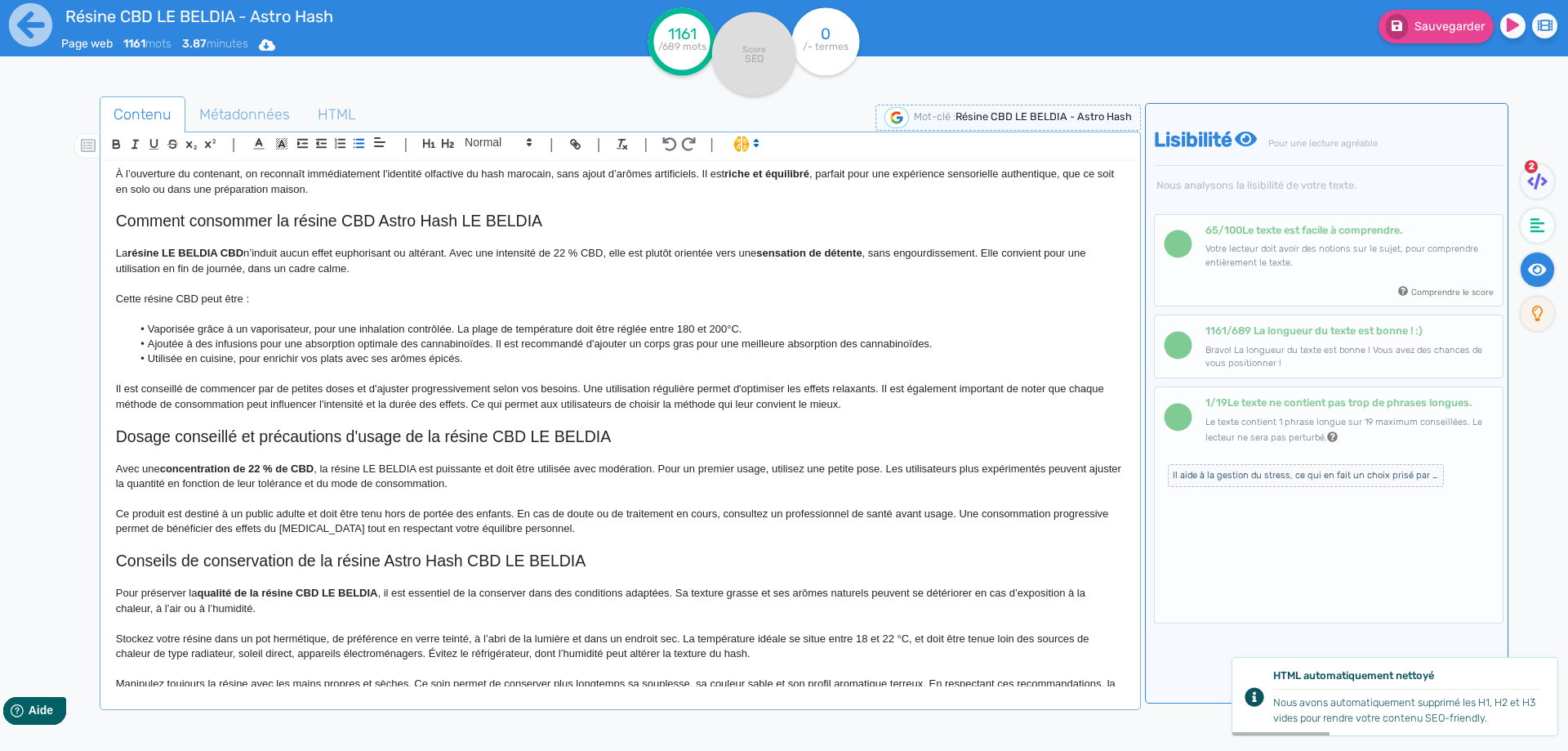
click at [1462, 44] on div "Sauvegarder" at bounding box center [1254, 40] width 627 height 80
click at [1463, 37] on button "Sauvegarder" at bounding box center [1436, 26] width 115 height 34
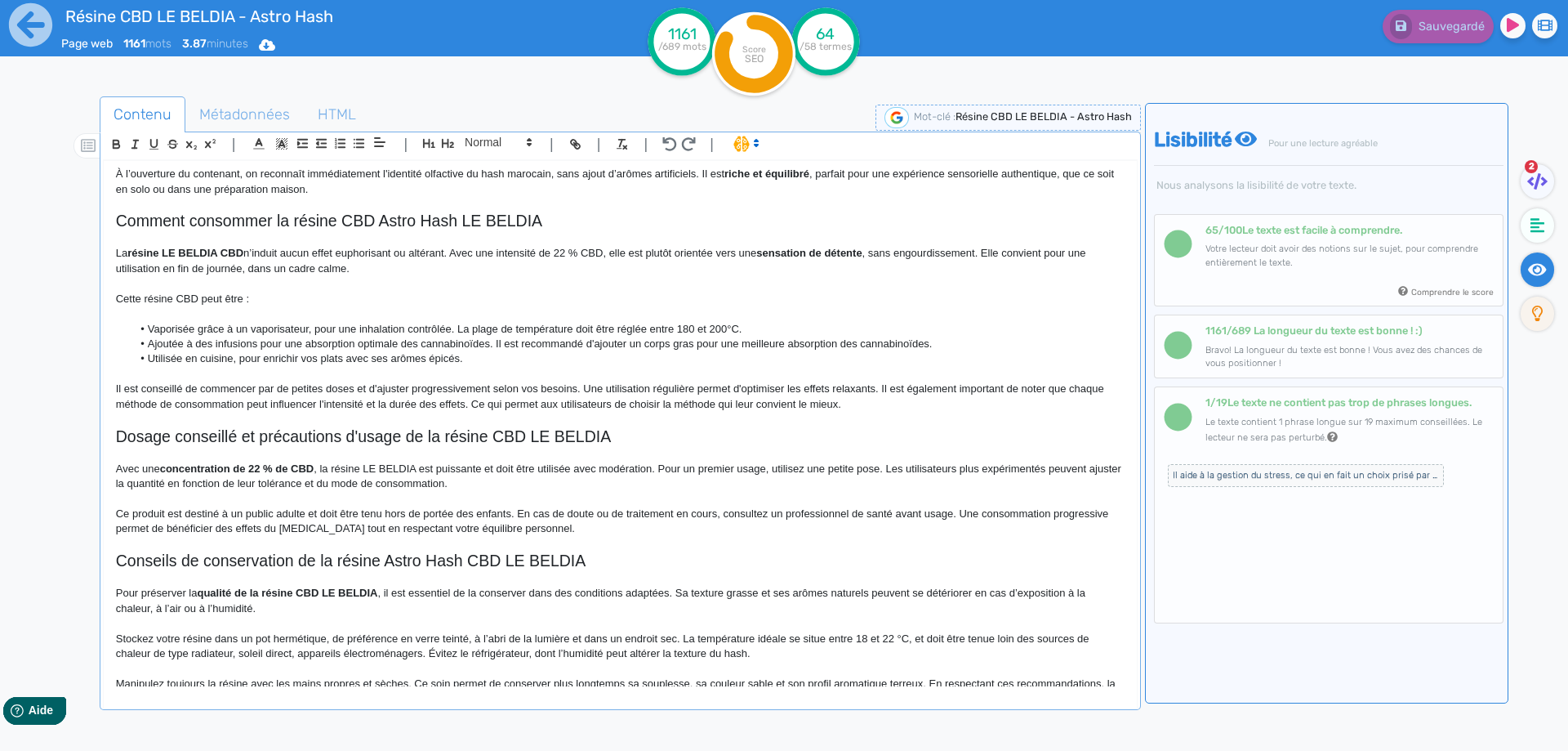
click at [1230, 478] on span "Il aide à la gestion du stress, ce qui en fait un choix prisé par ceux qui cher…" at bounding box center [1305, 476] width 276 height 23
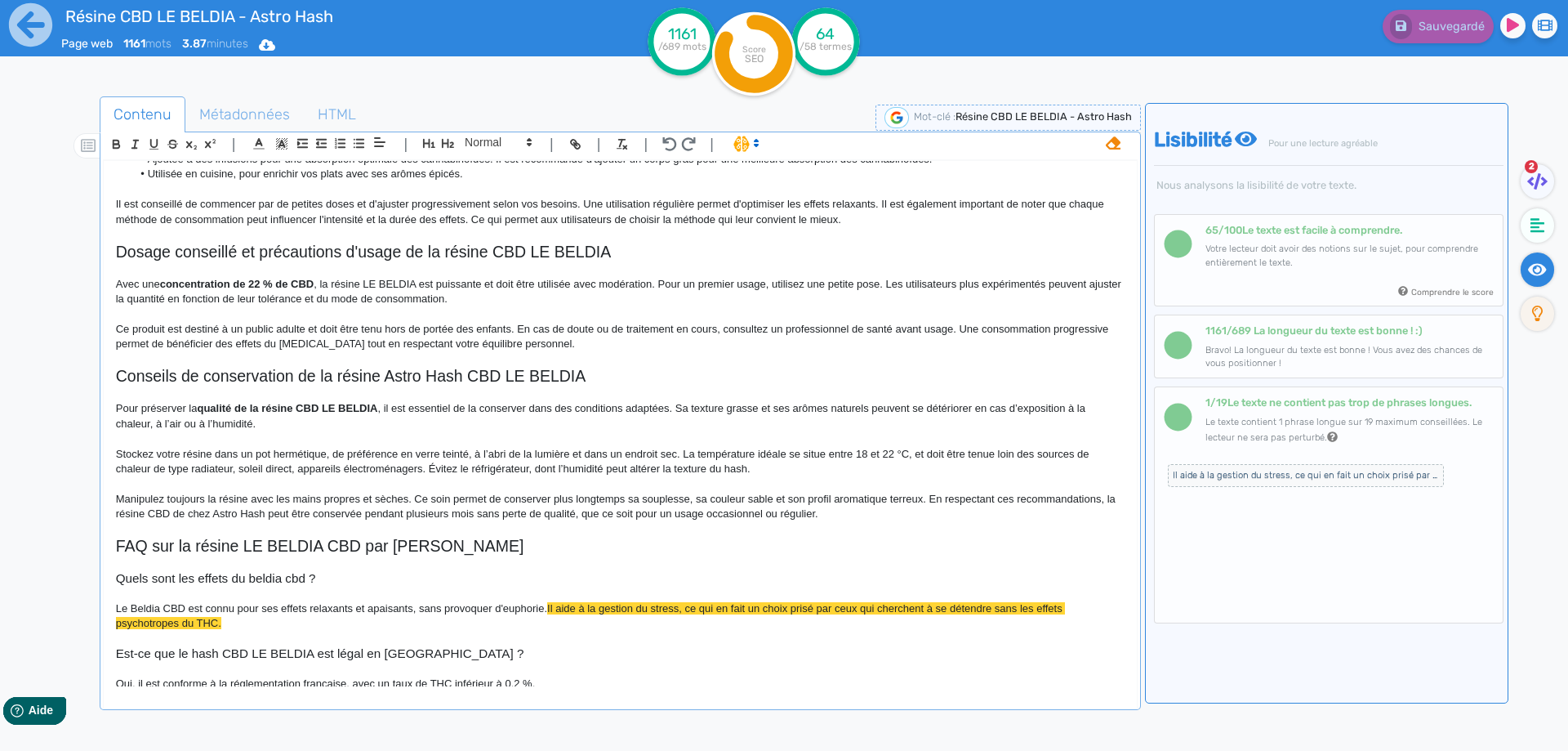
scroll to position [945, 0]
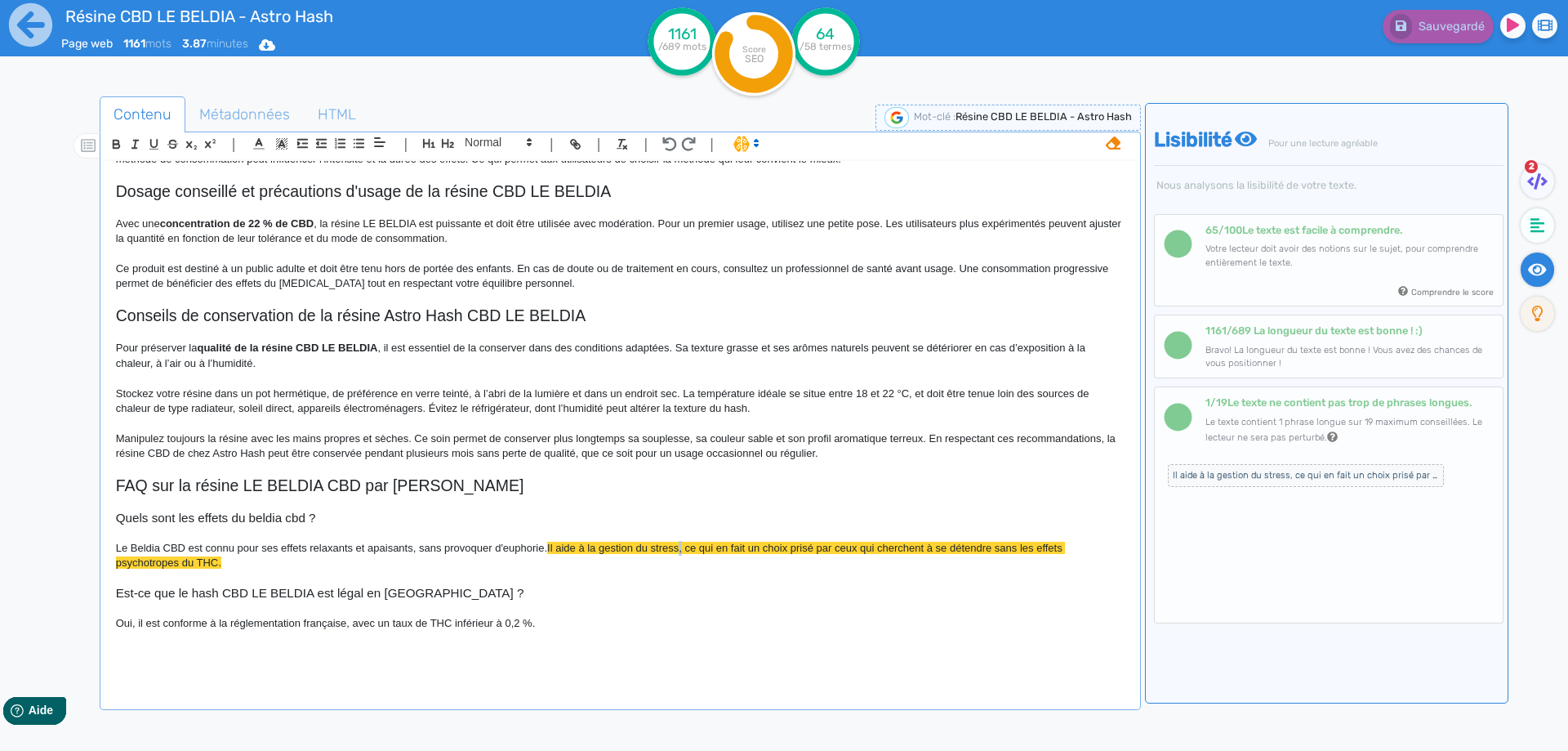
click at [681, 548] on span "Il aide à la gestion du stress, ce qui en fait un choix prisé par ceux qui cher…" at bounding box center [590, 555] width 950 height 27
click at [1459, 30] on span "Sauvegarder" at bounding box center [1449, 26] width 71 height 14
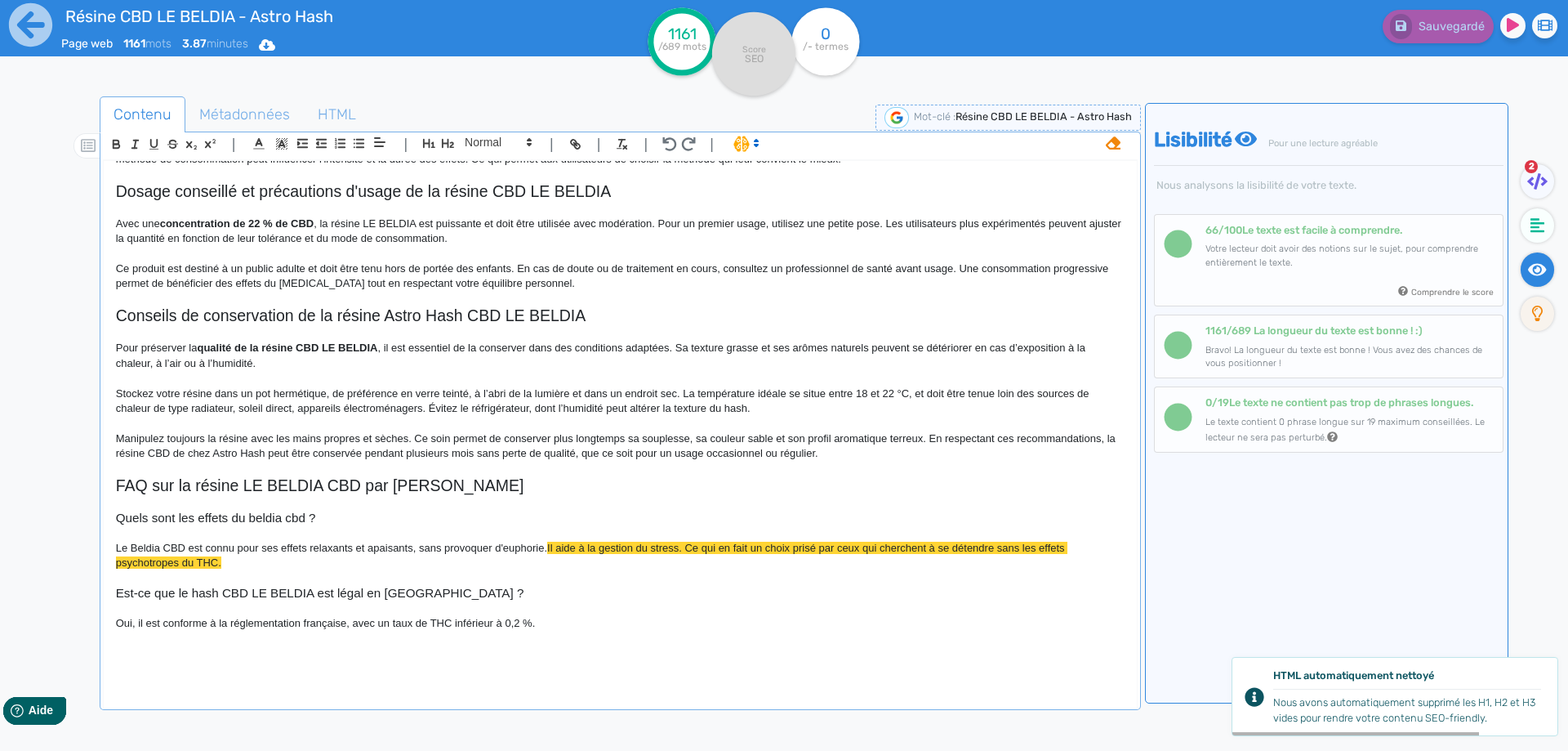
click at [1113, 140] on icon at bounding box center [1113, 143] width 15 height 13
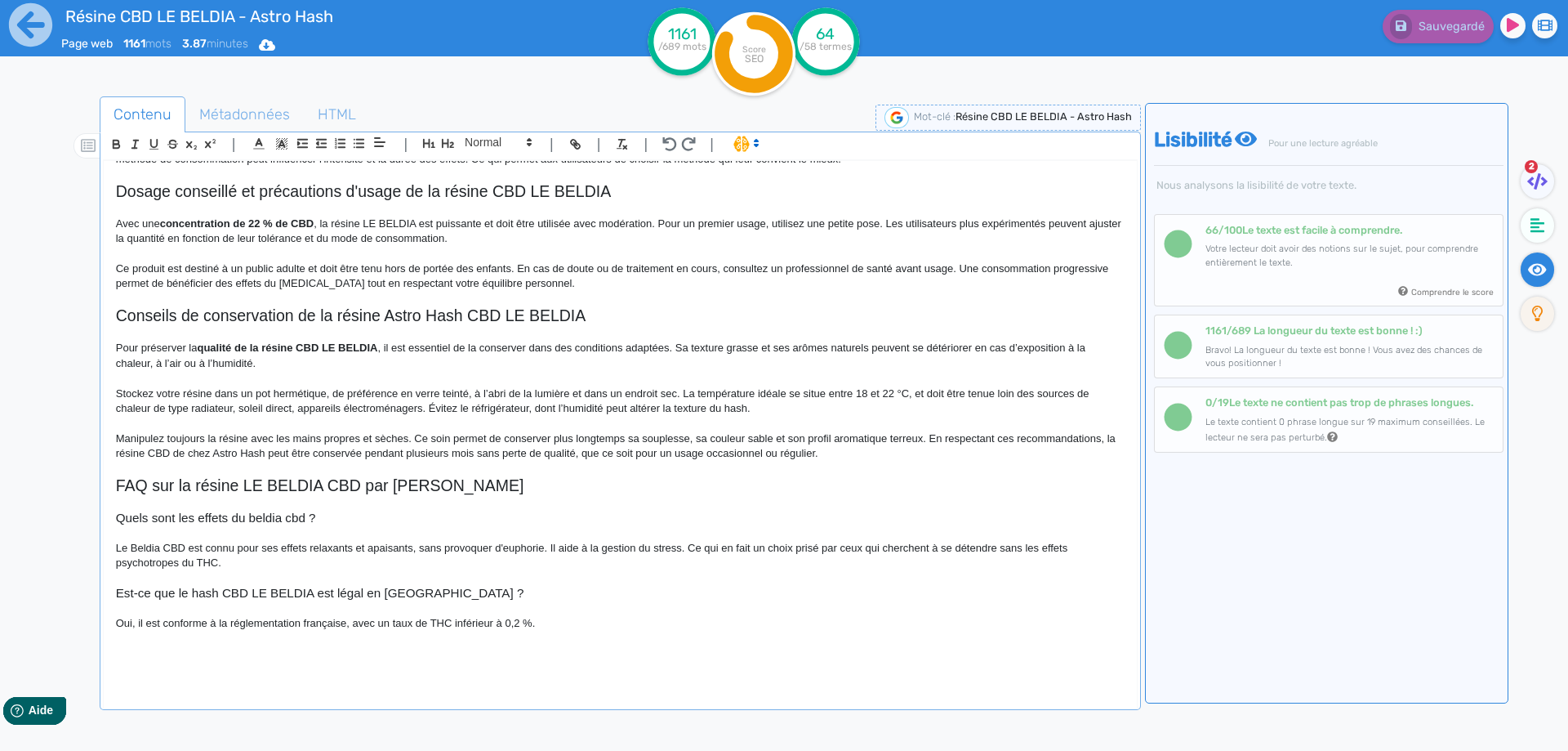
drag, startPoint x: 200, startPoint y: 690, endPoint x: 207, endPoint y: 644, distance: 46.5
click at [200, 675] on div "Résine CBD LE BELDIA - Astro Hash Le Beldia CBD de Astro Hash est une variété e…" at bounding box center [620, 437] width 1035 height 555
click at [207, 644] on p at bounding box center [620, 639] width 1009 height 15
click at [202, 653] on p at bounding box center [620, 654] width 1009 height 15
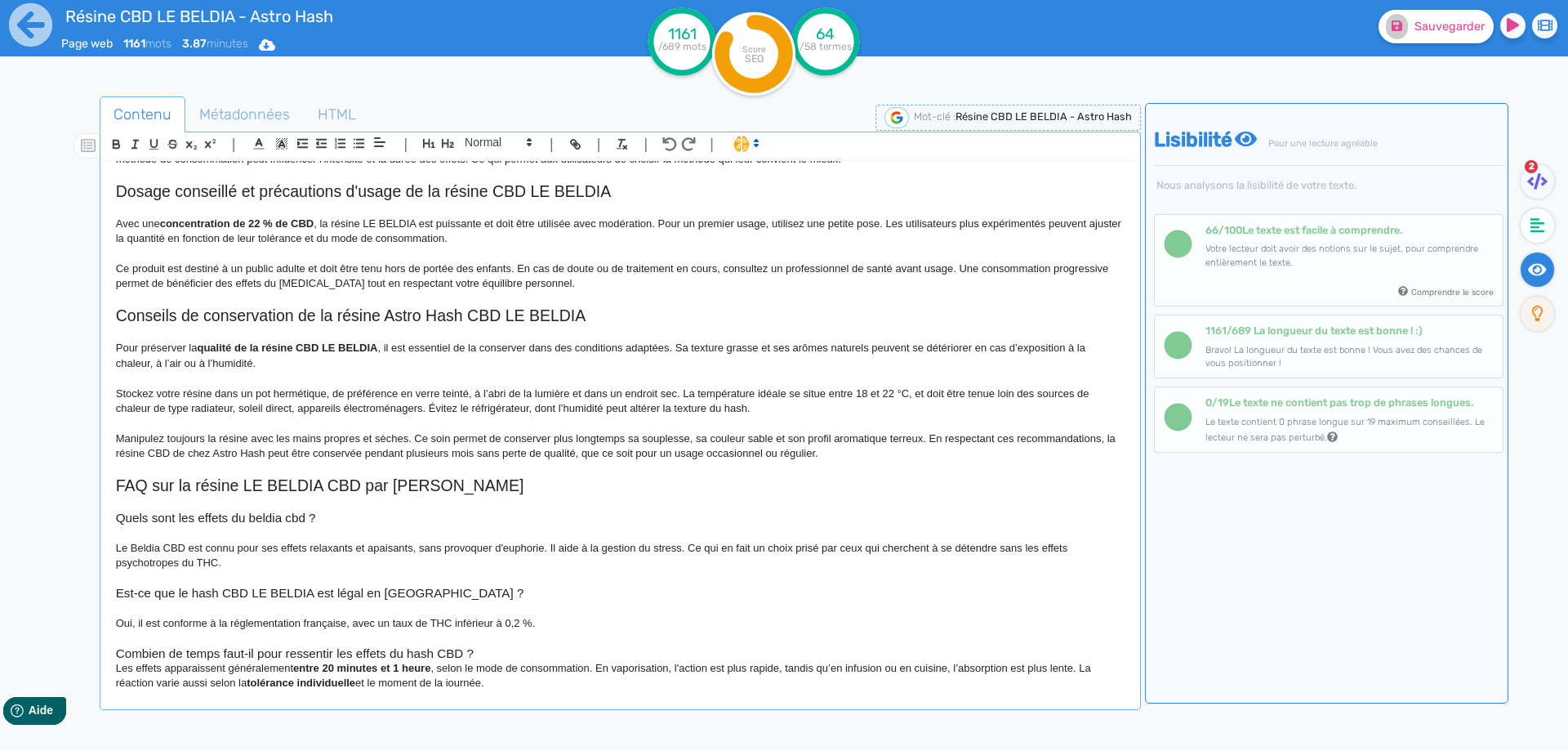
scroll to position [948, 0]
click at [490, 650] on h3 "Combien de temps faut-il pour ressentir les effets du hash CBD ?" at bounding box center [620, 651] width 1009 height 15
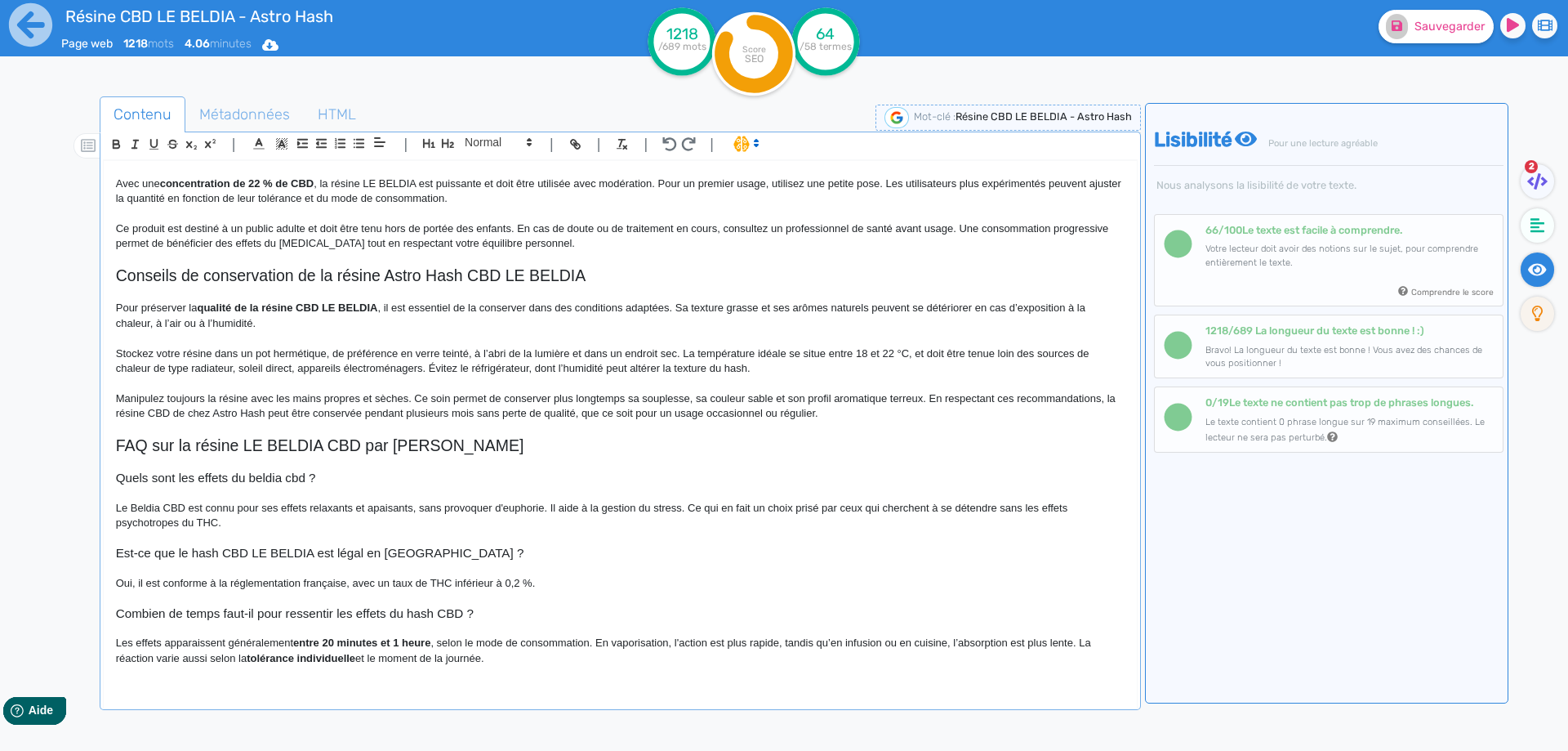
scroll to position [990, 0]
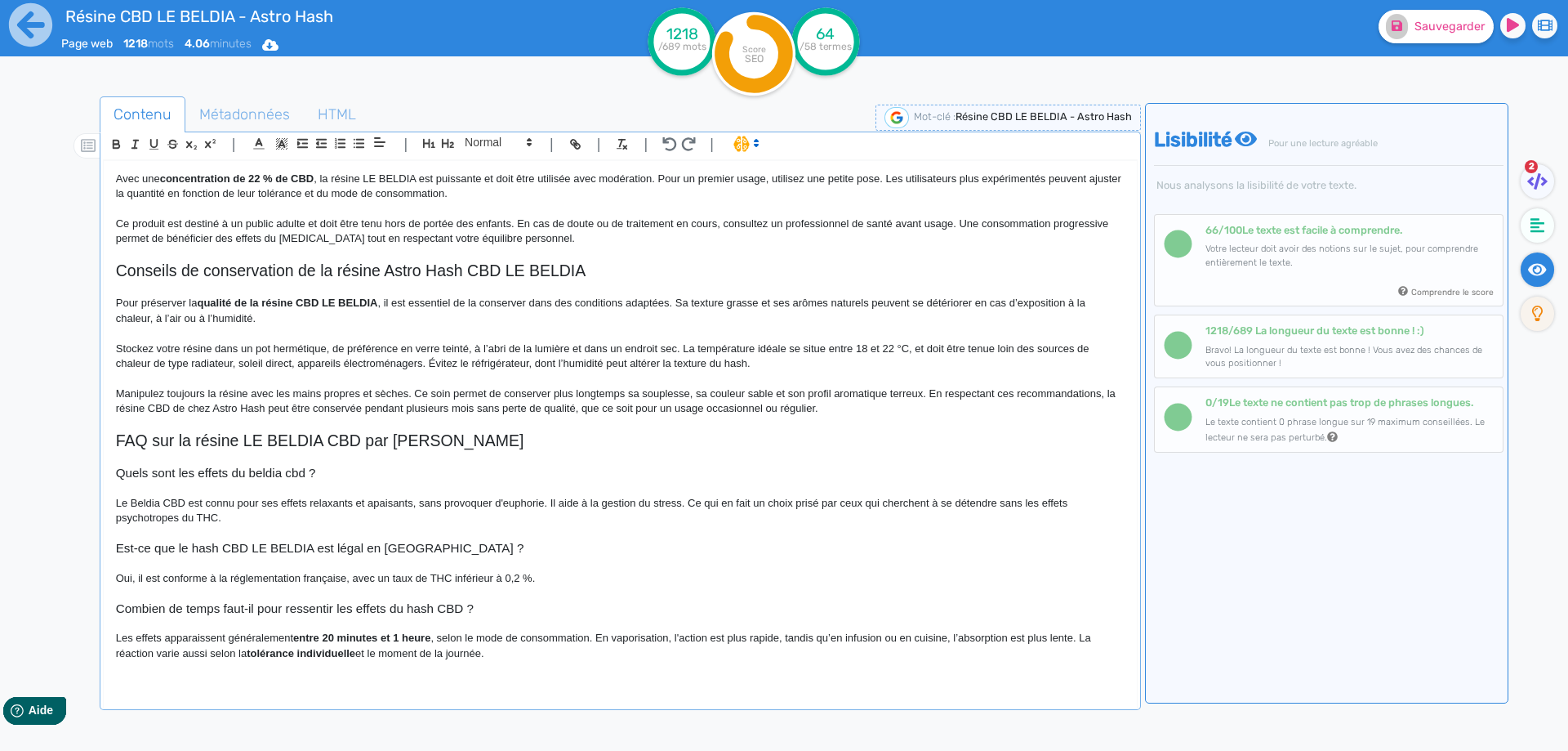
click at [262, 640] on p "Les effets apparaissent généralement entre 20 minutes et 1 heure , selon le mod…" at bounding box center [620, 646] width 1009 height 30
click at [305, 638] on strong "entre 20 minutes et 1 heure" at bounding box center [362, 637] width 137 height 12
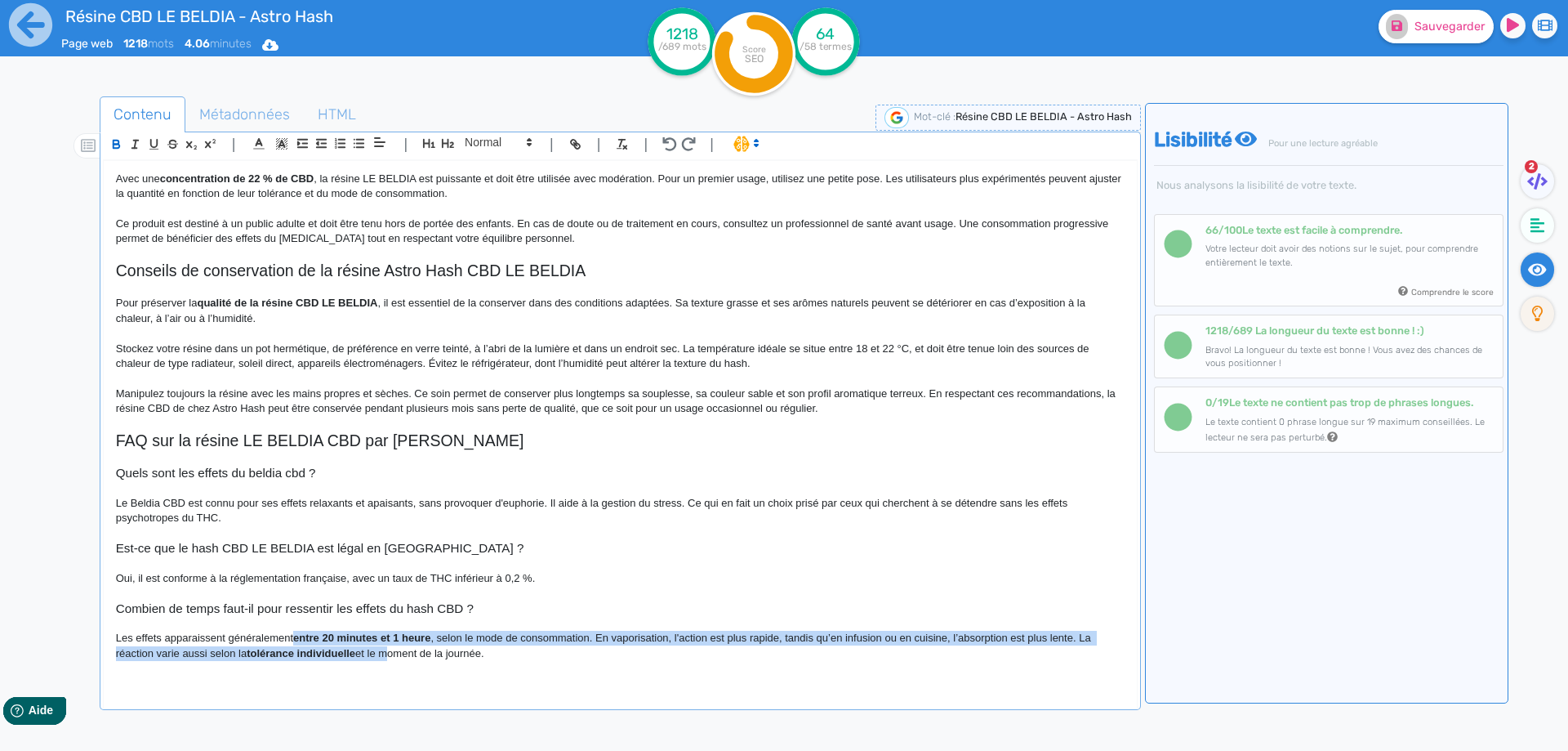
drag, startPoint x: 305, startPoint y: 638, endPoint x: 381, endPoint y: 659, distance: 78.8
click at [381, 659] on p "Les effets apparaissent généralement entre 20 minutes et 1 heure , selon le mod…" at bounding box center [620, 646] width 1009 height 30
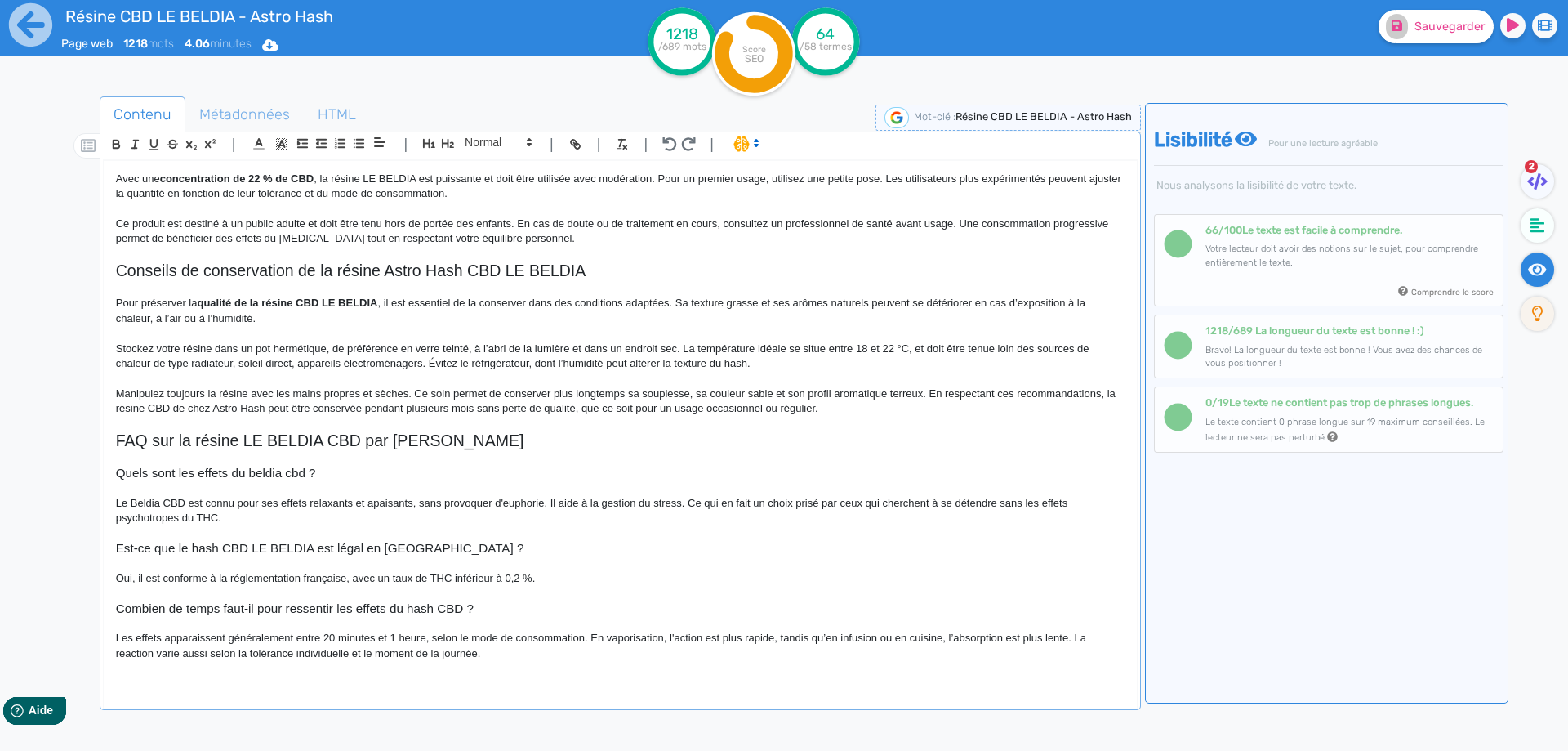
click at [451, 652] on p "Les effets apparaissent généralement entre 20 minutes et 1 heure, selon le mode…" at bounding box center [620, 646] width 1009 height 30
click at [582, 643] on p "Les effets apparaissent généralement entre 20 minutes et 1 heure, selon le mode…" at bounding box center [620, 646] width 1009 height 30
click at [540, 647] on p "Les effets apparaissent généralement entre 20 minutes et 1 heure, selon le mode…" at bounding box center [620, 646] width 1009 height 30
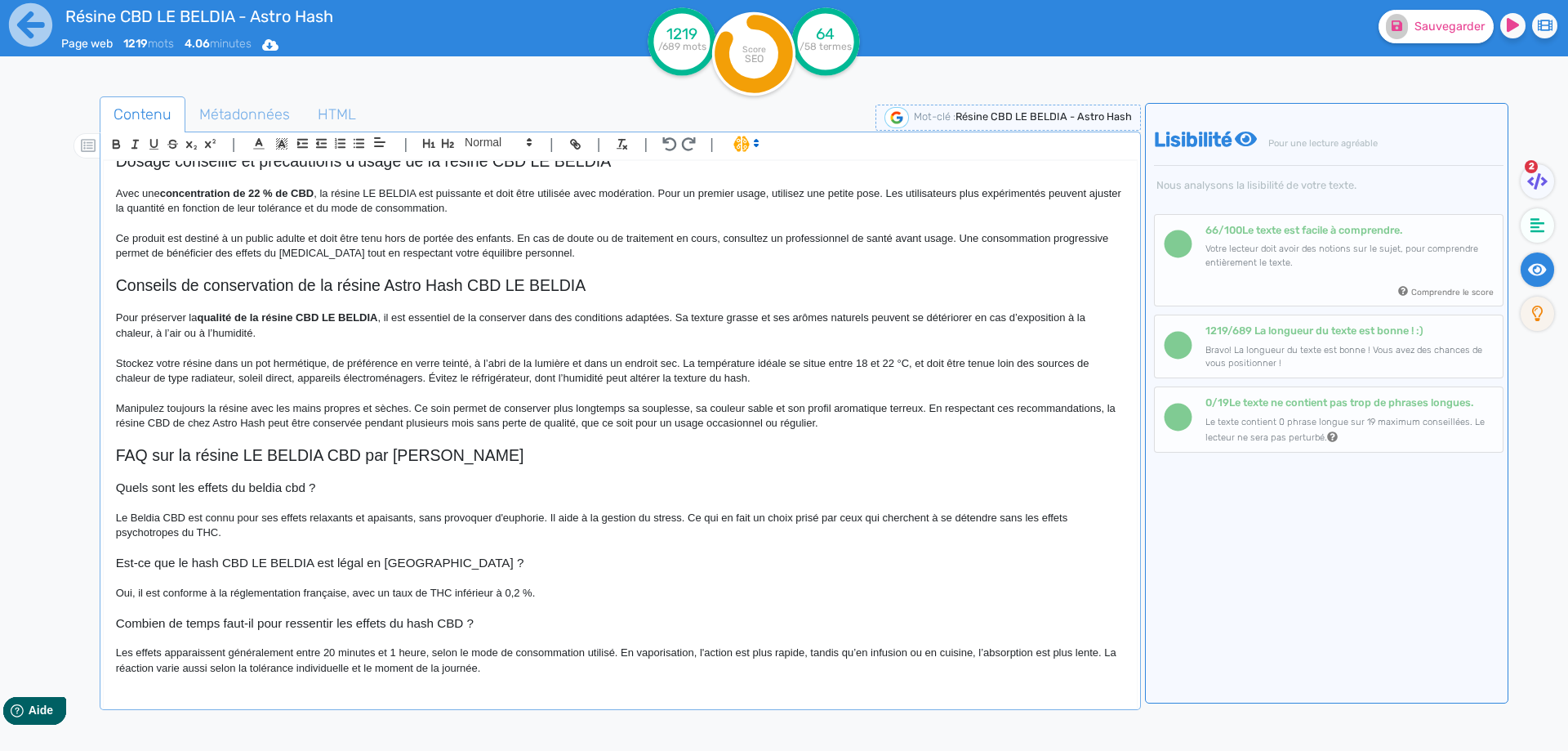
click at [373, 665] on p "Les effets apparaissent généralement entre 20 minutes et 1 heure, selon le mode…" at bounding box center [620, 661] width 1009 height 30
drag, startPoint x: 372, startPoint y: 665, endPoint x: 446, endPoint y: 665, distance: 74.0
click at [446, 665] on p "Les effets apparaissent généralement entre 20 minutes et 1 heure, selon le mode…" at bounding box center [620, 661] width 1009 height 30
click at [460, 665] on p "Les effets apparaissent généralement entre 20 minutes et 1 heure, selon le mode…" at bounding box center [620, 661] width 1009 height 30
drag, startPoint x: 460, startPoint y: 665, endPoint x: 372, endPoint y: 668, distance: 88.1
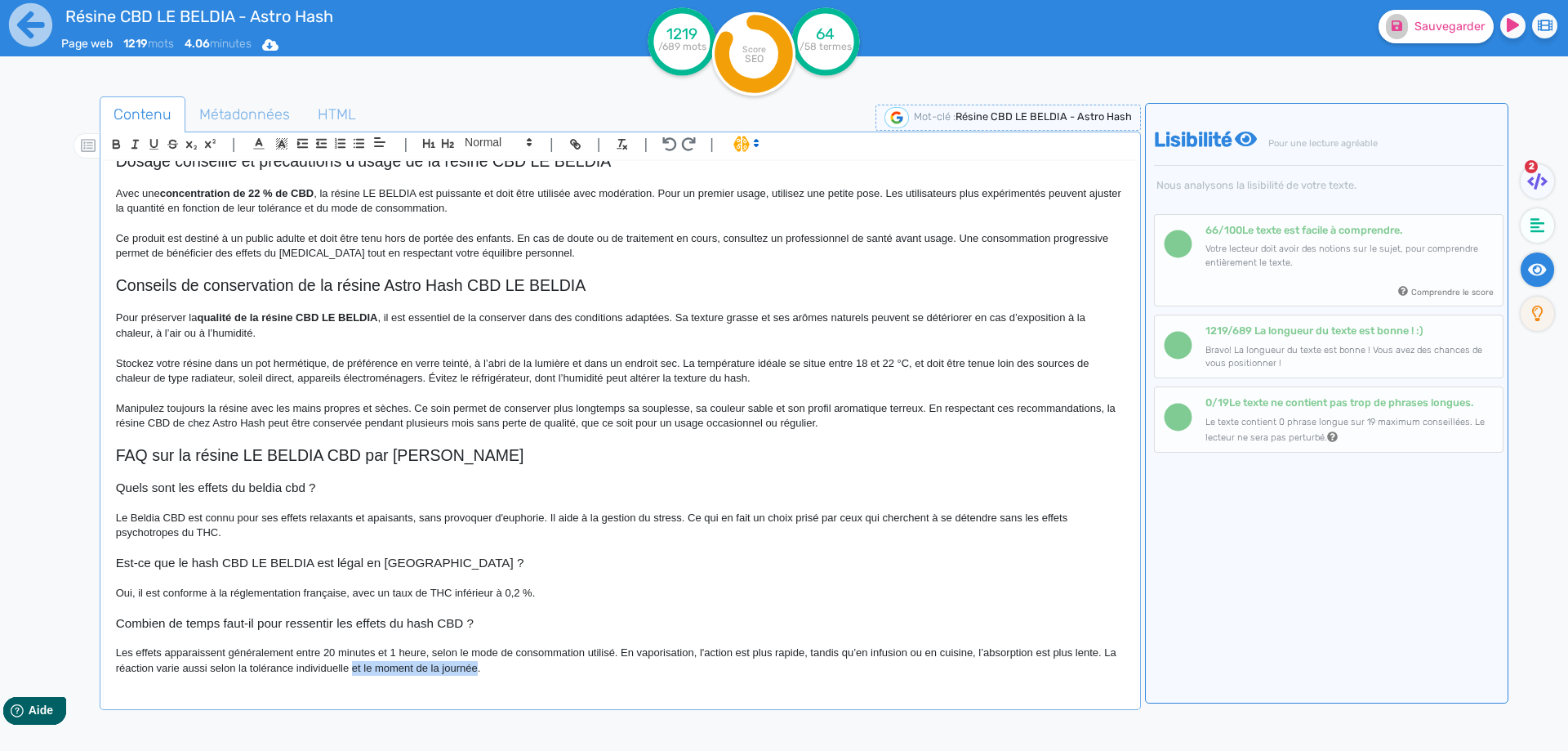
click at [372, 668] on p "Les effets apparaissent généralement entre 20 minutes et 1 heure, selon le mode…" at bounding box center [620, 661] width 1009 height 30
click at [1435, 27] on span "Sauvegarder" at bounding box center [1449, 26] width 71 height 14
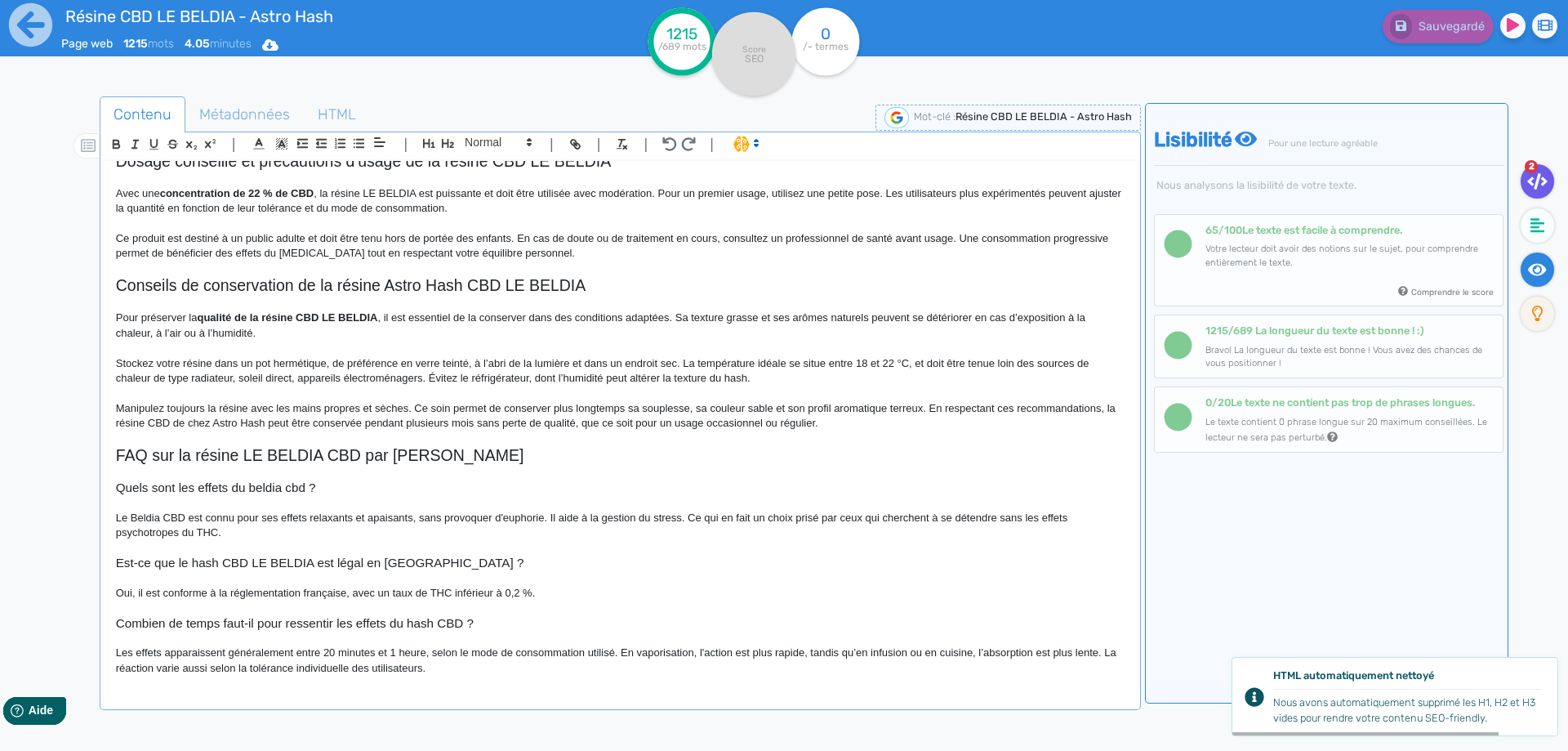
click at [1546, 170] on fa-icon at bounding box center [1538, 181] width 34 height 34
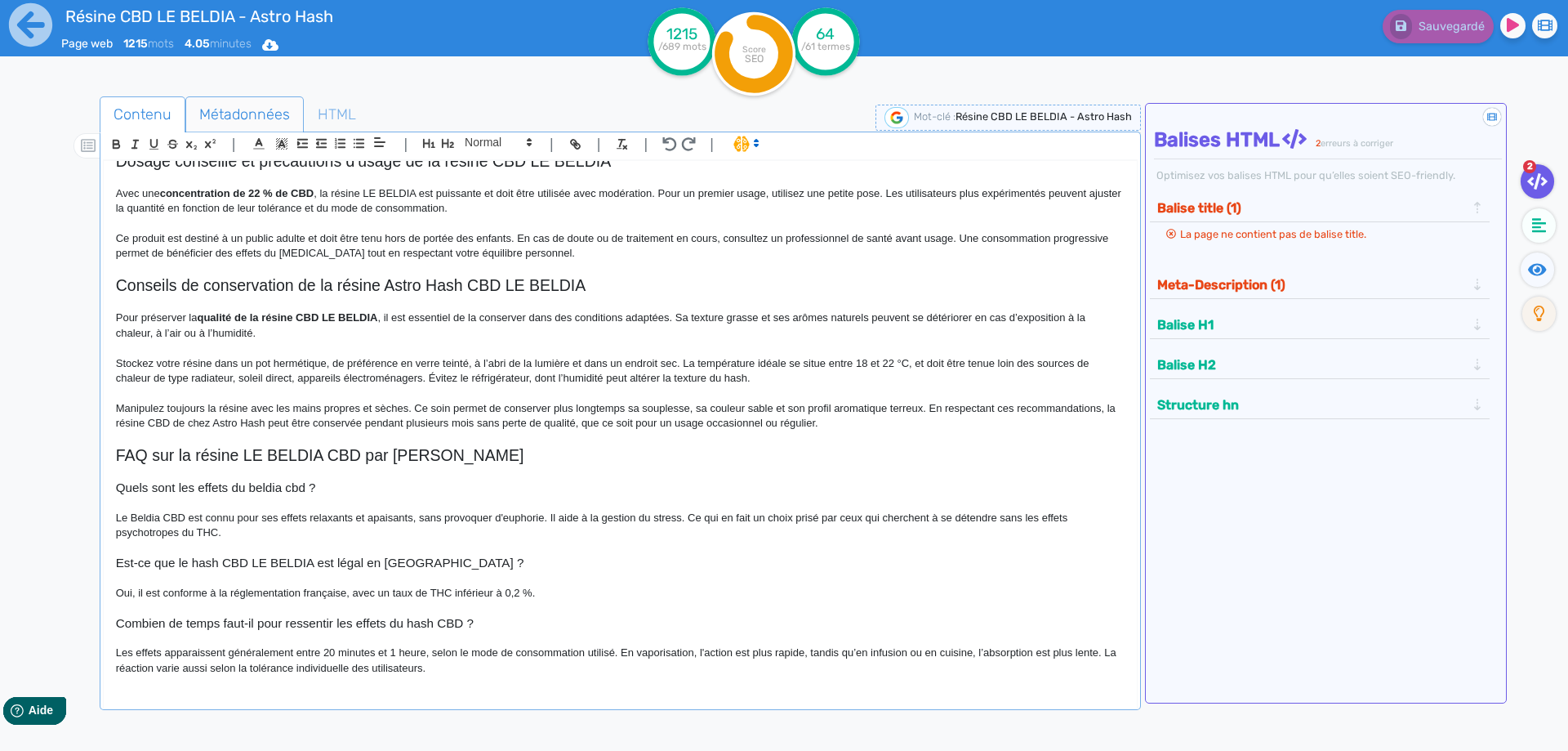
click at [226, 98] on span "Métadonnées" at bounding box center [245, 114] width 117 height 44
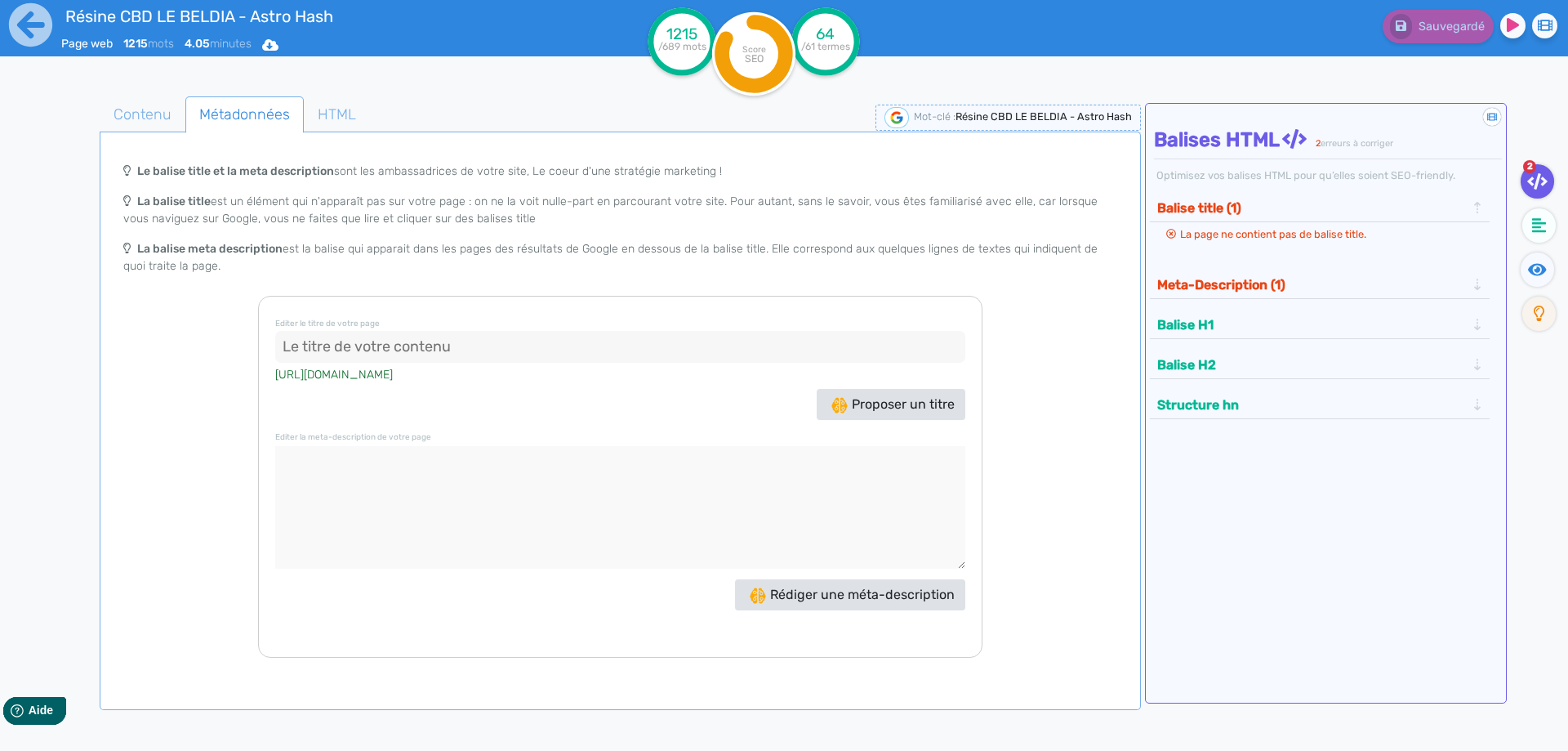
click at [386, 346] on input at bounding box center [620, 347] width 690 height 33
paste input "Résine CBD LE BELDIA 22 % | Hash marocain Astro Hash"
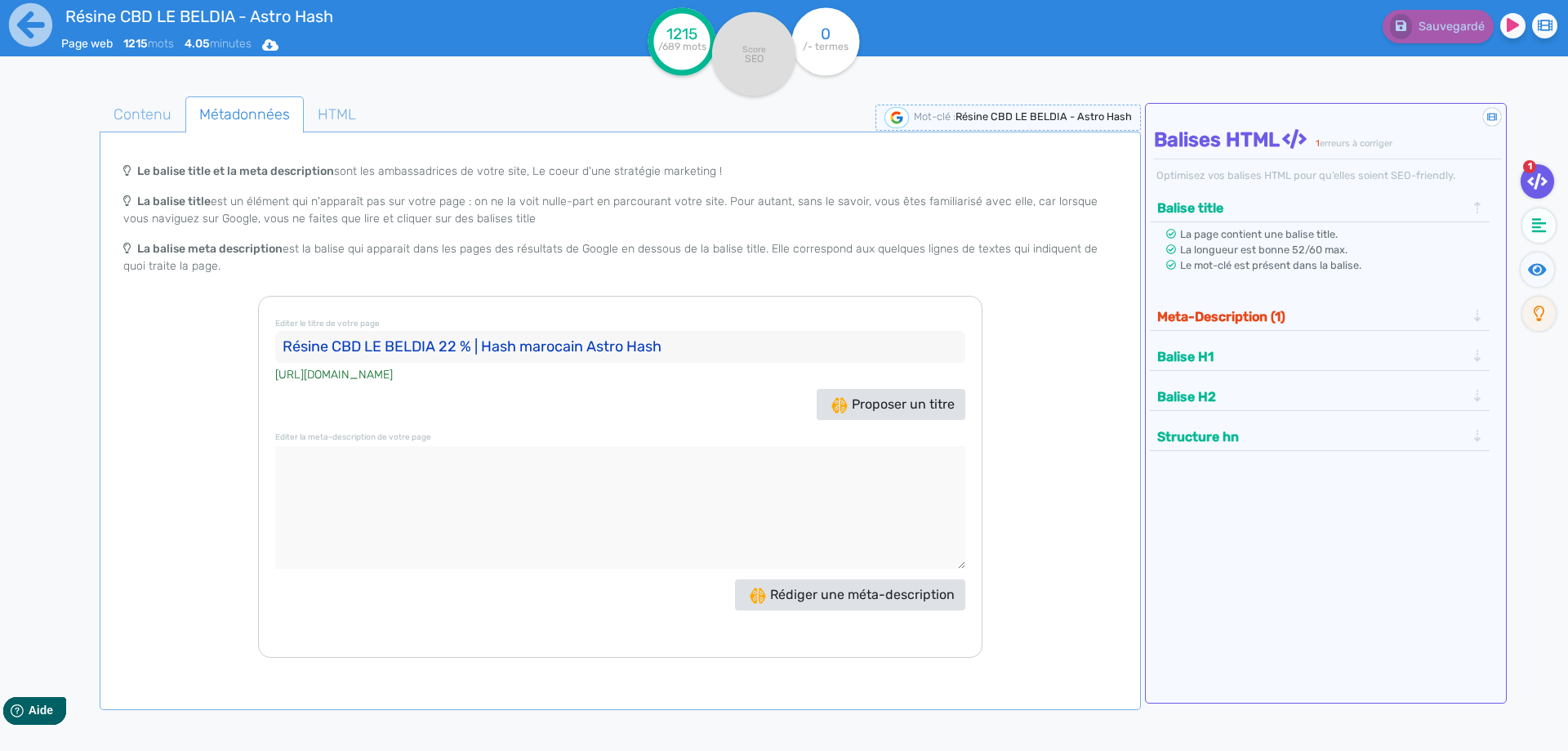
click at [590, 343] on input "Résine CBD LE BELDIA 22 % | Hash marocain Astro Hash" at bounding box center [620, 347] width 690 height 33
drag, startPoint x: 590, startPoint y: 343, endPoint x: 718, endPoint y: 348, distance: 128.1
click at [718, 348] on input "Résine CBD LE BELDIA 22 % | Hash marocain Astro Hash" at bounding box center [620, 347] width 690 height 33
click at [474, 345] on input "Résine CBD LE BELDIA 22 % | Hash marocain" at bounding box center [620, 347] width 690 height 33
paste input "Astro Hash"
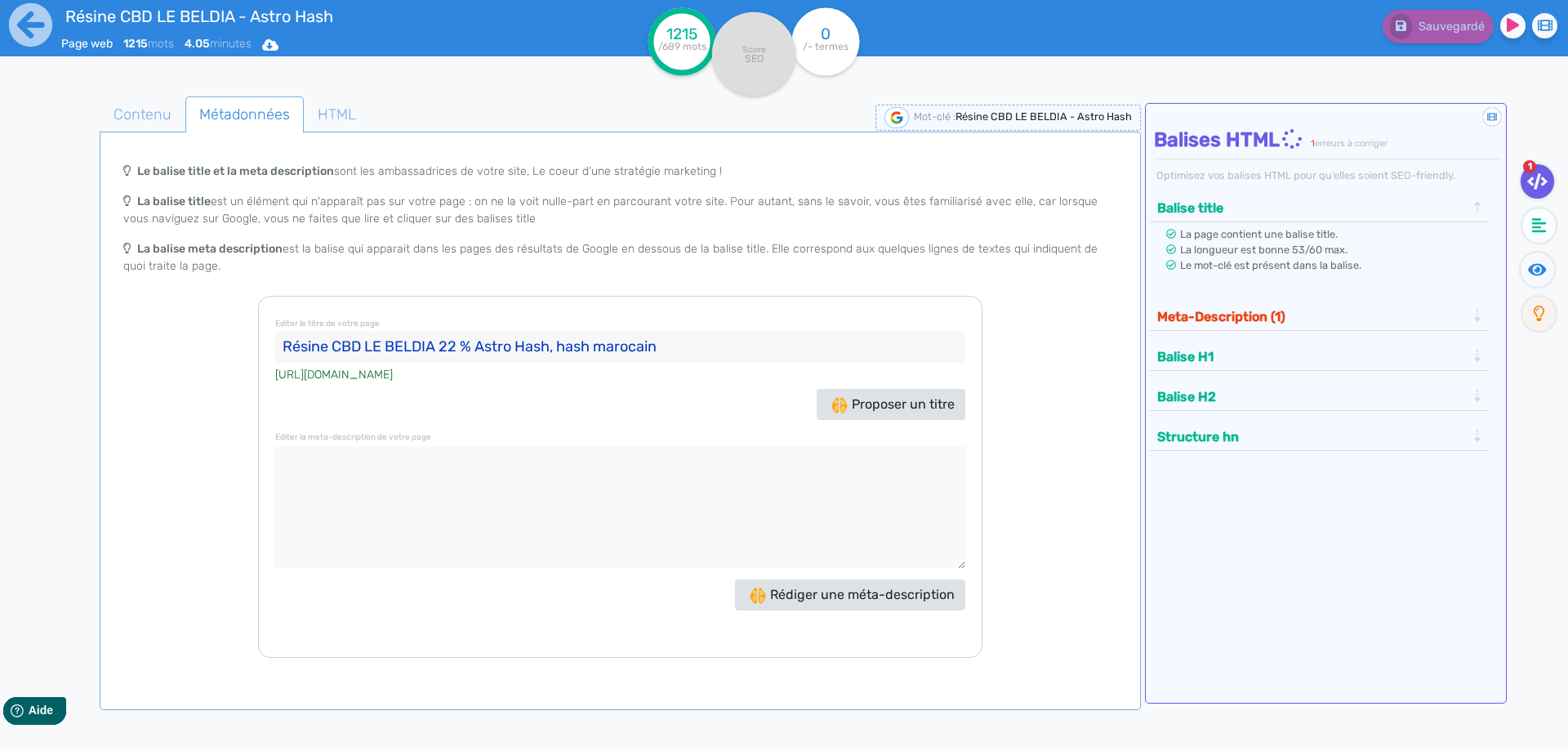
click at [719, 351] on input "Résine CBD LE BELDIA 22 % Astro Hash, hash marocain" at bounding box center [620, 347] width 690 height 33
type input "Résine CBD LE BELDIA 22 % Astro Hash, hash marocain légal"
click at [412, 545] on textarea at bounding box center [620, 508] width 690 height 122
paste textarea "Résine CBD au goût marocain, 22 % de CBD. Texture grasse, arôme terreux. Dispon…"
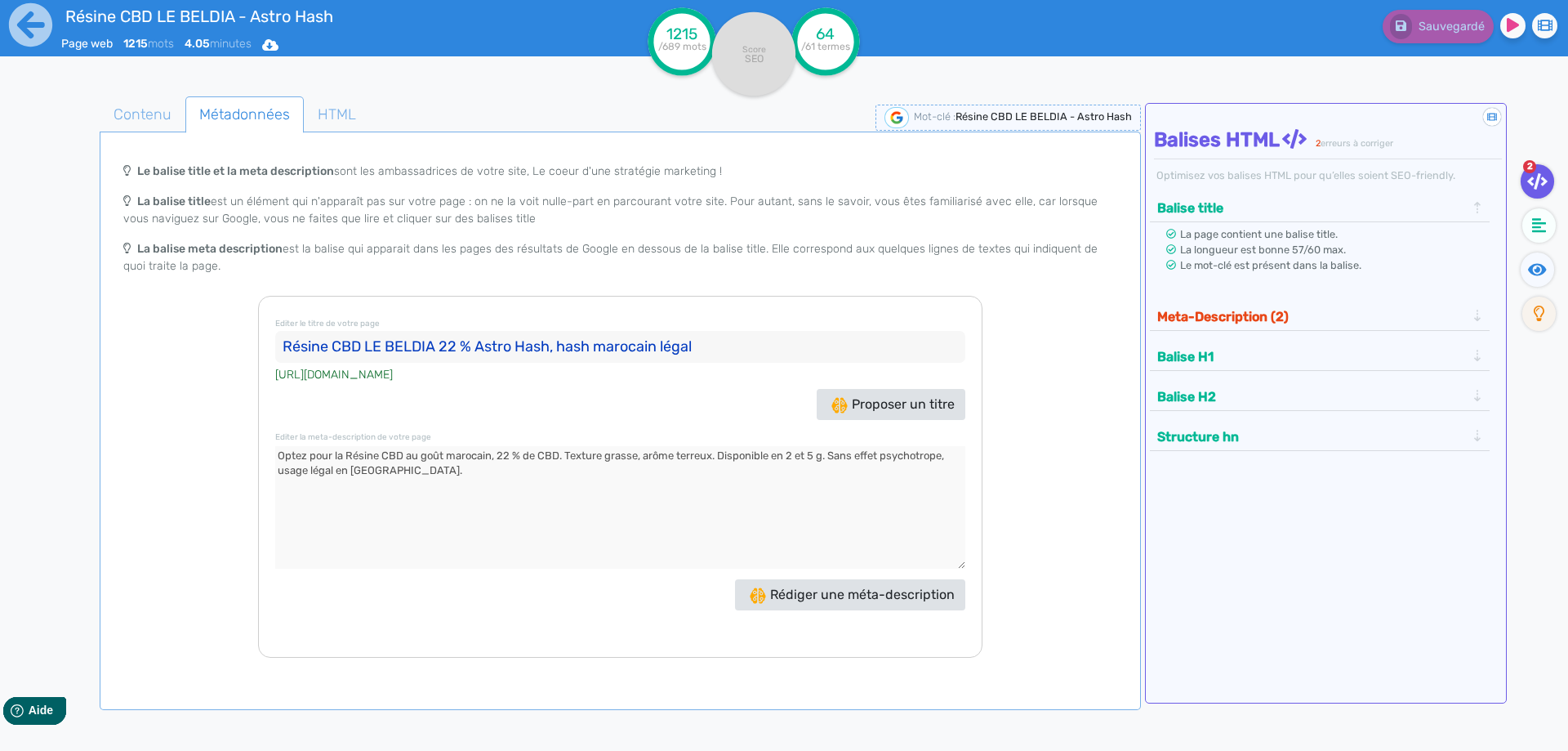
click at [348, 450] on textarea at bounding box center [620, 508] width 690 height 122
click at [398, 452] on textarea at bounding box center [620, 508] width 690 height 122
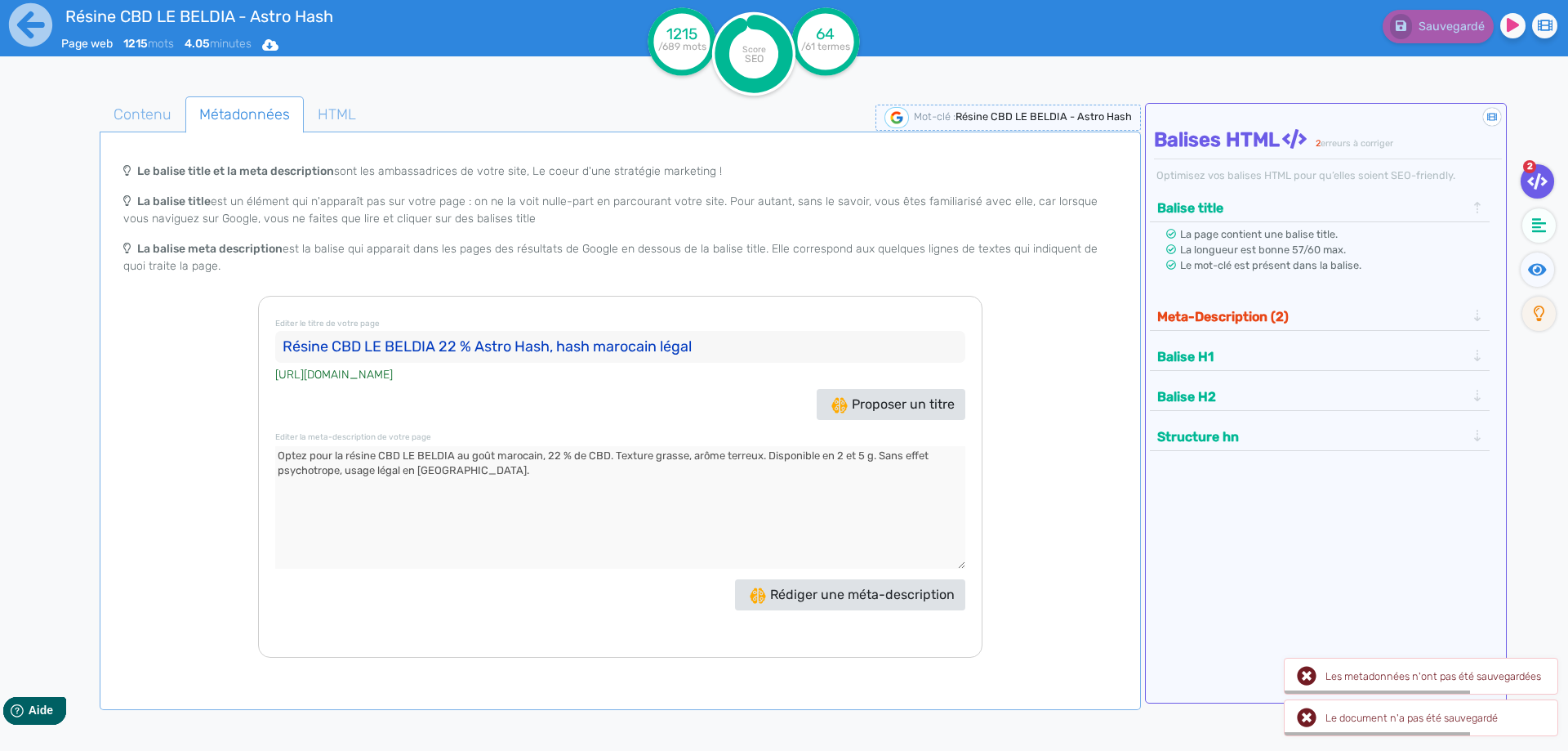
click at [545, 456] on textarea at bounding box center [620, 508] width 690 height 122
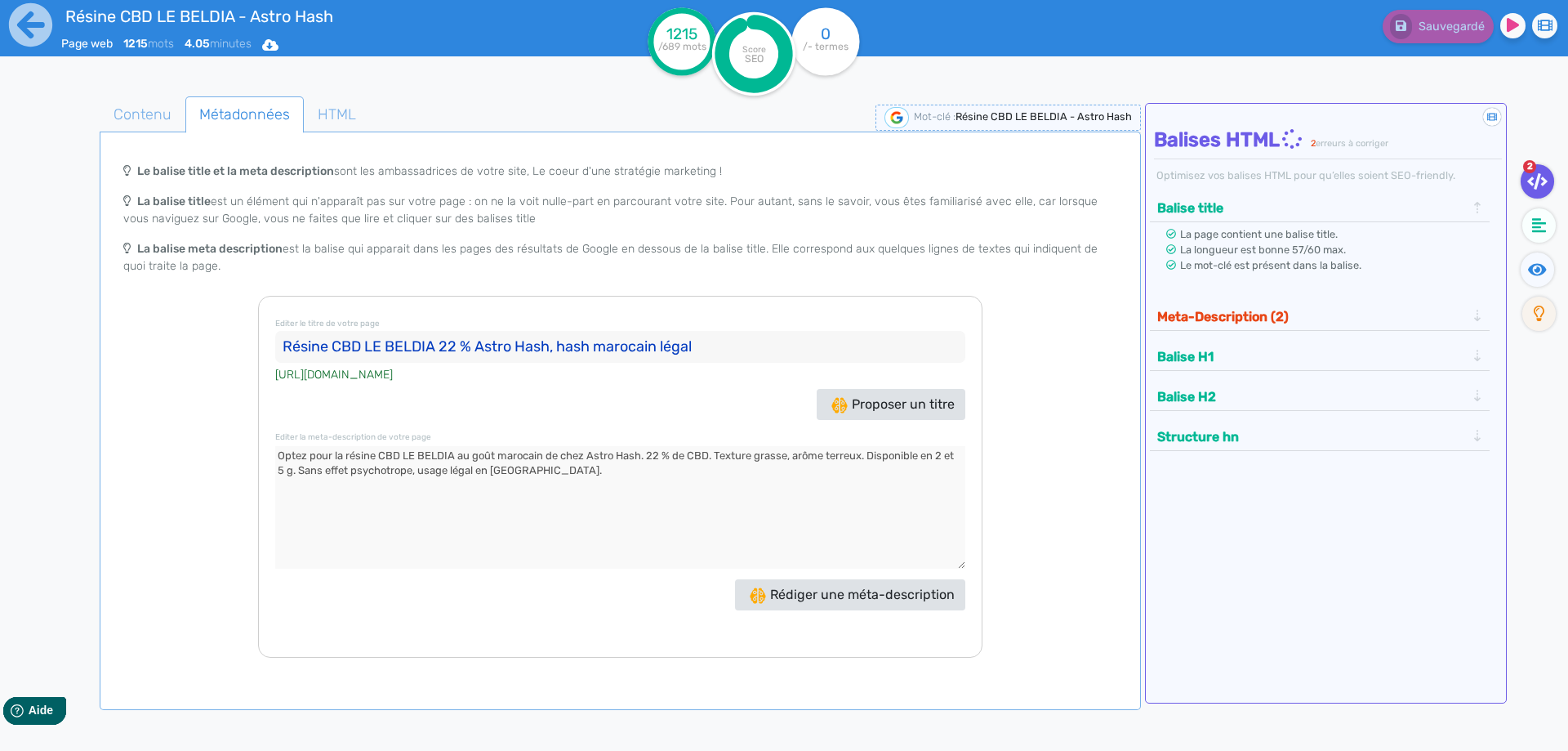
click at [655, 453] on textarea at bounding box center [620, 508] width 690 height 122
click at [668, 452] on textarea at bounding box center [620, 508] width 690 height 122
click at [651, 457] on textarea at bounding box center [620, 508] width 690 height 122
drag, startPoint x: 651, startPoint y: 457, endPoint x: 669, endPoint y: 453, distance: 18.4
click at [669, 453] on textarea at bounding box center [620, 508] width 690 height 122
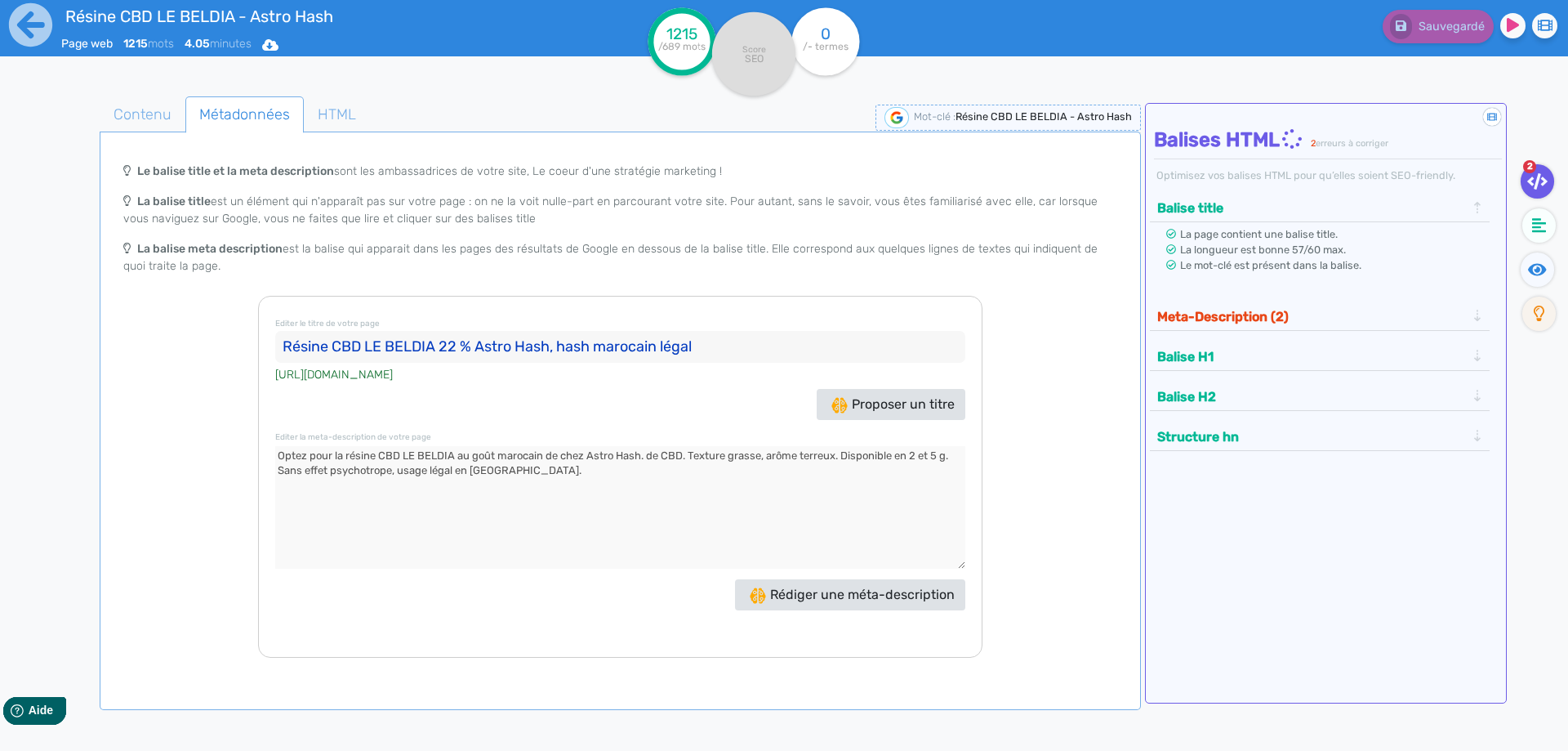
click at [457, 459] on textarea at bounding box center [620, 508] width 690 height 122
paste textarea "22 %"
click at [666, 449] on textarea at bounding box center [620, 508] width 690 height 122
click at [674, 455] on textarea at bounding box center [620, 508] width 690 height 122
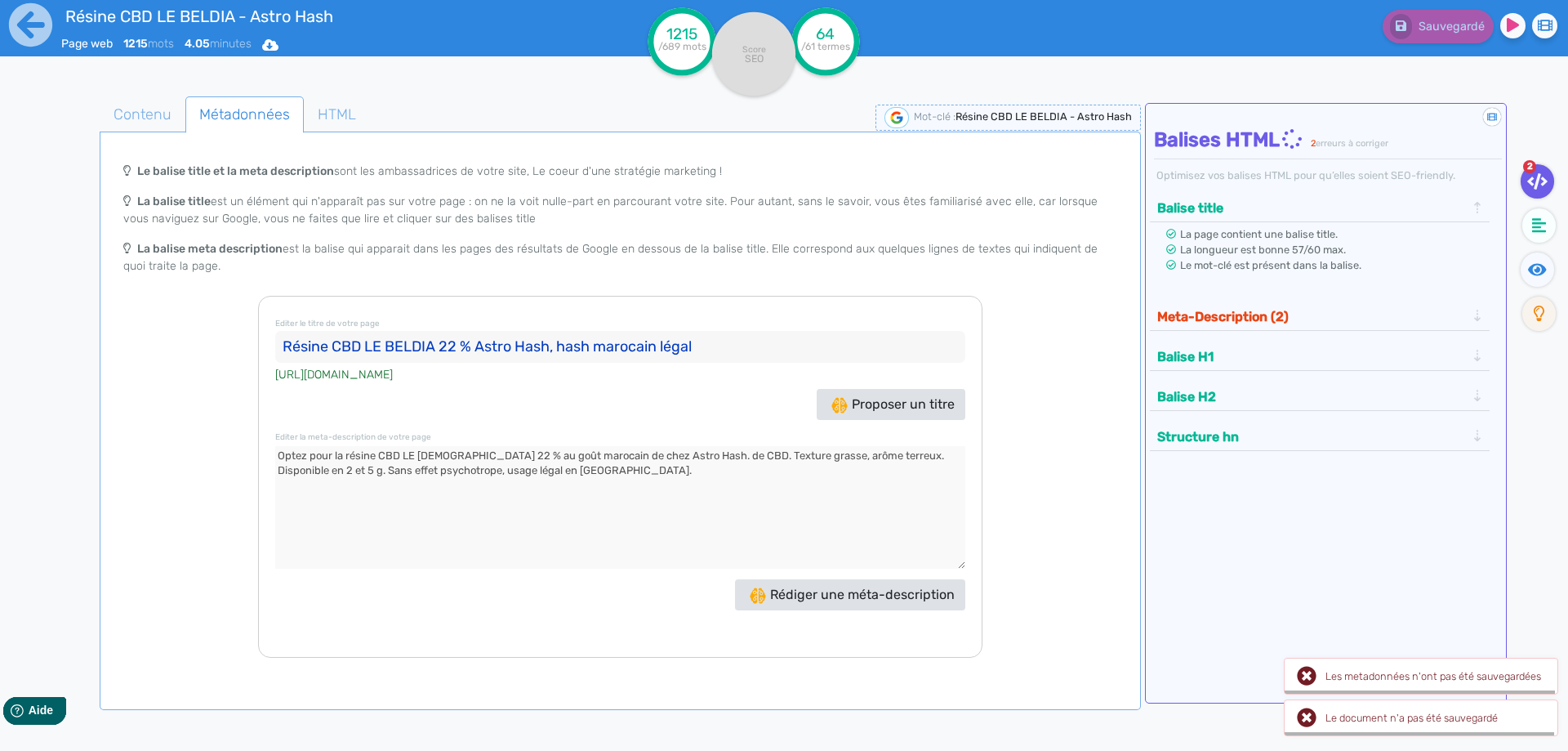
drag, startPoint x: 674, startPoint y: 455, endPoint x: 692, endPoint y: 453, distance: 18.1
click at [692, 453] on textarea at bounding box center [620, 508] width 690 height 122
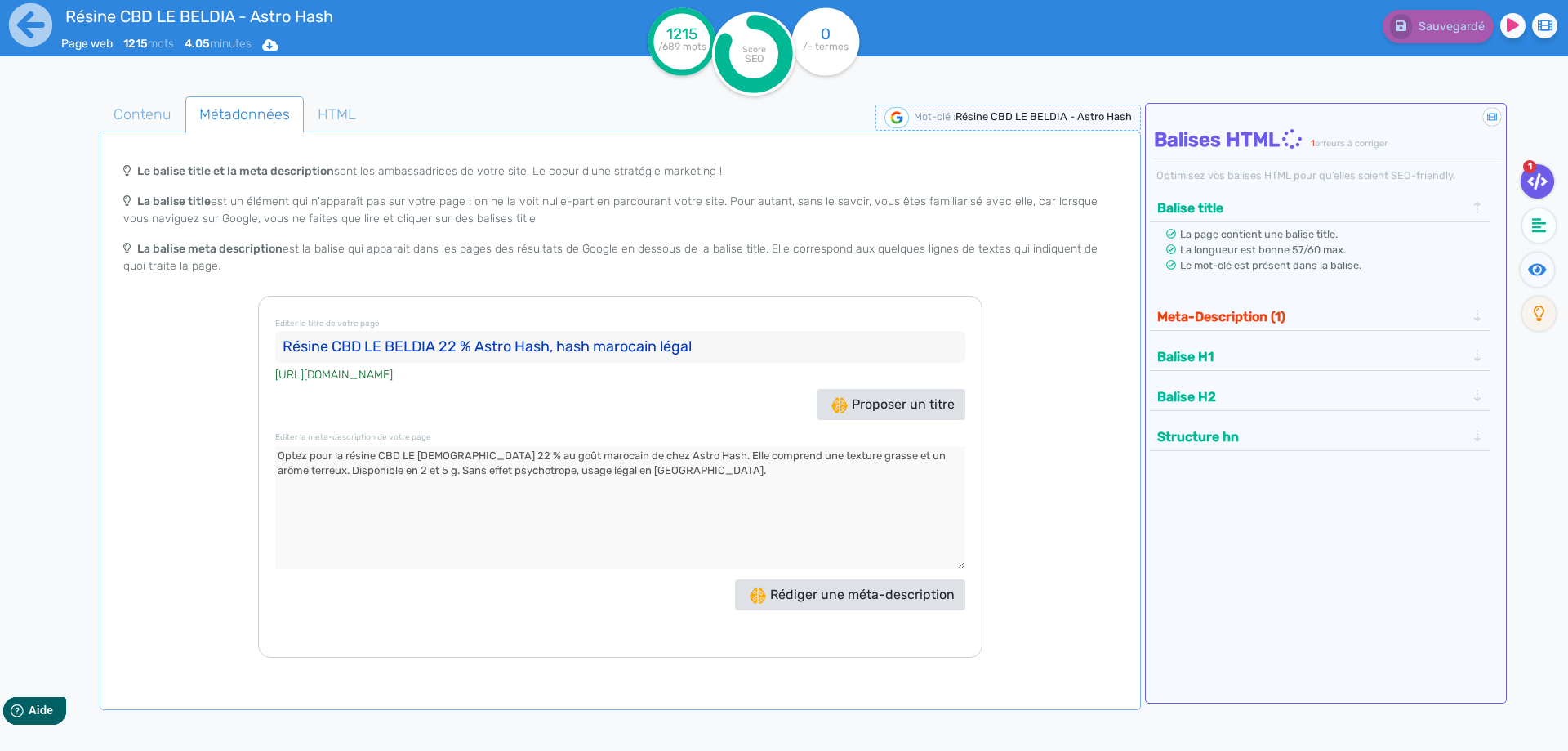
click at [387, 469] on textarea at bounding box center [620, 508] width 690 height 122
drag, startPoint x: 387, startPoint y: 469, endPoint x: 752, endPoint y: 469, distance: 365.0
click at [752, 469] on textarea at bounding box center [620, 508] width 690 height 122
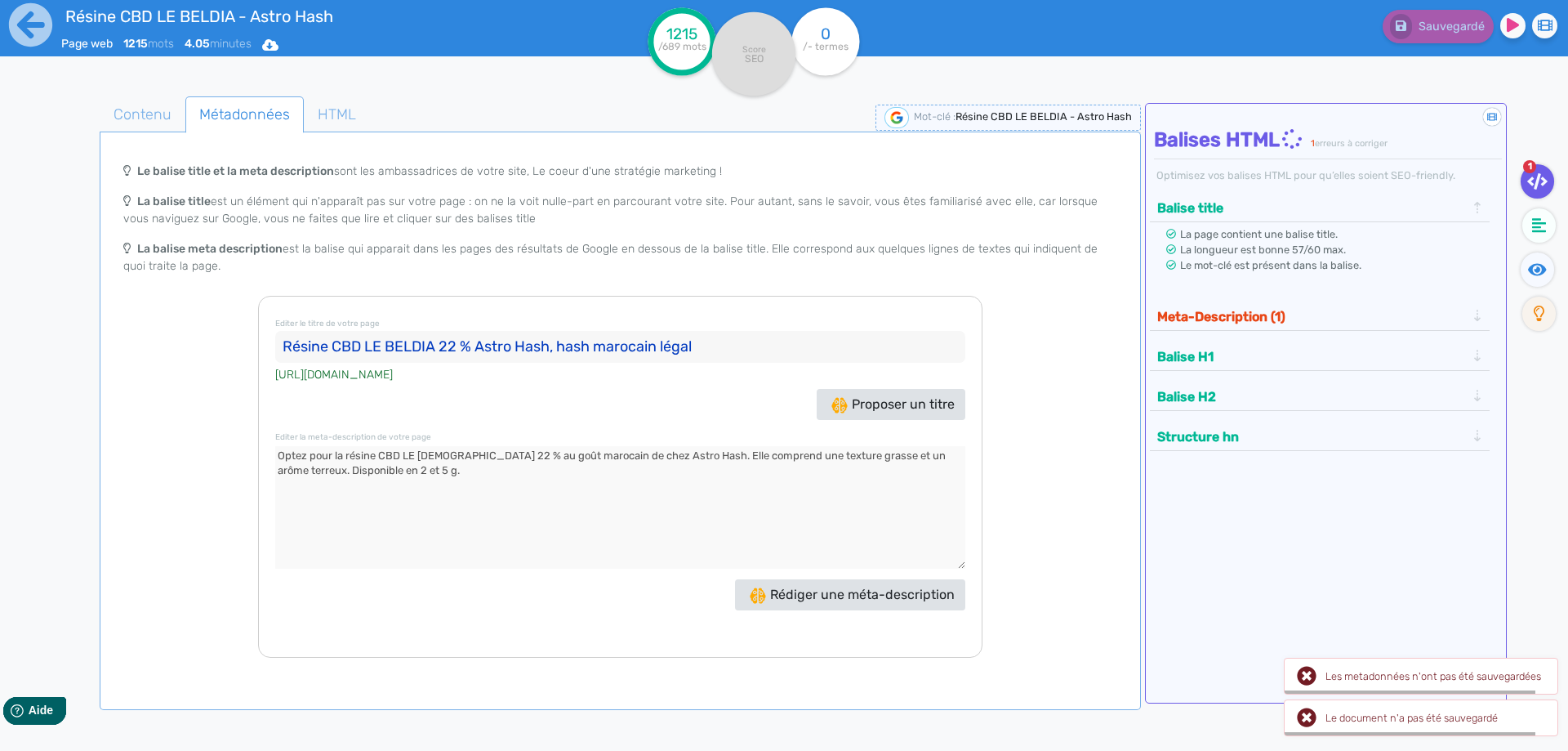
type textarea "Optez pour la résine CBD LE [DEMOGRAPHIC_DATA] 22 % au goût marocain de chez As…"
click at [1292, 322] on button "Meta-Description (1)" at bounding box center [1312, 317] width 318 height 27
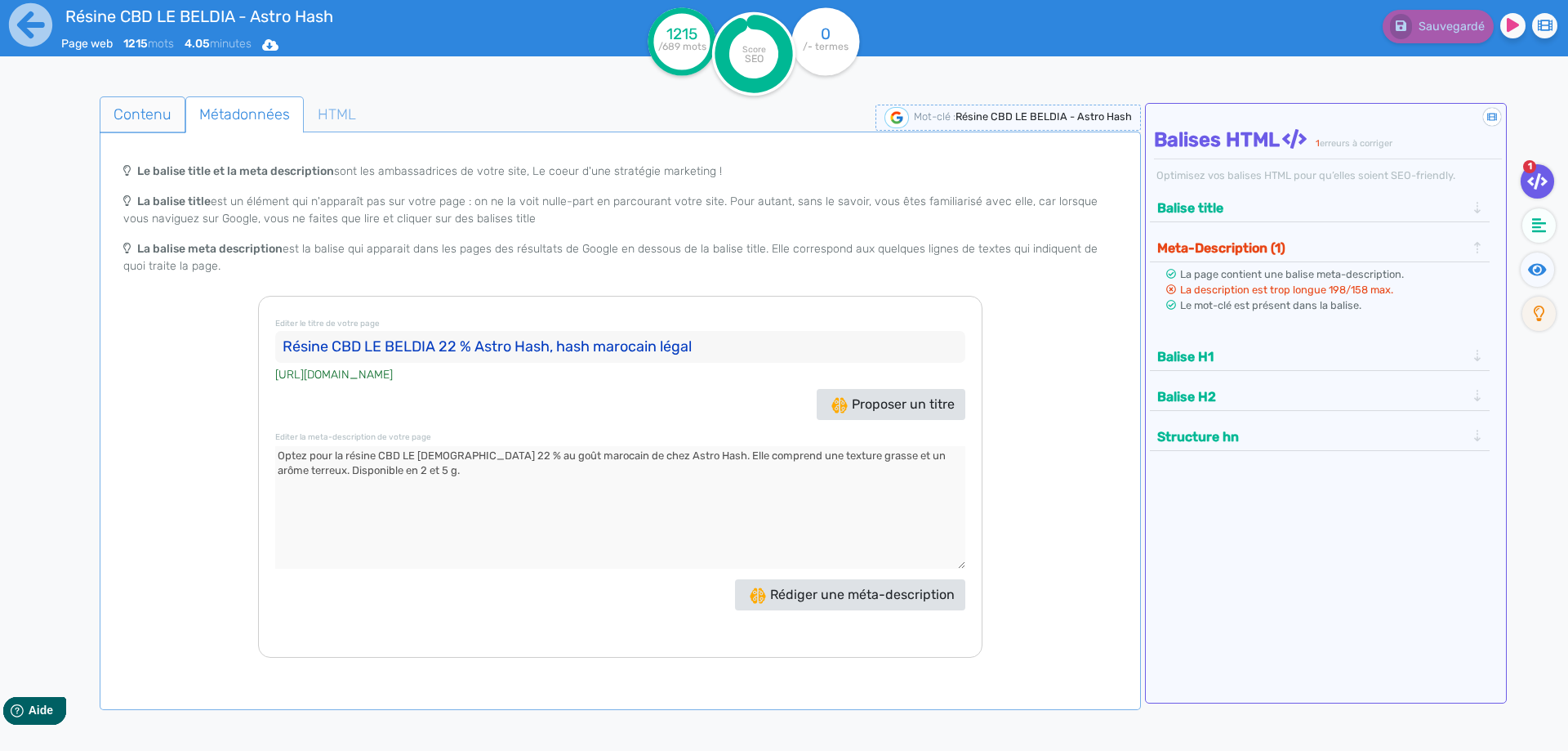
click at [155, 117] on span "Contenu" at bounding box center [142, 114] width 84 height 44
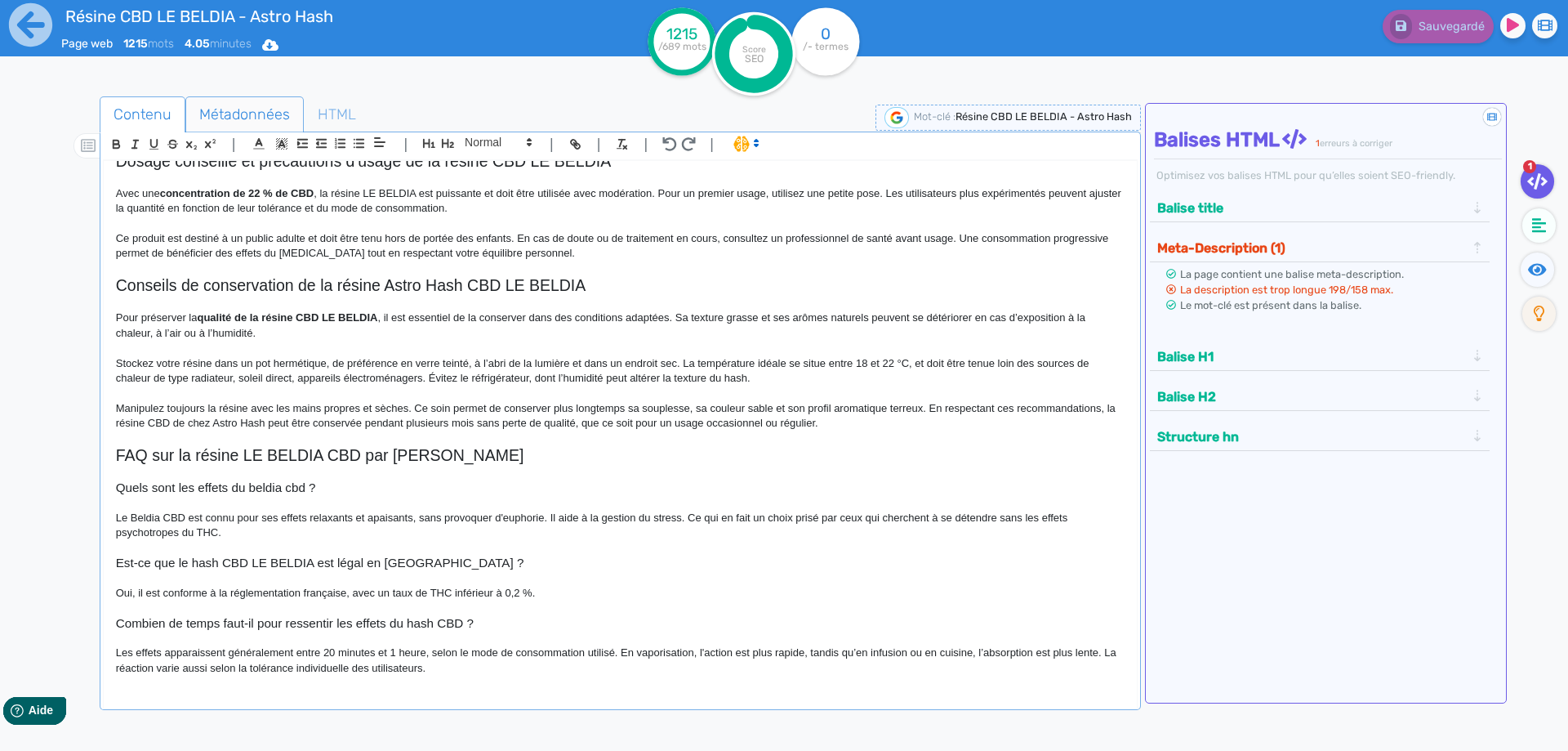
click at [256, 115] on span "Métadonnées" at bounding box center [245, 114] width 117 height 44
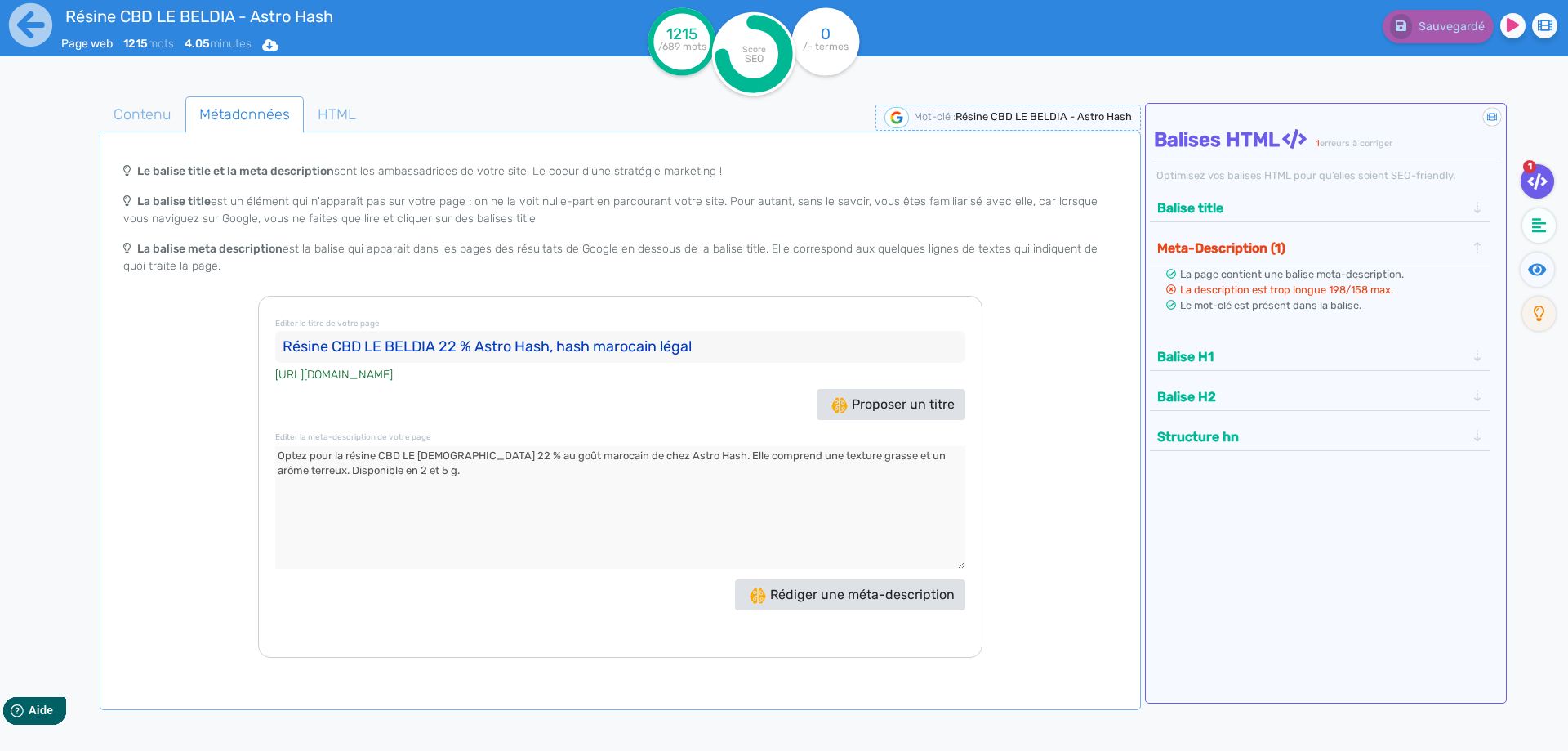
click at [397, 465] on textarea at bounding box center [620, 508] width 690 height 122
click at [158, 129] on span "Contenu" at bounding box center [142, 114] width 84 height 44
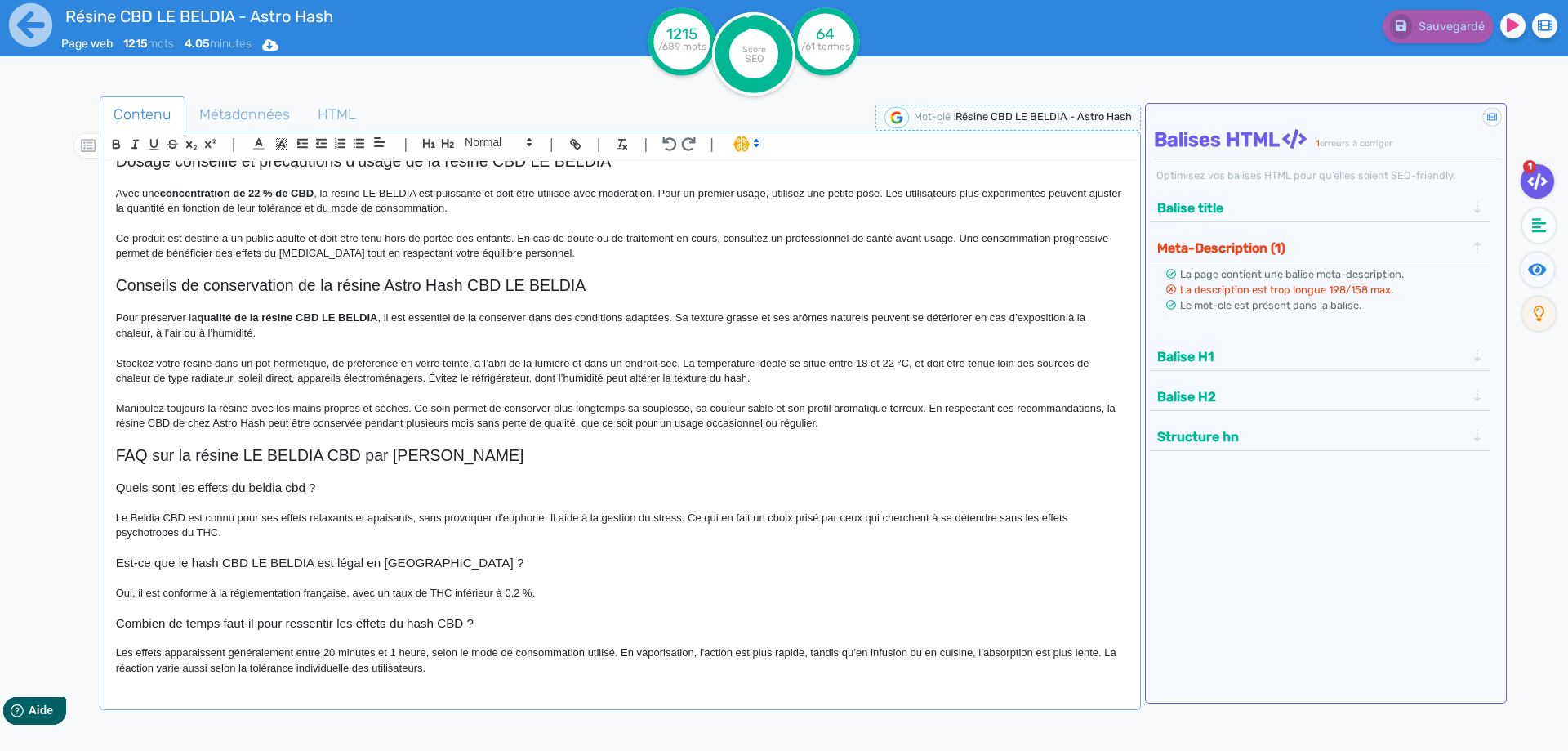
click at [627, 262] on p at bounding box center [620, 269] width 1009 height 15
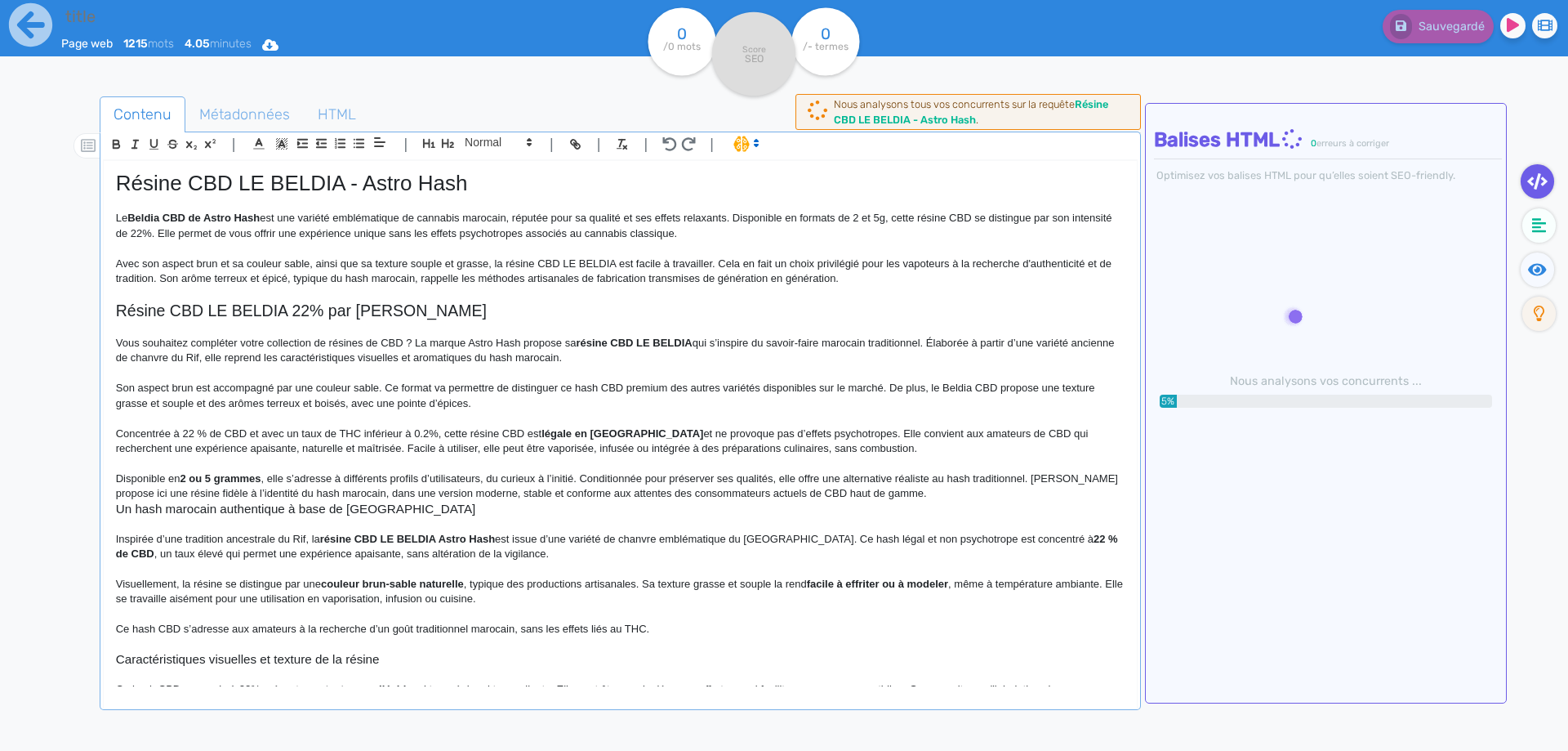
type input "Résine CBD LE BELDIA - Astro Hash"
